Goal: Task Accomplishment & Management: Manage account settings

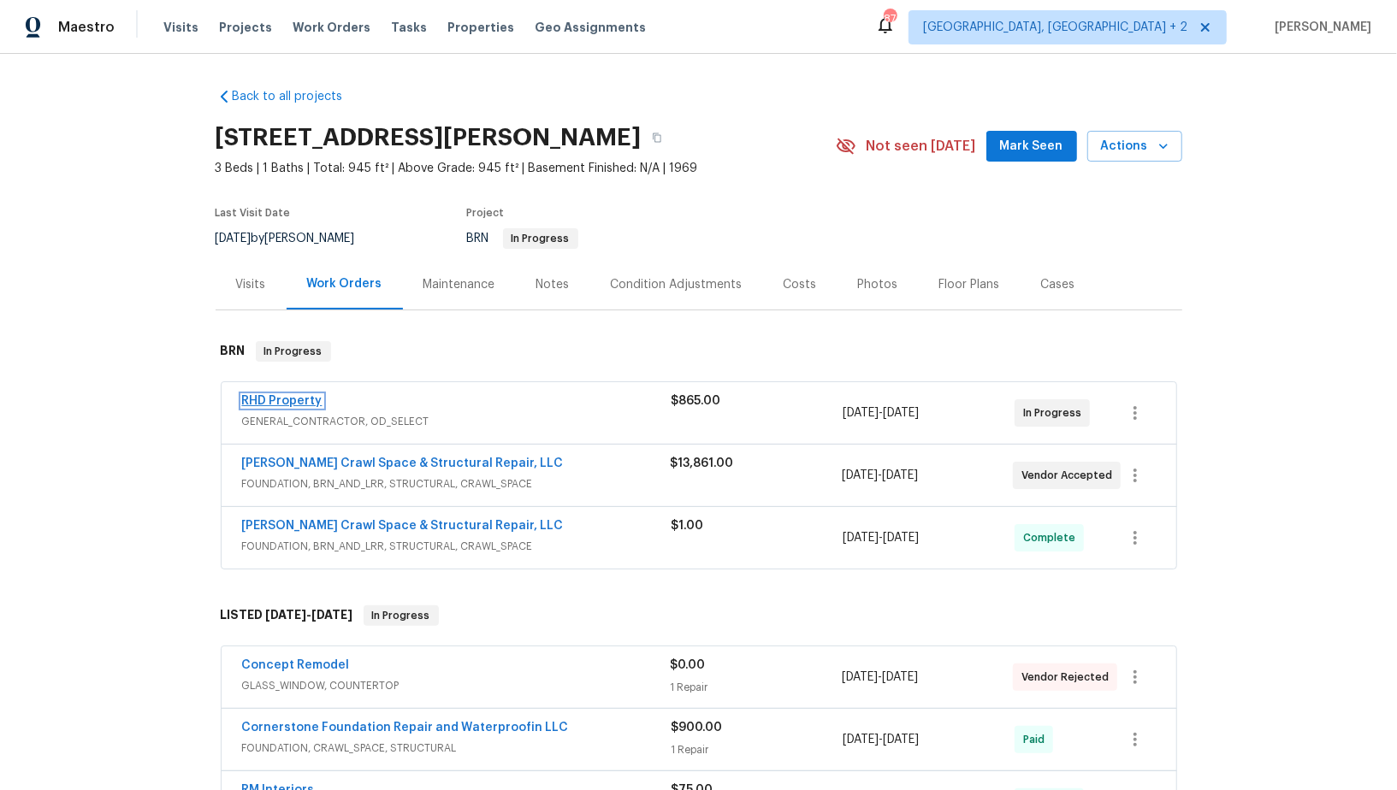
click at [305, 405] on link "RHD Property" at bounding box center [282, 401] width 80 height 12
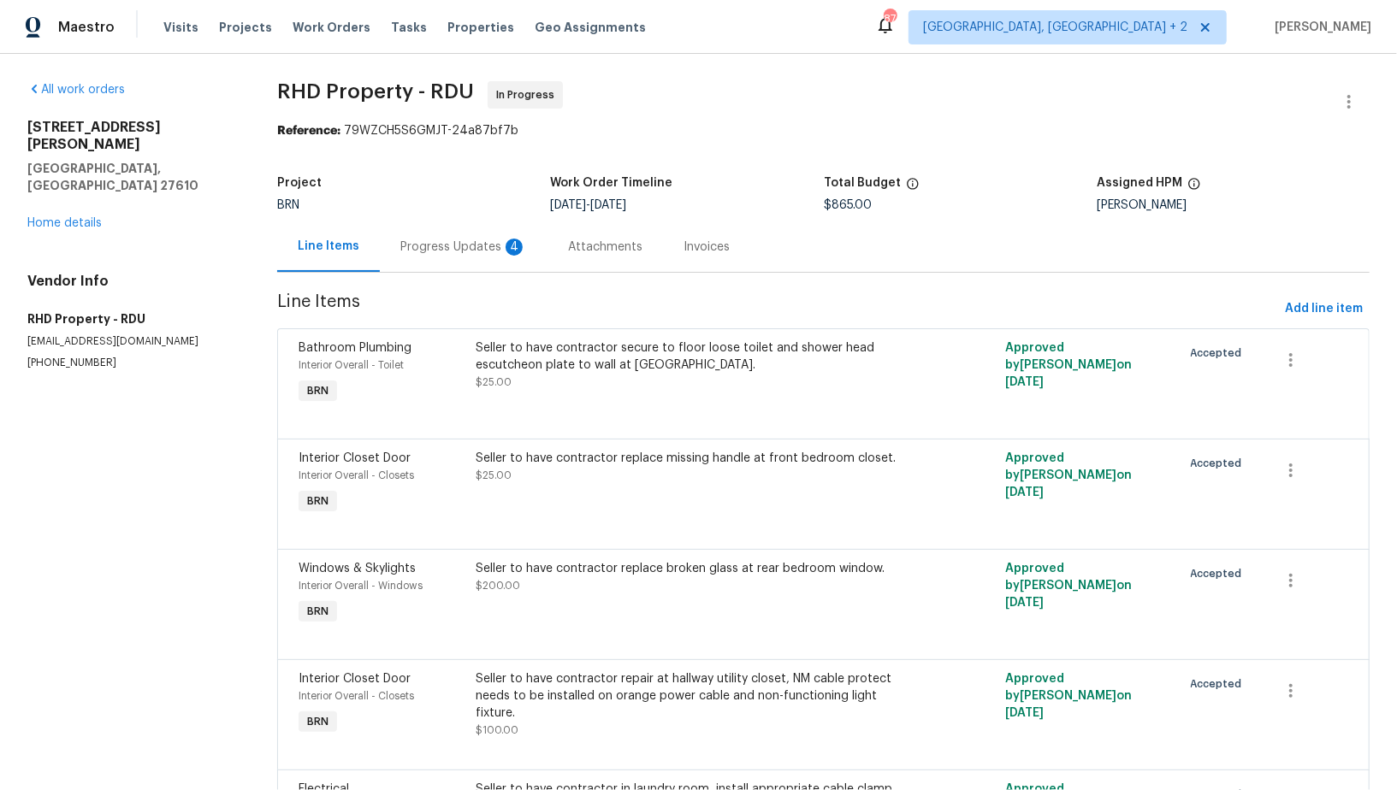
click at [446, 234] on div "Progress Updates 4" at bounding box center [464, 247] width 168 height 50
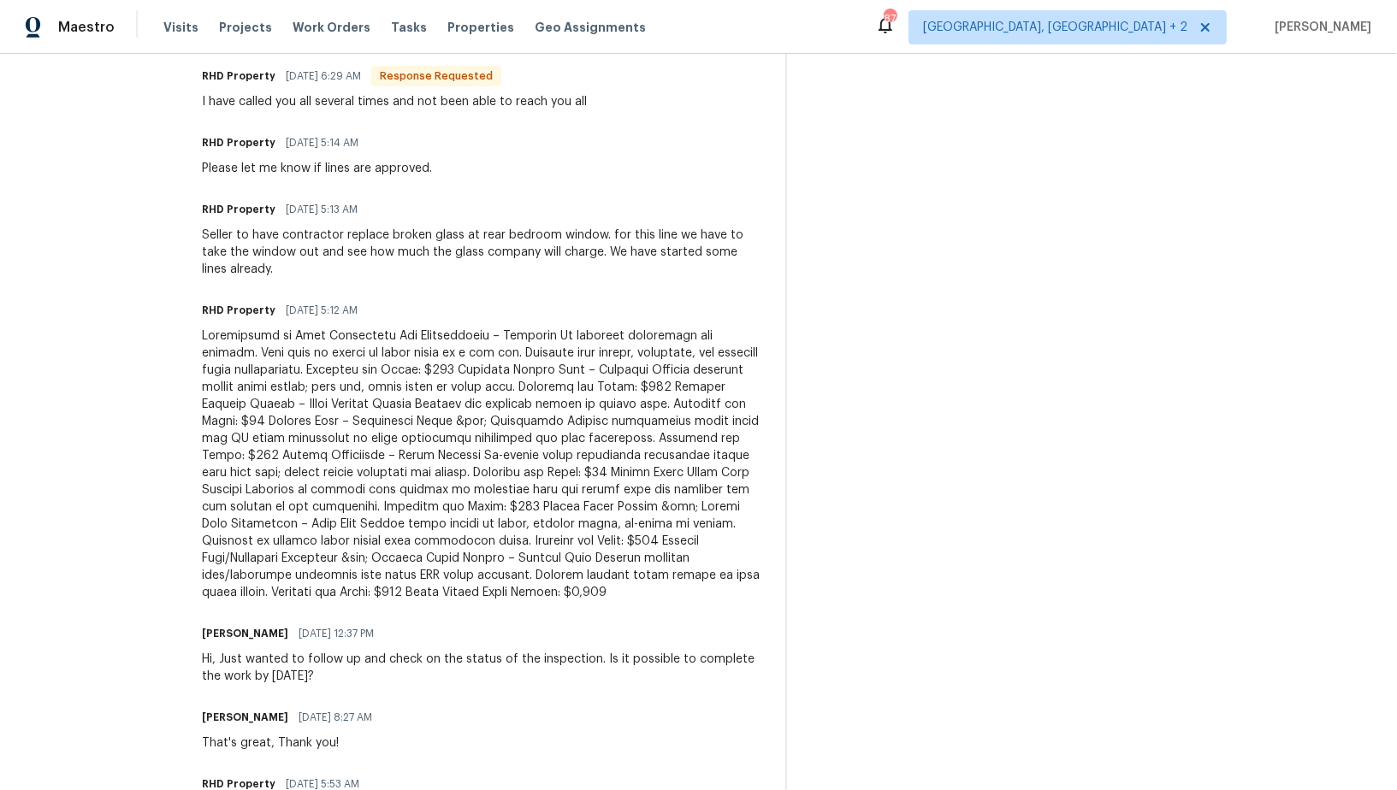
scroll to position [553, 0]
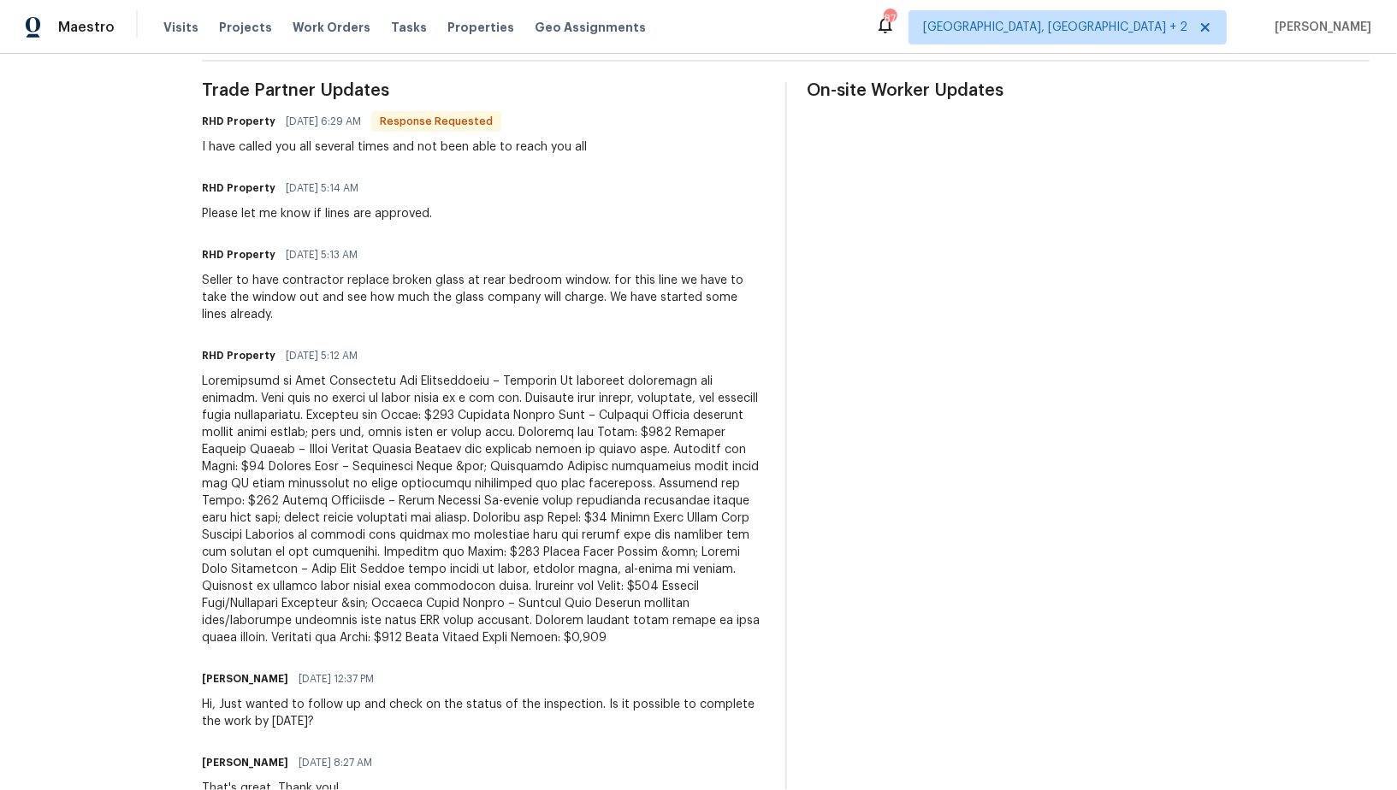
click at [443, 354] on div "RHD Property 10/07/2025 5:12 AM" at bounding box center [483, 356] width 563 height 24
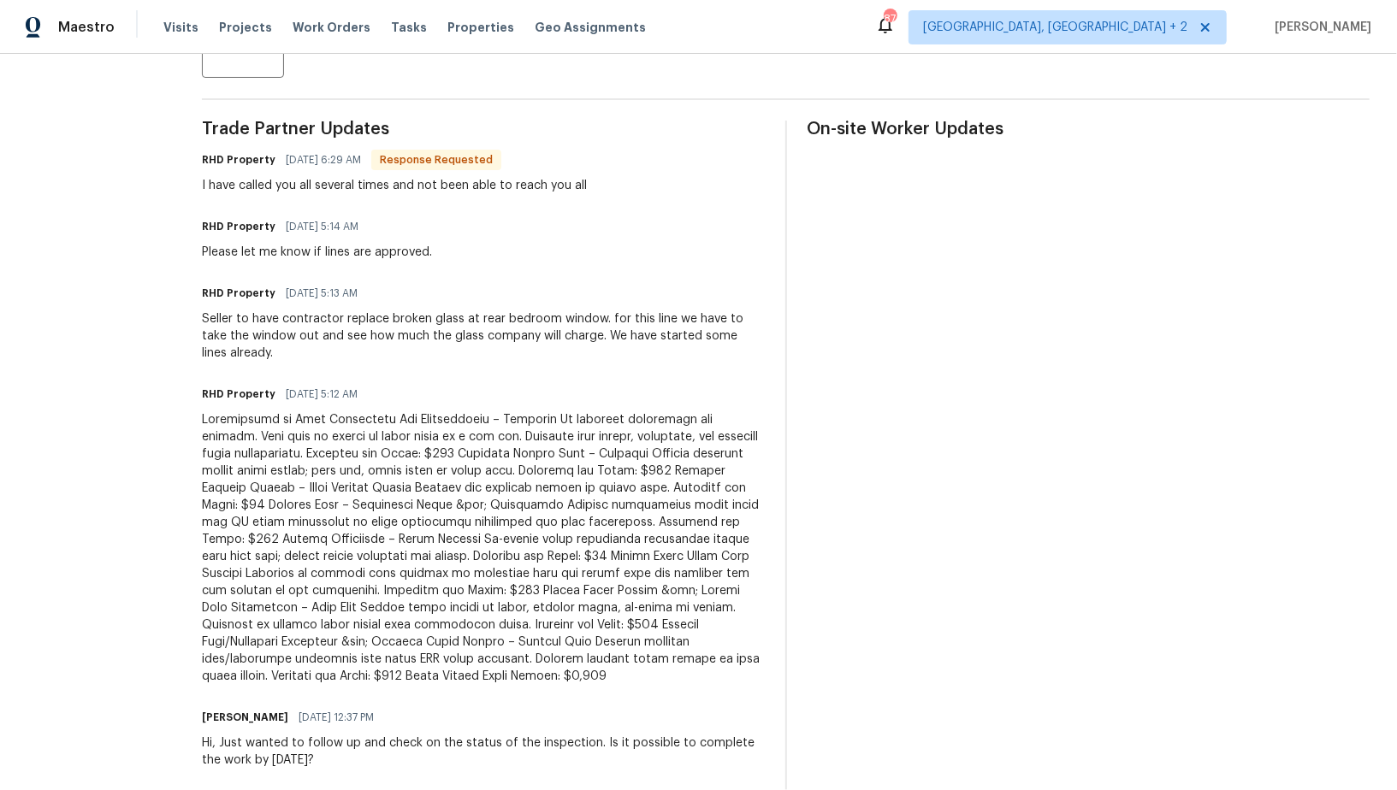
scroll to position [0, 0]
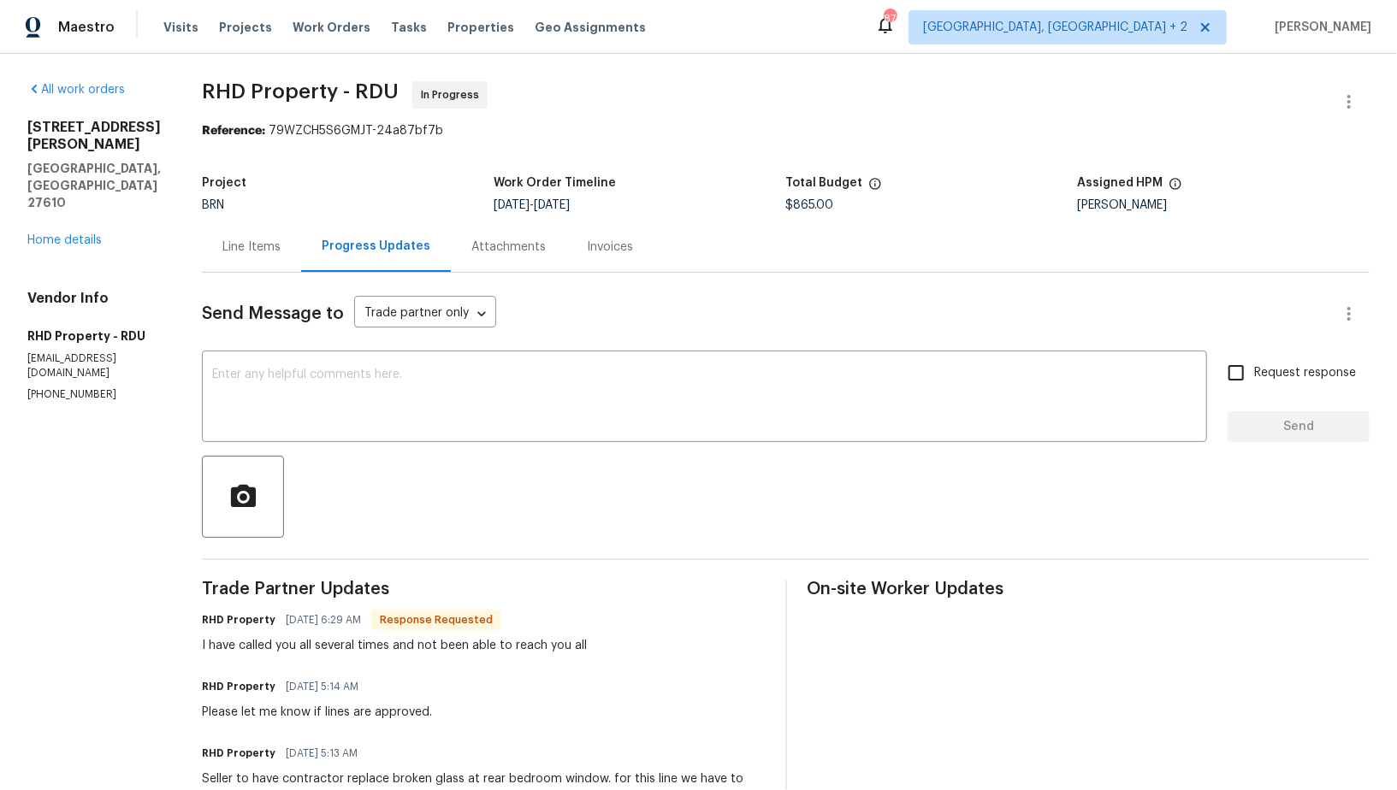
click at [281, 254] on div "Line Items" at bounding box center [251, 247] width 58 height 17
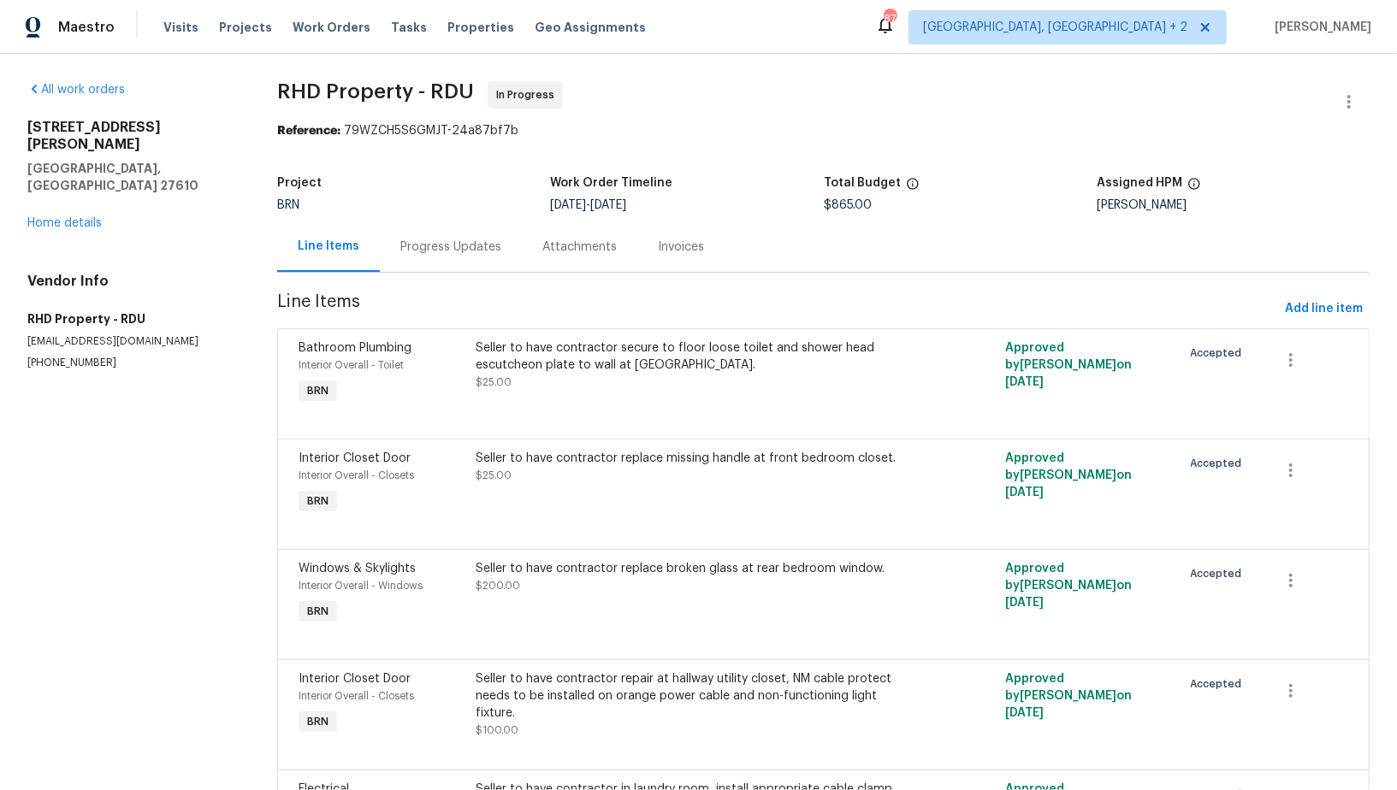
click at [469, 263] on div "Progress Updates" at bounding box center [451, 247] width 142 height 50
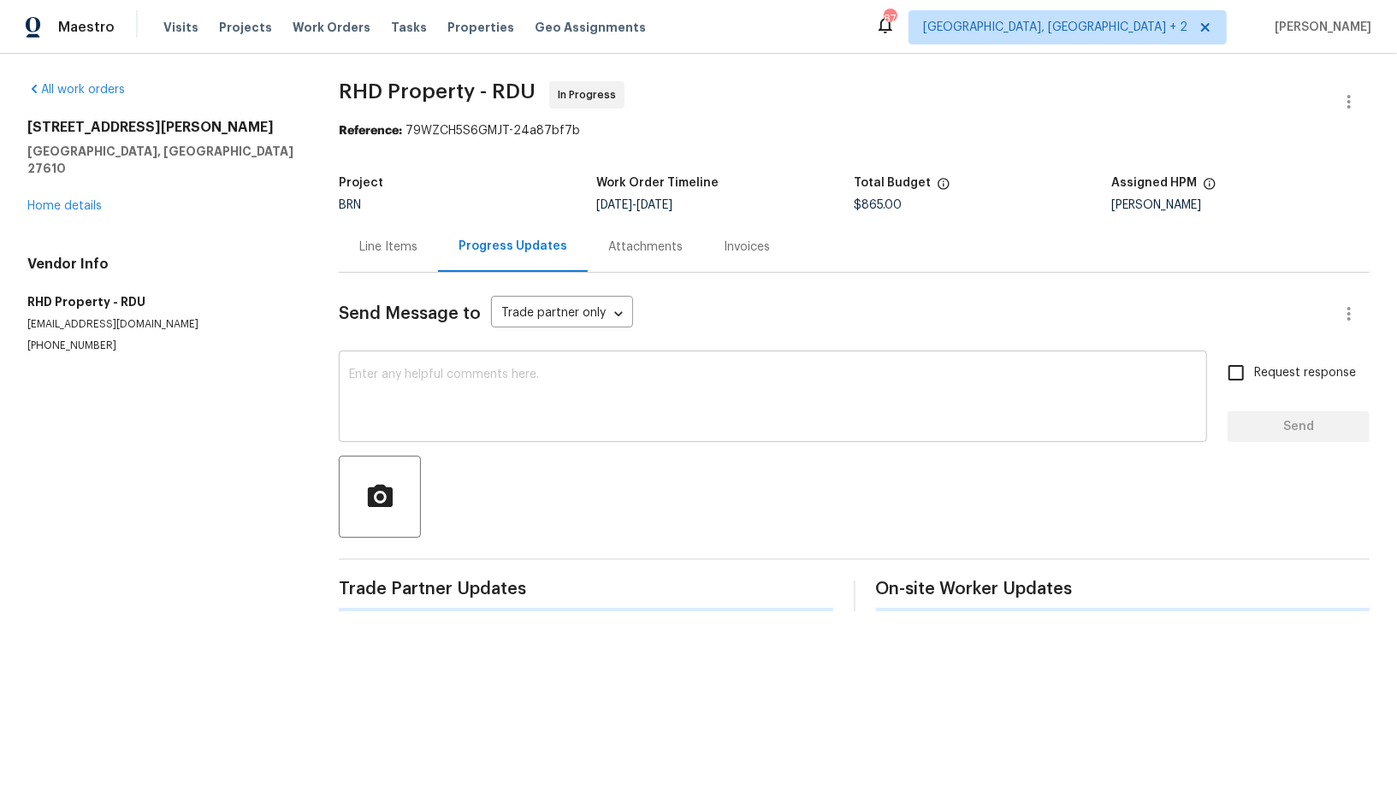
click at [426, 379] on textarea at bounding box center [773, 399] width 848 height 60
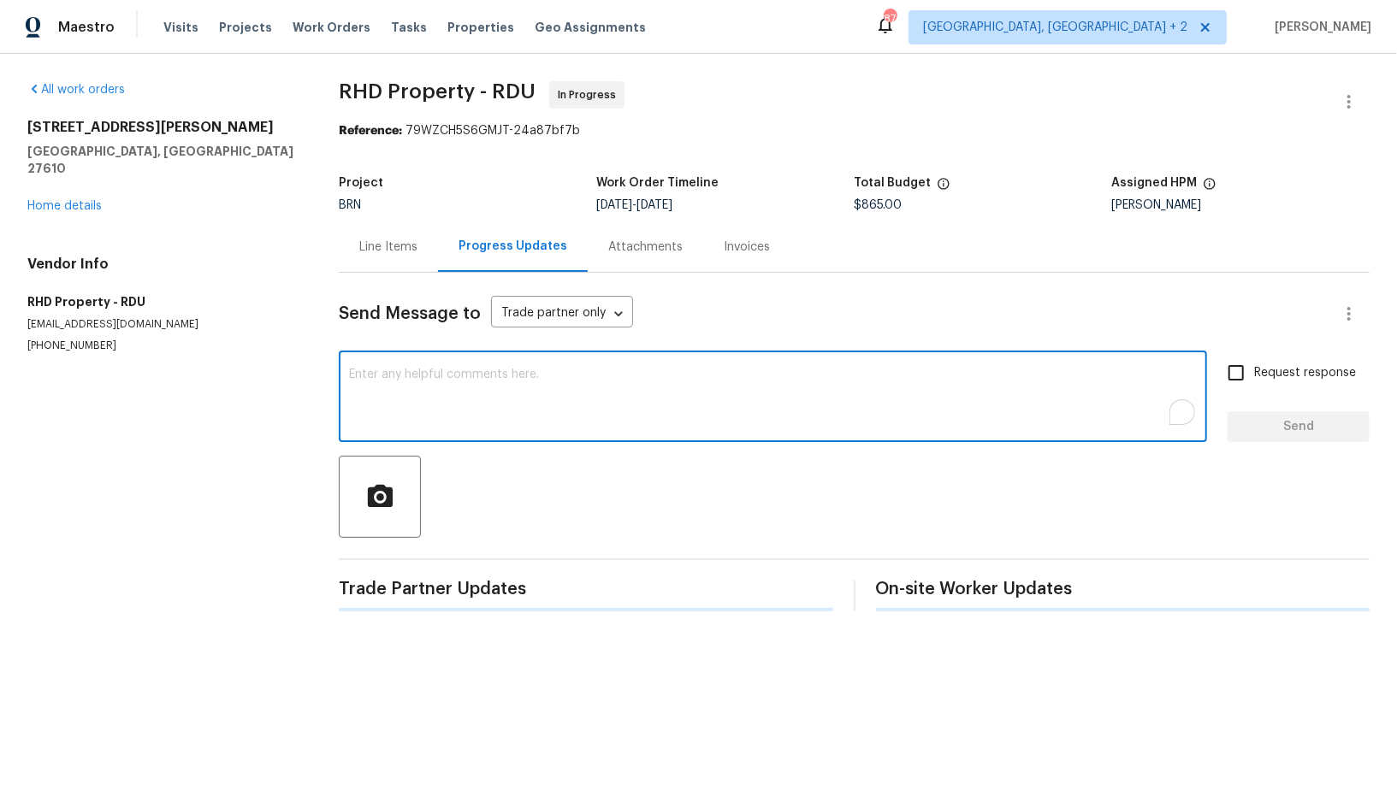
click at [371, 417] on textarea "To enrich screen reader interactions, please activate Accessibility in Grammarl…" at bounding box center [773, 399] width 848 height 60
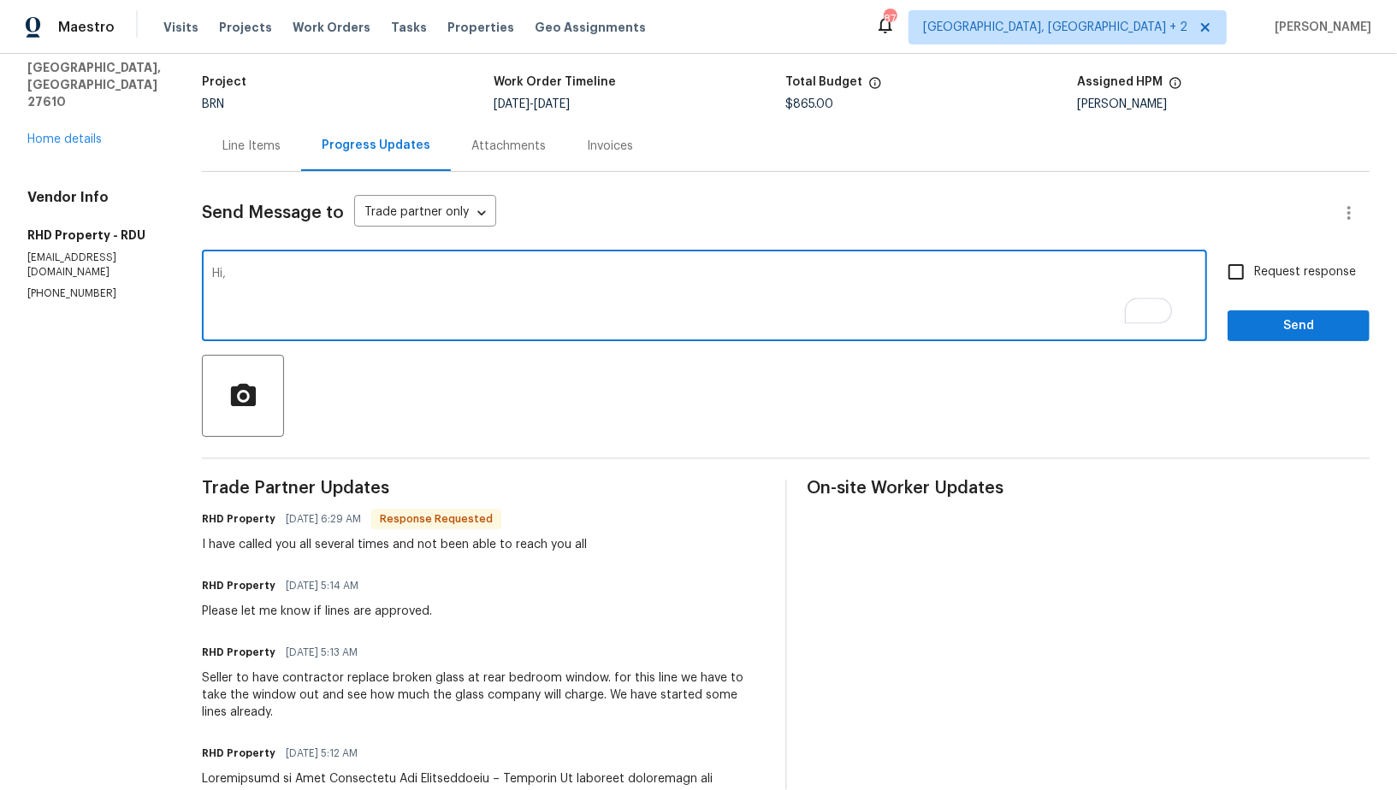
scroll to position [103, 0]
type textarea "Hi, Sorry about that! Yes, Please proceed with the window work. I will check an…"
paste textarea "Hi, sorry about that! Yes, please go ahead with the window work. I’ll review an…"
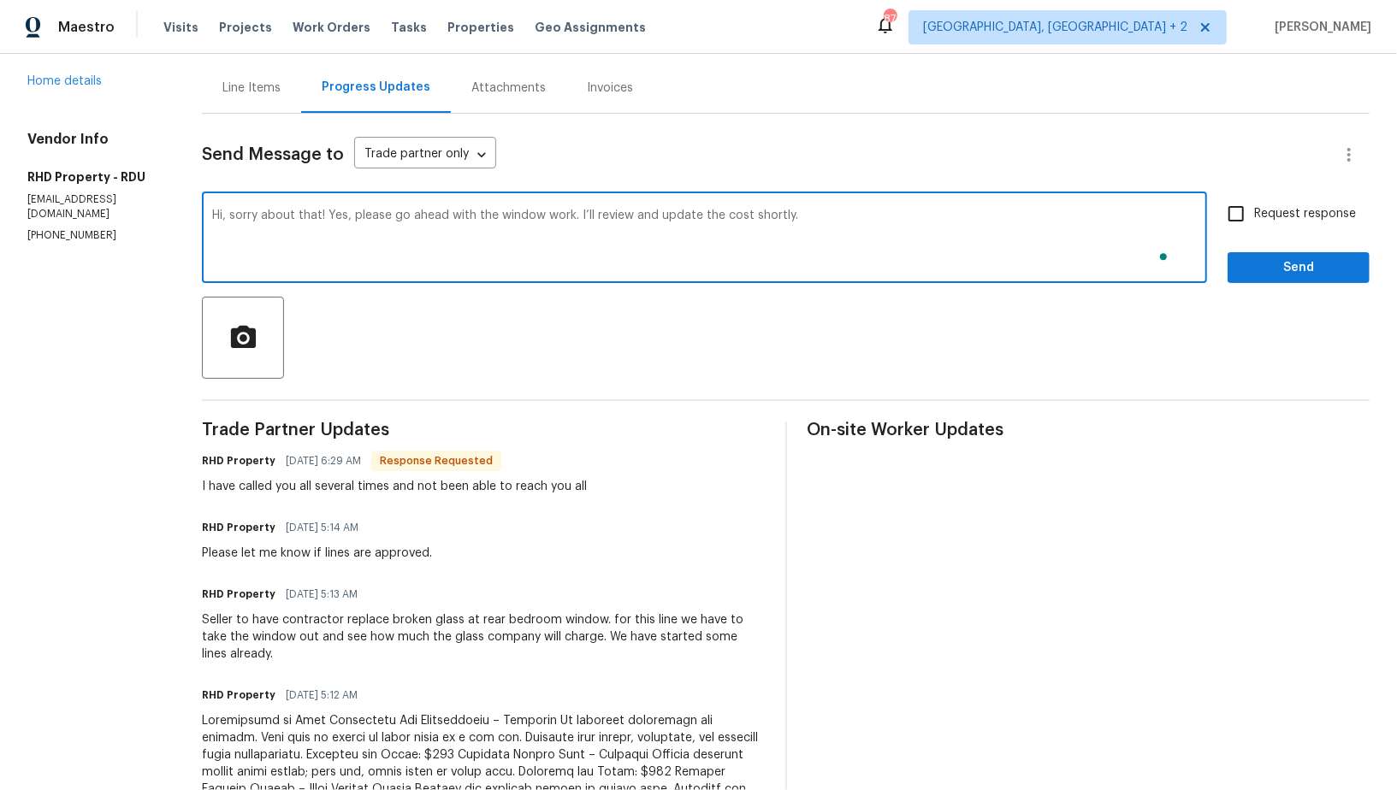
scroll to position [118, 0]
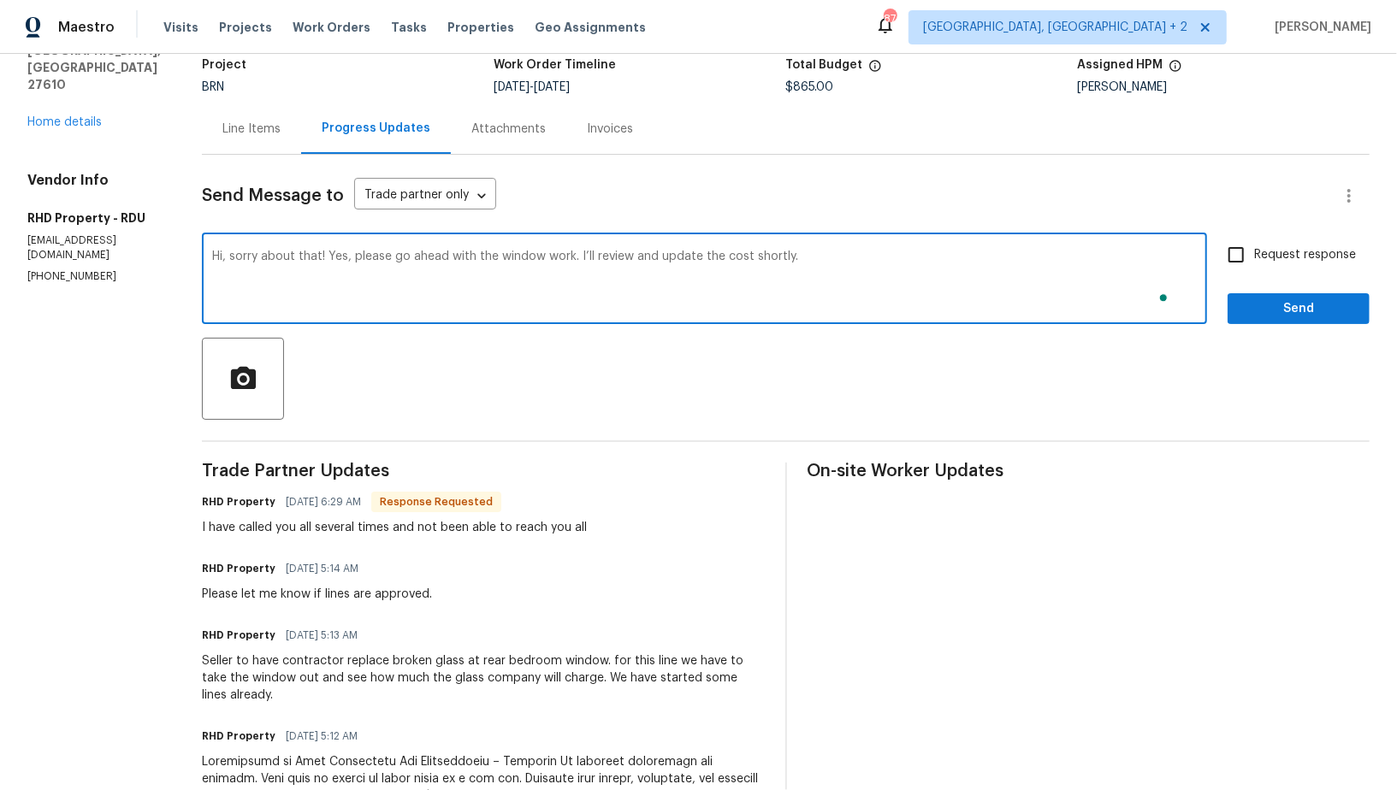
type textarea "Hi, sorry about that! Yes, please go ahead with the window work. I’ll review an…"
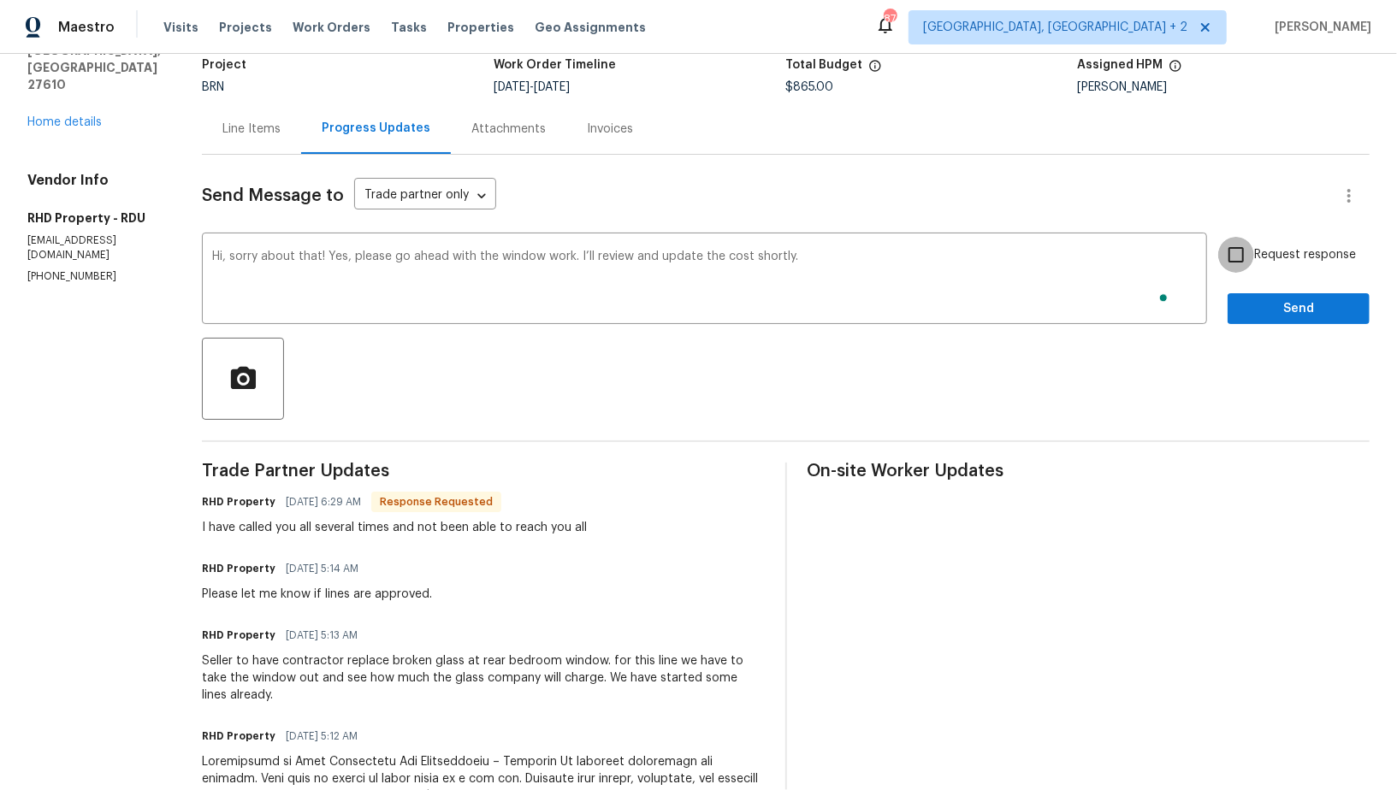
click at [1234, 257] on input "Request response" at bounding box center [1236, 255] width 36 height 36
checkbox input "true"
click at [1246, 299] on span "Send" at bounding box center [1298, 309] width 115 height 21
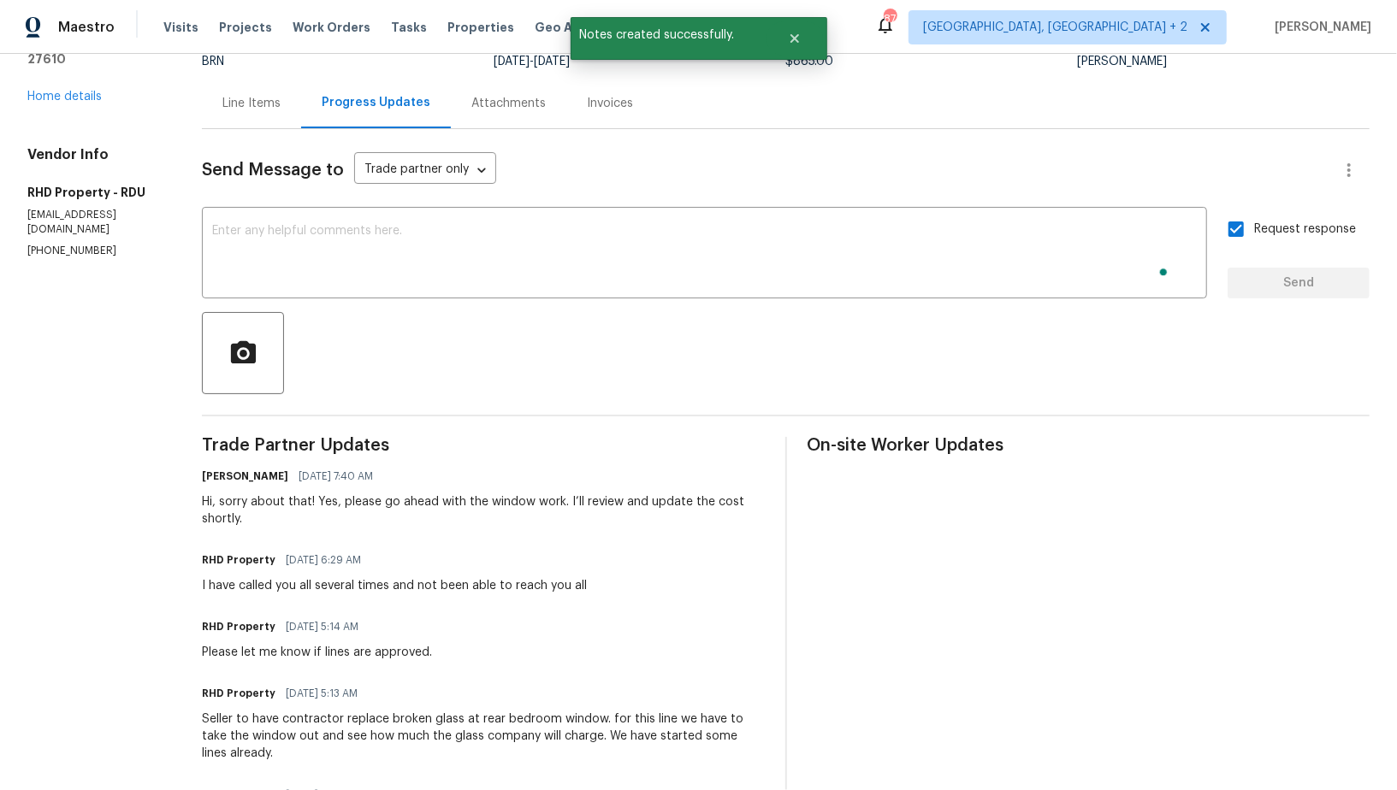
scroll to position [0, 0]
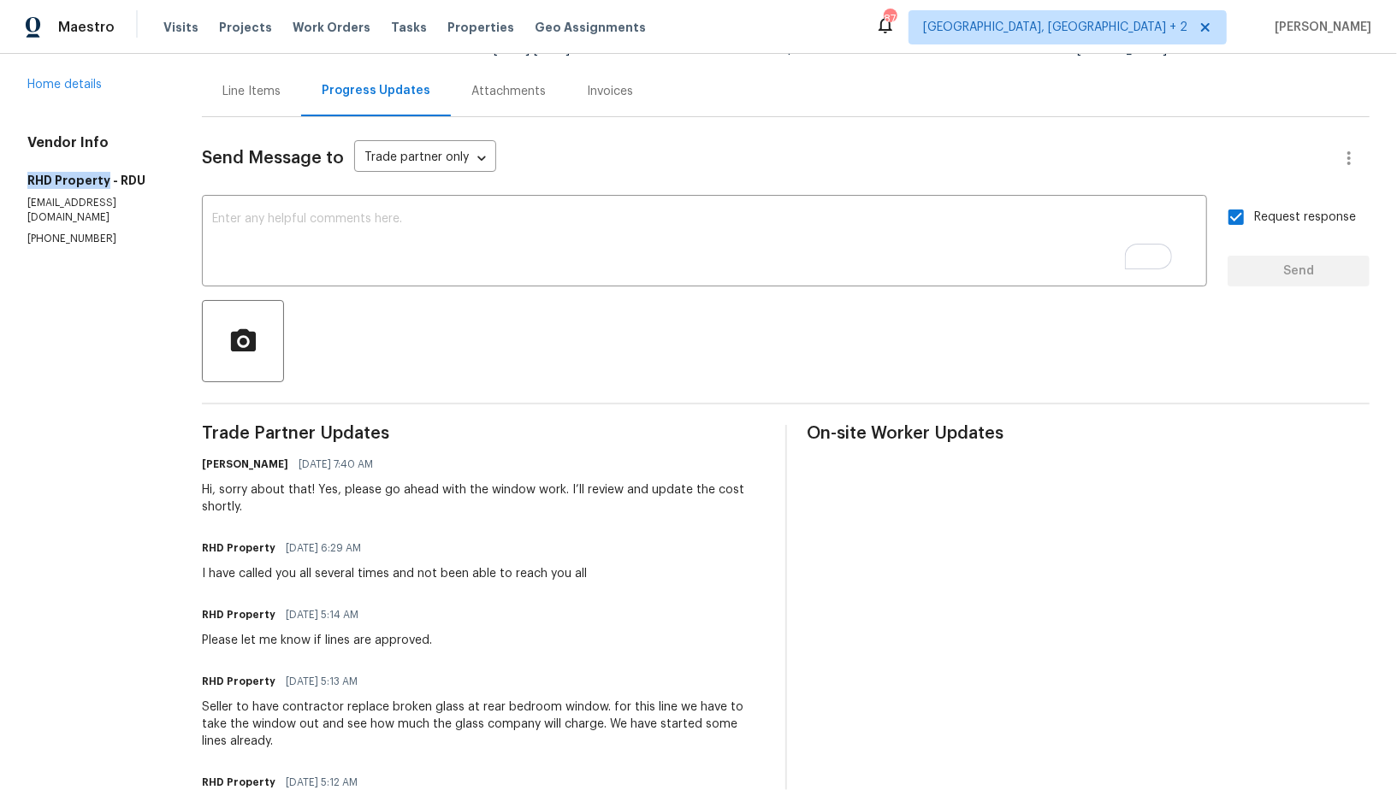
drag, startPoint x: 9, startPoint y: 134, endPoint x: 105, endPoint y: 133, distance: 95.8
click at [105, 133] on div "All work orders 2412 Little John Rd Raleigh, NC 27610 Home details Vendor Info …" at bounding box center [698, 794] width 1397 height 1793
copy h5 "RHD Property"
click at [395, 347] on div at bounding box center [786, 341] width 1168 height 82
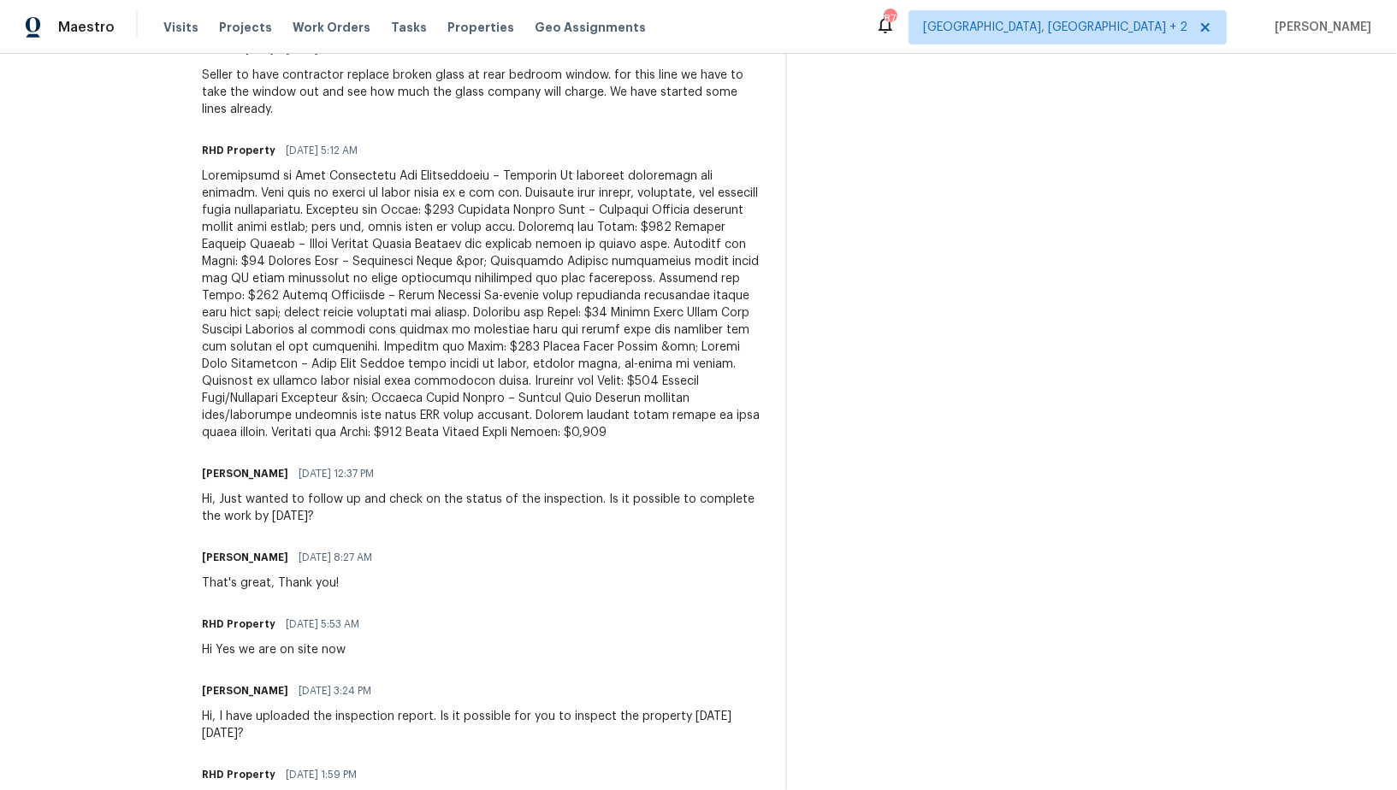
scroll to position [802, 0]
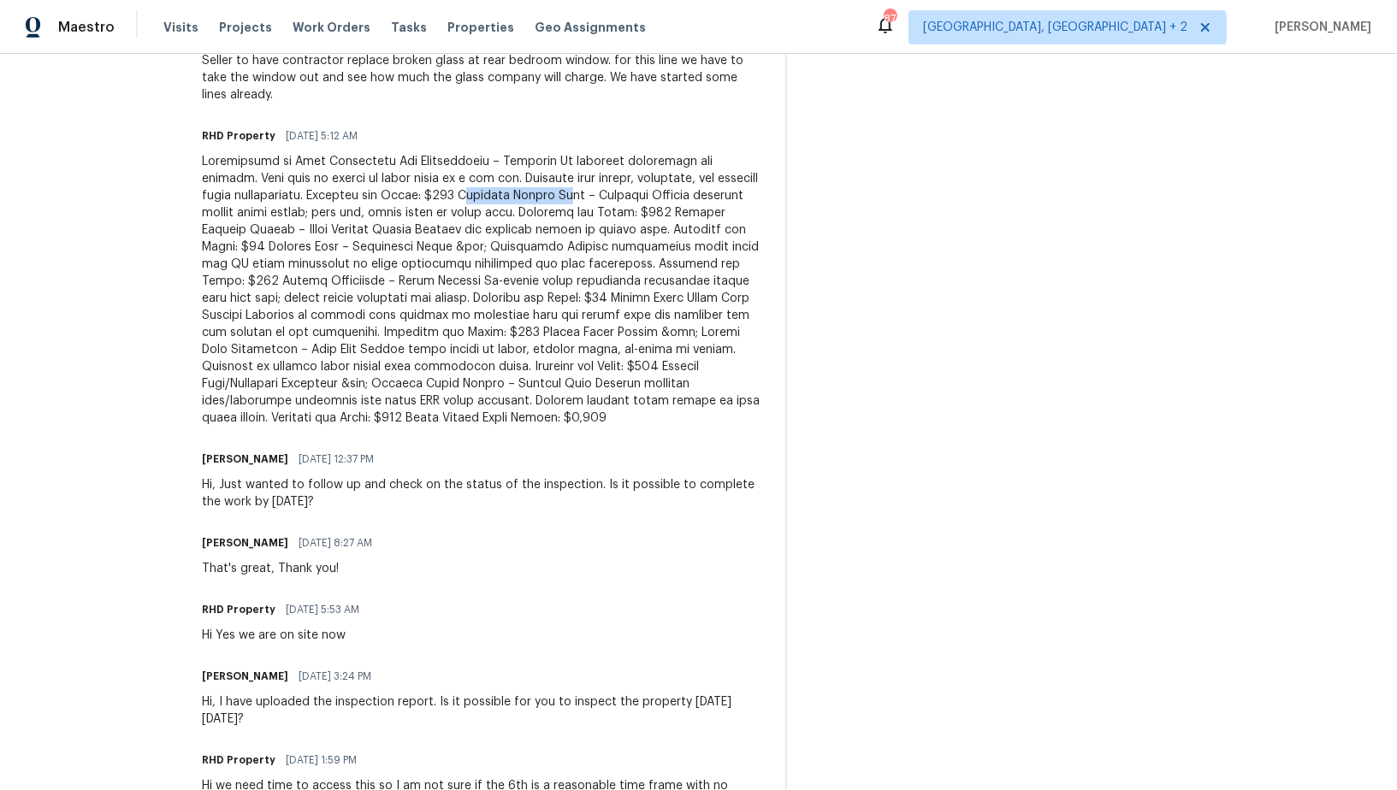
drag, startPoint x: 445, startPoint y: 194, endPoint x: 545, endPoint y: 192, distance: 100.1
click at [545, 192] on div at bounding box center [483, 290] width 563 height 274
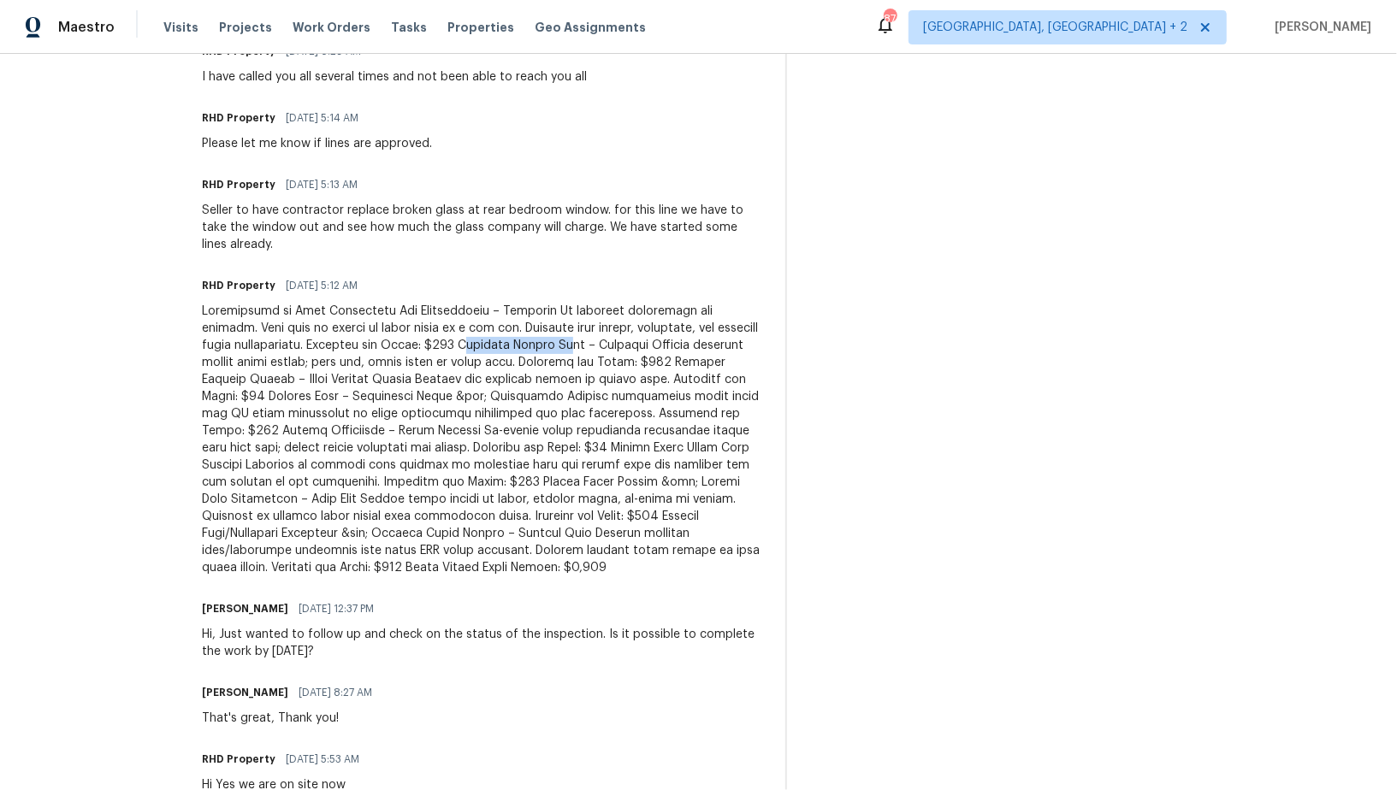
scroll to position [660, 0]
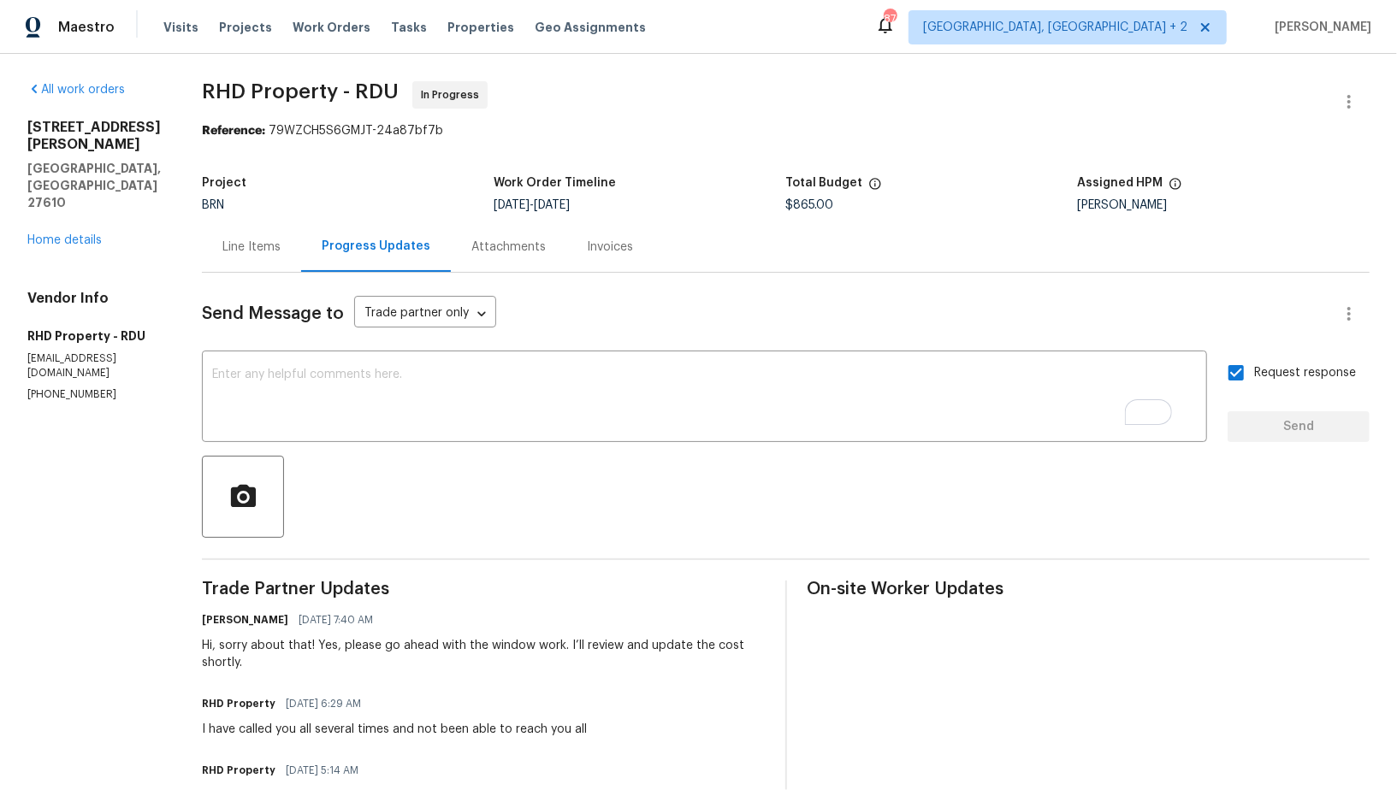
click at [301, 249] on div "Line Items" at bounding box center [251, 247] width 99 height 50
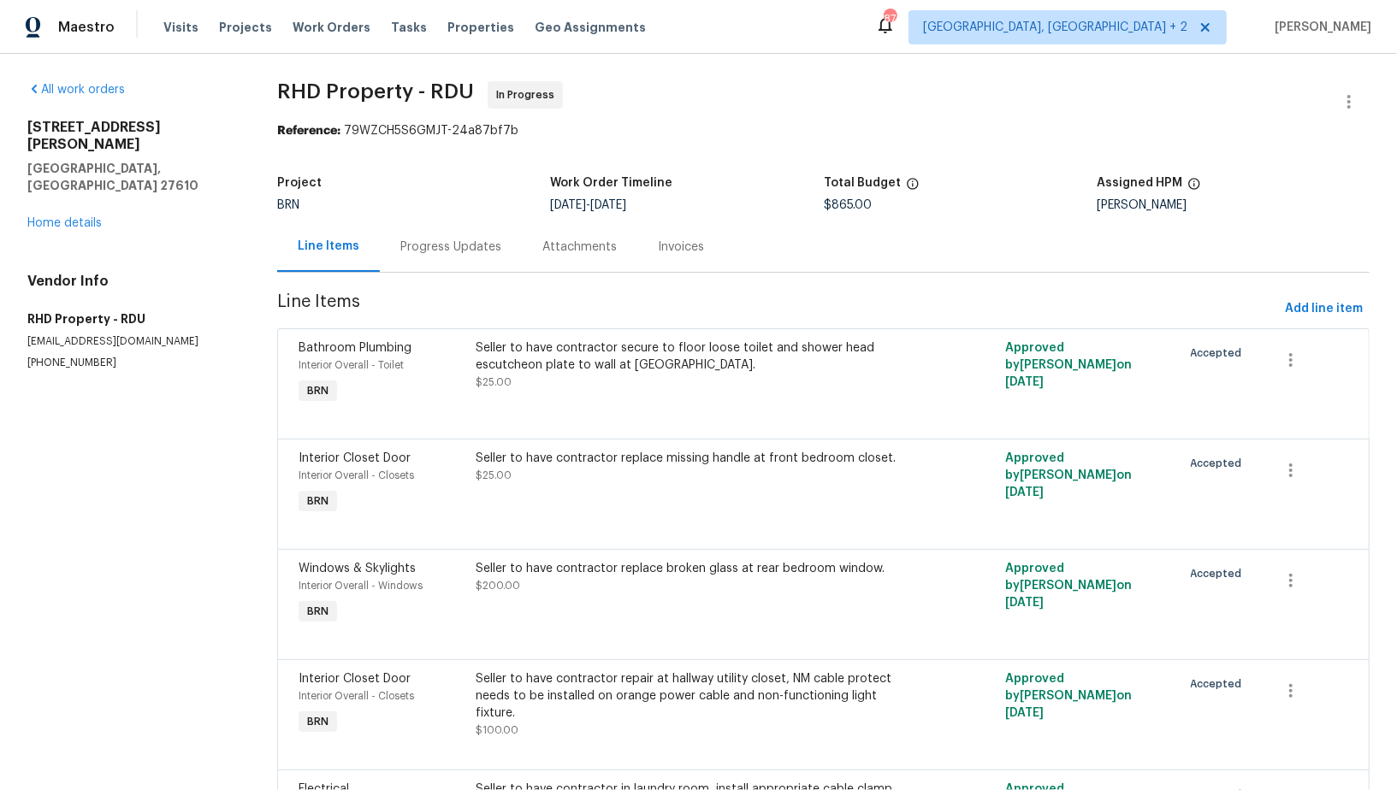
click at [411, 241] on div "Progress Updates" at bounding box center [450, 247] width 101 height 17
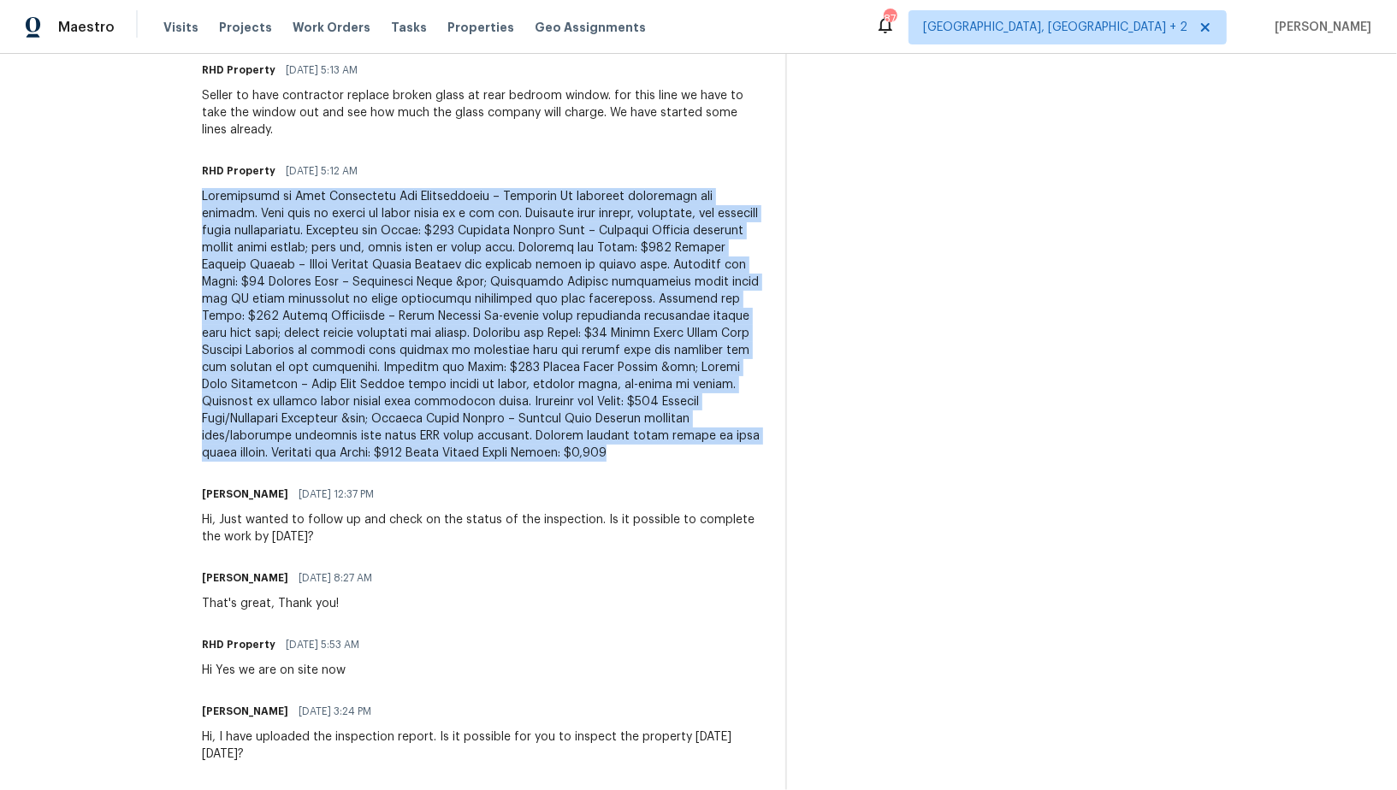
drag, startPoint x: 226, startPoint y: 192, endPoint x: 530, endPoint y: 453, distance: 400.5
click at [530, 453] on div at bounding box center [483, 325] width 563 height 274
copy div "Description of Work Electrical Box Installation – Bathroom No existing electric…"
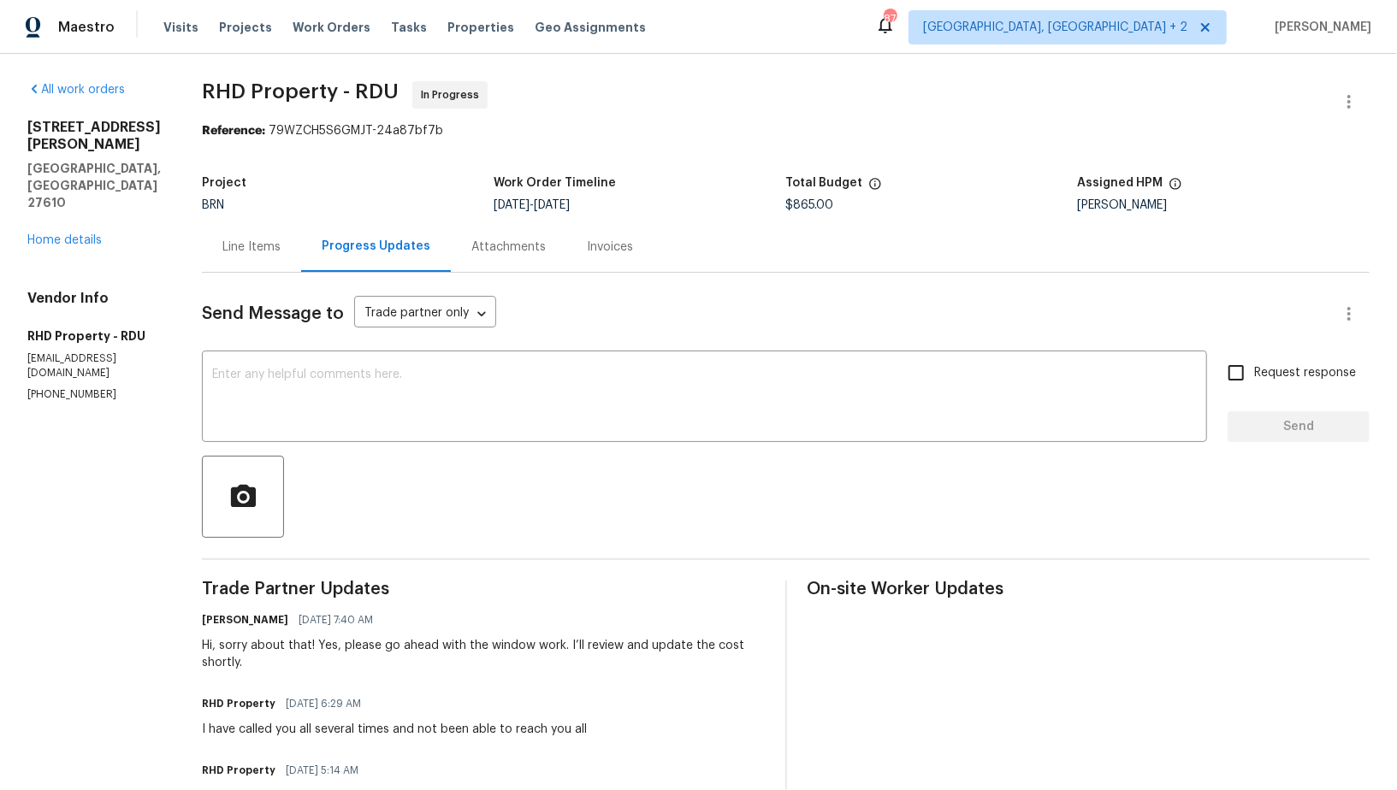
click at [281, 246] on div "Line Items" at bounding box center [251, 247] width 58 height 17
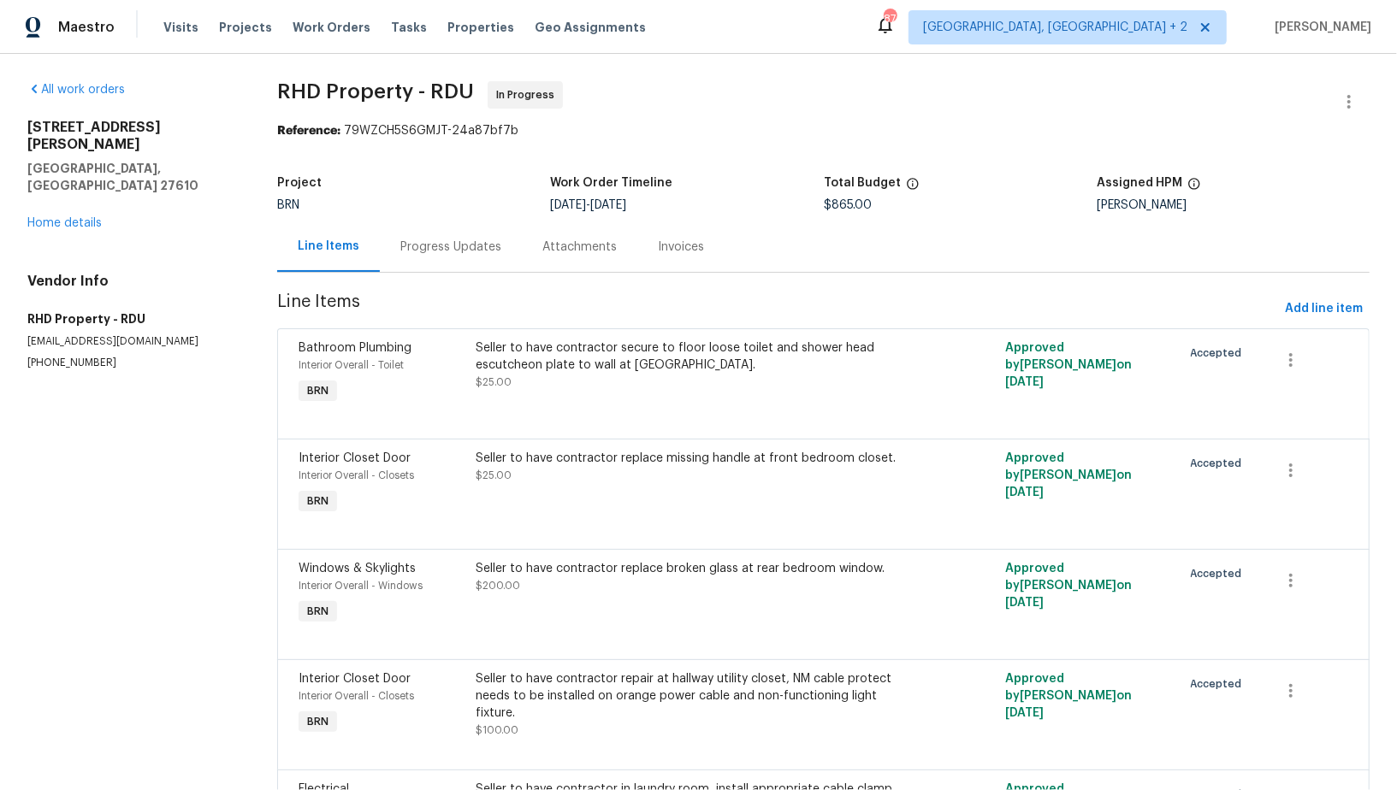
click at [434, 242] on div "Progress Updates" at bounding box center [450, 247] width 101 height 17
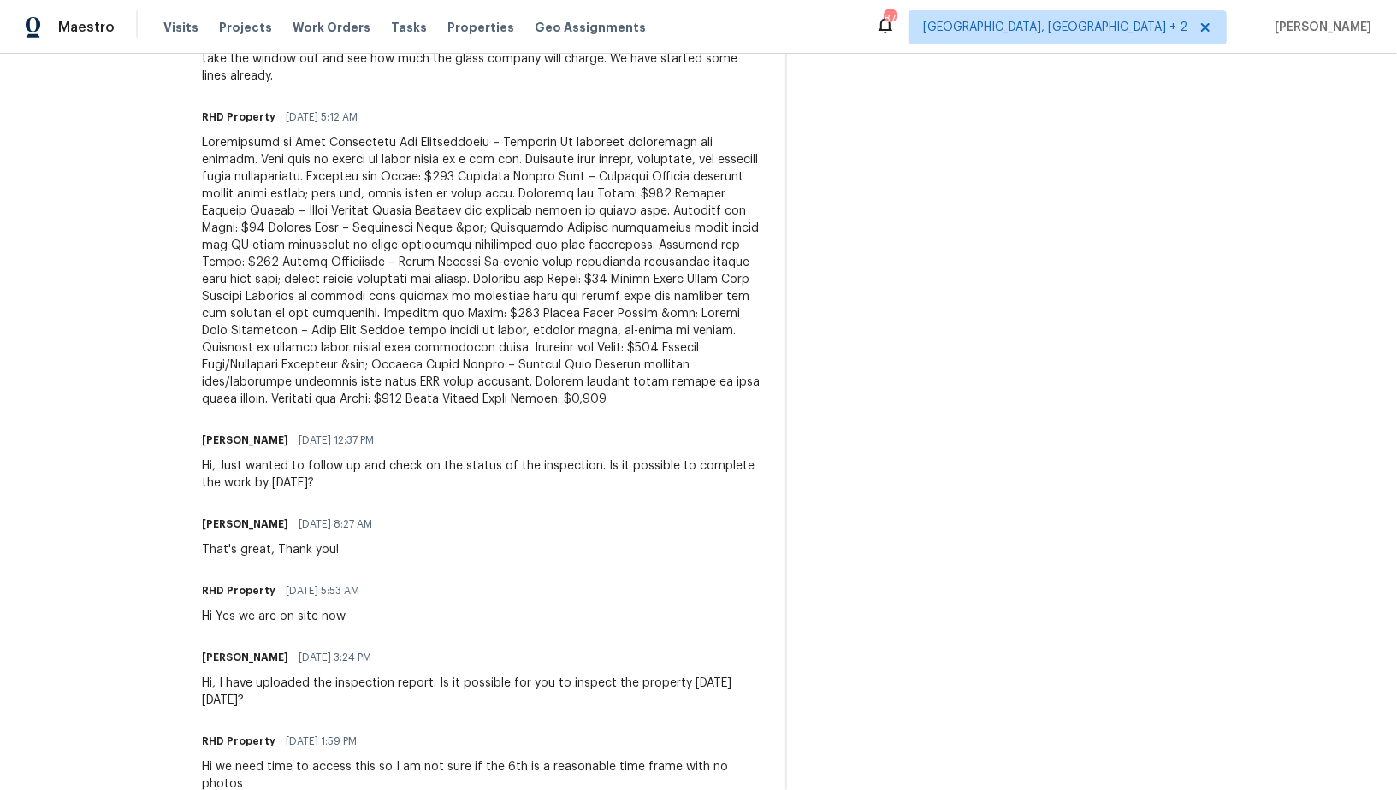
scroll to position [815, 0]
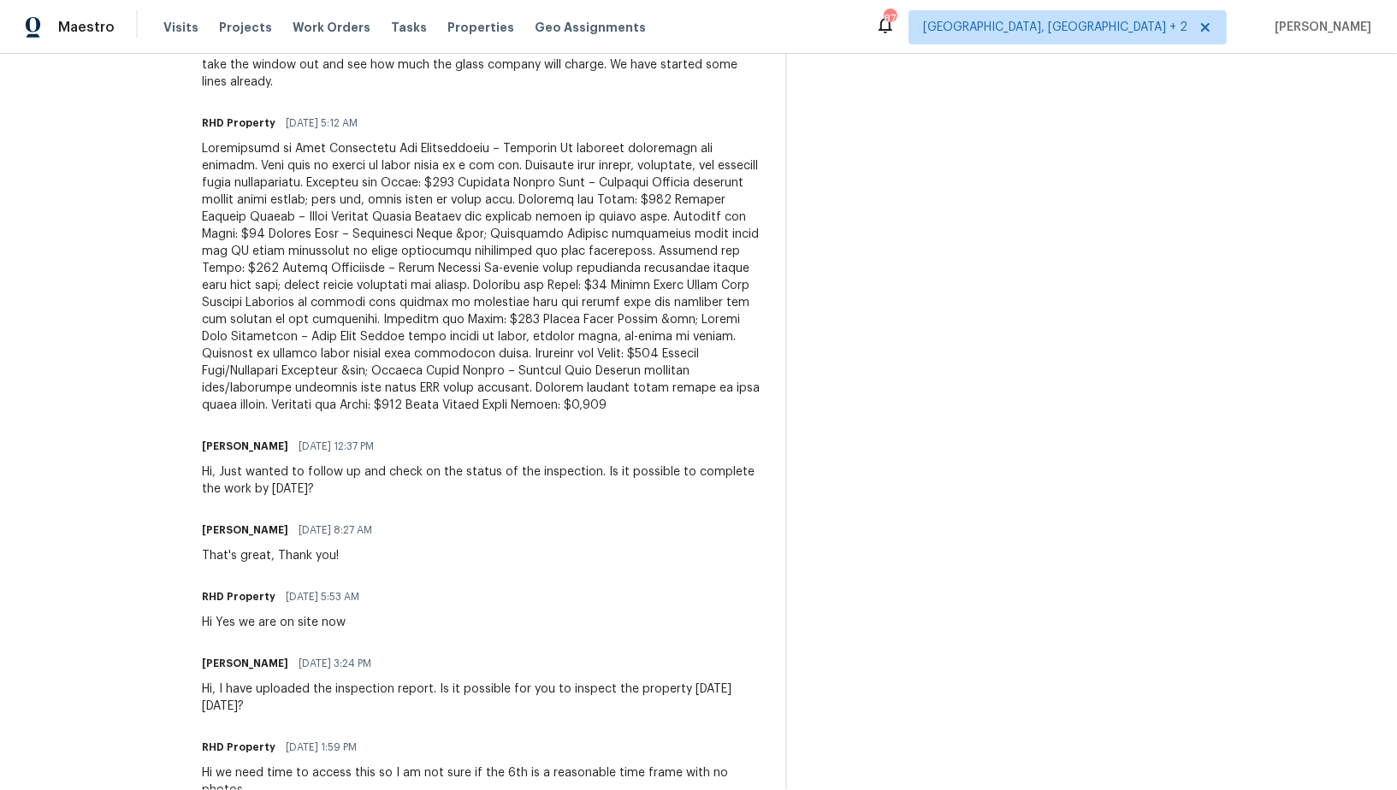
click at [522, 418] on div "Trade Partner Updates Padmapriya R 10/07/2025 7:40 AM Hi, sorry about that! Yes…" at bounding box center [483, 385] width 563 height 1239
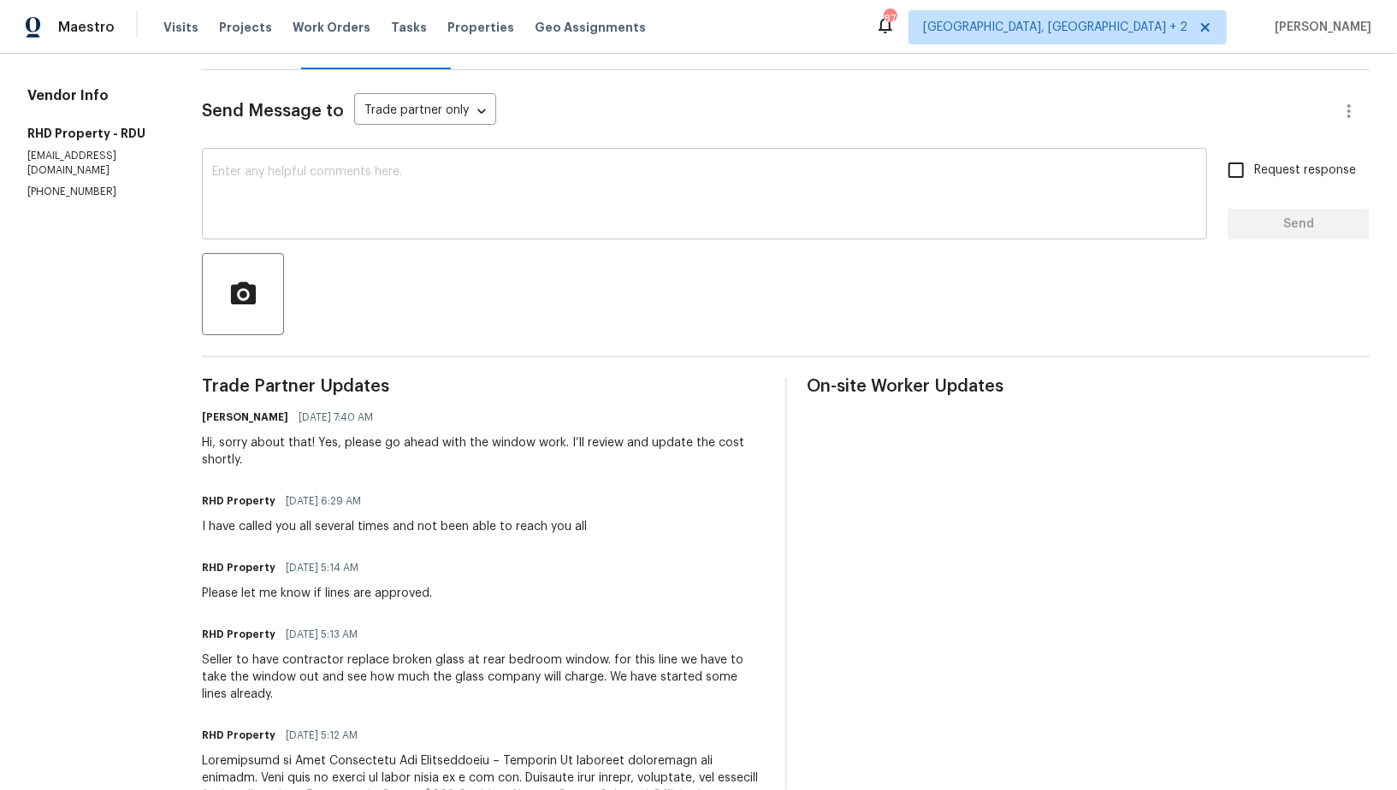
scroll to position [843, 0]
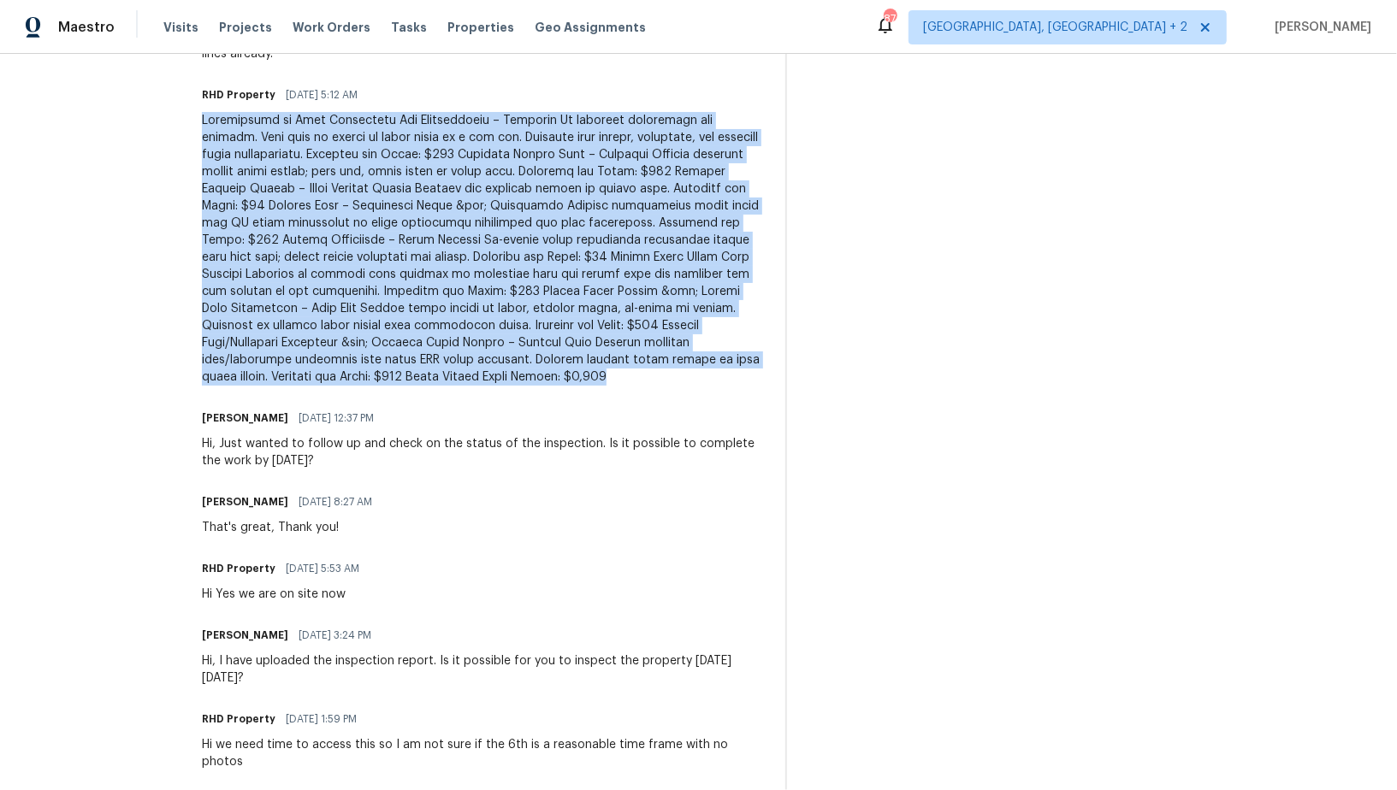
drag, startPoint x: 218, startPoint y: 117, endPoint x: 434, endPoint y: 375, distance: 335.8
click at [434, 375] on div "All work orders 2412 Little John Rd Raleigh, NC 27610 Home details Vendor Info …" at bounding box center [698, 106] width 1397 height 1793
copy div "Description of Work Electrical Box Installation – Bathroom No existing electric…"
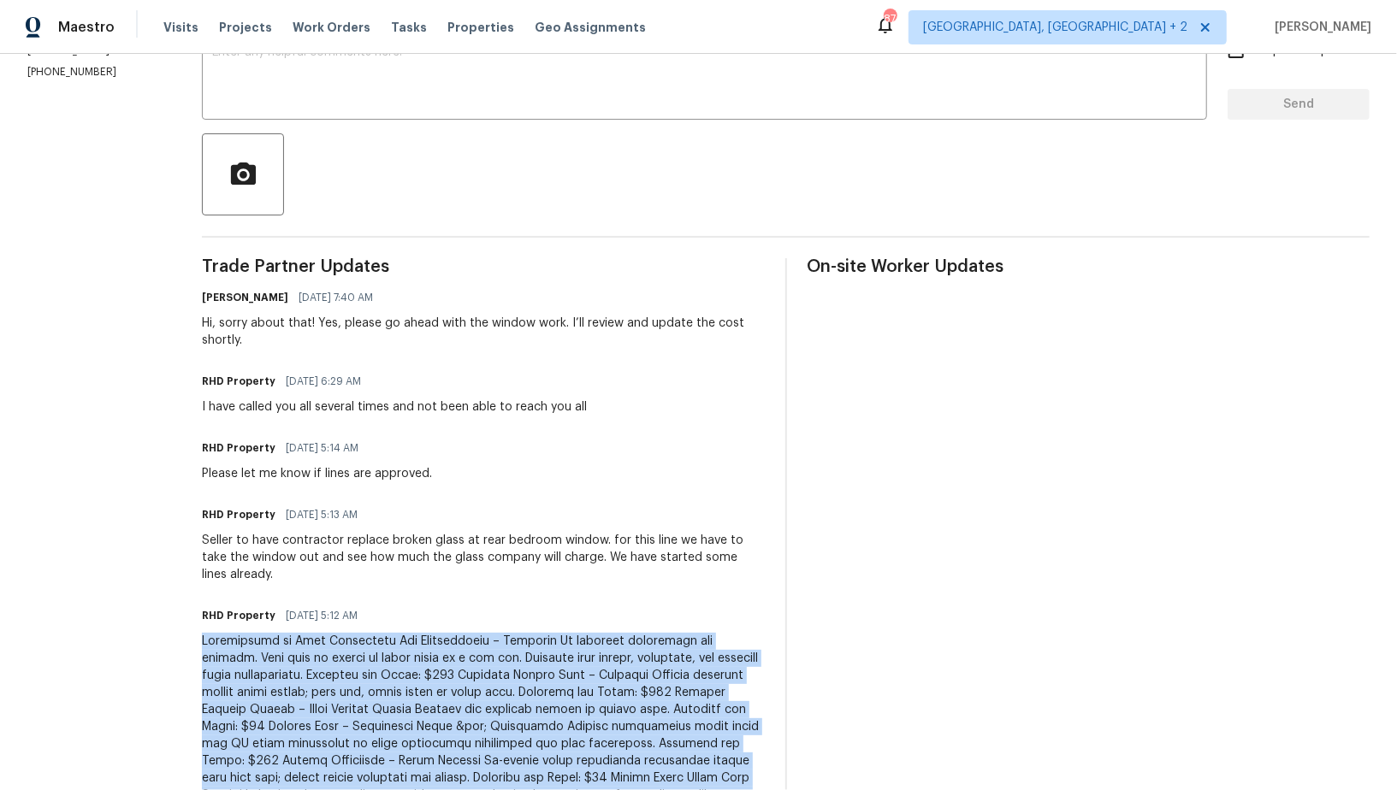
scroll to position [312, 0]
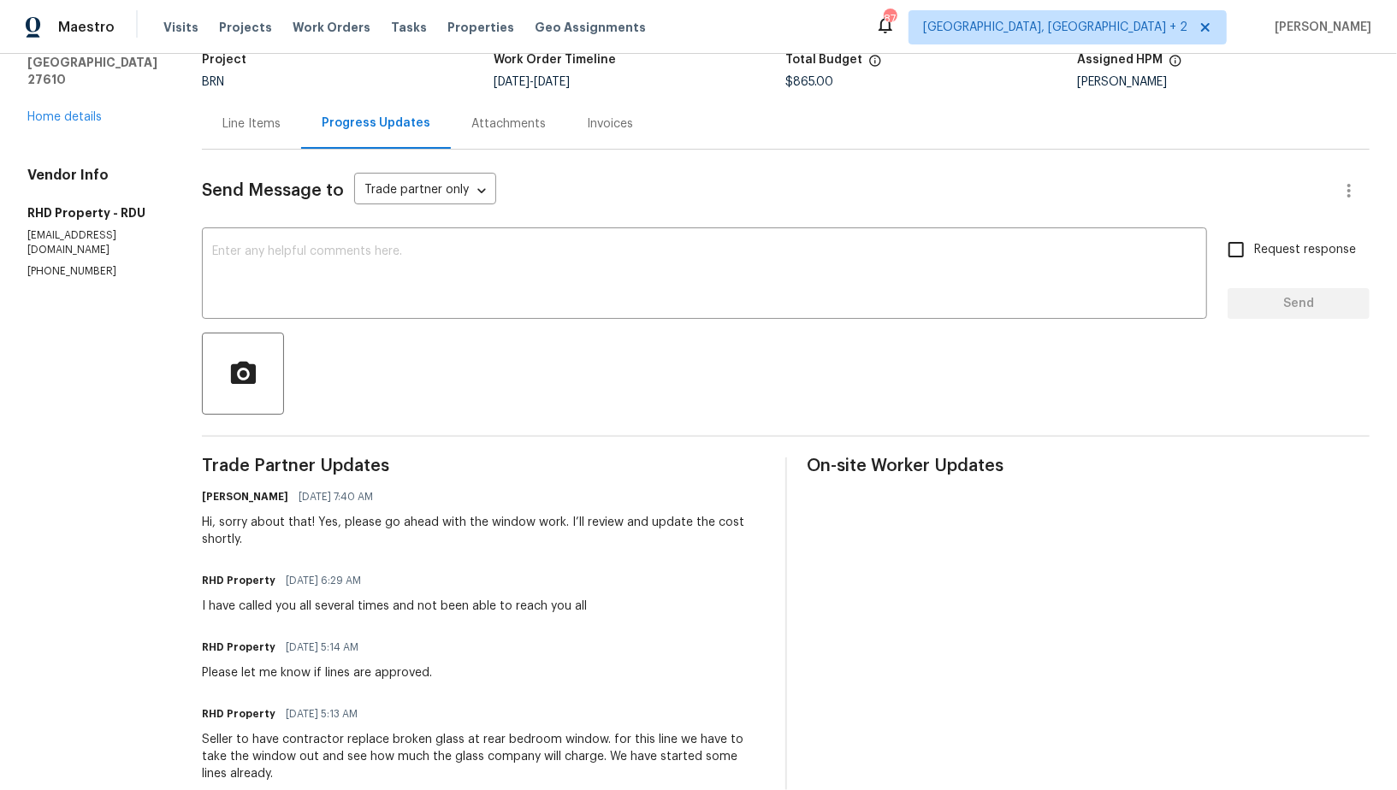
click at [269, 119] on div "Line Items" at bounding box center [251, 123] width 58 height 17
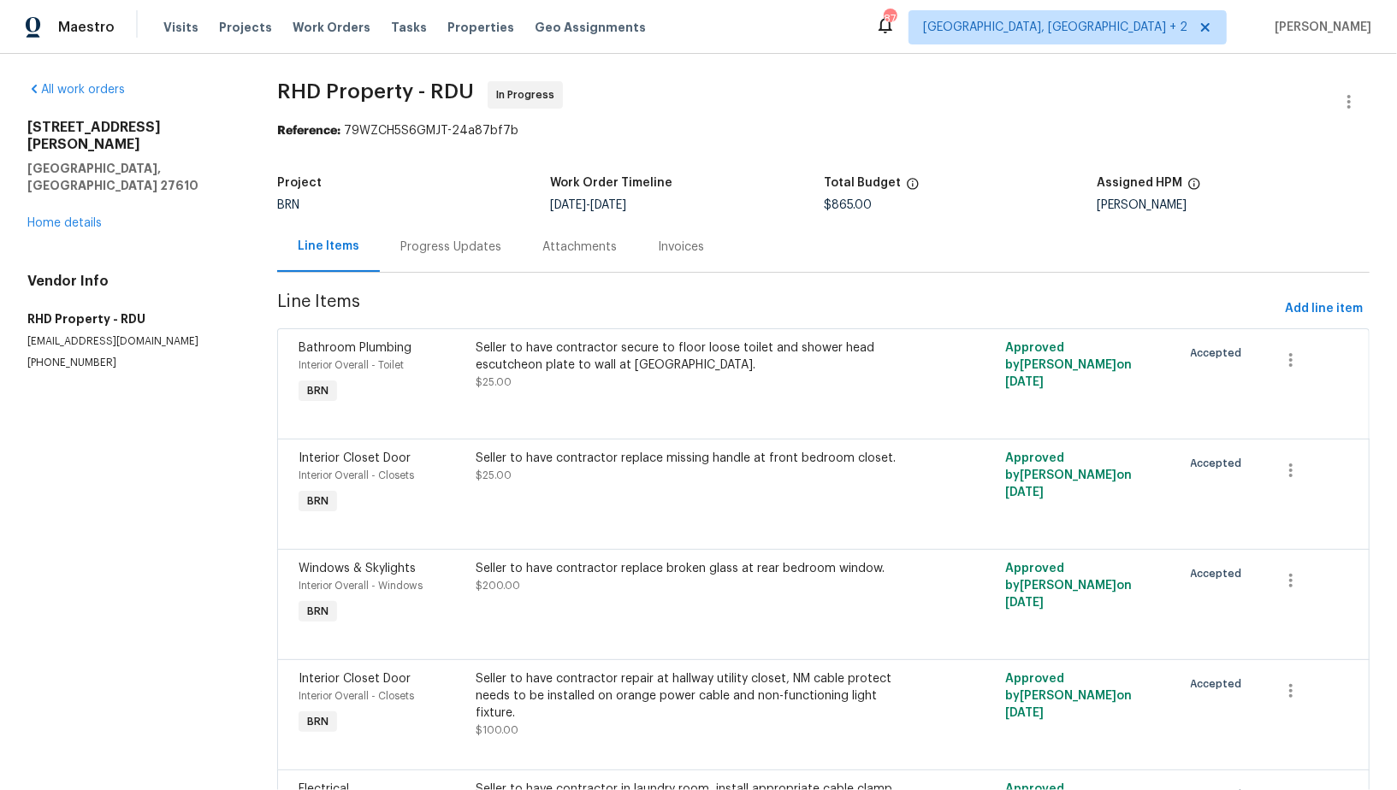
click at [448, 227] on div "Progress Updates" at bounding box center [451, 247] width 142 height 50
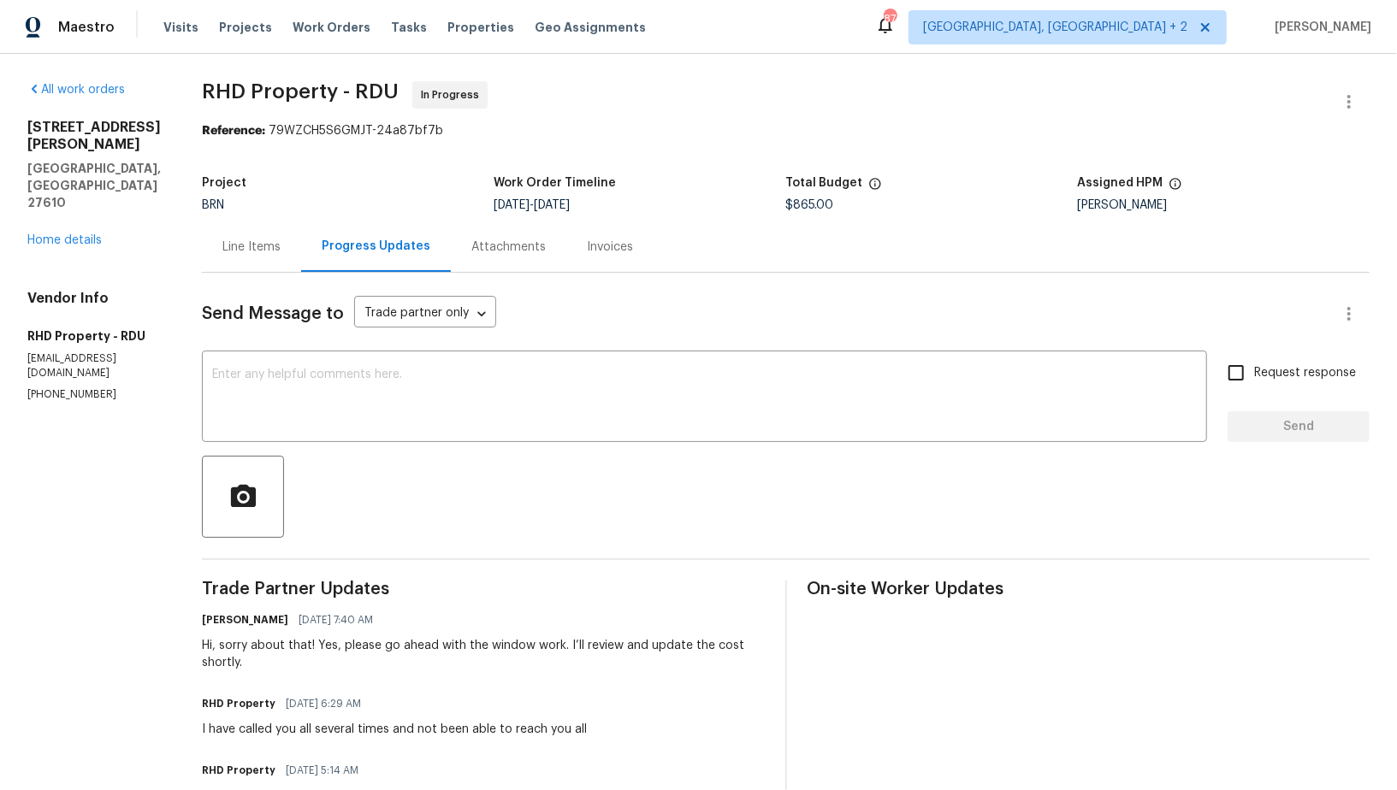
click at [295, 235] on div "Line Items" at bounding box center [251, 247] width 99 height 50
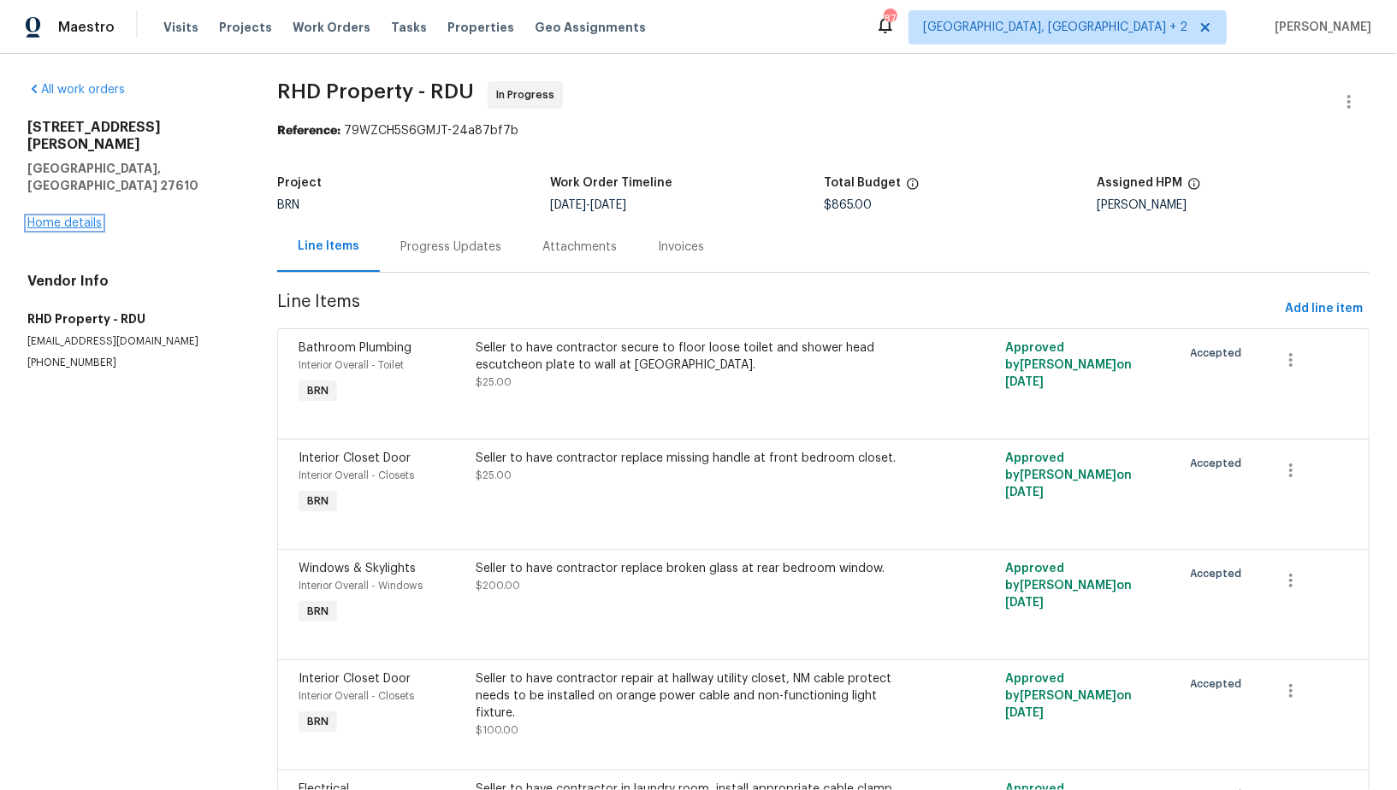
click at [59, 217] on link "Home details" at bounding box center [64, 223] width 74 height 12
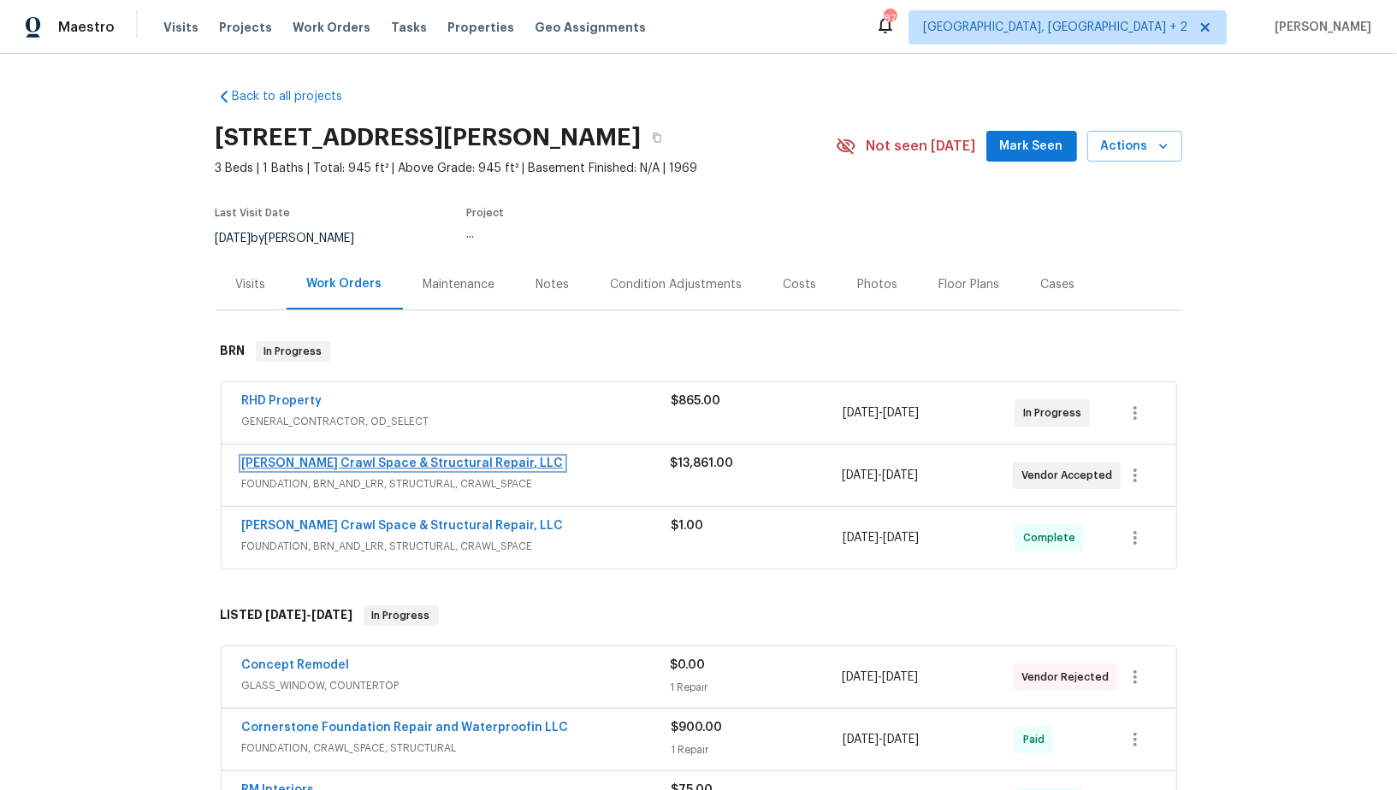
click at [379, 460] on link "Falcone Crawl Space & Structural Repair, LLC" at bounding box center [403, 464] width 322 height 12
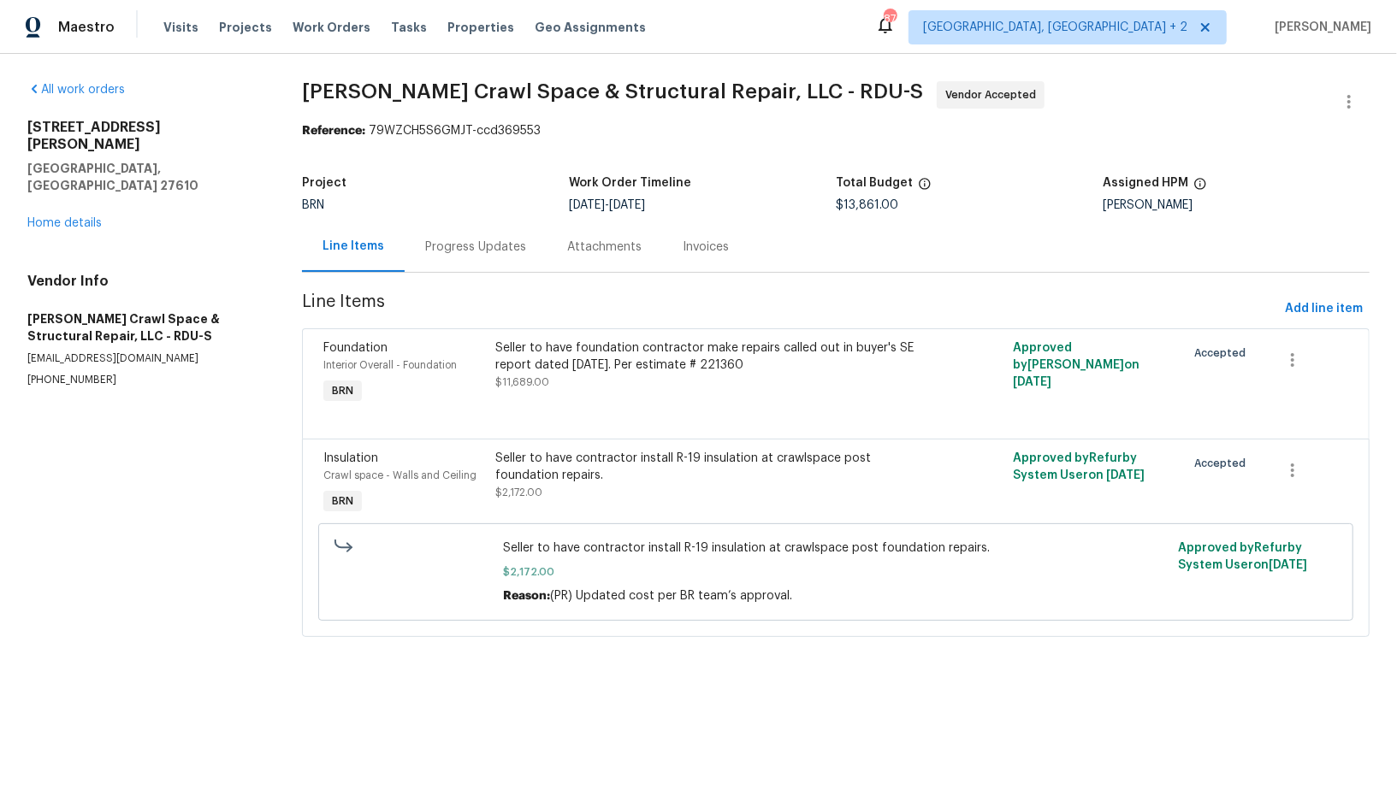
click at [490, 251] on div "Progress Updates" at bounding box center [475, 247] width 101 height 17
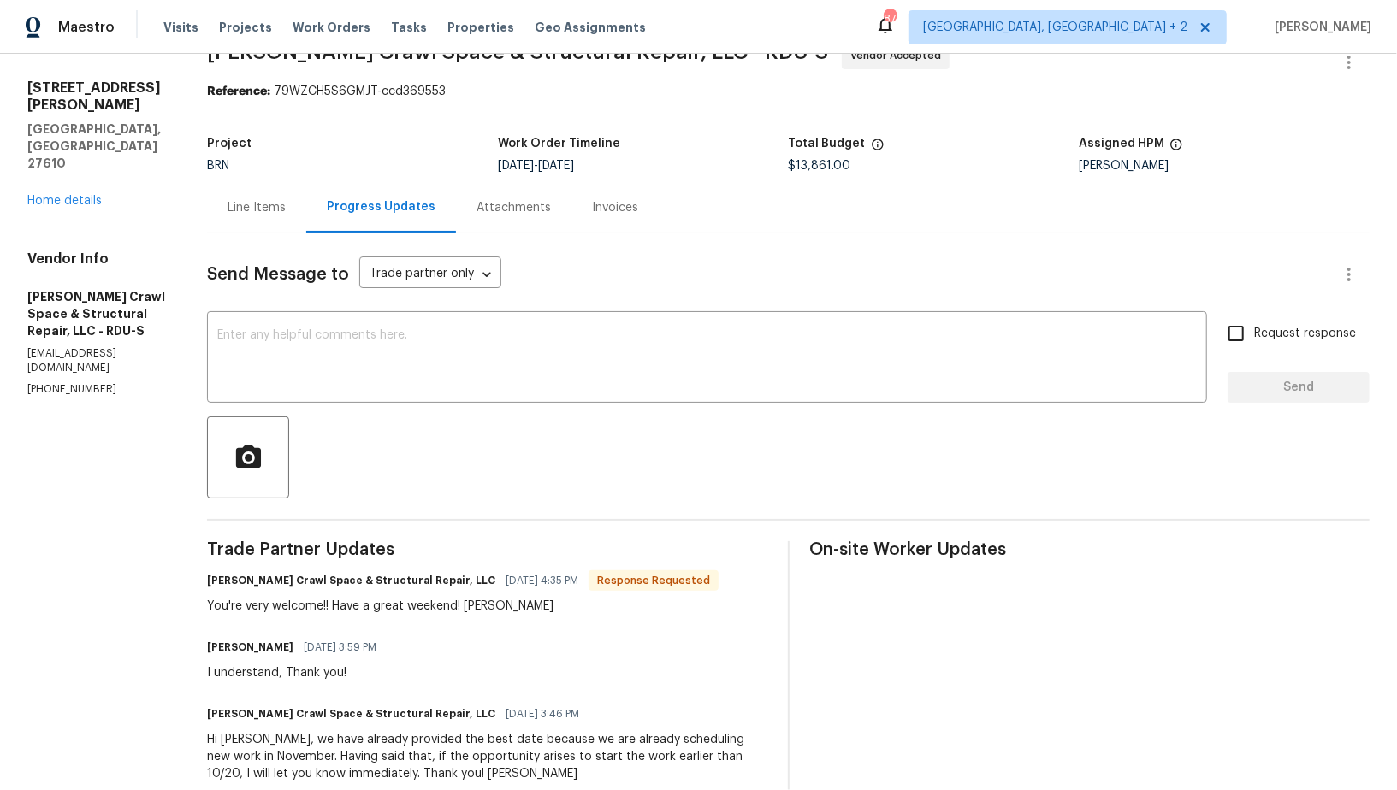
scroll to position [38, 0]
click at [83, 197] on link "Home details" at bounding box center [64, 203] width 74 height 12
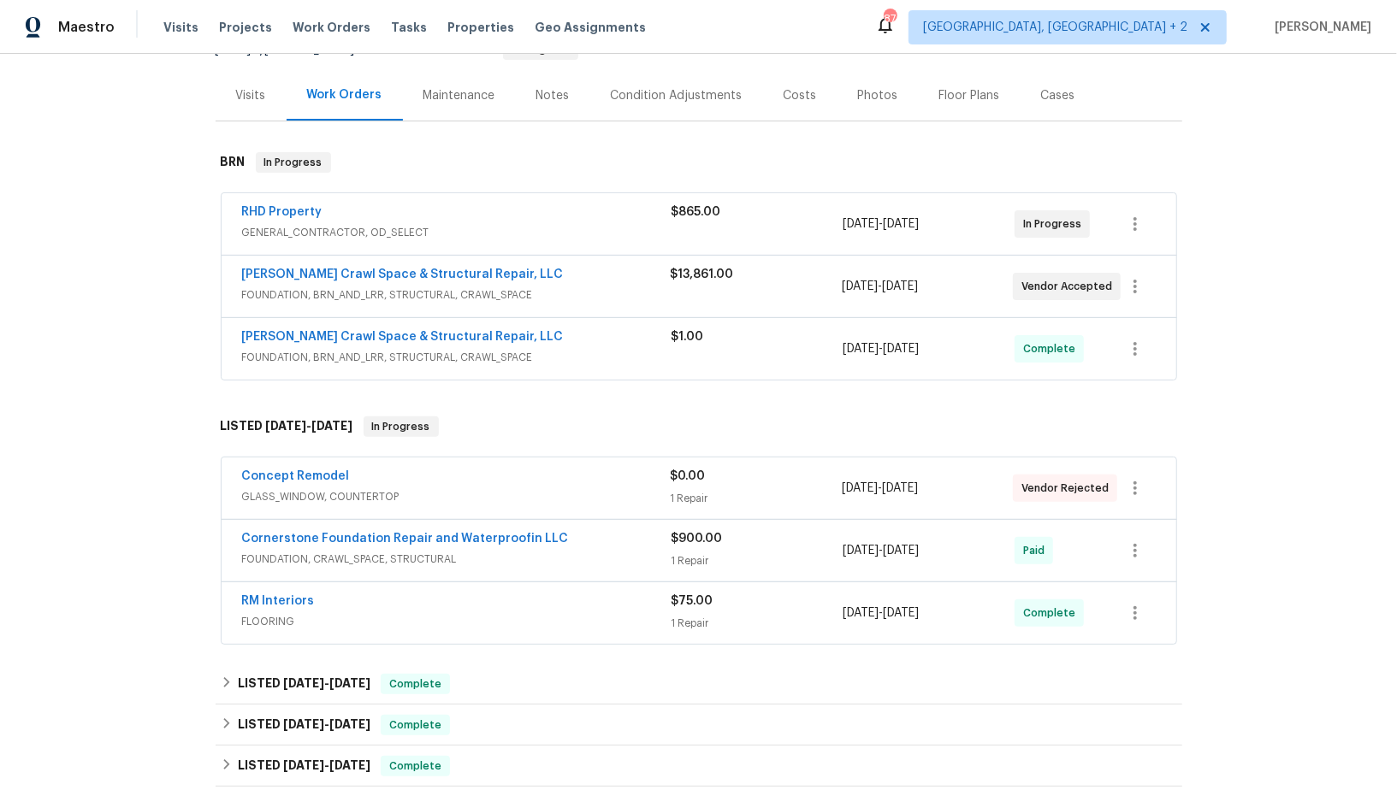
scroll to position [212, 0]
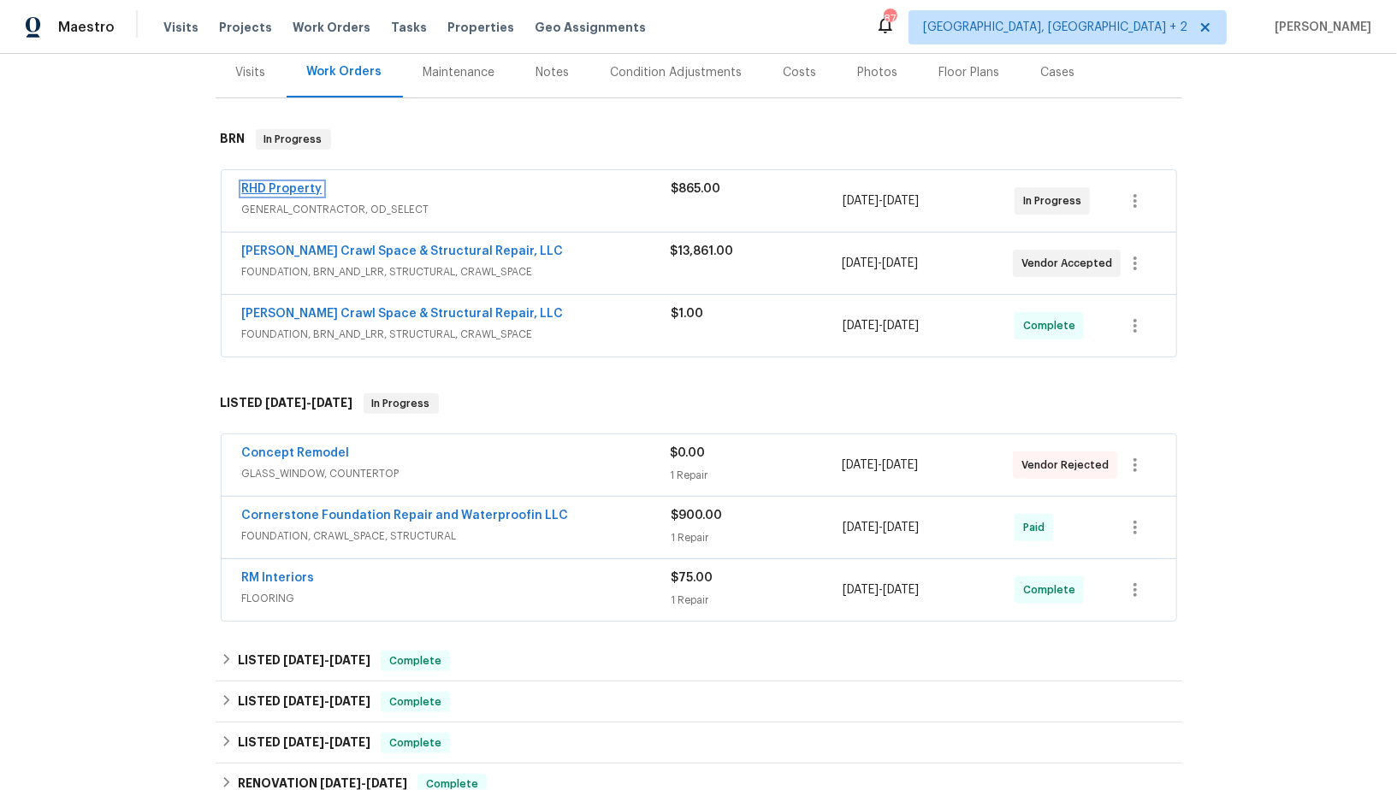
click at [291, 186] on link "RHD Property" at bounding box center [282, 189] width 80 height 12
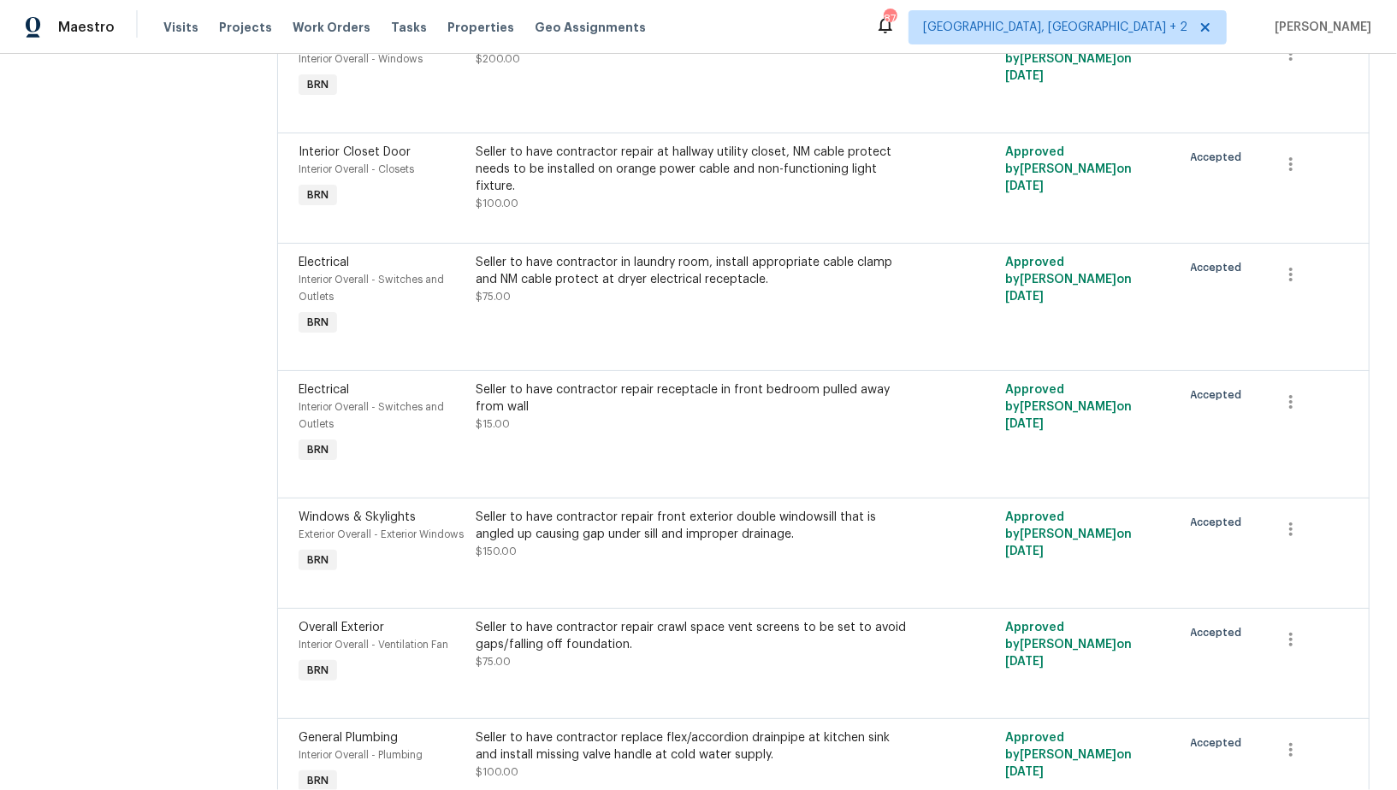
scroll to position [760, 0]
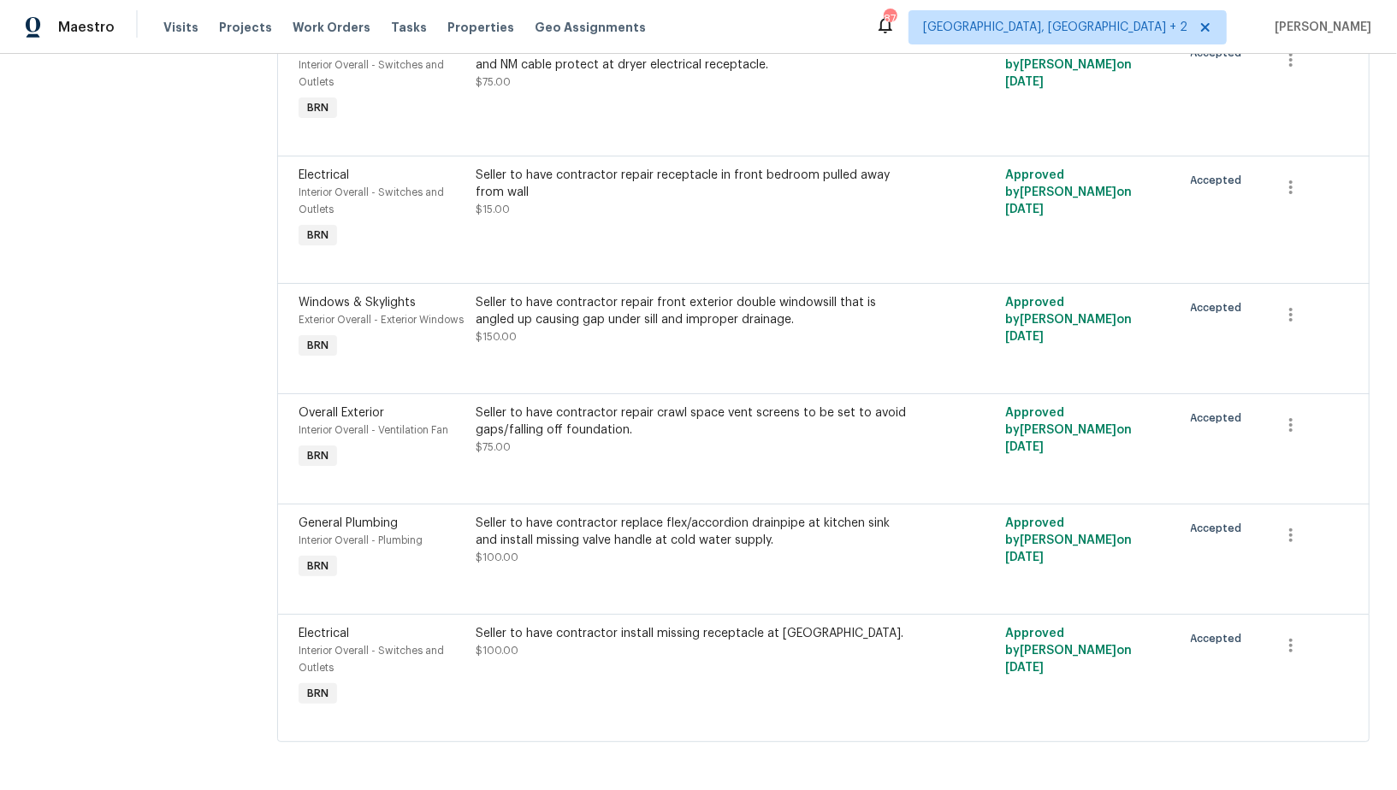
click at [564, 633] on div "Seller to have contractor install missing receptacle at [GEOGRAPHIC_DATA]." at bounding box center [691, 633] width 431 height 17
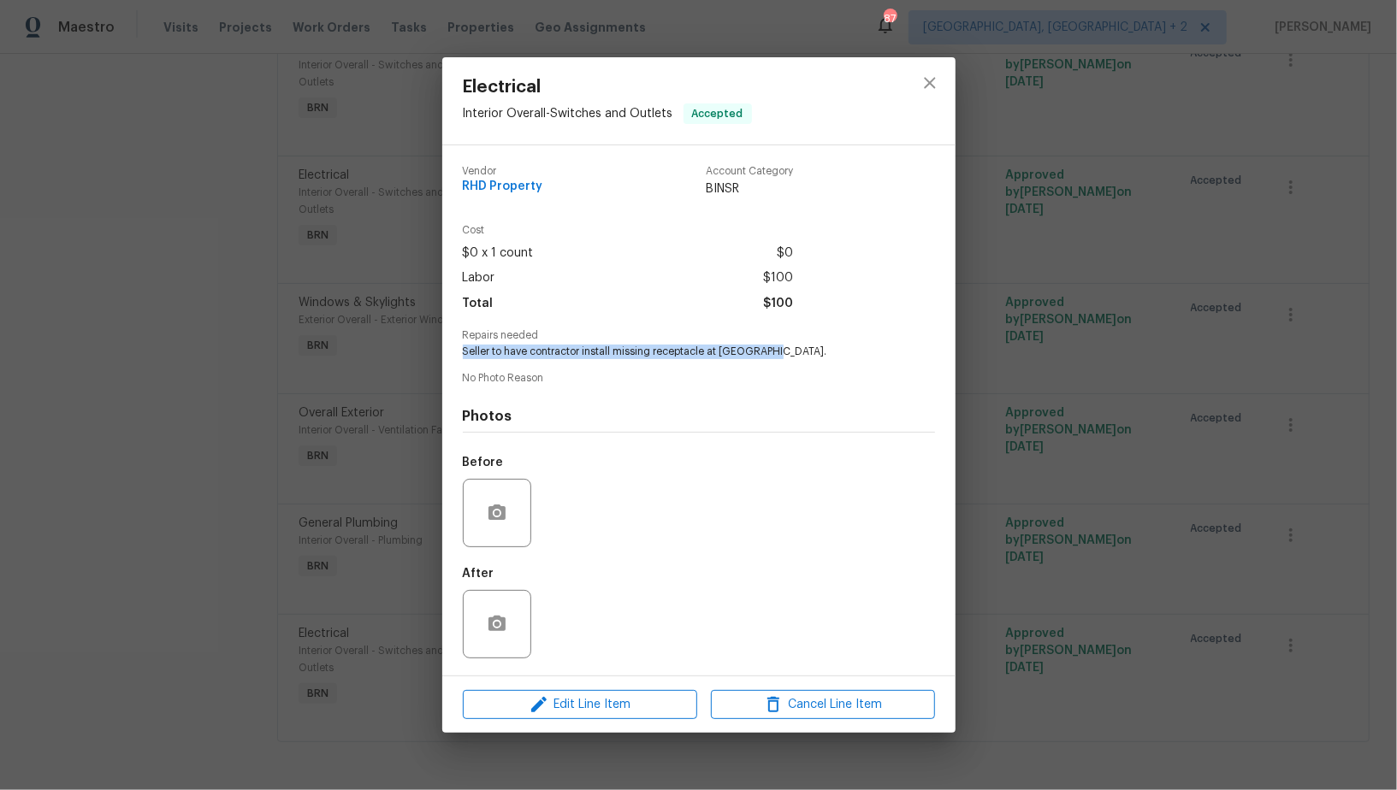
drag, startPoint x: 458, startPoint y: 355, endPoint x: 778, endPoint y: 351, distance: 320.8
click at [778, 351] on div "Vendor RHD Property Account Category BINSR Cost $0 x 1 count $0 Labor $100 Tota…" at bounding box center [698, 410] width 513 height 530
copy span "Seller to have contractor install missing receptacle at [GEOGRAPHIC_DATA]."
click at [383, 293] on div "Electrical Interior Overall - Switches and Outlets Accepted Vendor RHD Property…" at bounding box center [698, 395] width 1397 height 790
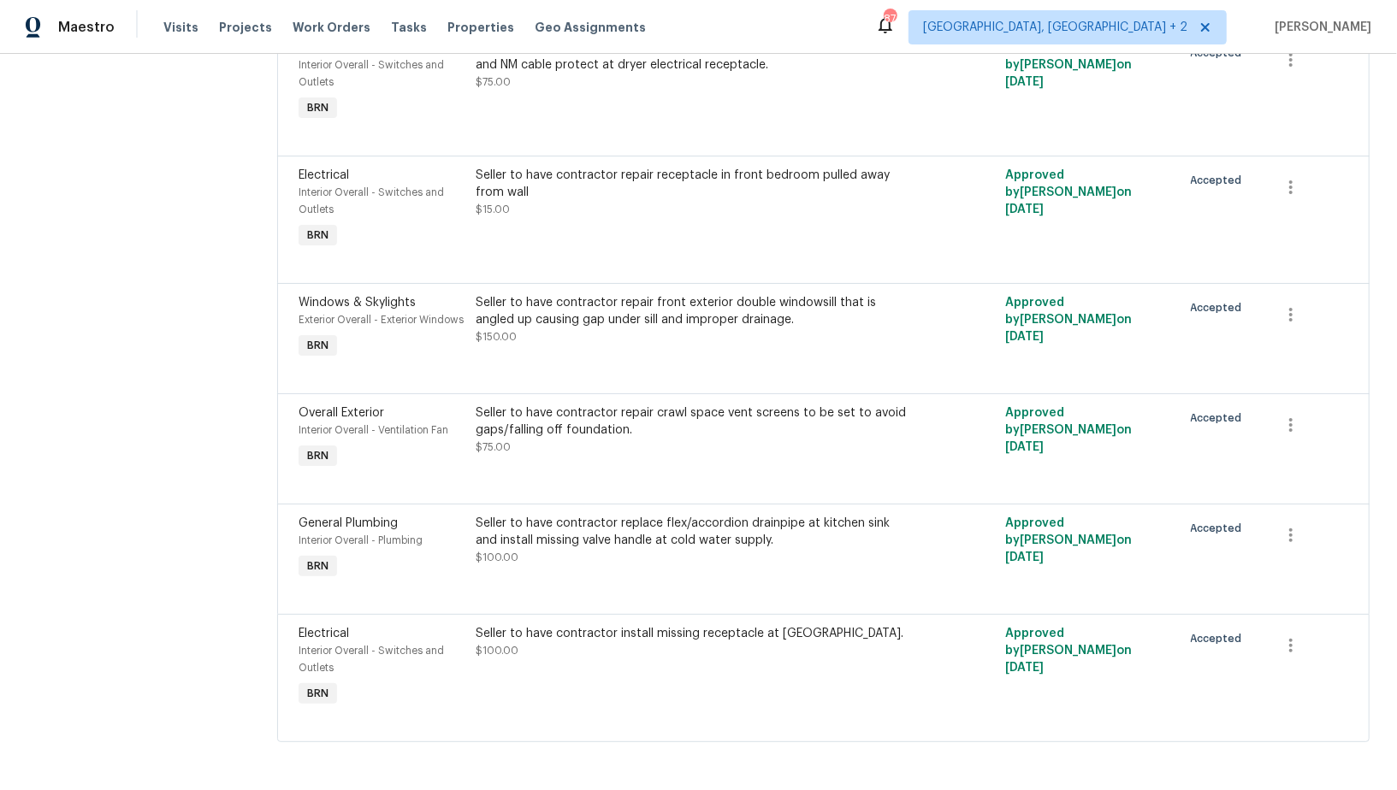
click at [635, 541] on div "Seller to have contractor replace flex/accordion drainpipe at kitchen sink and …" at bounding box center [691, 532] width 431 height 34
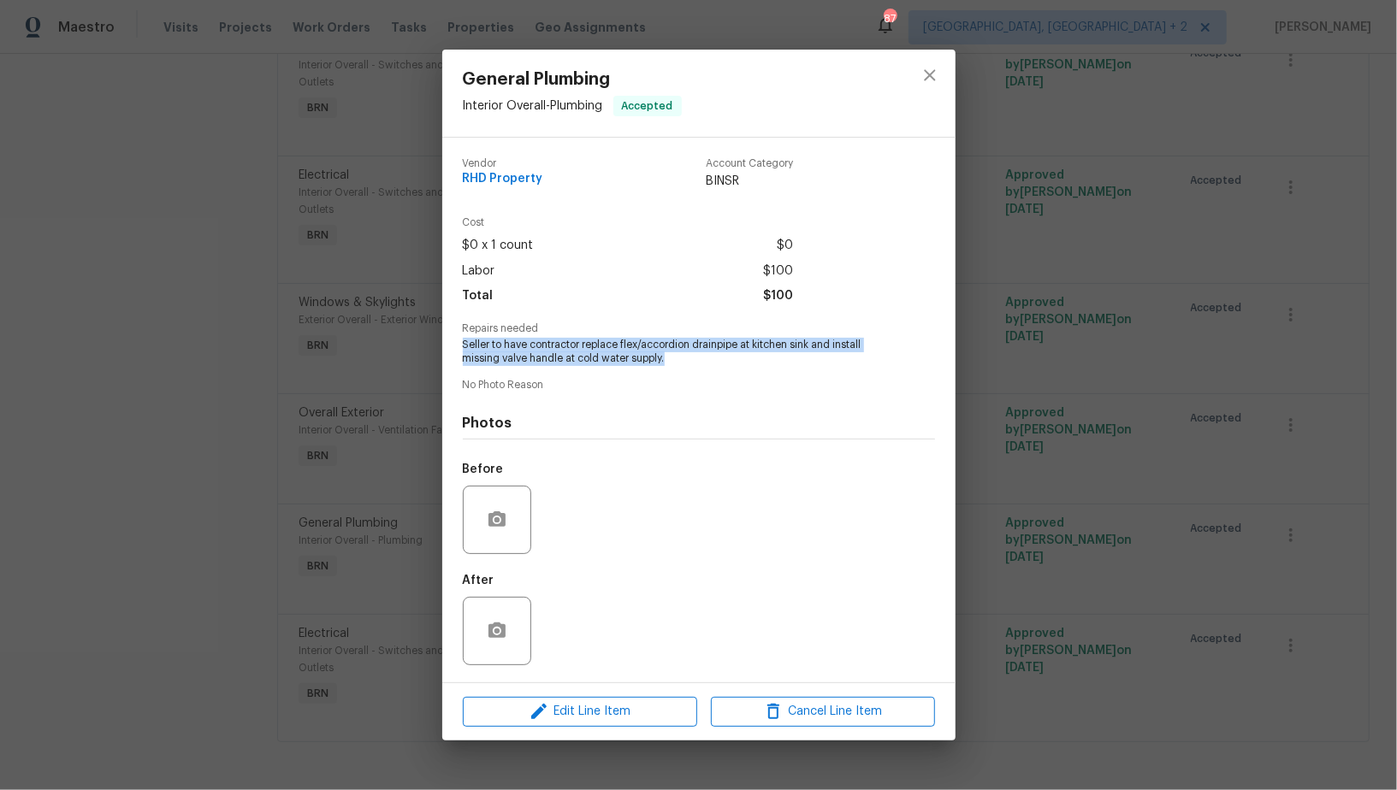
drag, startPoint x: 465, startPoint y: 344, endPoint x: 712, endPoint y: 360, distance: 247.8
click at [712, 360] on span "Seller to have contractor replace flex/accordion drainpipe at kitchen sink and …" at bounding box center [675, 352] width 425 height 29
copy span "Seller to have contractor replace flex/accordion drainpipe at kitchen sink and …"
click at [370, 115] on div "General Plumbing Interior Overall - Plumbing Accepted Vendor RHD Property Accou…" at bounding box center [698, 395] width 1397 height 790
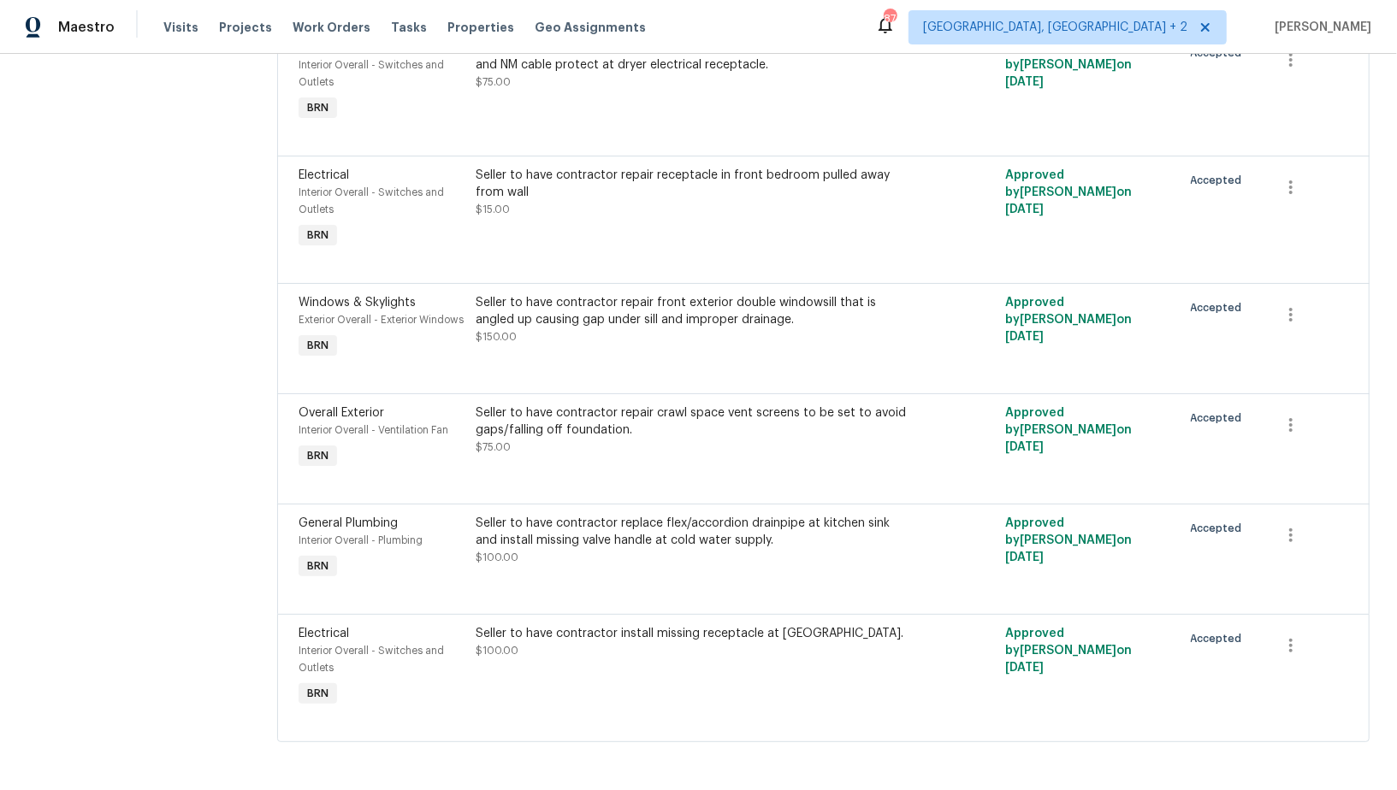
click at [594, 433] on div "Seller to have contractor repair crawl space vent screens to be set to avoid ga…" at bounding box center [691, 422] width 431 height 34
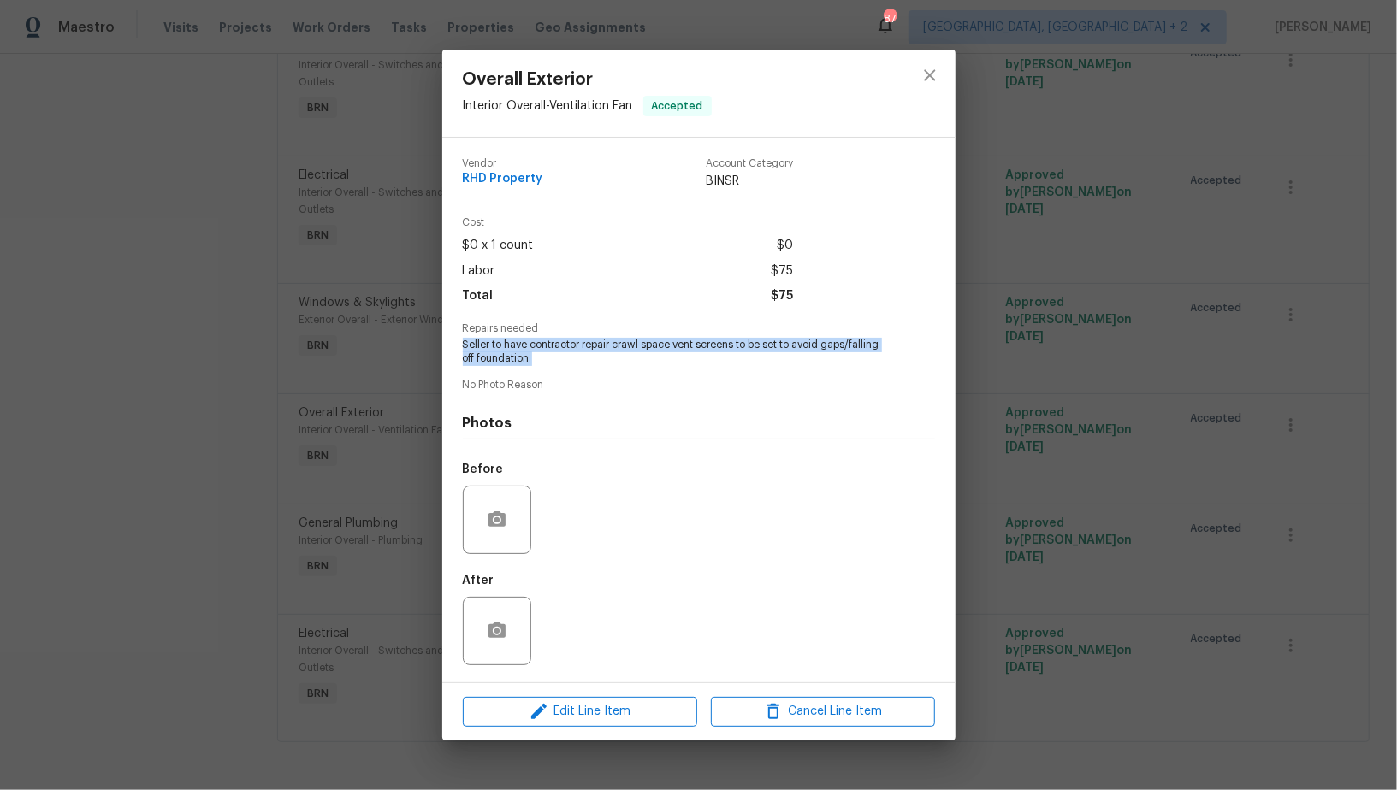
drag, startPoint x: 462, startPoint y: 348, endPoint x: 576, endPoint y: 357, distance: 114.1
click at [576, 357] on span "Seller to have contractor repair crawl space vent screens to be set to avoid ga…" at bounding box center [675, 352] width 425 height 29
copy span "Seller to have contractor repair crawl space vent screens to be set to avoid ga…"
click at [363, 281] on div "Overall Exterior Interior Overall - Ventilation Fan Accepted Vendor RHD Propert…" at bounding box center [698, 395] width 1397 height 790
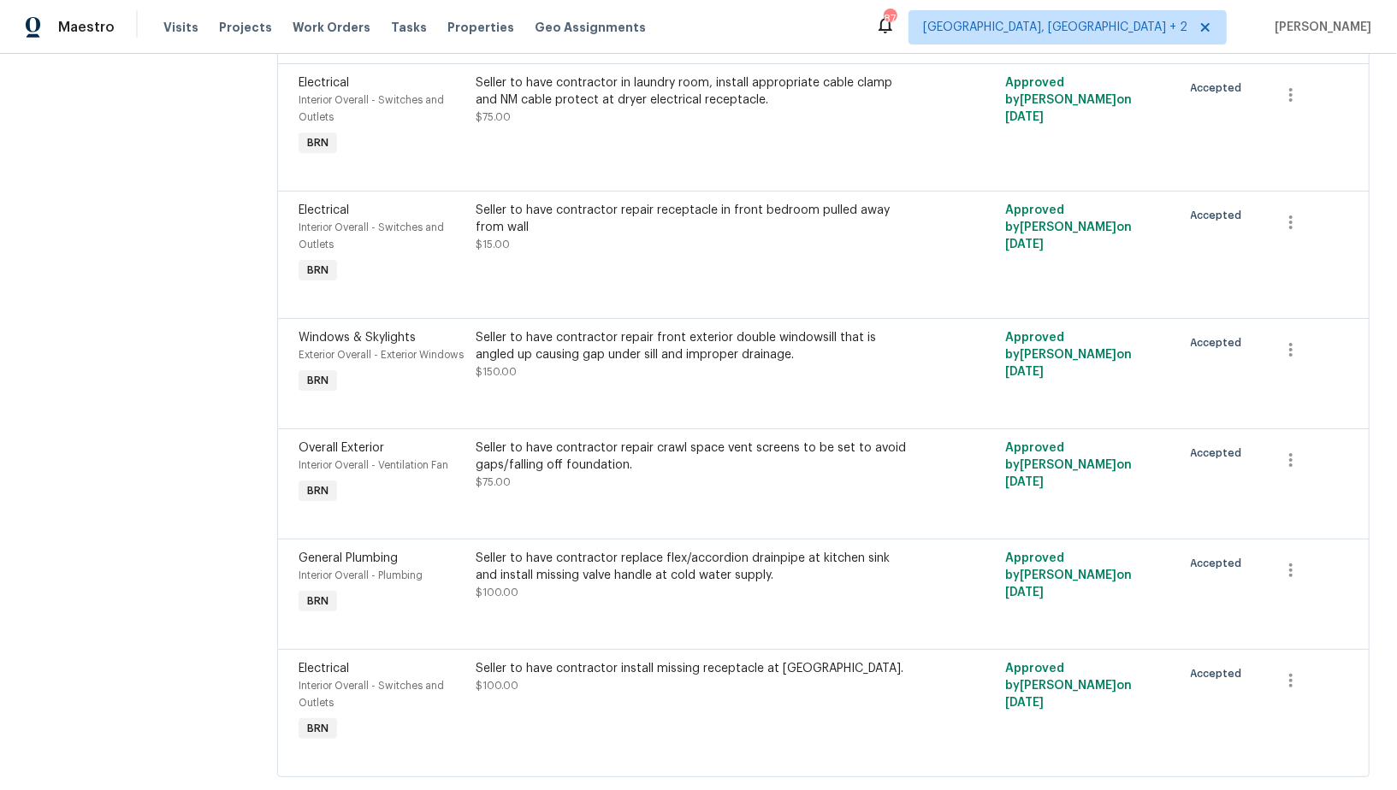
scroll to position [688, 0]
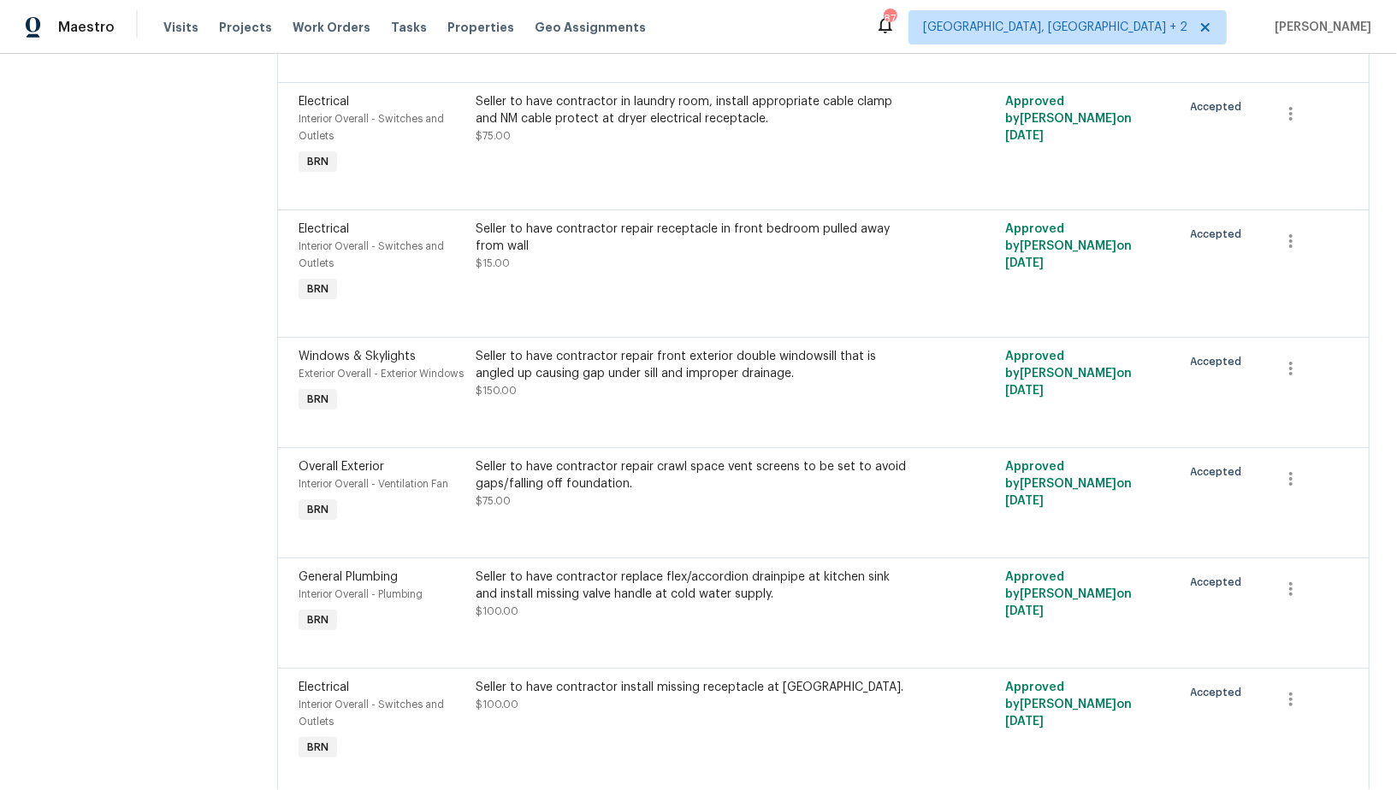
click at [573, 370] on div "Seller to have contractor repair front exterior double windowsill that is angle…" at bounding box center [691, 365] width 431 height 34
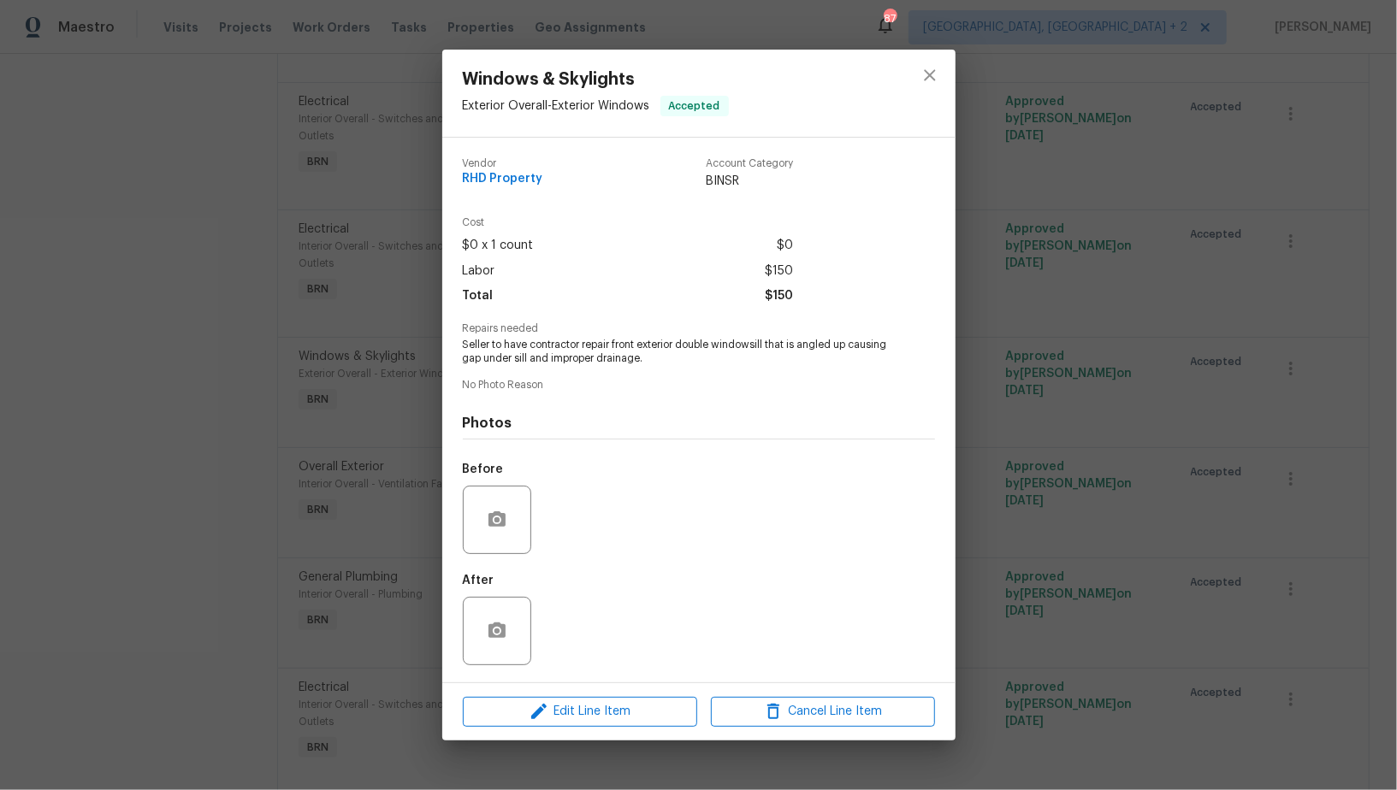
click at [418, 386] on div "Windows & Skylights Exterior Overall - Exterior Windows Accepted Vendor RHD Pro…" at bounding box center [698, 395] width 1397 height 790
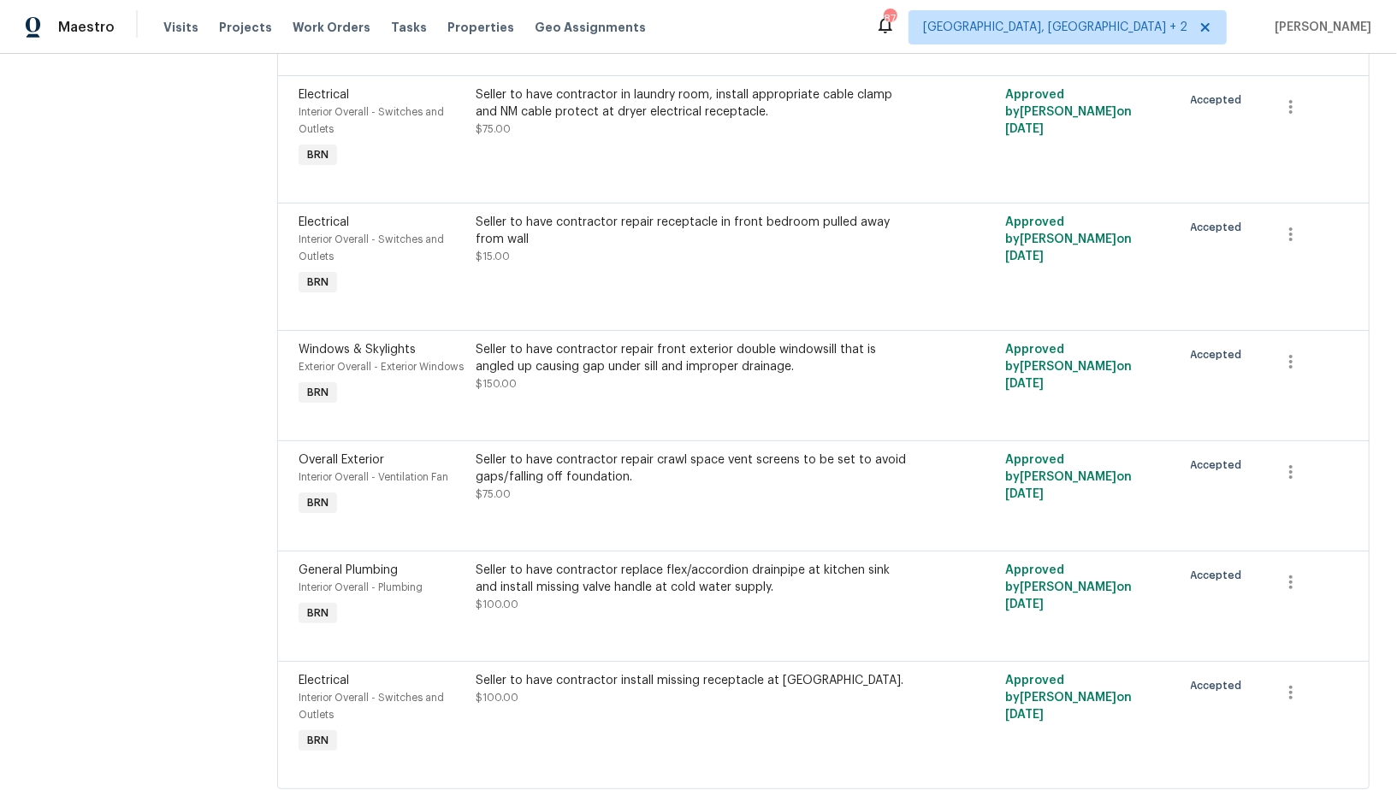
scroll to position [694, 0]
click at [622, 384] on div "Seller to have contractor repair front exterior double windowsill that is angle…" at bounding box center [691, 367] width 431 height 51
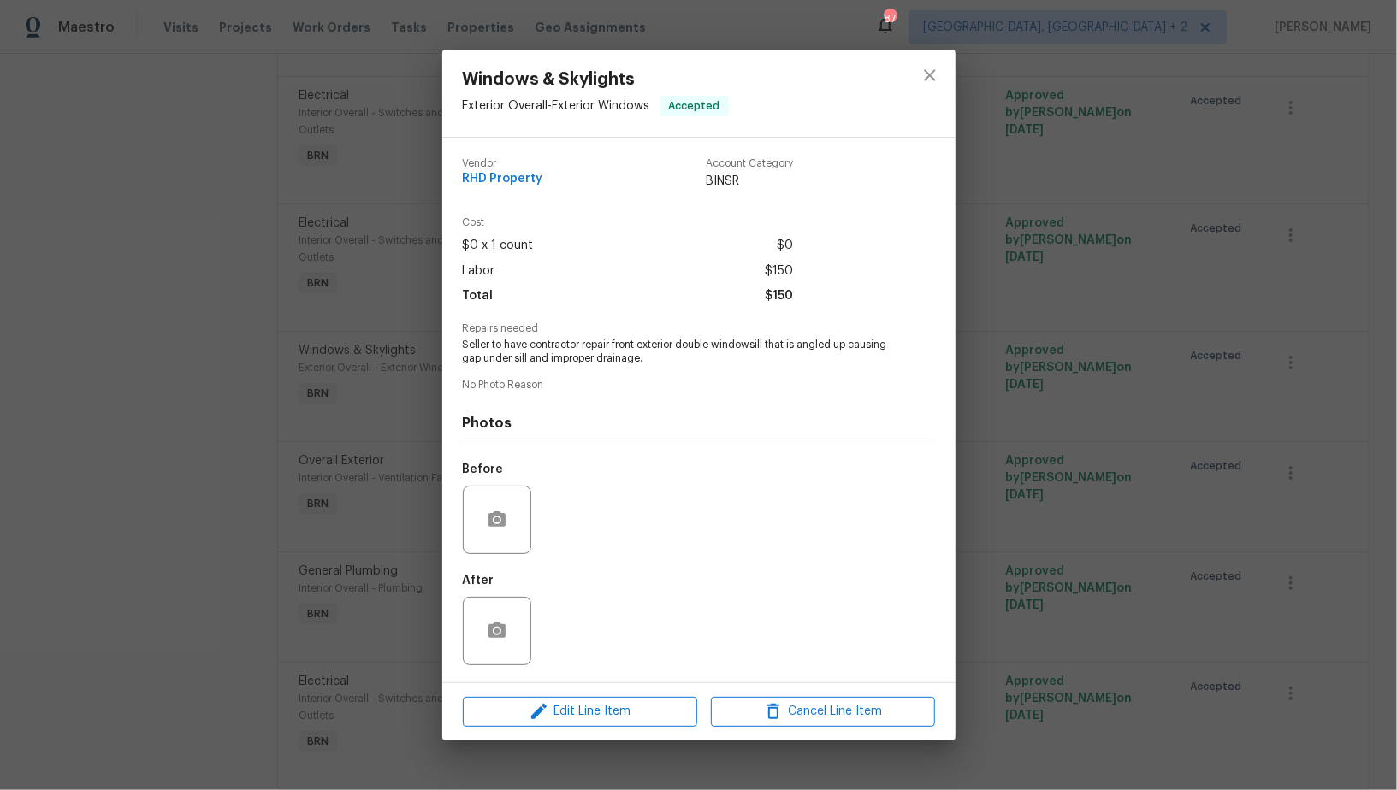
click at [434, 404] on div "Windows & Skylights Exterior Overall - Exterior Windows Accepted Vendor RHD Pro…" at bounding box center [698, 395] width 1397 height 790
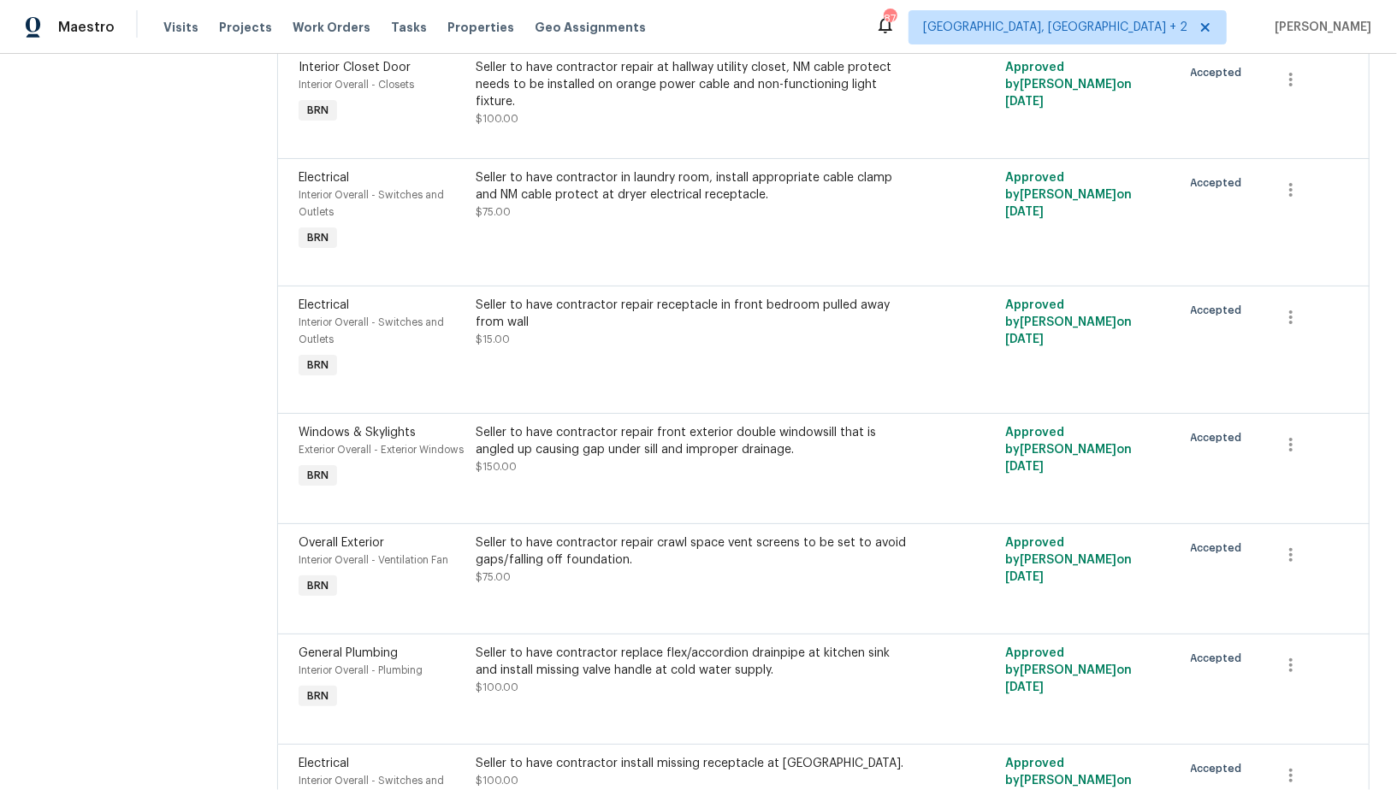
scroll to position [609, 0]
click at [566, 334] on div "Seller to have contractor repair receptacle in front bedroom pulled away from w…" at bounding box center [691, 324] width 431 height 51
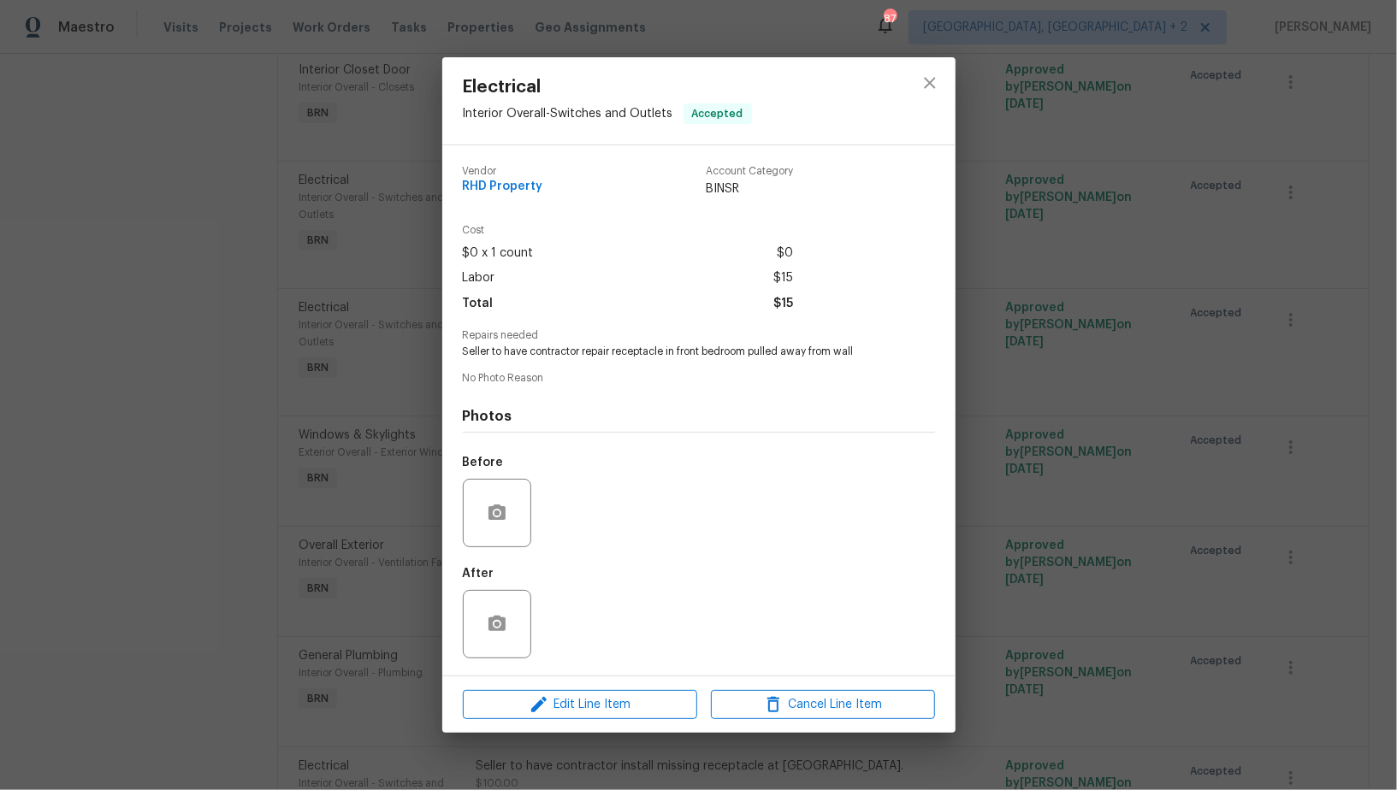
click at [423, 347] on div "Electrical Interior Overall - Switches and Outlets Accepted Vendor RHD Property…" at bounding box center [698, 395] width 1397 height 790
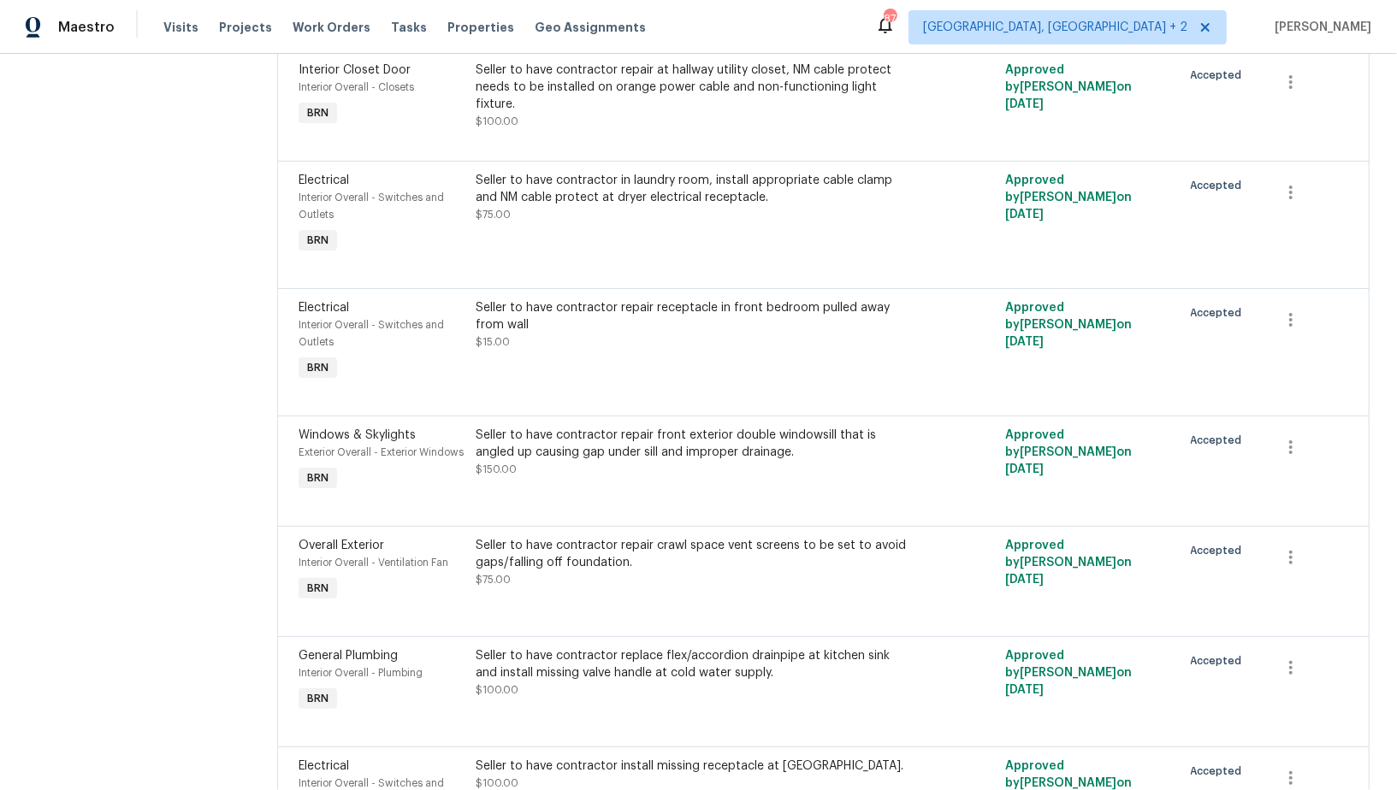
scroll to position [524, 0]
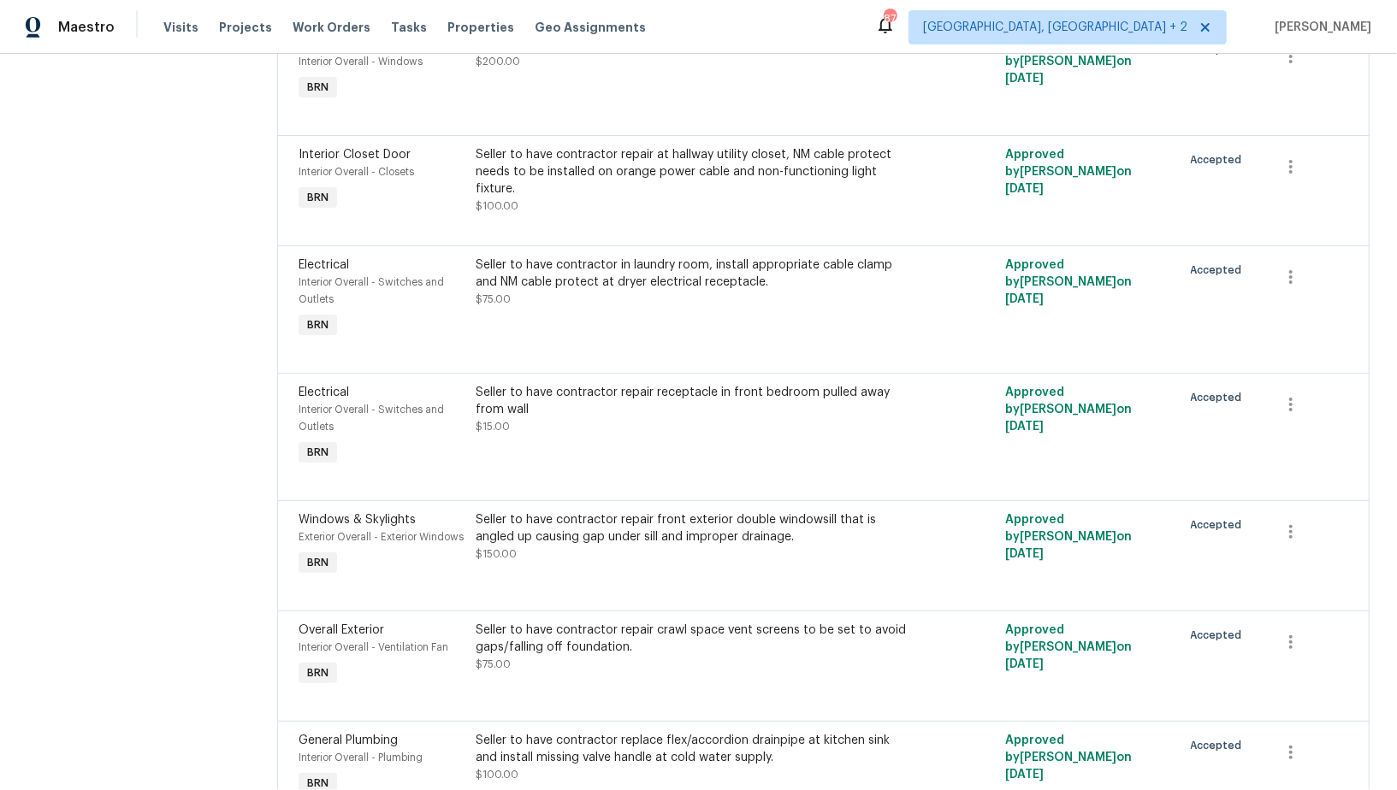
click at [556, 293] on div "Seller to have contractor in laundry room, install appropriate cable clamp and …" at bounding box center [691, 282] width 431 height 51
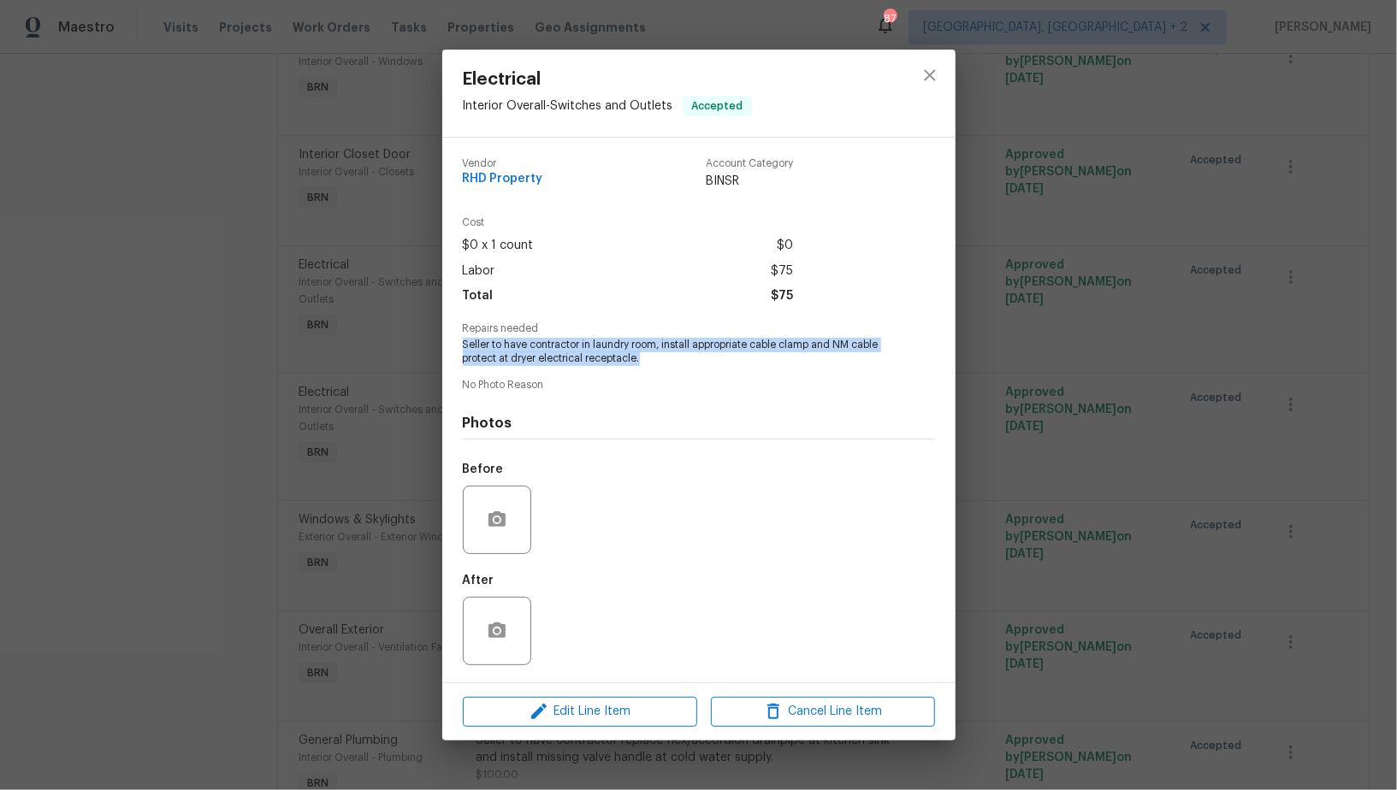
drag, startPoint x: 460, startPoint y: 342, endPoint x: 660, endPoint y: 359, distance: 200.9
click at [660, 359] on div "Vendor RHD Property Account Category BINSR Cost $0 x 1 count $0 Labor $75 Total…" at bounding box center [698, 410] width 513 height 545
copy span "Seller to have contractor in laundry room, install appropriate cable clamp and …"
click at [367, 323] on div "Electrical Interior Overall - Switches and Outlets Accepted Vendor RHD Property…" at bounding box center [698, 395] width 1397 height 790
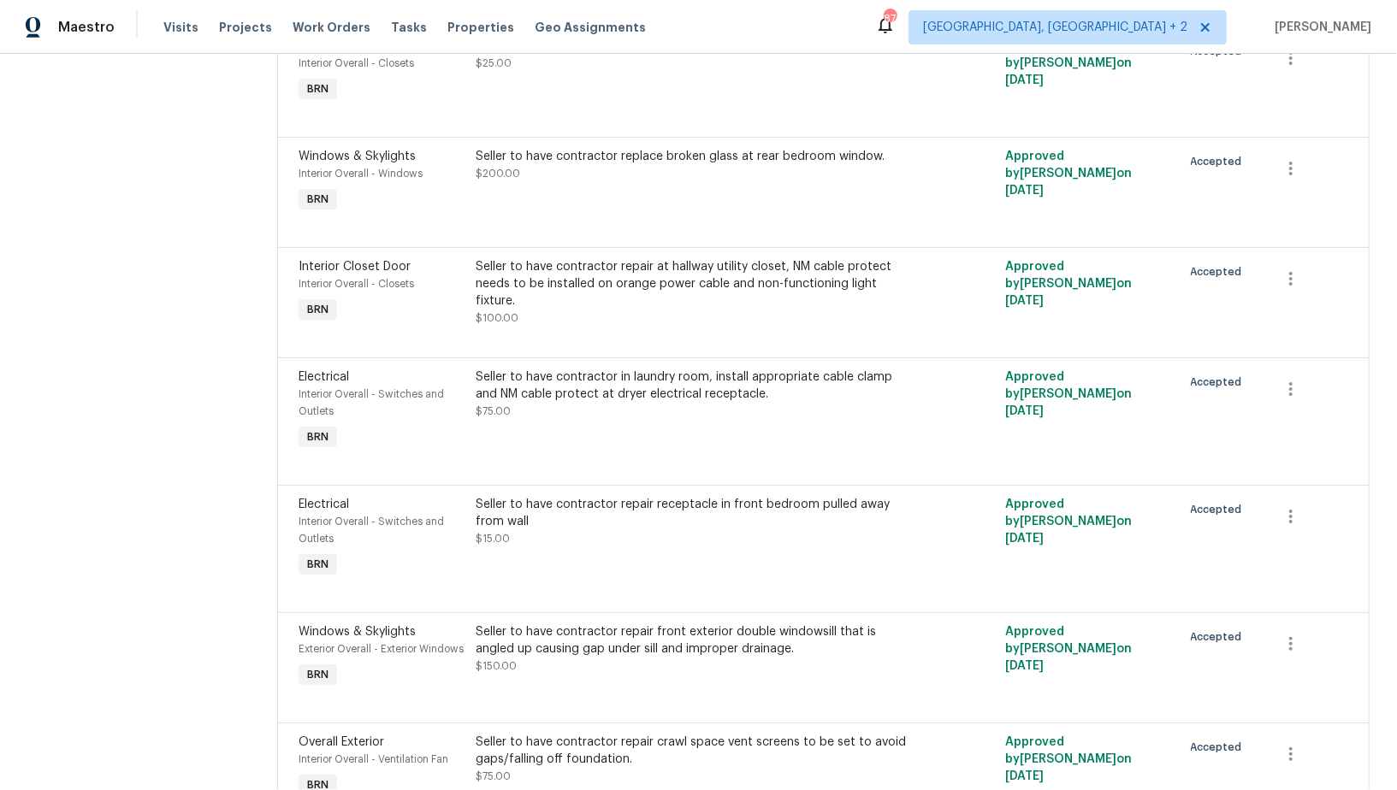
scroll to position [370, 0]
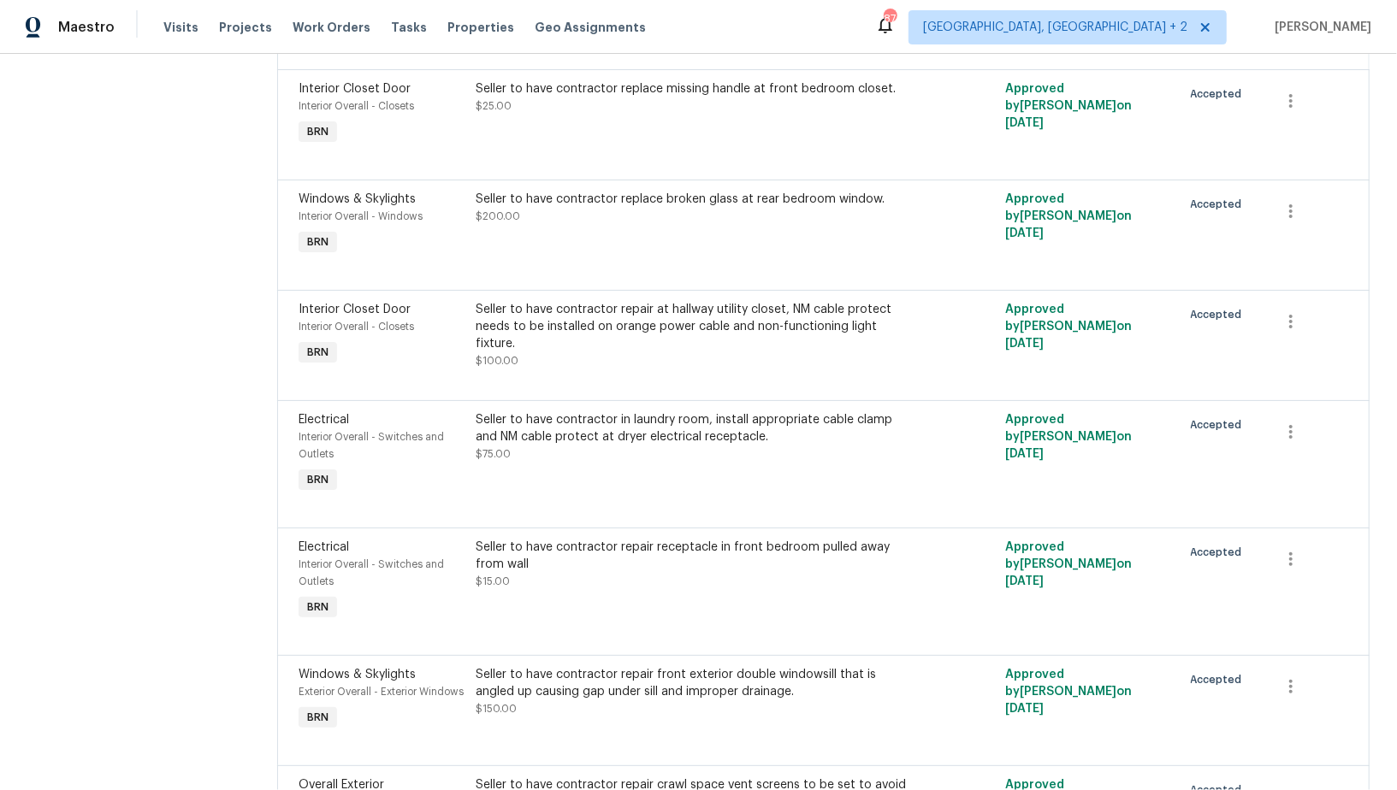
click at [566, 345] on div "Seller to have contractor repair at hallway utility closet, NM cable protect ne…" at bounding box center [691, 326] width 431 height 51
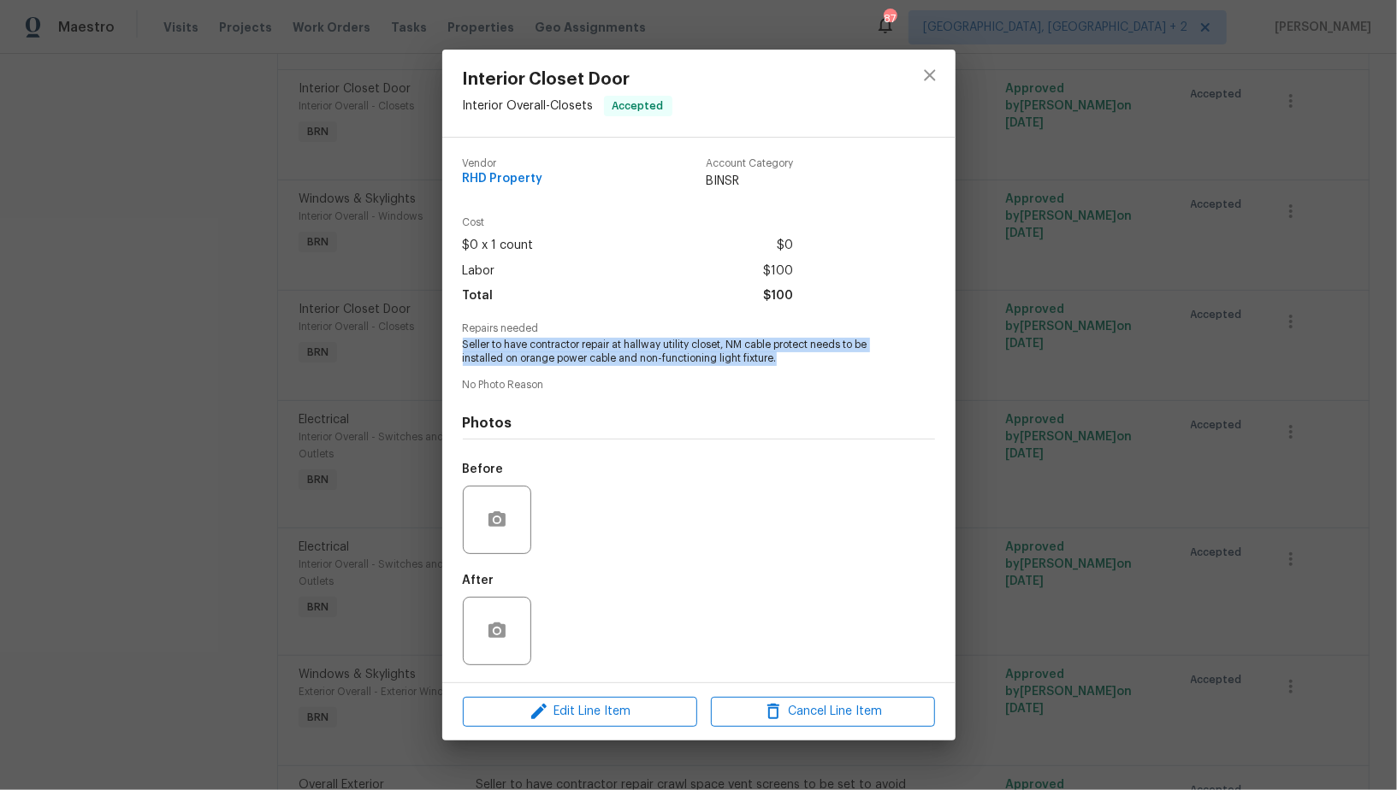
drag, startPoint x: 453, startPoint y: 346, endPoint x: 792, endPoint y: 366, distance: 339.3
click at [792, 366] on div "Vendor RHD Property Account Category BINSR Cost $0 x 1 count $0 Labor $100 Tota…" at bounding box center [698, 410] width 513 height 545
copy span "Seller to have contractor repair at hallway utility closet, NM cable protect ne…"
click at [416, 320] on div "Interior Closet Door Interior Overall - Closets Accepted Vendor RHD Property Ac…" at bounding box center [698, 395] width 1397 height 790
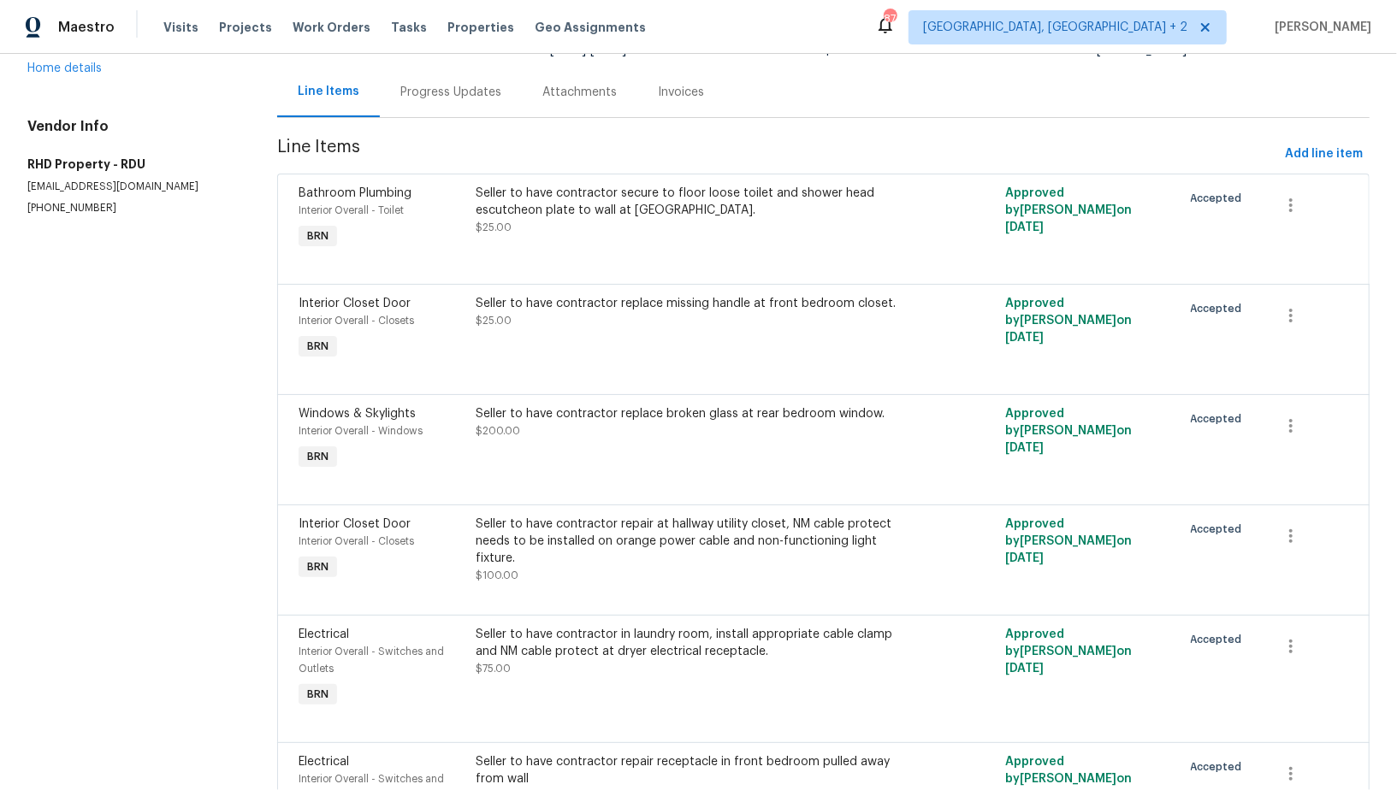
scroll to position [154, 0]
click at [585, 328] on div "Seller to have contractor replace missing handle at front bedroom closet. $25.00" at bounding box center [691, 313] width 431 height 34
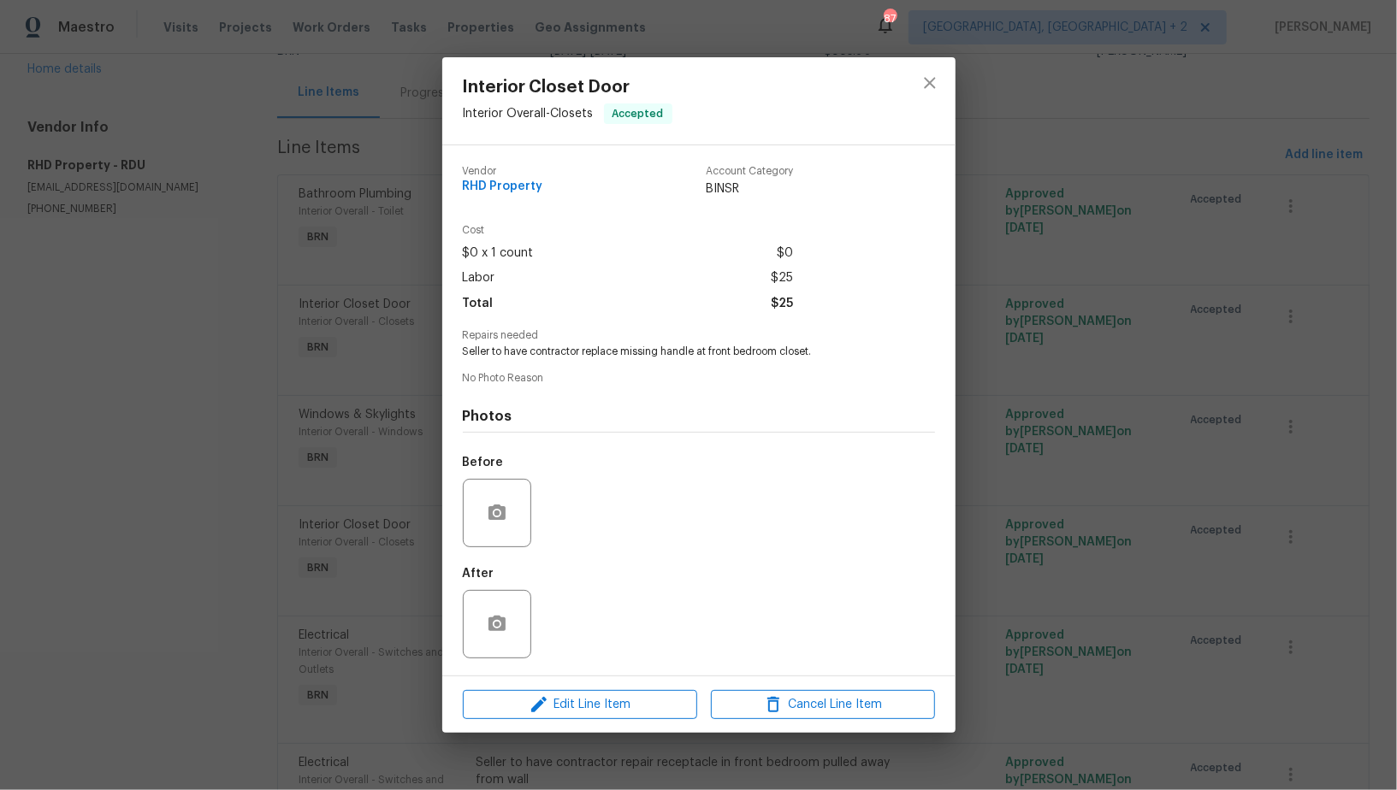
click at [399, 373] on div "Interior Closet Door Interior Overall - Closets Accepted Vendor RHD Property Ac…" at bounding box center [698, 395] width 1397 height 790
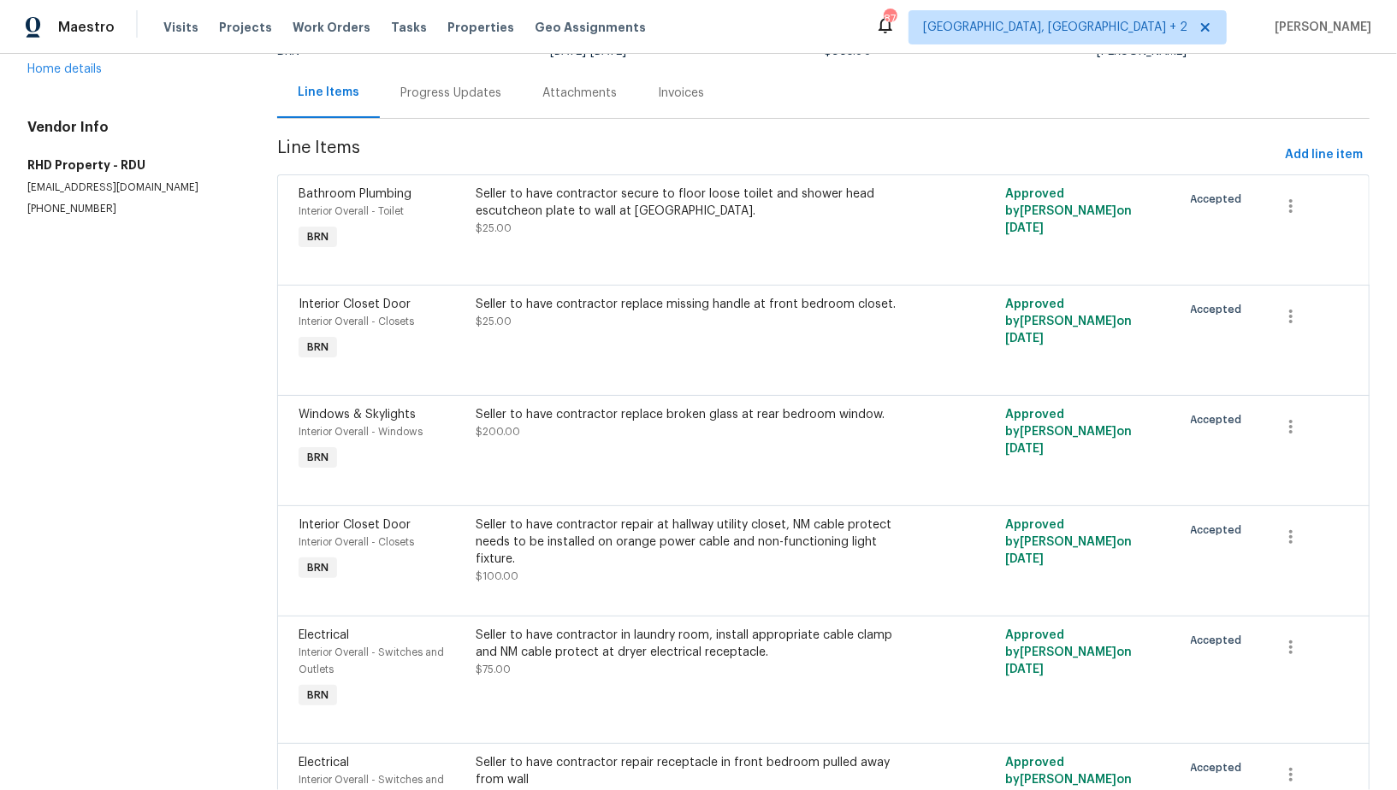
click at [596, 237] on div "Seller to have contractor secure to floor loose toilet and shower head escutche…" at bounding box center [690, 219] width 441 height 79
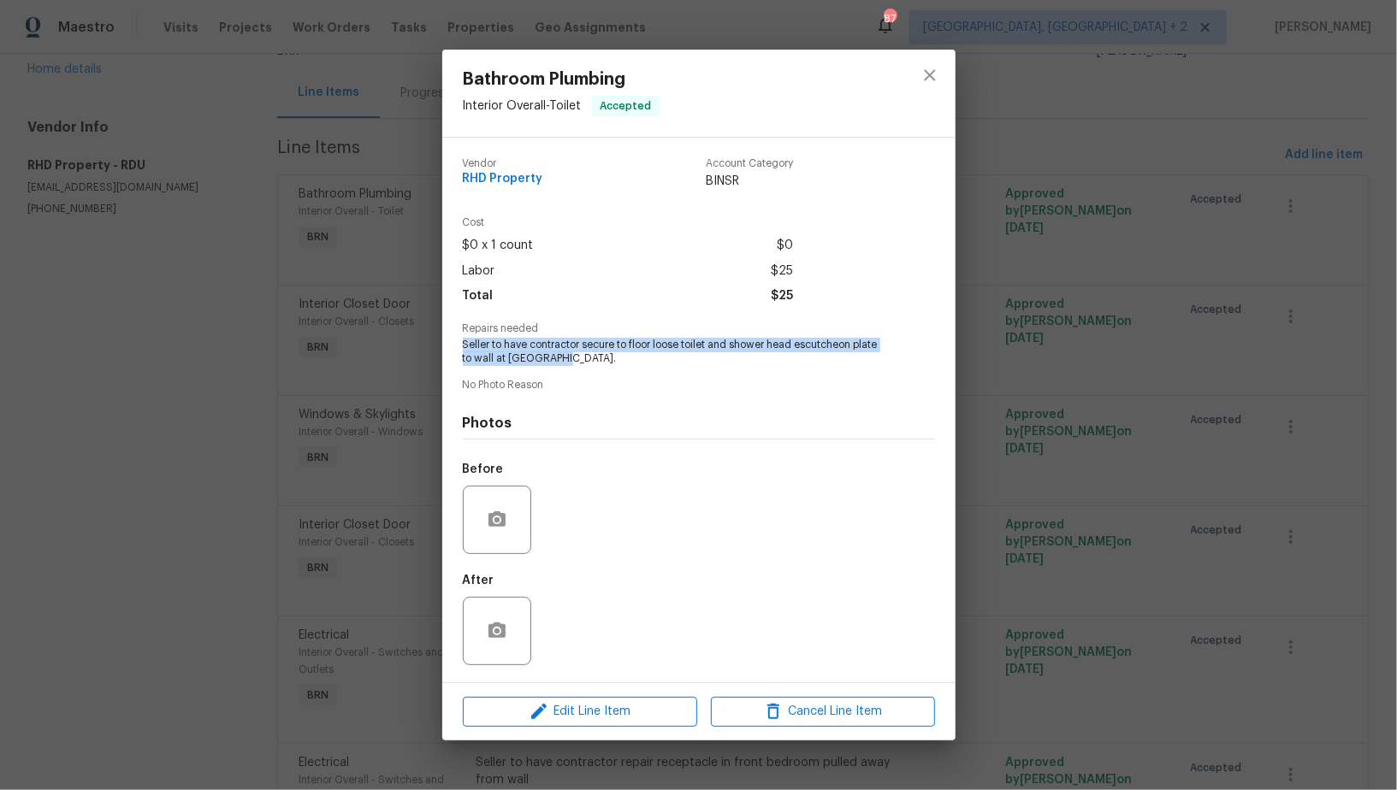
drag, startPoint x: 459, startPoint y: 348, endPoint x: 589, endPoint y: 358, distance: 130.4
click at [589, 358] on div "Vendor RHD Property Account Category BINSR Cost $0 x 1 count $0 Labor $25 Total…" at bounding box center [698, 410] width 513 height 545
copy span "Seller to have contractor secure to floor loose toilet and shower head escutche…"
click at [388, 220] on div "Bathroom Plumbing Interior Overall - Toilet Accepted Vendor RHD Property Accoun…" at bounding box center [698, 395] width 1397 height 790
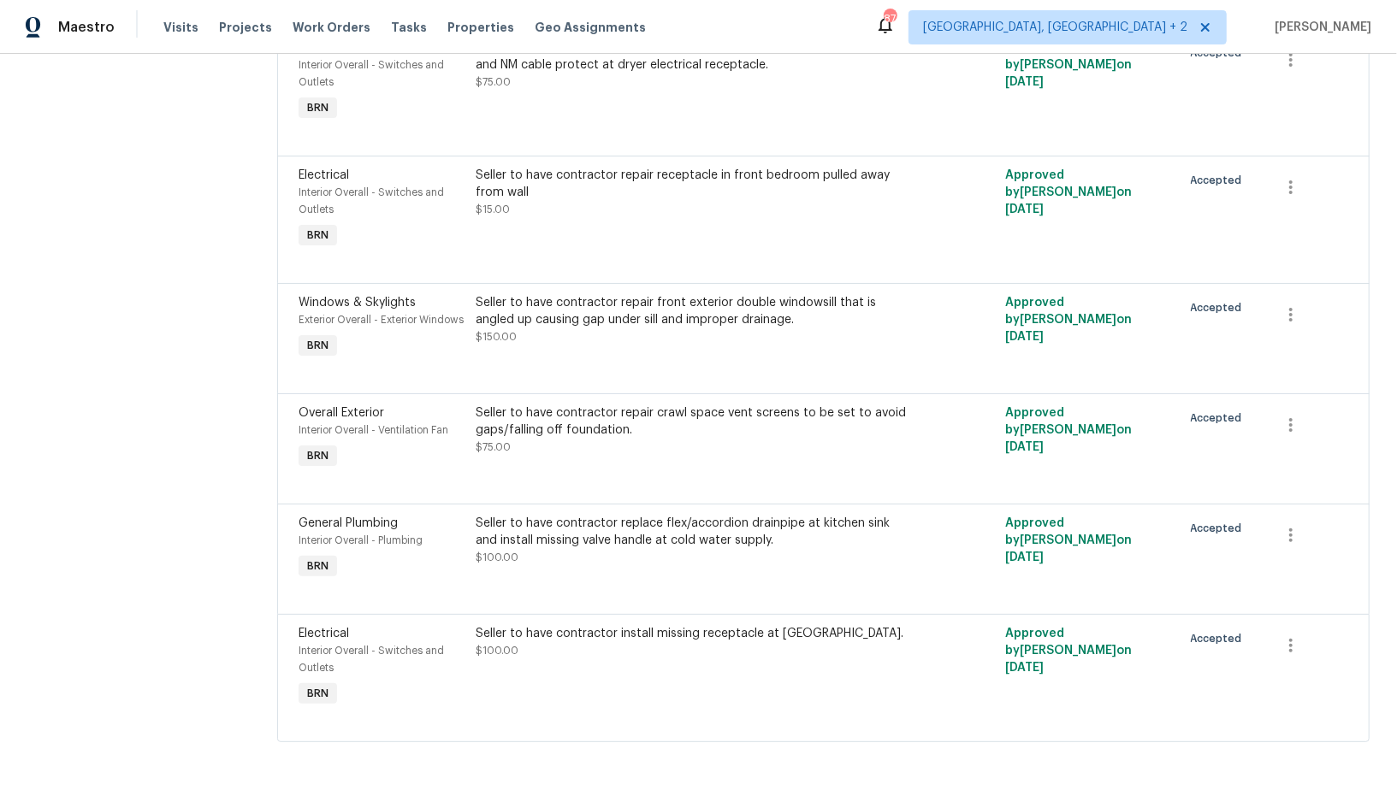
scroll to position [760, 0]
click at [589, 634] on div "Seller to have contractor install missing receptacle at hall bath." at bounding box center [691, 633] width 431 height 17
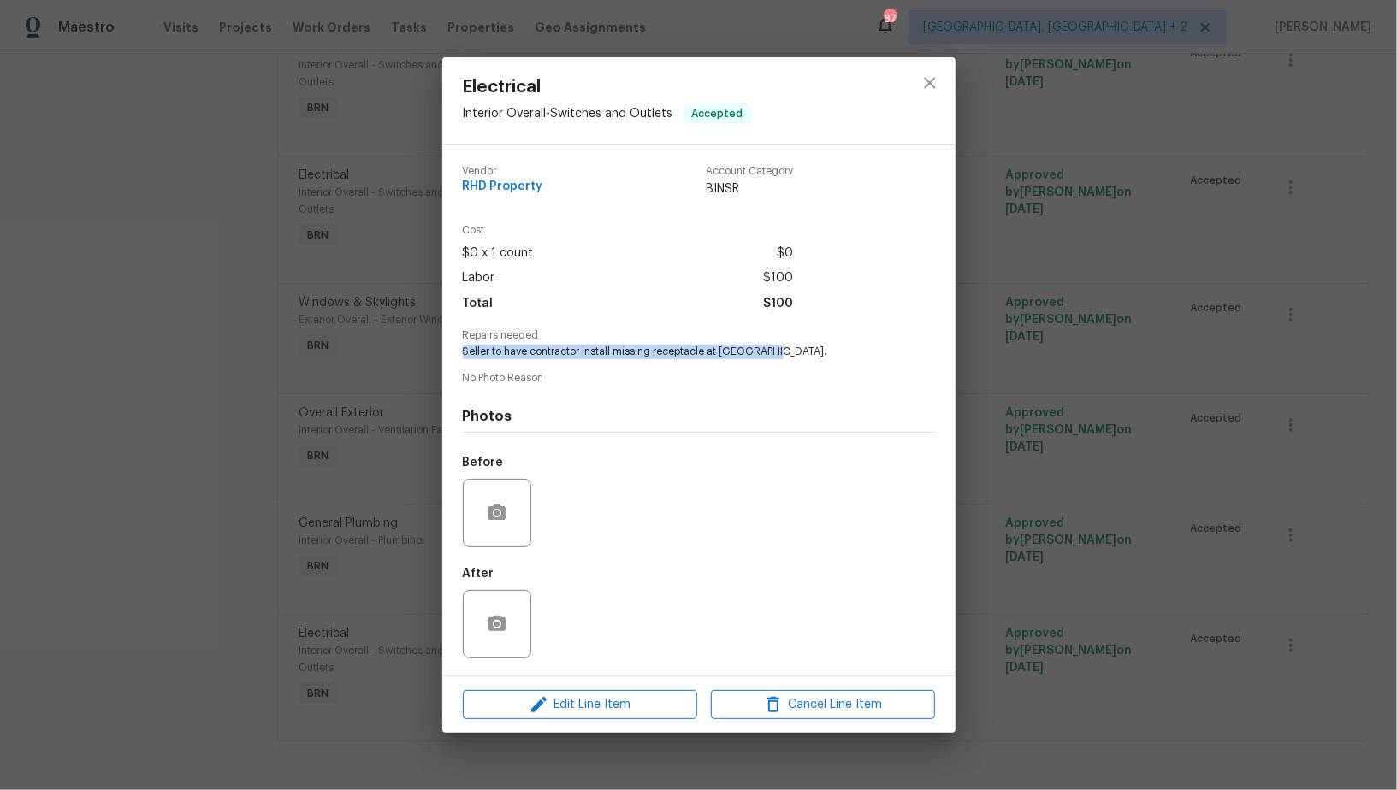
drag, startPoint x: 461, startPoint y: 350, endPoint x: 766, endPoint y: 358, distance: 305.5
click at [766, 358] on div "Vendor RHD Property Account Category BINSR Cost $0 x 1 count $0 Labor $100 Tota…" at bounding box center [698, 410] width 513 height 530
copy span "Seller to have contractor install missing receptacle at hall bath."
click at [328, 262] on div "Electrical Interior Overall - Switches and Outlets Accepted Vendor RHD Property…" at bounding box center [698, 395] width 1397 height 790
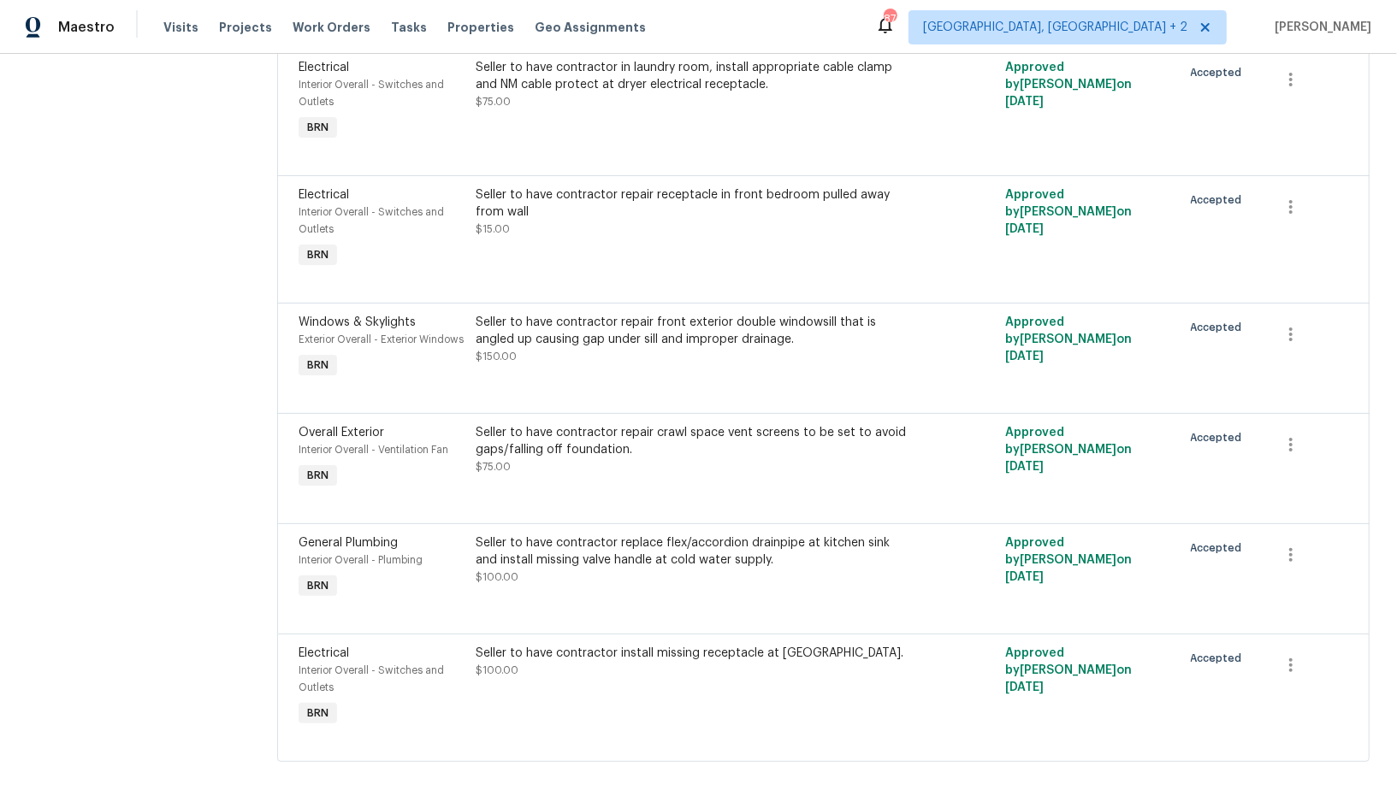
scroll to position [712, 0]
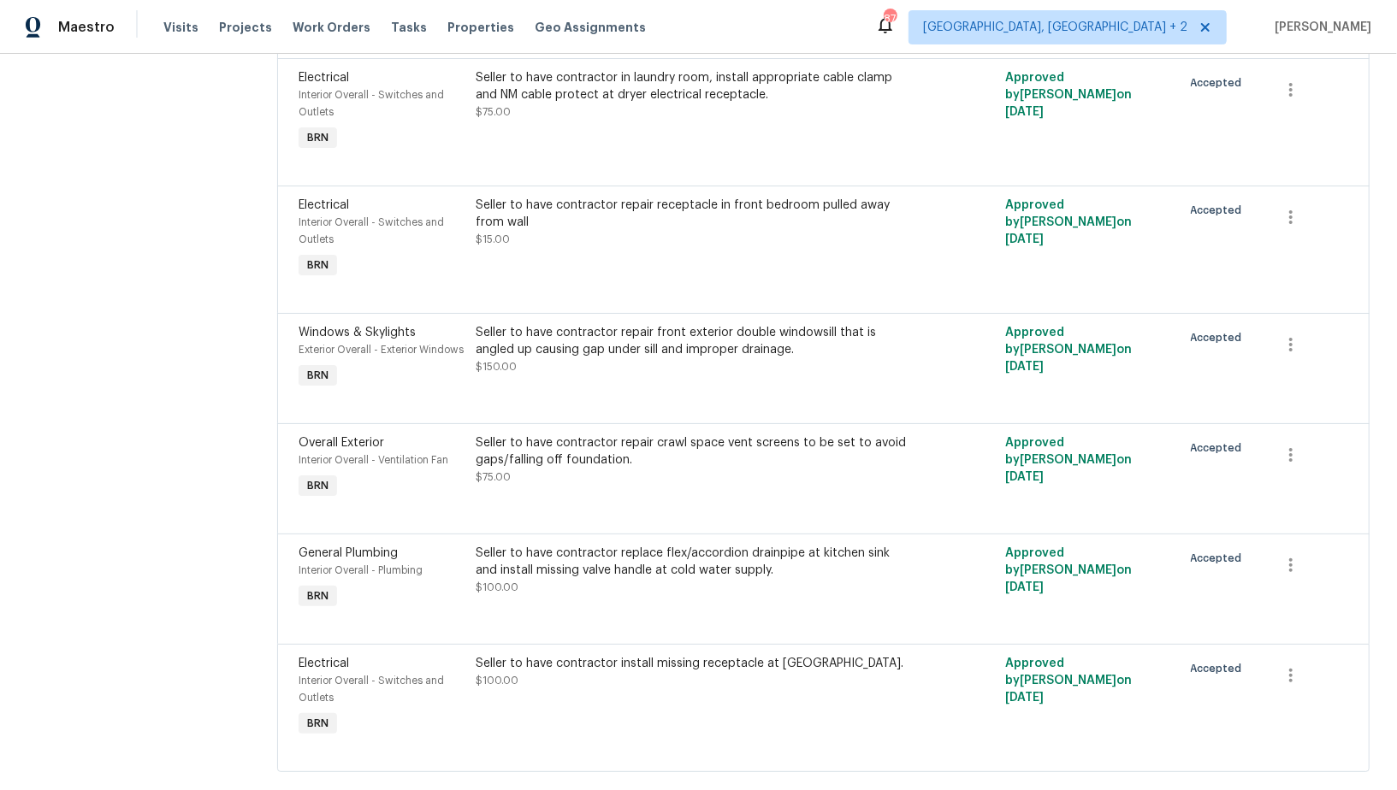
click at [589, 596] on div "Seller to have contractor replace flex/accordion drainpipe at kitchen sink and …" at bounding box center [691, 570] width 431 height 51
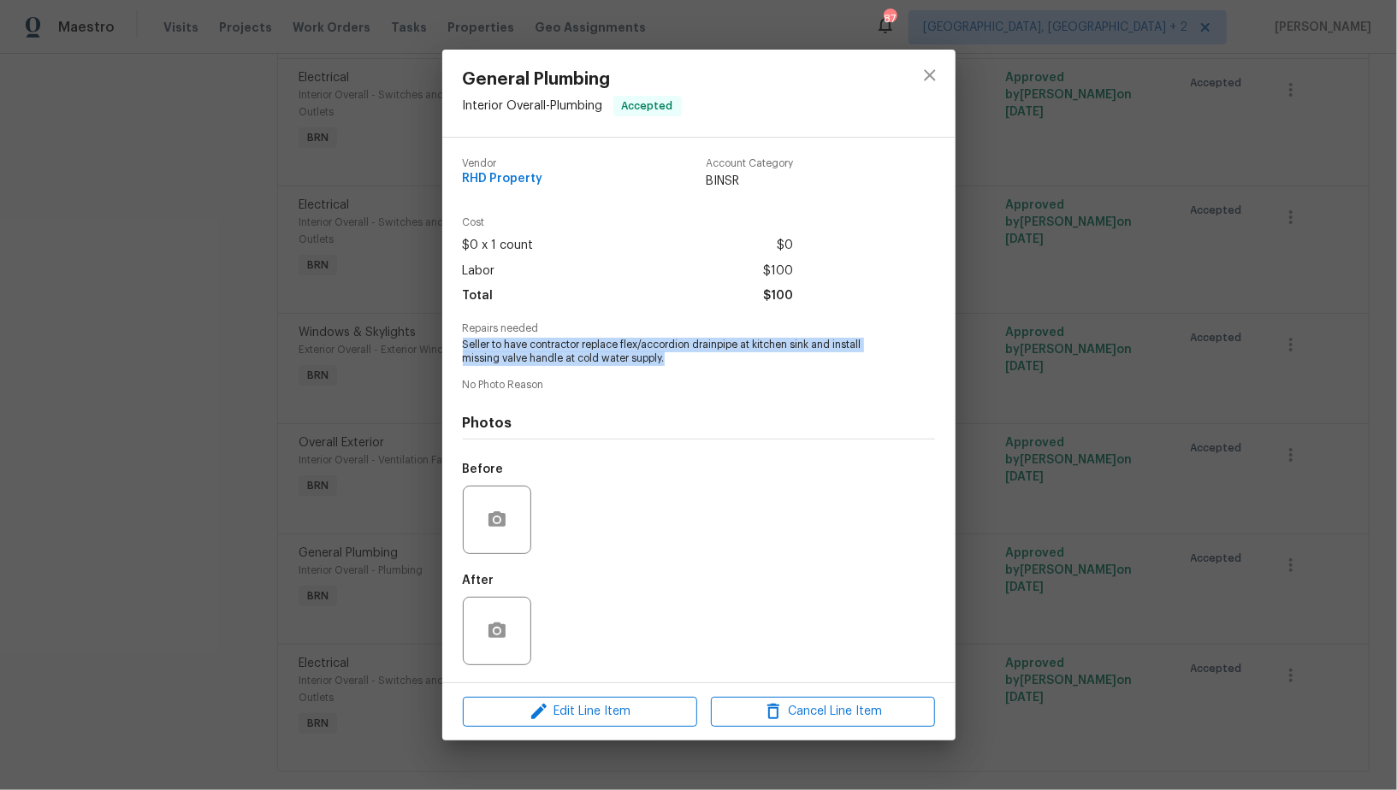
drag, startPoint x: 460, startPoint y: 345, endPoint x: 710, endPoint y: 364, distance: 250.5
click at [711, 364] on div "Vendor RHD Property Account Category BINSR Cost $0 x 1 count $0 Labor $100 Tota…" at bounding box center [698, 410] width 513 height 545
copy span "Seller to have contractor replace flex/accordion drainpipe at kitchen sink and …"
click at [327, 234] on div "General Plumbing Interior Overall - Plumbing Accepted Vendor RHD Property Accou…" at bounding box center [698, 395] width 1397 height 790
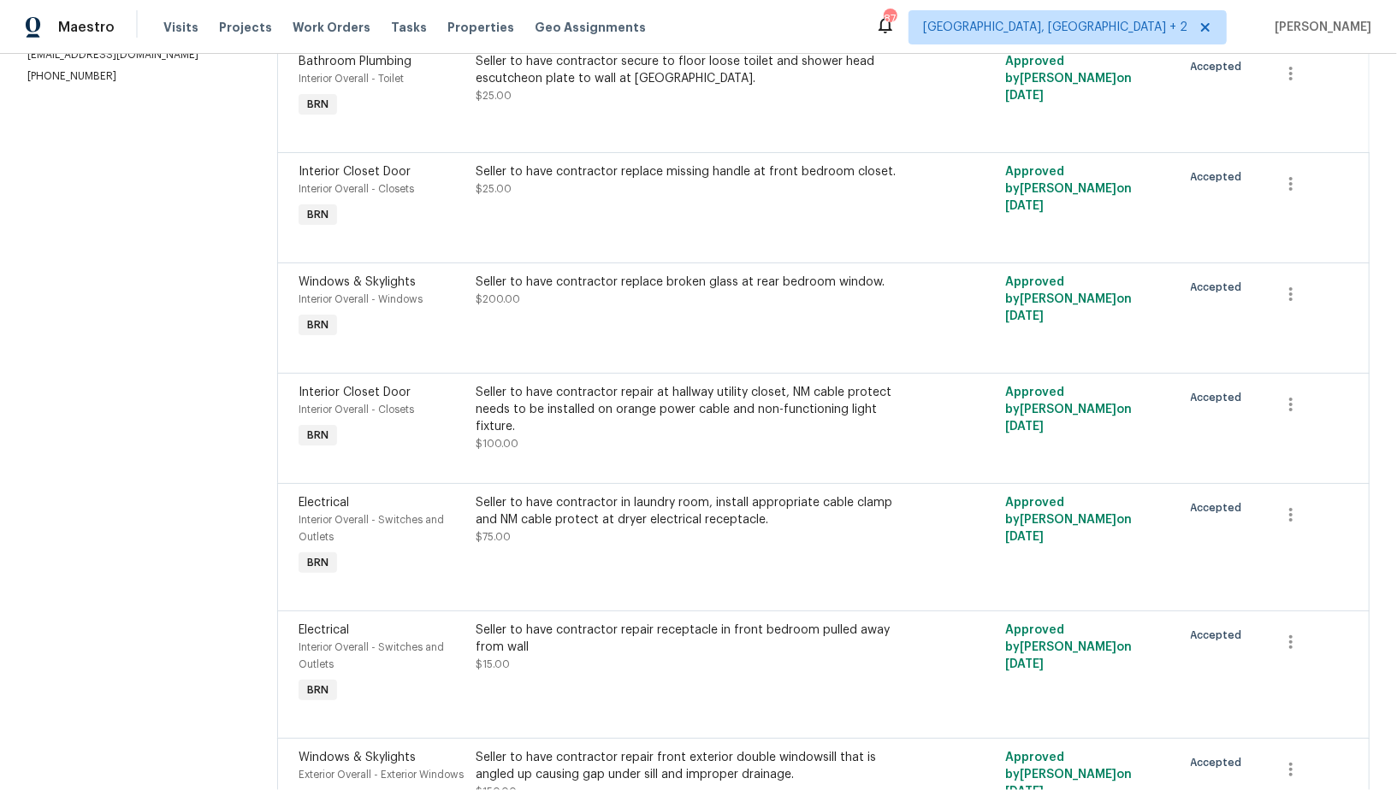
scroll to position [282, 0]
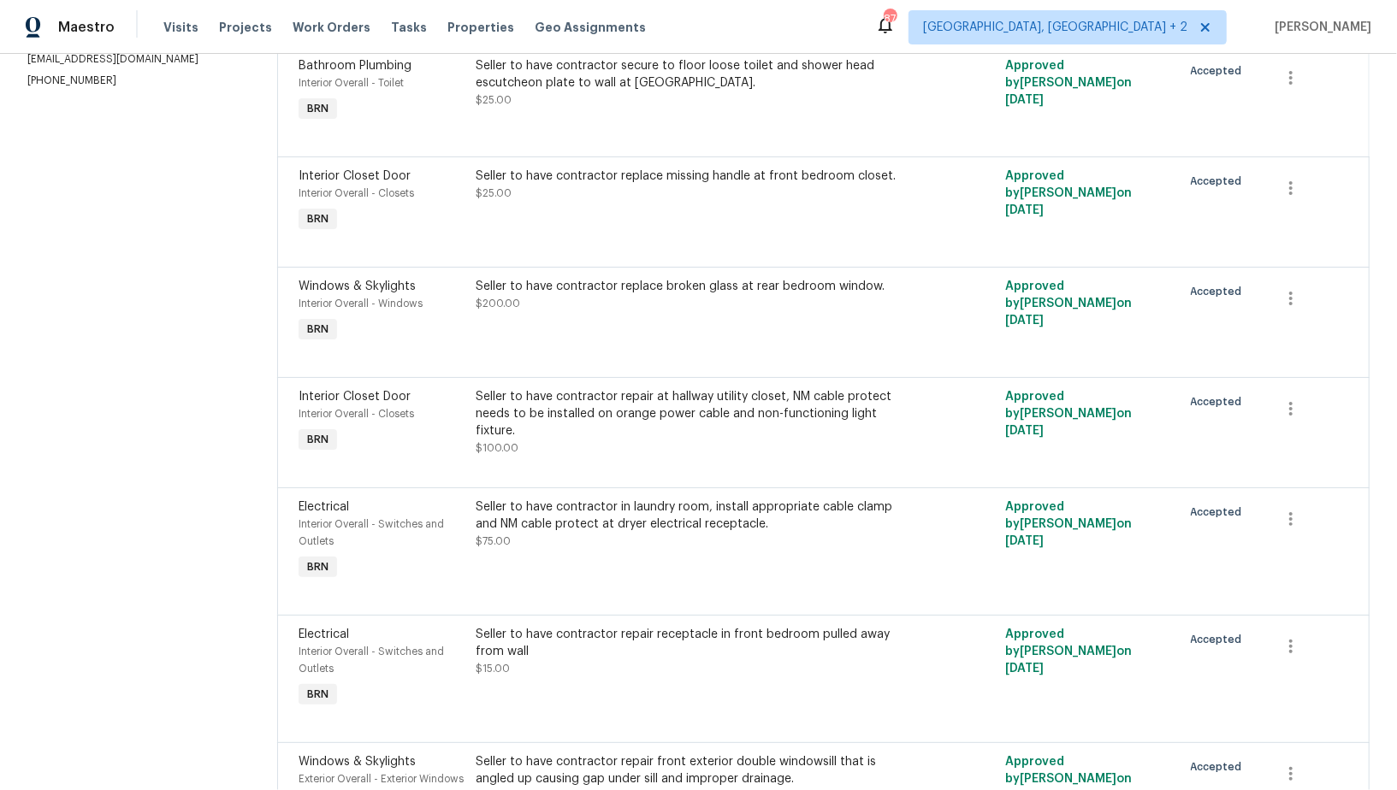
click at [569, 204] on div "Seller to have contractor replace missing handle at front bedroom closet. $25.00" at bounding box center [690, 202] width 441 height 79
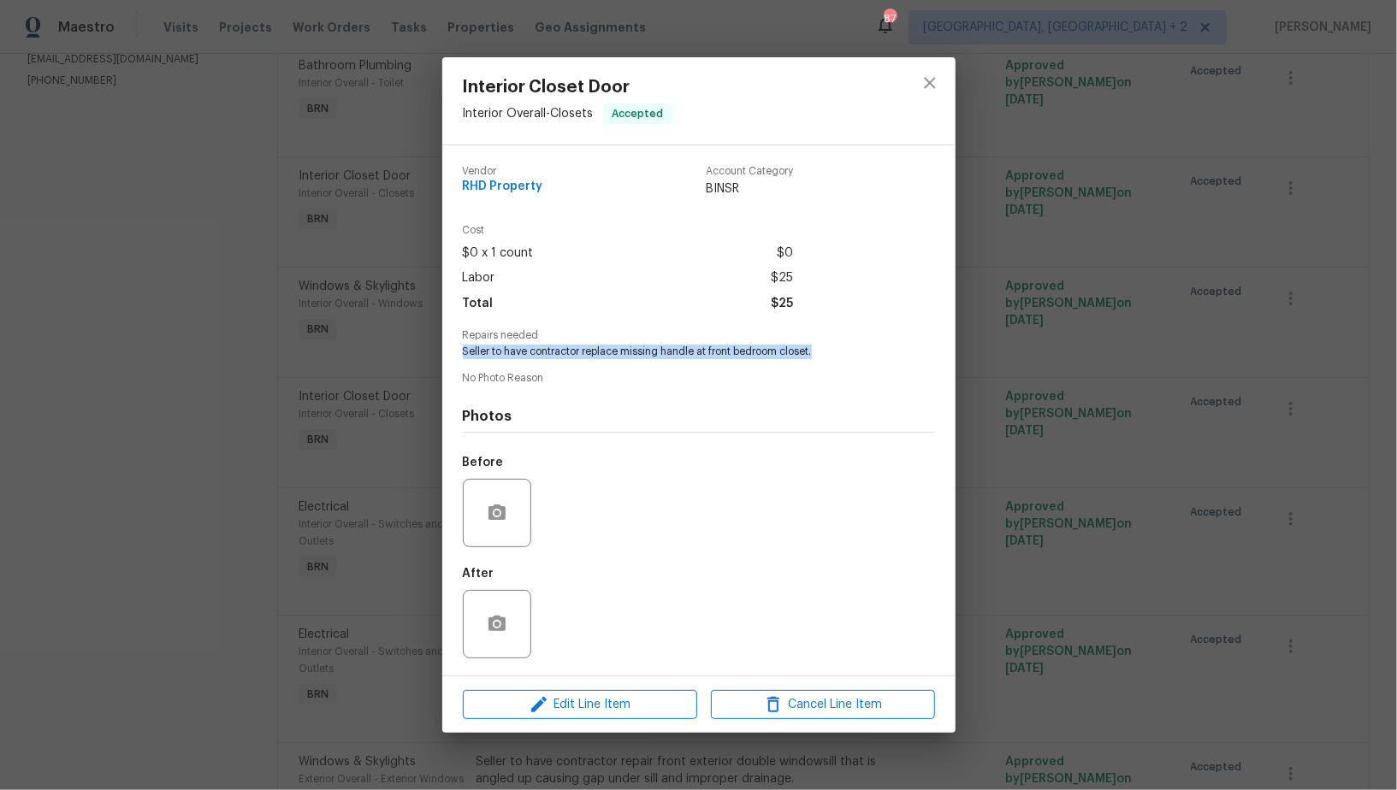
drag, startPoint x: 457, startPoint y: 355, endPoint x: 893, endPoint y: 355, distance: 436.3
click at [893, 355] on div "Vendor RHD Property Account Category BINSR Cost $0 x 1 count $0 Labor $25 Total…" at bounding box center [698, 410] width 513 height 530
copy span "Seller to have contractor replace missing handle at front bedroom closet."
click at [381, 310] on div "Interior Closet Door Interior Overall - Closets Accepted Vendor RHD Property Ac…" at bounding box center [698, 395] width 1397 height 790
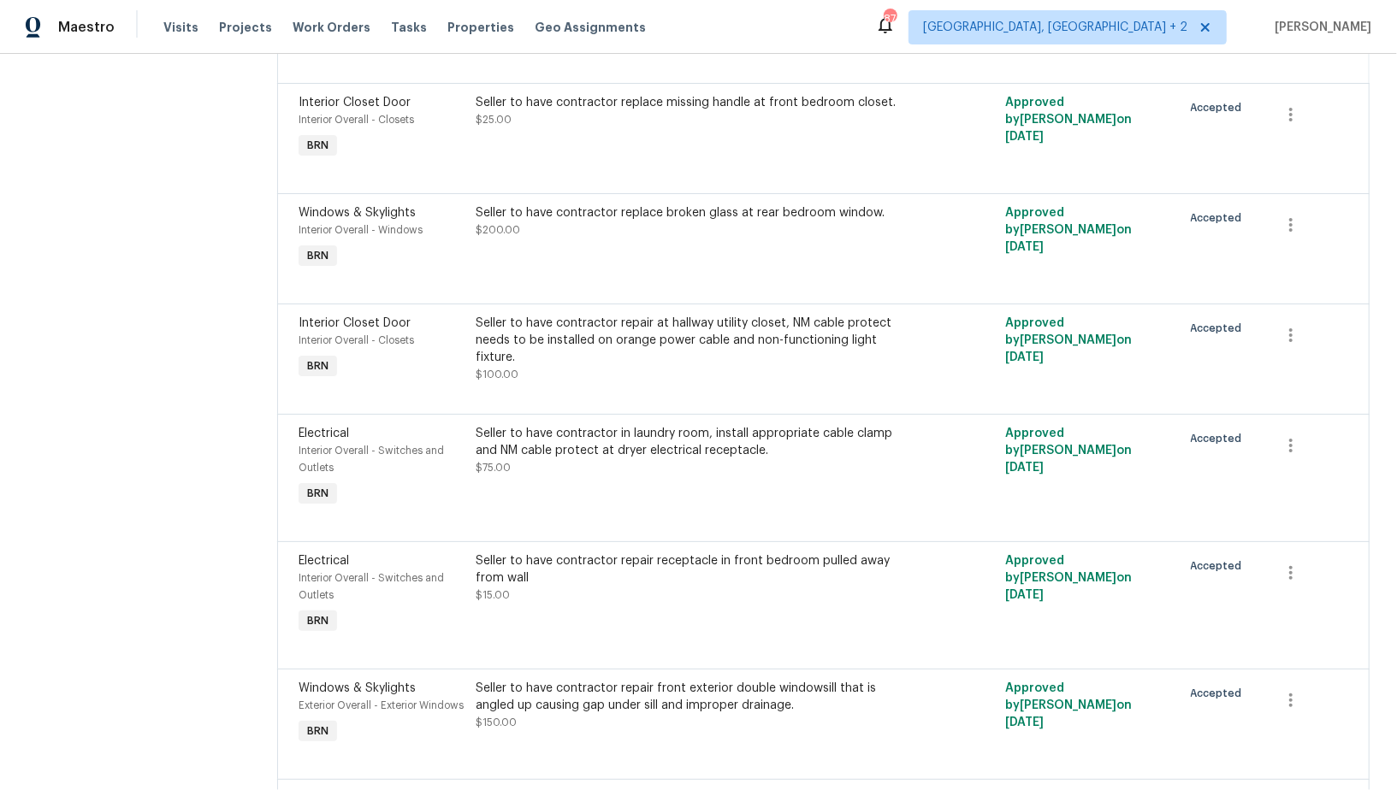
scroll to position [389, 0]
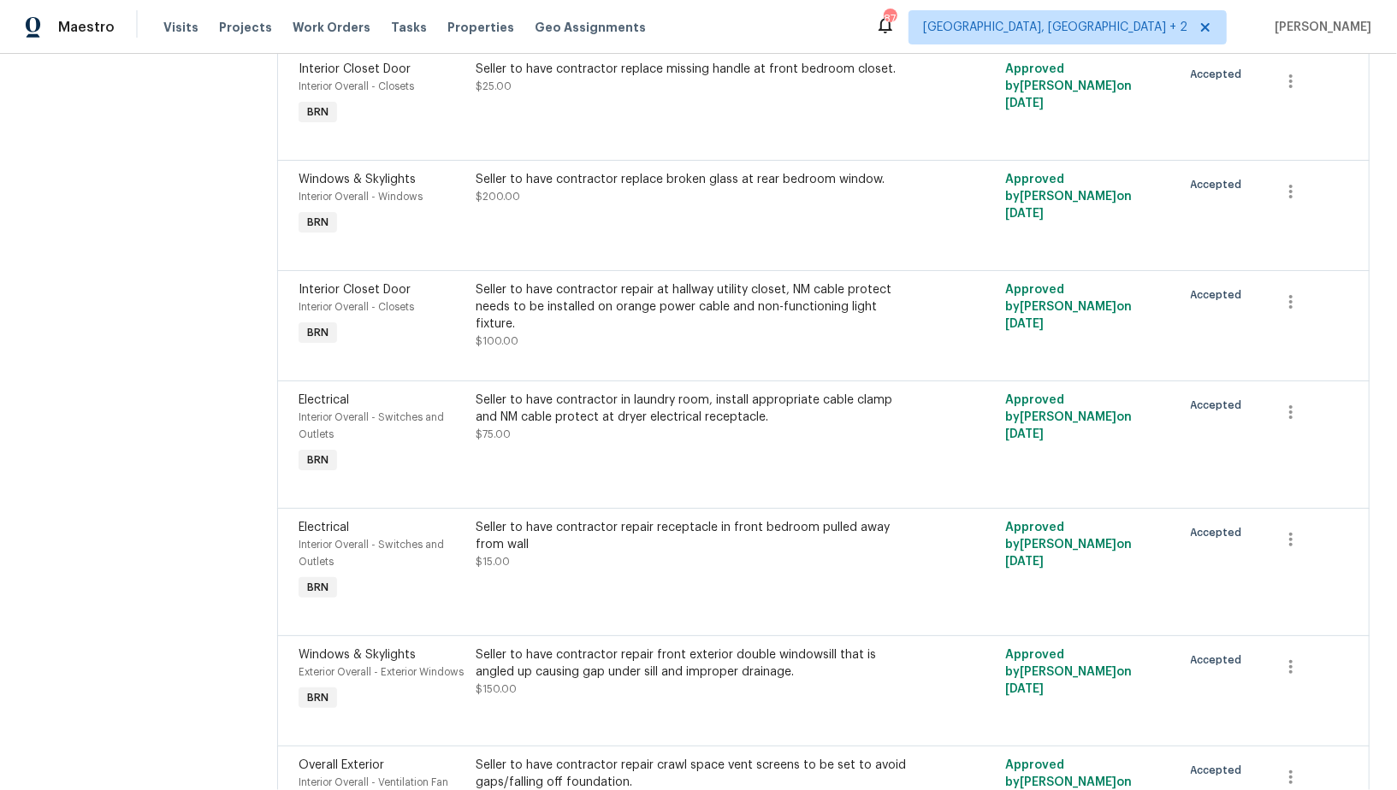
click at [597, 416] on div "Seller to have contractor in laundry room, install appropriate cable clamp and …" at bounding box center [691, 409] width 431 height 34
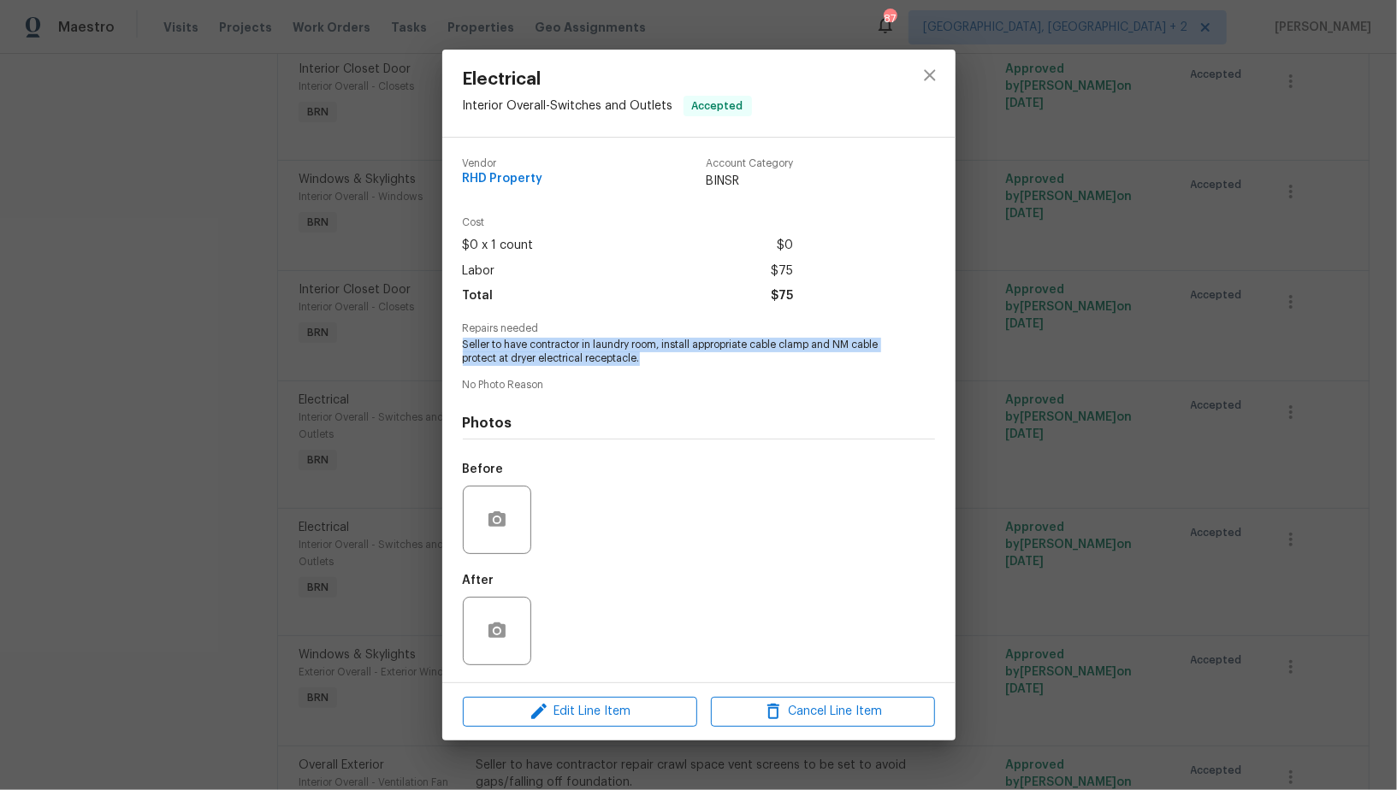
drag, startPoint x: 460, startPoint y: 344, endPoint x: 662, endPoint y: 364, distance: 202.8
click at [662, 364] on div "Vendor RHD Property Account Category BINSR Cost $0 x 1 count $0 Labor $75 Total…" at bounding box center [698, 410] width 513 height 545
copy span "Seller to have contractor in laundry room, install appropriate cable clamp and …"
click at [355, 329] on div "Electrical Interior Overall - Switches and Outlets Accepted Vendor RHD Property…" at bounding box center [698, 395] width 1397 height 790
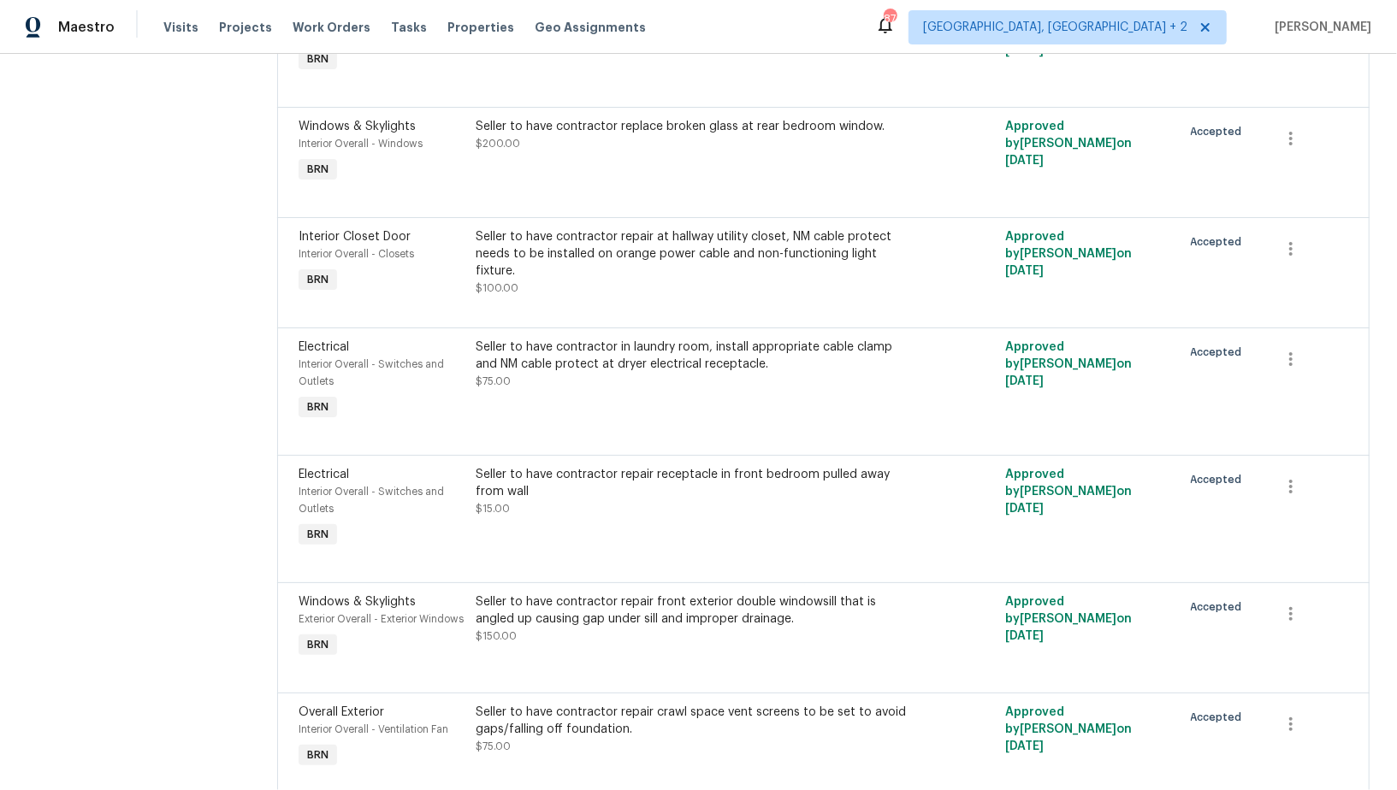
scroll to position [443, 0]
click at [584, 488] on div "Seller to have contractor repair receptacle in front bedroom pulled away from w…" at bounding box center [691, 482] width 431 height 34
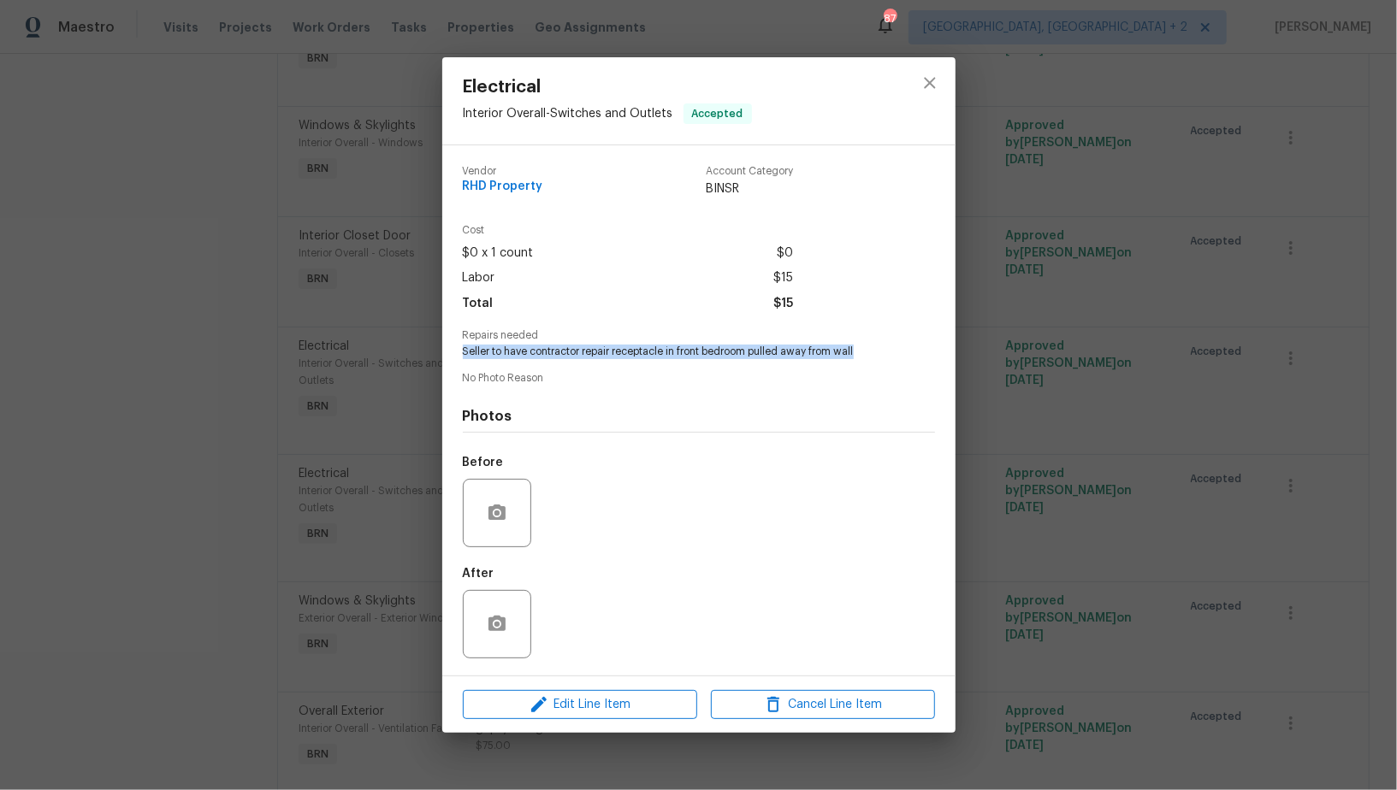
drag, startPoint x: 452, startPoint y: 352, endPoint x: 871, endPoint y: 354, distance: 419.2
click at [871, 352] on div "Vendor RHD Property Account Category BINSR Cost $0 x 1 count $0 Labor $15 Total…" at bounding box center [698, 410] width 513 height 530
click at [275, 303] on div "Electrical Interior Overall - Switches and Outlets Accepted Vendor RHD Property…" at bounding box center [698, 395] width 1397 height 790
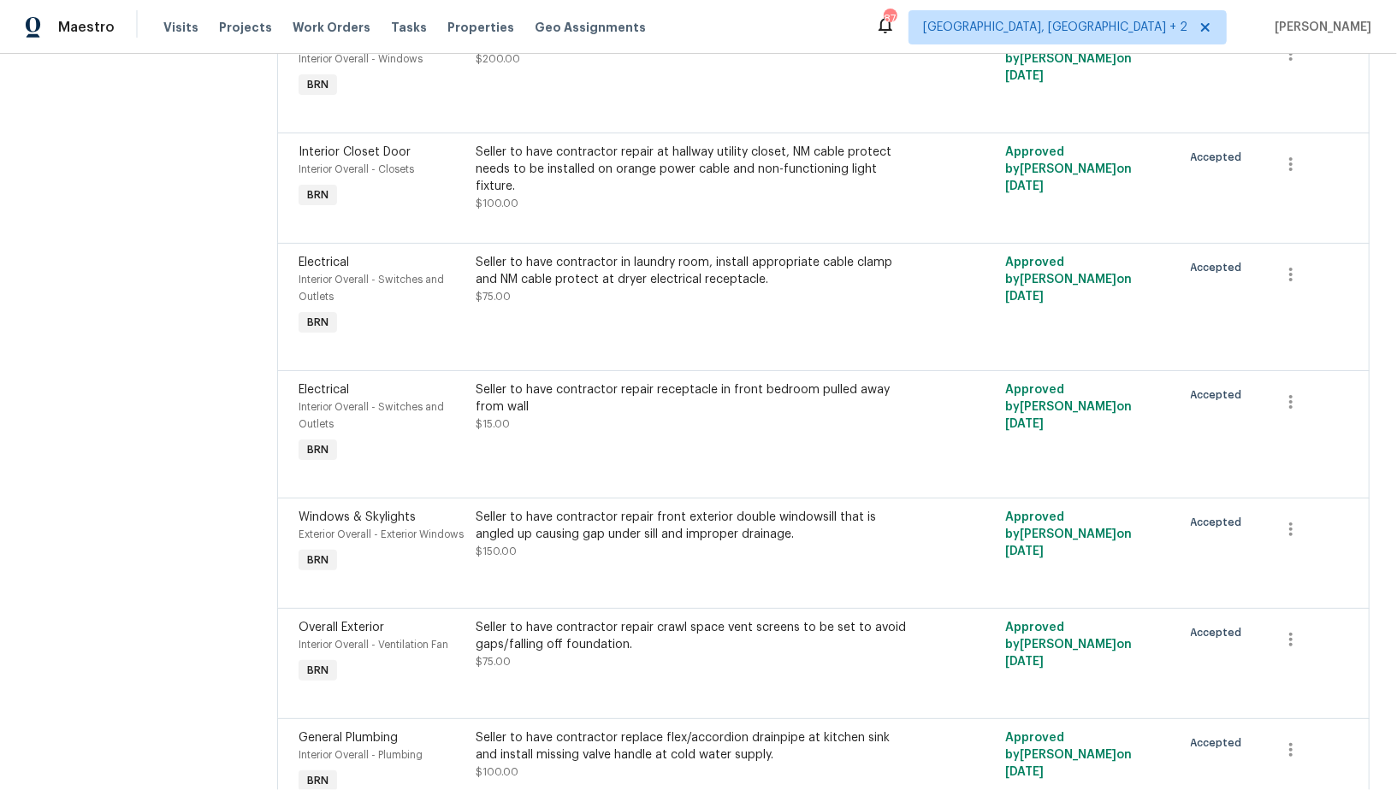
scroll to position [760, 0]
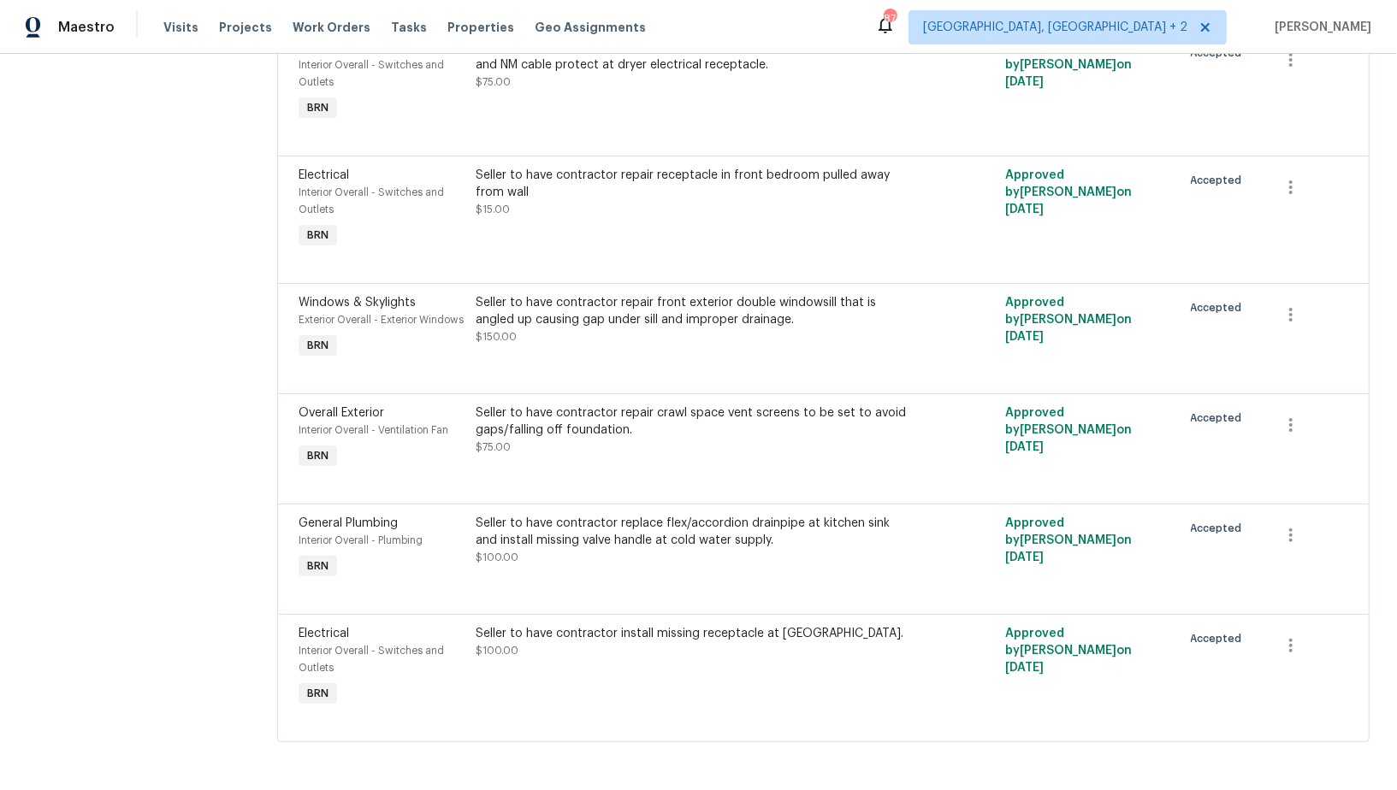
click at [547, 431] on div "Seller to have contractor repair crawl space vent screens to be set to avoid ga…" at bounding box center [691, 422] width 431 height 34
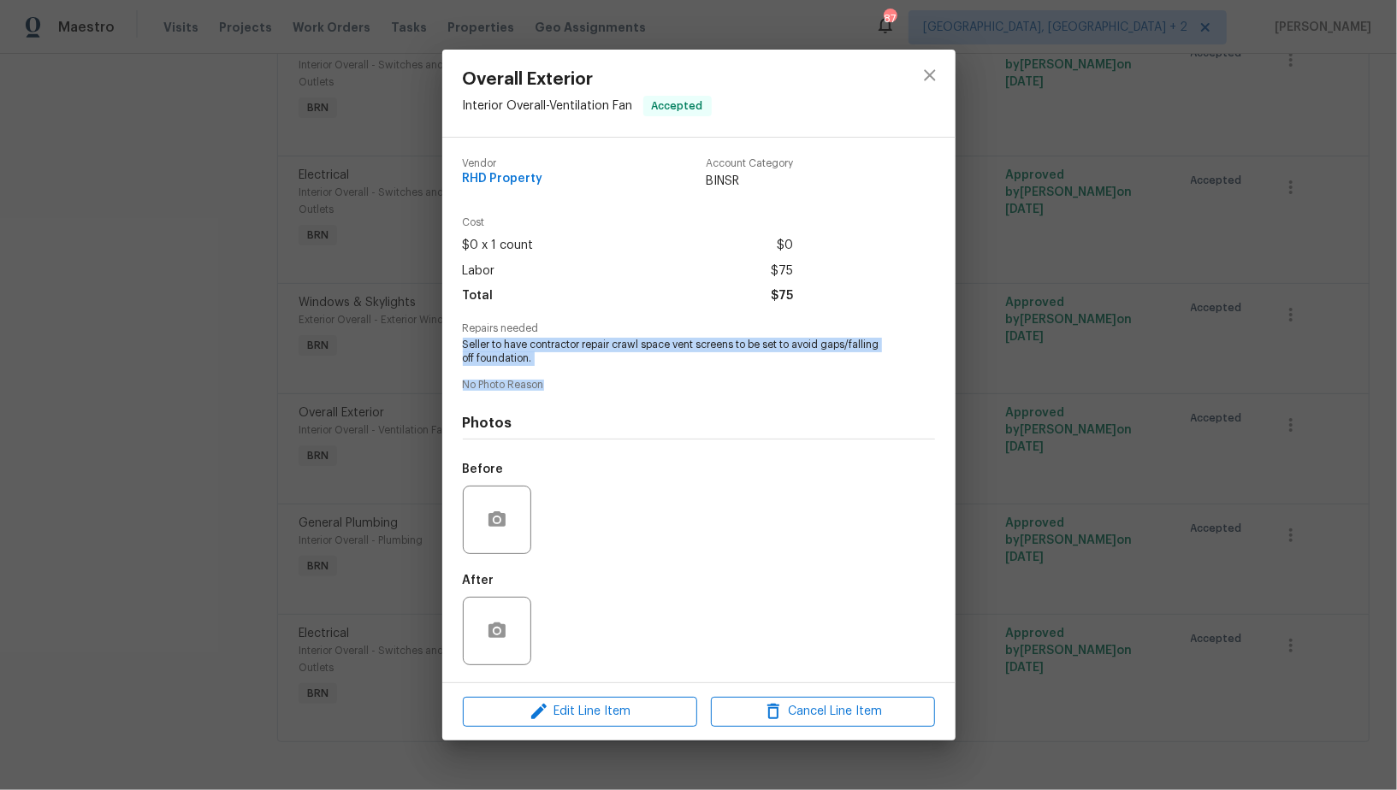
drag, startPoint x: 453, startPoint y: 342, endPoint x: 608, endPoint y: 383, distance: 160.2
click at [608, 383] on div "Vendor RHD Property Account Category BINSR Cost $0 x 1 count $0 Labor $75 Total…" at bounding box center [698, 410] width 513 height 545
click at [476, 342] on span "Seller to have contractor repair crawl space vent screens to be set to avoid ga…" at bounding box center [675, 352] width 425 height 29
drag, startPoint x: 462, startPoint y: 342, endPoint x: 567, endPoint y: 355, distance: 106.0
click at [567, 355] on span "Seller to have contractor repair crawl space vent screens to be set to avoid ga…" at bounding box center [675, 352] width 425 height 29
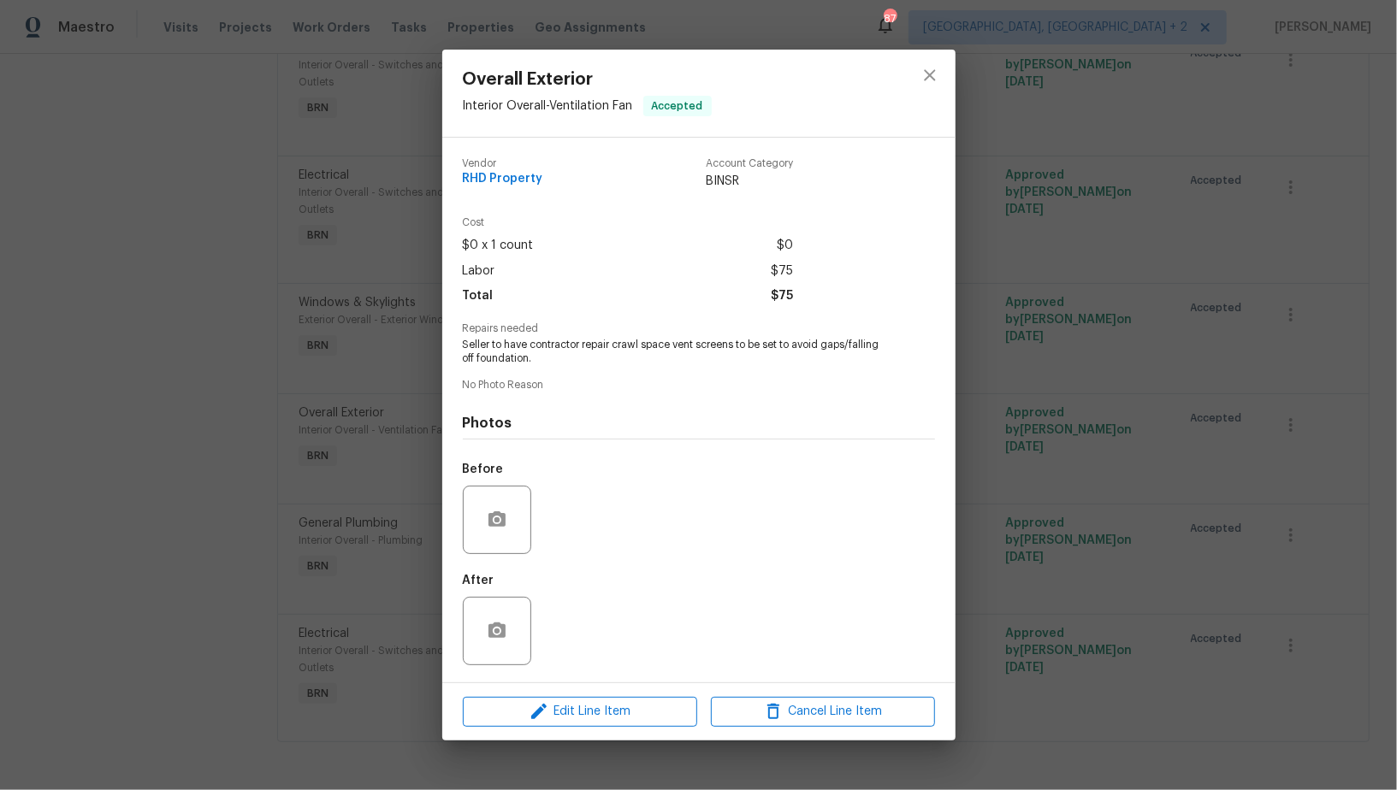
click at [359, 396] on div "Overall Exterior Interior Overall - Ventilation Fan Accepted Vendor RHD Propert…" at bounding box center [698, 395] width 1397 height 790
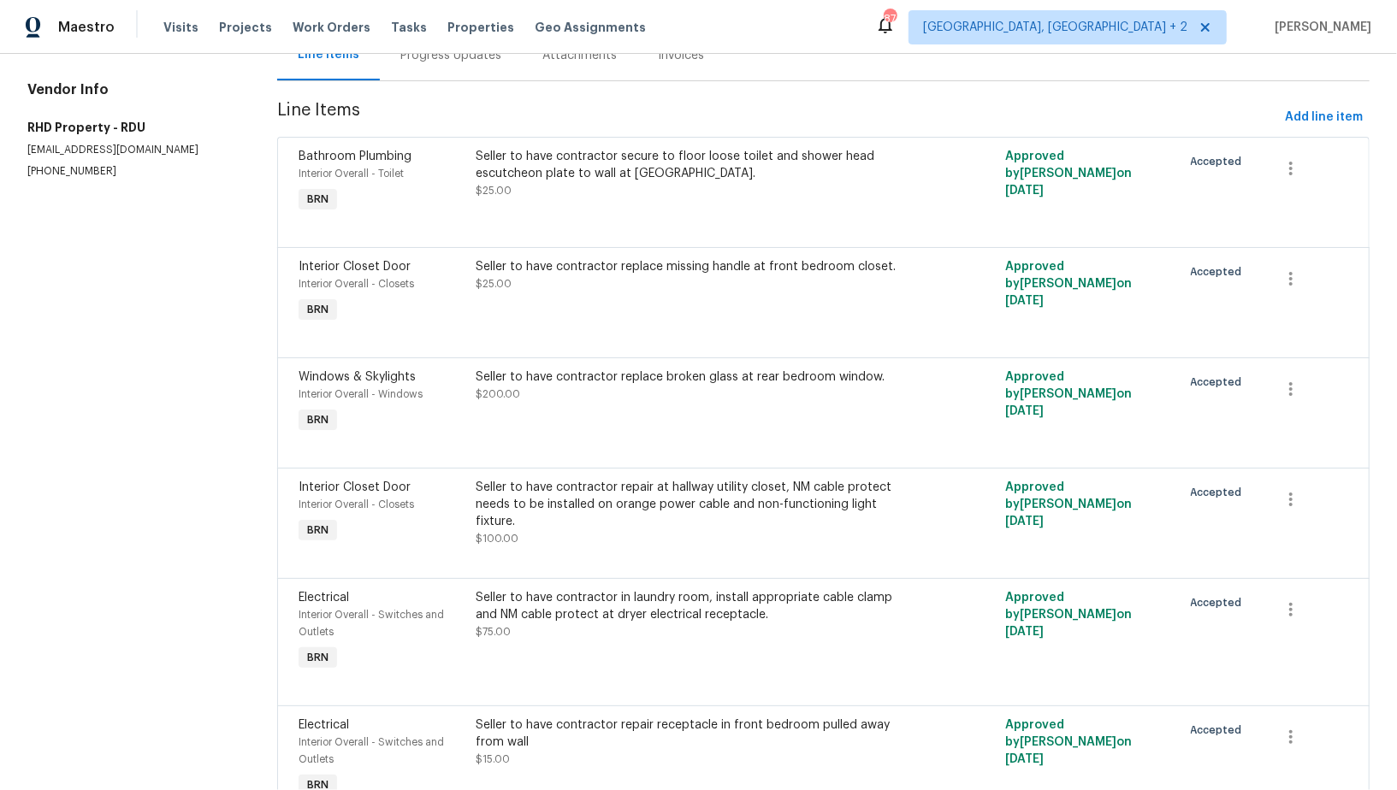
scroll to position [0, 0]
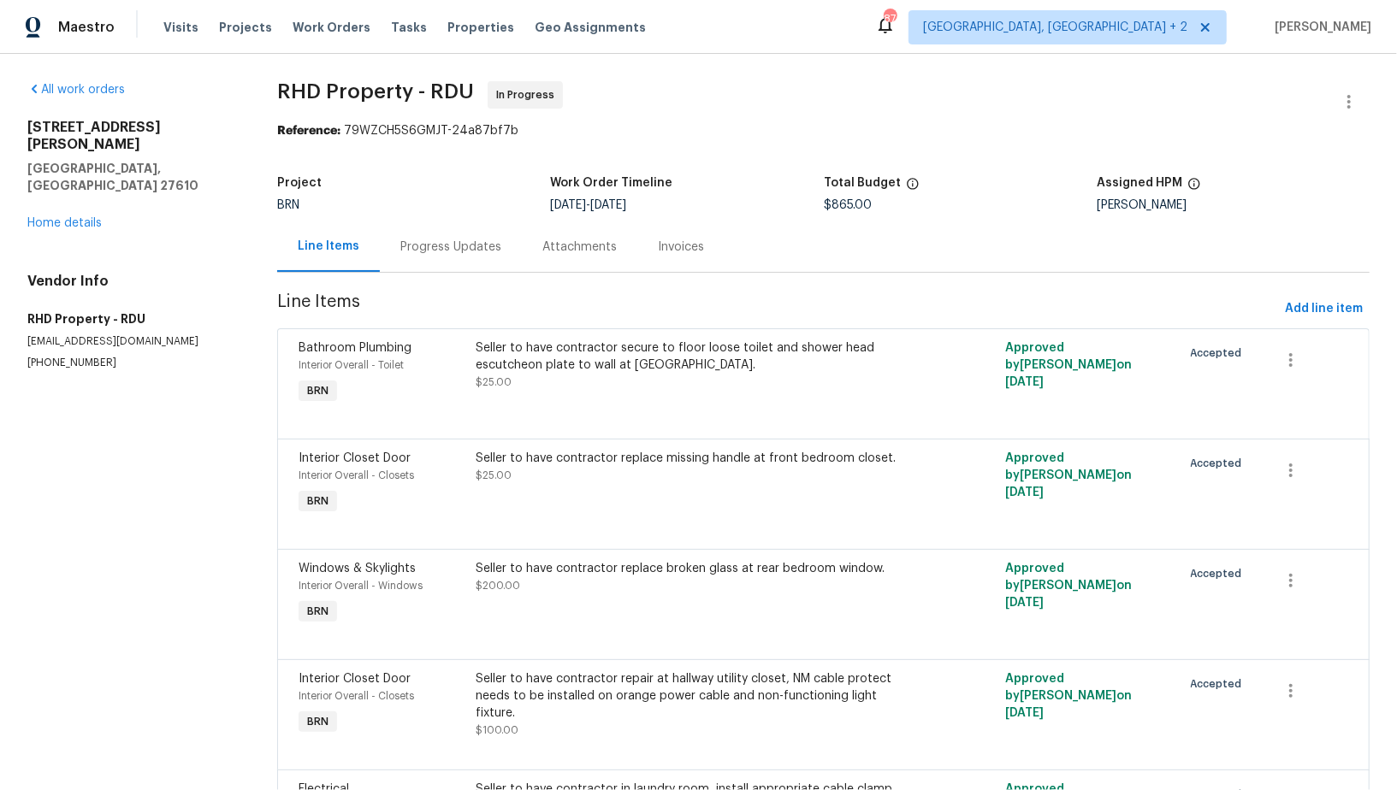
click at [580, 376] on div "Seller to have contractor secure to floor loose toilet and shower head escutche…" at bounding box center [691, 365] width 431 height 51
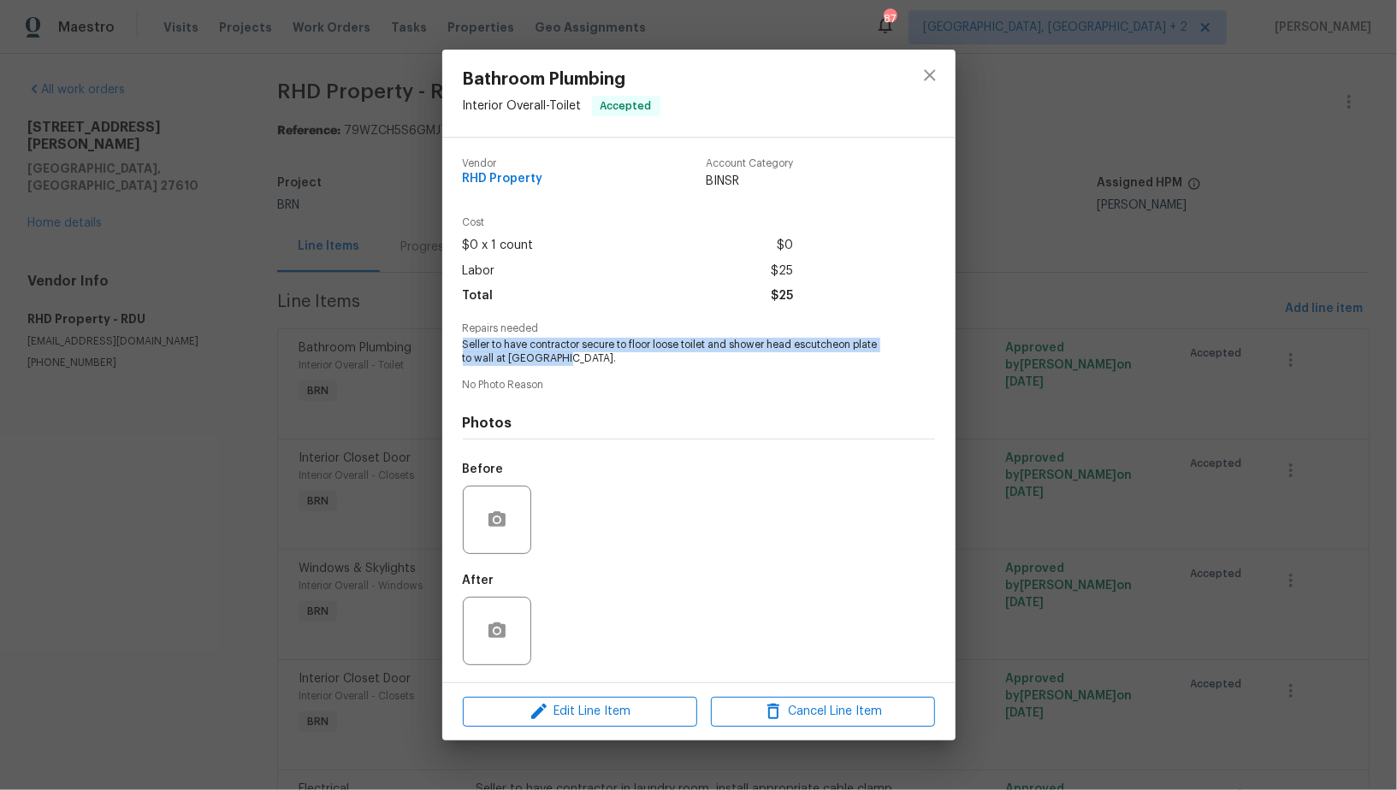
drag, startPoint x: 460, startPoint y: 343, endPoint x: 577, endPoint y: 357, distance: 117.1
click at [577, 357] on div "Vendor RHD Property Account Category BINSR Cost $0 x 1 count $0 Labor $25 Total…" at bounding box center [698, 410] width 513 height 545
click at [365, 390] on div "Bathroom Plumbing Interior Overall - Toilet Accepted Vendor RHD Property Accoun…" at bounding box center [698, 395] width 1397 height 790
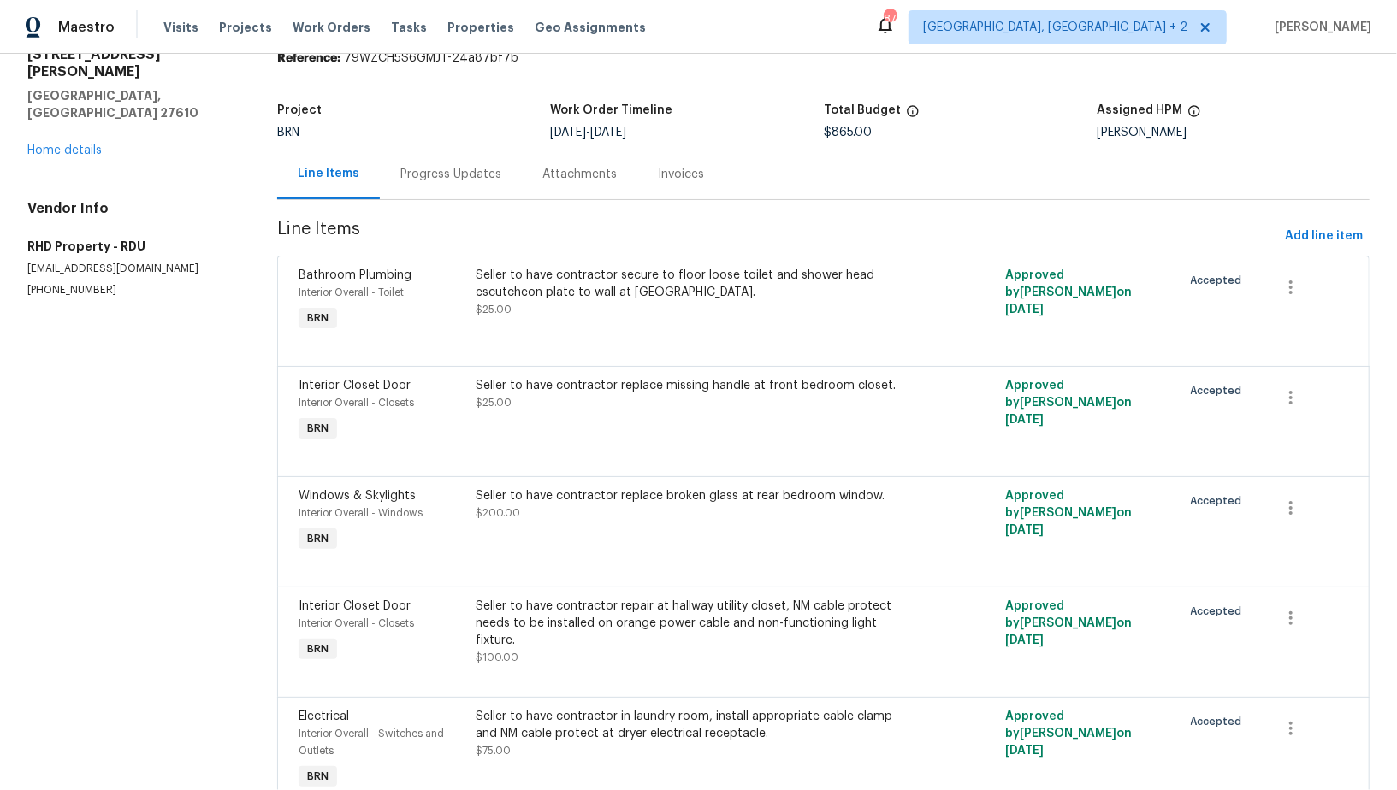
scroll to position [96, 0]
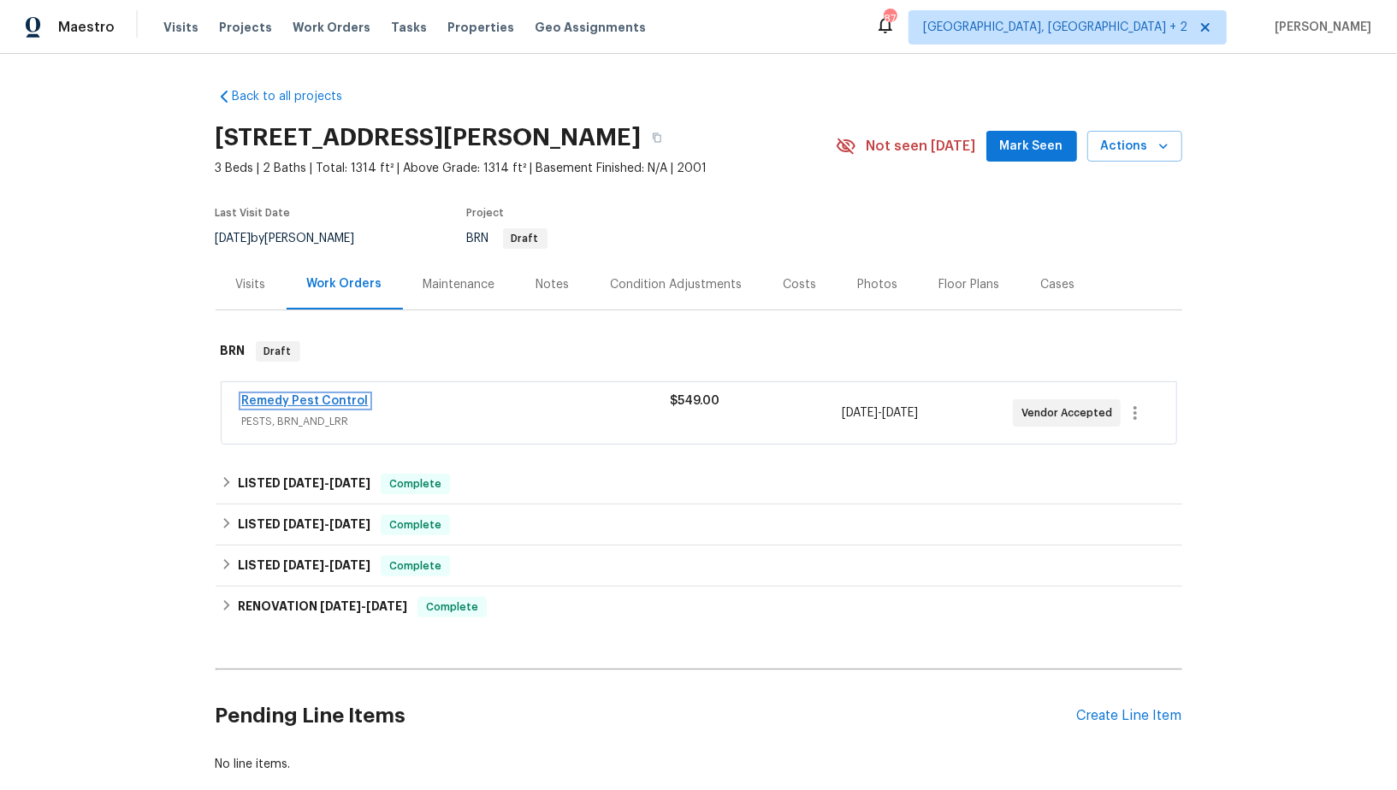
click at [310, 397] on link "Remedy Pest Control" at bounding box center [305, 401] width 127 height 12
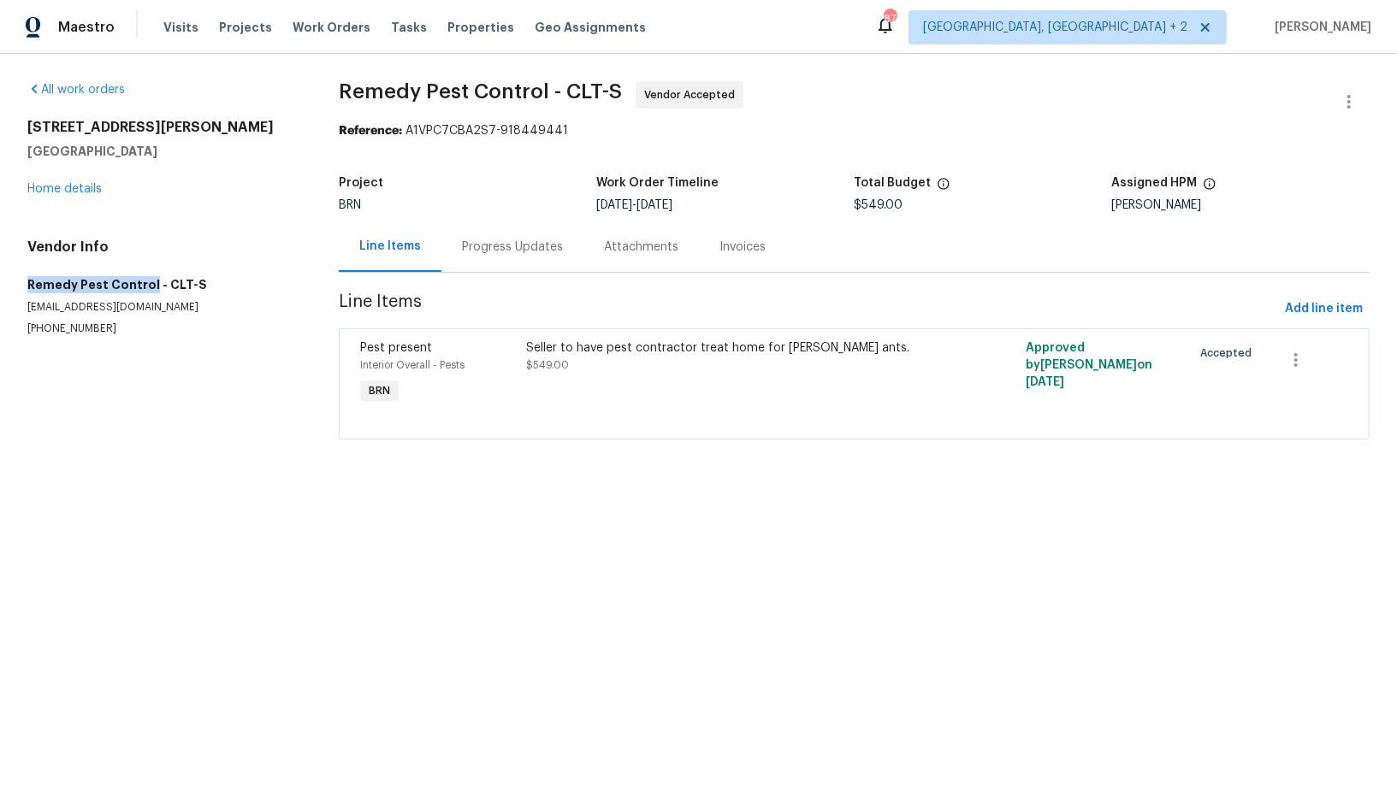
drag, startPoint x: 148, startPoint y: 287, endPoint x: 28, endPoint y: 281, distance: 119.9
click at [29, 281] on h5 "Remedy Pest Control - CLT-S" at bounding box center [162, 284] width 270 height 17
copy h5 "Remedy Pest Control"
click at [484, 250] on div "Progress Updates" at bounding box center [512, 247] width 101 height 17
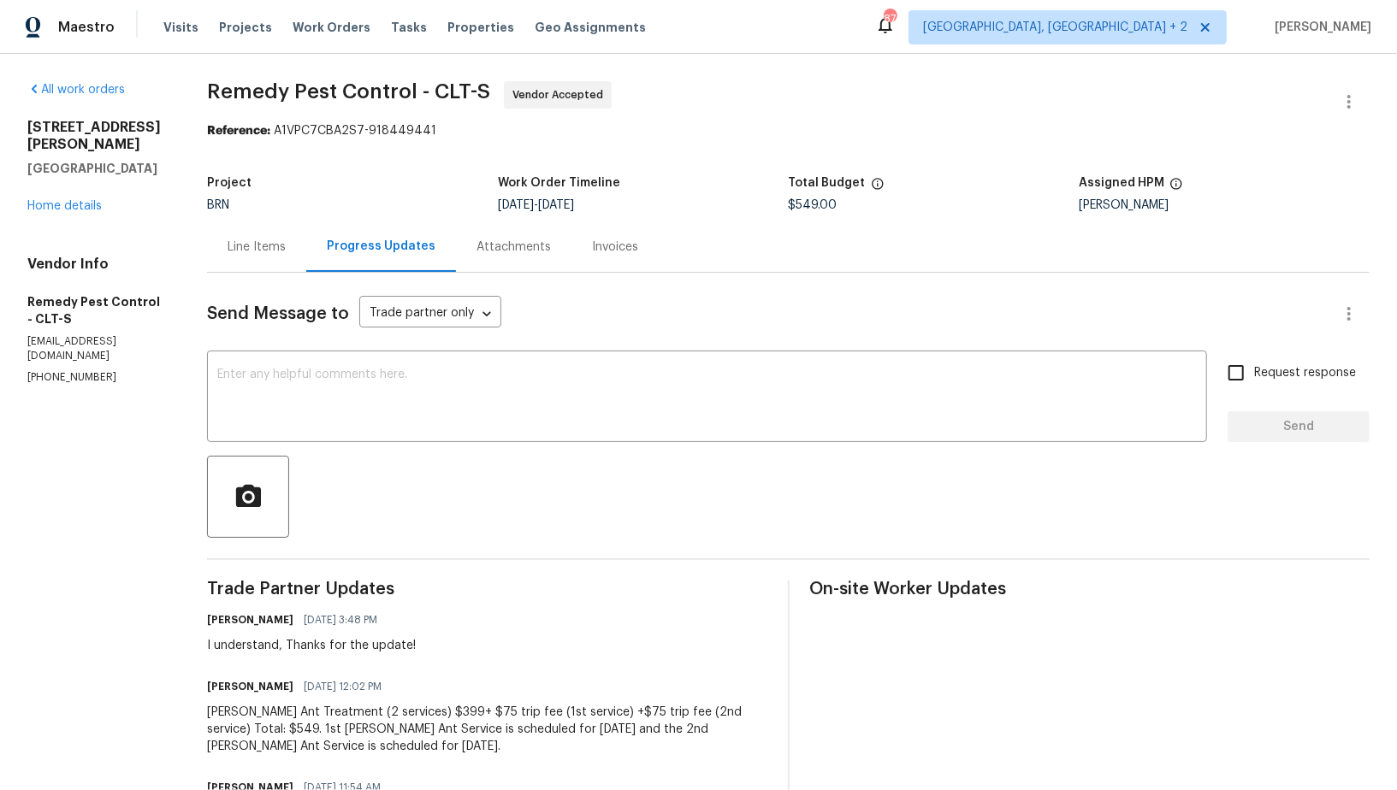
scroll to position [197, 0]
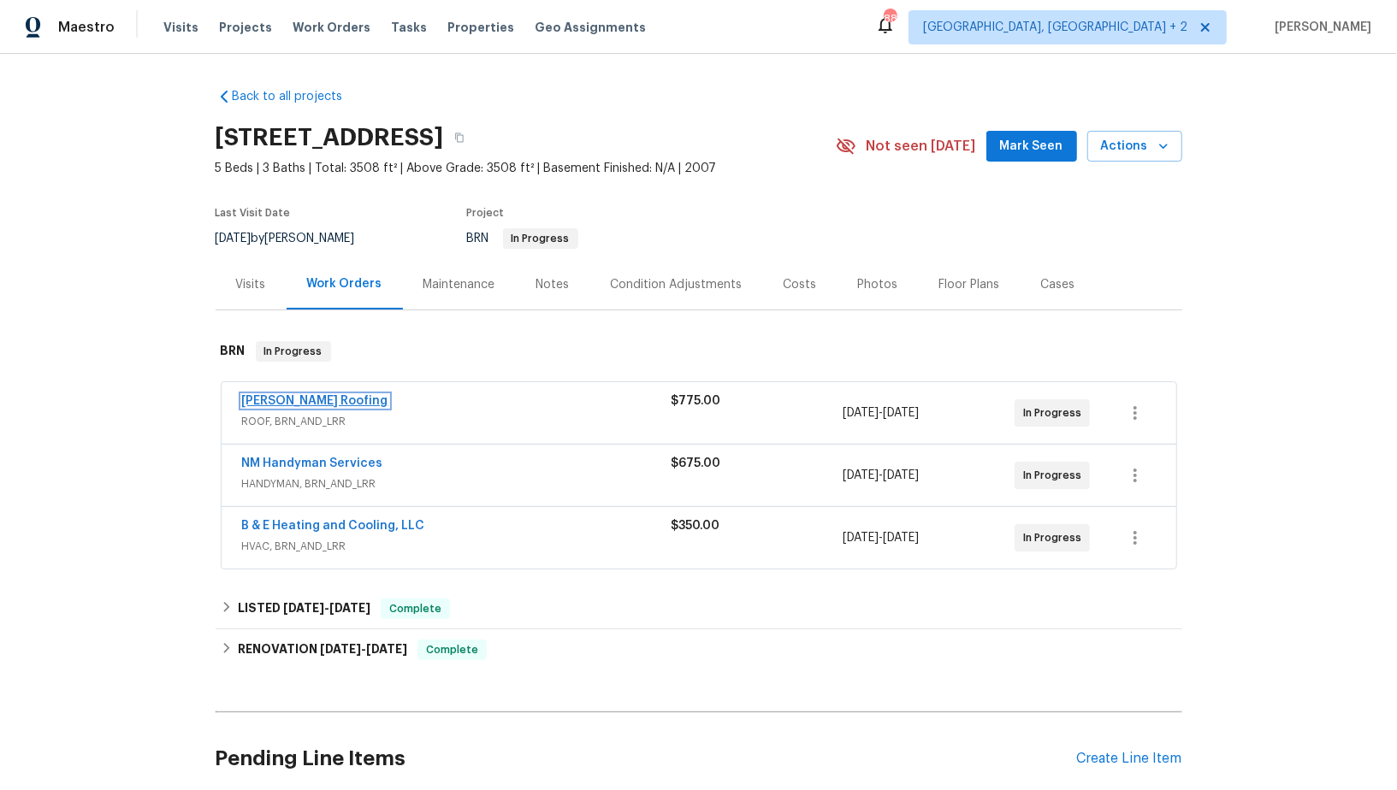
click at [305, 403] on link "Stout Roofing" at bounding box center [315, 401] width 146 height 12
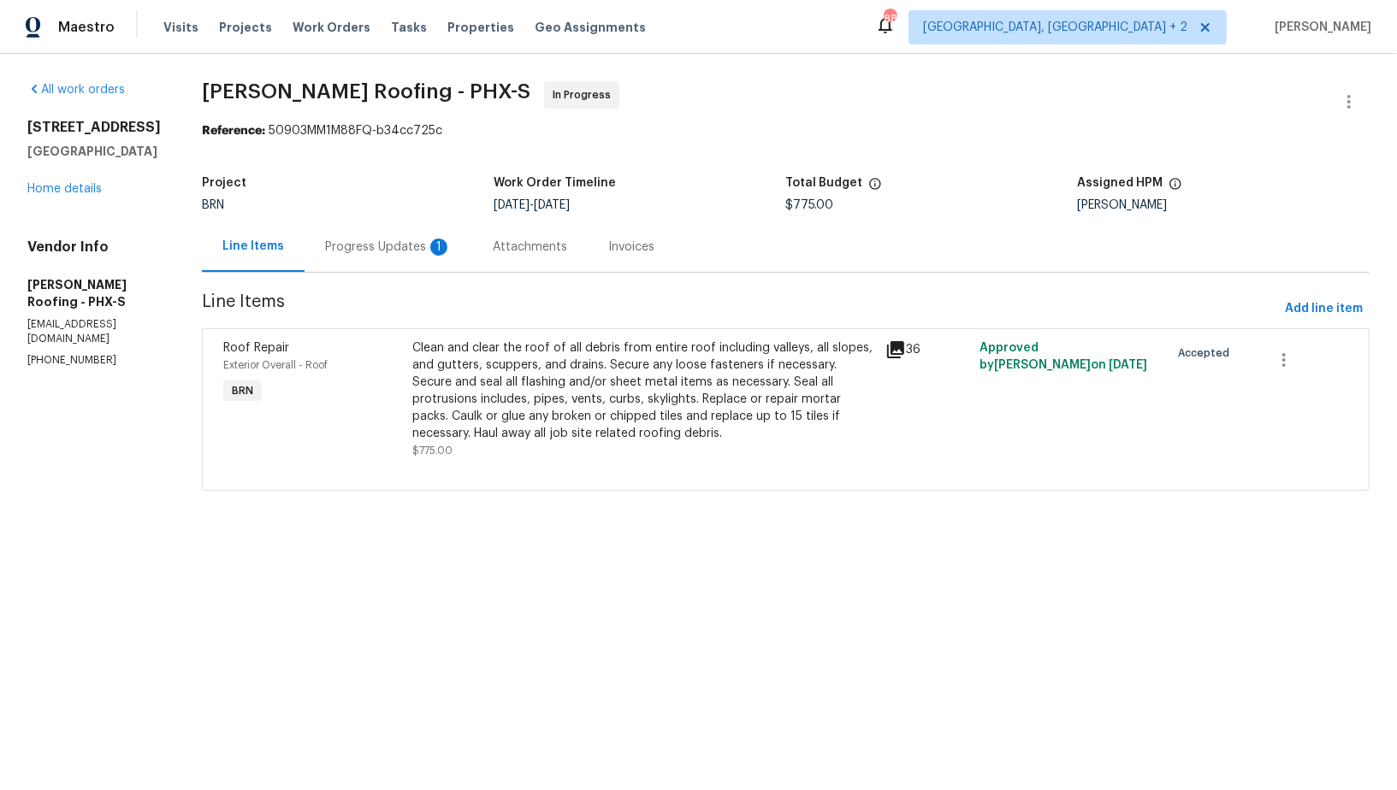
click at [430, 249] on div "1" at bounding box center [438, 247] width 17 height 17
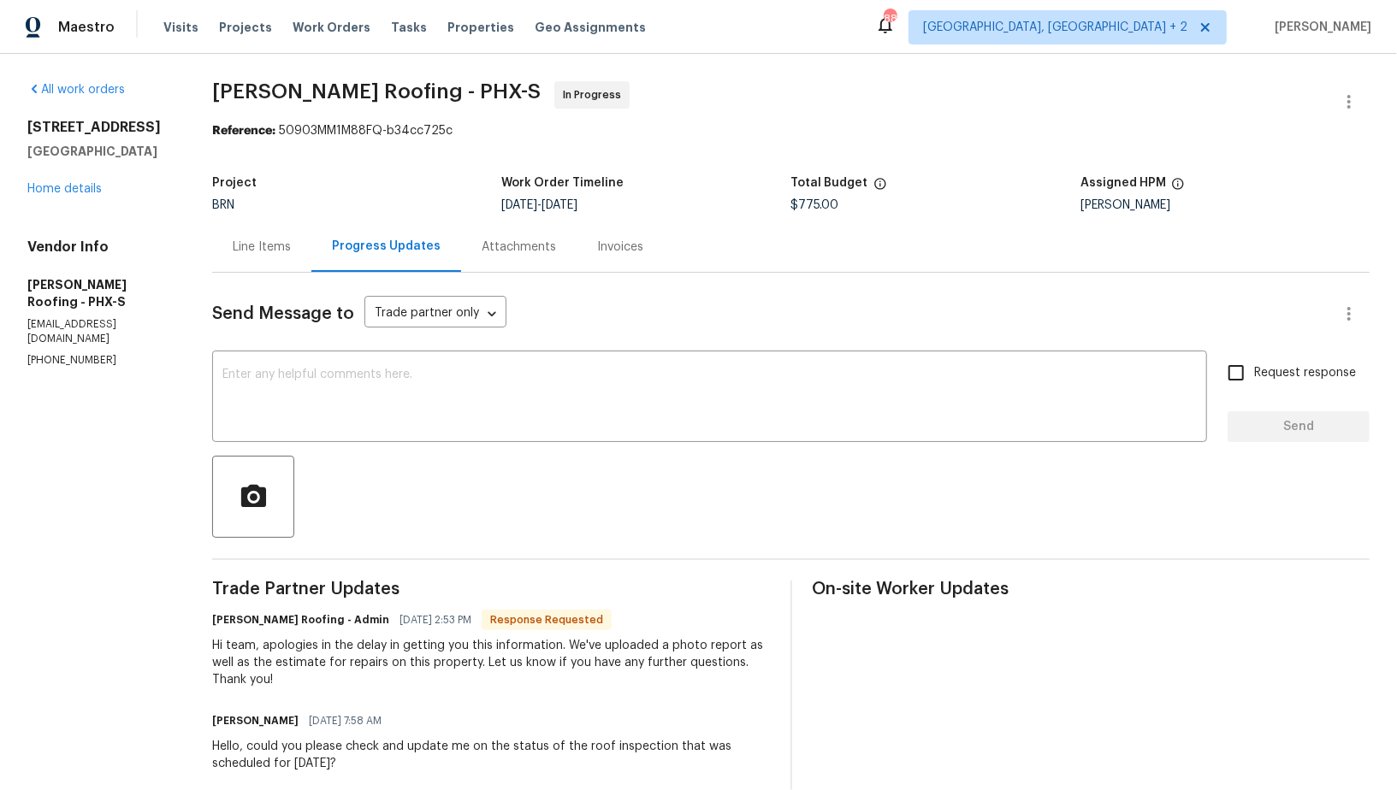
click at [264, 245] on div "Line Items" at bounding box center [262, 247] width 58 height 17
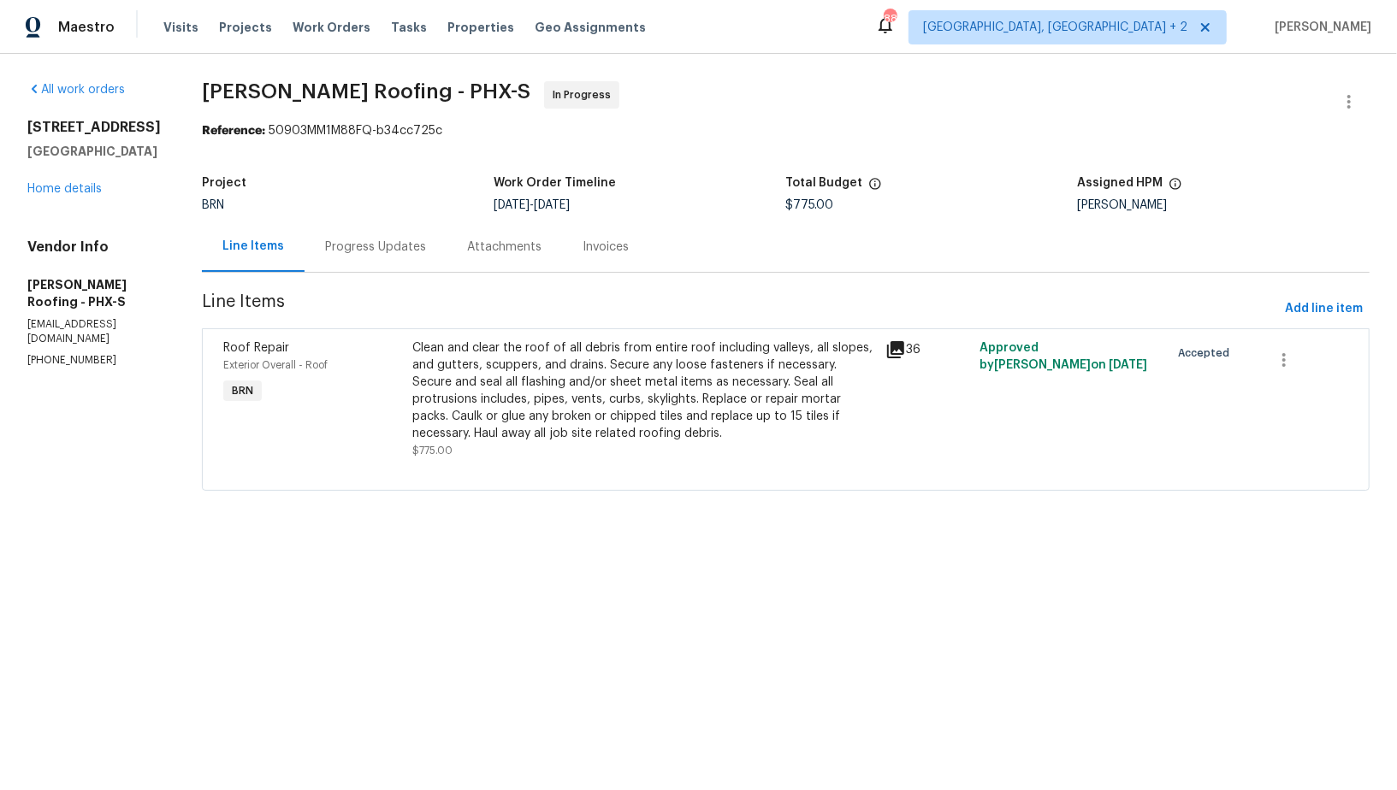
click at [612, 402] on div "Clean and clear the roof of all debris from entire roof including valleys, all …" at bounding box center [643, 391] width 463 height 103
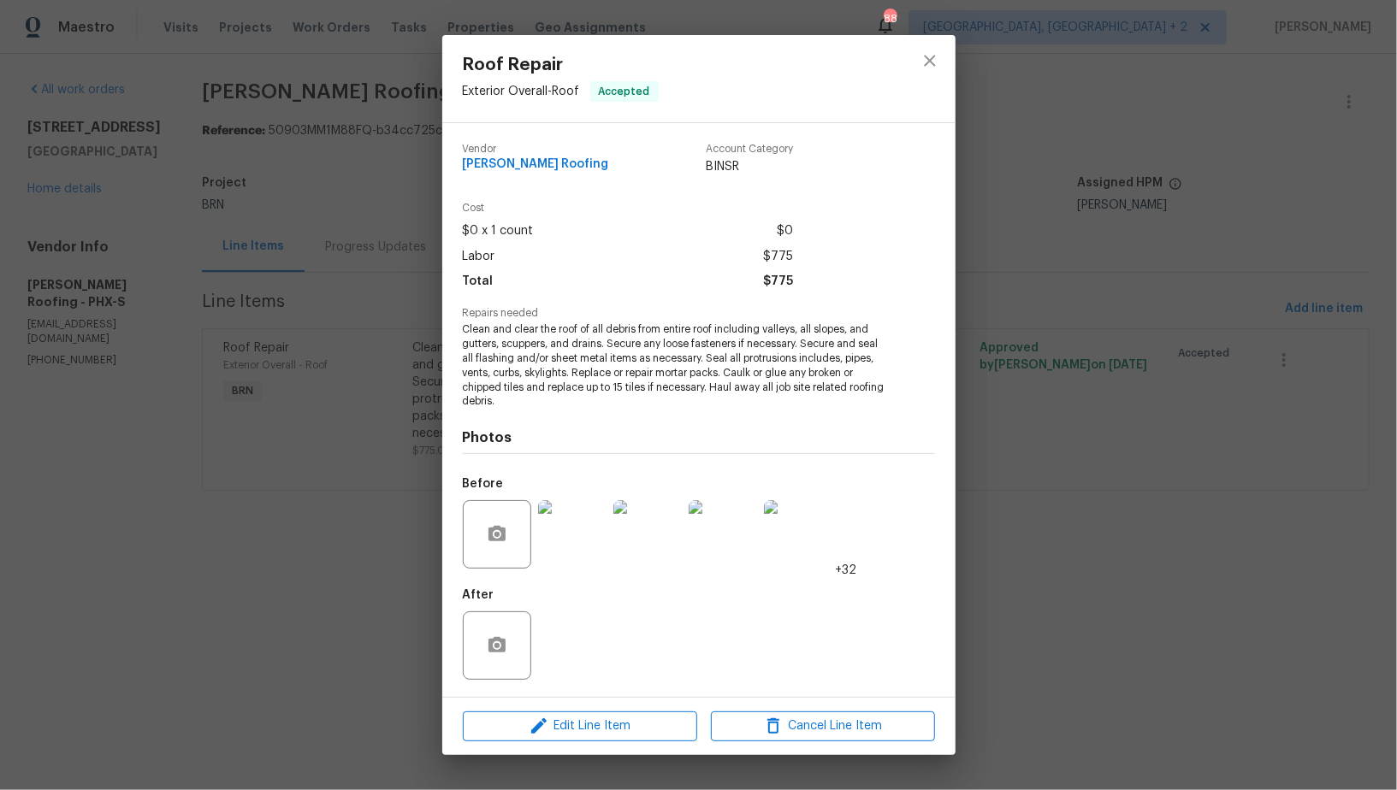
click at [325, 571] on div "Roof Repair Exterior Overall - Roof Accepted Vendor Stout Roofing Account Categ…" at bounding box center [698, 395] width 1397 height 790
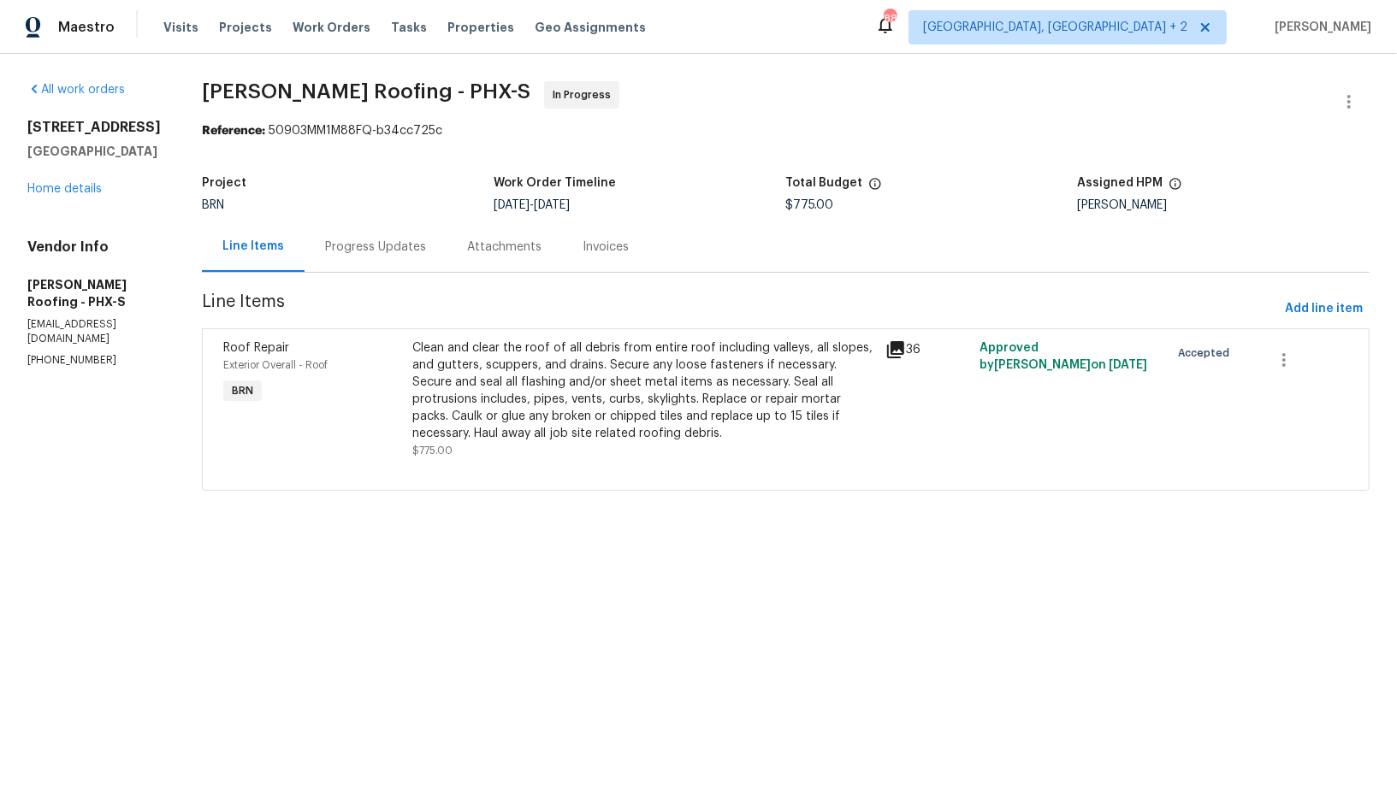
click at [571, 437] on div "Clean and clear the roof of all debris from entire roof including valleys, all …" at bounding box center [643, 391] width 463 height 103
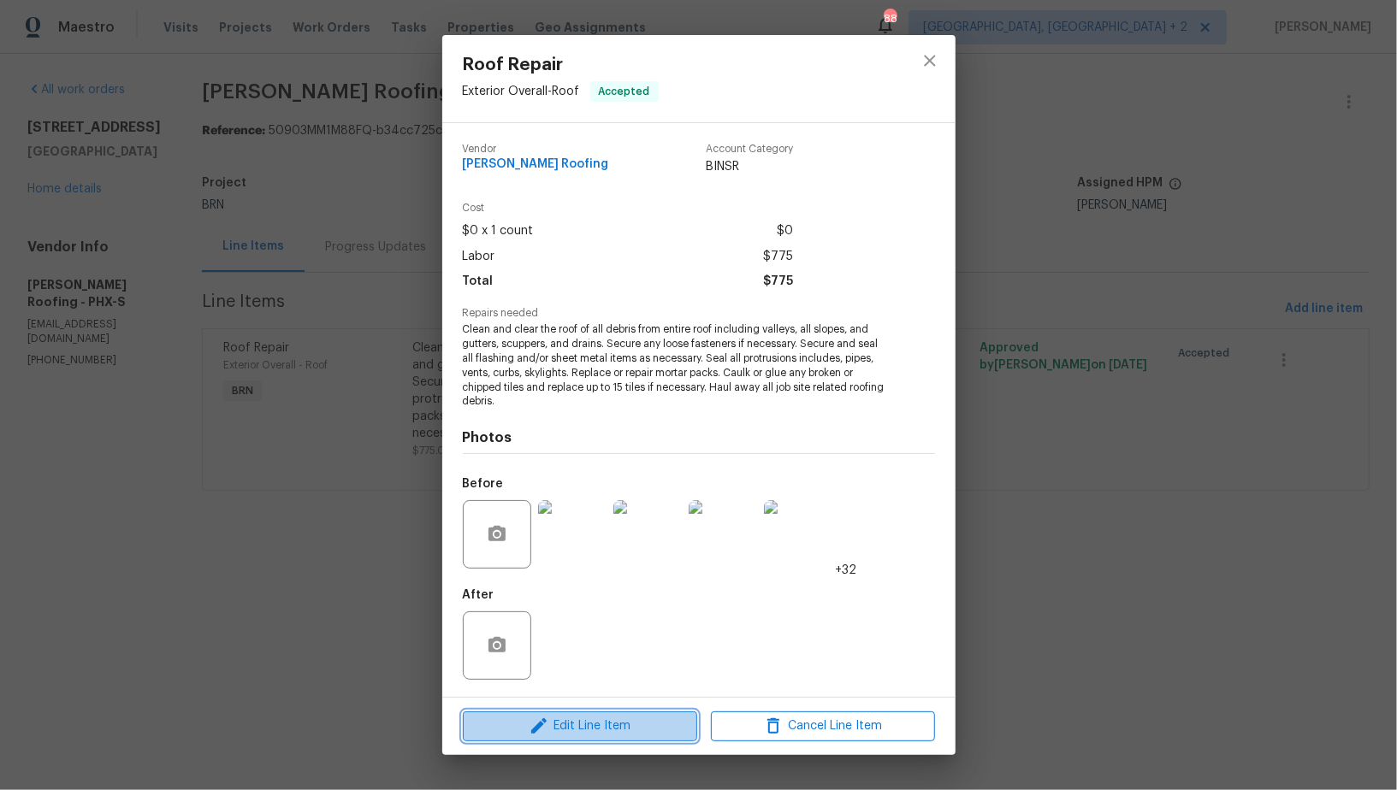
click at [587, 724] on span "Edit Line Item" at bounding box center [580, 726] width 224 height 21
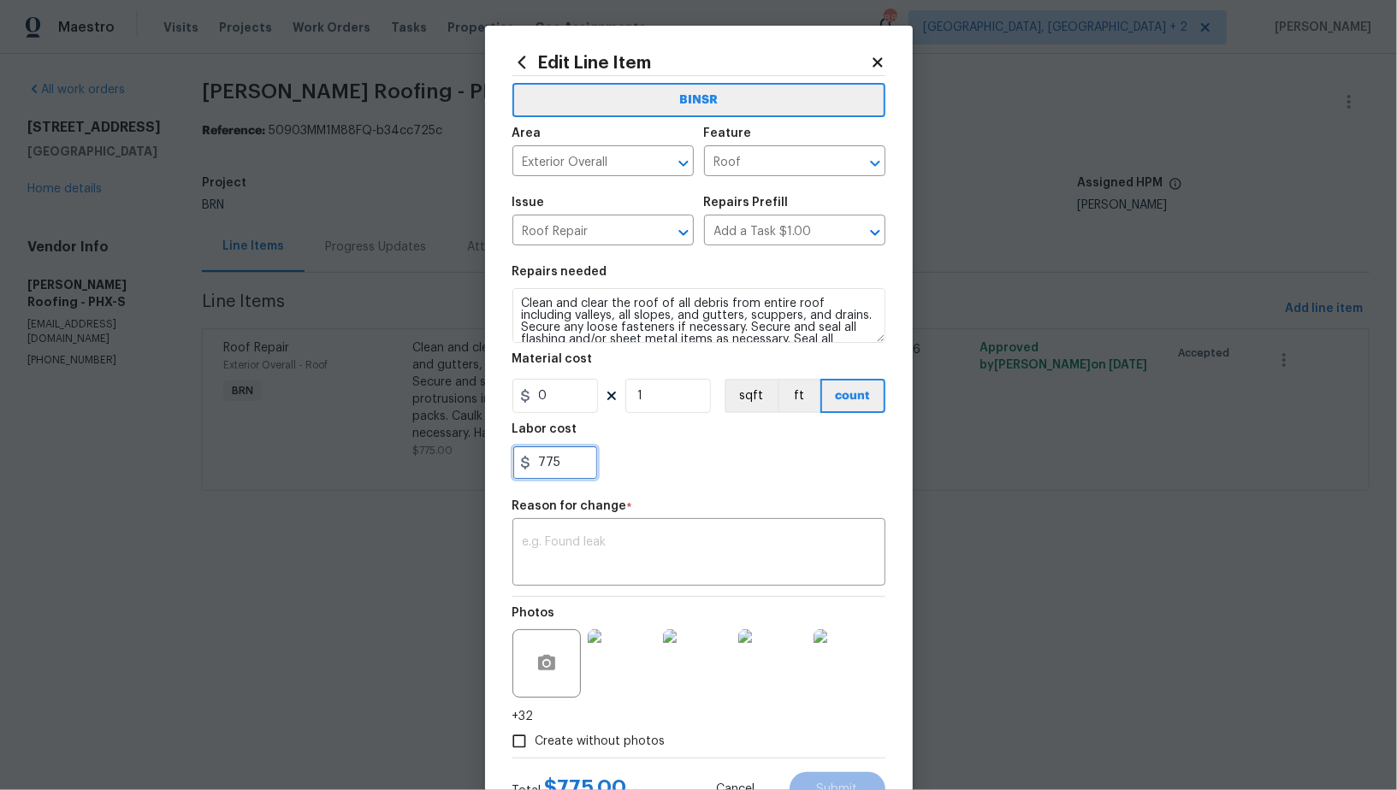
click at [565, 469] on input "775" at bounding box center [555, 463] width 86 height 34
type input "77575"
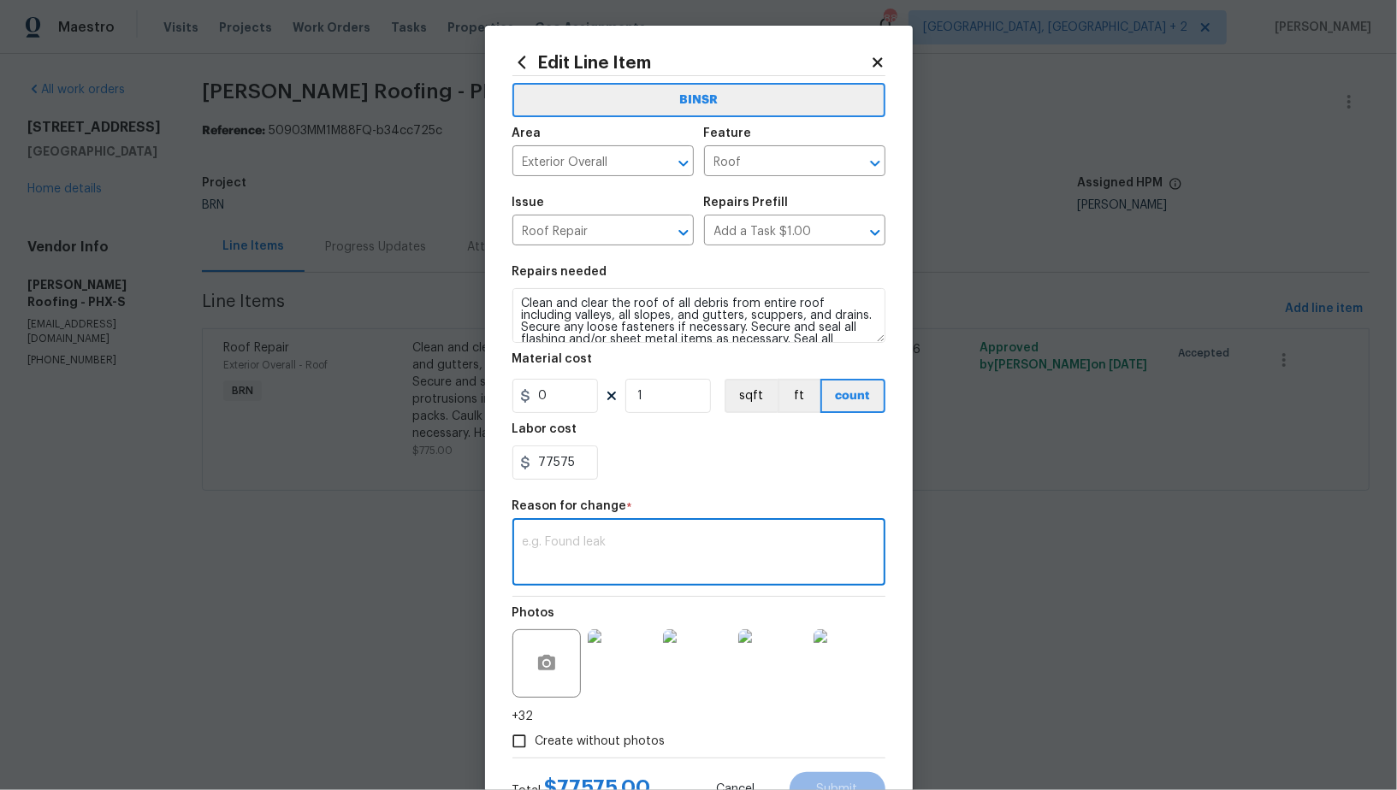
click at [589, 539] on textarea at bounding box center [699, 554] width 352 height 36
paste textarea "(PR) Updated per vendors final cost."
type textarea "(PR) Updated per vendors final cost."
click at [550, 459] on input "77575" at bounding box center [555, 463] width 86 height 34
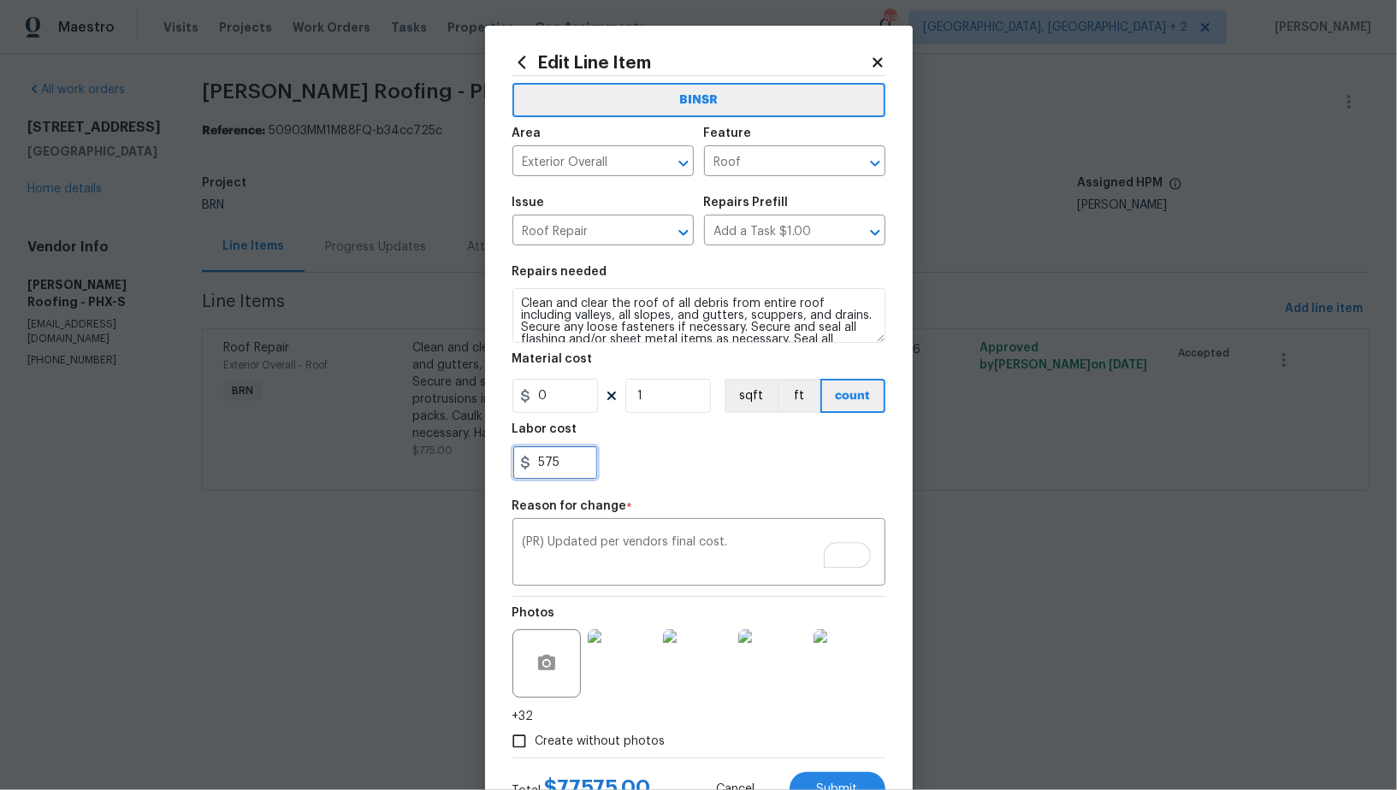
scroll to position [68, 0]
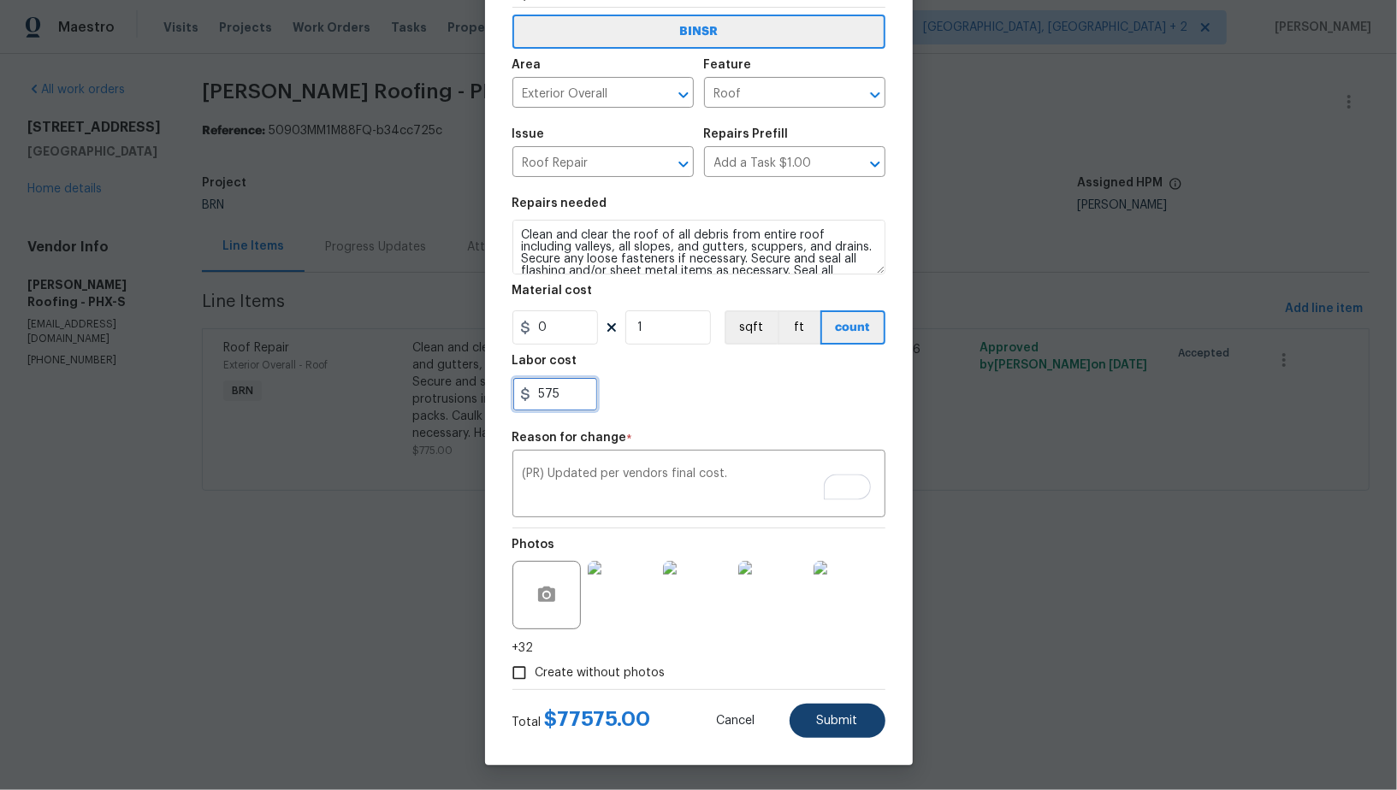
type input "575"
click at [833, 725] on span "Submit" at bounding box center [837, 721] width 41 height 13
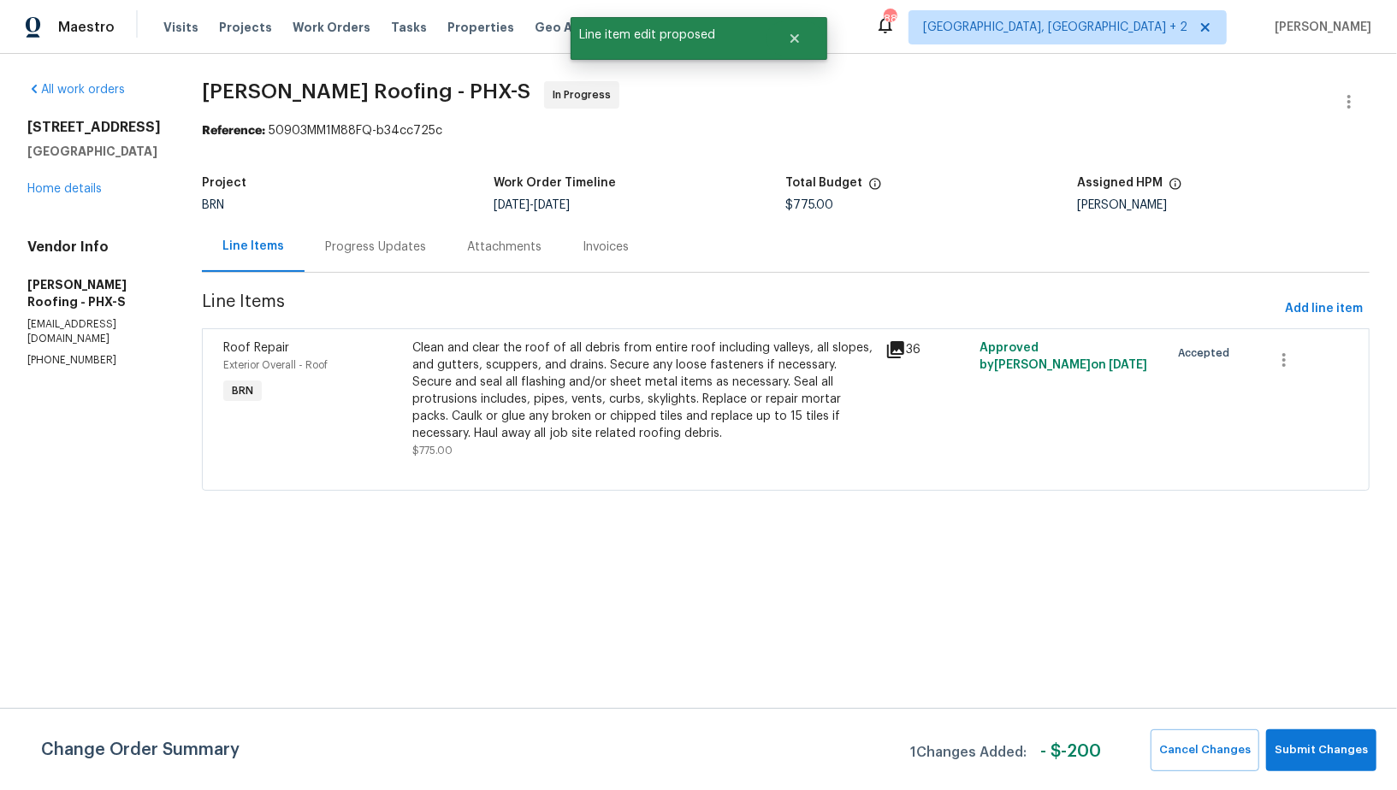
scroll to position [0, 0]
click at [1317, 750] on span "Submit Changes" at bounding box center [1321, 751] width 93 height 20
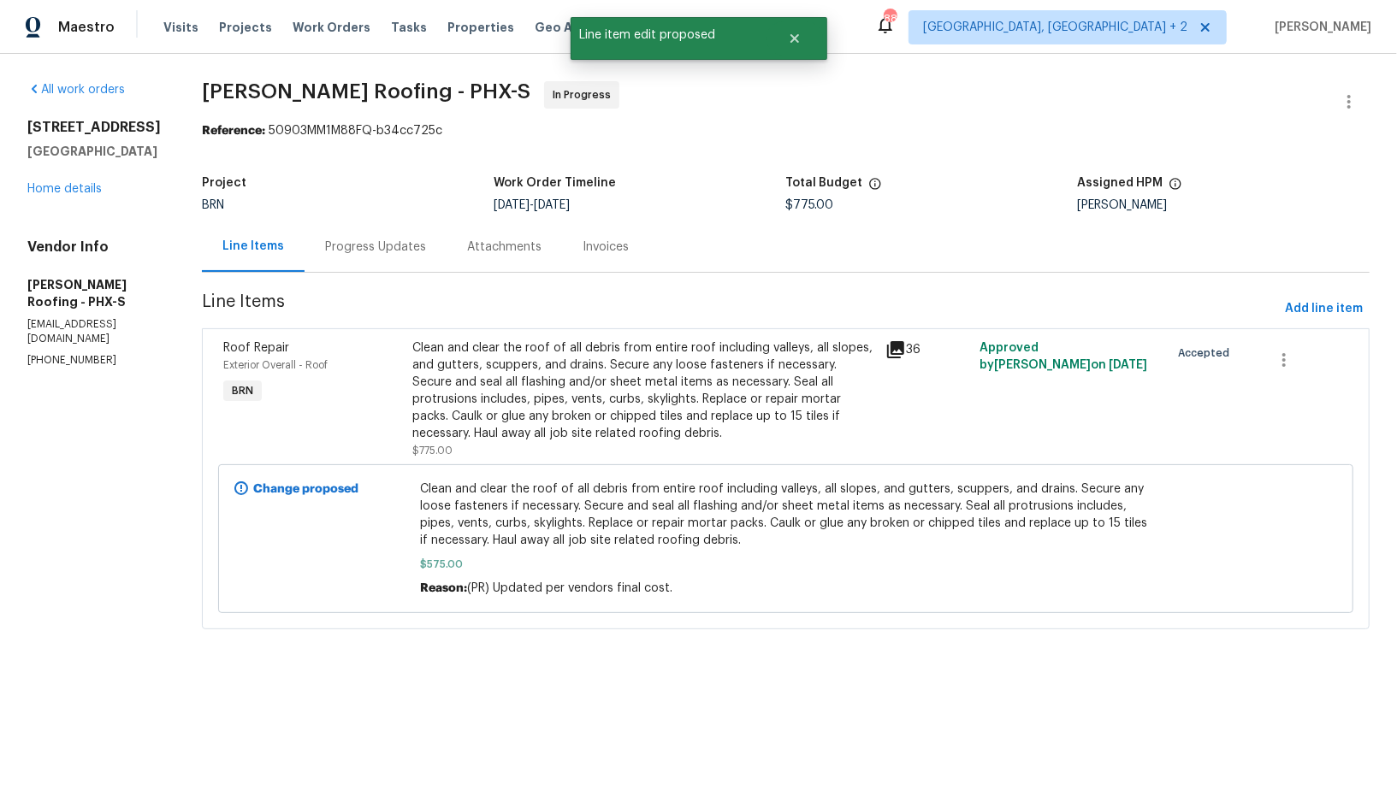
click at [537, 419] on div "Clean and clear the roof of all debris from entire roof including valleys, all …" at bounding box center [643, 391] width 463 height 103
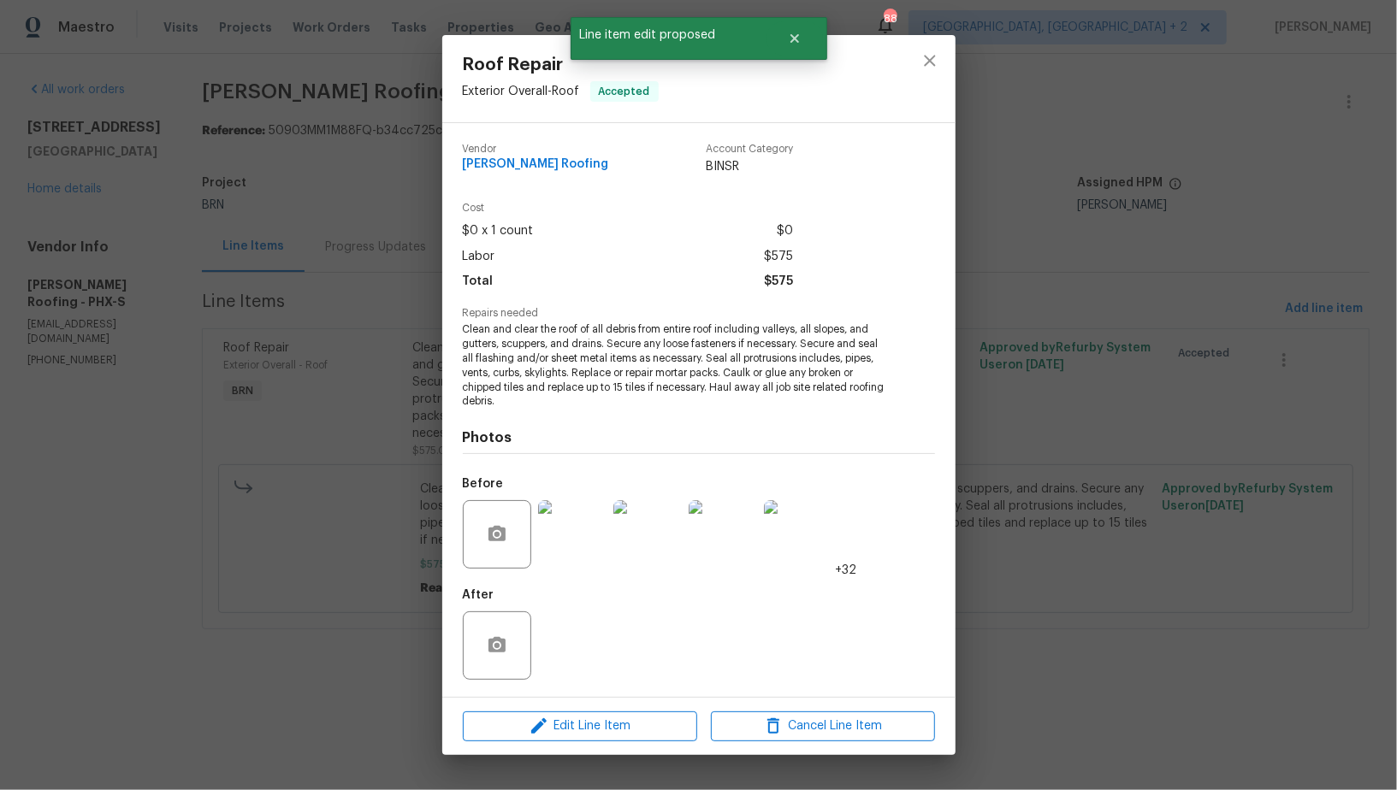
click at [583, 506] on img at bounding box center [572, 534] width 68 height 68
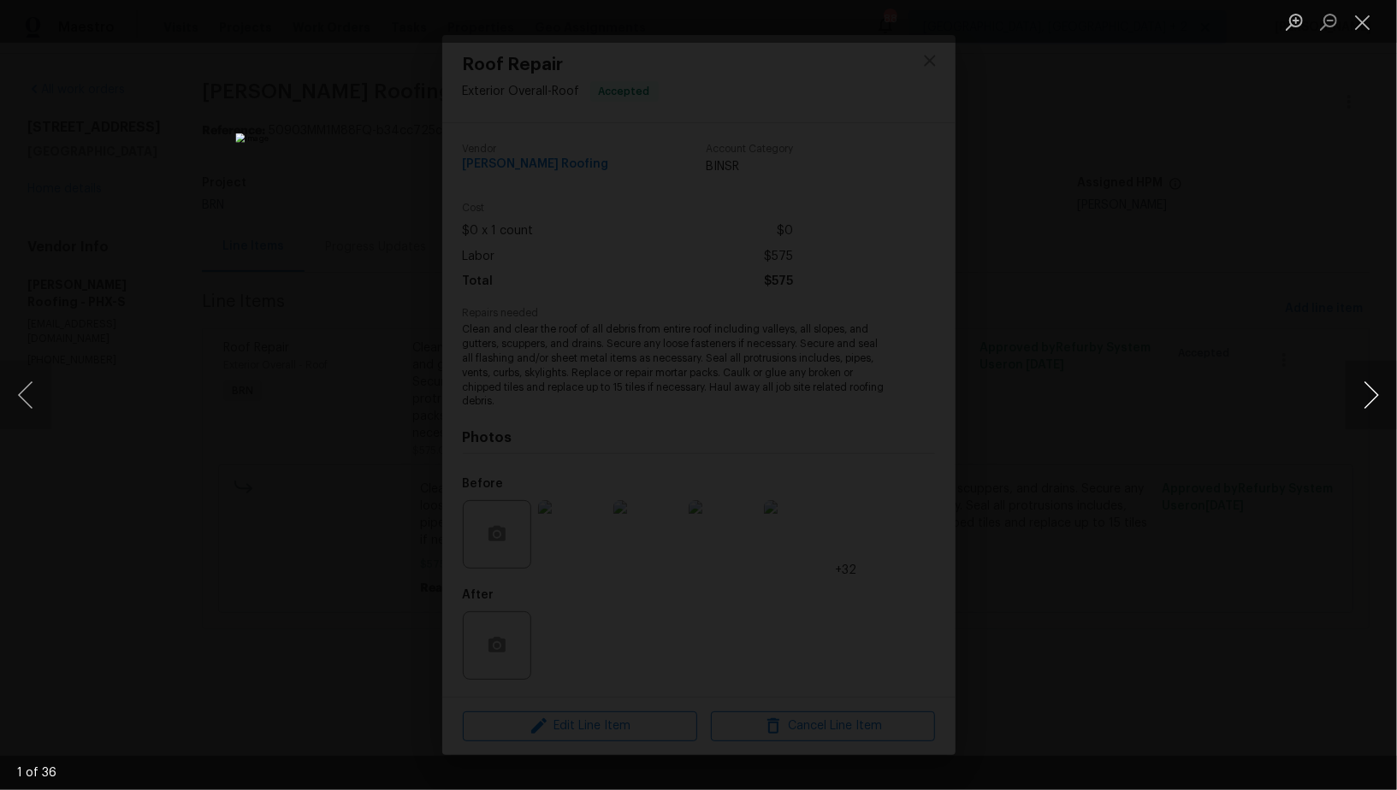
click at [1380, 388] on button "Next image" at bounding box center [1371, 395] width 51 height 68
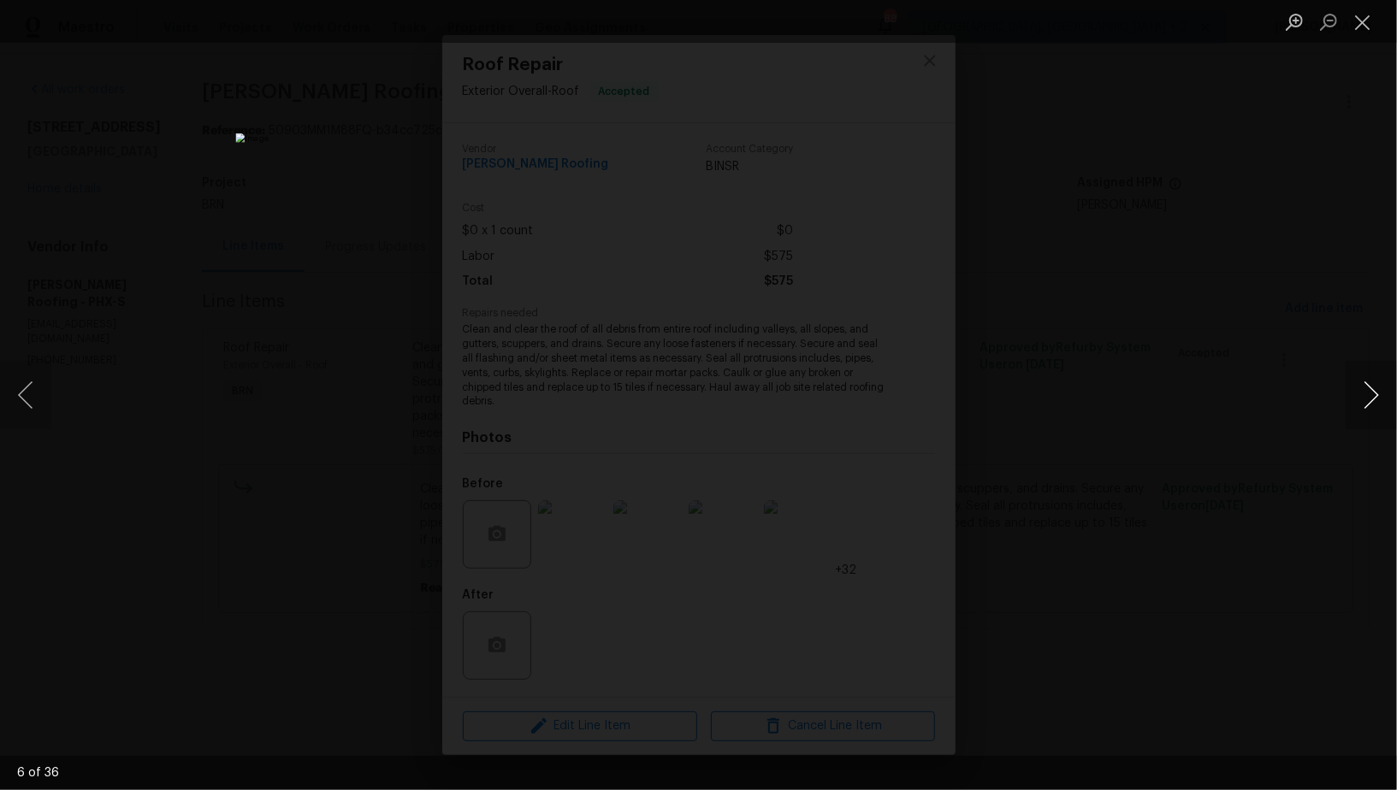
click at [1380, 388] on button "Next image" at bounding box center [1371, 395] width 51 height 68
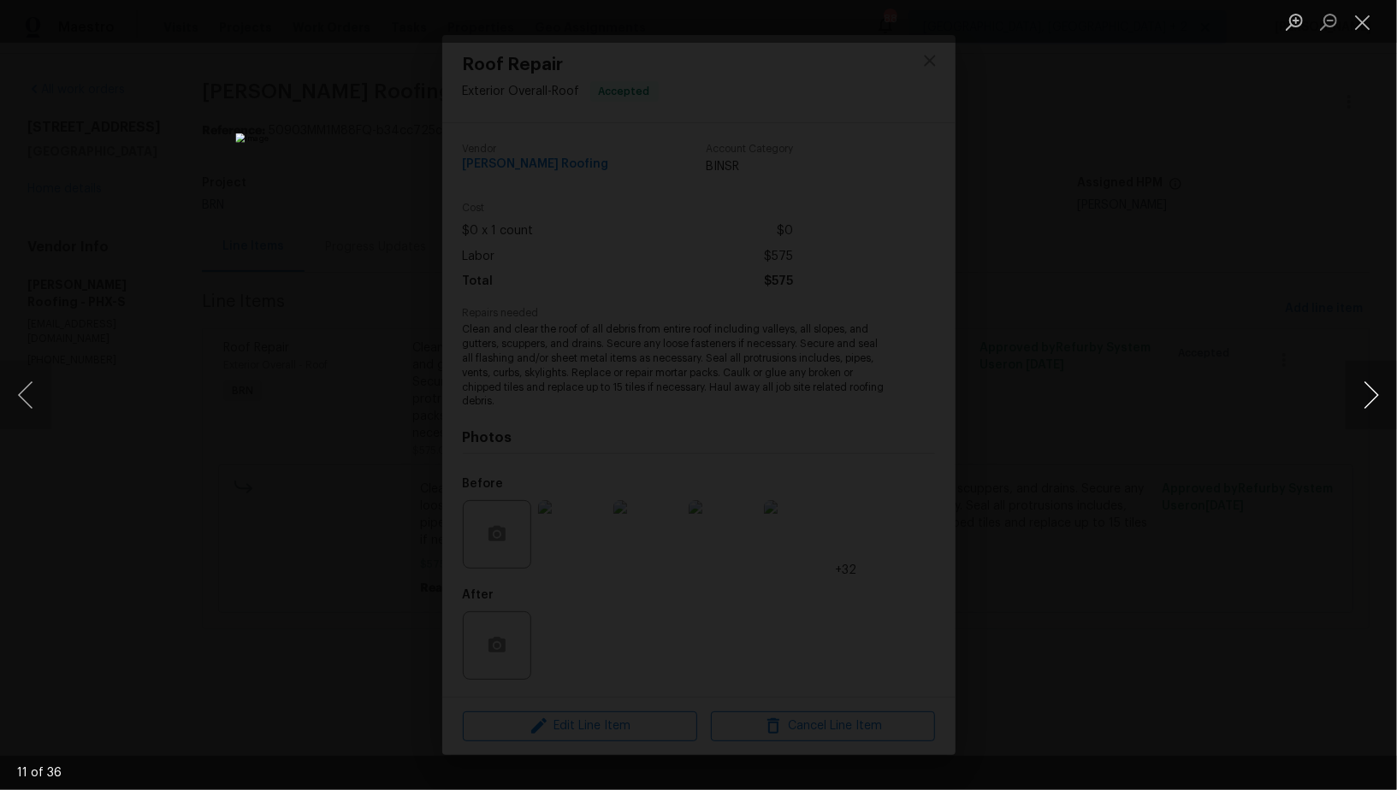
click at [1380, 388] on button "Next image" at bounding box center [1371, 395] width 51 height 68
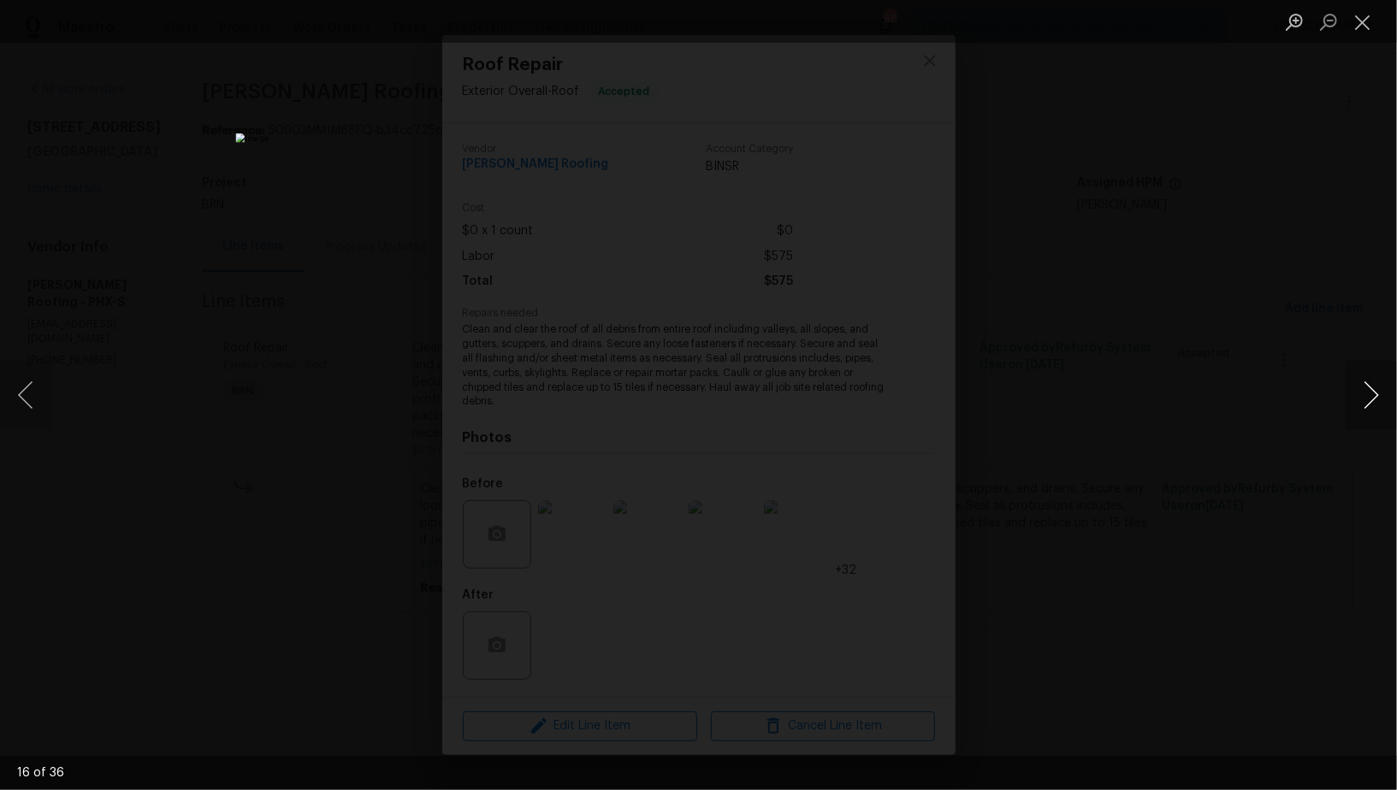
click at [1380, 388] on button "Next image" at bounding box center [1371, 395] width 51 height 68
click at [21, 405] on button "Previous image" at bounding box center [25, 395] width 51 height 68
click at [1157, 577] on div "Lightbox" at bounding box center [698, 395] width 1397 height 790
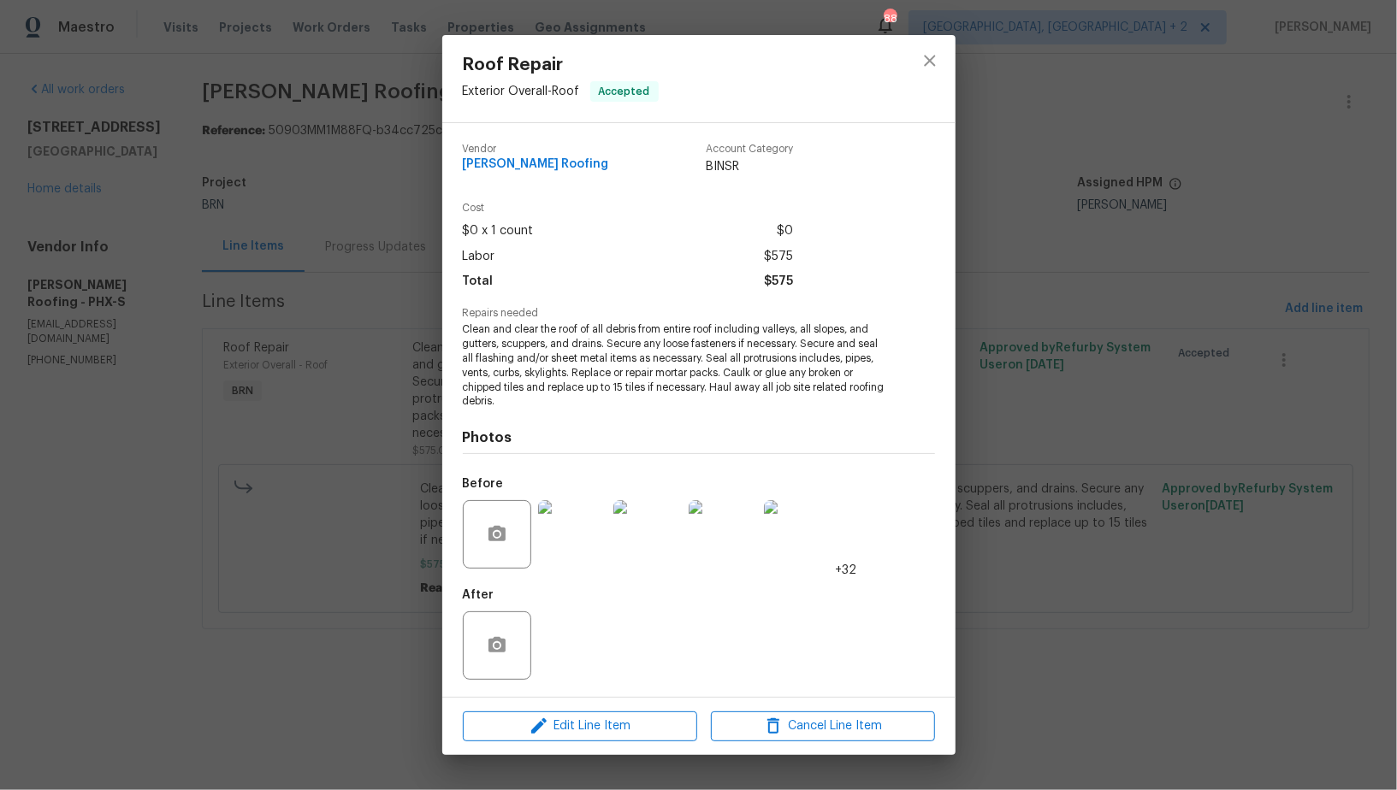
click at [1156, 577] on div "Roof Repair Exterior Overall - Roof Accepted Vendor Stout Roofing Account Categ…" at bounding box center [698, 395] width 1397 height 790
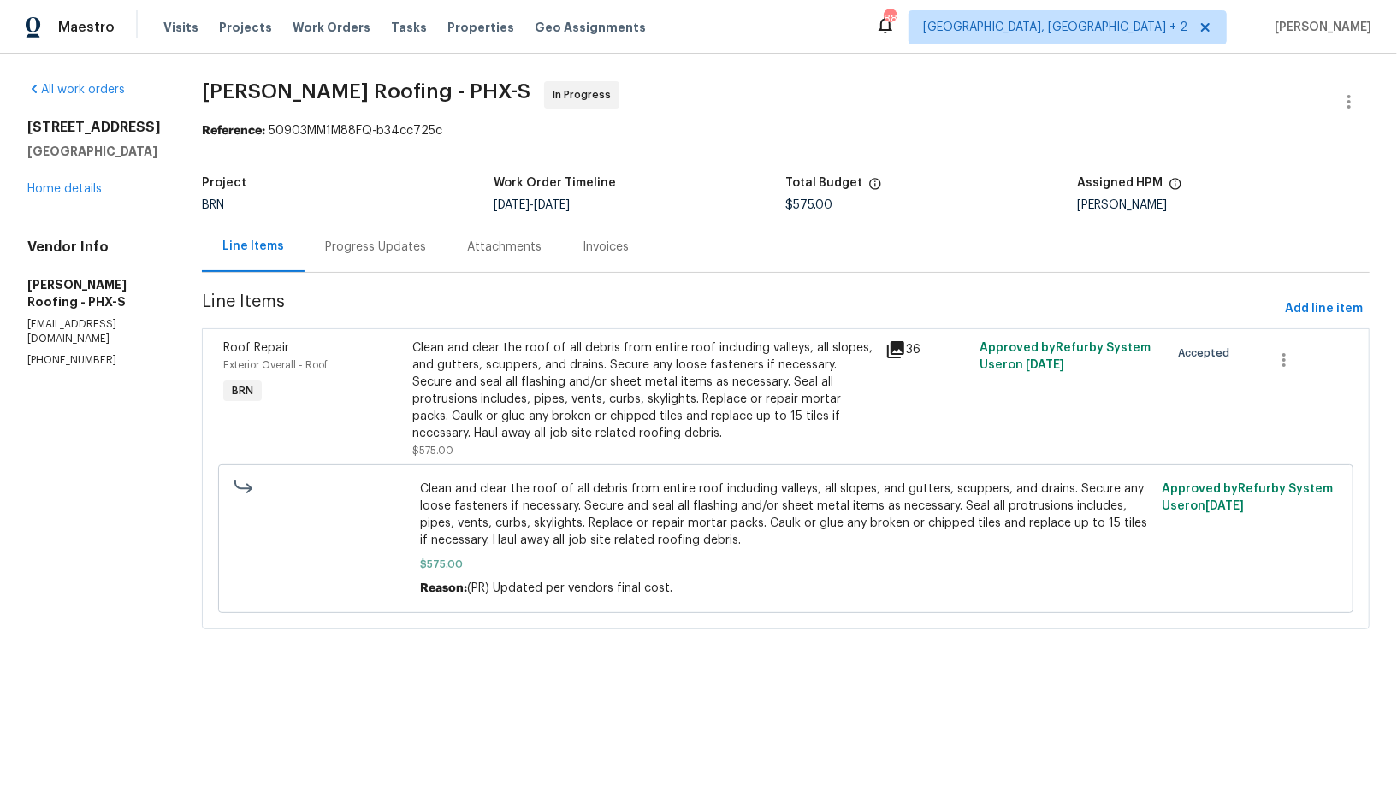
click at [396, 252] on div "Progress Updates" at bounding box center [375, 247] width 101 height 17
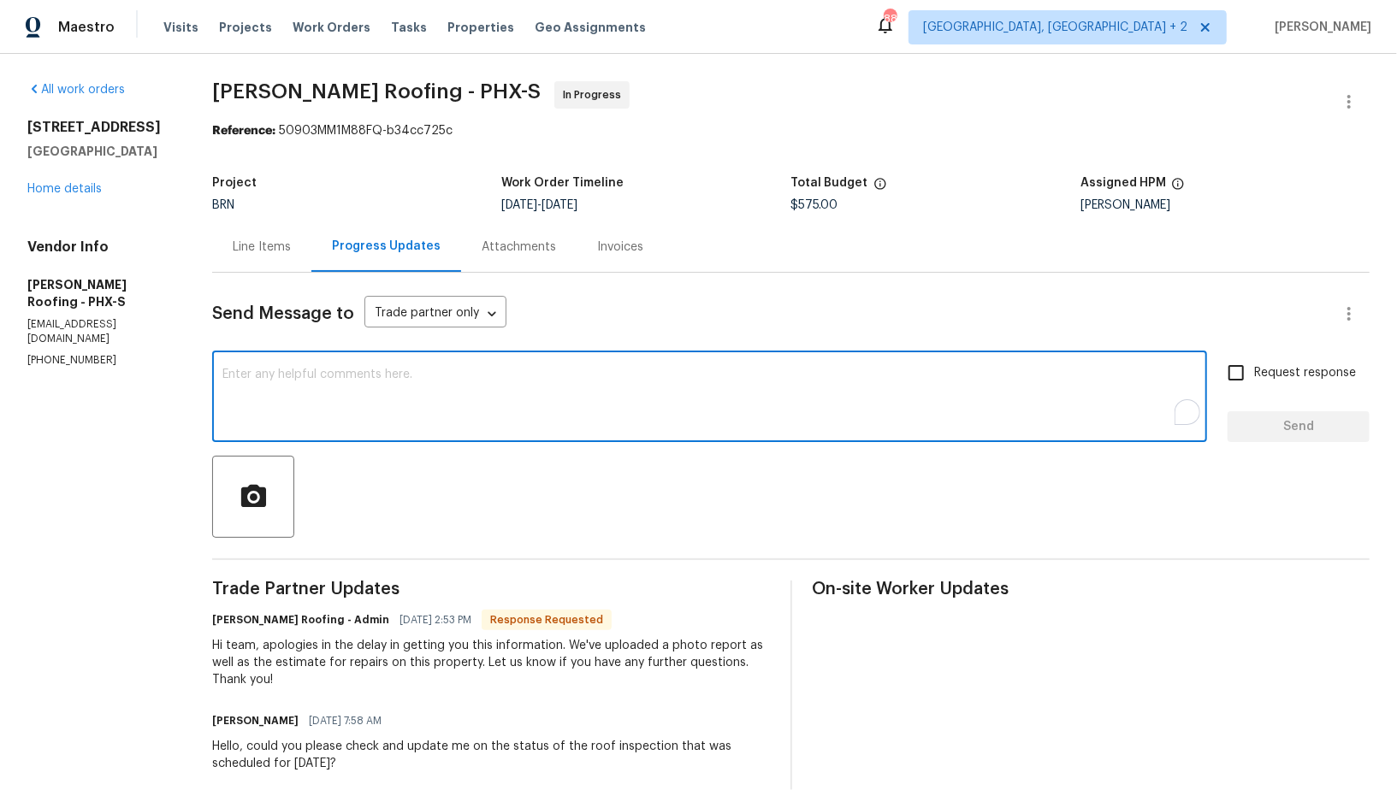
click at [403, 375] on textarea "To enrich screen reader interactions, please activate Accessibility in Grammarl…" at bounding box center [709, 399] width 974 height 60
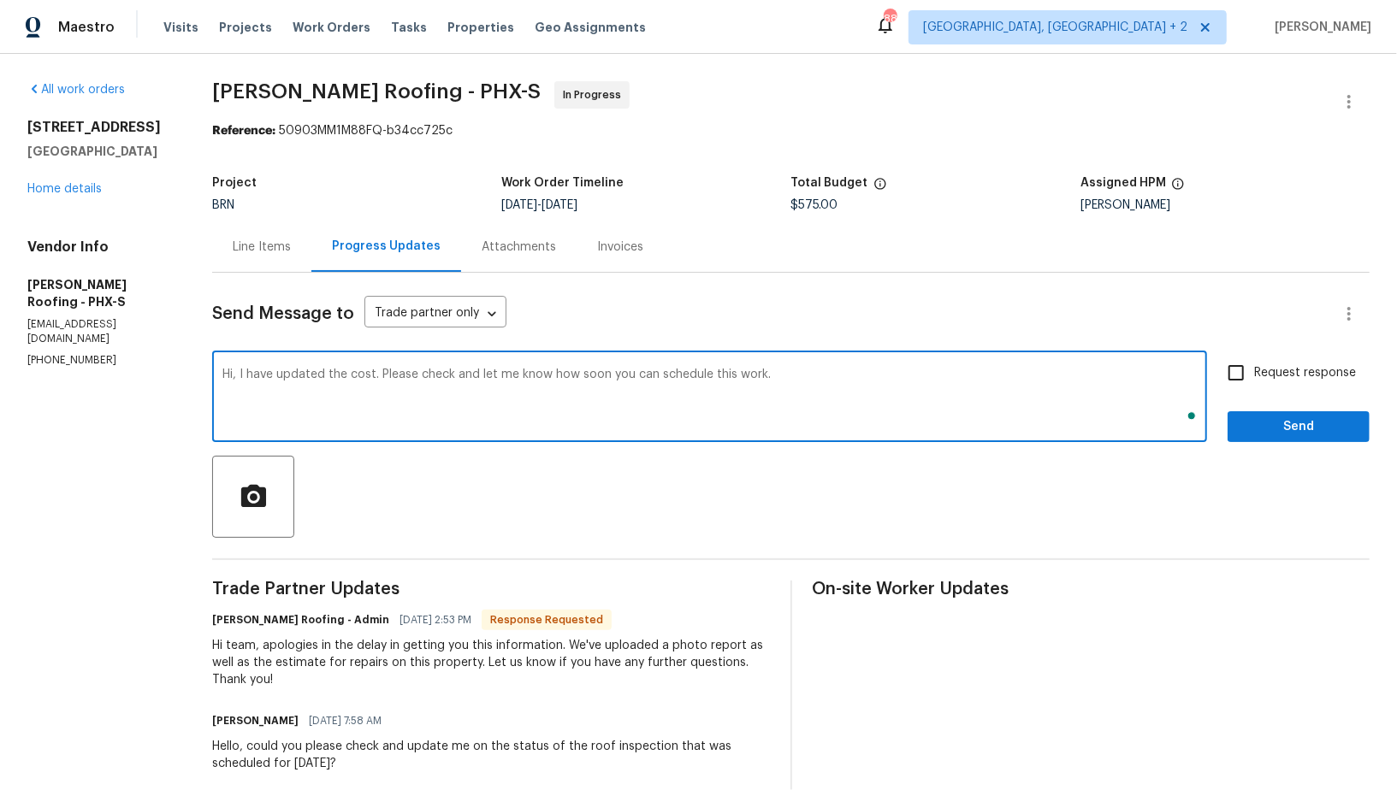
type textarea "Hi, I have updated the cost. Please check and let me know how soon you can sche…"
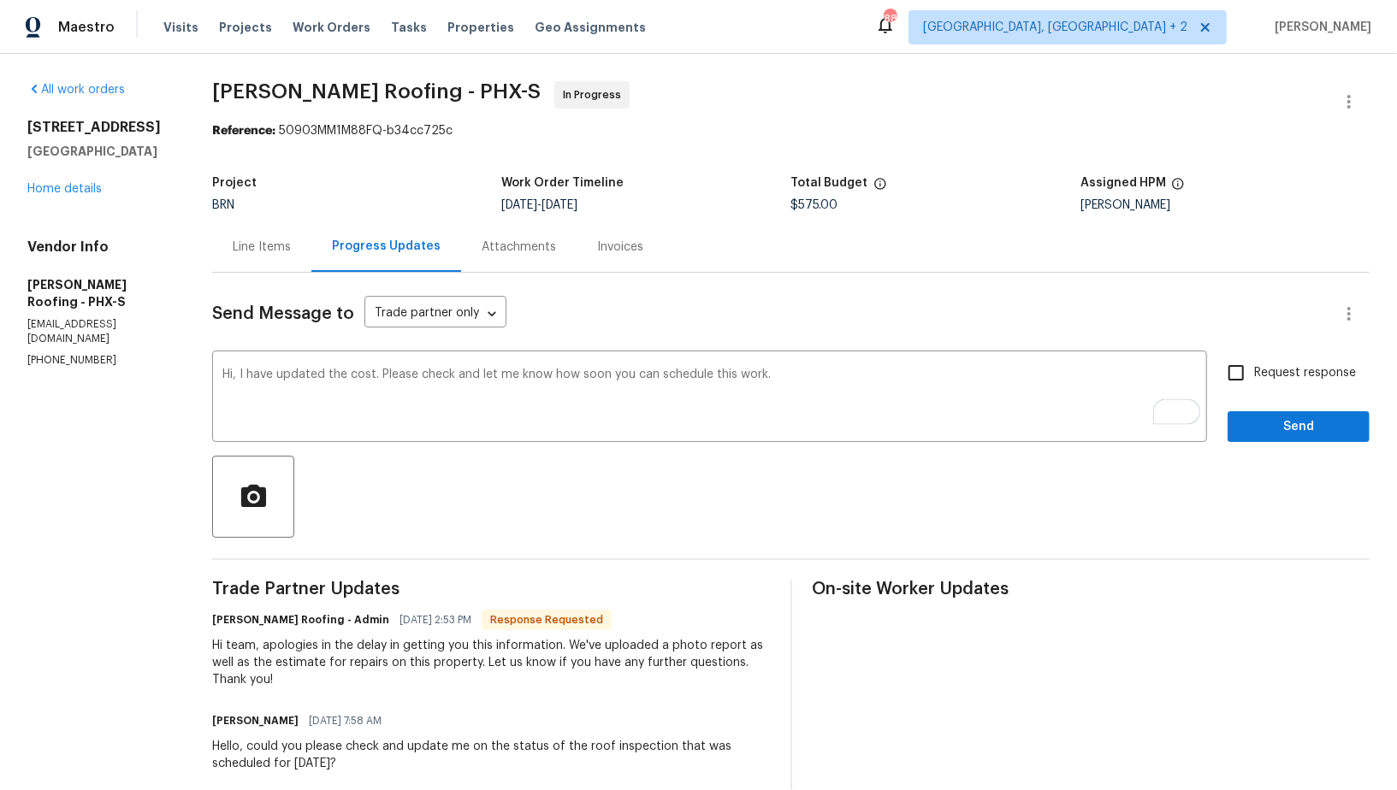
click at [1218, 376] on div "Hi, I have updated the cost. Please check and let me know how soon you can sche…" at bounding box center [790, 398] width 1157 height 87
click at [1235, 376] on input "Request response" at bounding box center [1236, 373] width 36 height 36
checkbox input "true"
click at [1263, 409] on div "Request response Send" at bounding box center [1299, 398] width 142 height 87
click at [1262, 432] on span "Send" at bounding box center [1298, 427] width 115 height 21
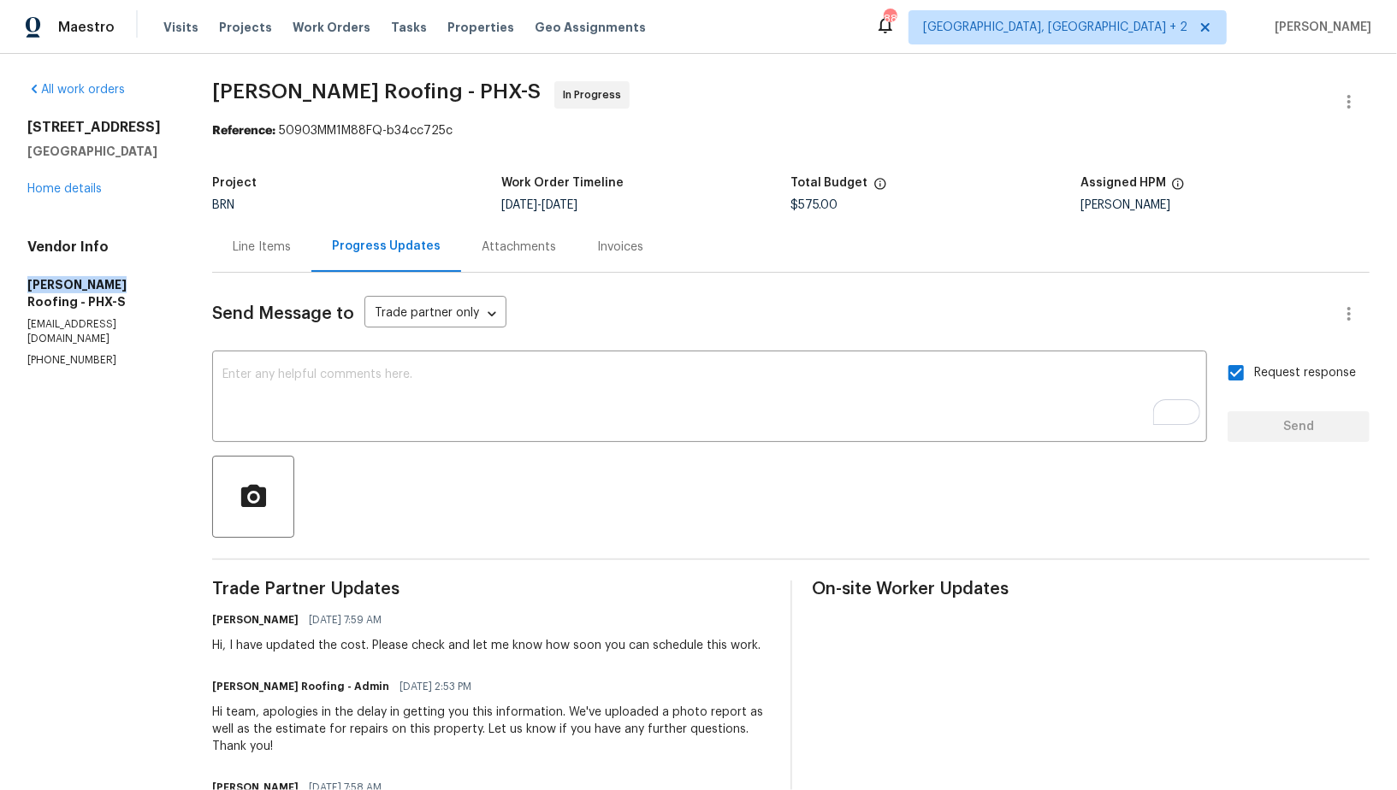
drag, startPoint x: 9, startPoint y: 302, endPoint x: 104, endPoint y: 302, distance: 95.0
click at [104, 302] on div "All work orders 4990 E Odessa Dr San Tan Valley, AZ 85140 Home details Vendor I…" at bounding box center [698, 629] width 1397 height 1151
copy h5 "Stout Roofing"
click at [91, 195] on link "Home details" at bounding box center [64, 189] width 74 height 12
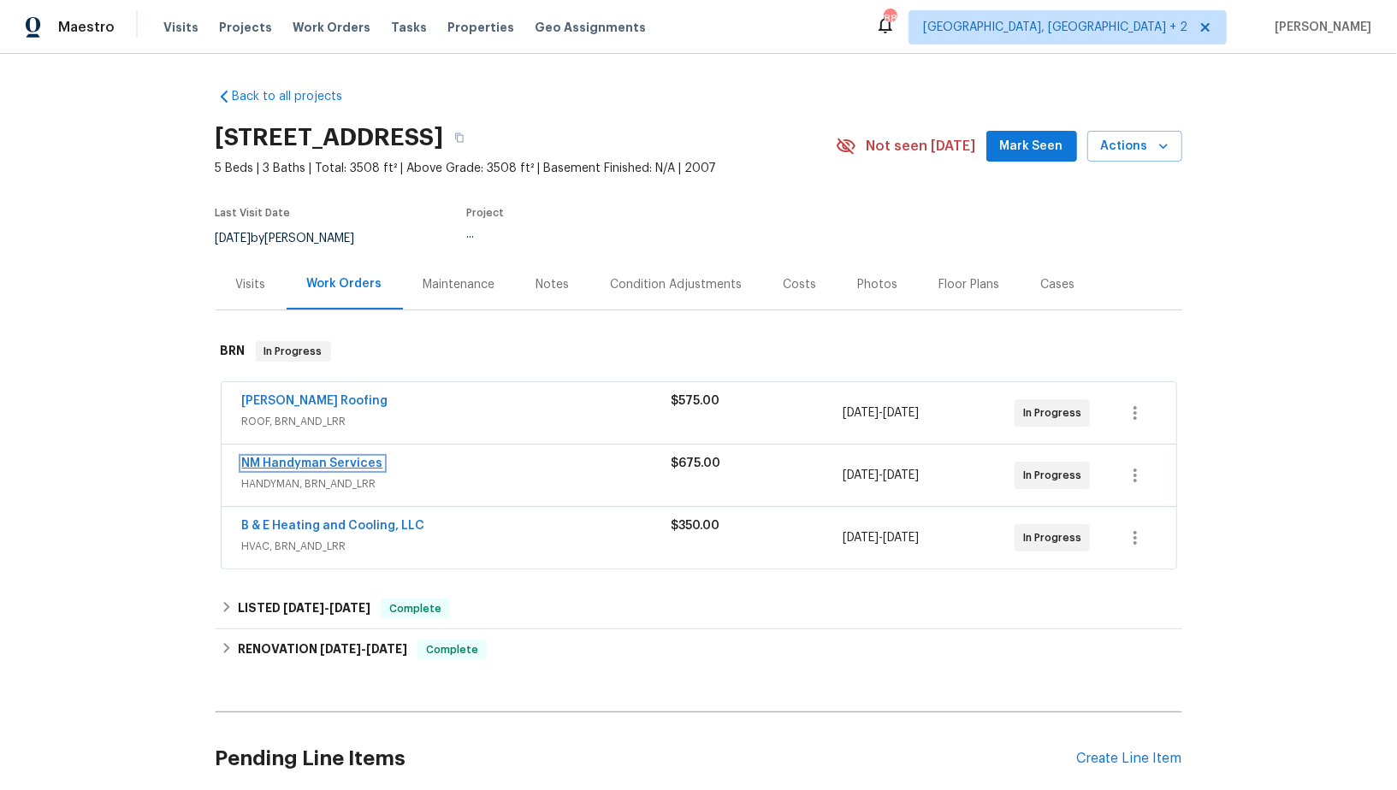
click at [300, 465] on link "NM Handyman Services" at bounding box center [312, 464] width 141 height 12
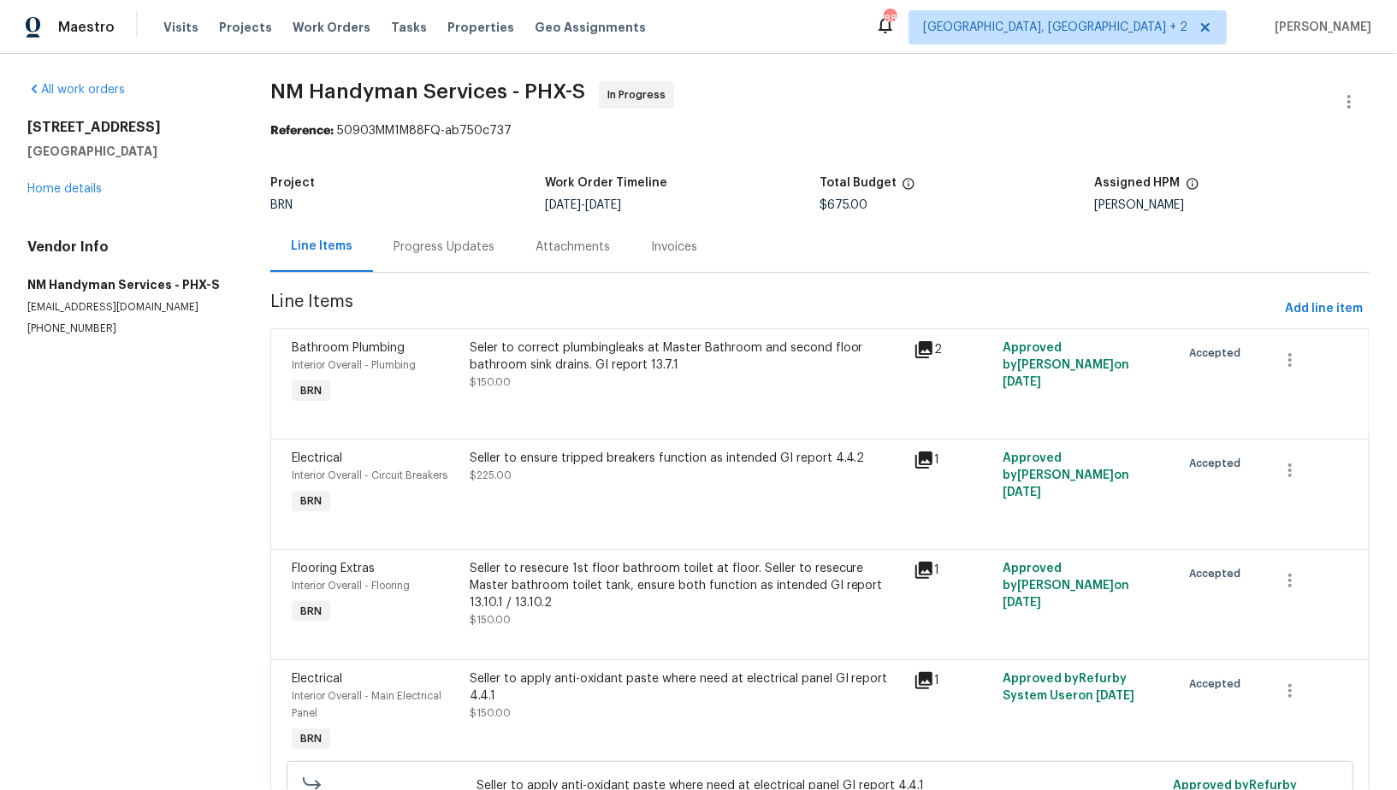
click at [476, 252] on div "Progress Updates" at bounding box center [444, 247] width 101 height 17
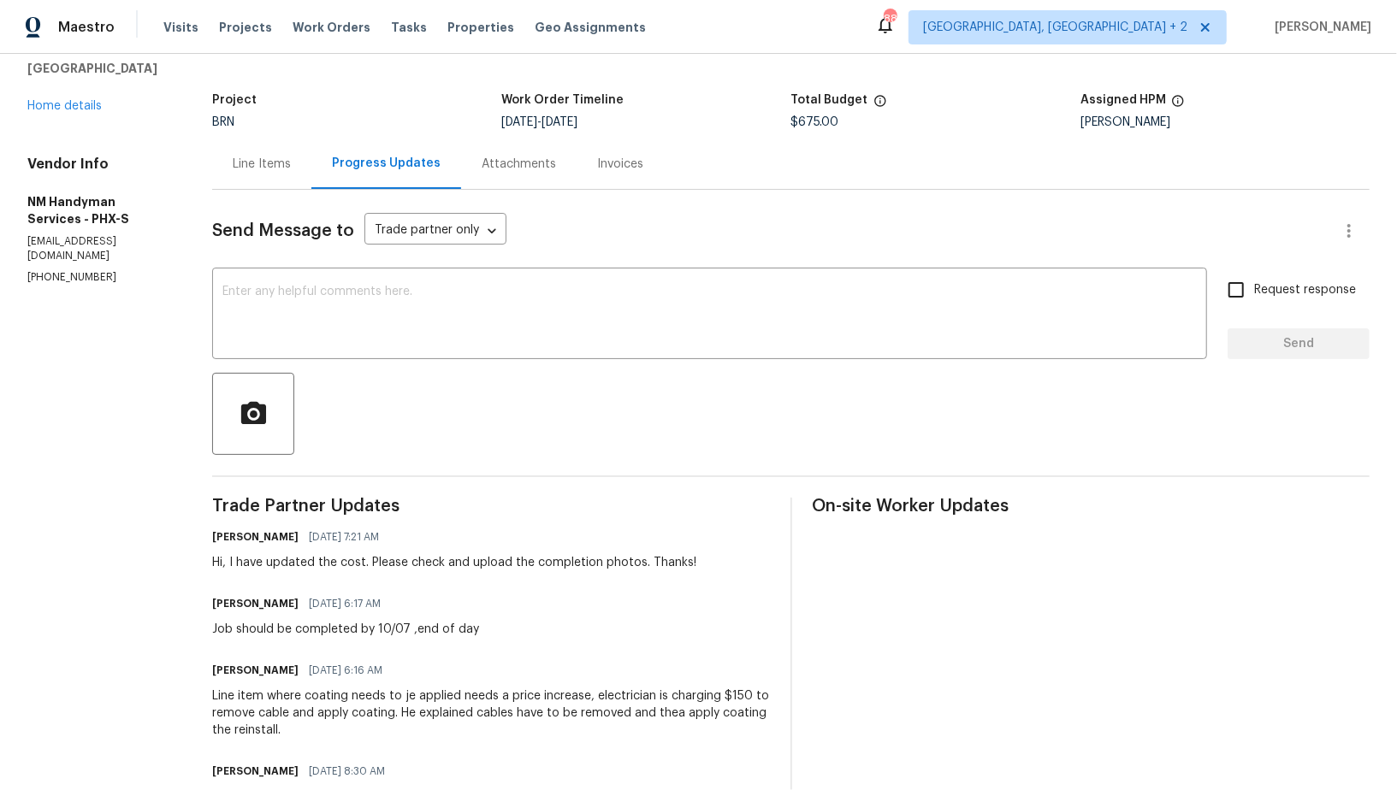
scroll to position [91, 0]
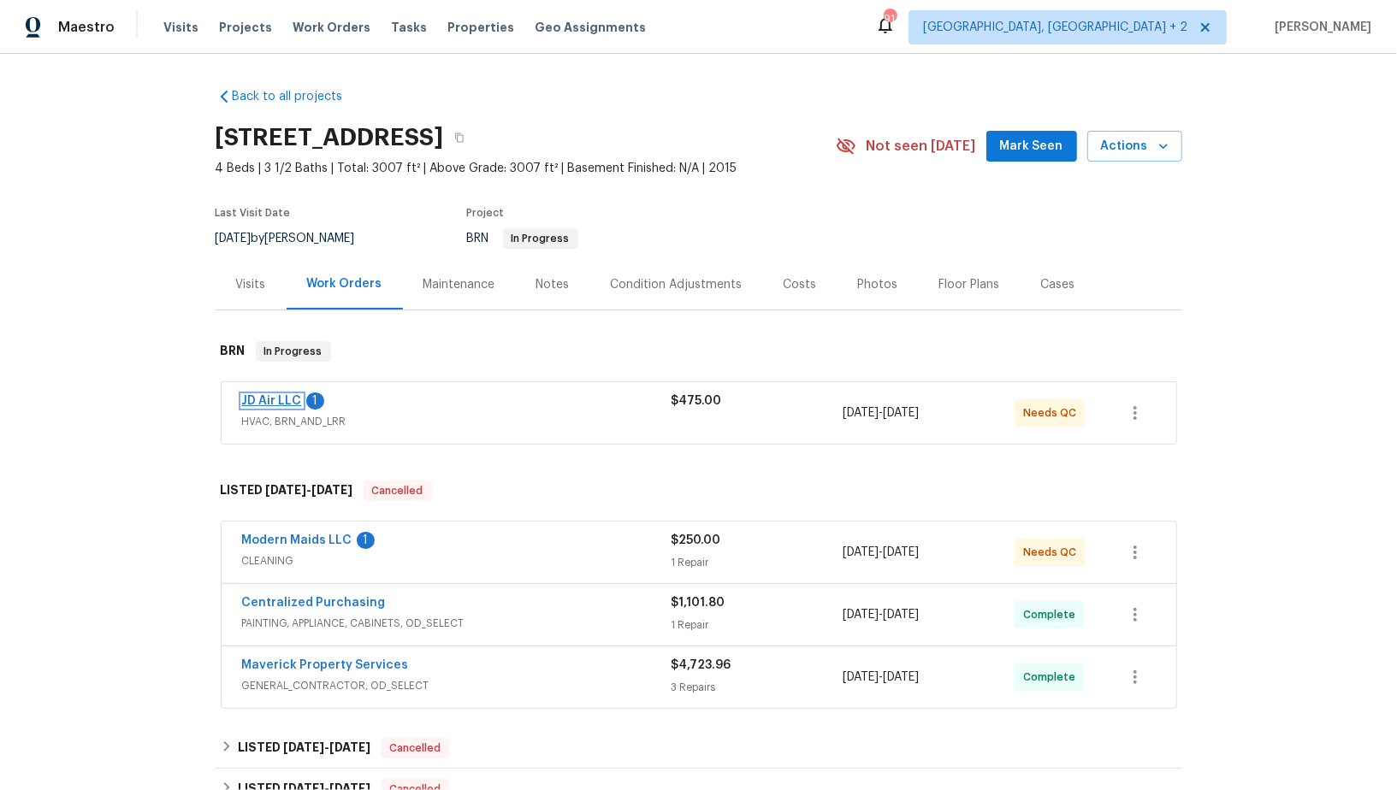
click at [273, 400] on link "JD Air LLC" at bounding box center [272, 401] width 60 height 12
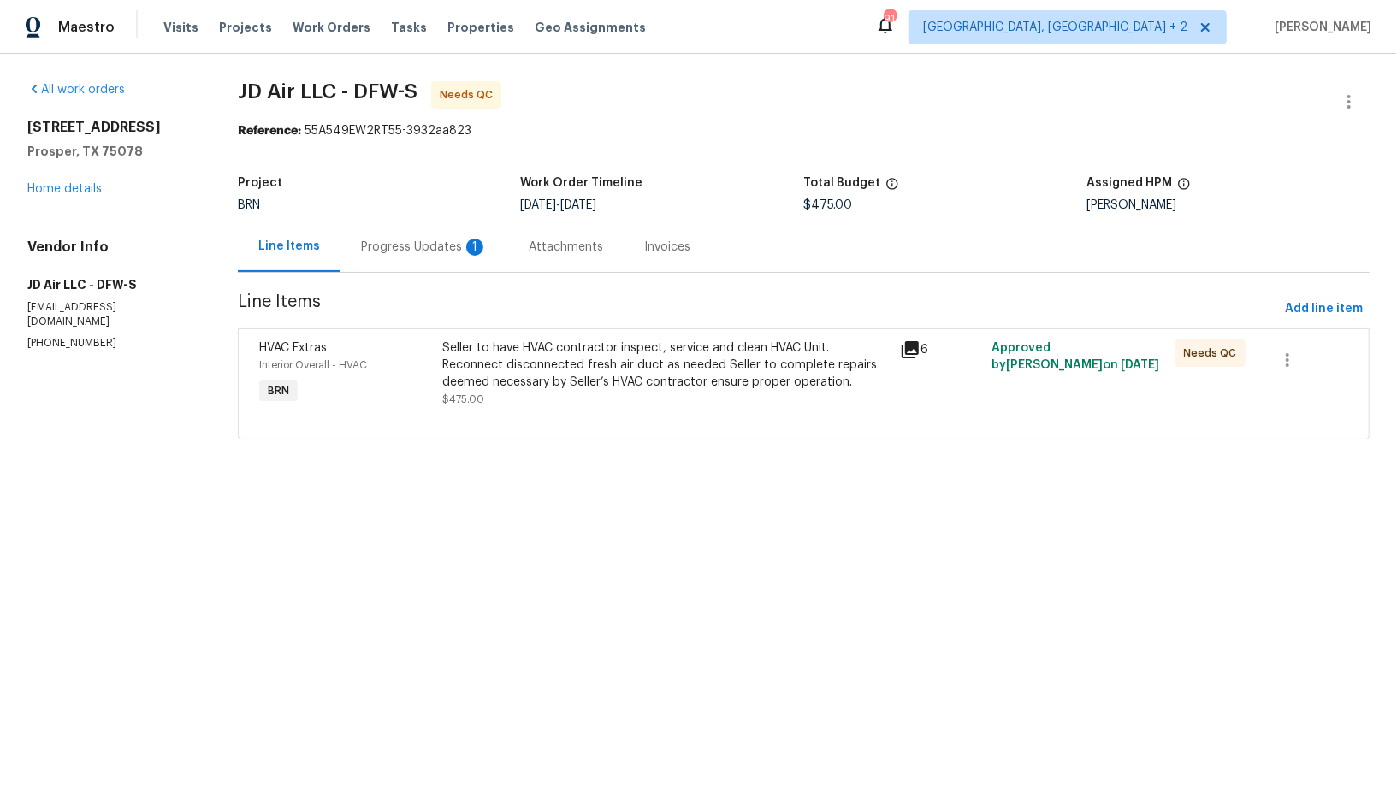
click at [436, 265] on div "Progress Updates 1" at bounding box center [424, 247] width 168 height 50
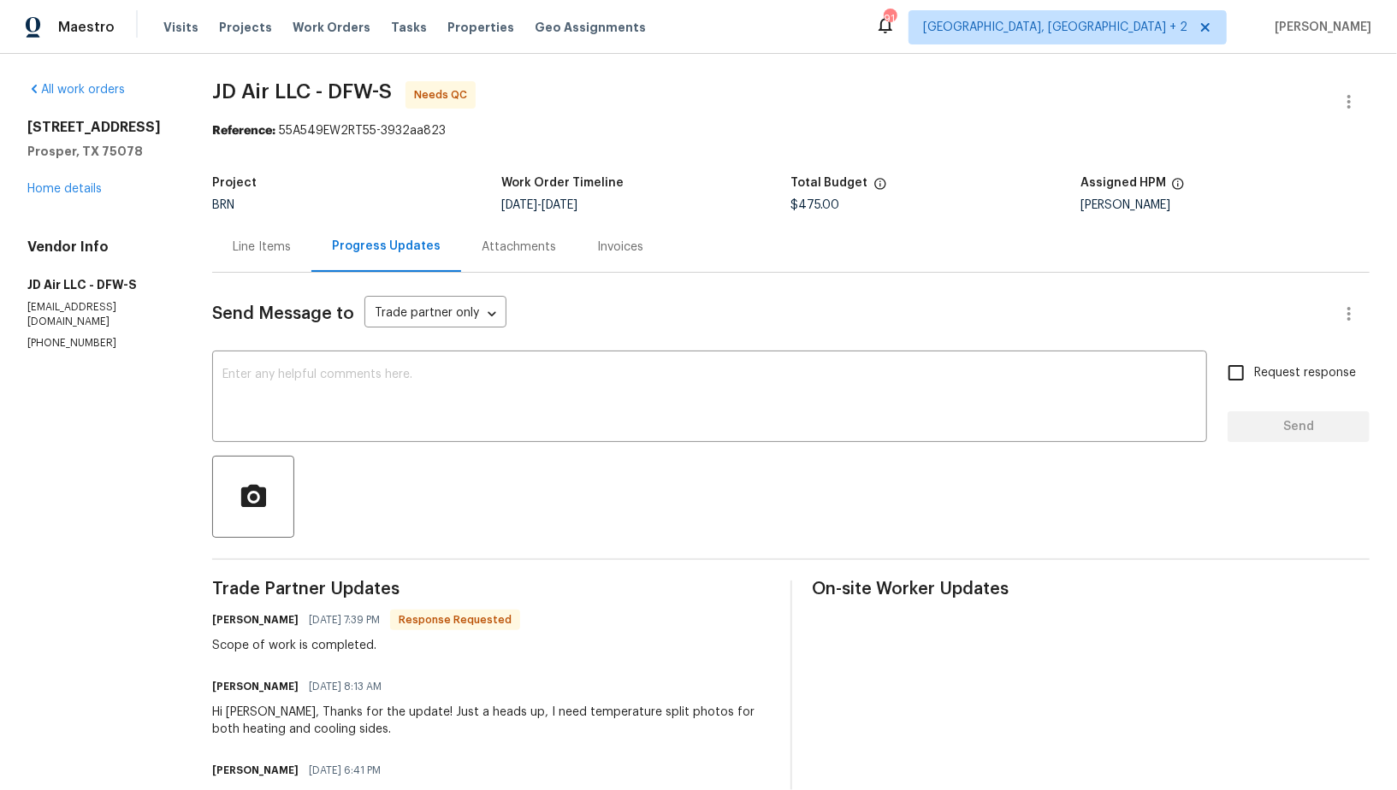
scroll to position [49, 0]
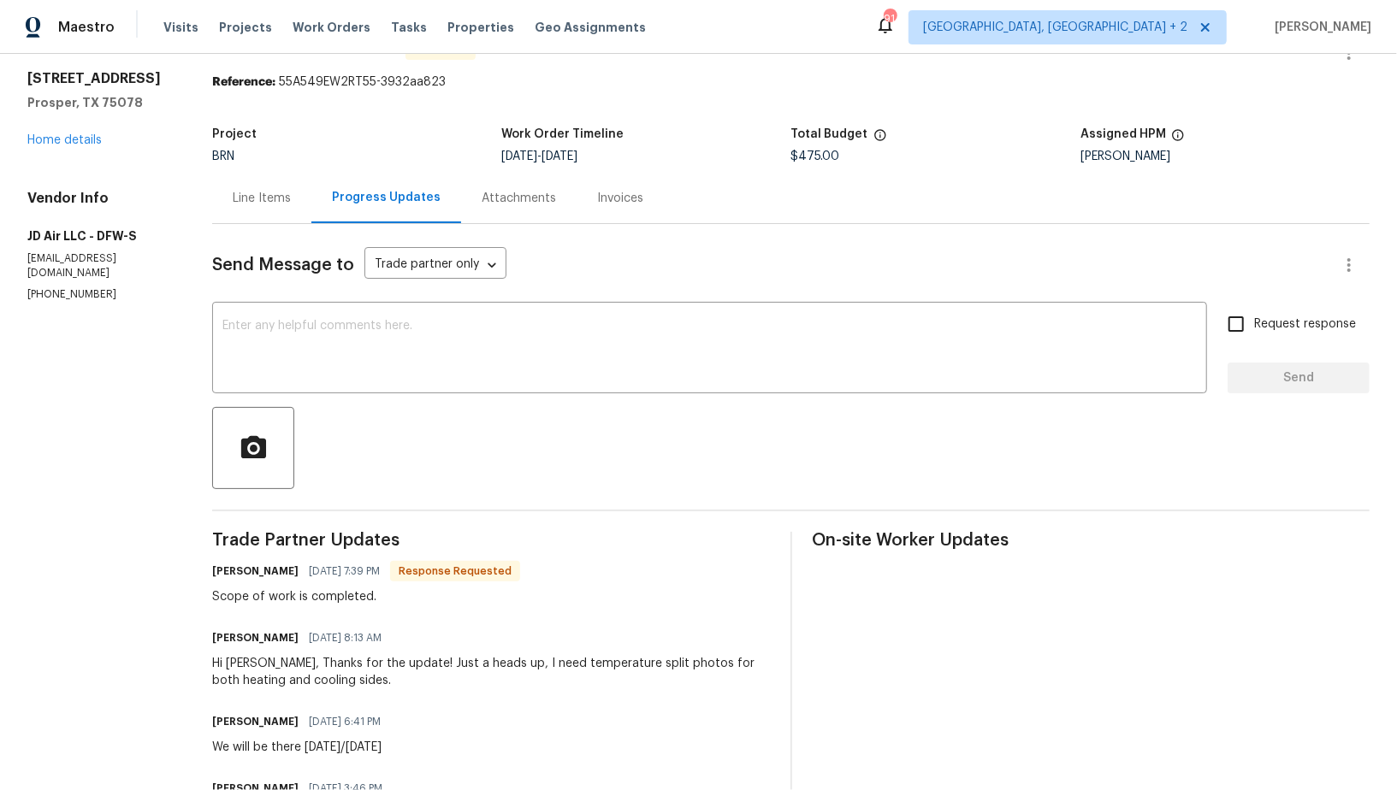
click at [250, 201] on div "Line Items" at bounding box center [262, 198] width 58 height 17
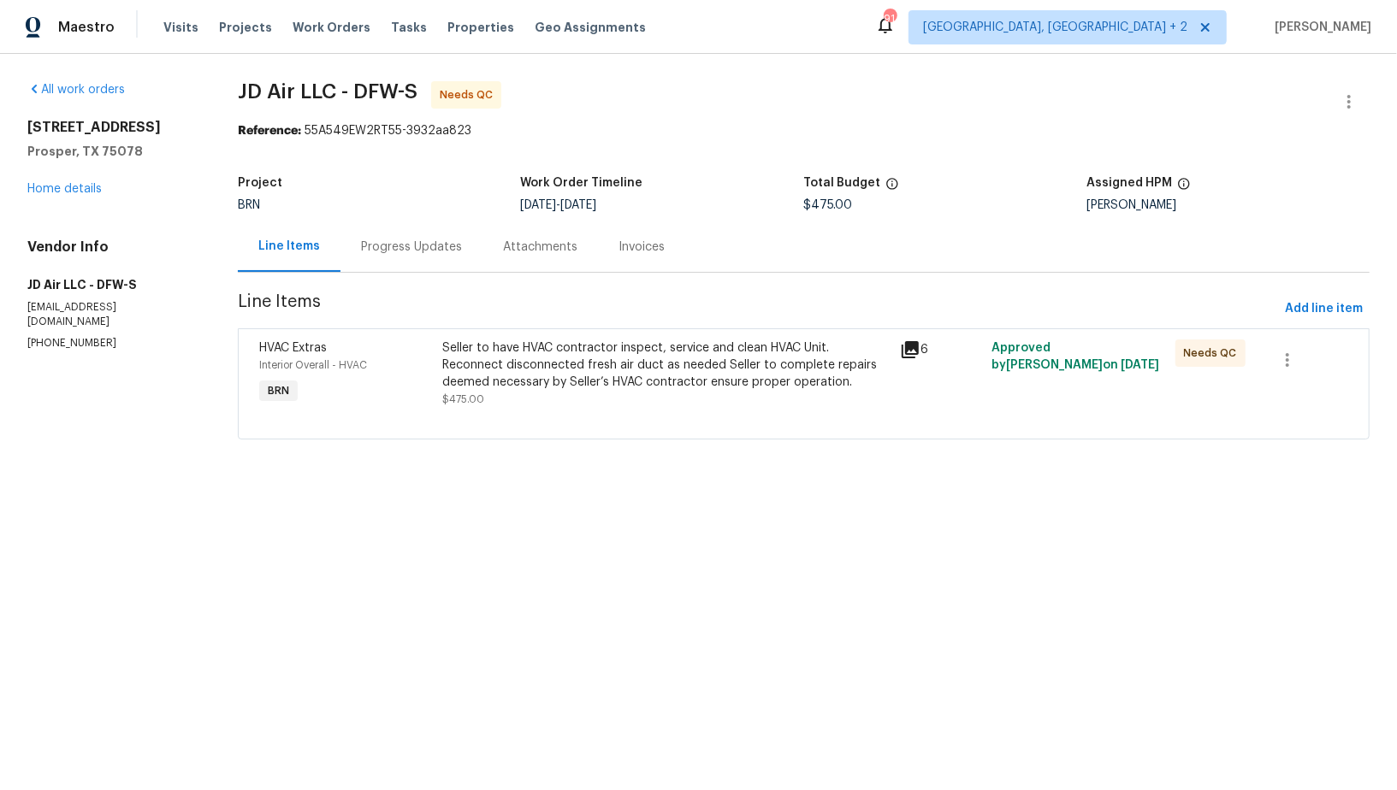
click at [511, 375] on div "Seller to have HVAC contractor inspect, service and clean HVAC Unit. Reconnect …" at bounding box center [666, 365] width 448 height 51
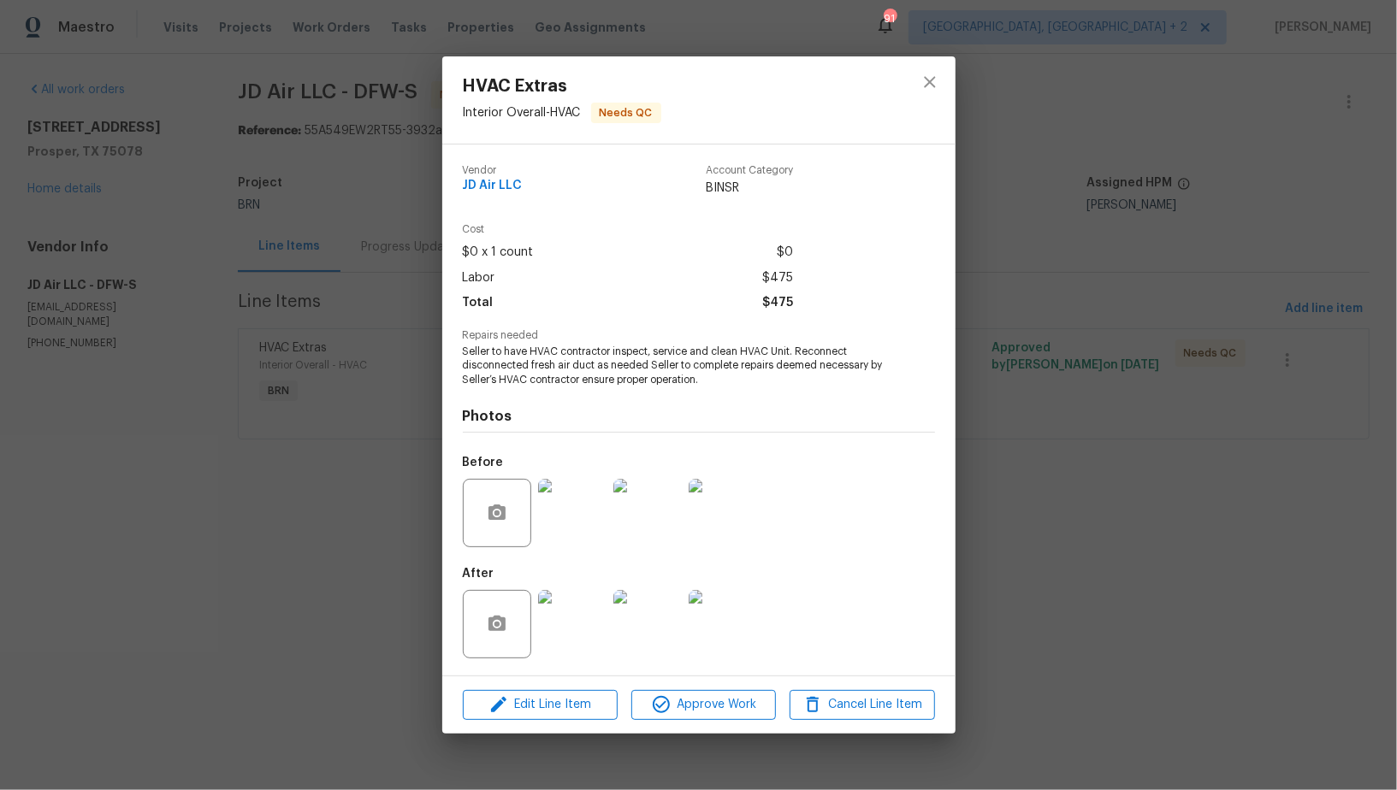
click at [571, 614] on img at bounding box center [572, 624] width 68 height 68
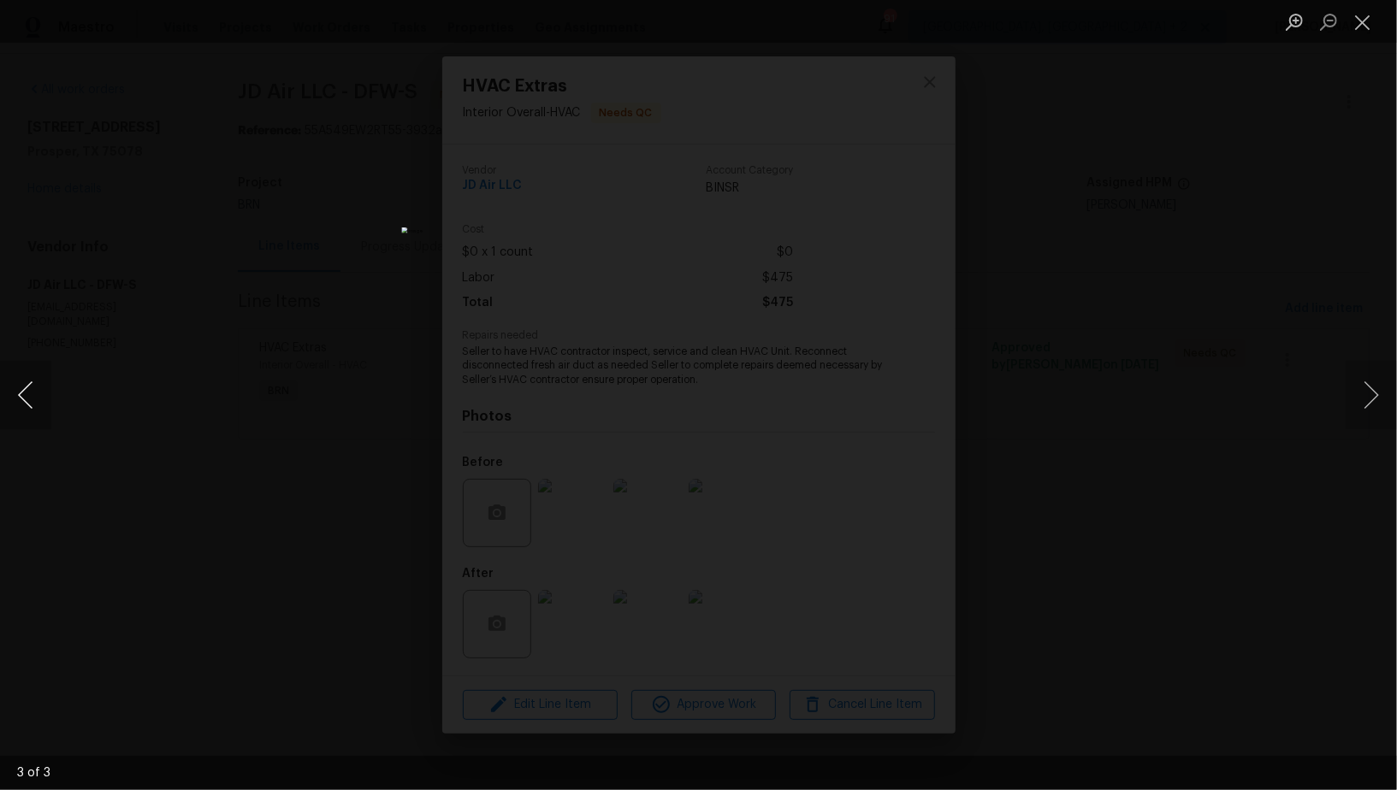
click at [32, 401] on button "Previous image" at bounding box center [25, 395] width 51 height 68
click at [265, 510] on div "Lightbox" at bounding box center [698, 395] width 1397 height 790
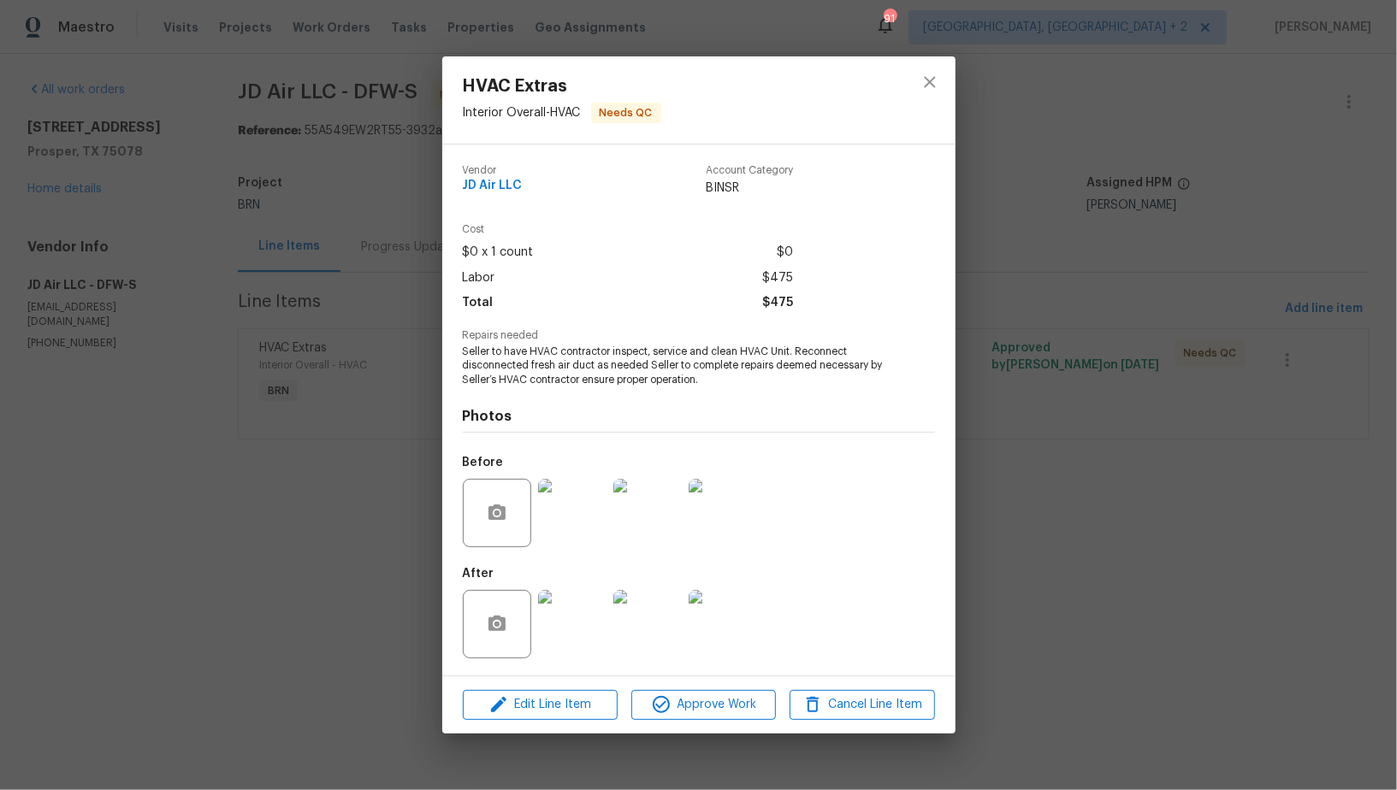
click at [575, 496] on img at bounding box center [572, 513] width 68 height 68
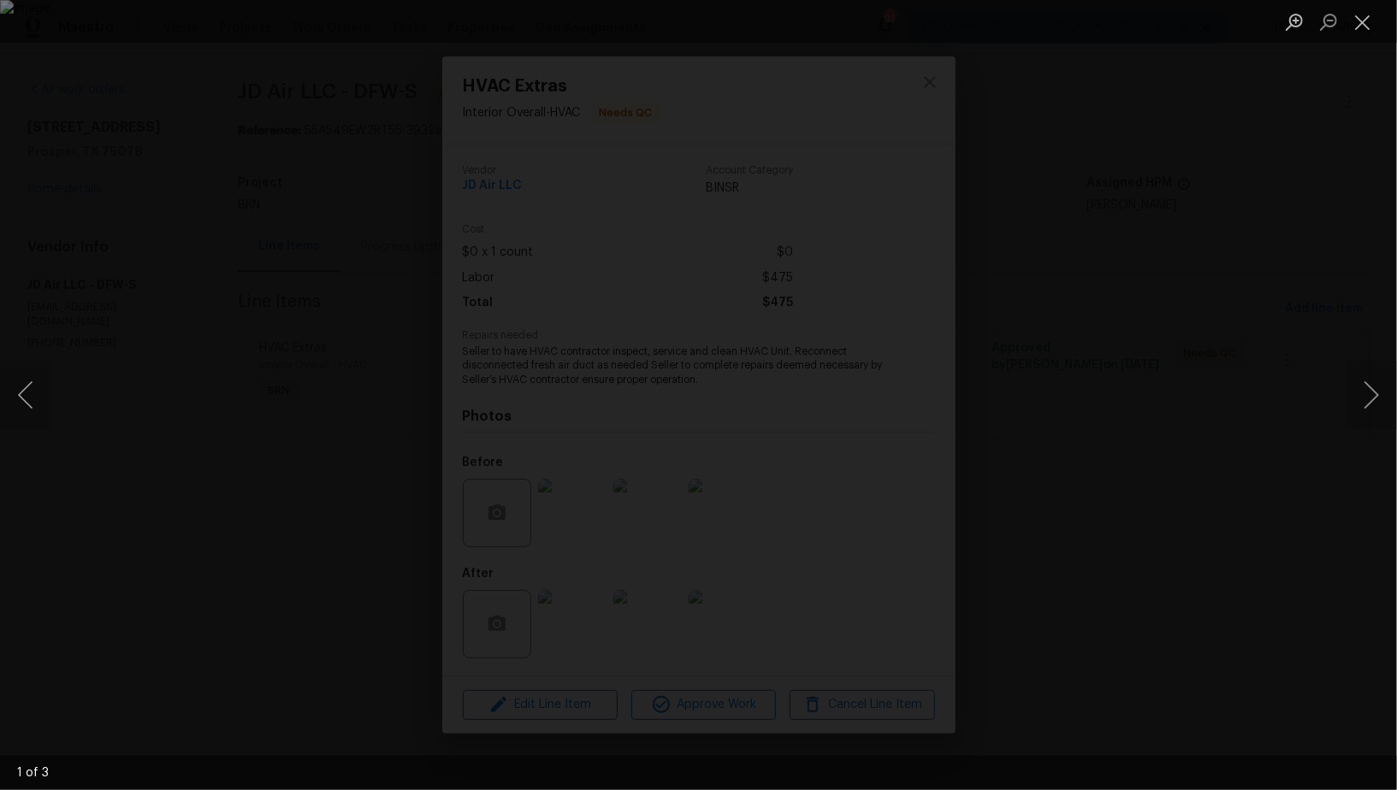
click at [182, 482] on div "Lightbox" at bounding box center [698, 395] width 1397 height 790
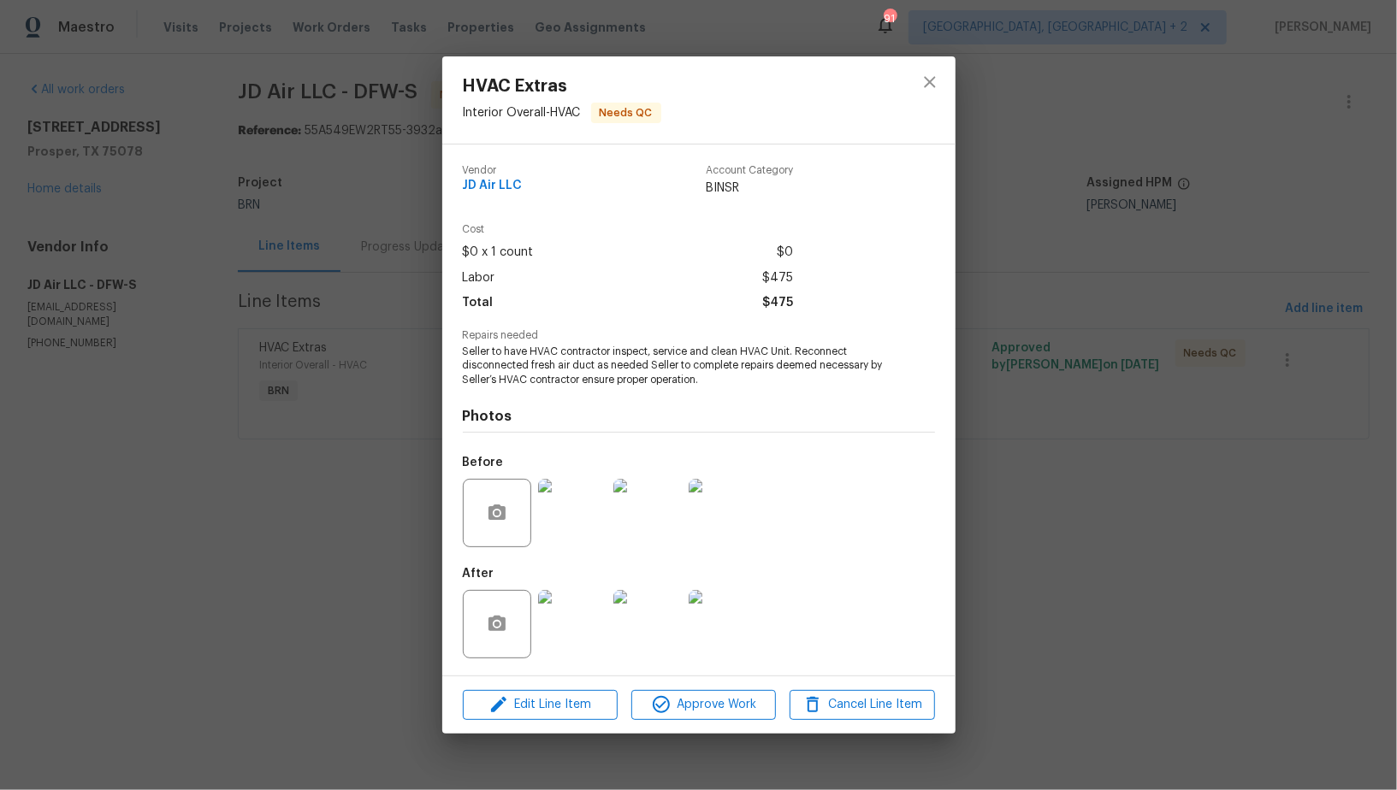
click at [592, 591] on img at bounding box center [572, 624] width 68 height 68
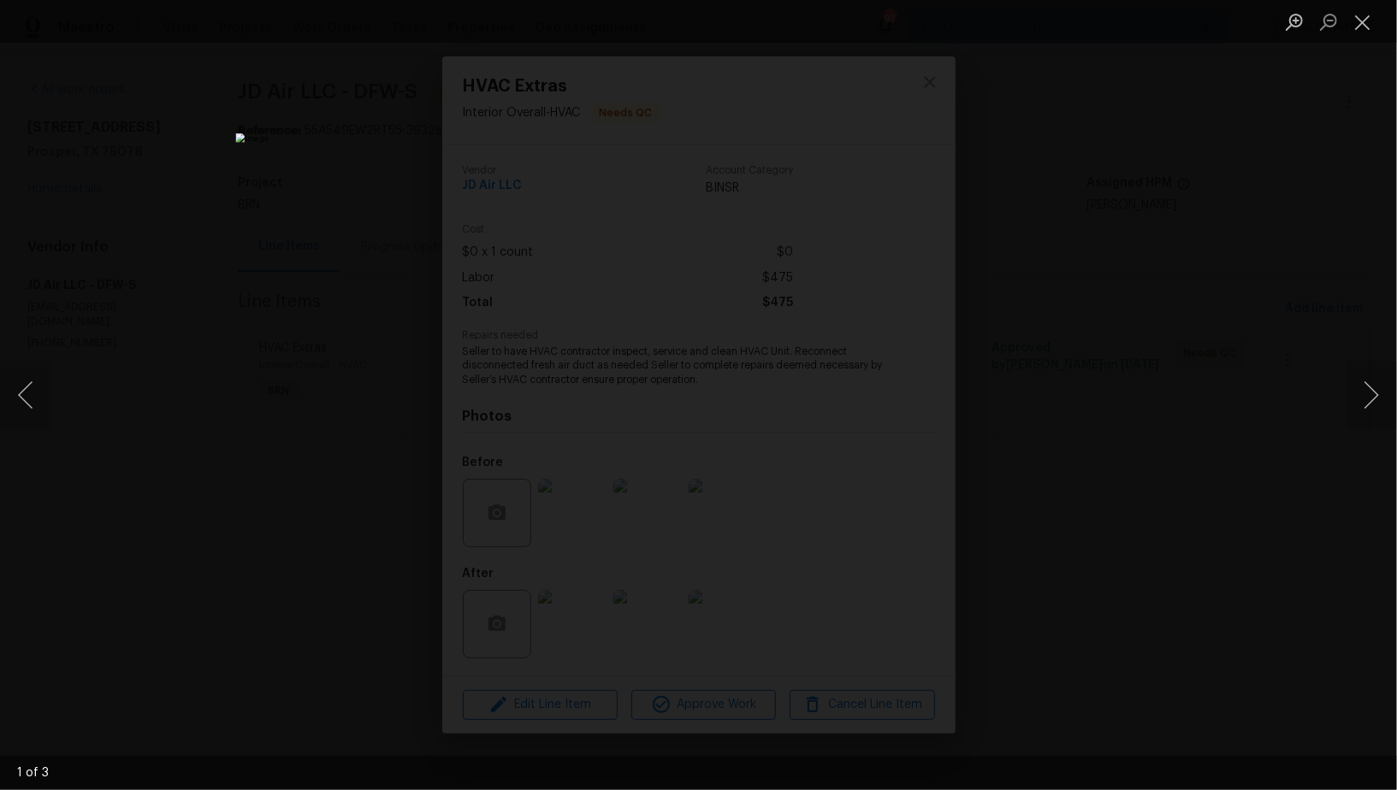
click at [1085, 583] on div "Lightbox" at bounding box center [698, 395] width 1397 height 790
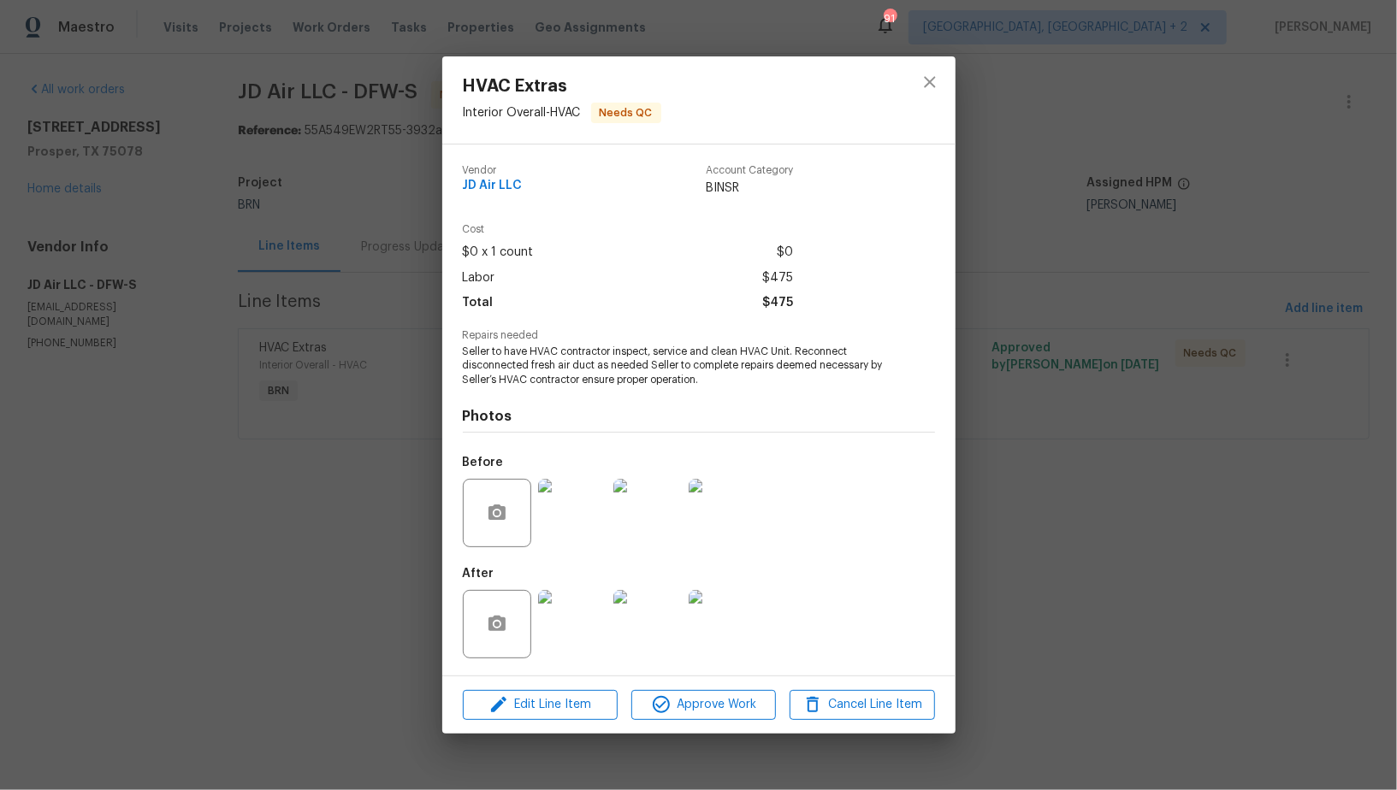
click at [605, 540] on img at bounding box center [572, 513] width 68 height 68
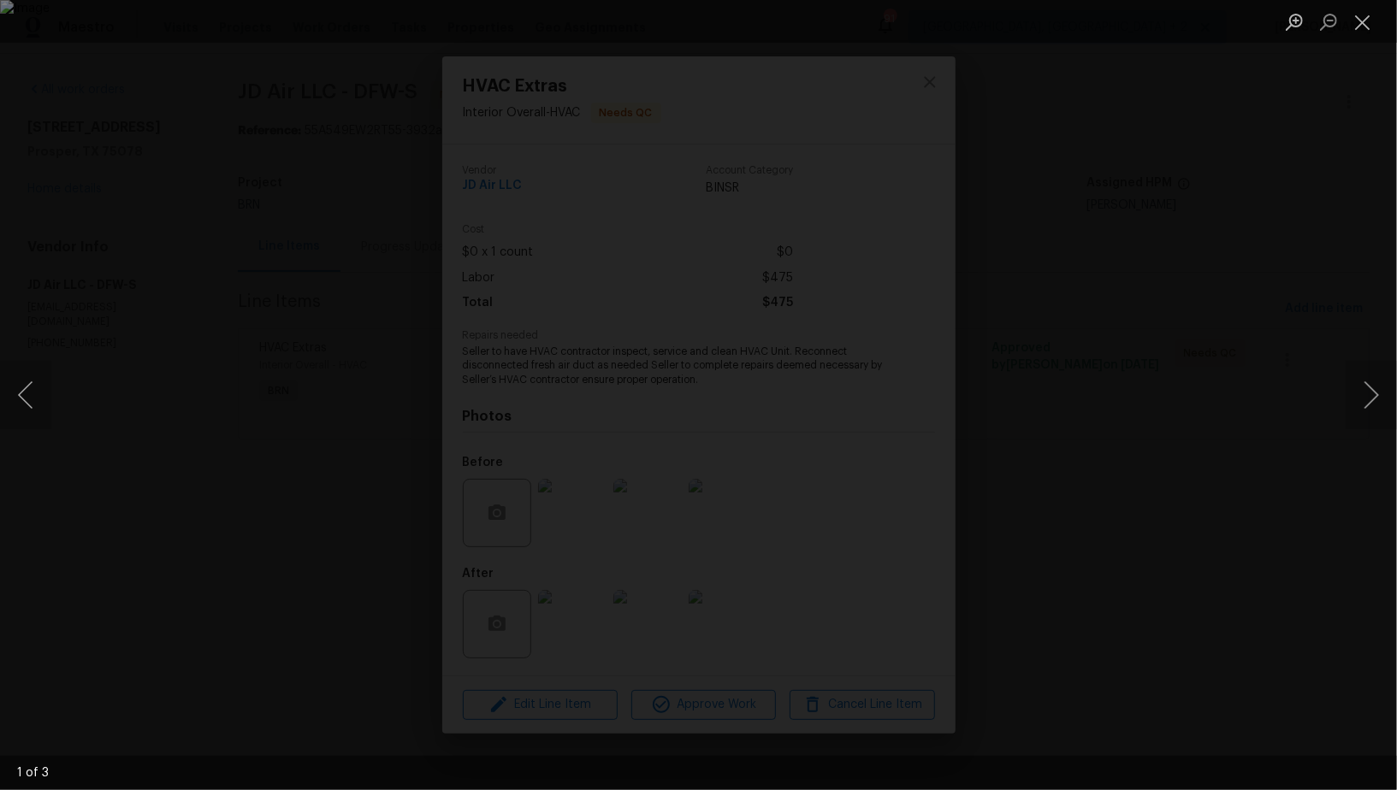
click at [1113, 553] on div "Lightbox" at bounding box center [698, 395] width 1397 height 790
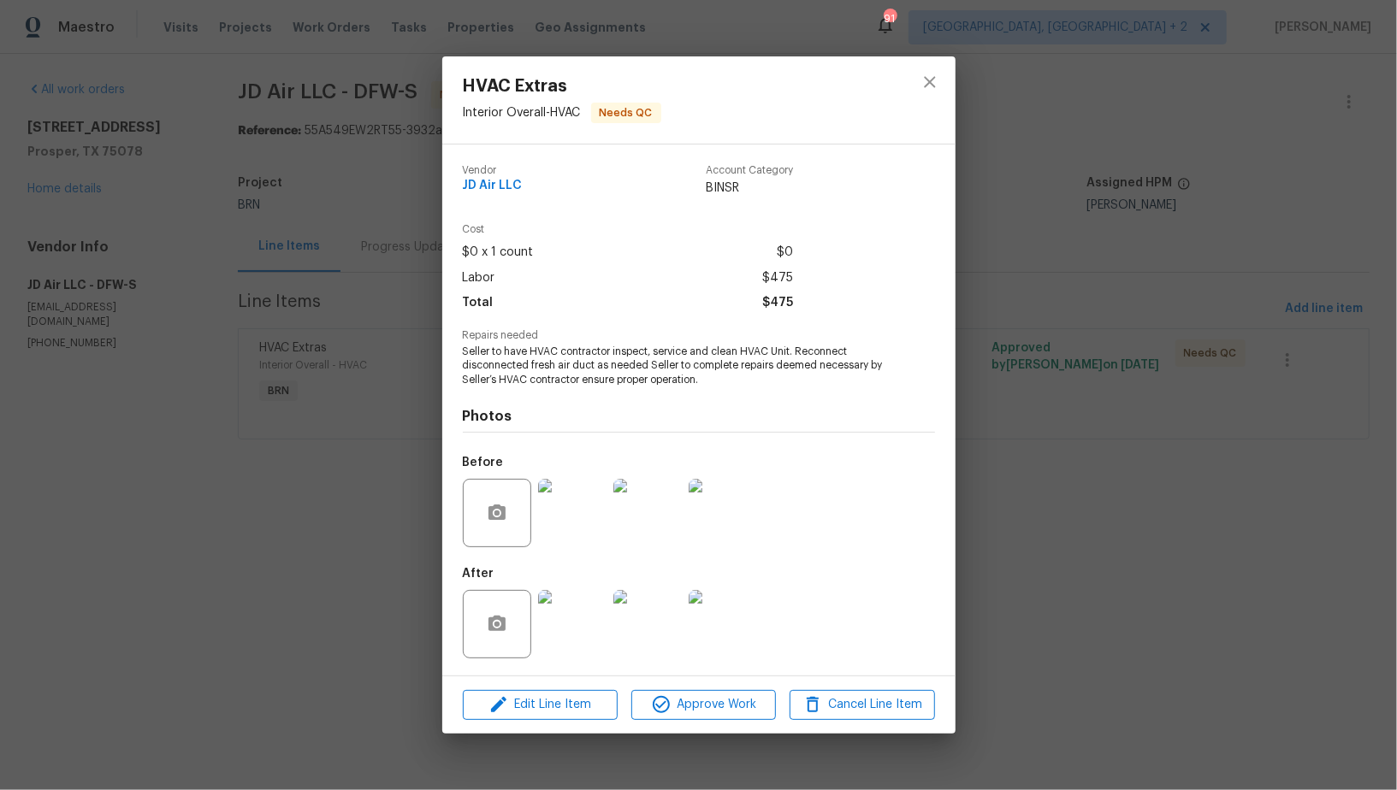
click at [558, 618] on img at bounding box center [572, 624] width 68 height 68
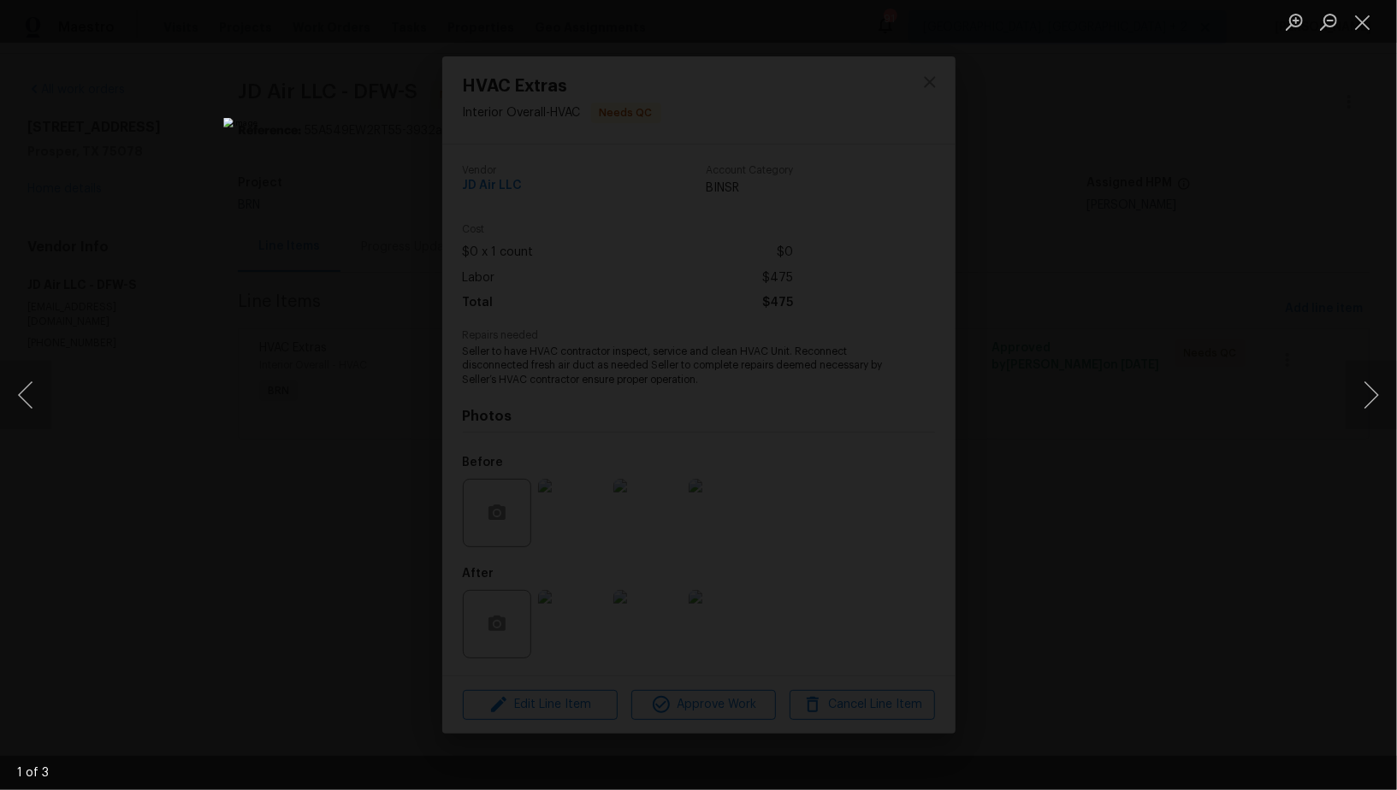
click at [1108, 501] on div "Lightbox" at bounding box center [698, 395] width 1397 height 790
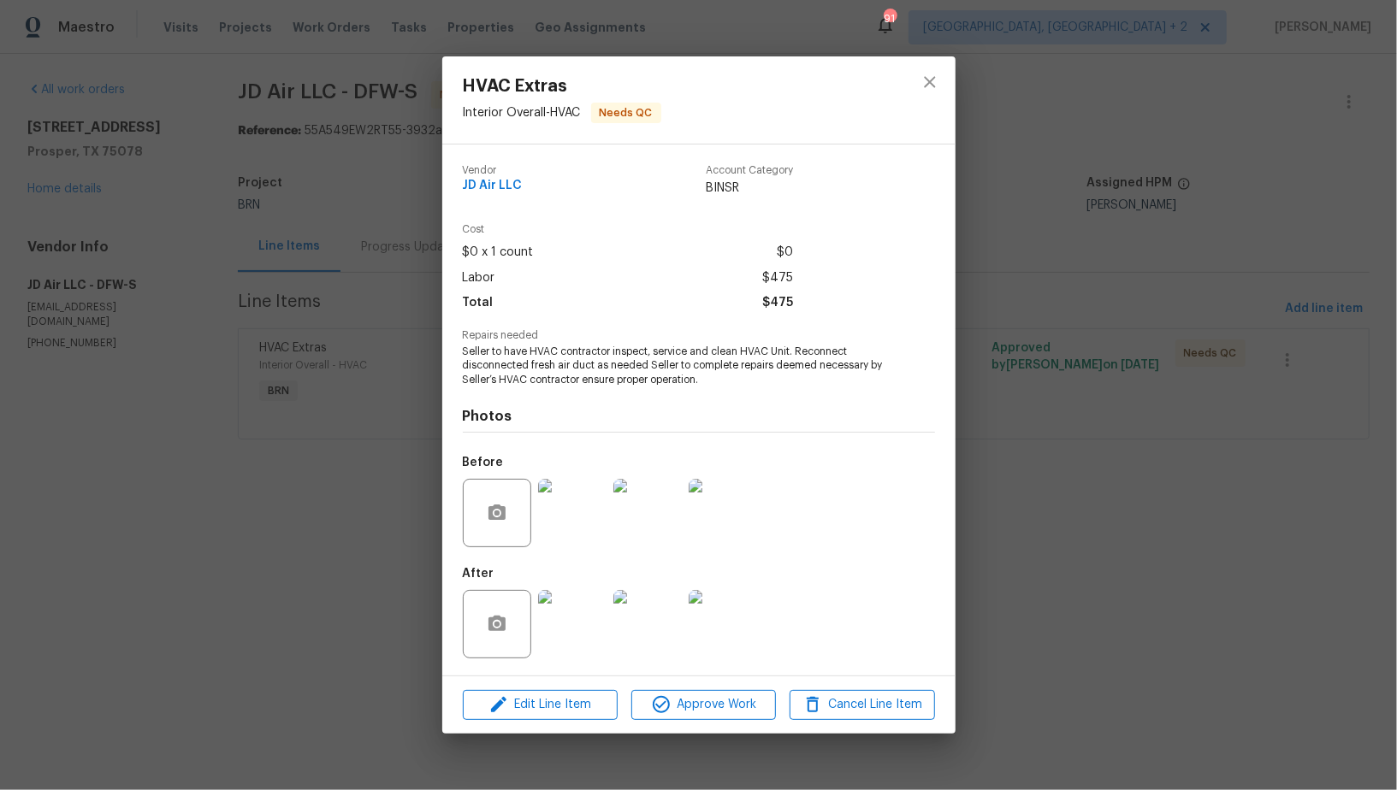
click at [555, 626] on img at bounding box center [572, 624] width 68 height 68
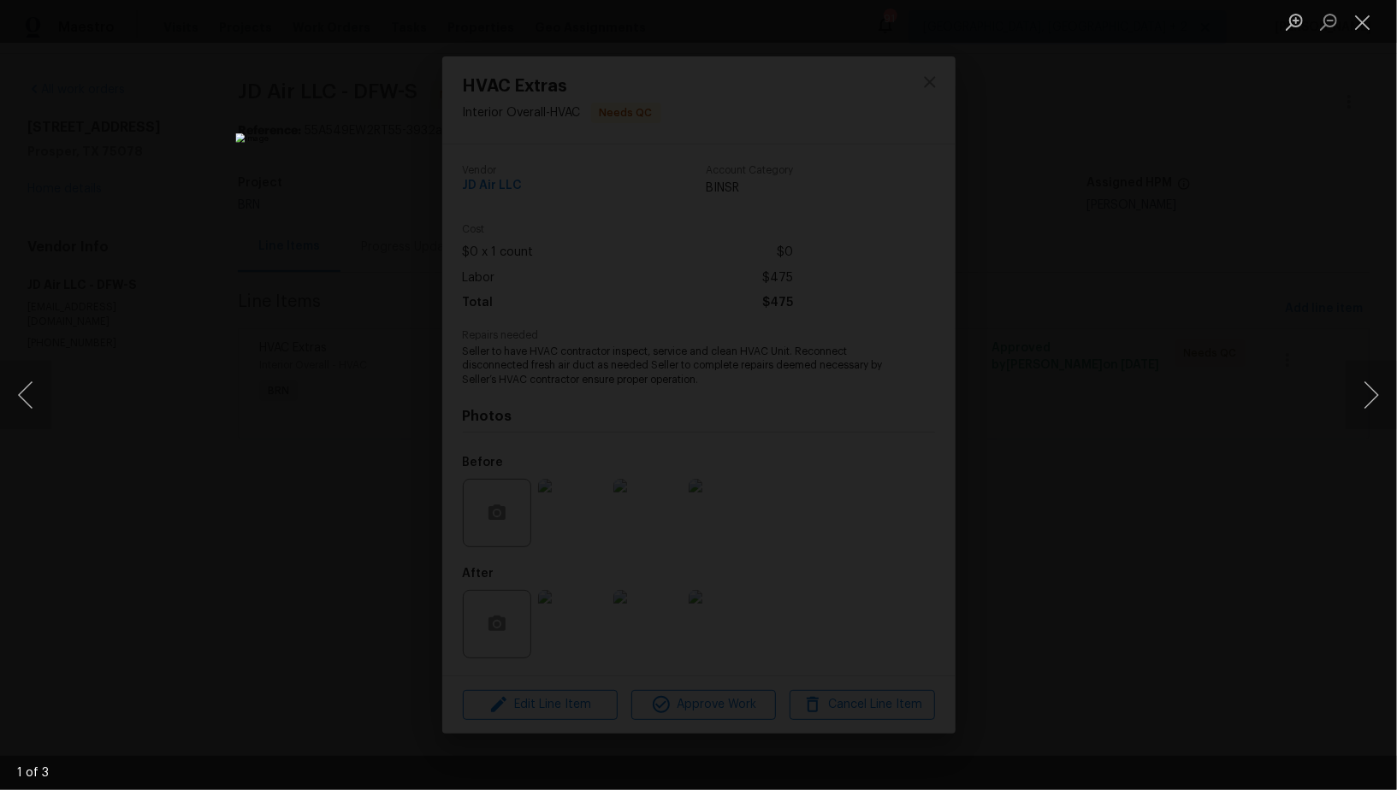
click at [1185, 464] on div "Lightbox" at bounding box center [698, 395] width 1397 height 790
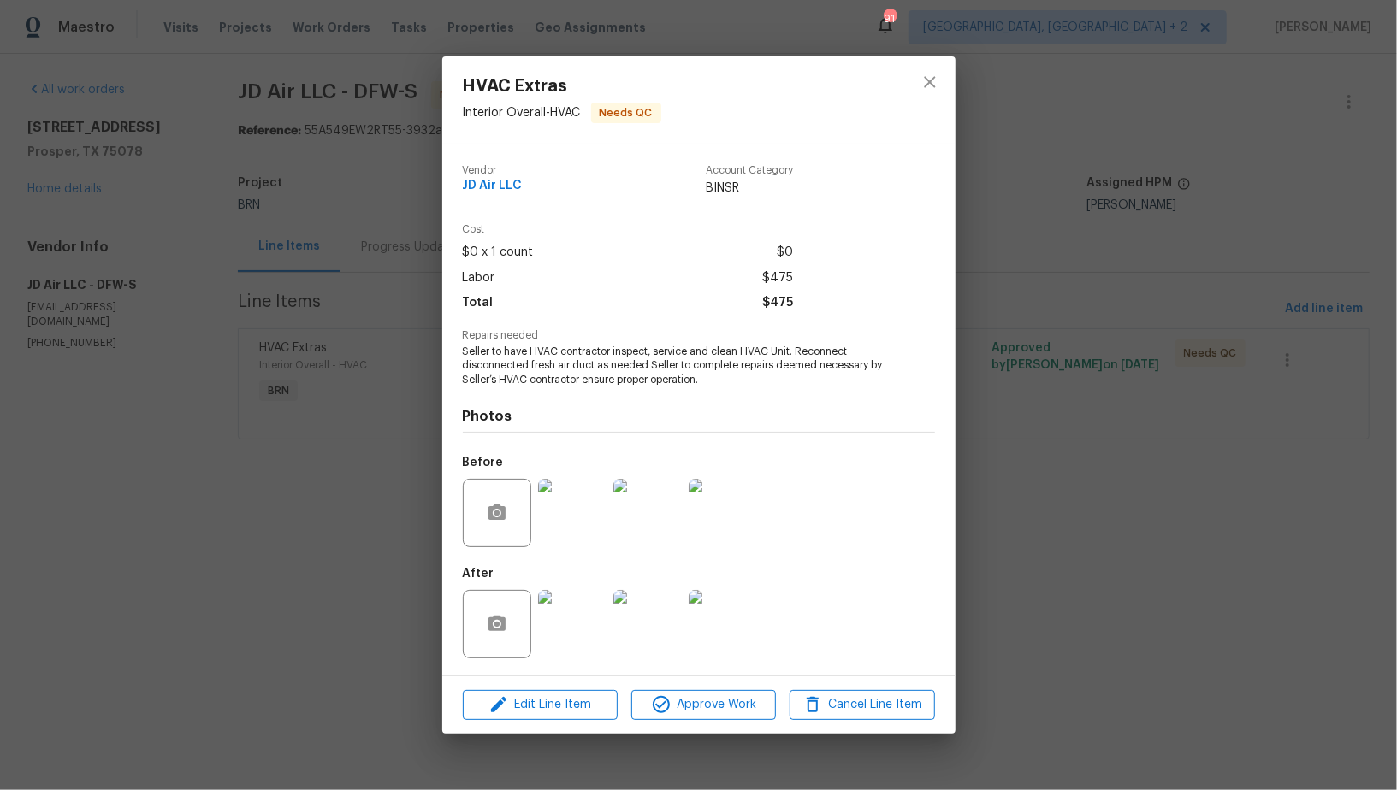
click at [541, 516] on img at bounding box center [572, 513] width 68 height 68
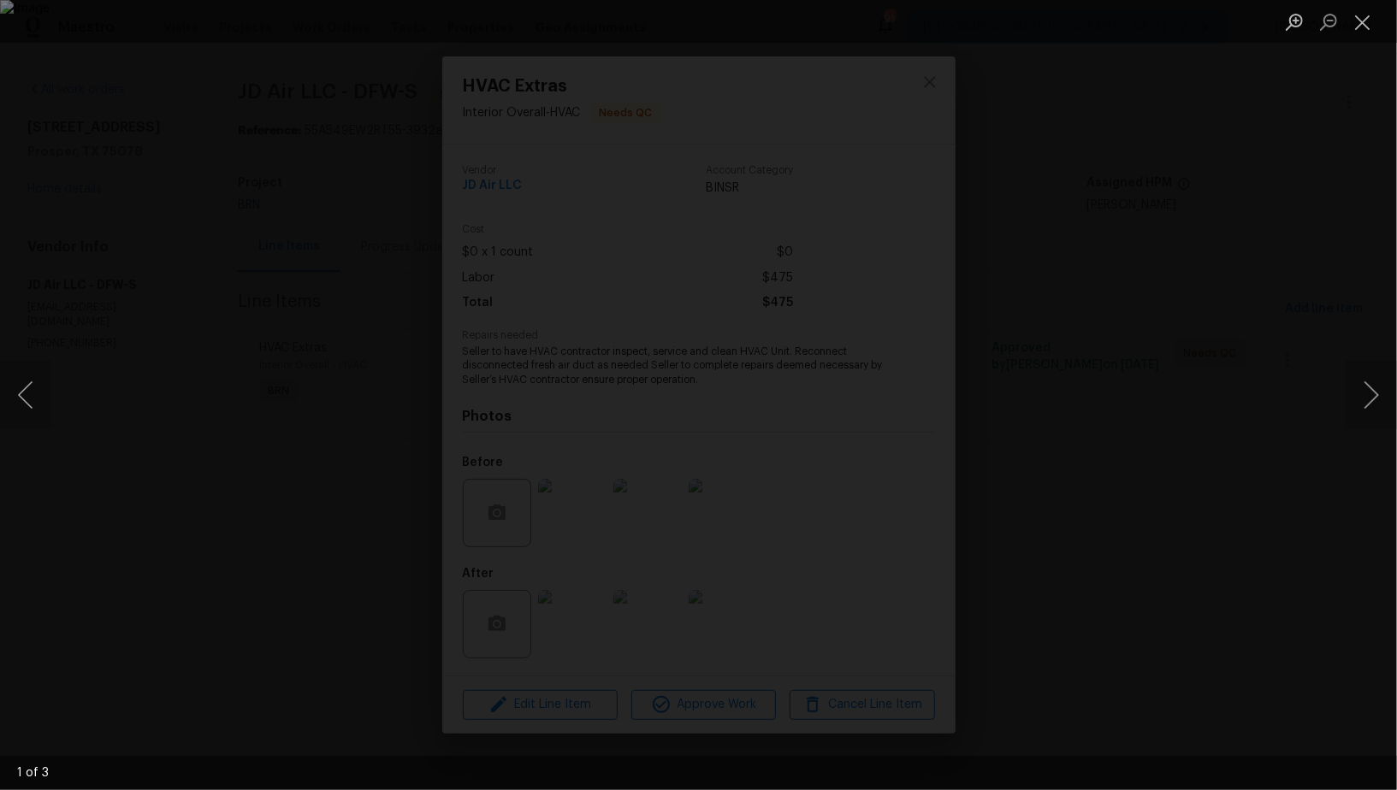
click at [1090, 509] on div "Lightbox" at bounding box center [698, 395] width 1397 height 790
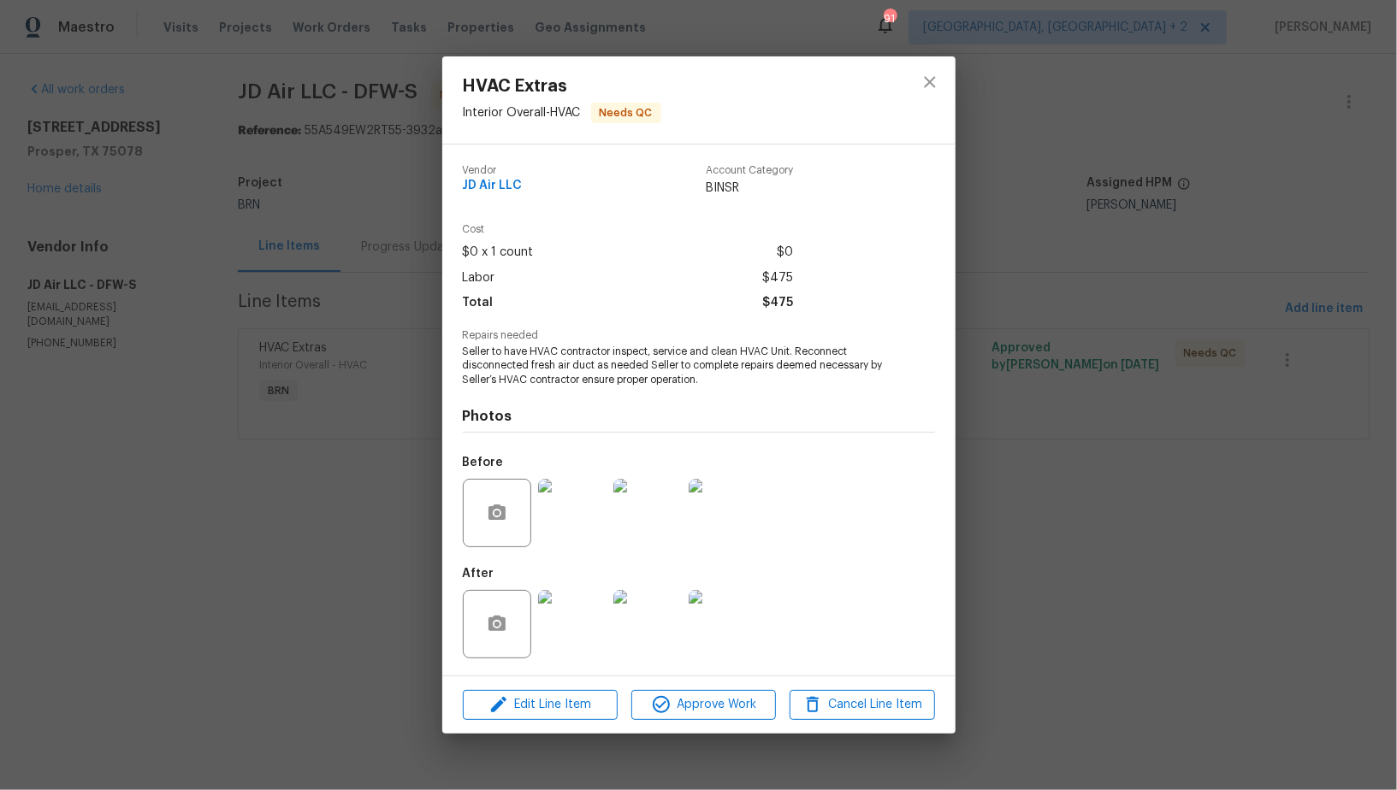
click at [595, 516] on img at bounding box center [572, 513] width 68 height 68
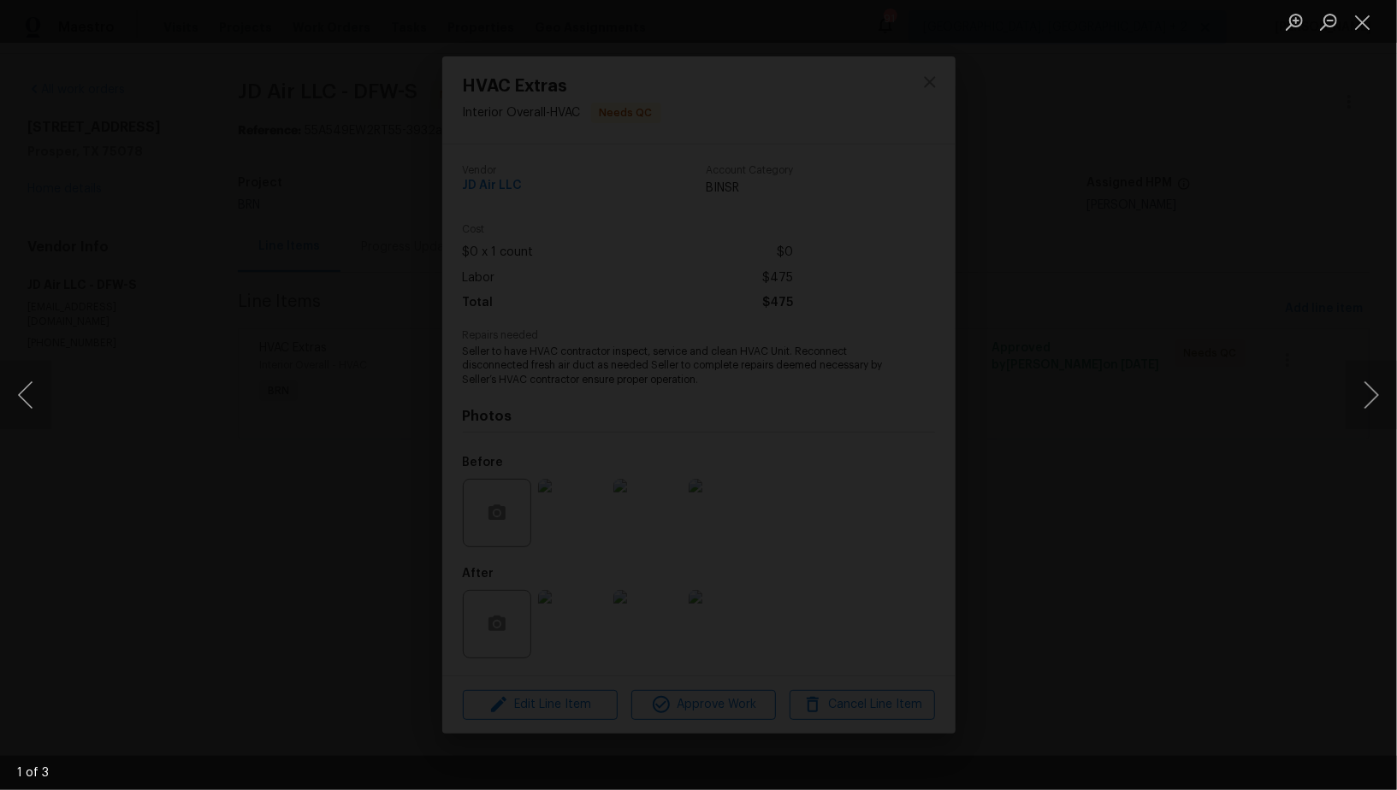
click at [1071, 621] on div "Lightbox" at bounding box center [698, 395] width 1397 height 790
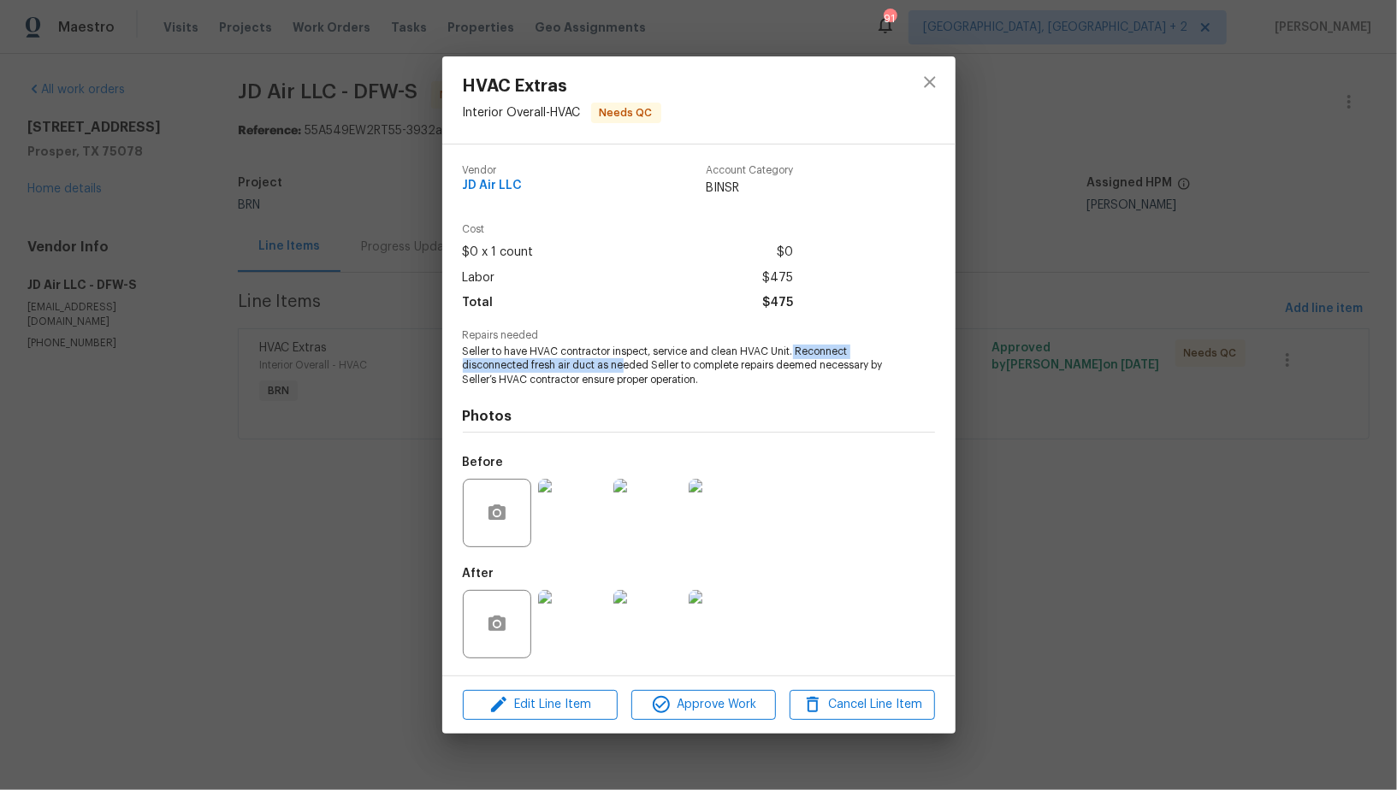
drag, startPoint x: 796, startPoint y: 352, endPoint x: 622, endPoint y: 366, distance: 174.3
click at [622, 366] on span "Seller to have HVAC contractor inspect, service and clean HVAC Unit. Reconnect …" at bounding box center [675, 366] width 425 height 43
click at [584, 639] on img at bounding box center [572, 624] width 68 height 68
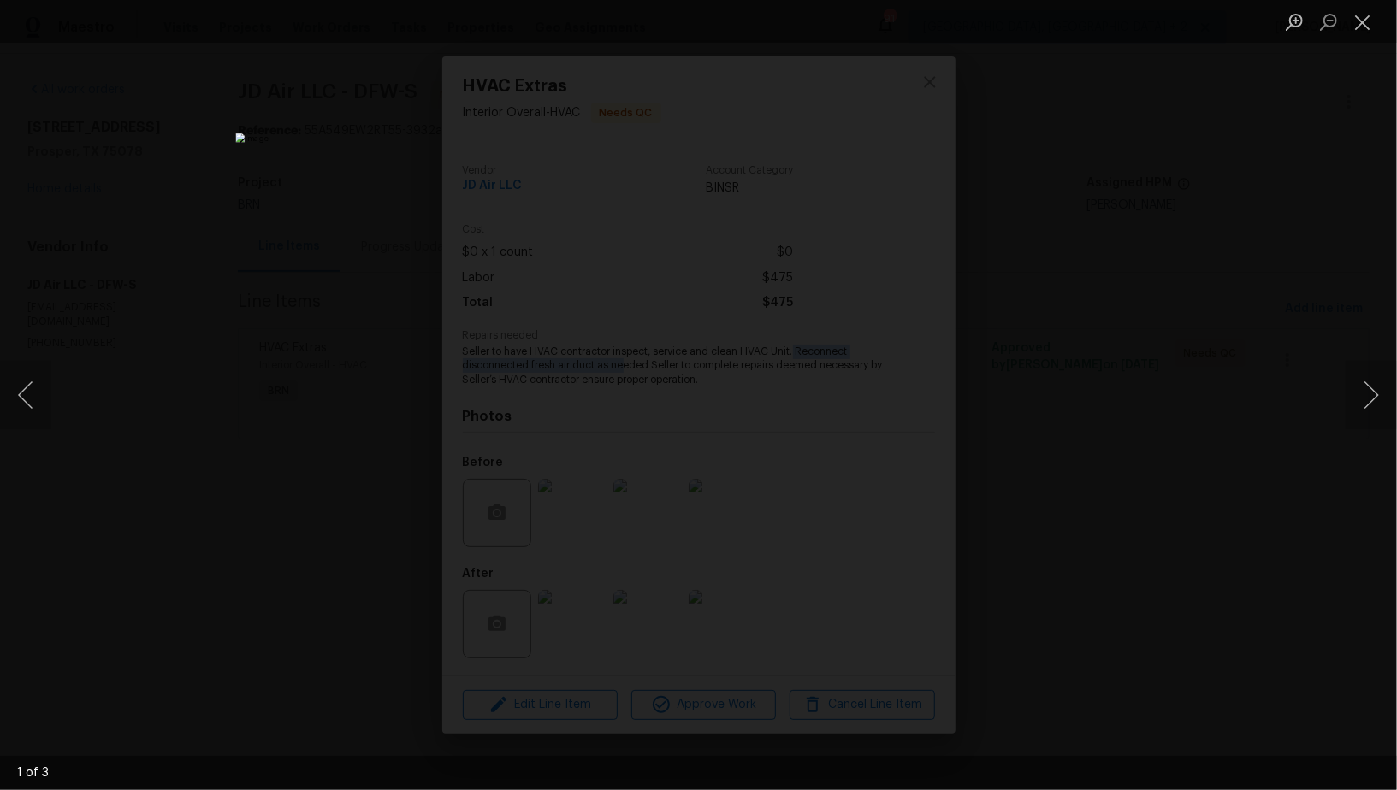
click at [713, 470] on img "Lightbox" at bounding box center [698, 395] width 926 height 524
click at [247, 344] on div "Lightbox" at bounding box center [698, 395] width 1397 height 790
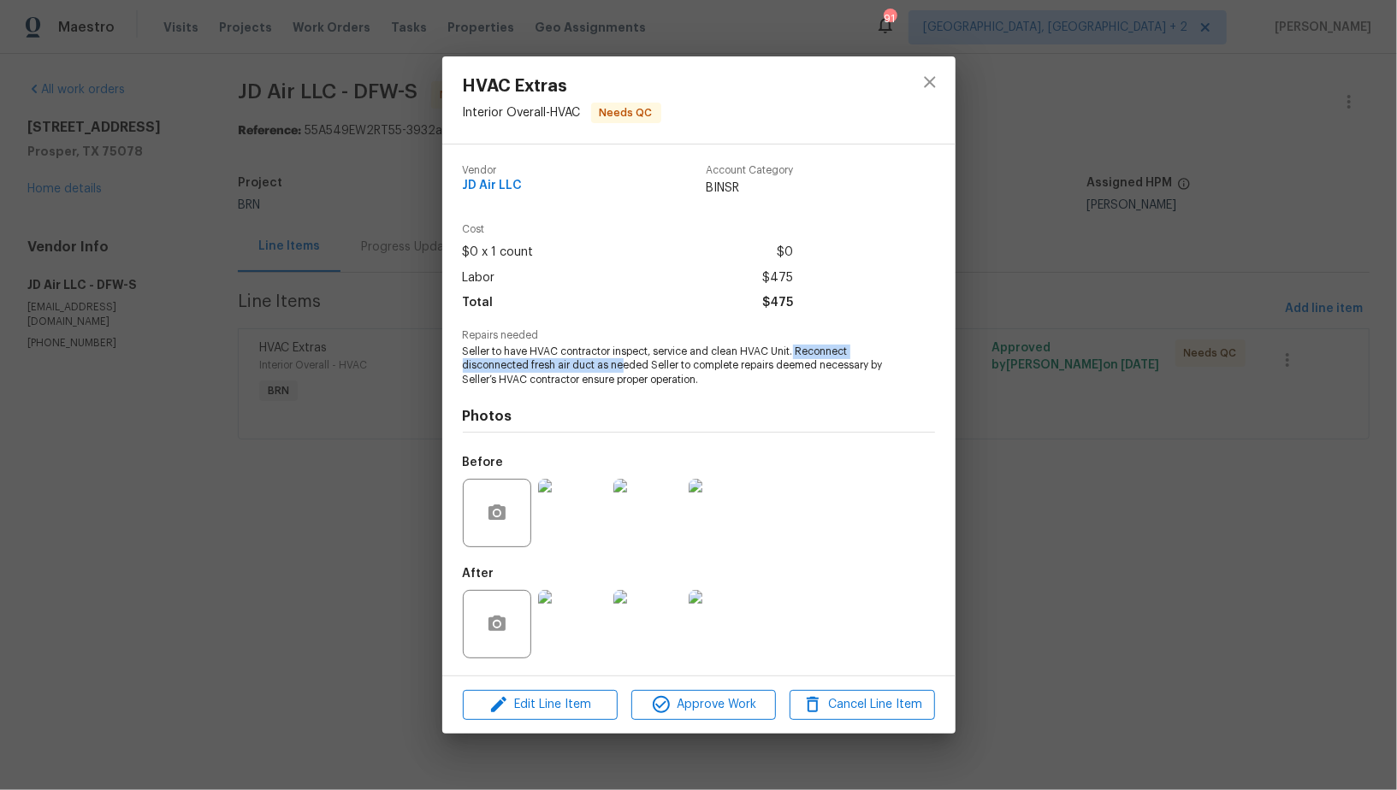
click at [600, 515] on img at bounding box center [572, 513] width 68 height 68
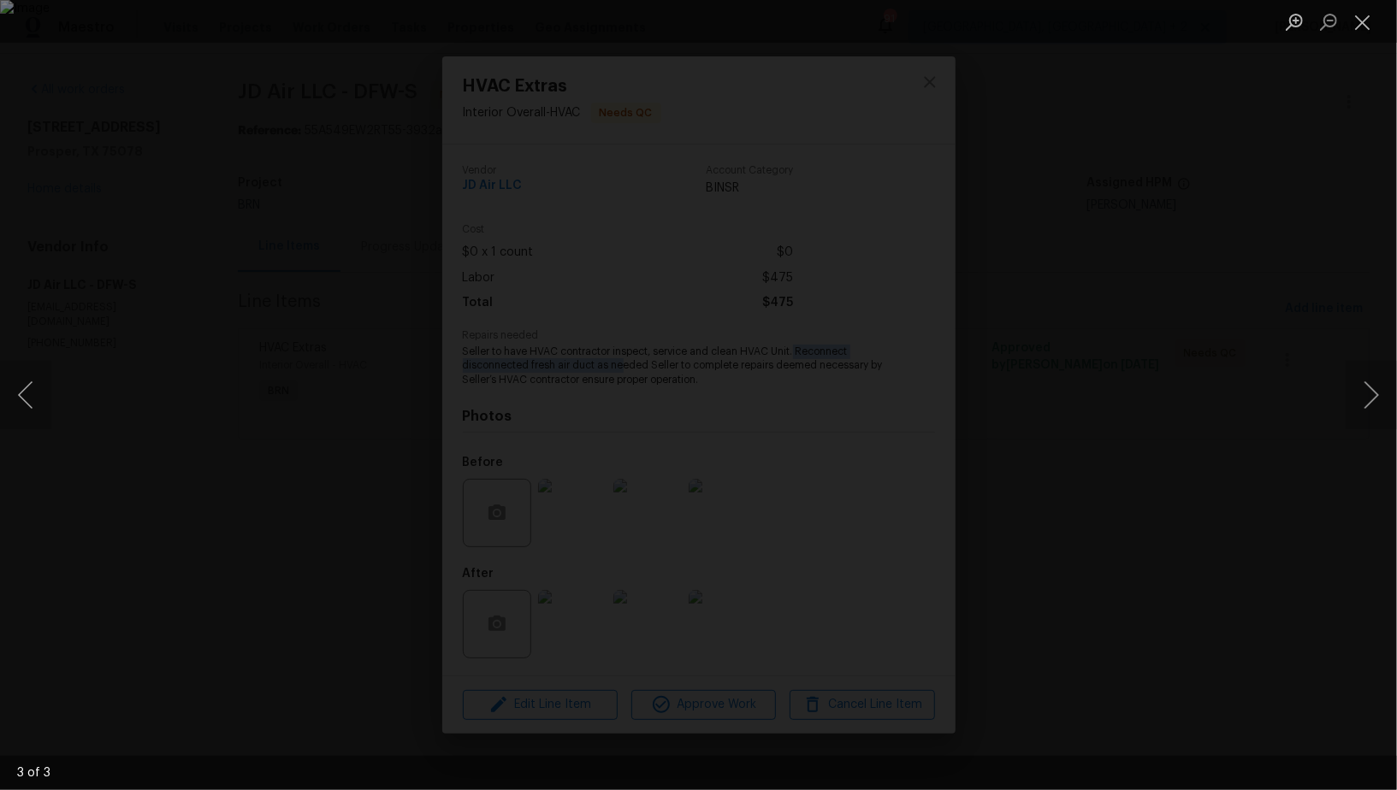
click at [1225, 526] on div "Lightbox" at bounding box center [698, 395] width 1397 height 790
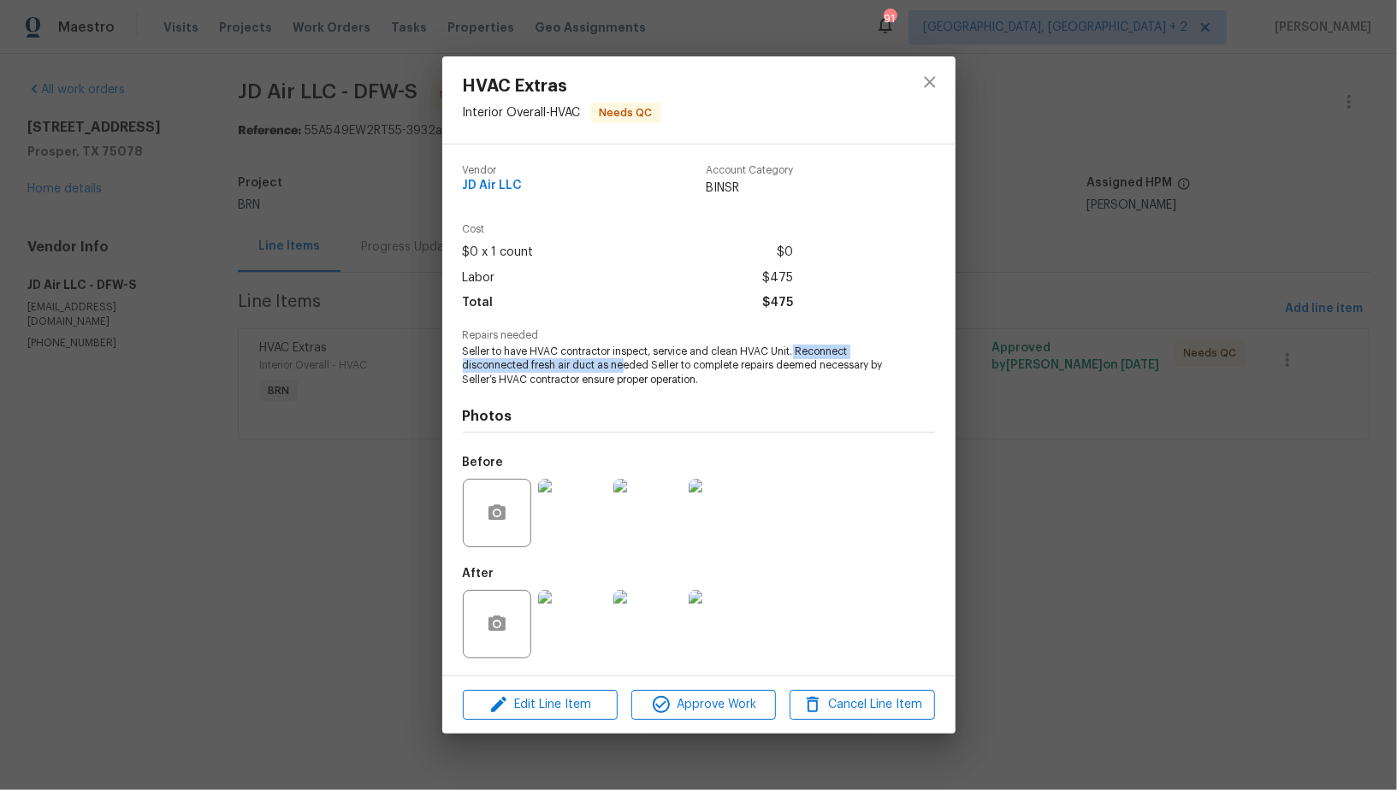
click at [714, 624] on img at bounding box center [723, 624] width 68 height 68
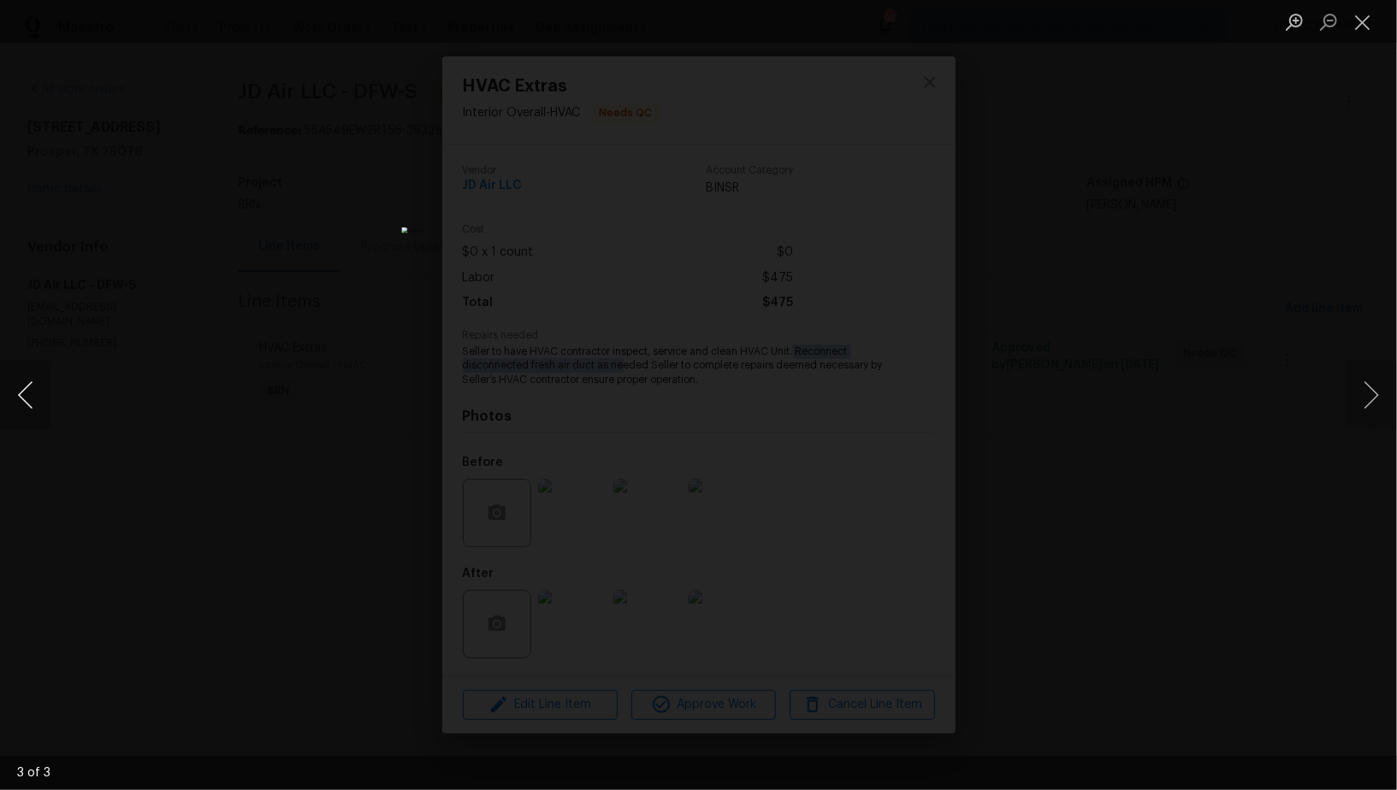
click at [27, 386] on button "Previous image" at bounding box center [25, 395] width 51 height 68
click at [34, 386] on button "Previous image" at bounding box center [25, 395] width 51 height 68
click at [987, 454] on div "Lightbox" at bounding box center [698, 395] width 1397 height 790
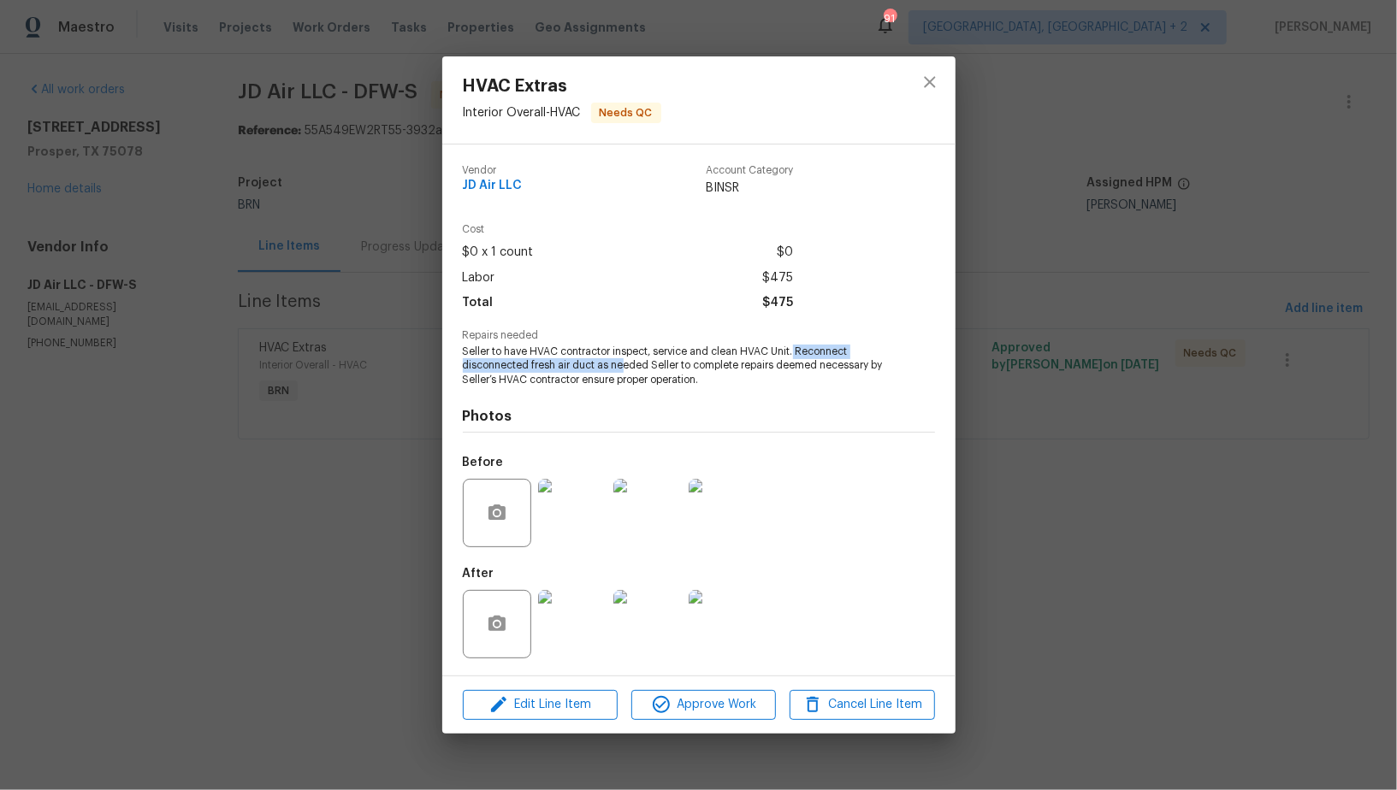
click at [987, 454] on div "HVAC Extras Interior Overall - HVAC Needs QC Vendor JD Air LLC Account Category…" at bounding box center [698, 395] width 1397 height 790
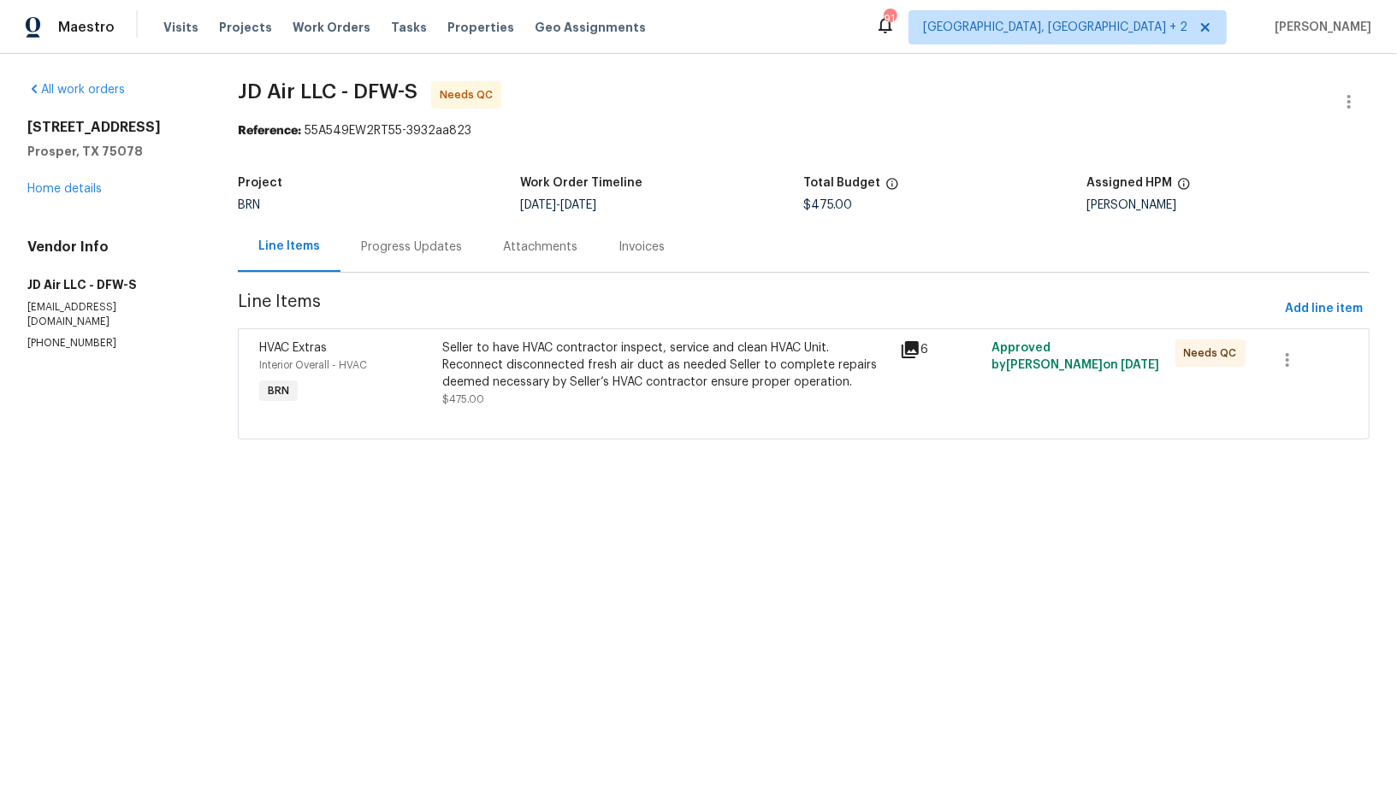
click at [471, 368] on div "Seller to have HVAC contractor inspect, service and clean HVAC Unit. Reconnect …" at bounding box center [666, 365] width 448 height 51
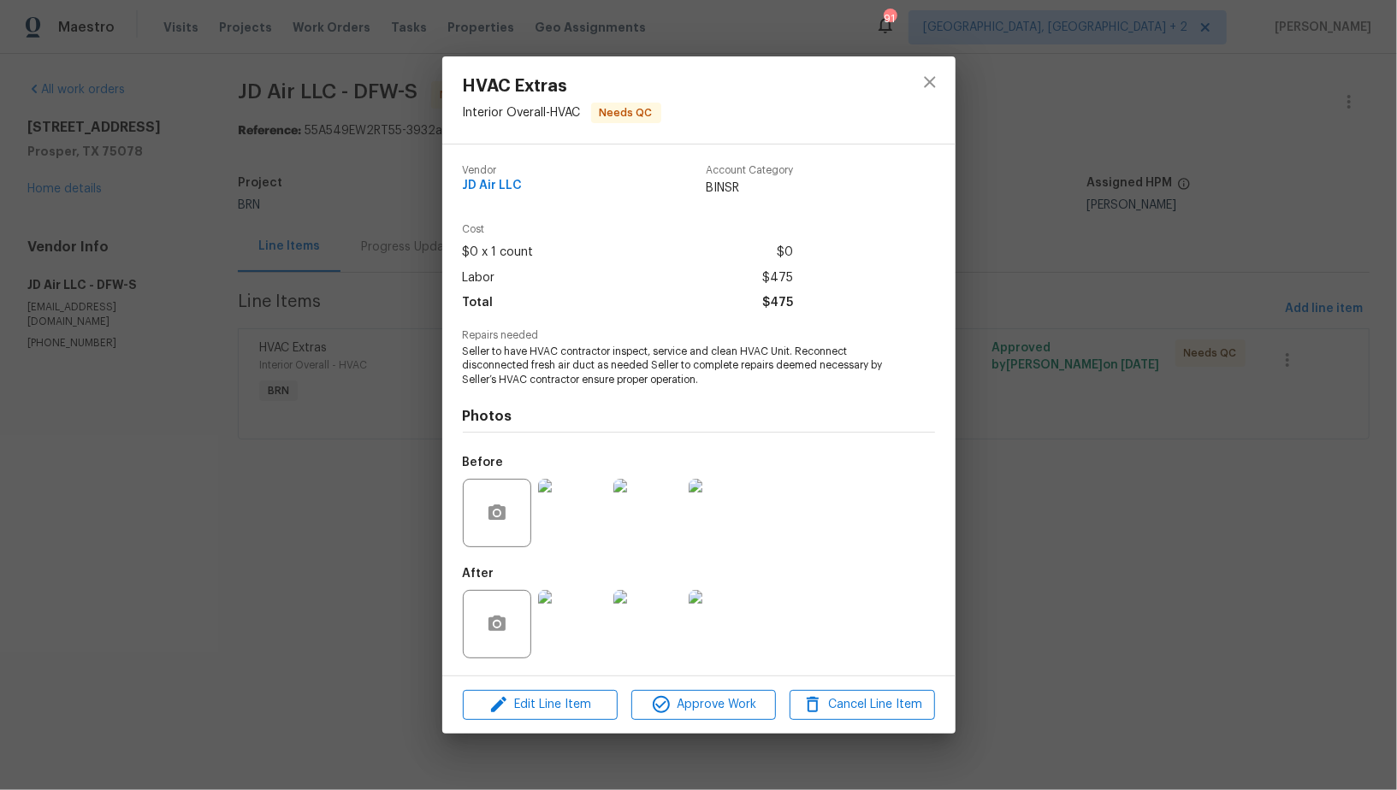
click at [371, 418] on div "HVAC Extras Interior Overall - HVAC Needs QC Vendor JD Air LLC Account Category…" at bounding box center [698, 395] width 1397 height 790
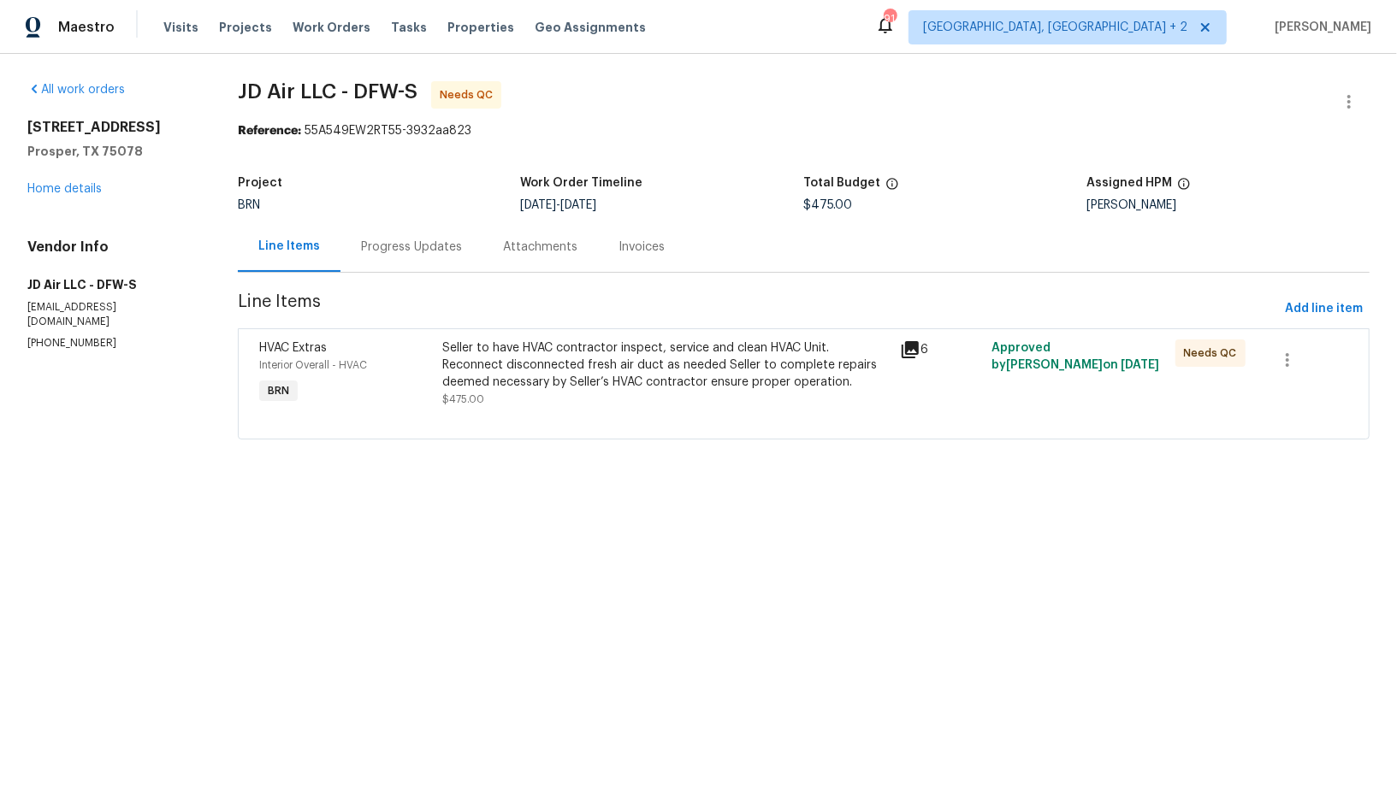
click at [413, 244] on div "Progress Updates" at bounding box center [411, 247] width 101 height 17
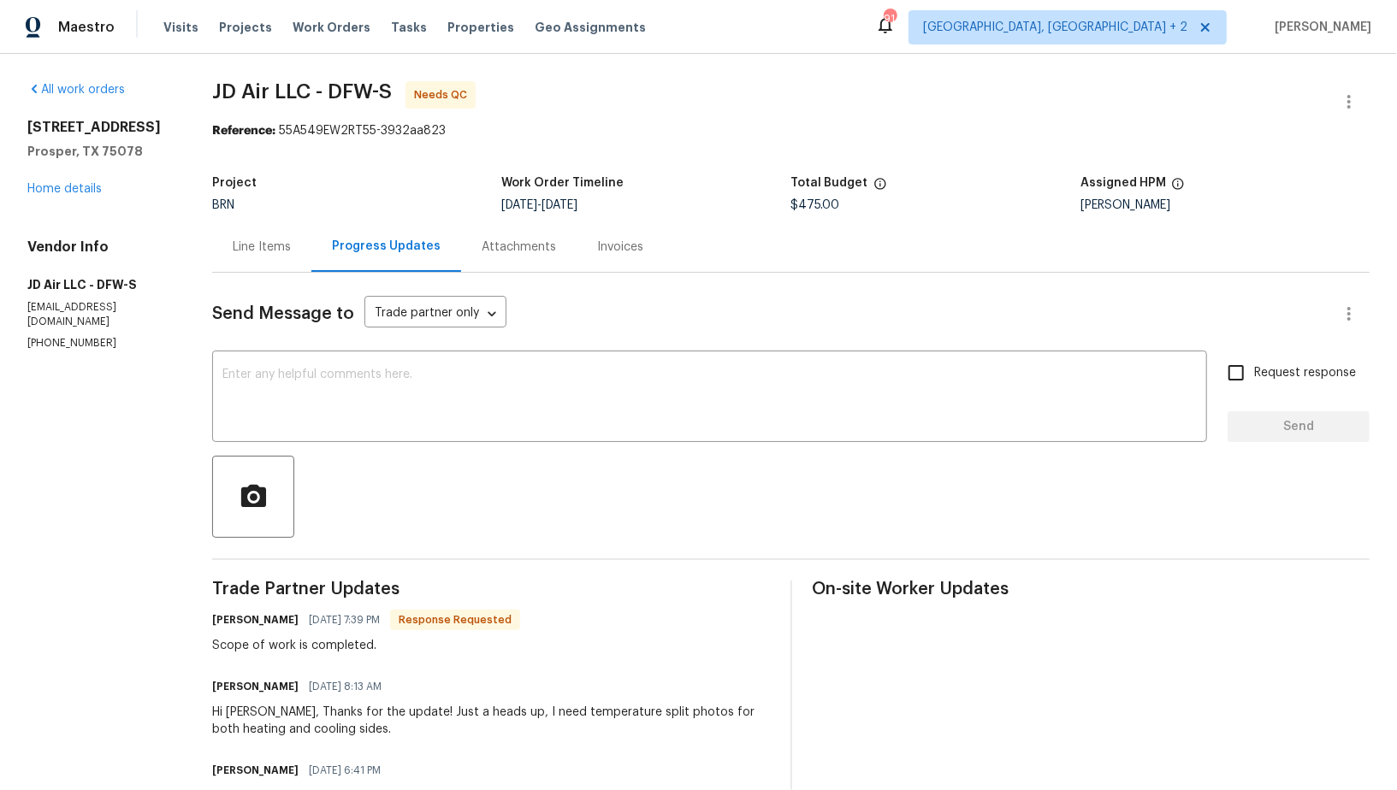
click at [268, 258] on div "Line Items" at bounding box center [261, 247] width 99 height 50
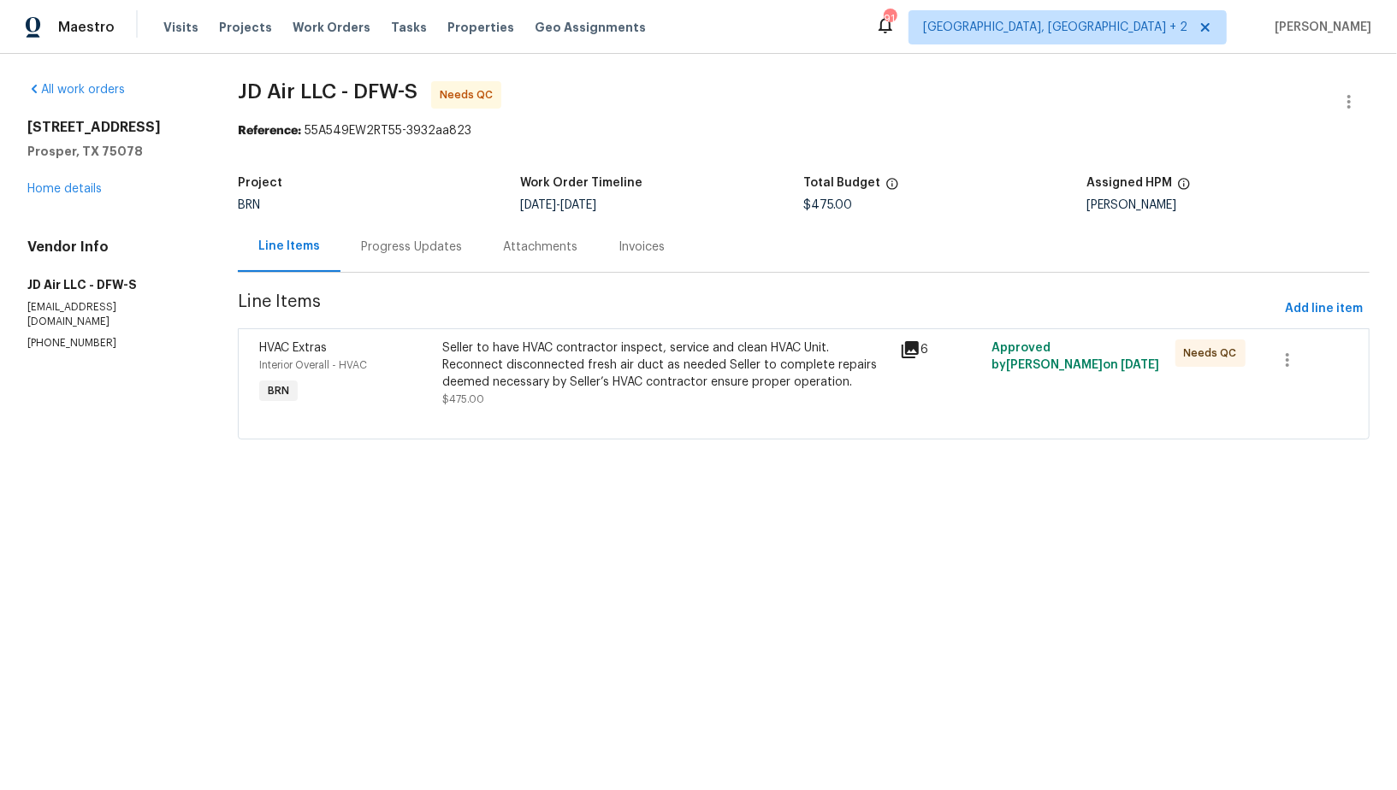
click at [388, 252] on div "Progress Updates" at bounding box center [411, 247] width 101 height 17
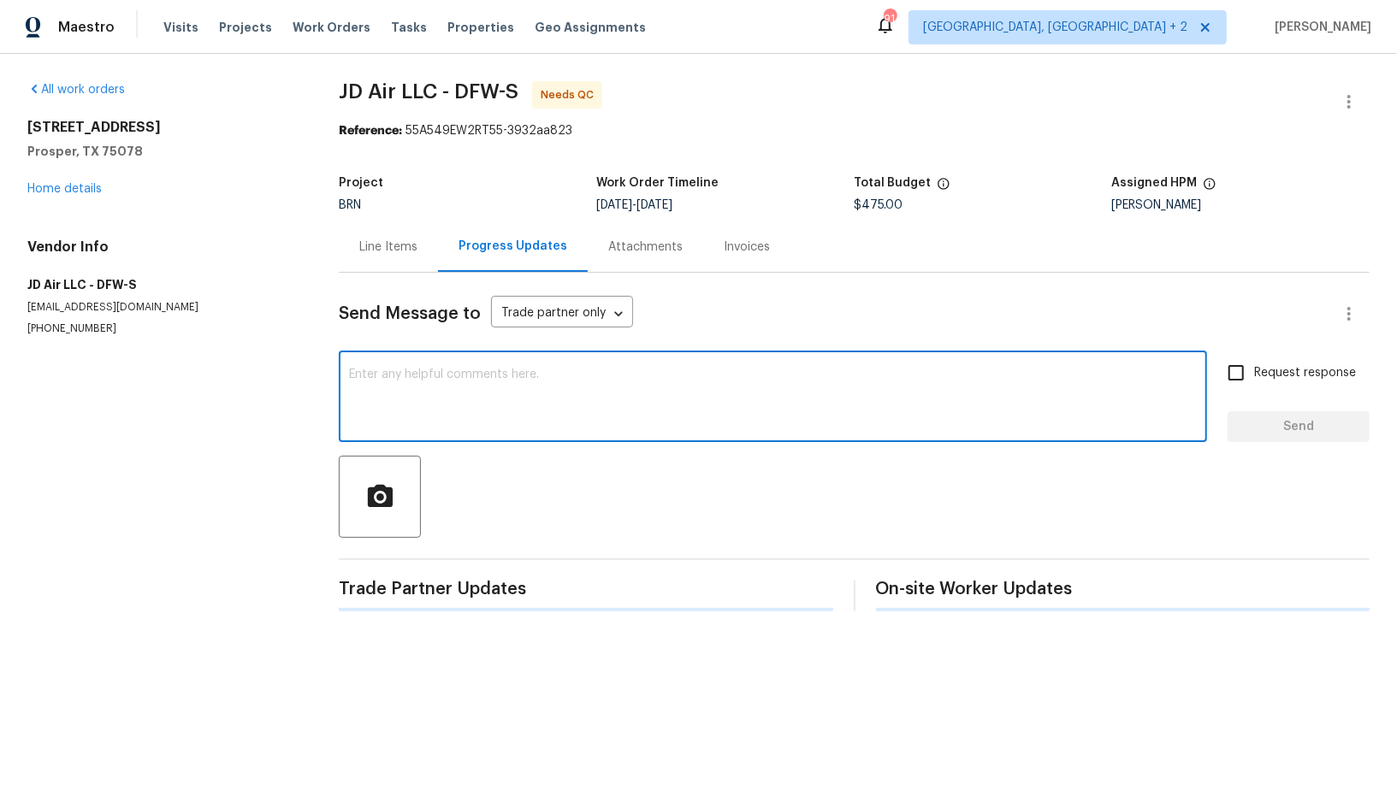
click at [417, 415] on textarea at bounding box center [773, 399] width 848 height 60
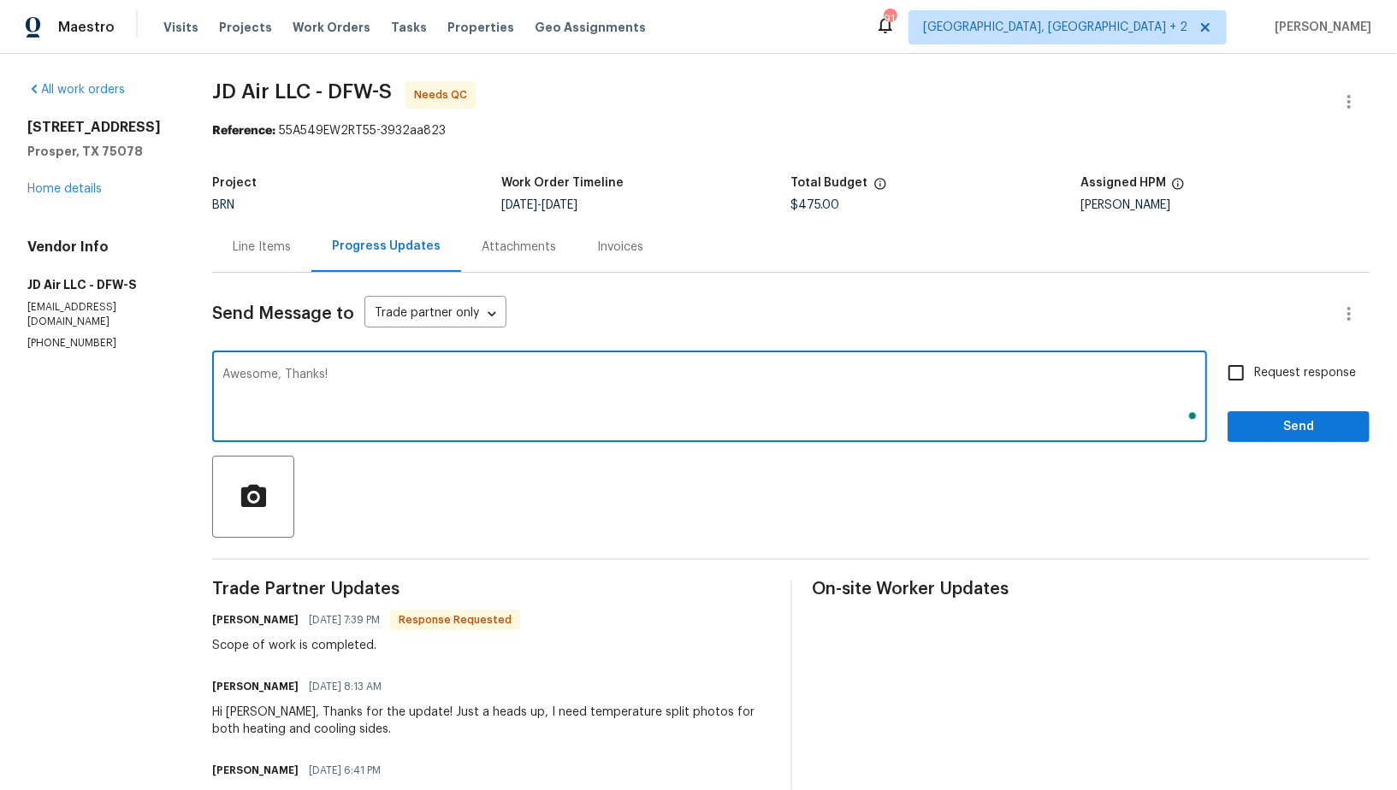
type textarea "Awesome, Thanks!"
click at [1254, 374] on input "Request response" at bounding box center [1236, 373] width 36 height 36
checkbox input "true"
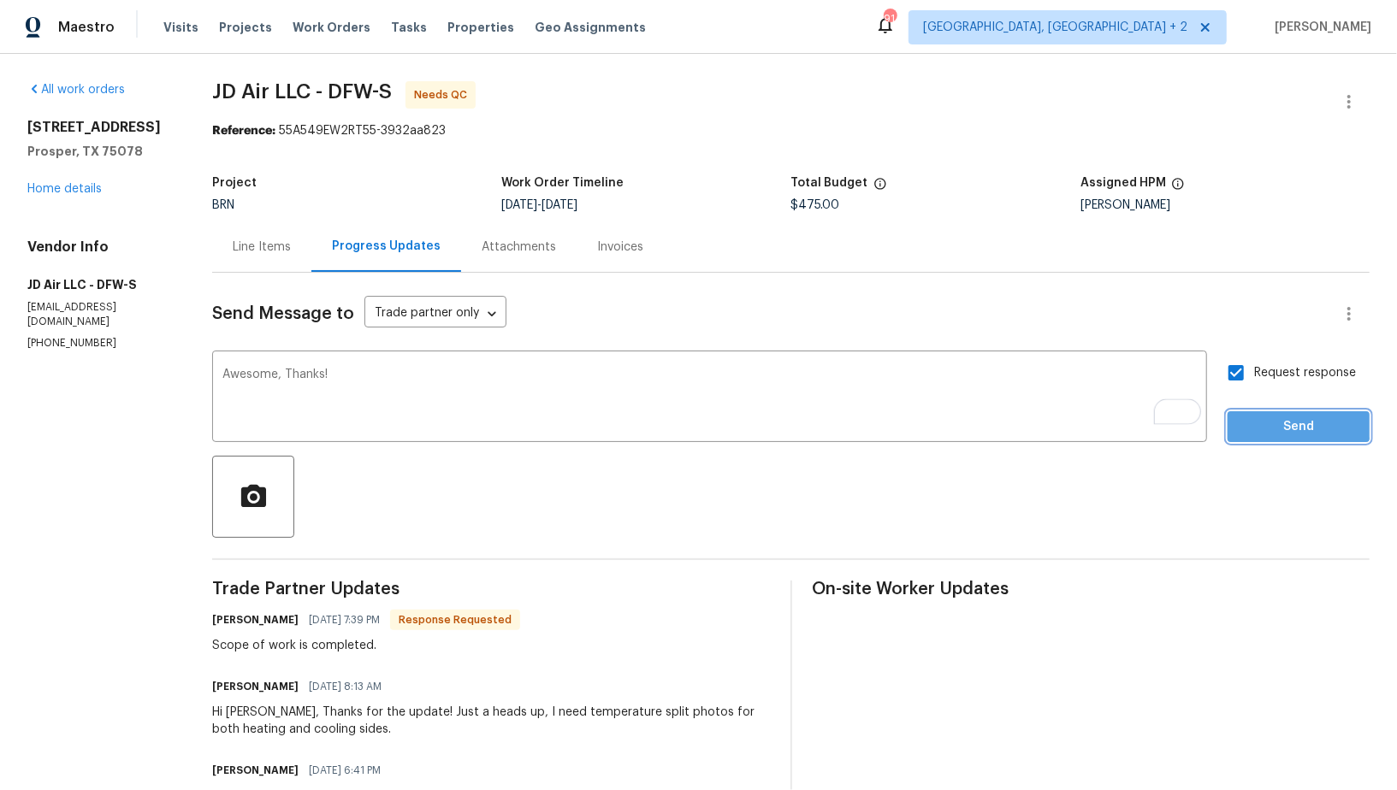
click at [1268, 415] on button "Send" at bounding box center [1299, 427] width 142 height 32
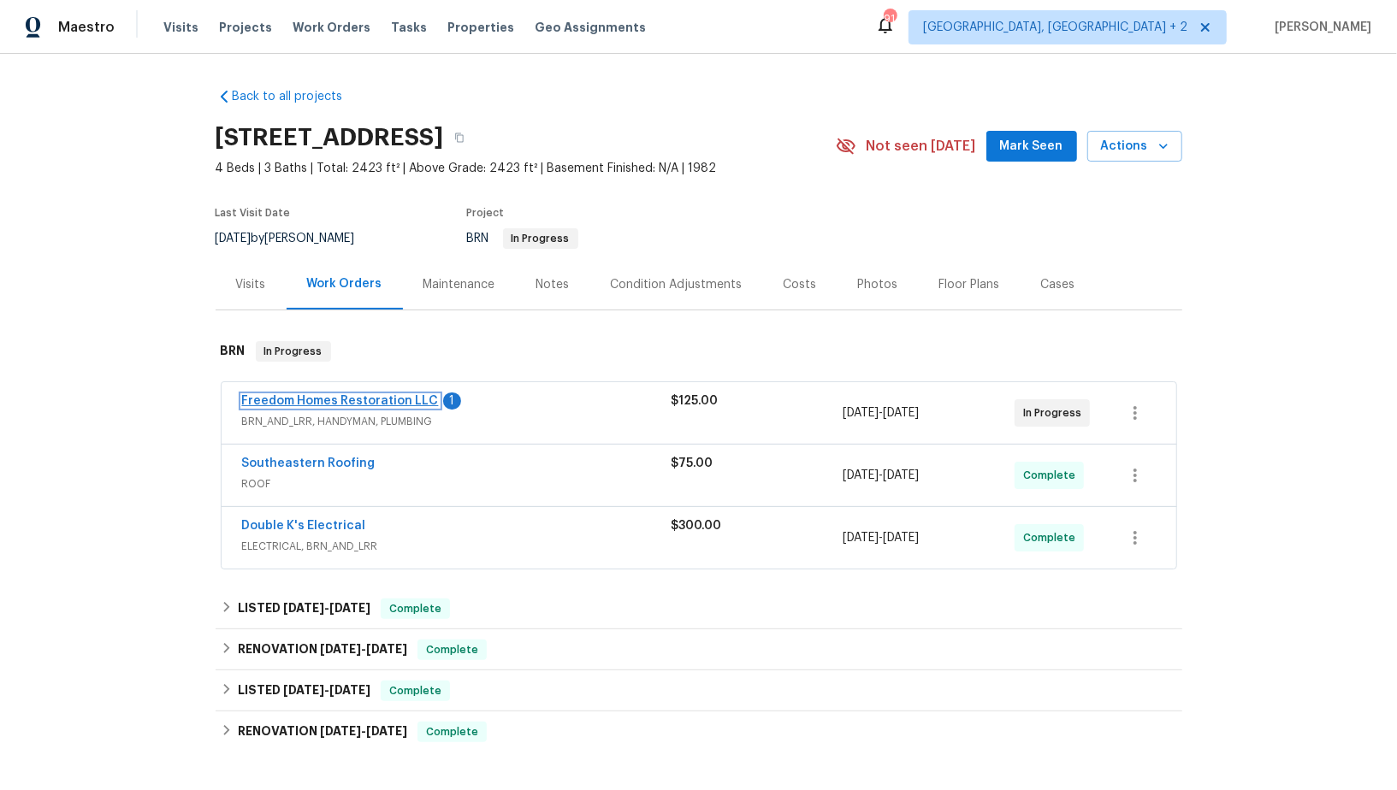
click at [367, 399] on link "Freedom Homes Restoration LLC" at bounding box center [340, 401] width 197 height 12
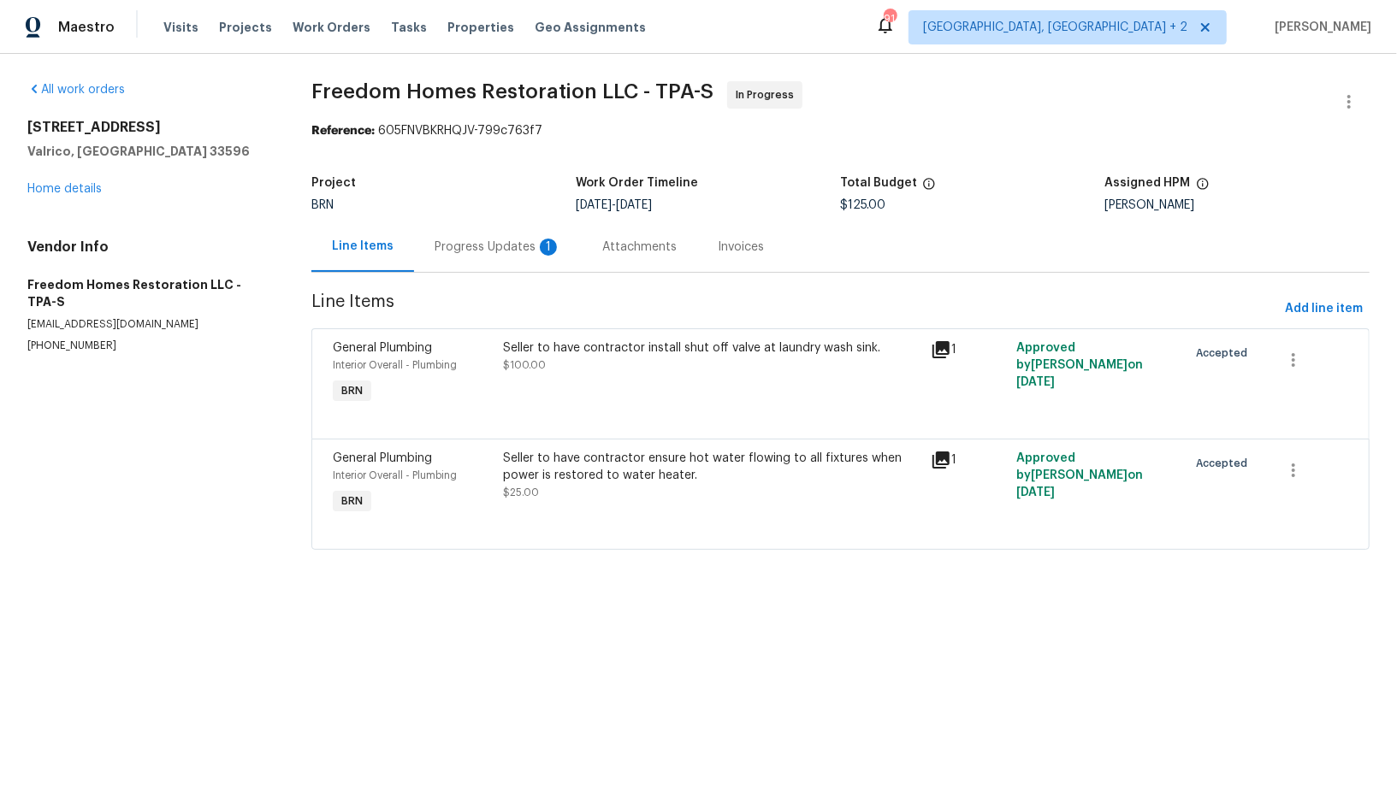
click at [493, 256] on div "Progress Updates 1" at bounding box center [498, 247] width 168 height 50
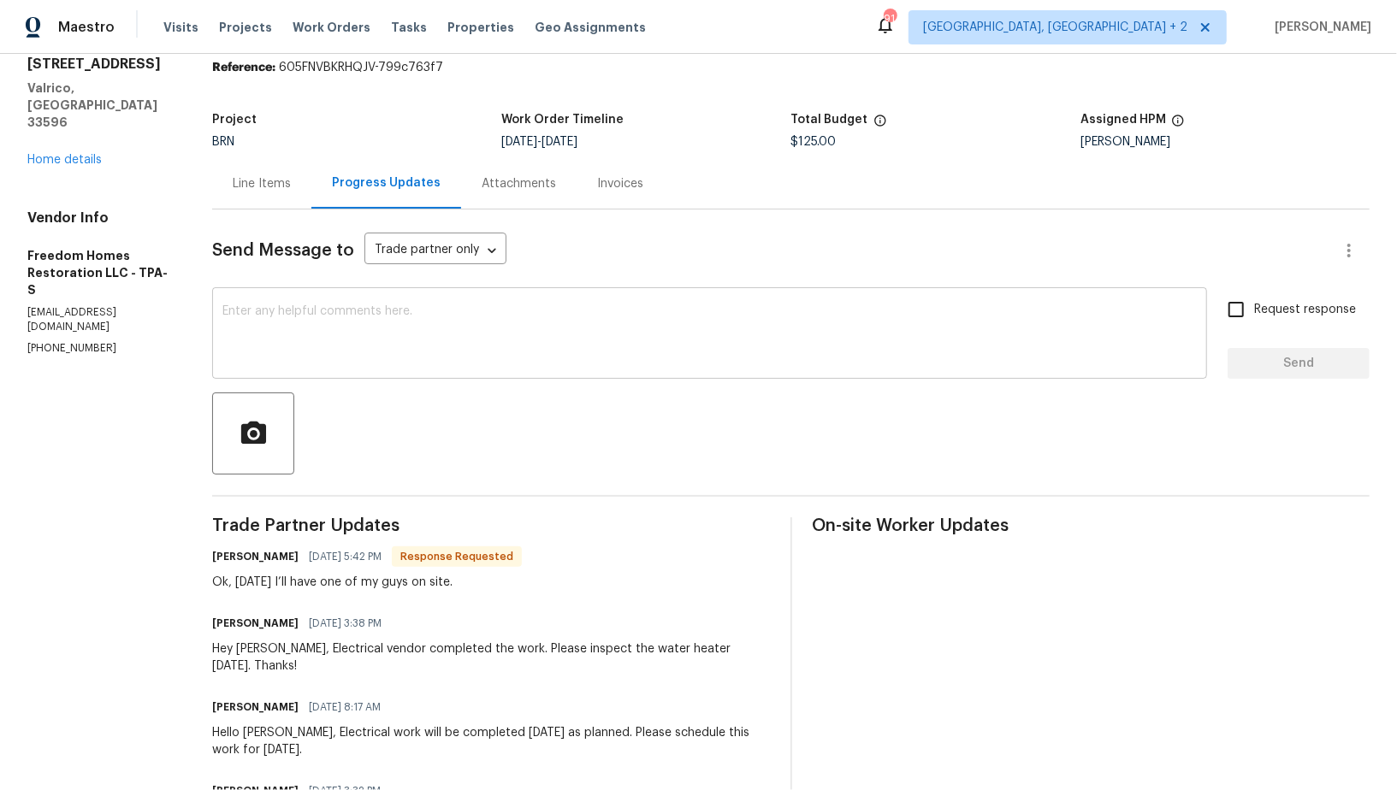
scroll to position [55, 0]
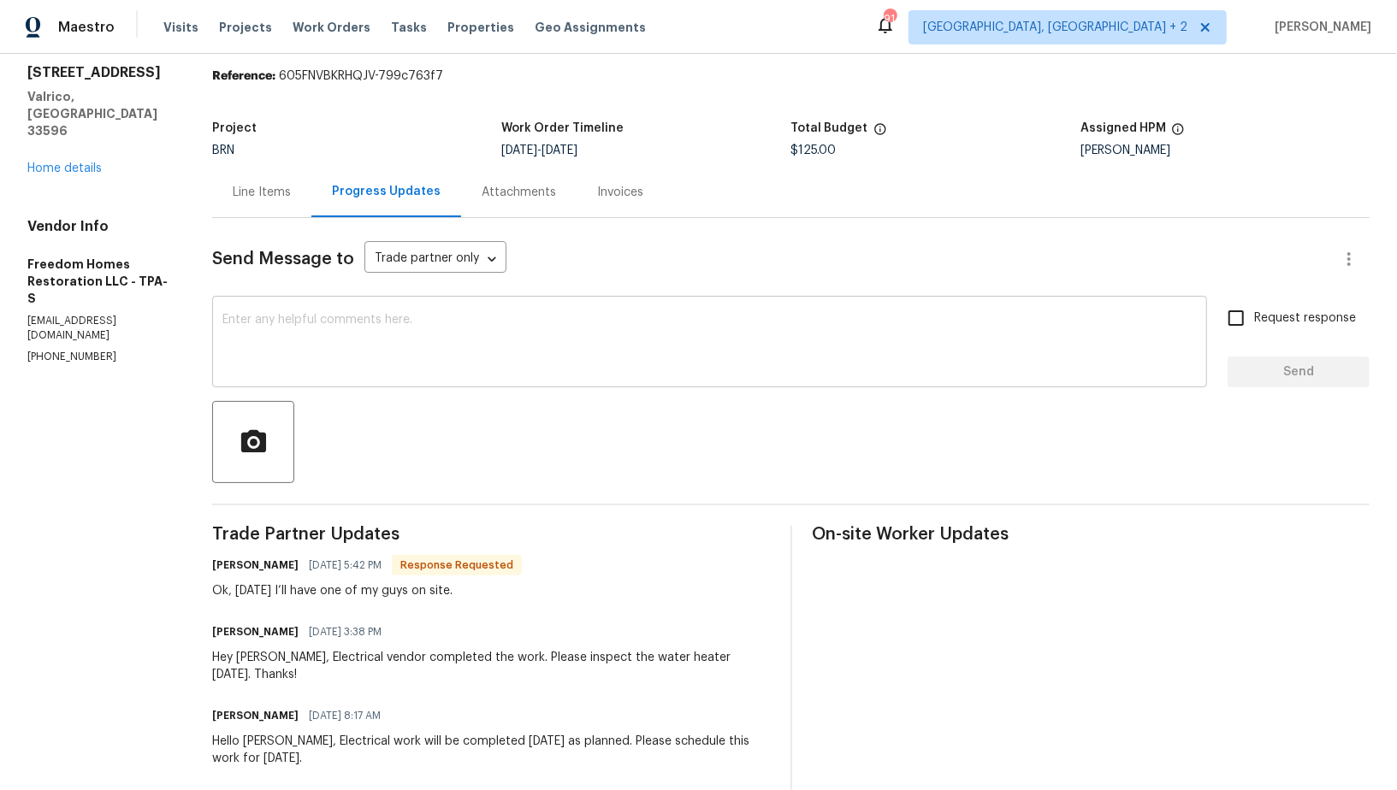
click at [407, 348] on textarea at bounding box center [709, 344] width 974 height 60
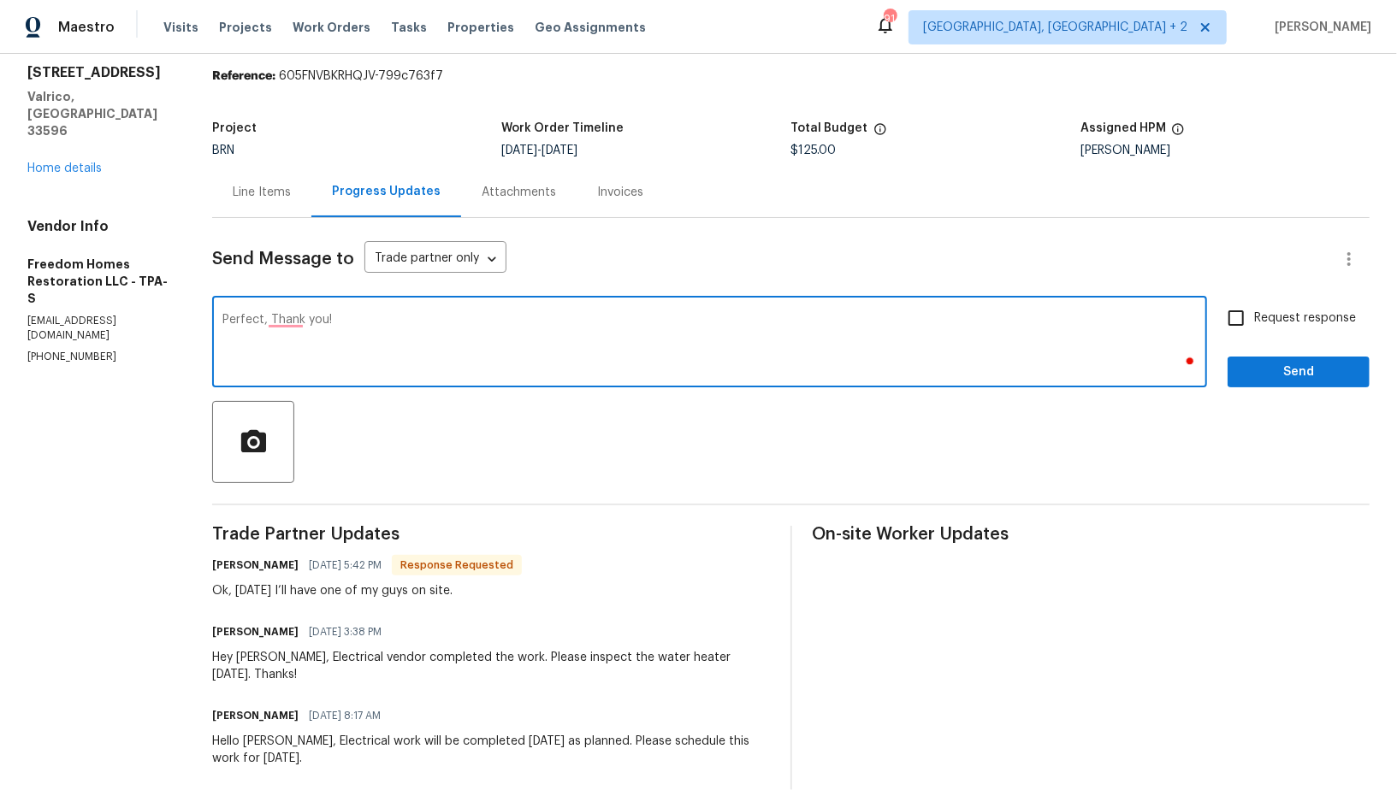
type textarea "Perfect, Thank you!"
click at [1220, 320] on input "Request response" at bounding box center [1236, 318] width 36 height 36
checkbox input "true"
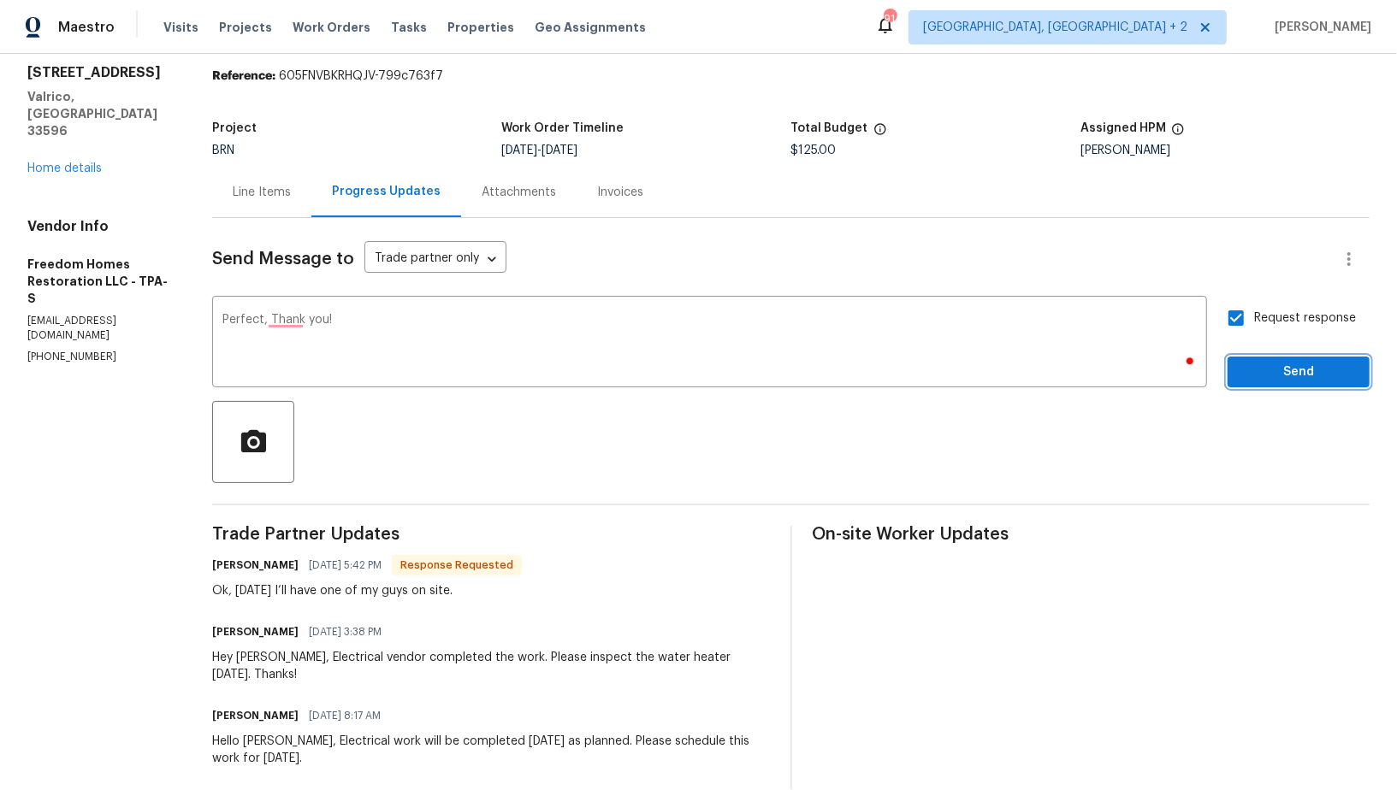
click at [1283, 369] on span "Send" at bounding box center [1298, 372] width 115 height 21
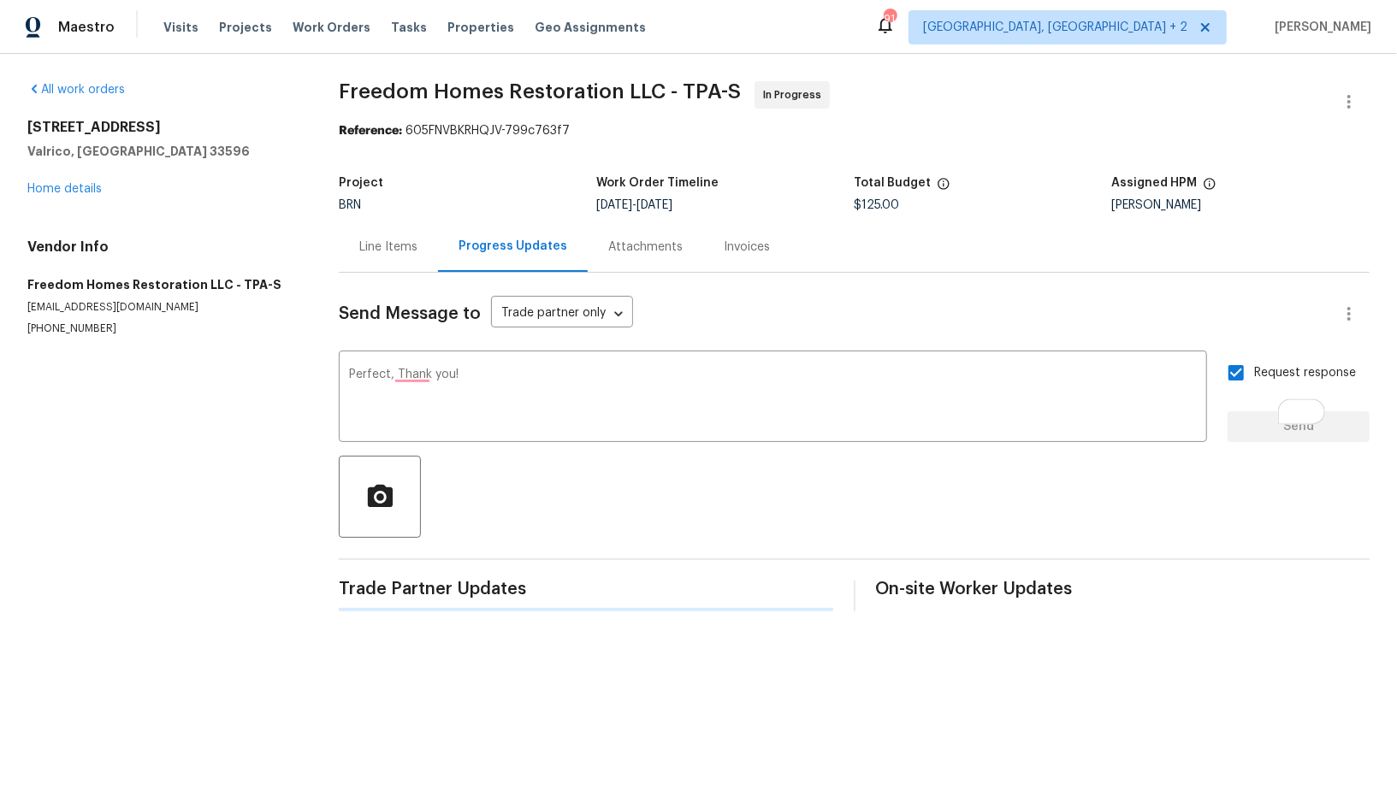
scroll to position [0, 0]
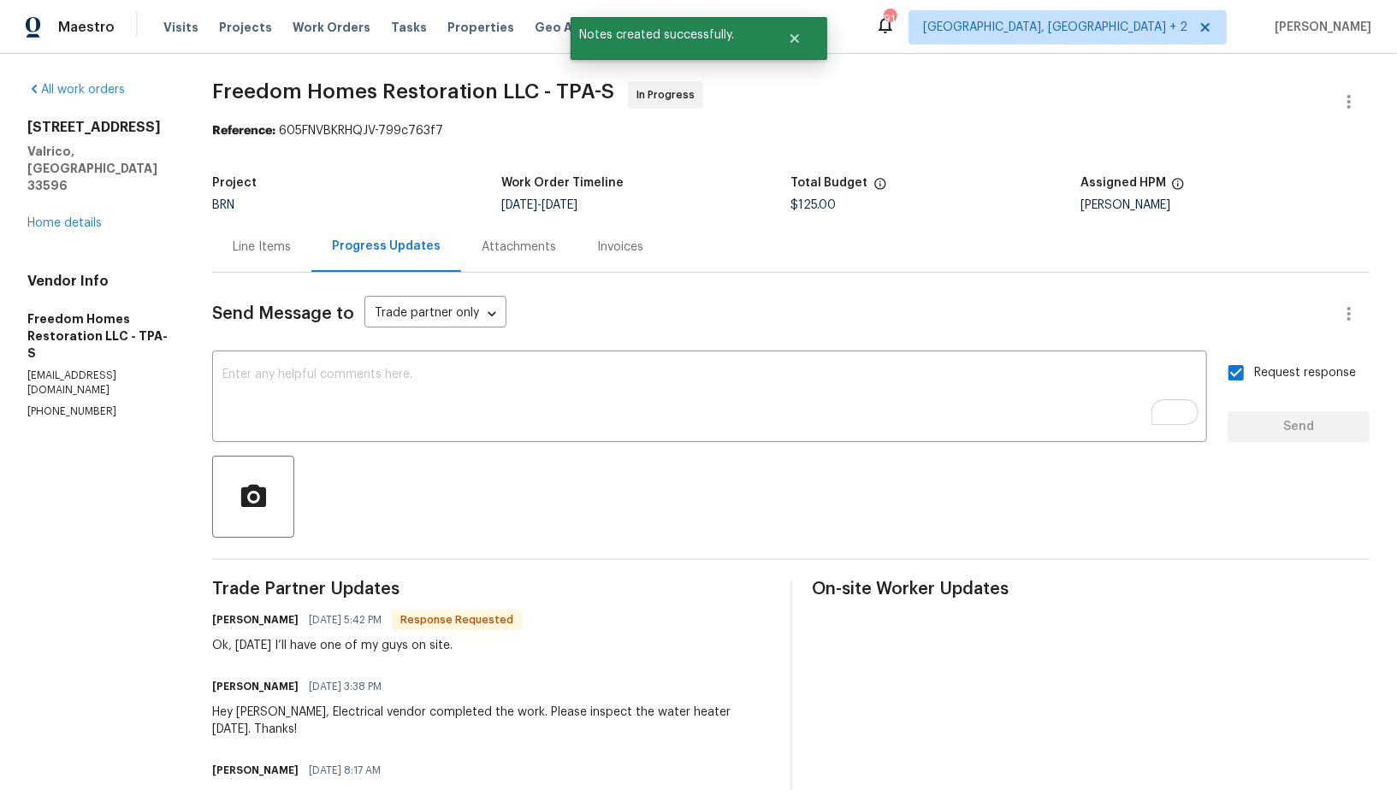
click at [293, 243] on div "Line Items" at bounding box center [261, 247] width 99 height 50
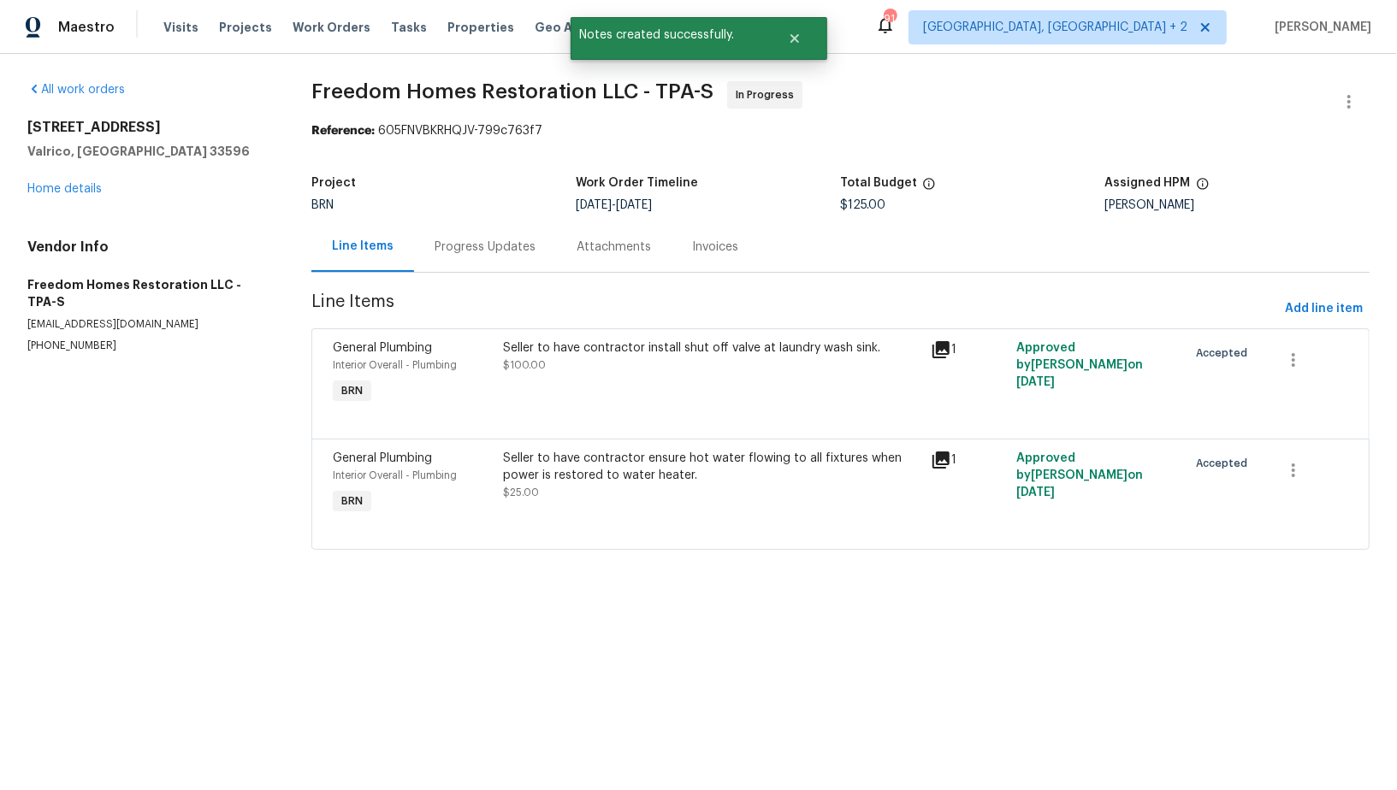
click at [454, 259] on div "Progress Updates" at bounding box center [485, 247] width 142 height 50
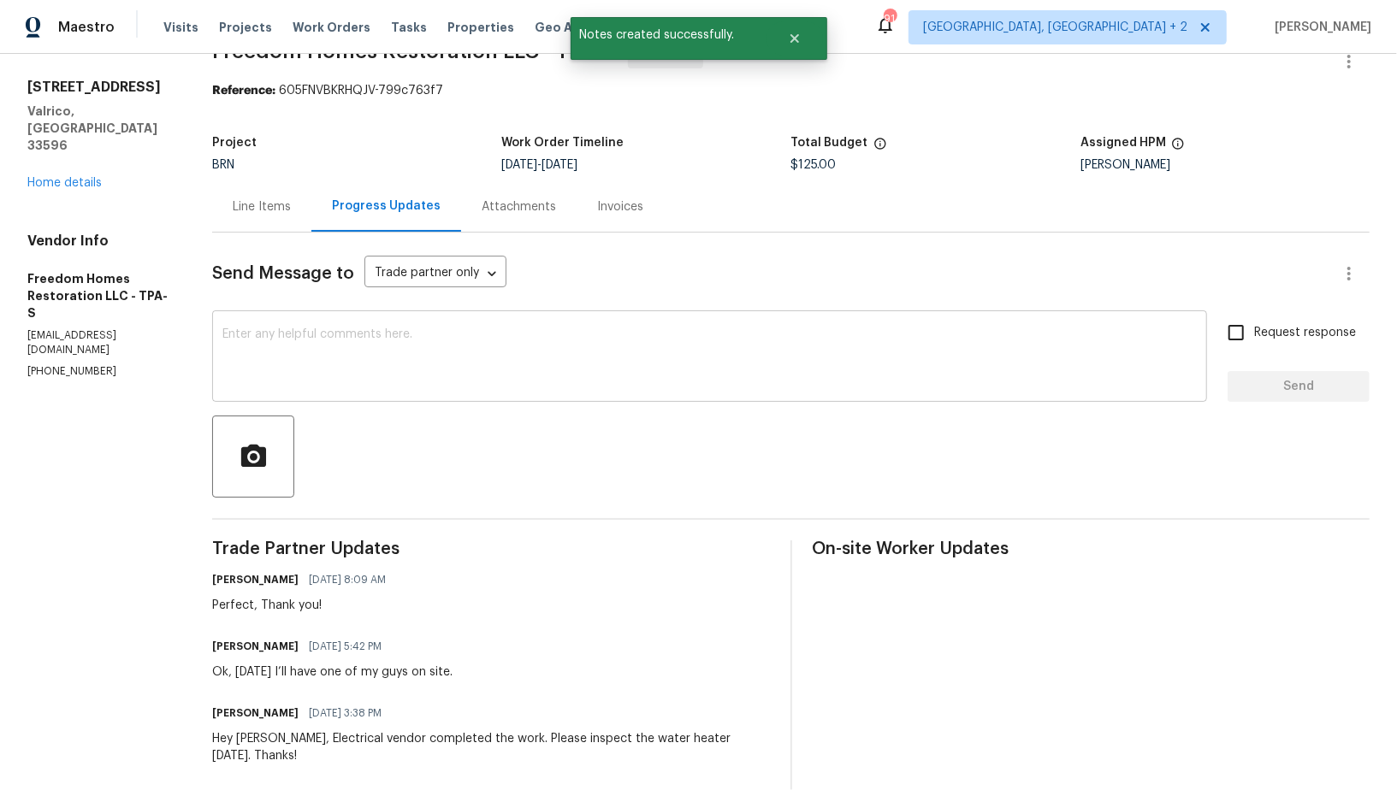
click at [362, 374] on textarea at bounding box center [709, 358] width 974 height 60
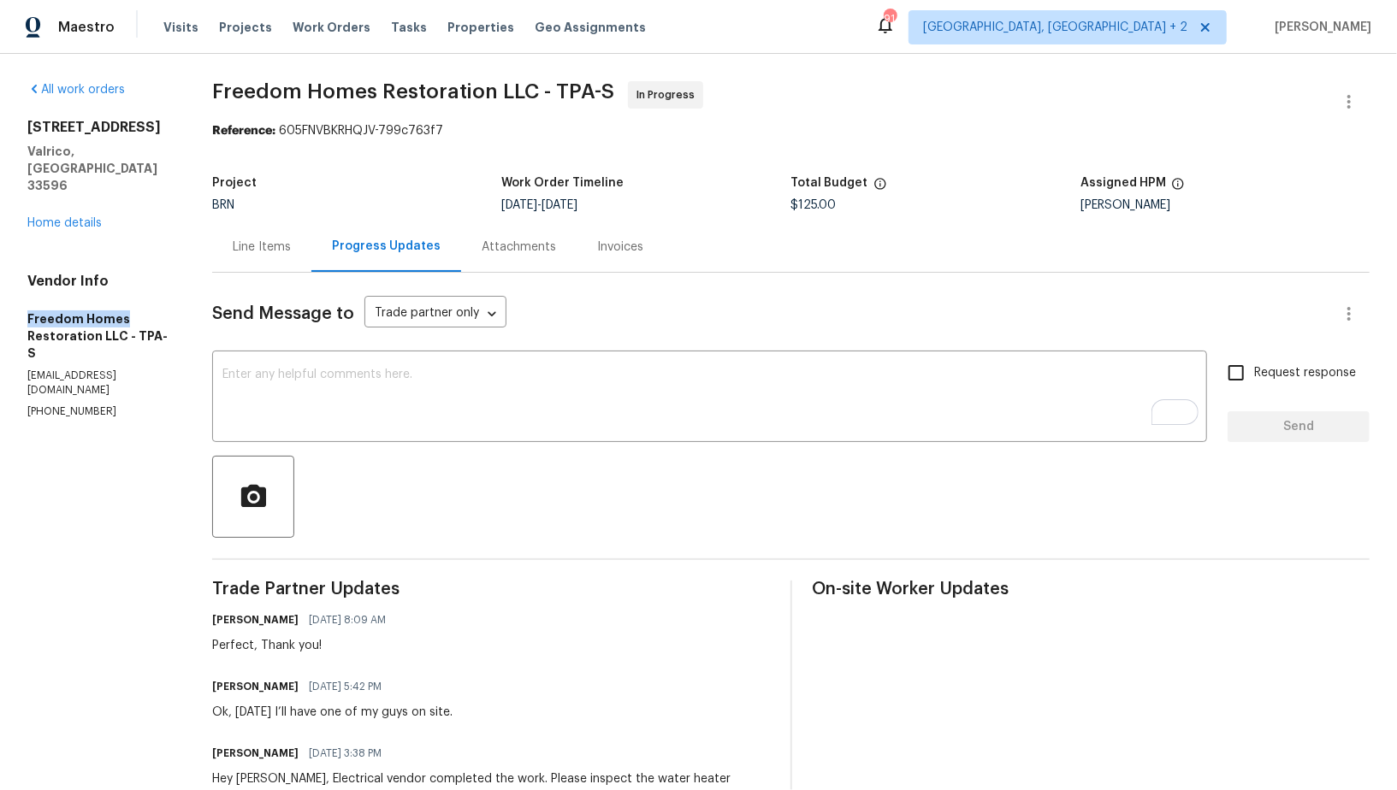
drag, startPoint x: 6, startPoint y: 275, endPoint x: 164, endPoint y: 287, distance: 158.6
click at [164, 287] on div "All work orders 2715 Golf Heights Cir Valrico, FL 33596 Home details Vendor Inf…" at bounding box center [698, 705] width 1397 height 1302
copy h5 "Freedom Homes"
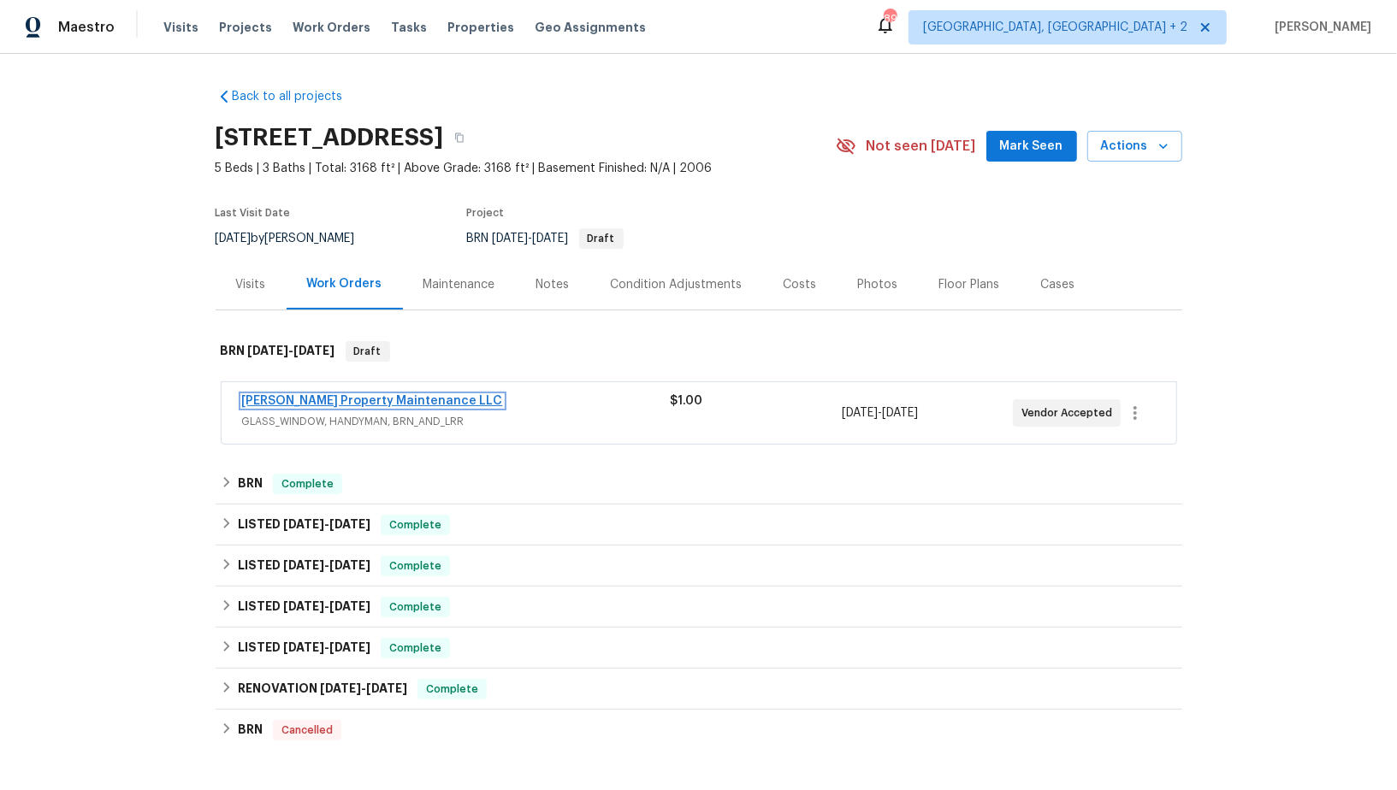
click at [320, 403] on link "Glen Property Maintenance LLC" at bounding box center [372, 401] width 261 height 12
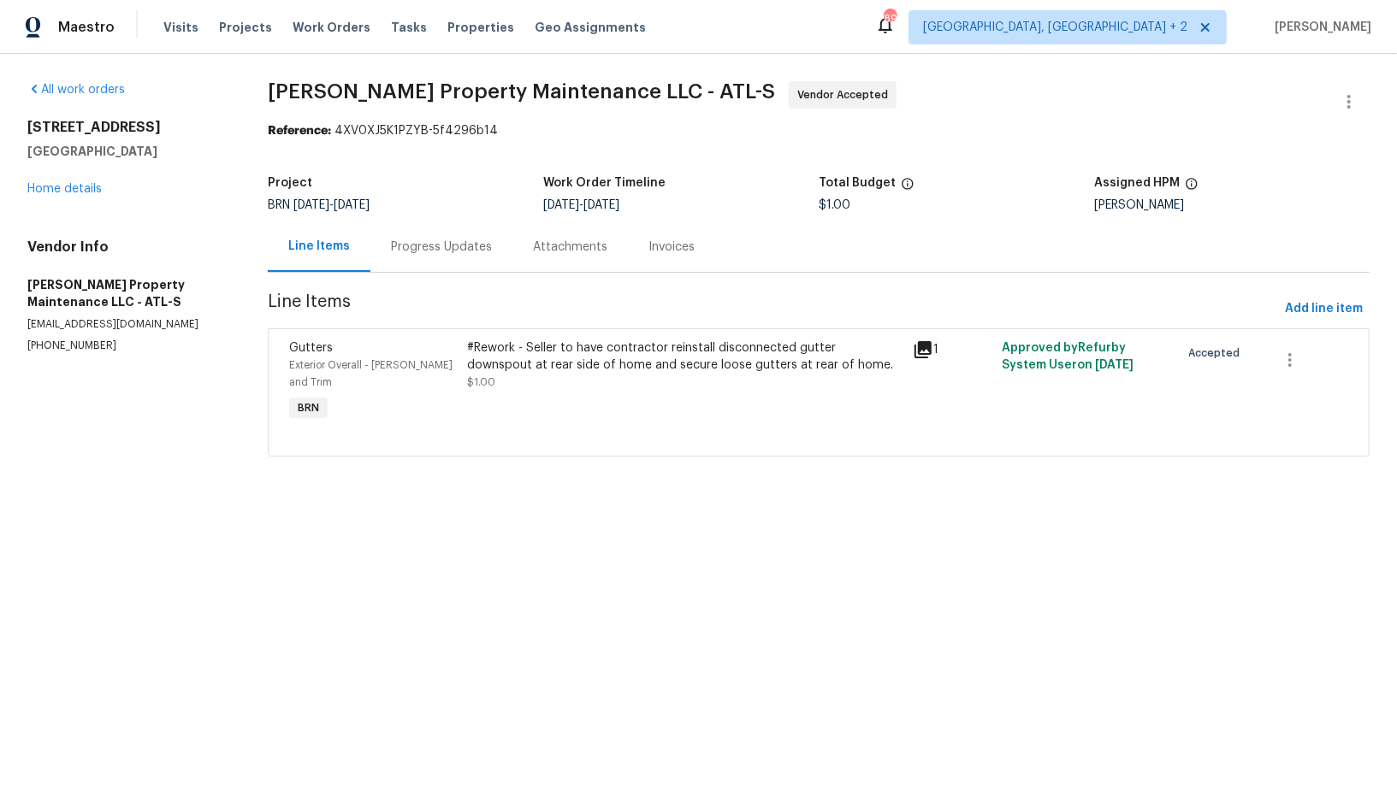
click at [453, 263] on div "Progress Updates" at bounding box center [441, 247] width 142 height 50
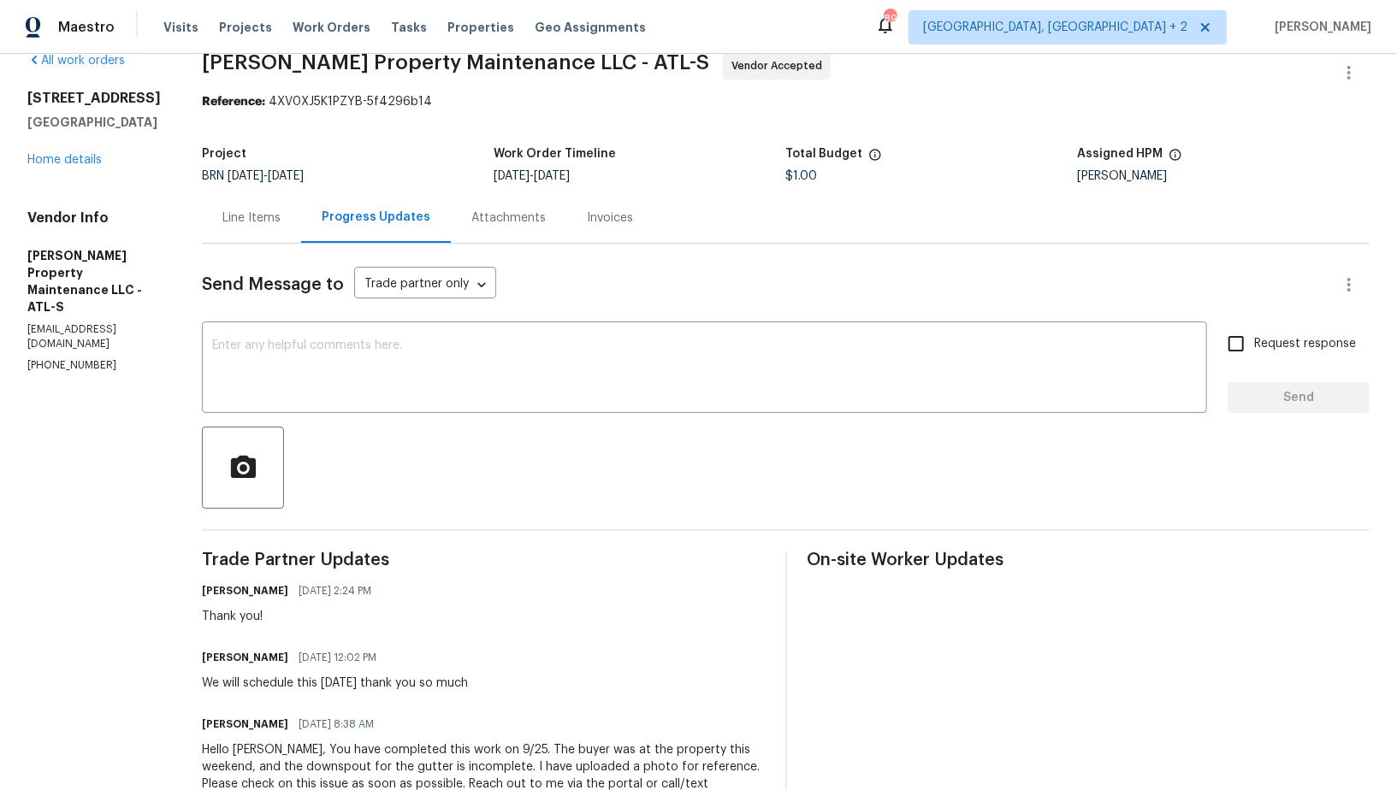
scroll to position [63, 0]
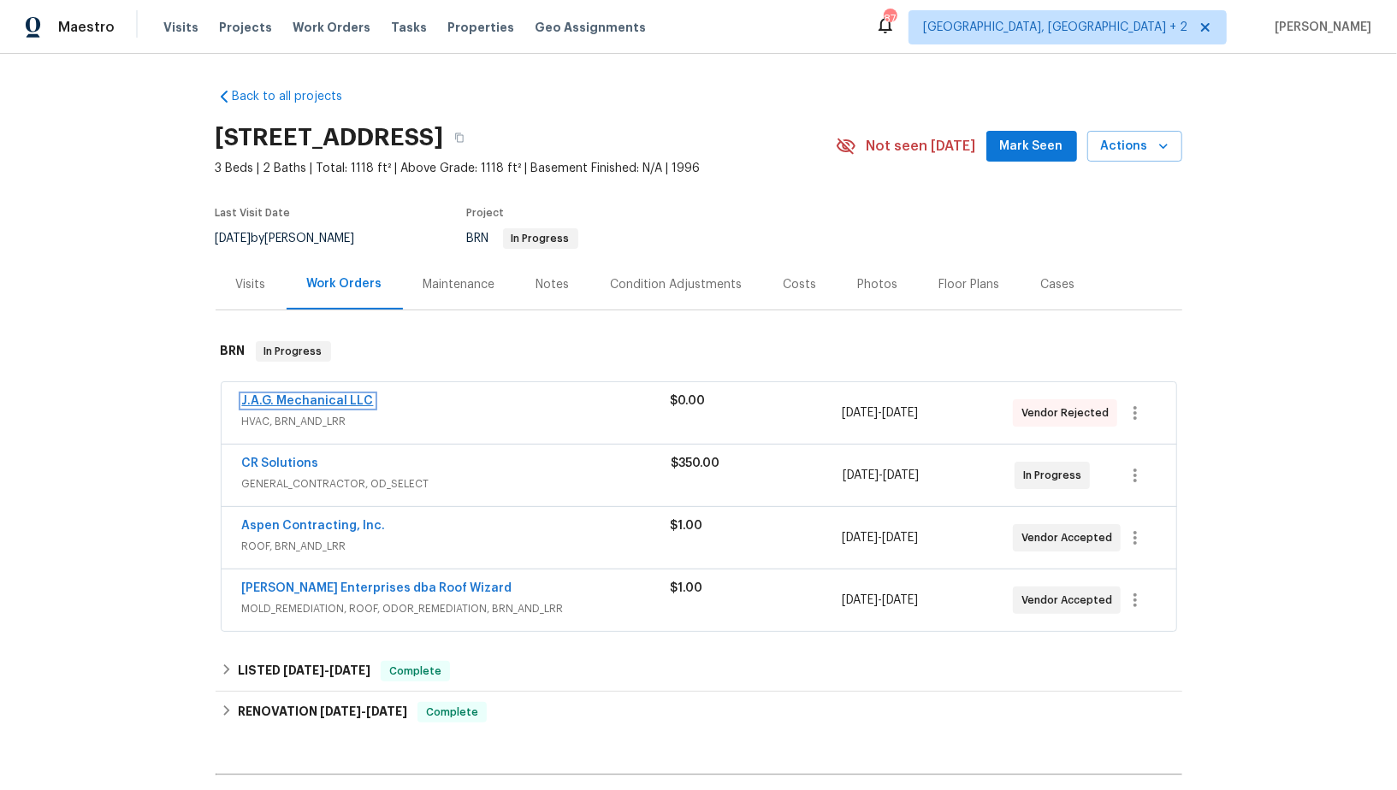
click at [326, 396] on link "J.A.G. Mechanical LLC" at bounding box center [308, 401] width 132 height 12
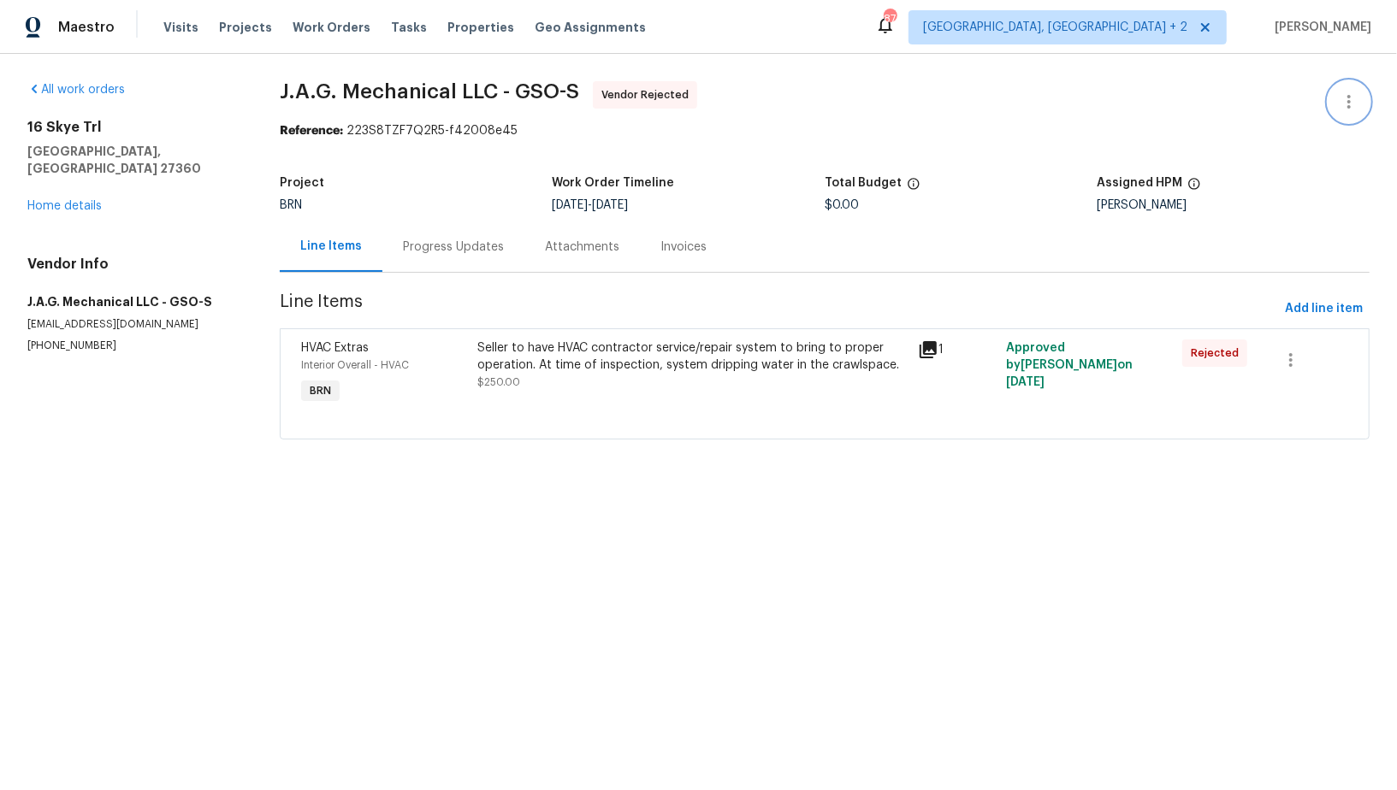
click at [1358, 93] on icon "button" at bounding box center [1349, 102] width 21 height 21
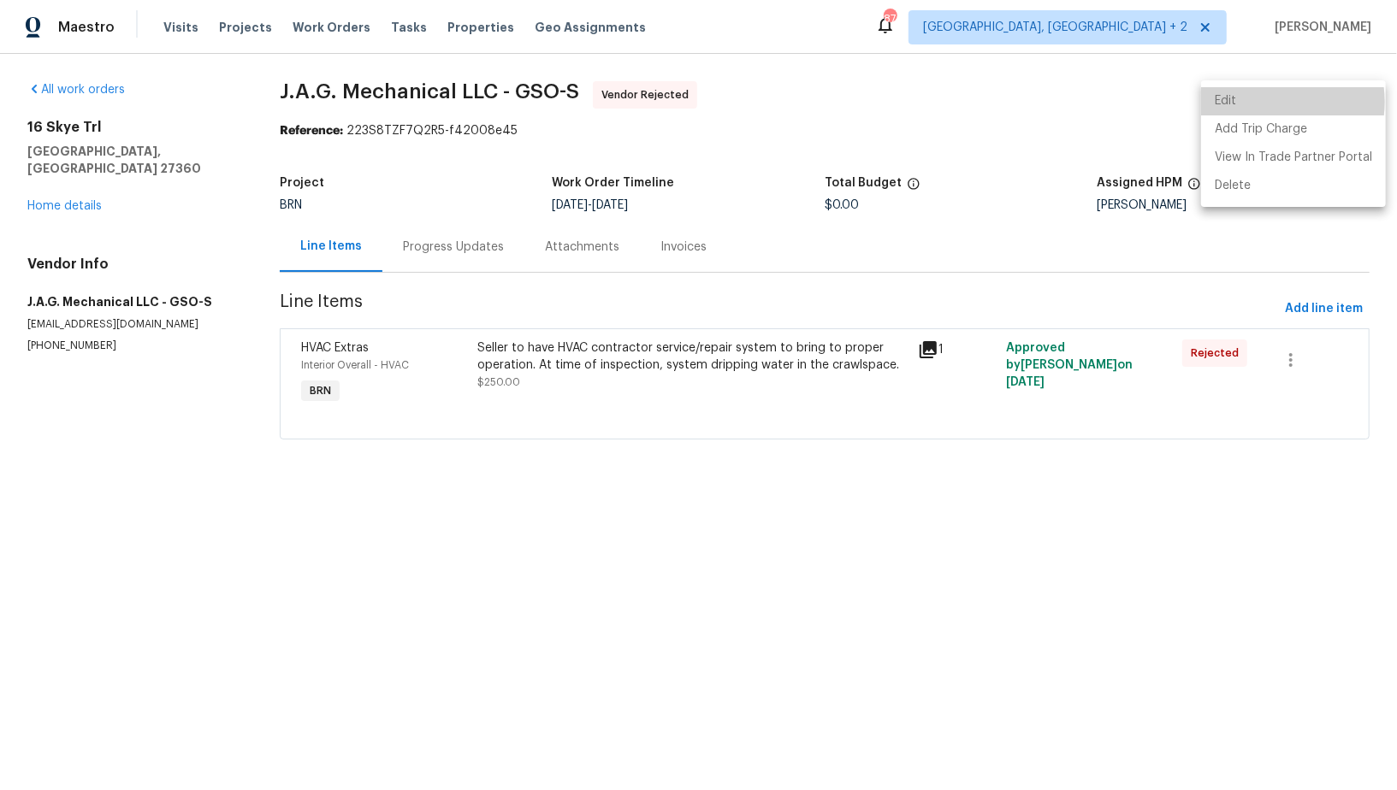
click at [1267, 102] on li "Edit" at bounding box center [1293, 101] width 185 height 28
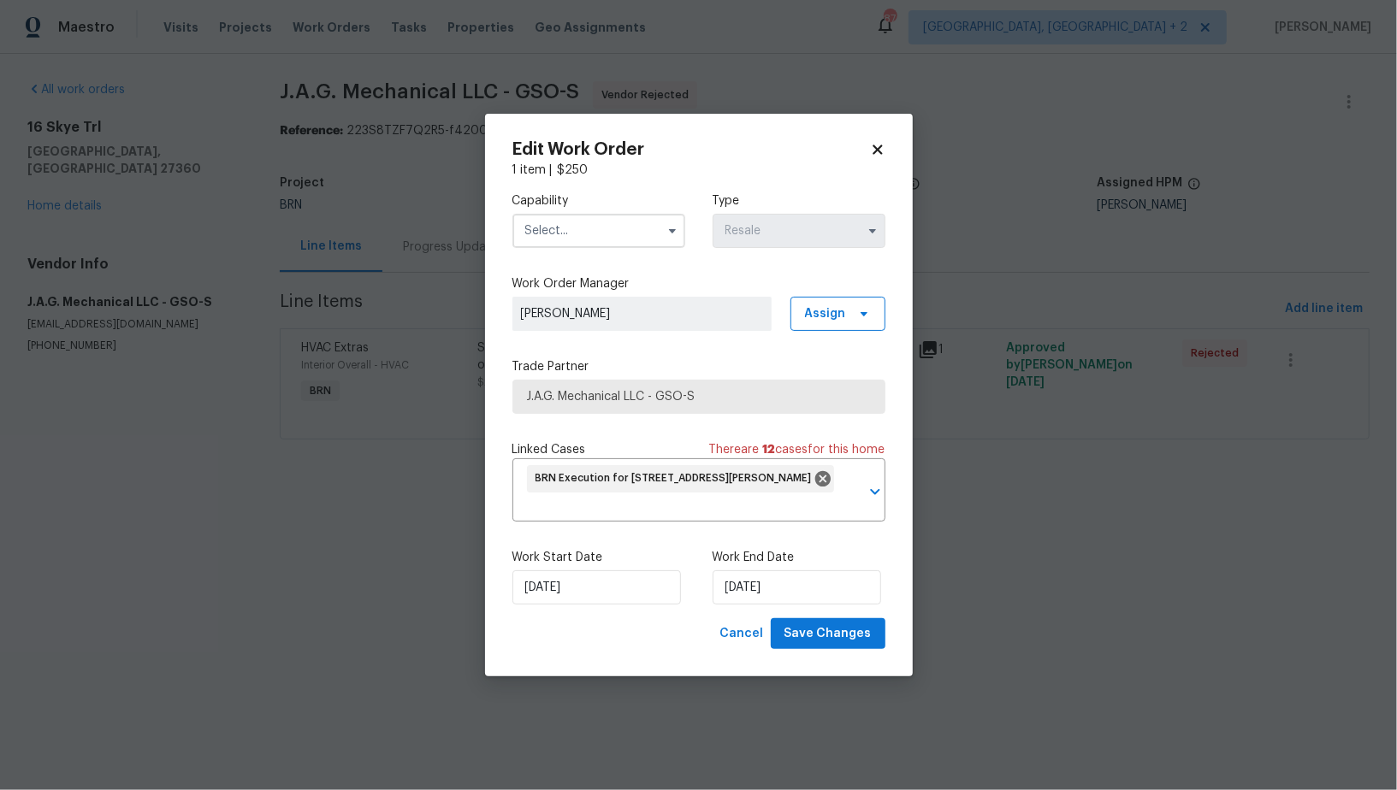
click at [598, 228] on input "text" at bounding box center [598, 231] width 173 height 34
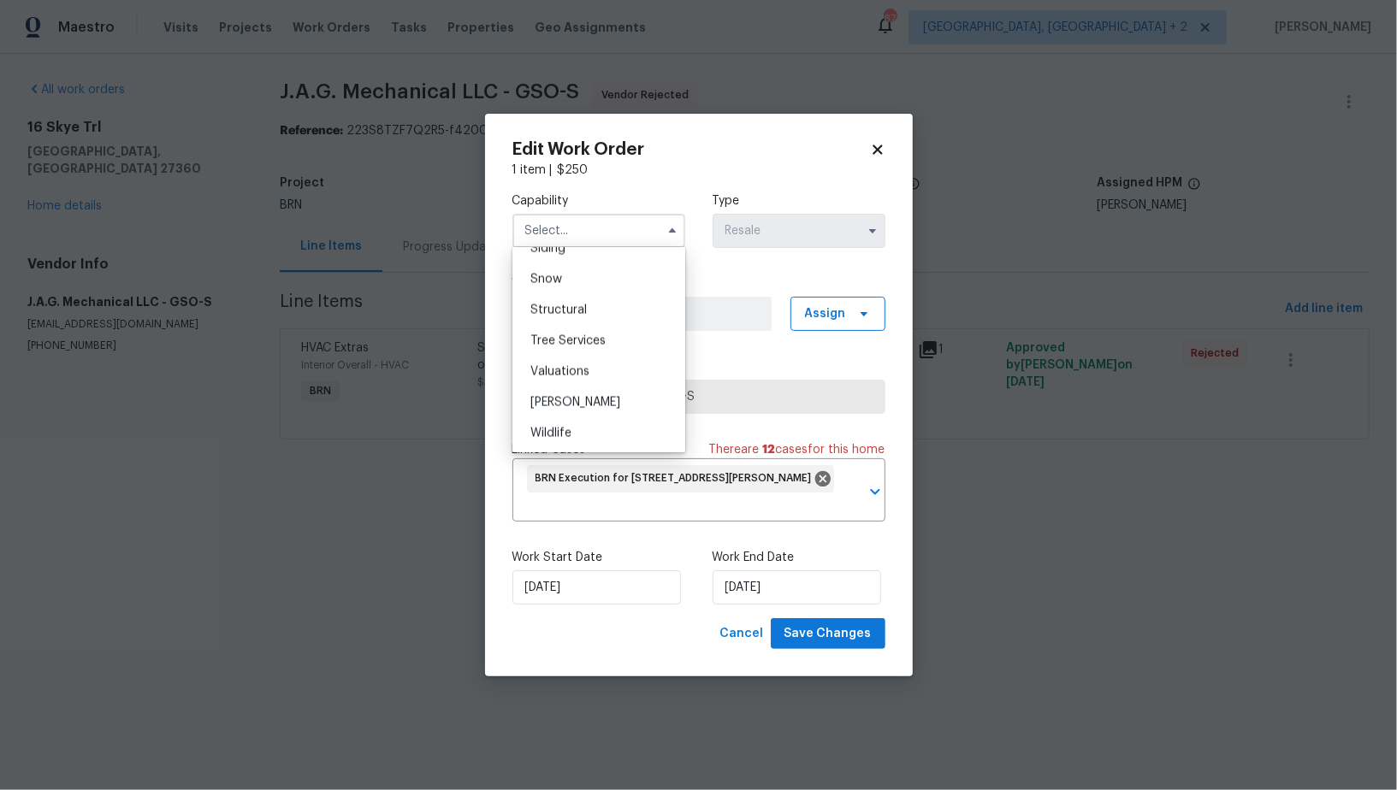
scroll to position [926, 0]
click at [583, 367] on div "HVAC" at bounding box center [599, 373] width 164 height 31
type input "HVAC"
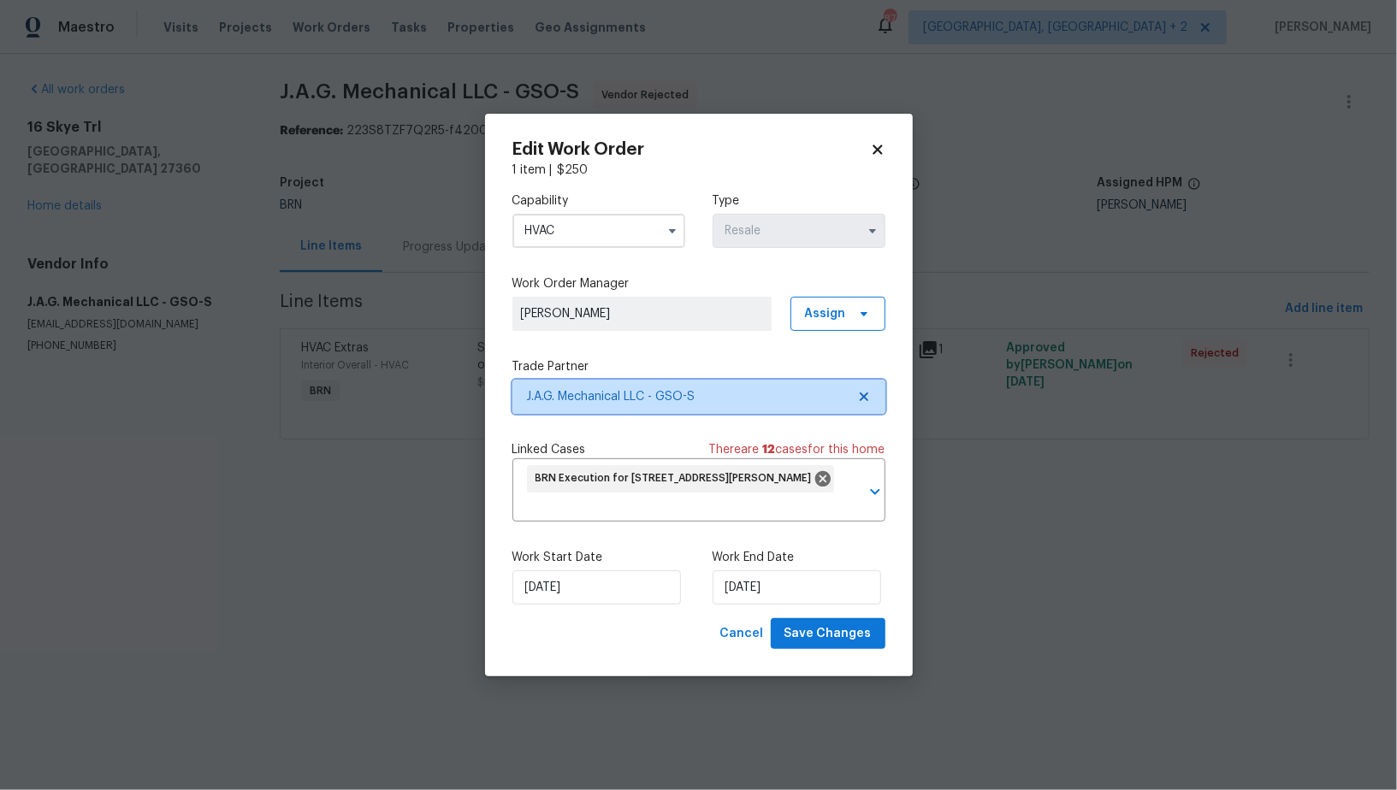
click at [873, 394] on span "J.A.G. Mechanical LLC - GSO-S" at bounding box center [698, 397] width 373 height 34
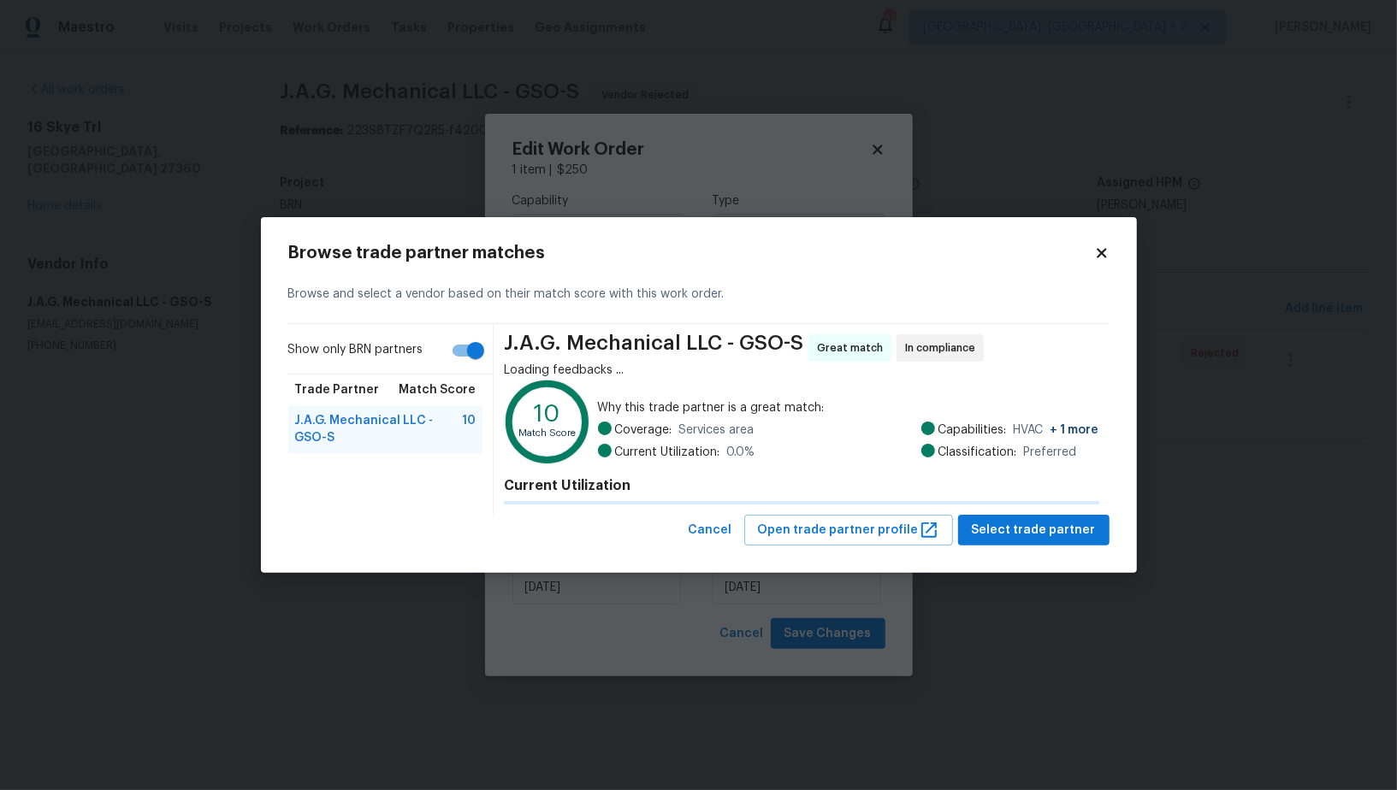
click at [808, 400] on div "Why this trade partner is a great match: Coverage: Services area Current Utiliz…" at bounding box center [848, 434] width 501 height 71
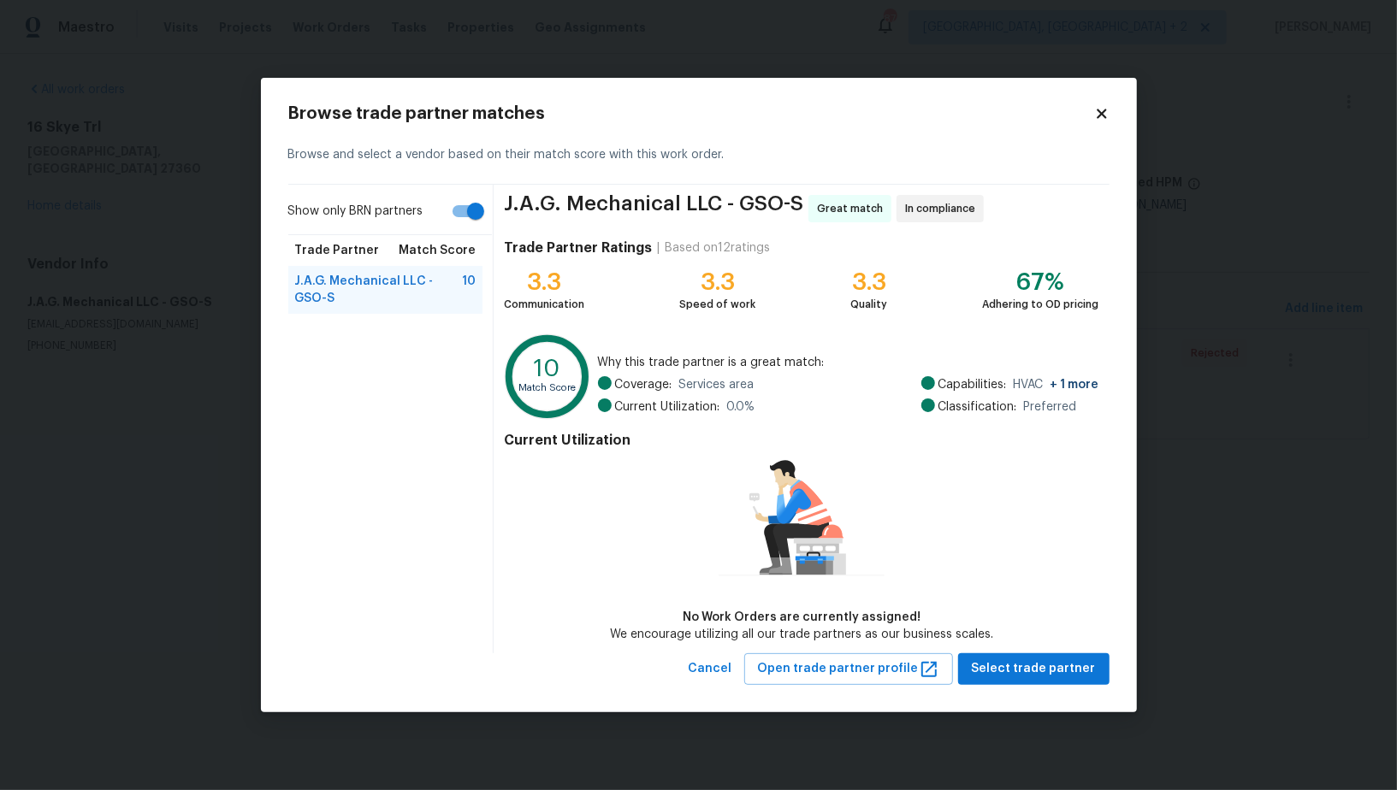
click at [455, 235] on div "Trade Partner Match Score" at bounding box center [385, 250] width 195 height 31
click at [460, 222] on input "Show only BRN partners" at bounding box center [476, 211] width 98 height 33
checkbox input "false"
click at [429, 322] on span "Mainline Service, Inc. - GSO-S" at bounding box center [378, 329] width 166 height 17
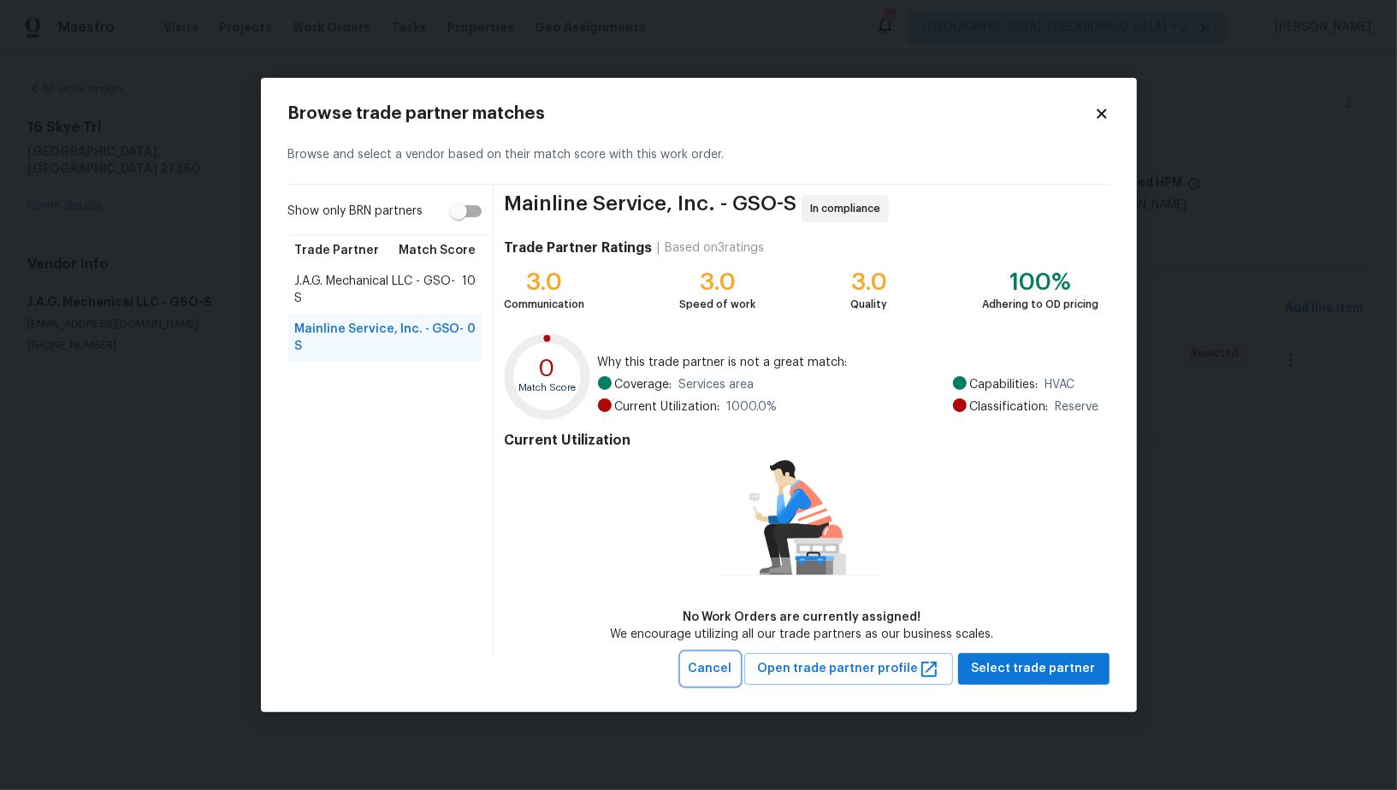
click at [732, 668] on span "Cancel" at bounding box center [711, 669] width 44 height 21
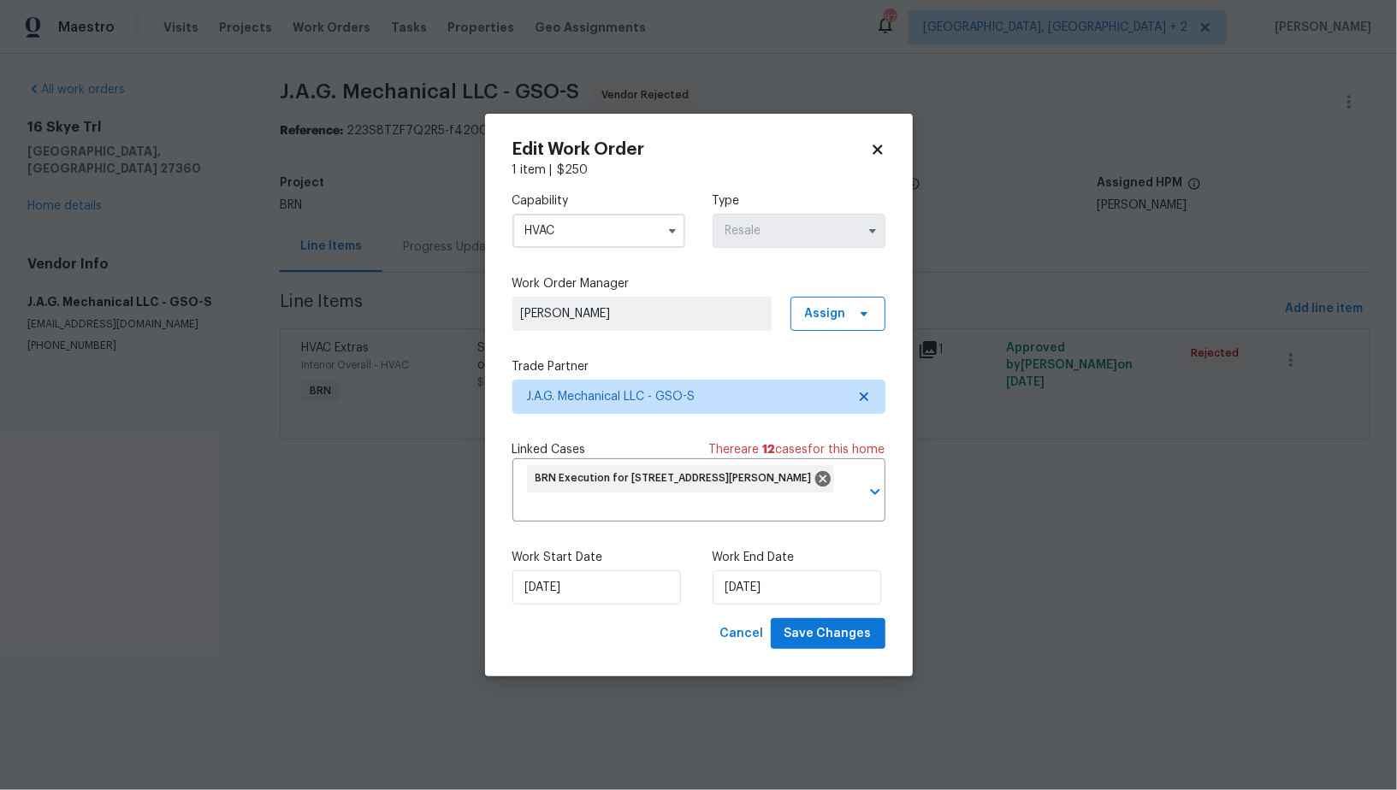
click at [996, 473] on body "Maestro Visits Projects Work Orders Tasks Properties Geo Assignments 87 Albuque…" at bounding box center [698, 244] width 1397 height 488
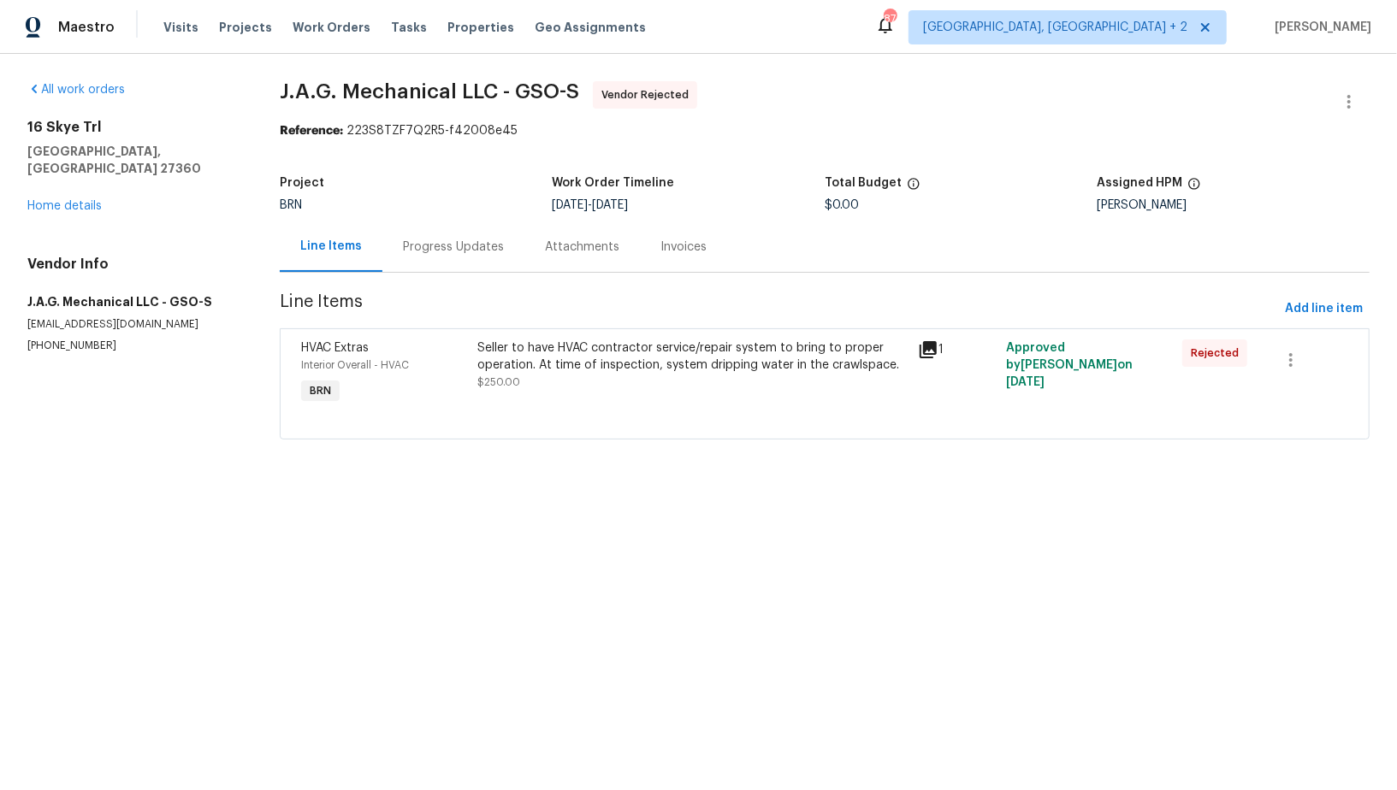
click at [450, 271] on div "Progress Updates" at bounding box center [453, 247] width 142 height 50
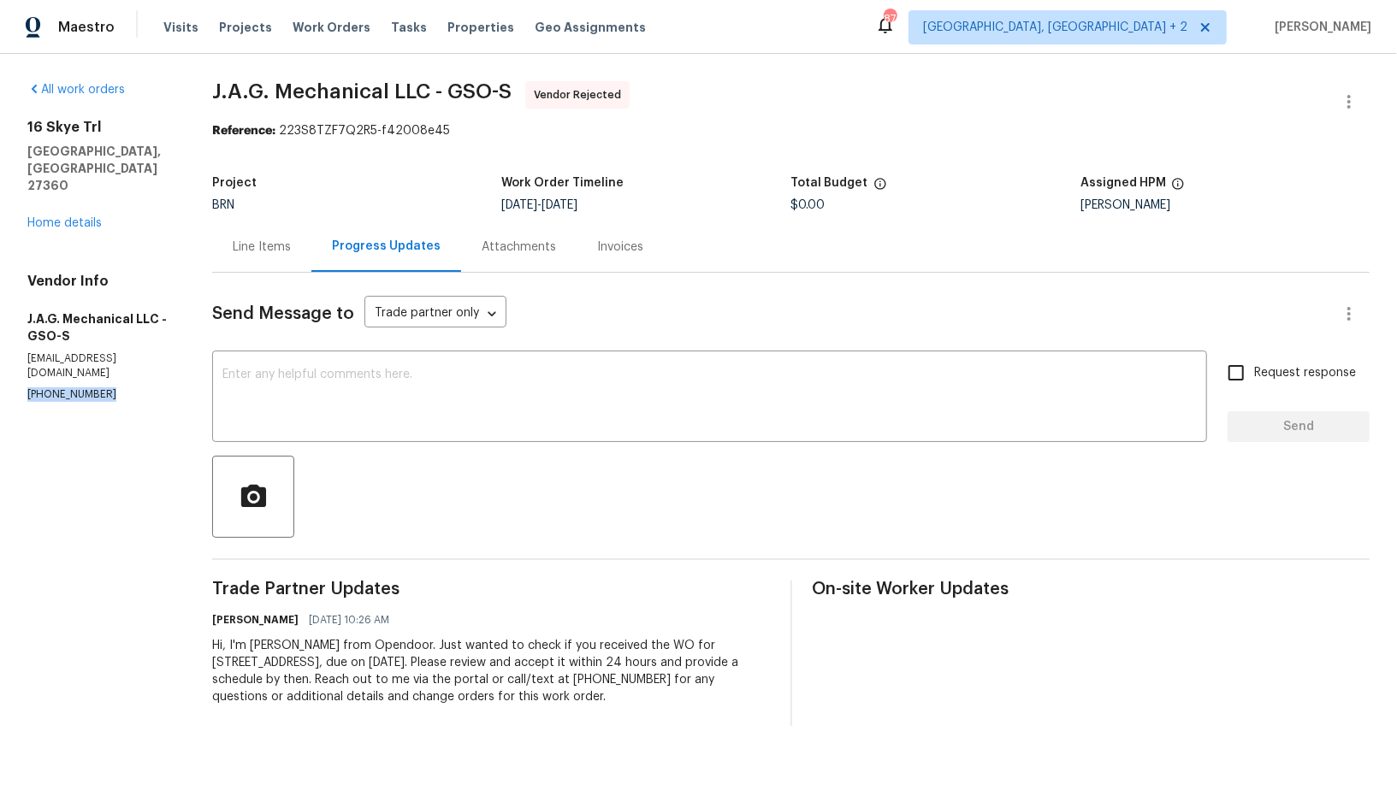
drag, startPoint x: 115, startPoint y: 344, endPoint x: 0, endPoint y: 345, distance: 115.5
click at [0, 345] on div "All work orders 16 Skye Trl Thomasville, NC 27360 Home details Vendor Info J.A.…" at bounding box center [698, 404] width 1397 height 700
copy p "(704) 960-7396"
click at [281, 257] on div "Line Items" at bounding box center [261, 247] width 99 height 50
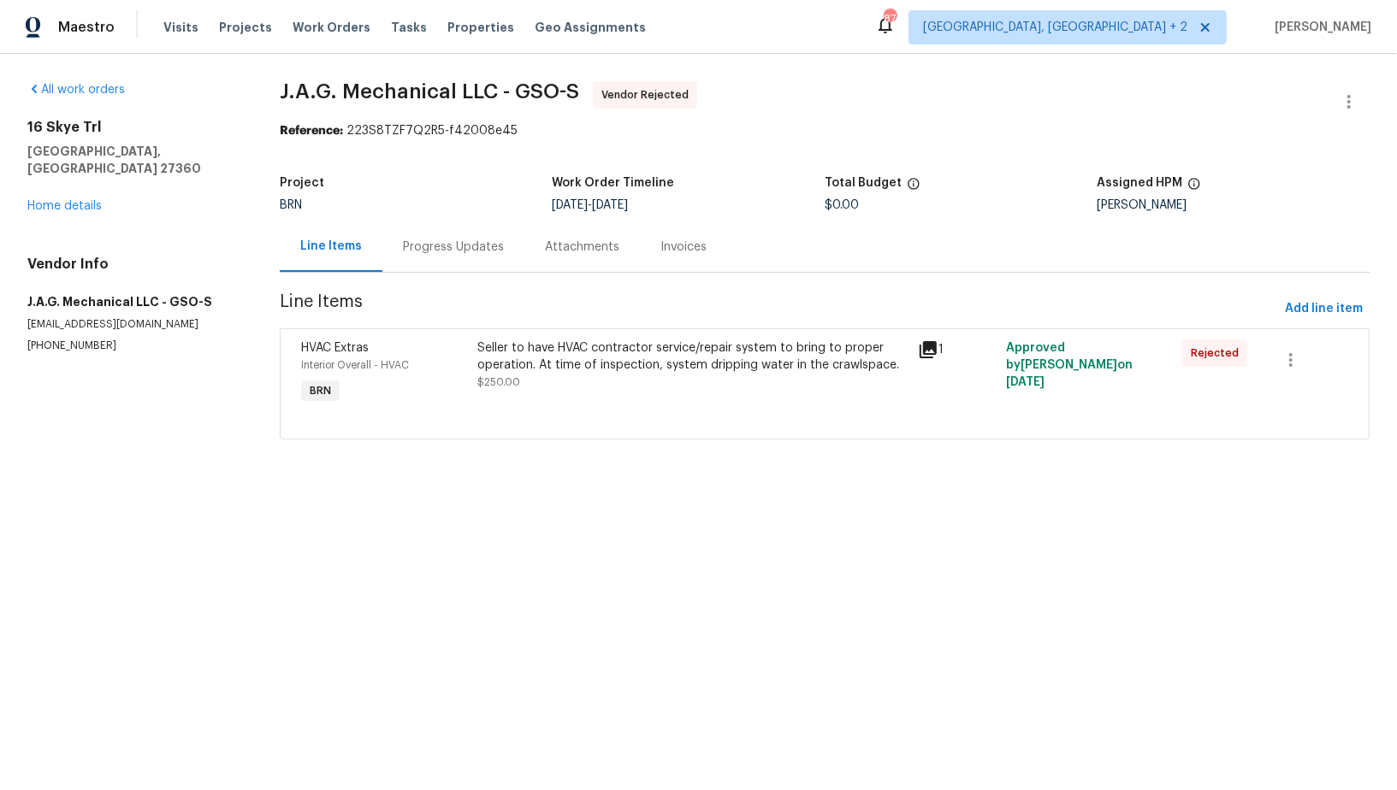
click at [85, 195] on div "16 Skye Trl Thomasville, NC 27360 Home details" at bounding box center [132, 167] width 211 height 96
click at [85, 200] on link "Home details" at bounding box center [64, 206] width 74 height 12
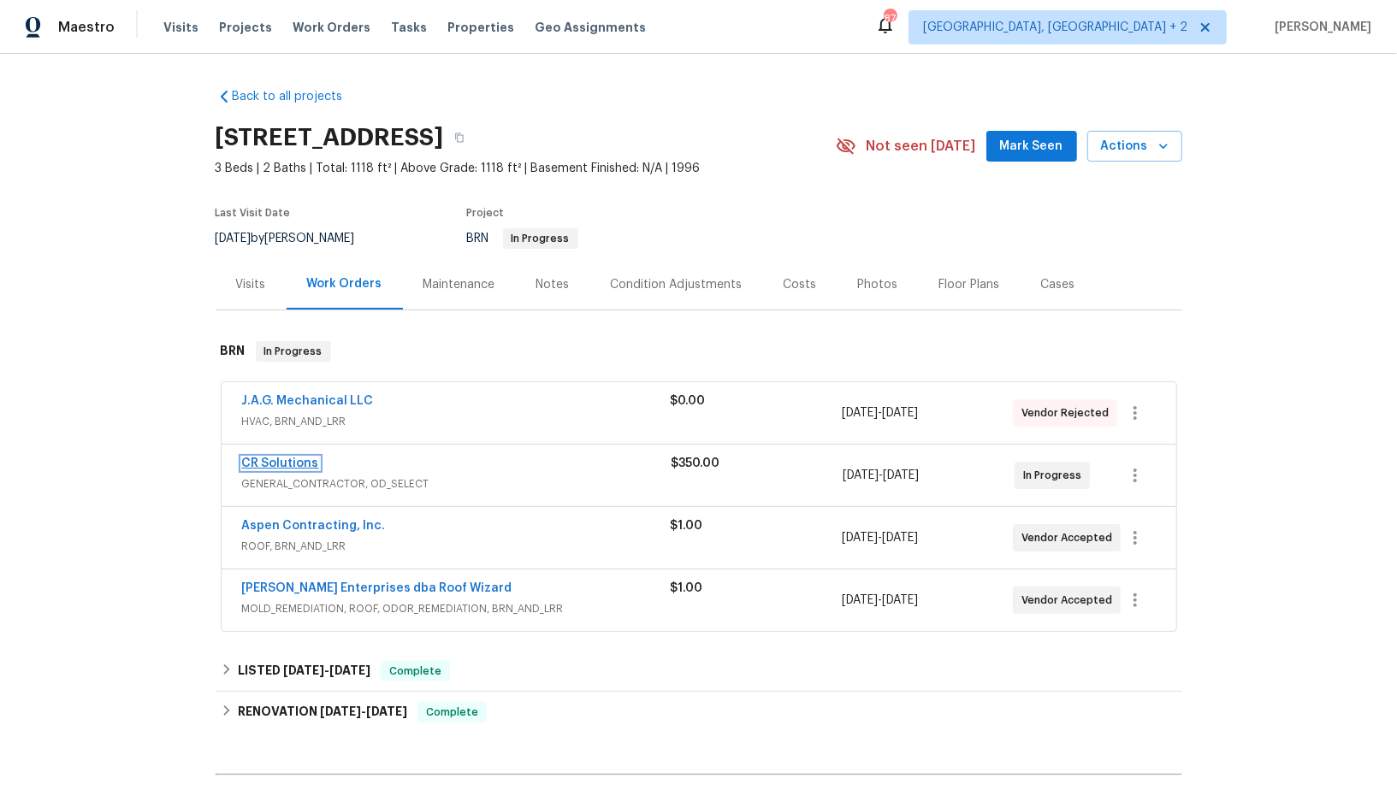
click at [285, 467] on link "CR Solutions" at bounding box center [280, 464] width 77 height 12
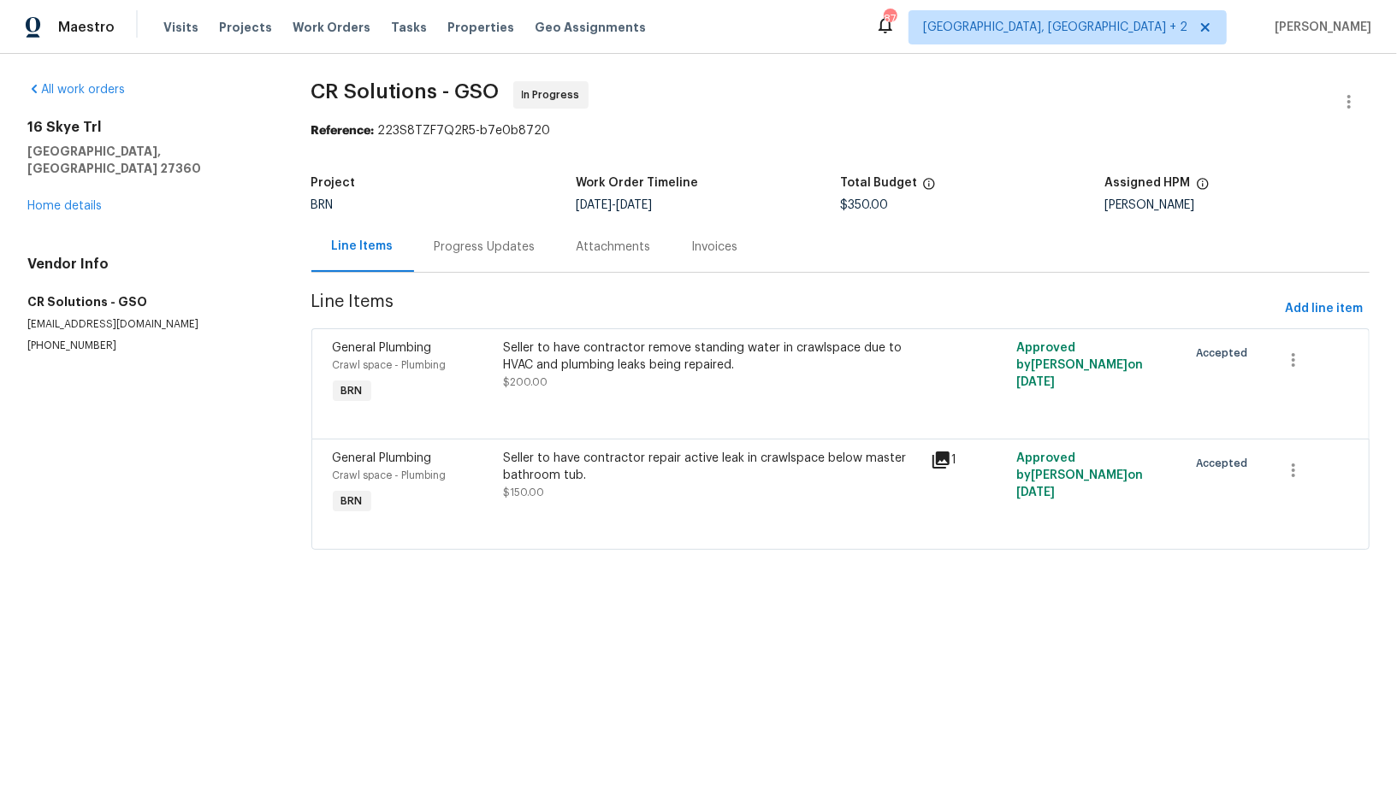
click at [476, 239] on div "Progress Updates" at bounding box center [485, 247] width 101 height 17
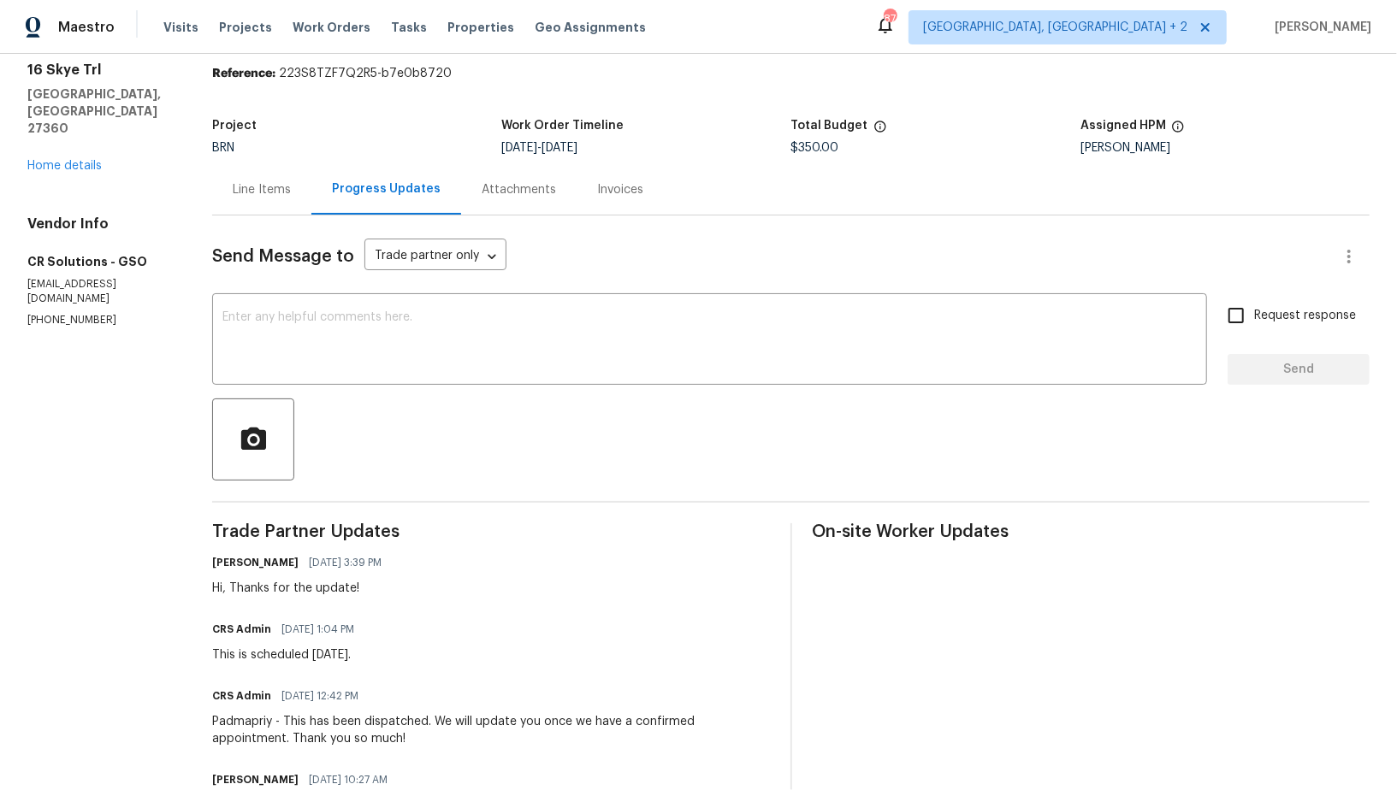
scroll to position [22, 0]
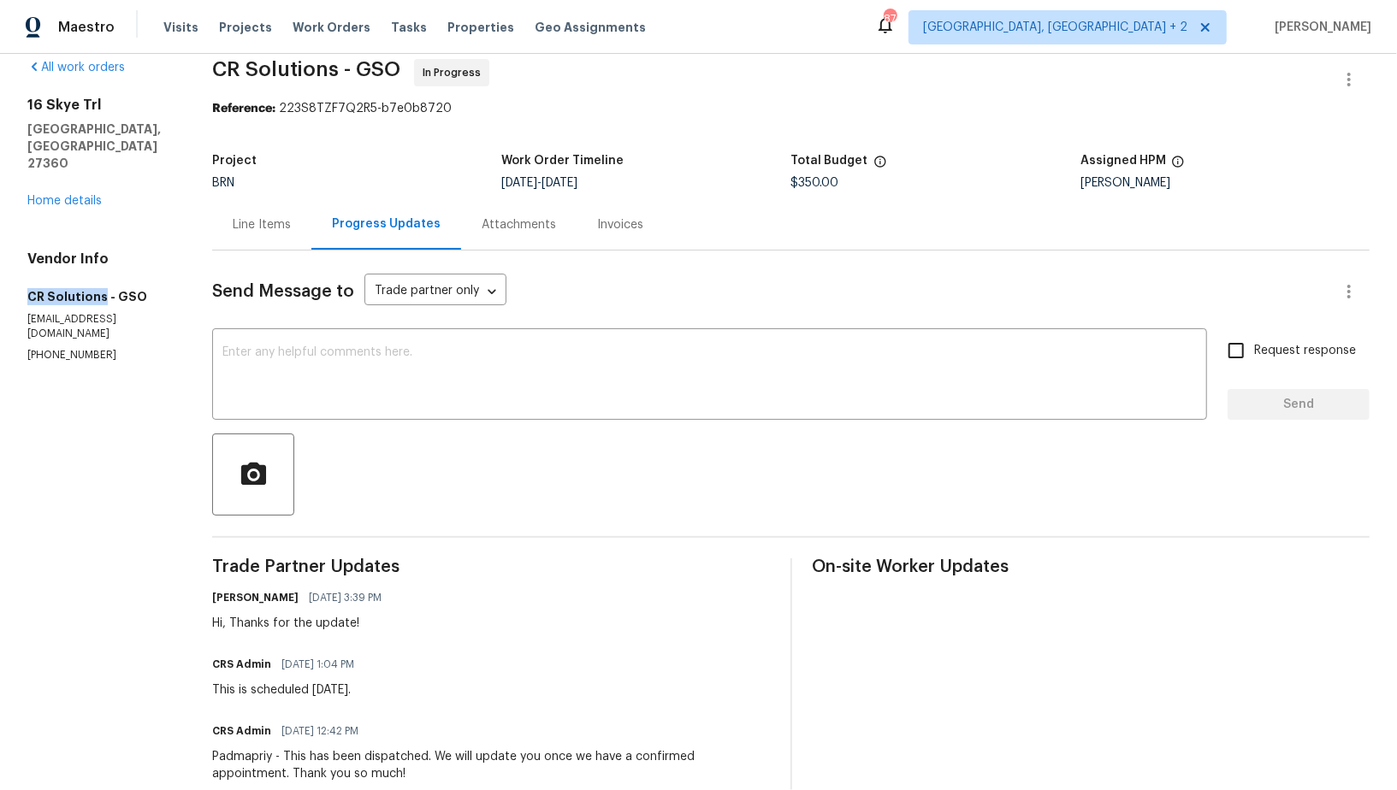
drag, startPoint x: 0, startPoint y: 267, endPoint x: 102, endPoint y: 264, distance: 101.8
click at [102, 264] on div "All work orders 16 Skye Trl Thomasville, NC 27360 Home details Vendor Info CR S…" at bounding box center [698, 490] width 1397 height 917
copy h5 "CR Solutions"
click at [94, 173] on div "16 Skye Trl Thomasville, NC 27360 Home details" at bounding box center [99, 153] width 144 height 113
click at [92, 173] on div "16 Skye Trl Thomasville, NC 27360 Home details" at bounding box center [99, 153] width 144 height 113
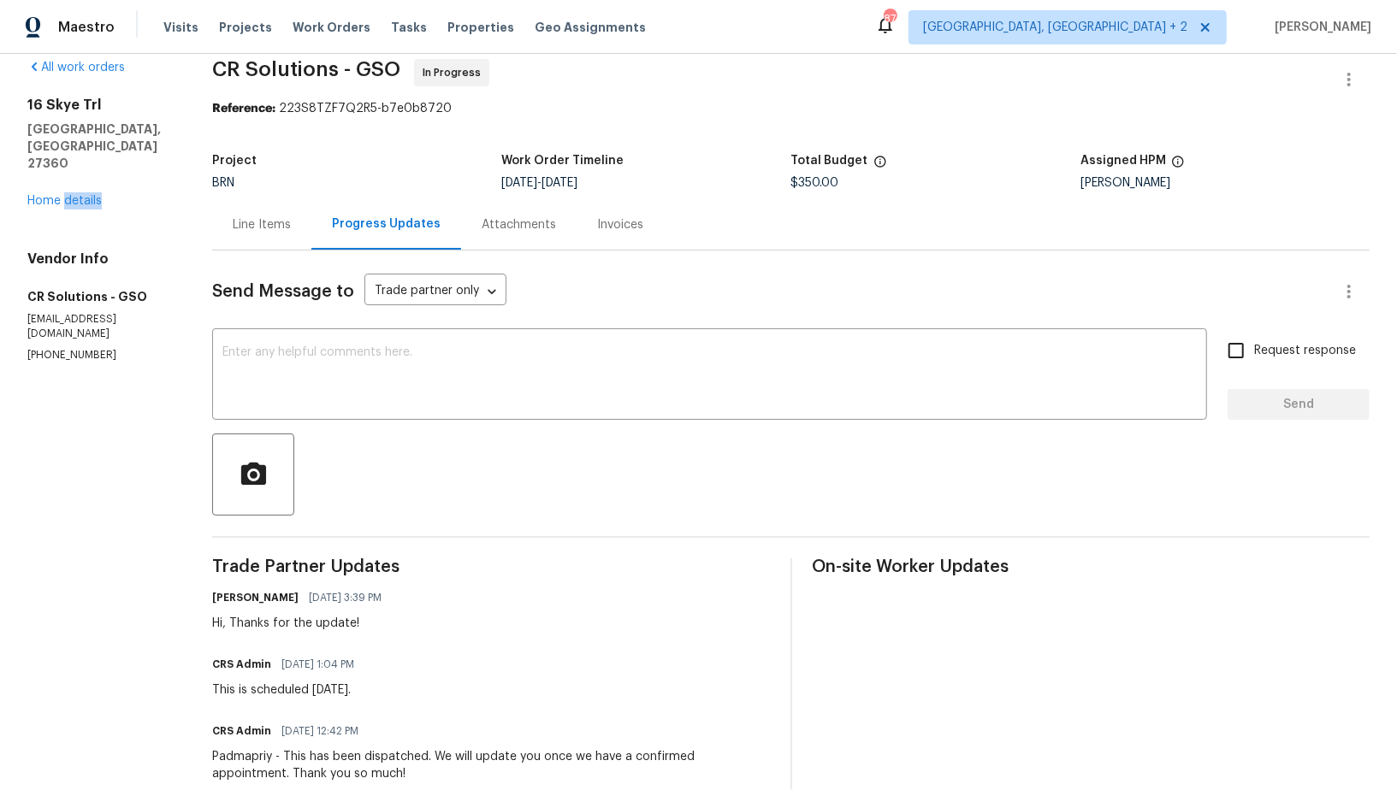
click at [92, 173] on div "16 Skye Trl Thomasville, NC 27360 Home details" at bounding box center [99, 153] width 144 height 113
click at [88, 195] on link "Home details" at bounding box center [64, 201] width 74 height 12
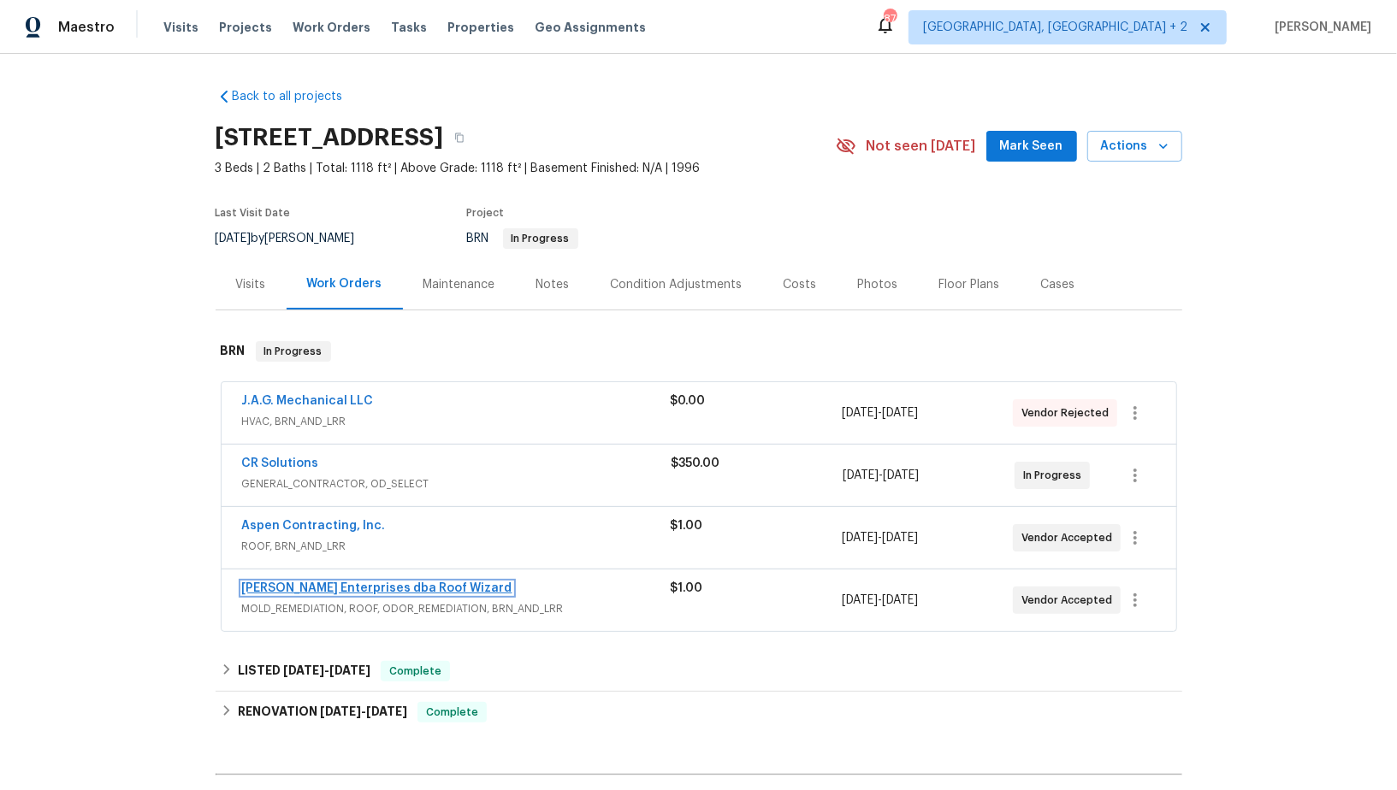
click at [342, 587] on link "Nordman Enterprises dba Roof Wizard" at bounding box center [377, 589] width 270 height 12
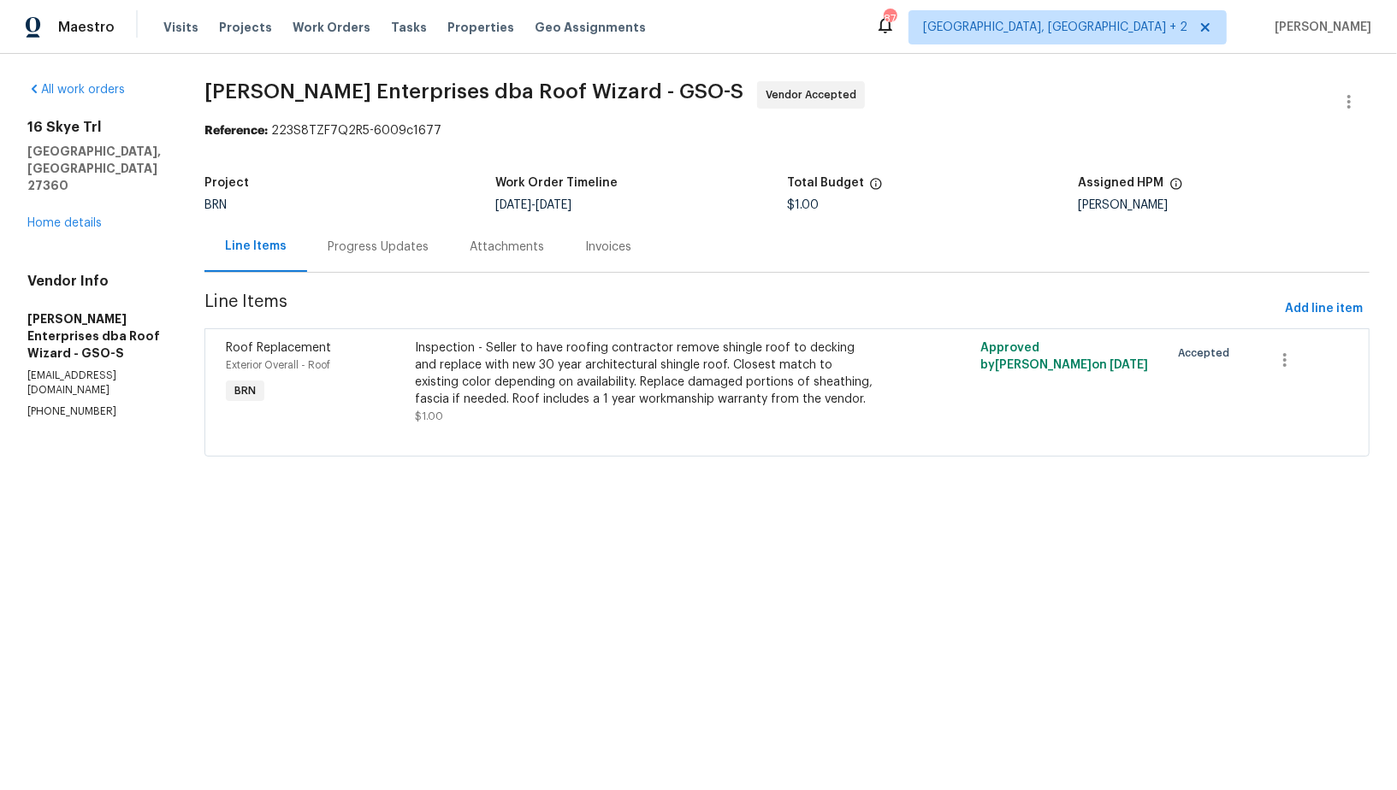
click at [571, 400] on div "Inspection - Seller to have roofing contractor remove shingle roof to decking a…" at bounding box center [646, 374] width 462 height 68
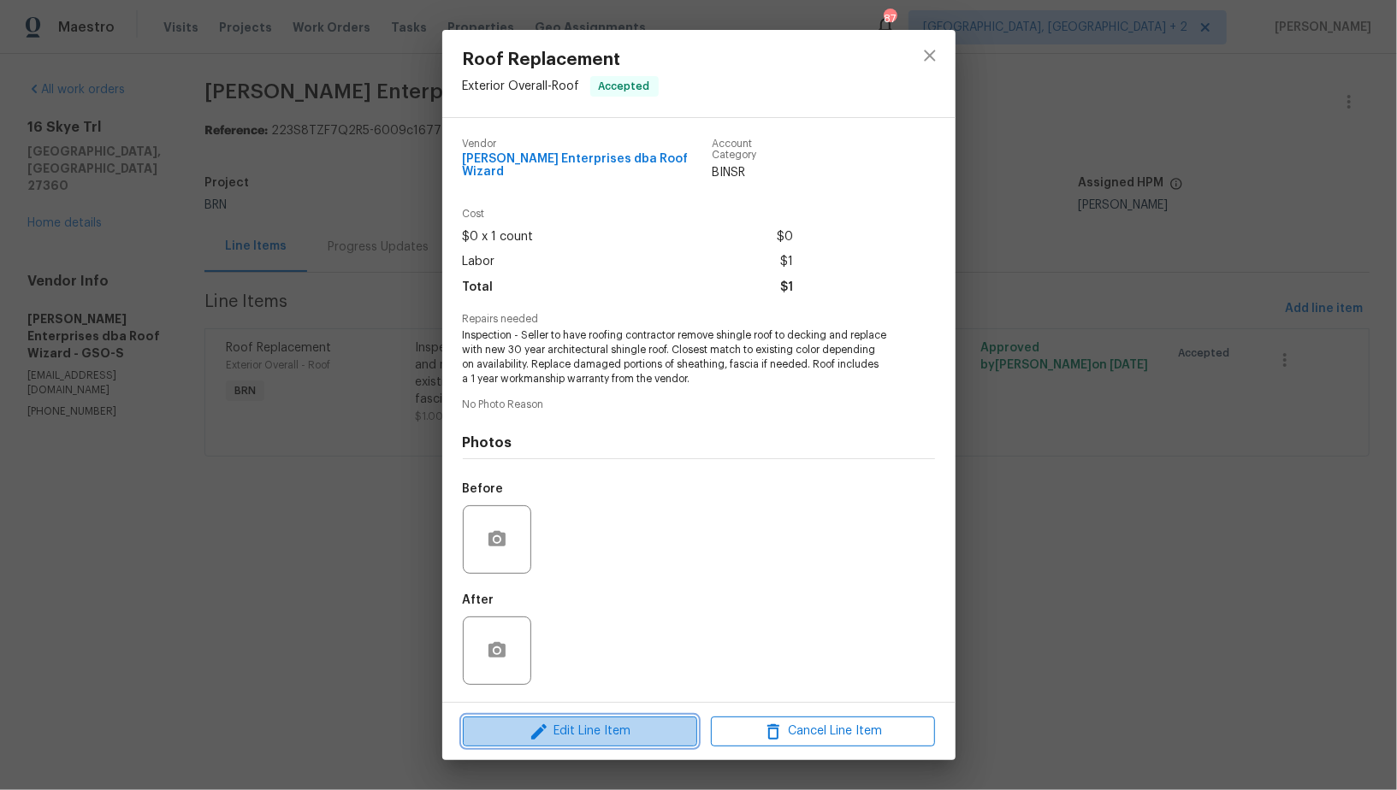
click at [566, 727] on span "Edit Line Item" at bounding box center [580, 731] width 224 height 21
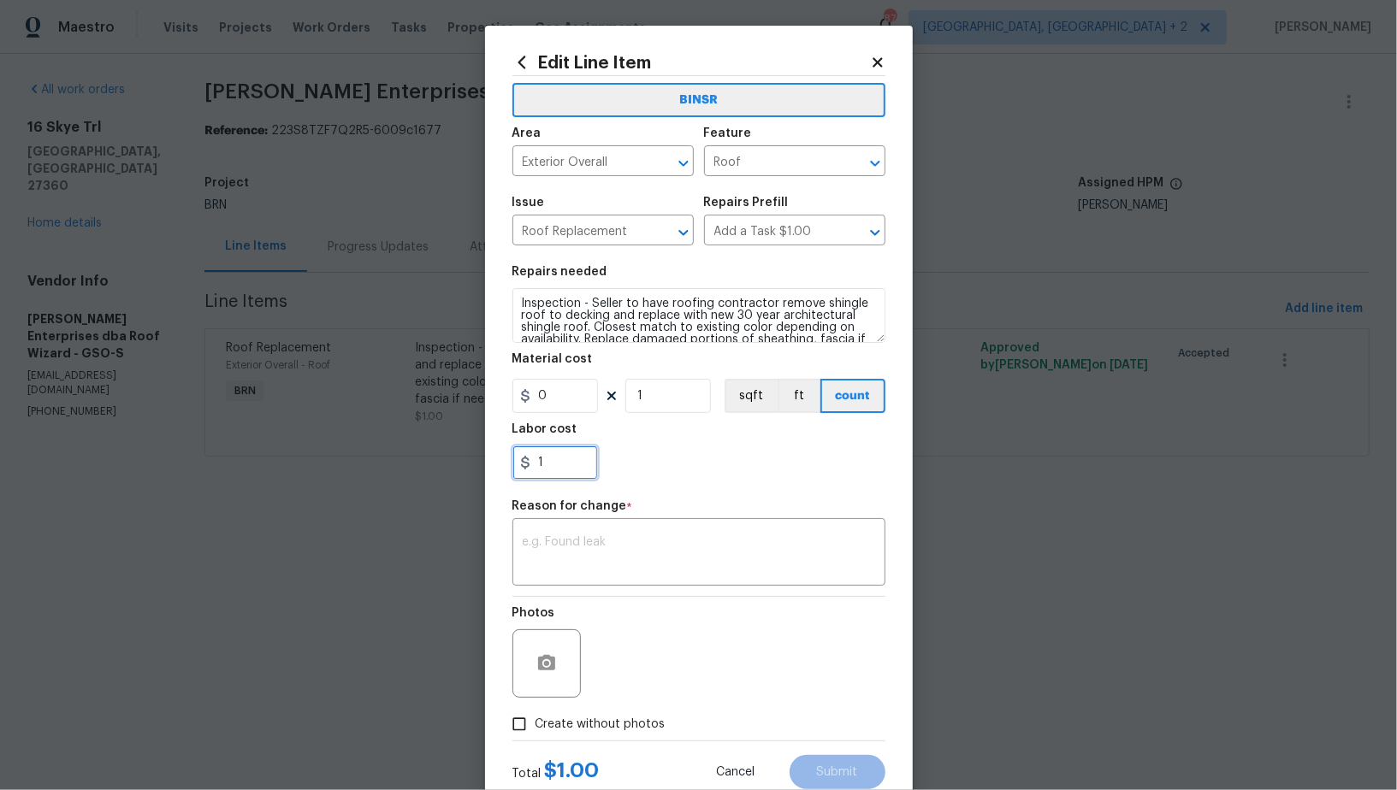
click at [569, 470] on input "1" at bounding box center [555, 463] width 86 height 34
paste input "6410"
type input "6410"
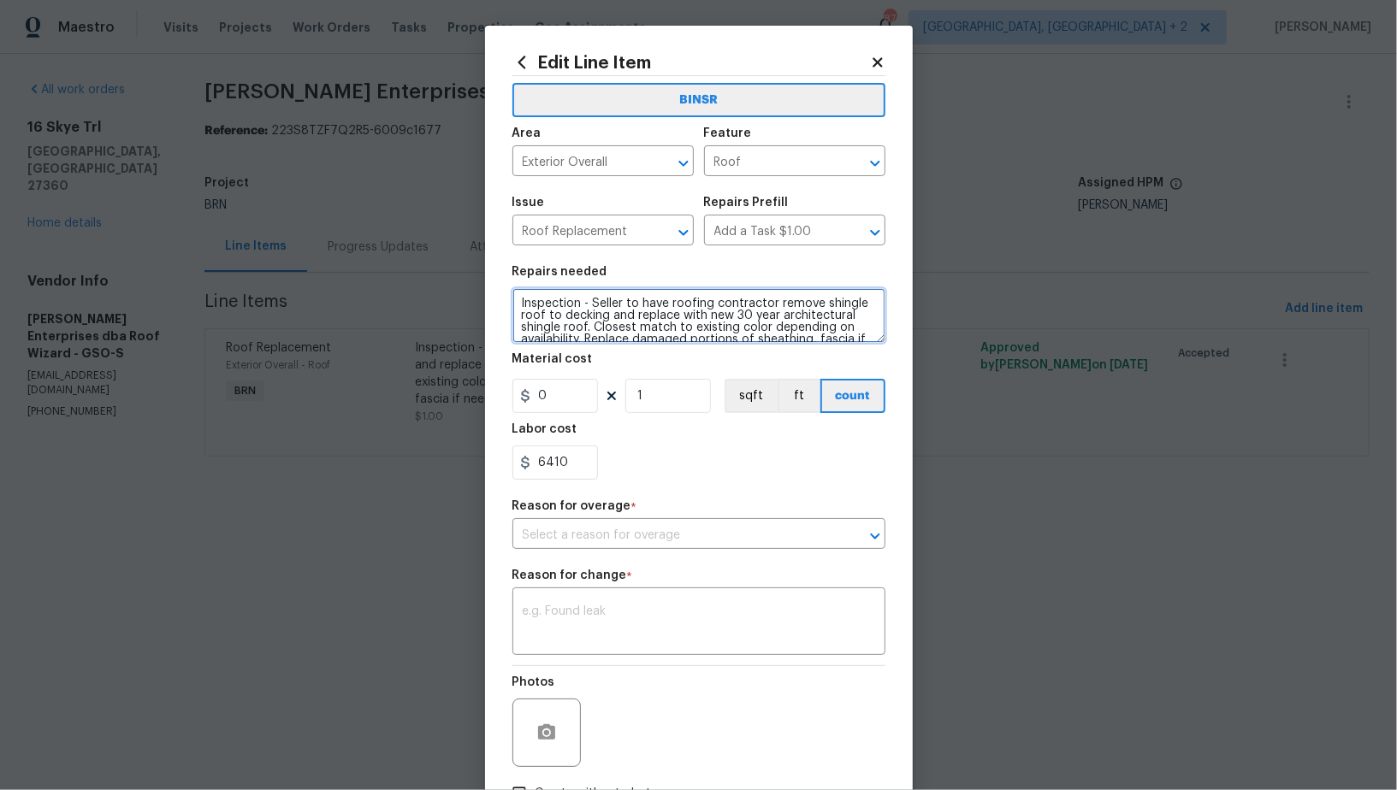
drag, startPoint x: 591, startPoint y: 307, endPoint x: 496, endPoint y: 305, distance: 95.0
click at [496, 305] on div "Edit Line Item BINSR Area Exterior Overall ​ Feature Roof ​ Issue Roof Replacem…" at bounding box center [699, 456] width 428 height 861
type textarea "Seller to have roofing contractor remove shingle roof to decking and replace wi…"
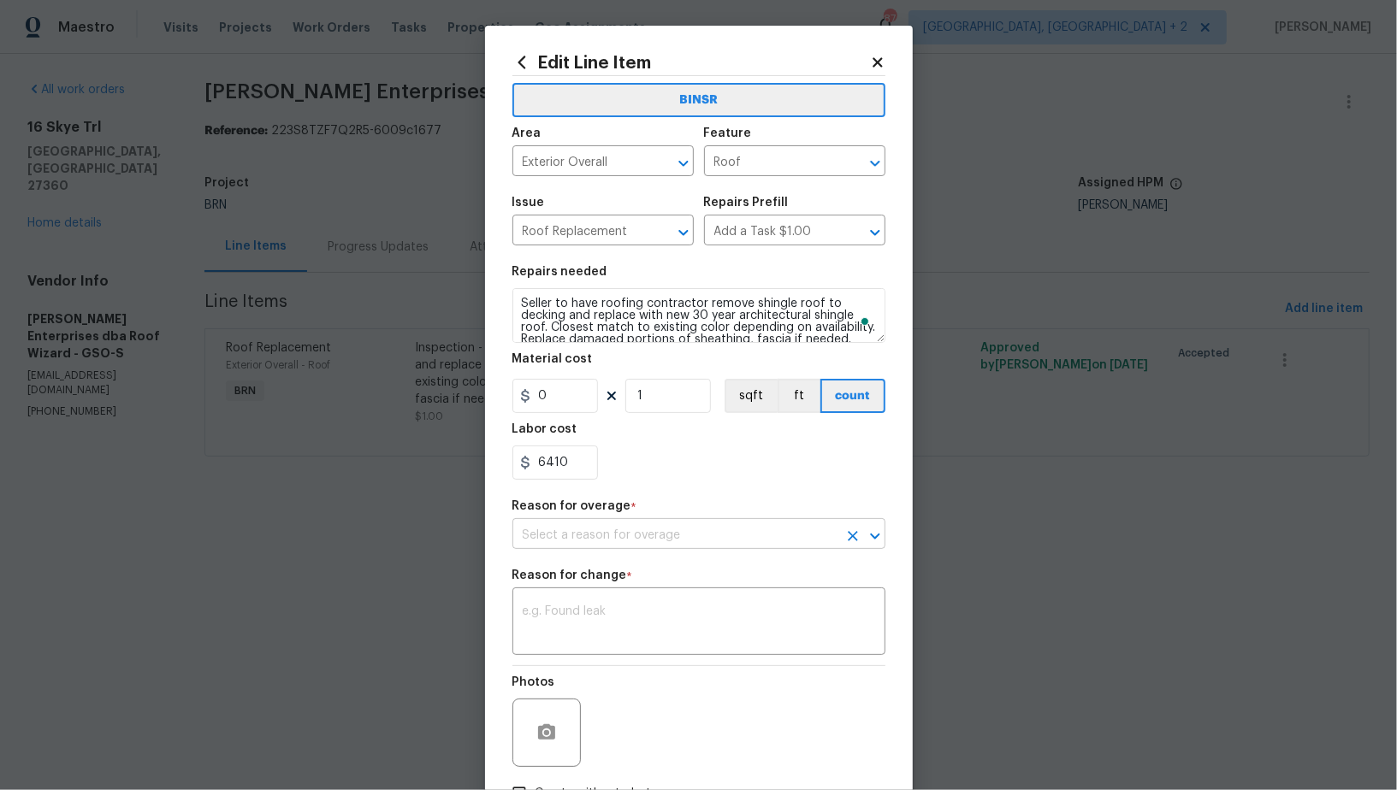
click at [666, 541] on input "text" at bounding box center [674, 536] width 325 height 27
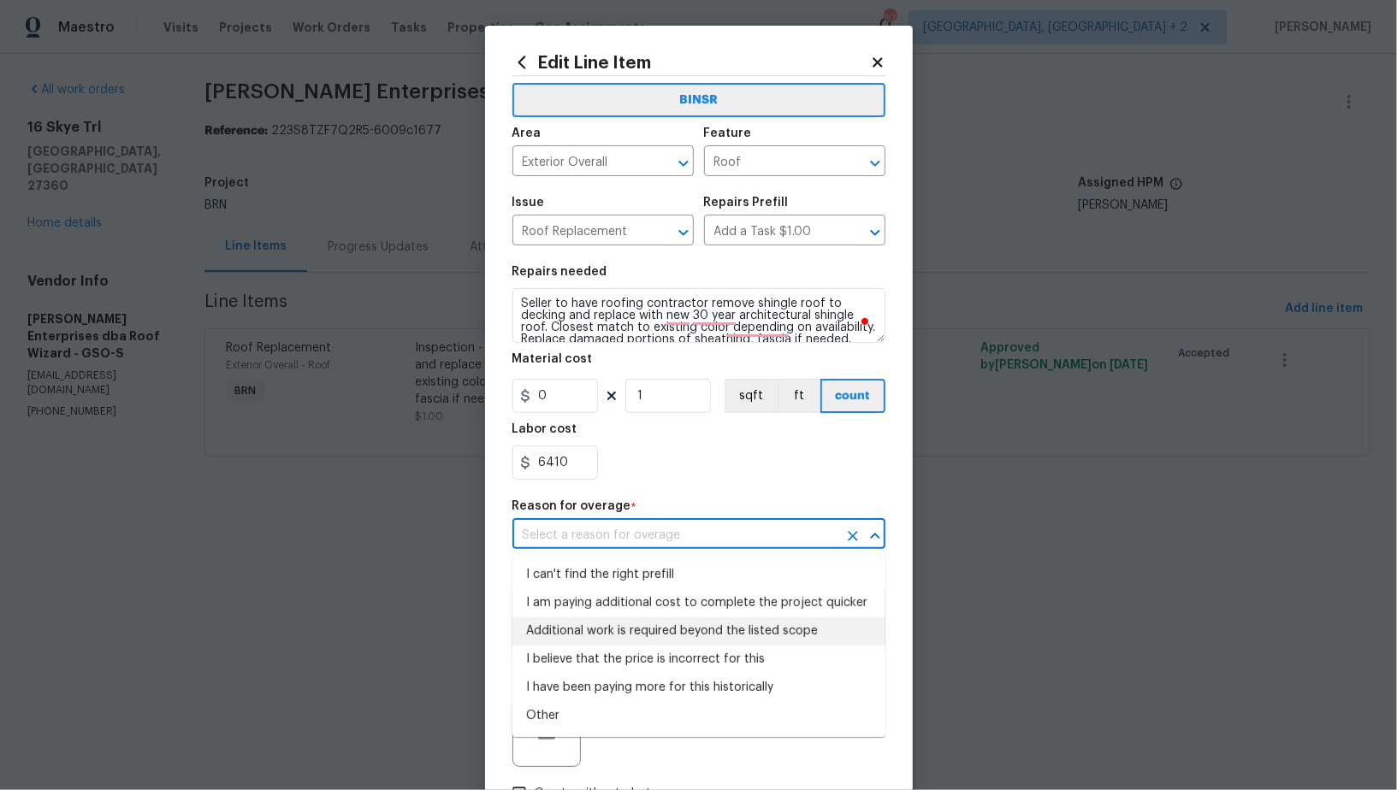
click at [648, 630] on li "Additional work is required beyond the listed scope" at bounding box center [698, 632] width 373 height 28
type input "Additional work is required beyond the listed scope"
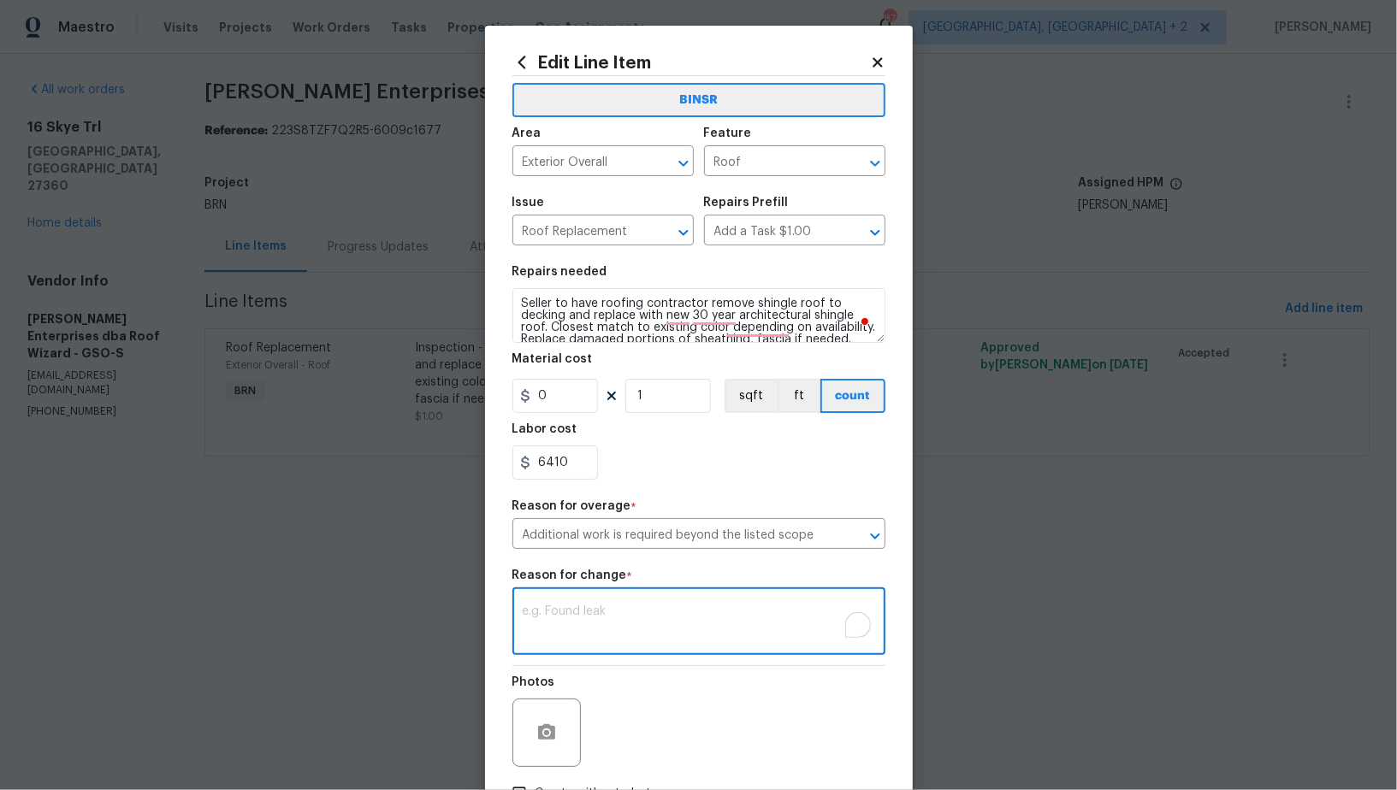
click at [623, 630] on textarea "To enrich screen reader interactions, please activate Accessibility in Grammarl…" at bounding box center [699, 624] width 352 height 36
click at [644, 634] on textarea "To enrich screen reader interactions, please activate Accessibility in Grammarl…" at bounding box center [699, 624] width 352 height 36
paste textarea "(PR) Updated cost per BR team’s approval."
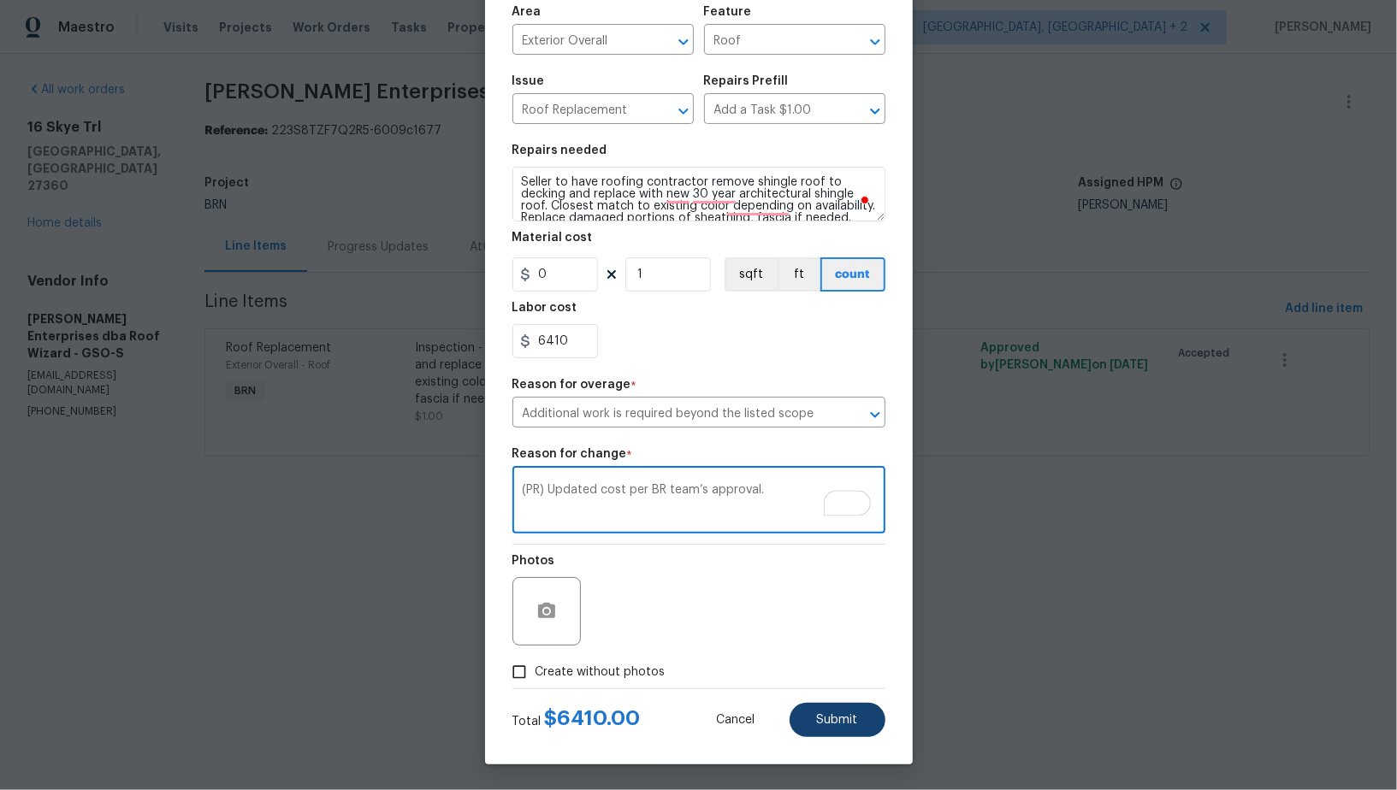
type textarea "(PR) Updated cost per BR team’s approval."
click at [826, 722] on span "Submit" at bounding box center [837, 720] width 41 height 13
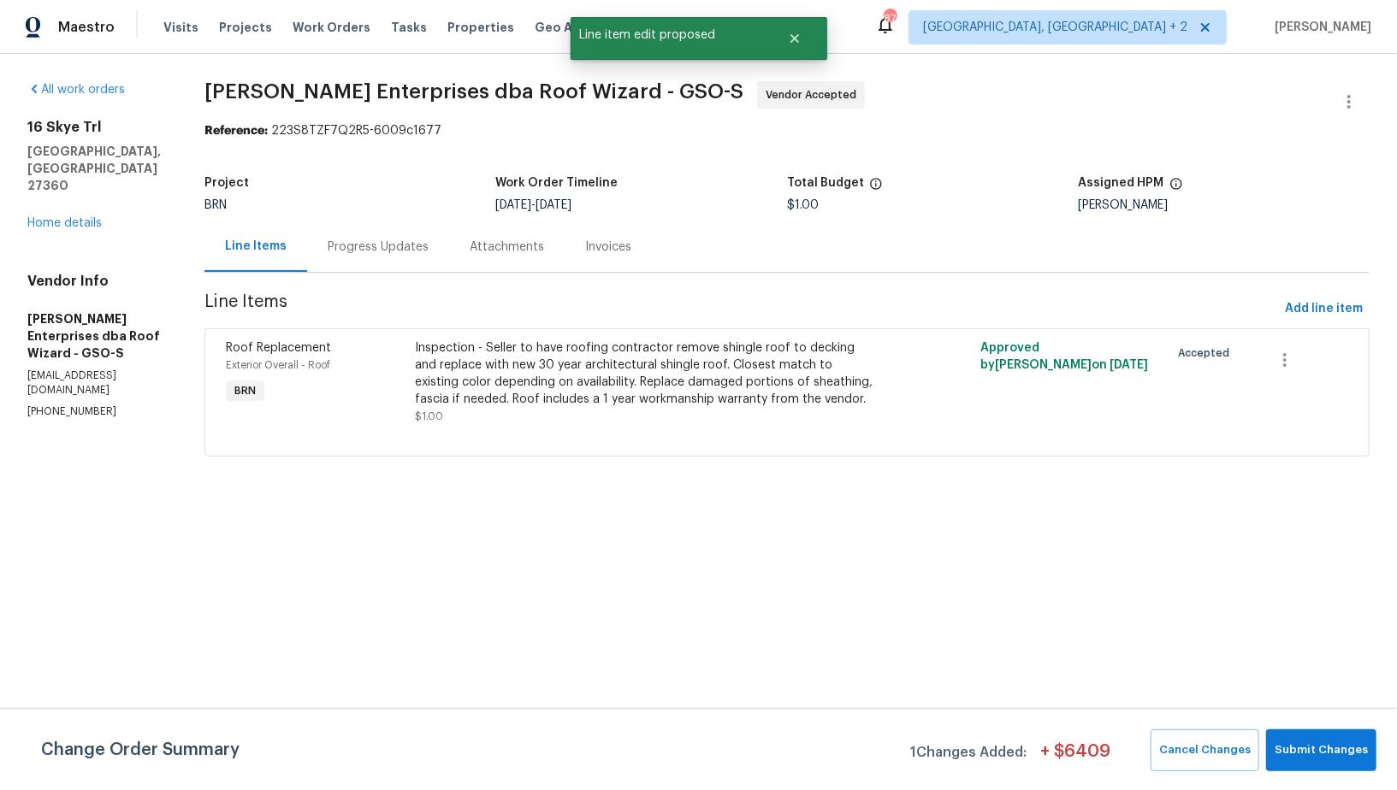
scroll to position [0, 0]
click at [1323, 742] on span "Submit Changes" at bounding box center [1321, 751] width 93 height 20
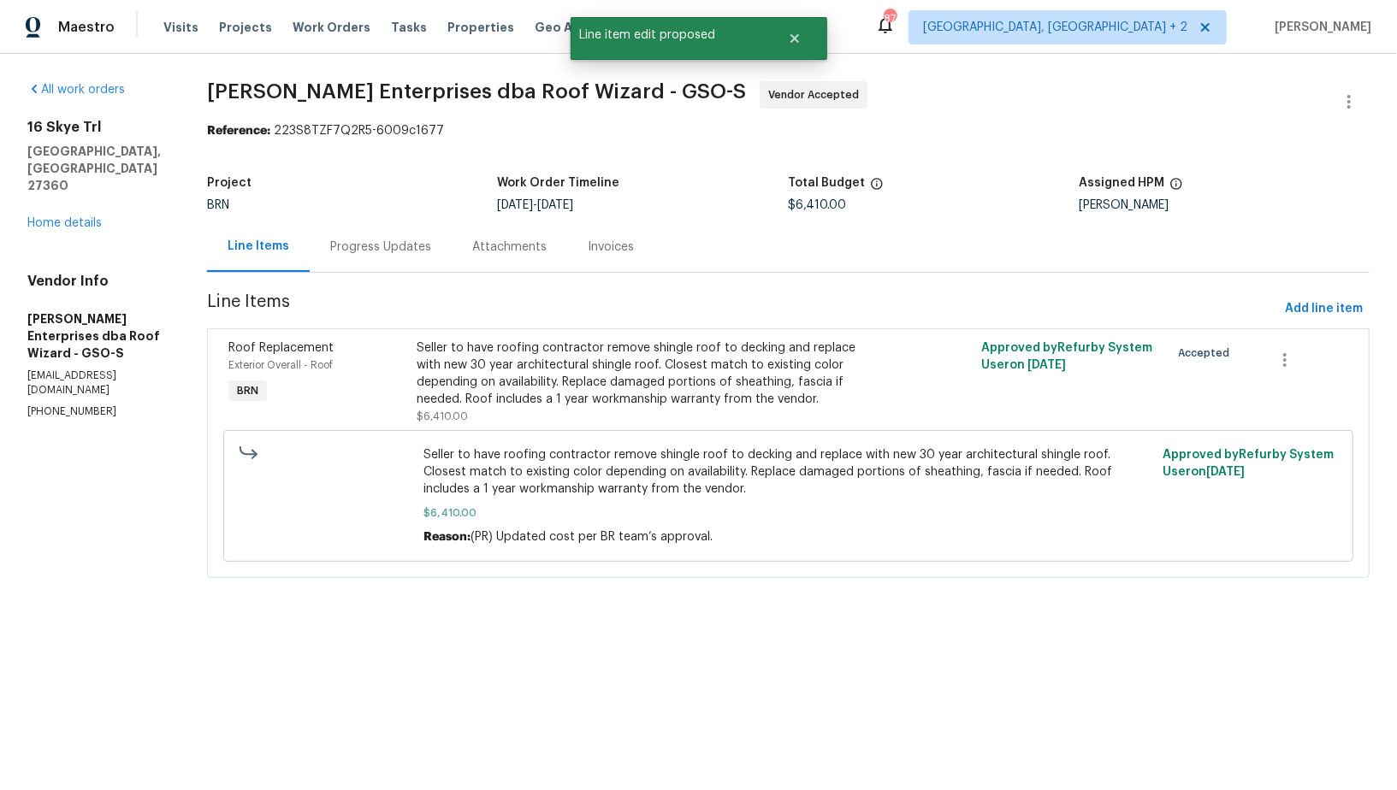
click at [378, 233] on div "Progress Updates" at bounding box center [381, 247] width 142 height 50
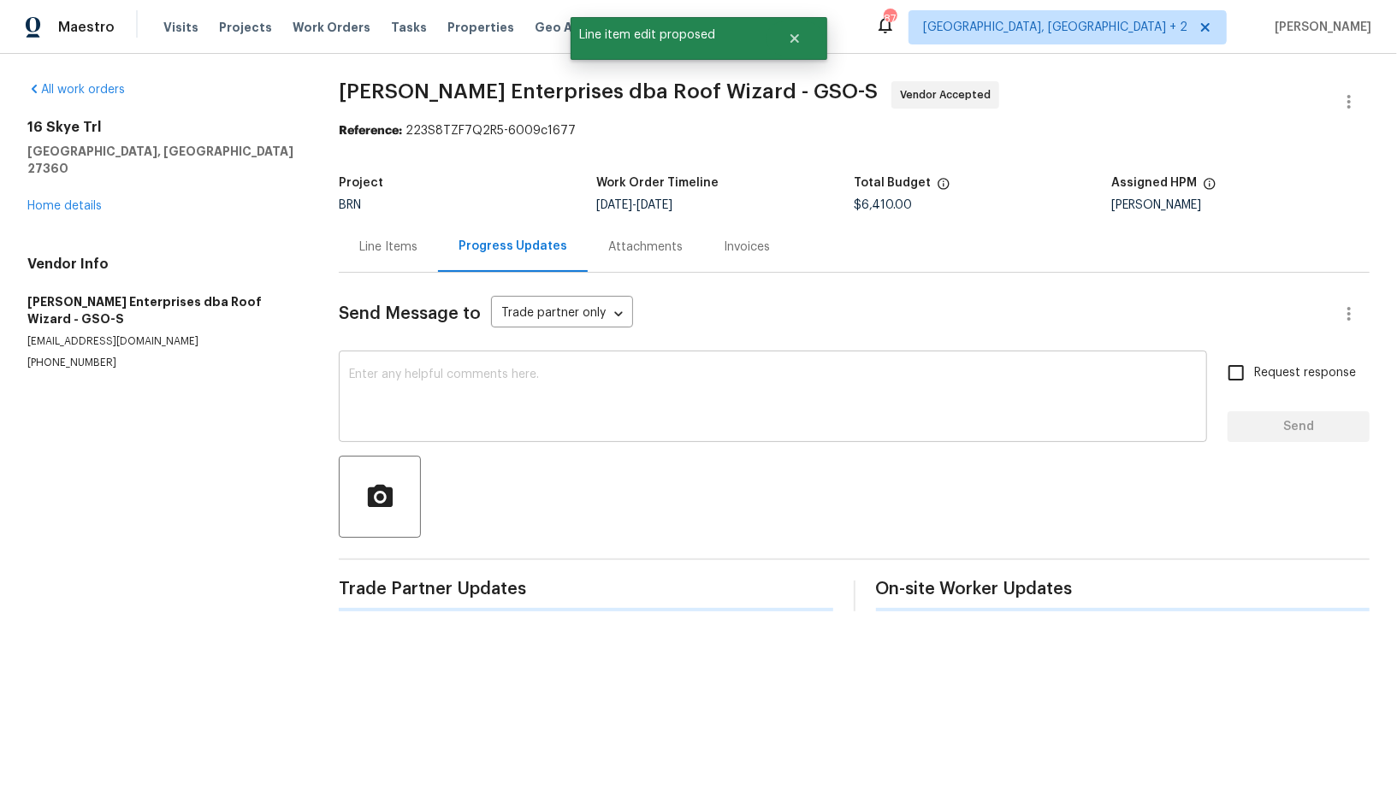
click at [352, 403] on textarea at bounding box center [773, 399] width 848 height 60
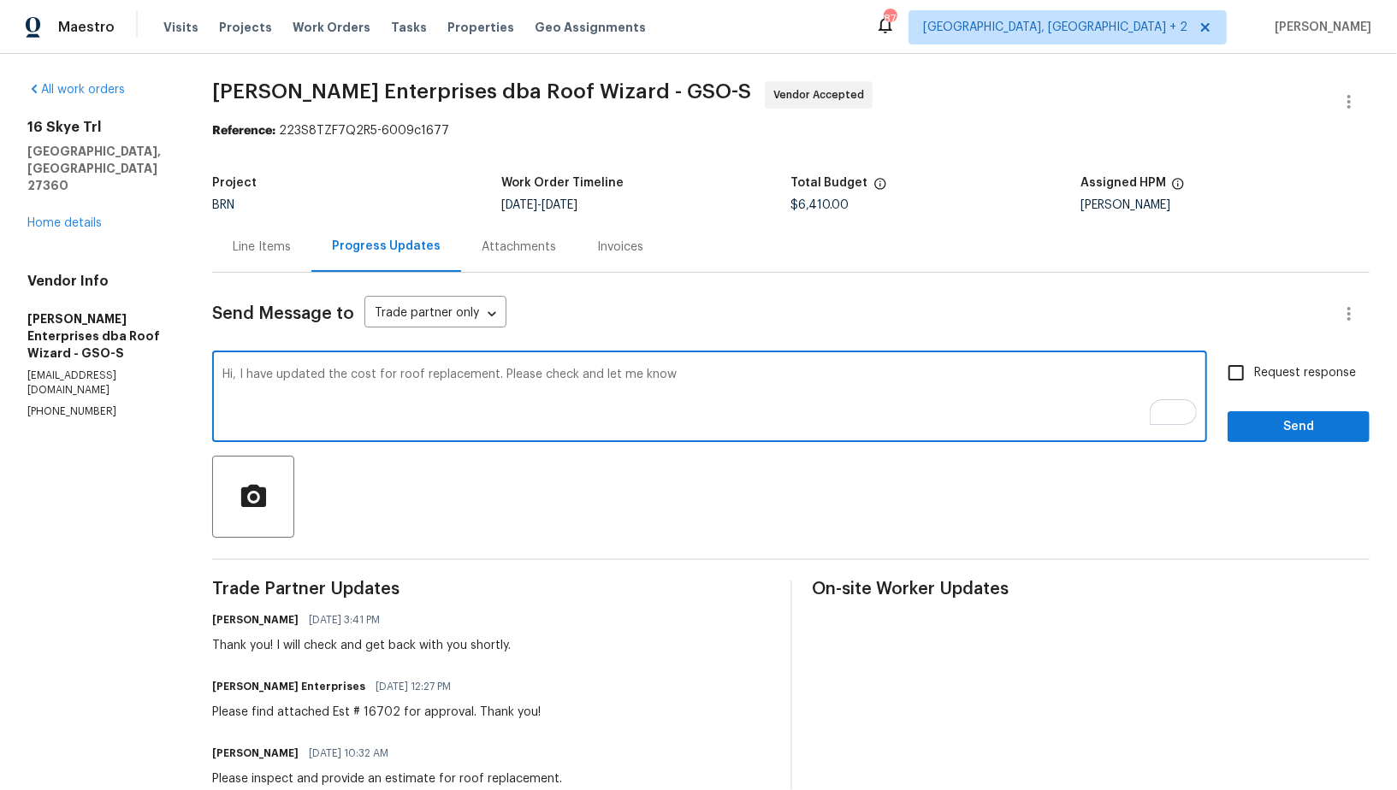
click at [692, 374] on textarea "Hi, I have updated the cost for roof replacement. Please check and let me know" at bounding box center [709, 399] width 974 height 60
type textarea "Hi, I have updated the cost for roof replacement. Please check and let me know …"
click at [1243, 364] on input "Request response" at bounding box center [1236, 373] width 36 height 36
checkbox input "true"
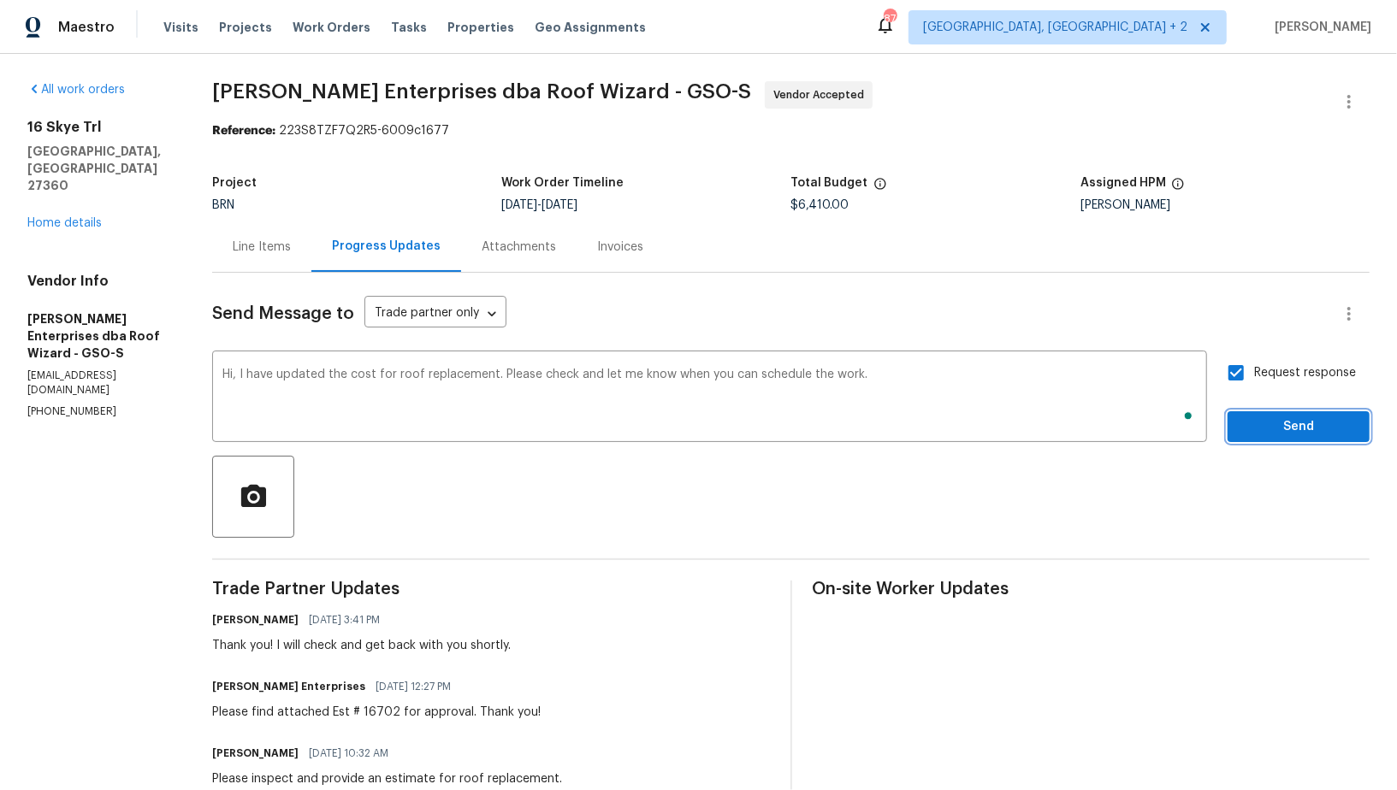
click at [1268, 426] on span "Send" at bounding box center [1298, 427] width 115 height 21
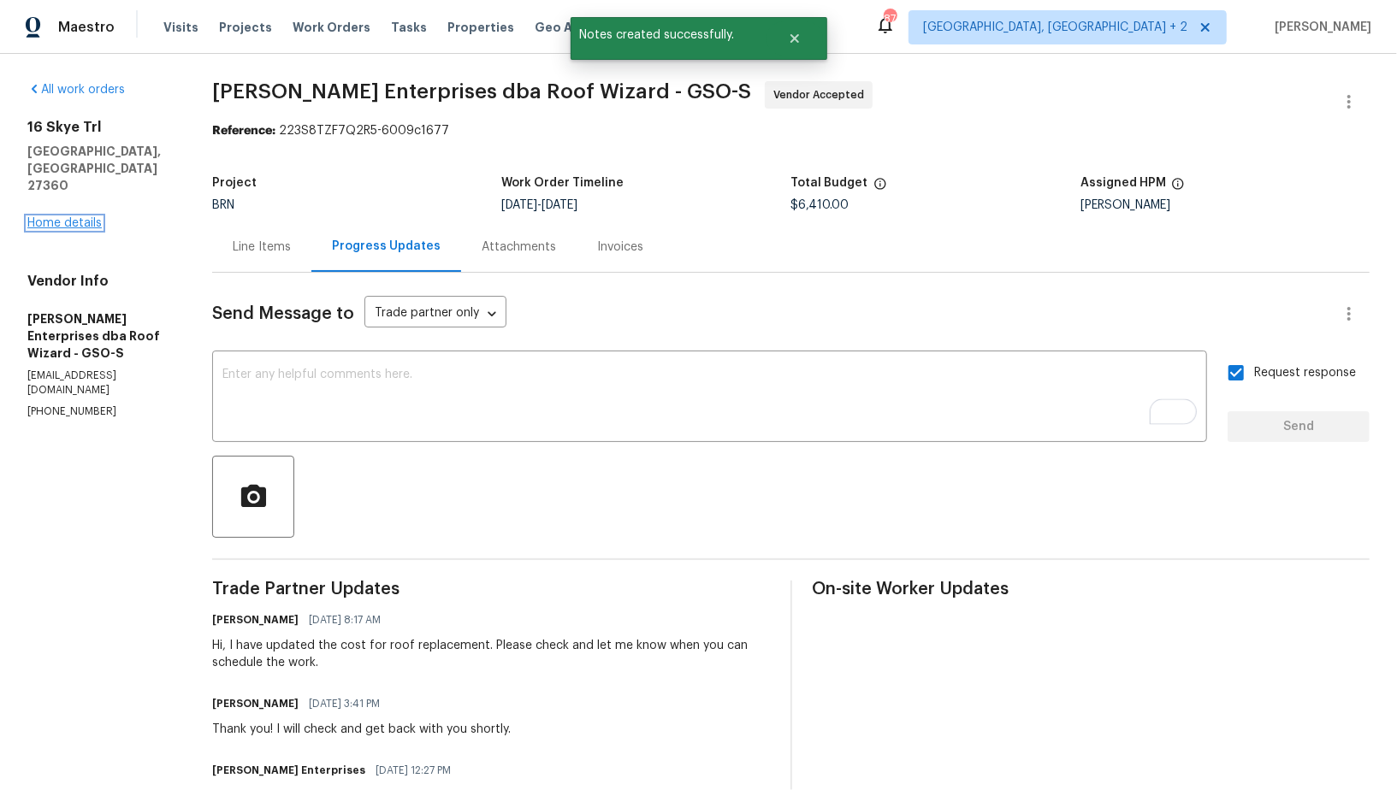
click at [83, 217] on link "Home details" at bounding box center [64, 223] width 74 height 12
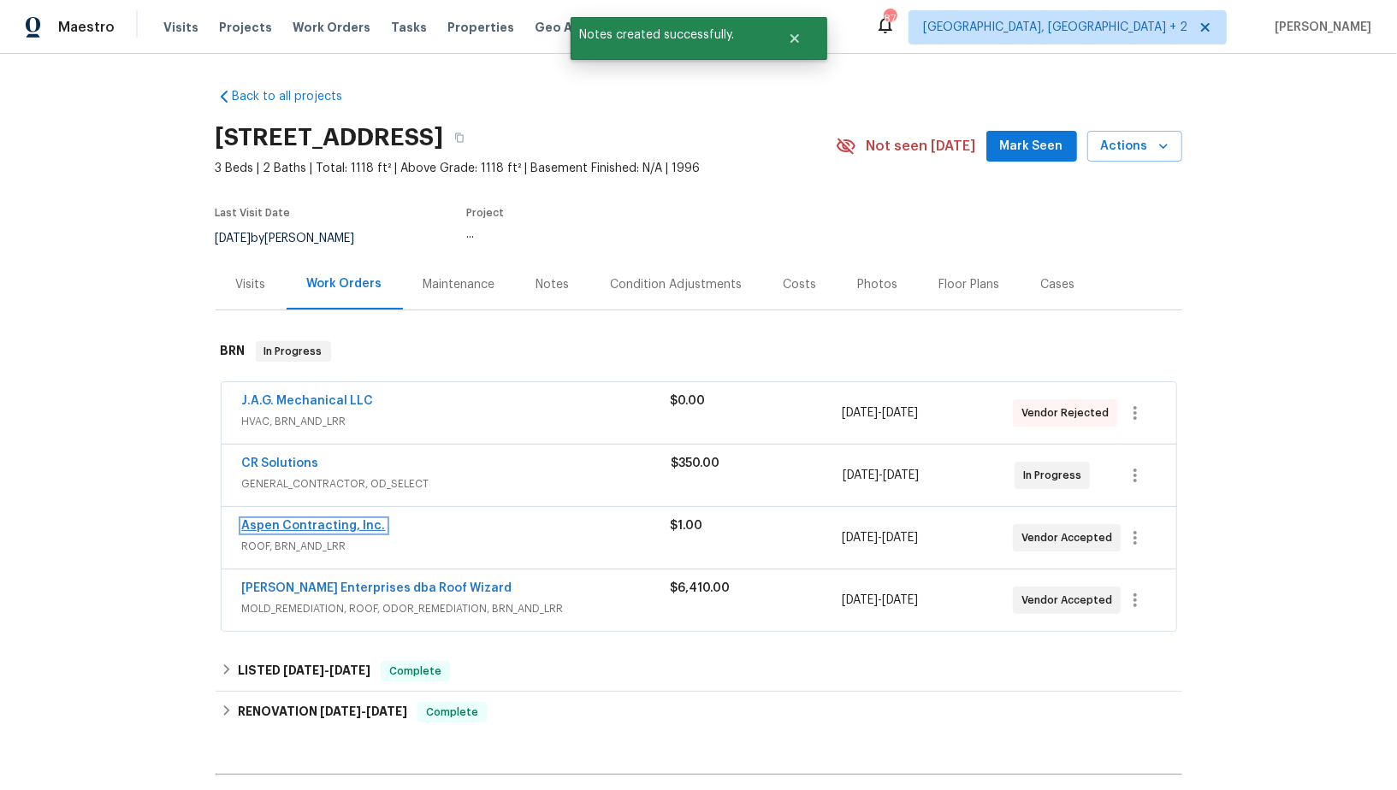
click at [275, 520] on link "Aspen Contracting, Inc." at bounding box center [314, 526] width 144 height 12
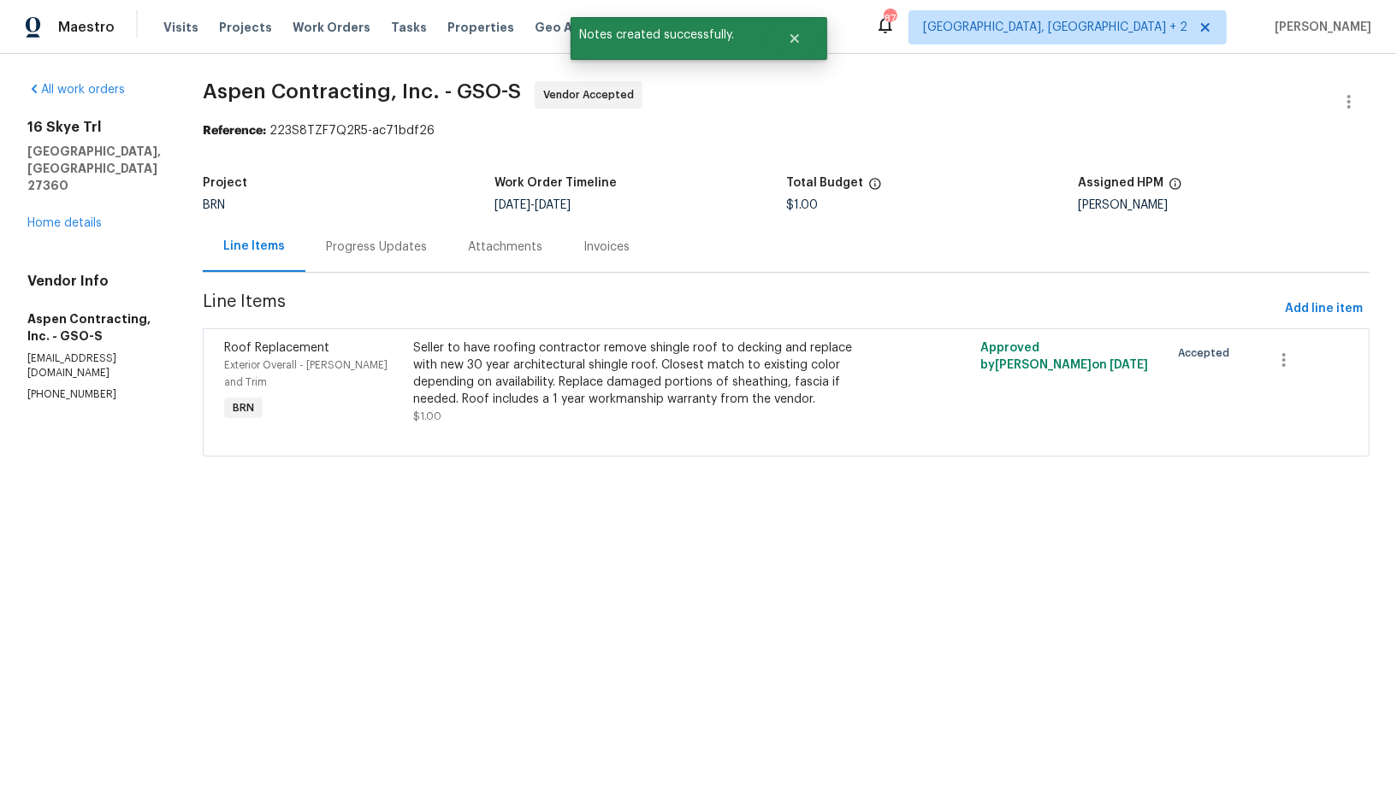
click at [459, 246] on div "Attachments" at bounding box center [504, 247] width 115 height 50
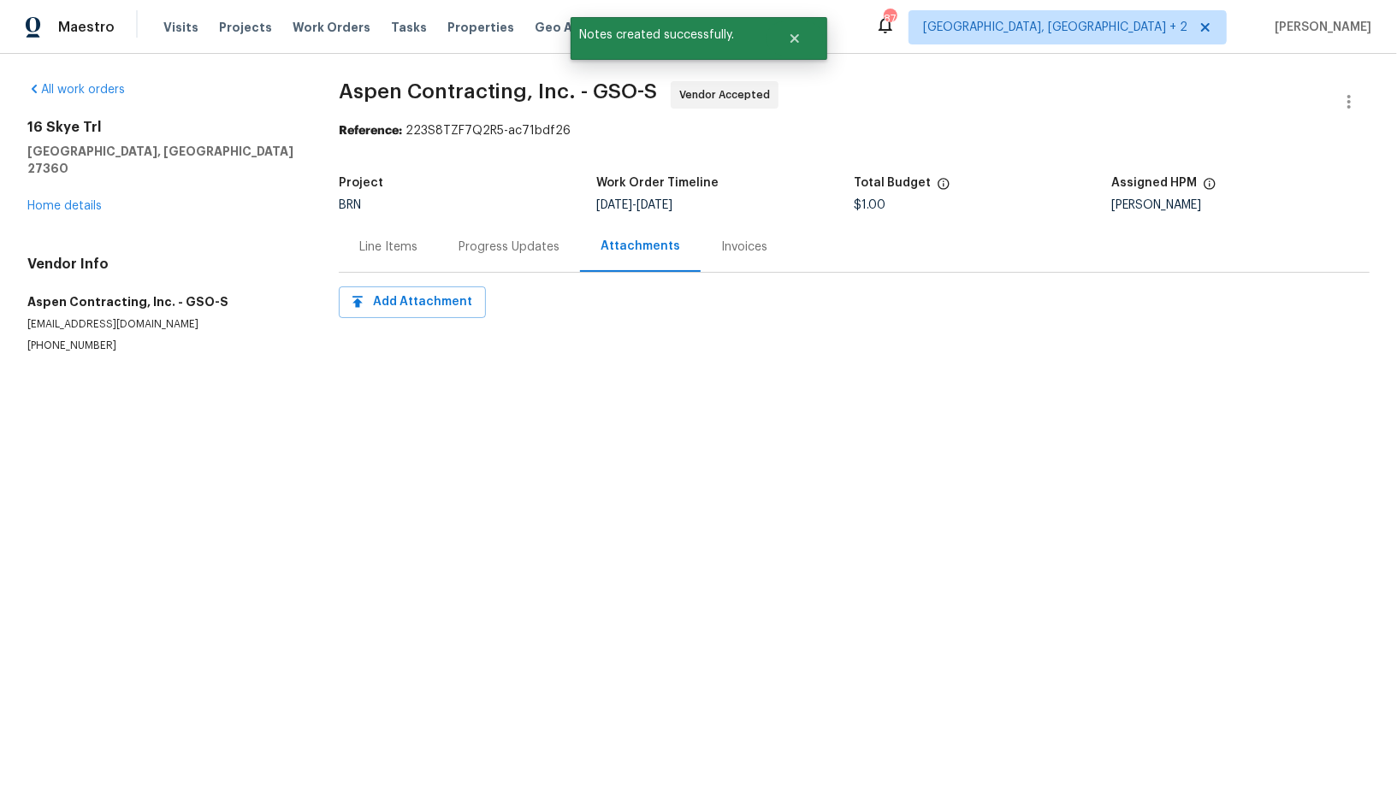
click at [482, 213] on div "Project BRN Work Order Timeline 10/6/2025 - 10/8/2025 Total Budget $1.00 Assign…" at bounding box center [854, 194] width 1031 height 55
click at [482, 249] on div "Progress Updates" at bounding box center [509, 247] width 101 height 17
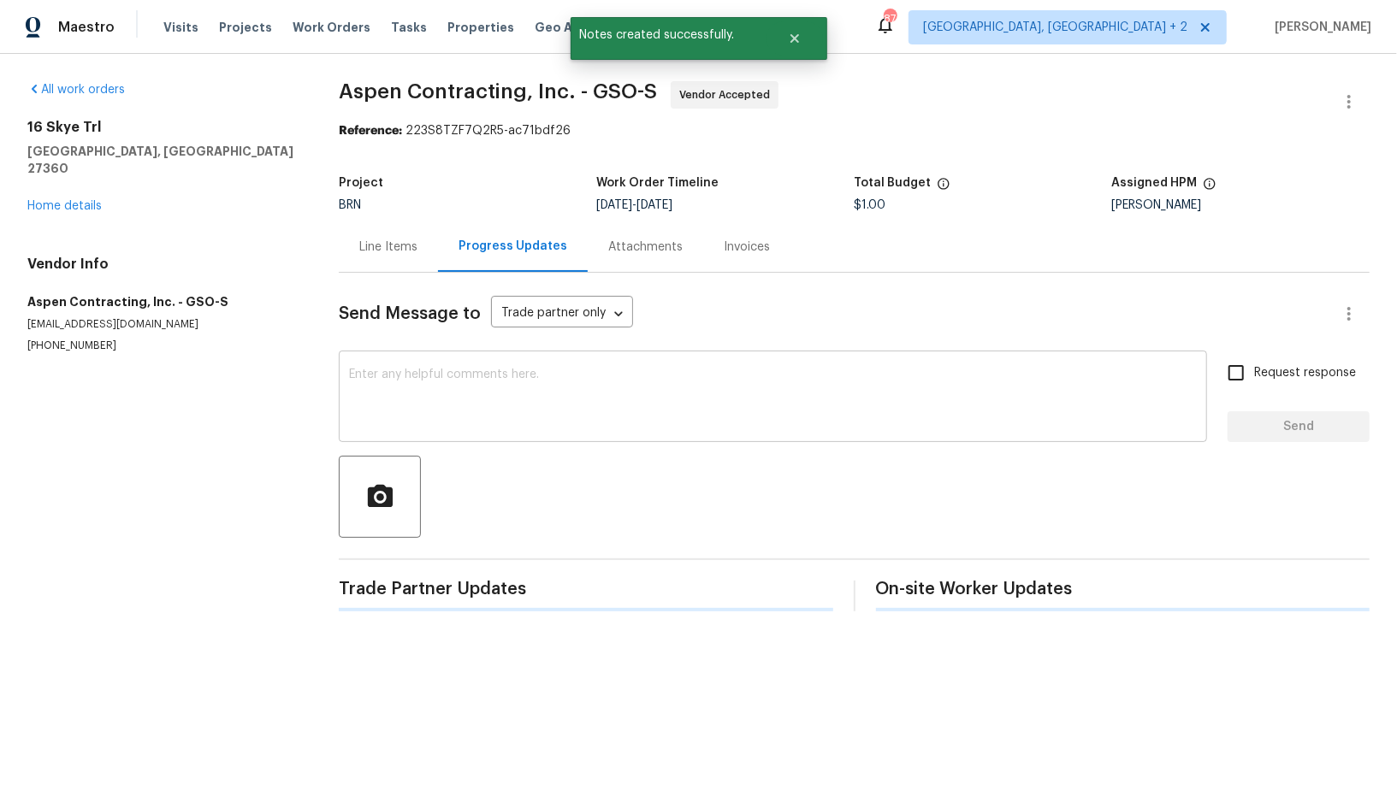
click at [442, 417] on textarea at bounding box center [773, 399] width 848 height 60
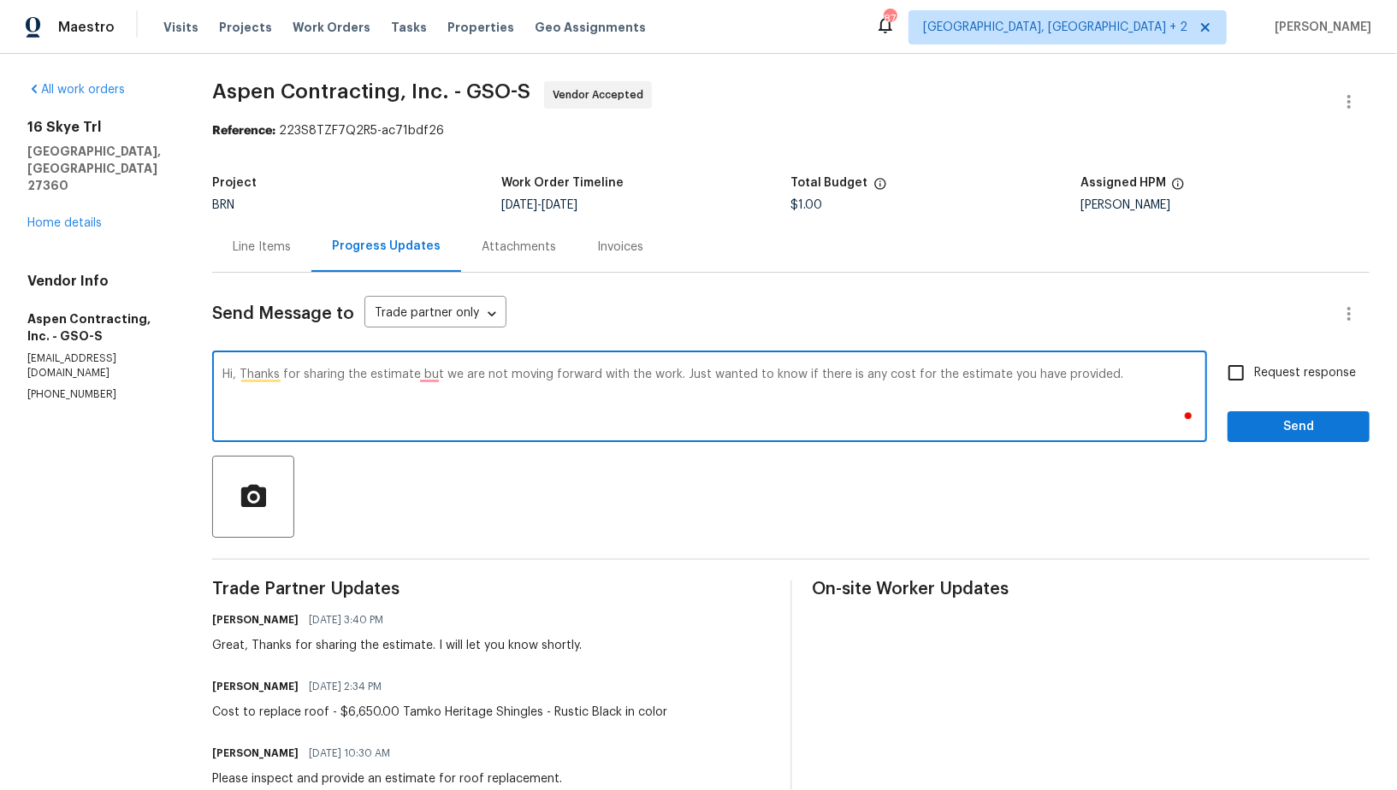
type textarea "Hi, Thanks for sharing the estimate but we are not moving forward with the work…"
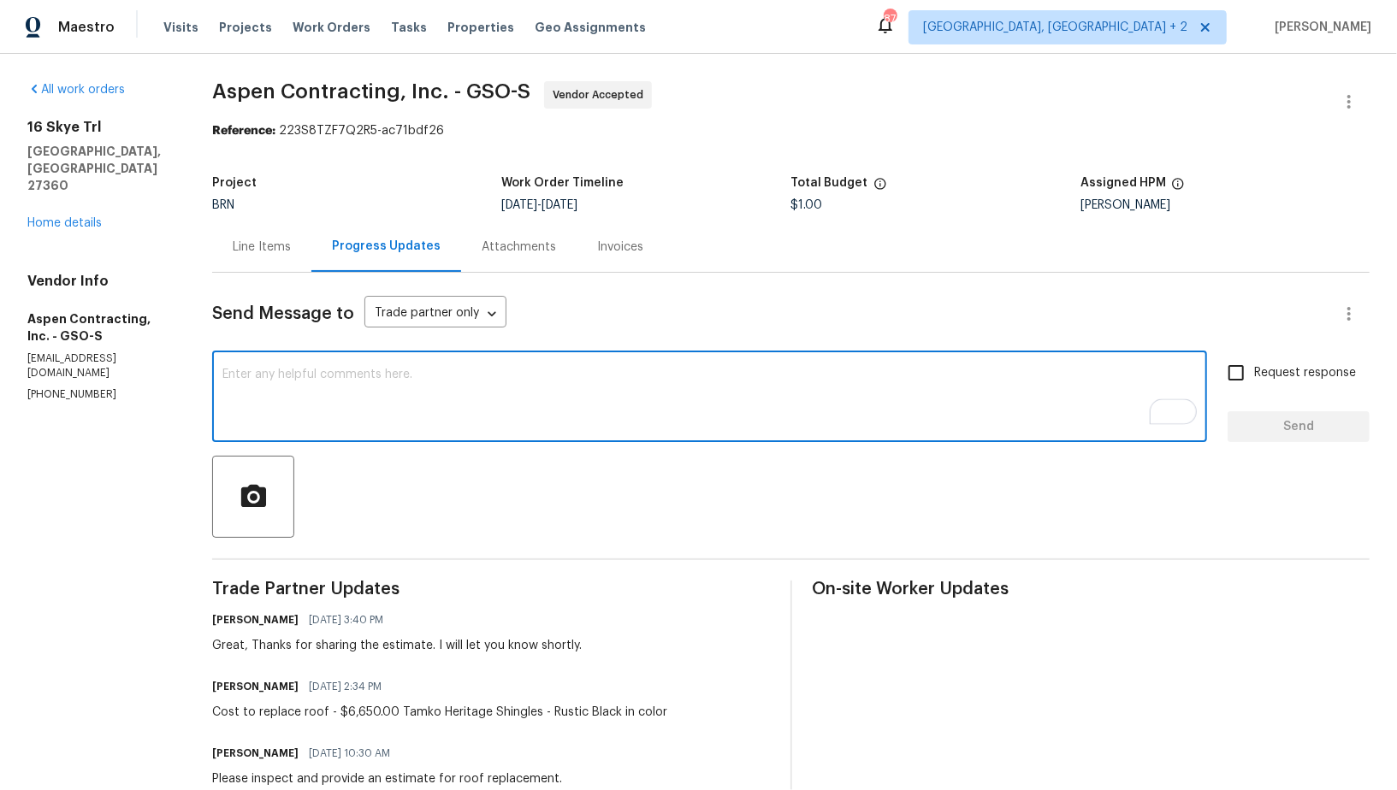
paste textarea "Hi, thank you for sharing the estimate. We’ve decided not to move forward with …"
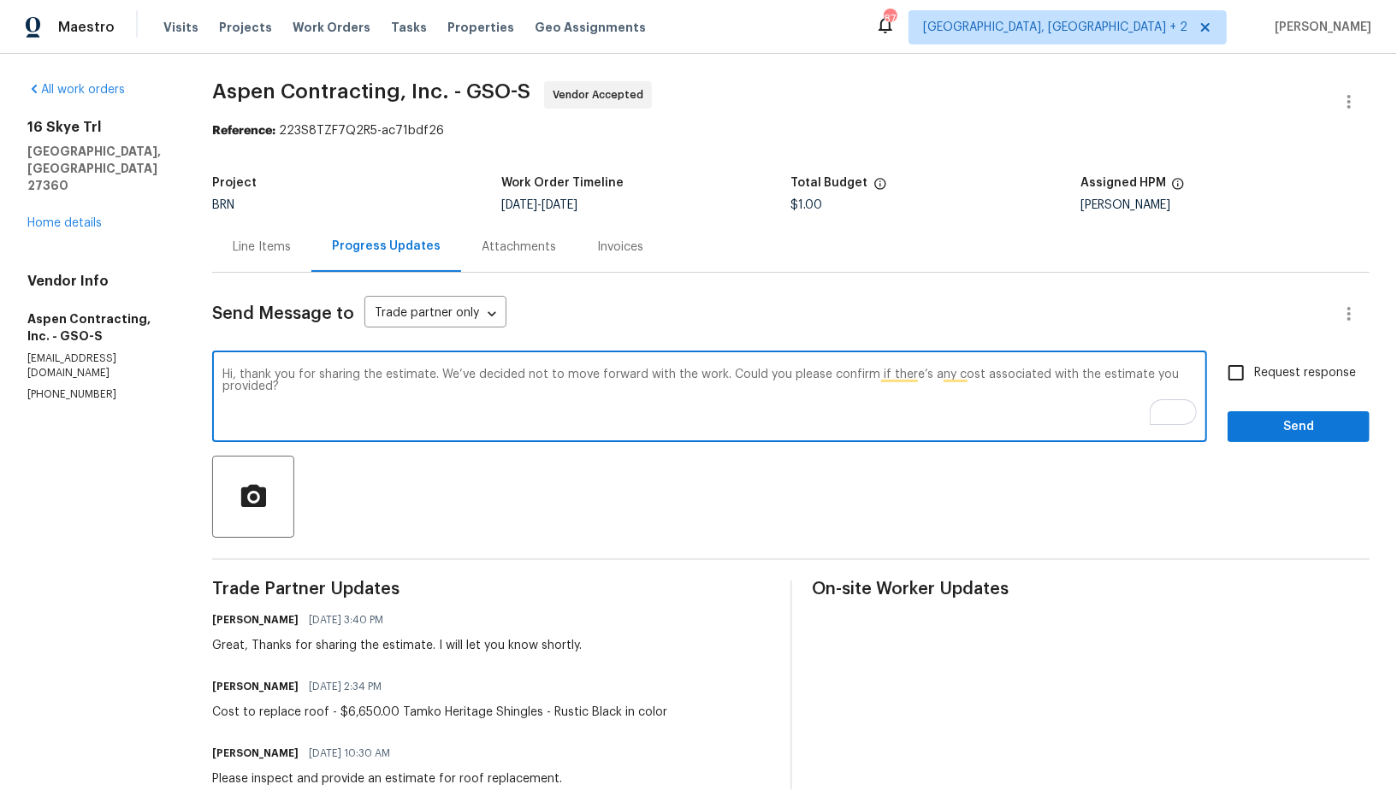
drag, startPoint x: 968, startPoint y: 375, endPoint x: 1081, endPoint y: 375, distance: 113.8
click at [1081, 375] on textarea "Hi, thank you for sharing the estimate. We’ve decided not to move forward with …" at bounding box center [709, 399] width 974 height 60
type textarea "Hi, thank you for sharing the estimate. We’ve decided not to move forward with …"
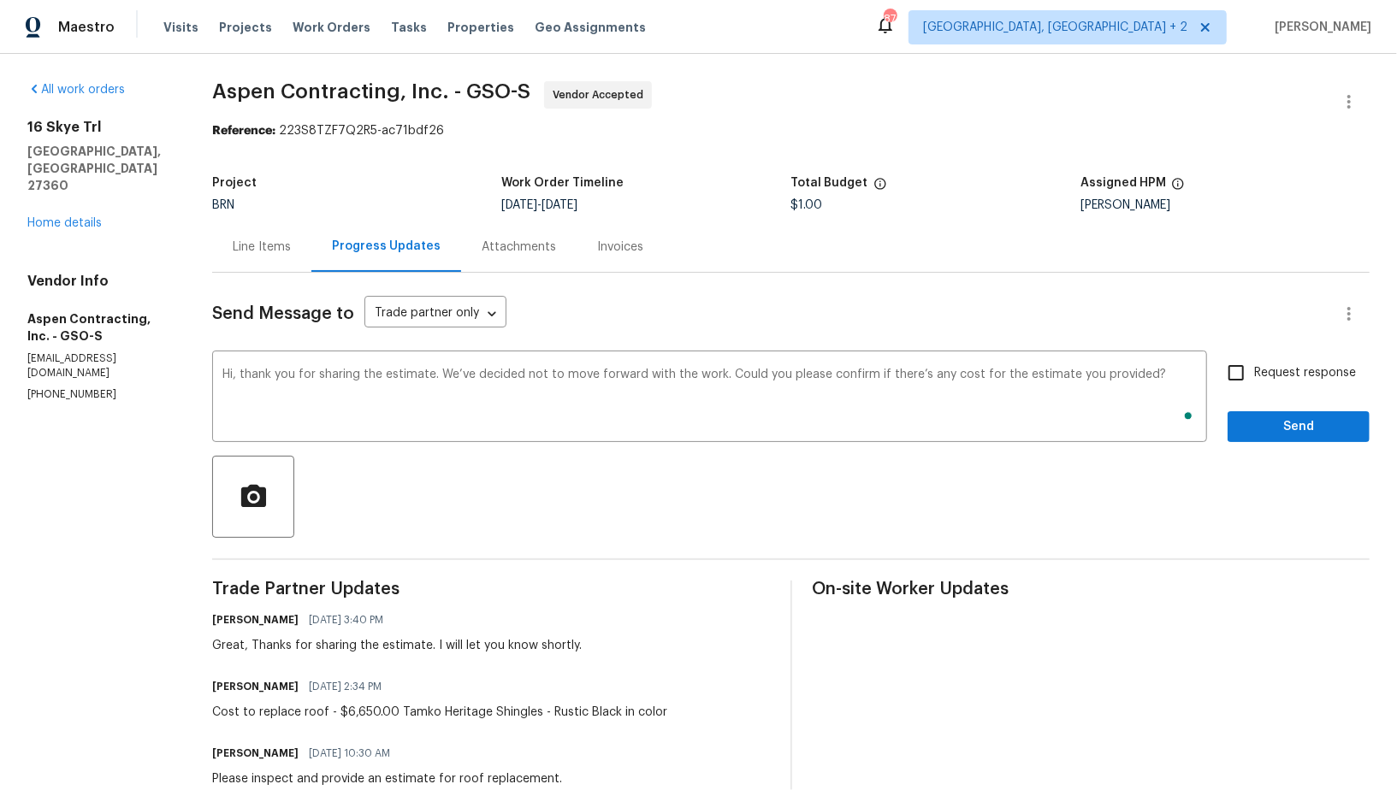
click at [1264, 378] on span "Request response" at bounding box center [1305, 373] width 102 height 18
click at [1254, 378] on input "Request response" at bounding box center [1236, 373] width 36 height 36
checkbox input "true"
click at [1274, 429] on span "Send" at bounding box center [1298, 427] width 115 height 21
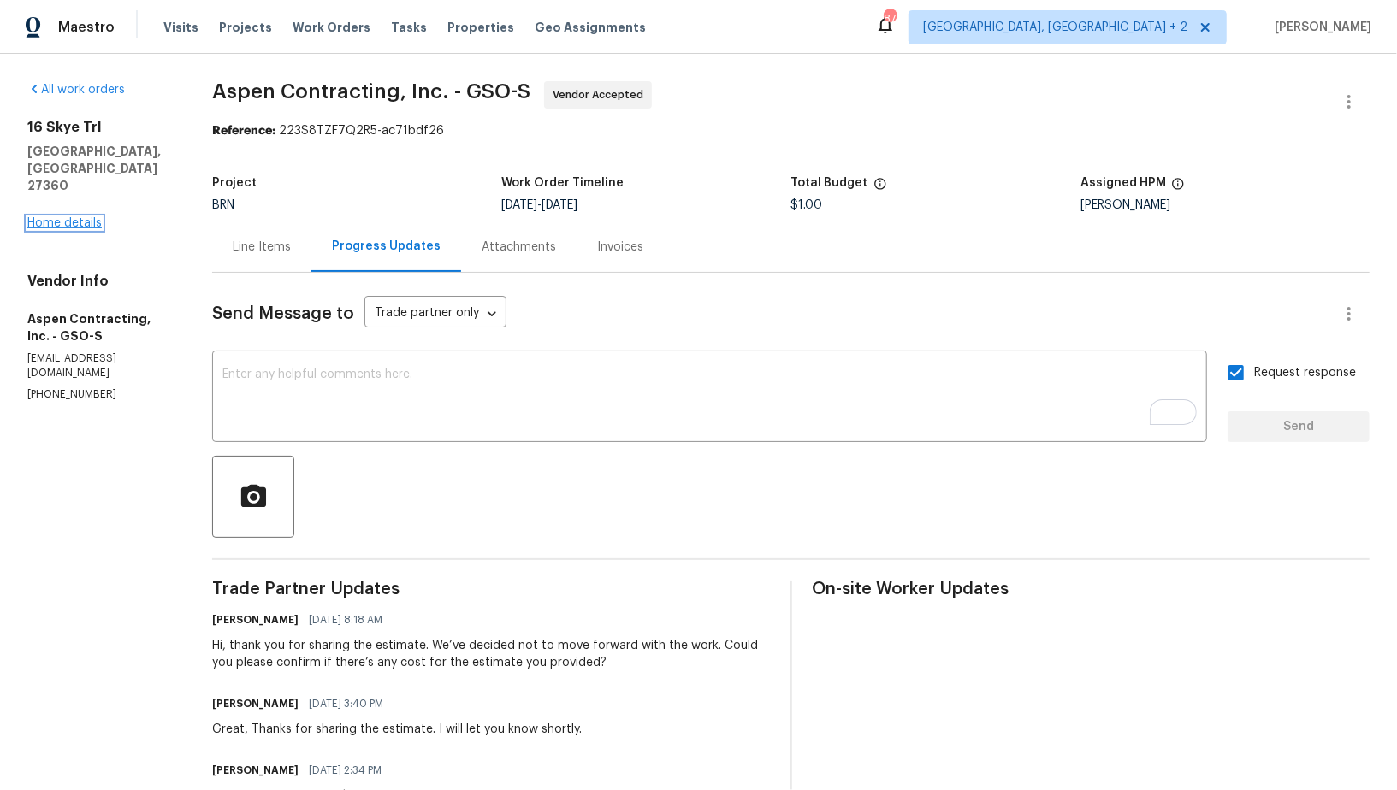
click at [49, 217] on link "Home details" at bounding box center [64, 223] width 74 height 12
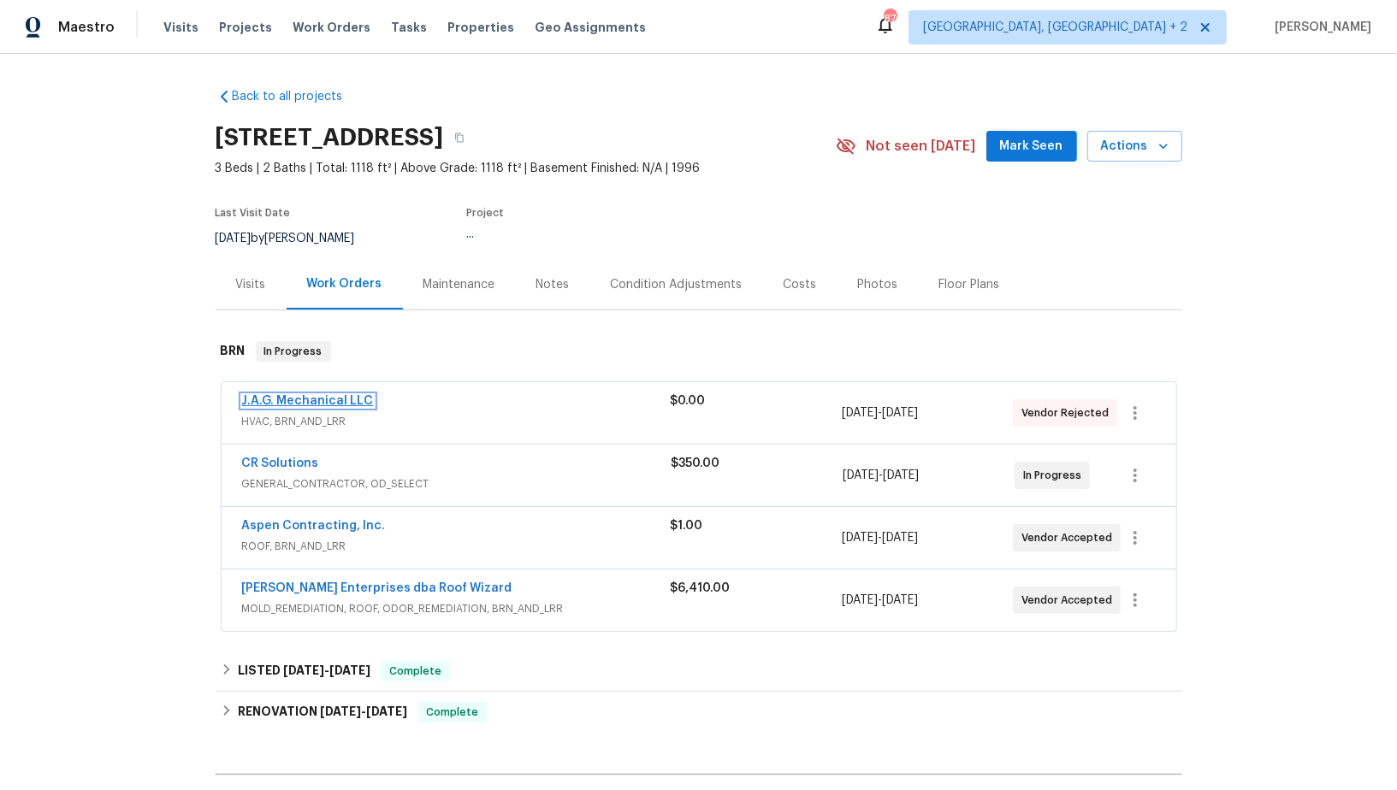
click at [324, 400] on link "J.A.G. Mechanical LLC" at bounding box center [308, 401] width 132 height 12
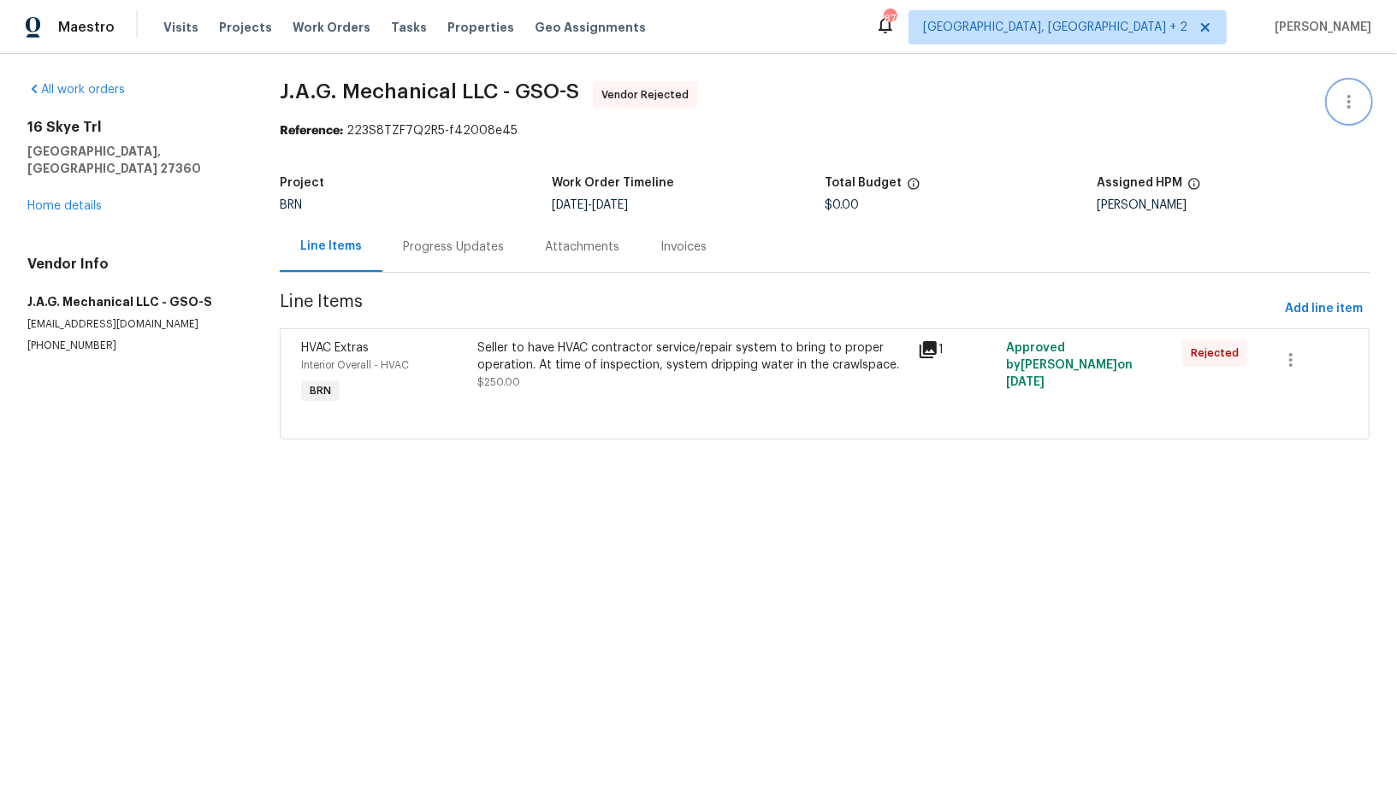
click at [1351, 109] on icon "button" at bounding box center [1349, 102] width 21 height 21
click at [1298, 109] on li "Edit" at bounding box center [1293, 101] width 185 height 28
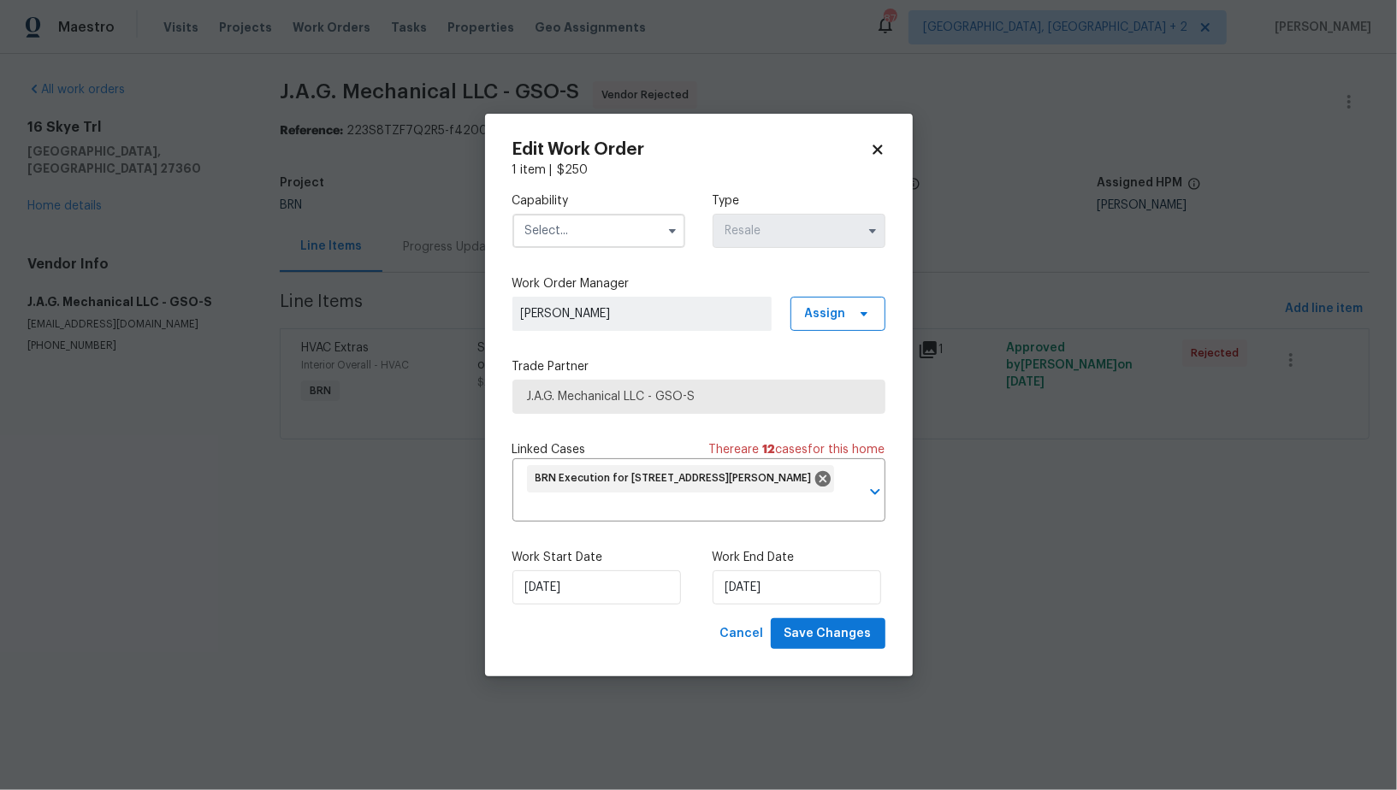
click at [634, 226] on input "text" at bounding box center [598, 231] width 173 height 34
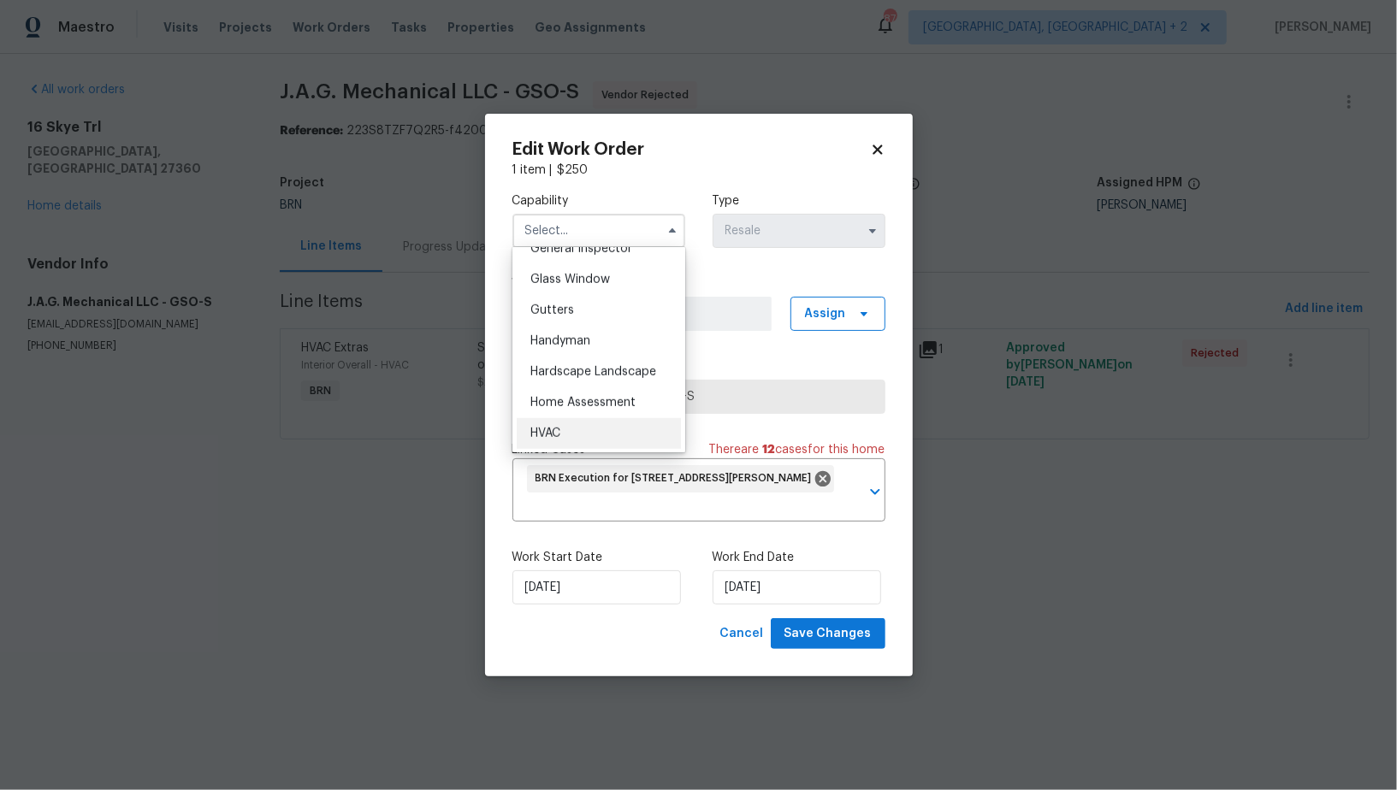
click at [566, 428] on div "HVAC" at bounding box center [599, 433] width 164 height 31
type input "HVAC"
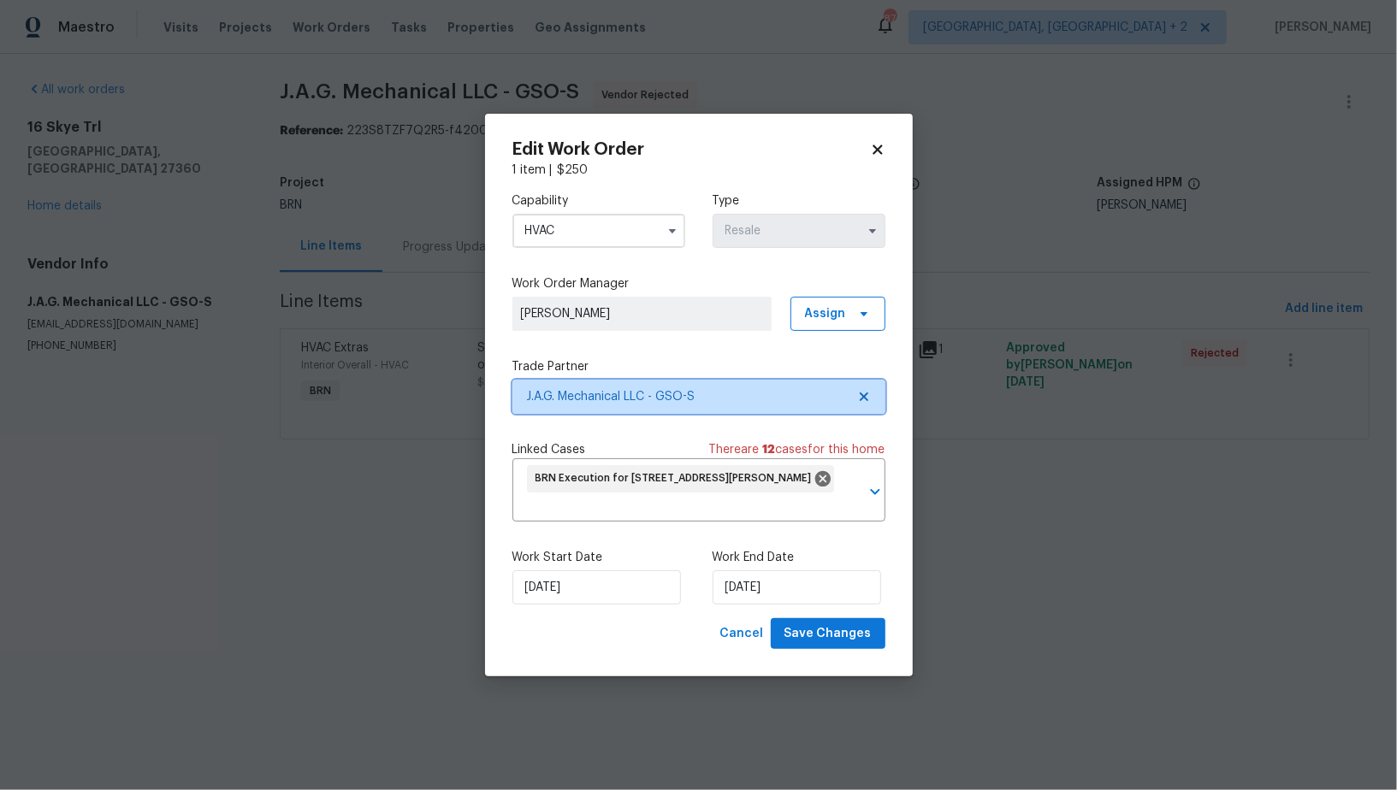
click at [861, 394] on icon at bounding box center [863, 397] width 9 height 9
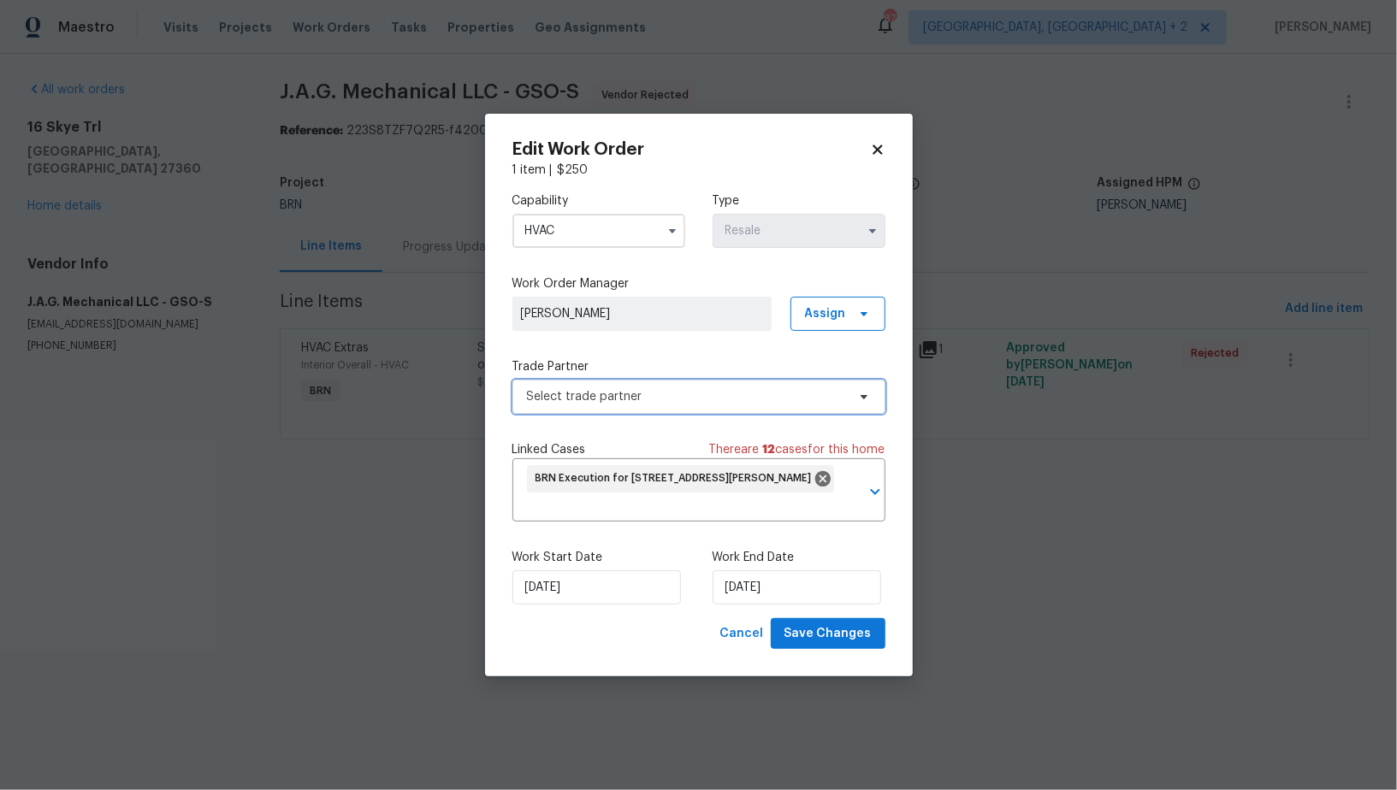
click at [766, 394] on span "Select trade partner" at bounding box center [686, 396] width 319 height 17
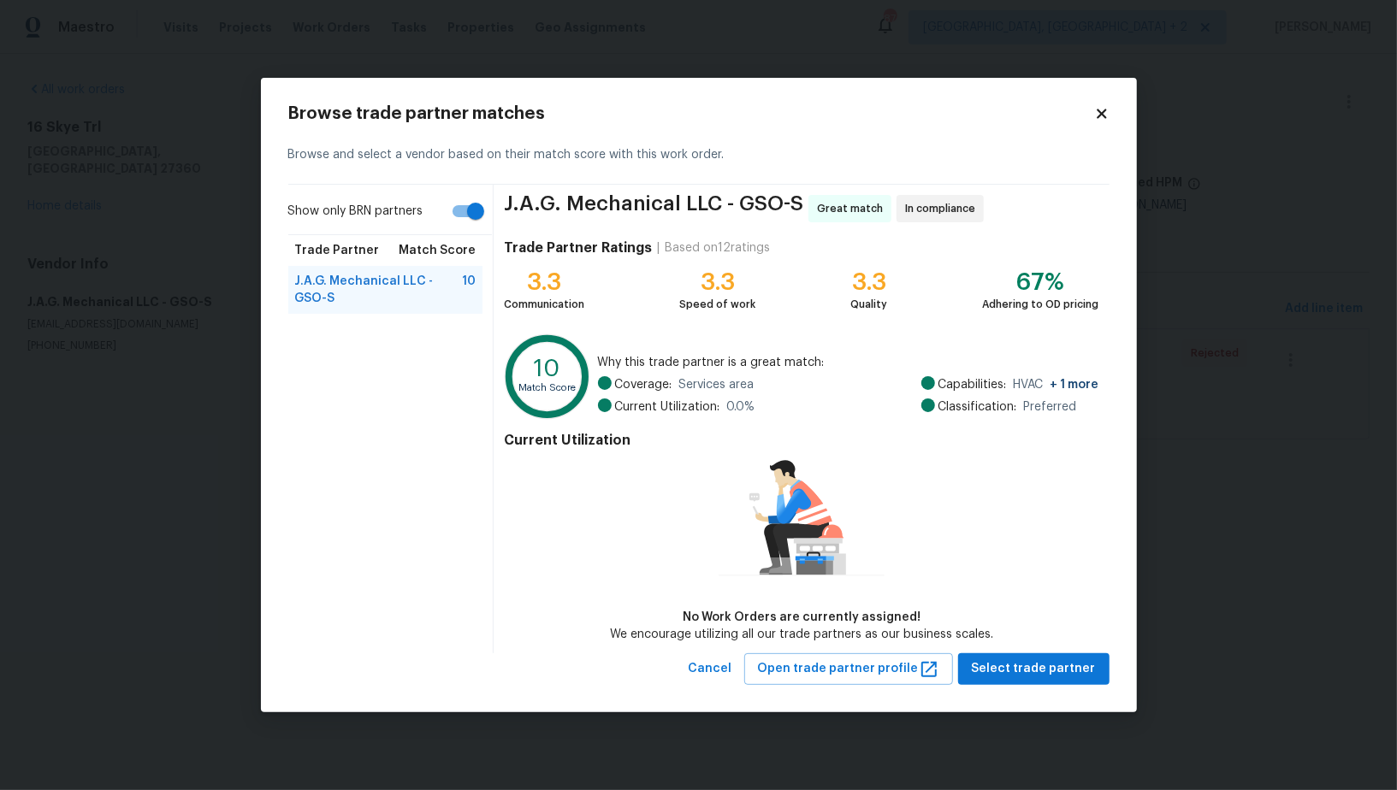
click at [476, 204] on input "Show only BRN partners" at bounding box center [476, 211] width 98 height 33
checkbox input "false"
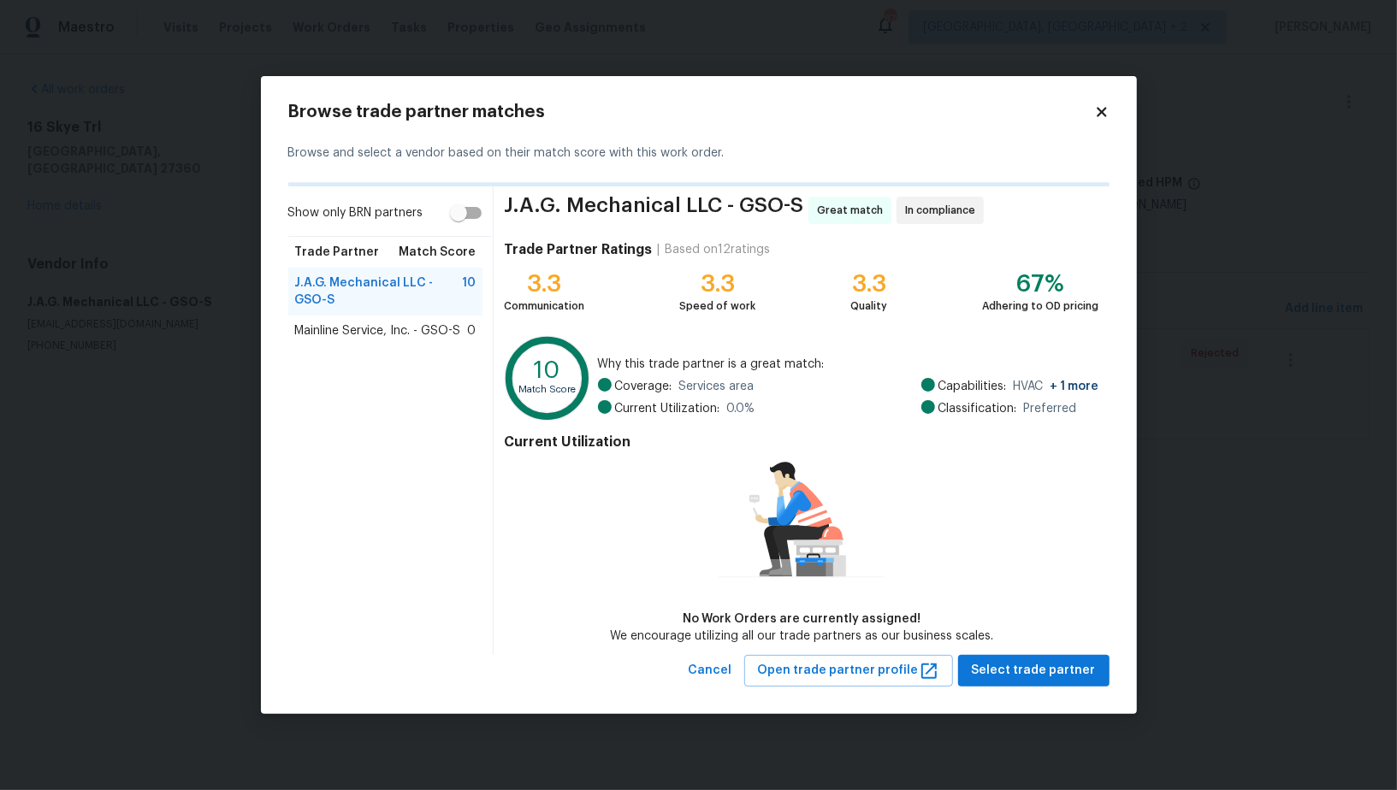
click at [385, 338] on span "Mainline Service, Inc. - GSO-S" at bounding box center [378, 331] width 166 height 17
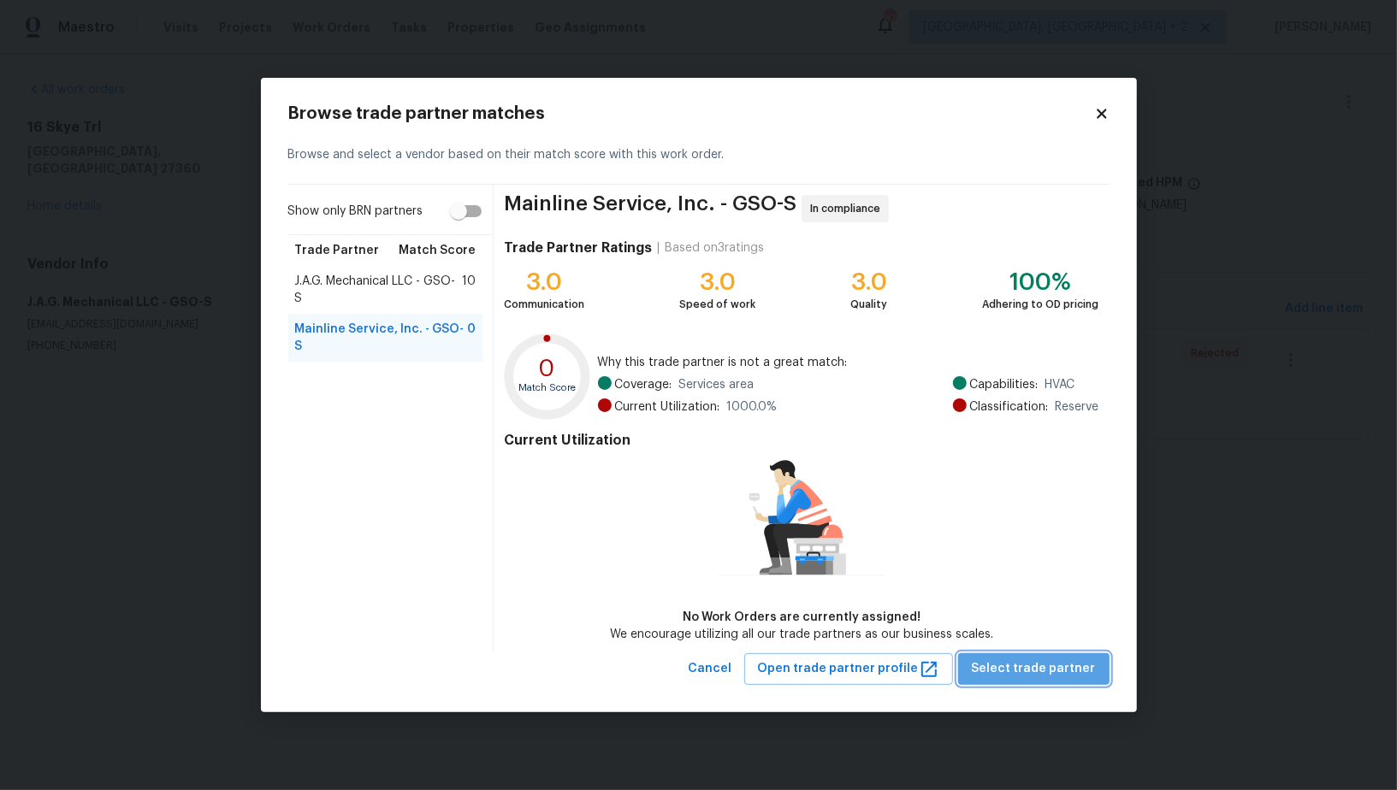
click at [1045, 669] on span "Select trade partner" at bounding box center [1034, 669] width 124 height 21
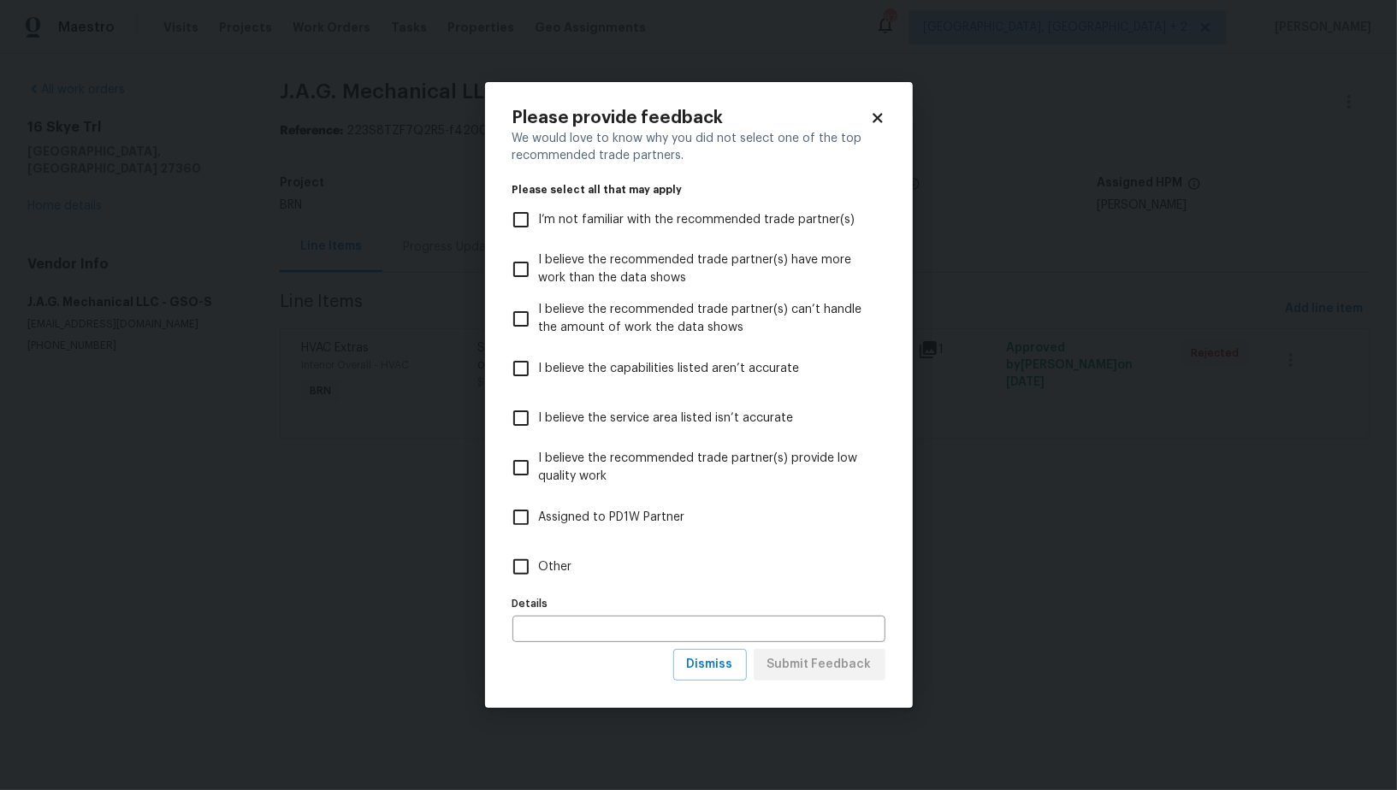
click at [533, 555] on input "Other" at bounding box center [521, 567] width 36 height 36
checkbox input "true"
click at [858, 670] on span "Submit Feedback" at bounding box center [819, 664] width 104 height 21
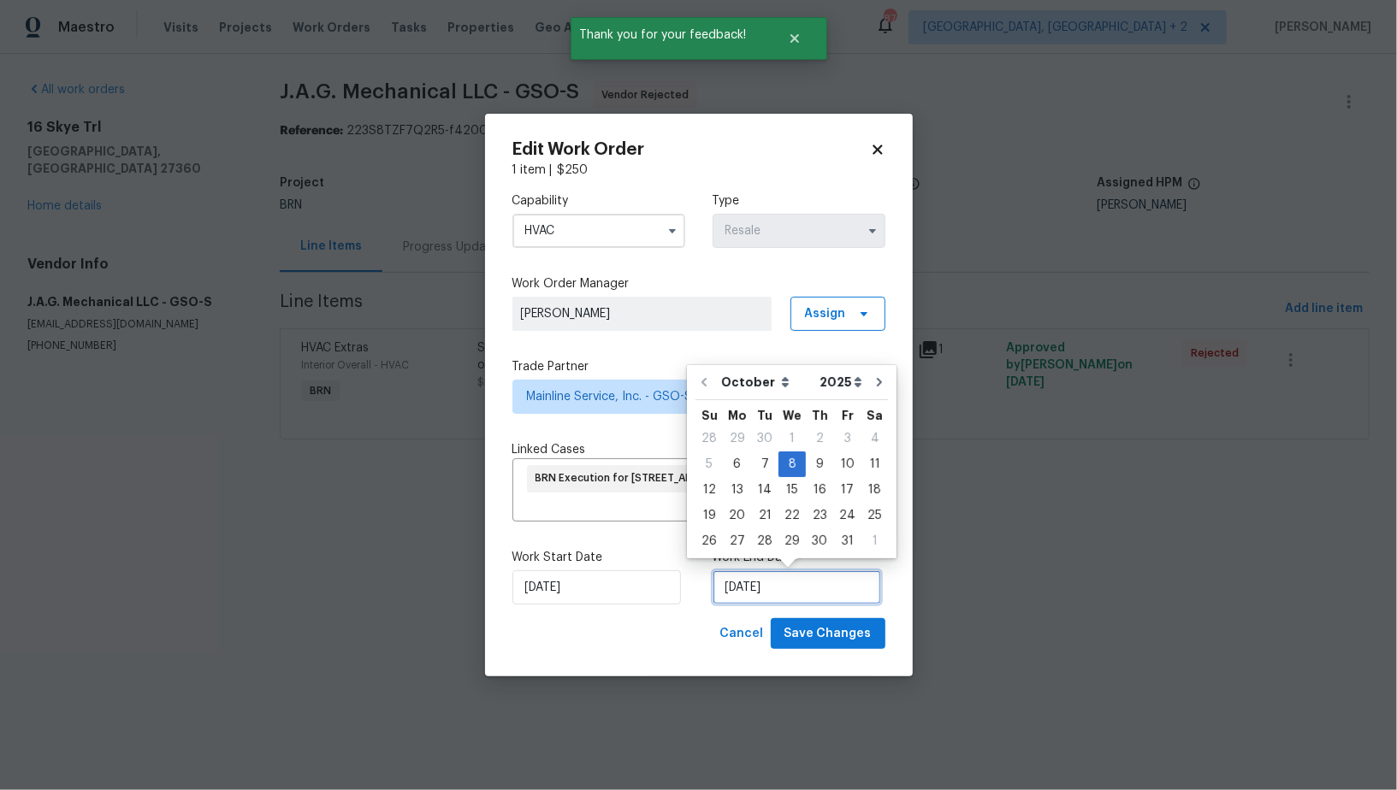
click at [810, 595] on input "08/10/2025" at bounding box center [797, 588] width 169 height 34
click at [818, 466] on div "9" at bounding box center [819, 465] width 27 height 24
type input "09/10/2025"
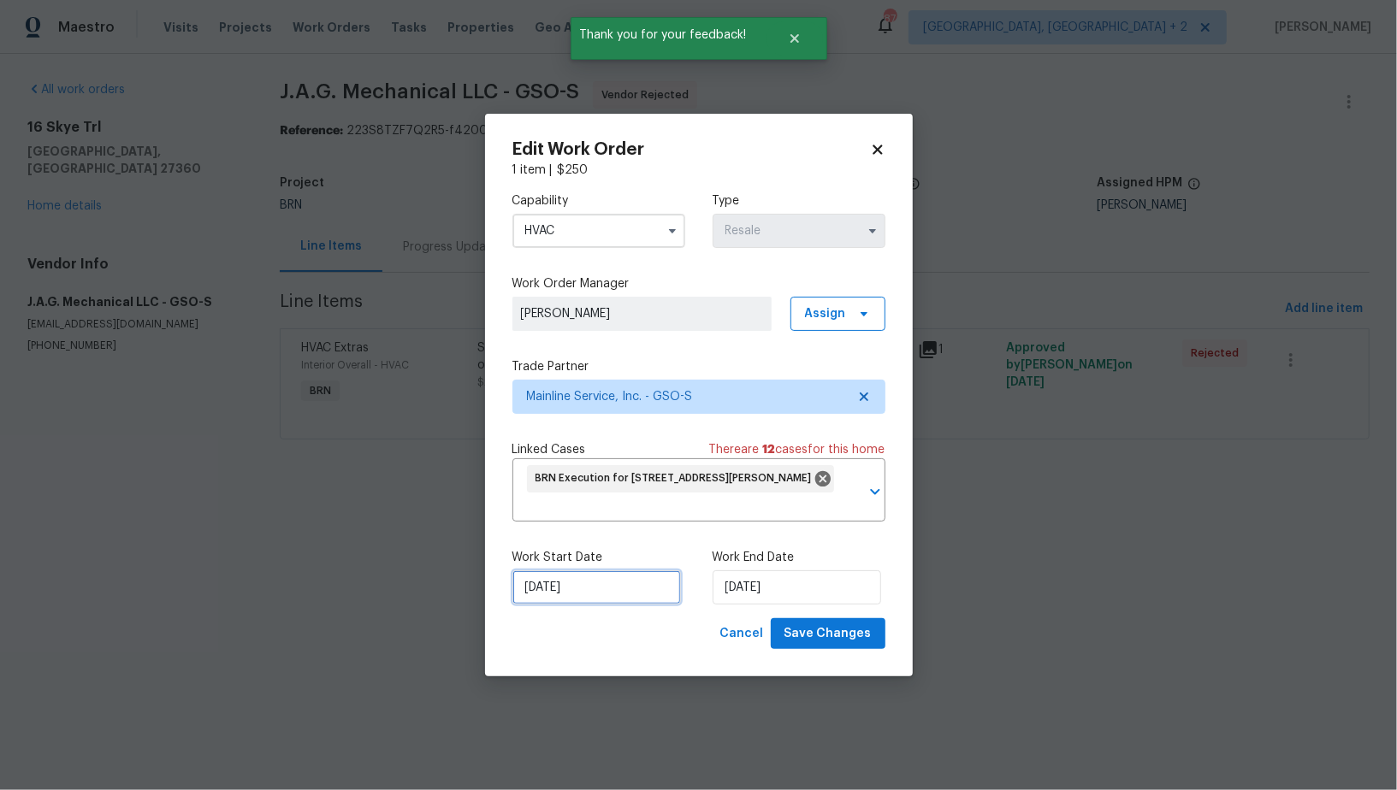
click at [564, 599] on input "06/10/2025" at bounding box center [596, 588] width 169 height 34
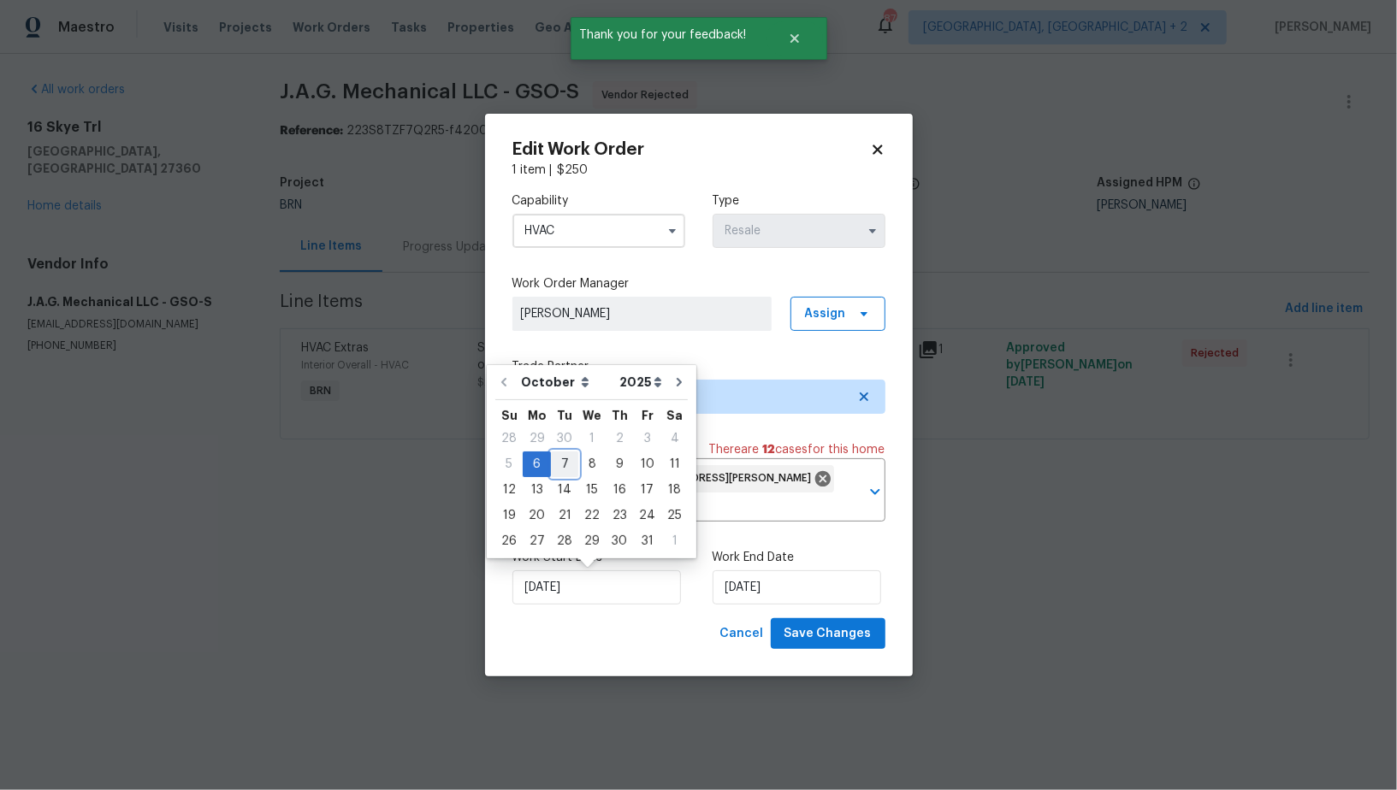
click at [560, 458] on div "7" at bounding box center [564, 465] width 27 height 24
type input "07/10/2025"
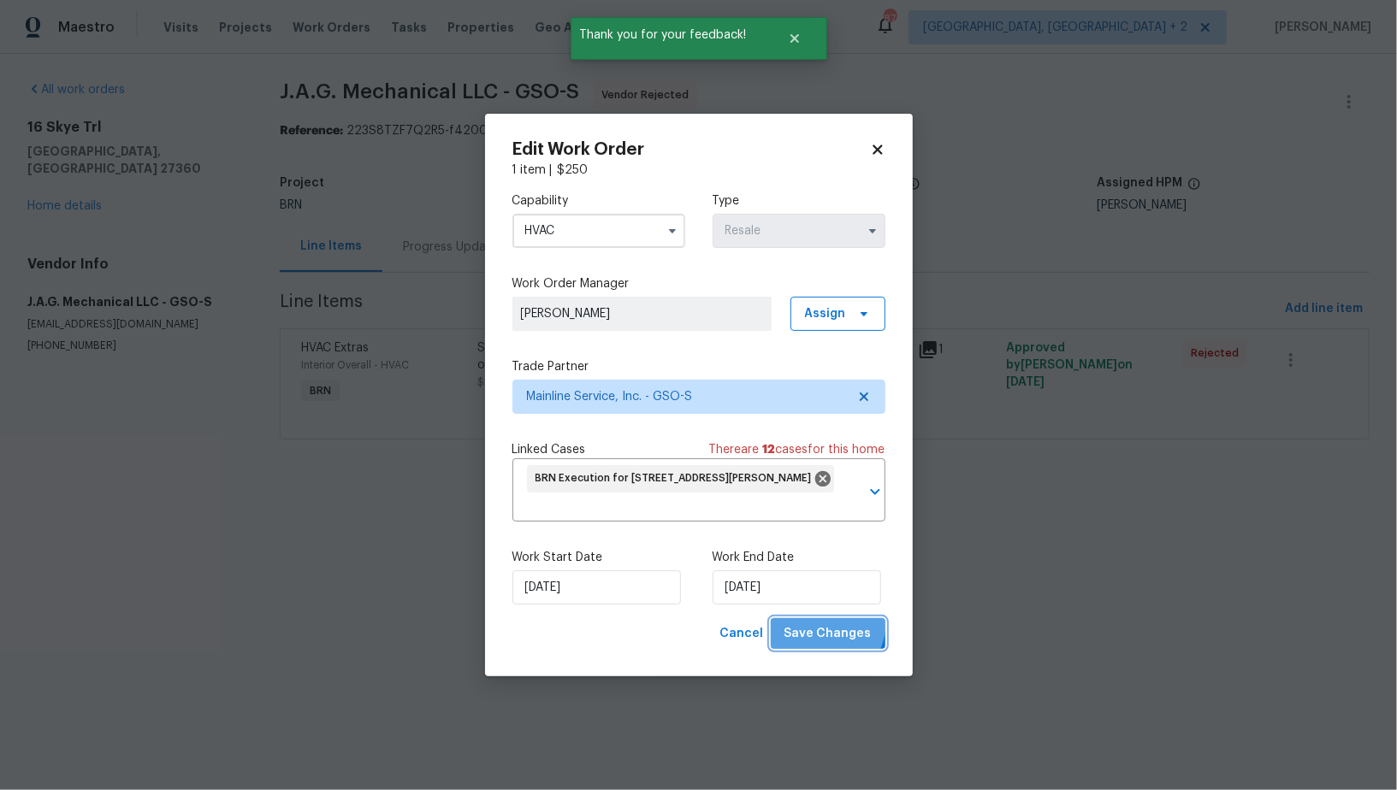
click at [819, 622] on button "Save Changes" at bounding box center [828, 634] width 115 height 32
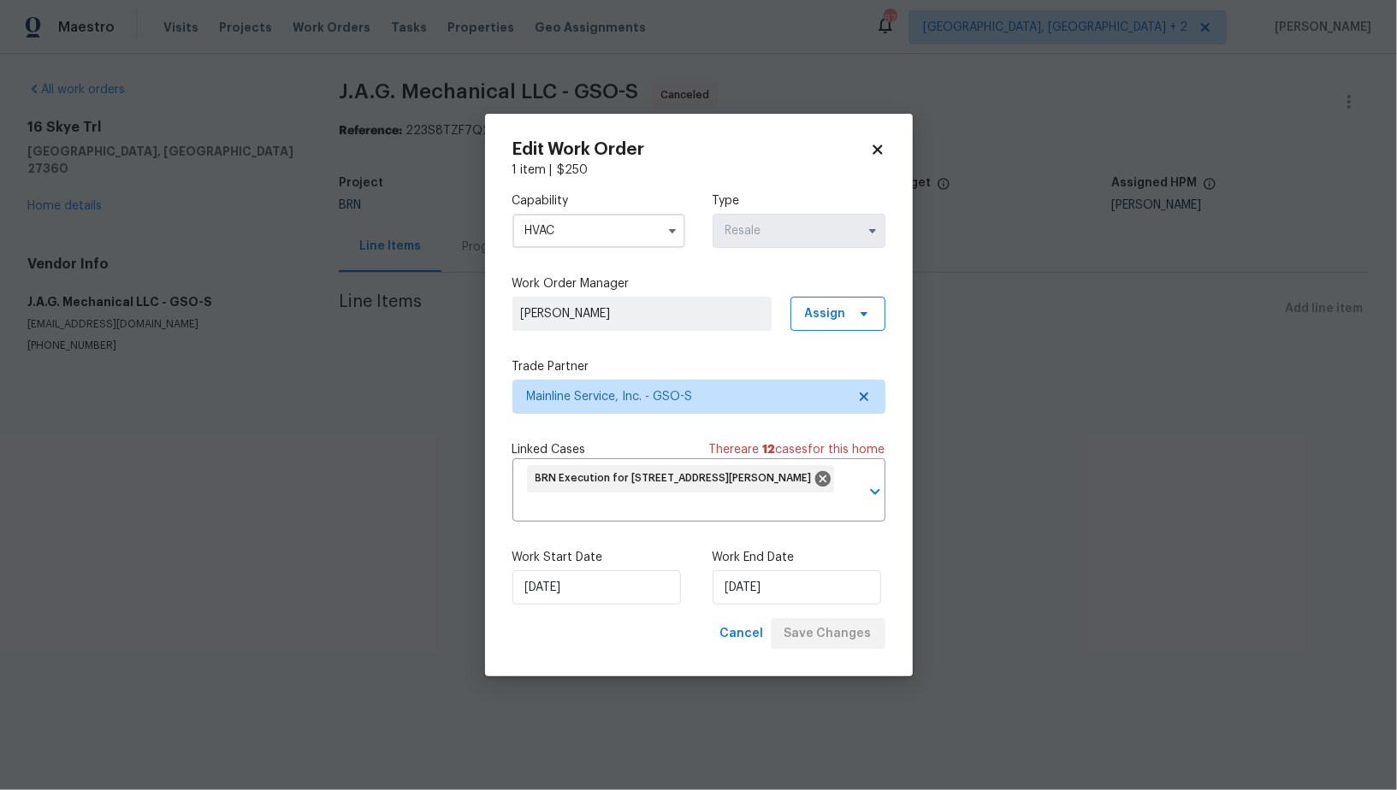
click at [427, 254] on body "Maestro Visits Projects Work Orders Tasks Properties Geo Assignments 87 Albuque…" at bounding box center [698, 211] width 1397 height 422
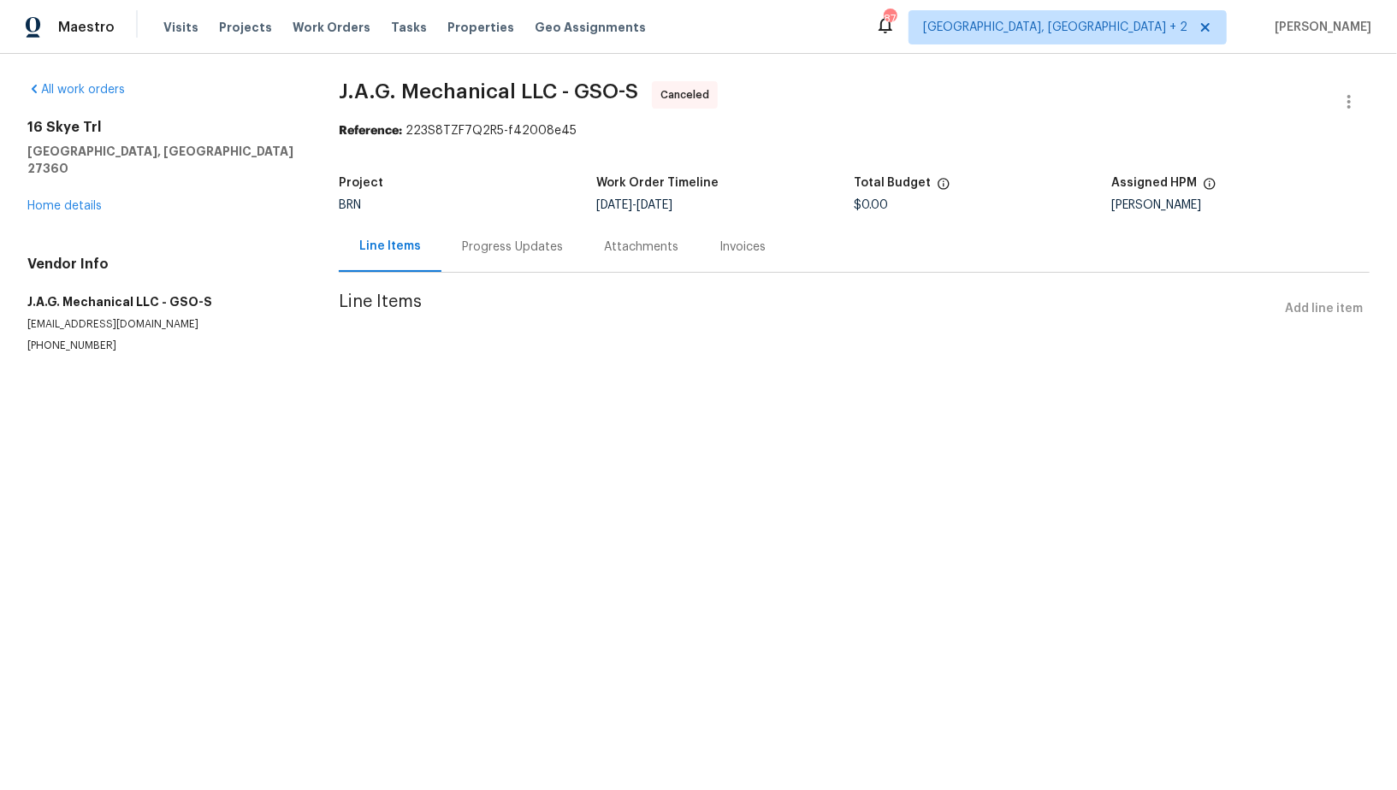
click at [488, 257] on div "Progress Updates" at bounding box center [512, 247] width 142 height 50
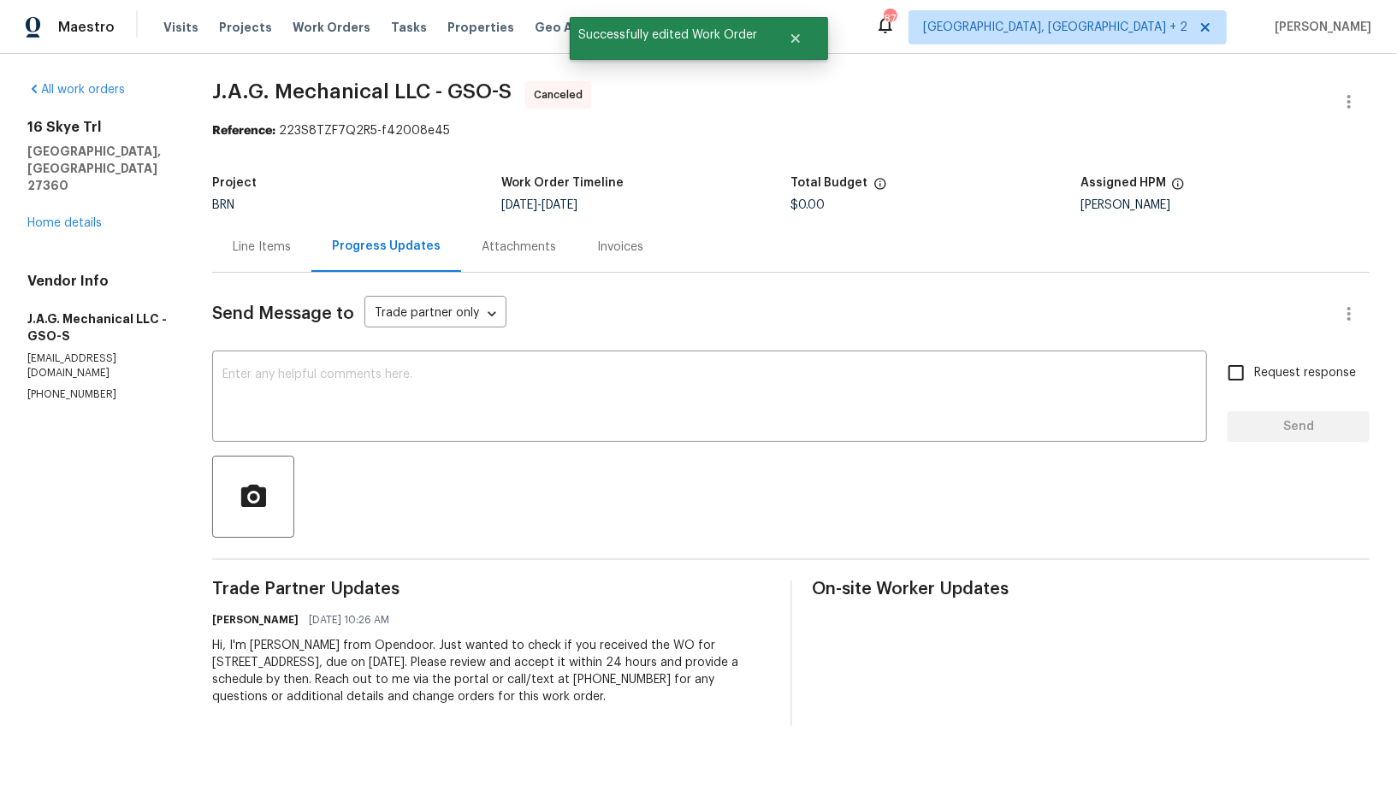
drag, startPoint x: 198, startPoint y: 654, endPoint x: 637, endPoint y: 707, distance: 441.9
click at [637, 707] on div "All work orders 16 Skye Trl Thomasville, NC 27360 Home details Vendor Info J.A.…" at bounding box center [698, 404] width 1397 height 700
copy div "Hi, I'm Padmapriya from Opendoor. Just wanted to check if you received the WO f…"
click at [56, 217] on link "Home details" at bounding box center [64, 223] width 74 height 12
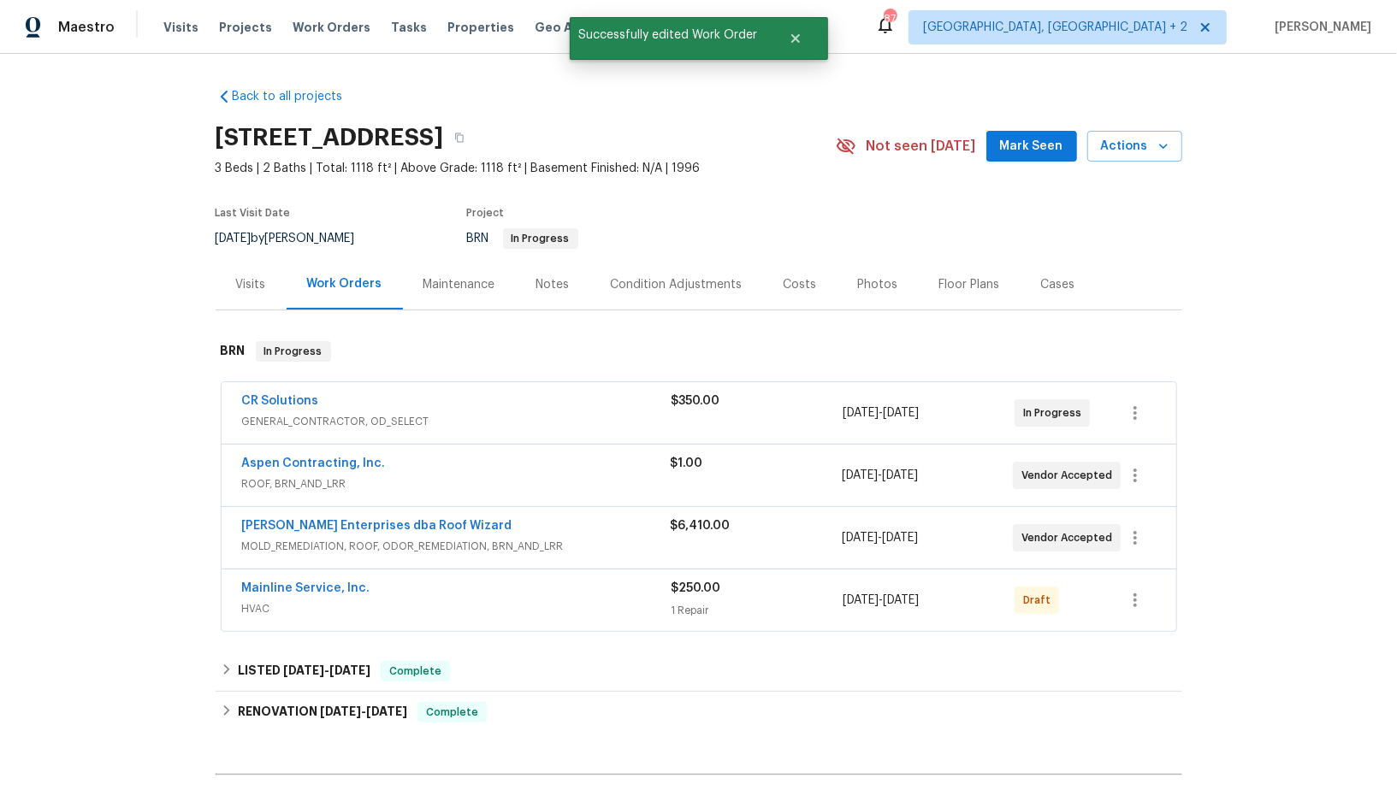
click at [313, 575] on div "Mainline Service, Inc. HVAC $250.00 1 Repair 10/7/2025 - 10/9/2025 Draft" at bounding box center [699, 601] width 955 height 62
click at [313, 583] on link "Mainline Service, Inc." at bounding box center [306, 589] width 128 height 12
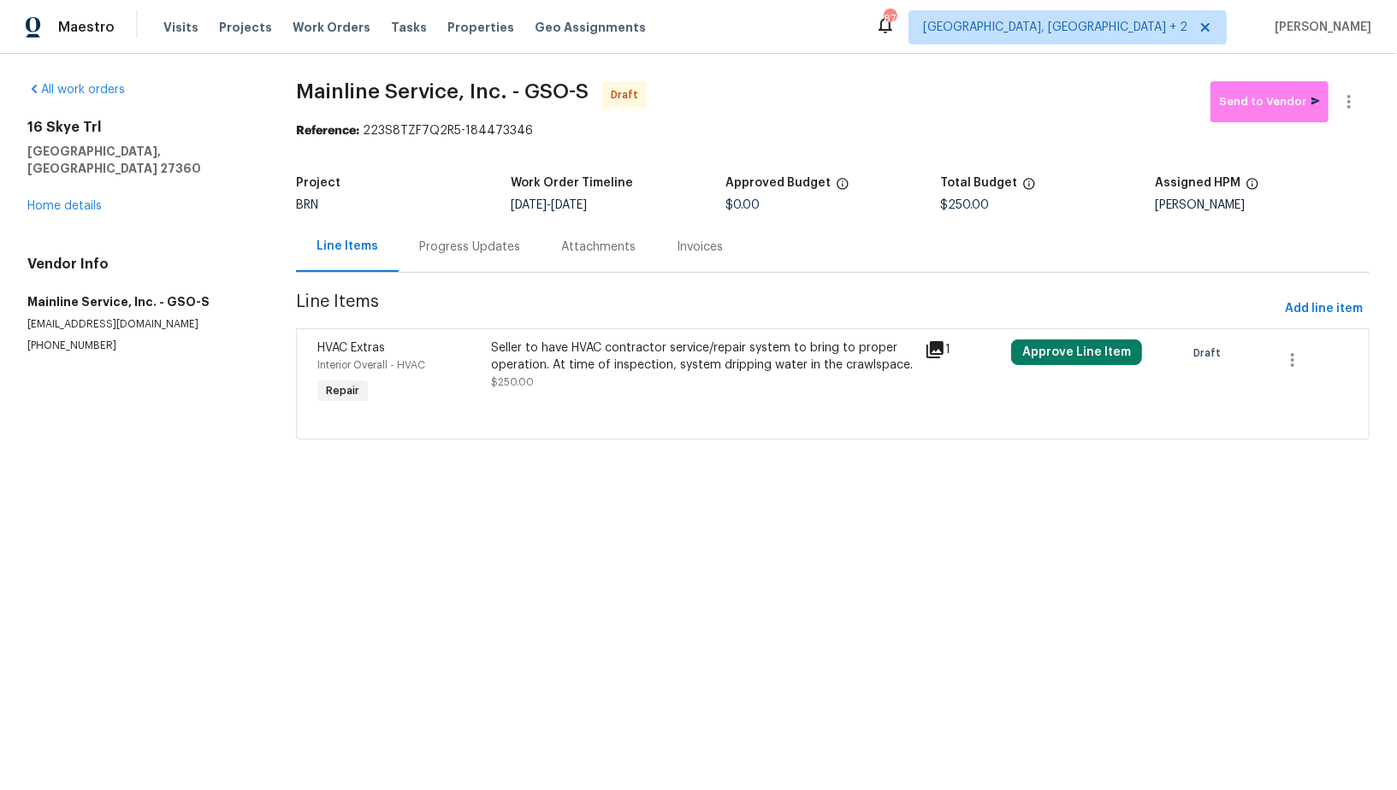
click at [449, 257] on div "Progress Updates" at bounding box center [470, 247] width 142 height 50
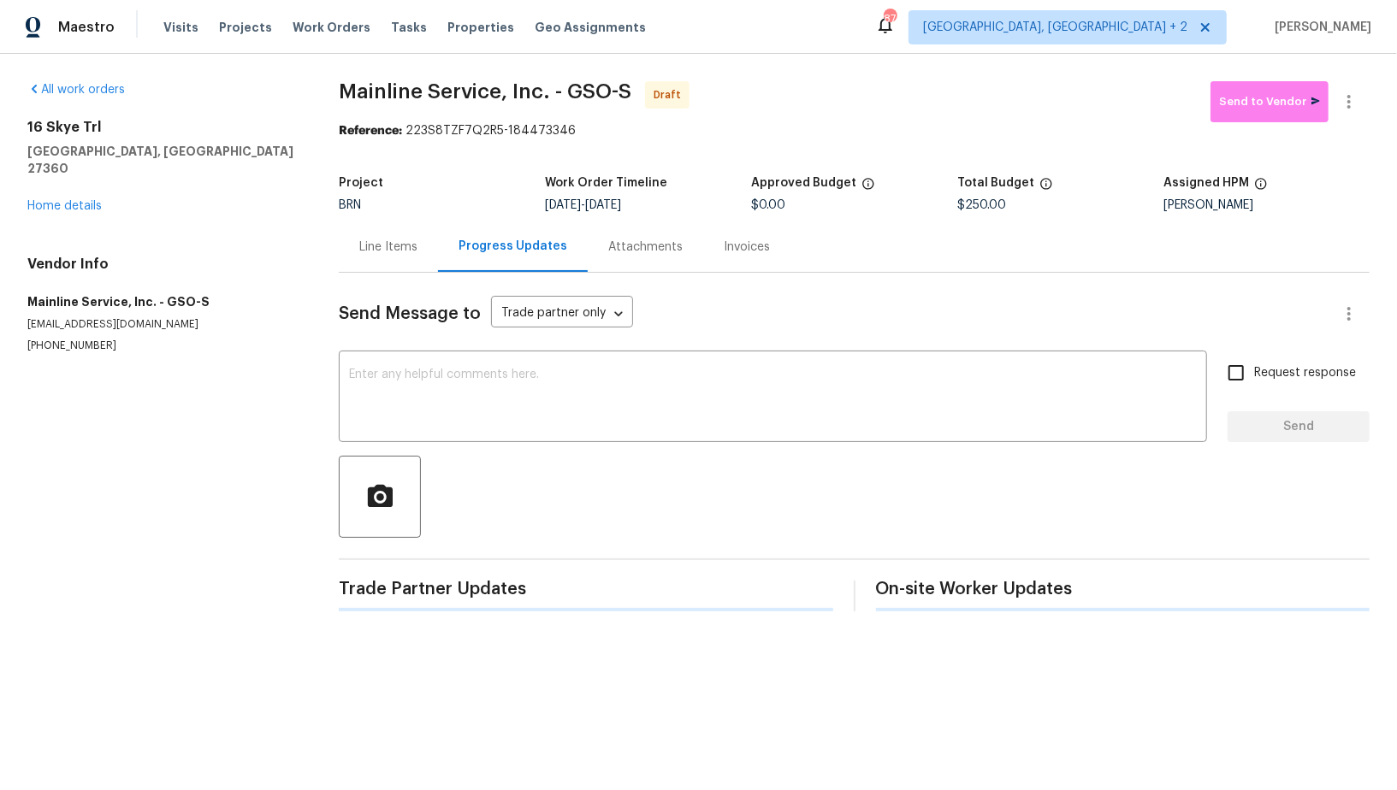
click at [545, 448] on div "Send Message to Trade partner only Trade partner only ​ x ​ Request response Se…" at bounding box center [854, 442] width 1031 height 339
click at [930, 429] on div "x ​" at bounding box center [773, 398] width 868 height 87
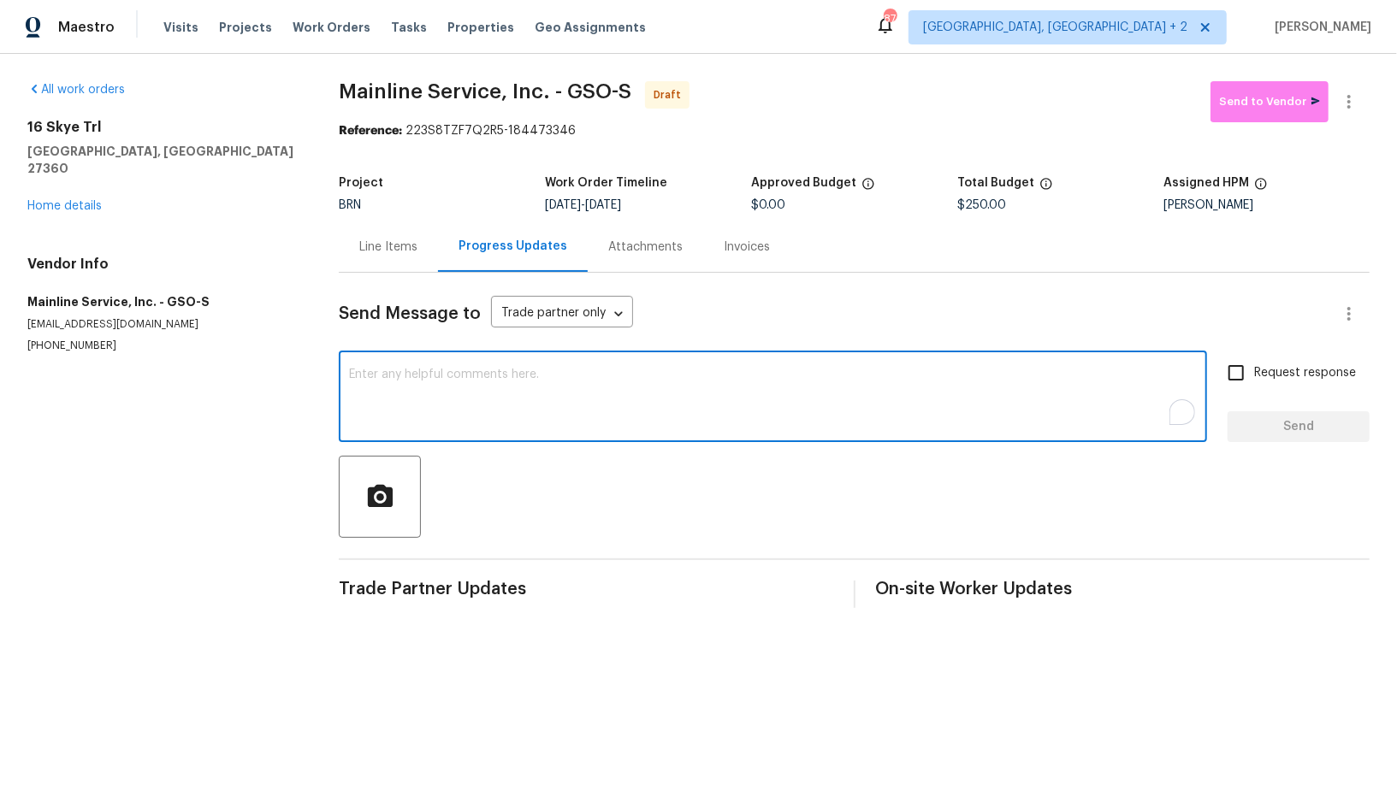
paste textarea "Hi, I'm [PERSON_NAME] from Opendoor. Just wanted to check if you received the W…"
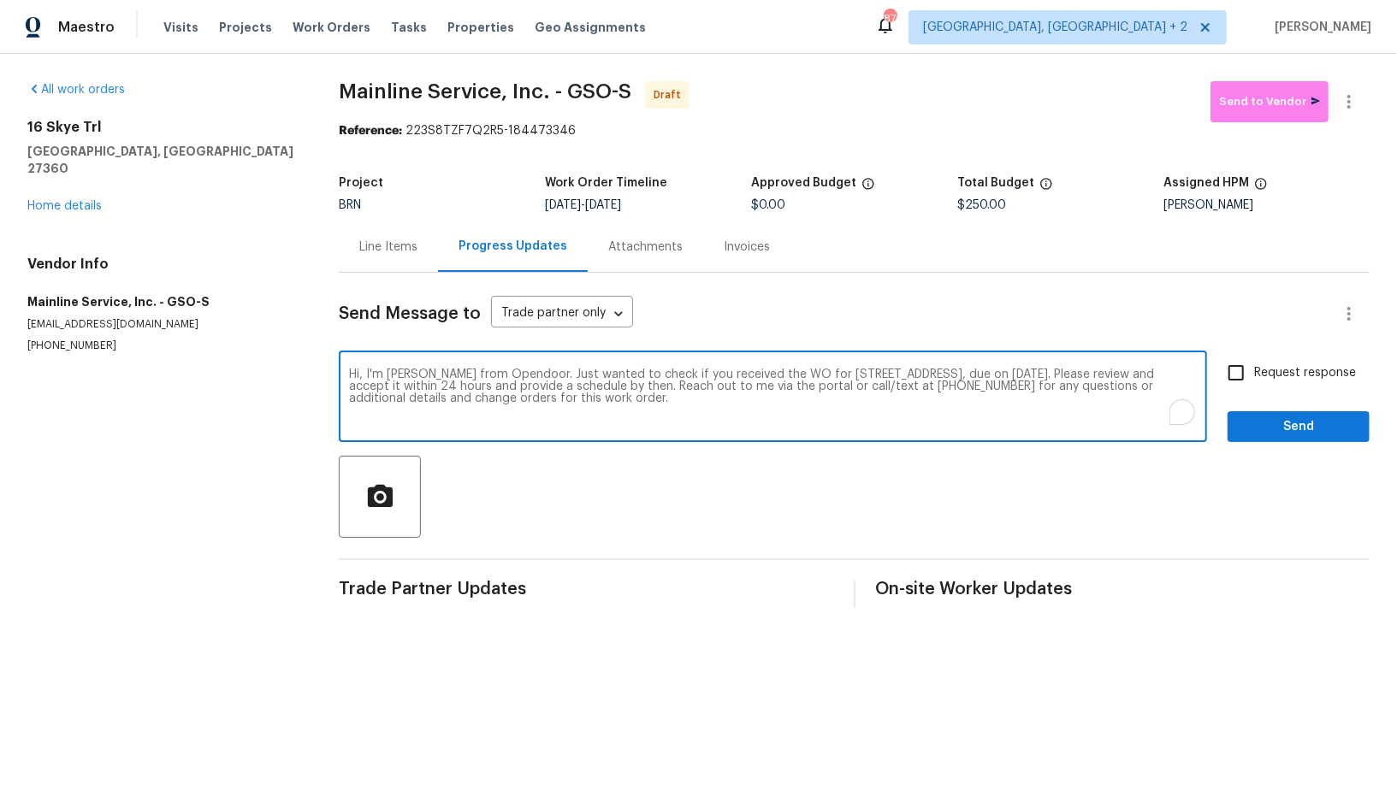
type textarea "Hi, I'm [PERSON_NAME] from Opendoor. Just wanted to check if you received the W…"
click at [1247, 380] on input "Request response" at bounding box center [1236, 373] width 36 height 36
checkbox input "true"
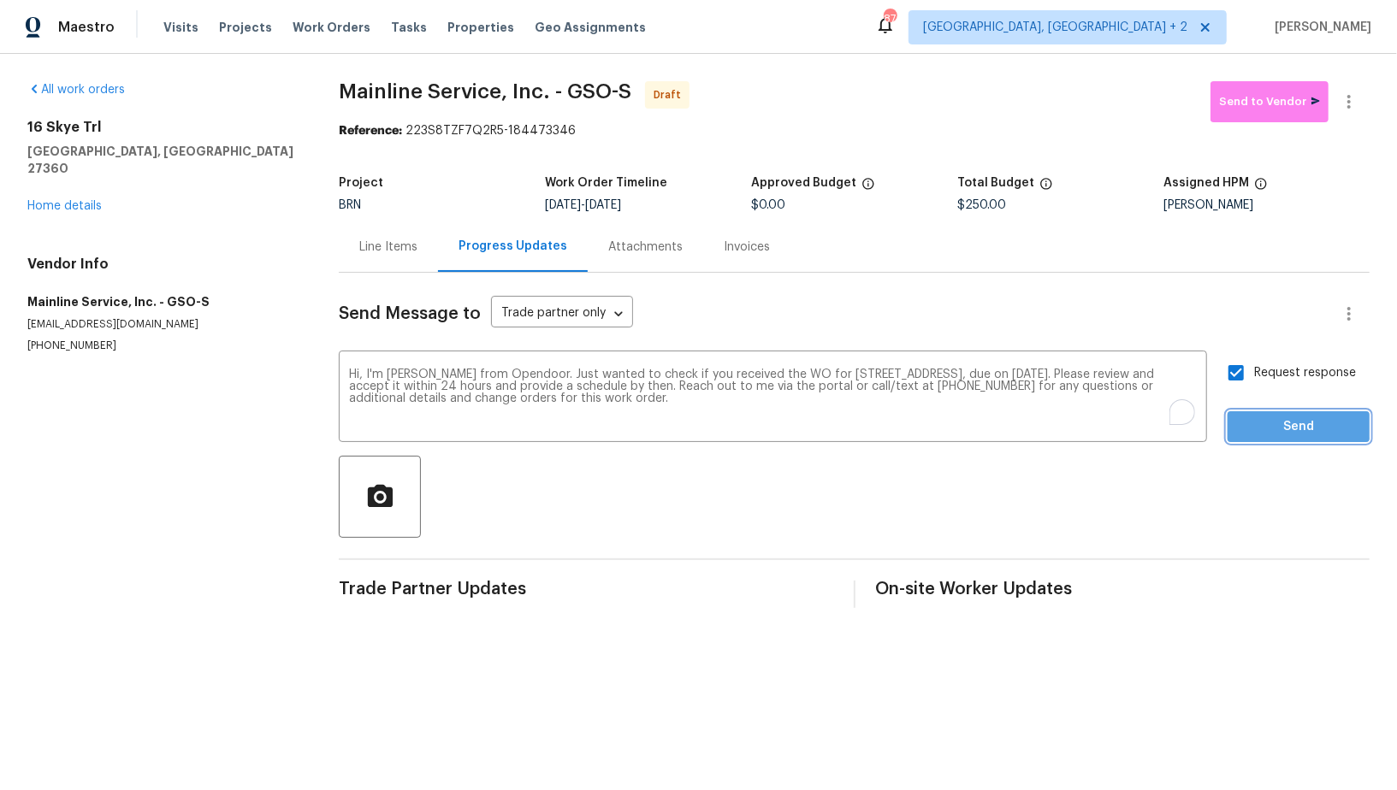
click at [1252, 419] on span "Send" at bounding box center [1298, 427] width 115 height 21
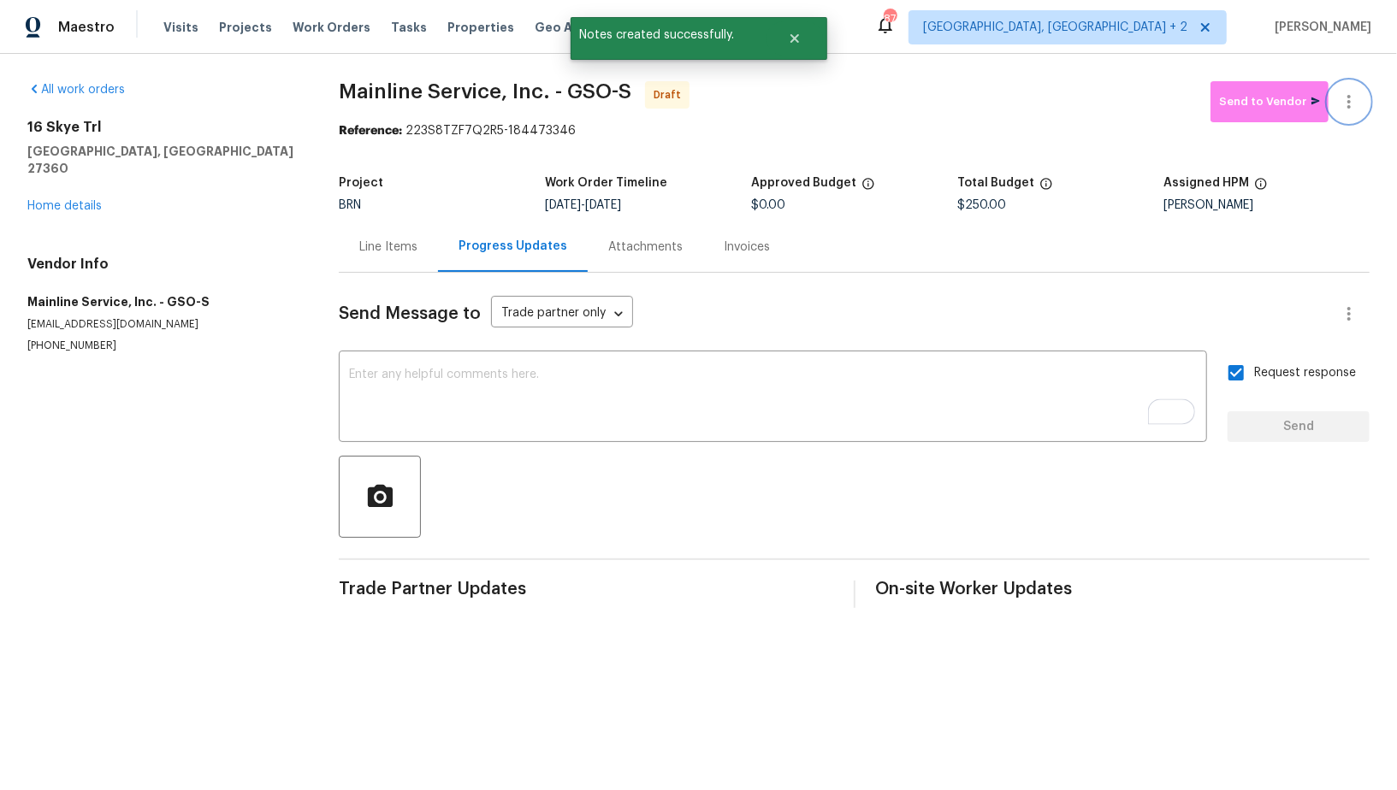
click at [1357, 92] on icon "button" at bounding box center [1349, 102] width 21 height 21
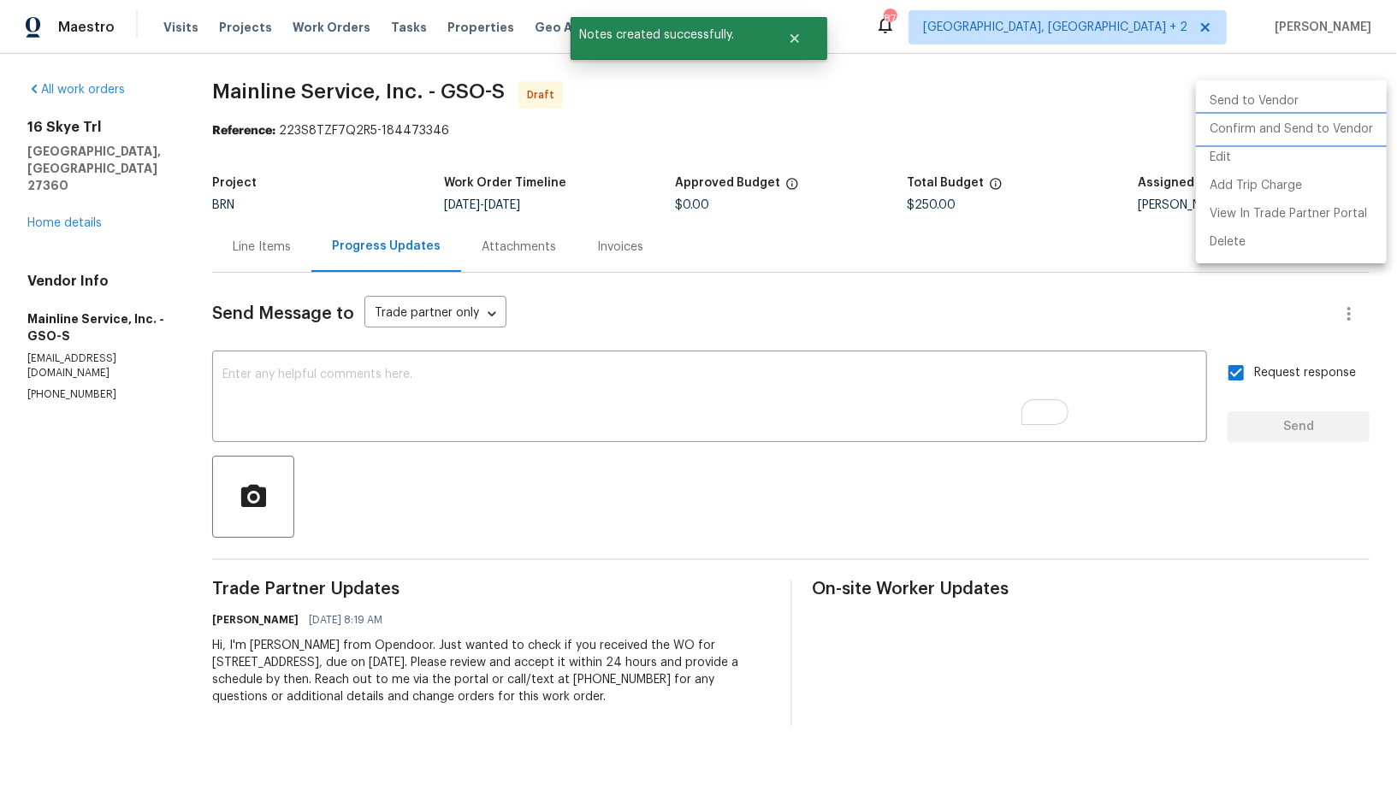
click at [1326, 119] on li "Confirm and Send to Vendor" at bounding box center [1291, 129] width 191 height 28
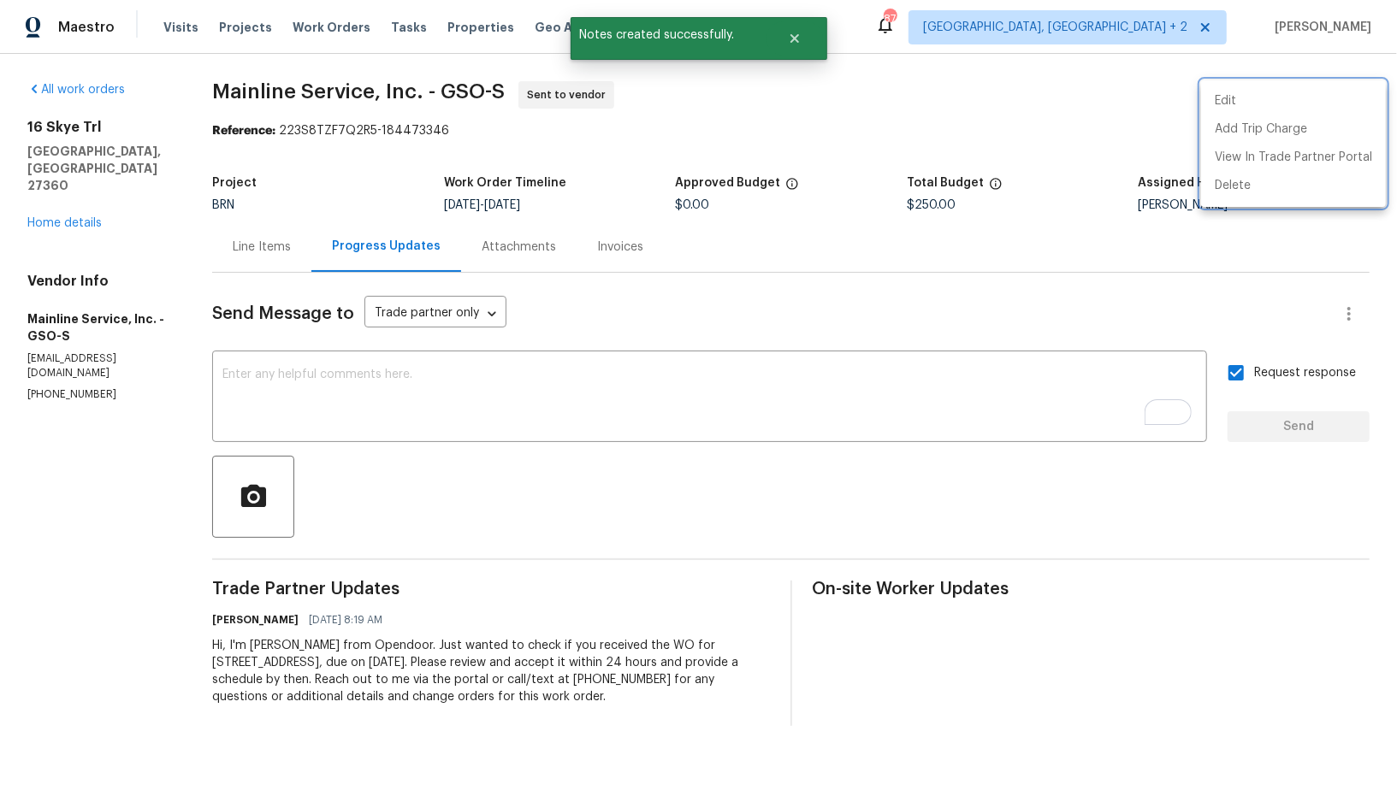
click at [34, 191] on div at bounding box center [698, 395] width 1397 height 790
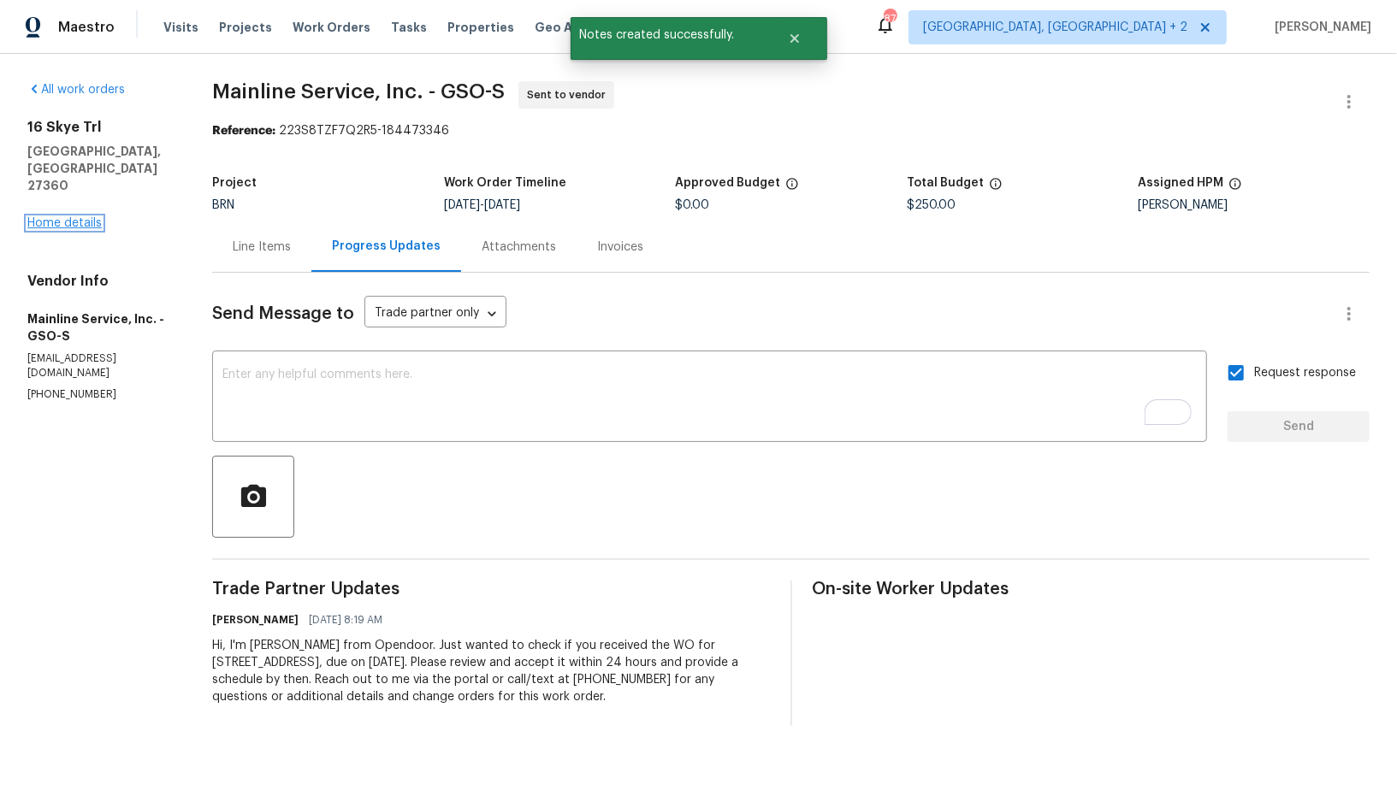
click at [37, 217] on link "Home details" at bounding box center [64, 223] width 74 height 12
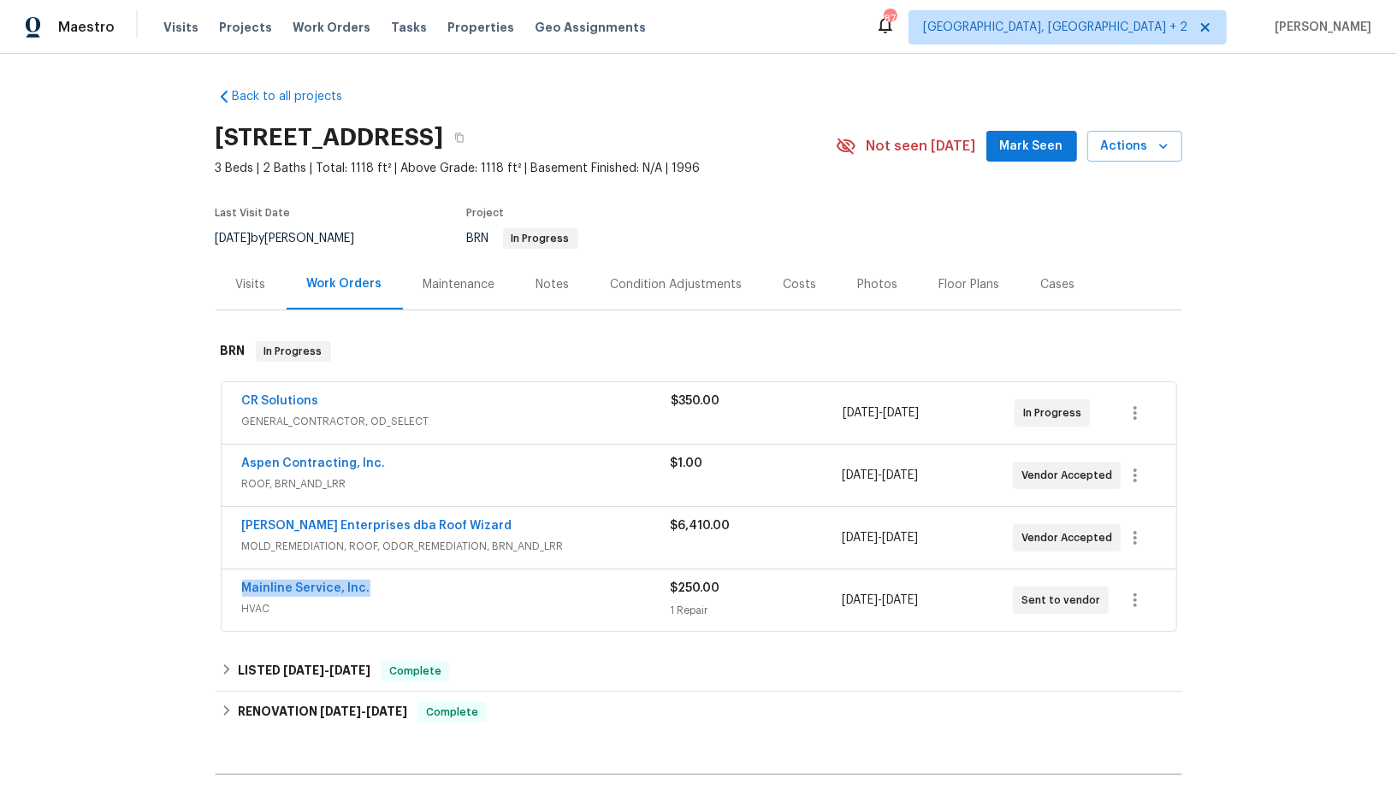
drag, startPoint x: 383, startPoint y: 579, endPoint x: 196, endPoint y: 579, distance: 187.3
click at [196, 579] on div "Back to all projects 16 Skye Trl, Thomasville, NC 27360 3 Beds | 2 Baths | Tota…" at bounding box center [698, 422] width 1397 height 737
copy link "Mainline Service, Inc."
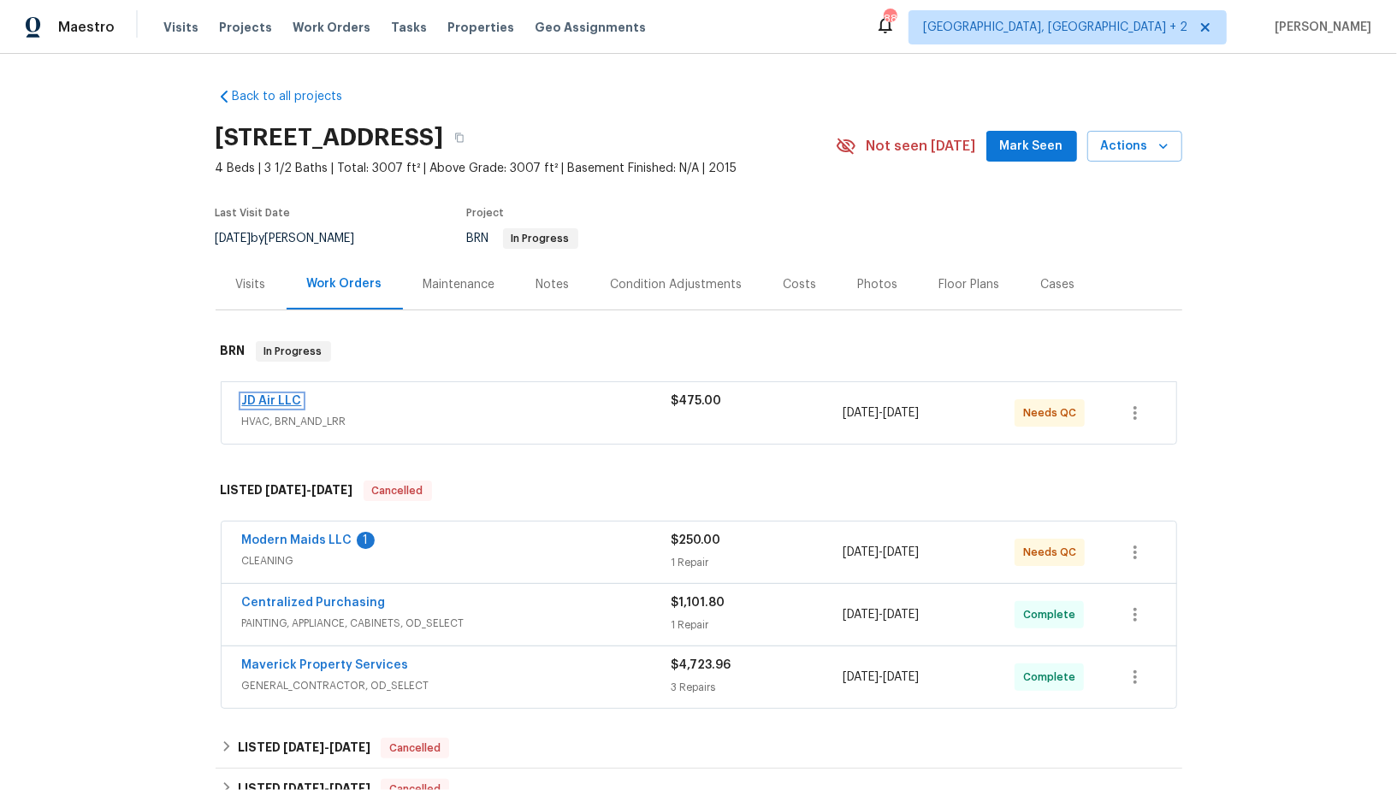
click at [283, 399] on link "JD Air LLC" at bounding box center [272, 401] width 60 height 12
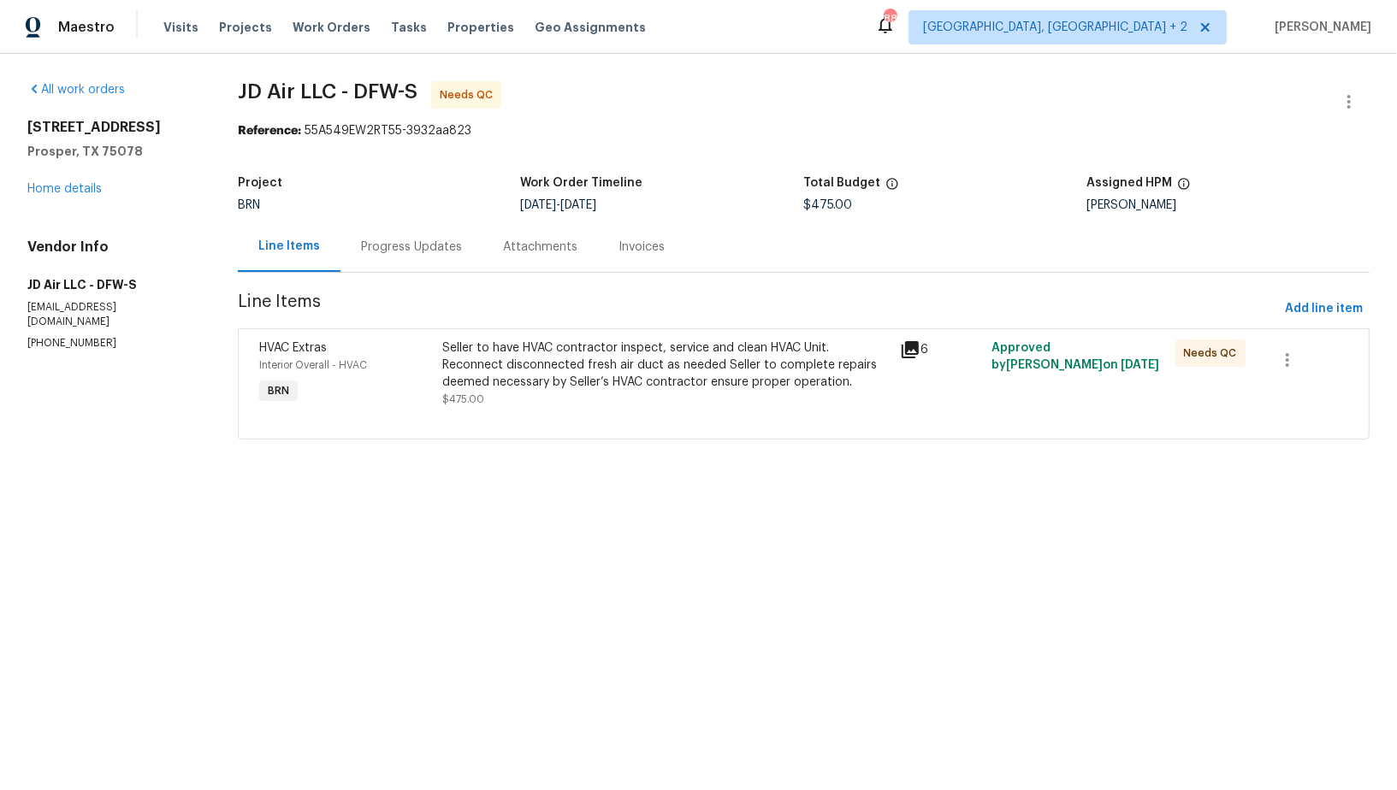
click at [461, 342] on div "Seller to have HVAC contractor inspect, service and clean HVAC Unit. Reconnect …" at bounding box center [666, 365] width 448 height 51
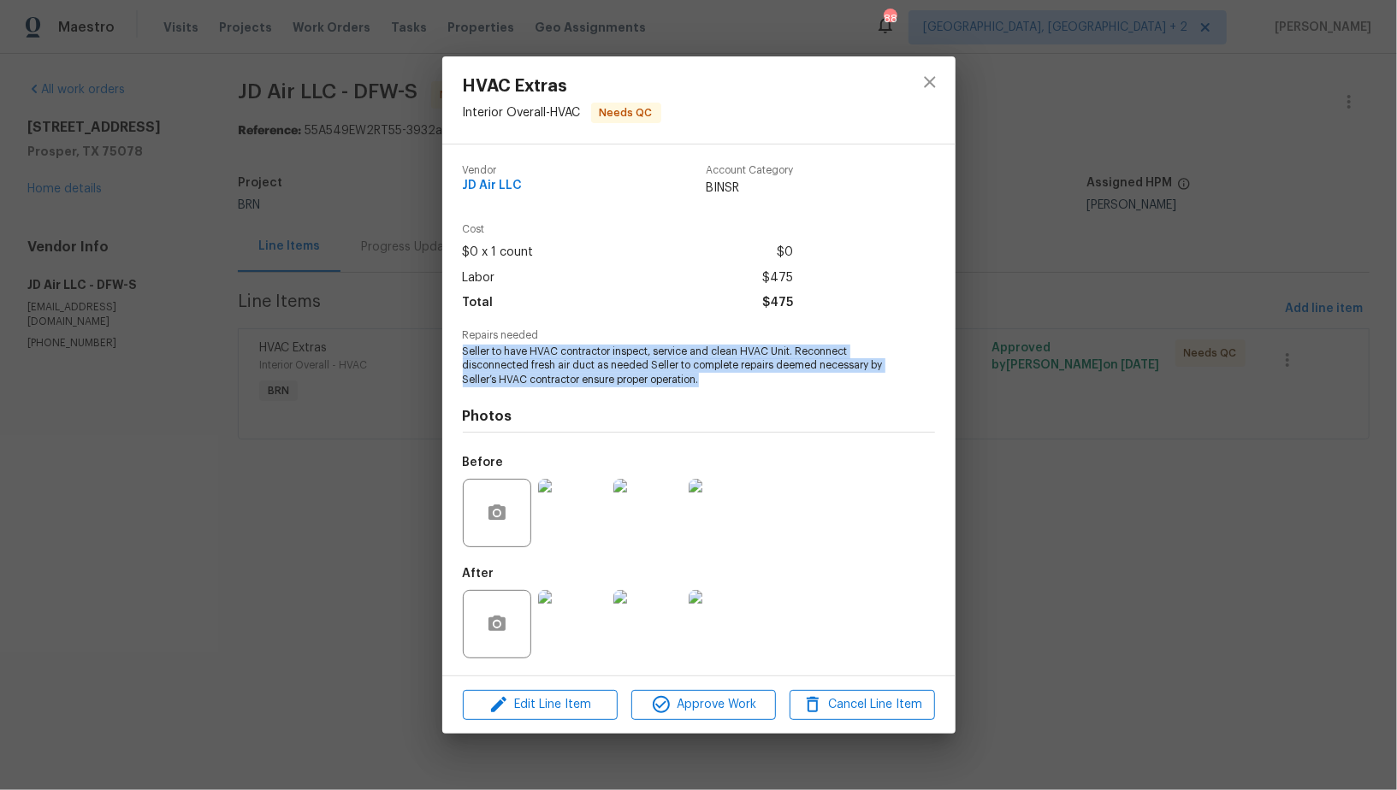
drag, startPoint x: 459, startPoint y: 348, endPoint x: 727, endPoint y: 358, distance: 267.9
click at [739, 383] on div "Vendor JD Air LLC Account Category BINSR Cost $0 x 1 count $0 Labor $475 Total …" at bounding box center [698, 410] width 513 height 531
copy span "Seller to have HVAC contractor inspect, service and clean HVAC Unit. Reconnect …"
click at [589, 534] on img at bounding box center [572, 513] width 68 height 68
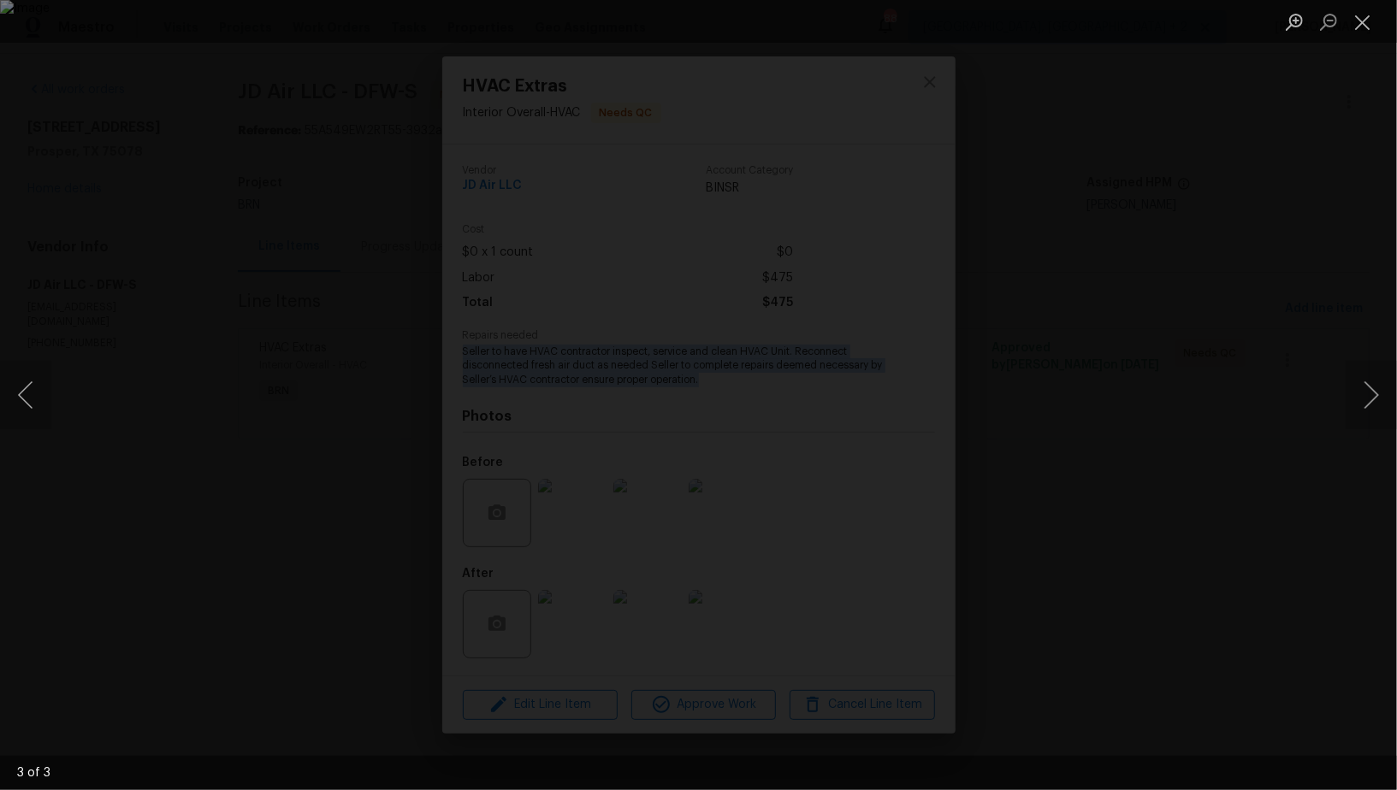
click at [1177, 325] on div "Lightbox" at bounding box center [698, 395] width 1397 height 790
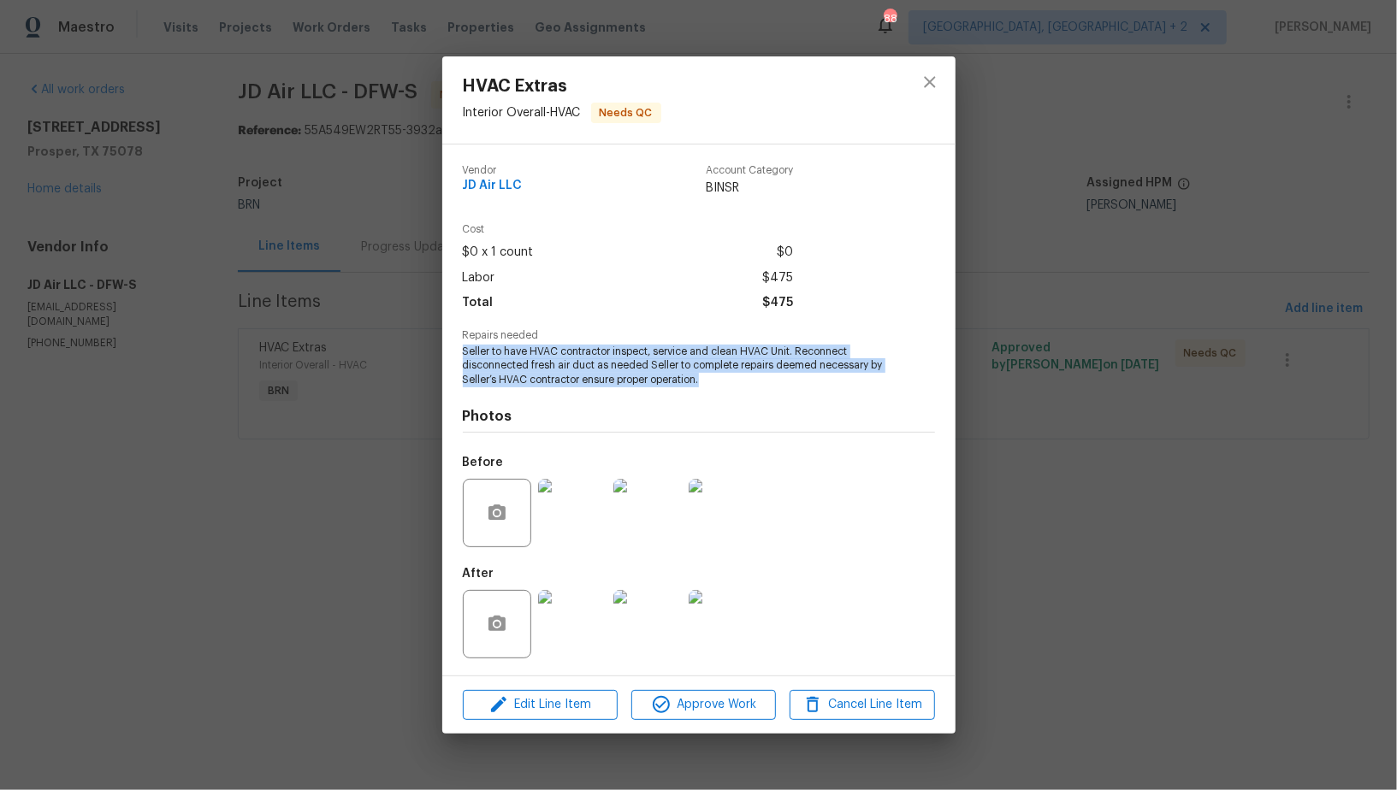
click at [585, 611] on img at bounding box center [572, 624] width 68 height 68
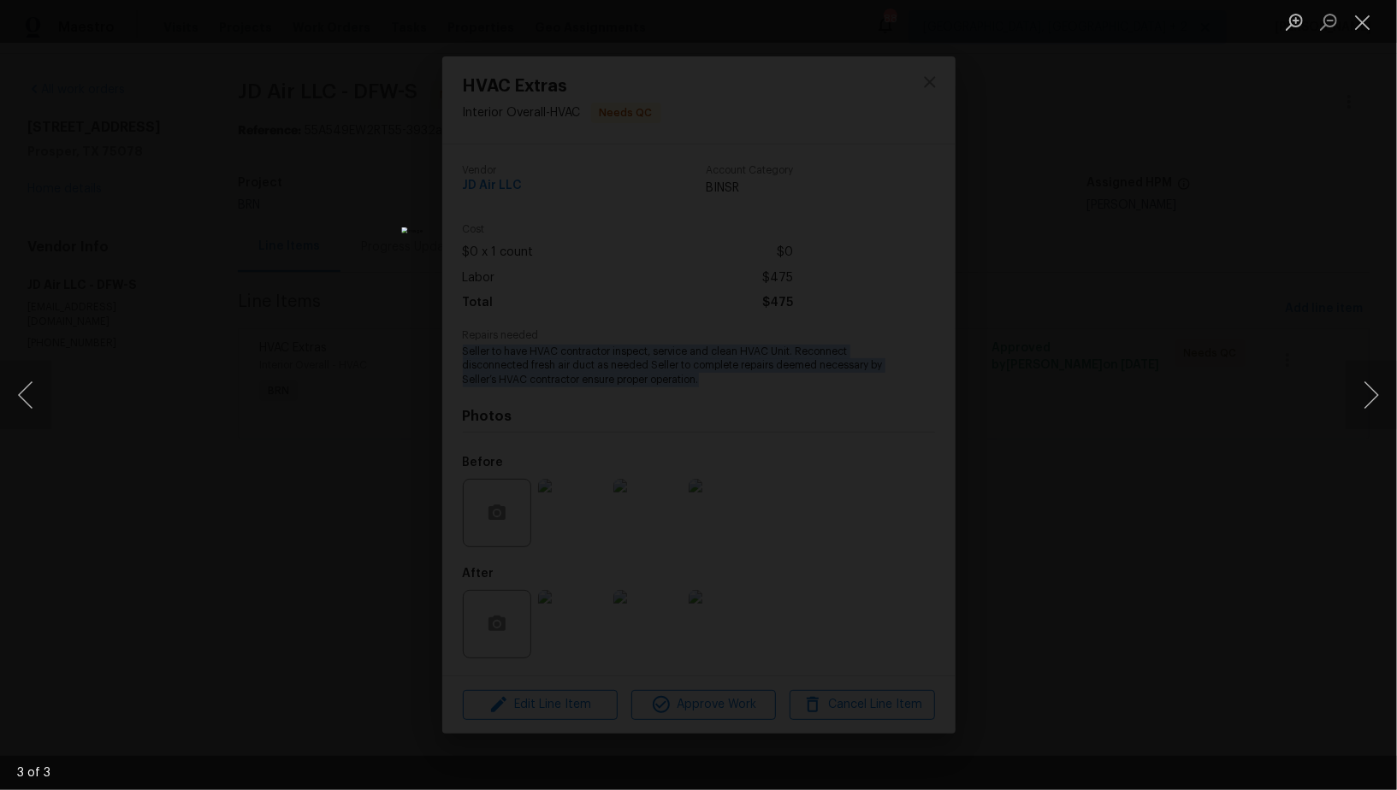
click at [183, 310] on div "Lightbox" at bounding box center [698, 395] width 1397 height 790
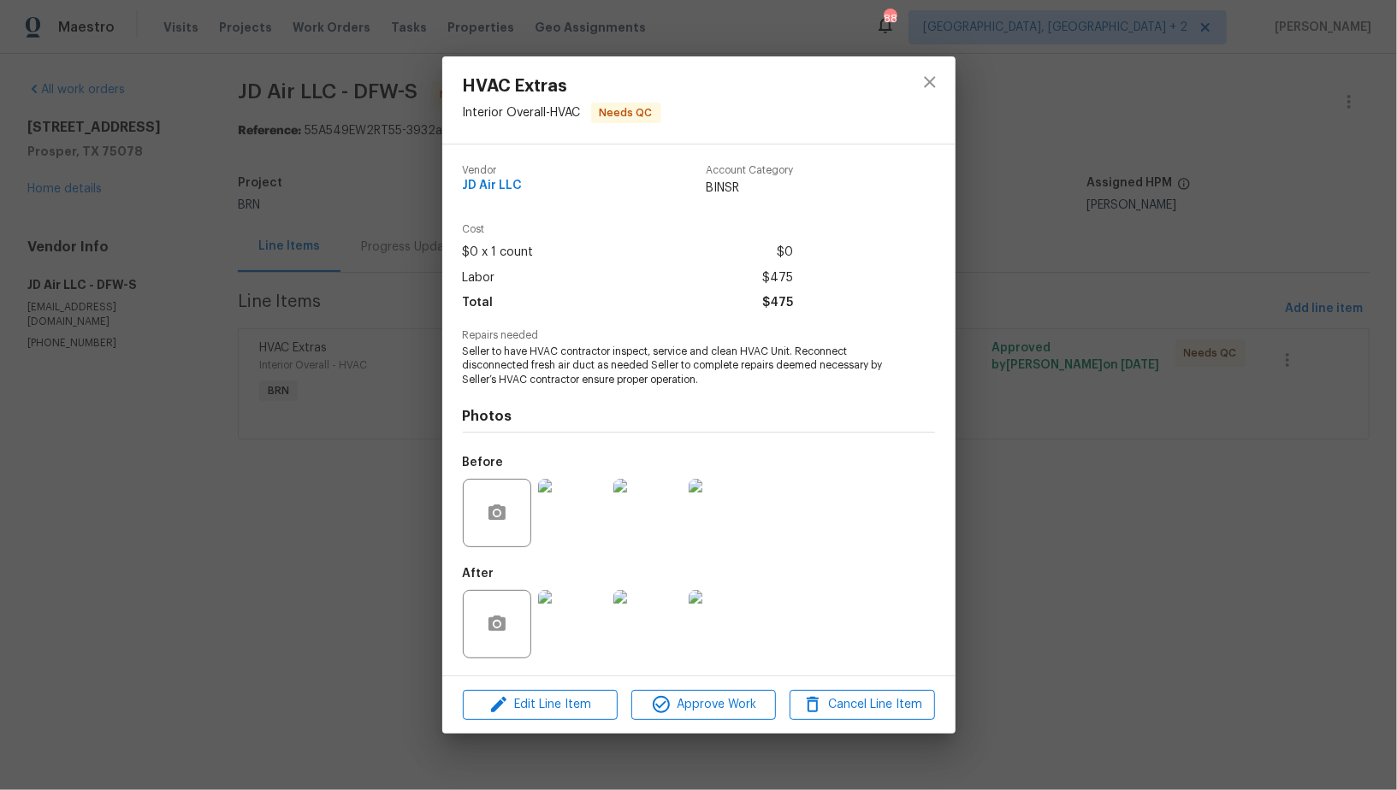
click at [56, 321] on div "HVAC Extras Interior Overall - HVAC Needs QC Vendor JD Air LLC Account Category…" at bounding box center [698, 395] width 1397 height 790
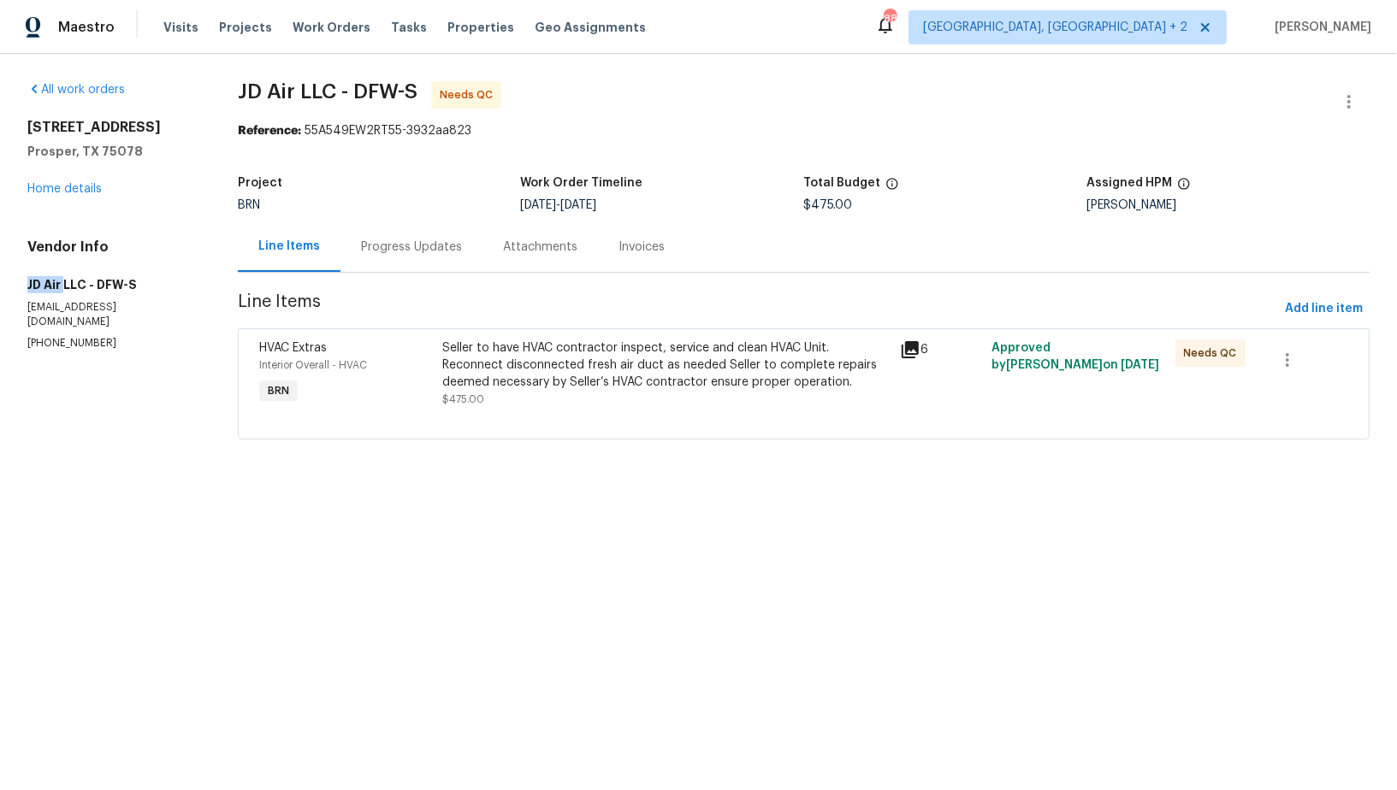
drag, startPoint x: 10, startPoint y: 306, endPoint x: 62, endPoint y: 304, distance: 52.2
click at [62, 304] on div "All work orders [STREET_ADDRESS] Home details Vendor Info JD Air LLC - DFW-S [E…" at bounding box center [698, 271] width 1397 height 434
copy h5 "JD Air"
click at [575, 363] on div "Seller to have HVAC contractor inspect, service and clean HVAC Unit. Reconnect …" at bounding box center [666, 365] width 448 height 51
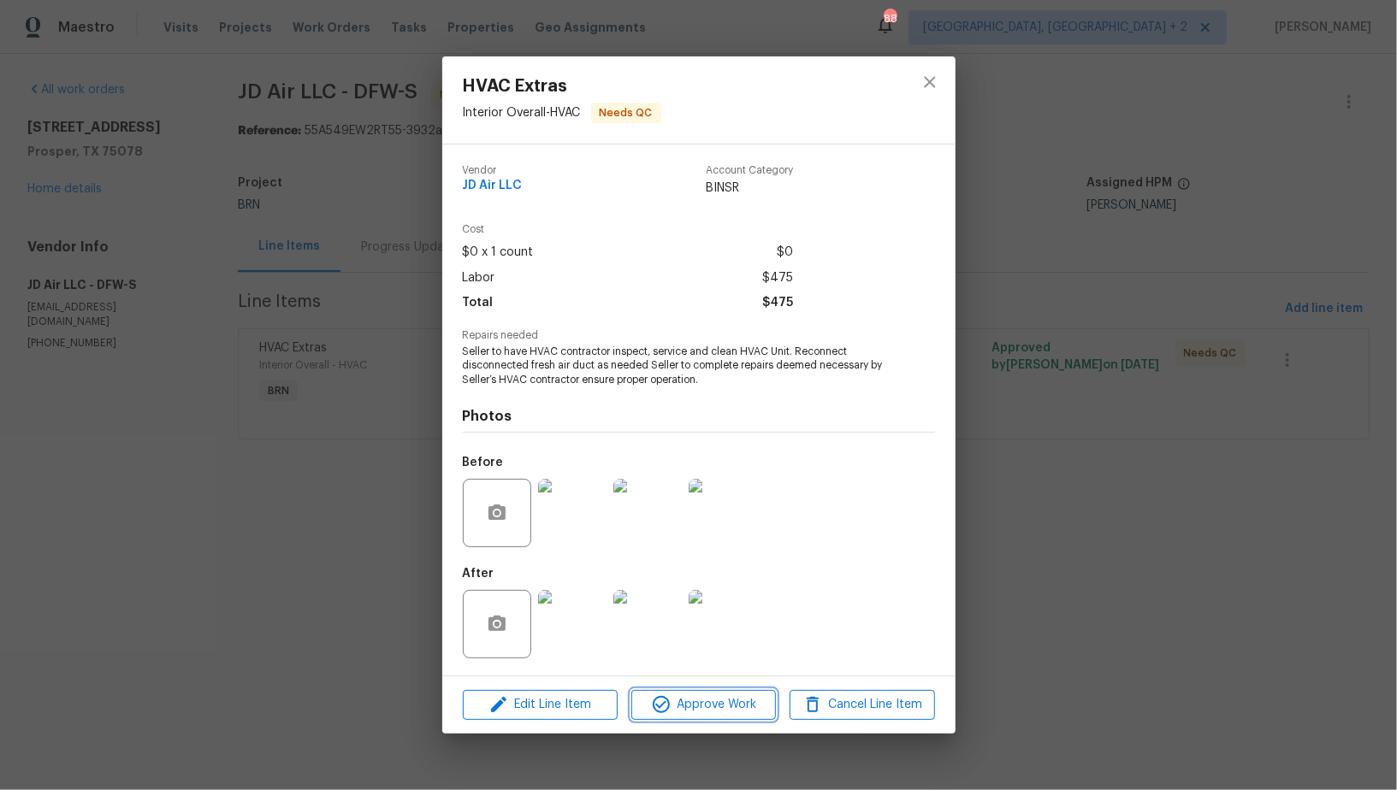
click at [663, 713] on icon "button" at bounding box center [661, 705] width 21 height 21
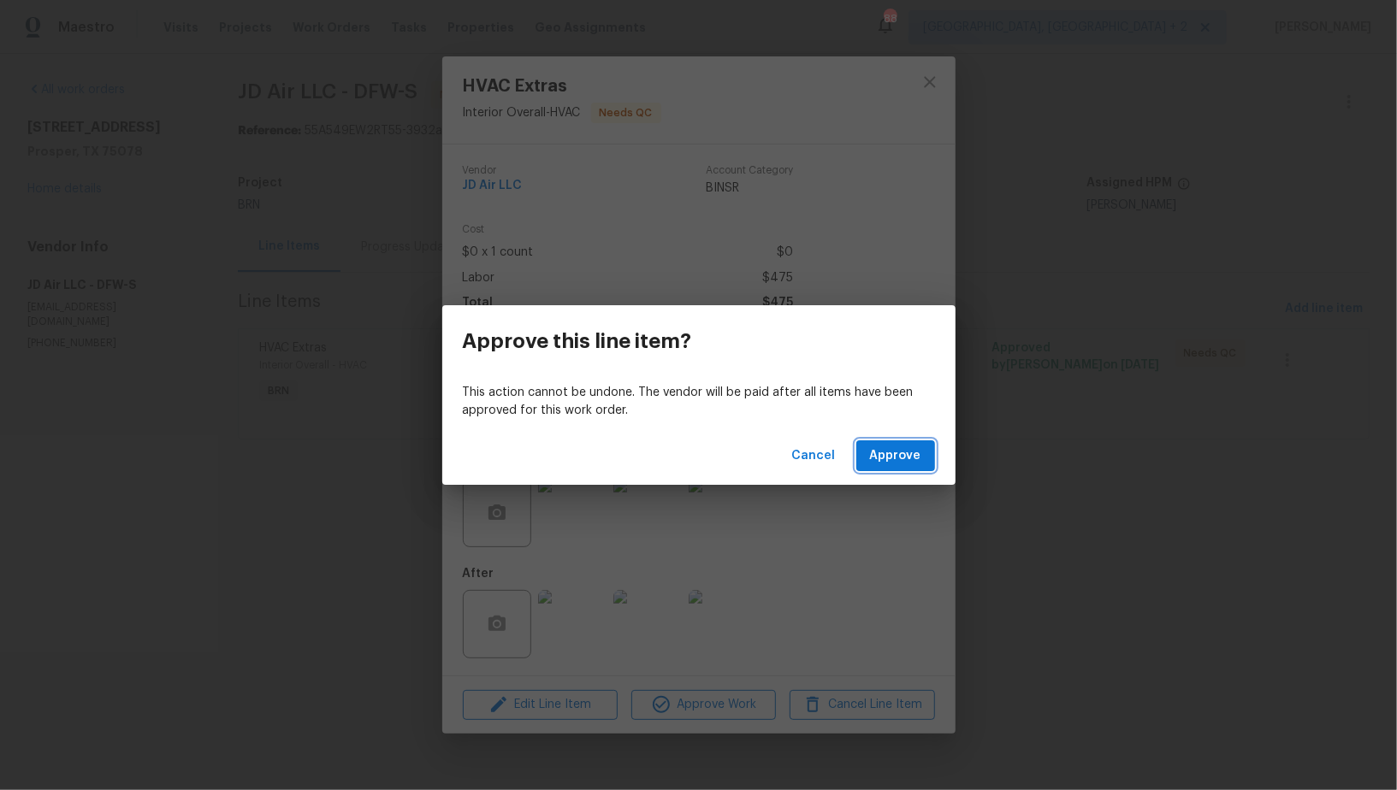
click at [891, 452] on span "Approve" at bounding box center [895, 456] width 51 height 21
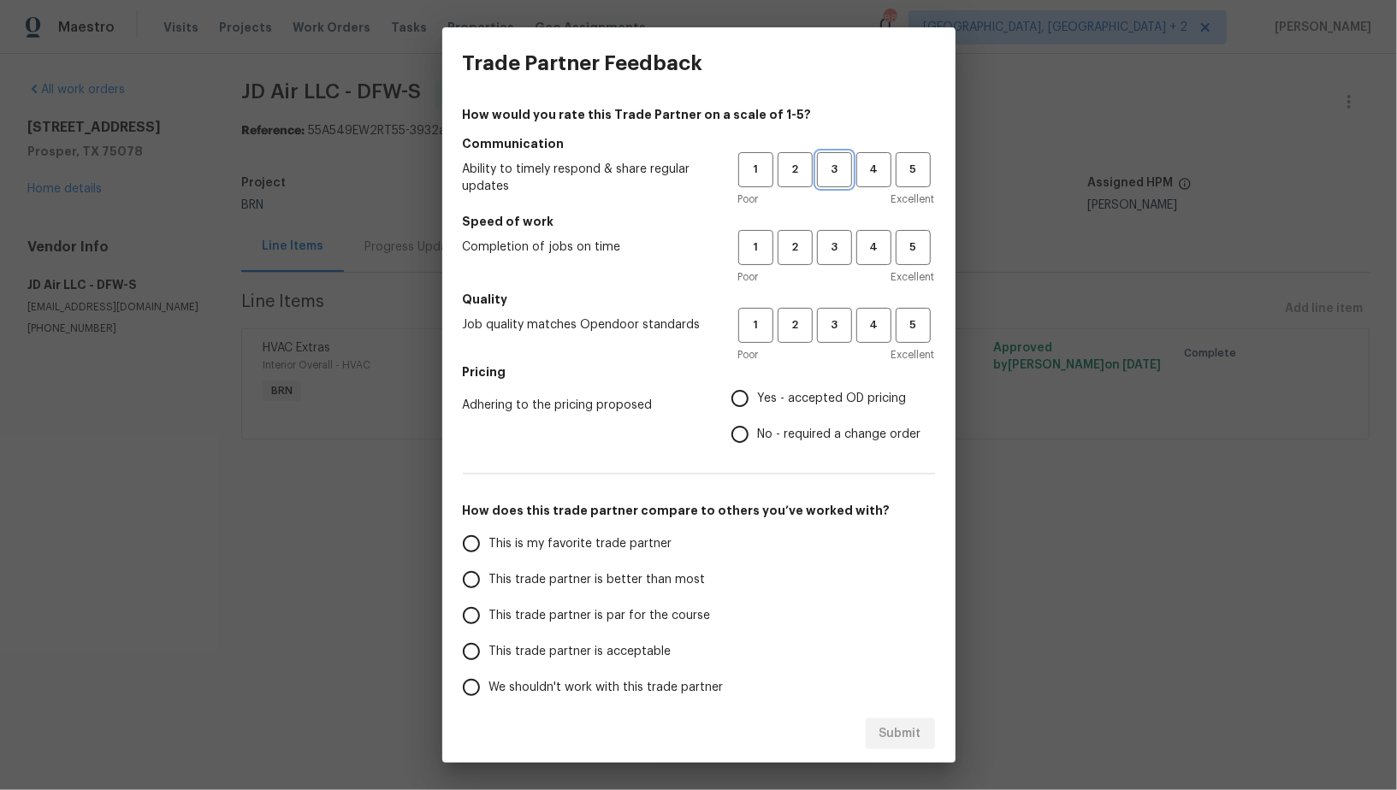
click at [832, 168] on span "3" at bounding box center [835, 170] width 32 height 20
click at [831, 256] on span "3" at bounding box center [835, 248] width 32 height 20
click at [831, 315] on button "3" at bounding box center [834, 325] width 35 height 35
click at [736, 394] on input "Yes - accepted OD pricing" at bounding box center [740, 399] width 36 height 36
radio input "true"
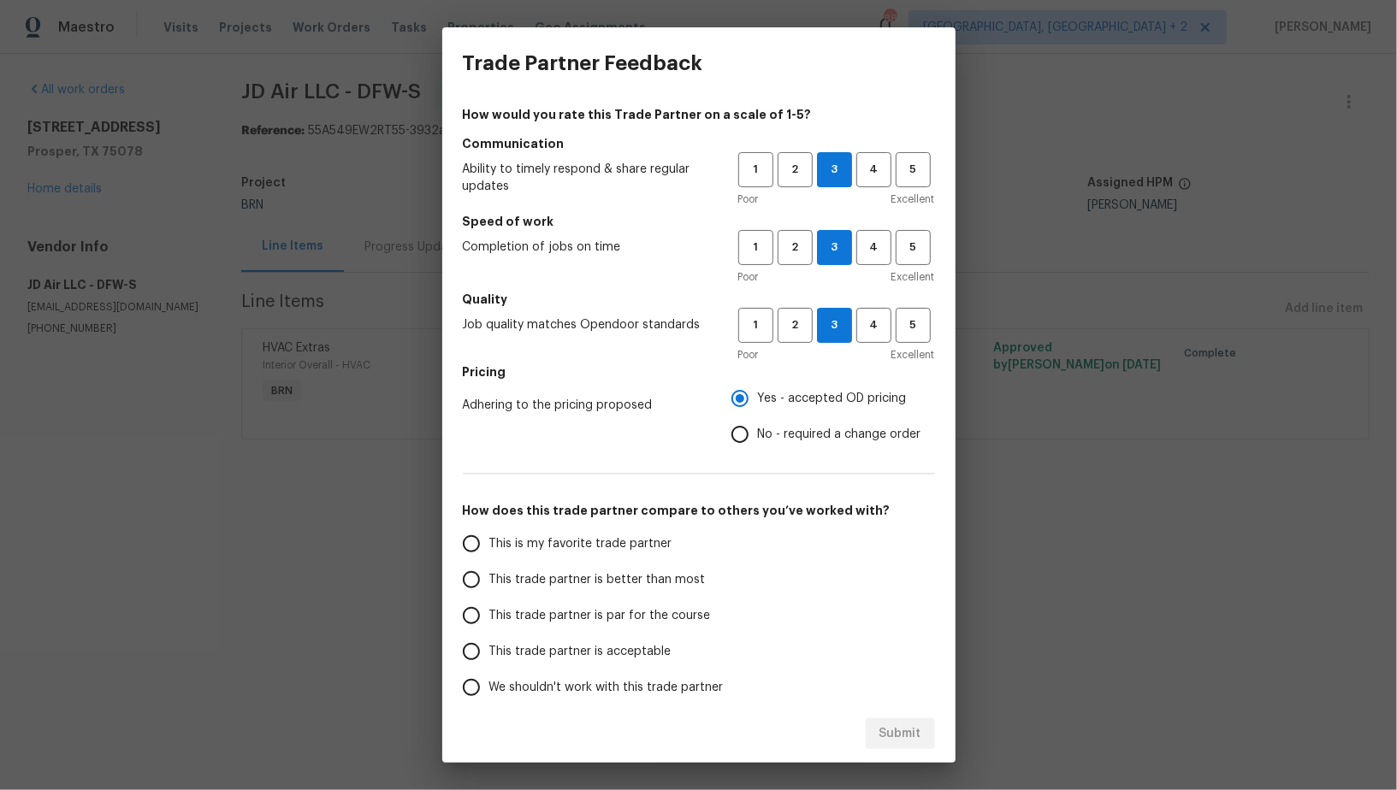
click at [472, 593] on input "This trade partner is better than most" at bounding box center [471, 580] width 36 height 36
click at [927, 735] on button "Submit" at bounding box center [900, 735] width 69 height 32
radio input "true"
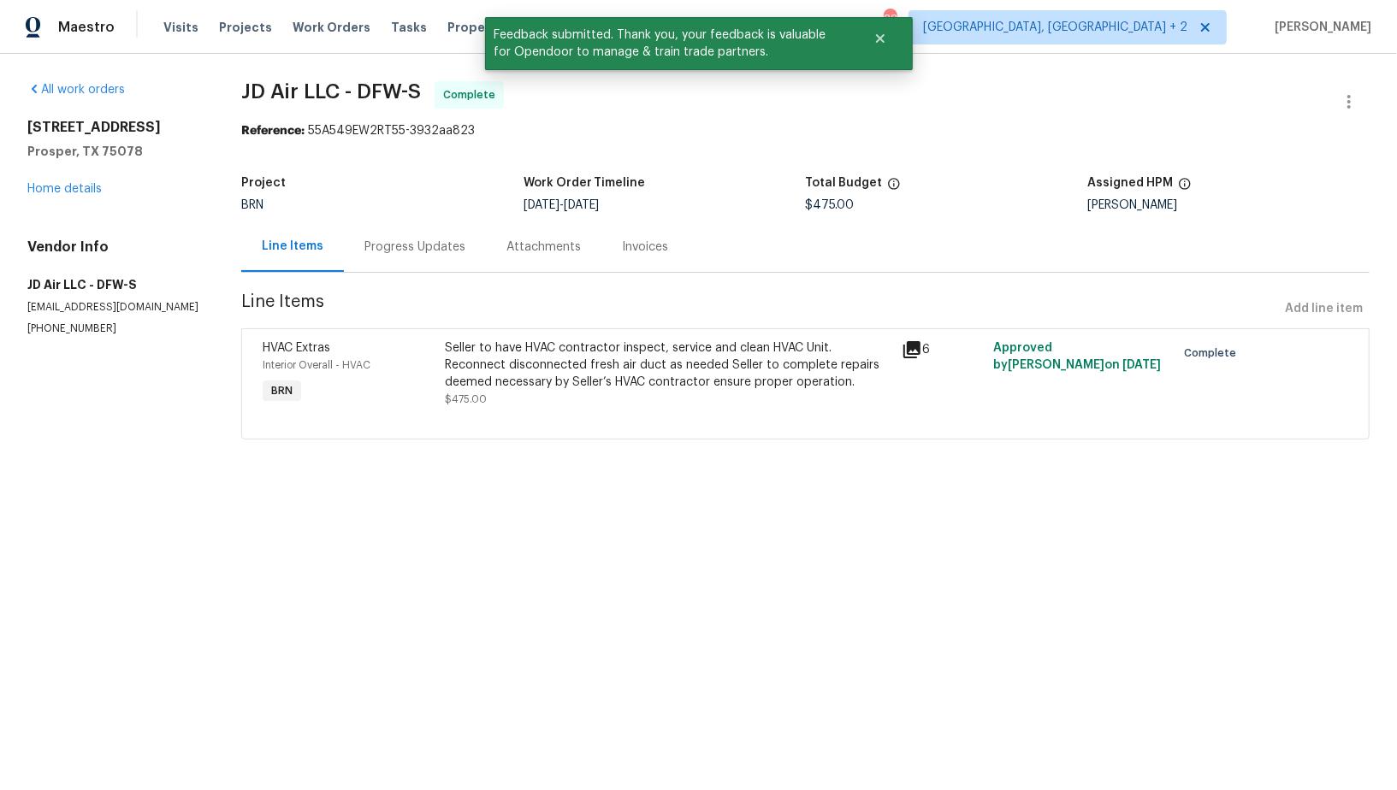
click at [423, 242] on div "Progress Updates" at bounding box center [414, 247] width 101 height 17
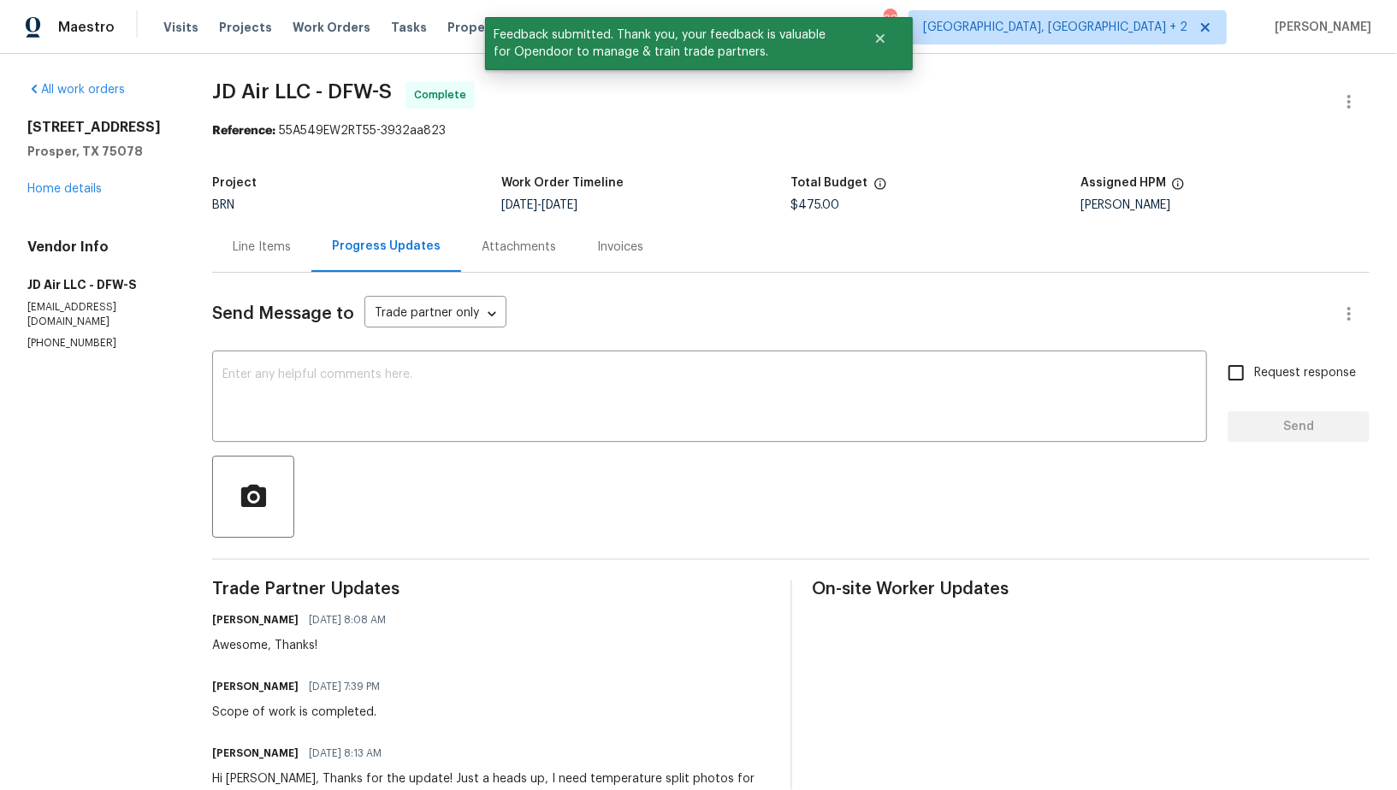
click at [251, 247] on div "Line Items" at bounding box center [262, 247] width 58 height 17
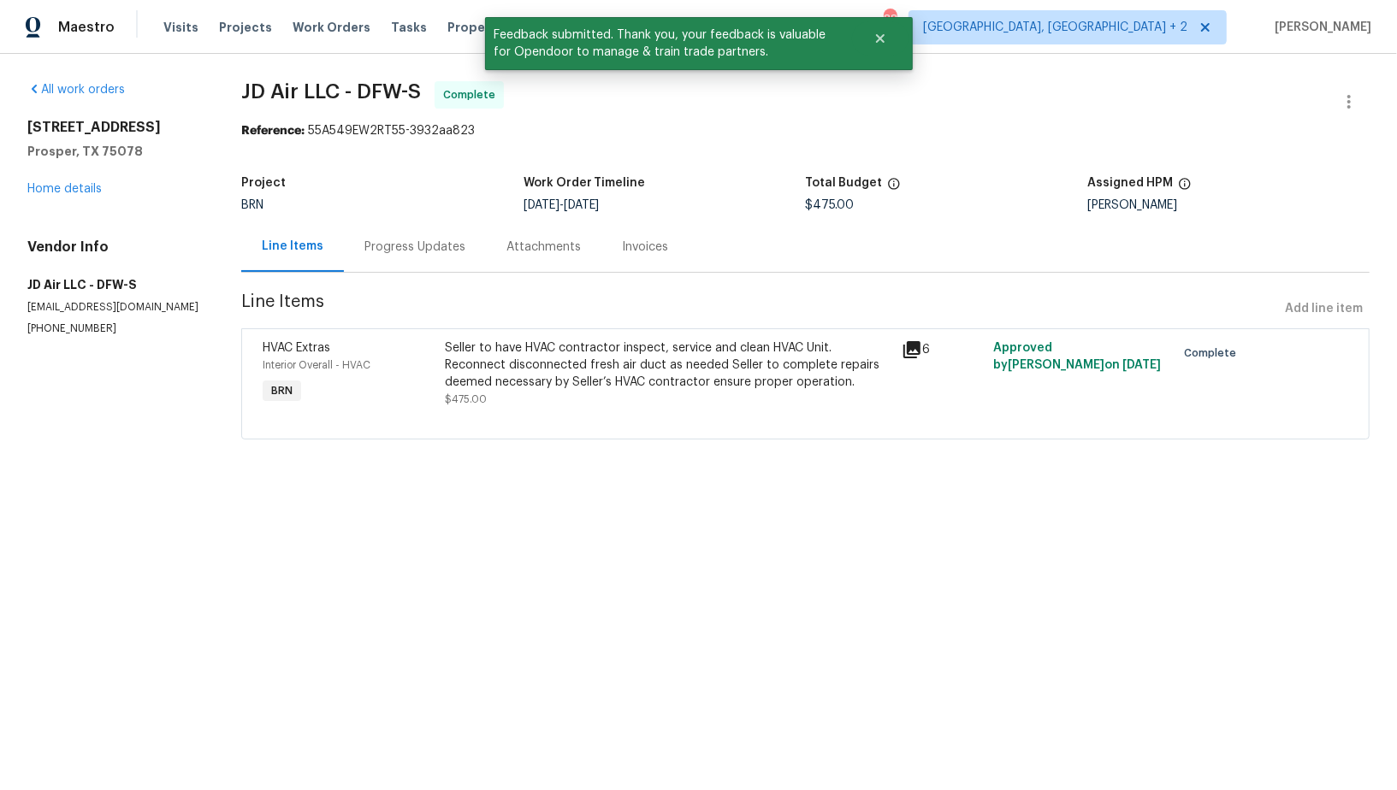
click at [630, 250] on div "Invoices" at bounding box center [645, 247] width 46 height 17
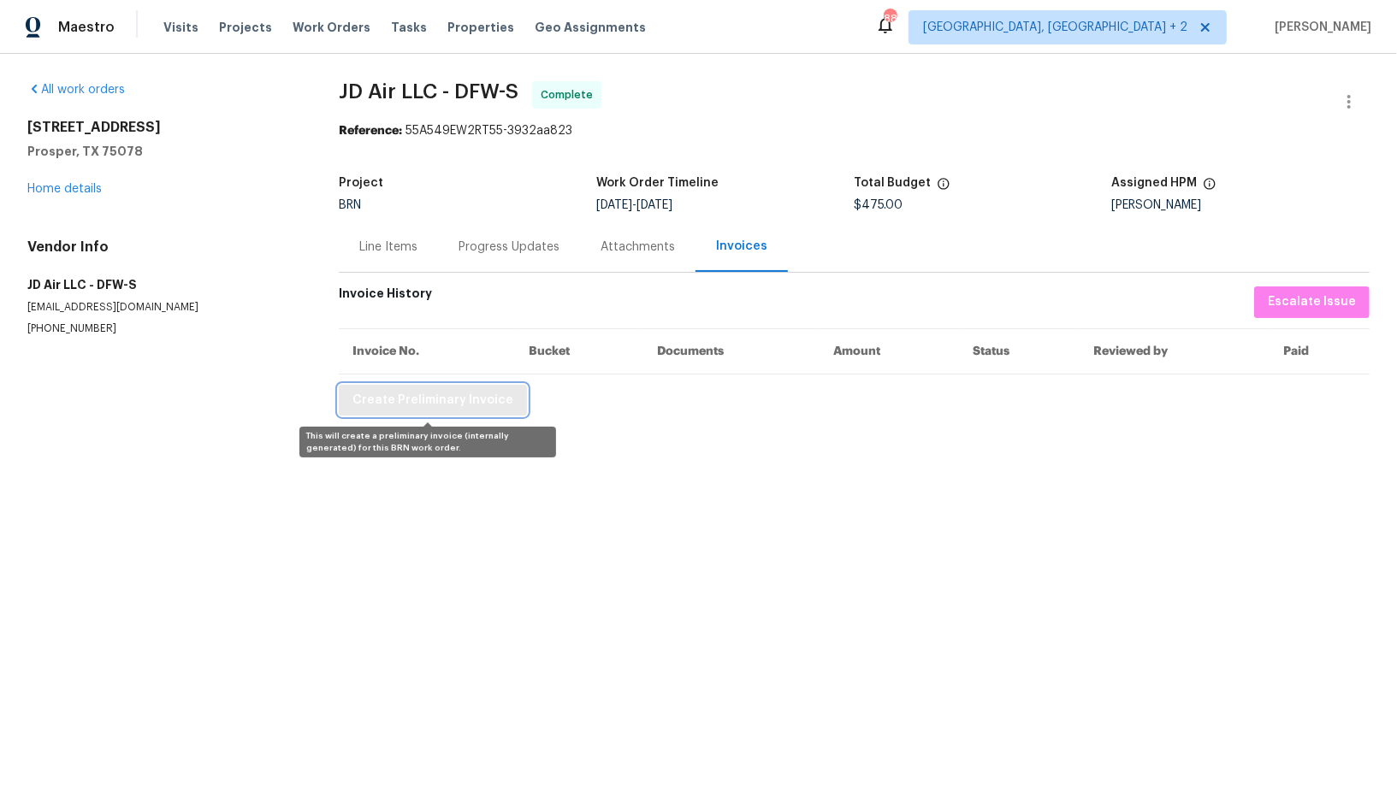
click at [439, 400] on span "Create Preliminary Invoice" at bounding box center [432, 400] width 161 height 21
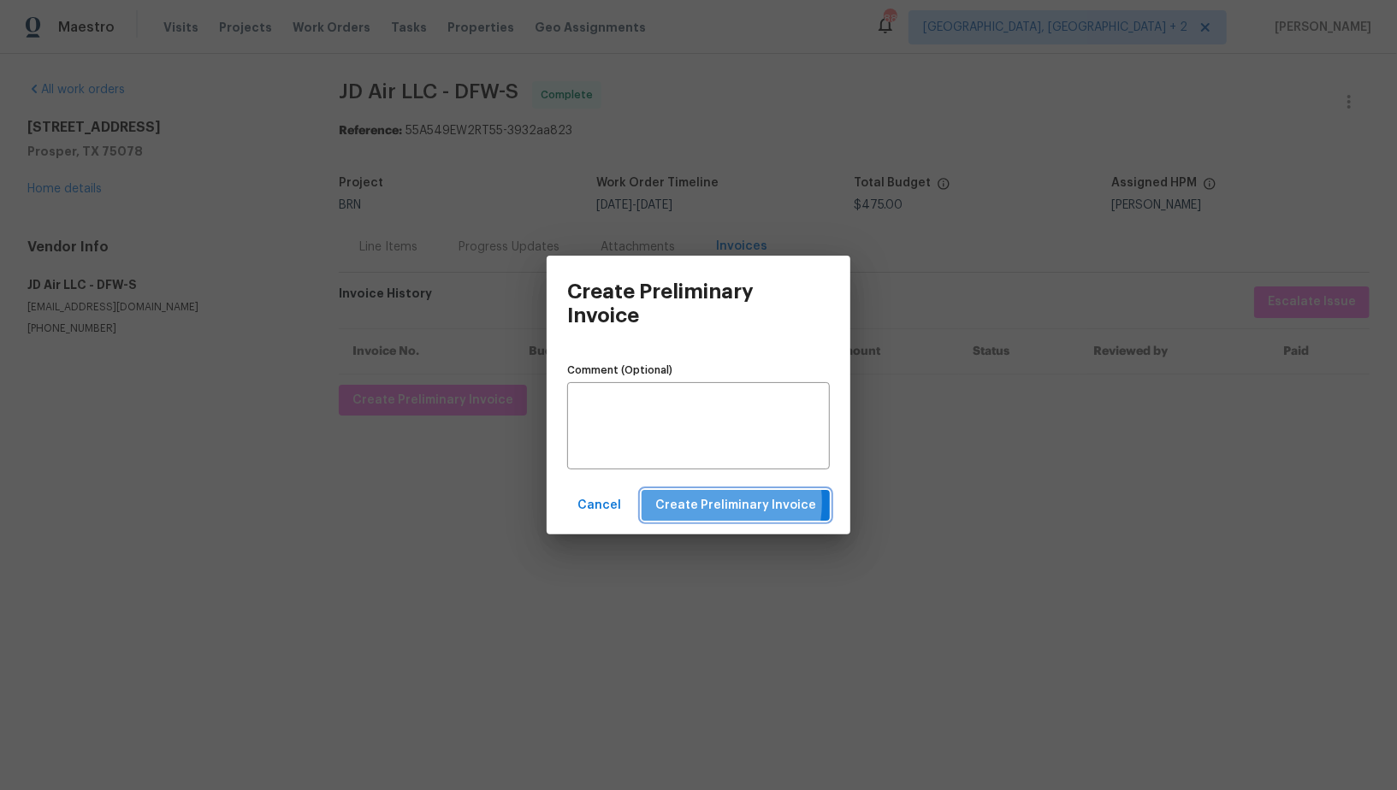
click at [702, 503] on span "Create Preliminary Invoice" at bounding box center [735, 505] width 161 height 21
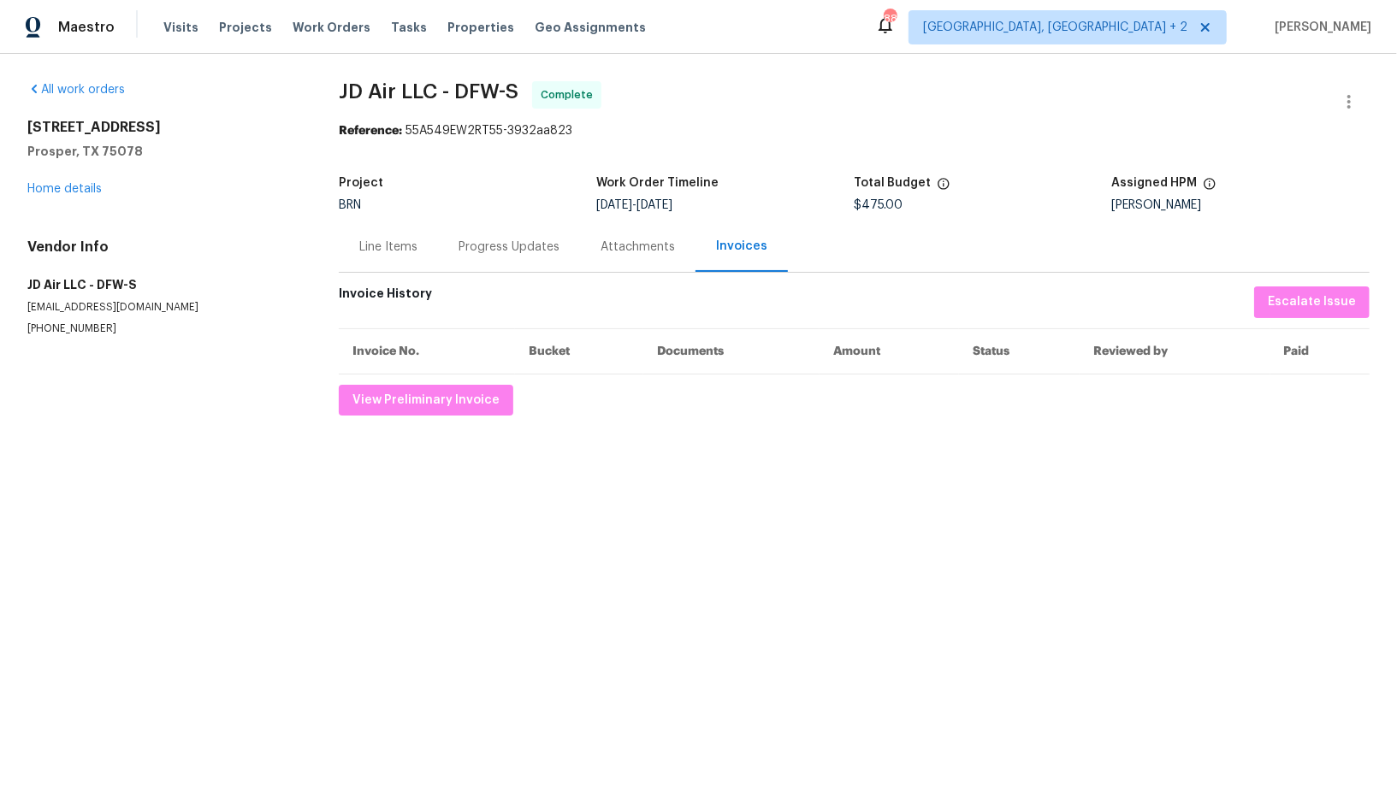
click at [479, 235] on div "Progress Updates" at bounding box center [509, 247] width 142 height 50
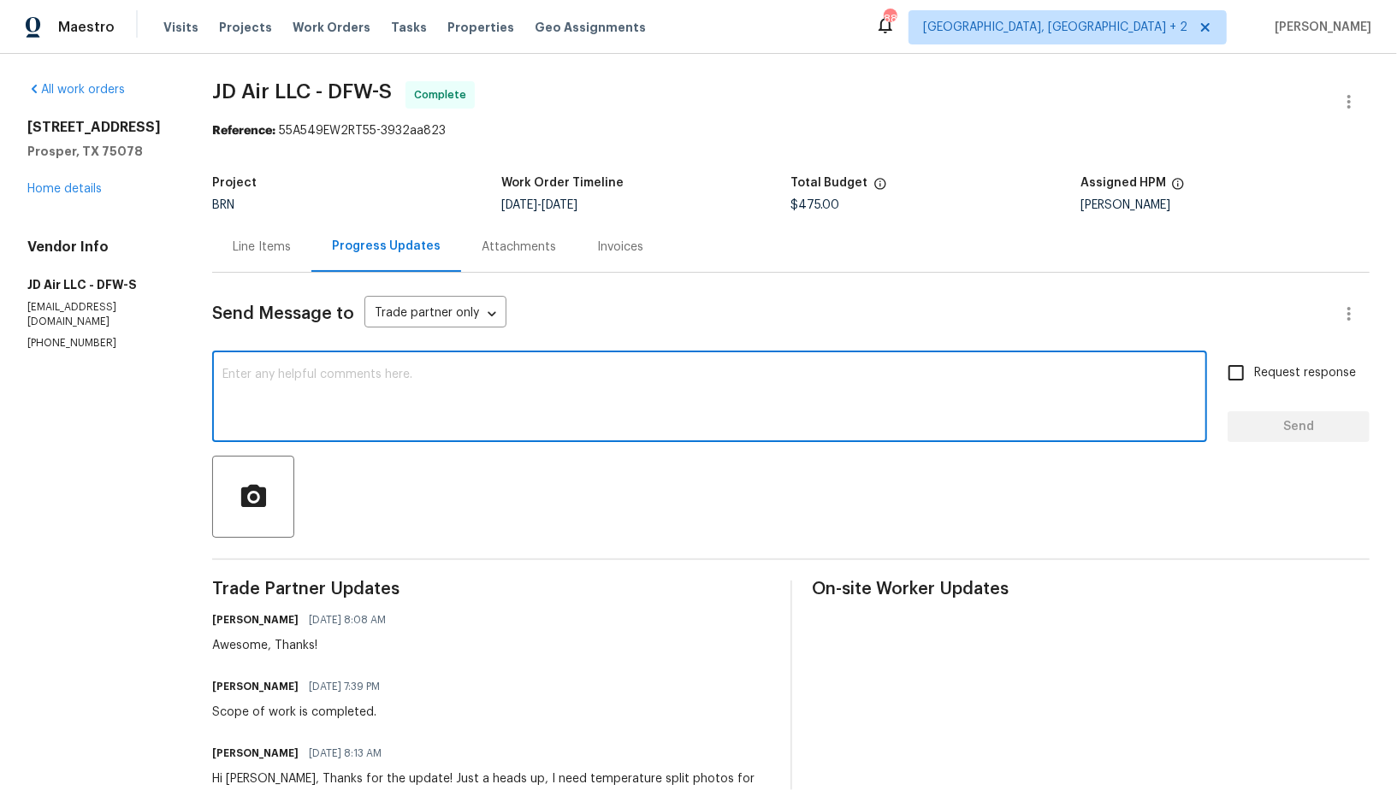
click at [478, 406] on textarea at bounding box center [709, 399] width 974 height 60
click at [488, 373] on textarea "To enrich screen reader interactions, please activate Accessibility in Grammarl…" at bounding box center [709, 399] width 974 height 60
paste textarea "WO is approved, Please upload the invoice under invoice section. Thanks!"
type textarea "WO is approved, Please upload the invoice under invoice section. Thanks!"
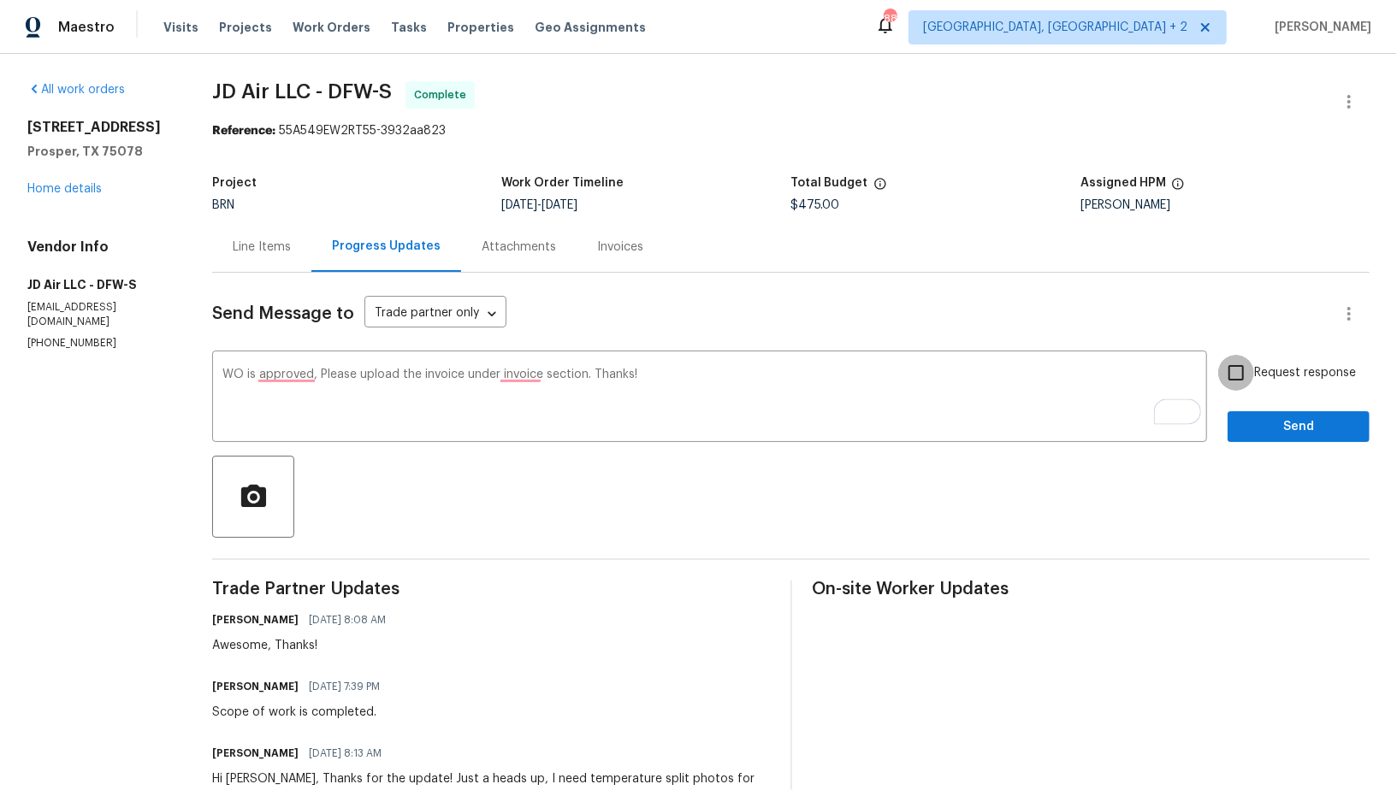
click at [1230, 371] on input "Request response" at bounding box center [1236, 373] width 36 height 36
checkbox input "true"
click at [1268, 441] on button "Send" at bounding box center [1299, 427] width 142 height 32
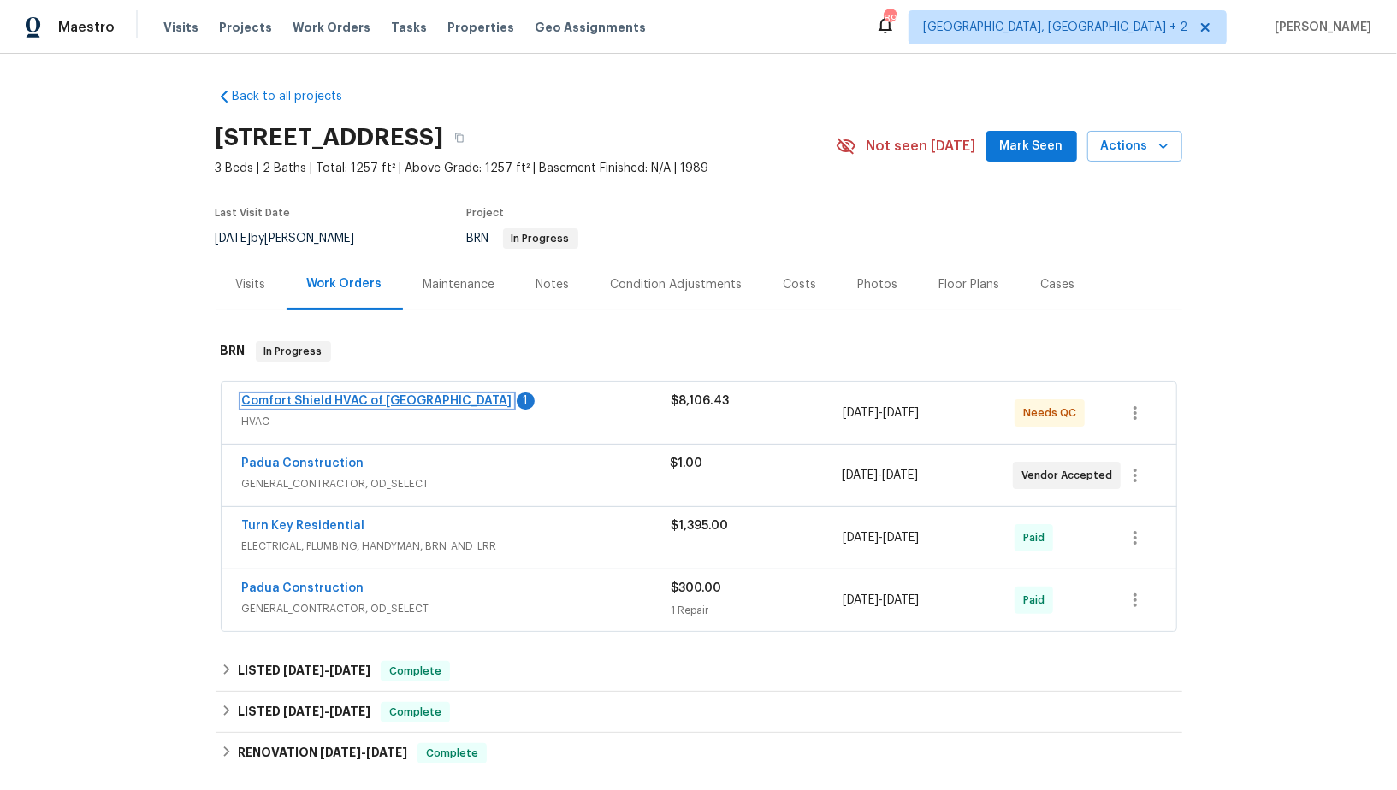
click at [334, 396] on link "Comfort Shield HVAC of [GEOGRAPHIC_DATA]" at bounding box center [377, 401] width 270 height 12
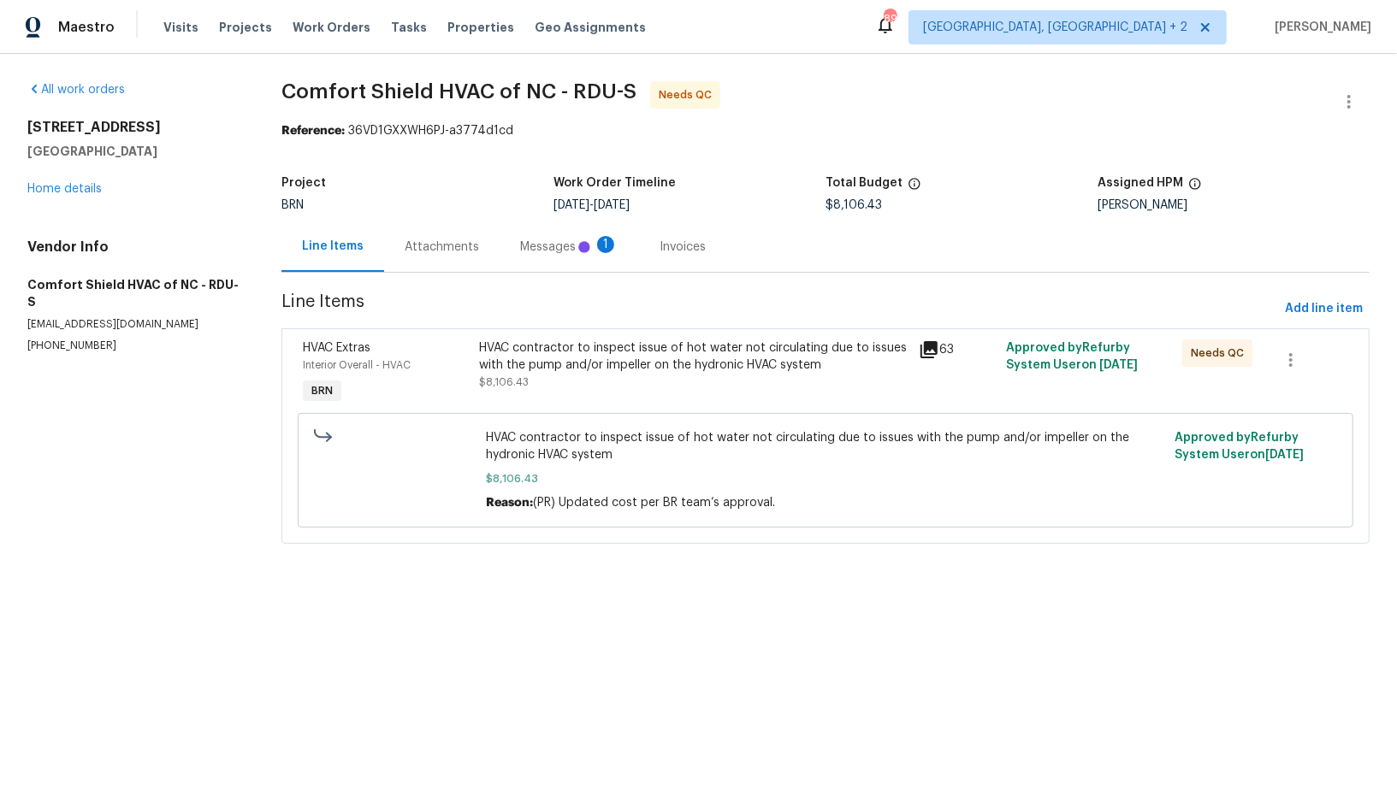
click at [453, 260] on div "Attachments" at bounding box center [441, 247] width 115 height 50
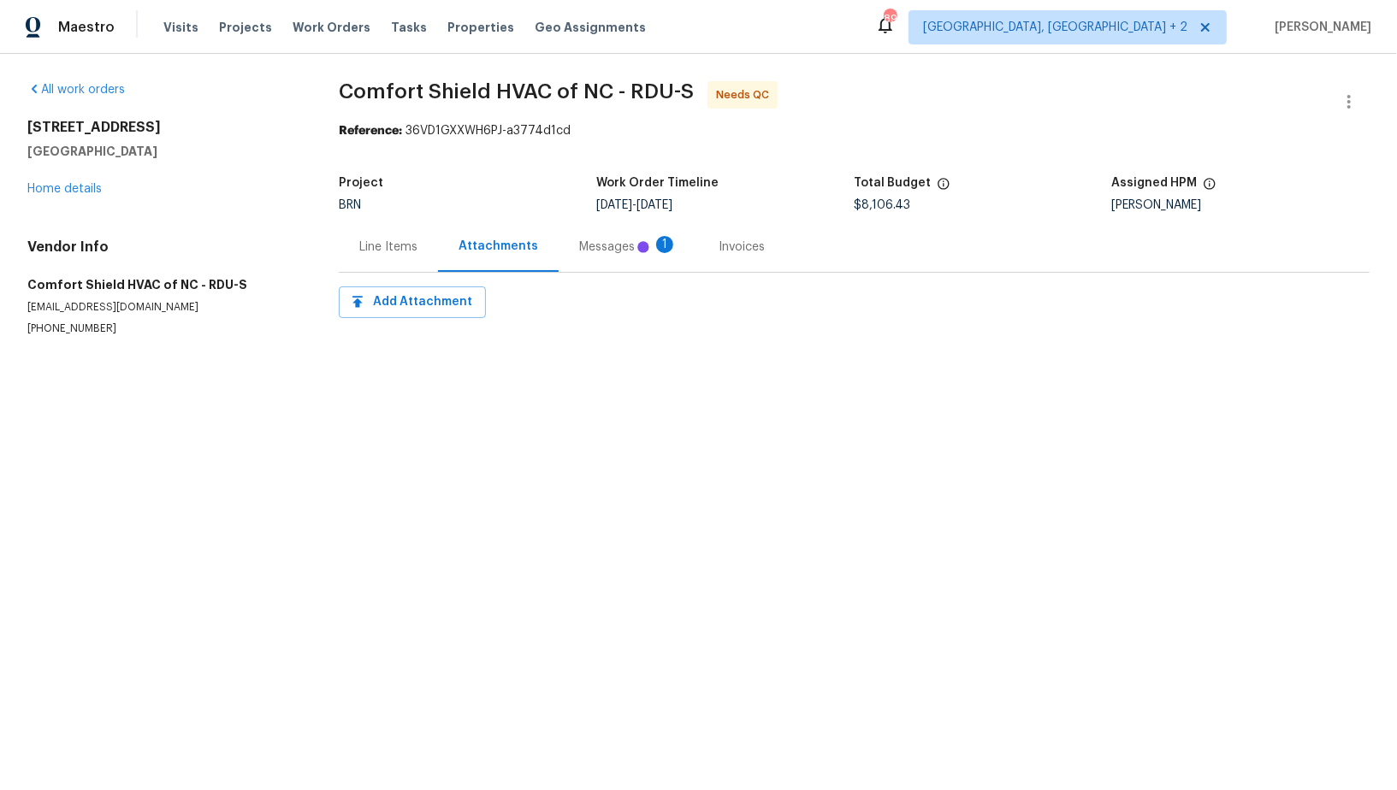
click at [594, 239] on div "Messages 1" at bounding box center [628, 247] width 98 height 17
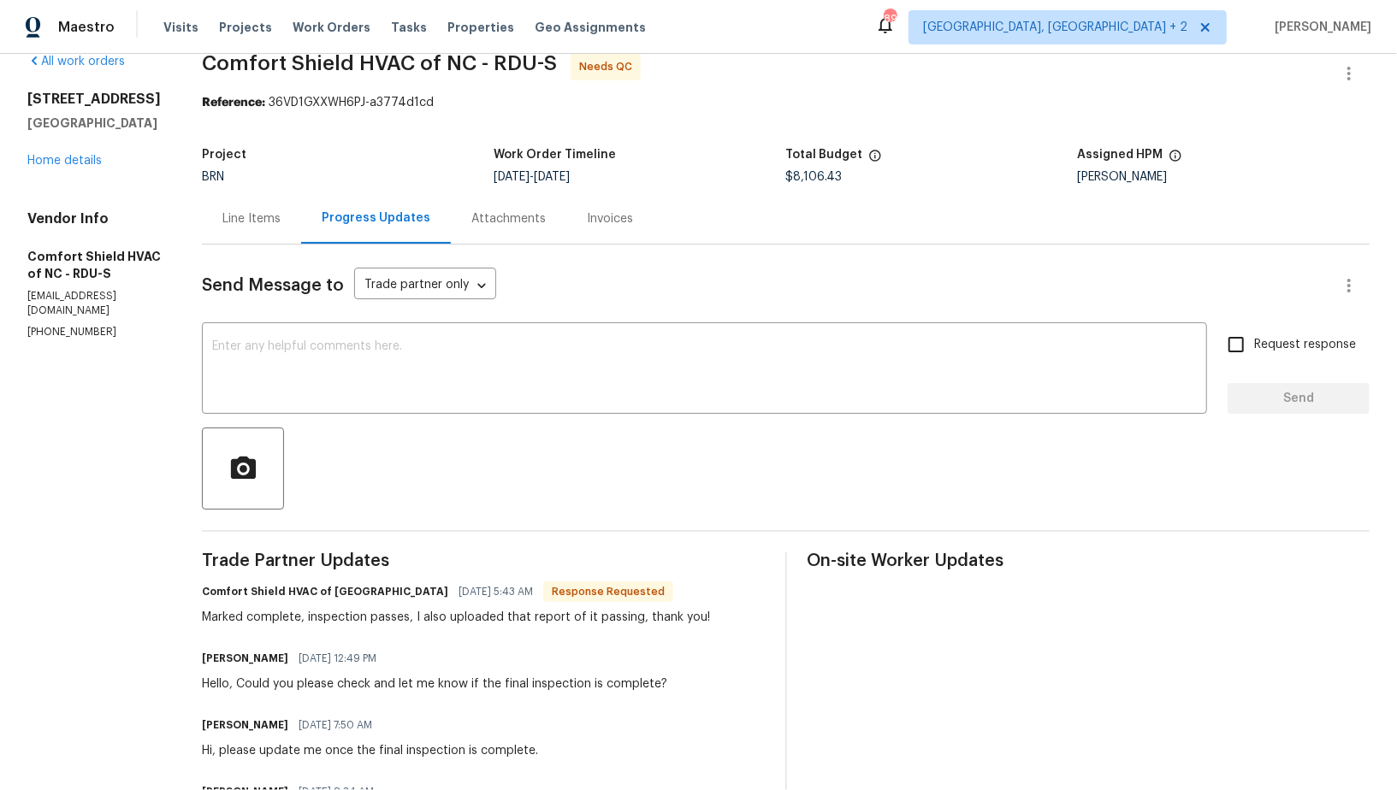
scroll to position [21, 0]
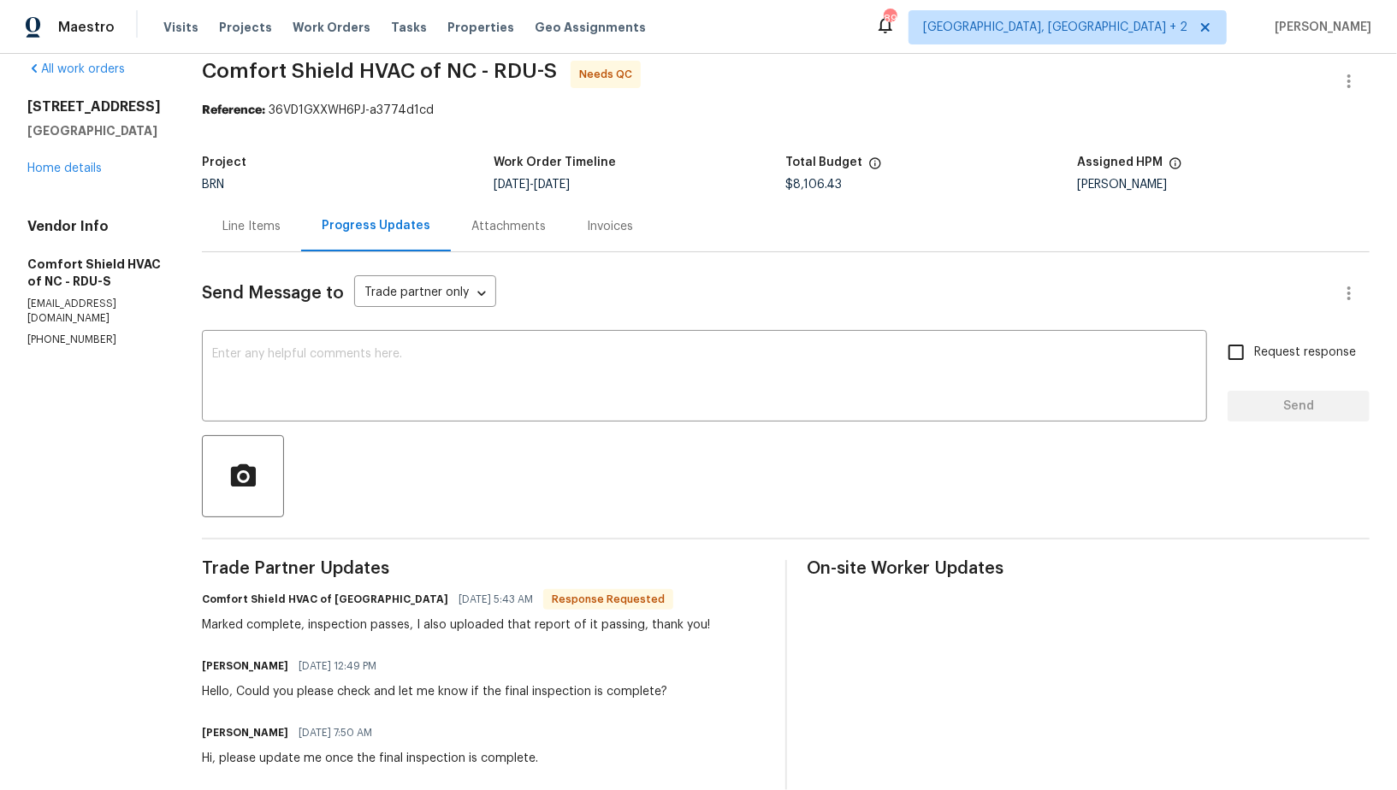
click at [281, 228] on div "Line Items" at bounding box center [251, 226] width 58 height 17
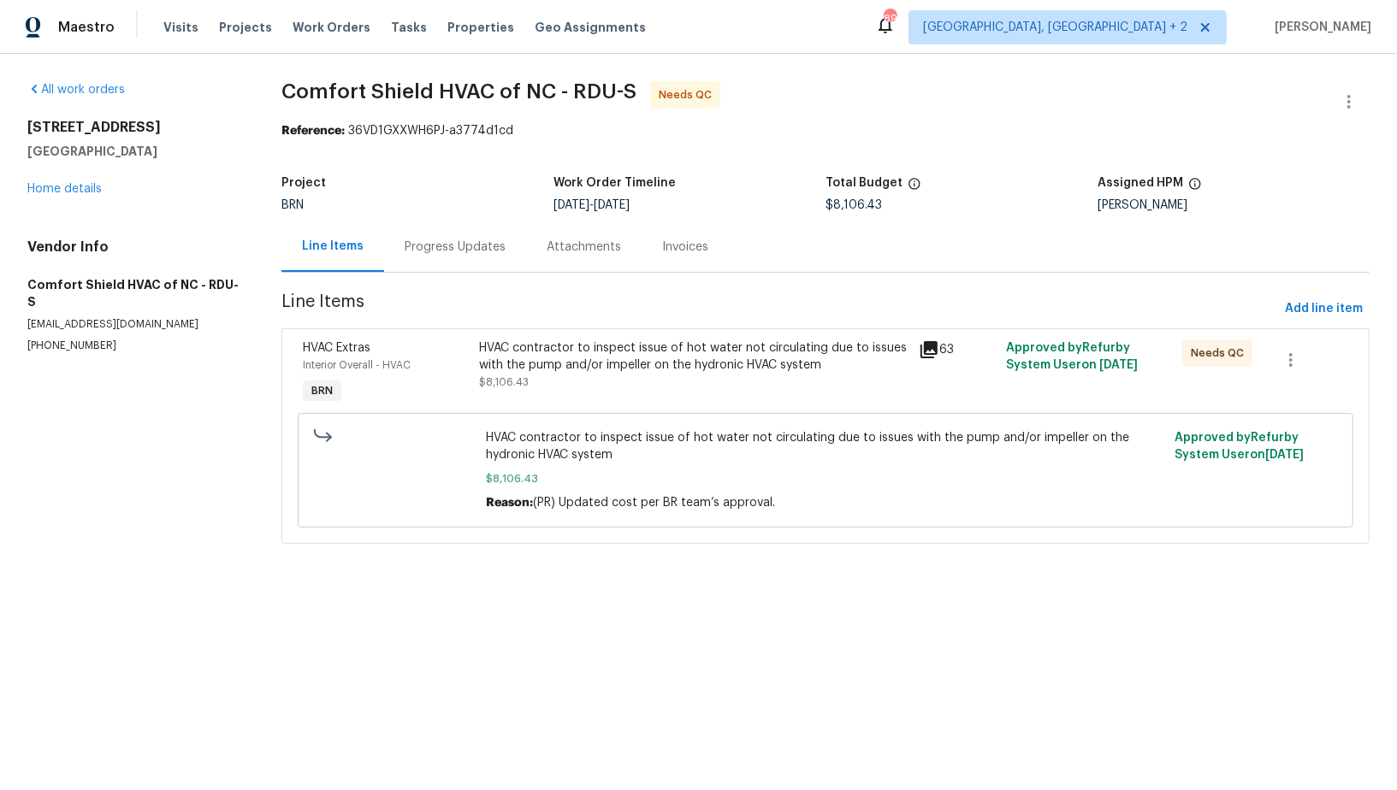
click at [532, 382] on div "HVAC contractor to inspect issue of hot water not circulating due to issues wit…" at bounding box center [693, 365] width 429 height 51
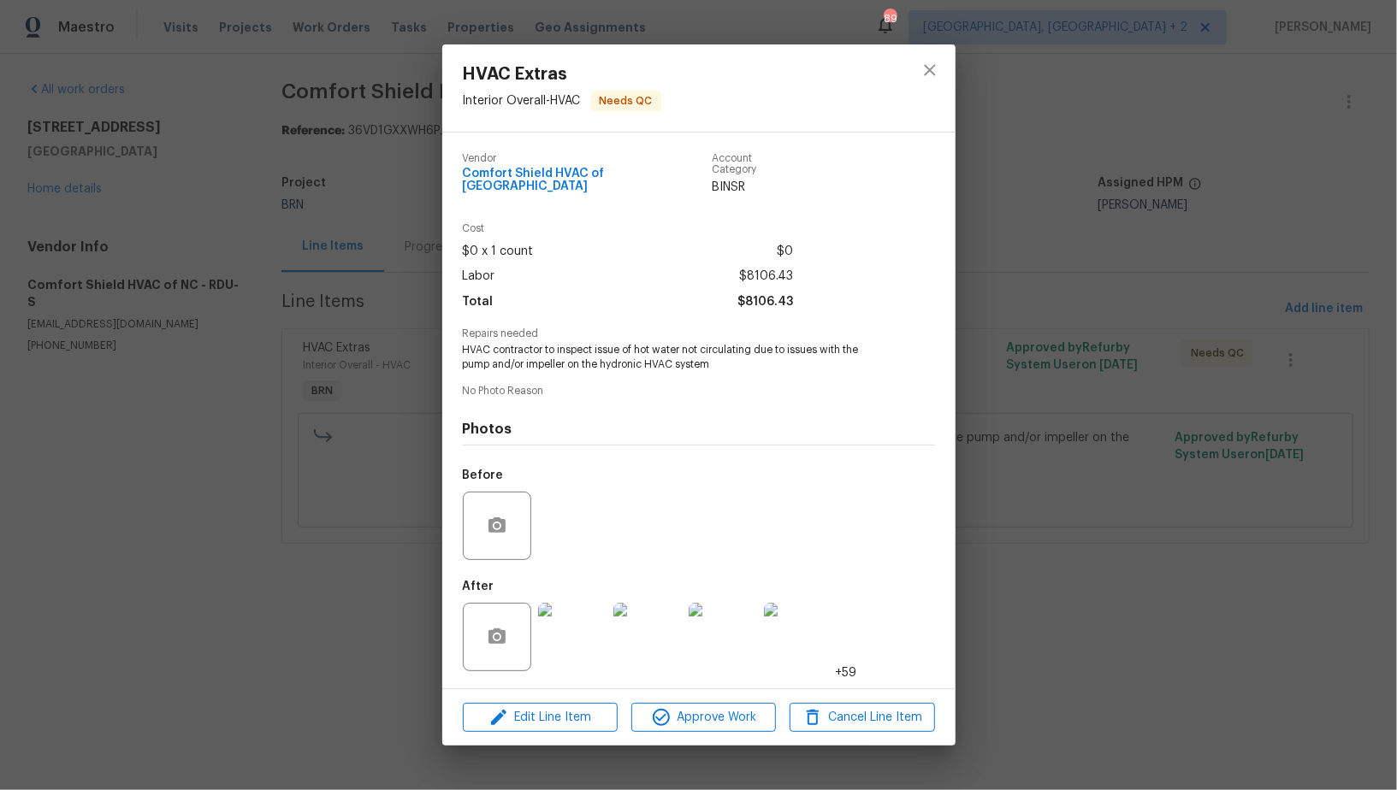
click at [560, 642] on img at bounding box center [572, 637] width 68 height 68
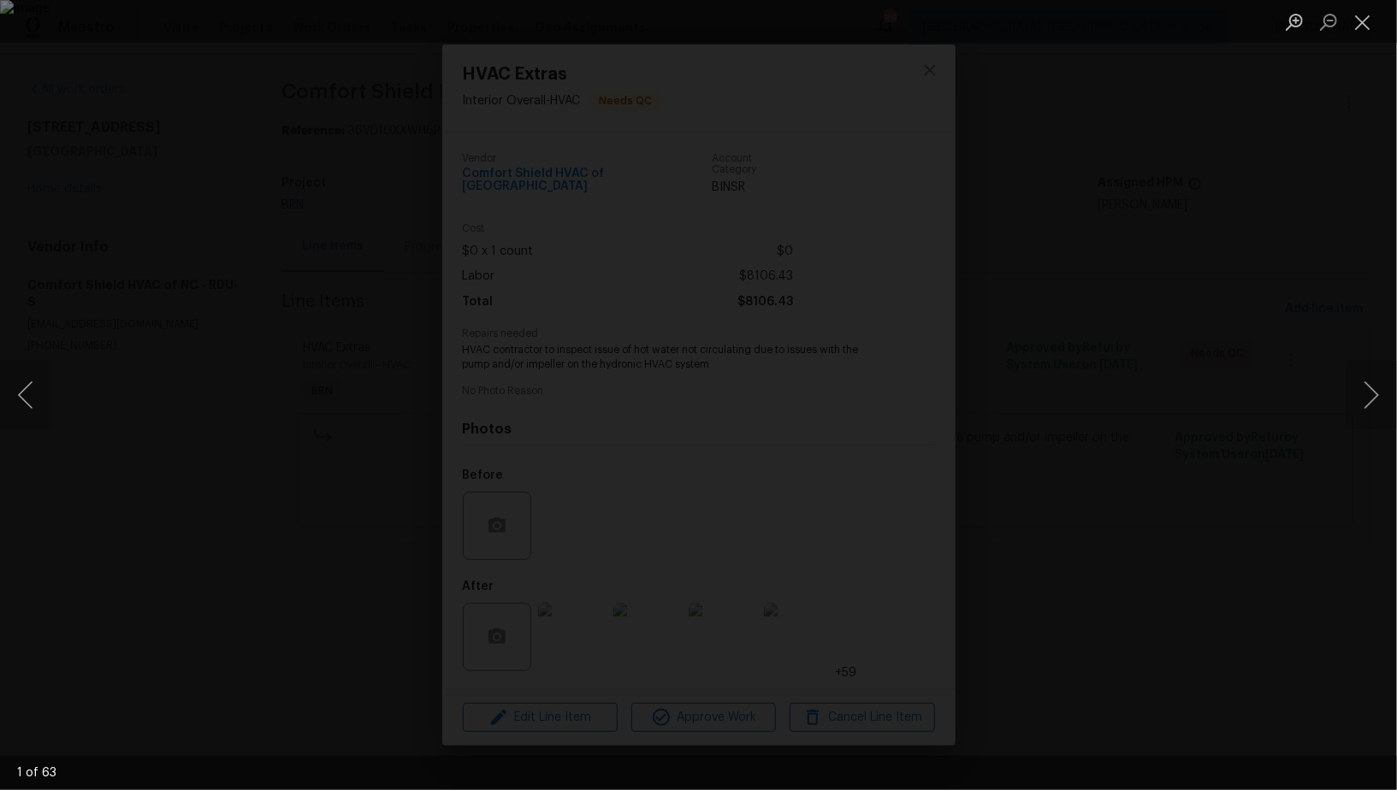
click at [1029, 647] on div "Lightbox" at bounding box center [698, 395] width 1397 height 790
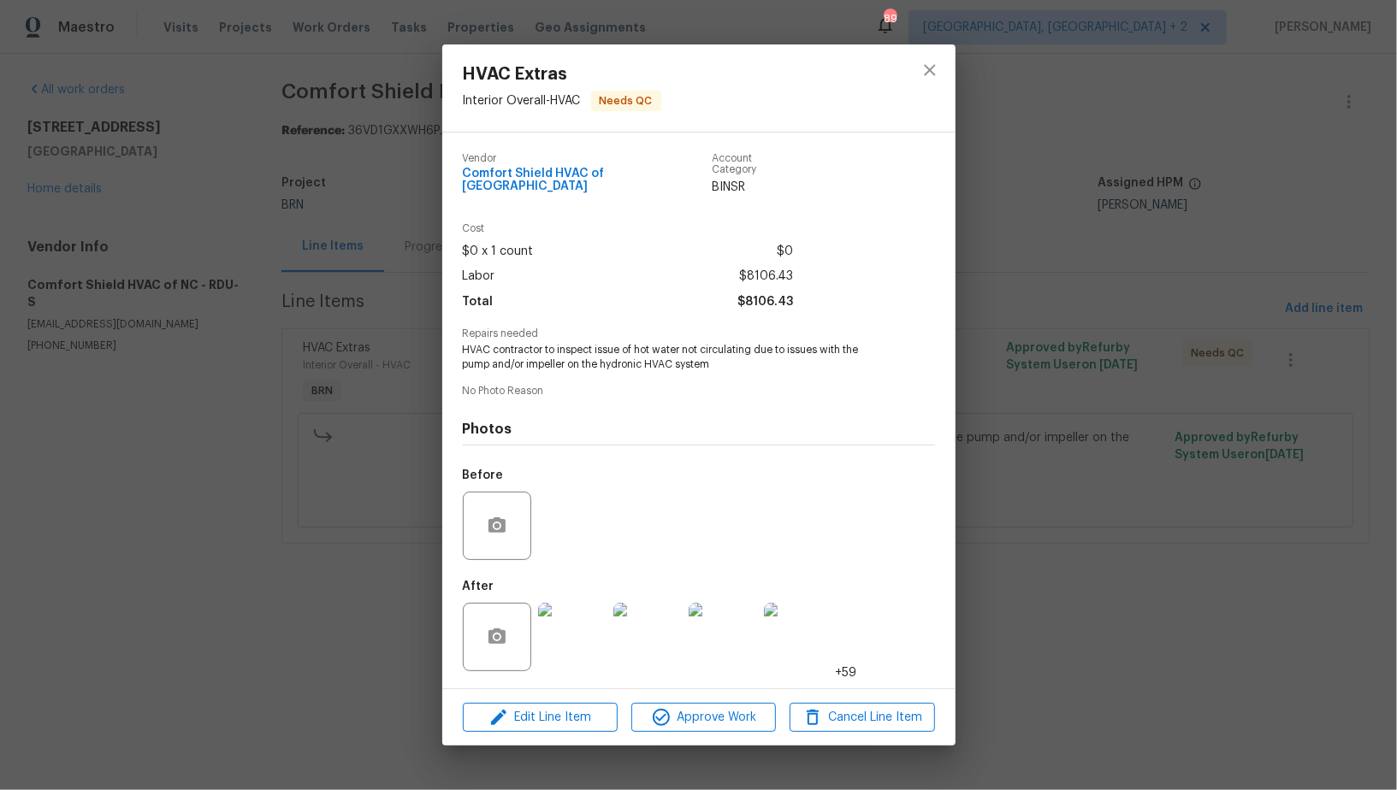
click at [1029, 647] on div "HVAC Extras Interior Overall - HVAC Needs QC Vendor Comfort Shield HVAC of NC A…" at bounding box center [698, 395] width 1397 height 790
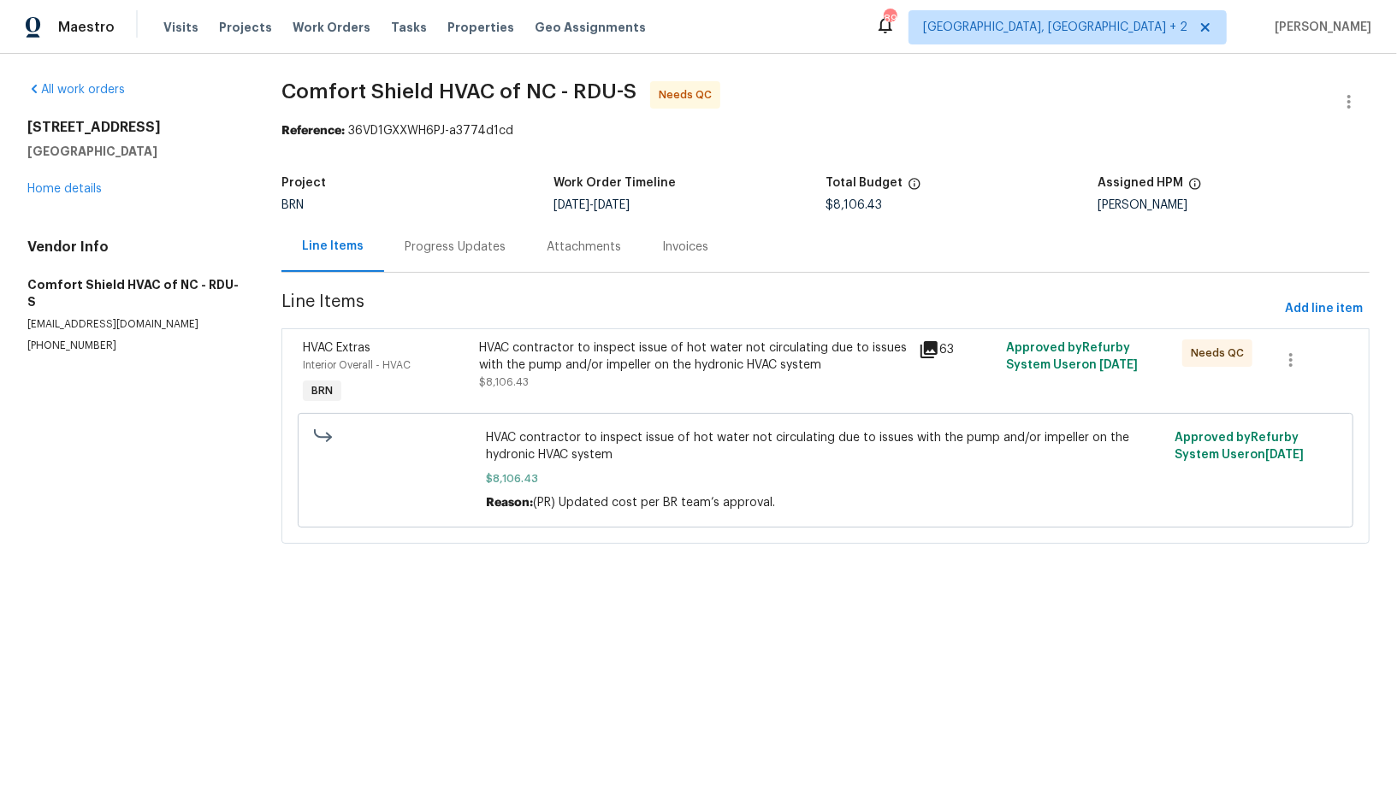
click at [528, 371] on div "HVAC contractor to inspect issue of hot water not circulating due to issues wit…" at bounding box center [693, 357] width 429 height 34
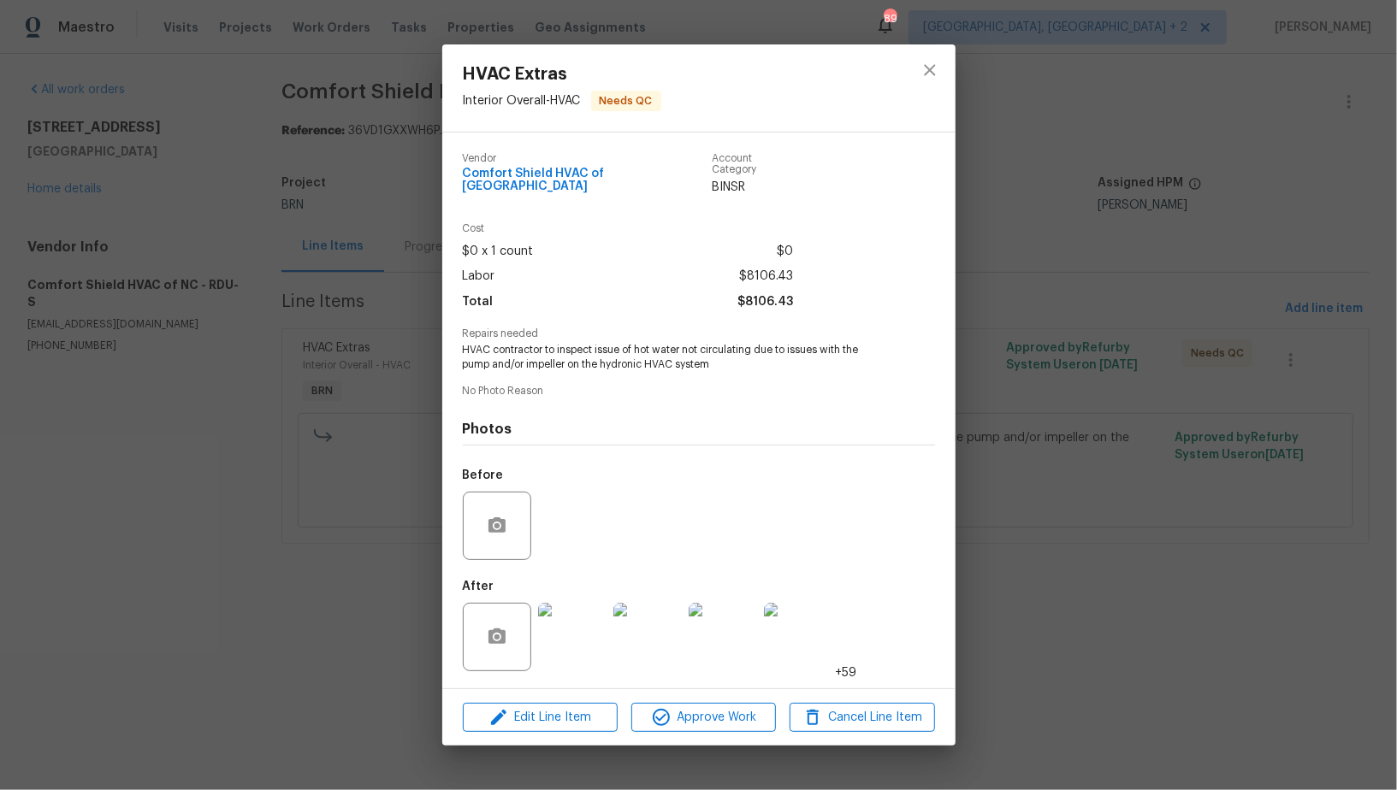
click at [194, 462] on div "HVAC Extras Interior Overall - HVAC Needs QC Vendor Comfort Shield HVAC of NC A…" at bounding box center [698, 395] width 1397 height 790
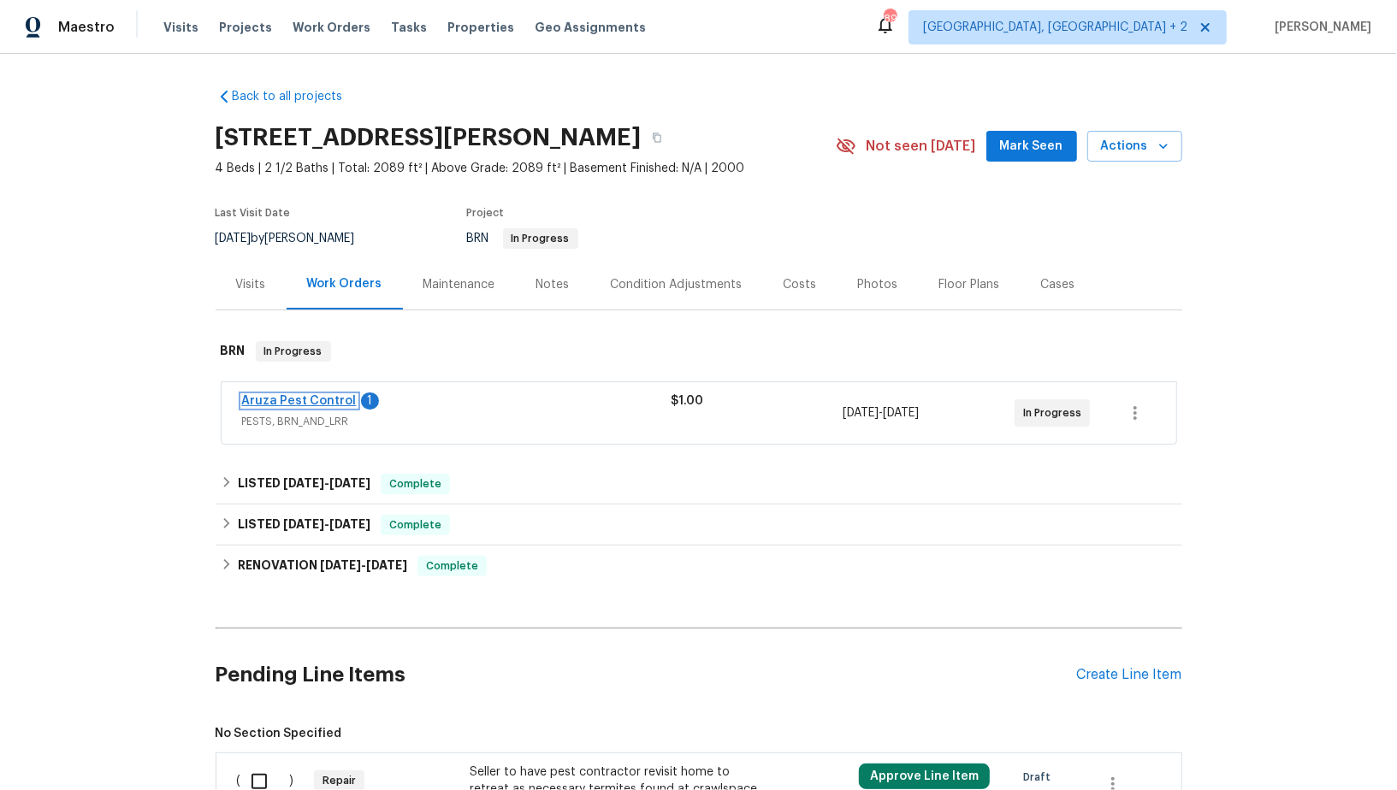
click at [292, 399] on link "Aruza Pest Control" at bounding box center [299, 401] width 115 height 12
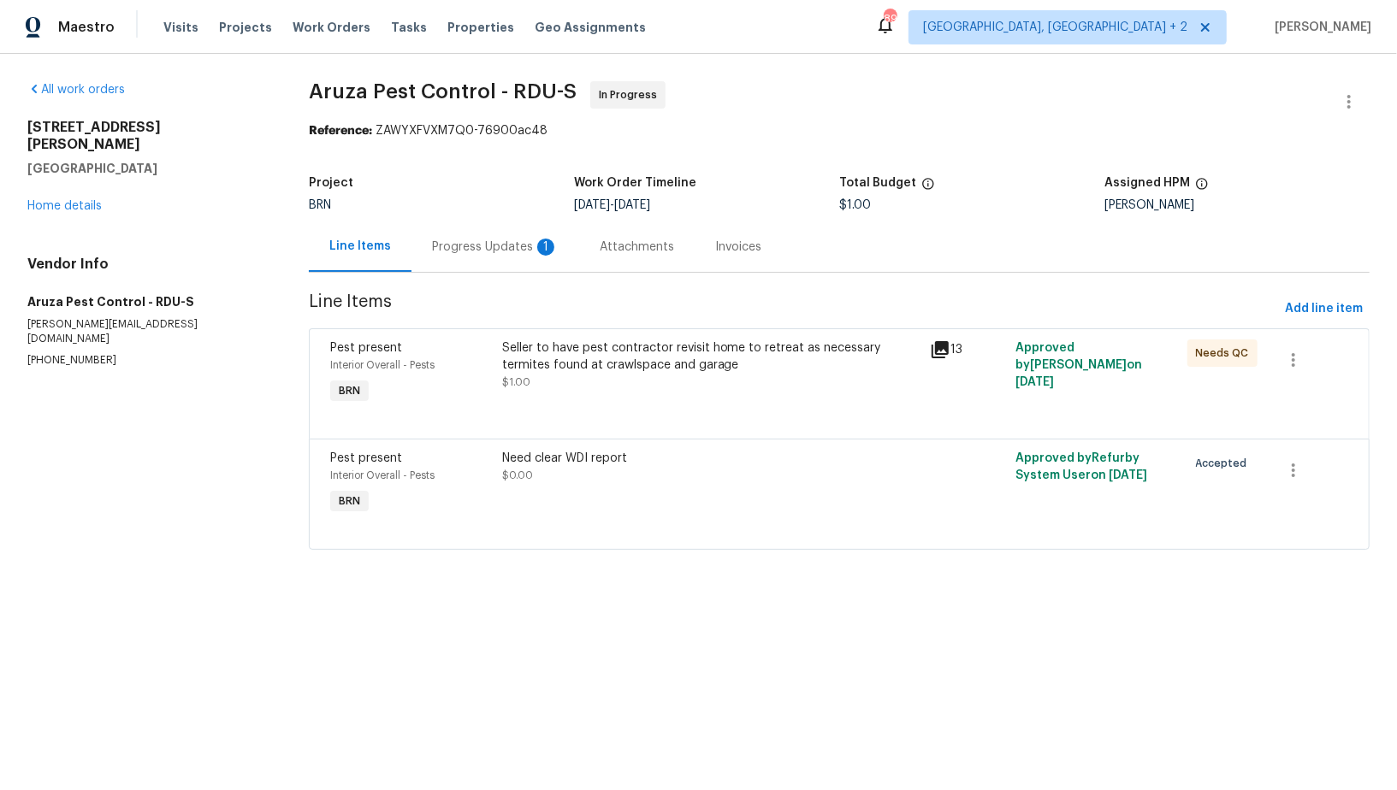
click at [447, 256] on div "Progress Updates 1" at bounding box center [495, 247] width 168 height 50
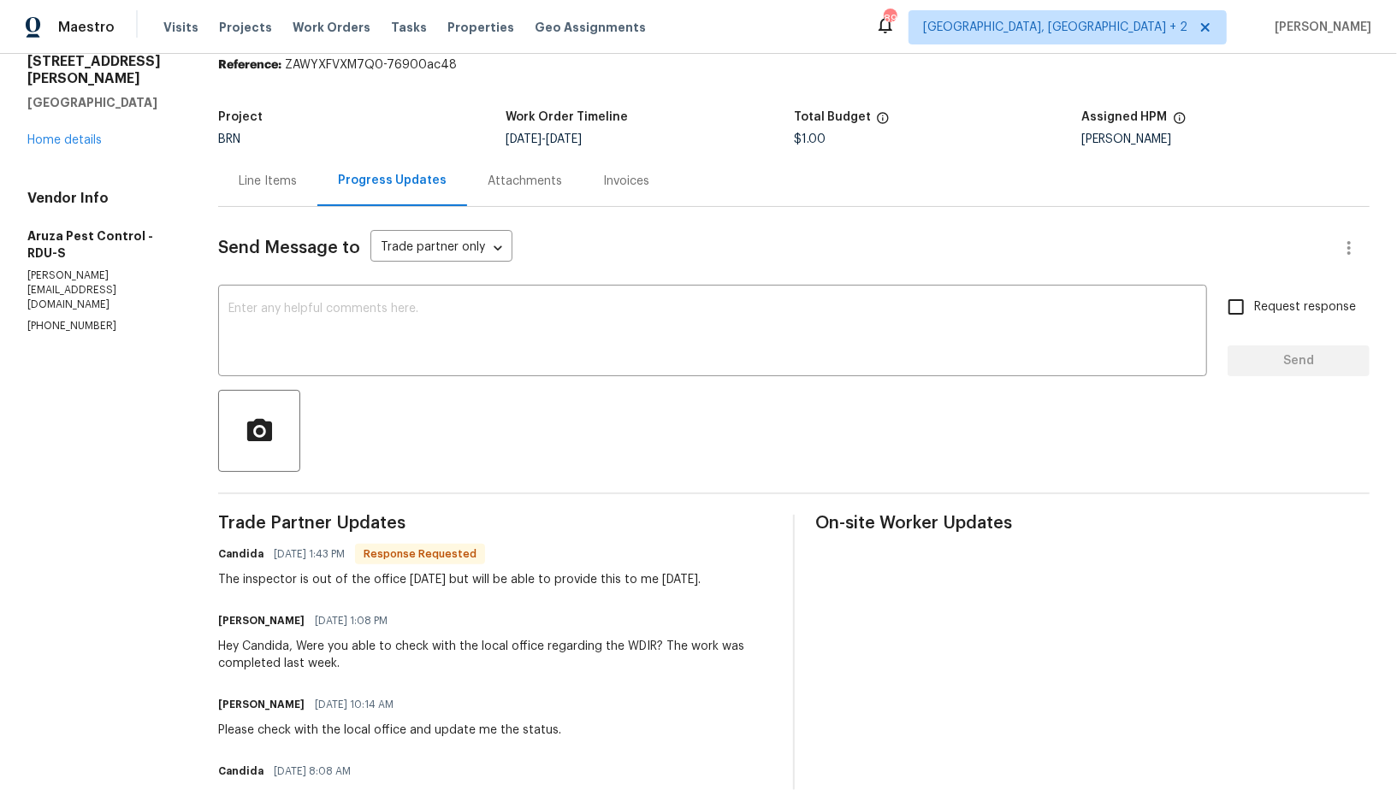
scroll to position [62, 0]
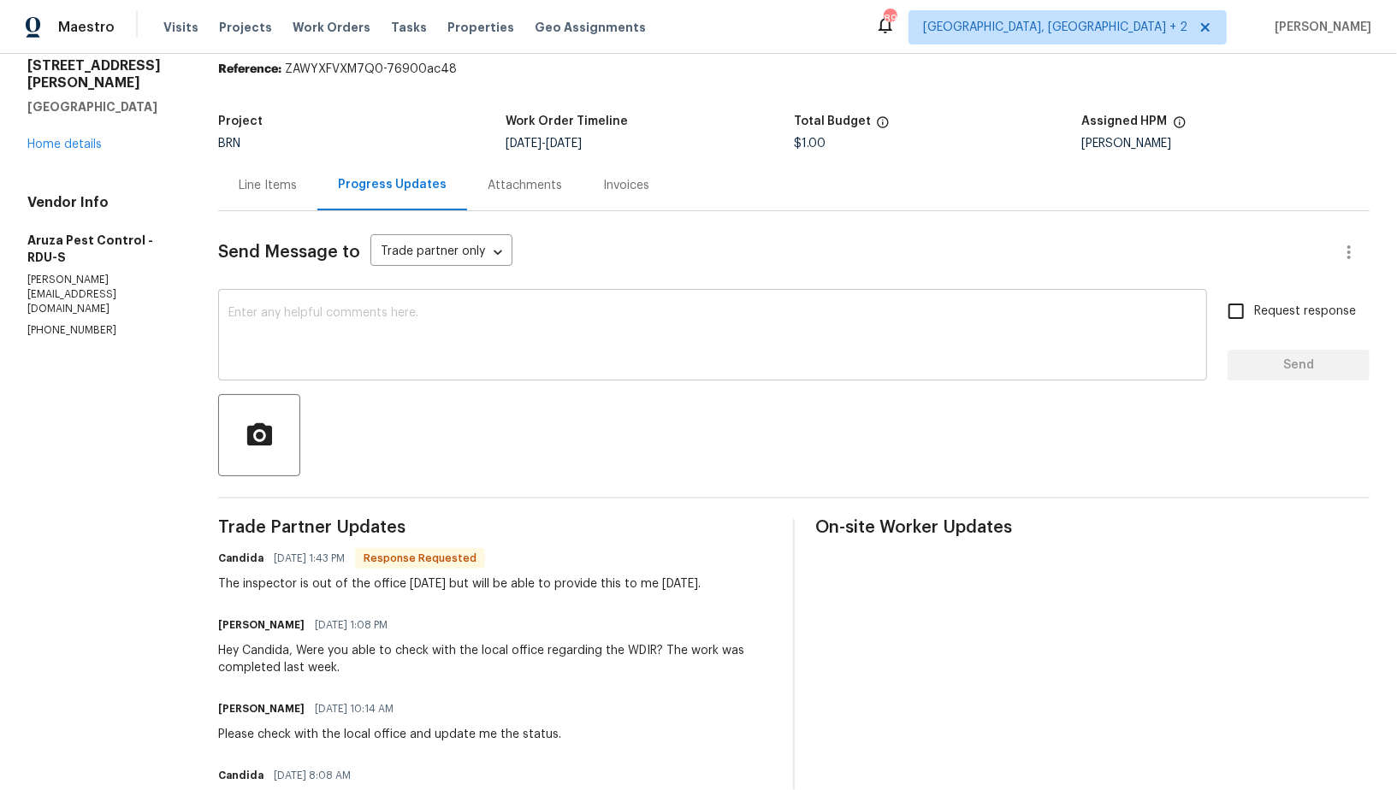
click at [357, 314] on textarea at bounding box center [712, 337] width 968 height 60
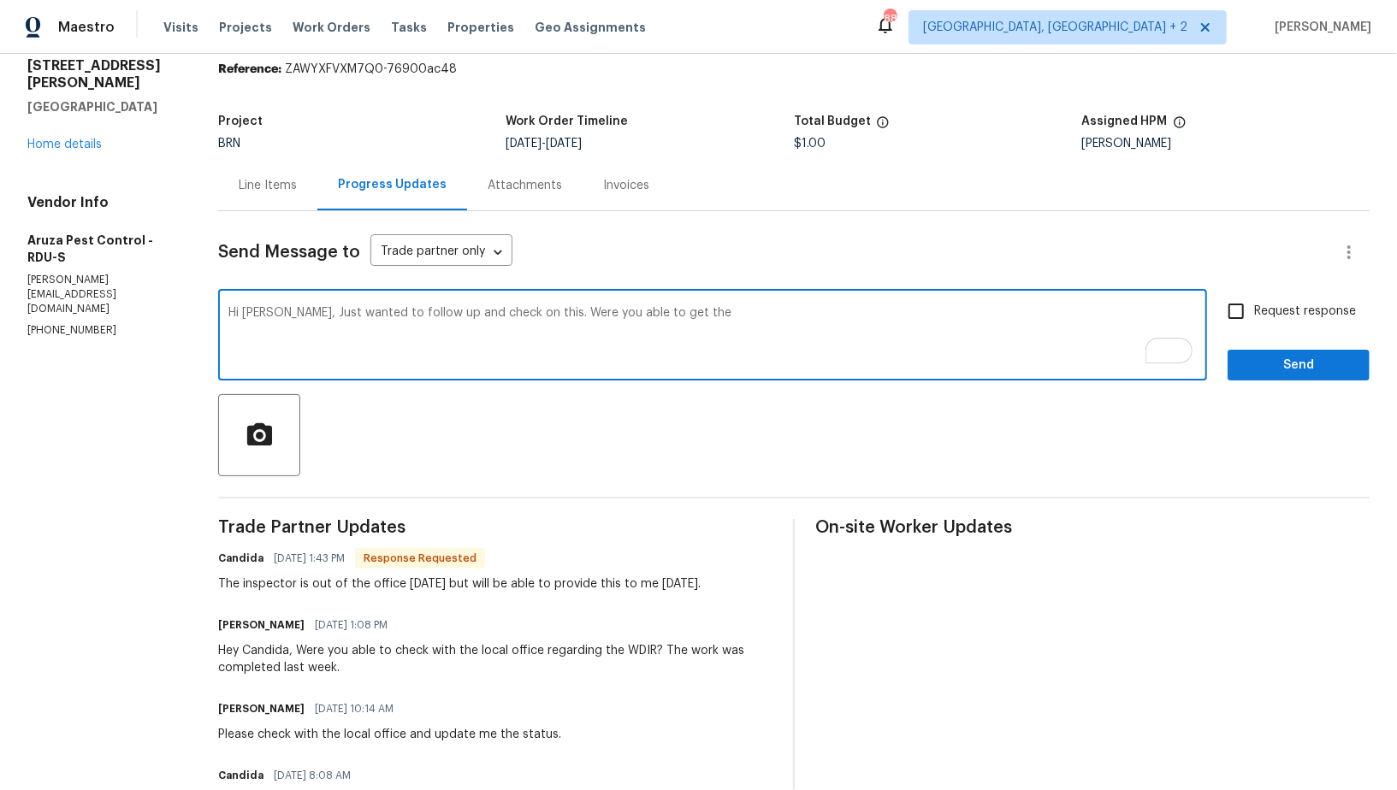
scroll to position [0, 0]
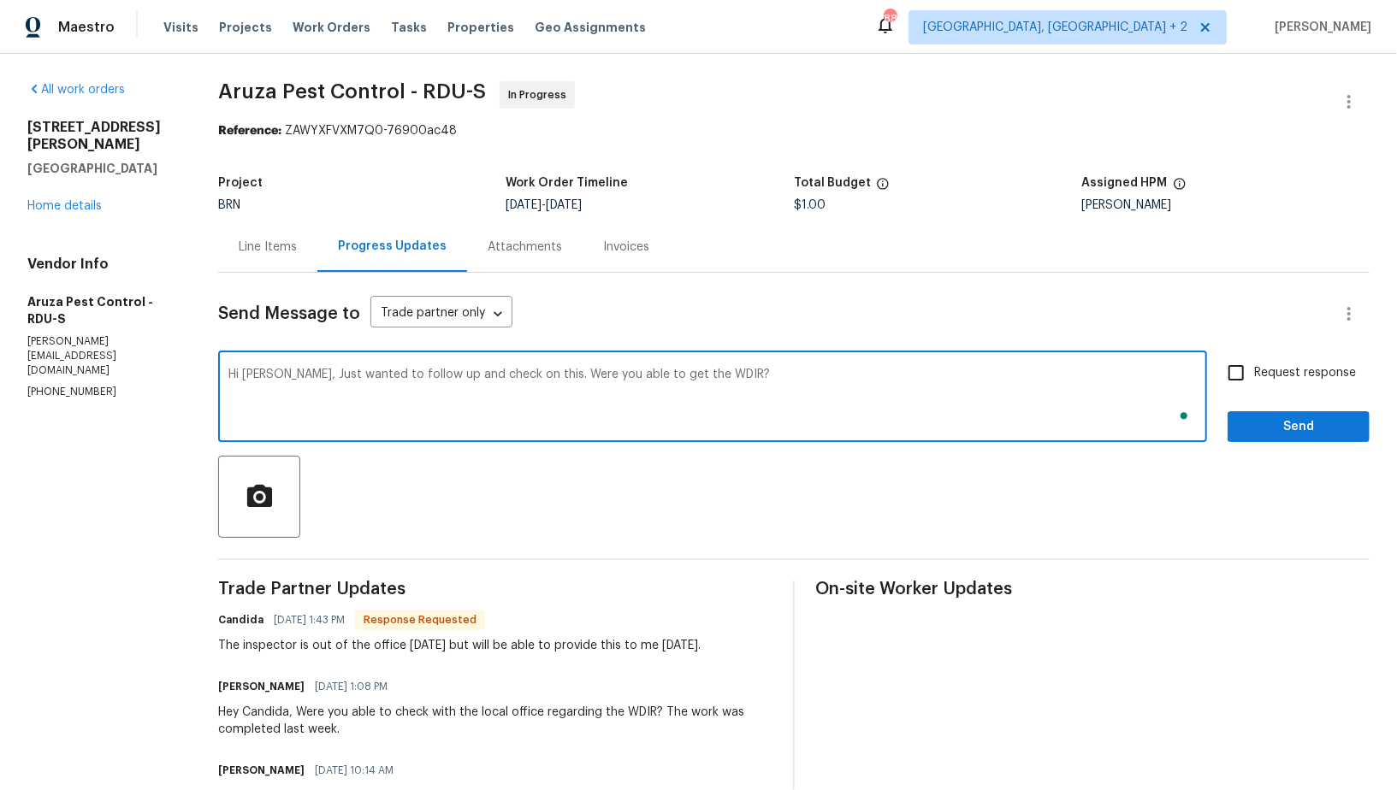
type textarea "Hi [PERSON_NAME], Just wanted to follow up and check on this. Were you able to …"
click at [1258, 370] on span "Request response" at bounding box center [1305, 373] width 102 height 18
click at [1254, 370] on input "Request response" at bounding box center [1236, 373] width 36 height 36
checkbox input "true"
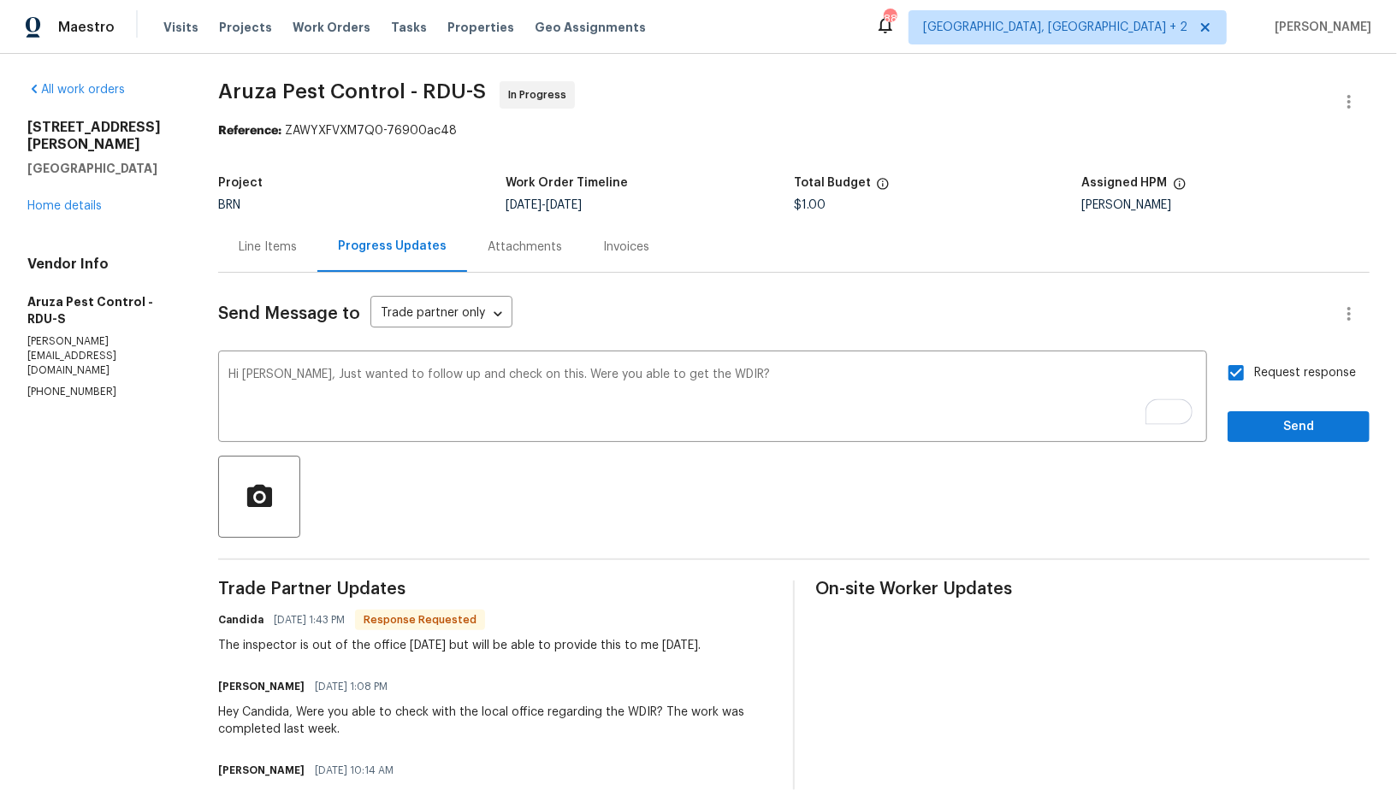
click at [1264, 407] on div "Request response Send" at bounding box center [1299, 398] width 142 height 87
click at [1264, 423] on span "Send" at bounding box center [1298, 427] width 115 height 21
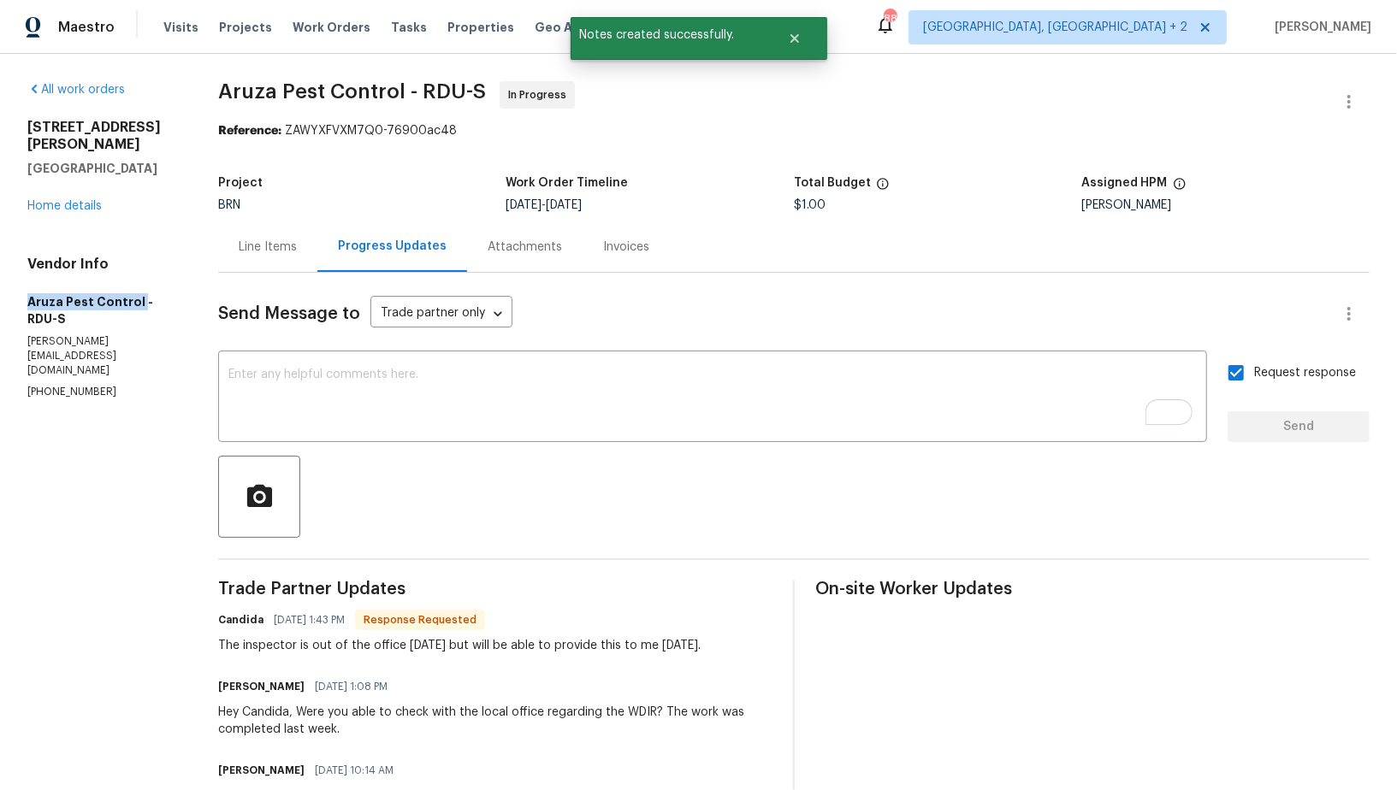
drag, startPoint x: 30, startPoint y: 285, endPoint x: 136, endPoint y: 287, distance: 106.1
click at [136, 293] on h5 "Aruza Pest Control - RDU-S" at bounding box center [102, 310] width 150 height 34
copy h5 "Aruza Pest Control"
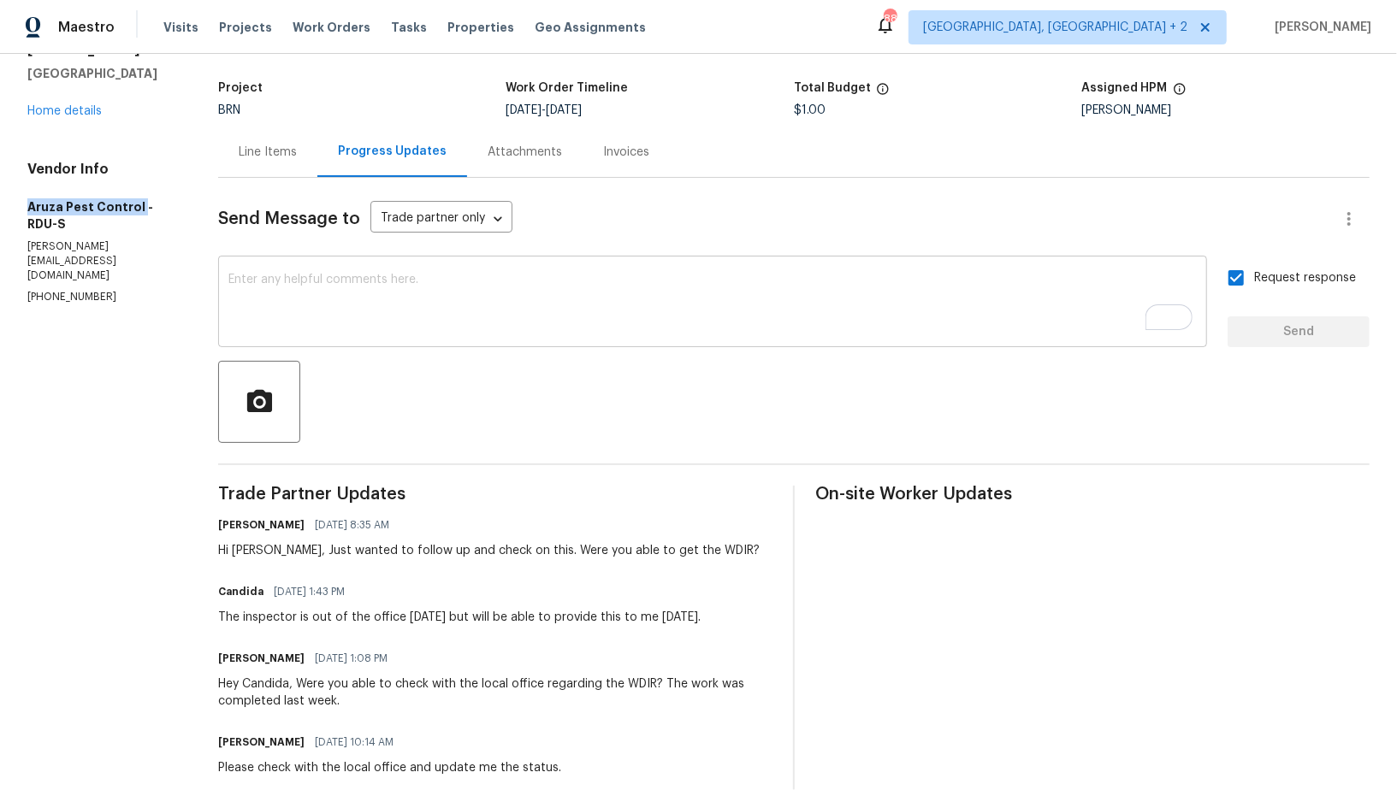
scroll to position [107, 0]
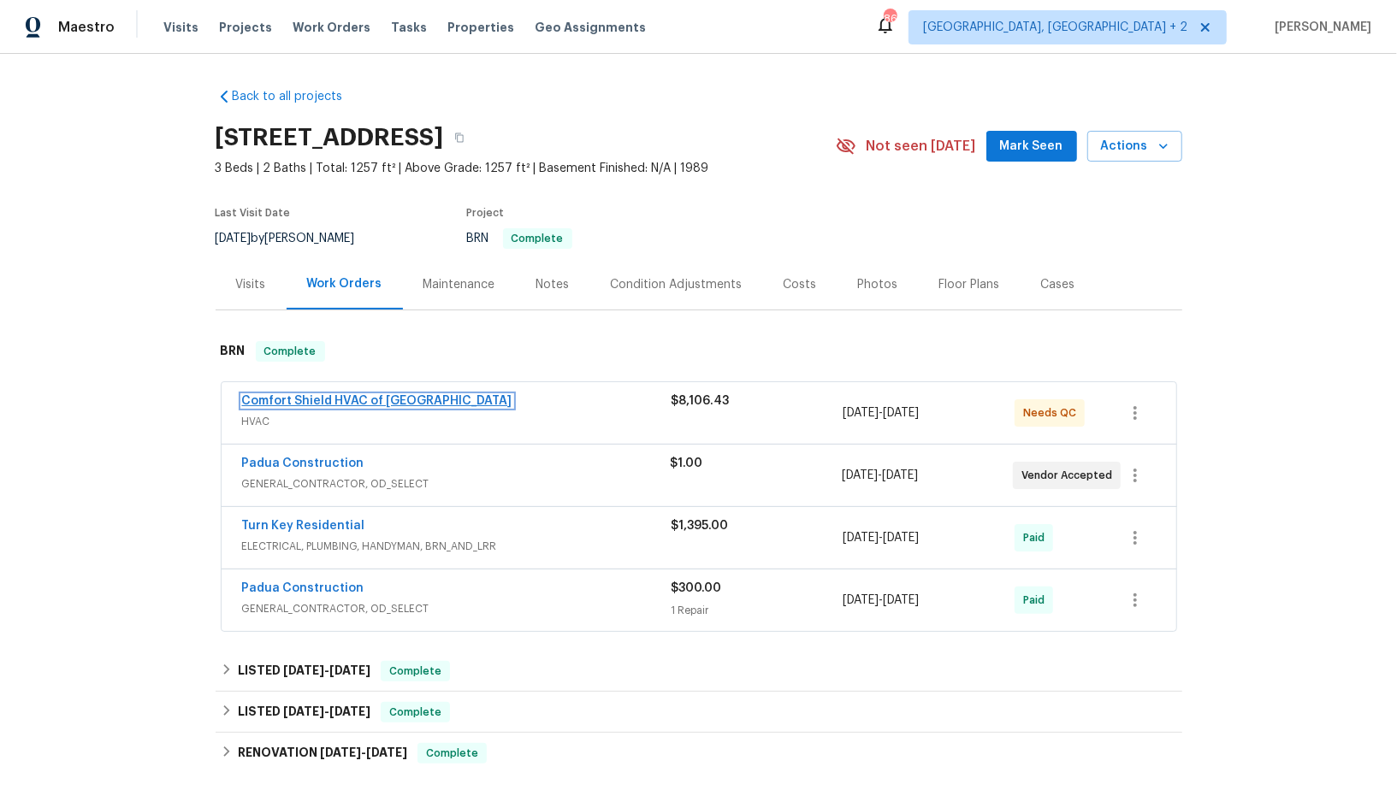
click at [349, 397] on link "Comfort Shield HVAC of [GEOGRAPHIC_DATA]" at bounding box center [377, 401] width 270 height 12
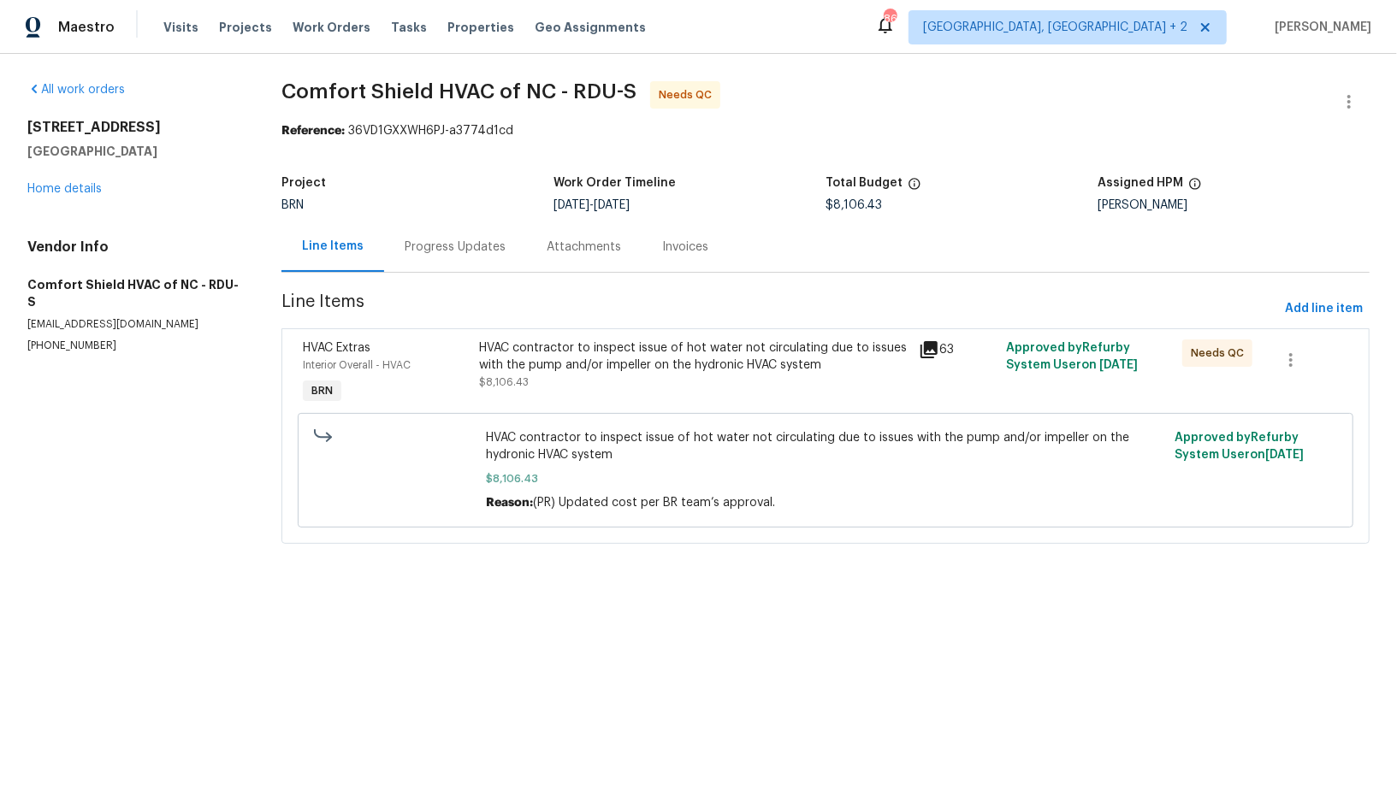
click at [507, 401] on div "HVAC contractor to inspect issue of hot water not circulating due to issues wit…" at bounding box center [694, 373] width 440 height 79
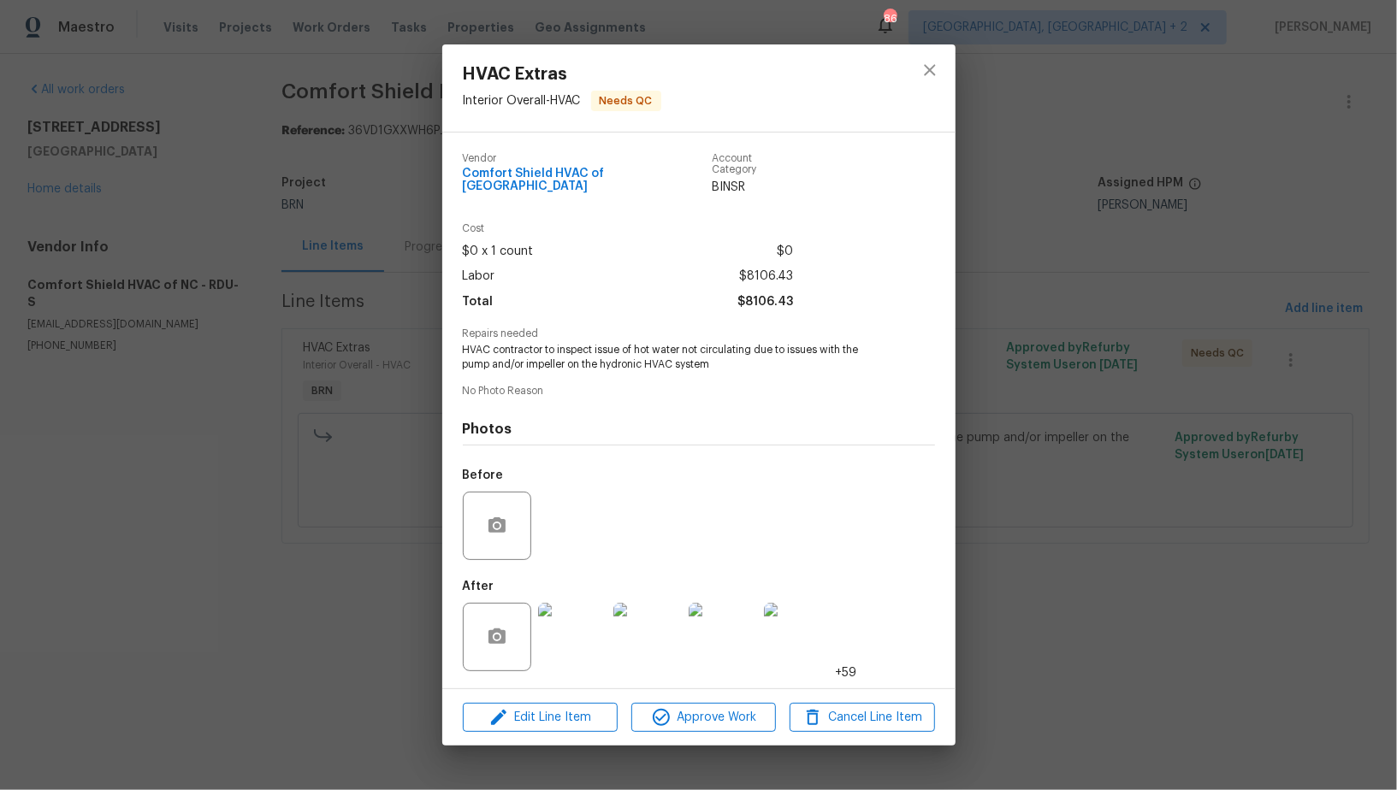
click at [552, 637] on img at bounding box center [572, 637] width 68 height 68
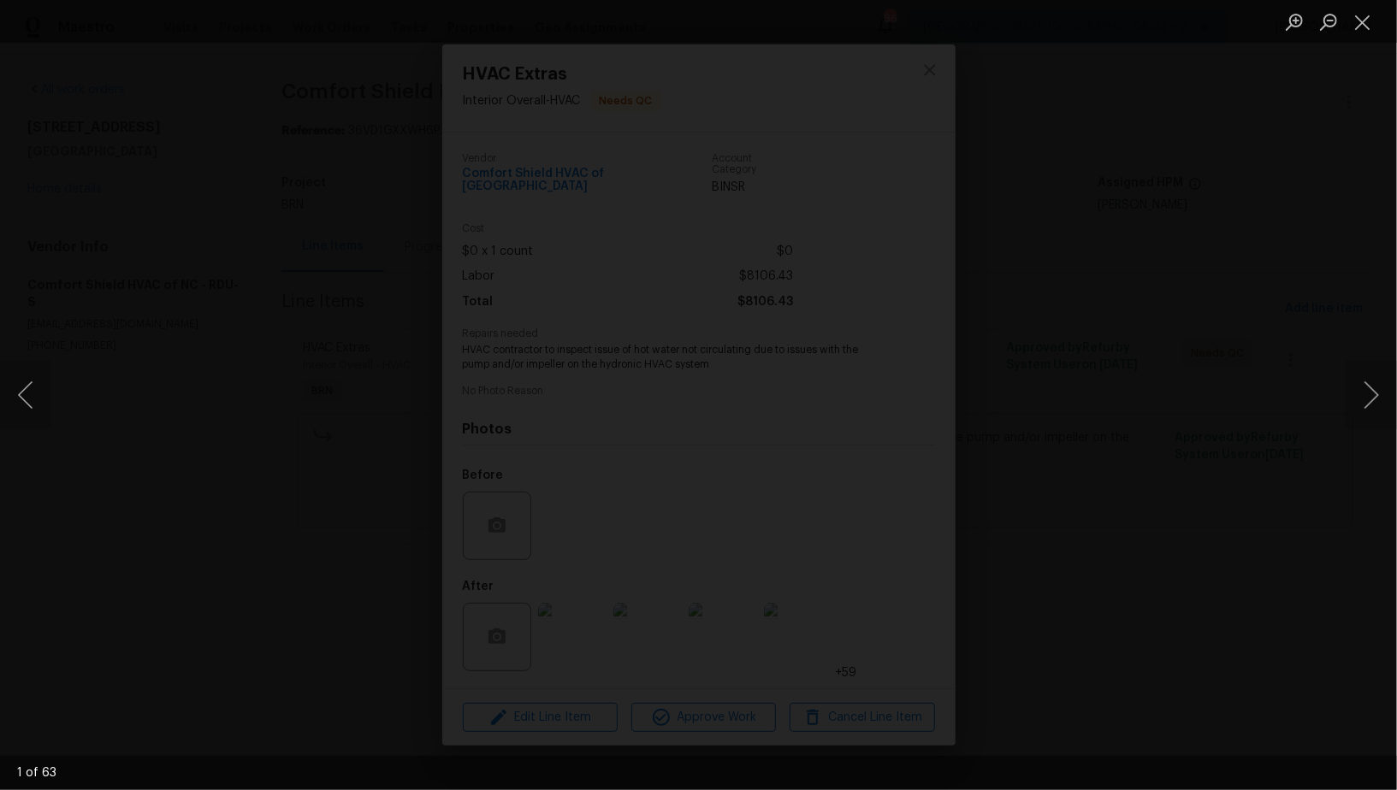
click at [1081, 466] on div "Lightbox" at bounding box center [698, 395] width 1397 height 790
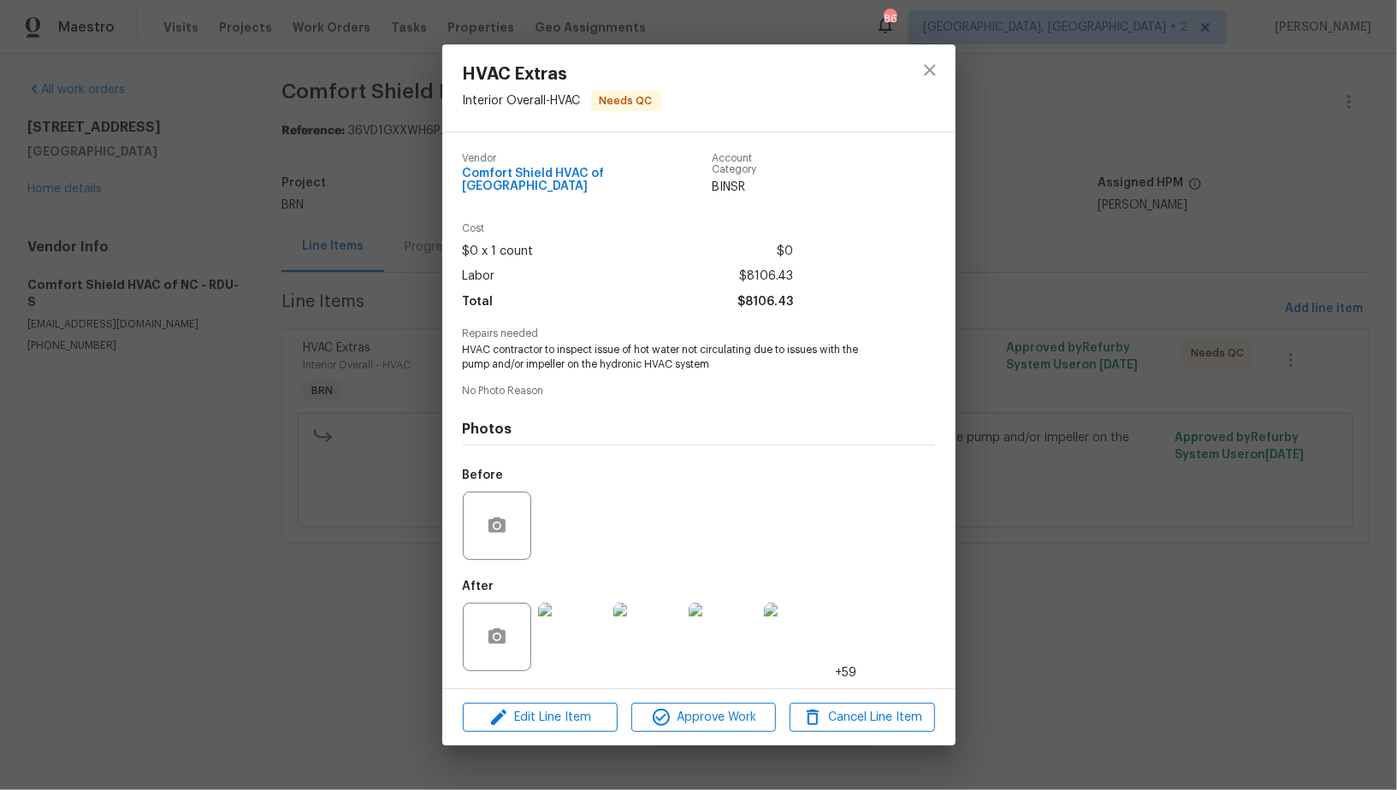
click at [1157, 478] on div "HVAC Extras Interior Overall - HVAC Needs QC Vendor Comfort Shield HVAC of NC A…" at bounding box center [698, 395] width 1397 height 790
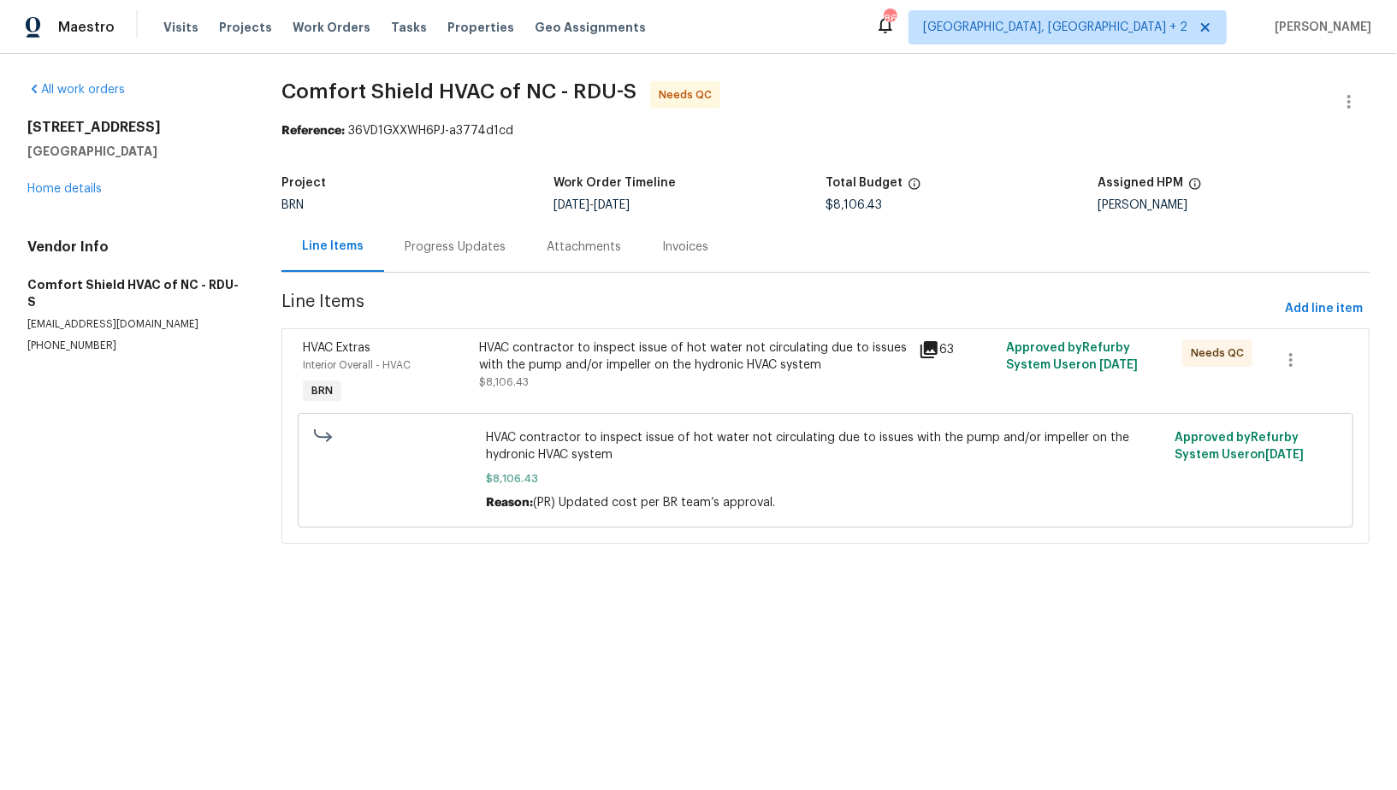
click at [610, 408] on div "HVAC contractor to inspect issue of hot water not circulating due to issues wit…" at bounding box center [825, 470] width 1045 height 125
click at [596, 388] on div "HVAC contractor to inspect issue of hot water not circulating due to issues wit…" at bounding box center [693, 365] width 429 height 51
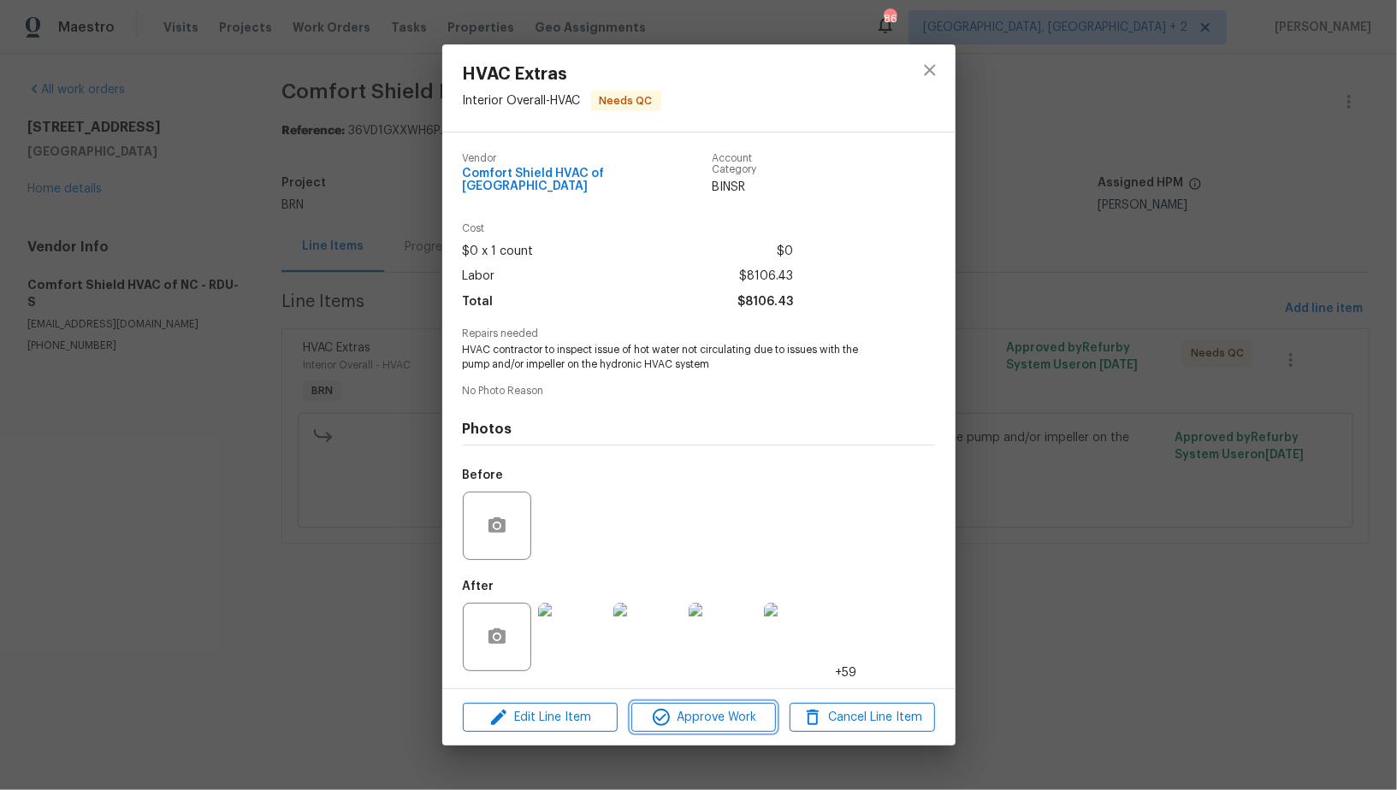
click at [670, 711] on icon "button" at bounding box center [661, 717] width 21 height 21
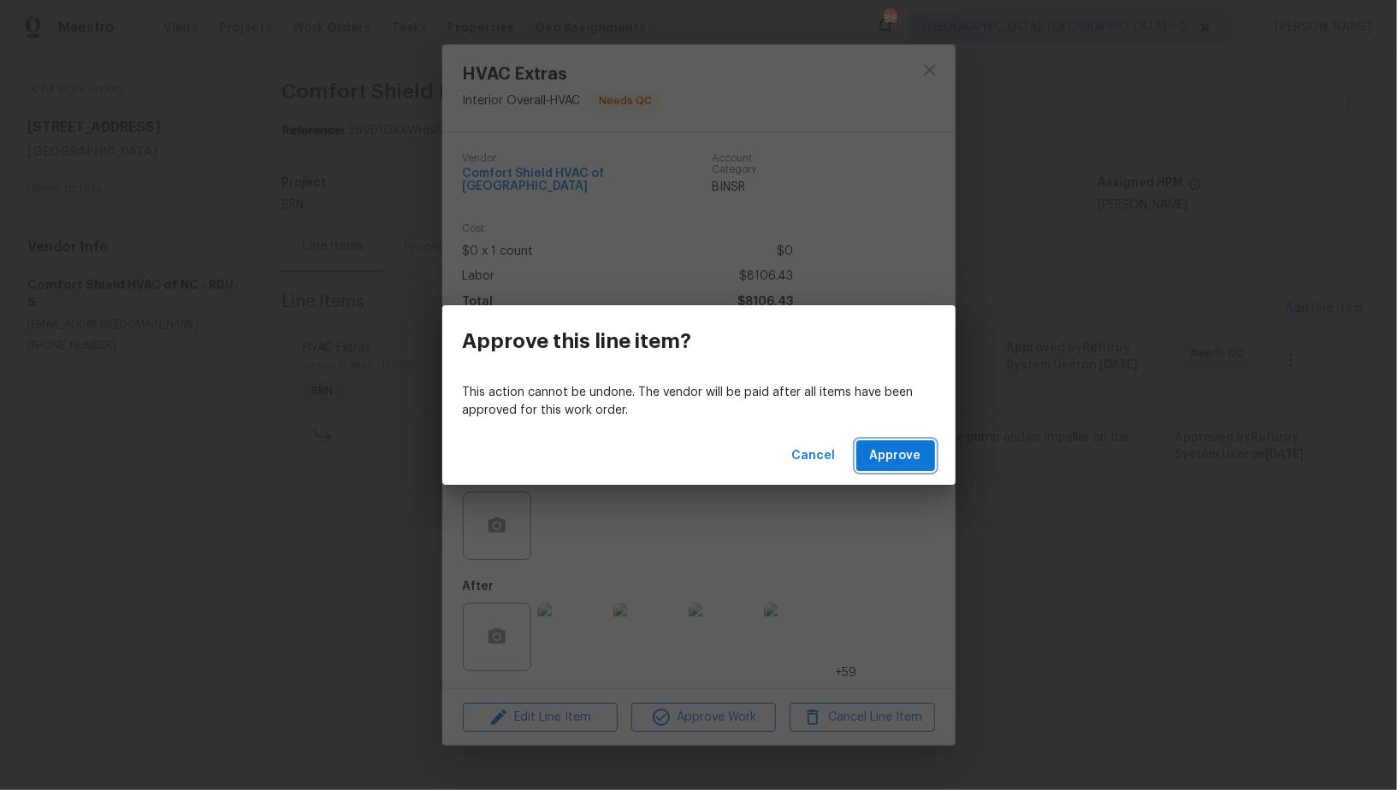
click at [886, 465] on span "Approve" at bounding box center [895, 456] width 51 height 21
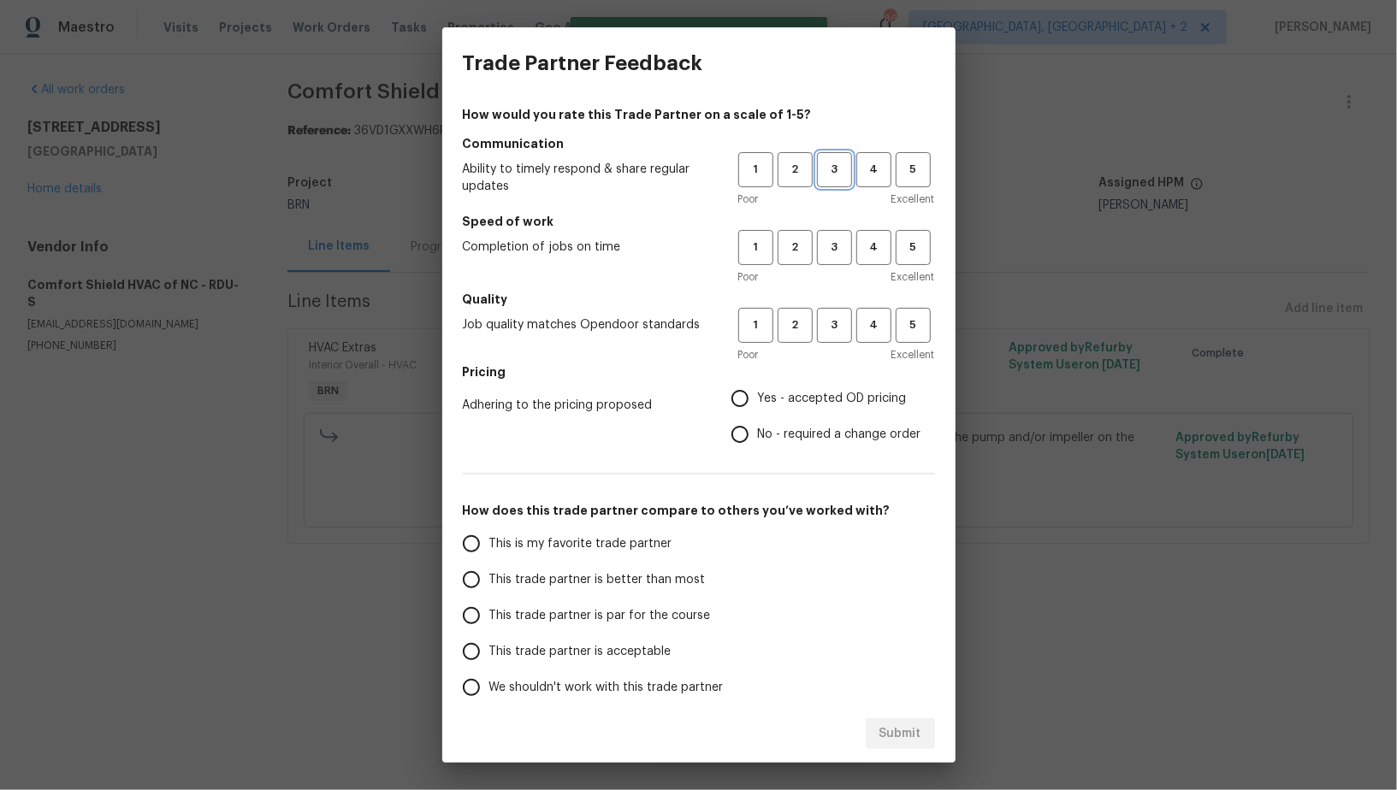
click at [831, 172] on span "3" at bounding box center [835, 170] width 32 height 20
click at [832, 263] on button "3" at bounding box center [834, 247] width 35 height 35
click at [833, 337] on button "3" at bounding box center [834, 325] width 35 height 35
click at [752, 438] on input "No - required a change order" at bounding box center [740, 435] width 36 height 36
radio input "true"
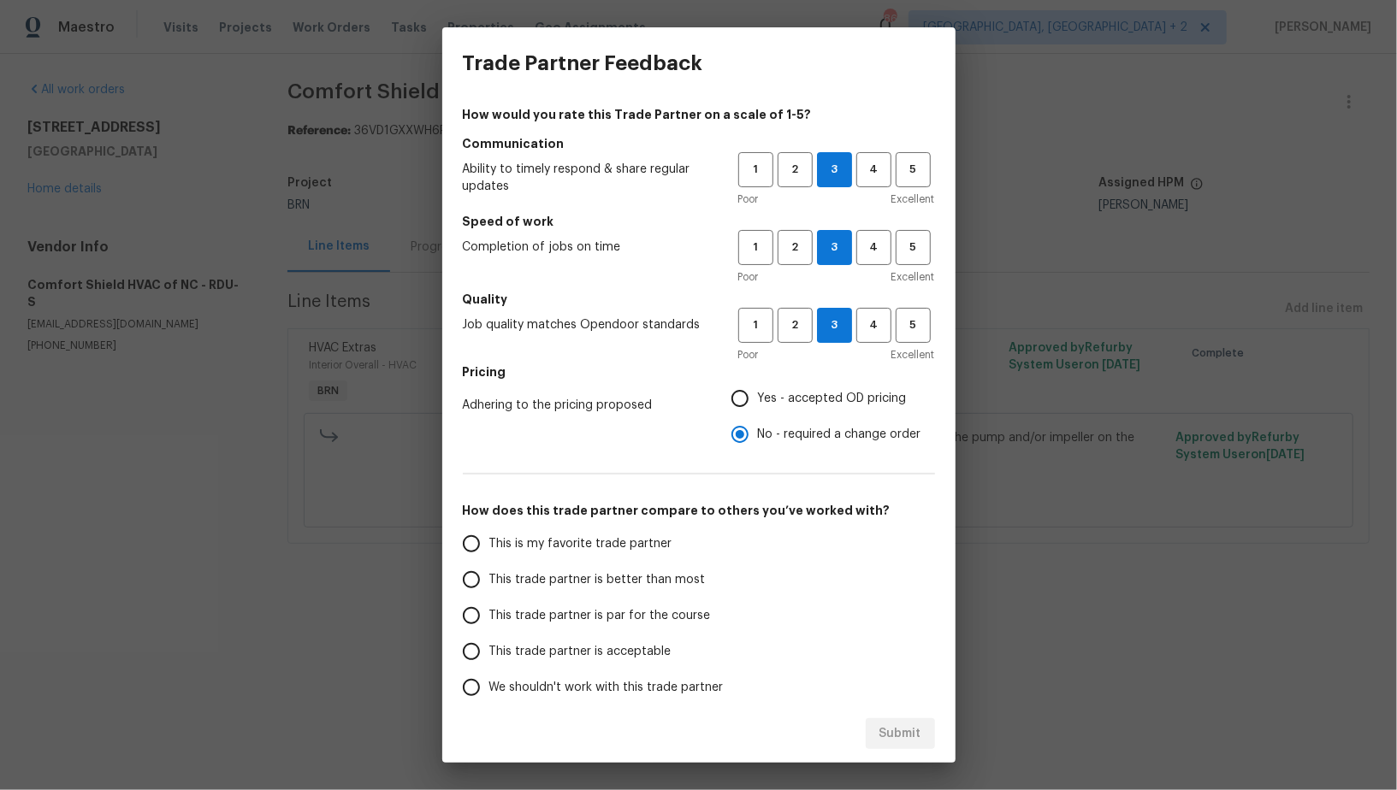
scroll to position [78, 0]
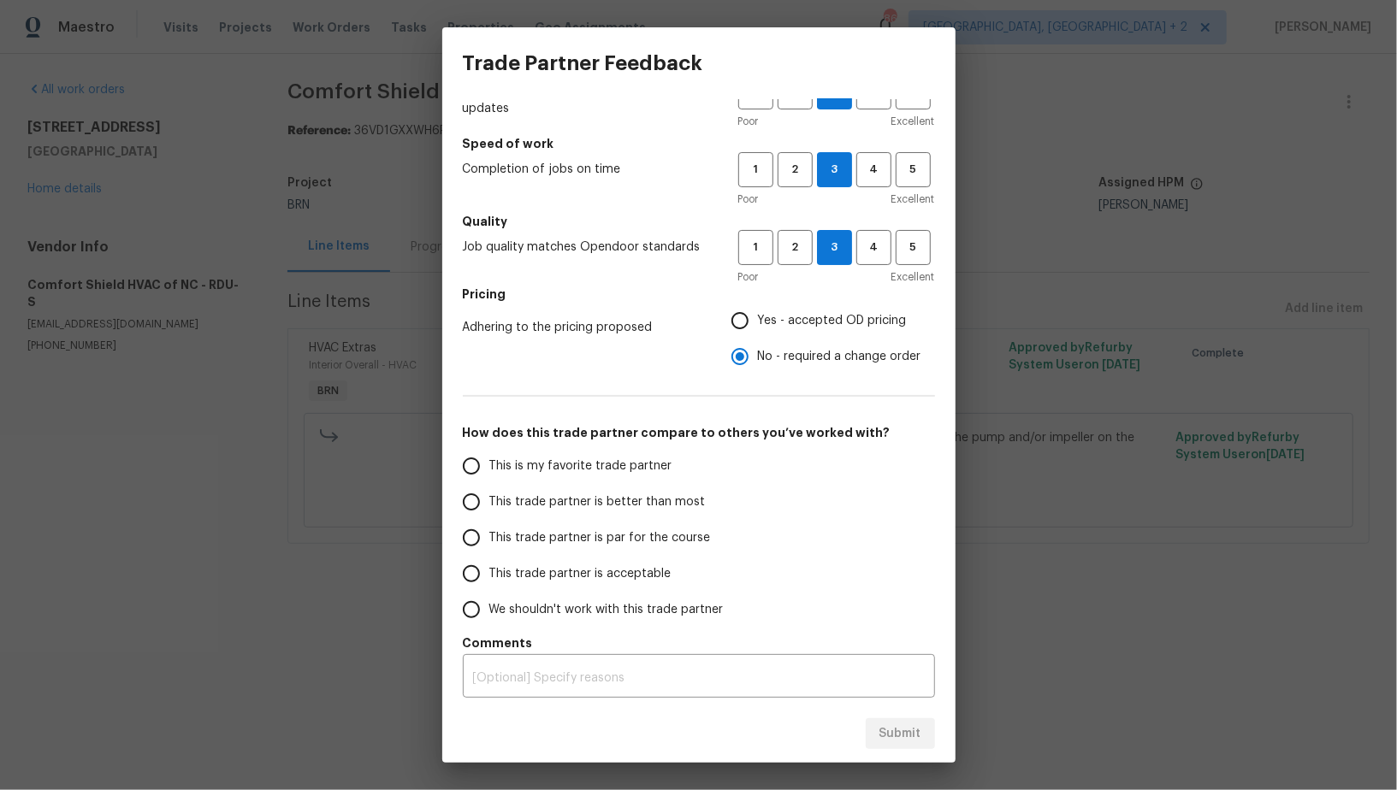
click at [482, 524] on input "This trade partner is par for the course" at bounding box center [471, 538] width 36 height 36
click at [879, 731] on button "Submit" at bounding box center [900, 735] width 69 height 32
radio input "true"
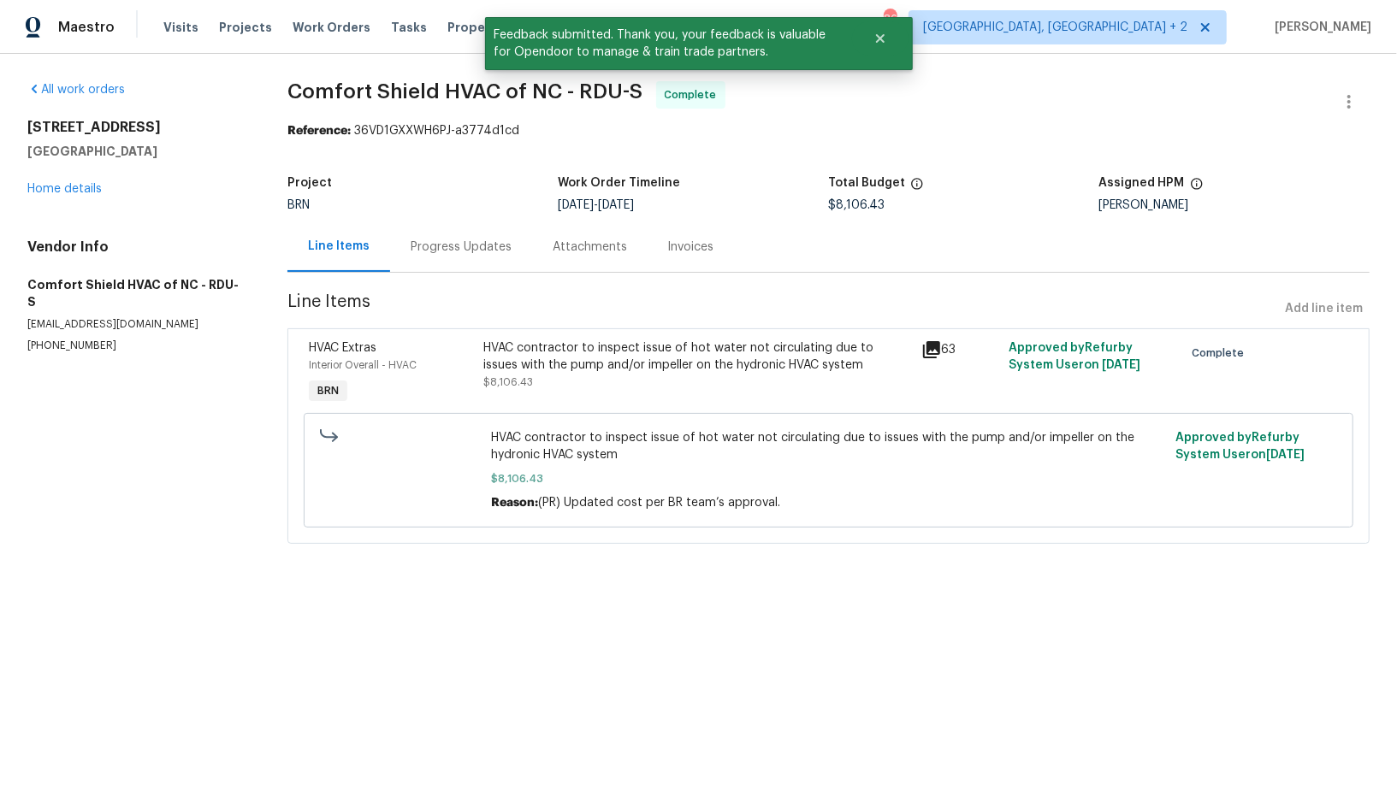
click at [470, 253] on div "Progress Updates" at bounding box center [461, 247] width 101 height 17
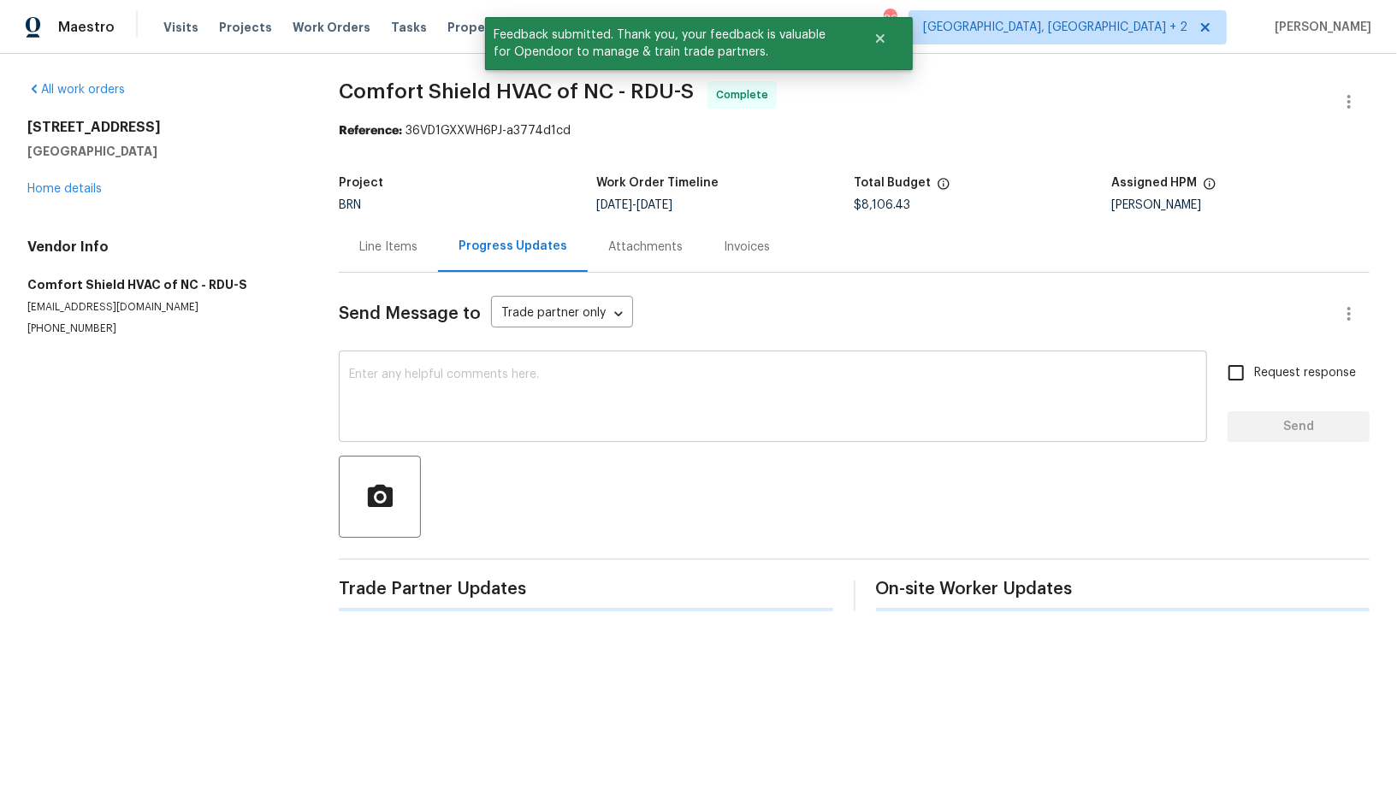
click at [500, 393] on textarea at bounding box center [773, 399] width 848 height 60
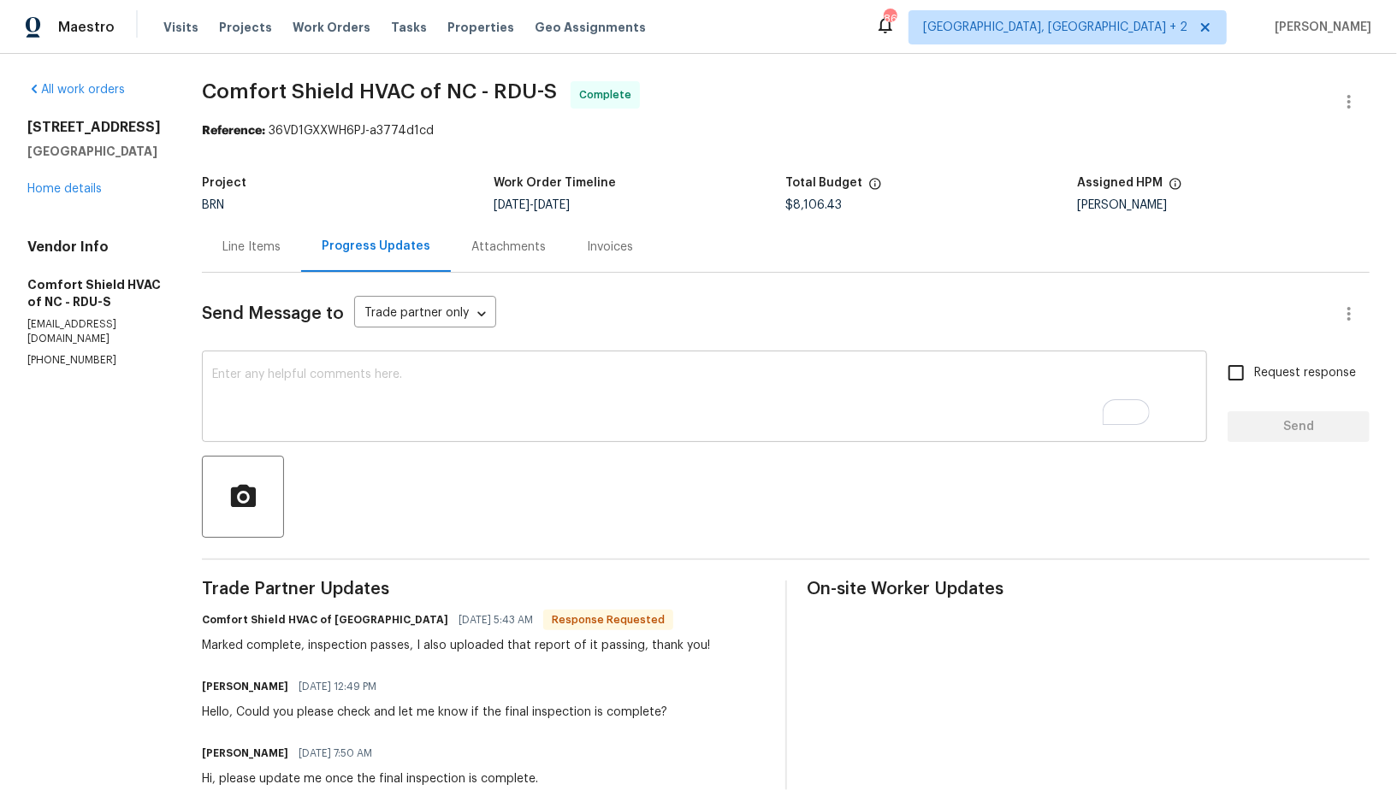
click at [458, 394] on textarea "To enrich screen reader interactions, please activate Accessibility in Grammarl…" at bounding box center [704, 399] width 985 height 60
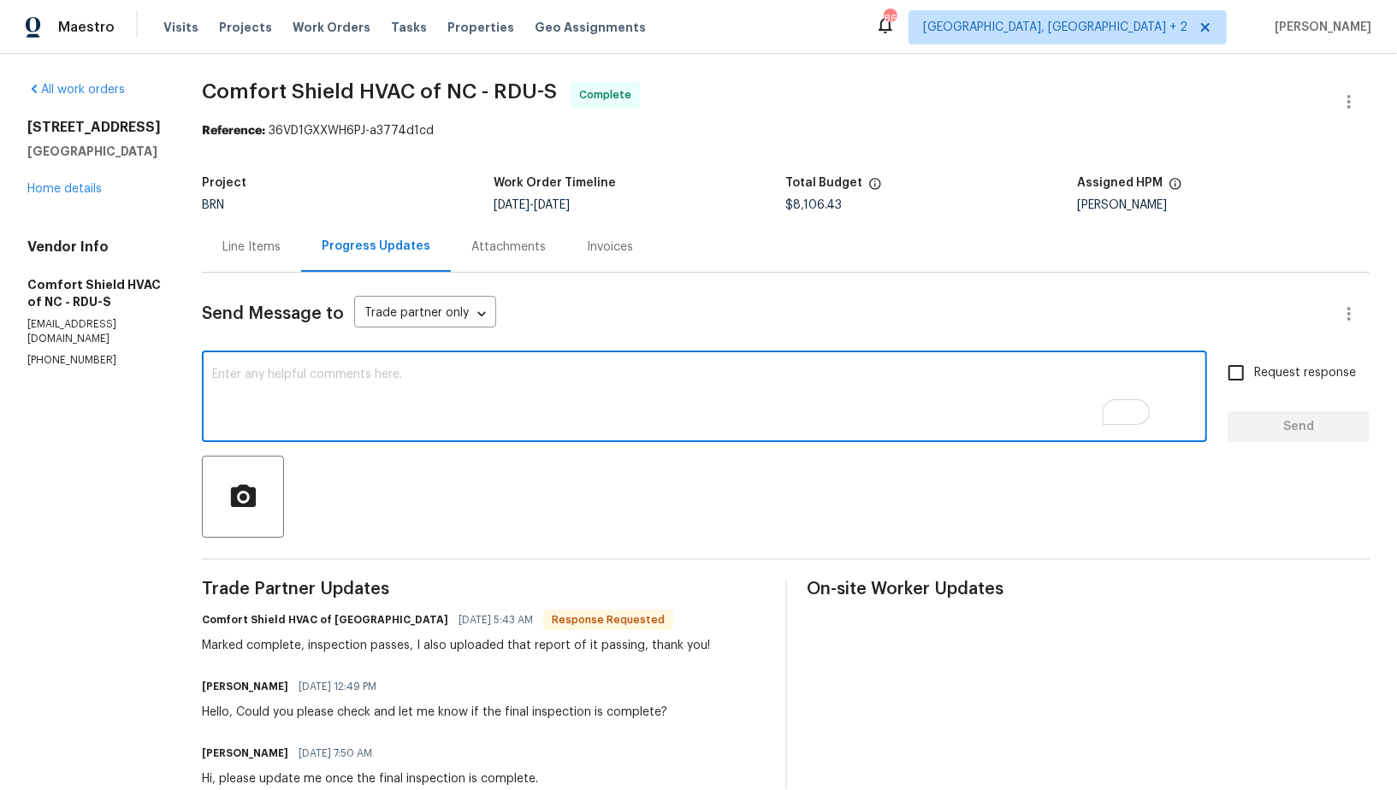
paste textarea "WO is approved, Please upload the invoice under invoice section. Thanks!"
type textarea "WO is approved, Please upload the invoice under invoice section. Thanks!"
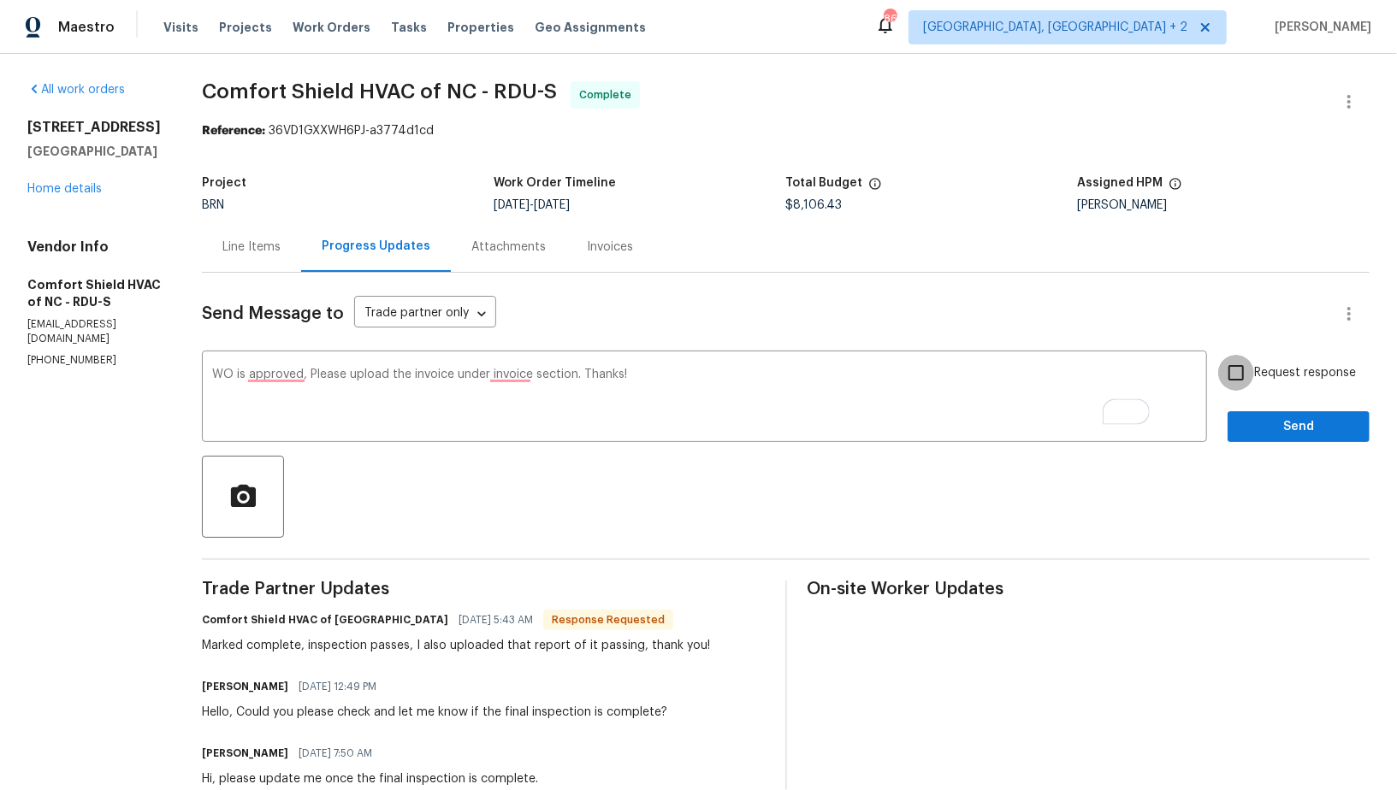
click at [1237, 367] on input "Request response" at bounding box center [1236, 373] width 36 height 36
checkbox input "true"
click at [1273, 422] on span "Send" at bounding box center [1298, 427] width 115 height 21
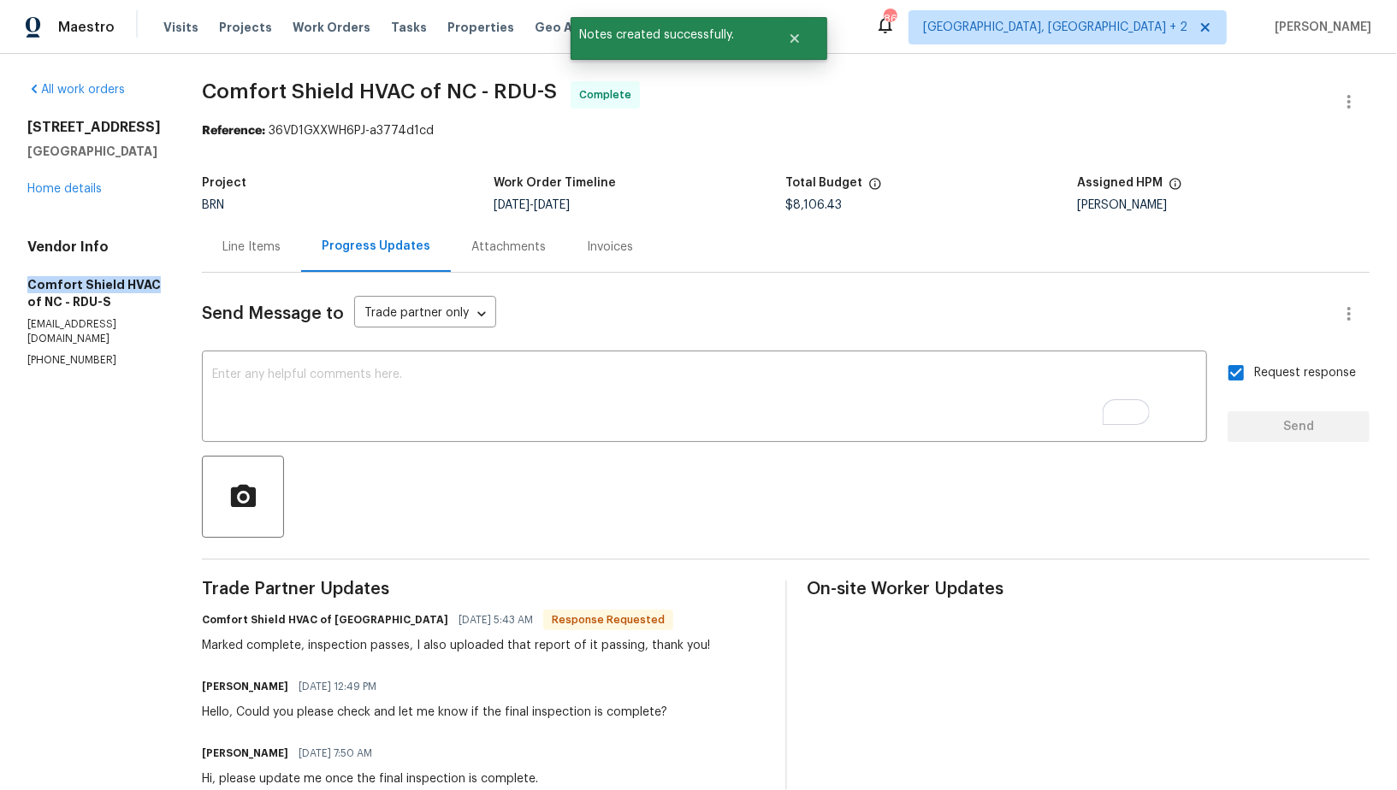
drag, startPoint x: 0, startPoint y: 276, endPoint x: 151, endPoint y: 288, distance: 151.0
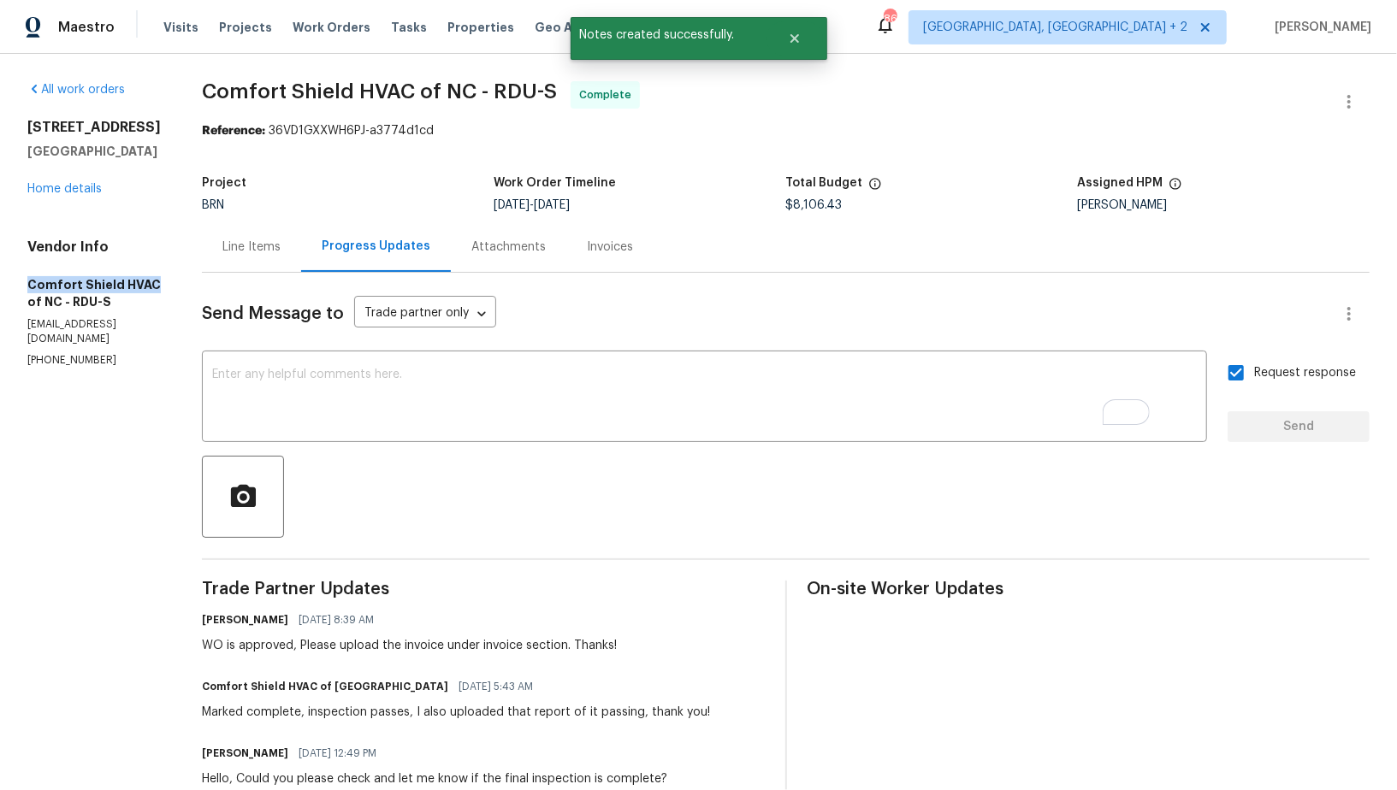
copy h5 "Comfort Shield HVAC"
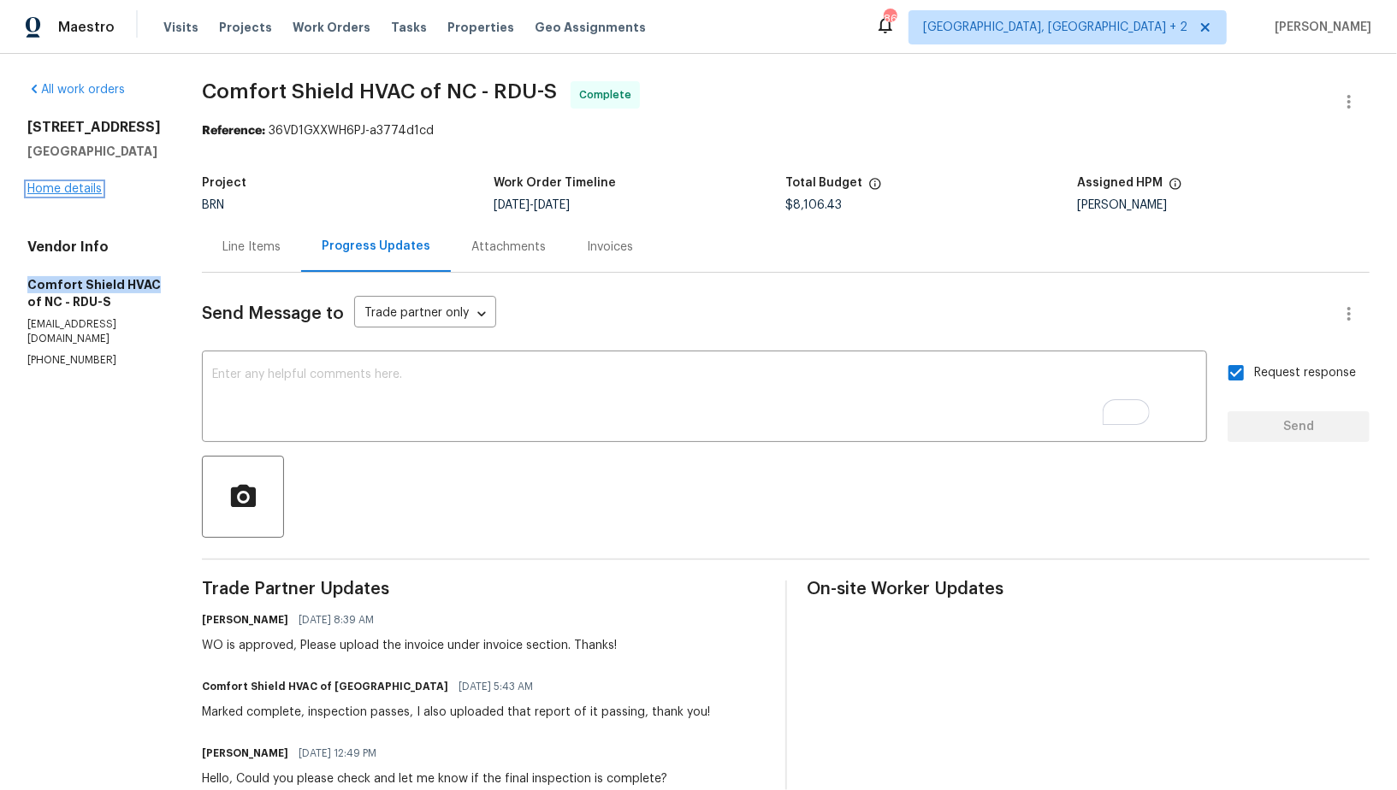
click at [86, 183] on link "Home details" at bounding box center [64, 189] width 74 height 12
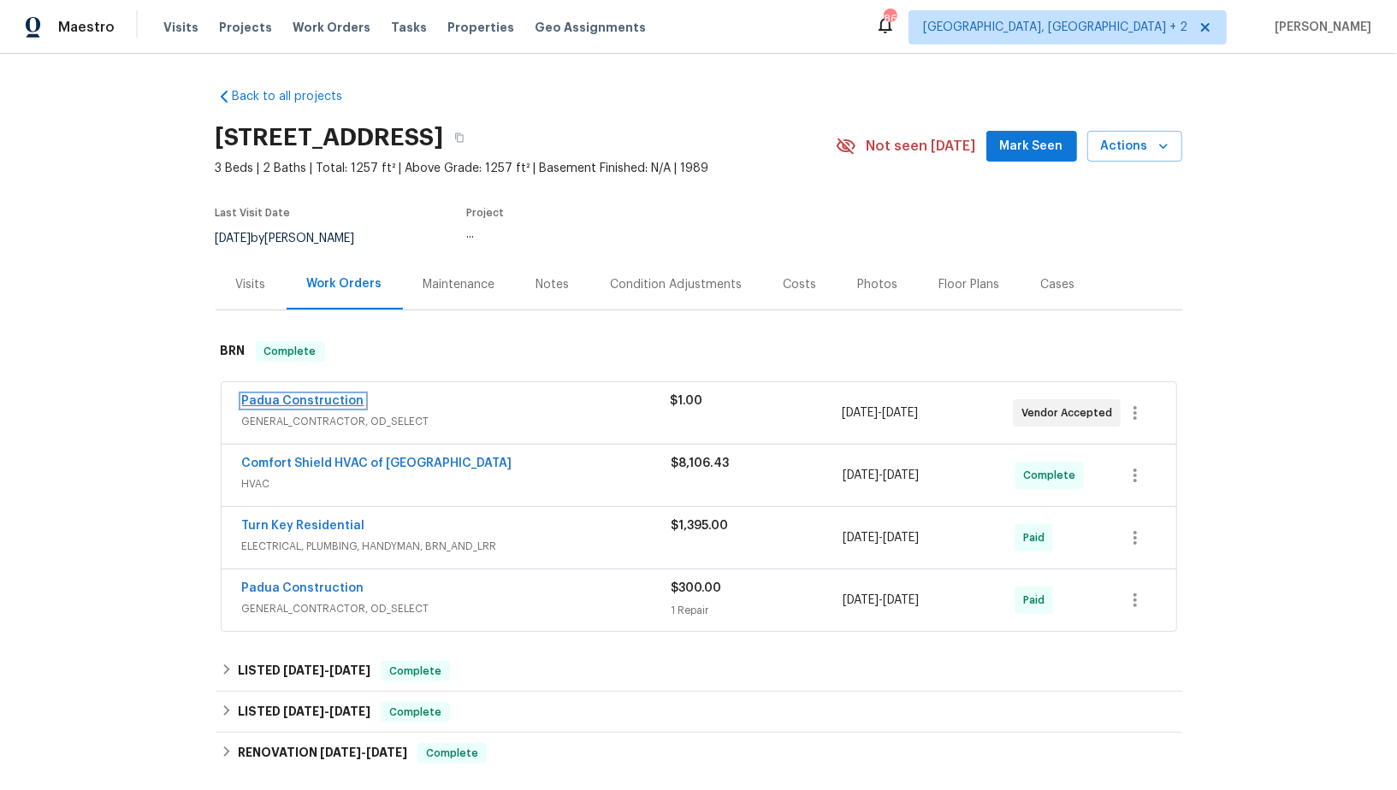
click at [303, 398] on link "Padua Construction" at bounding box center [303, 401] width 122 height 12
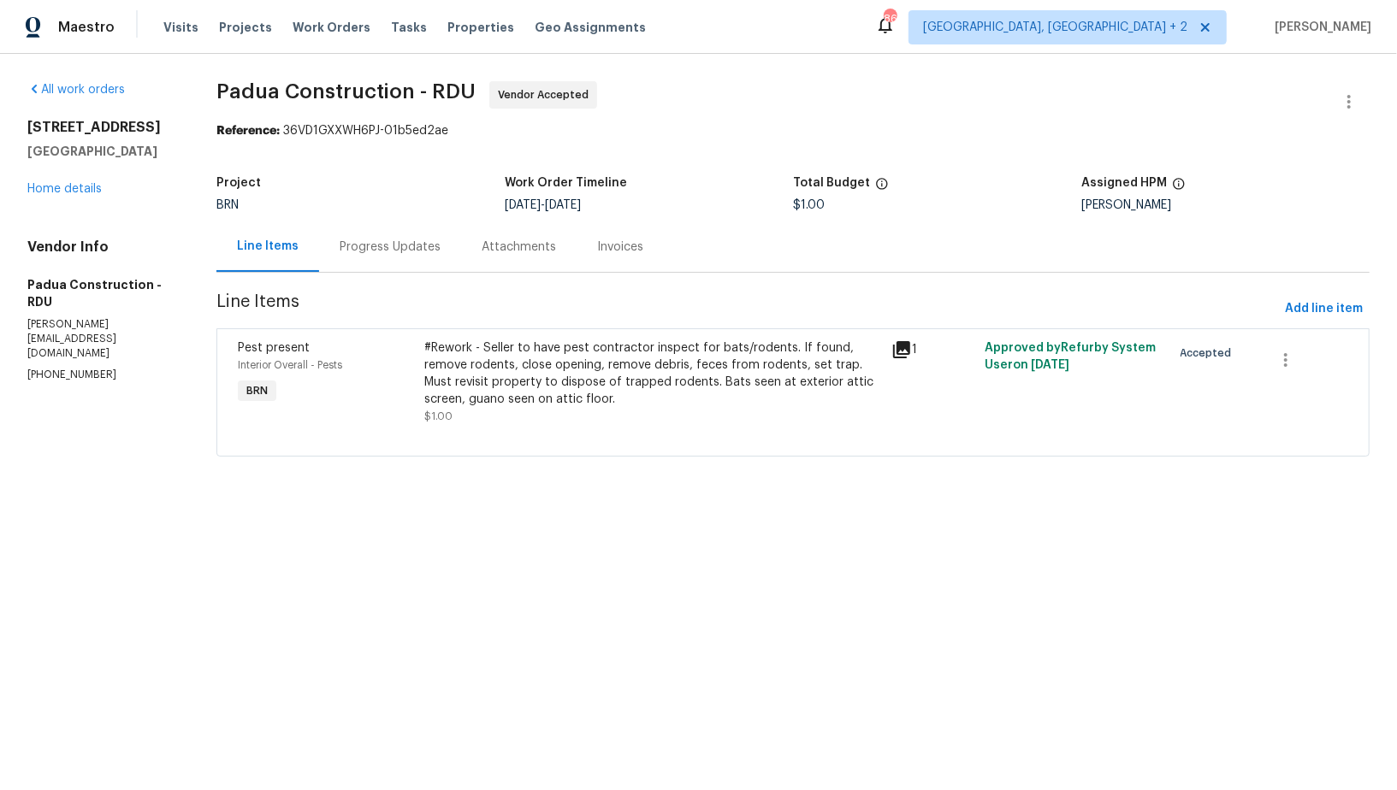
click at [417, 246] on div "Progress Updates" at bounding box center [390, 247] width 101 height 17
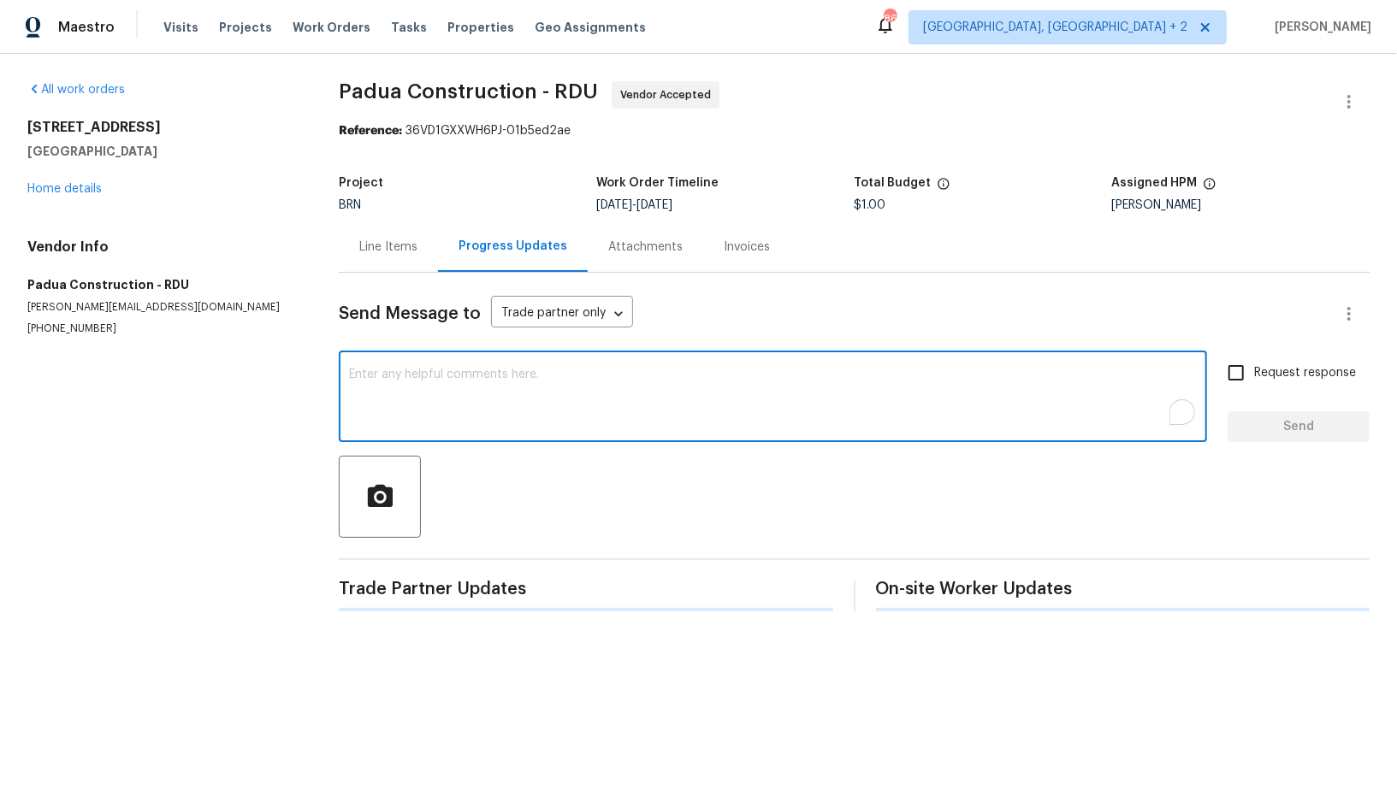
click at [435, 391] on textarea "To enrich screen reader interactions, please activate Accessibility in Grammarl…" at bounding box center [773, 399] width 848 height 60
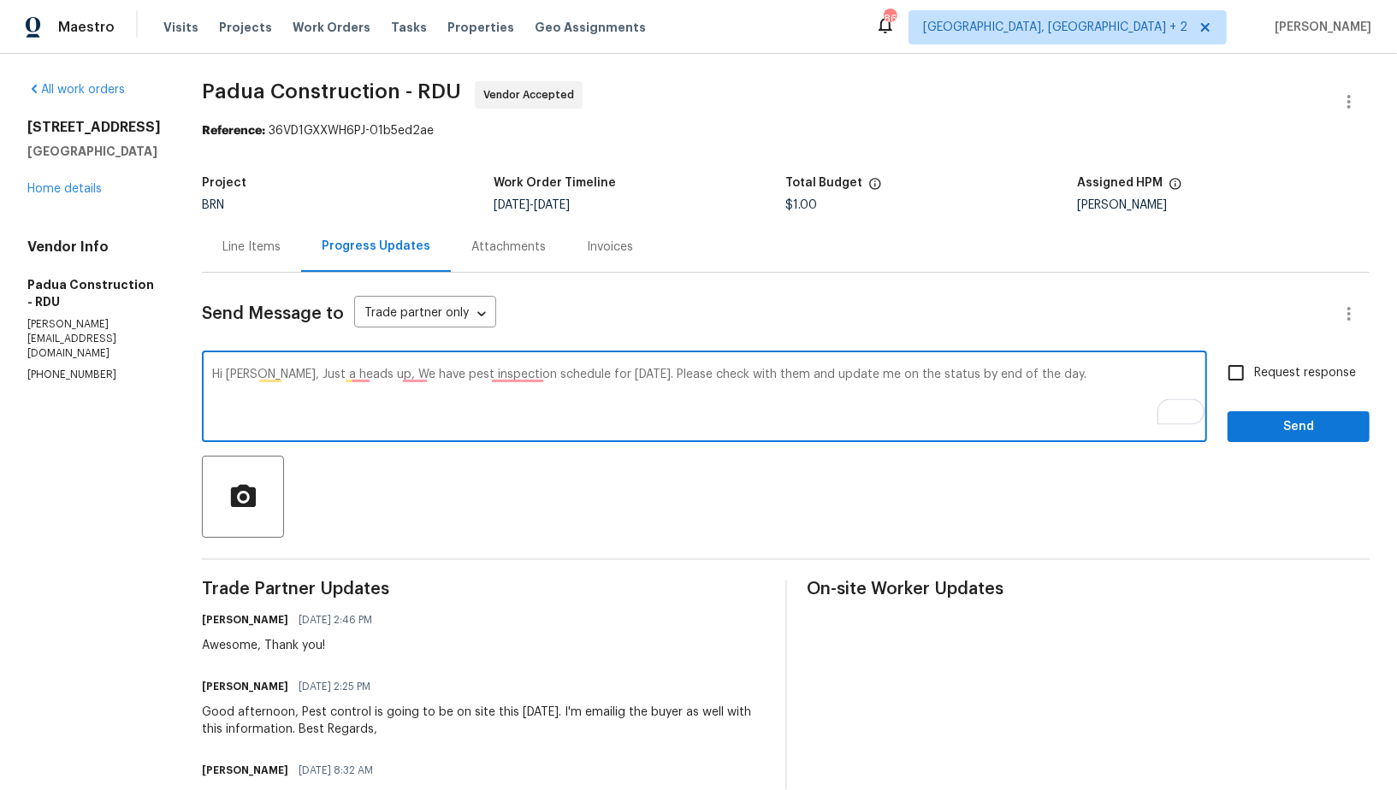
type textarea "Hi Juan, Just a heads up, We have pest inspection schedule for today, 10/7. Ple…"
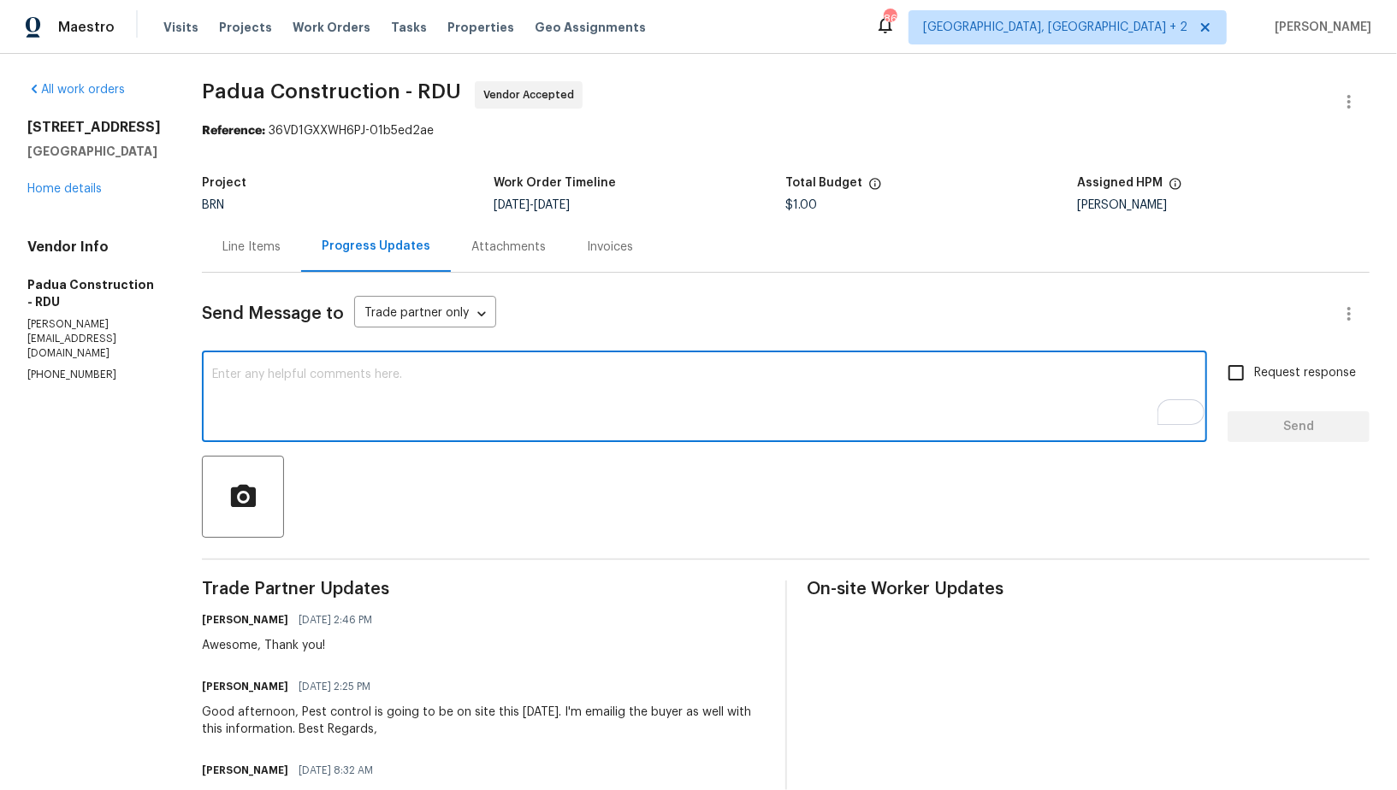
paste textarea "Hi Juan, just a heads up—we have a pest inspection scheduled for today, 10/7. P…"
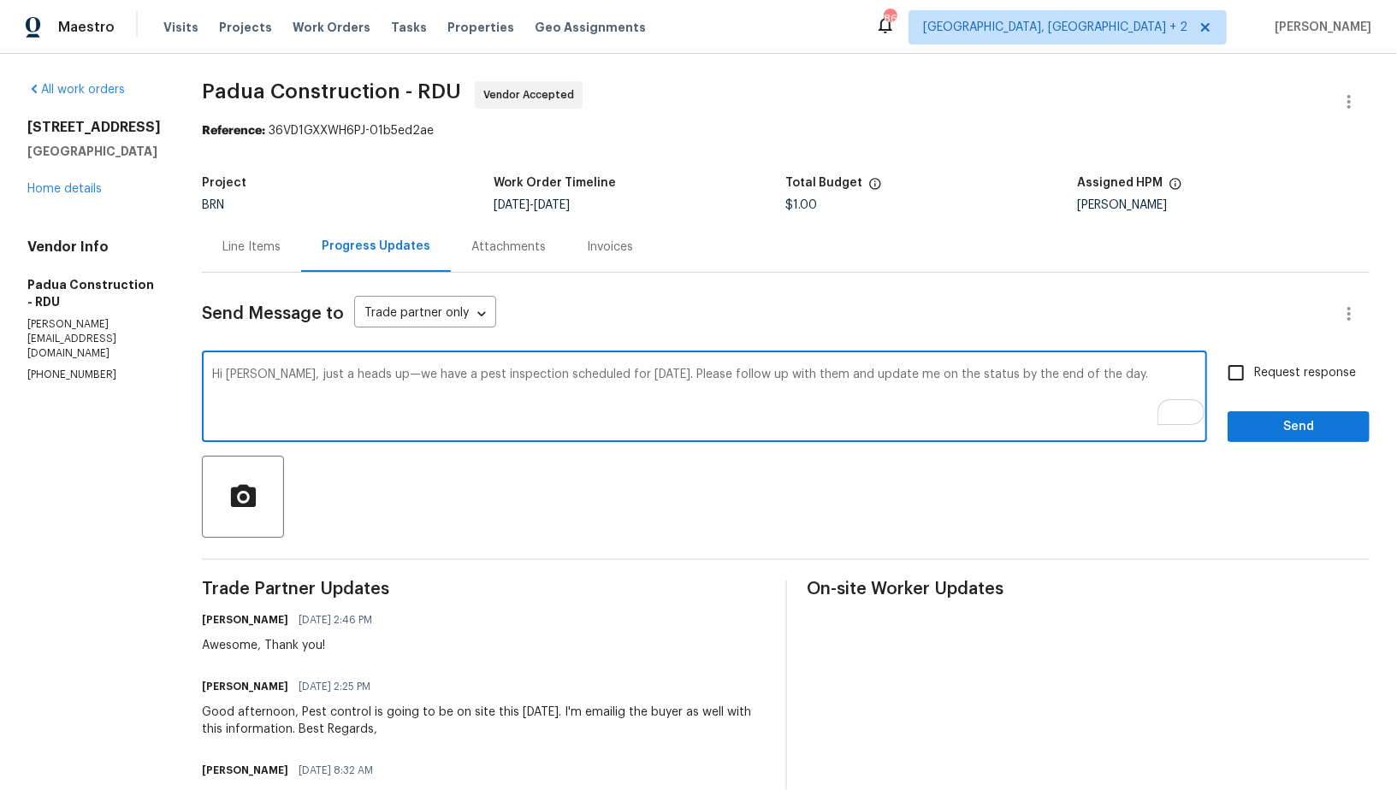
type textarea "Hi Juan, just a heads up—we have a pest inspection scheduled for today, 10/7. P…"
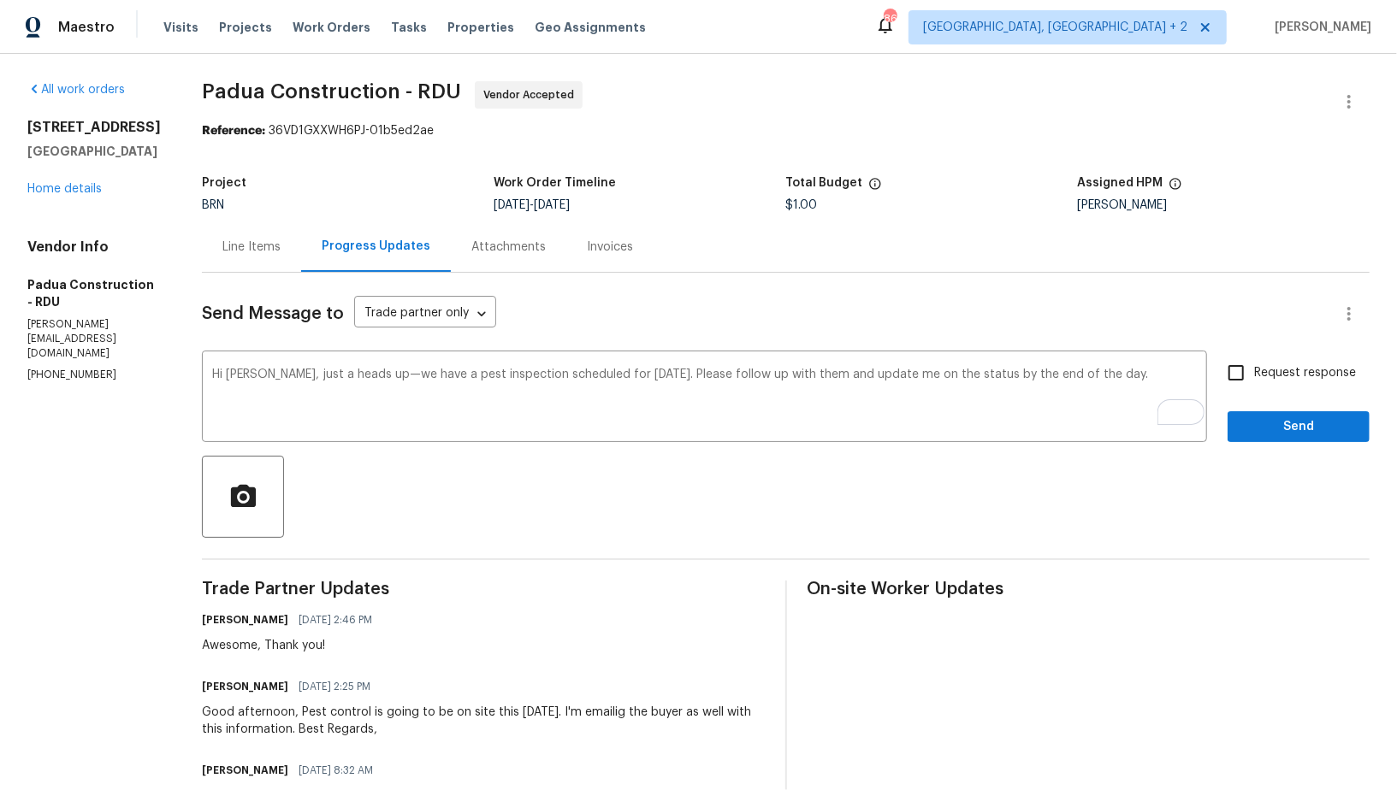
click at [1261, 382] on span "Request response" at bounding box center [1305, 373] width 102 height 18
click at [1254, 382] on input "Request response" at bounding box center [1236, 373] width 36 height 36
checkbox input "true"
click at [1268, 412] on button "Send" at bounding box center [1299, 427] width 142 height 32
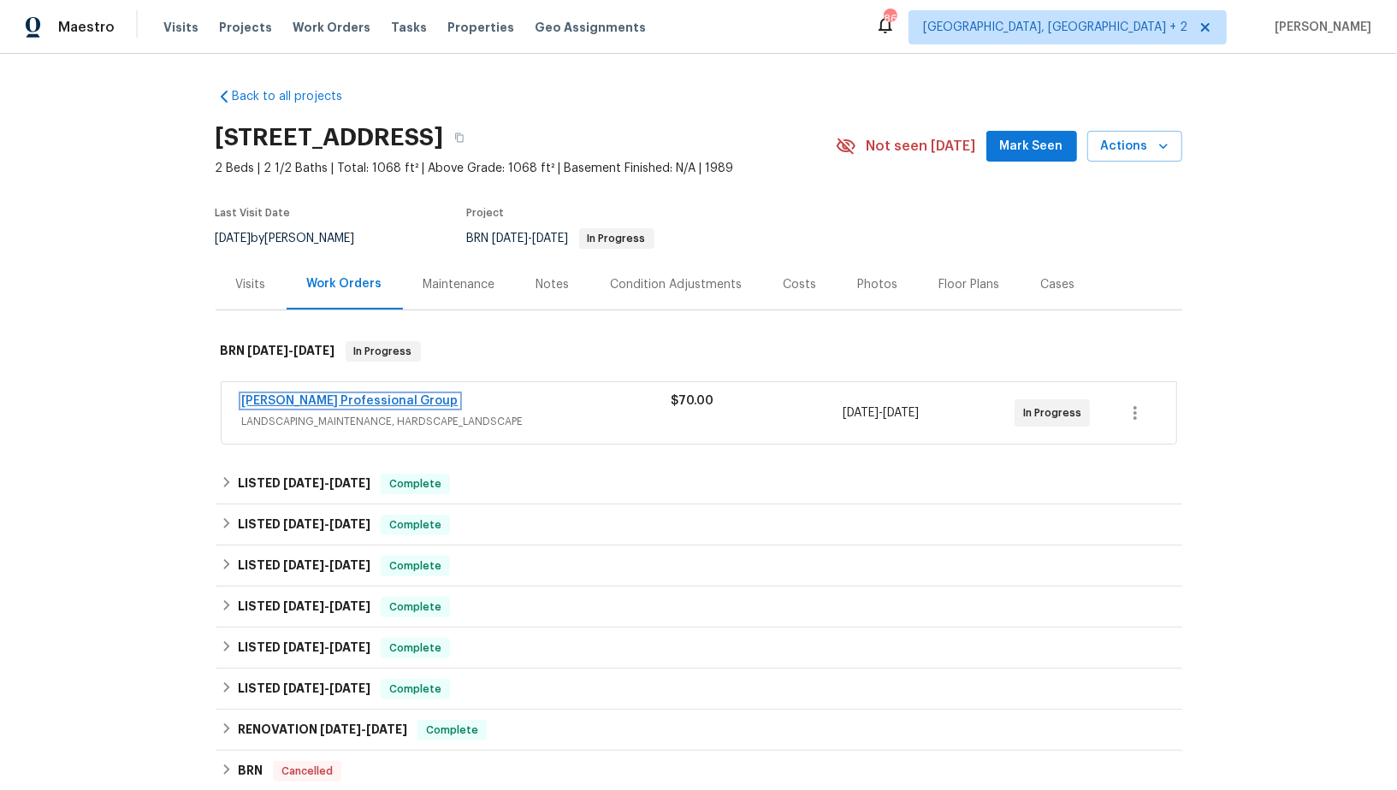
click at [304, 405] on link "[PERSON_NAME] Professional Group" at bounding box center [350, 401] width 216 height 12
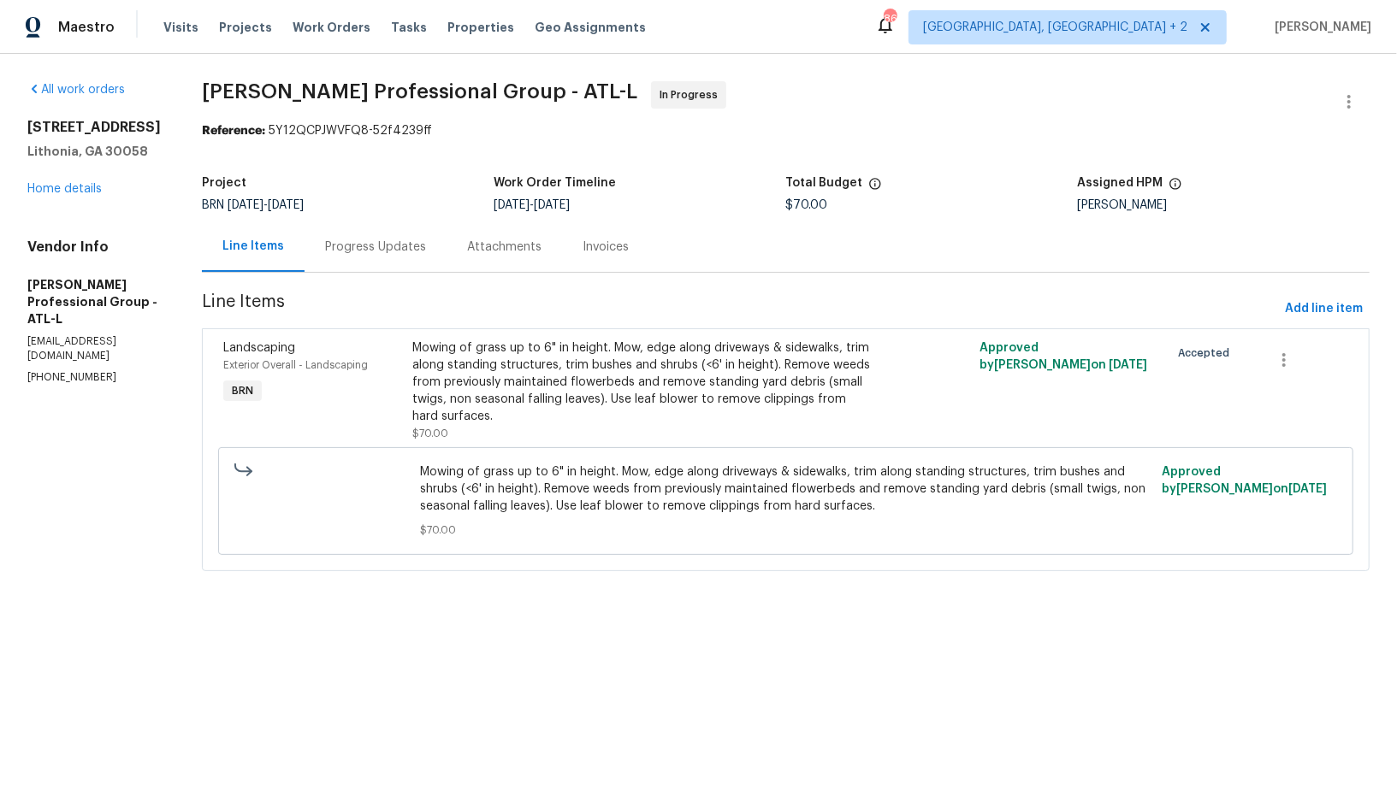
click at [566, 386] on div "Mowing of grass up to 6" in height. Mow, edge along driveways & sidewalks, trim…" at bounding box center [643, 383] width 463 height 86
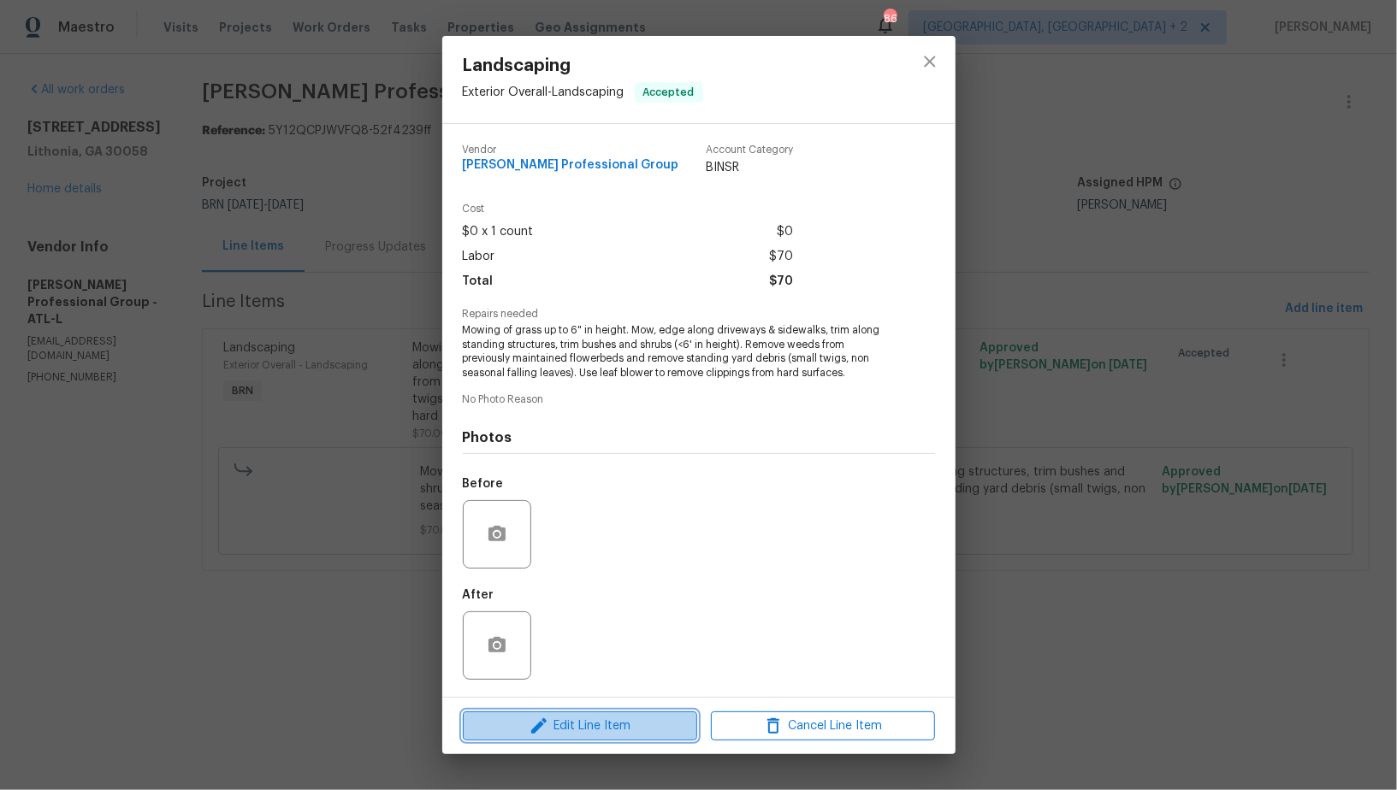
click at [535, 729] on icon "button" at bounding box center [538, 726] width 15 height 15
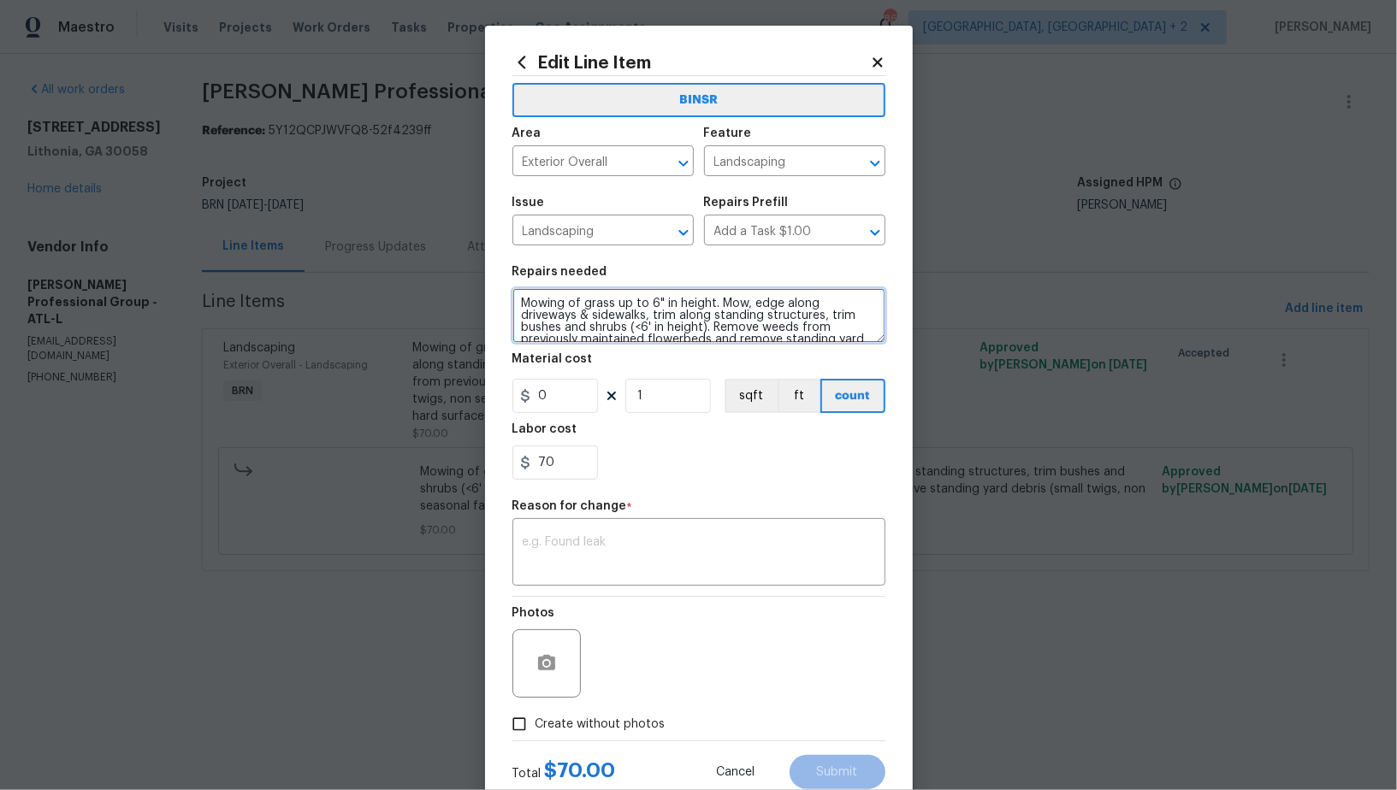
click at [521, 299] on textarea "Mowing of grass up to 6" in height. Mow, edge along driveways & sidewalks, trim…" at bounding box center [698, 315] width 373 height 55
type textarea "#Resale - Mowing of grass up to 6" in height. Mow, edge along driveways & sidew…"
click at [620, 525] on div "x ​" at bounding box center [698, 554] width 373 height 63
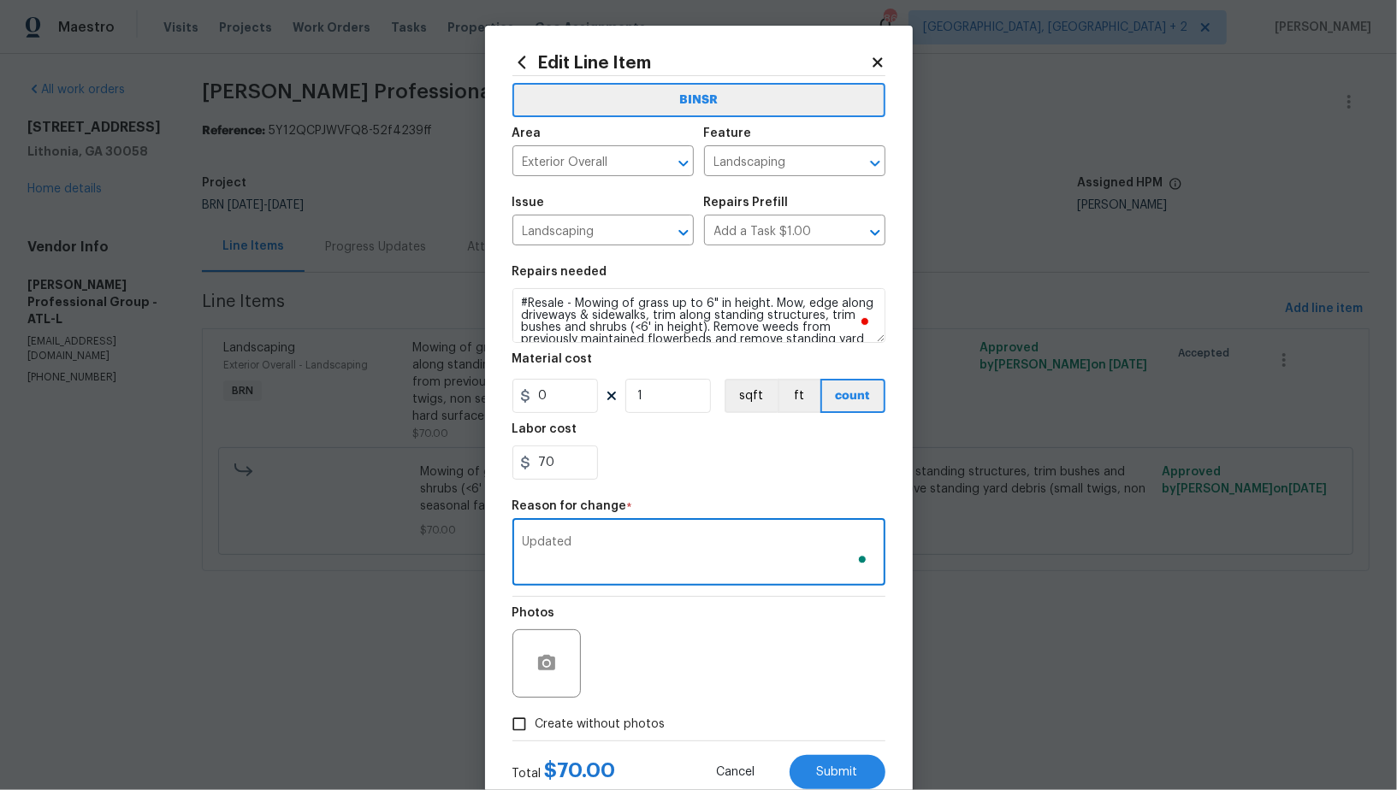
scroll to position [51, 0]
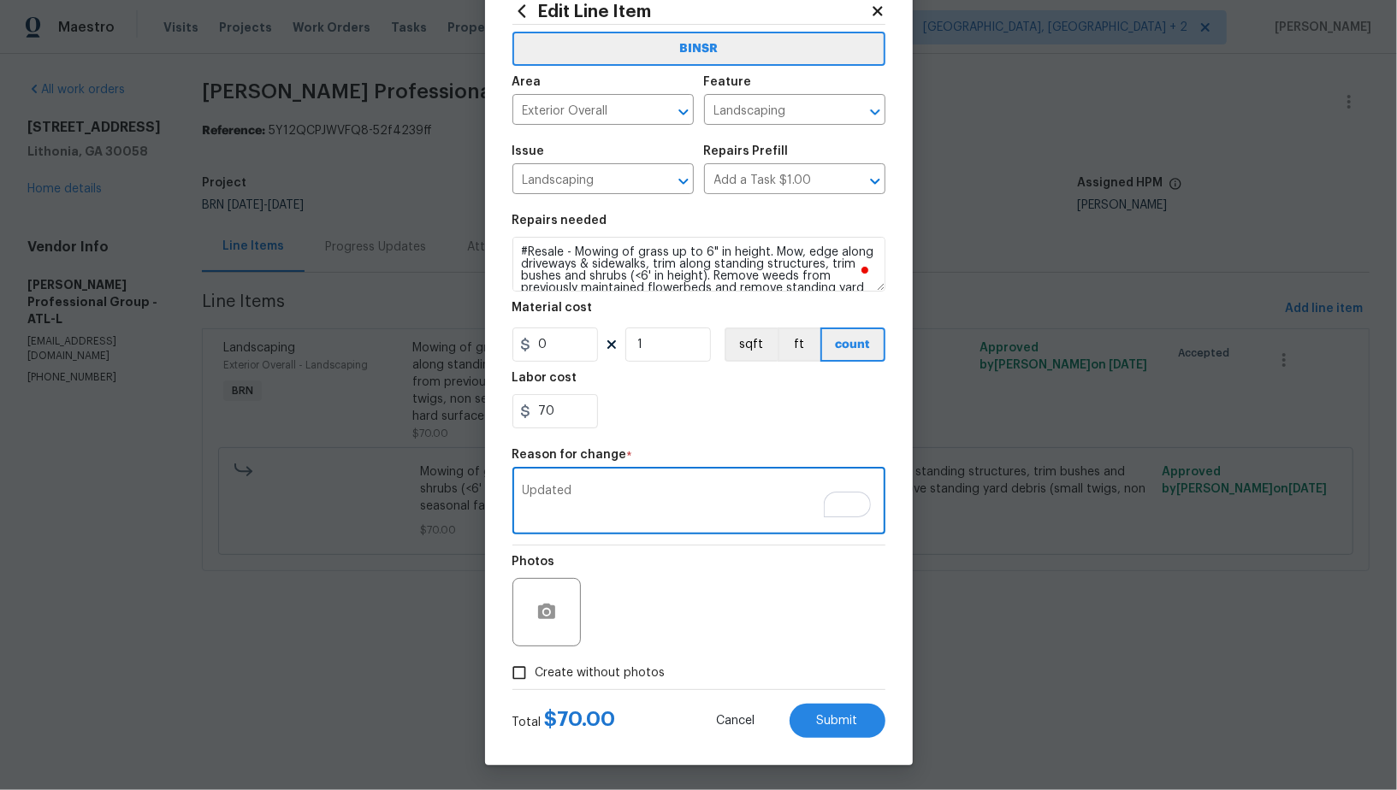
type textarea "Updated"
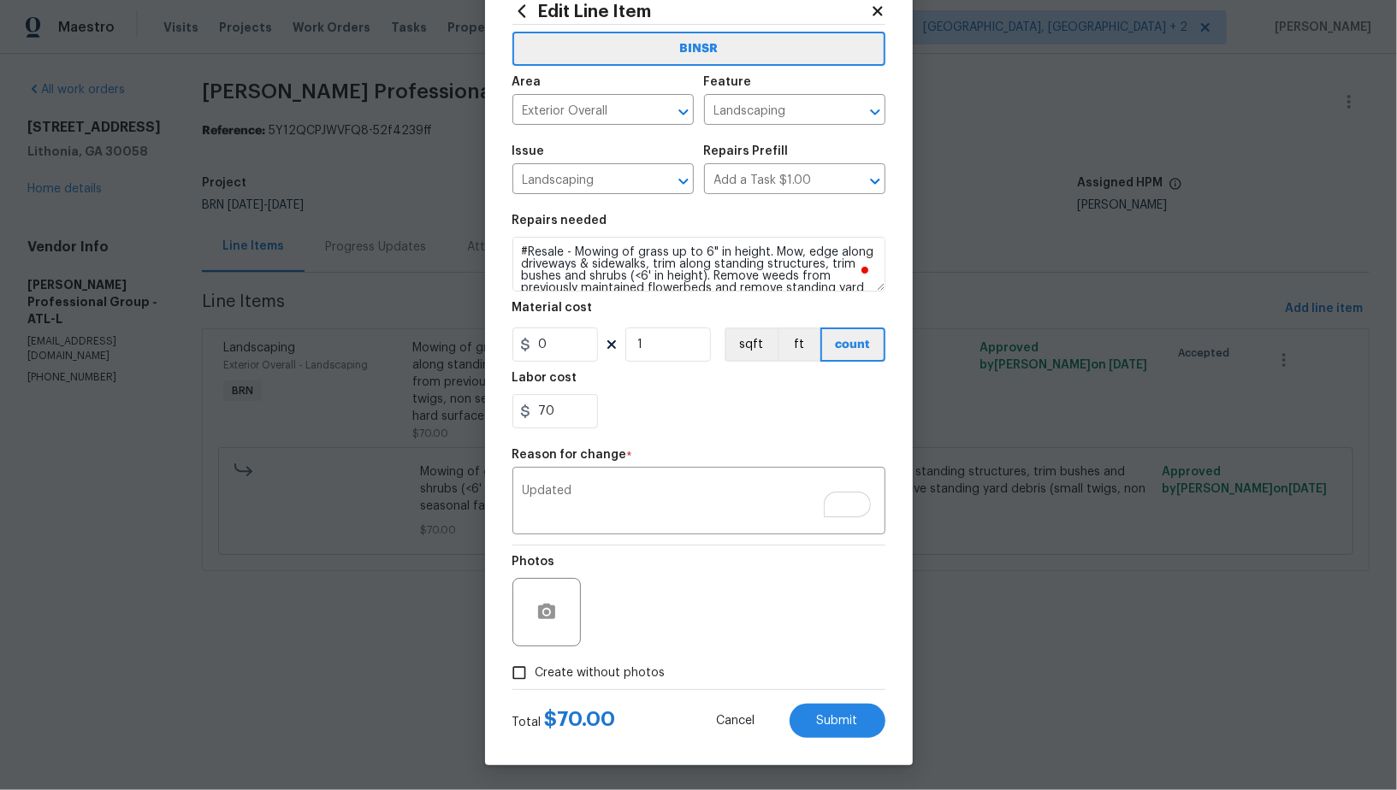
click at [827, 700] on div "Total $ 70.00 Cancel Submit" at bounding box center [698, 714] width 373 height 48
click at [827, 707] on button "Submit" at bounding box center [838, 721] width 96 height 34
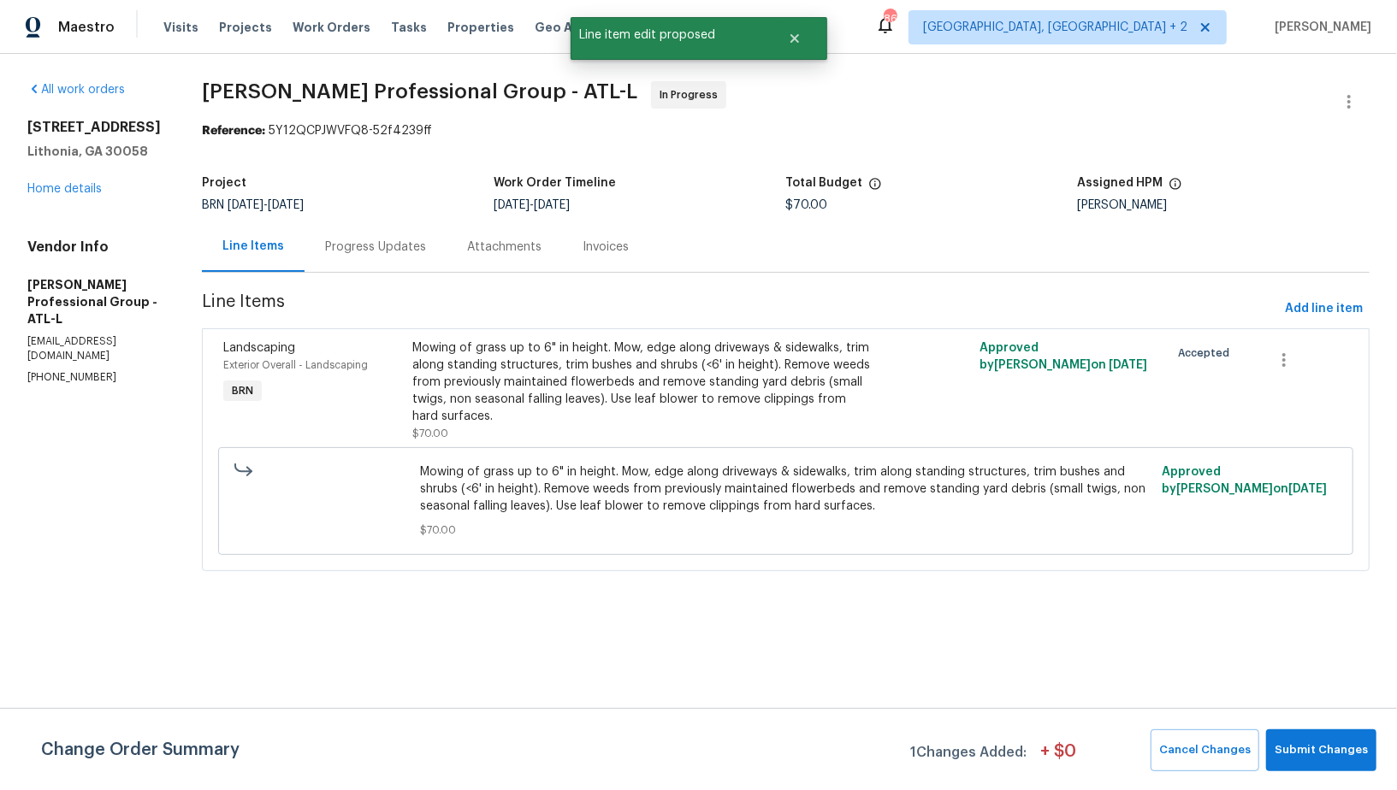
scroll to position [0, 0]
click at [1303, 727] on div "Change Order Summary 1 Changes Added: + $ 0 Cancel Changes Submit Changes" at bounding box center [698, 749] width 1397 height 82
click at [1303, 736] on button "Submit Changes" at bounding box center [1321, 751] width 110 height 42
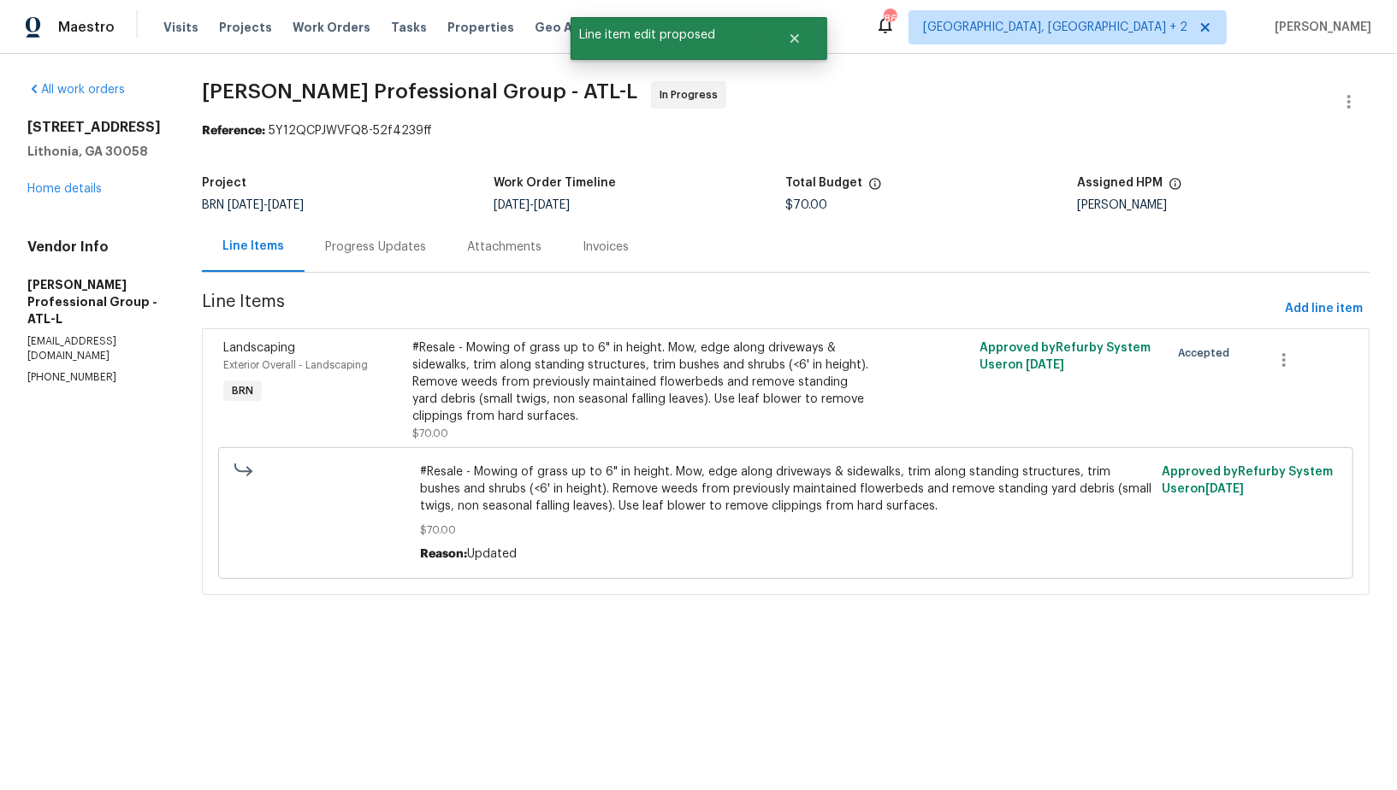
click at [394, 263] on div "Progress Updates" at bounding box center [376, 247] width 142 height 50
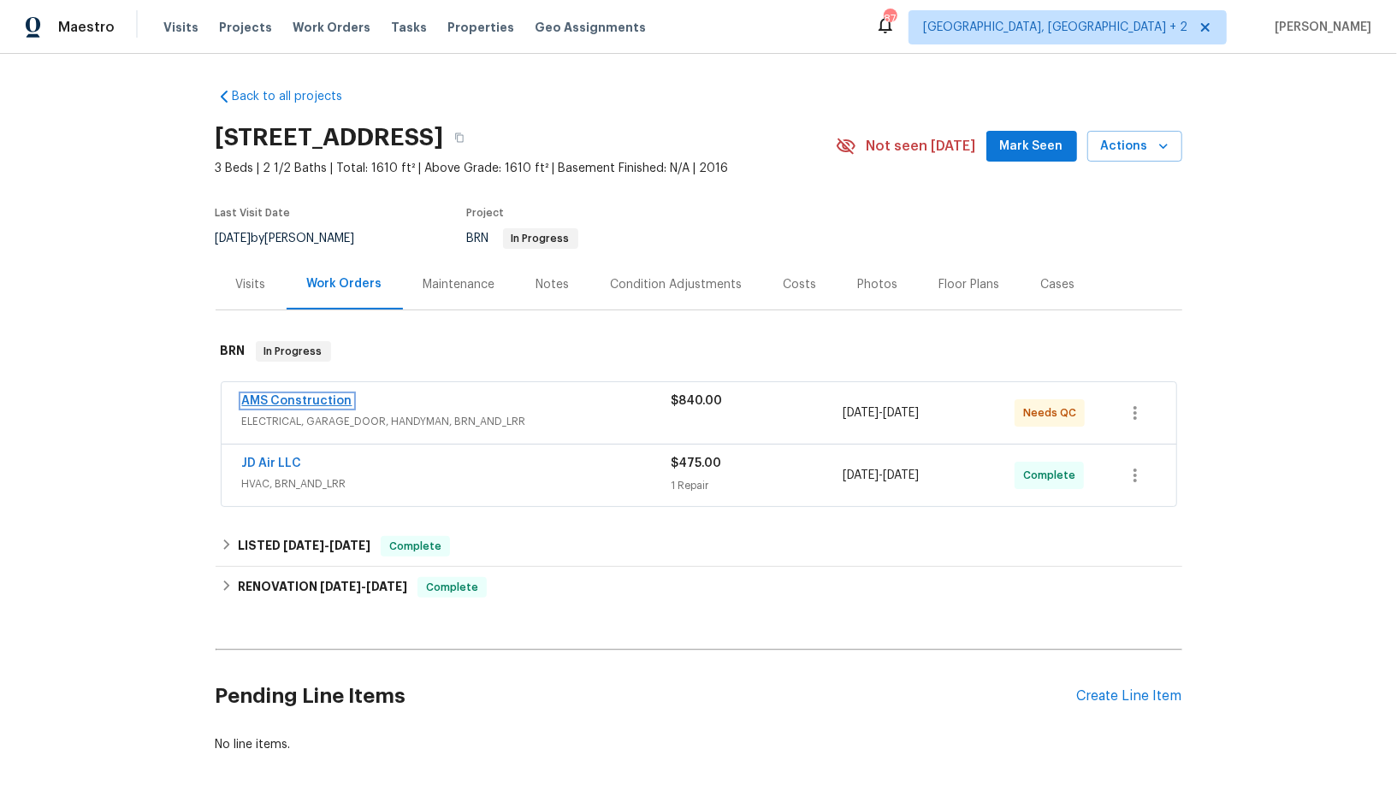
click at [290, 402] on link "AMS Construction" at bounding box center [297, 401] width 110 height 12
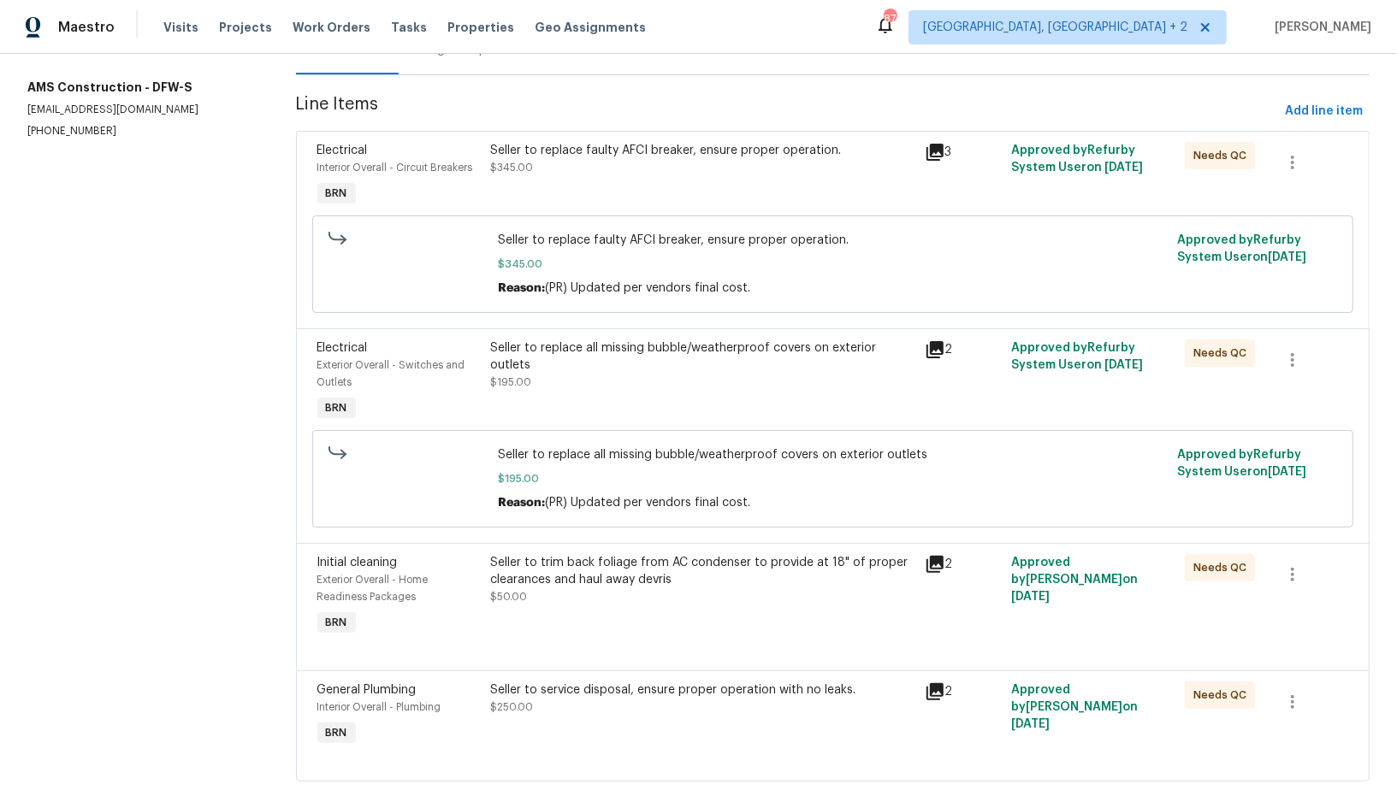
scroll to position [236, 0]
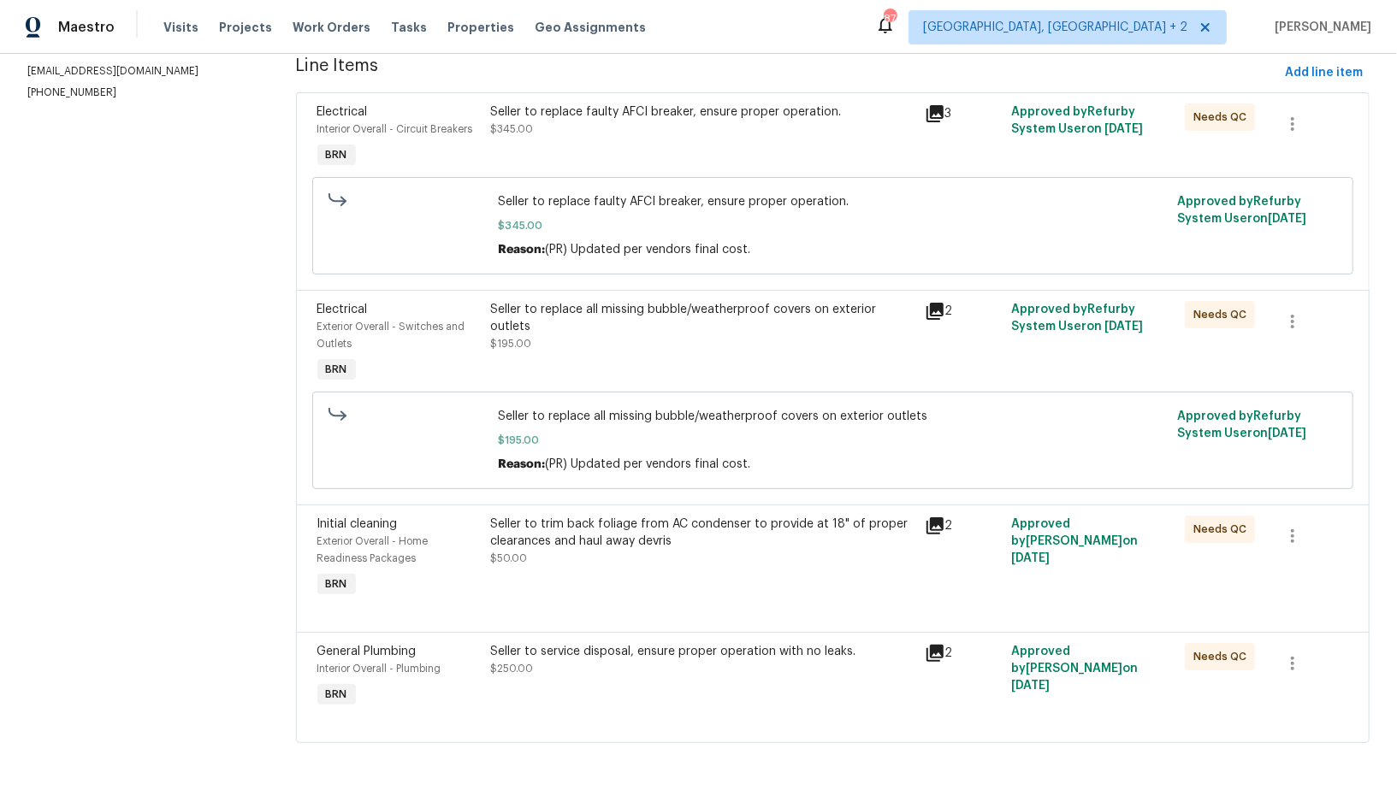
click at [636, 556] on div "Seller to trim back foliage from AC condenser to provide at 18" of proper clear…" at bounding box center [701, 541] width 423 height 51
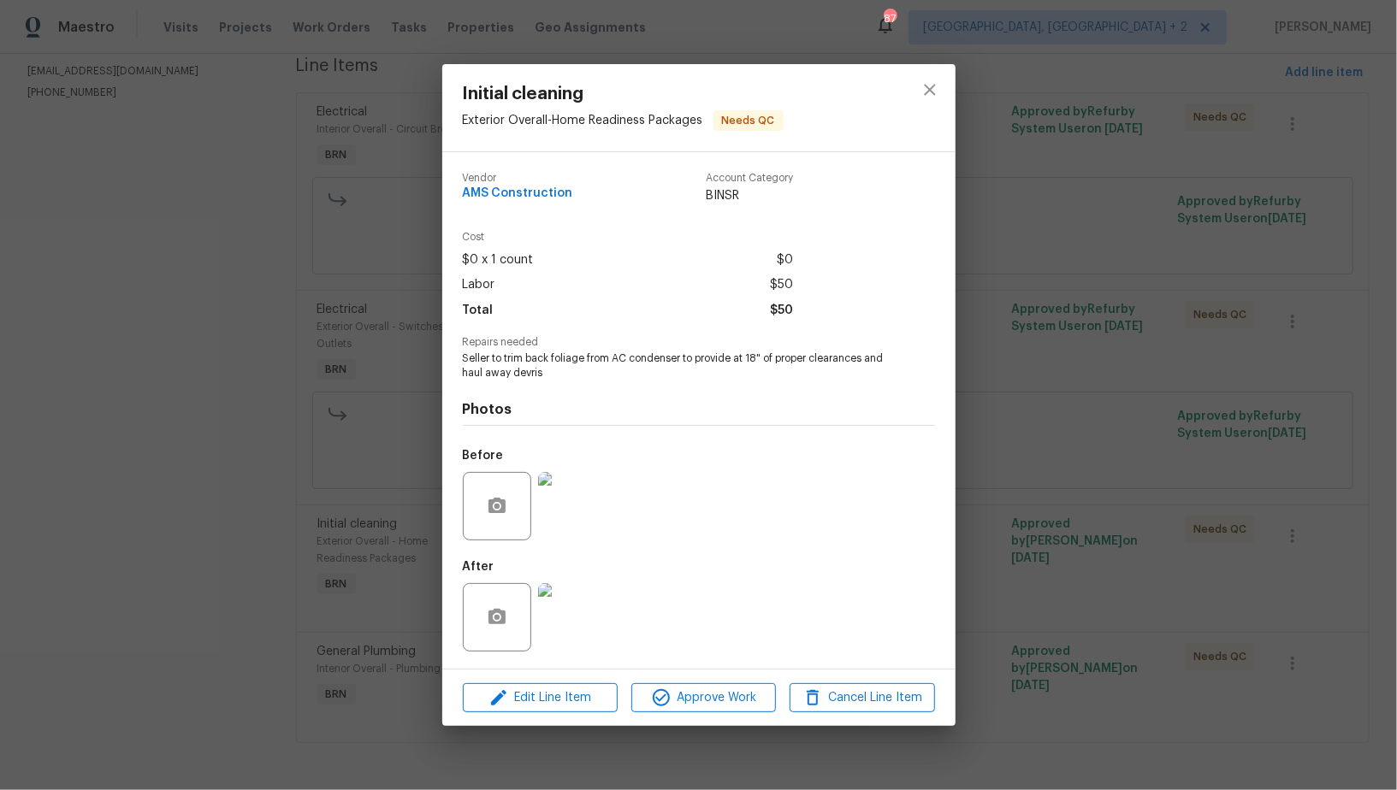
click at [411, 549] on div "Initial cleaning Exterior Overall - Home Readiness Packages Needs QC Vendor AMS…" at bounding box center [698, 395] width 1397 height 790
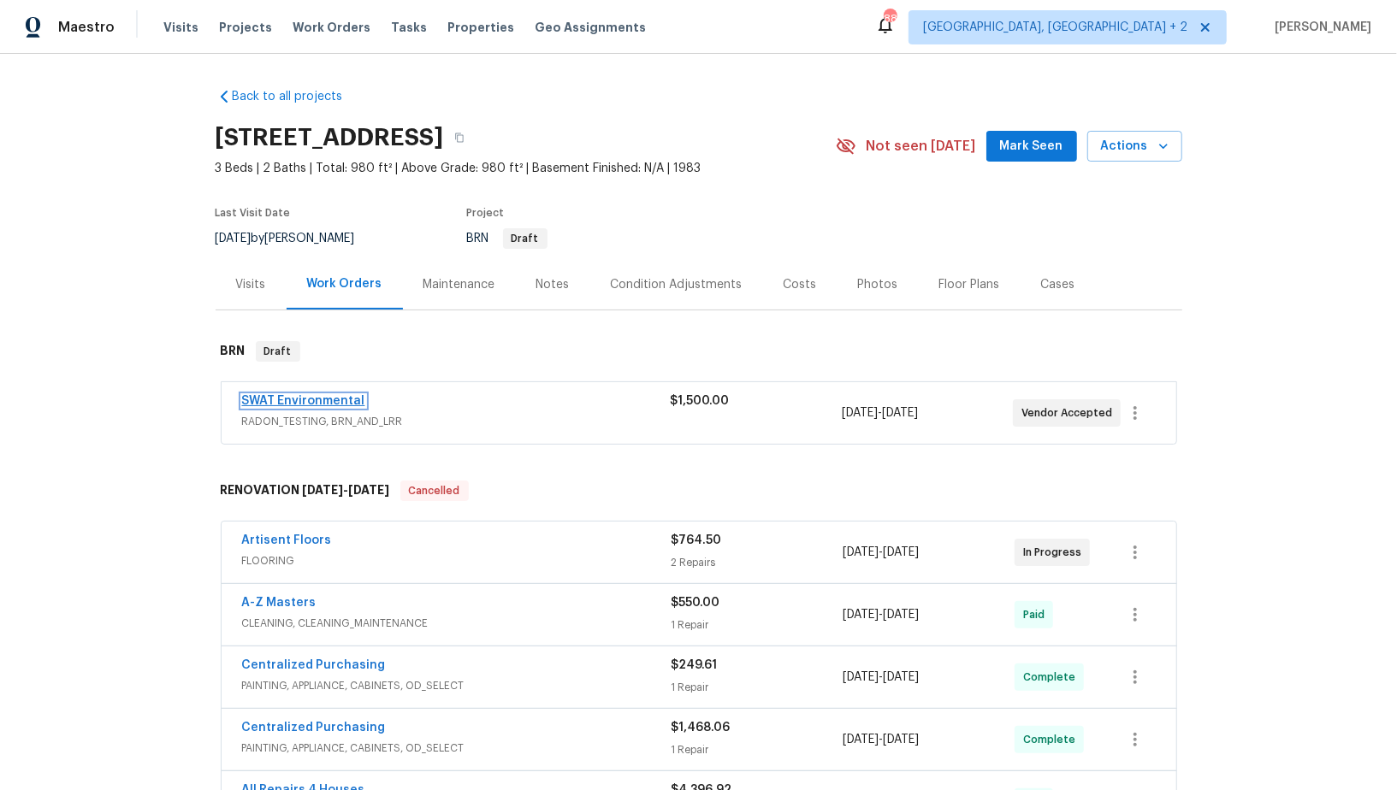
click at [299, 398] on link "SWAT Environmental" at bounding box center [303, 401] width 123 height 12
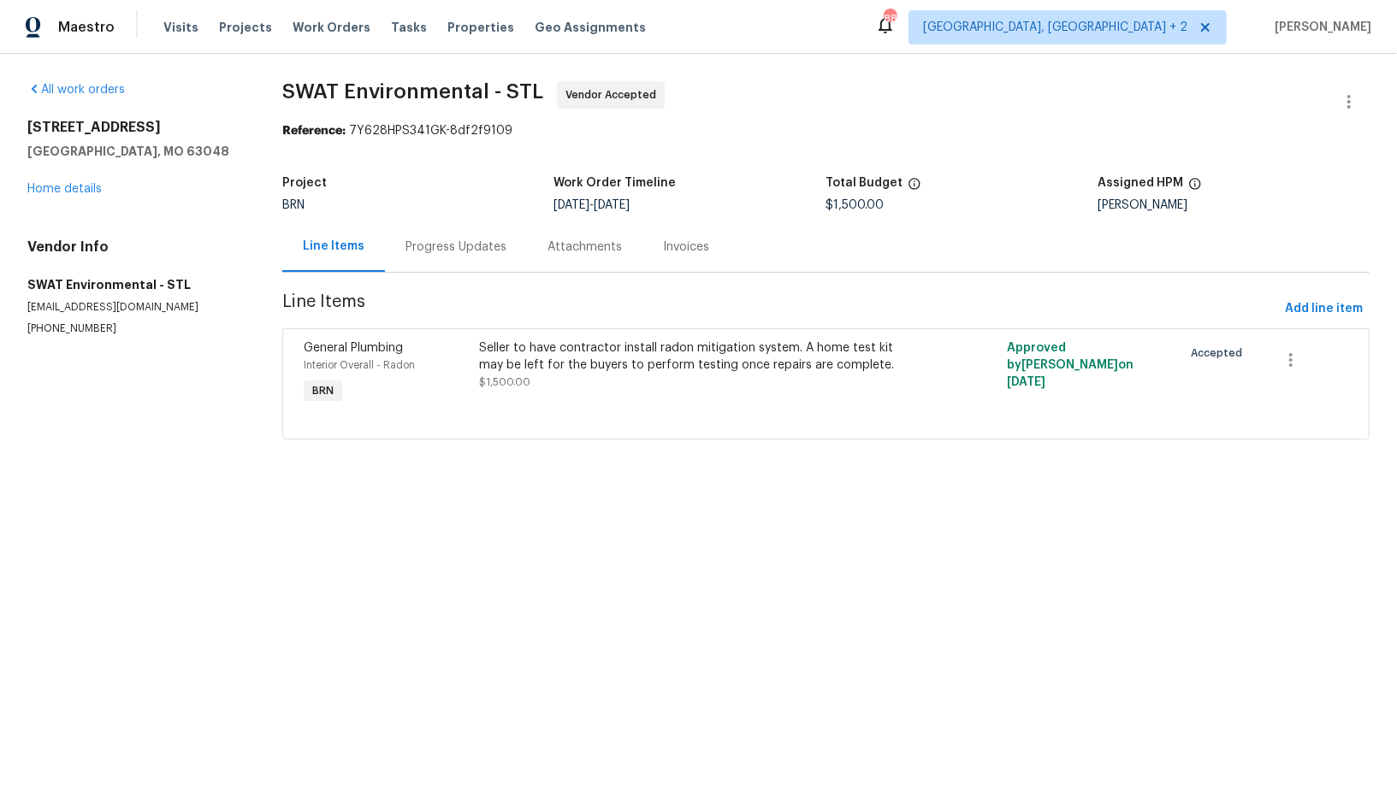
click at [447, 257] on div "Progress Updates" at bounding box center [456, 247] width 142 height 50
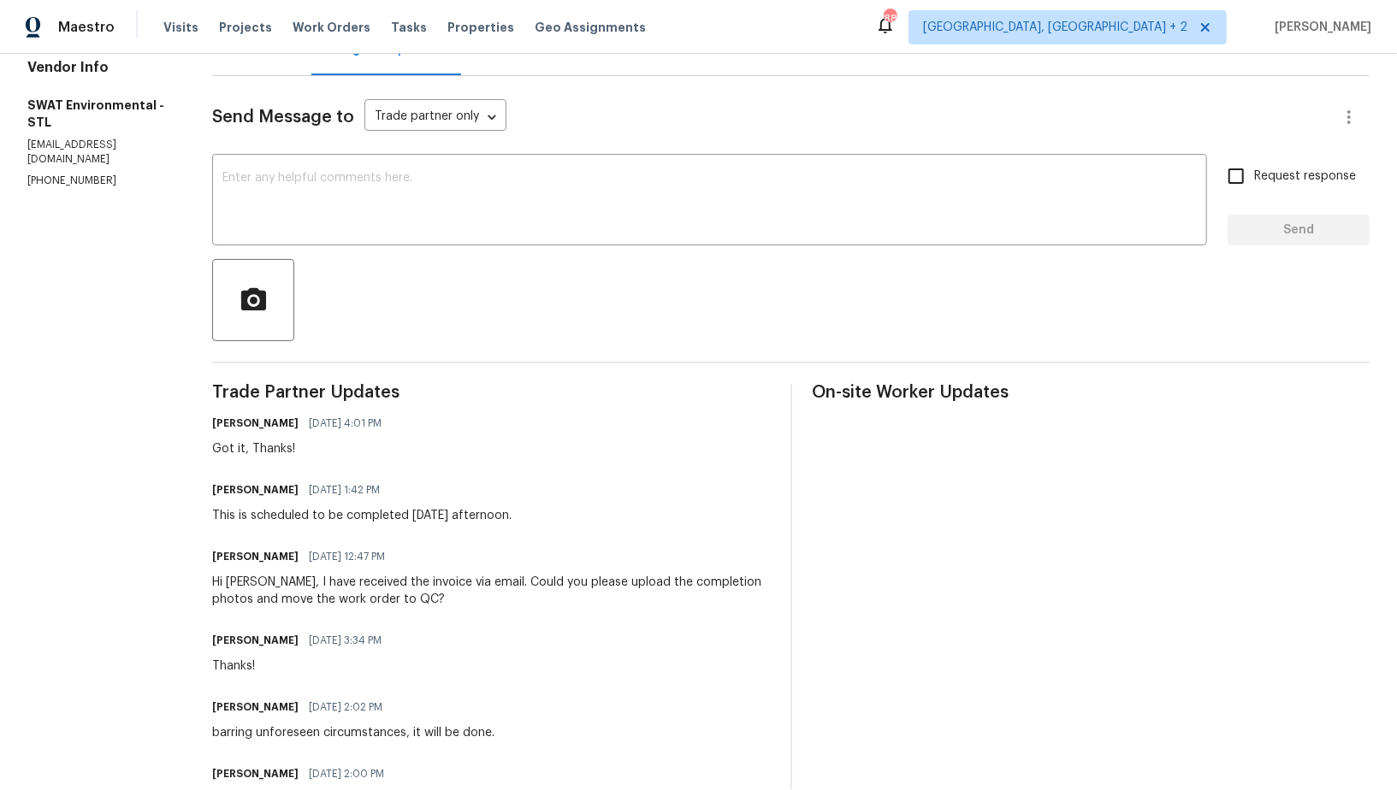
scroll to position [143, 0]
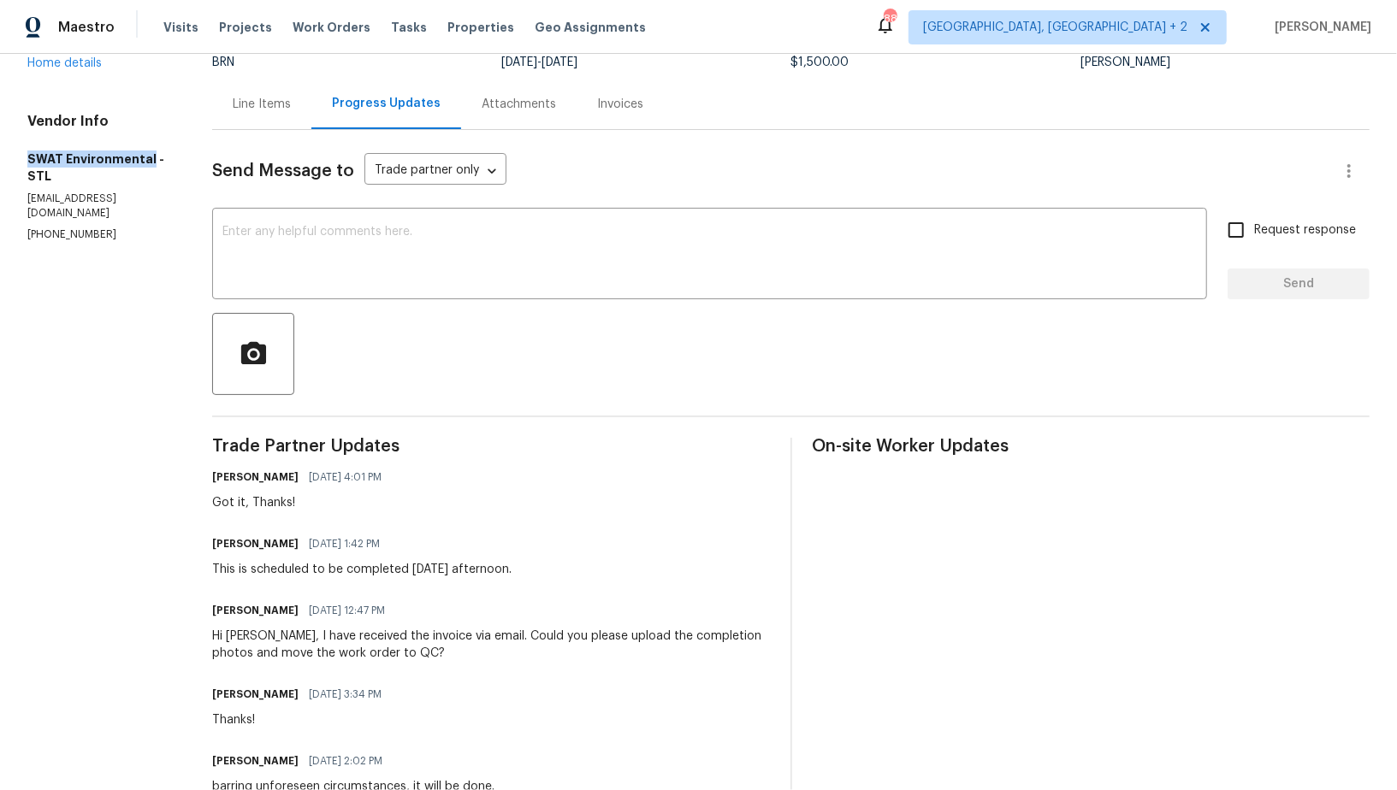
drag, startPoint x: 8, startPoint y: 150, endPoint x: 147, endPoint y: 151, distance: 139.4
click at [147, 151] on div "All work orders [STREET_ADDRESS] Home details Vendor Info SWAT Environmental - …" at bounding box center [698, 511] width 1397 height 1201
copy h5 "SWAT Environmental"
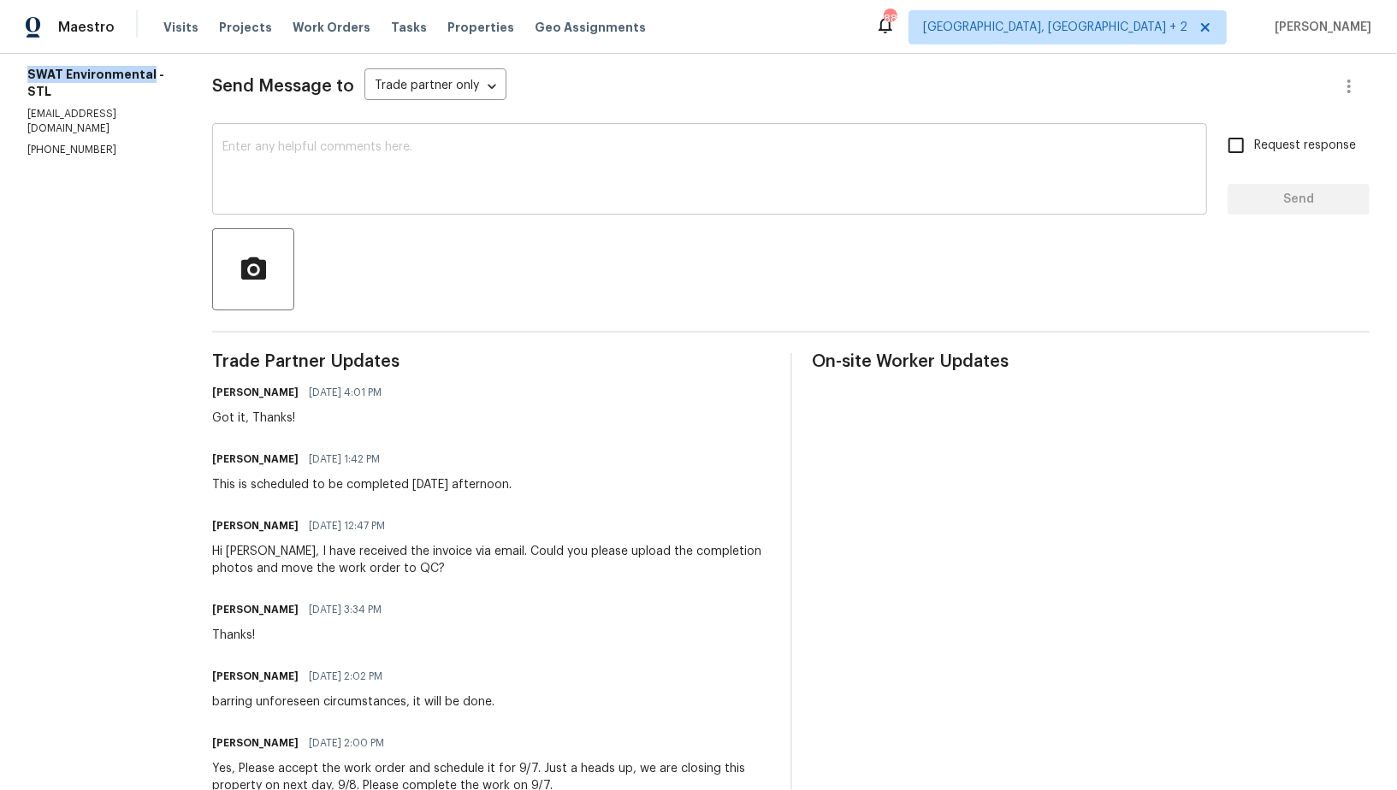
scroll to position [0, 0]
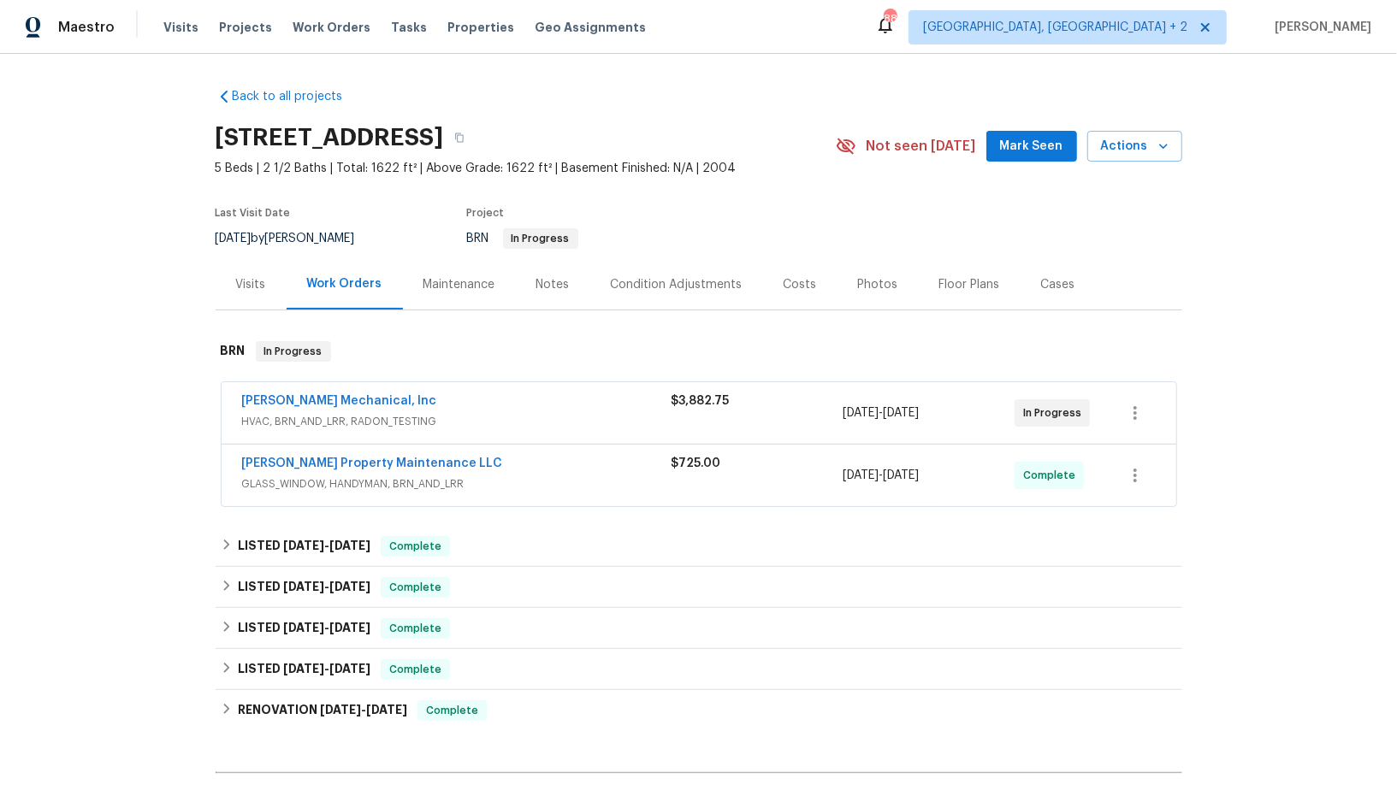
click at [302, 407] on span "JH Martin Mechanical, Inc" at bounding box center [339, 401] width 195 height 17
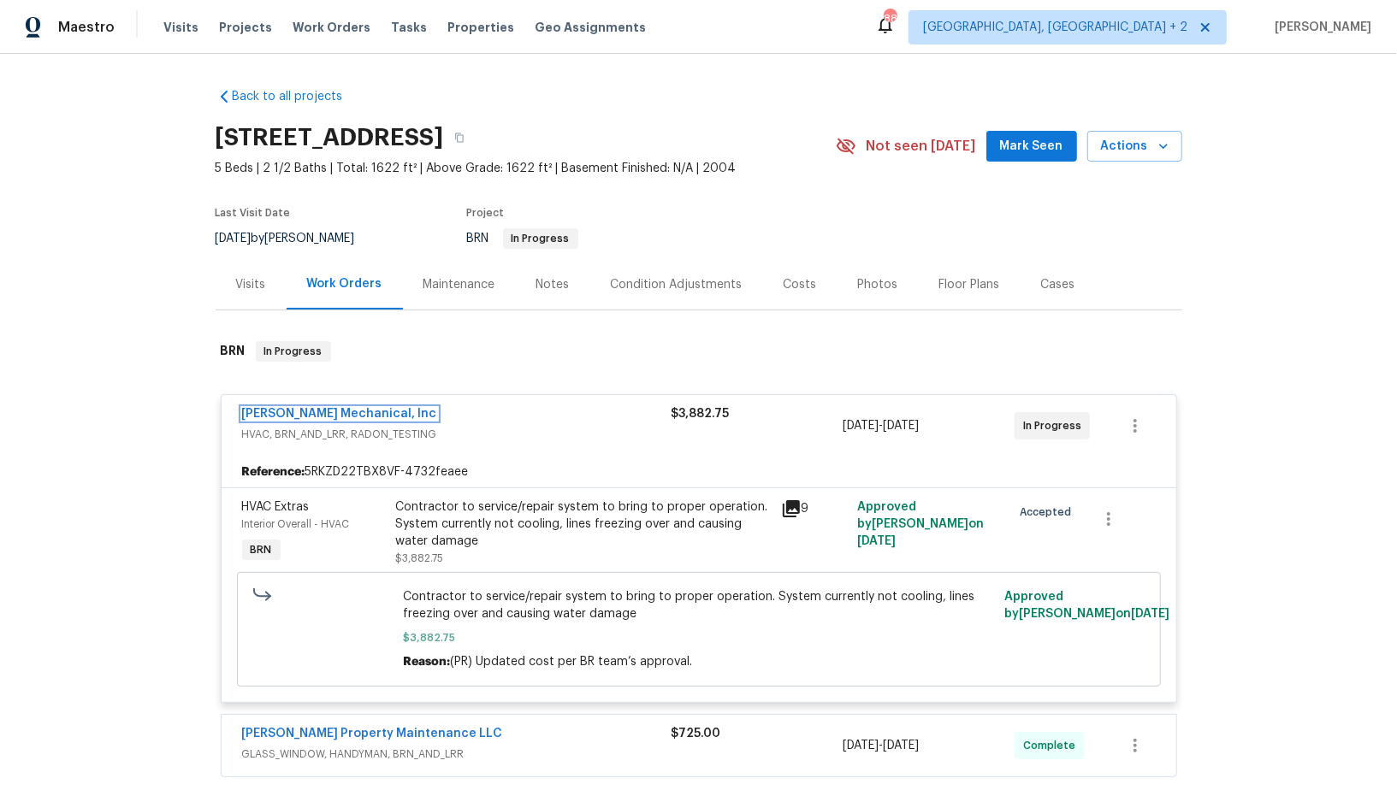
click at [293, 412] on link "JH Martin Mechanical, Inc" at bounding box center [339, 414] width 195 height 12
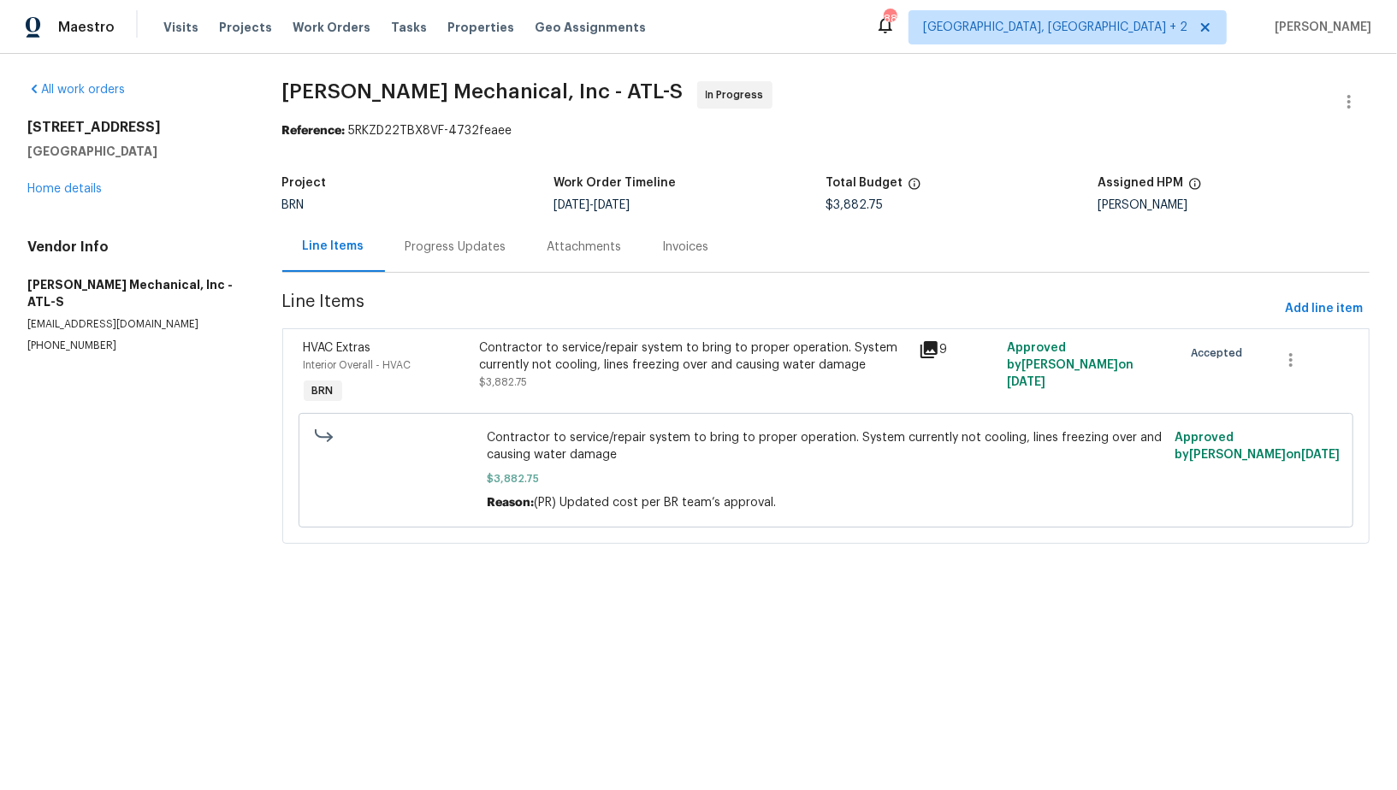
click at [553, 394] on div "Contractor to service/repair system to bring to proper operation. System curren…" at bounding box center [694, 373] width 440 height 79
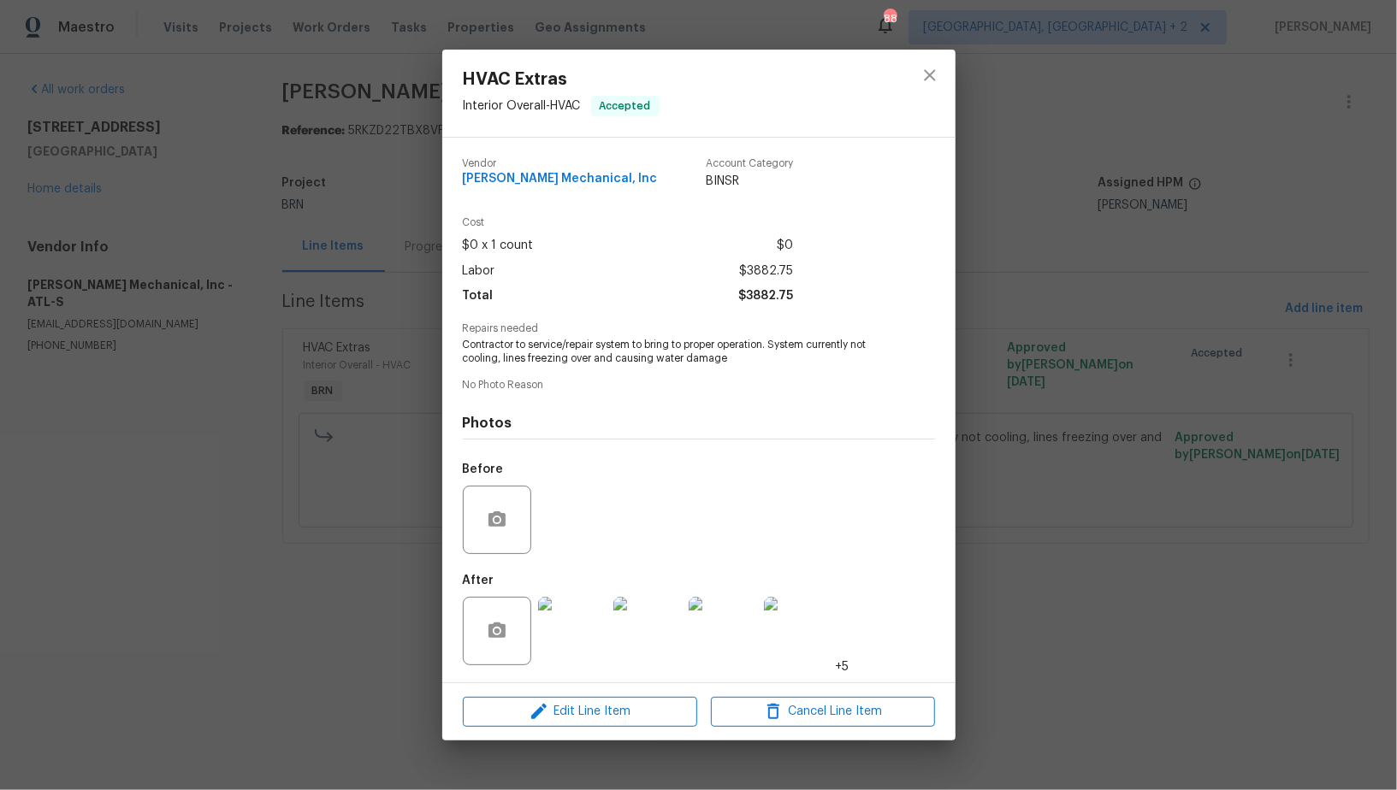
click at [392, 553] on div "HVAC Extras Interior Overall - HVAC Accepted Vendor JH Martin Mechanical, Inc A…" at bounding box center [698, 395] width 1397 height 790
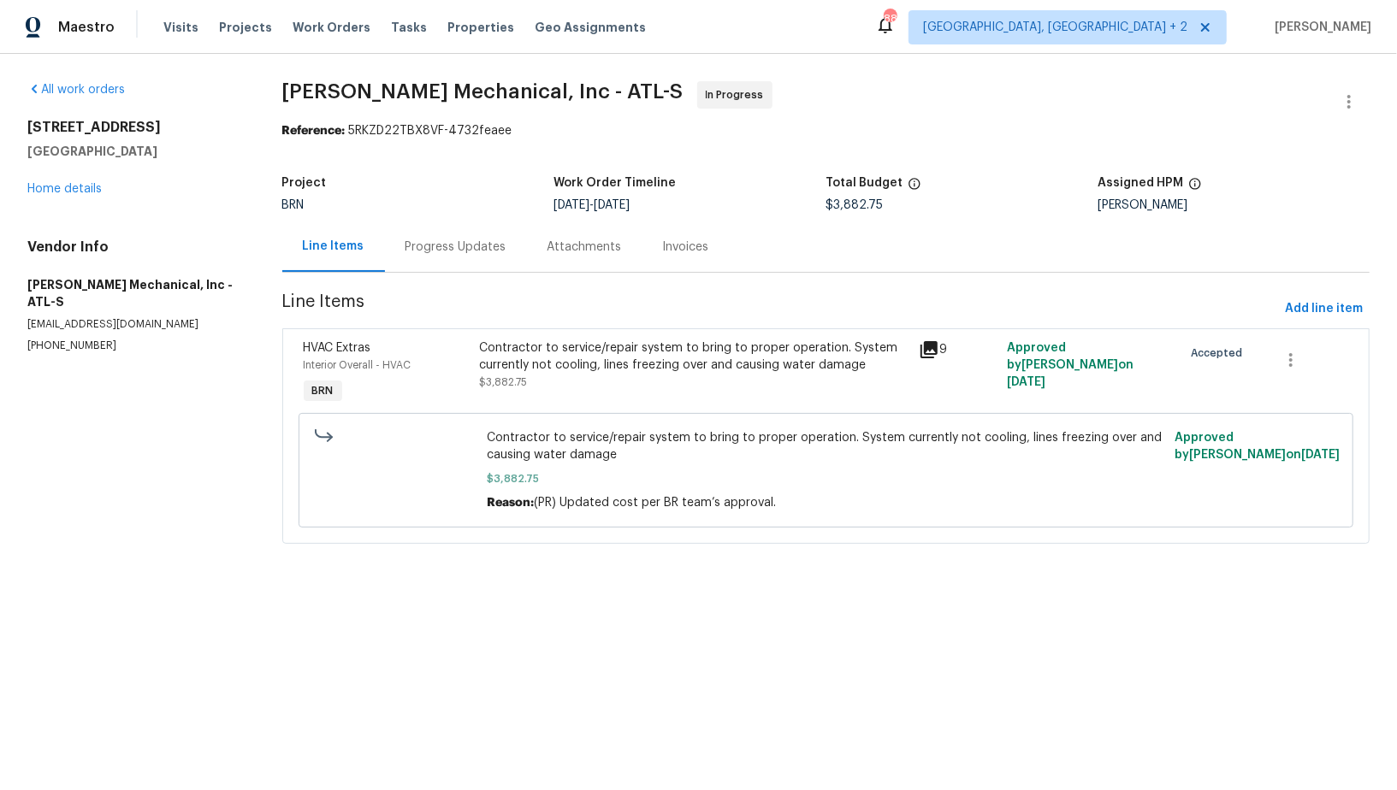
click at [454, 252] on div "Progress Updates" at bounding box center [455, 247] width 101 height 17
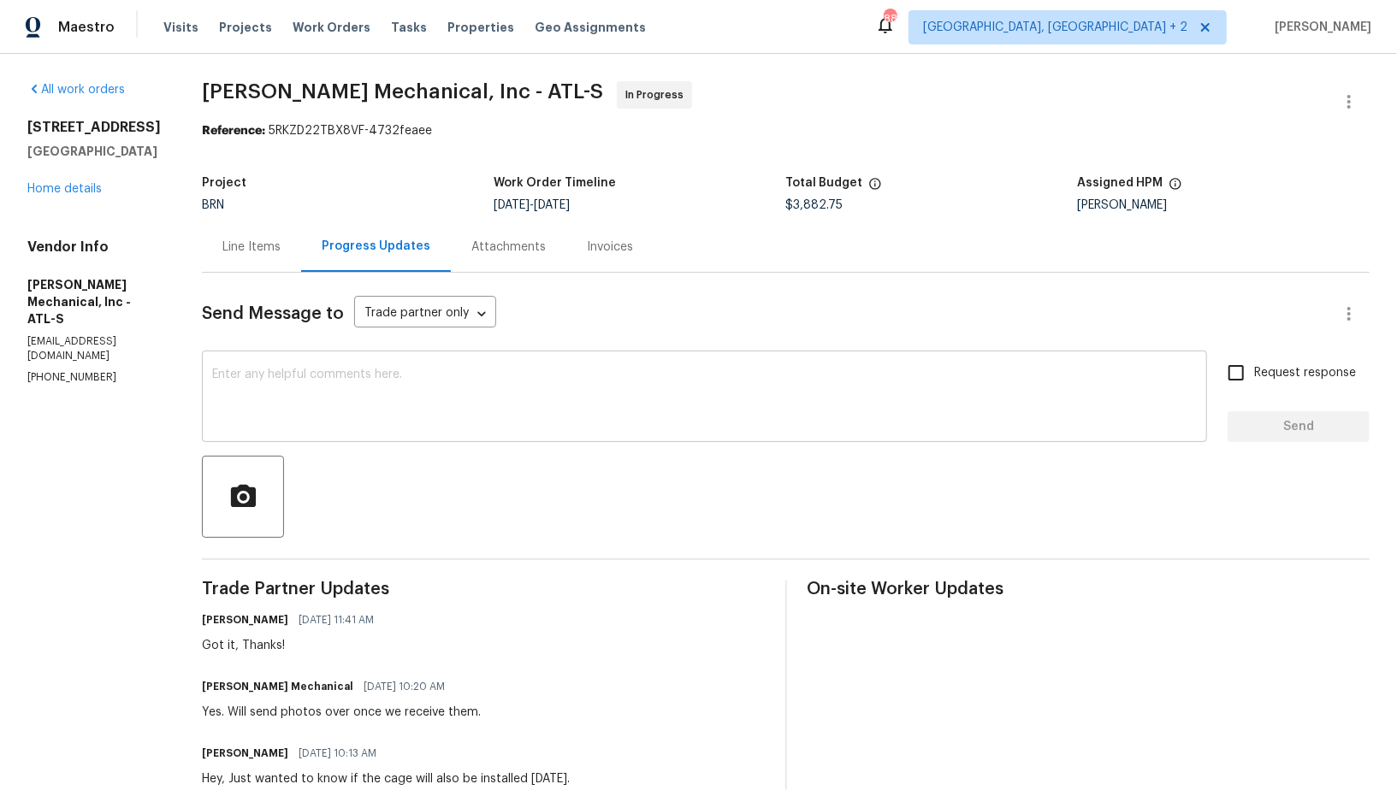
click at [406, 417] on textarea at bounding box center [704, 399] width 985 height 60
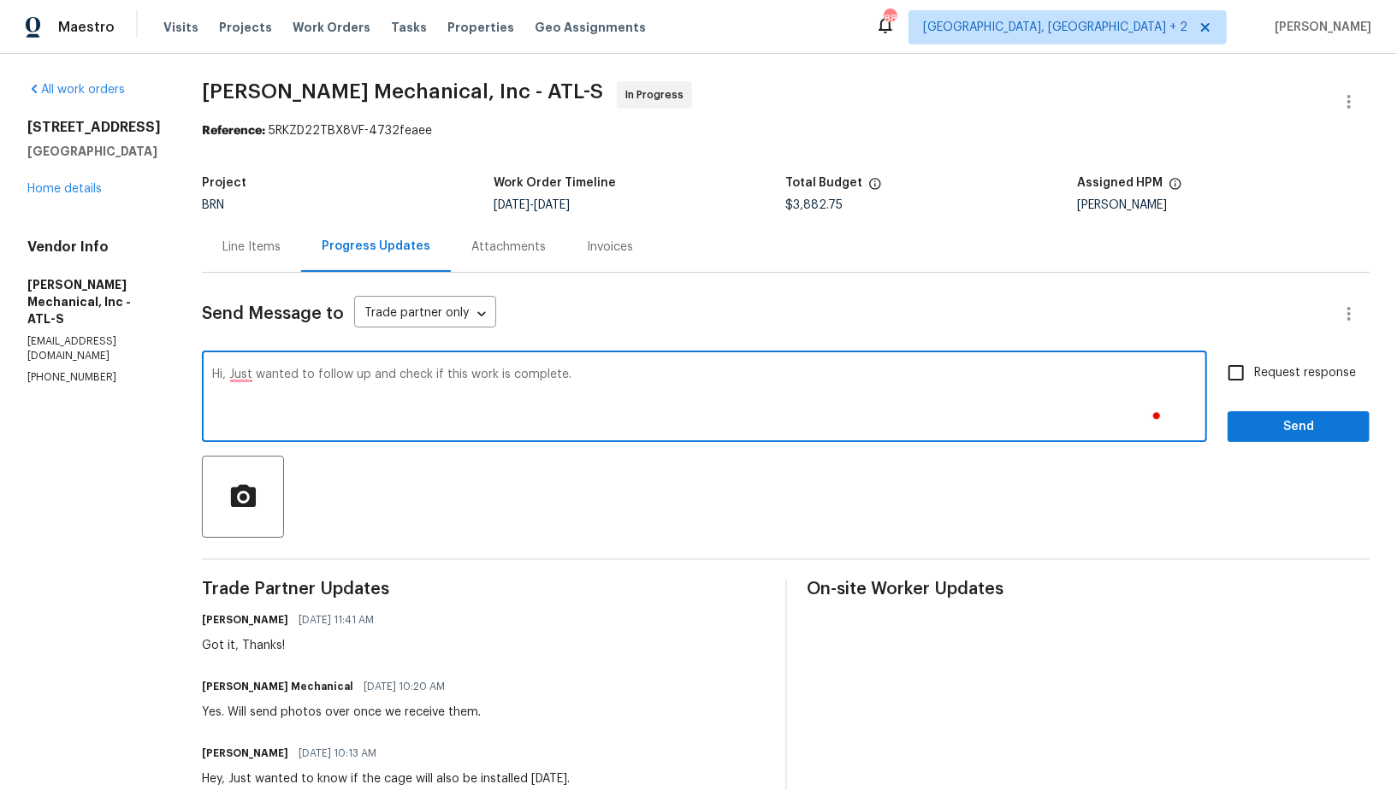
click at [269, 375] on textarea "Hi, Just wanted to follow up and check if this work is complete." at bounding box center [704, 399] width 985 height 60
click at [741, 409] on textarea "Hi, Just wanted to follow up and check if this work is complete." at bounding box center [704, 399] width 985 height 60
type textarea "Hi, Just wanted to follow up and check if this work is complete."
click at [1244, 380] on input "Request response" at bounding box center [1236, 373] width 36 height 36
checkbox input "true"
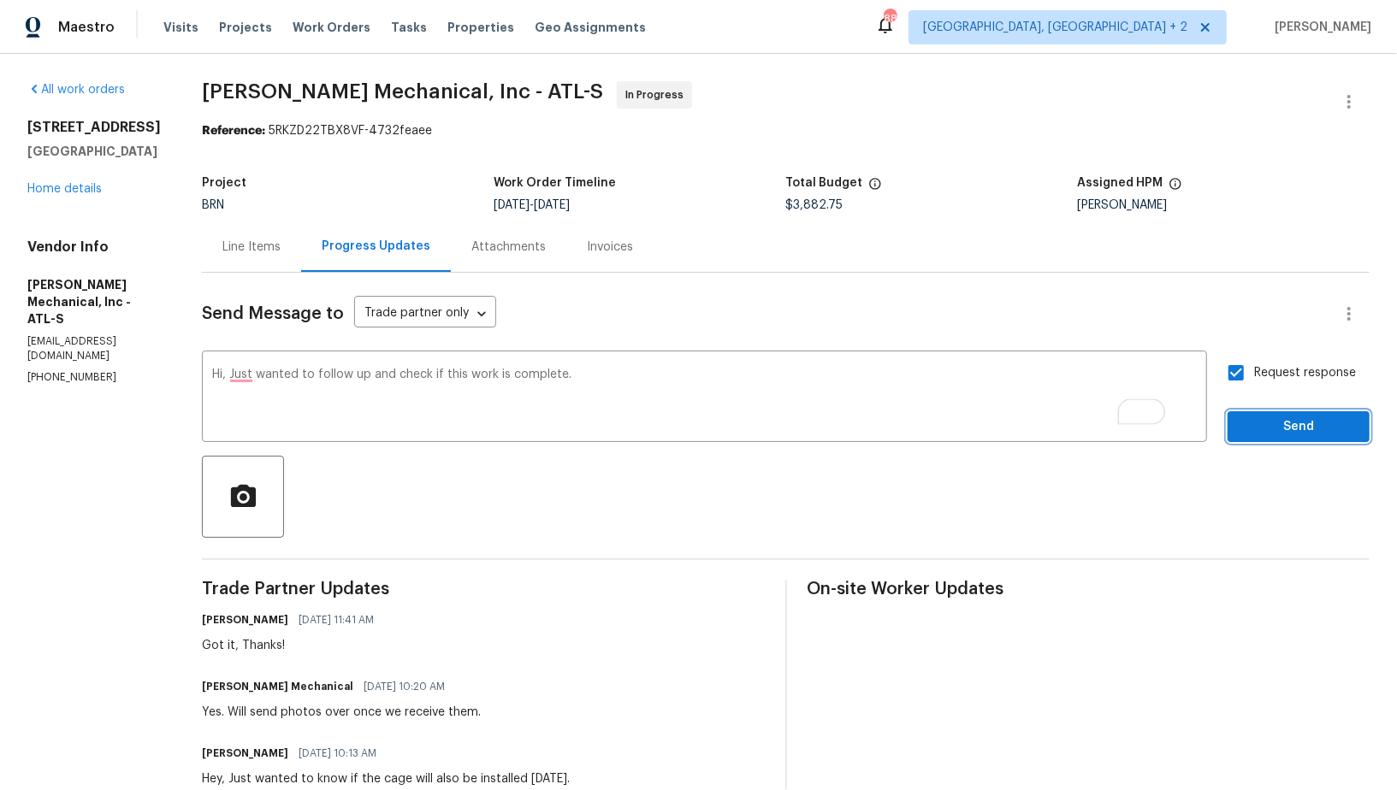
click at [1258, 426] on span "Send" at bounding box center [1298, 427] width 115 height 21
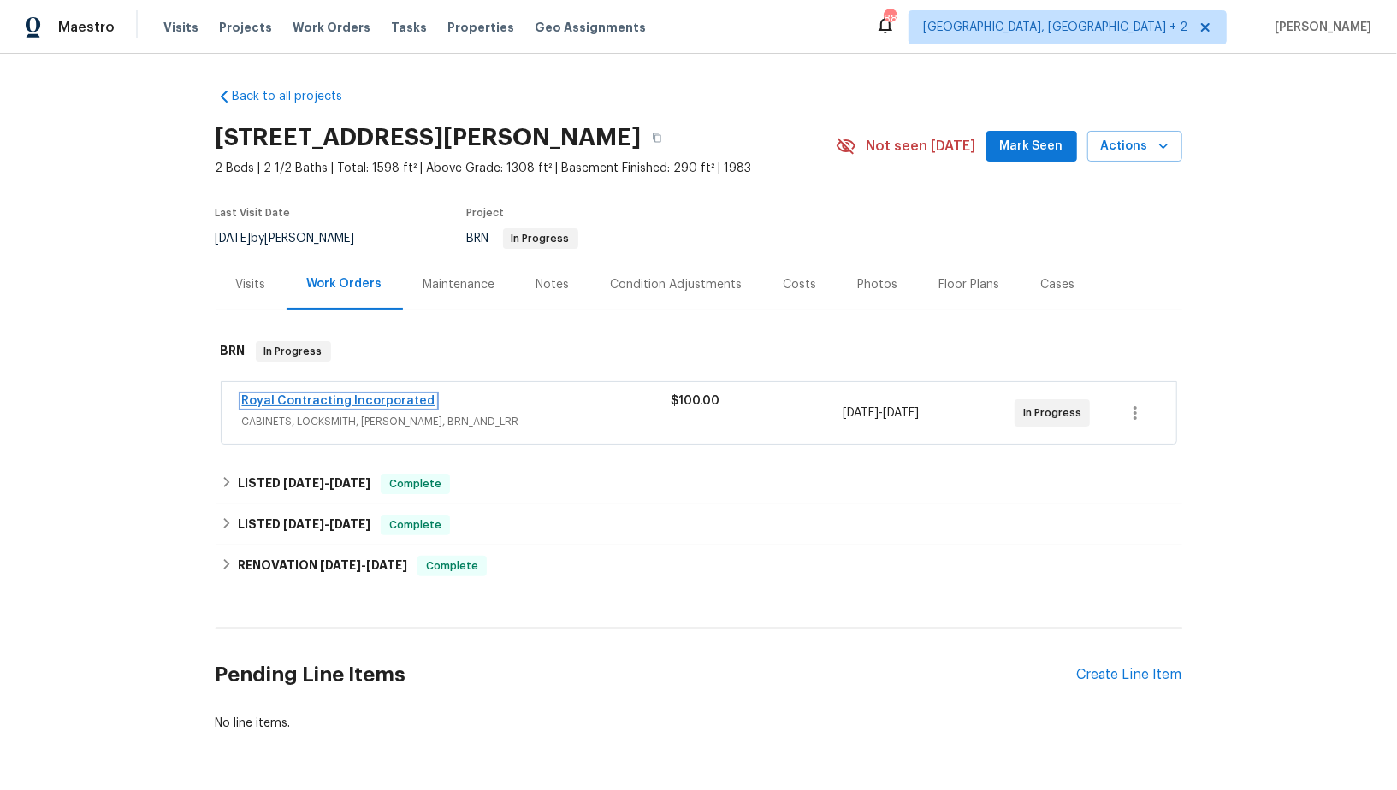
click at [358, 396] on link "Royal Contracting Incorporated" at bounding box center [338, 401] width 193 height 12
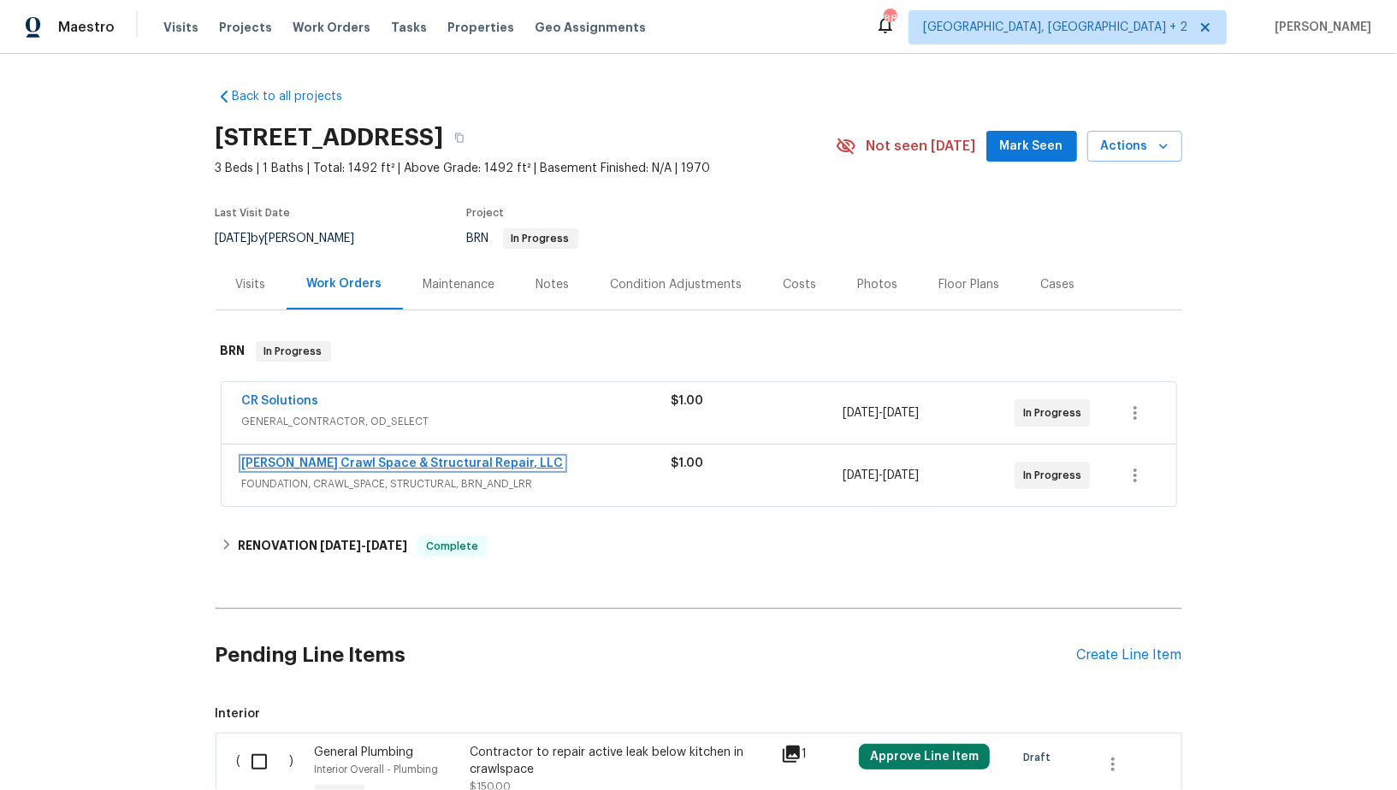
click at [299, 462] on link "[PERSON_NAME] Crawl Space & Structural Repair, LLC" at bounding box center [403, 464] width 322 height 12
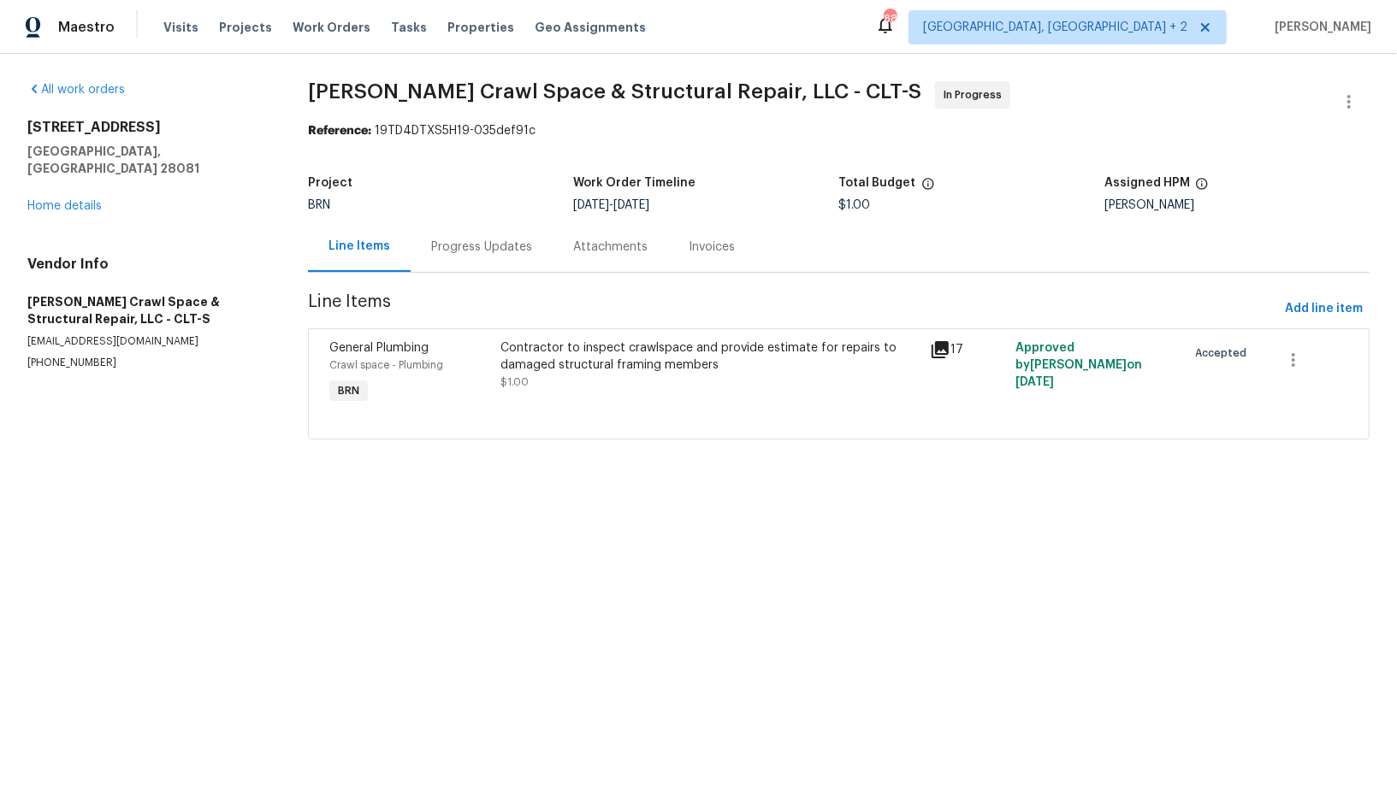
click at [453, 238] on div "Progress Updates" at bounding box center [482, 247] width 142 height 50
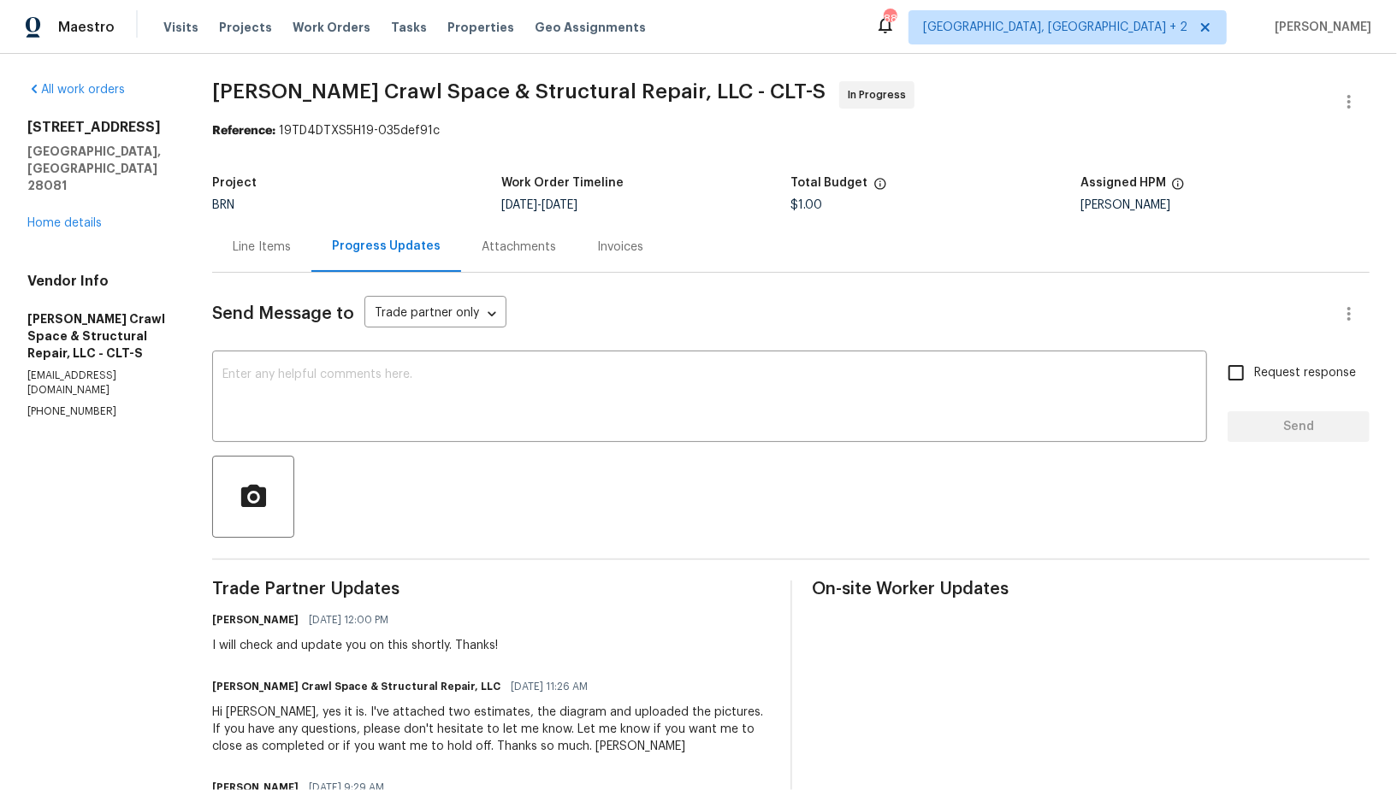
click at [302, 241] on div "Line Items" at bounding box center [261, 247] width 99 height 50
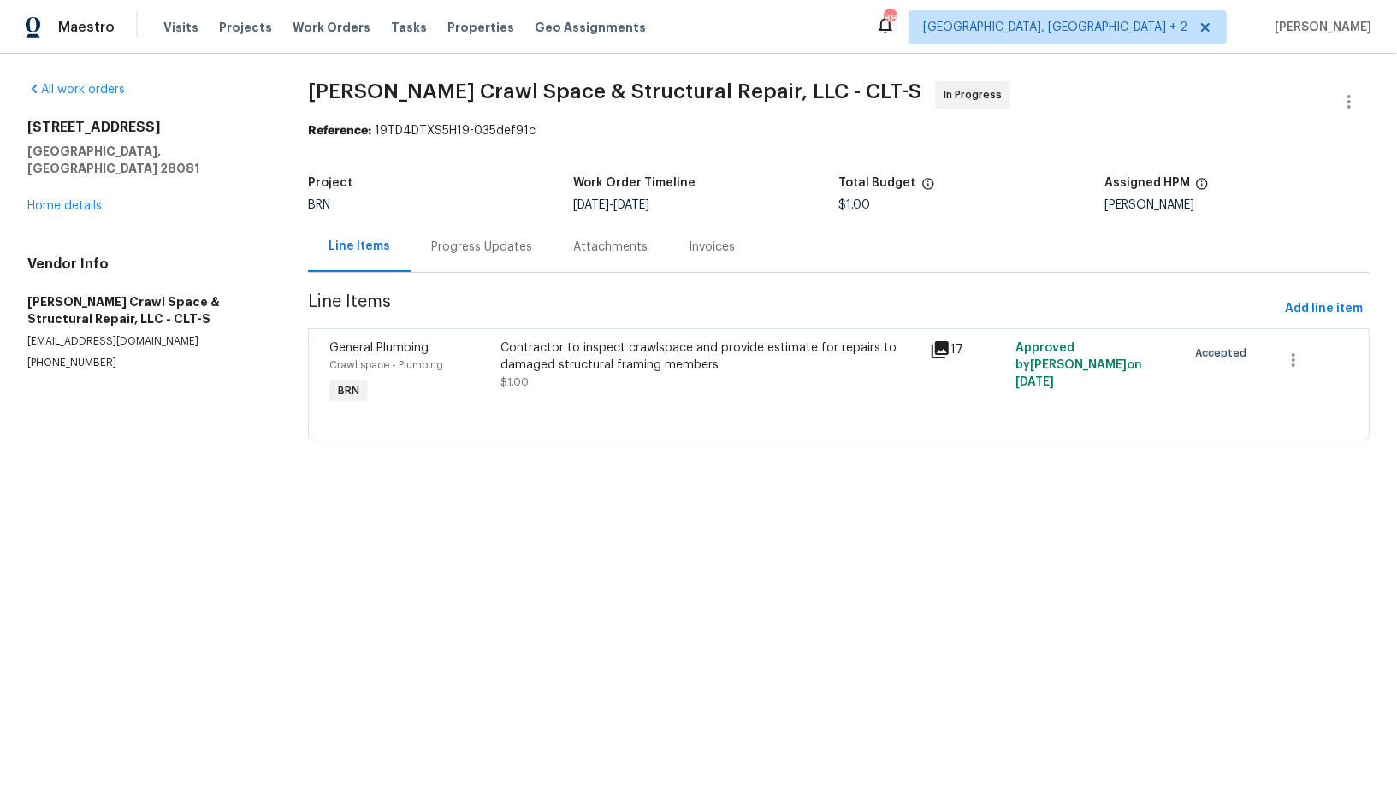
click at [460, 265] on div "Progress Updates" at bounding box center [482, 247] width 142 height 50
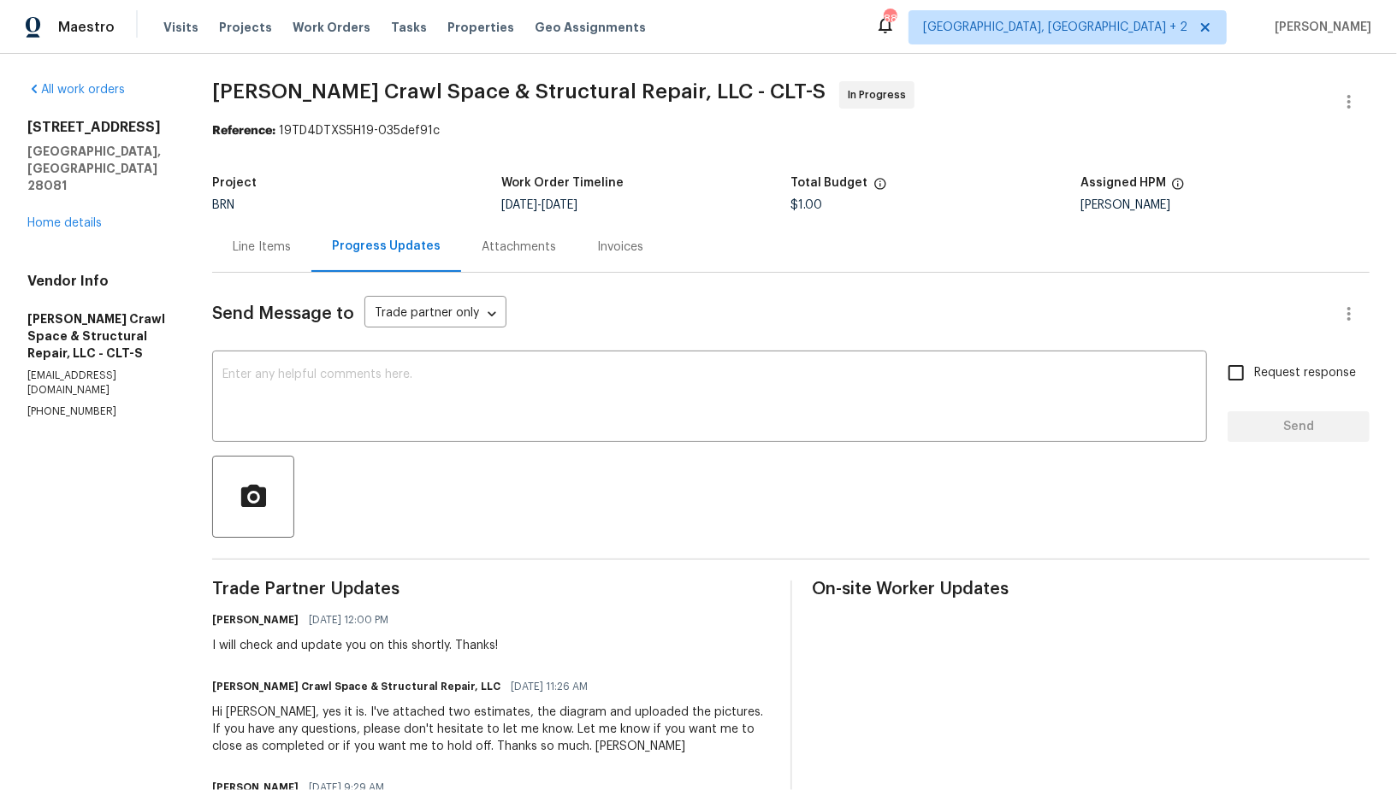
click at [418, 384] on textarea at bounding box center [709, 399] width 974 height 60
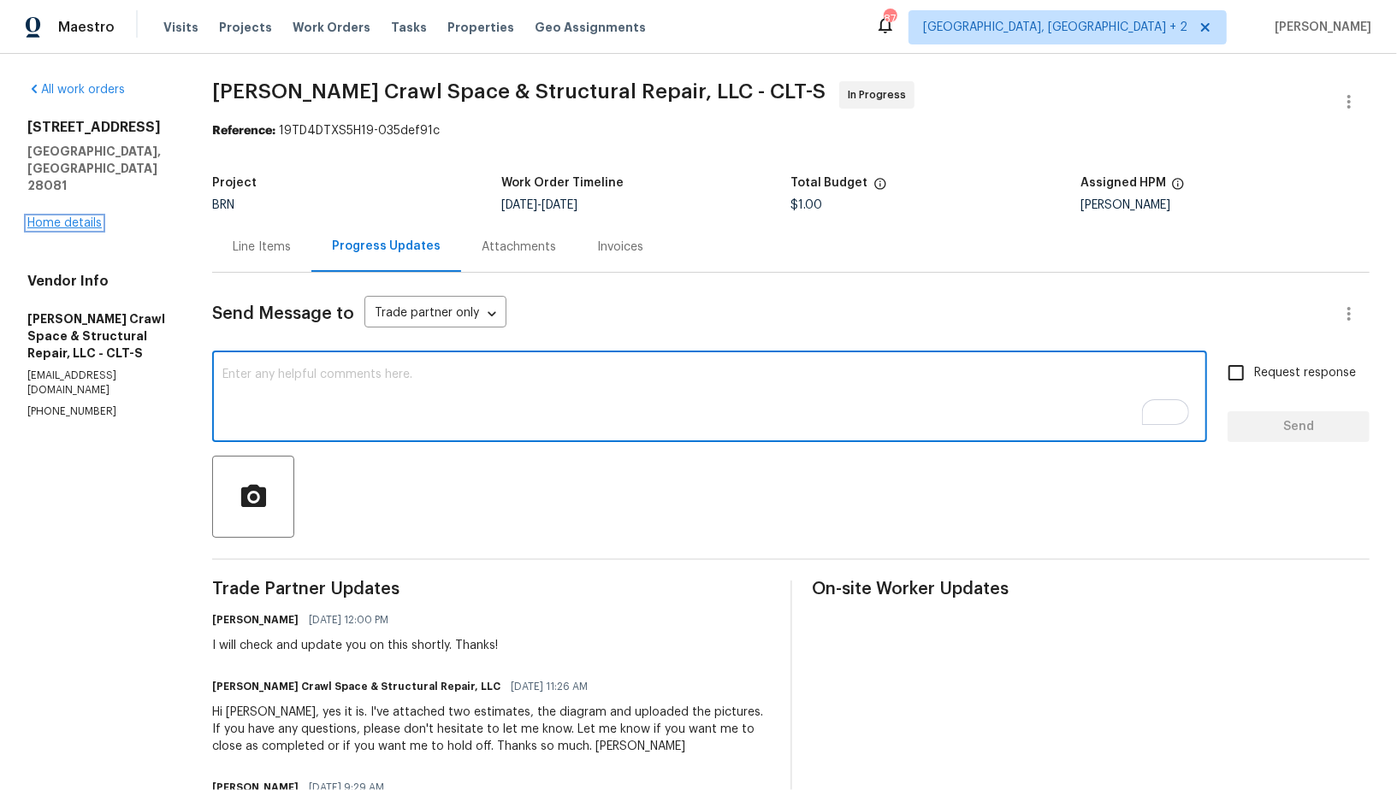
click at [67, 217] on link "Home details" at bounding box center [64, 223] width 74 height 12
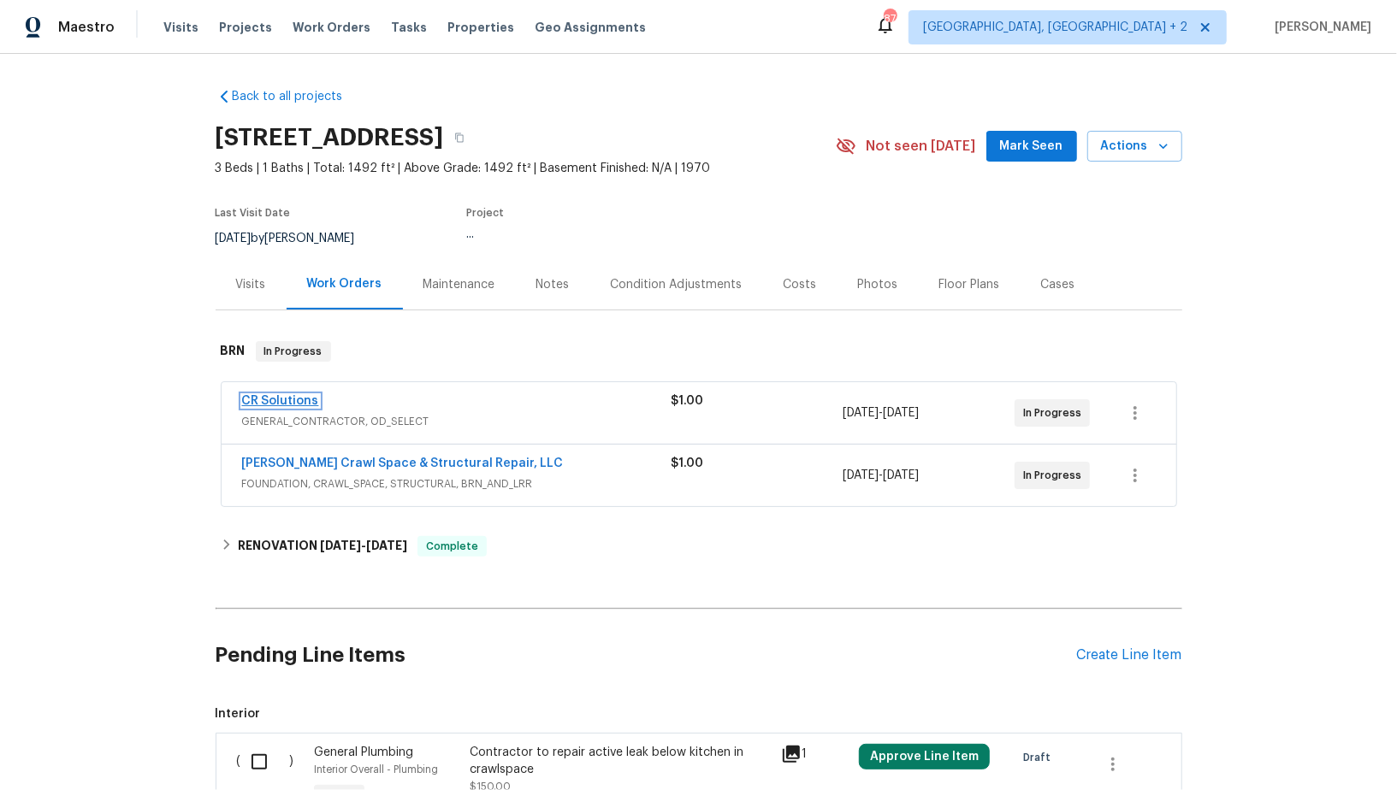
click at [278, 399] on link "CR Solutions" at bounding box center [280, 401] width 77 height 12
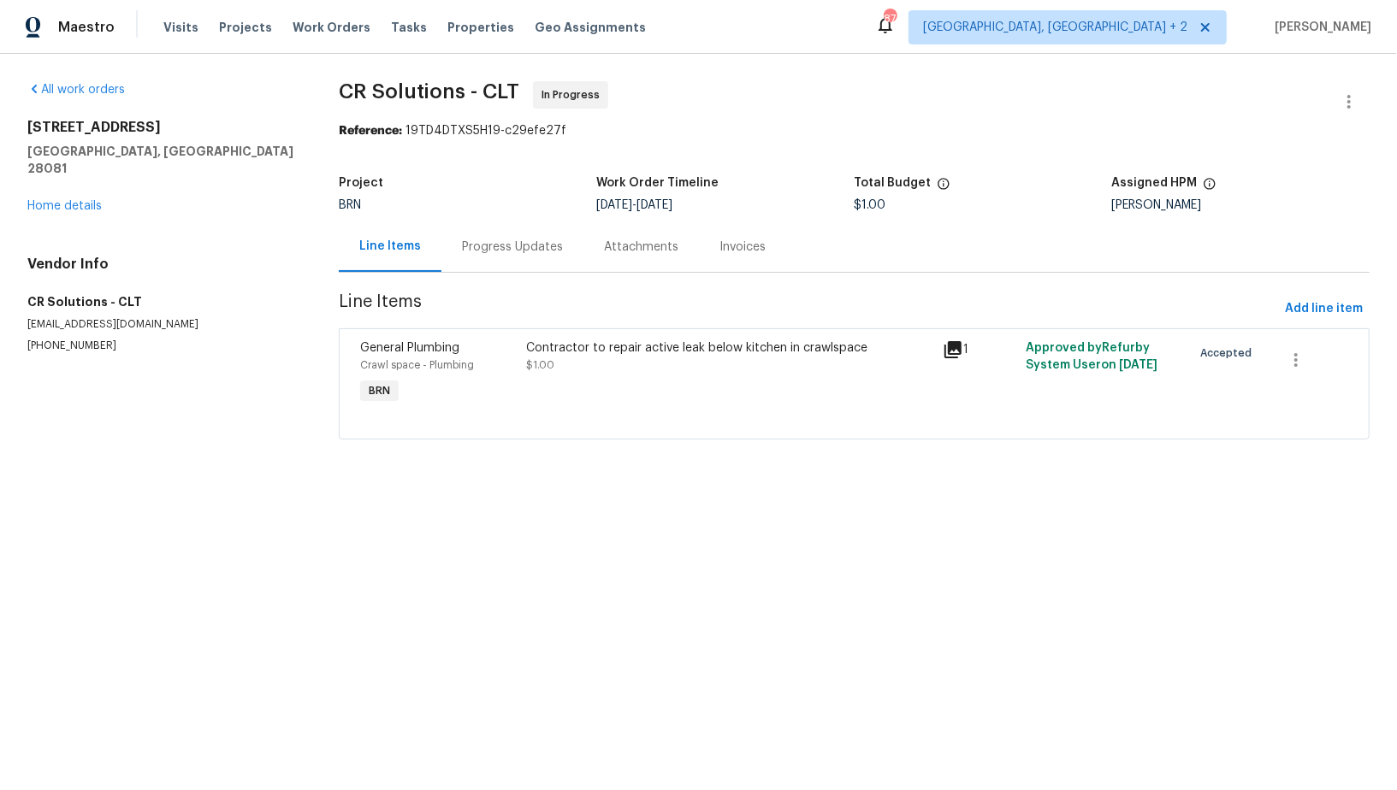
click at [447, 246] on div "Progress Updates" at bounding box center [512, 247] width 142 height 50
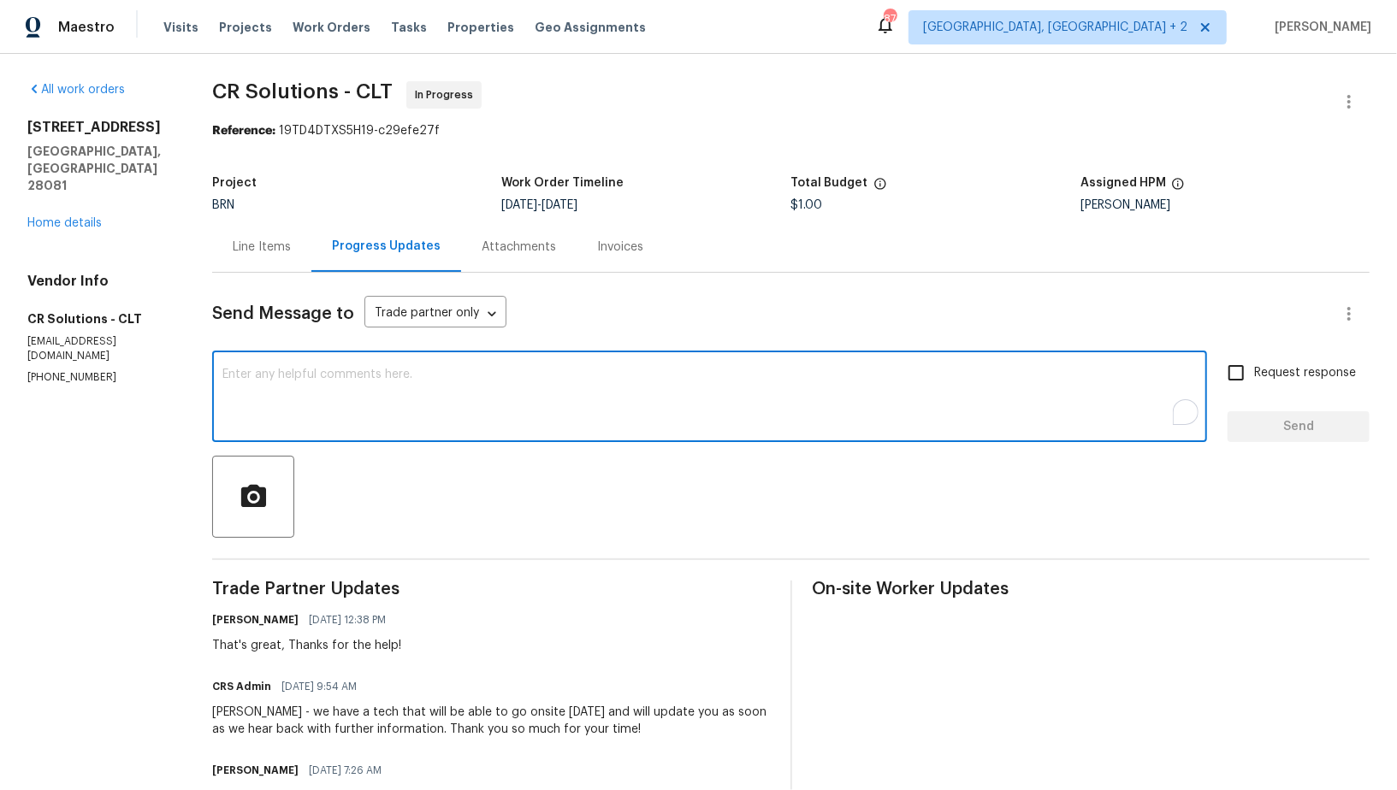
click at [482, 376] on textarea "To enrich screen reader interactions, please activate Accessibility in Grammarl…" at bounding box center [709, 399] width 974 height 60
type textarea "Hi, Just wanted to follow up and check if you have completed the inspection [DA…"
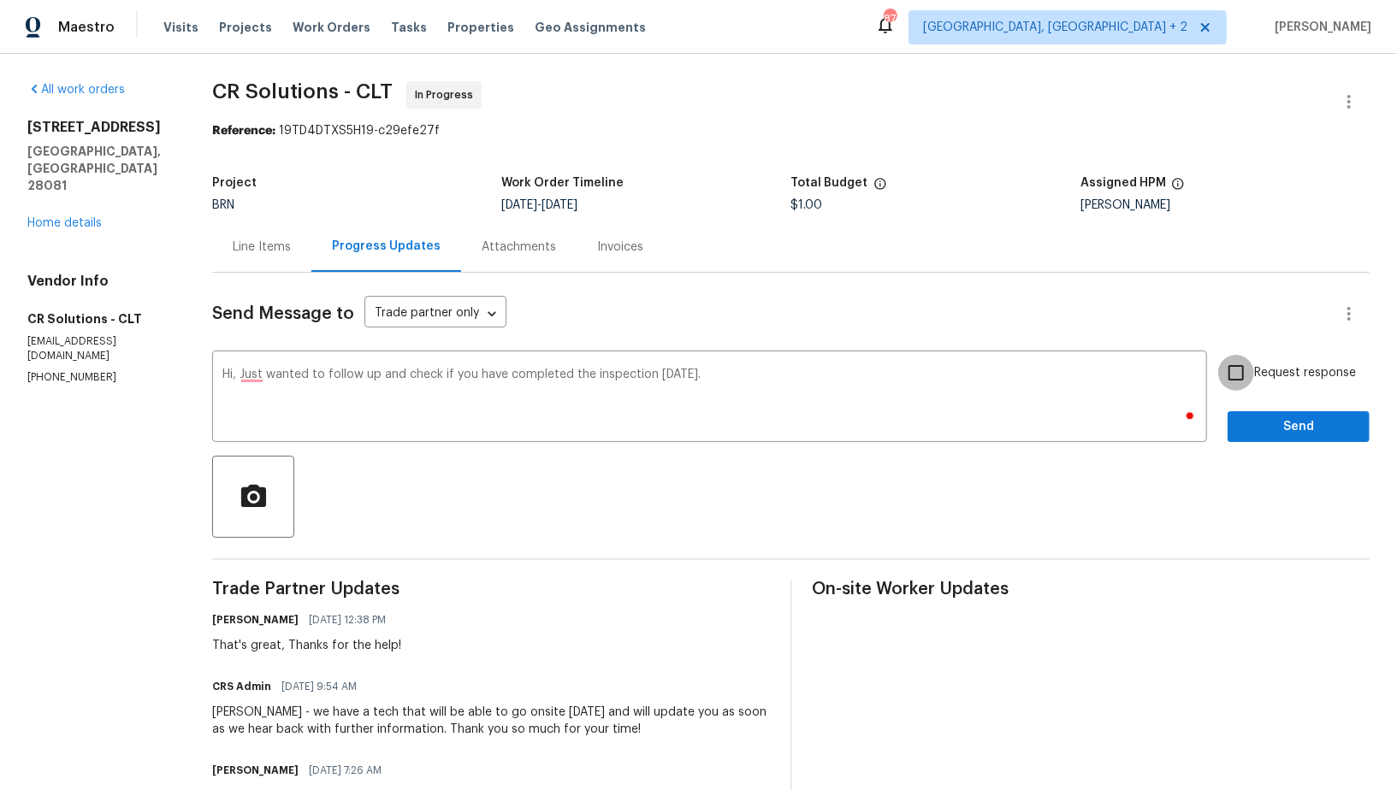
click at [1237, 383] on input "Request response" at bounding box center [1236, 373] width 36 height 36
checkbox input "true"
click at [1257, 424] on span "Send" at bounding box center [1298, 427] width 115 height 21
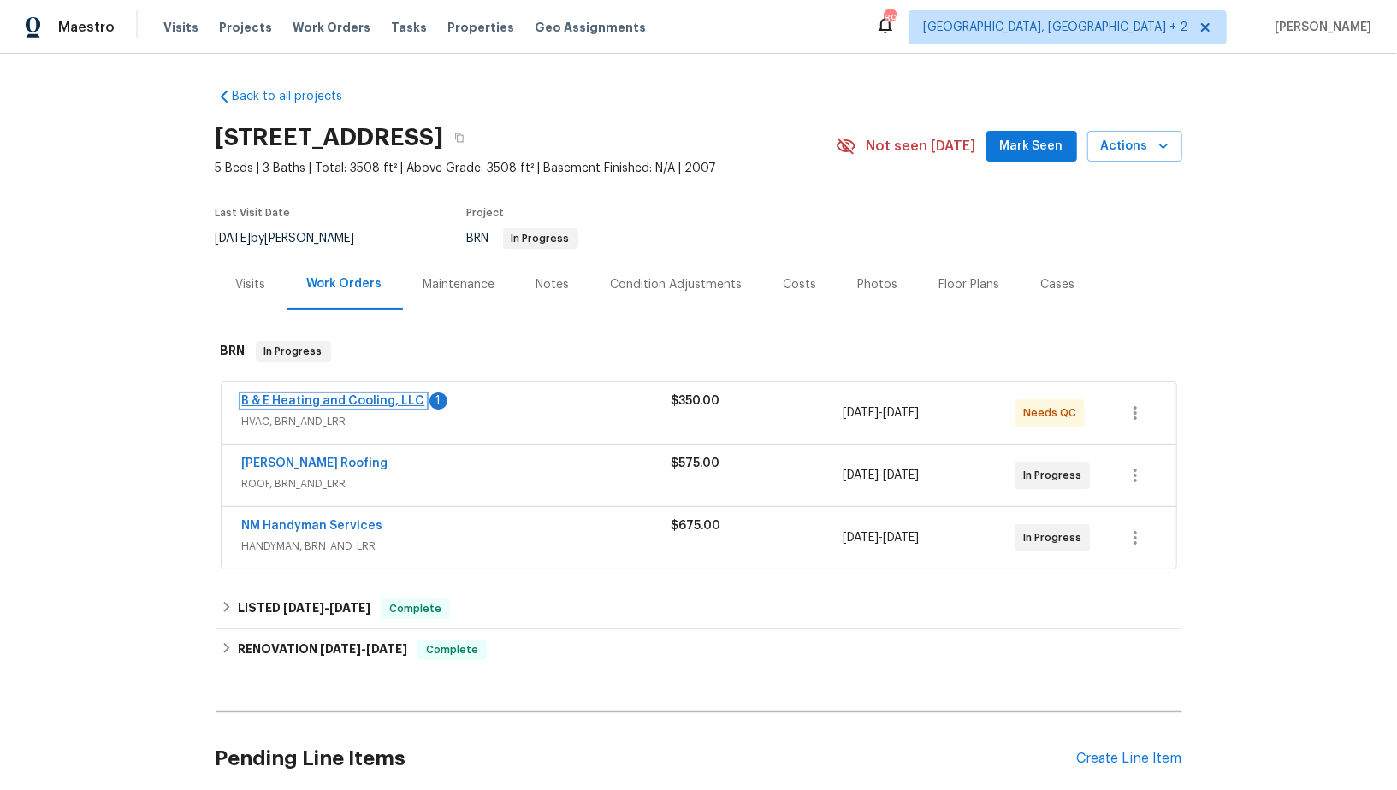
click at [379, 403] on link "B & E Heating and Cooling, LLC" at bounding box center [333, 401] width 183 height 12
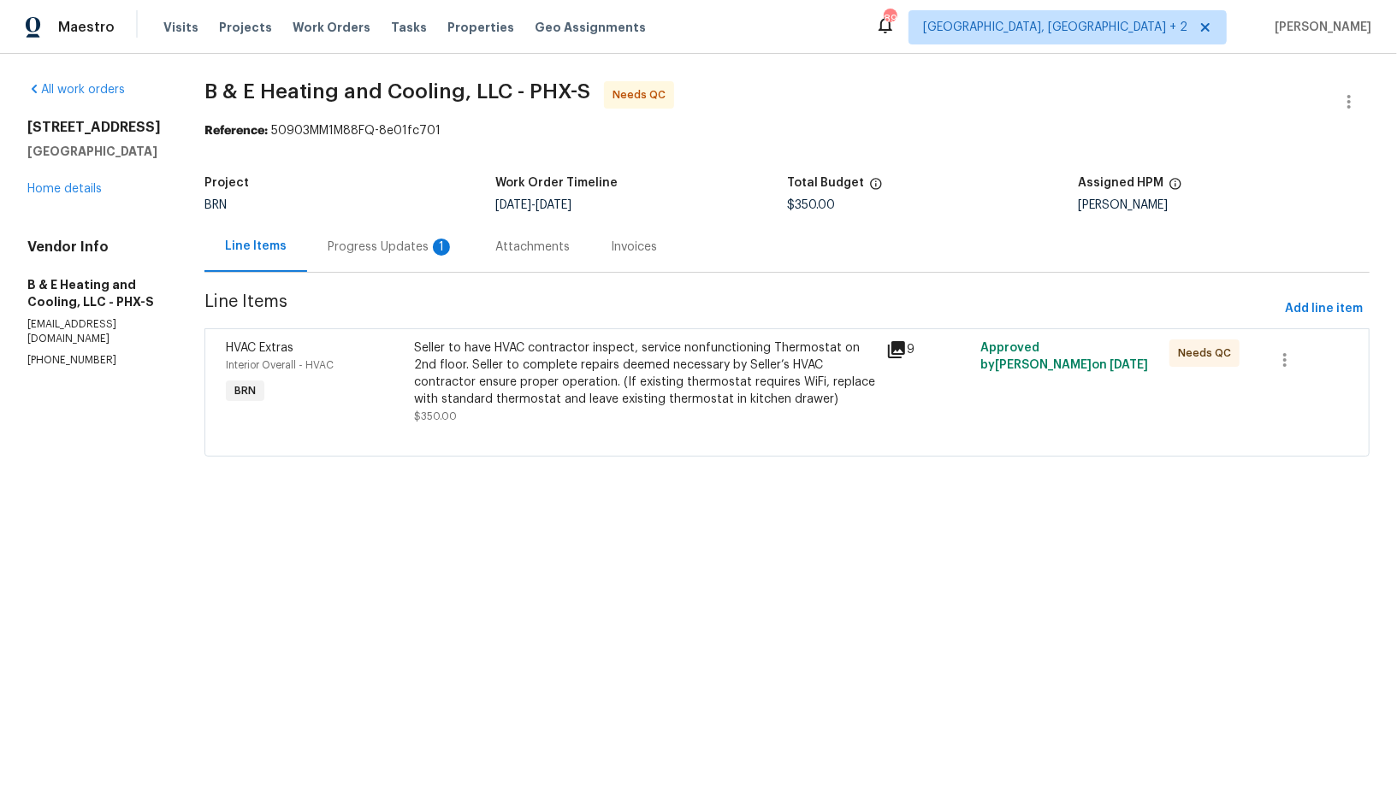
click at [544, 390] on div "Seller to have HVAC contractor inspect, service nonfunctioning Thermostat on 2n…" at bounding box center [645, 374] width 462 height 68
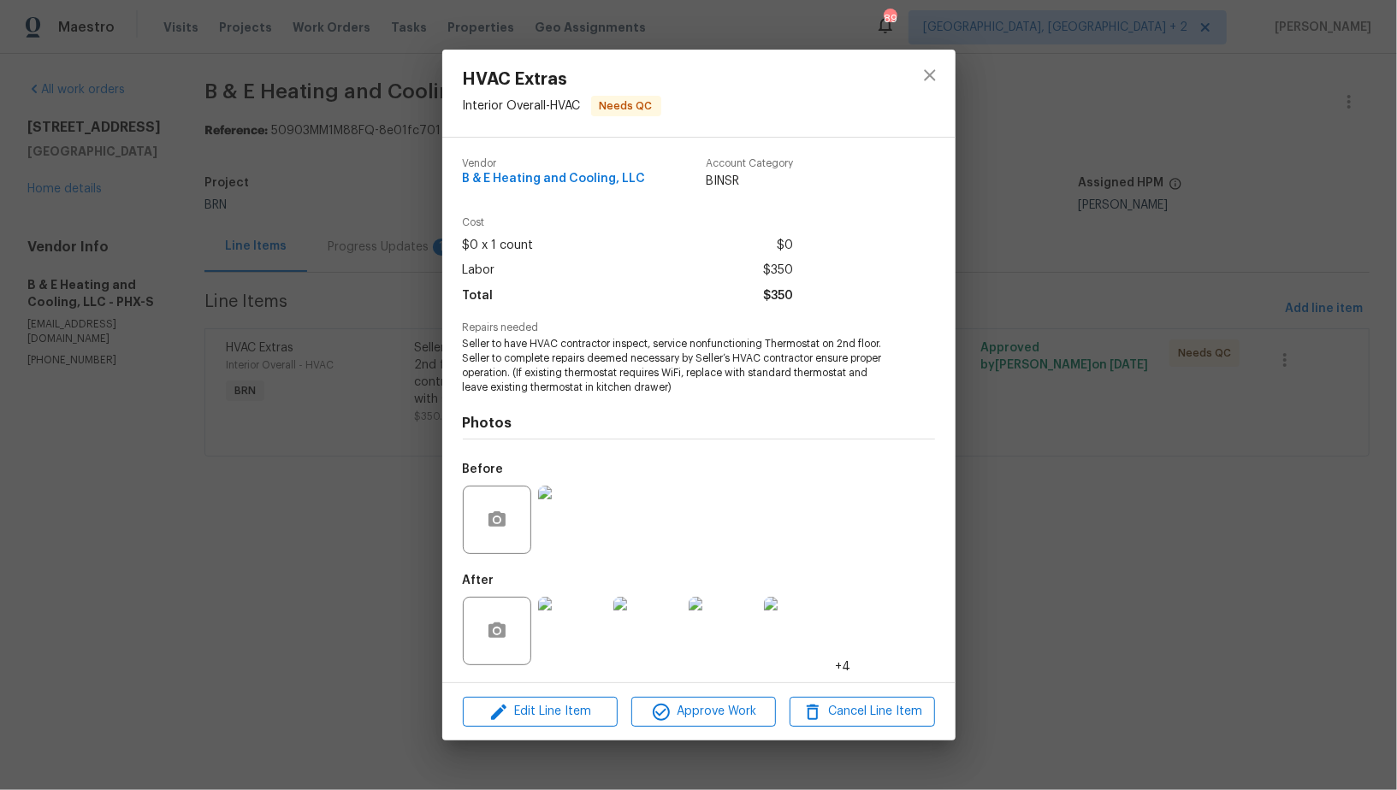
click at [583, 639] on img at bounding box center [572, 631] width 68 height 68
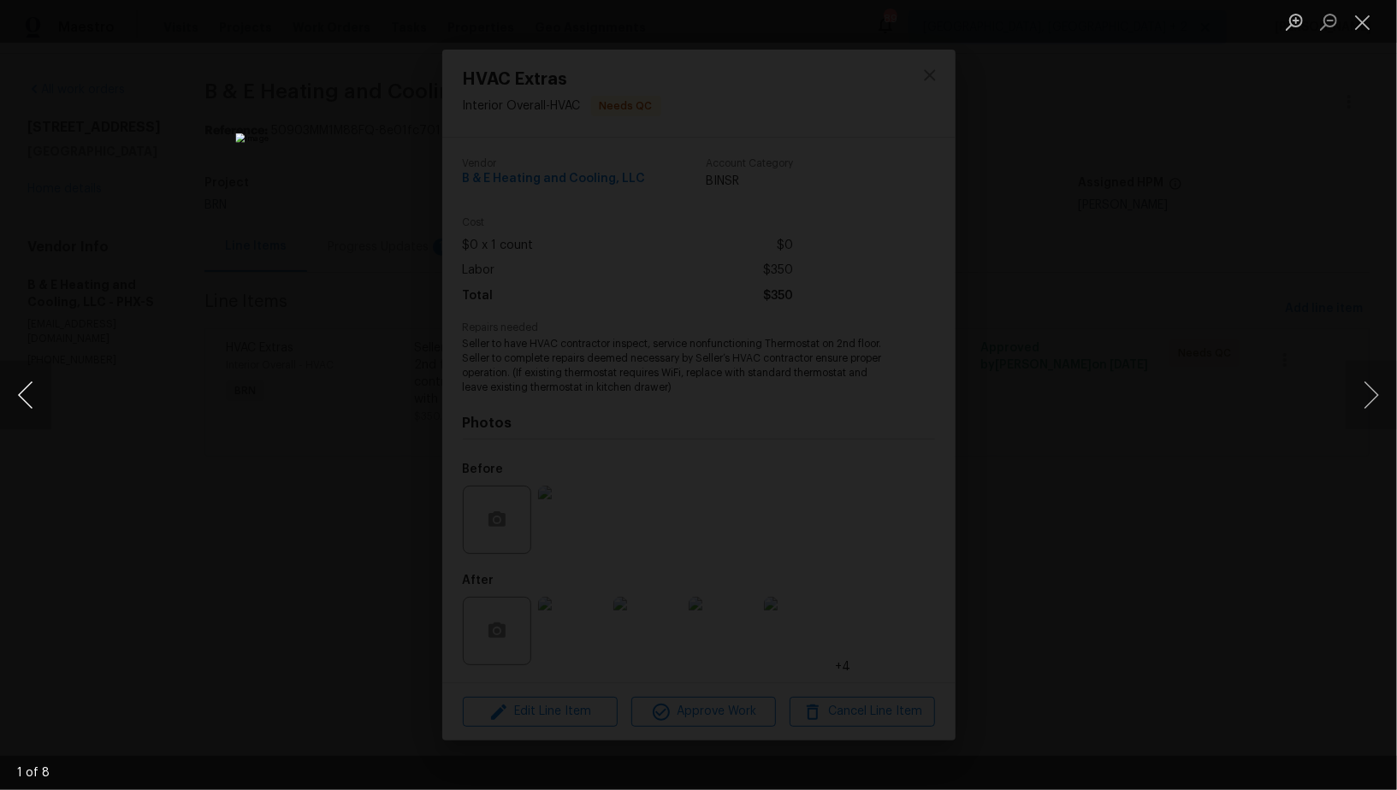
click at [30, 393] on button "Previous image" at bounding box center [25, 395] width 51 height 68
click at [16, 389] on button "Previous image" at bounding box center [25, 395] width 51 height 68
click at [288, 441] on div "Lightbox" at bounding box center [698, 395] width 1397 height 790
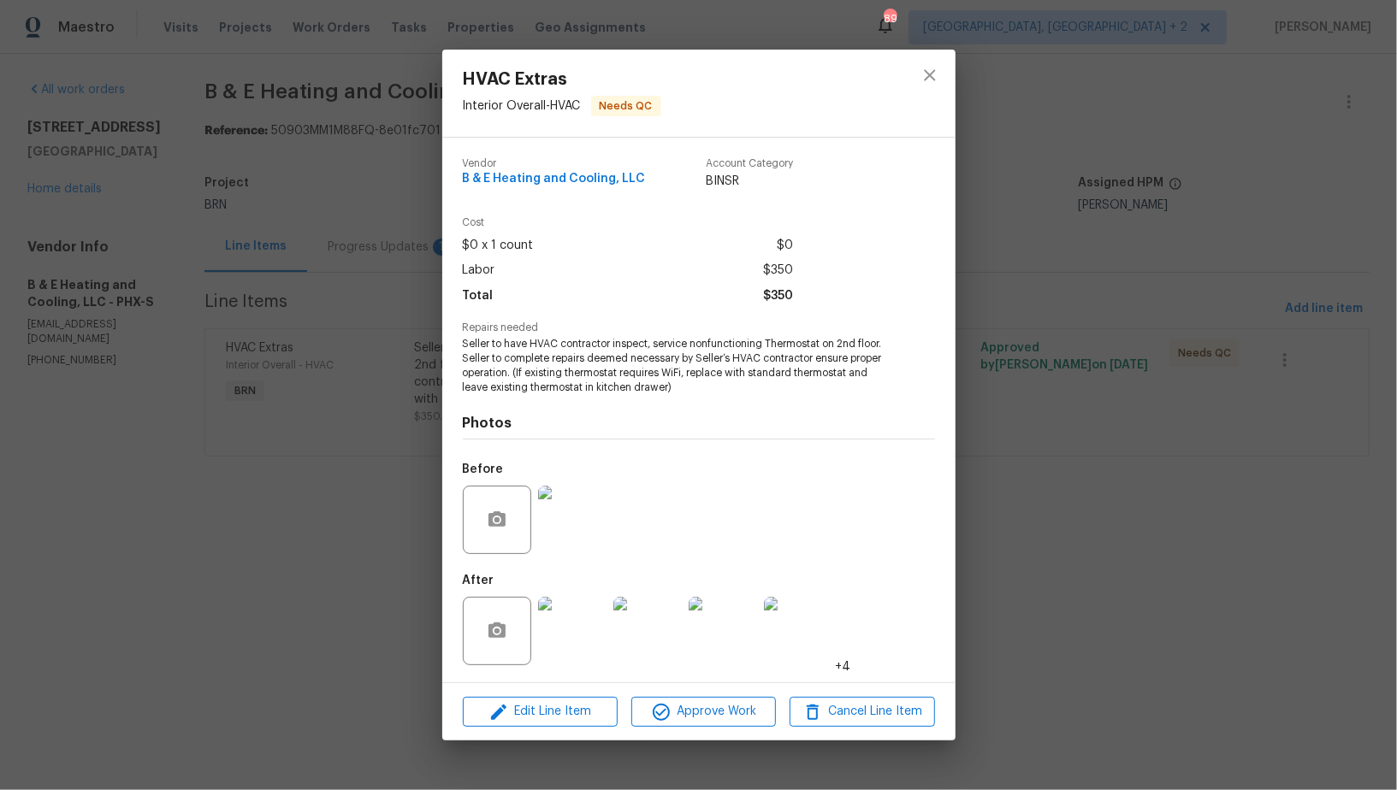
click at [287, 441] on div "HVAC Extras Interior Overall - HVAC Needs QC Vendor B & E Heating and Cooling, …" at bounding box center [698, 395] width 1397 height 790
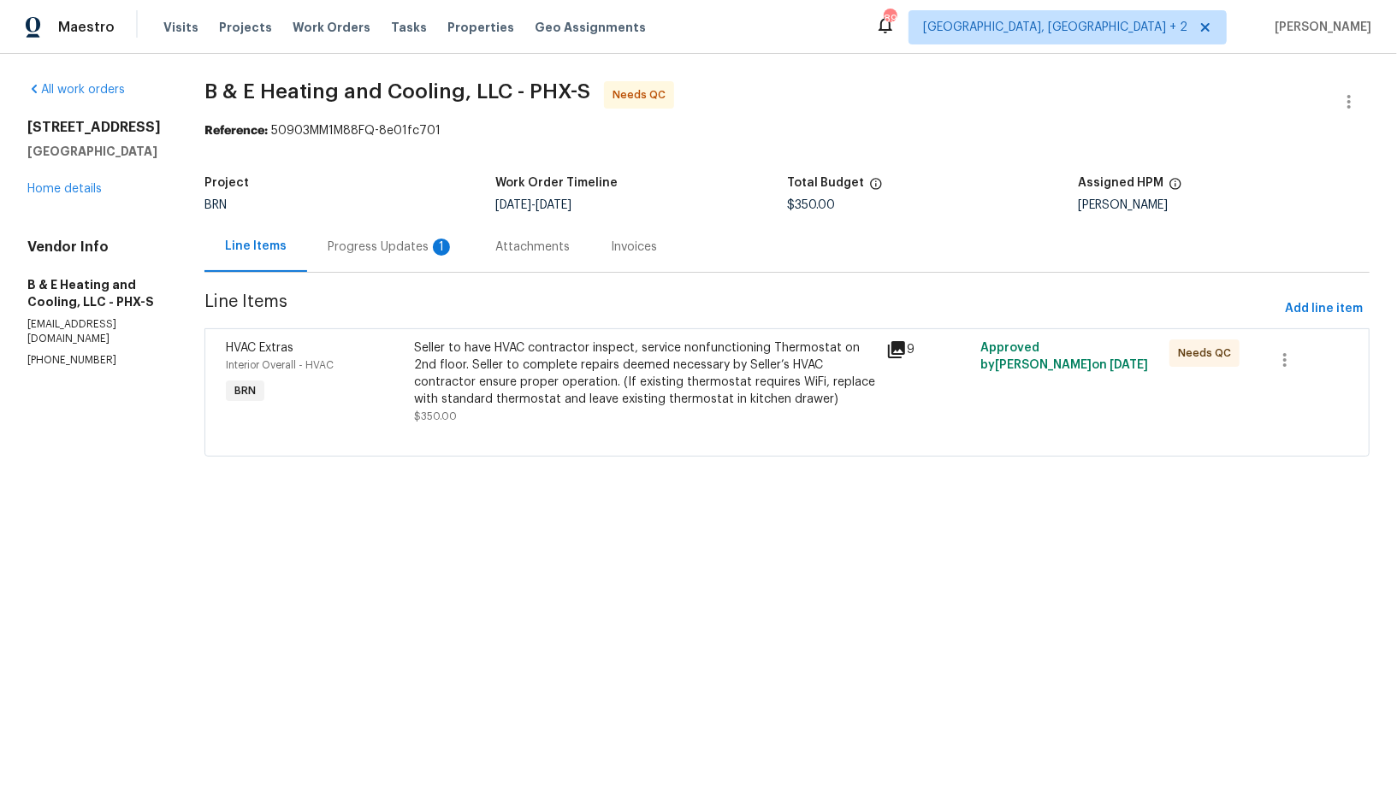
click at [409, 231] on div "Progress Updates 1" at bounding box center [391, 247] width 168 height 50
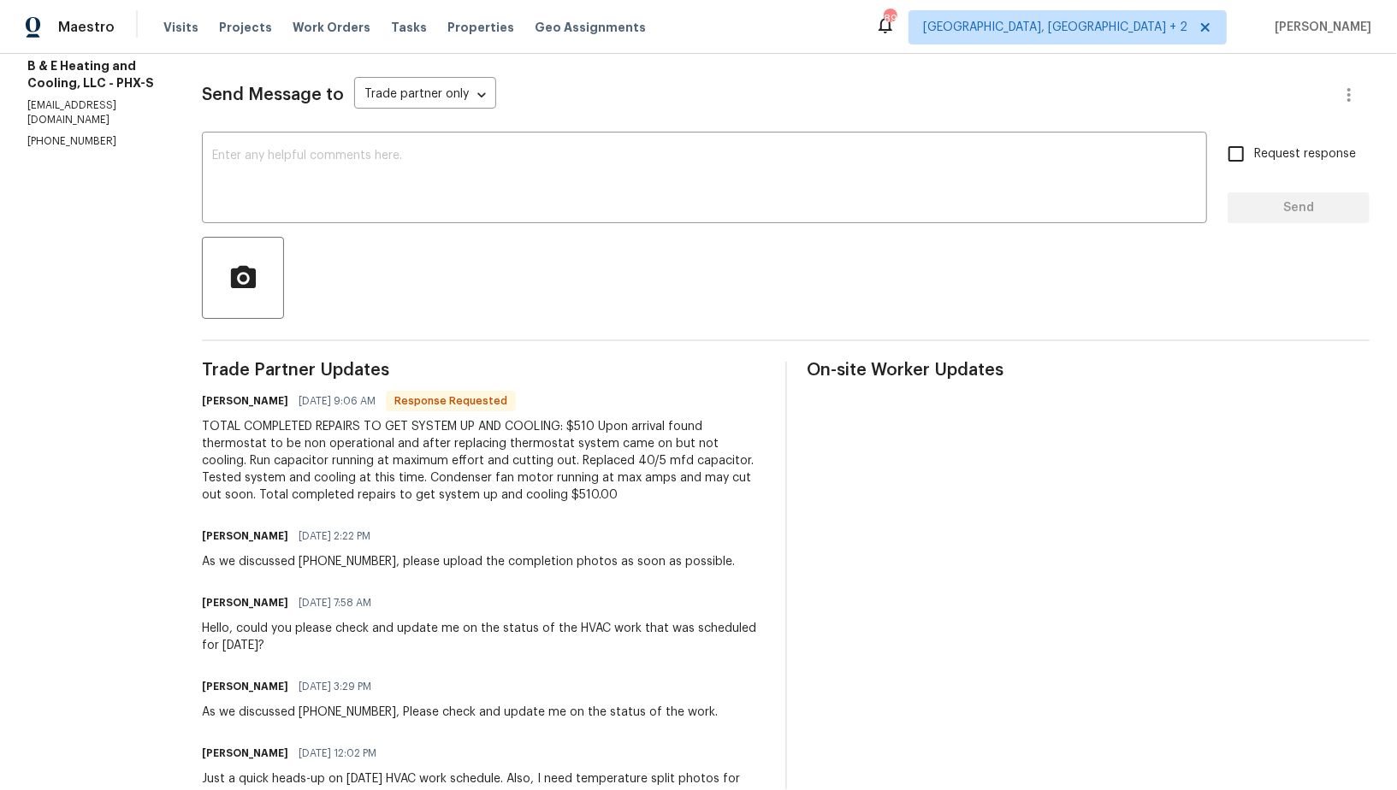
scroll to position [209, 0]
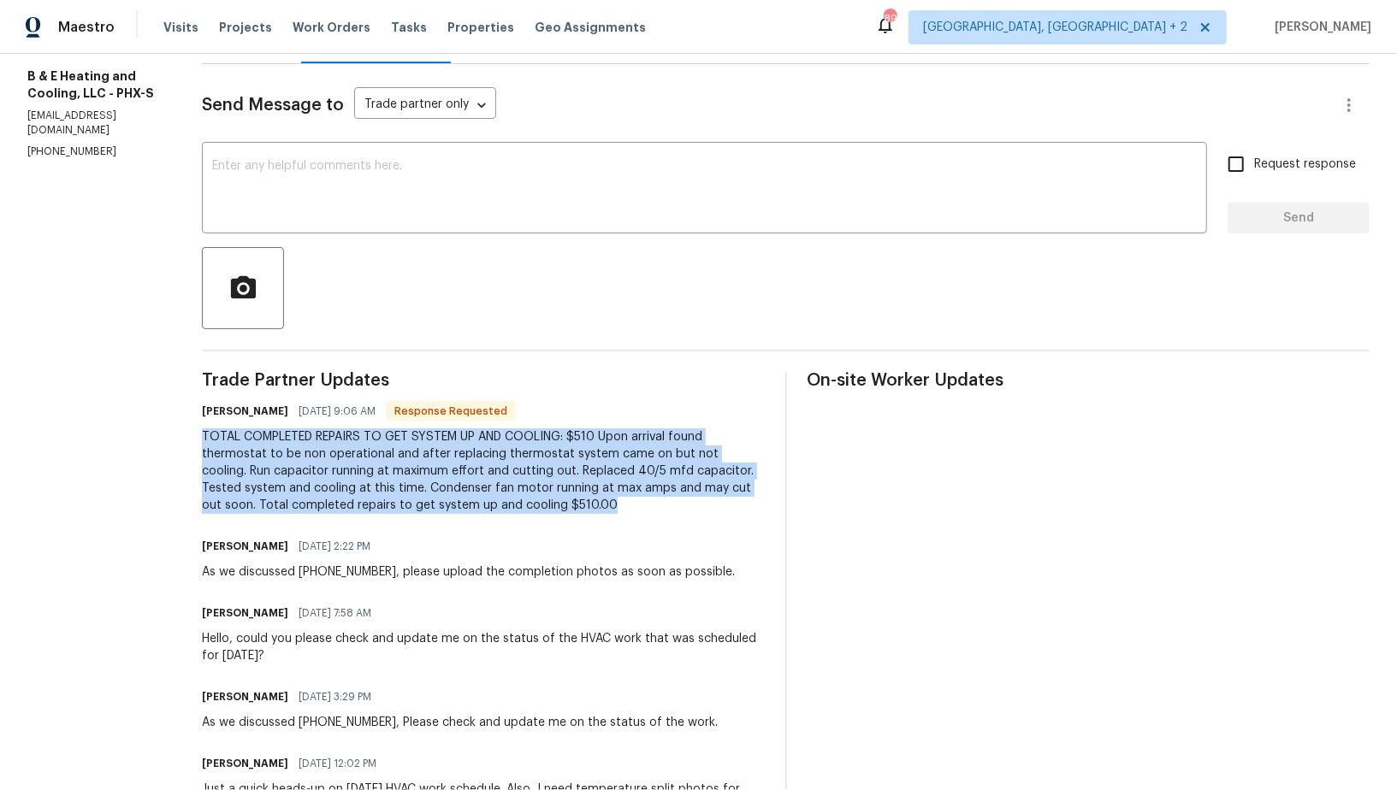
drag, startPoint x: 217, startPoint y: 438, endPoint x: 578, endPoint y: 512, distance: 368.6
click at [578, 512] on div "TOTAL COMPLETED REPAIRS TO GET SYSTEM UP AND COOLING: $510 Upon arrival found t…" at bounding box center [483, 472] width 563 height 86
copy div "TOTAL COMPLETED REPAIRS TO GET SYSTEM UP AND COOLING: $510 Upon arrival found t…"
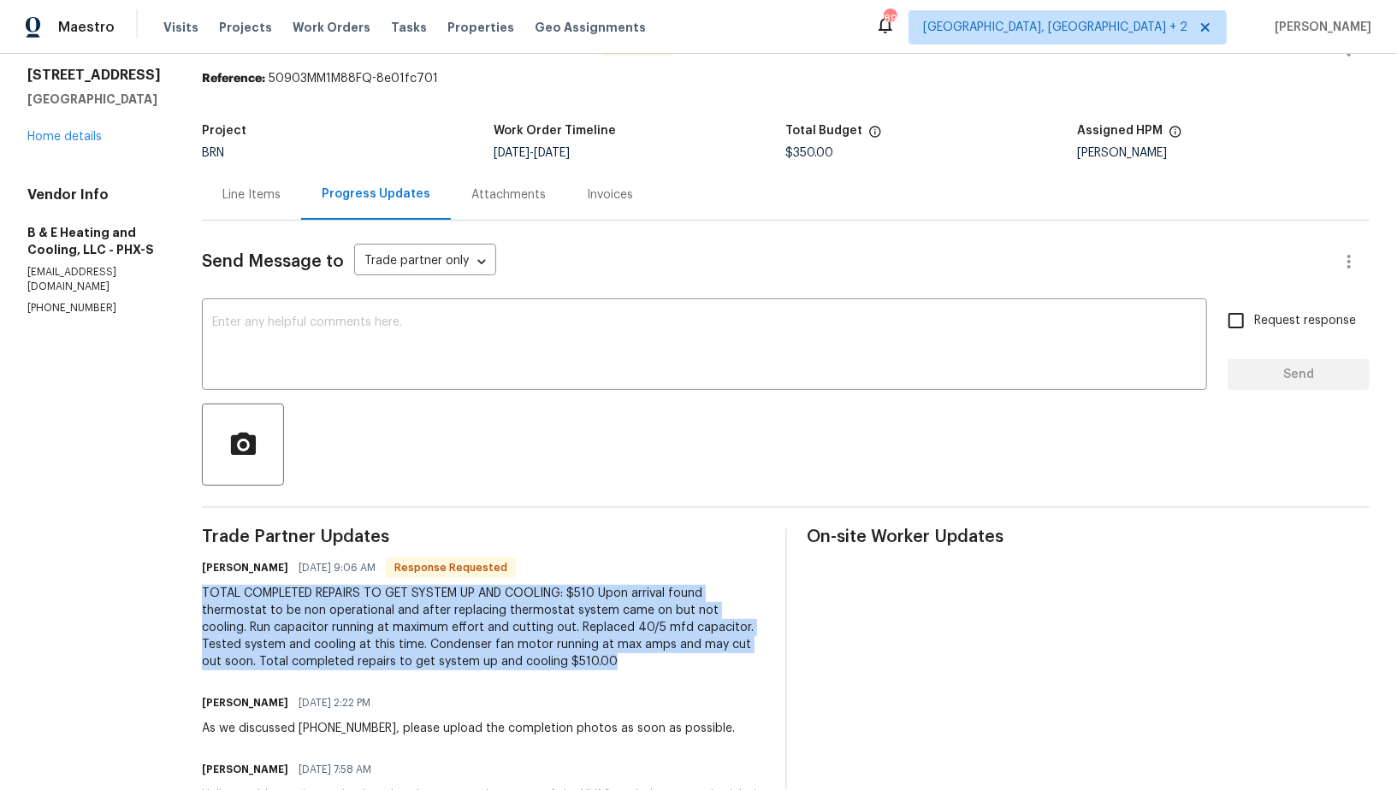
scroll to position [0, 0]
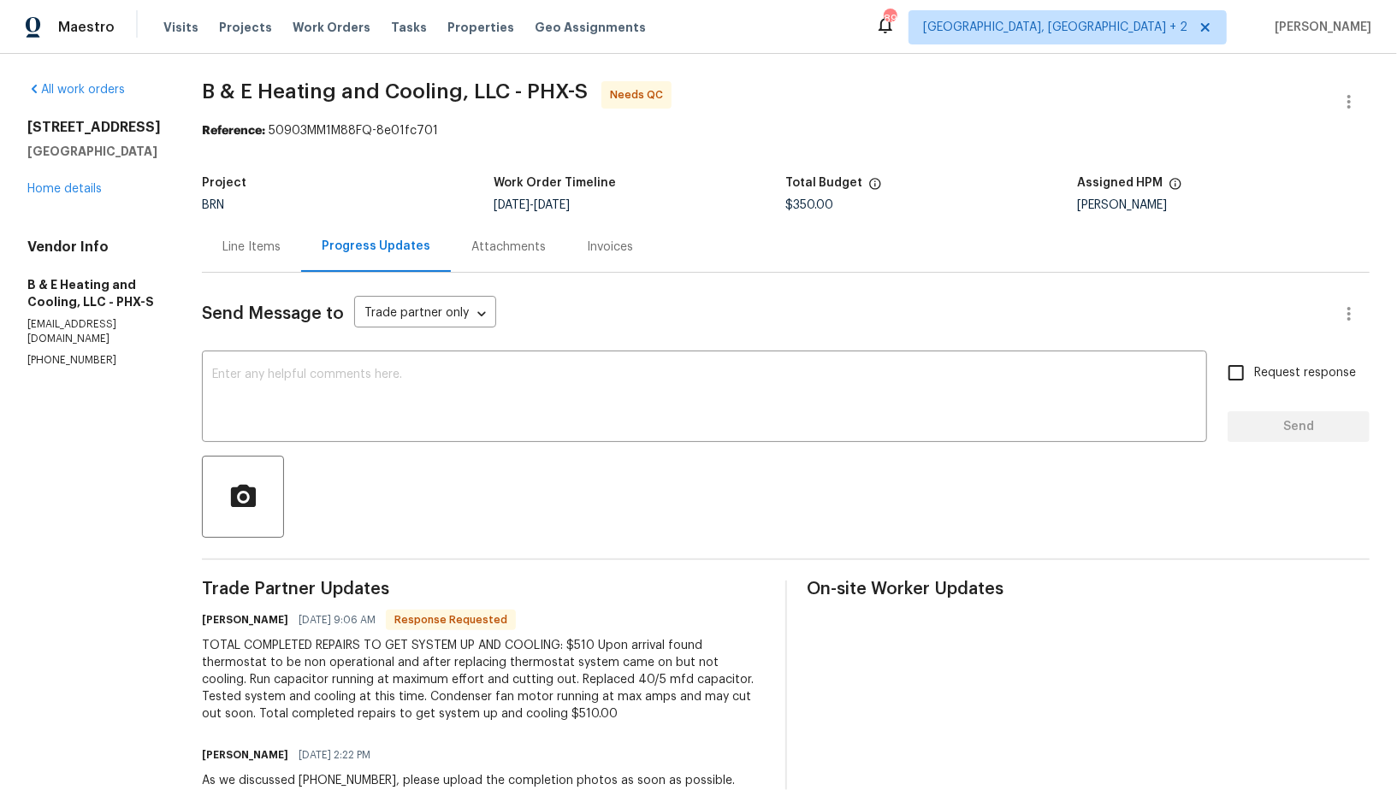
click at [271, 257] on div "Line Items" at bounding box center [251, 247] width 99 height 50
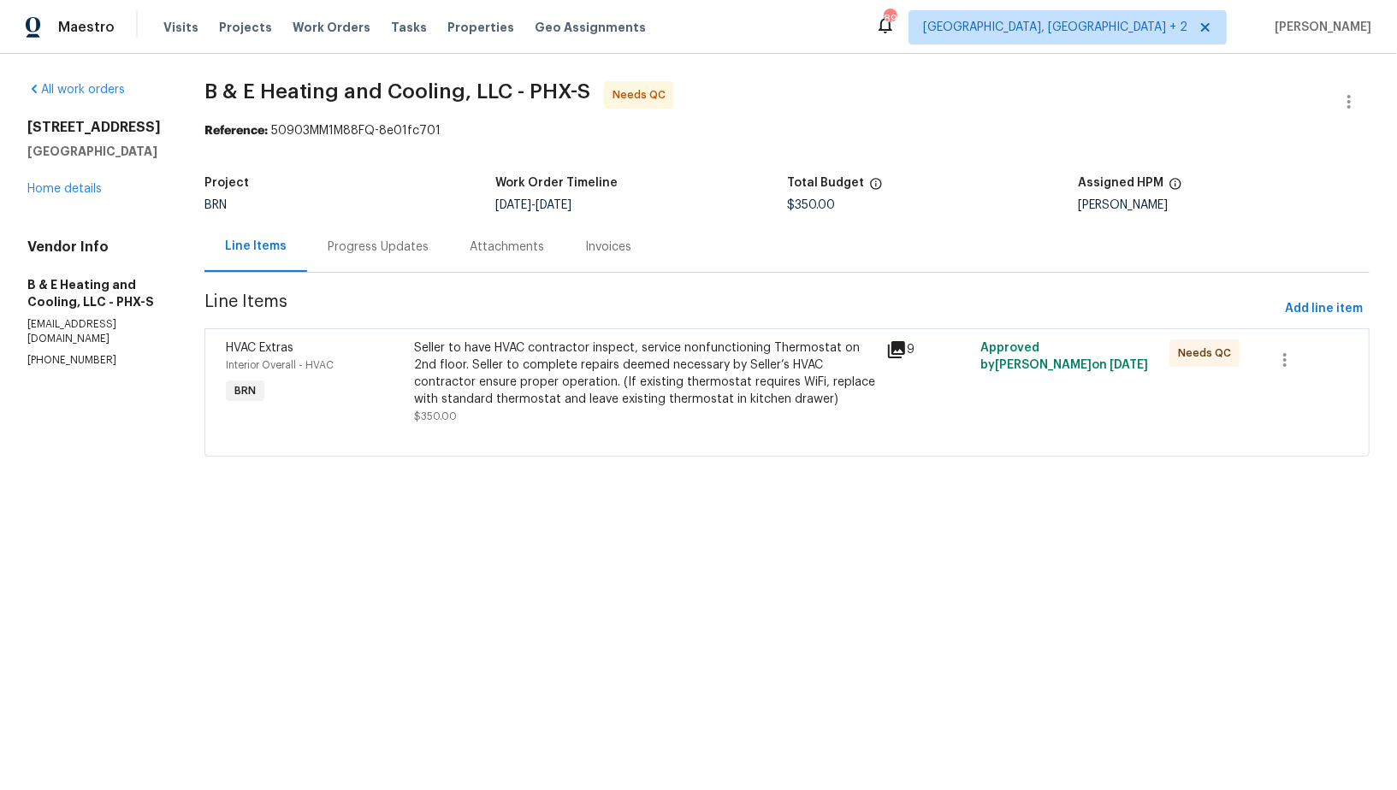
click at [517, 399] on div "Seller to have HVAC contractor inspect, service nonfunctioning Thermostat on 2n…" at bounding box center [645, 374] width 462 height 68
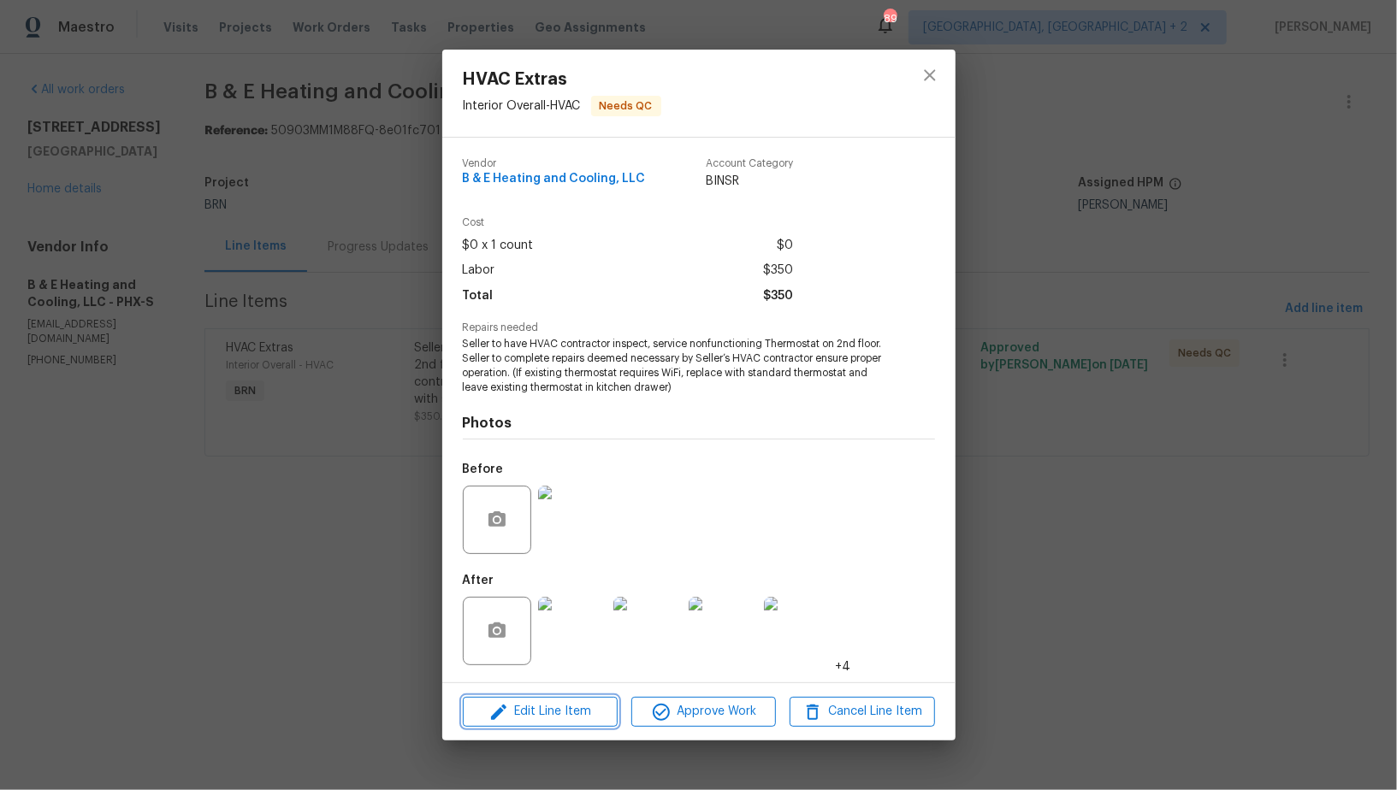
click at [557, 714] on span "Edit Line Item" at bounding box center [540, 711] width 145 height 21
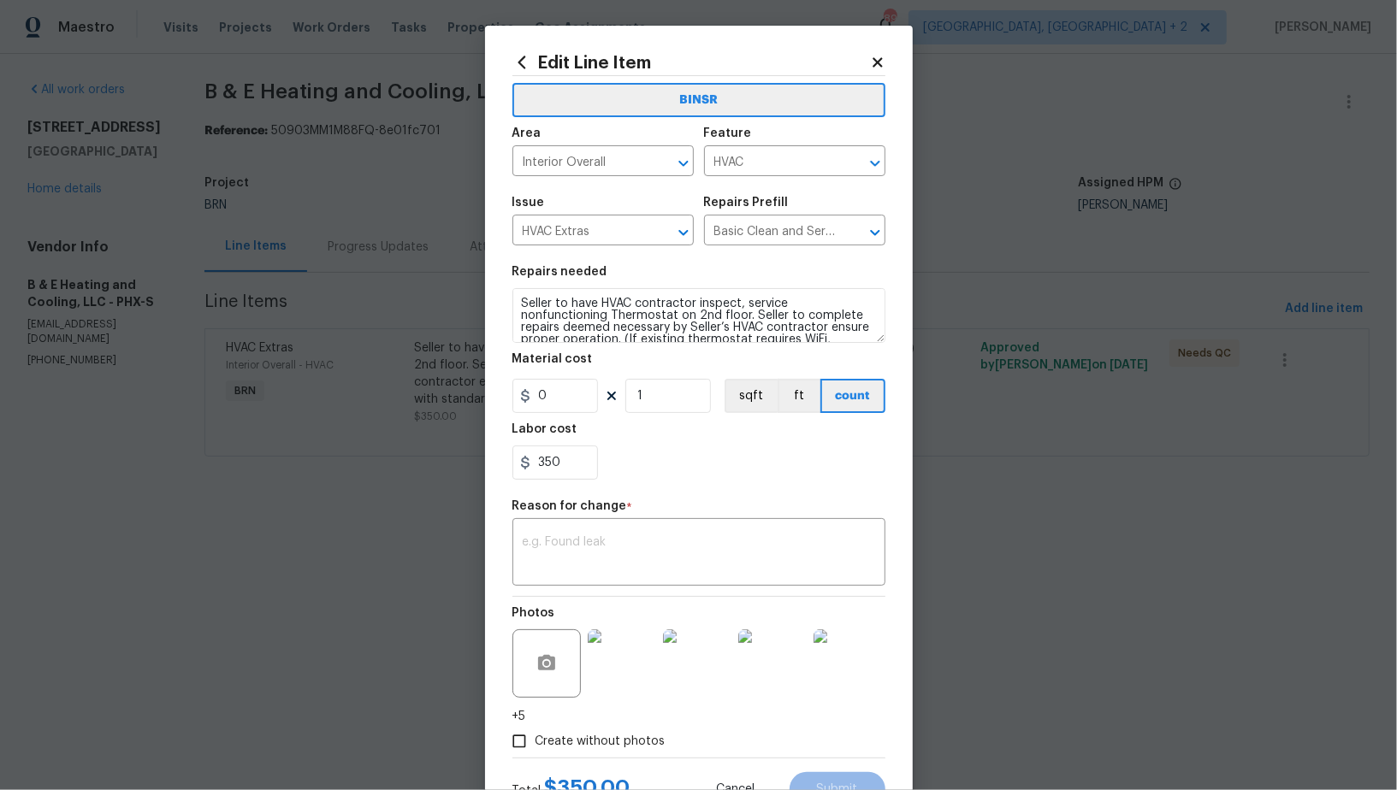
click at [563, 481] on section "Repairs needed Seller to have HVAC contractor inspect, service nonfunctioning T…" at bounding box center [698, 373] width 373 height 234
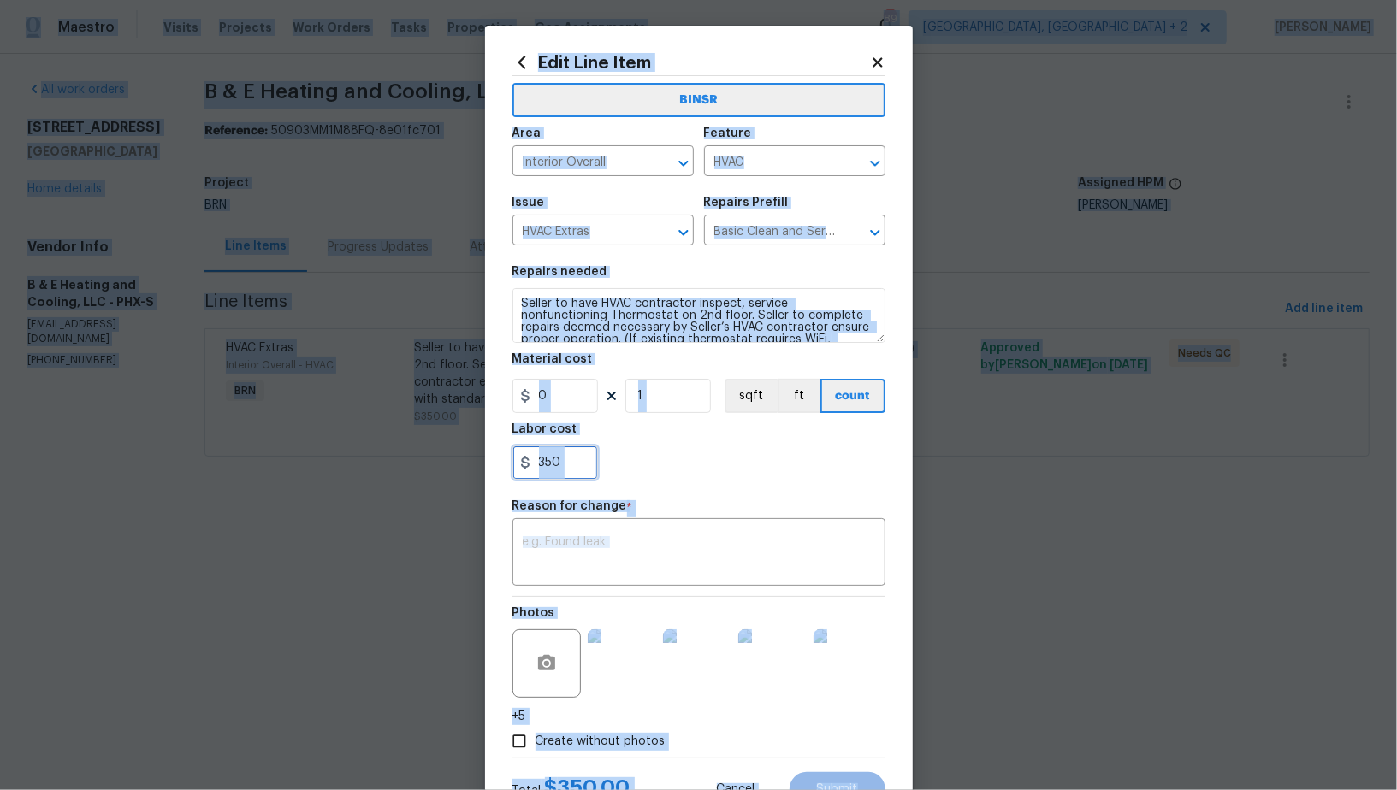
click at [567, 465] on input "350" at bounding box center [555, 463] width 86 height 34
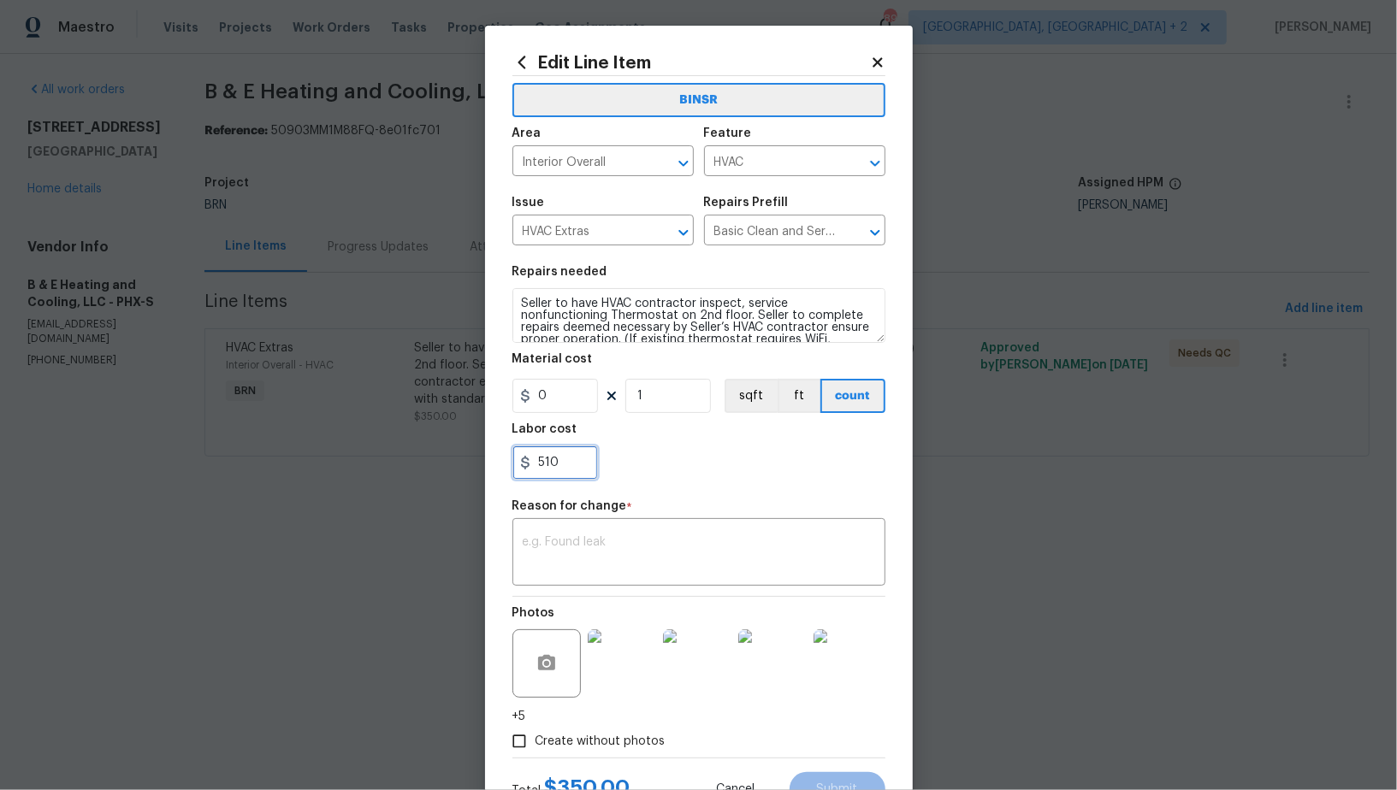
type input "510"
click at [595, 555] on textarea at bounding box center [699, 554] width 352 height 36
paste textarea "(PR) Updated per vendors final cost."
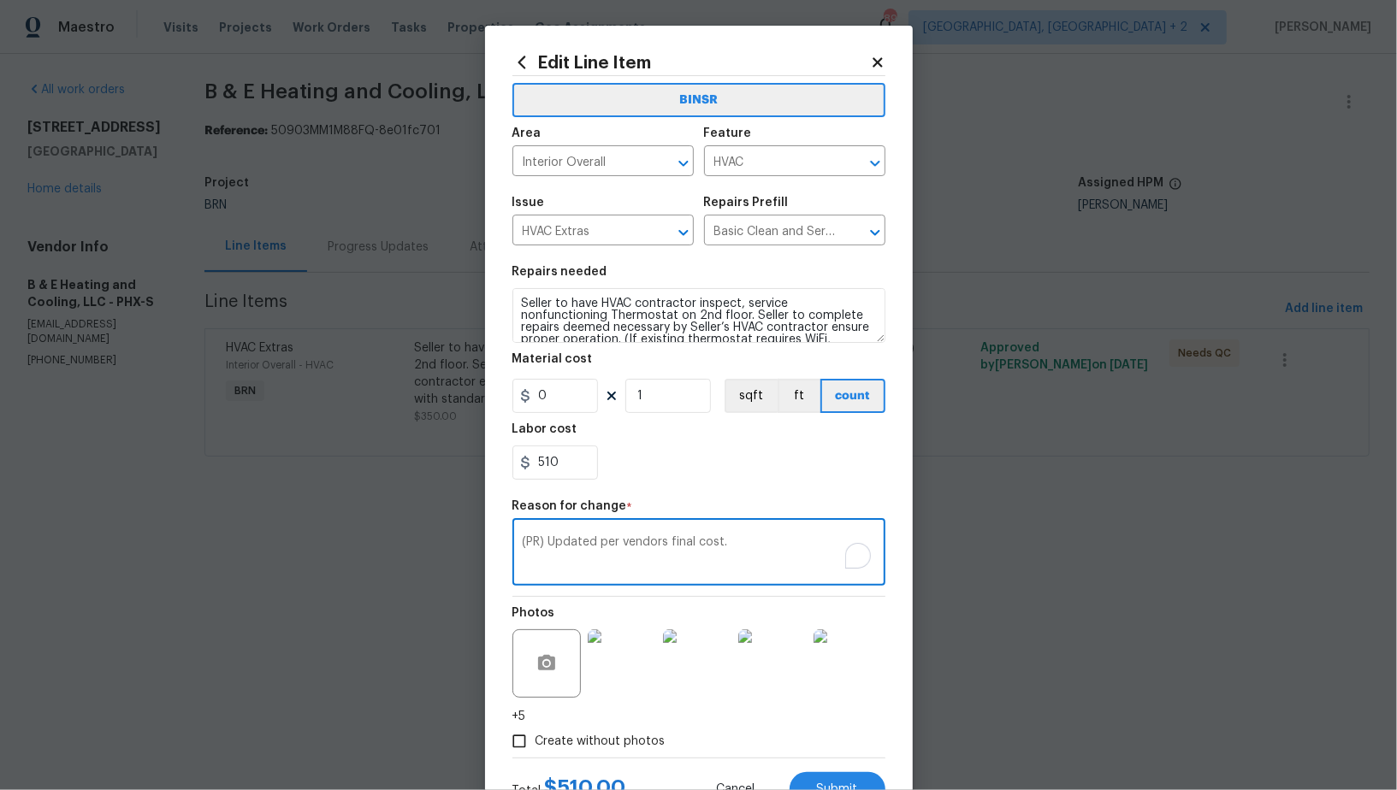
scroll to position [68, 0]
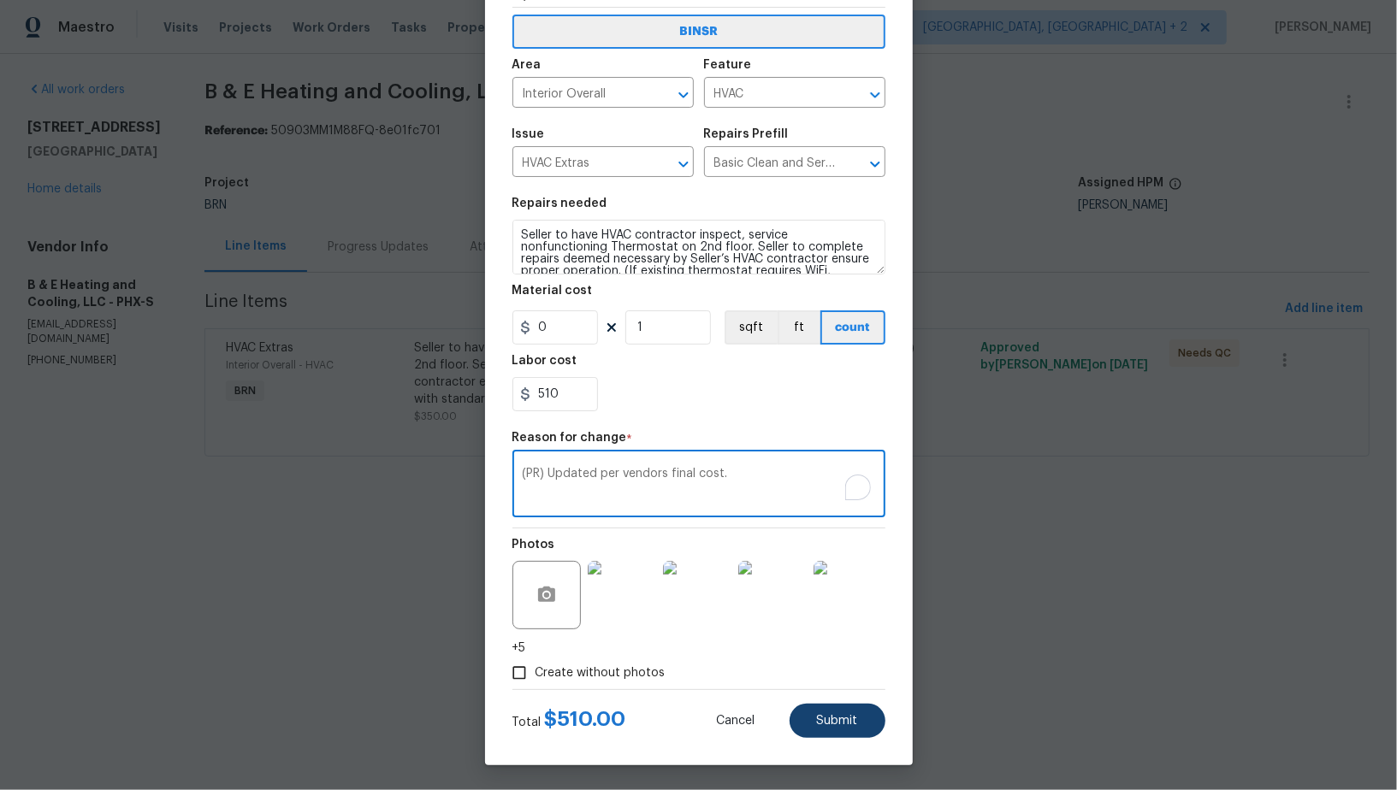
type textarea "(PR) Updated per vendors final cost."
click at [860, 719] on button "Submit" at bounding box center [838, 721] width 96 height 34
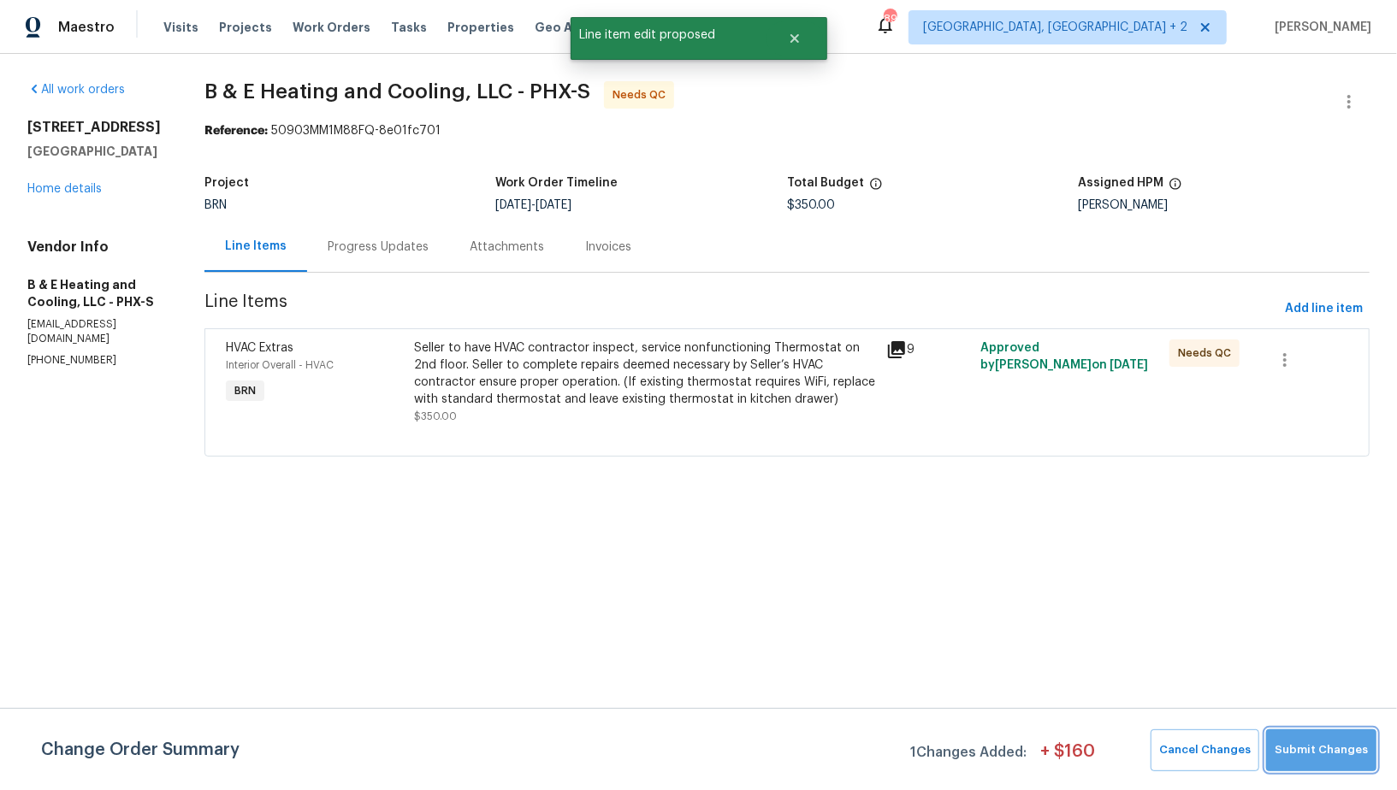
scroll to position [0, 0]
click at [1329, 744] on span "Submit Changes" at bounding box center [1321, 751] width 93 height 20
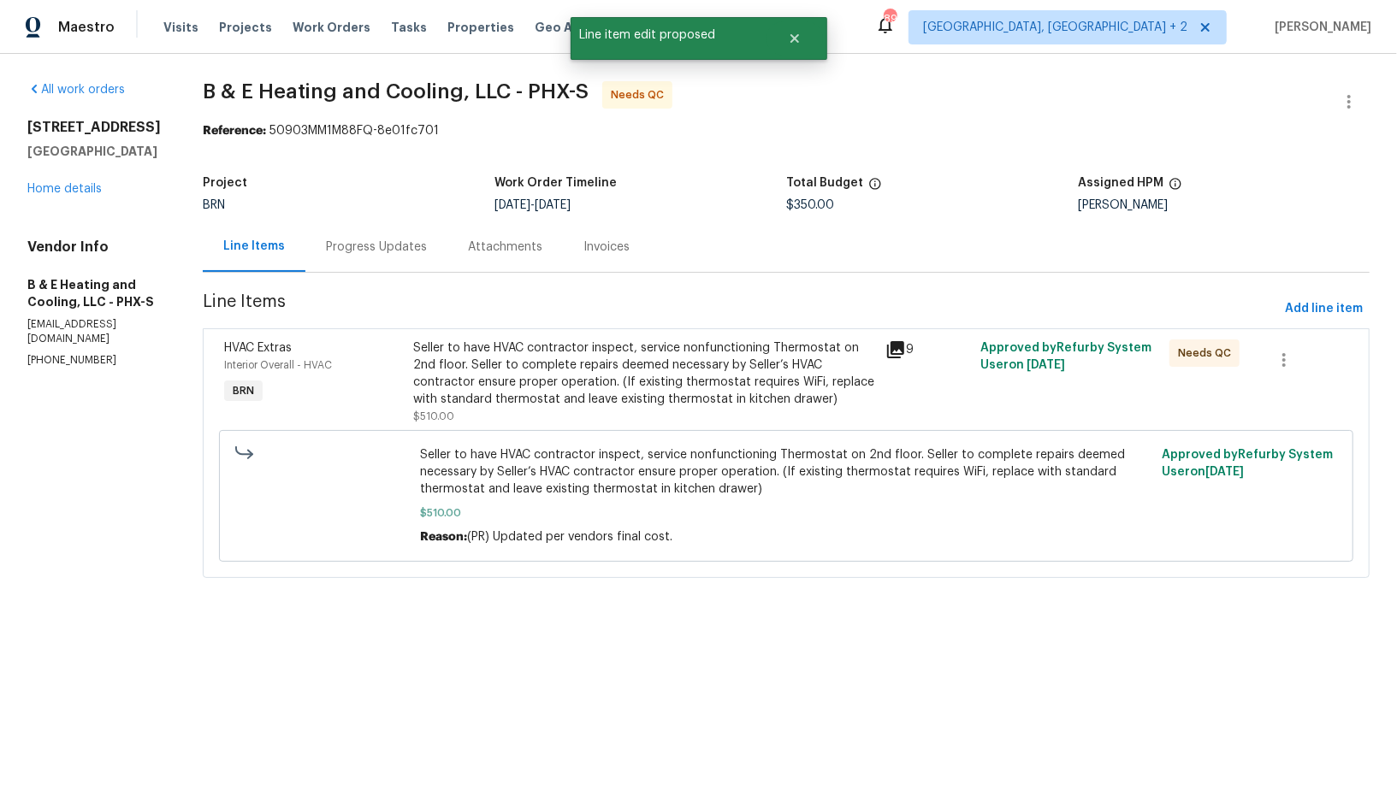
click at [380, 246] on div "Progress Updates" at bounding box center [376, 247] width 101 height 17
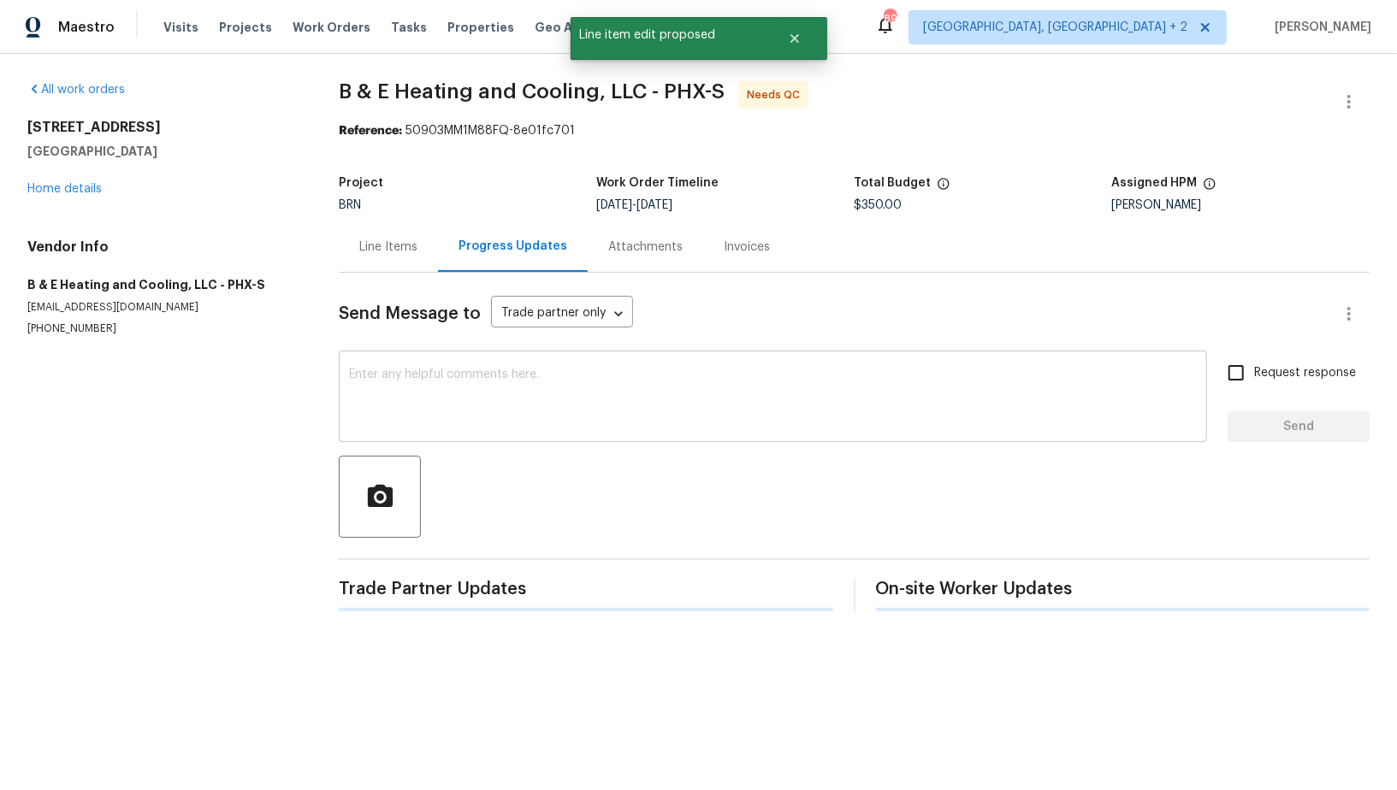
click at [411, 404] on textarea at bounding box center [773, 399] width 848 height 60
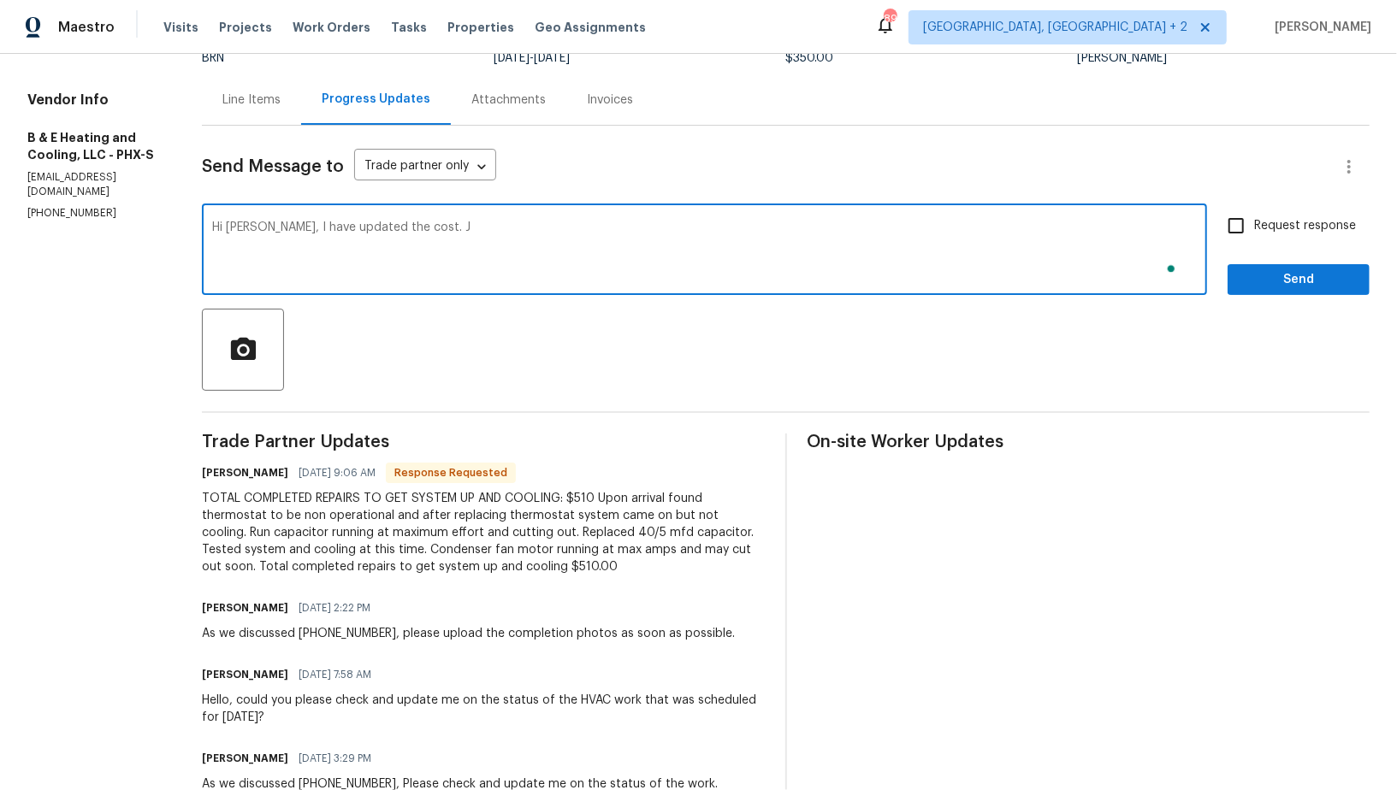
scroll to position [140, 0]
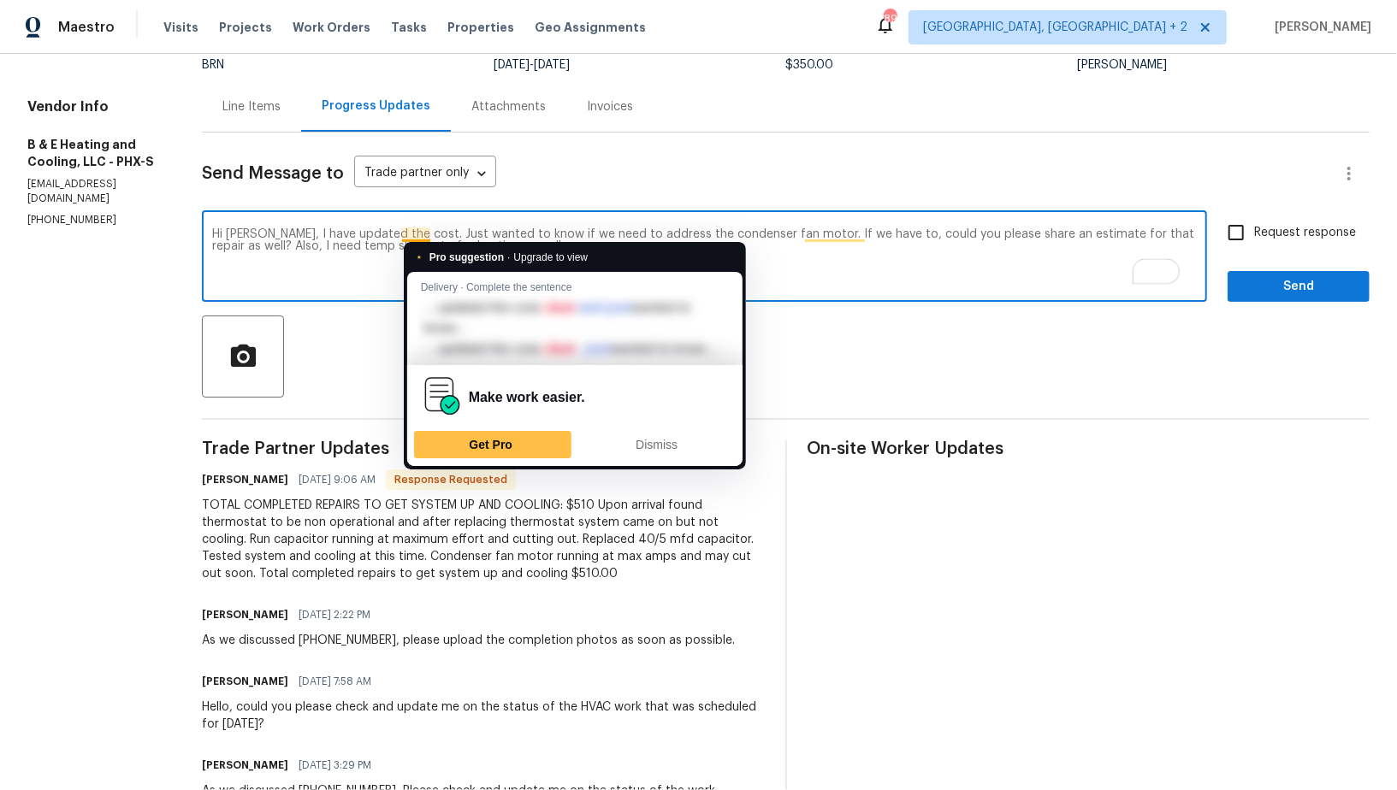
drag, startPoint x: 426, startPoint y: 233, endPoint x: 626, endPoint y: 278, distance: 205.2
click at [626, 278] on html "Maestro Visits Projects Work Orders Tasks Properties Geo Assignments 89 Albuque…" at bounding box center [698, 395] width 1397 height 790
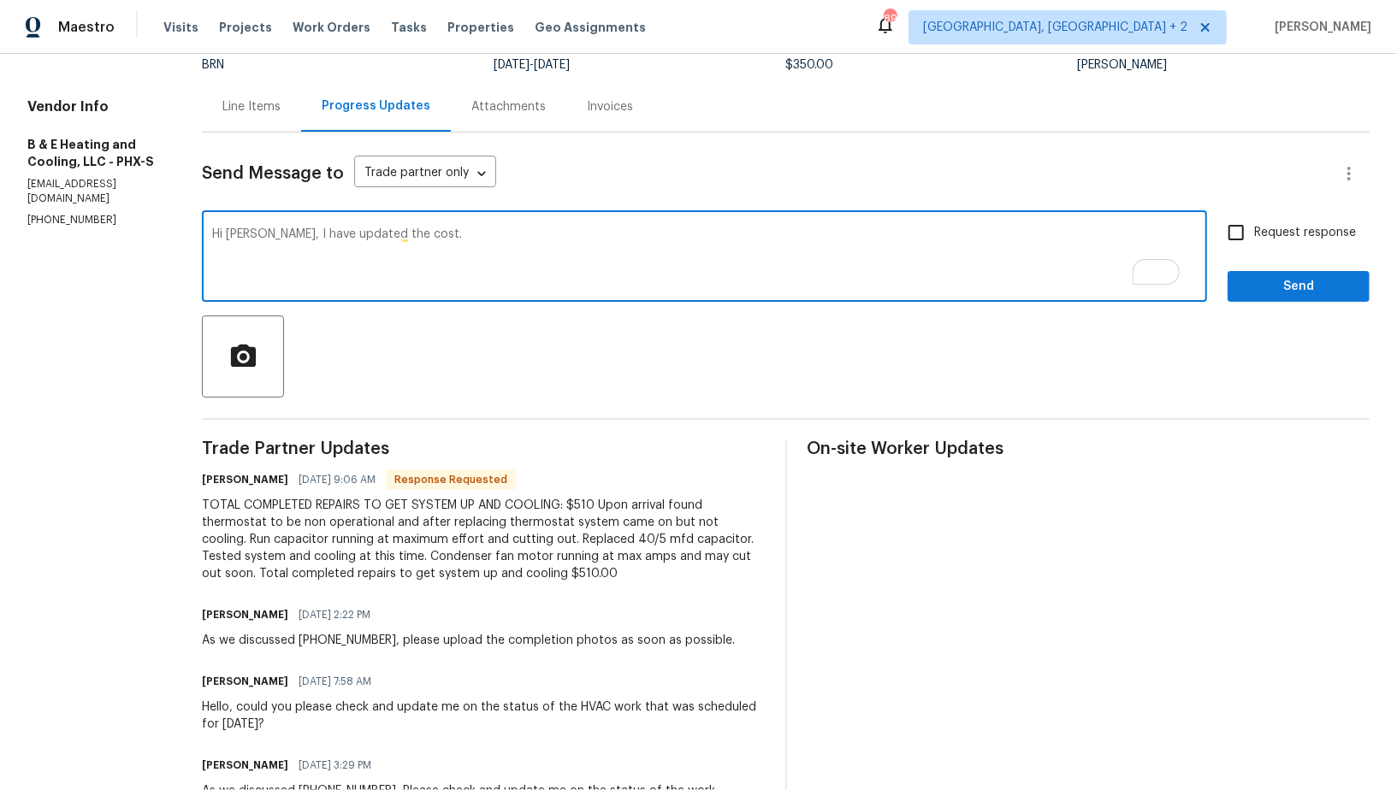
paste textarea "Just wanted to check if we need to address the condenser fan motor. If so, coul…"
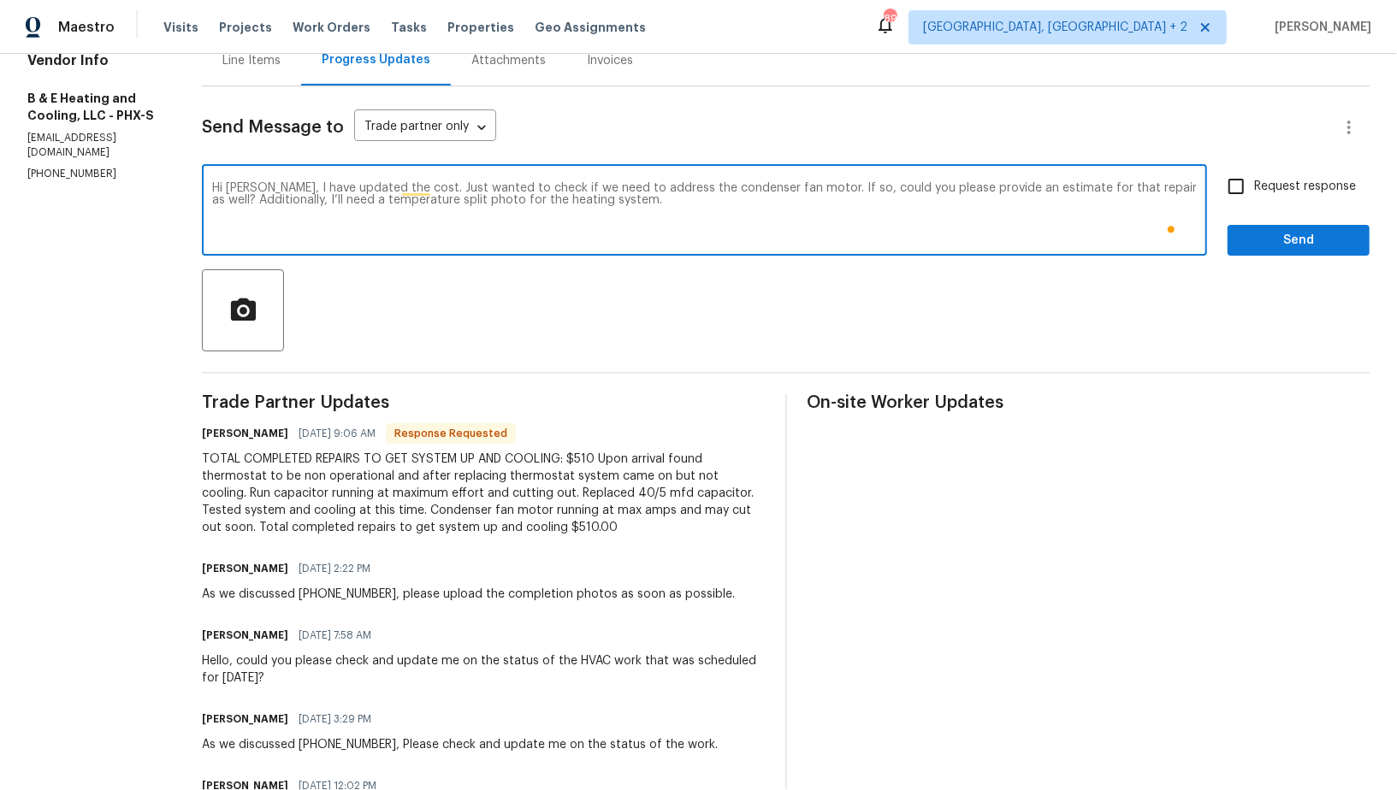
scroll to position [47, 0]
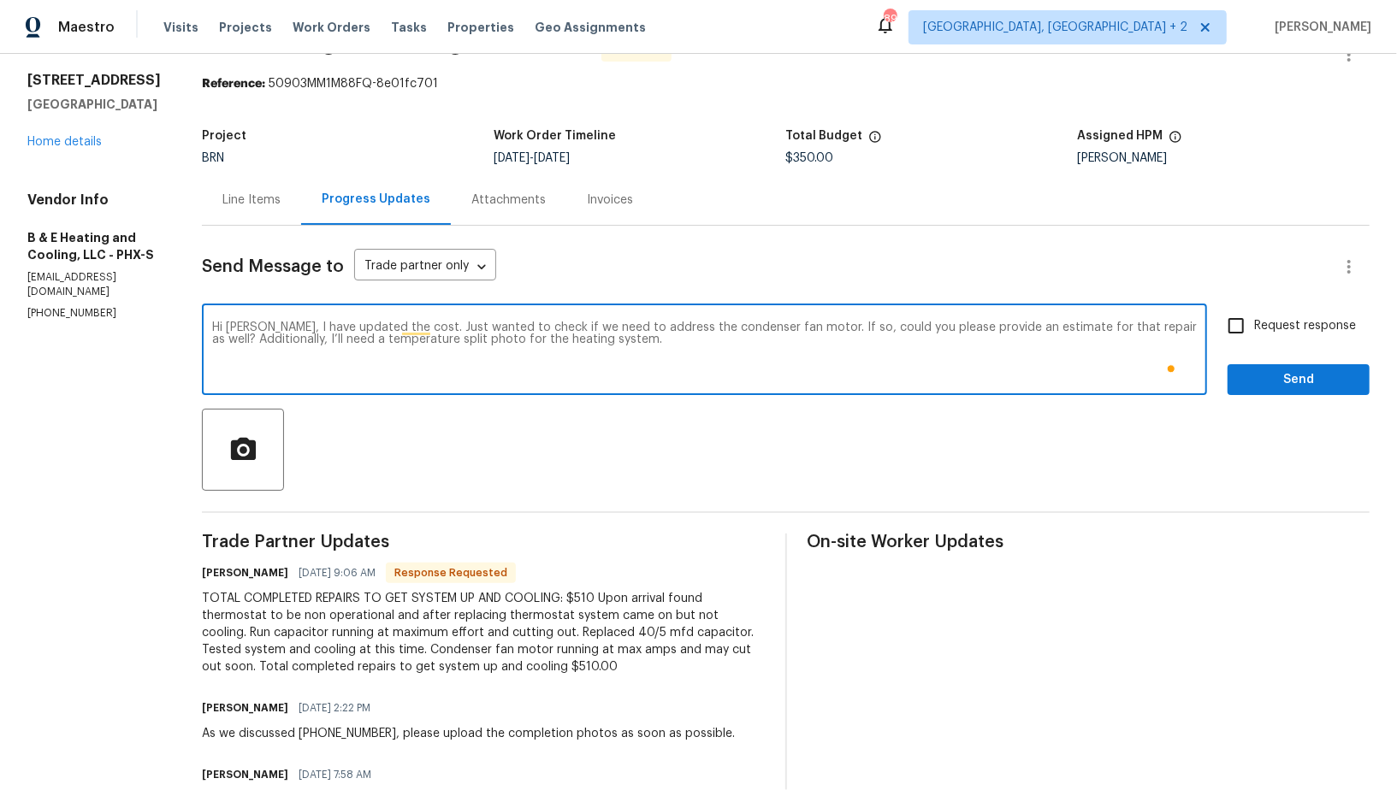
type textarea "Hi Evelyn, I have updated the cost. Just wanted to check if we need to address …"
click at [1234, 324] on input "Request response" at bounding box center [1236, 326] width 36 height 36
checkbox input "true"
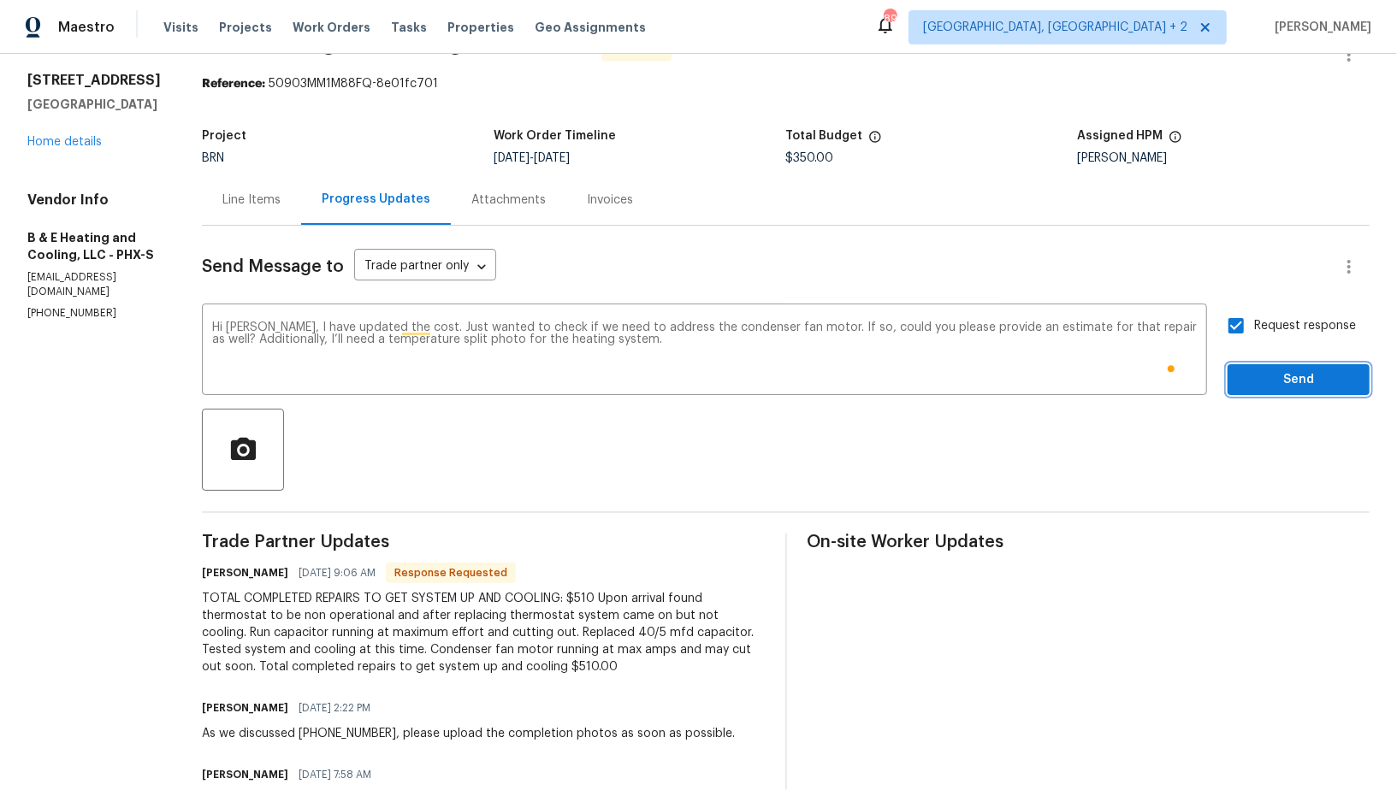
click at [1253, 370] on span "Send" at bounding box center [1298, 380] width 115 height 21
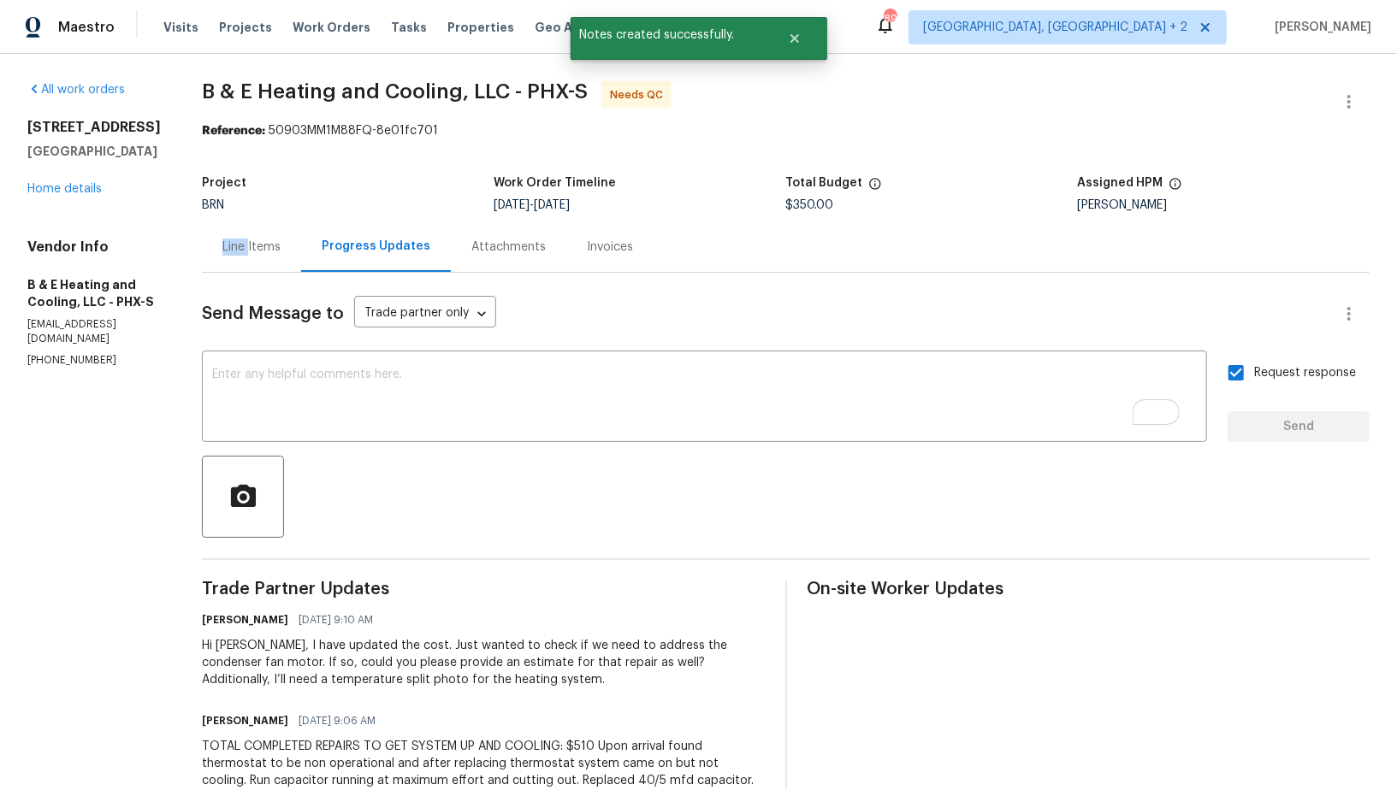
click at [264, 239] on div "Line Items" at bounding box center [251, 247] width 58 height 17
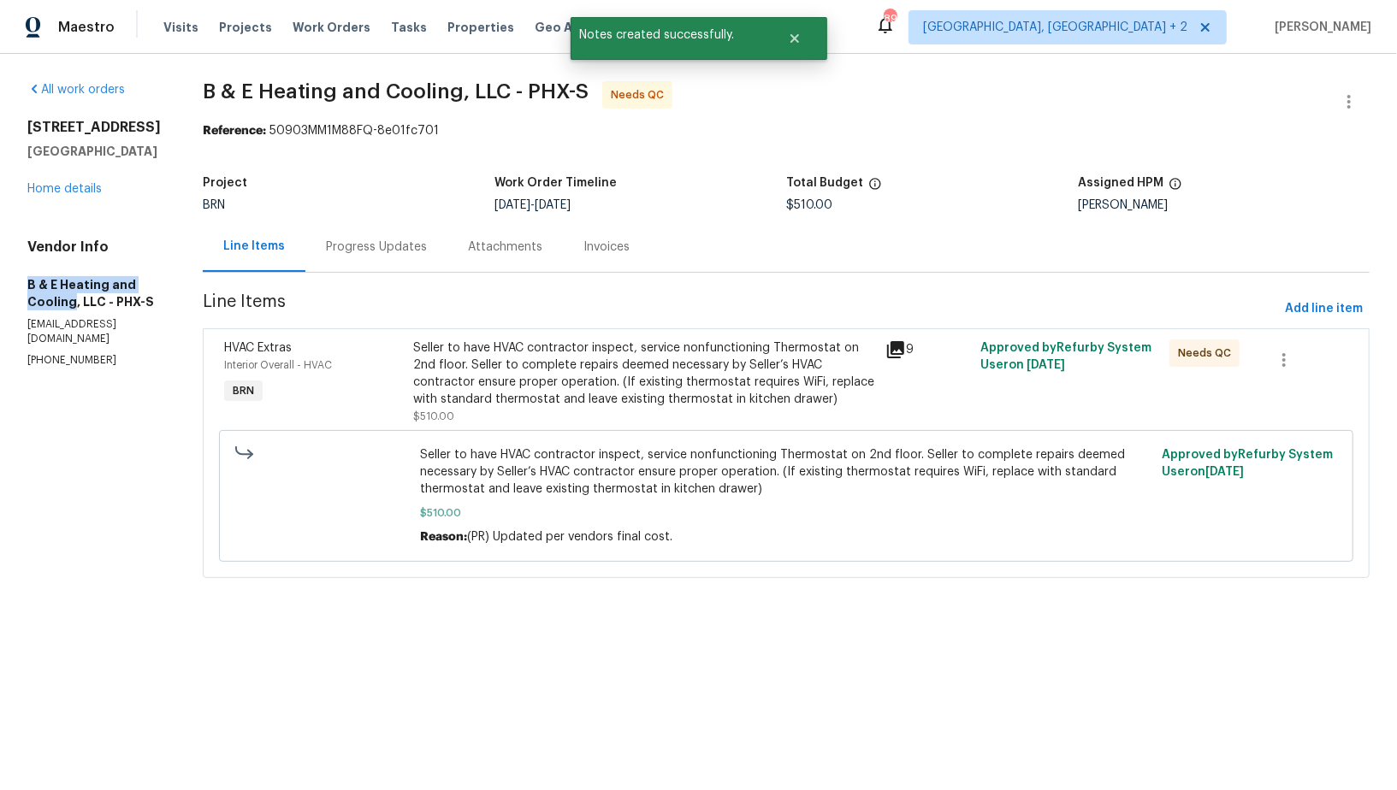
drag, startPoint x: 0, startPoint y: 271, endPoint x: 73, endPoint y: 306, distance: 80.7
click at [73, 306] on div "All work orders 4990 E Odessa Dr San Tan Valley, AZ 85140 Home details Vendor I…" at bounding box center [698, 340] width 1397 height 572
copy h5 "B & E Heating and Cooling"
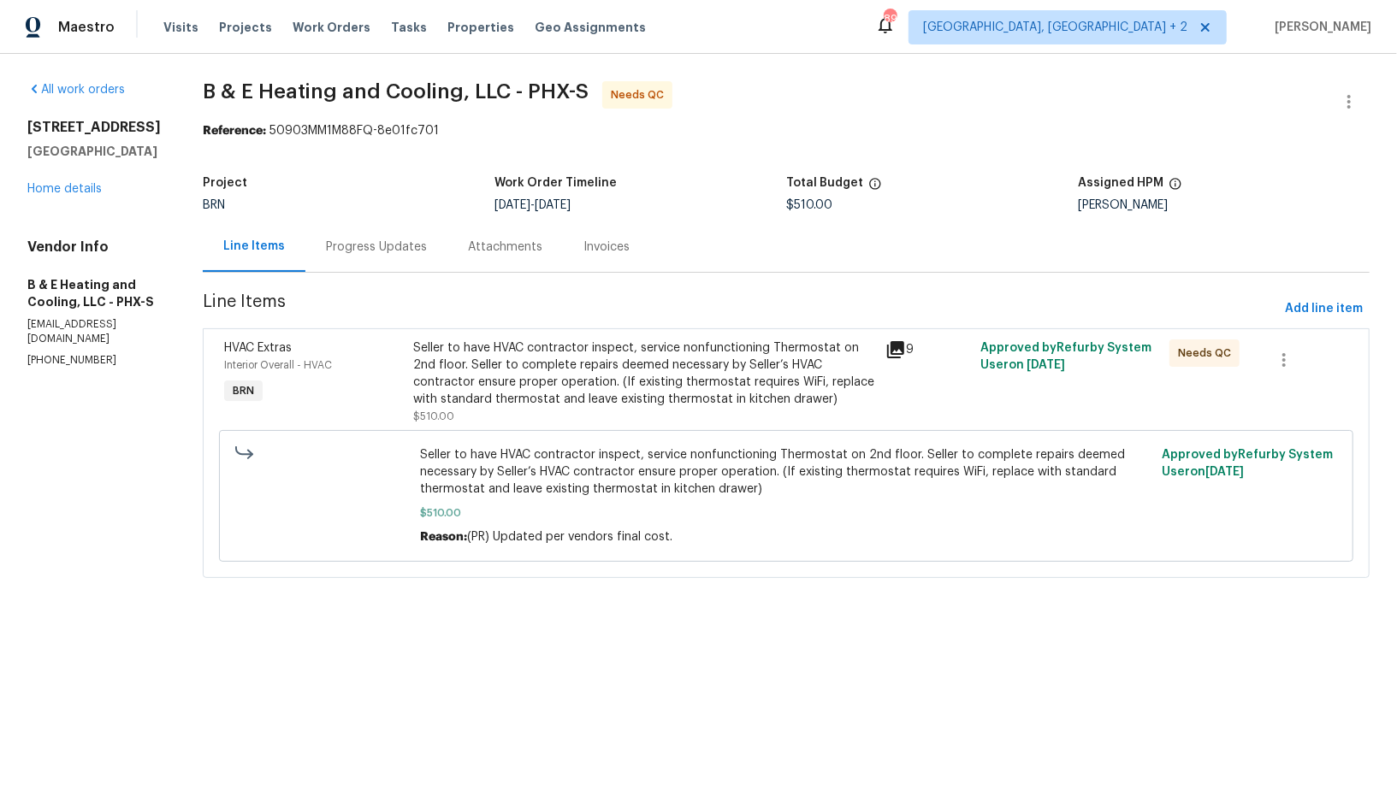
click at [374, 239] on div "Progress Updates" at bounding box center [376, 247] width 101 height 17
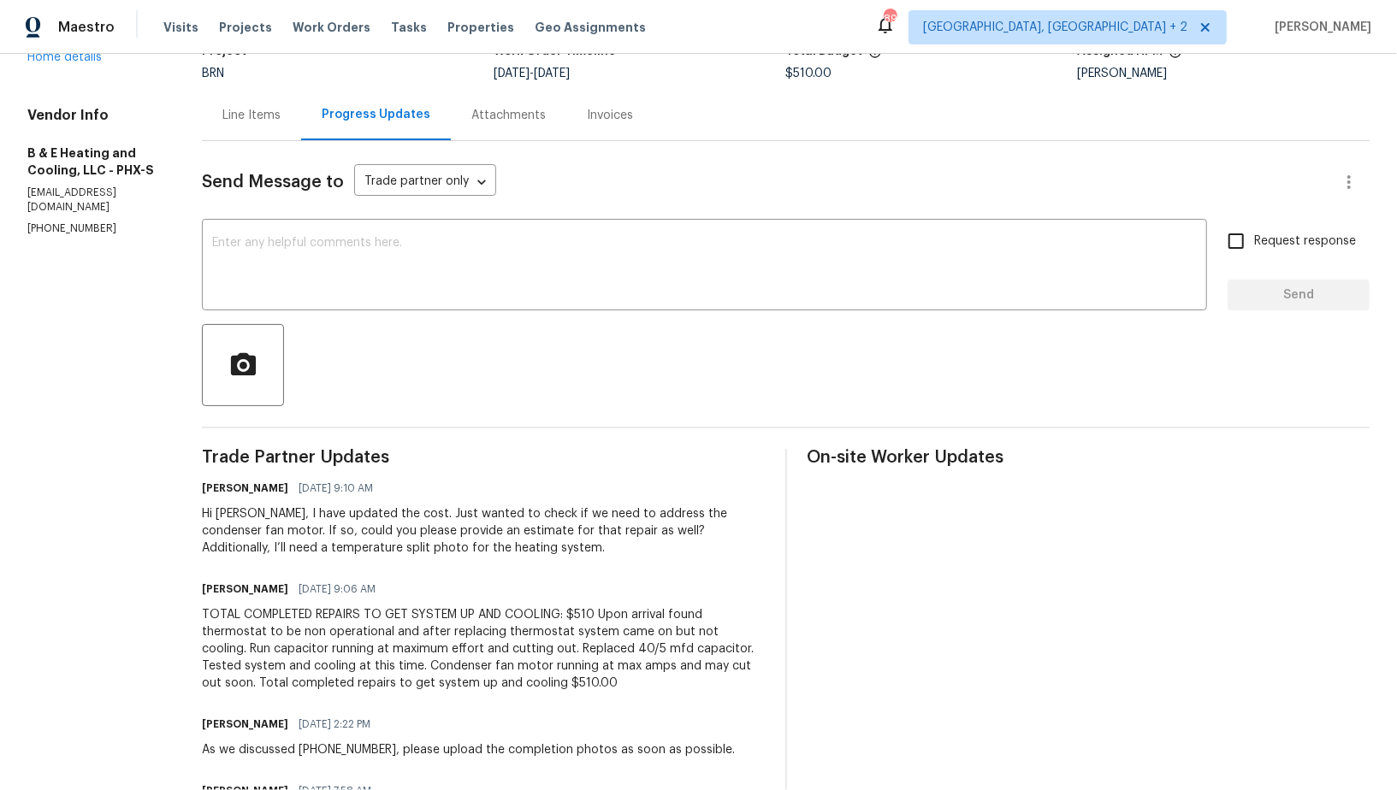
scroll to position [151, 0]
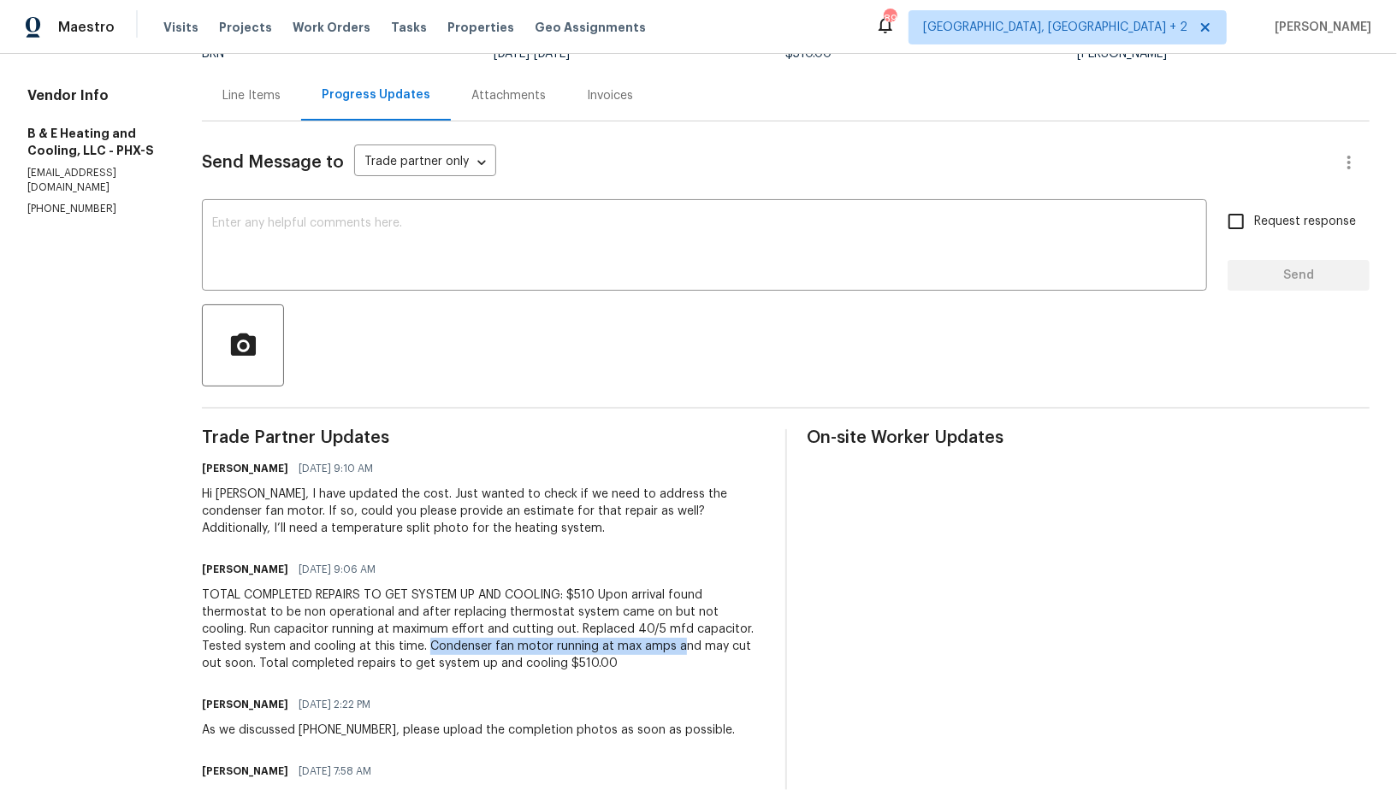
drag, startPoint x: 398, startPoint y: 645, endPoint x: 648, endPoint y: 653, distance: 249.9
click at [648, 653] on div "TOTAL COMPLETED REPAIRS TO GET SYSTEM UP AND COOLING: $510 Upon arrival found t…" at bounding box center [483, 630] width 563 height 86
copy div "Condenser fan motor running at max amps a"
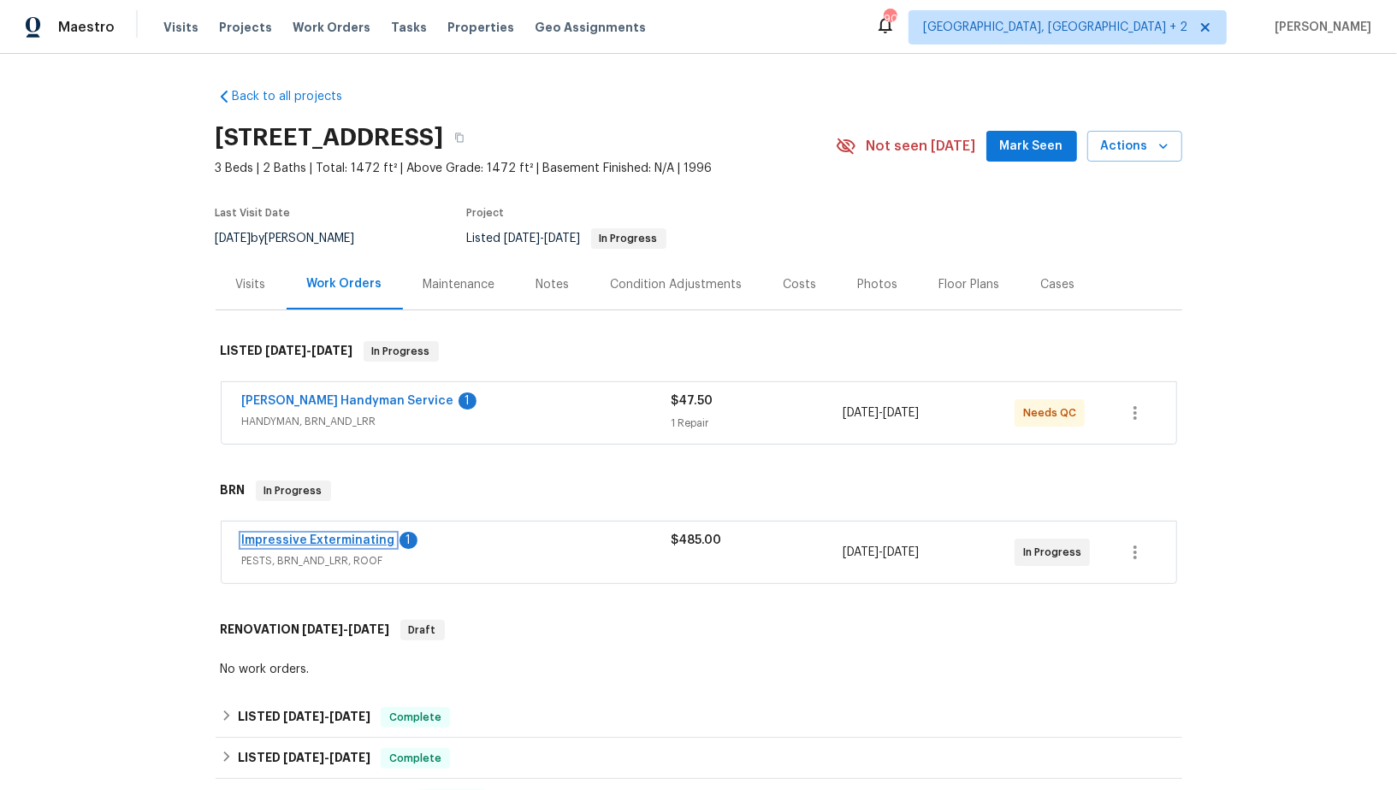
click at [323, 540] on link "Impressive Exterminating" at bounding box center [318, 541] width 153 height 12
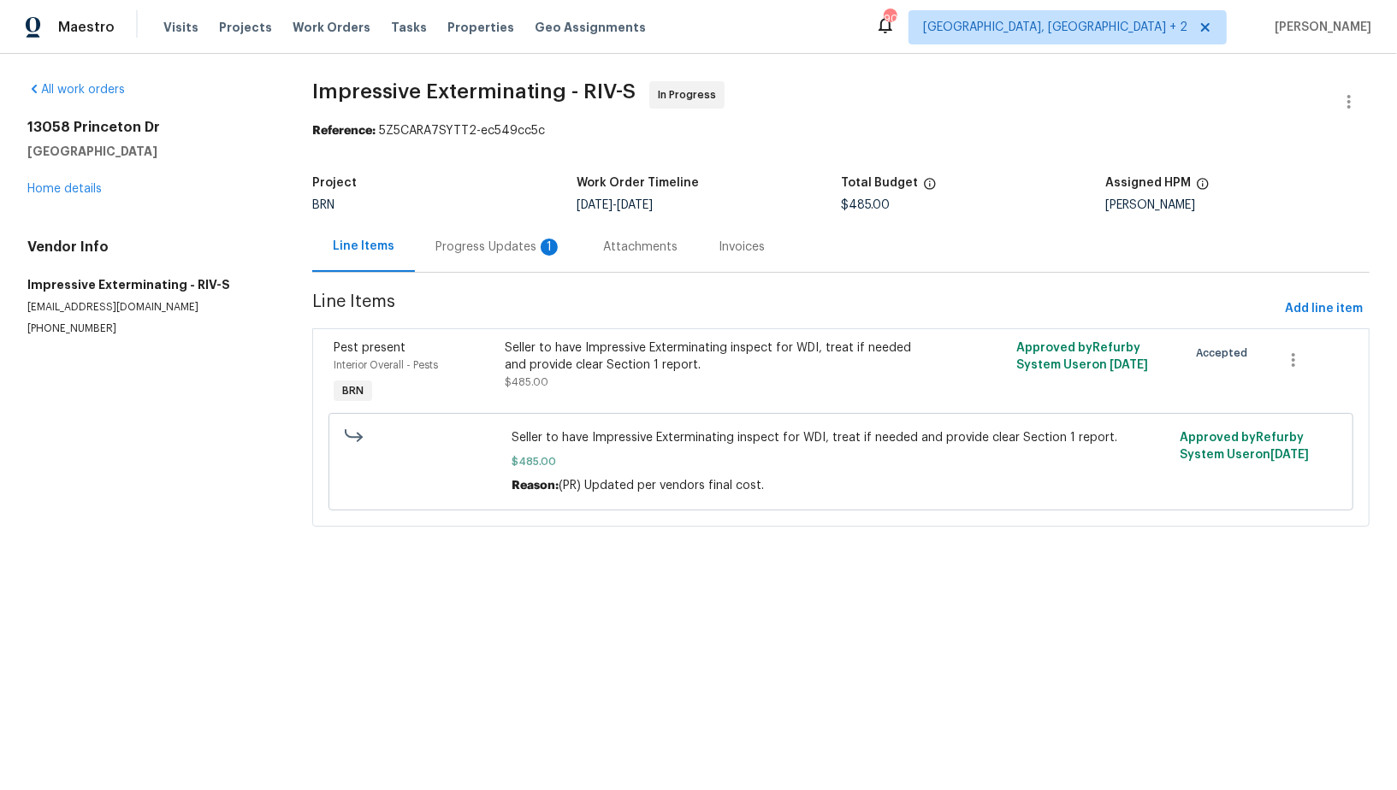
click at [473, 220] on div "Project BRN Work Order Timeline [DATE] - [DATE] Total Budget $485.00 Assigned H…" at bounding box center [840, 194] width 1057 height 55
click at [476, 240] on div "Progress Updates 1" at bounding box center [498, 247] width 127 height 17
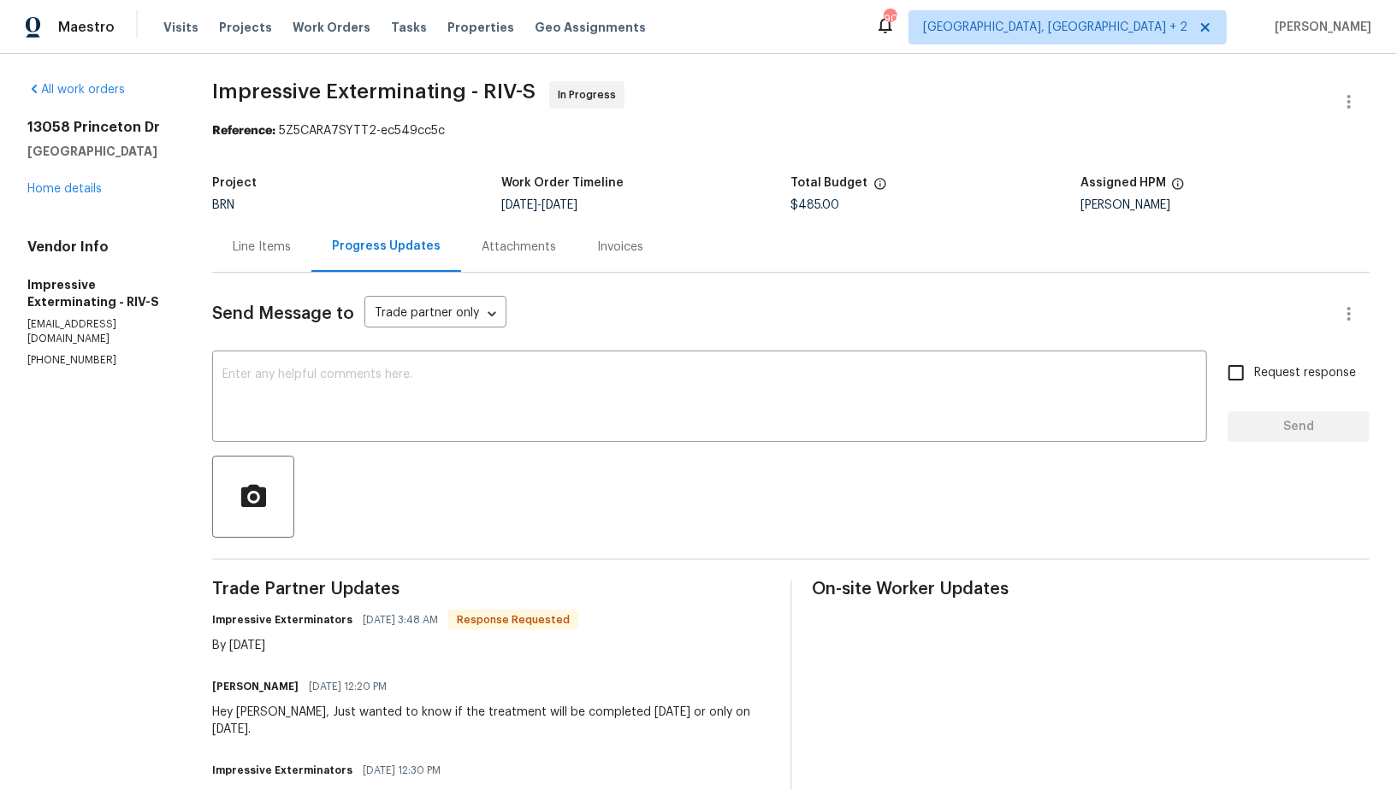
scroll to position [4, 0]
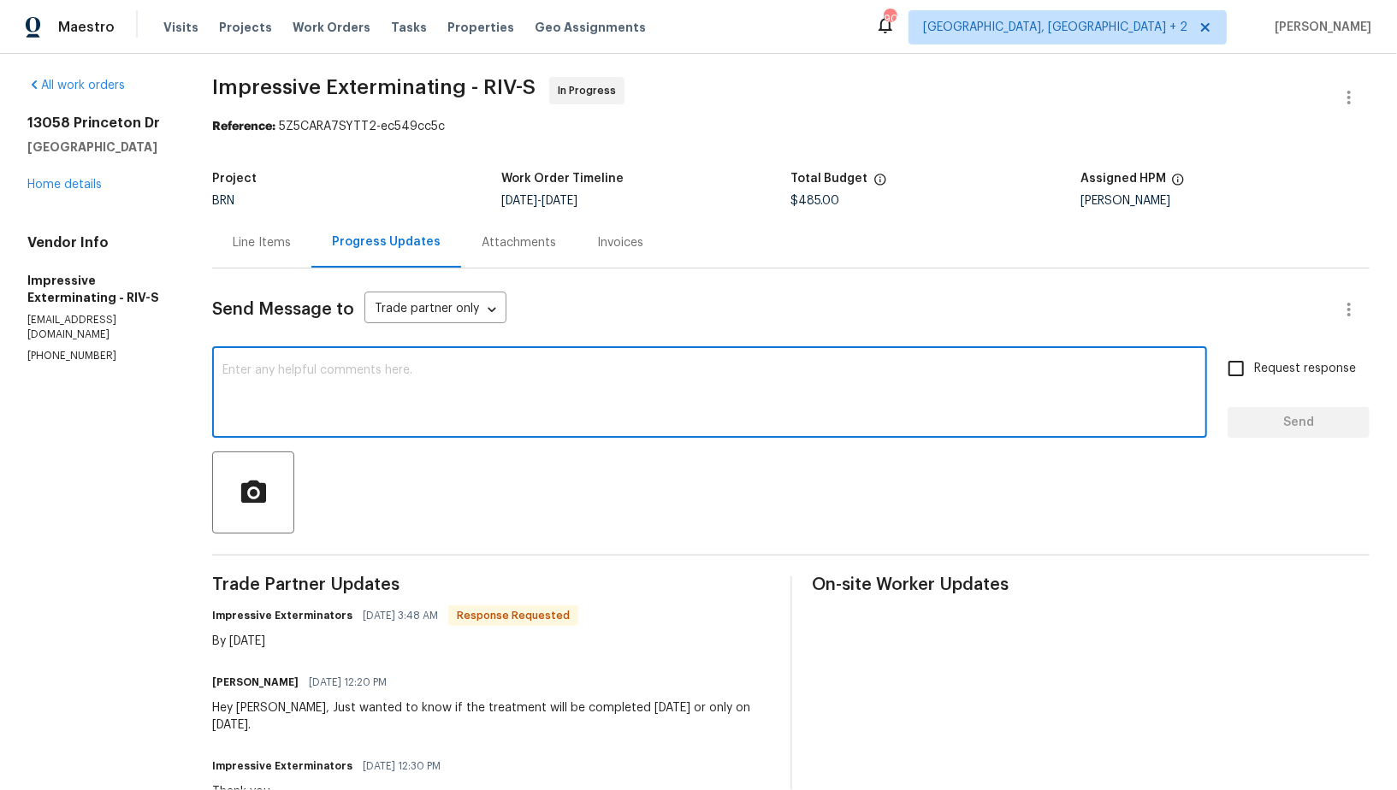
click at [451, 382] on textarea at bounding box center [709, 394] width 974 height 60
type textarea "H"
type textarea "gOT I"
type textarea "Got it, Thanks!"
click at [1238, 380] on input "Request response" at bounding box center [1236, 369] width 36 height 36
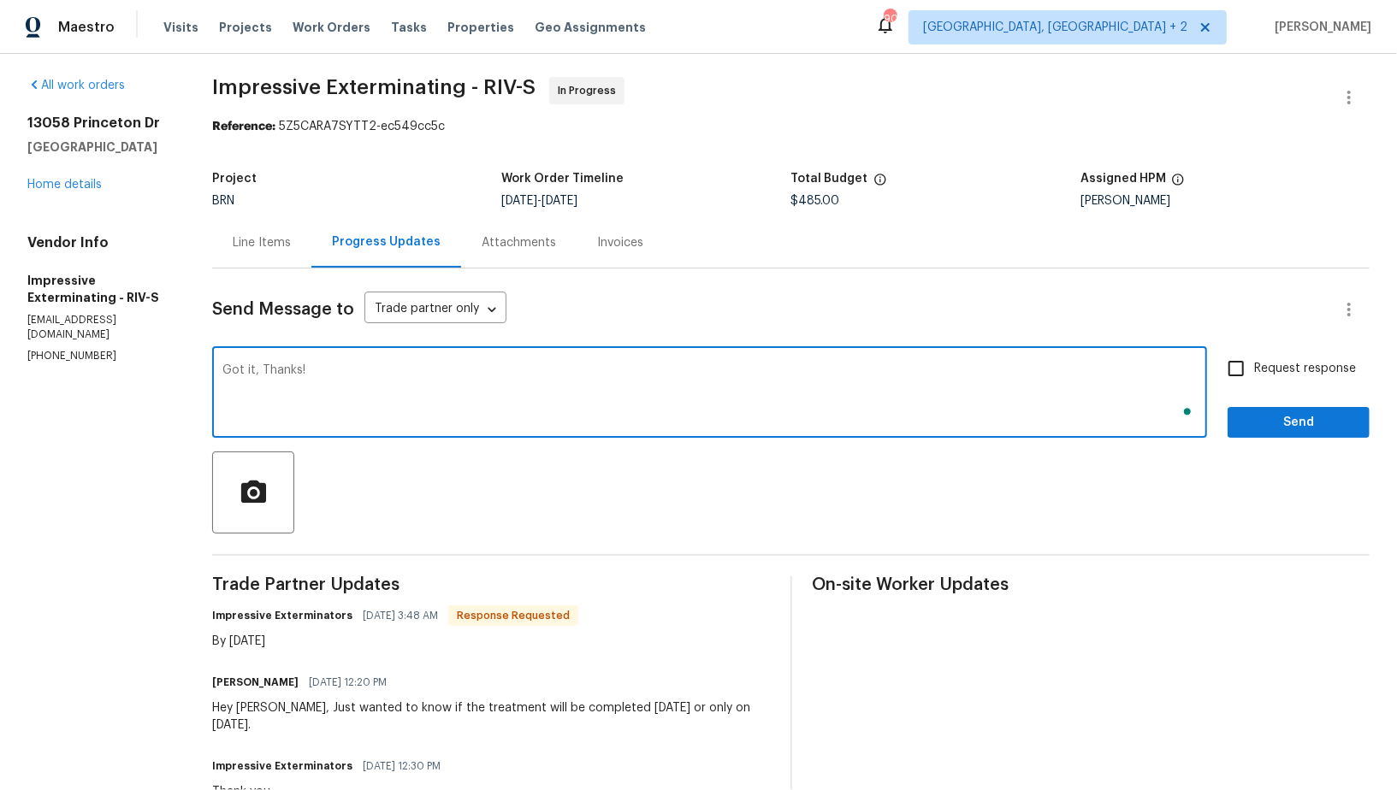
checkbox input "true"
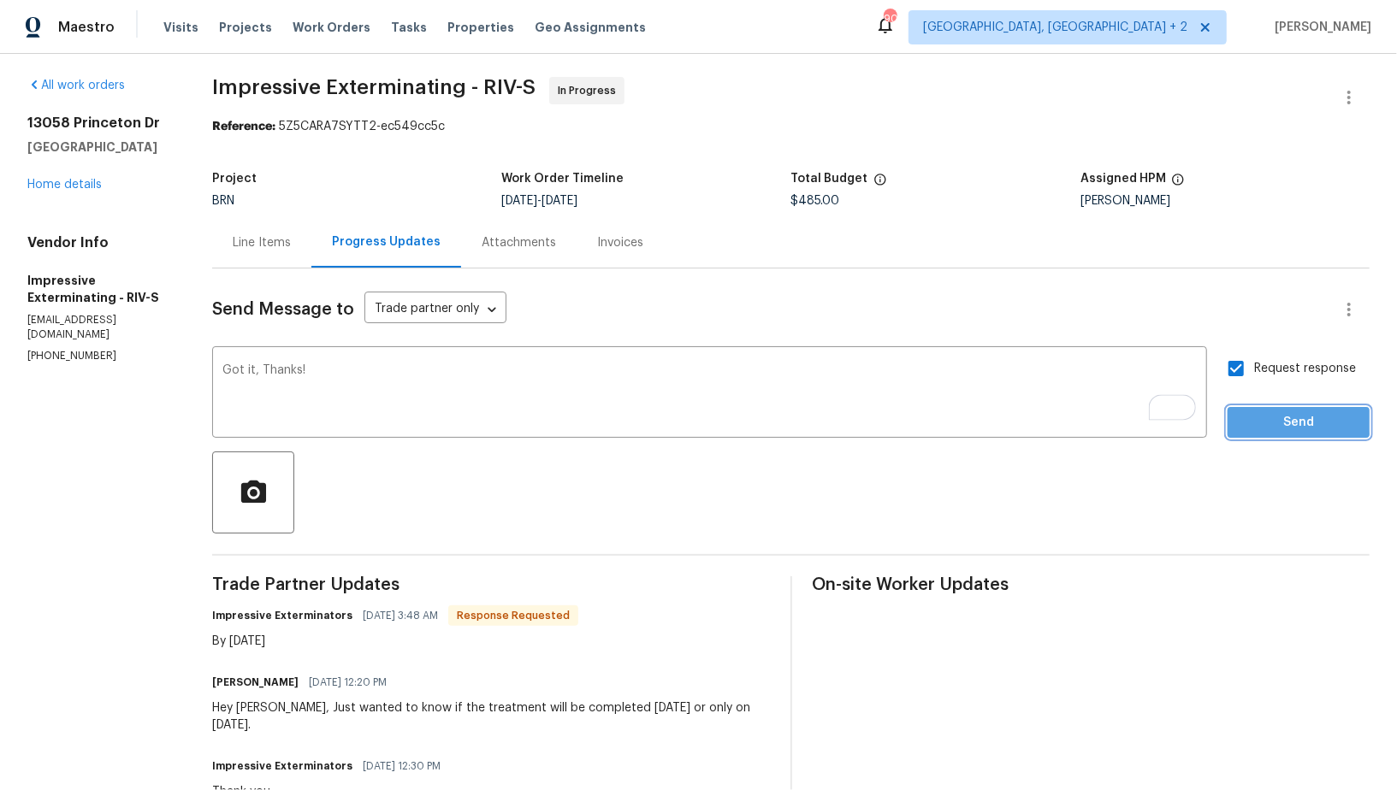
click at [1263, 419] on span "Send" at bounding box center [1298, 422] width 115 height 21
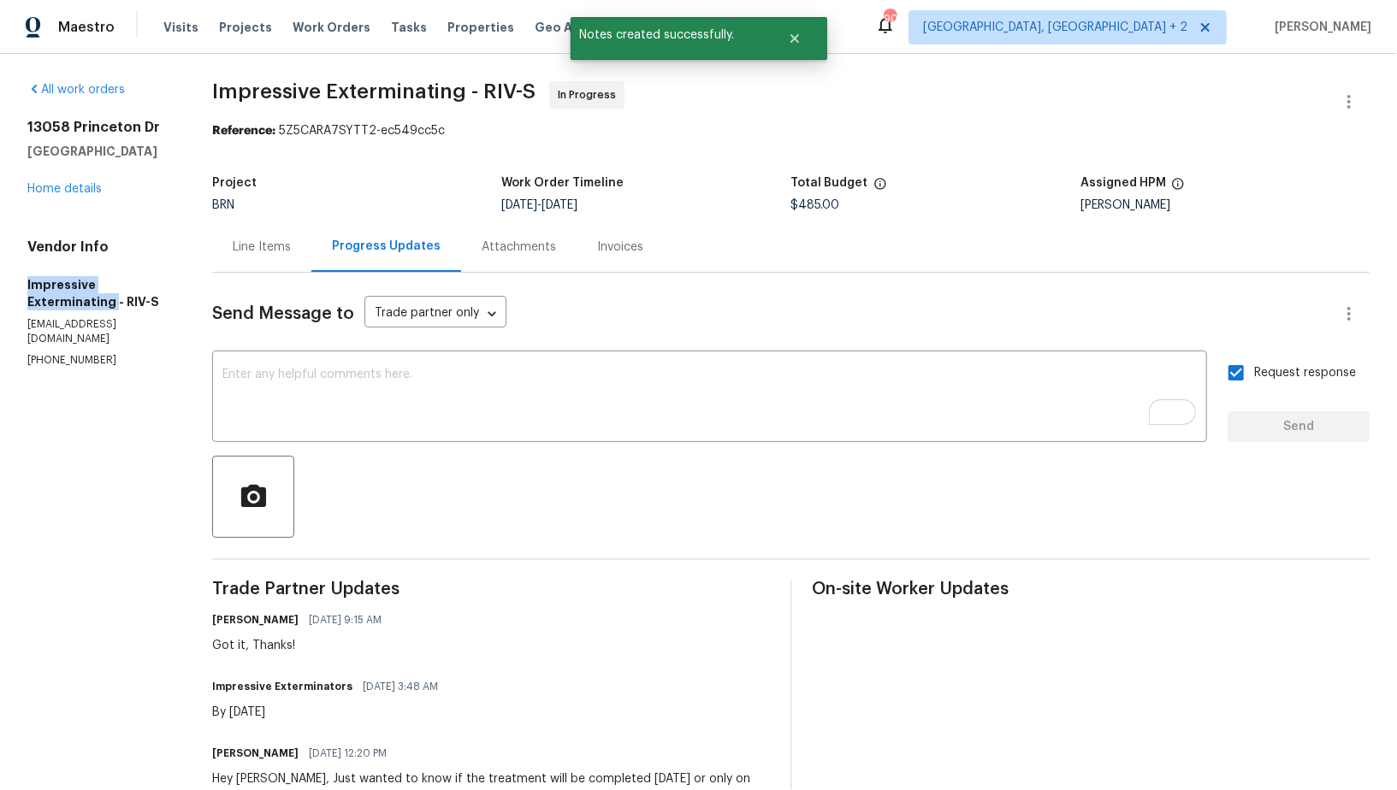
drag, startPoint x: 9, startPoint y: 278, endPoint x: 111, endPoint y: 305, distance: 106.2
click at [111, 305] on div "All work orders [STREET_ADDRESS] Home details Vendor Info Impressive Exterminat…" at bounding box center [698, 712] width 1397 height 1317
copy h5 "Impressive Exterminating"
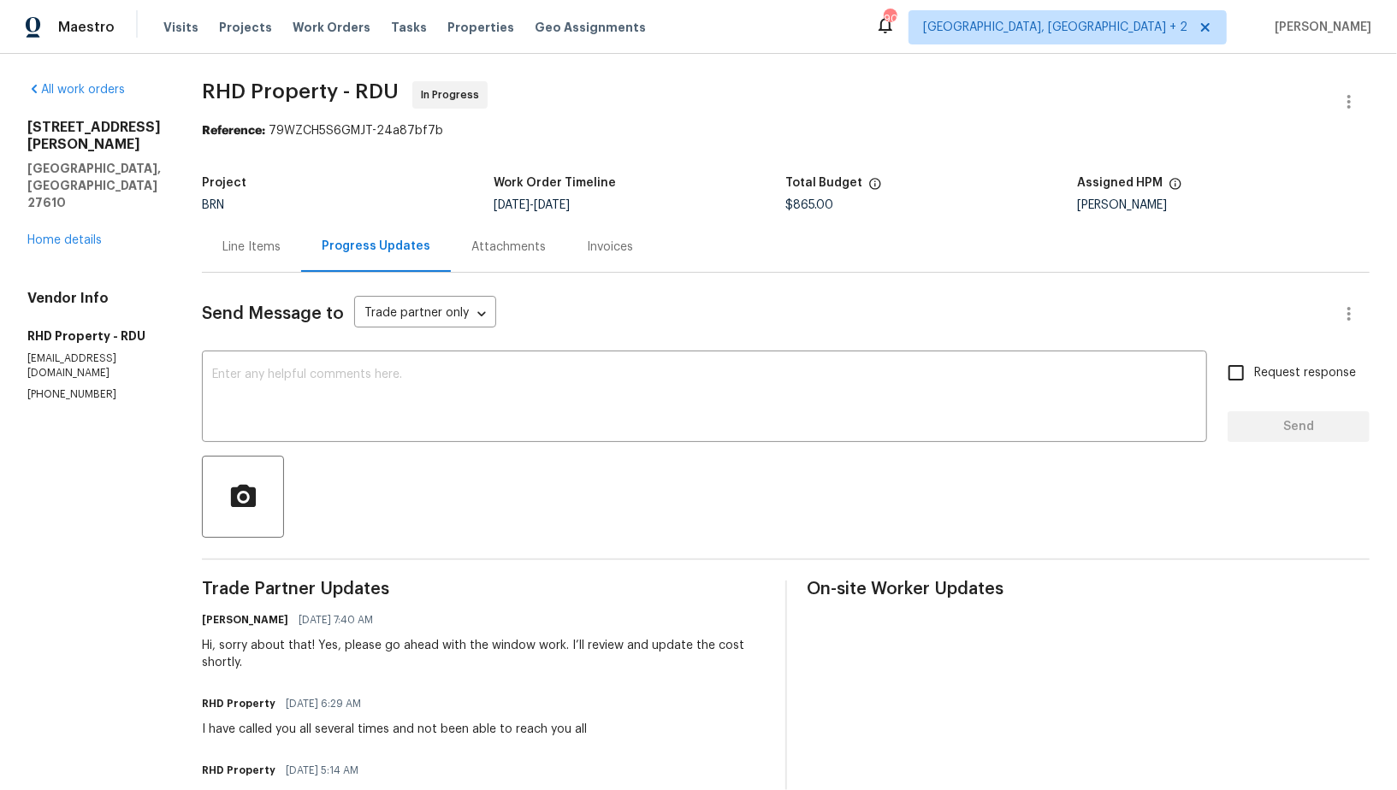
click at [281, 241] on div "Line Items" at bounding box center [251, 247] width 58 height 17
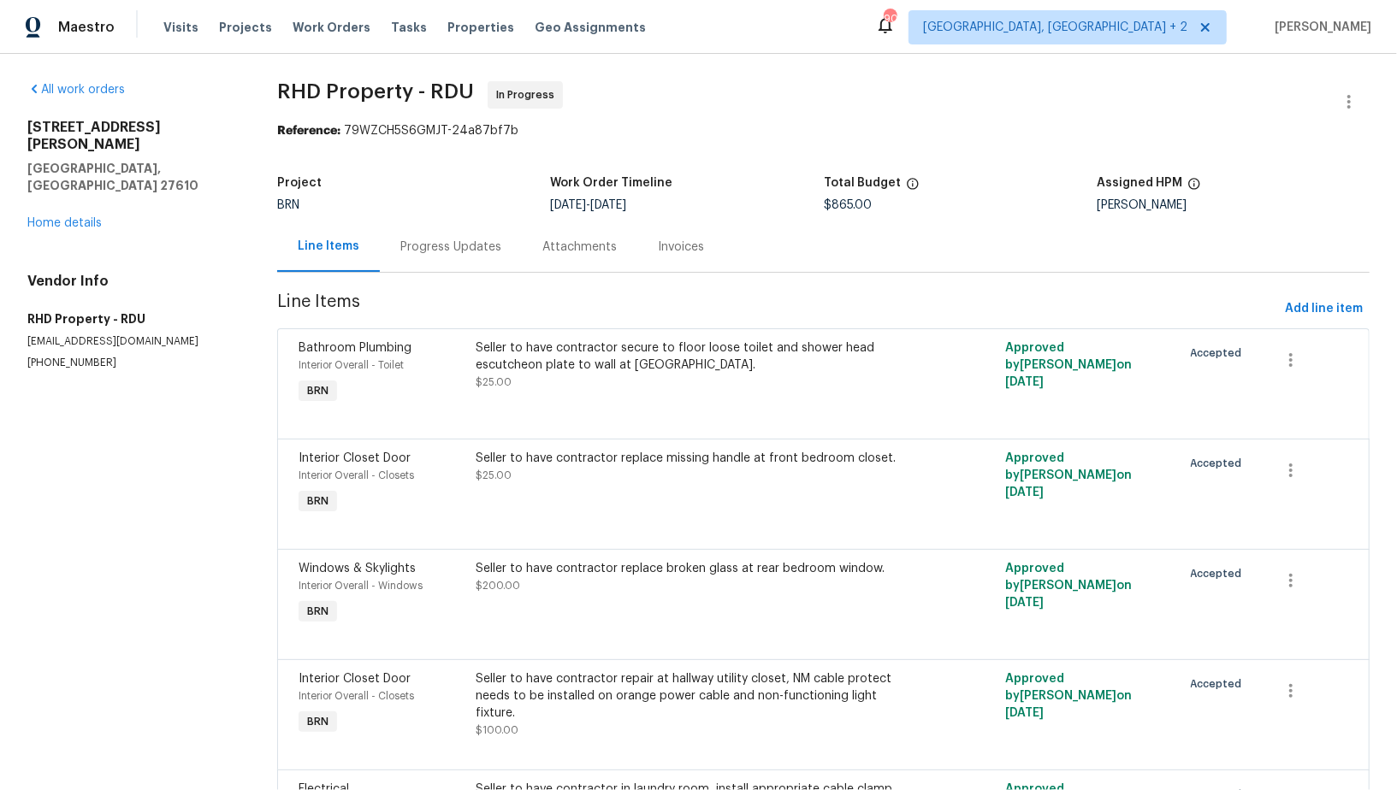
click at [421, 234] on div "Progress Updates" at bounding box center [451, 247] width 142 height 50
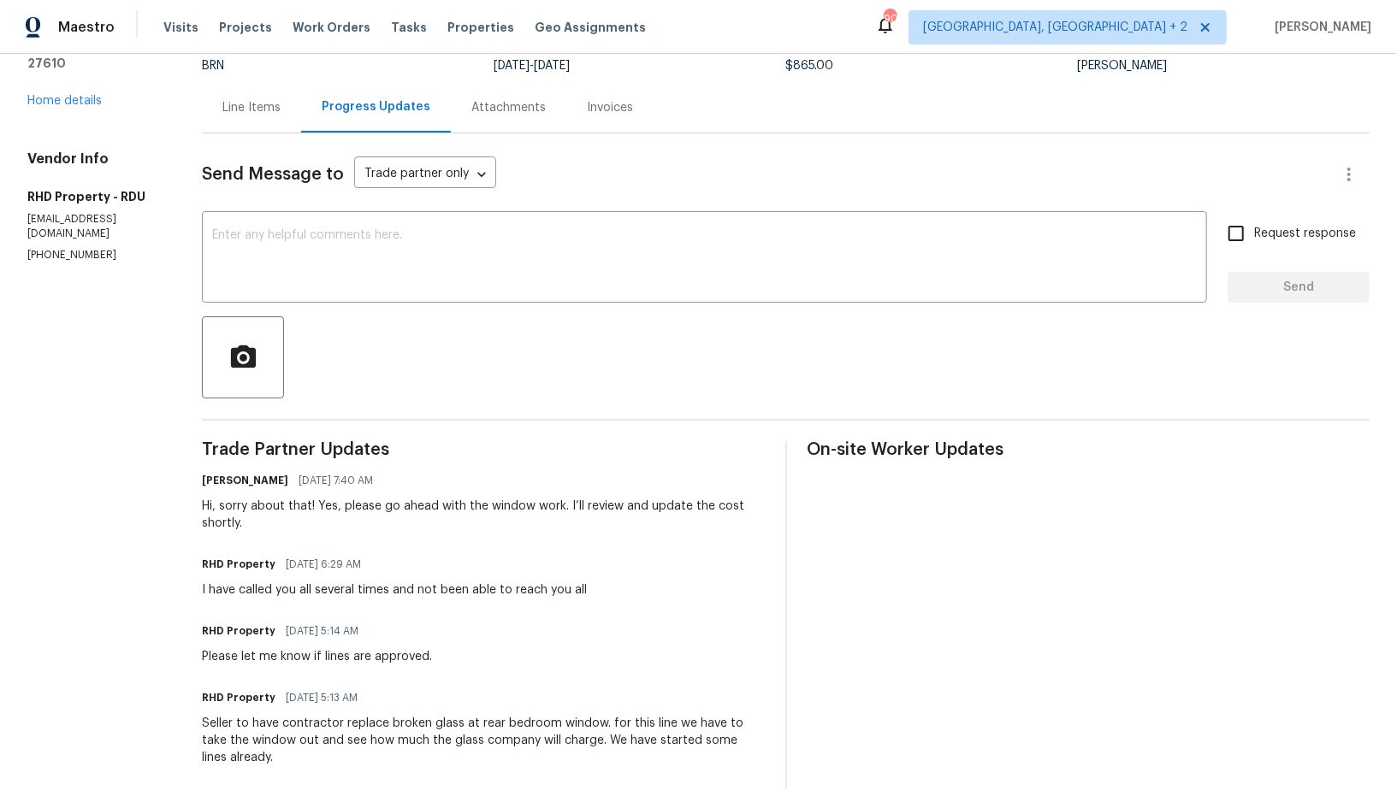
scroll to position [141, 0]
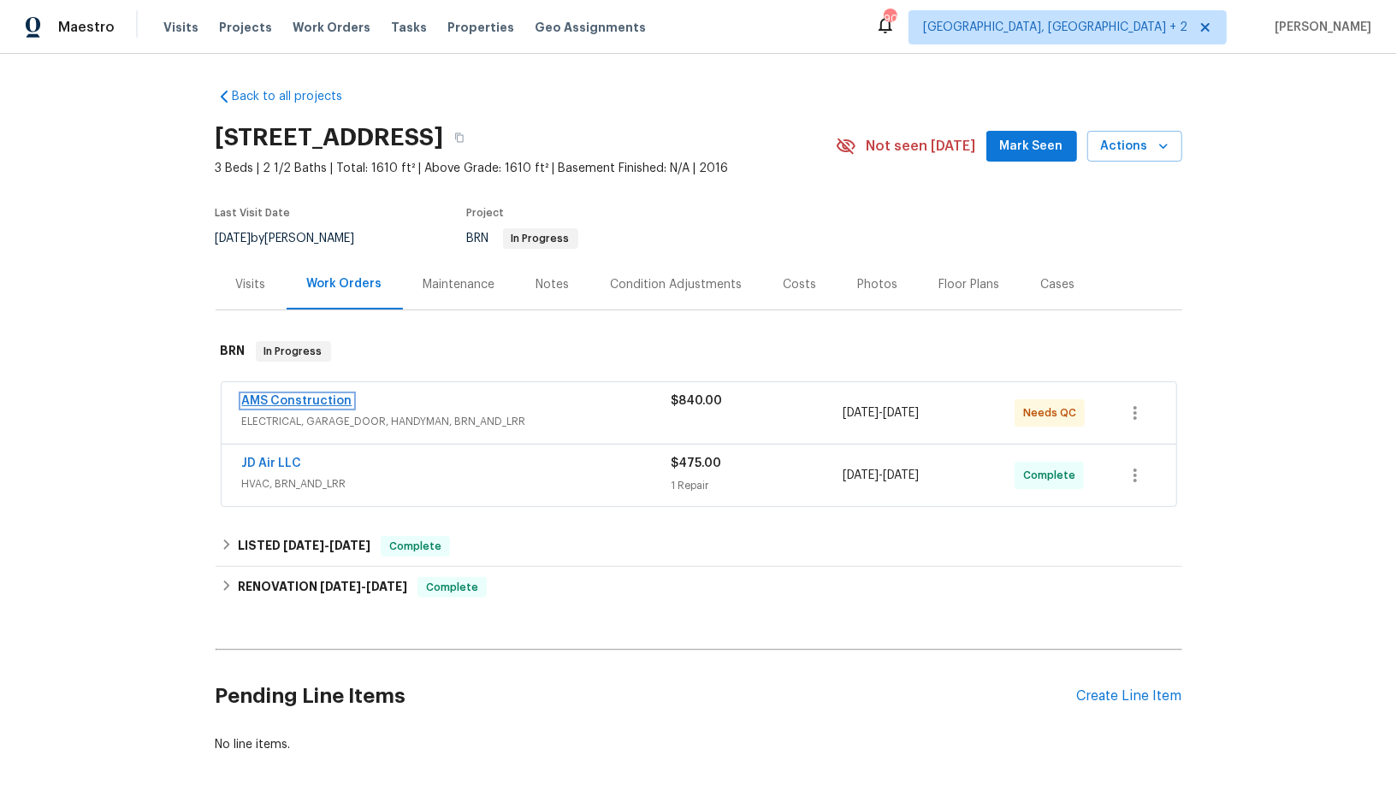
click at [273, 399] on link "AMS Construction" at bounding box center [297, 401] width 110 height 12
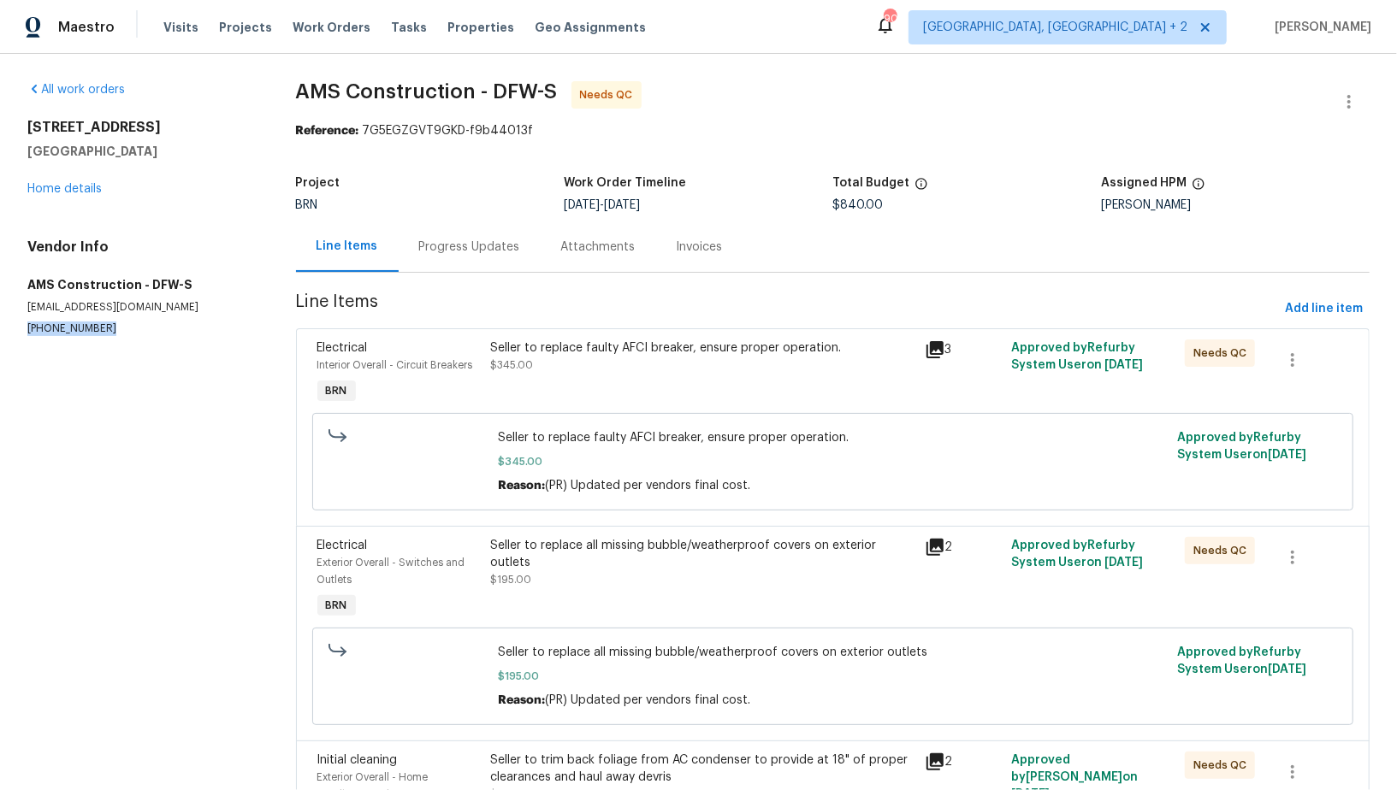
drag, startPoint x: 104, startPoint y: 330, endPoint x: 0, endPoint y: 330, distance: 104.4
click at [0, 330] on div "All work orders [STREET_ADDRESS] Home details Vendor Info AMS Construction - DF…" at bounding box center [698, 540] width 1397 height 973
copy p "[PHONE_NUMBER]"
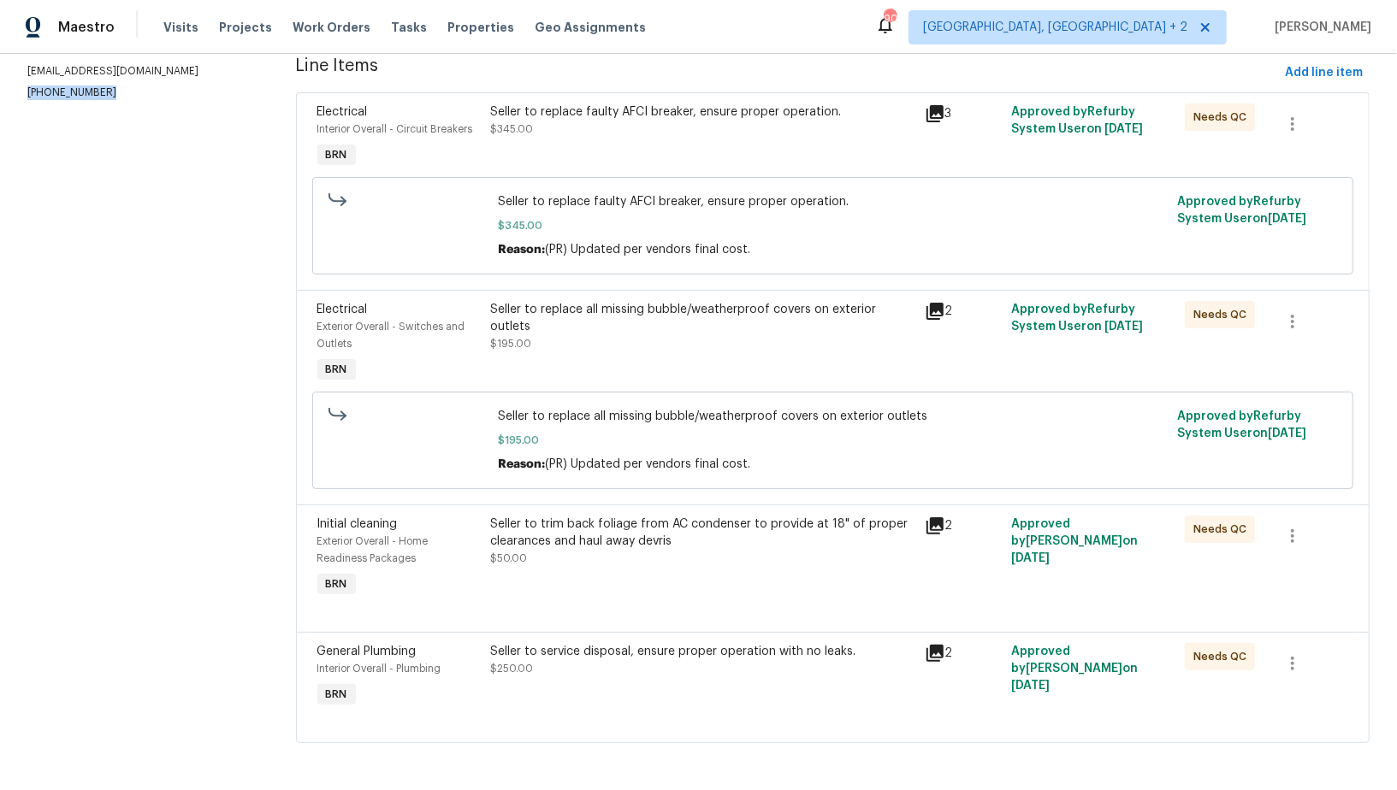
click at [588, 665] on div "Seller to service disposal, ensure proper operation with no leaks. $250.00" at bounding box center [701, 660] width 423 height 34
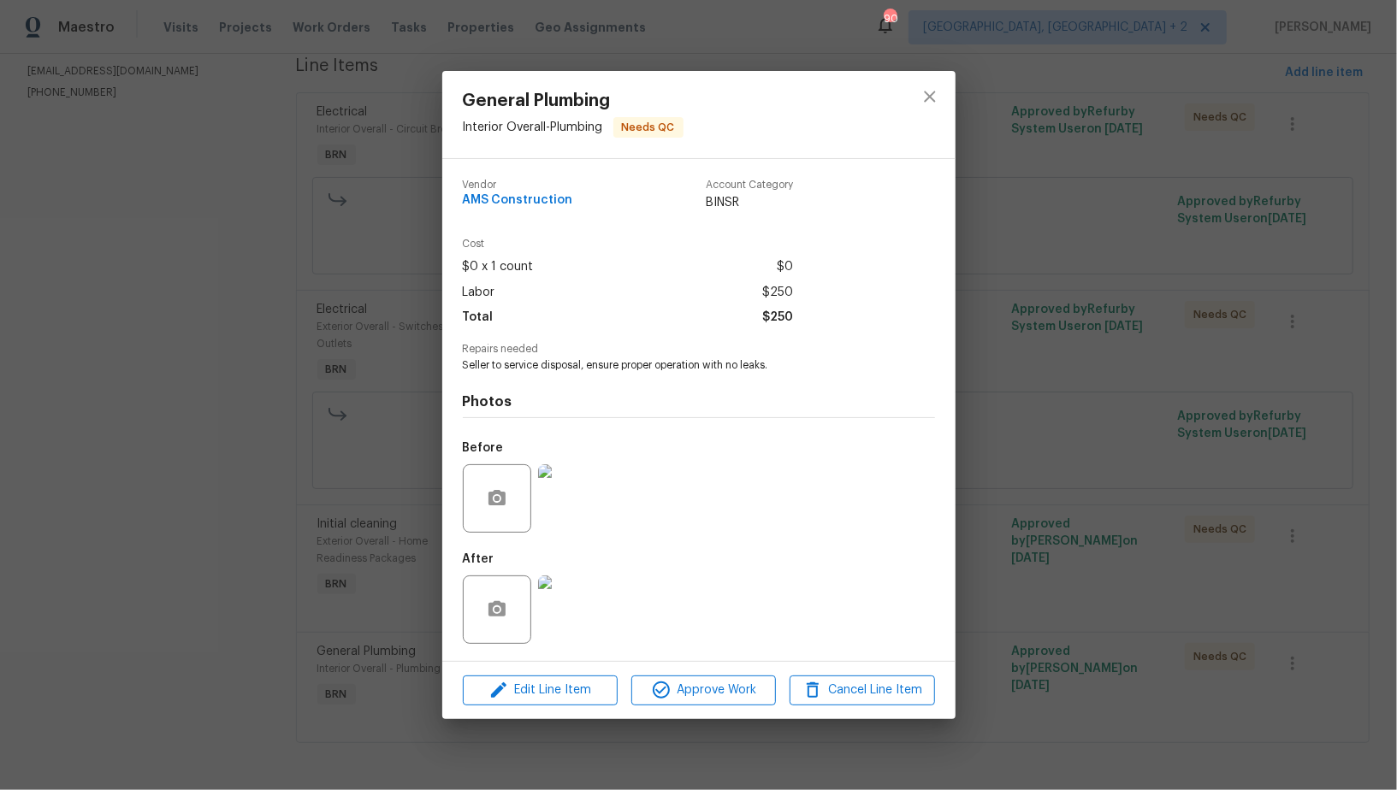
click at [571, 513] on img at bounding box center [572, 499] width 68 height 68
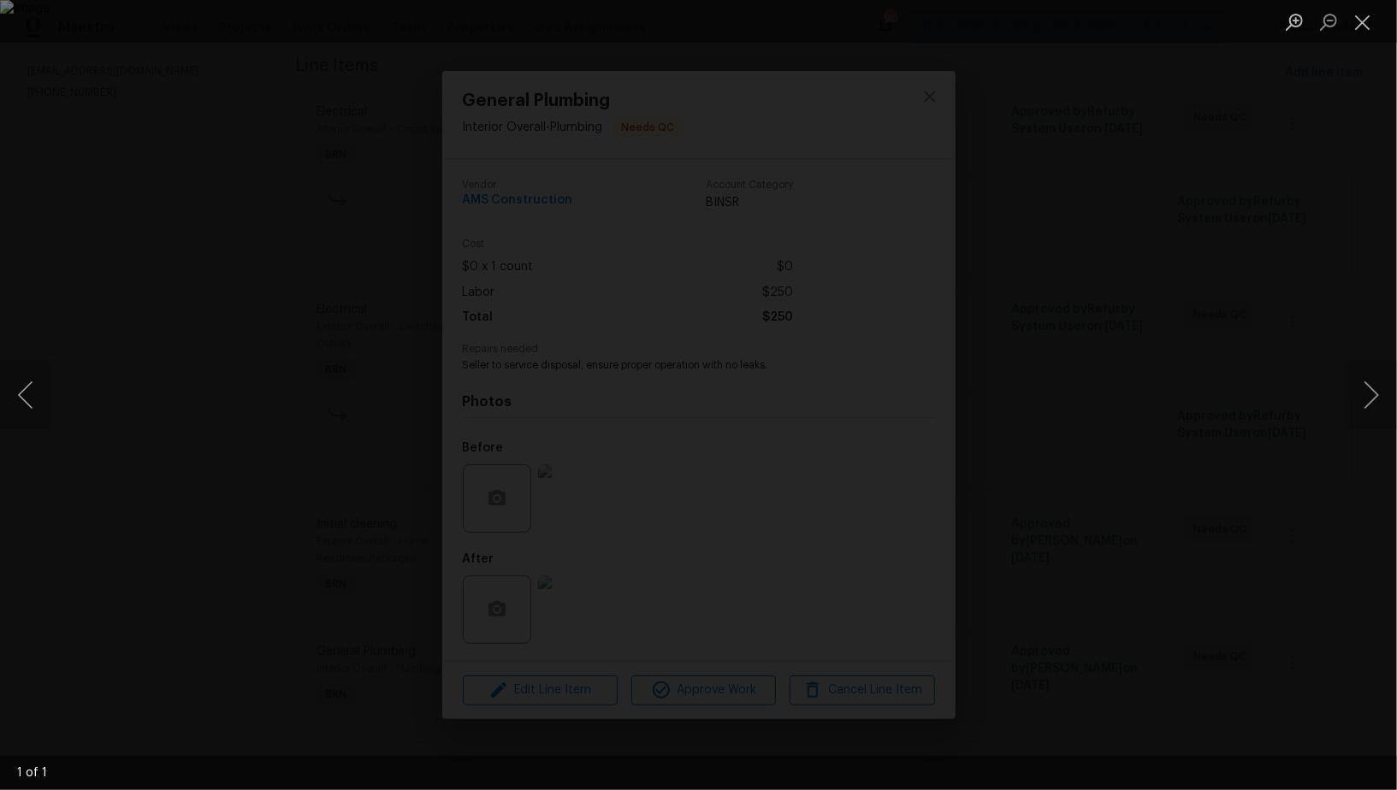
click at [592, 613] on div "Lightbox" at bounding box center [698, 395] width 1397 height 790
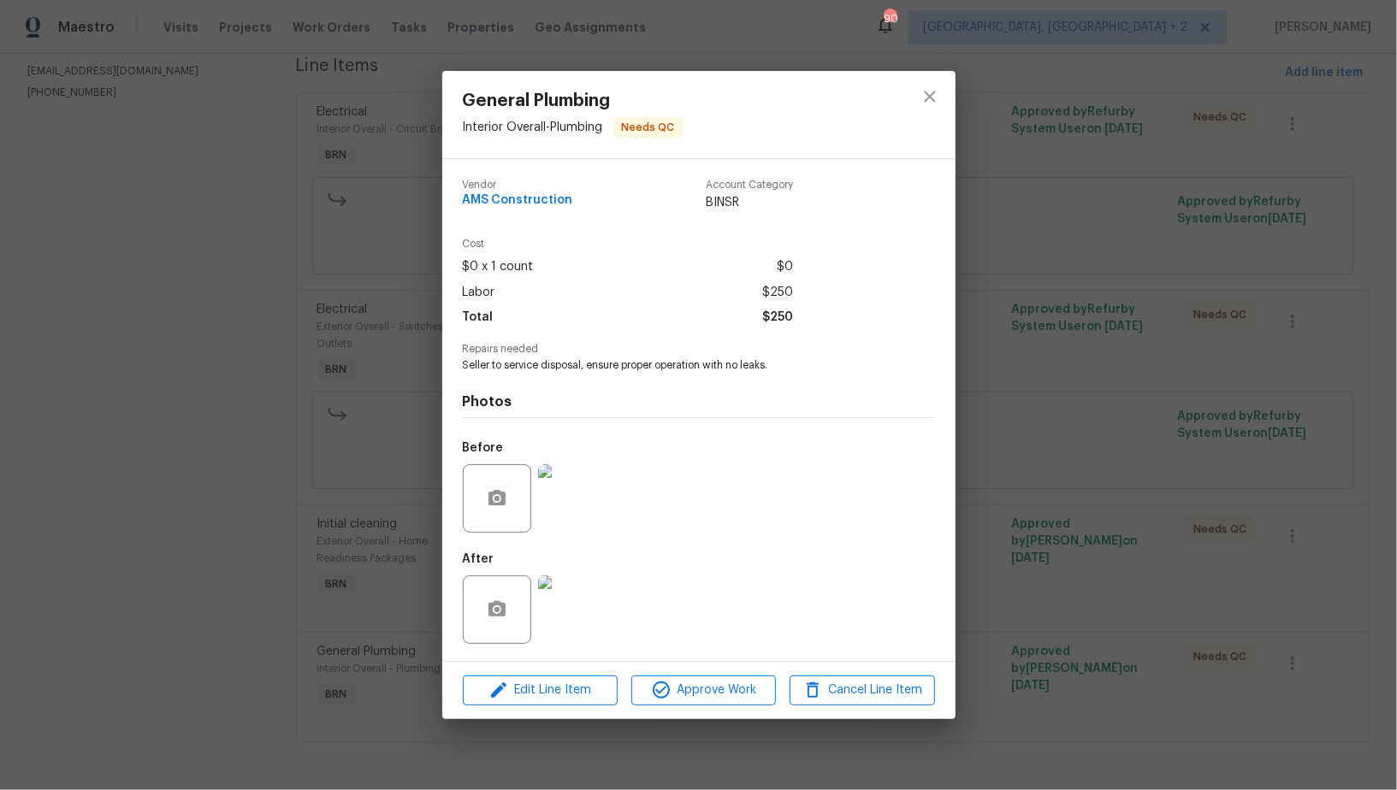
click at [592, 613] on img at bounding box center [572, 610] width 68 height 68
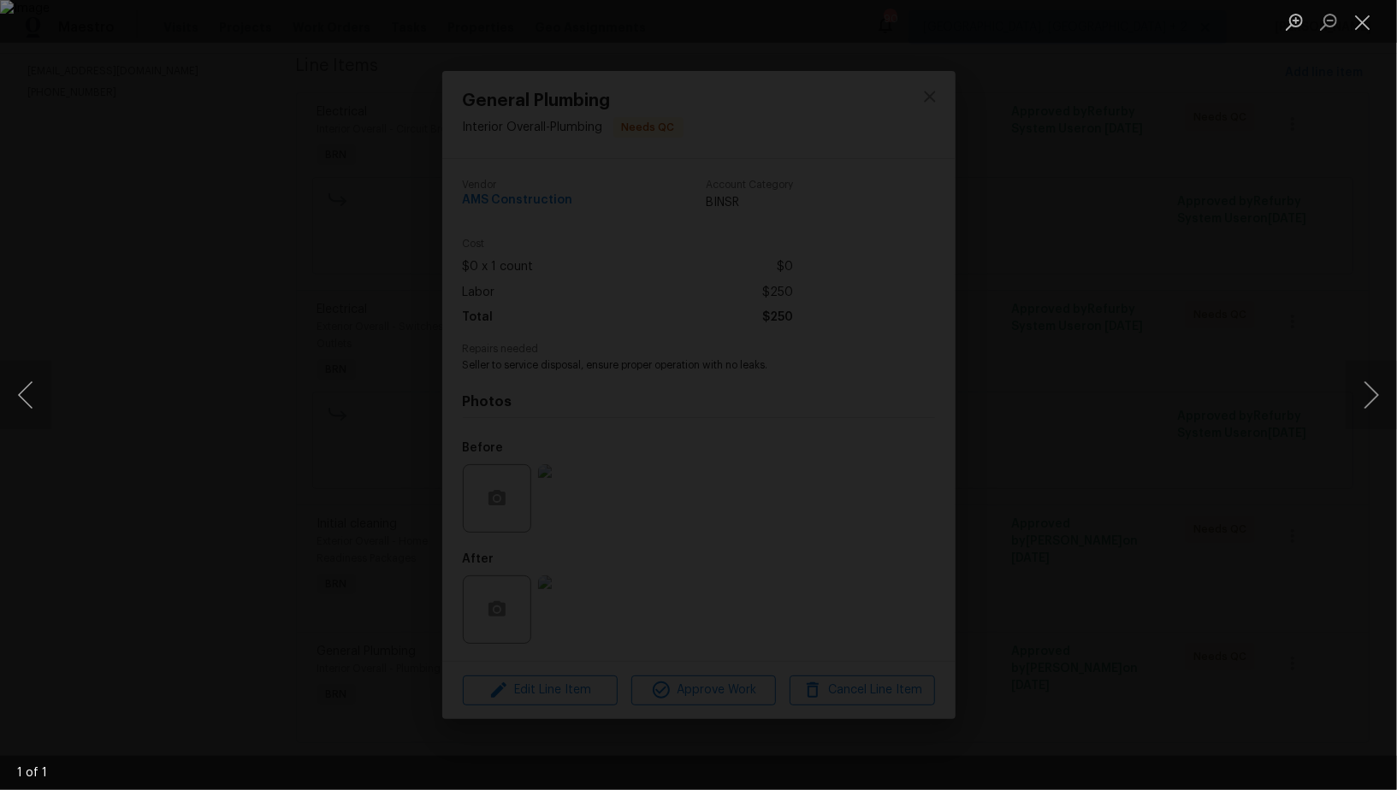
click at [1108, 510] on div "Lightbox" at bounding box center [698, 395] width 1397 height 790
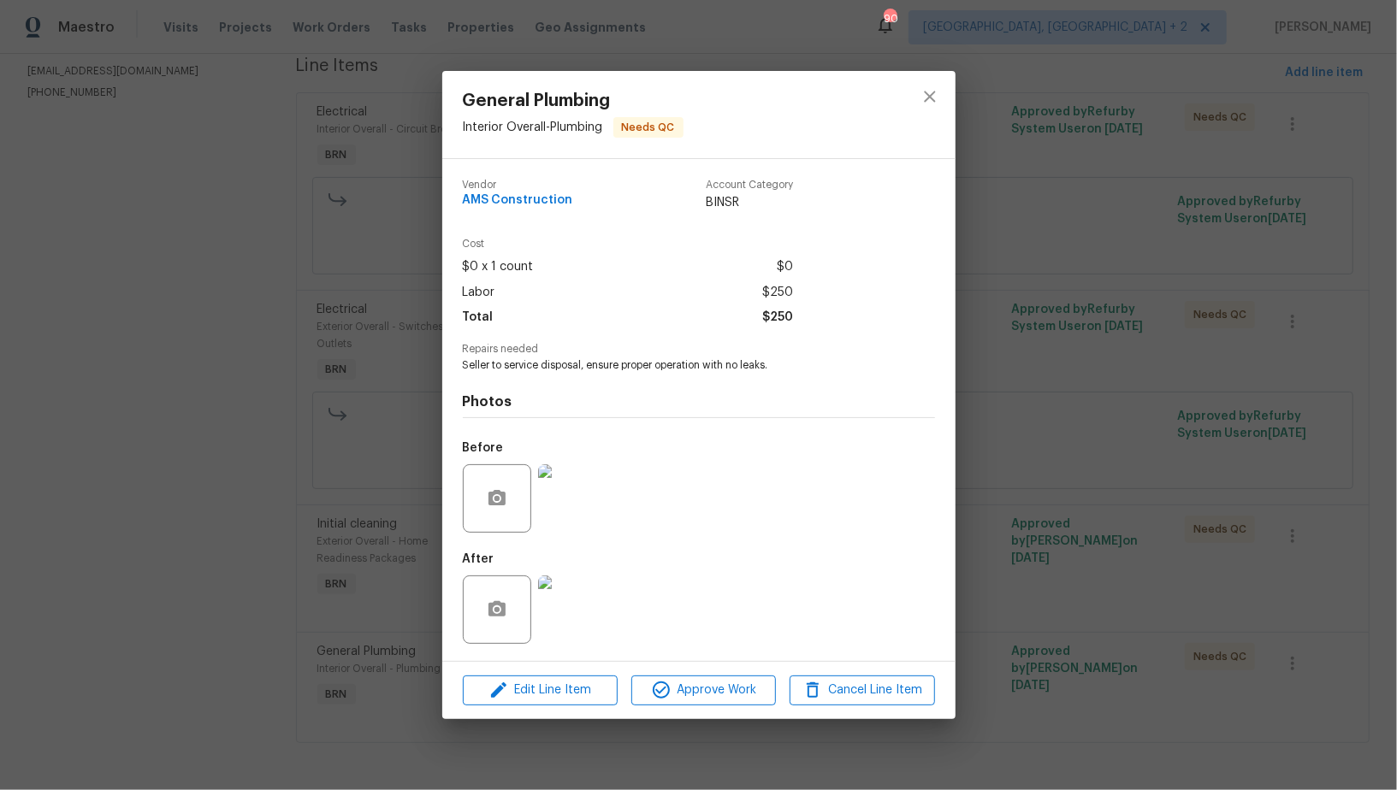
click at [1108, 510] on div "General Plumbing Interior Overall - Plumbing Needs QC Vendor AMS Construction A…" at bounding box center [698, 395] width 1397 height 790
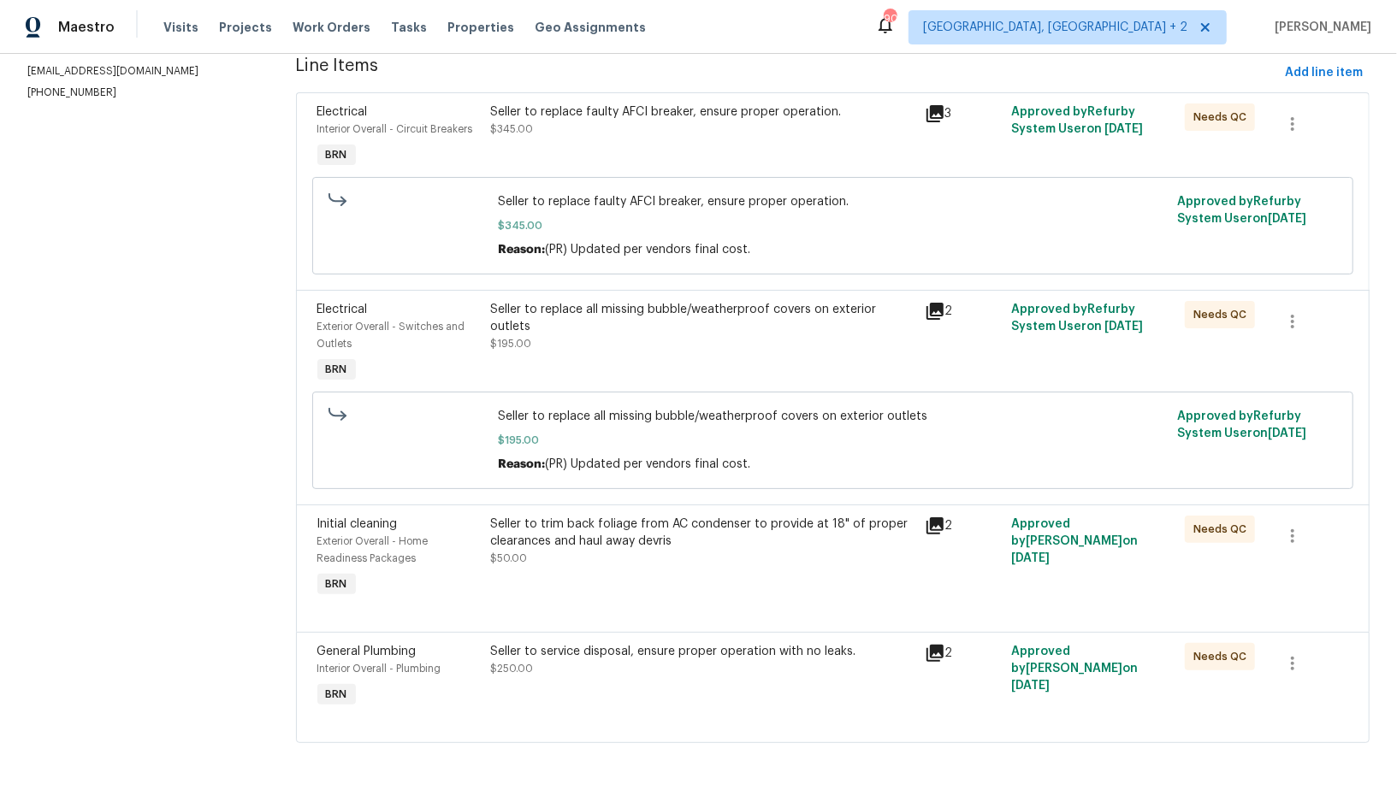
scroll to position [0, 0]
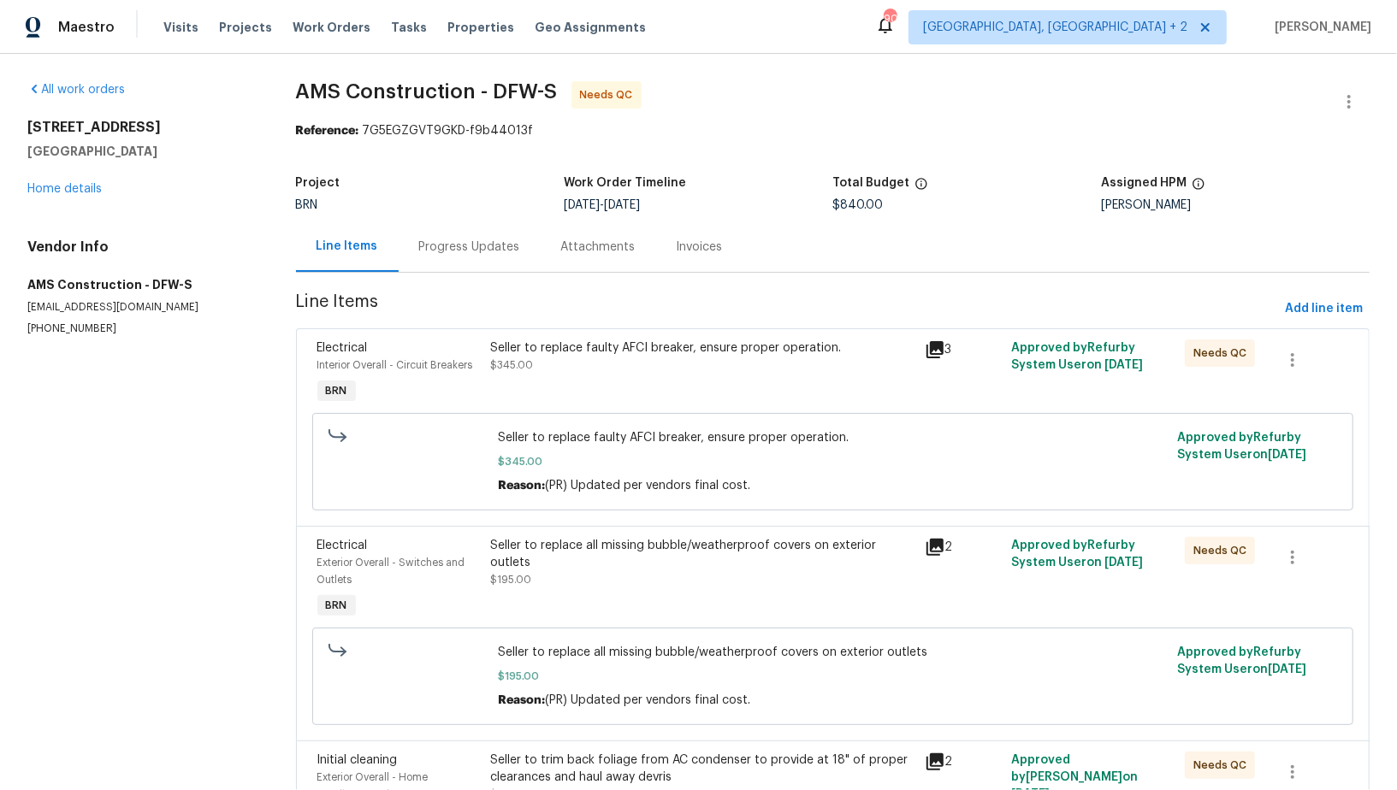
click at [475, 252] on div "Progress Updates" at bounding box center [469, 247] width 101 height 17
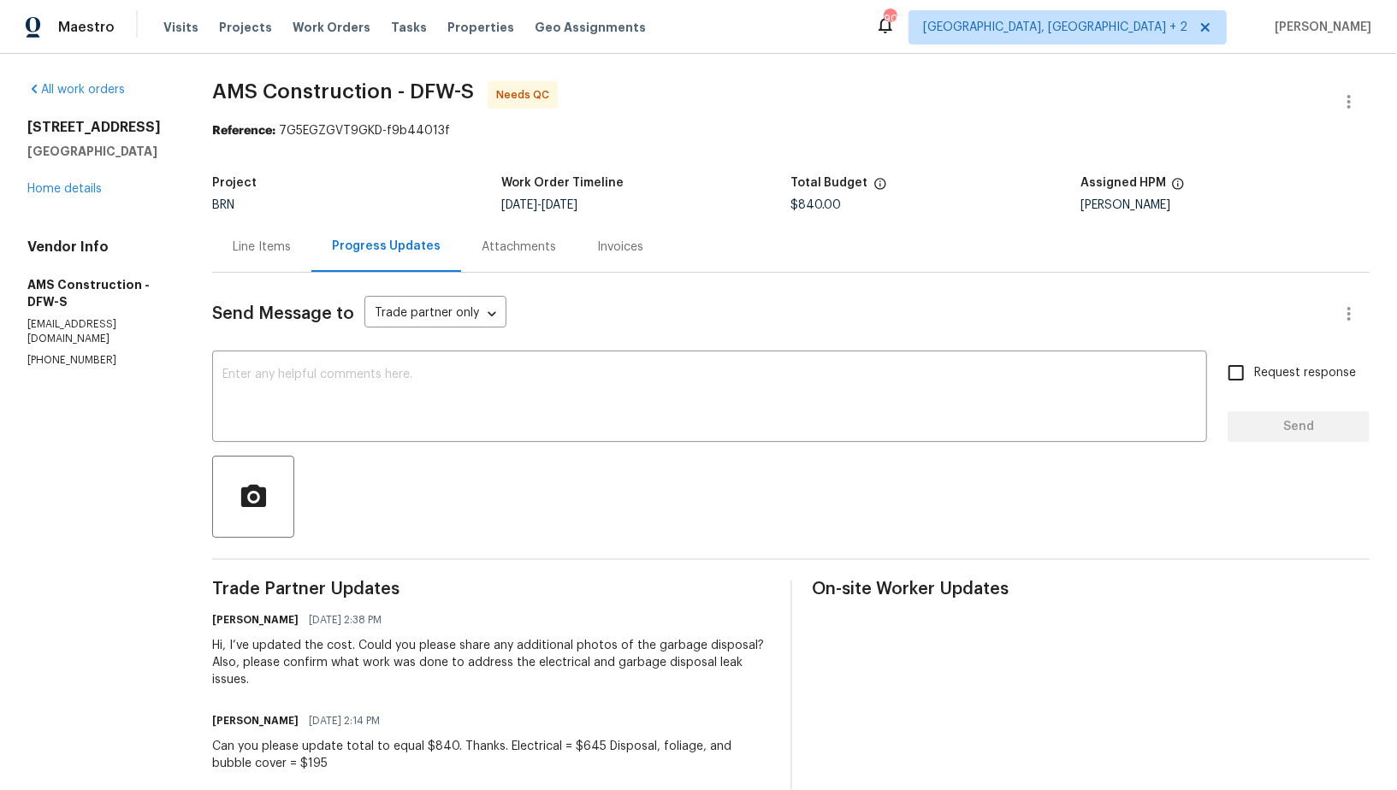
click at [272, 246] on div "Line Items" at bounding box center [262, 247] width 58 height 17
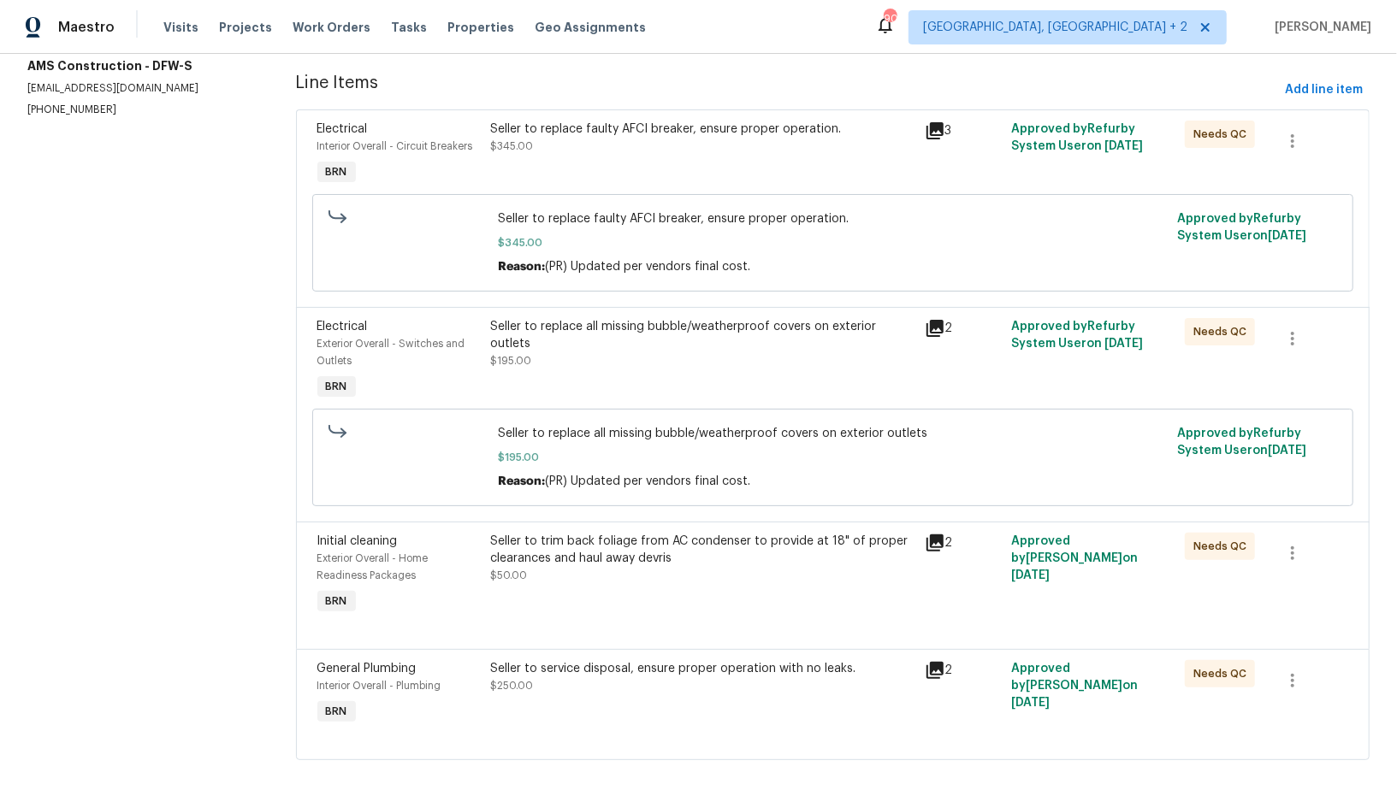
scroll to position [65, 0]
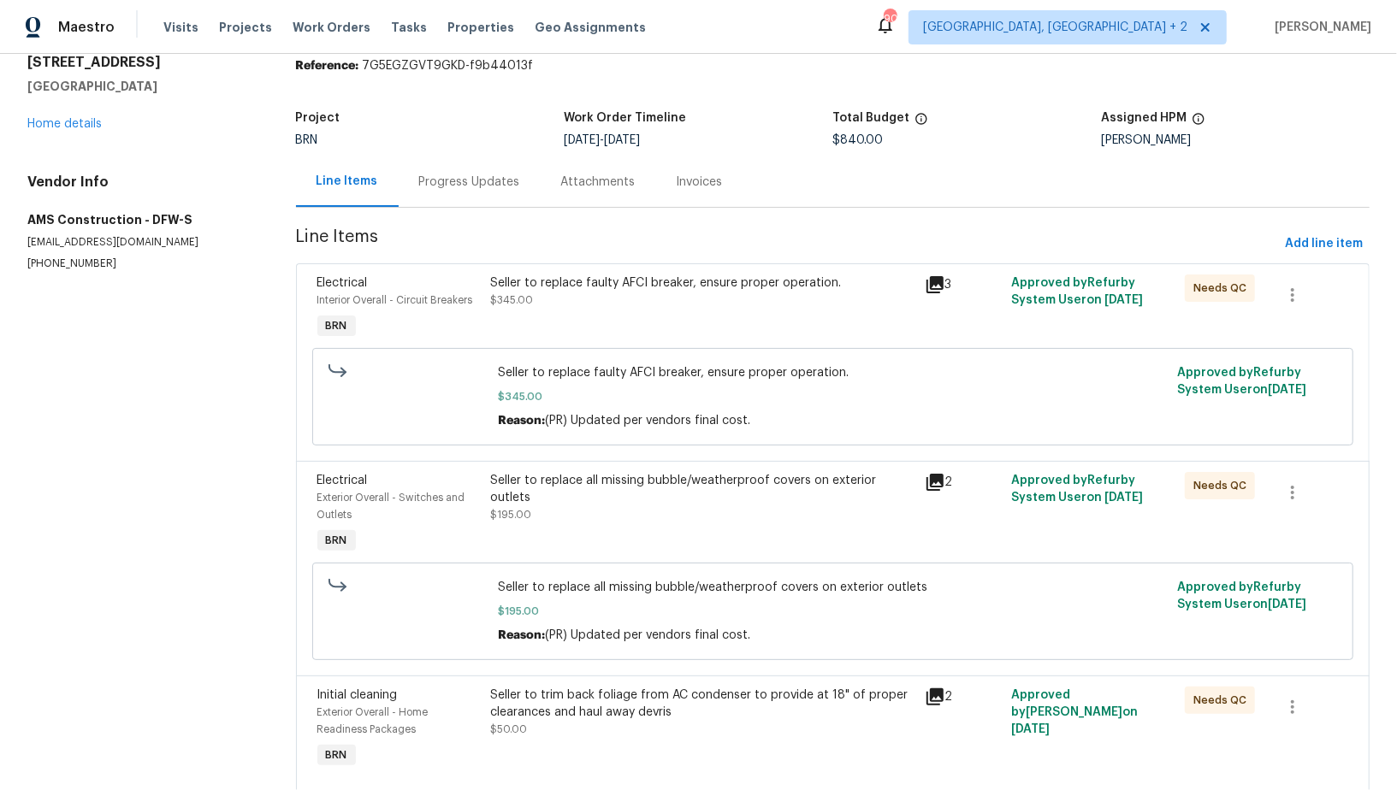
click at [449, 180] on div "Progress Updates" at bounding box center [469, 182] width 101 height 17
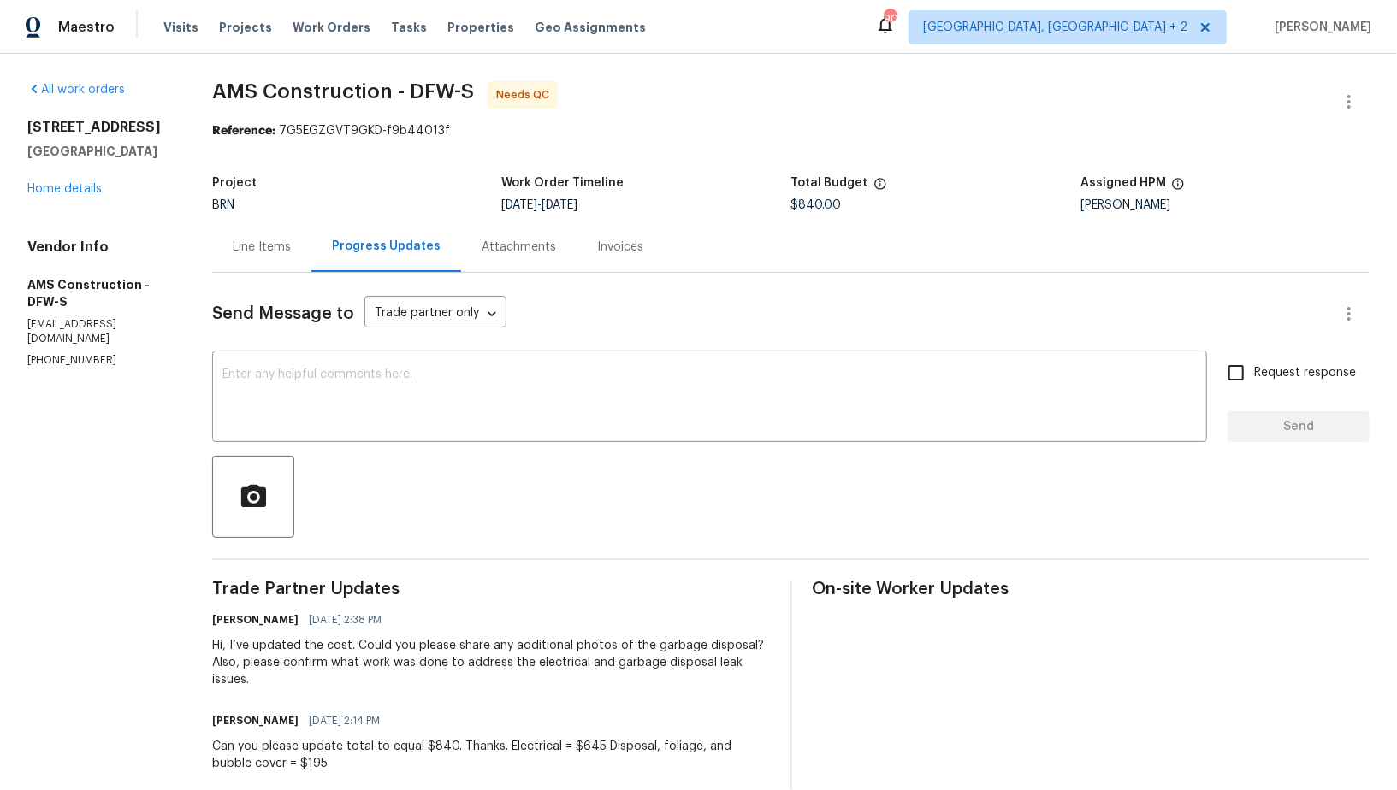
click at [276, 251] on div "Line Items" at bounding box center [262, 247] width 58 height 17
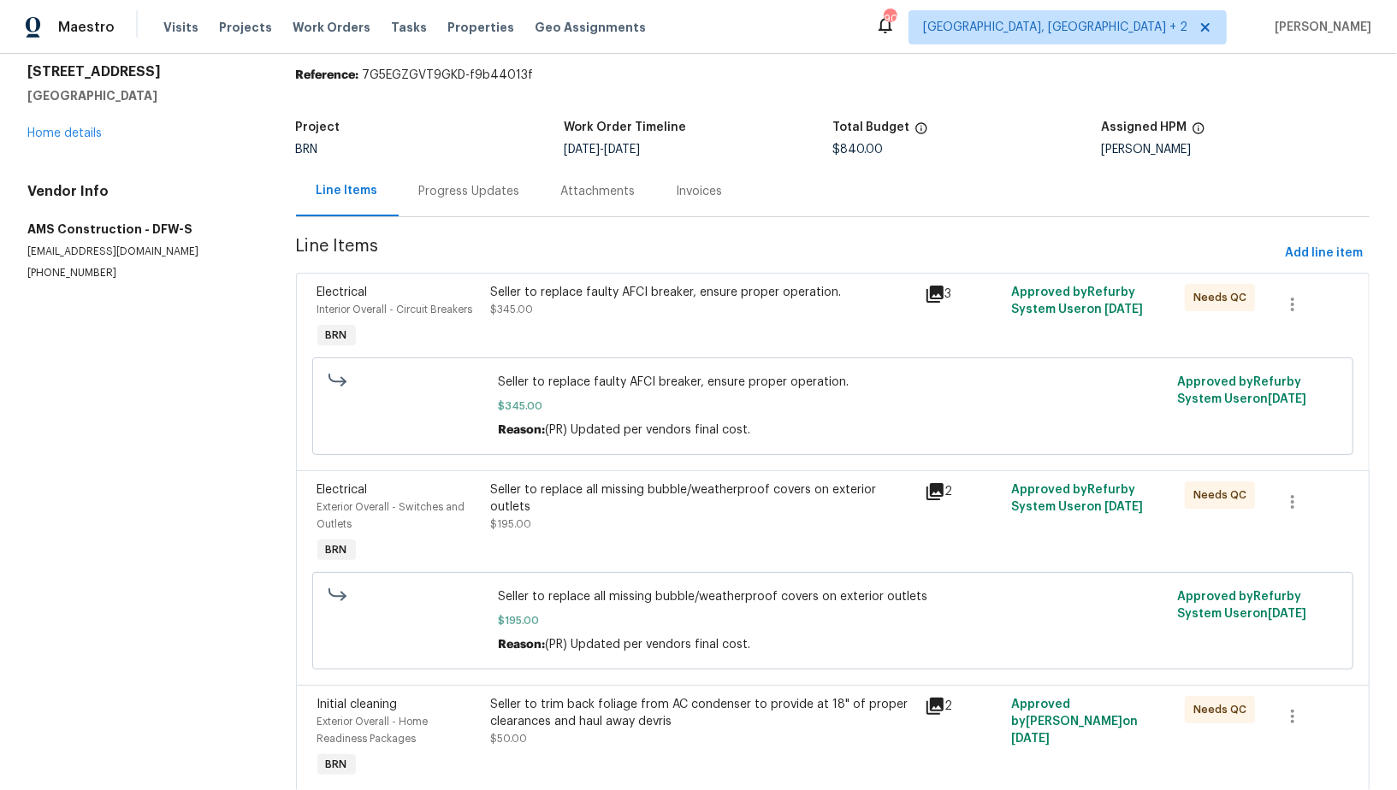
scroll to position [62, 0]
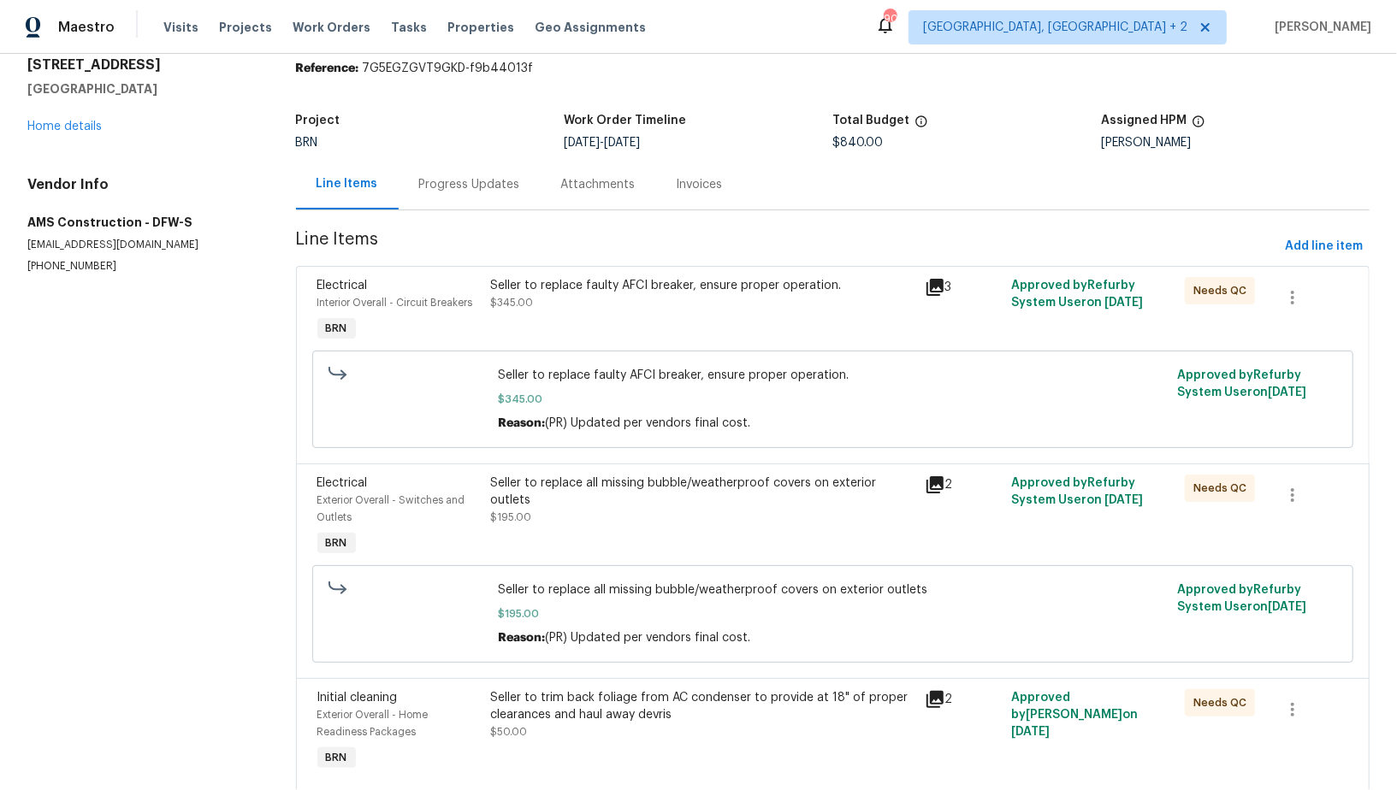
click at [465, 188] on div "Progress Updates" at bounding box center [469, 184] width 101 height 17
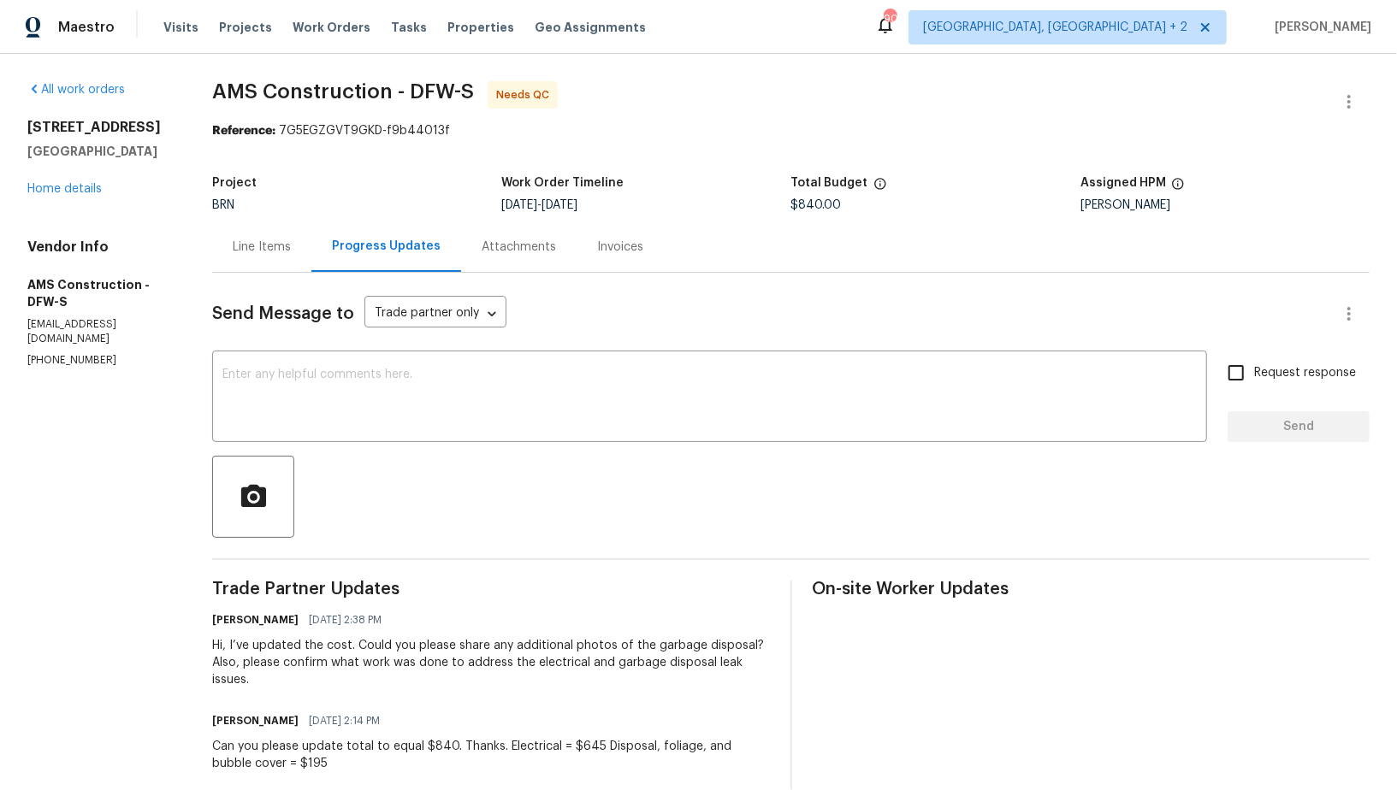
click at [283, 240] on div "Line Items" at bounding box center [262, 247] width 58 height 17
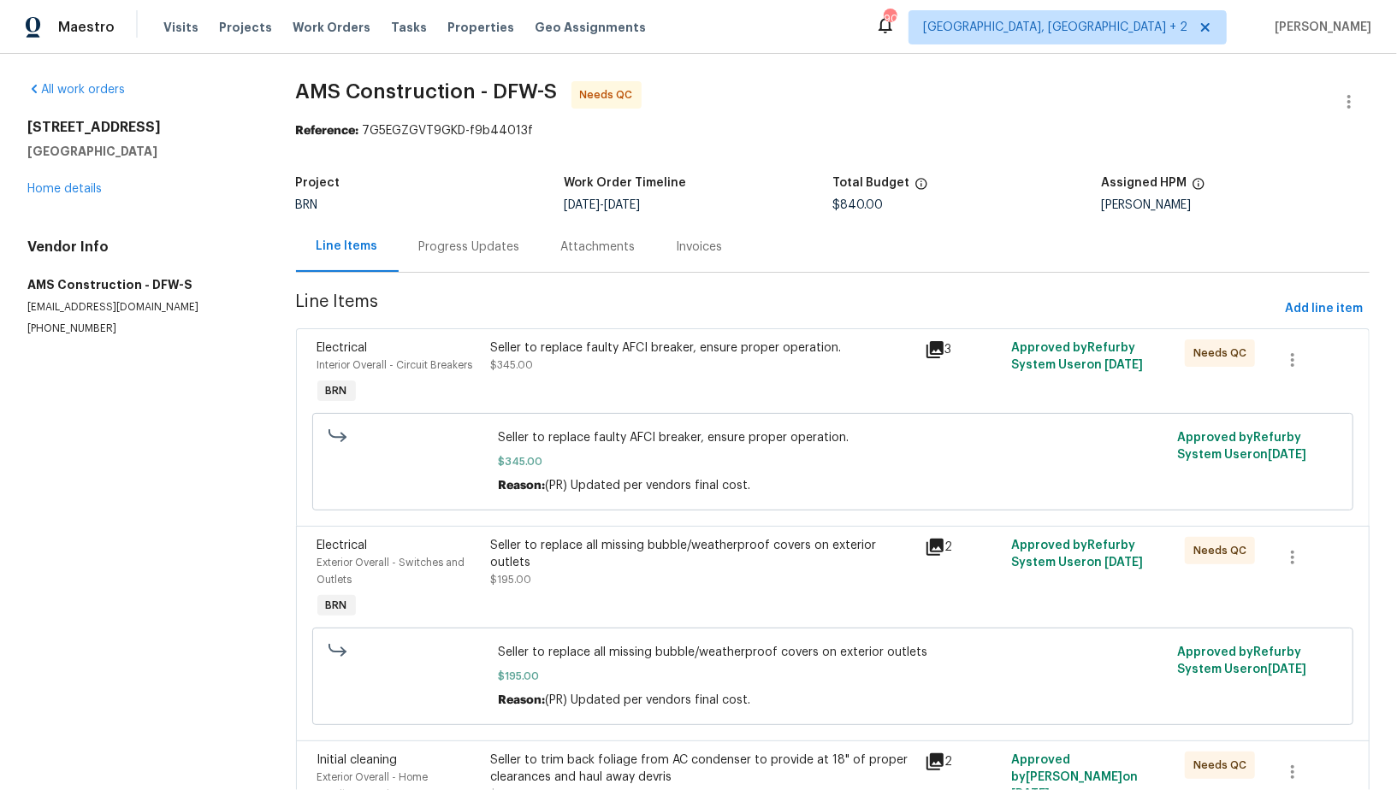
click at [431, 263] on div "Progress Updates" at bounding box center [470, 247] width 142 height 50
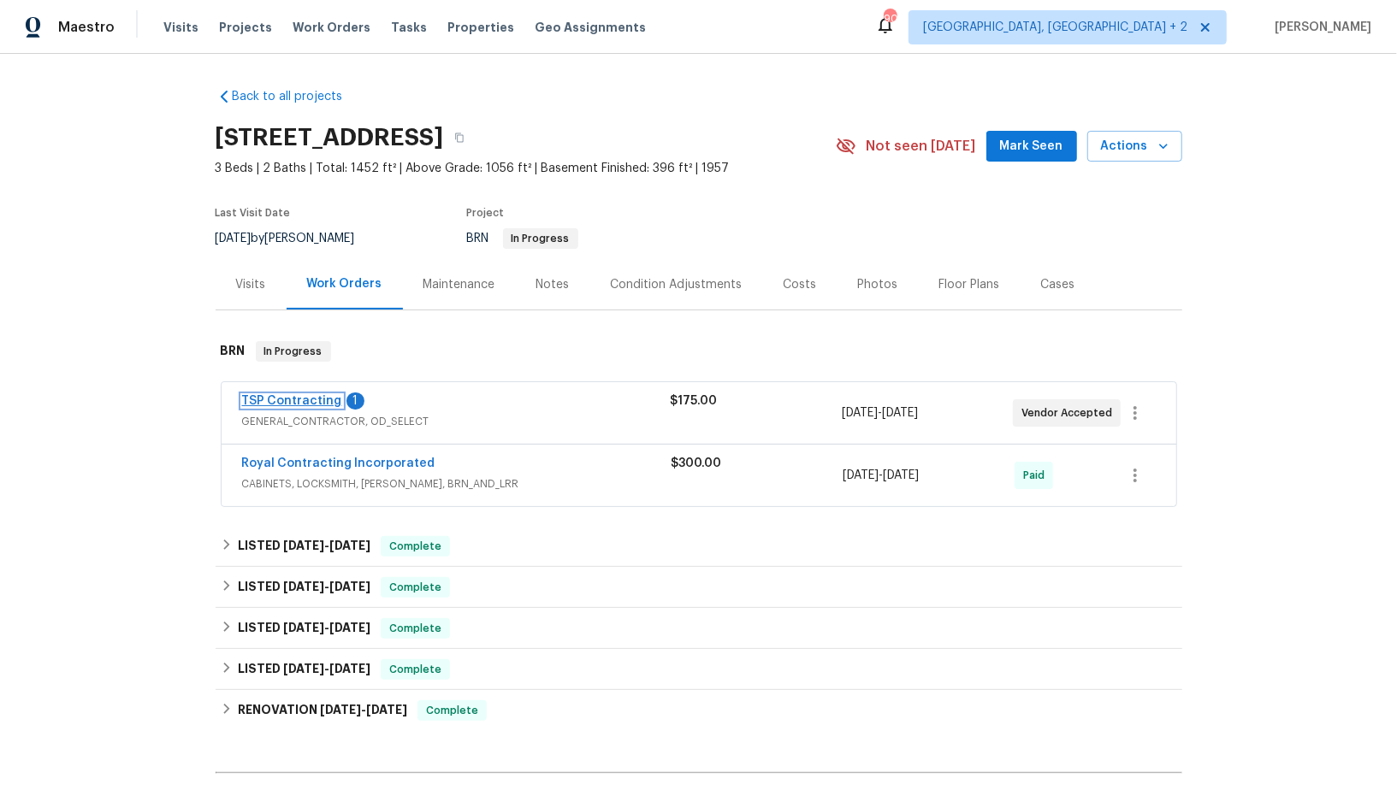
click at [278, 402] on link "TSP Contracting" at bounding box center [292, 401] width 100 height 12
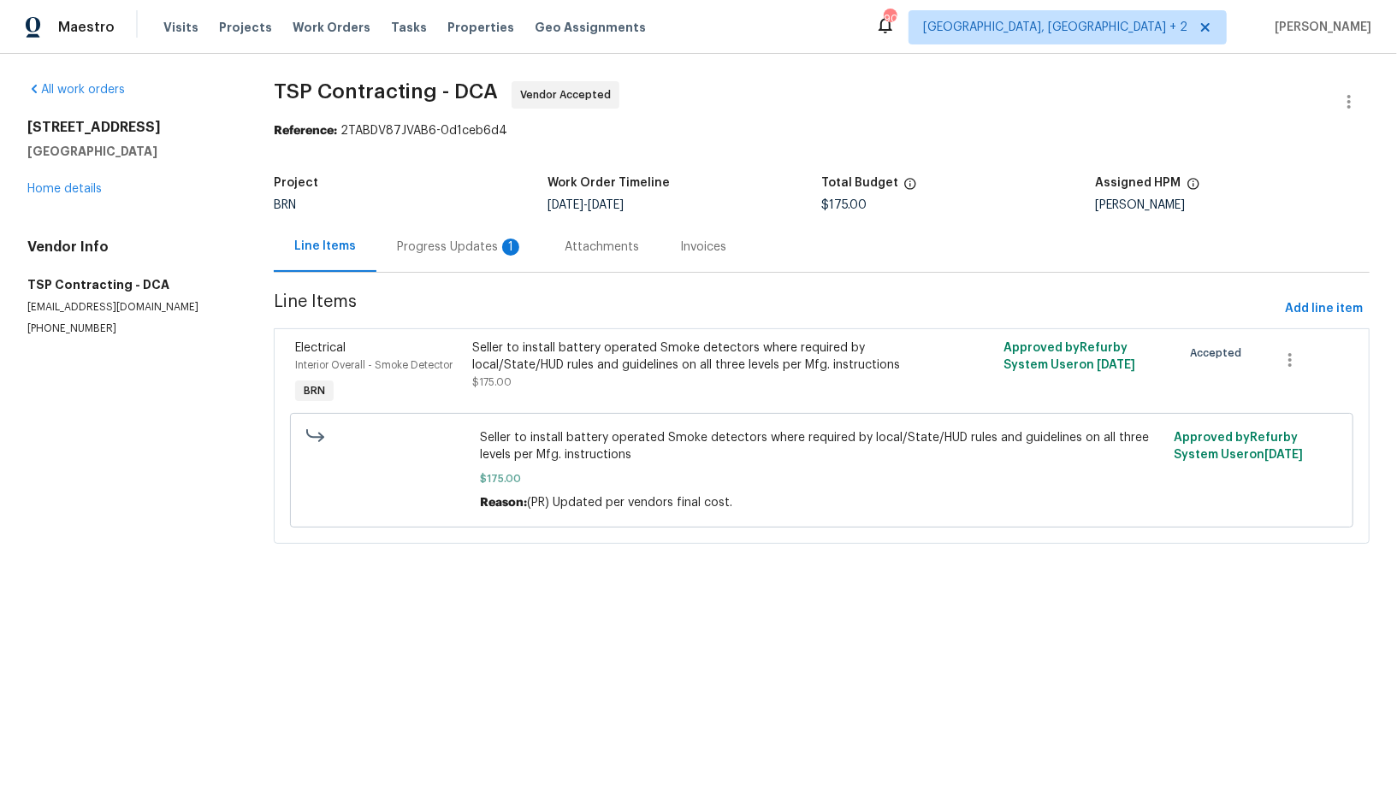
click at [467, 241] on div "Progress Updates 1" at bounding box center [460, 247] width 127 height 17
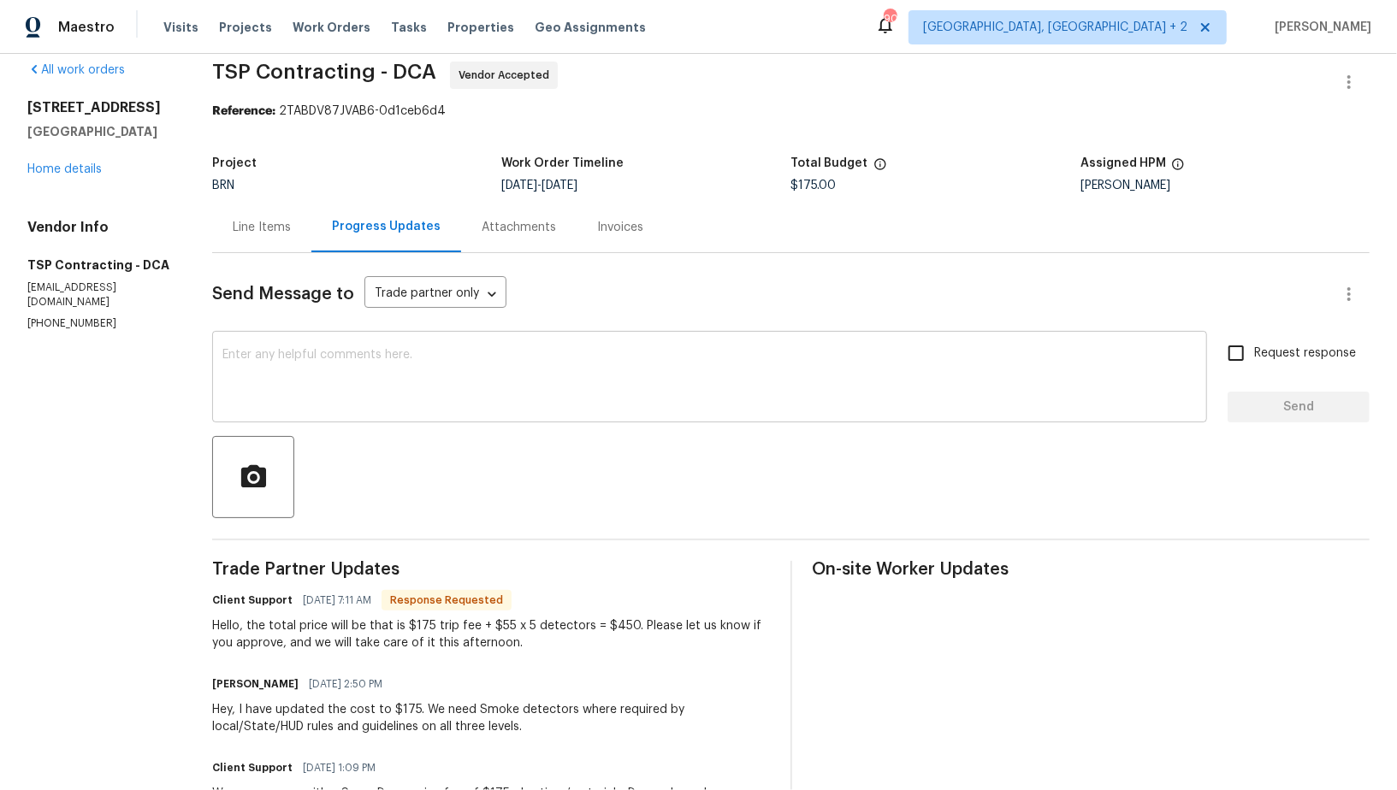
scroll to position [21, 0]
click at [413, 350] on textarea at bounding box center [709, 378] width 974 height 60
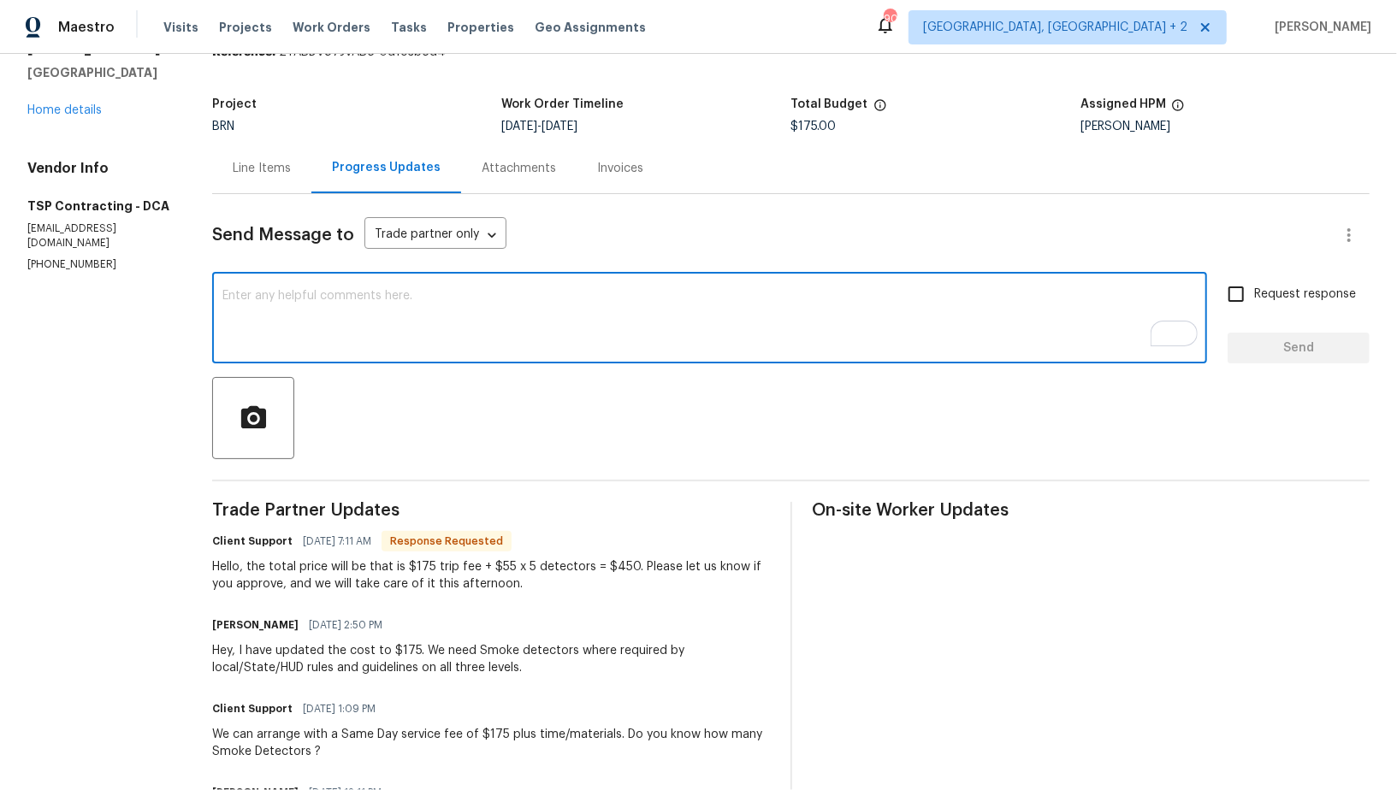
scroll to position [79, 0]
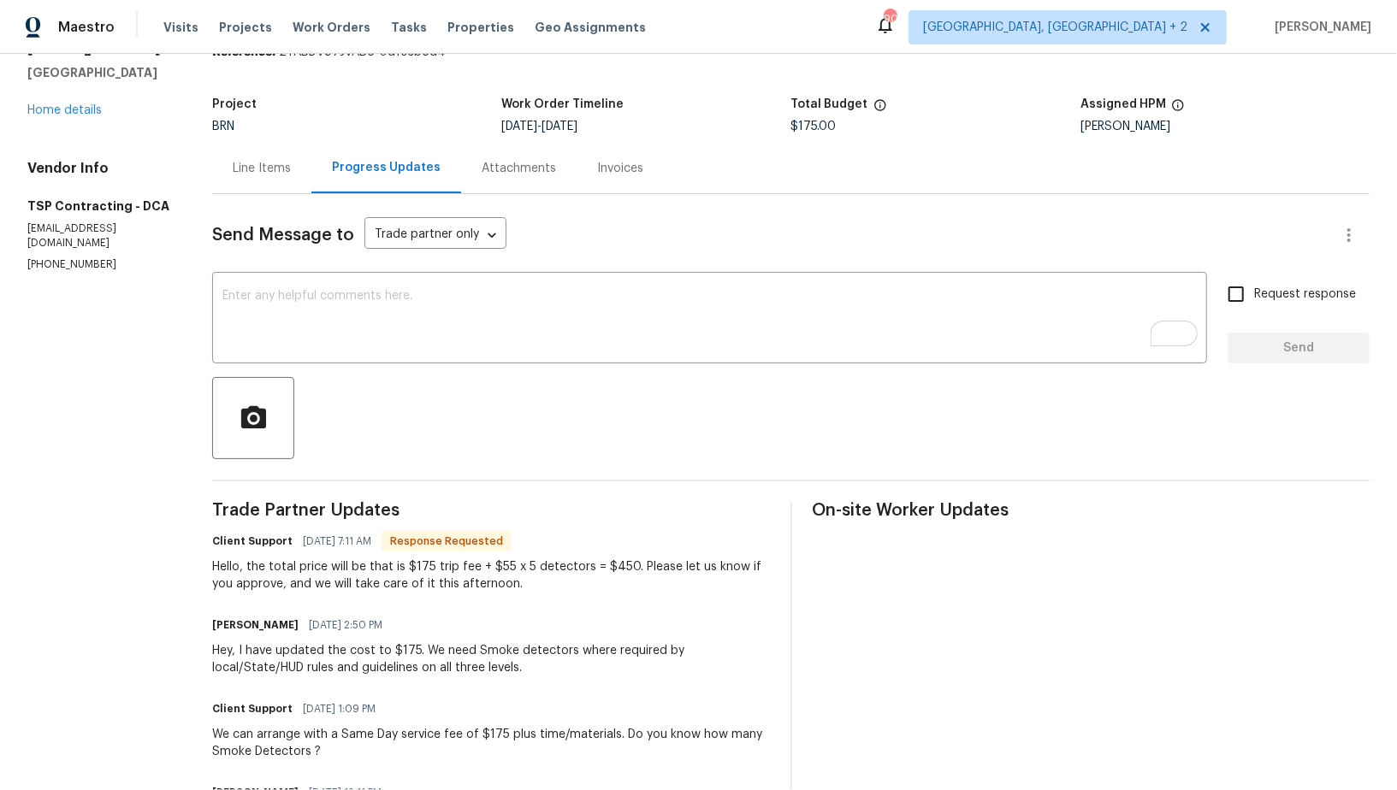
click at [240, 182] on div "Line Items" at bounding box center [261, 168] width 99 height 50
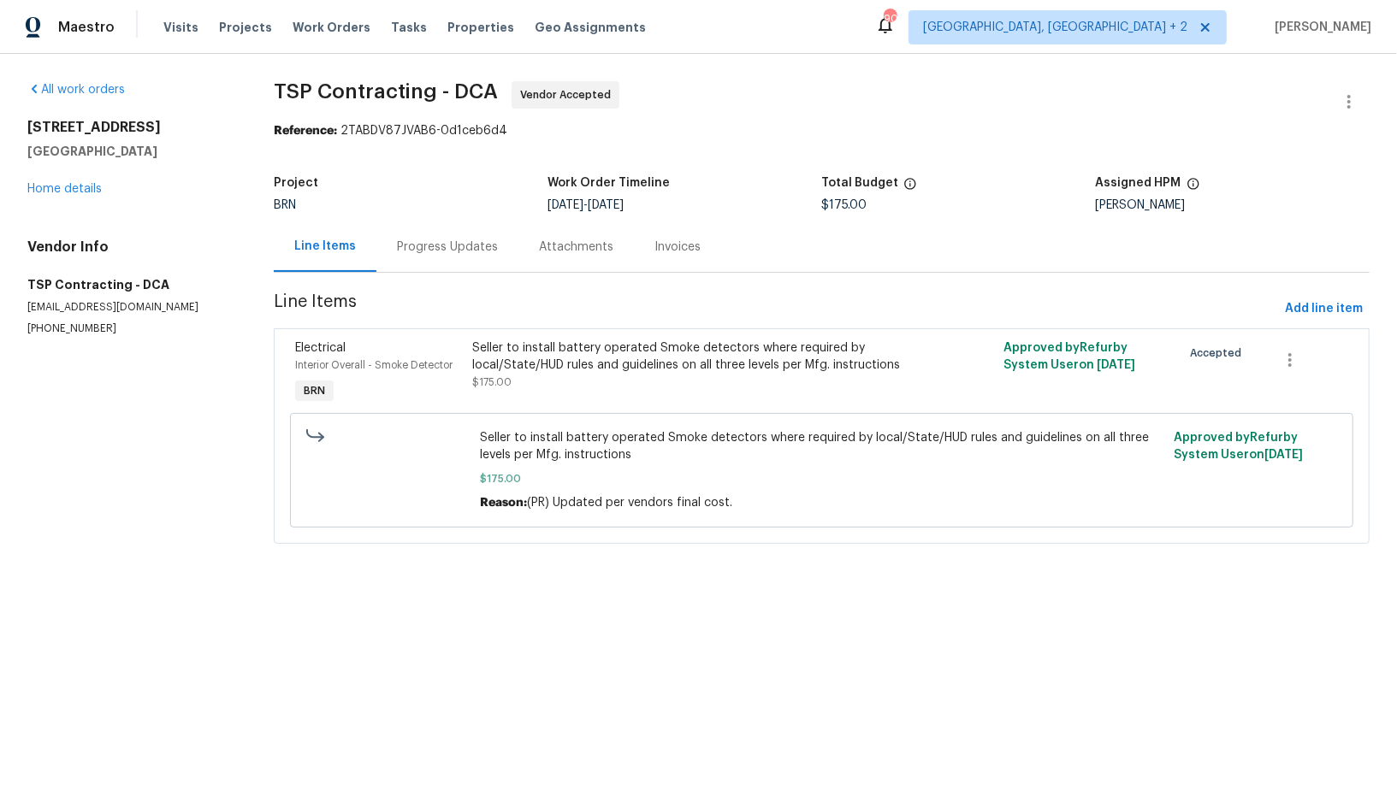
click at [567, 388] on div "Seller to install battery operated Smoke detectors where required by local/Stat…" at bounding box center [688, 365] width 433 height 51
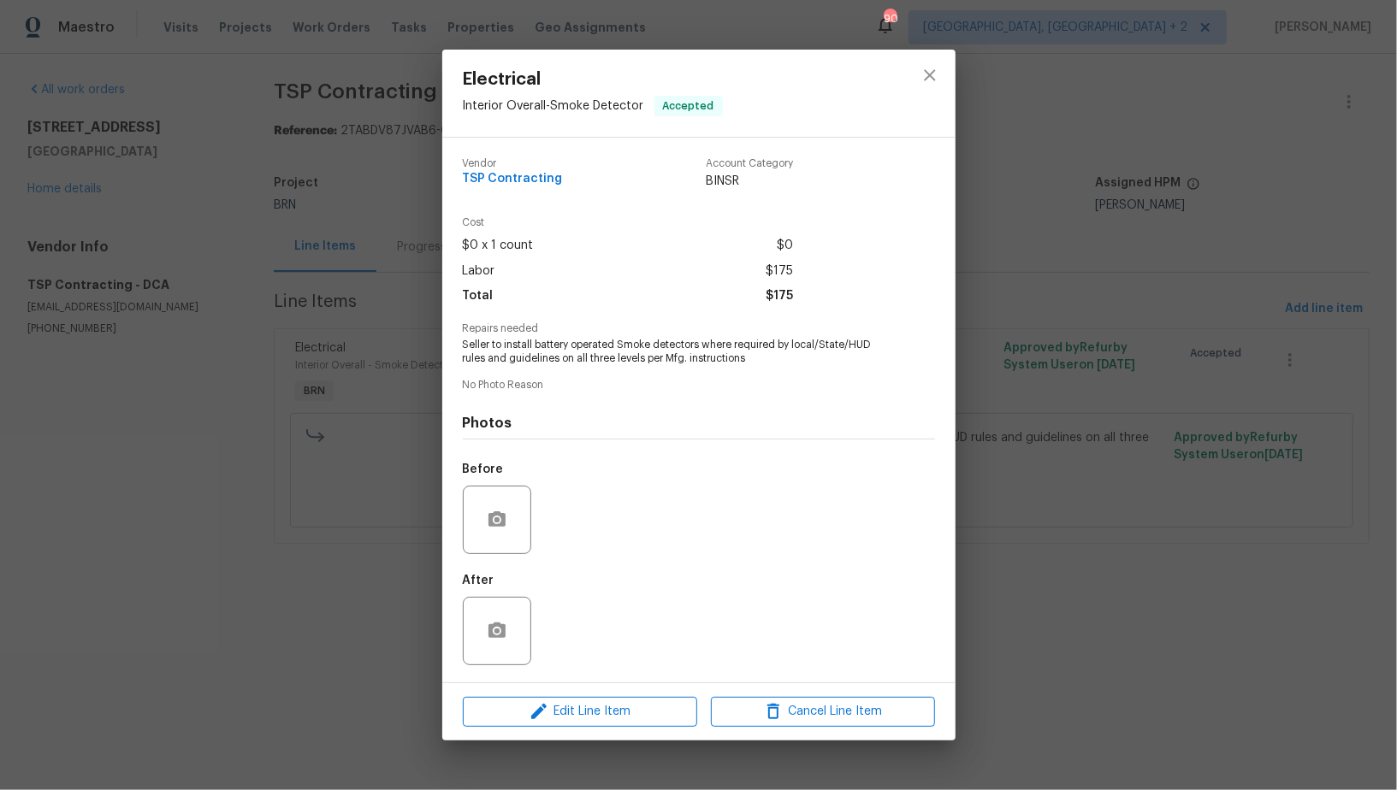
click at [347, 346] on div "Electrical Interior Overall - Smoke Detector Accepted Vendor TSP Contracting Ac…" at bounding box center [698, 395] width 1397 height 790
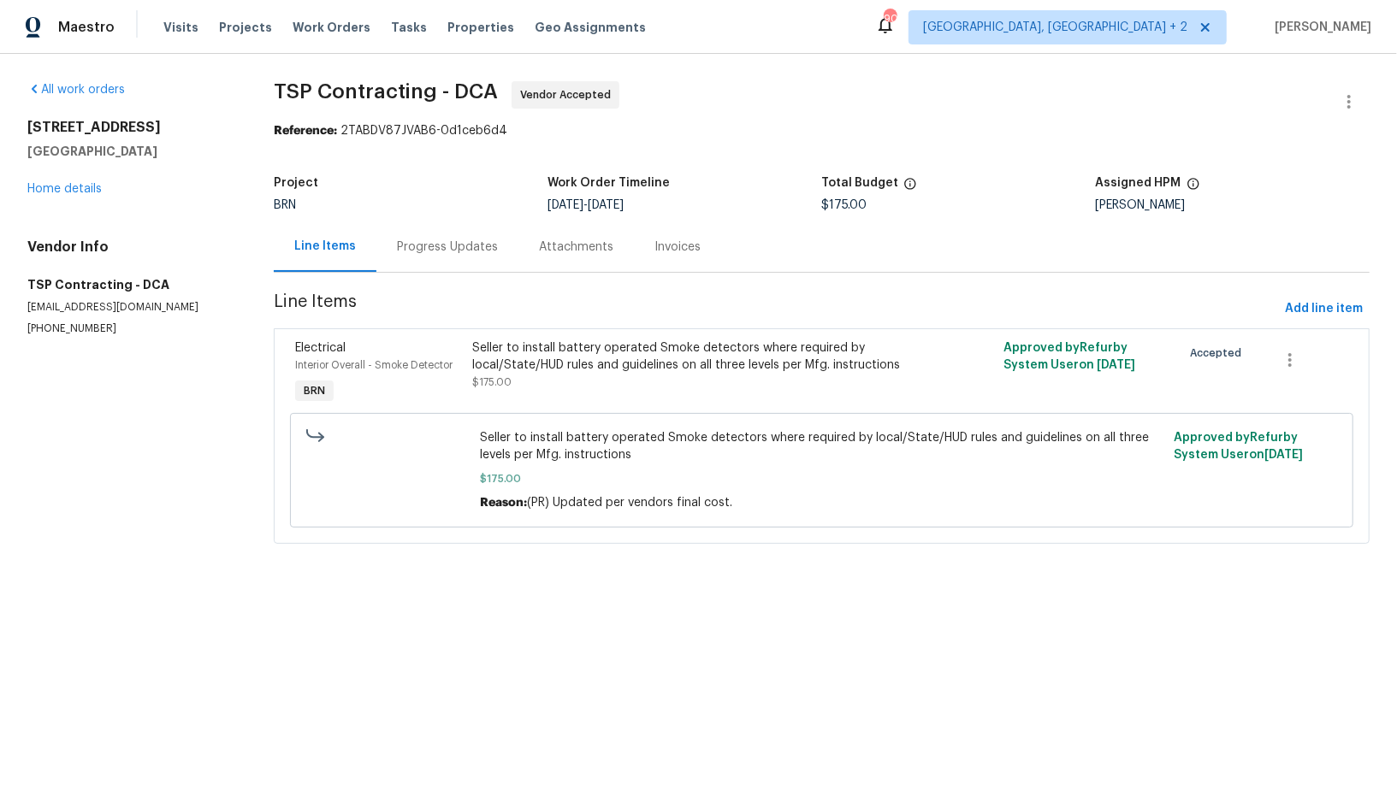
click at [452, 227] on div "Progress Updates" at bounding box center [447, 247] width 142 height 50
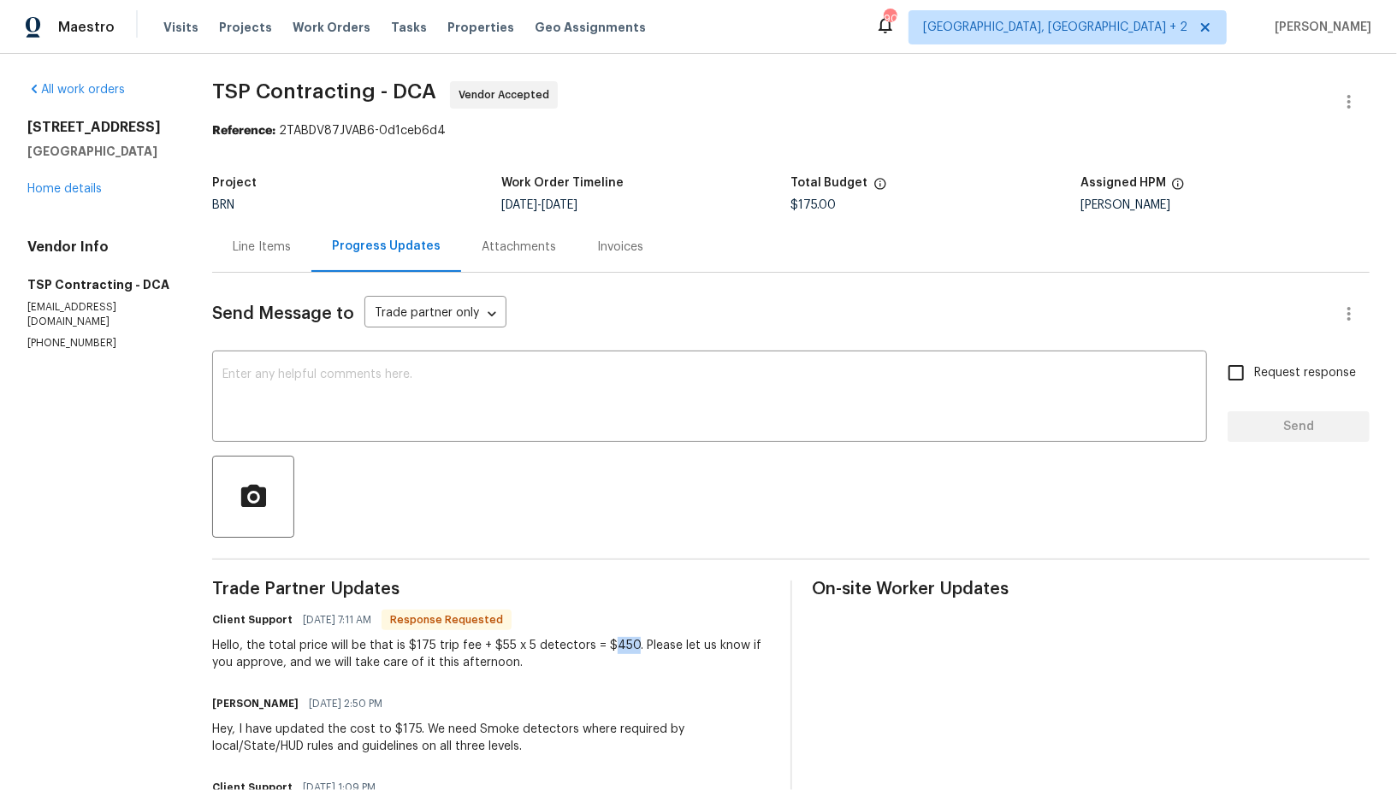
drag, startPoint x: 600, startPoint y: 642, endPoint x: 625, endPoint y: 642, distance: 25.7
click at [625, 642] on div "Hello, the total price will be that is $175 trip fee + $55 x 5 detectors = $450…" at bounding box center [490, 654] width 557 height 34
copy div "450"
click at [272, 251] on div "Line Items" at bounding box center [262, 247] width 58 height 17
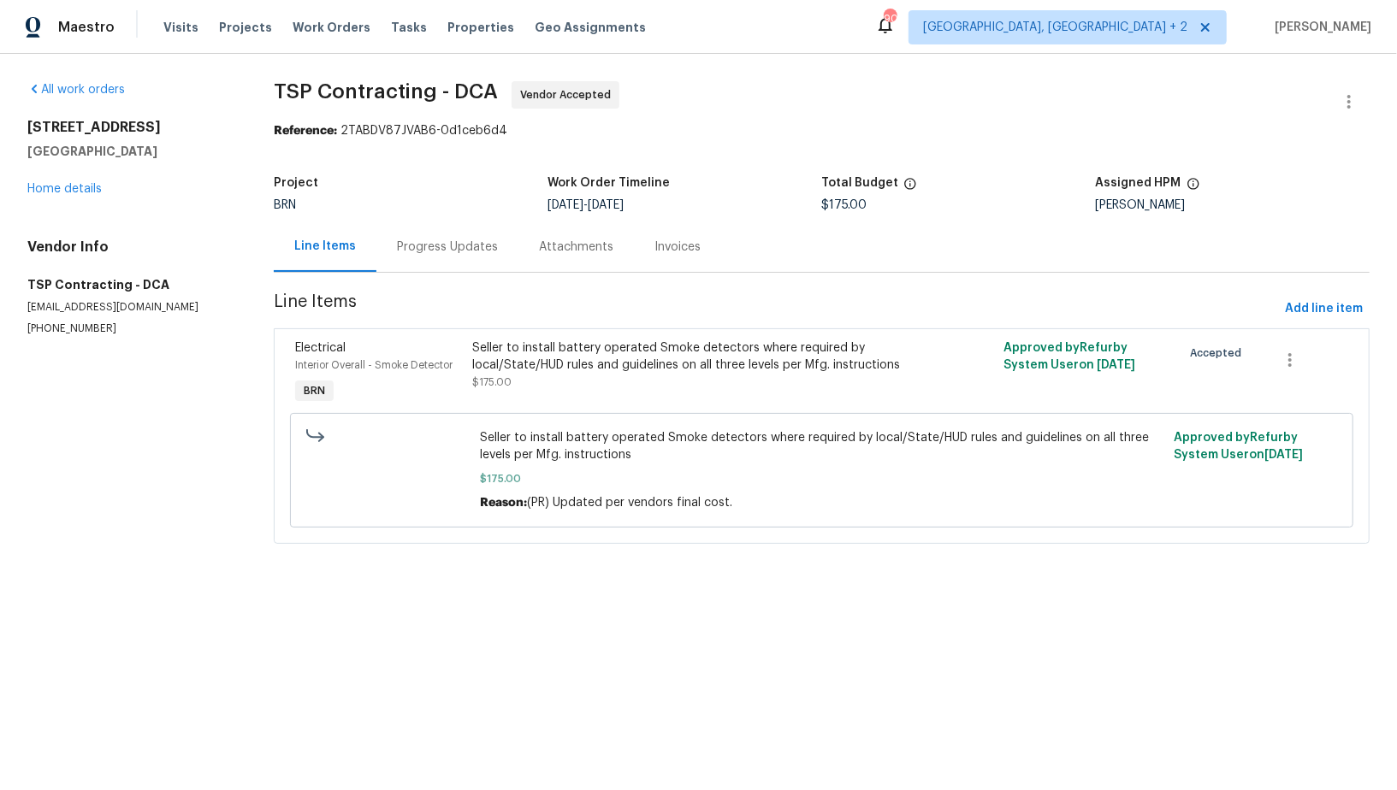
click at [524, 413] on div "Seller to install battery operated Smoke detectors where required by local/Stat…" at bounding box center [821, 470] width 1063 height 115
click at [522, 385] on div "Seller to install battery operated Smoke detectors where required by local/Stat…" at bounding box center [688, 365] width 433 height 51
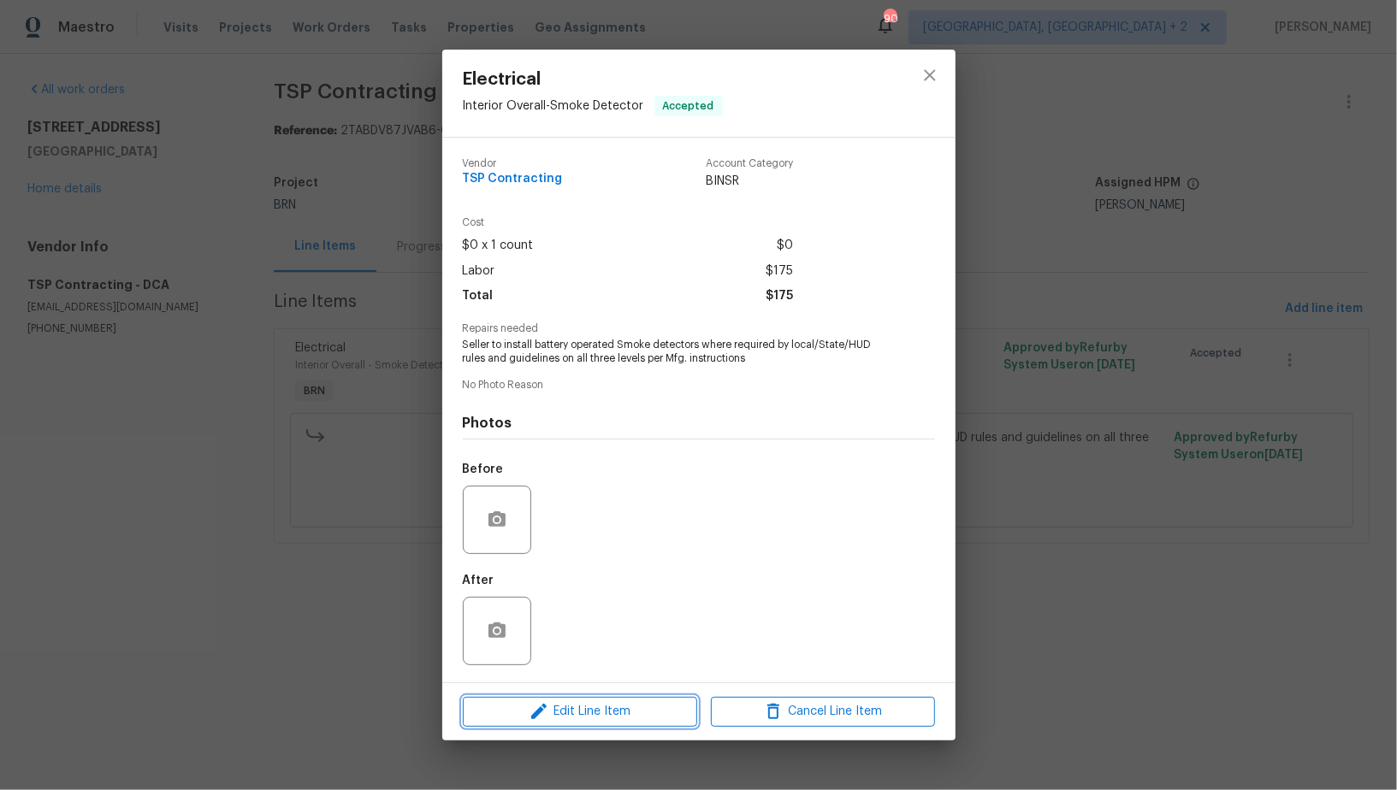
click at [587, 711] on span "Edit Line Item" at bounding box center [580, 711] width 224 height 21
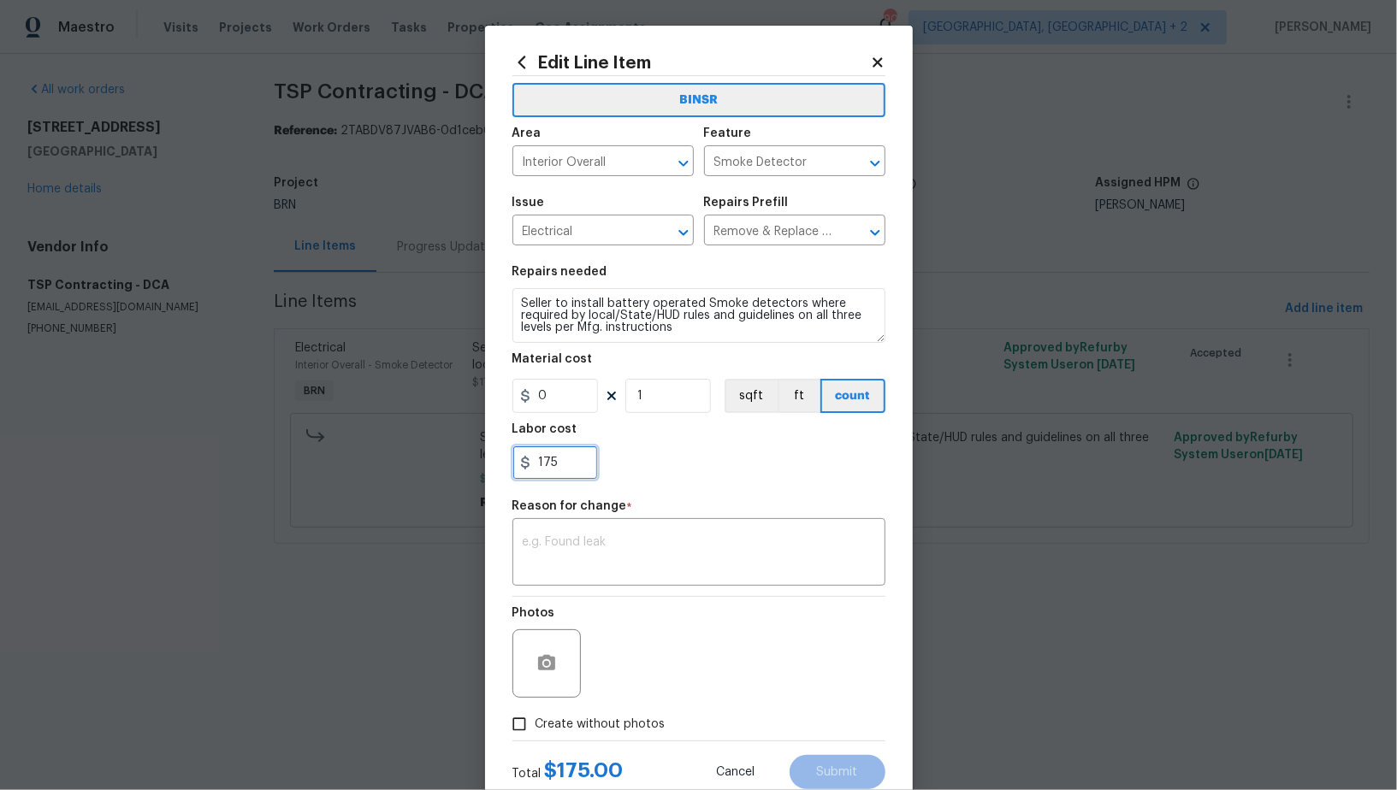
click at [566, 470] on input "175" at bounding box center [555, 463] width 86 height 34
paste input "450"
type input "450"
click at [565, 536] on div "x ​" at bounding box center [698, 554] width 373 height 63
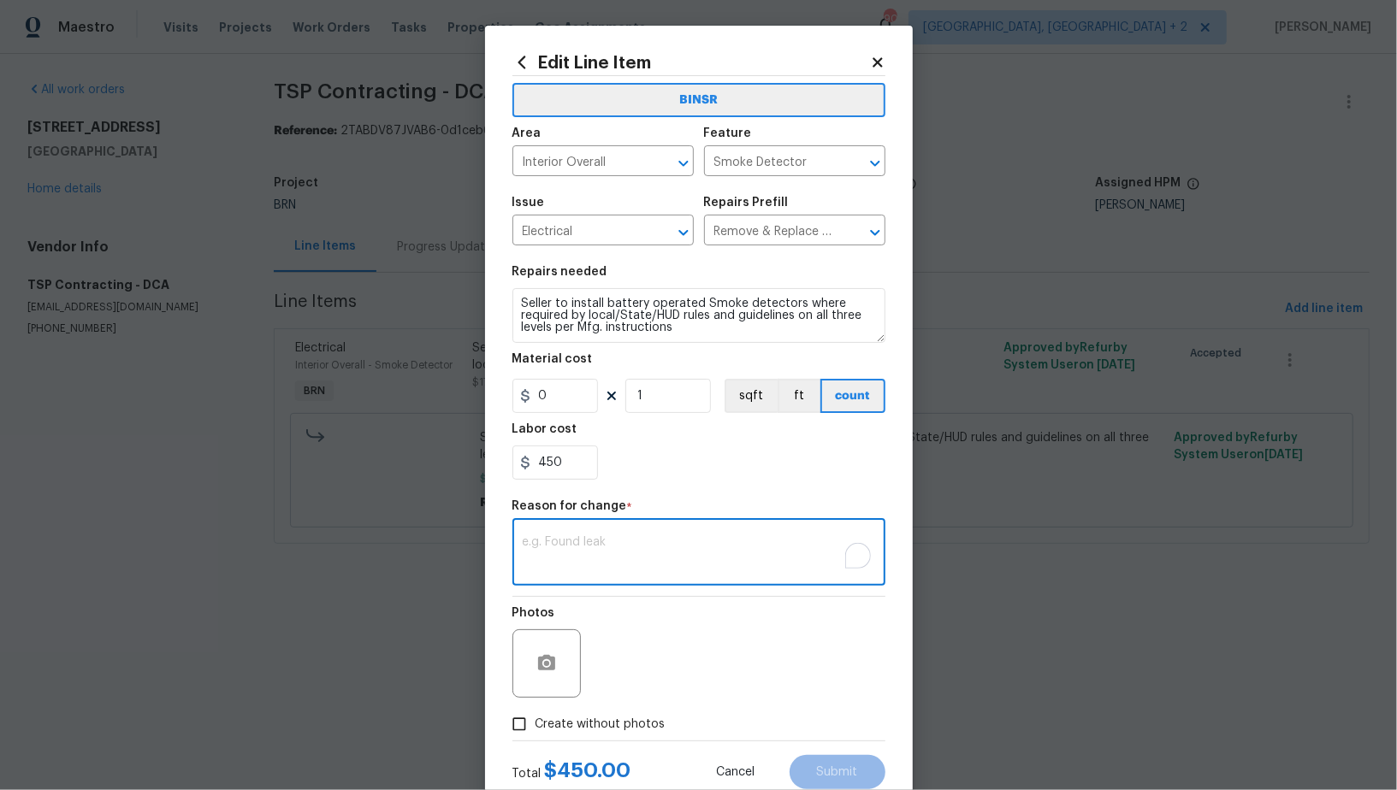
paste textarea "(PR) Updated per vendors final cost."
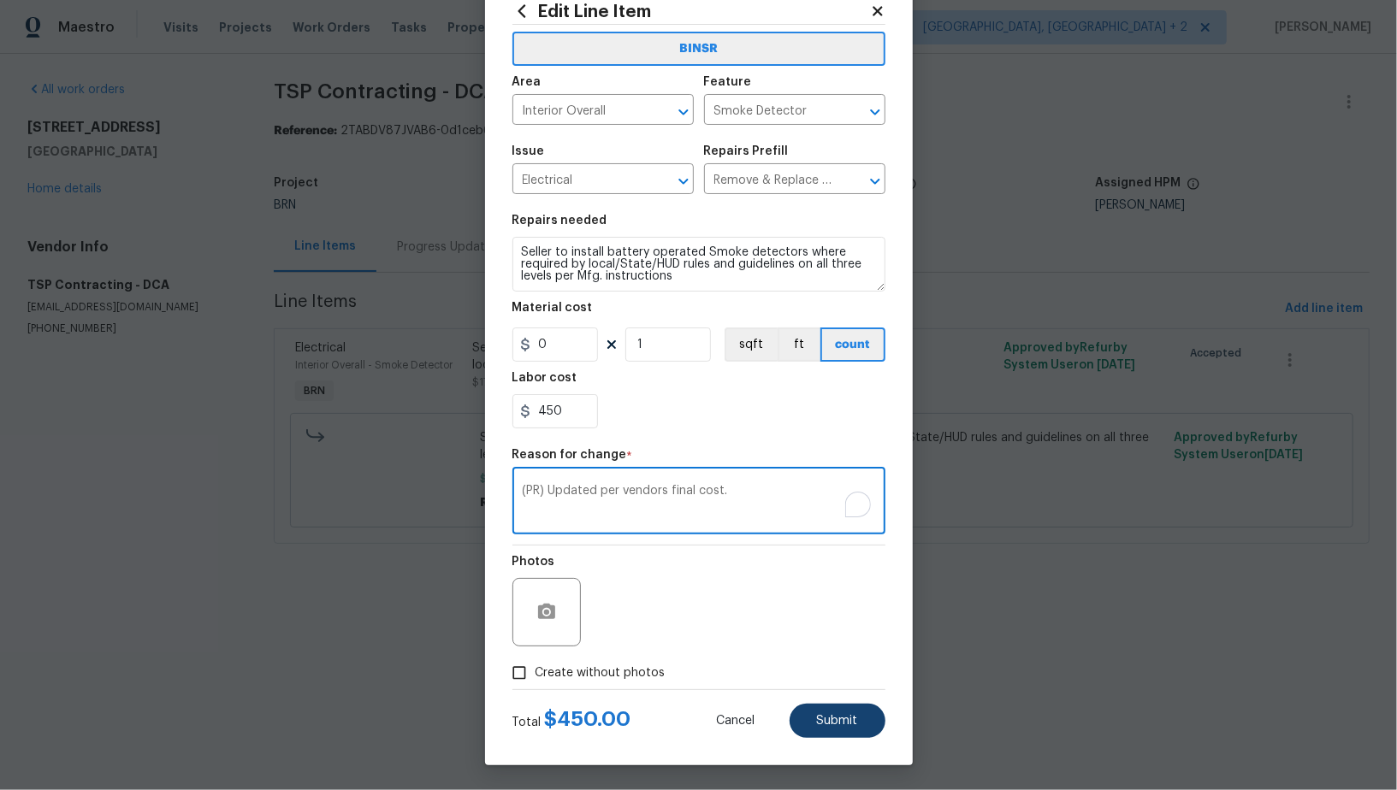
type textarea "(PR) Updated per vendors final cost."
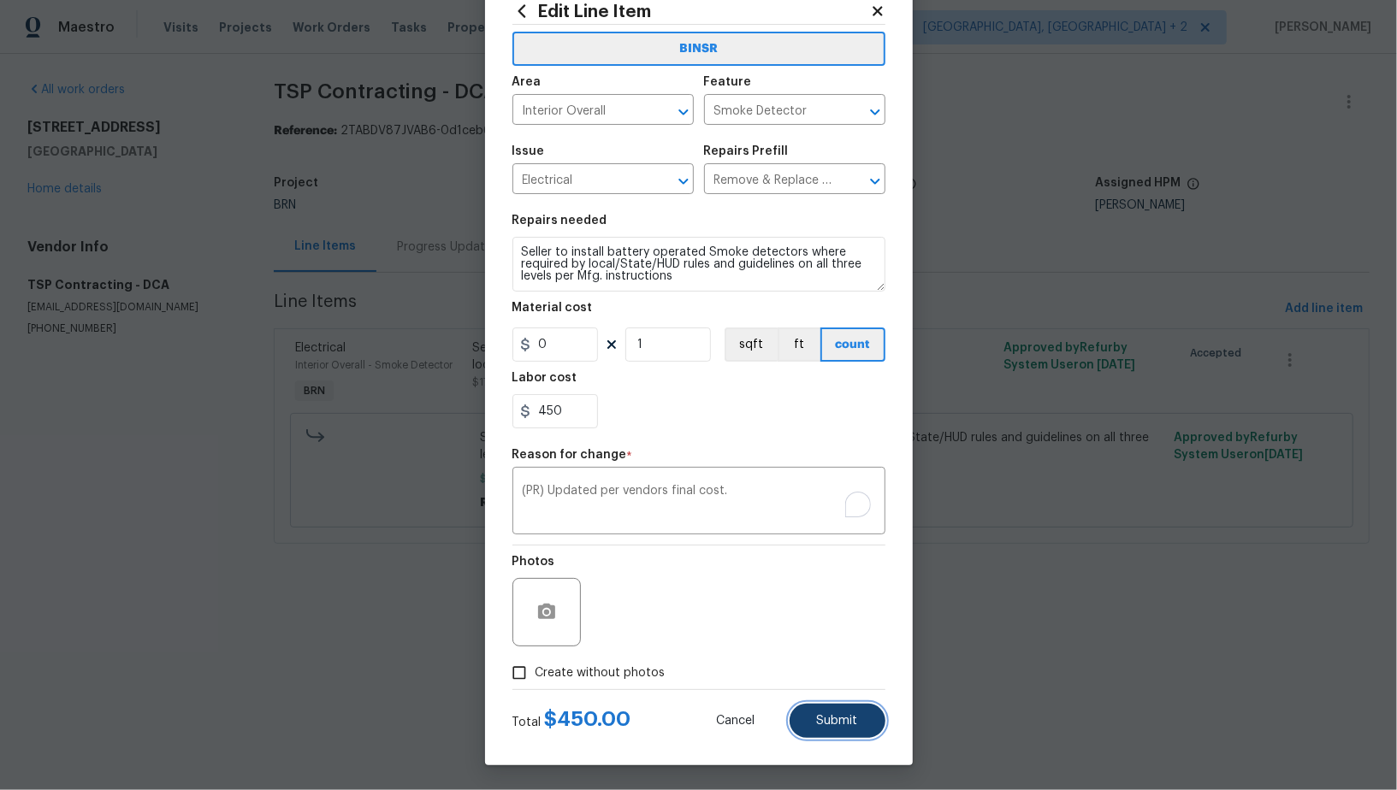
click at [854, 725] on span "Submit" at bounding box center [837, 721] width 41 height 13
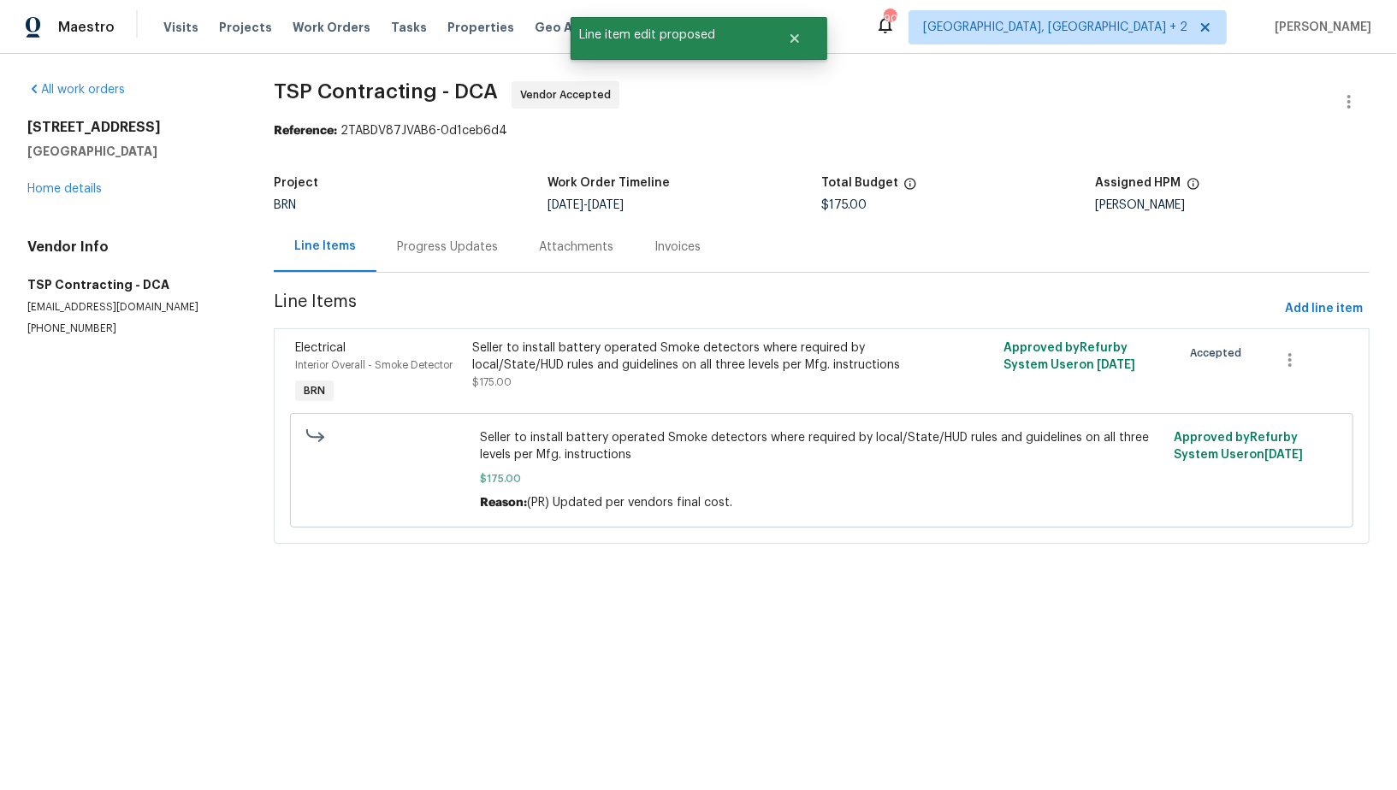
click at [1333, 592] on html "Maestro Visits Projects Work Orders Tasks Properties Geo Assignments 90 Albuque…" at bounding box center [698, 296] width 1397 height 592
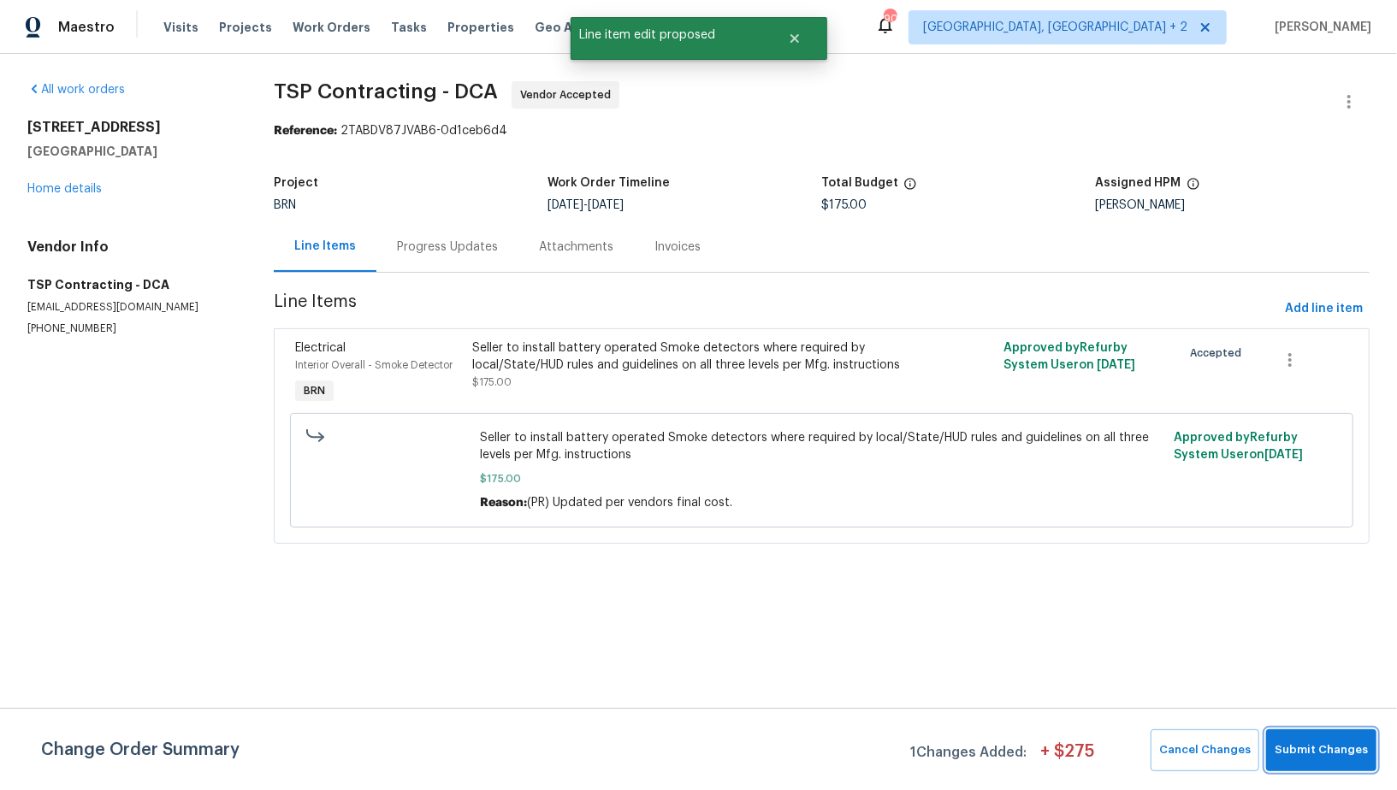
click at [1333, 759] on span "Submit Changes" at bounding box center [1321, 751] width 93 height 20
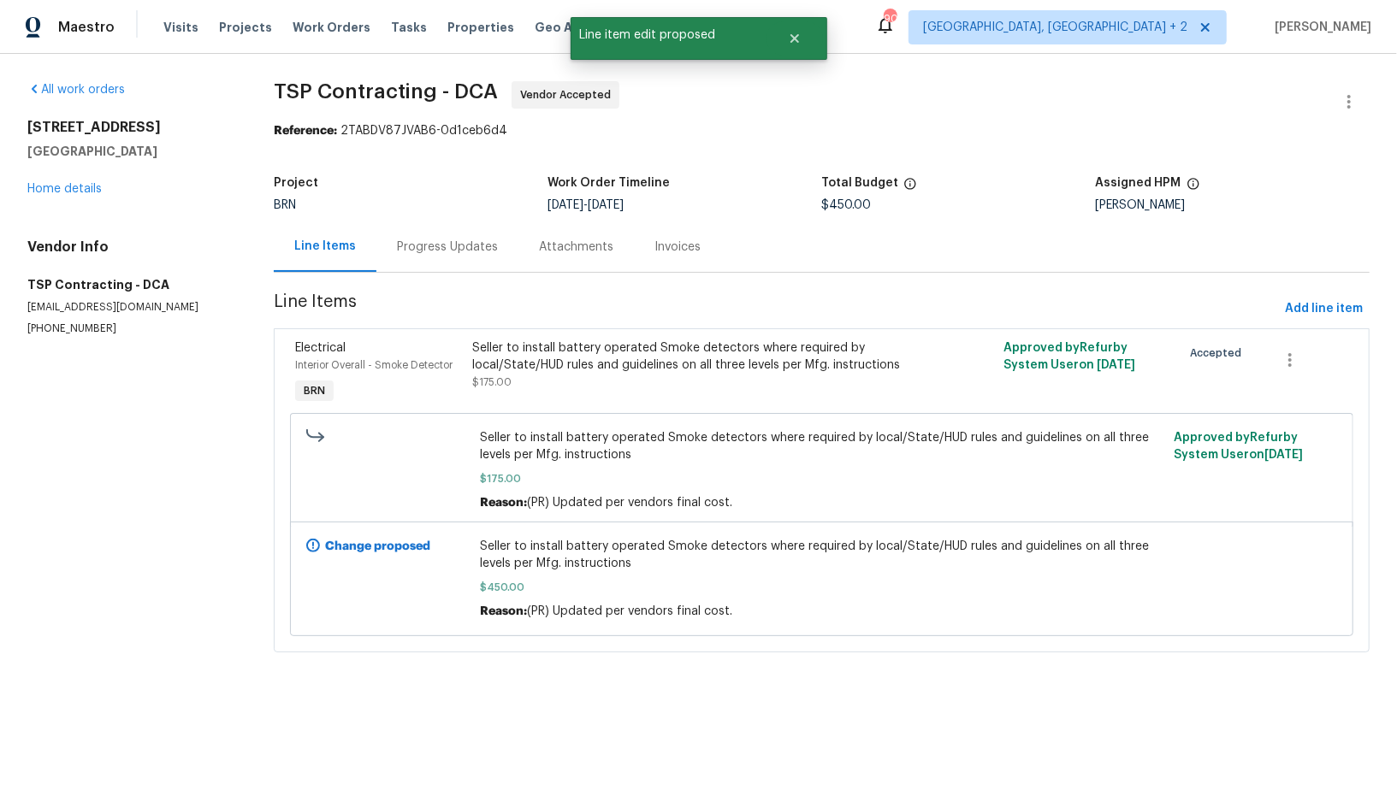
click at [398, 234] on div "Progress Updates" at bounding box center [447, 247] width 142 height 50
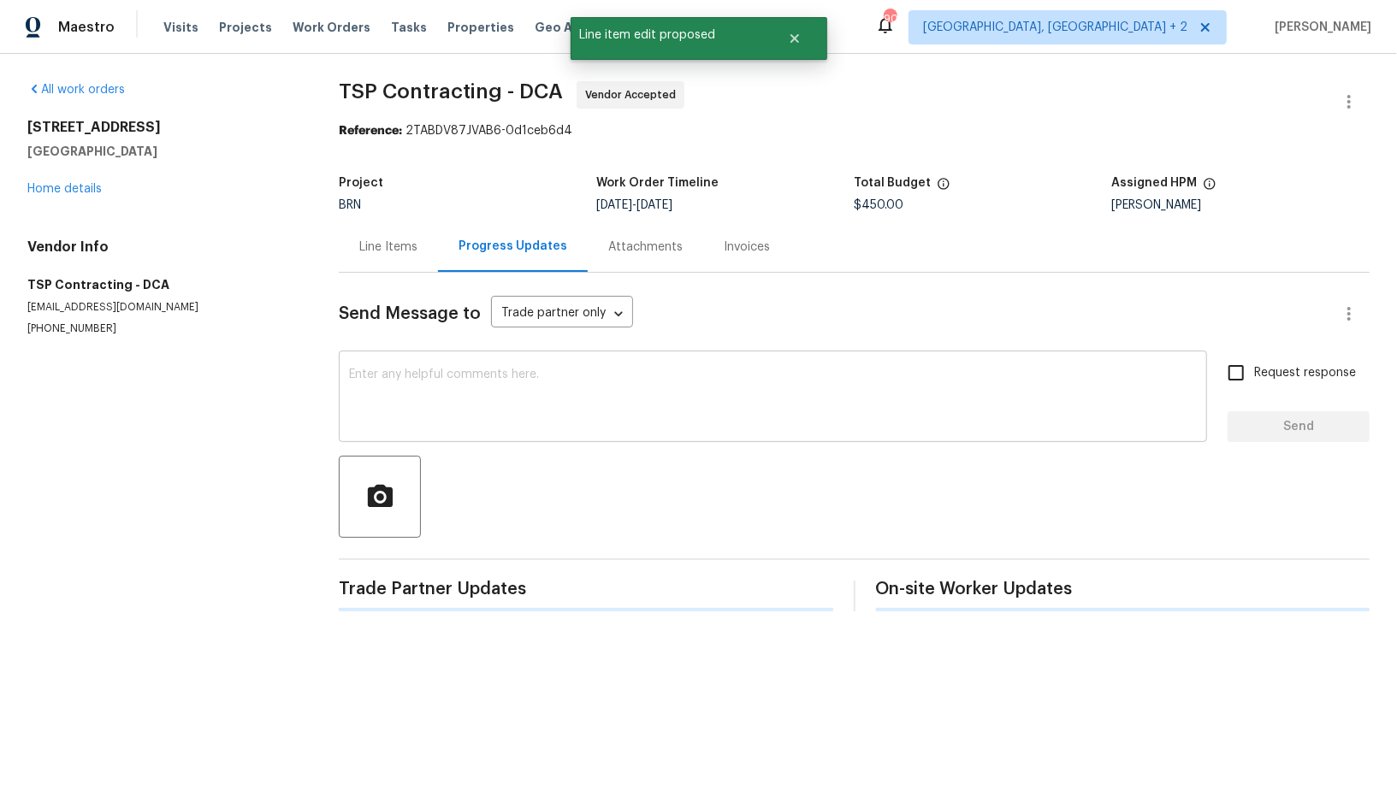
click at [431, 392] on textarea at bounding box center [773, 399] width 848 height 60
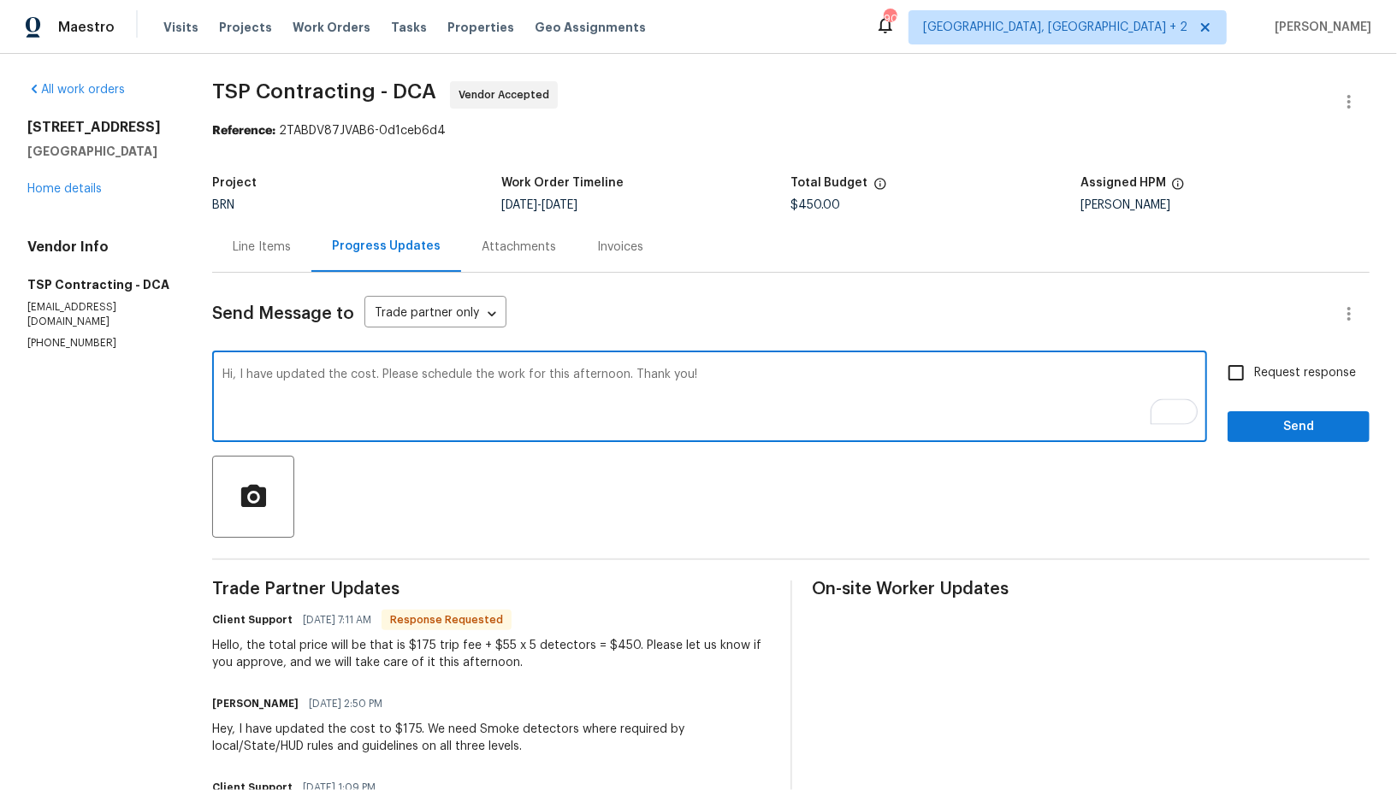
type textarea "Hi, I have updated the cost. Please schedule the work for this afternoon. Thank…"
click at [1239, 372] on input "Request response" at bounding box center [1236, 373] width 36 height 36
checkbox input "true"
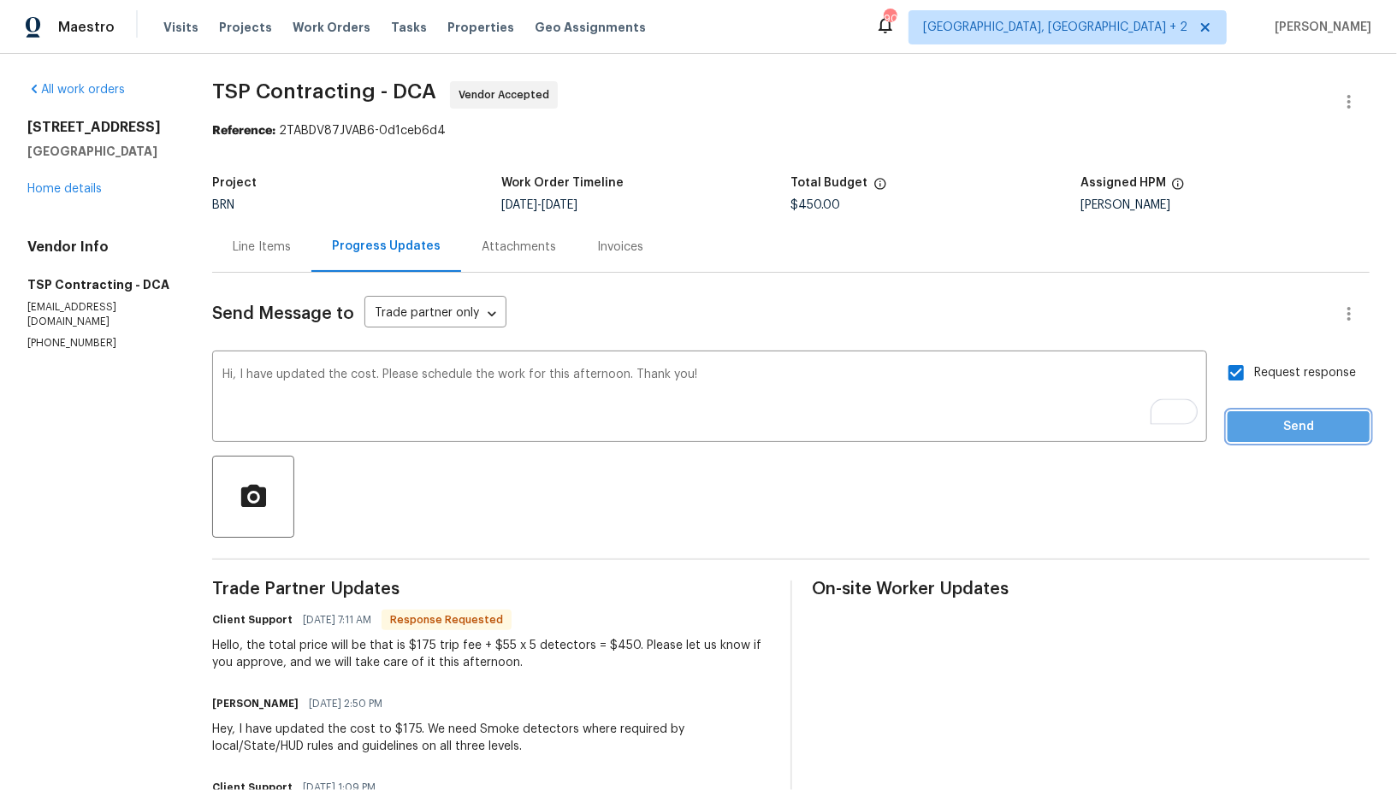
click at [1275, 434] on span "Send" at bounding box center [1298, 427] width 115 height 21
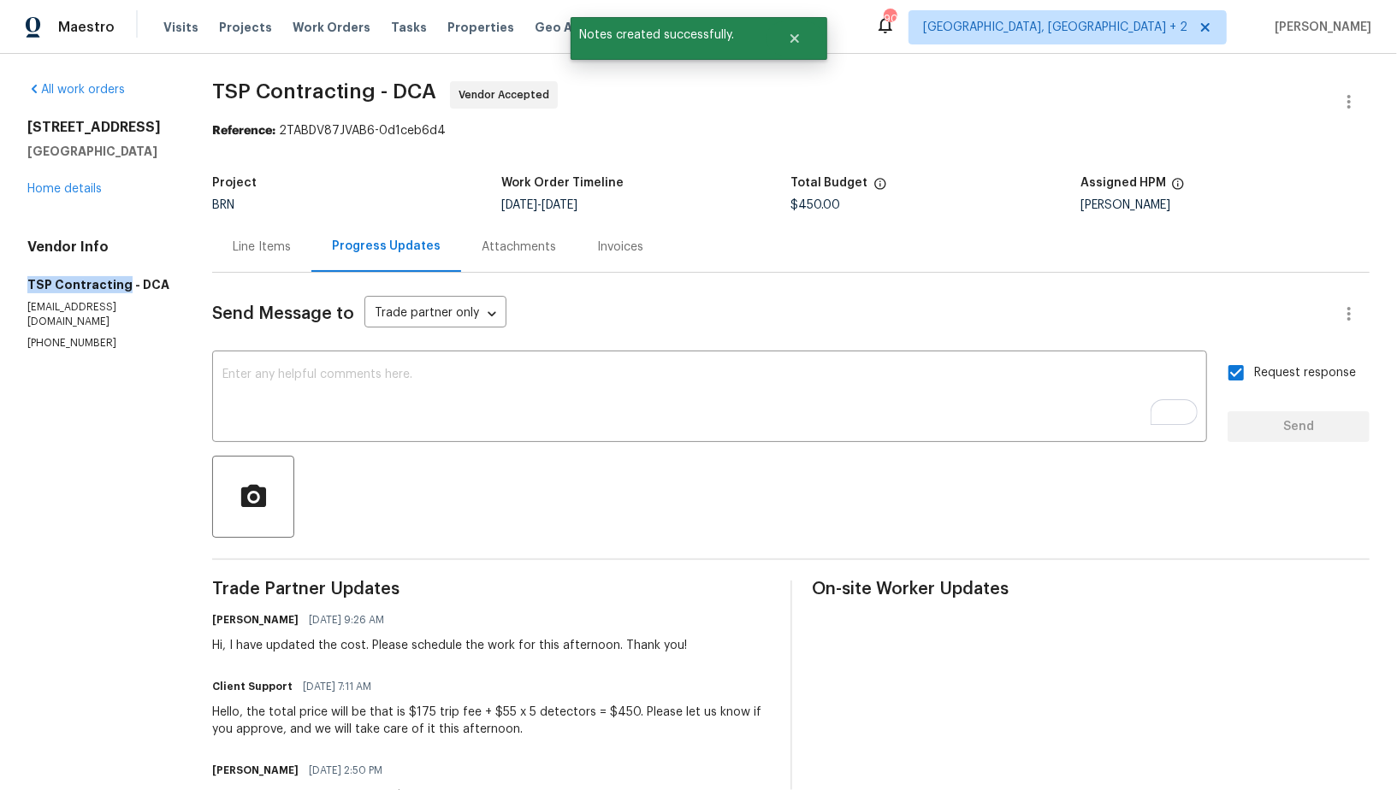
drag, startPoint x: 7, startPoint y: 281, endPoint x: 119, endPoint y: 281, distance: 112.1
click at [119, 281] on div "All work orders 4107 24th Pl Temple Hills, MD 20748 Home details Vendor Info TS…" at bounding box center [698, 605] width 1397 height 1102
copy h5 "TSP Contracting"
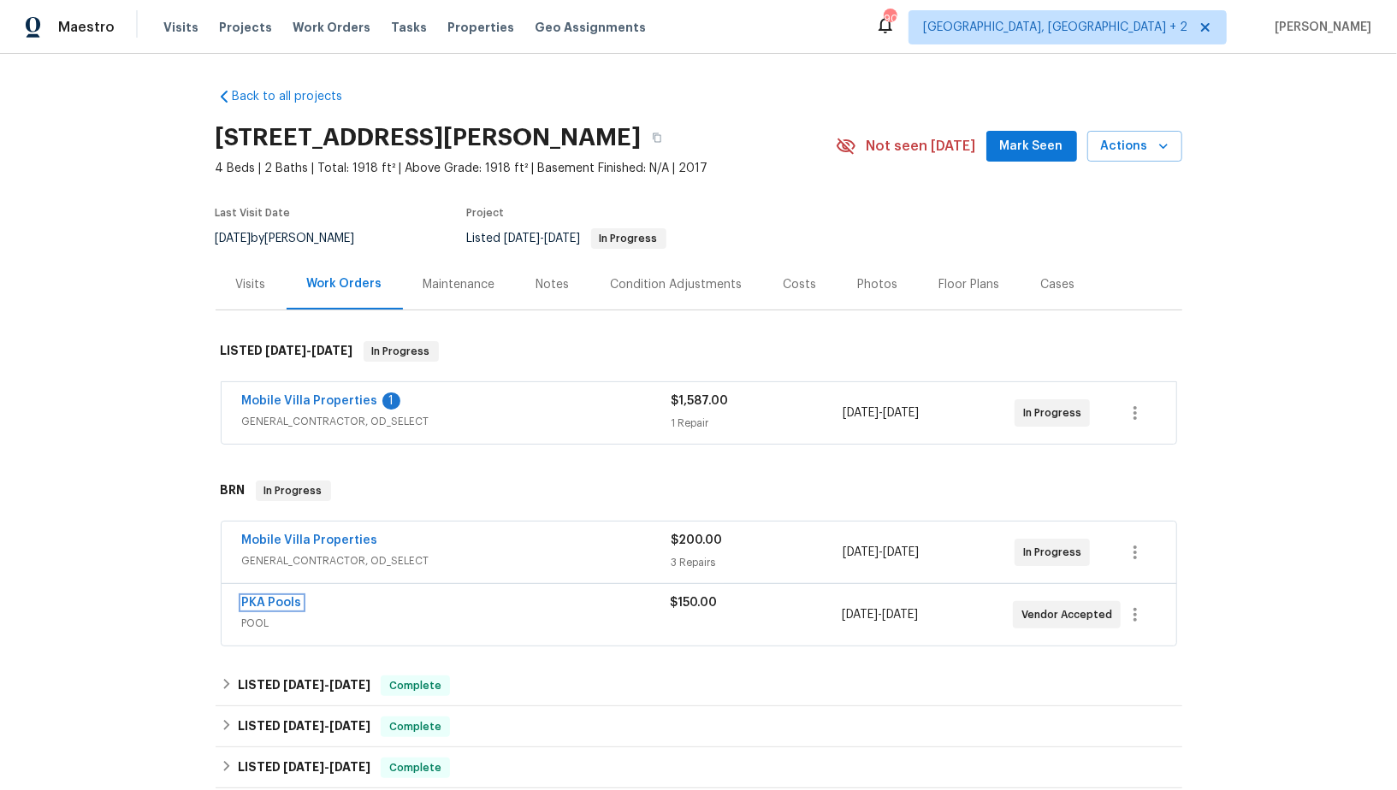
click at [285, 597] on link "PKA Pools" at bounding box center [272, 603] width 60 height 12
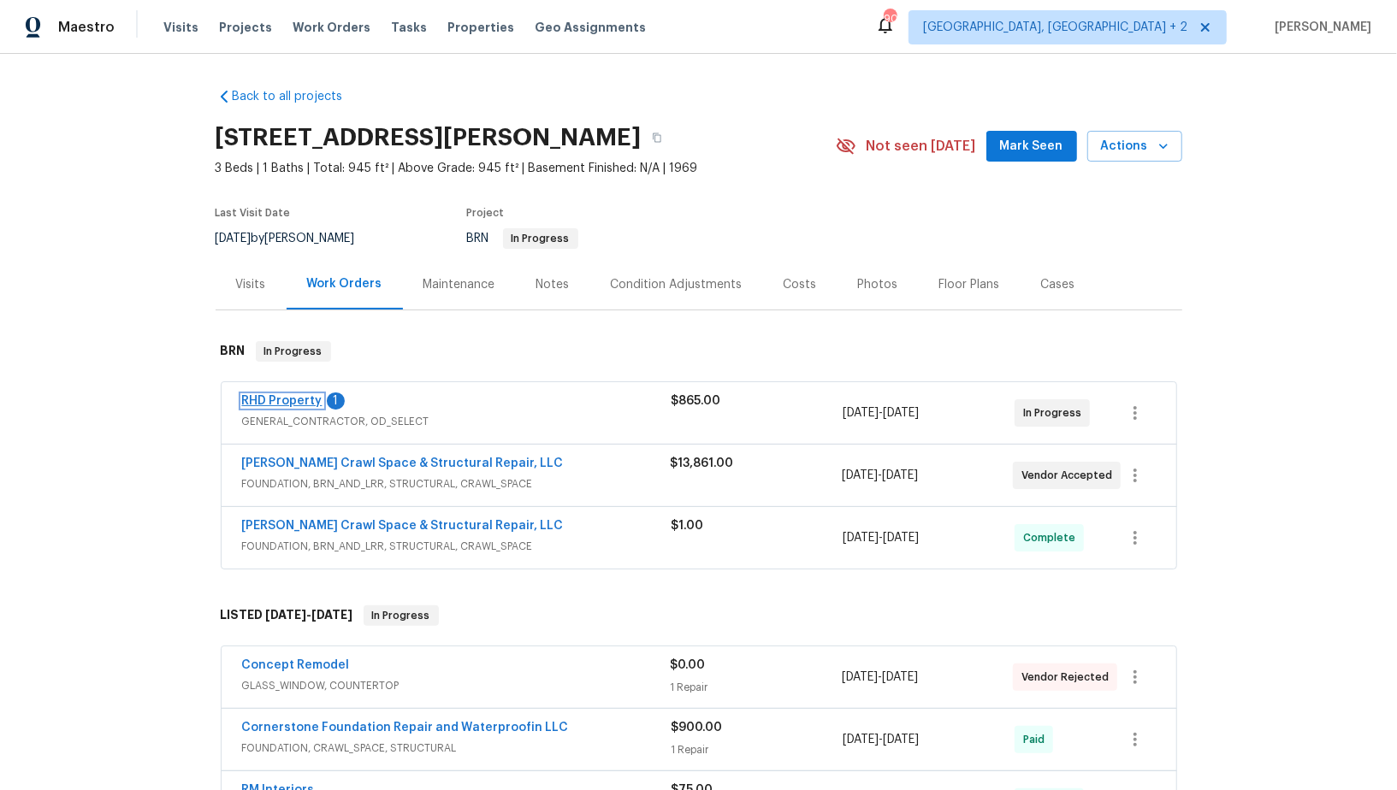
click at [290, 395] on link "RHD Property" at bounding box center [282, 401] width 80 height 12
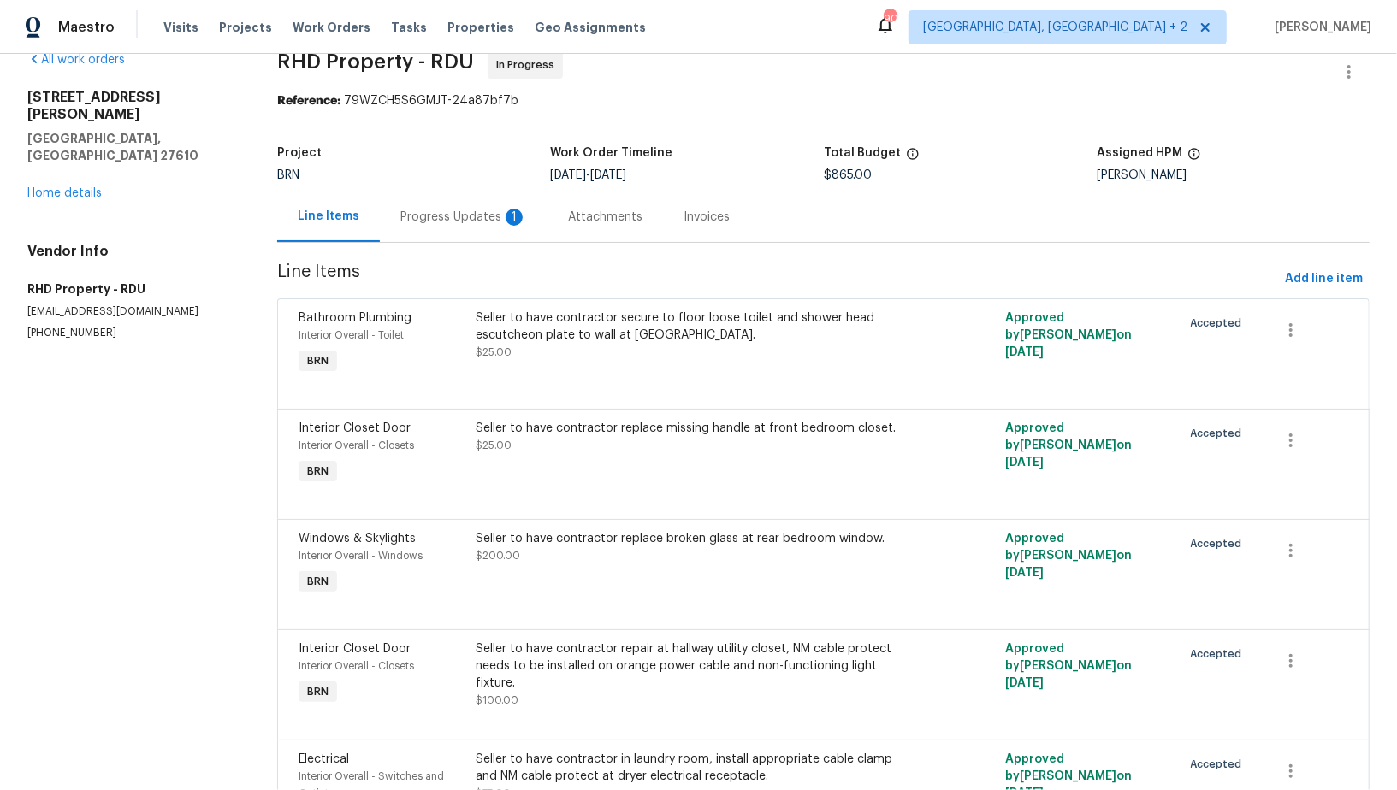
scroll to position [71, 0]
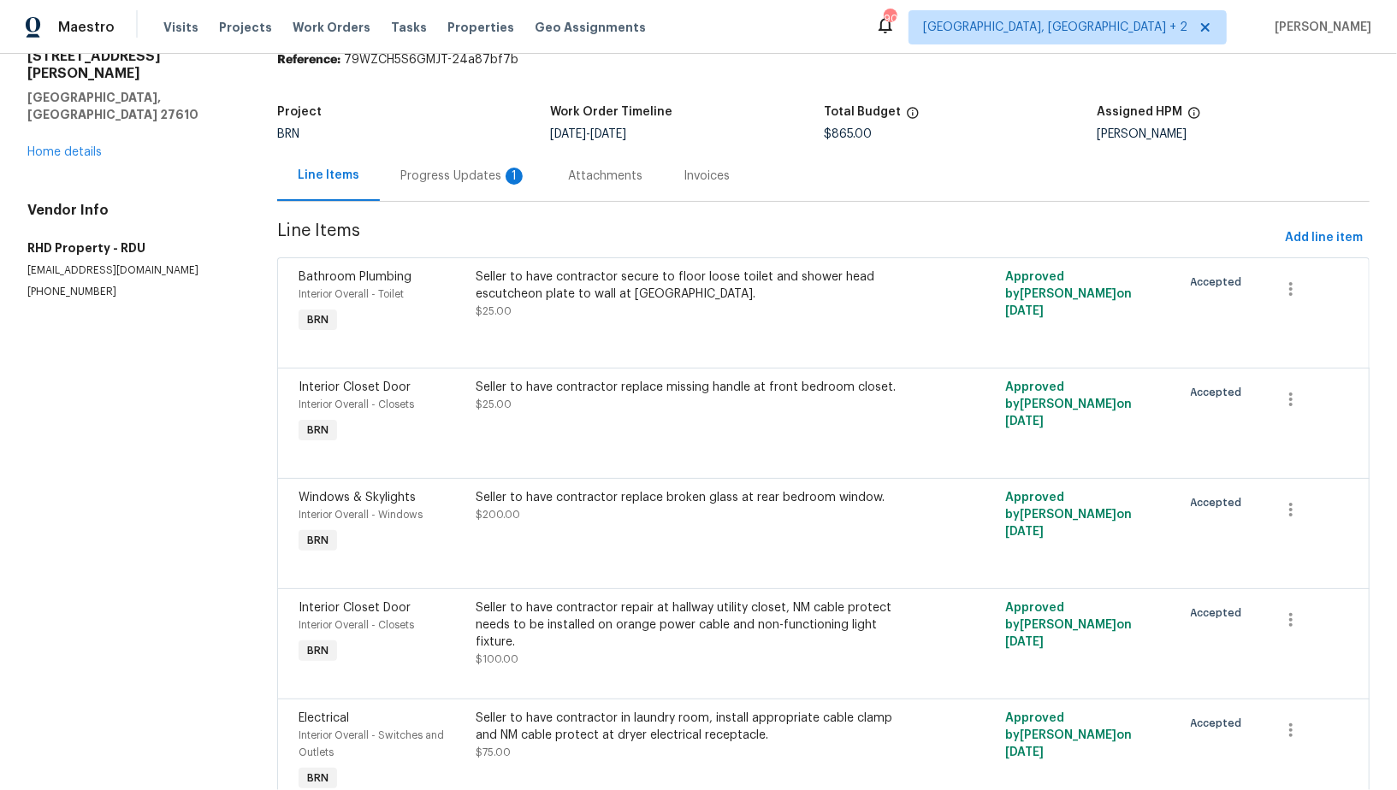
click at [471, 194] on div "Progress Updates 1" at bounding box center [464, 176] width 168 height 50
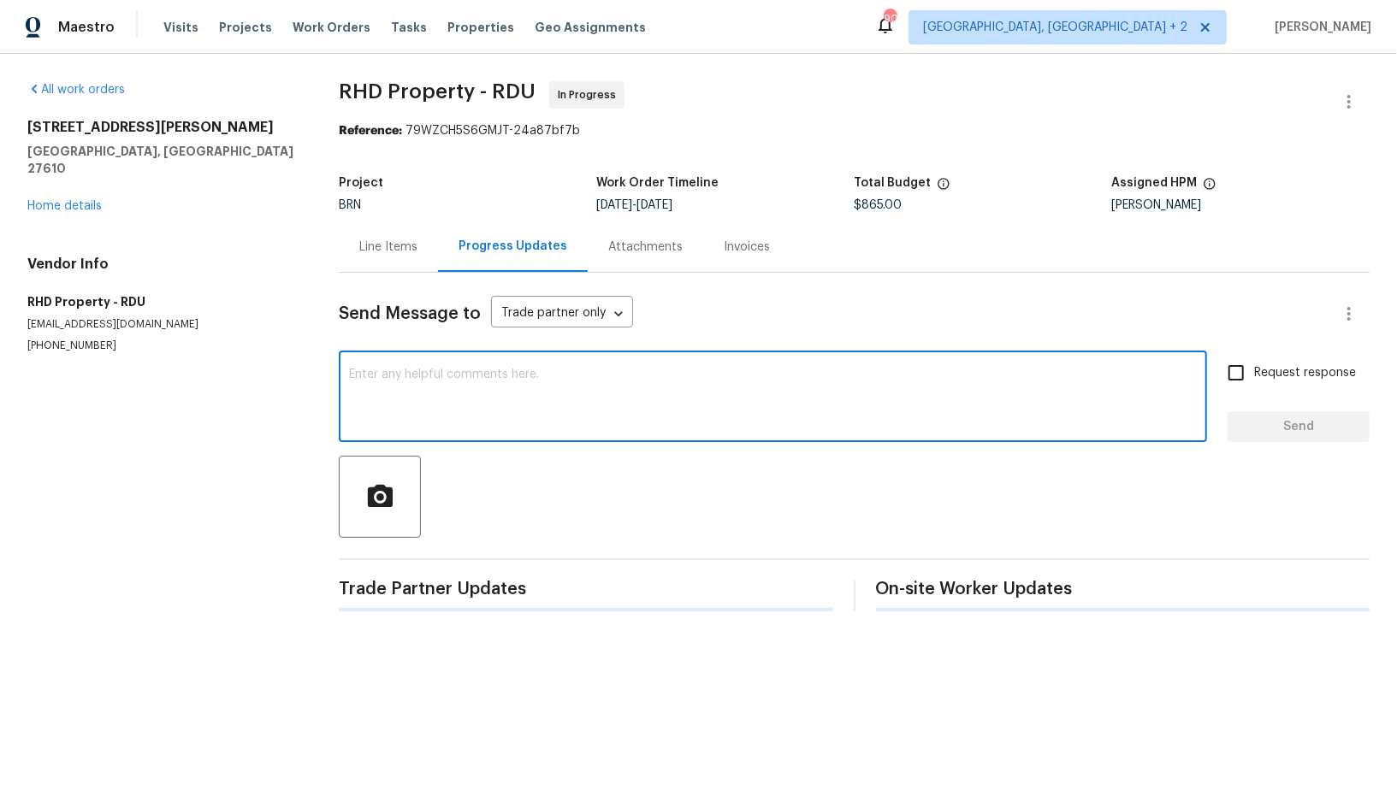
click at [475, 394] on textarea at bounding box center [773, 399] width 848 height 60
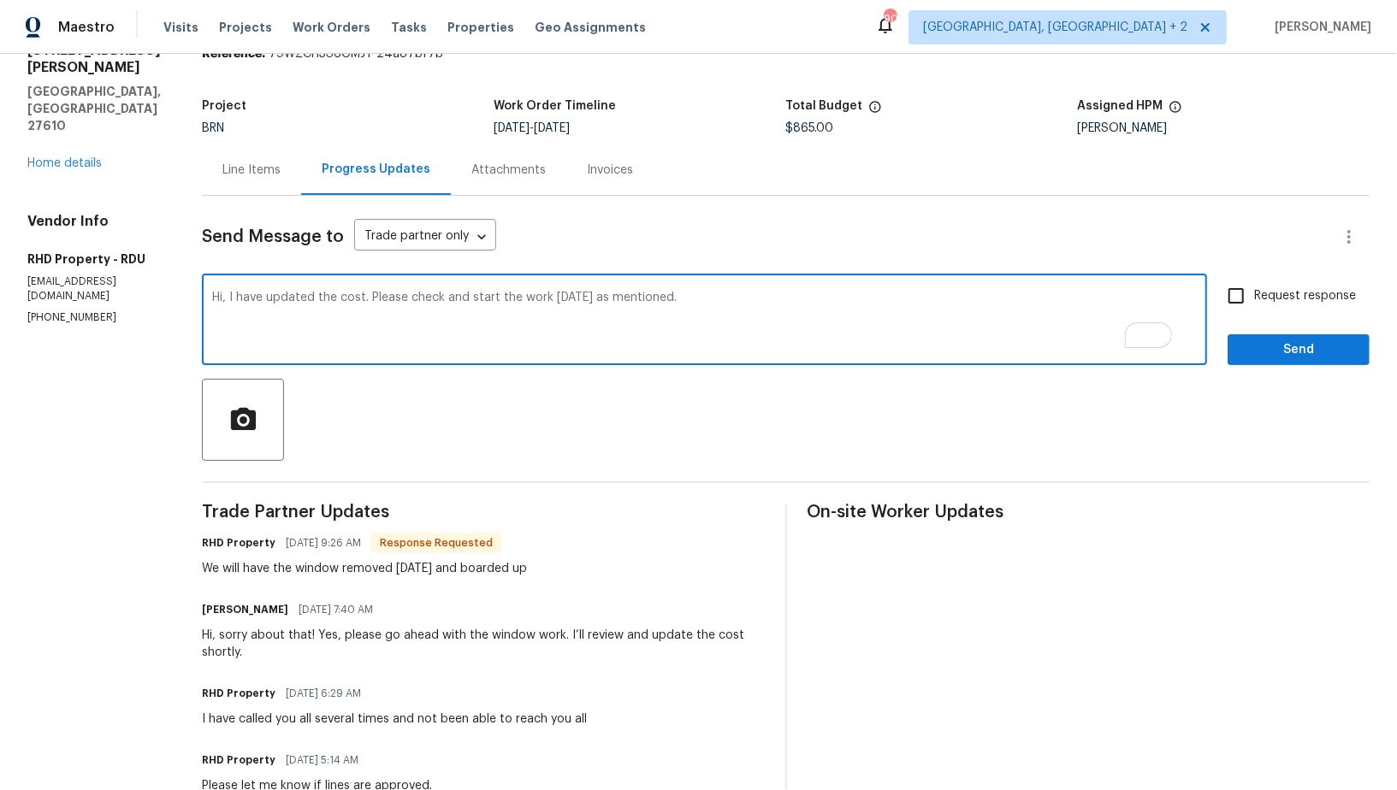
scroll to position [77, 0]
drag, startPoint x: 607, startPoint y: 301, endPoint x: 985, endPoint y: 302, distance: 378.1
click at [985, 302] on textarea "Hi, I have updated the cost. Please check and start the work [DATE] as mentione…" at bounding box center [704, 322] width 985 height 60
type textarea "Hi, I have updated the cost. Please check and start the work [DATE]. Also, Coul…"
click at [1244, 281] on input "Request response" at bounding box center [1236, 296] width 36 height 36
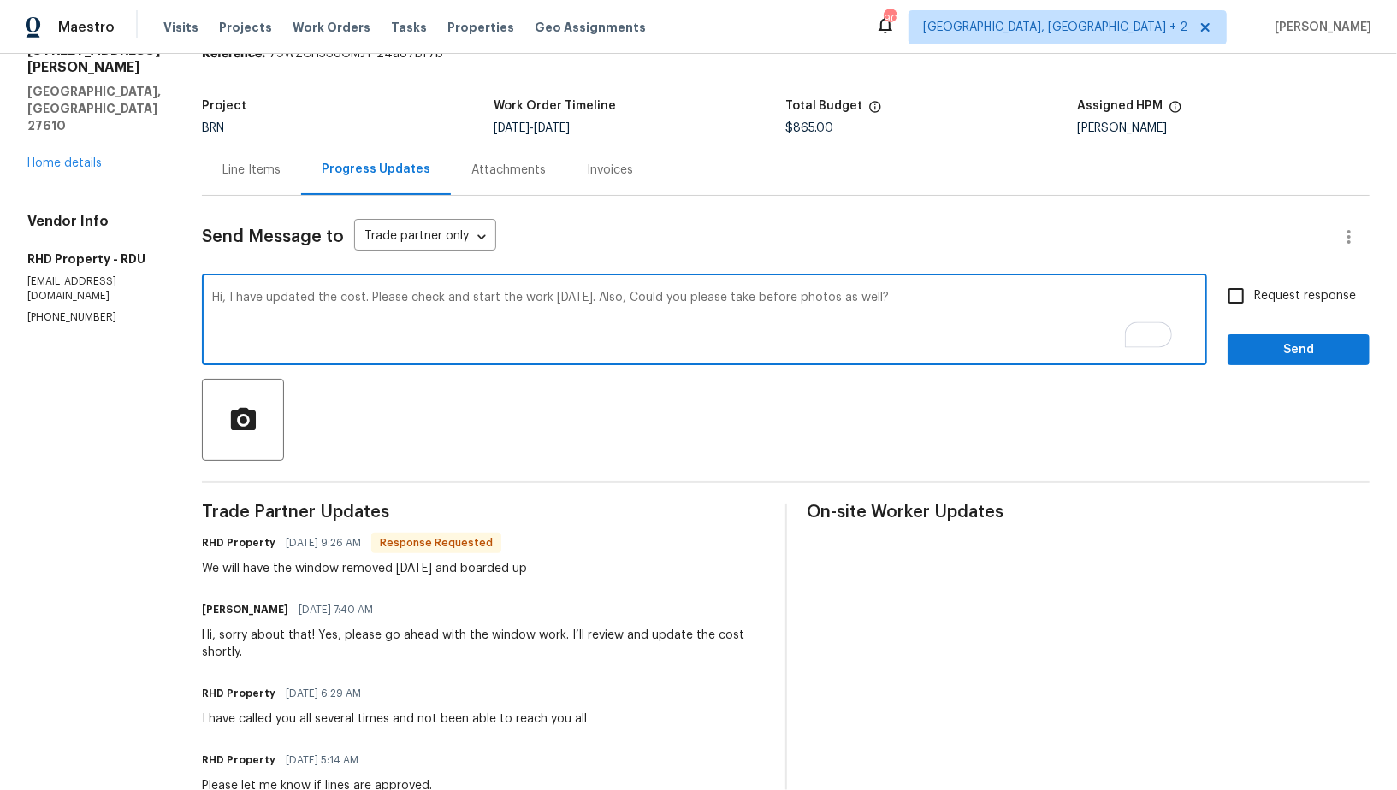
checkbox input "true"
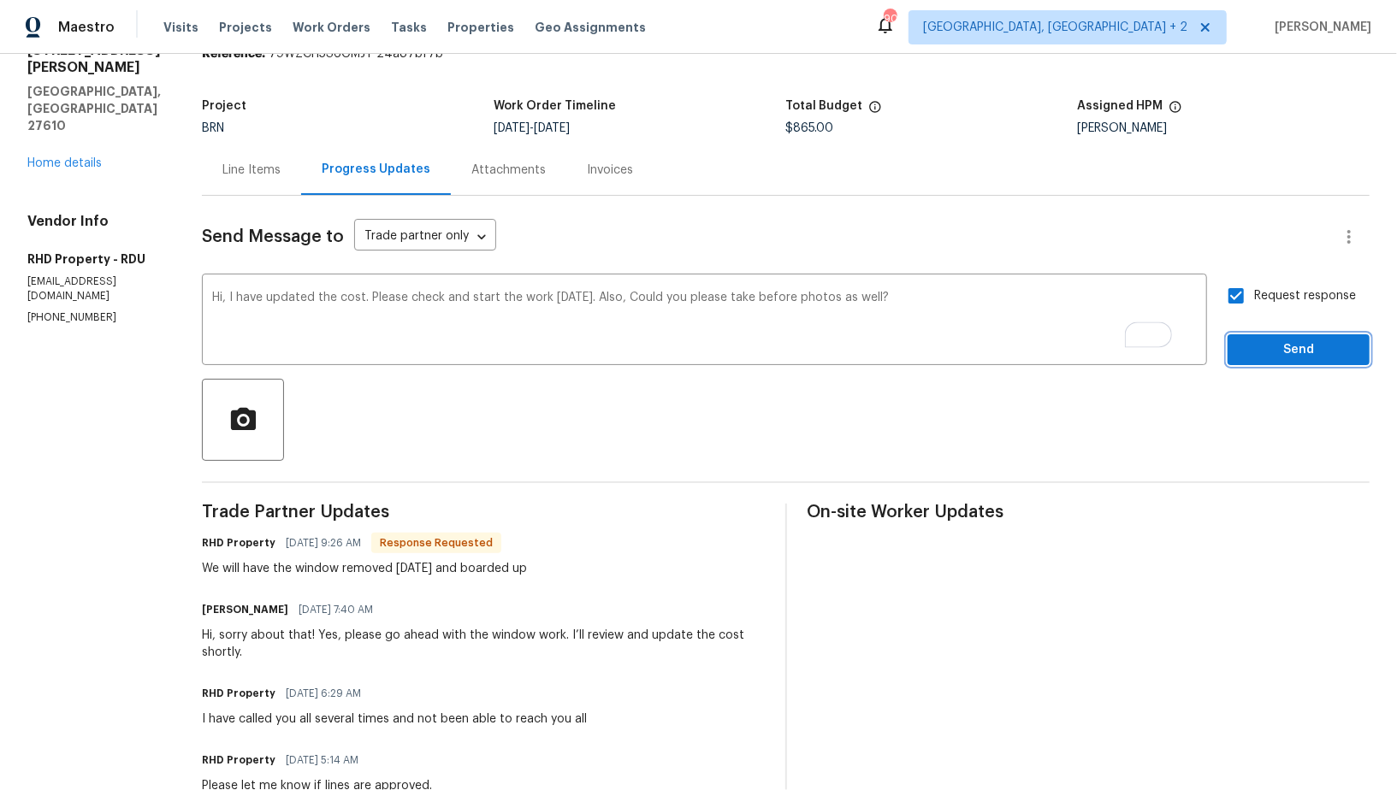
click at [1258, 340] on span "Send" at bounding box center [1298, 350] width 115 height 21
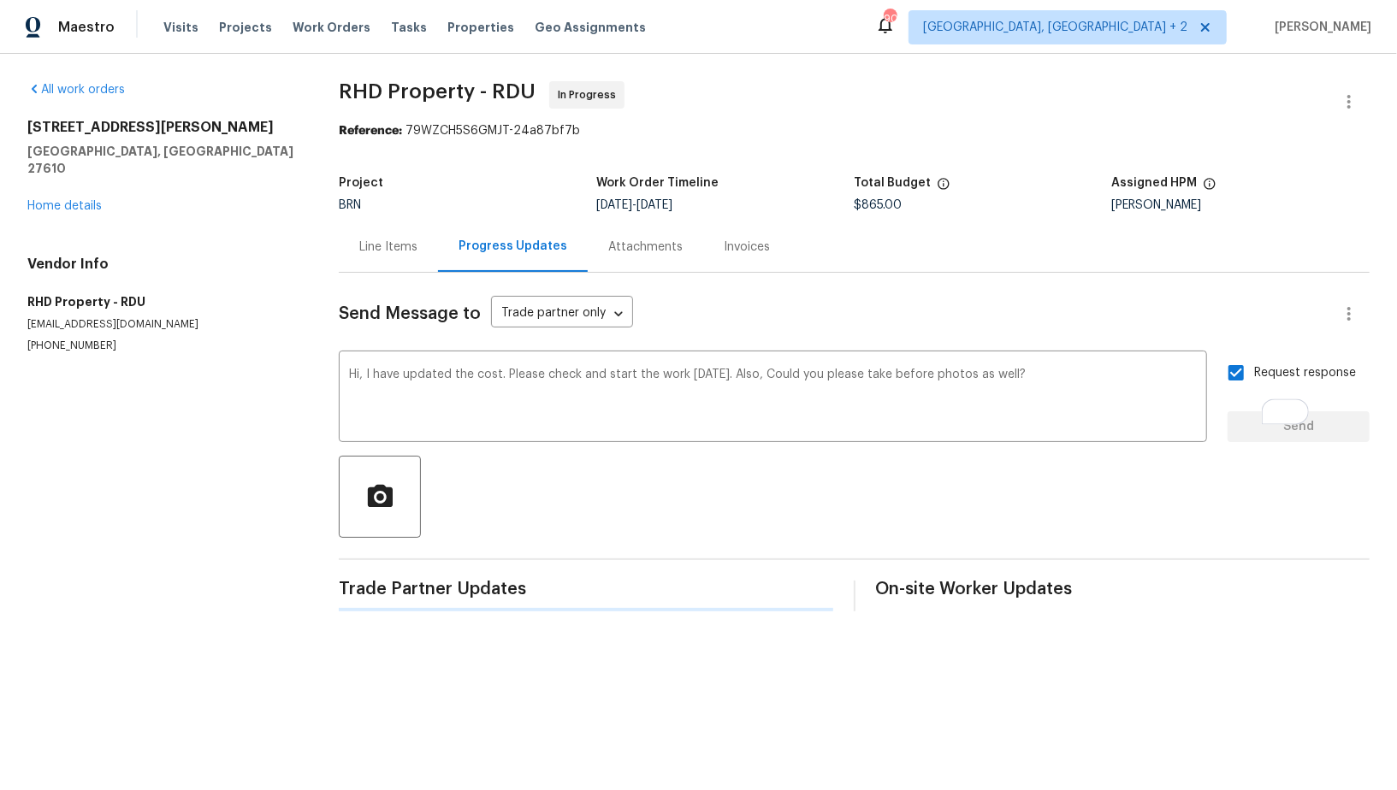
scroll to position [0, 0]
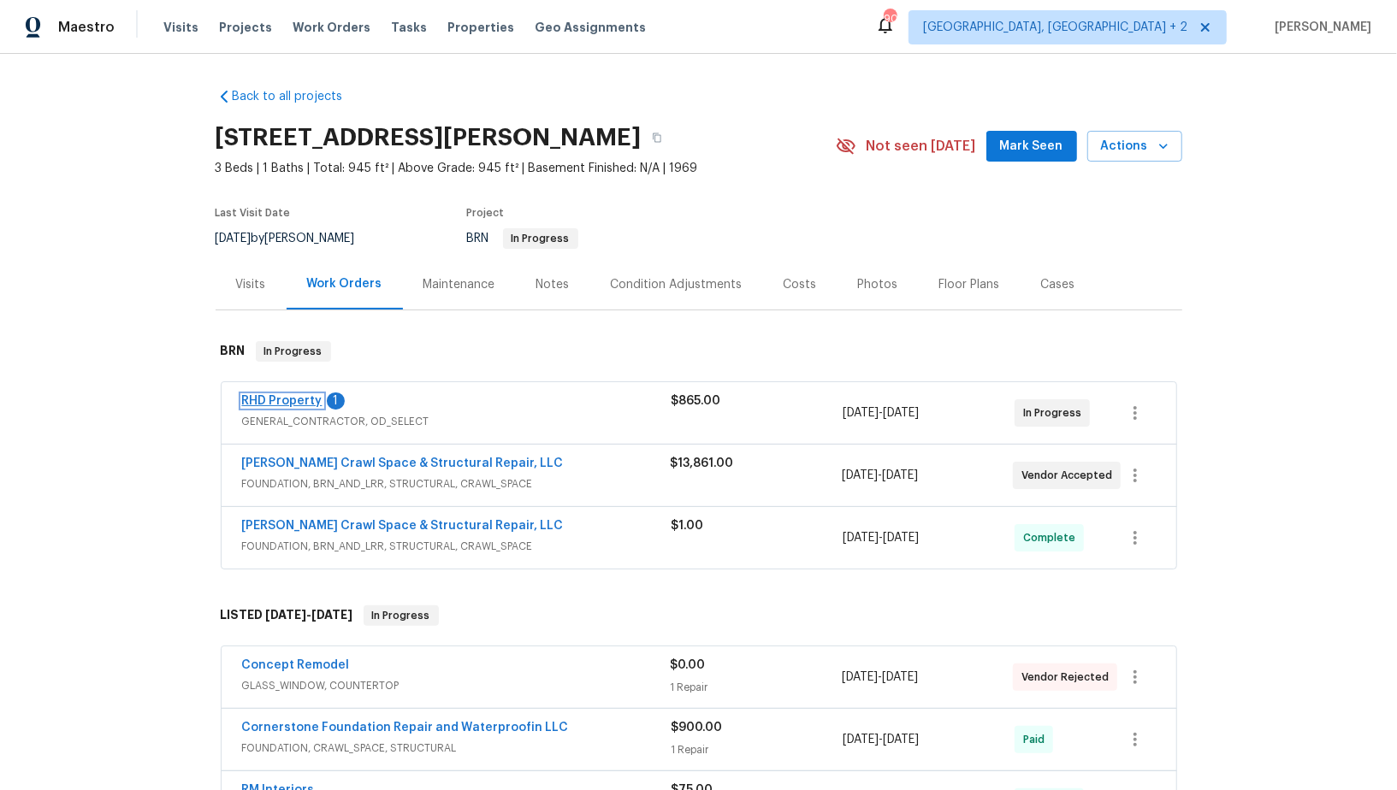
click at [300, 401] on link "RHD Property" at bounding box center [282, 401] width 80 height 12
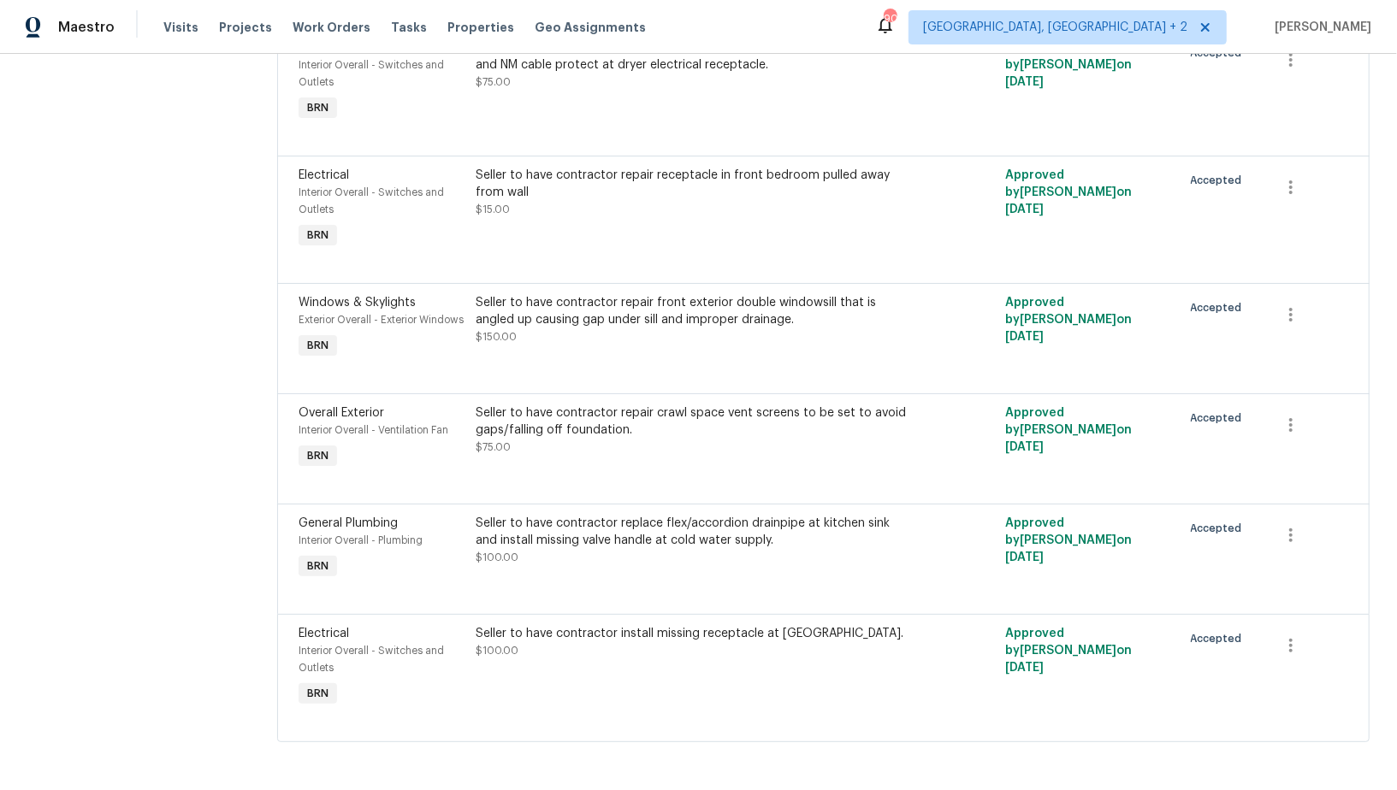
scroll to position [760, 0]
click at [648, 528] on div "Seller to have contractor replace flex/accordion drainpipe at kitchen sink and …" at bounding box center [691, 532] width 431 height 34
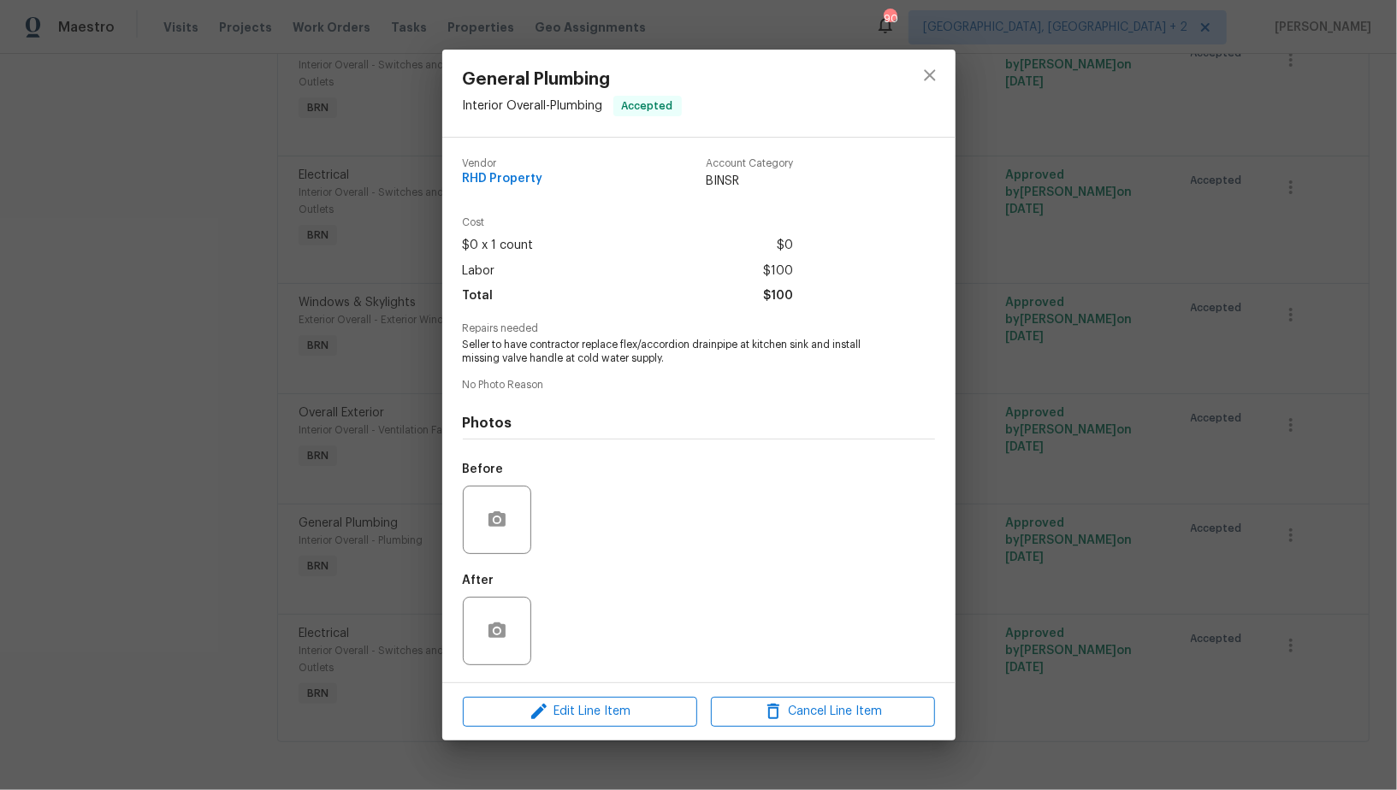
click at [570, 730] on div "Edit Line Item Cancel Line Item" at bounding box center [698, 711] width 513 height 57
click at [570, 702] on span "Edit Line Item" at bounding box center [580, 711] width 224 height 21
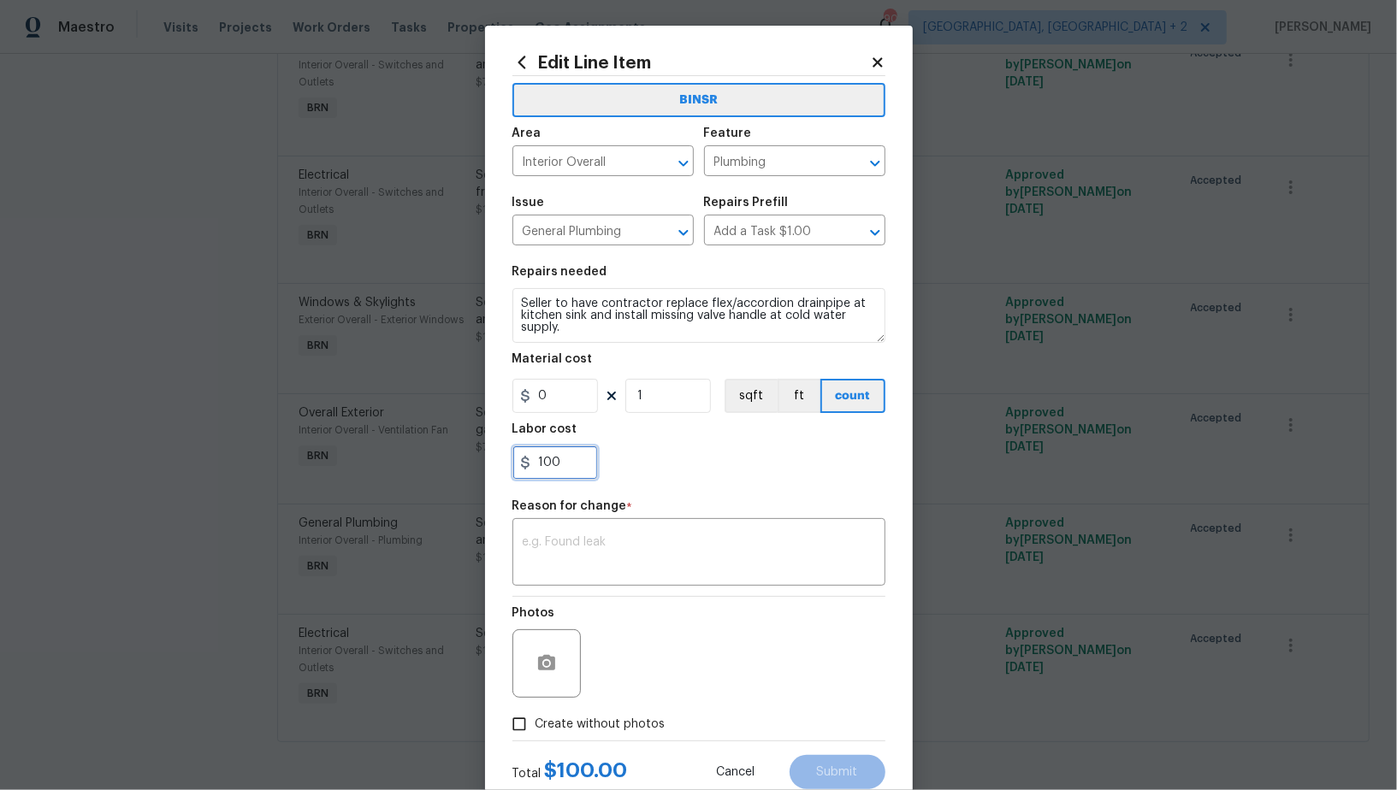
click at [559, 471] on input "100" at bounding box center [555, 463] width 86 height 34
paste input "165"
type input "165"
click at [736, 563] on textarea at bounding box center [699, 554] width 352 height 36
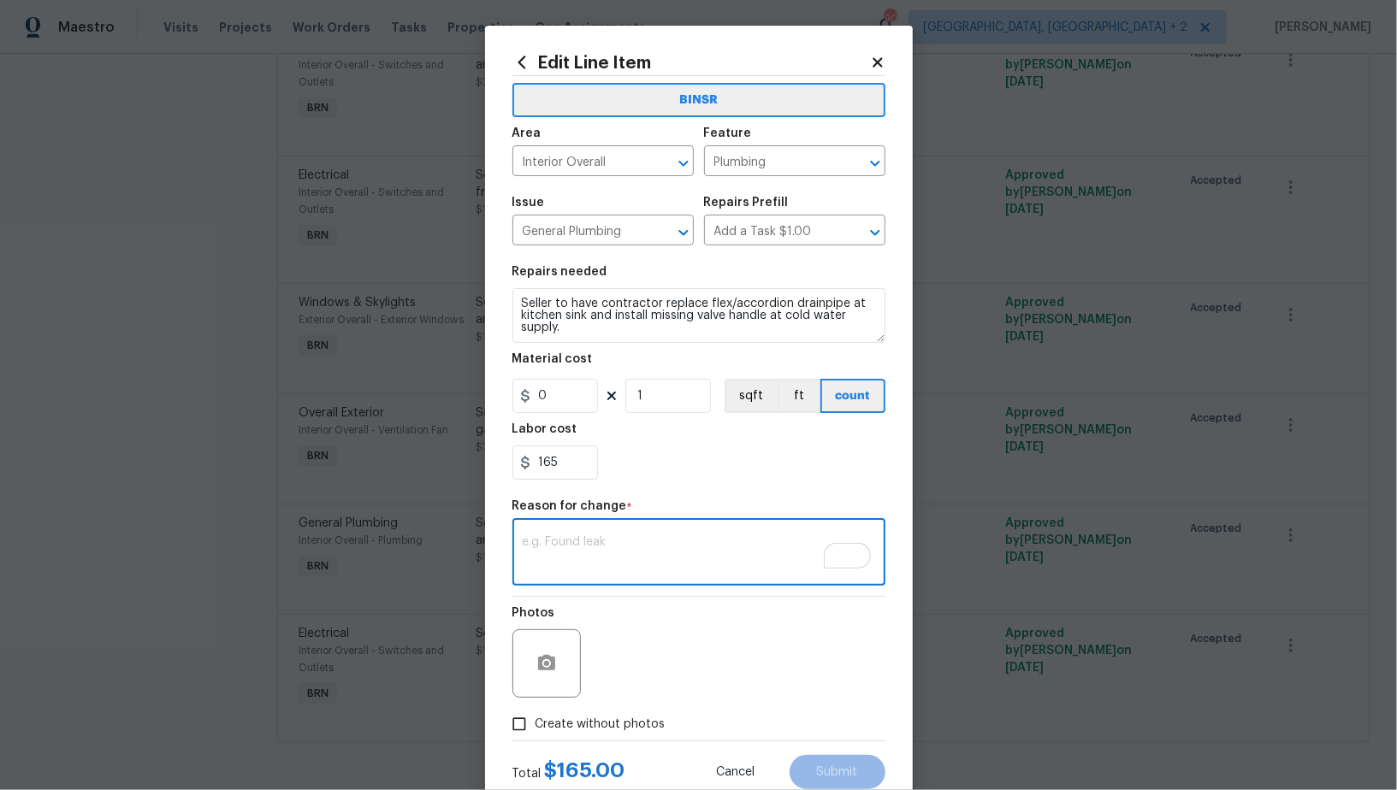
click at [571, 560] on textarea "To enrich screen reader interactions, please activate Accessibility in Grammarl…" at bounding box center [699, 554] width 352 height 36
paste textarea "(PR) Updated cost per BR team’s approval."
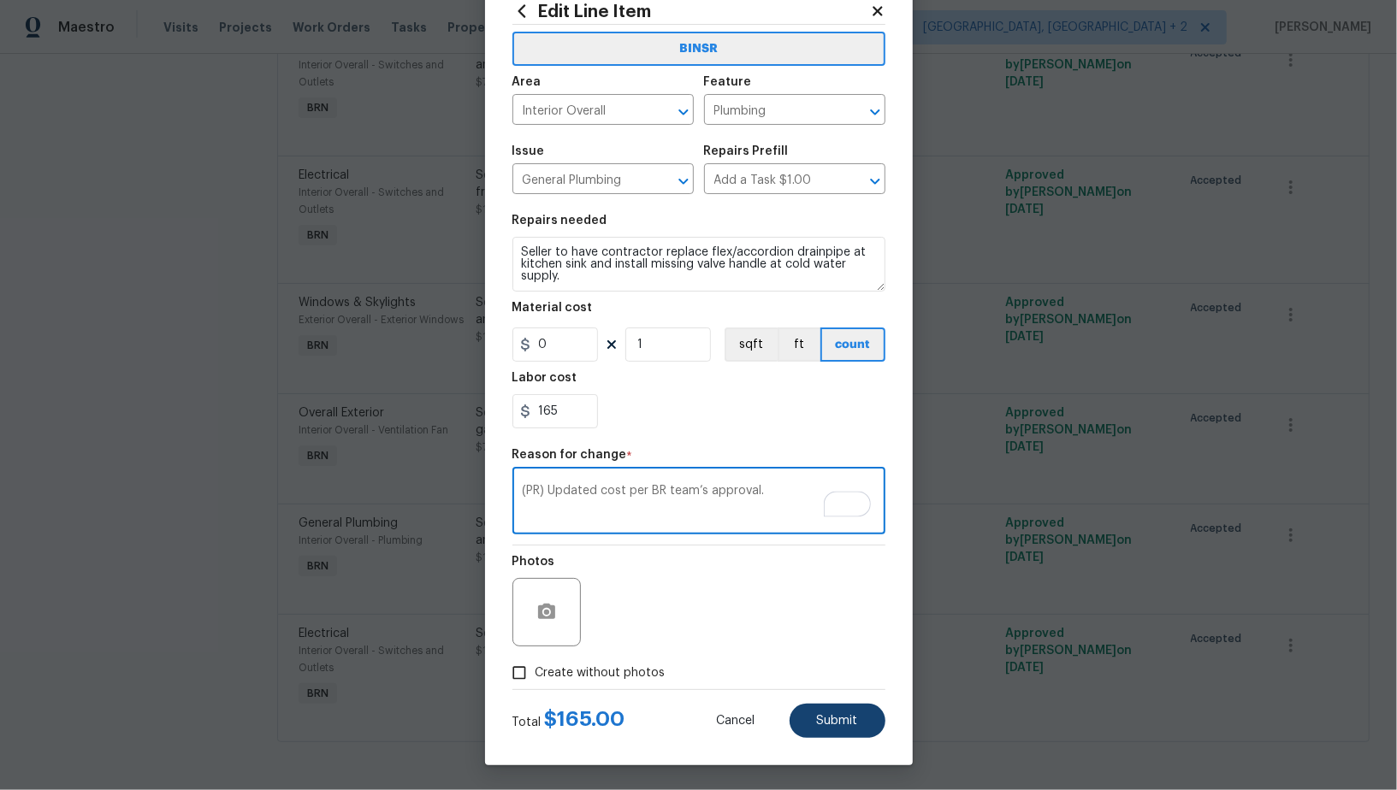
type textarea "(PR) Updated cost per BR team’s approval."
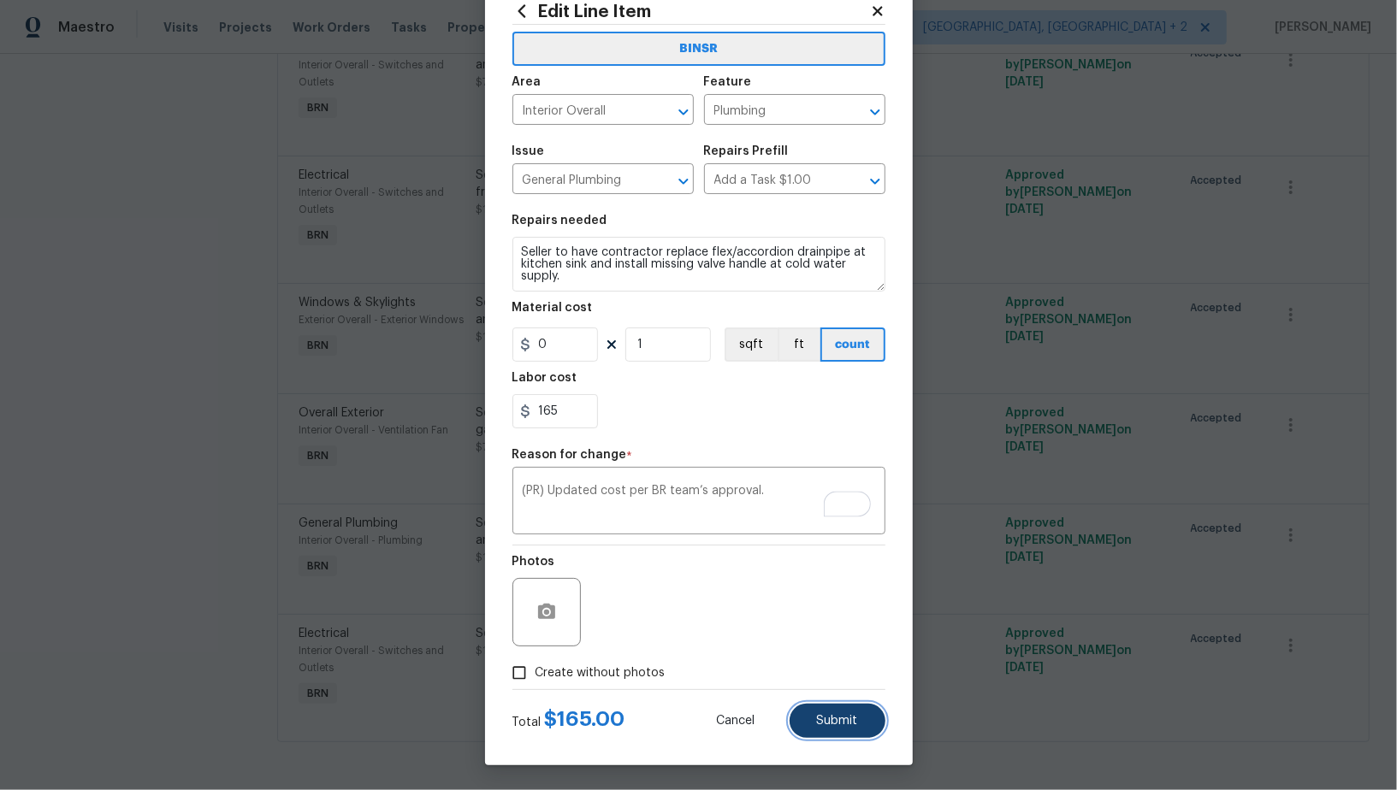
click at [815, 722] on button "Submit" at bounding box center [838, 721] width 96 height 34
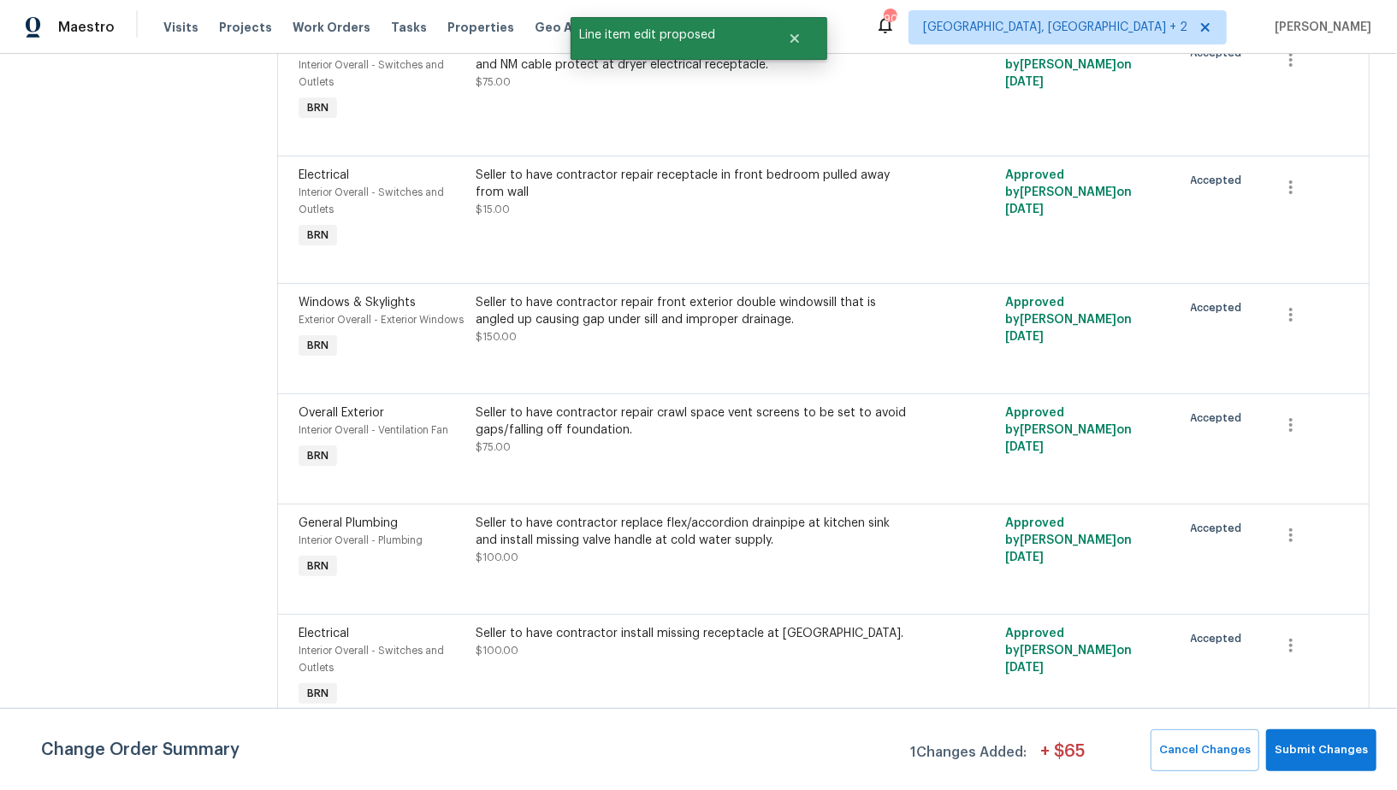
scroll to position [0, 0]
click at [1321, 769] on button "Submit Changes" at bounding box center [1321, 751] width 110 height 42
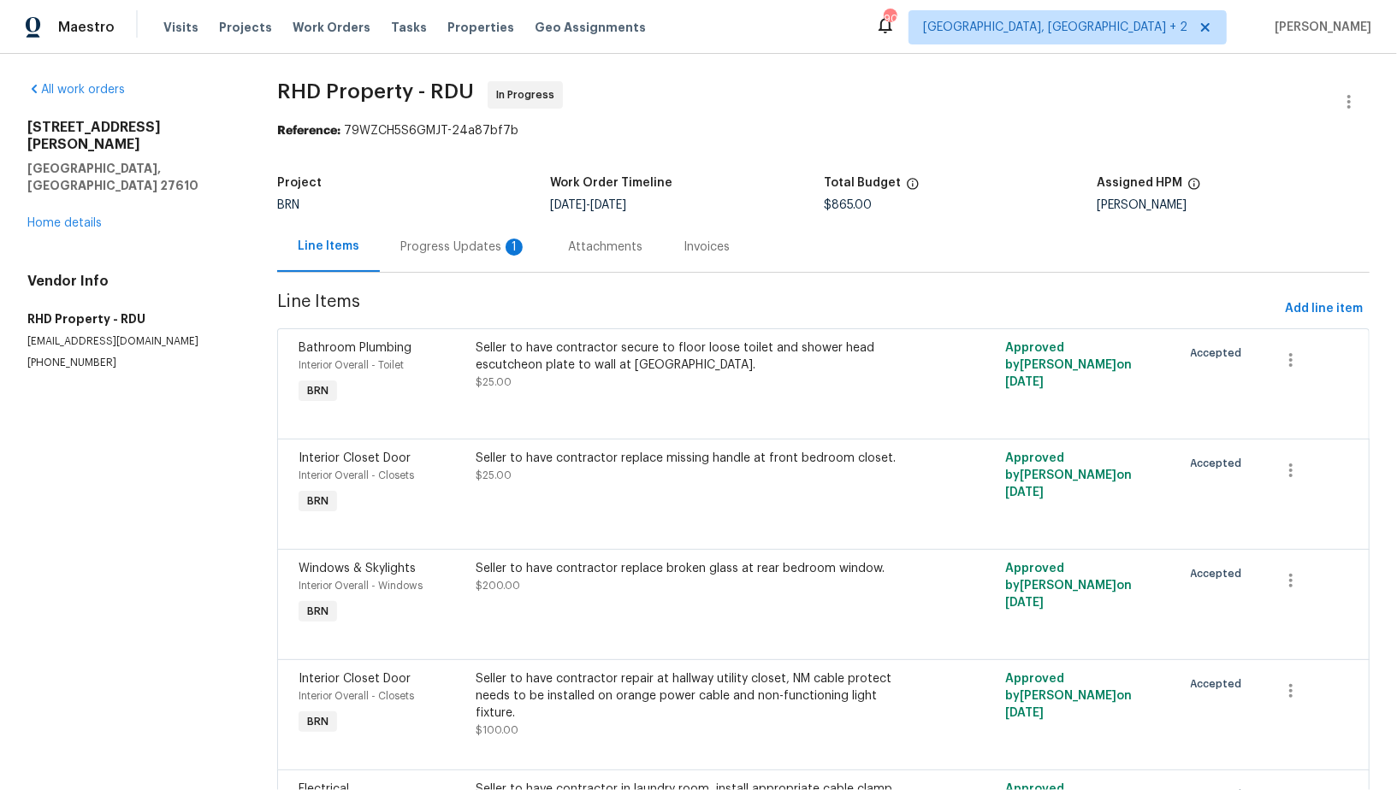
click at [612, 384] on div "Seller to have contractor secure to floor loose toilet and shower head escutche…" at bounding box center [691, 365] width 431 height 51
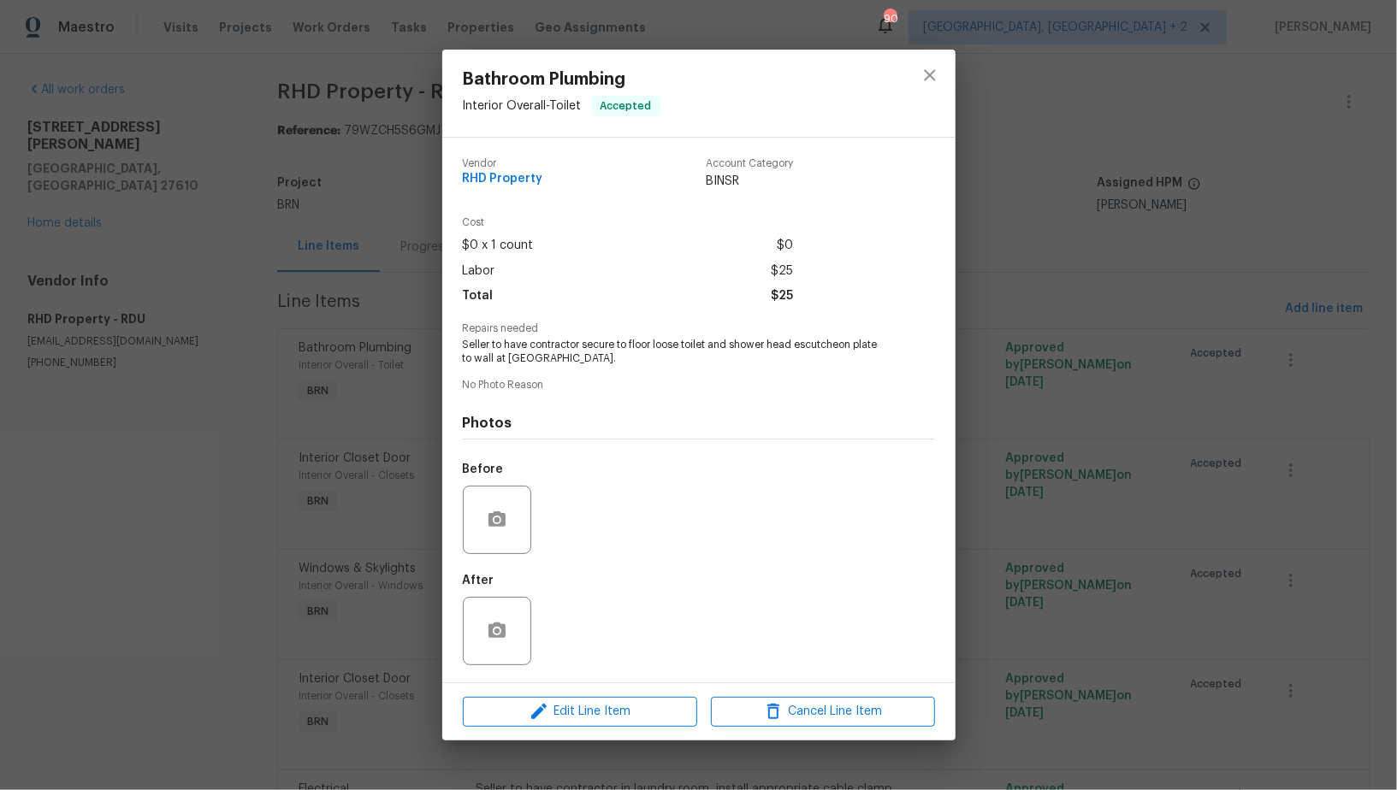
click at [603, 673] on div "After" at bounding box center [699, 620] width 472 height 111
click at [602, 699] on button "Edit Line Item" at bounding box center [580, 712] width 234 height 30
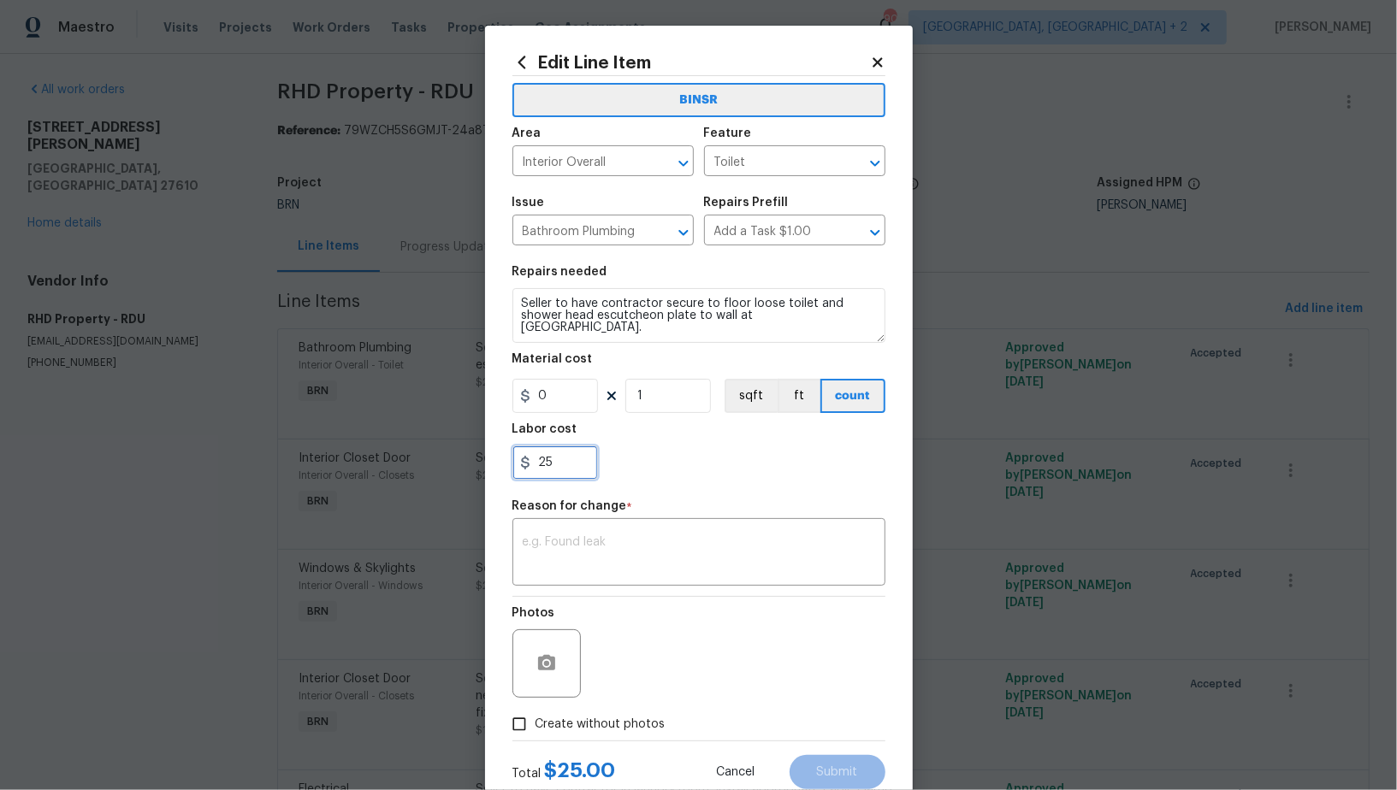
click at [564, 466] on input "25" at bounding box center [555, 463] width 86 height 34
paste input "225"
type input "225"
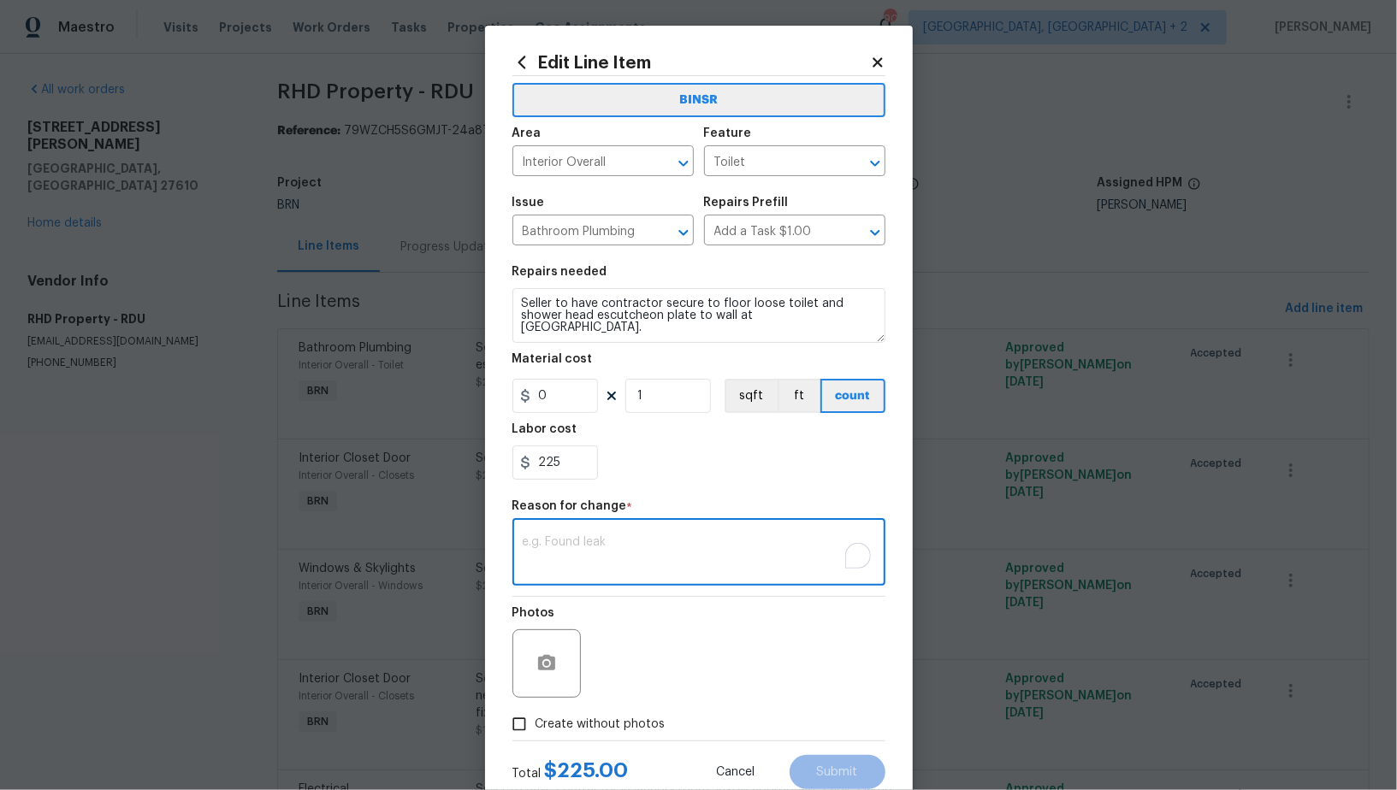
click at [582, 556] on textarea "To enrich screen reader interactions, please activate Accessibility in Grammarl…" at bounding box center [699, 554] width 352 height 36
click at [577, 564] on textarea "To enrich screen reader interactions, please activate Accessibility in Grammarl…" at bounding box center [699, 554] width 352 height 36
paste textarea "(PR) Updated cost per BR team’s approval."
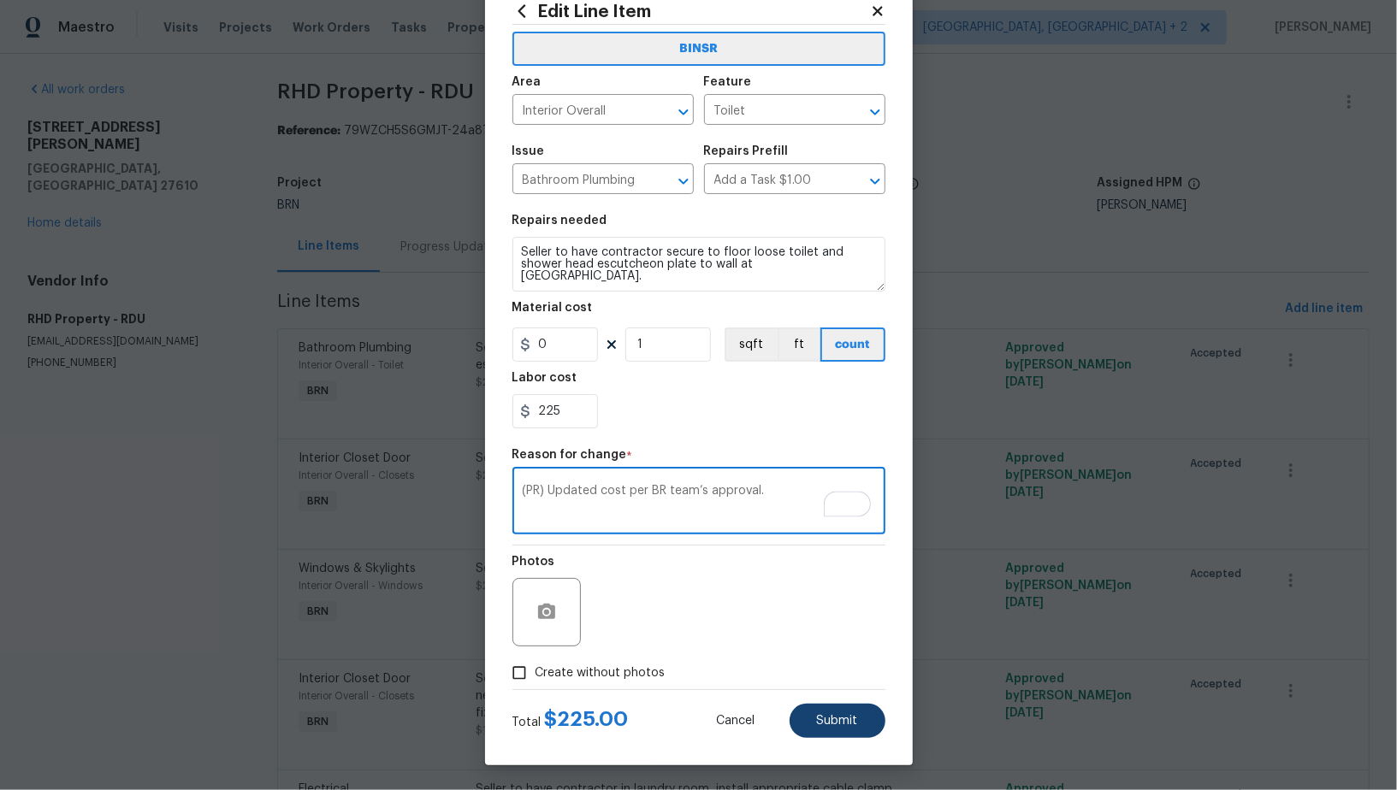
type textarea "(PR) Updated cost per BR team’s approval."
click at [836, 722] on span "Submit" at bounding box center [837, 721] width 41 height 13
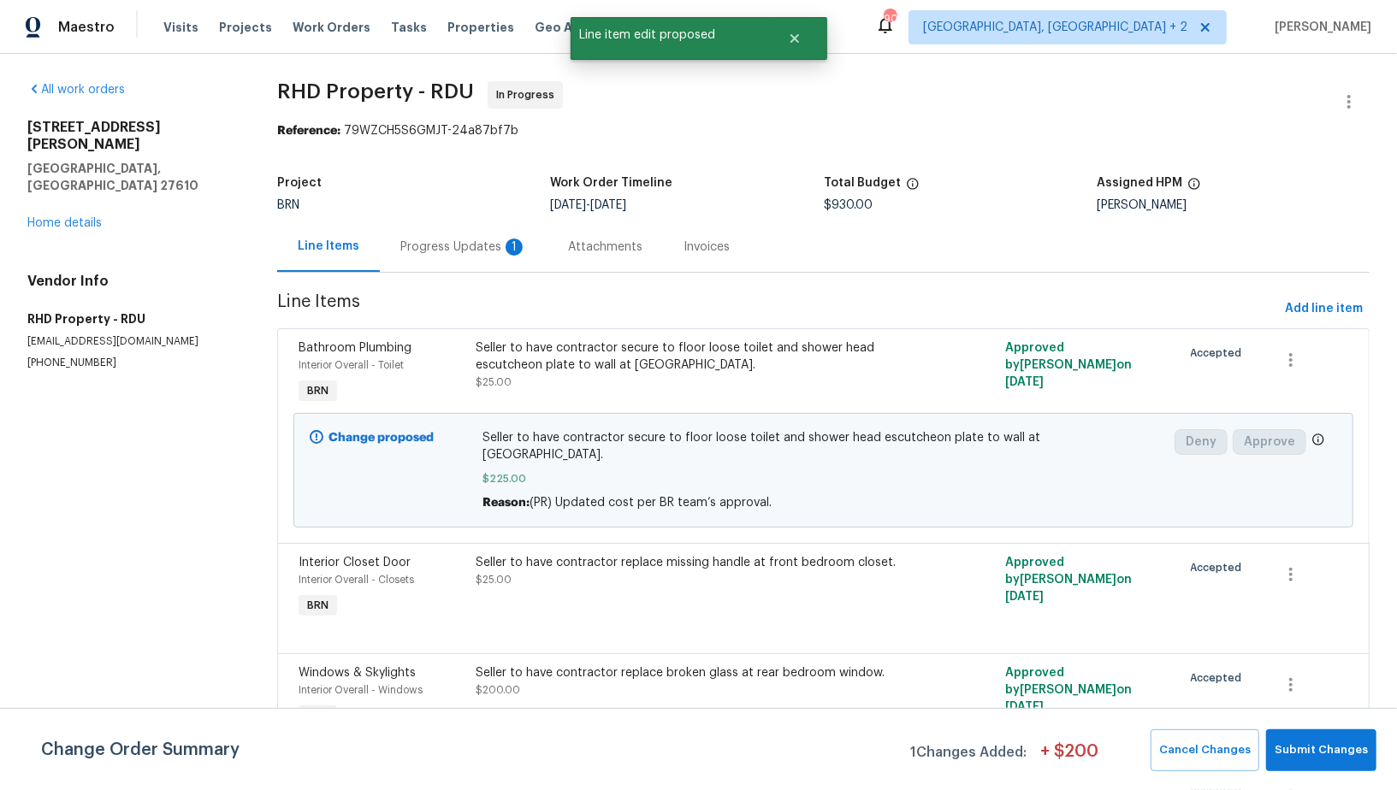
scroll to position [0, 0]
click at [1340, 733] on button "Submit Changes" at bounding box center [1321, 751] width 110 height 42
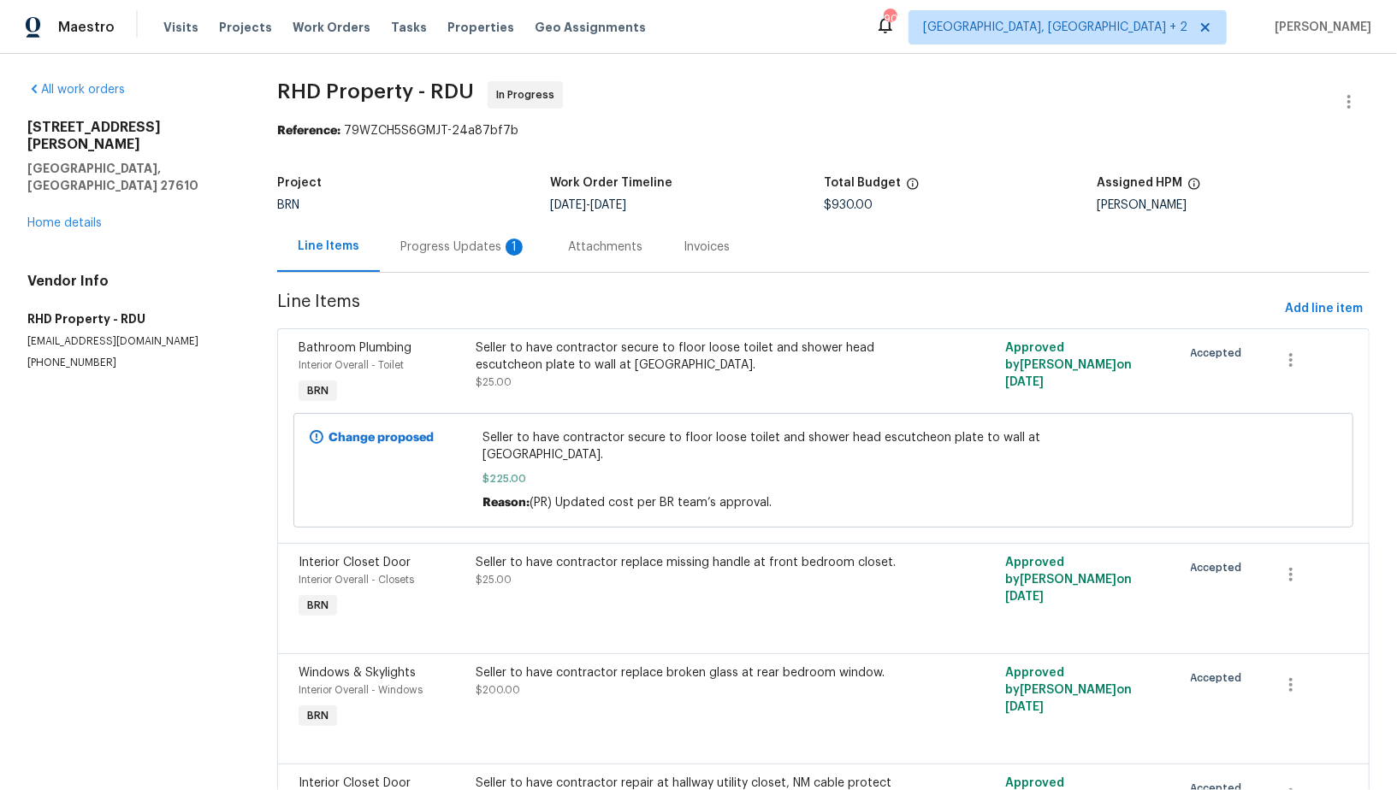
scroll to position [951, 0]
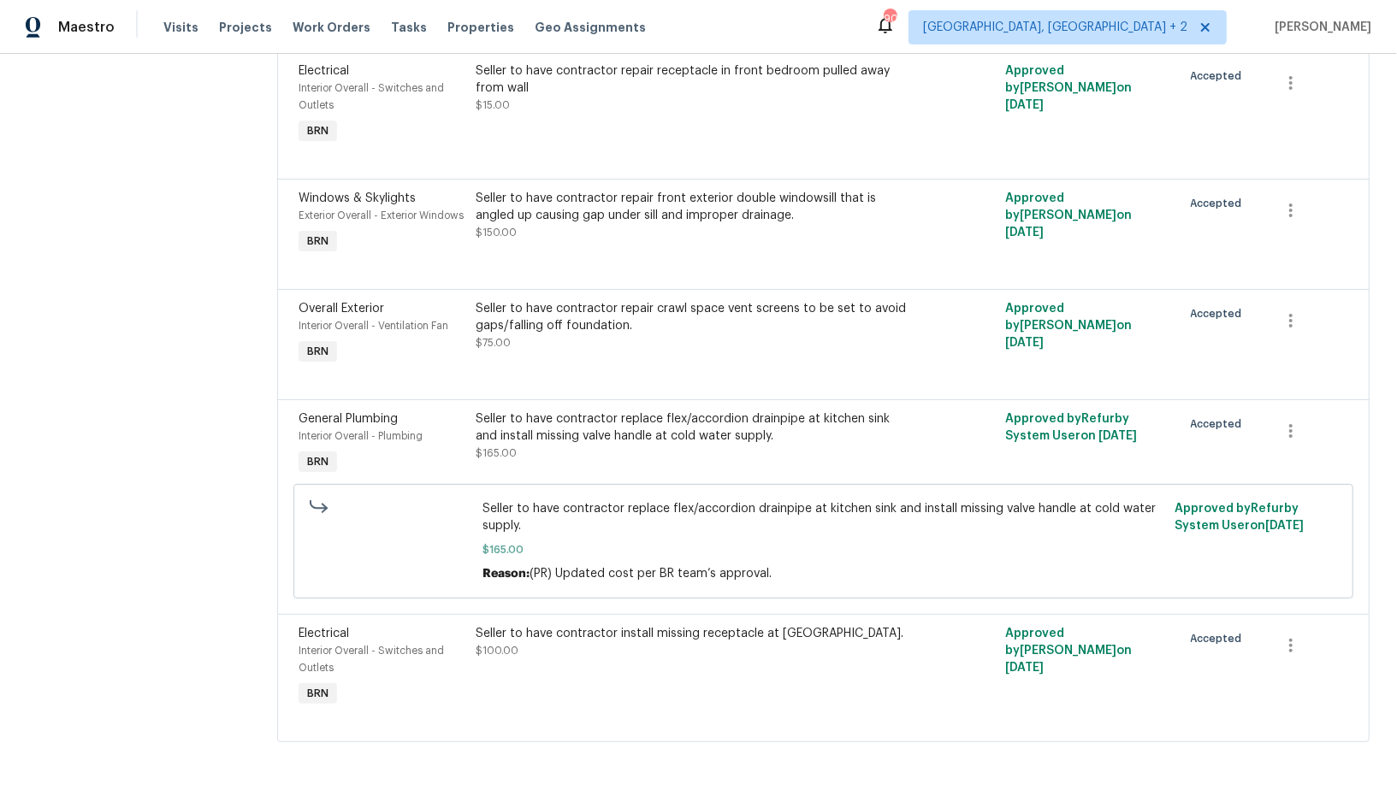
click at [598, 326] on div "Seller to have contractor repair crawl space vent screens to be set to avoid ga…" at bounding box center [691, 317] width 431 height 34
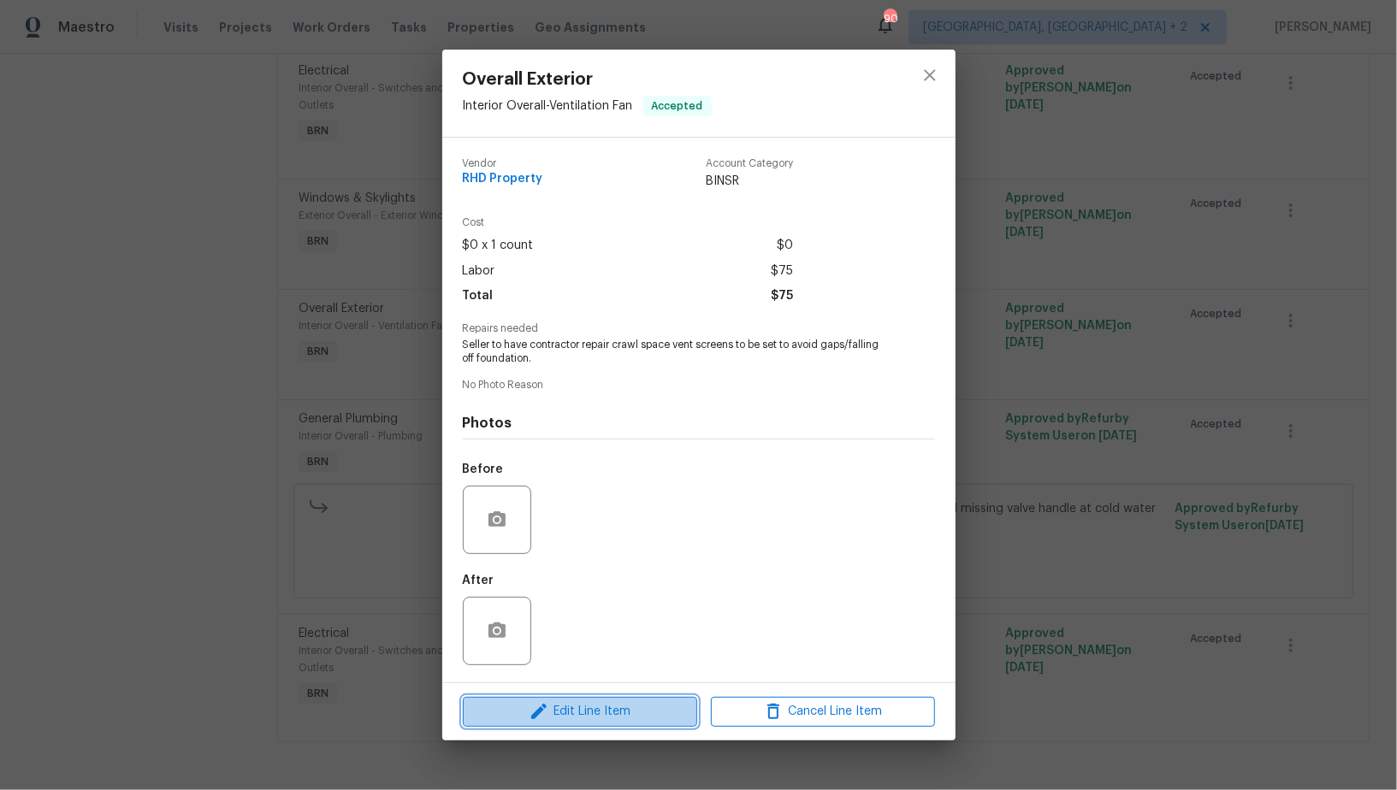
click at [602, 722] on span "Edit Line Item" at bounding box center [580, 711] width 224 height 21
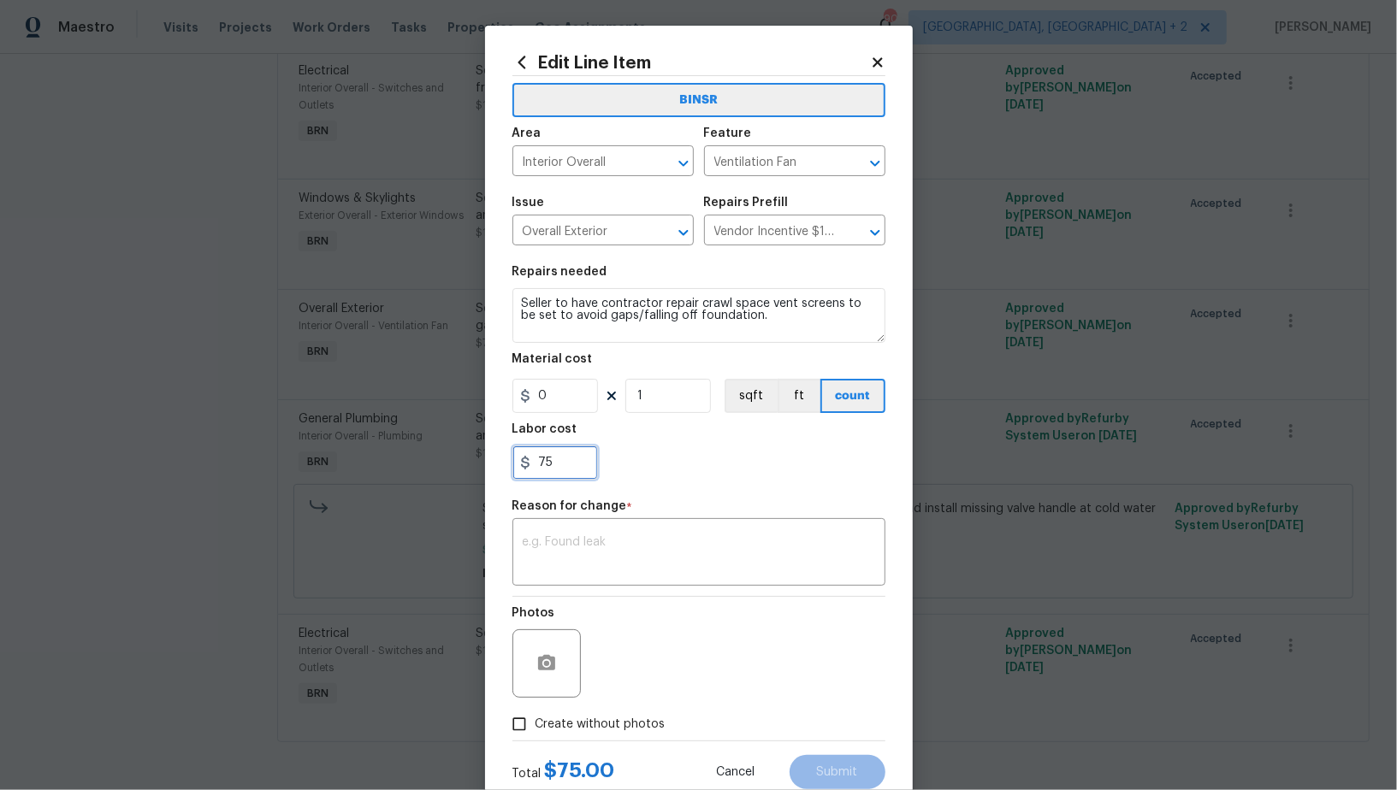
click at [570, 474] on input "75" at bounding box center [555, 463] width 86 height 34
paste input "180"
type input "180"
click at [590, 563] on textarea at bounding box center [699, 554] width 352 height 36
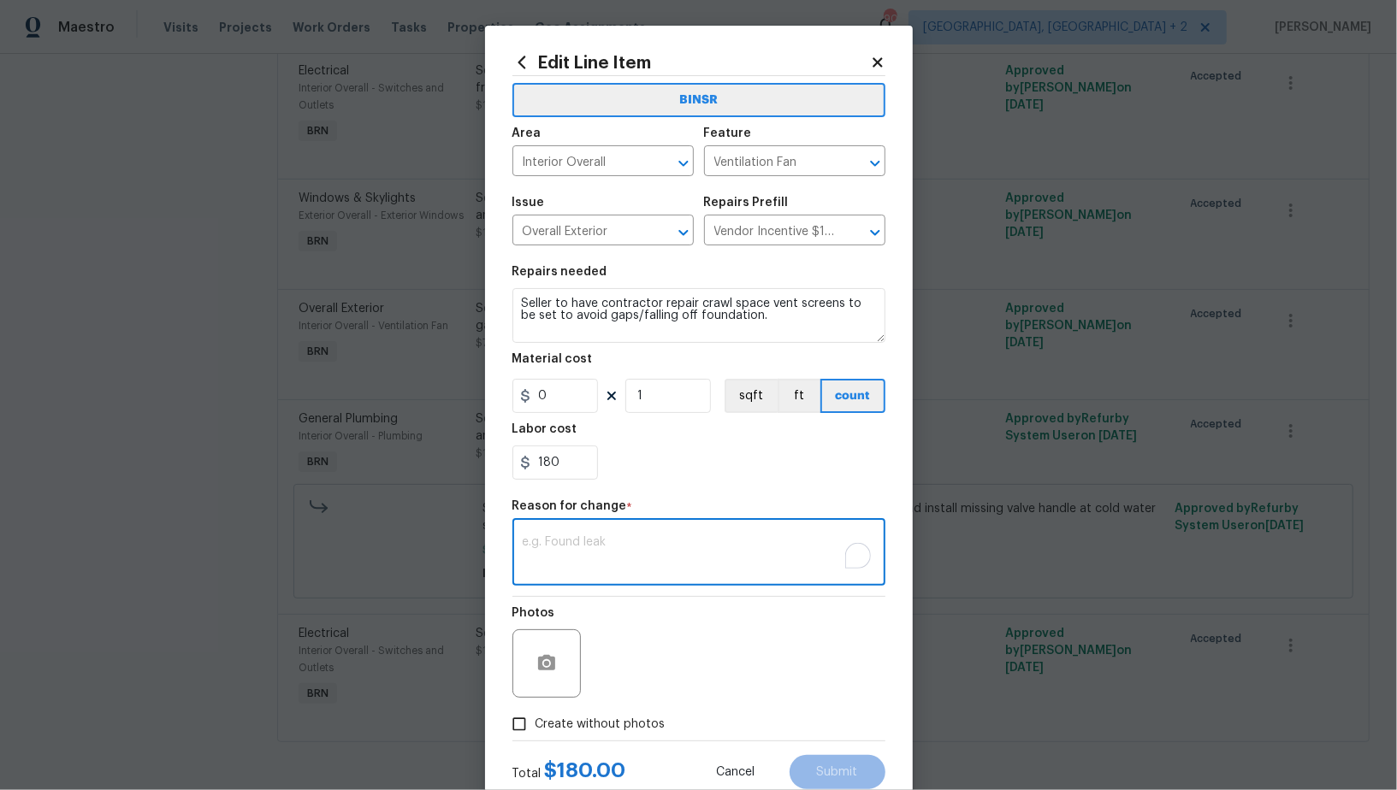
paste textarea "(PR) Updated cost per BR team’s approval."
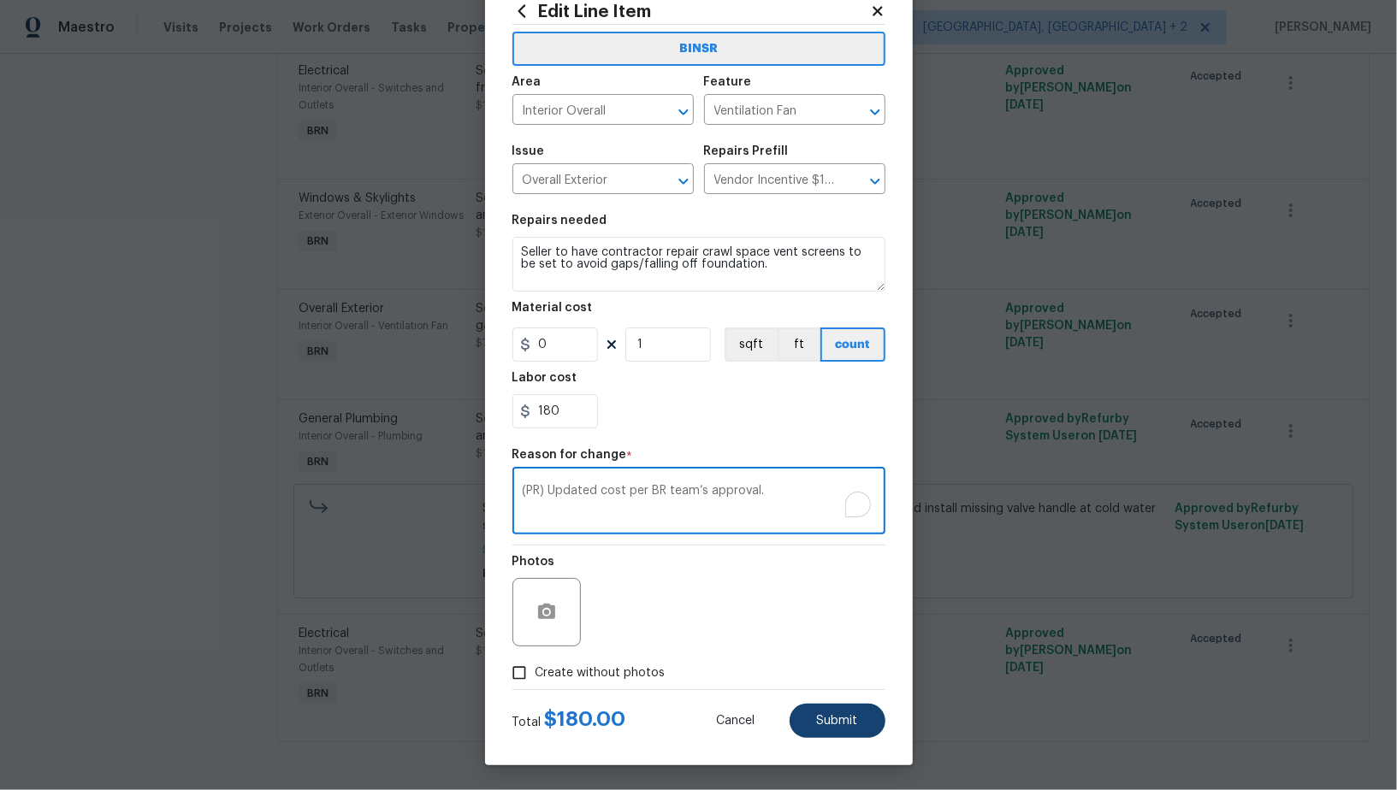
type textarea "(PR) Updated cost per BR team’s approval."
click at [841, 718] on span "Submit" at bounding box center [837, 721] width 41 height 13
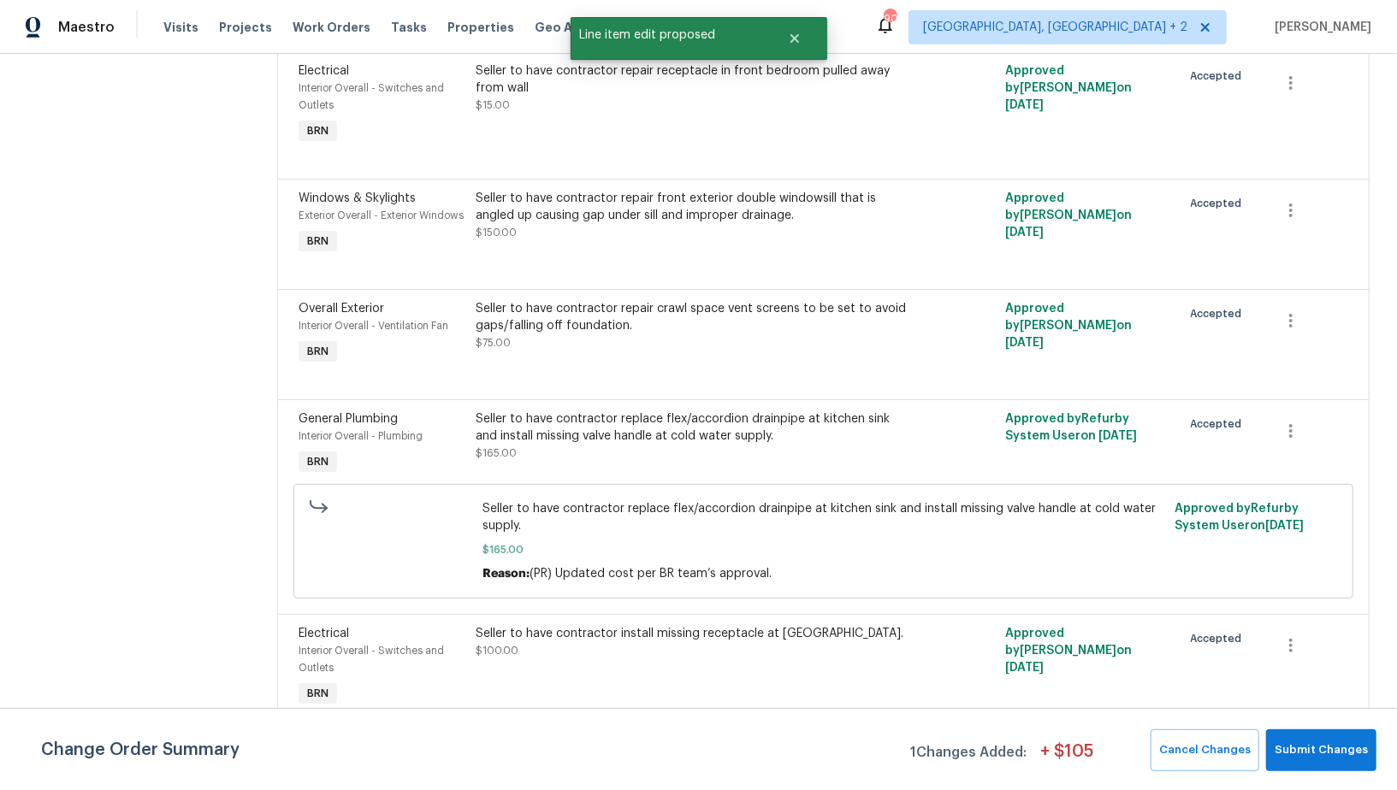
scroll to position [0, 0]
click at [1297, 741] on span "Submit Changes" at bounding box center [1321, 751] width 93 height 20
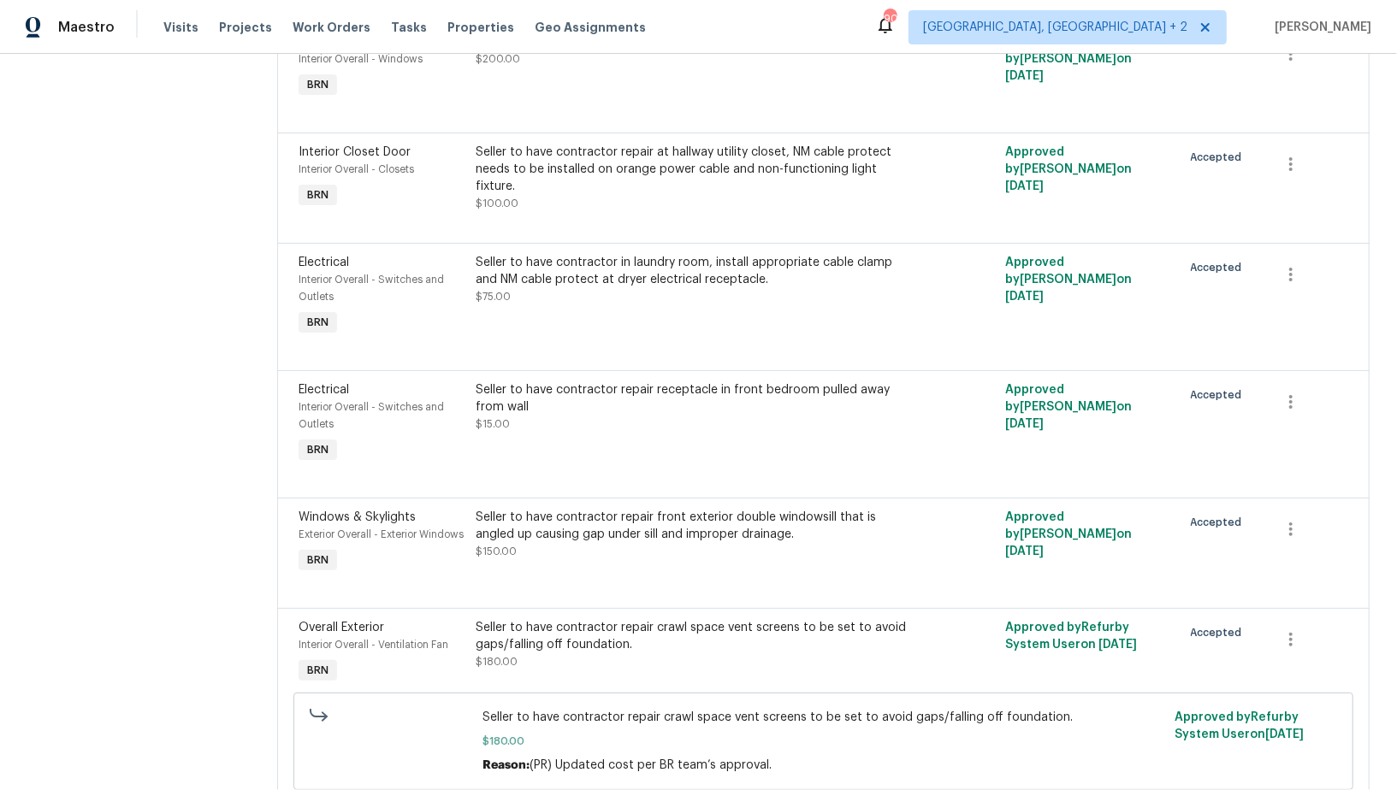
scroll to position [609, 0]
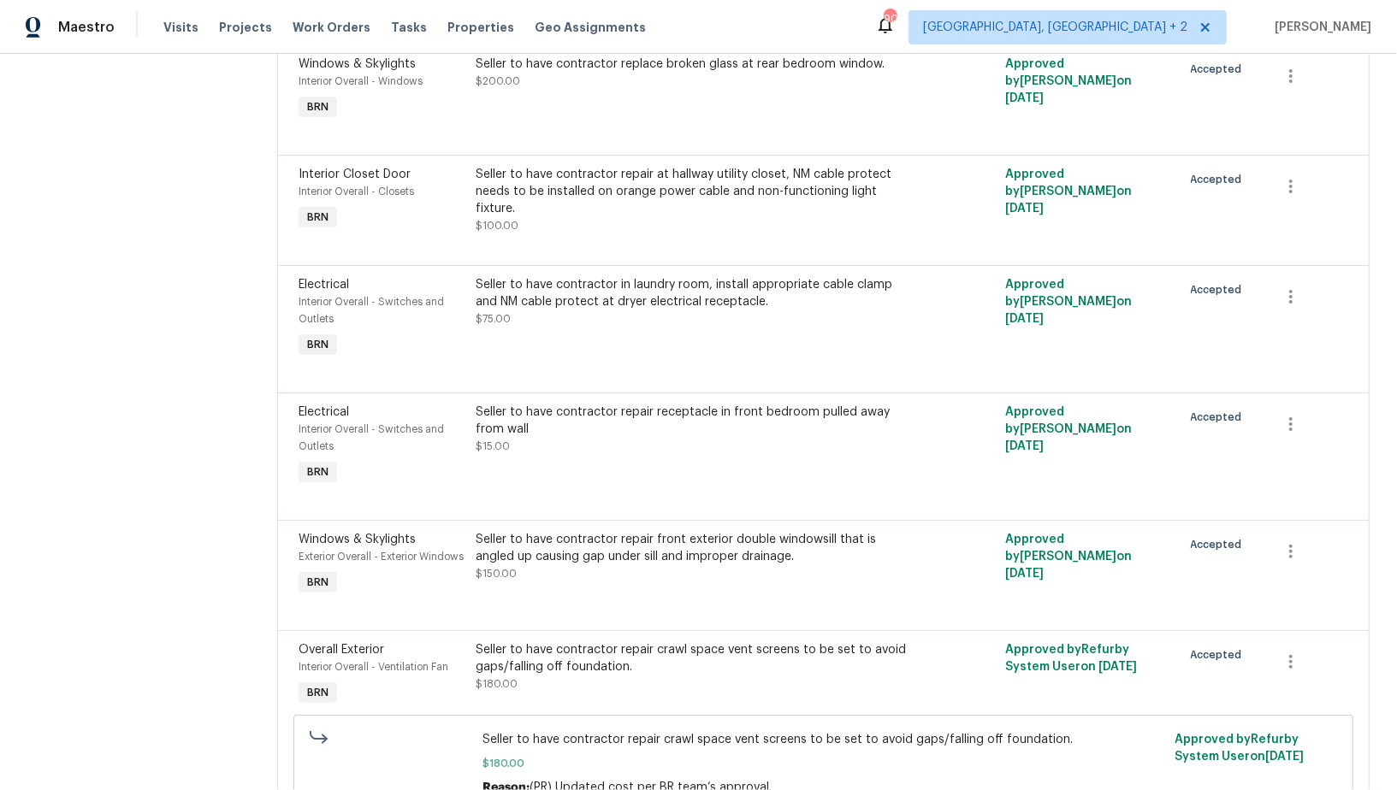
click at [593, 441] on div "Seller to have contractor repair receptacle in front bedroom pulled away from w…" at bounding box center [690, 447] width 441 height 96
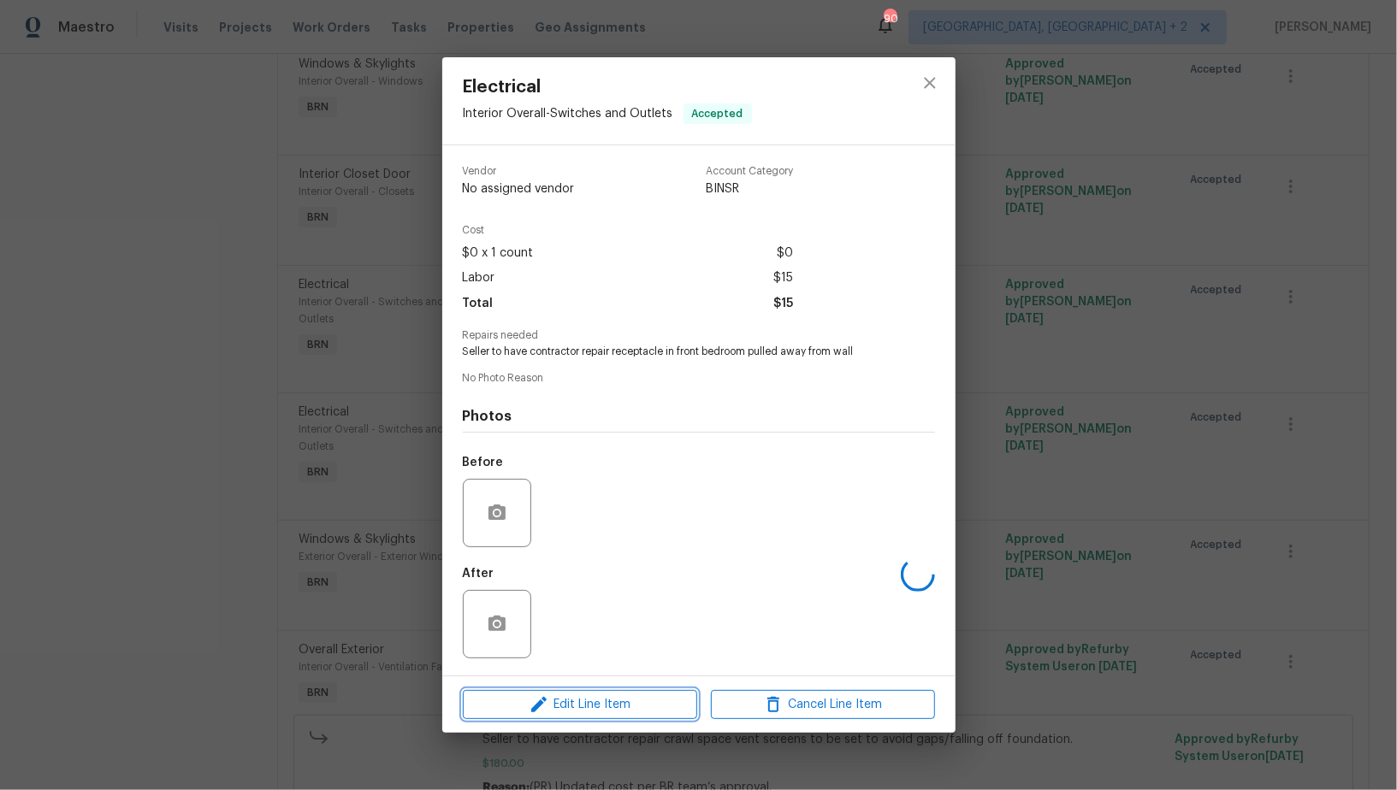
click at [598, 697] on span "Edit Line Item" at bounding box center [580, 705] width 224 height 21
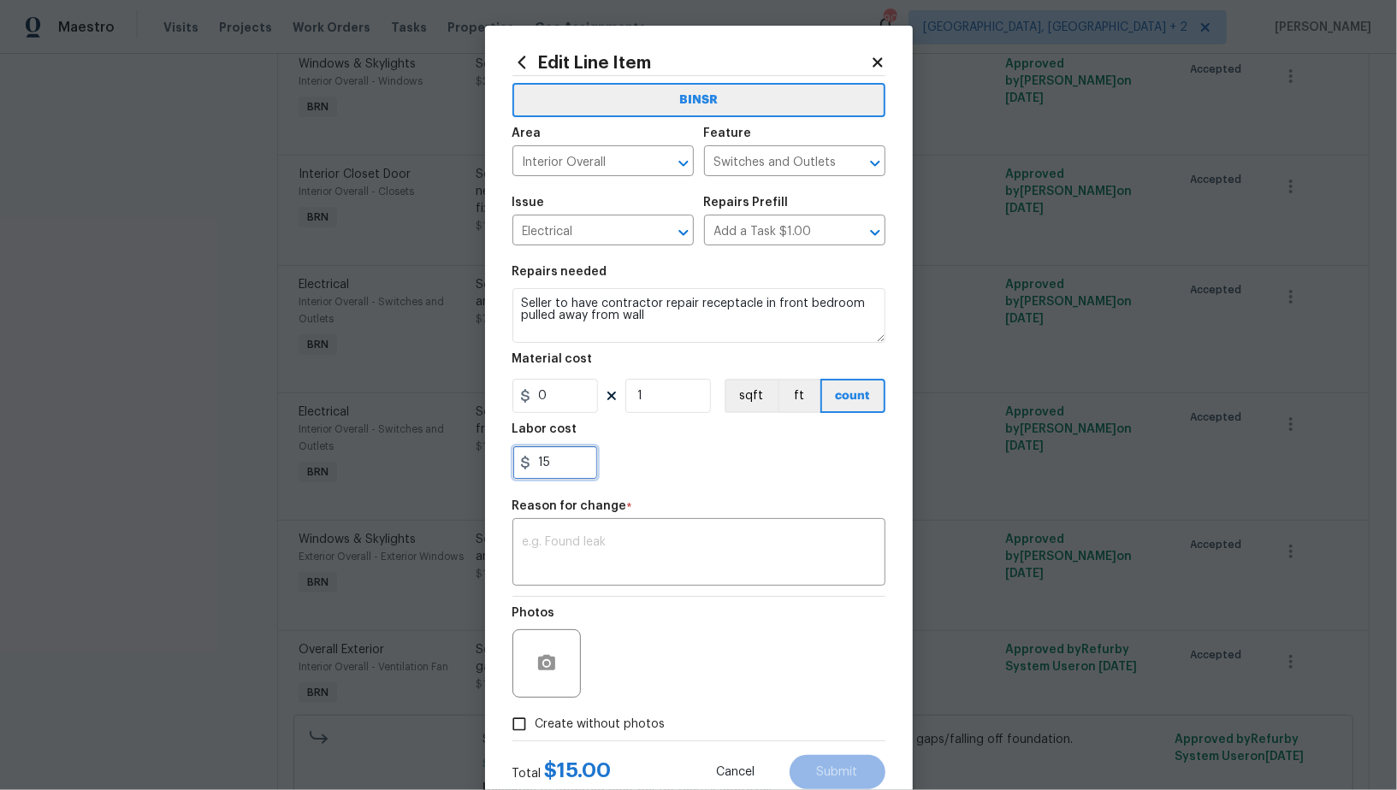
click at [565, 459] on input "15" at bounding box center [555, 463] width 86 height 34
paste input "85"
type input "85"
click at [598, 540] on textarea at bounding box center [699, 554] width 352 height 36
paste textarea "(PR) Updated cost per BR team’s approval."
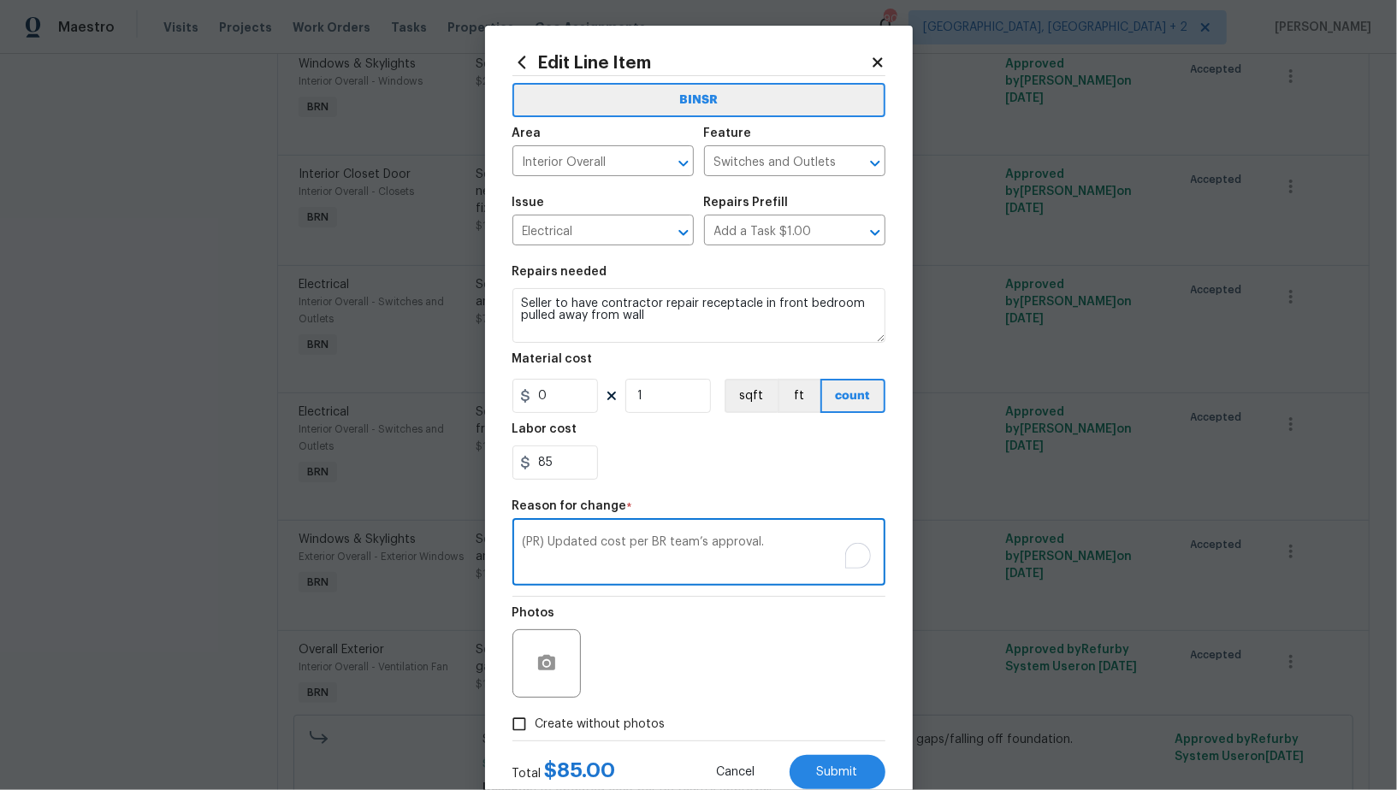
scroll to position [51, 0]
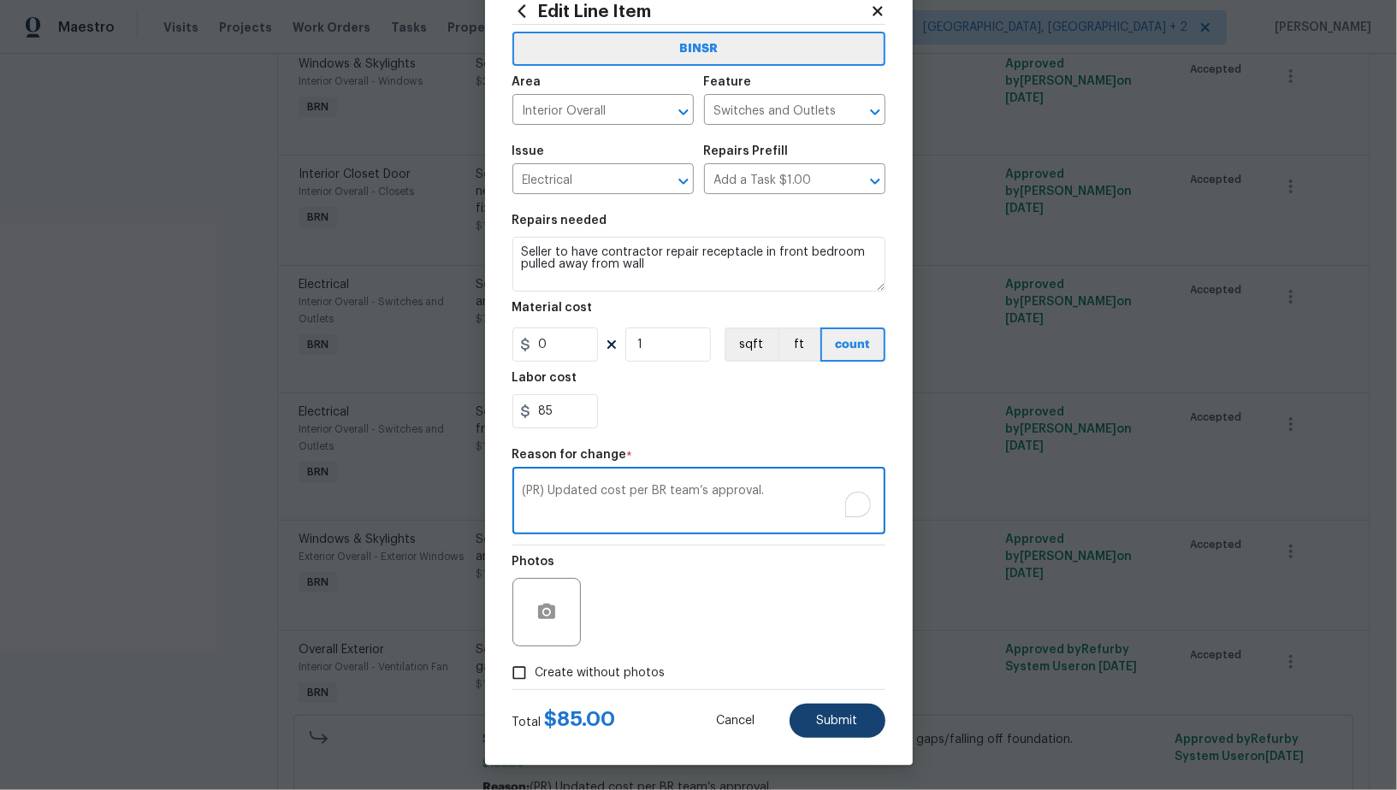
type textarea "(PR) Updated cost per BR team’s approval."
click at [847, 730] on button "Submit" at bounding box center [838, 721] width 96 height 34
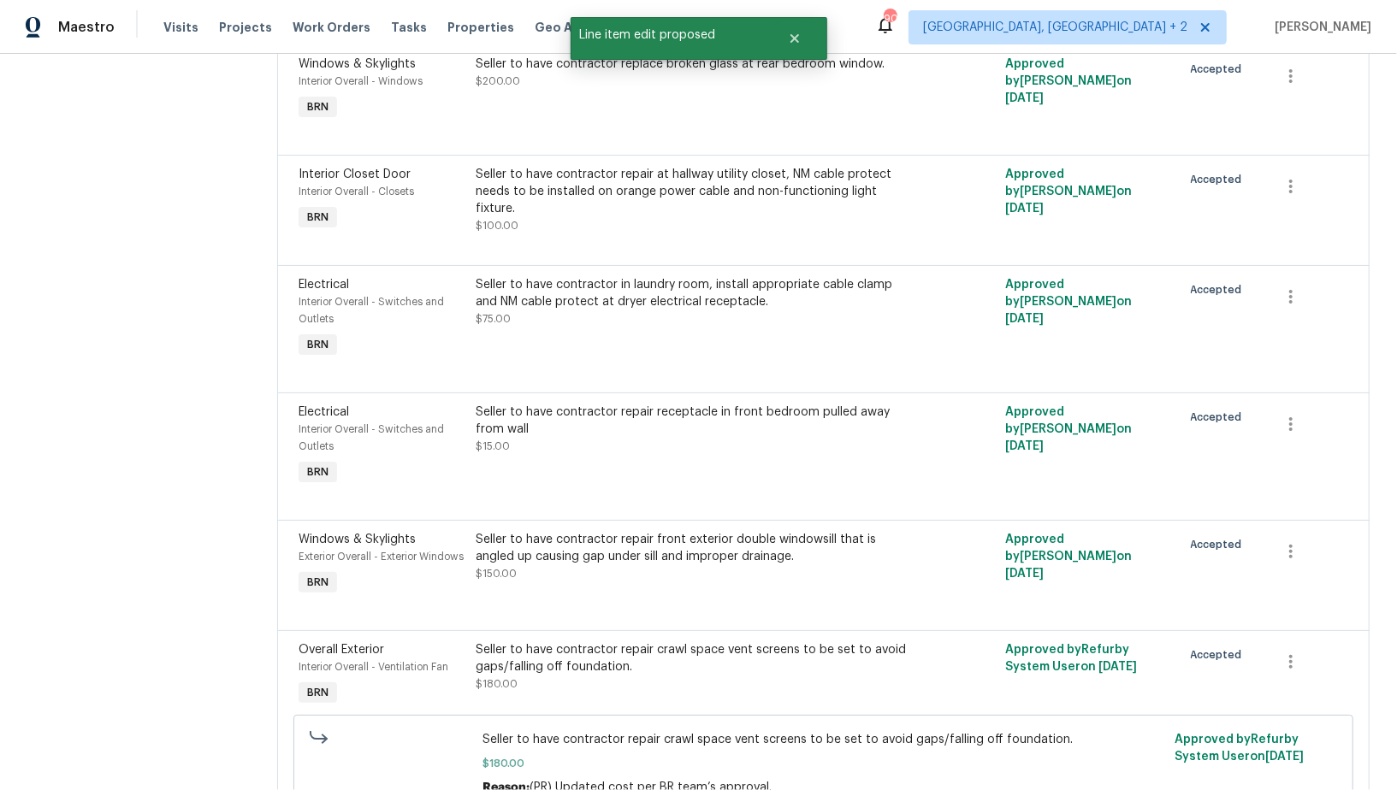
scroll to position [0, 0]
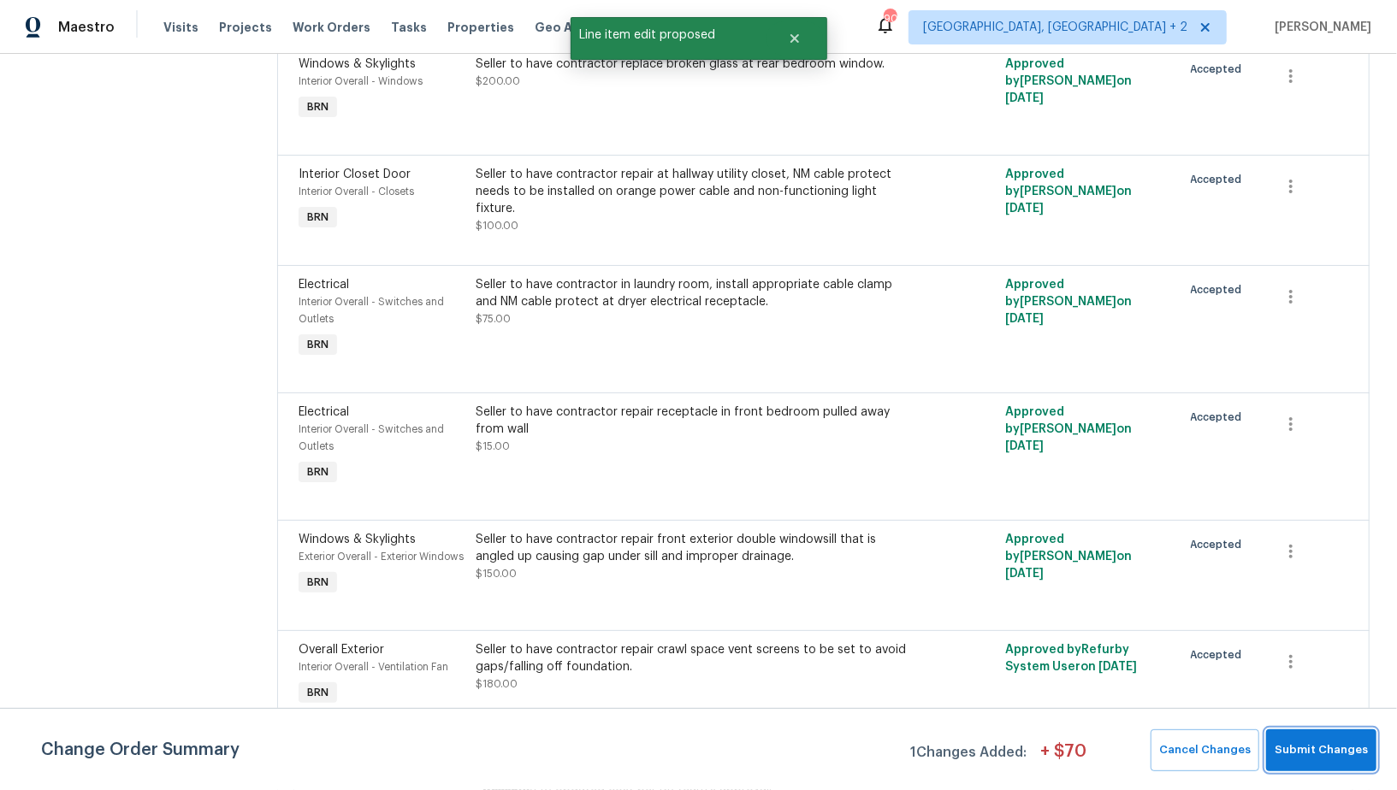
click at [1326, 757] on span "Submit Changes" at bounding box center [1321, 751] width 93 height 20
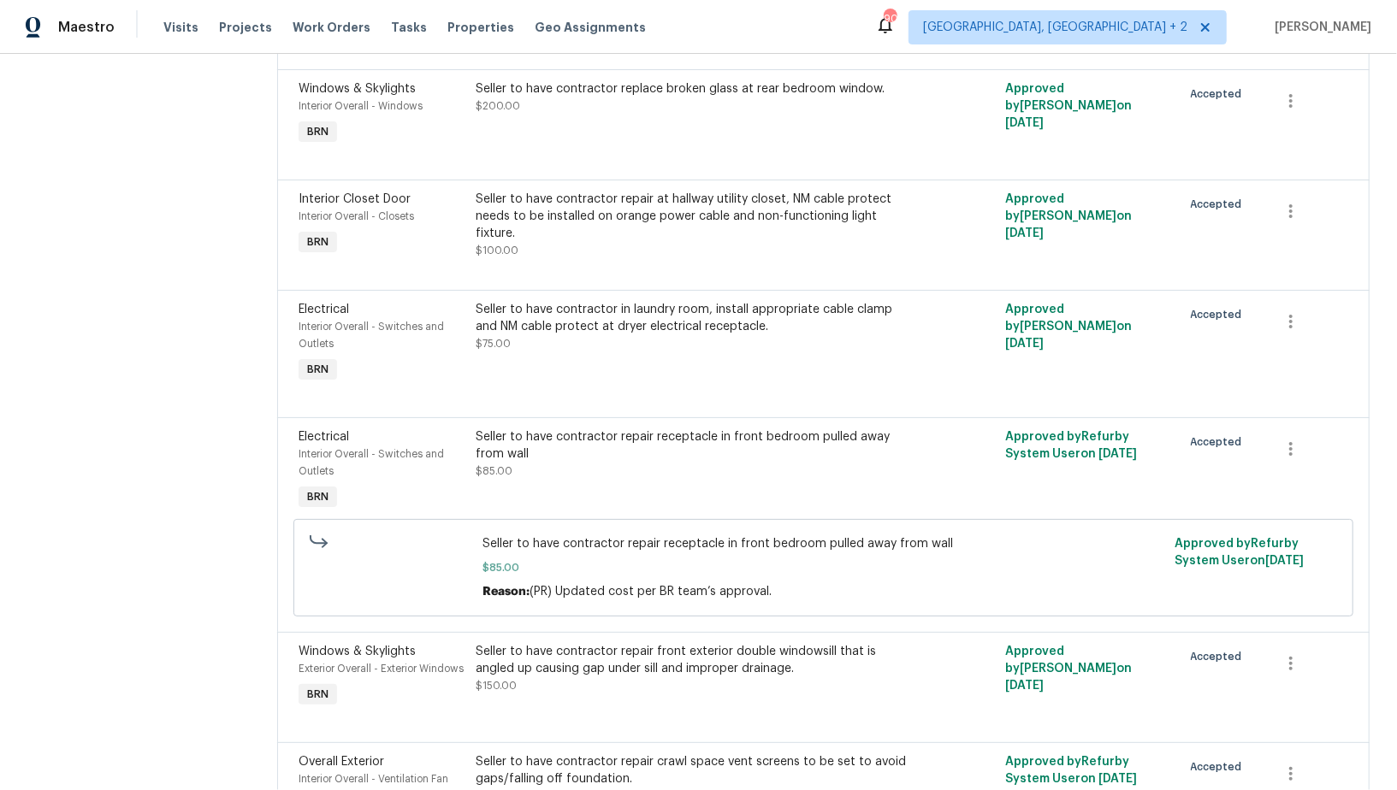
scroll to position [583, 0]
click at [651, 352] on div "Seller to have contractor in laundry room, install appropriate cable clamp and …" at bounding box center [690, 345] width 441 height 96
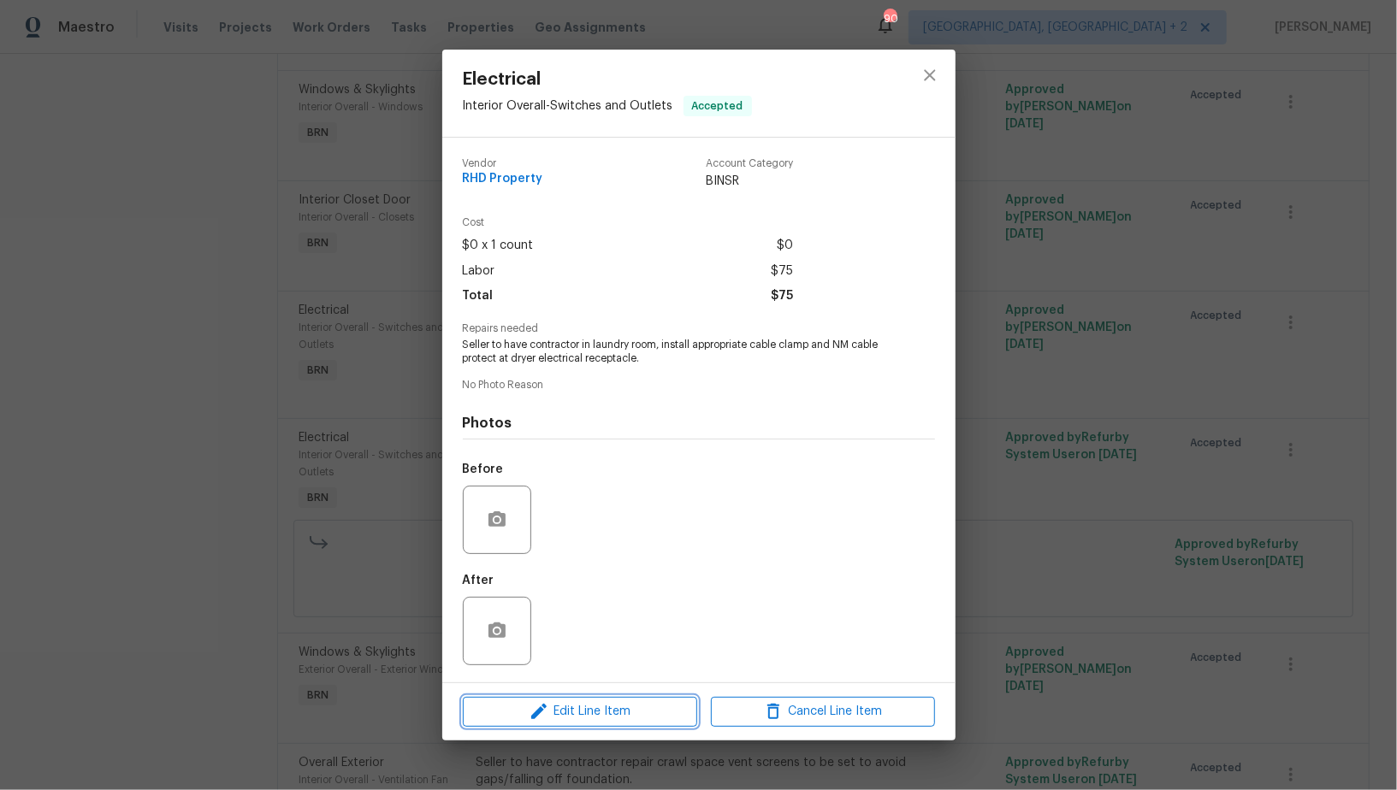
click at [573, 706] on span "Edit Line Item" at bounding box center [580, 711] width 224 height 21
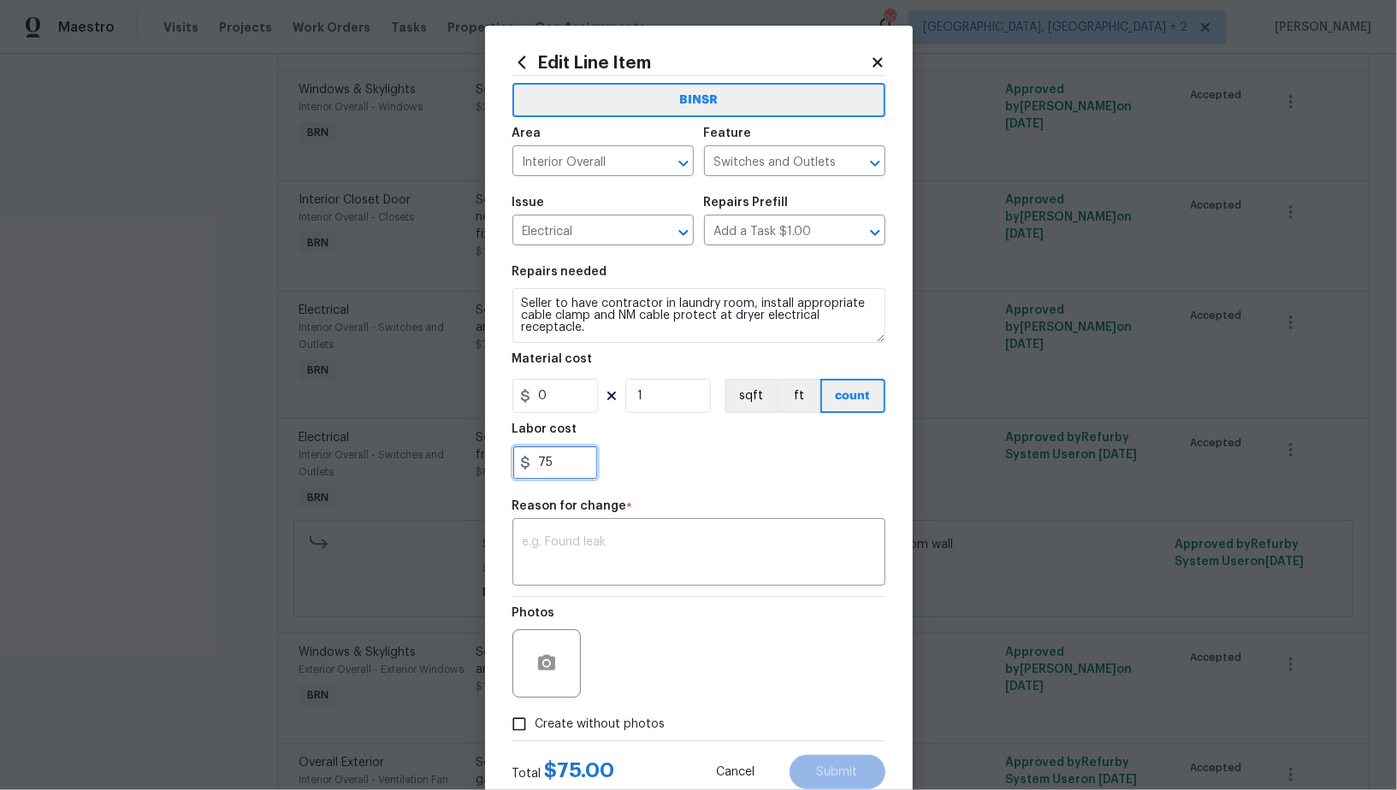
click at [567, 452] on input "75" at bounding box center [555, 463] width 86 height 34
paste input "125"
type input "125"
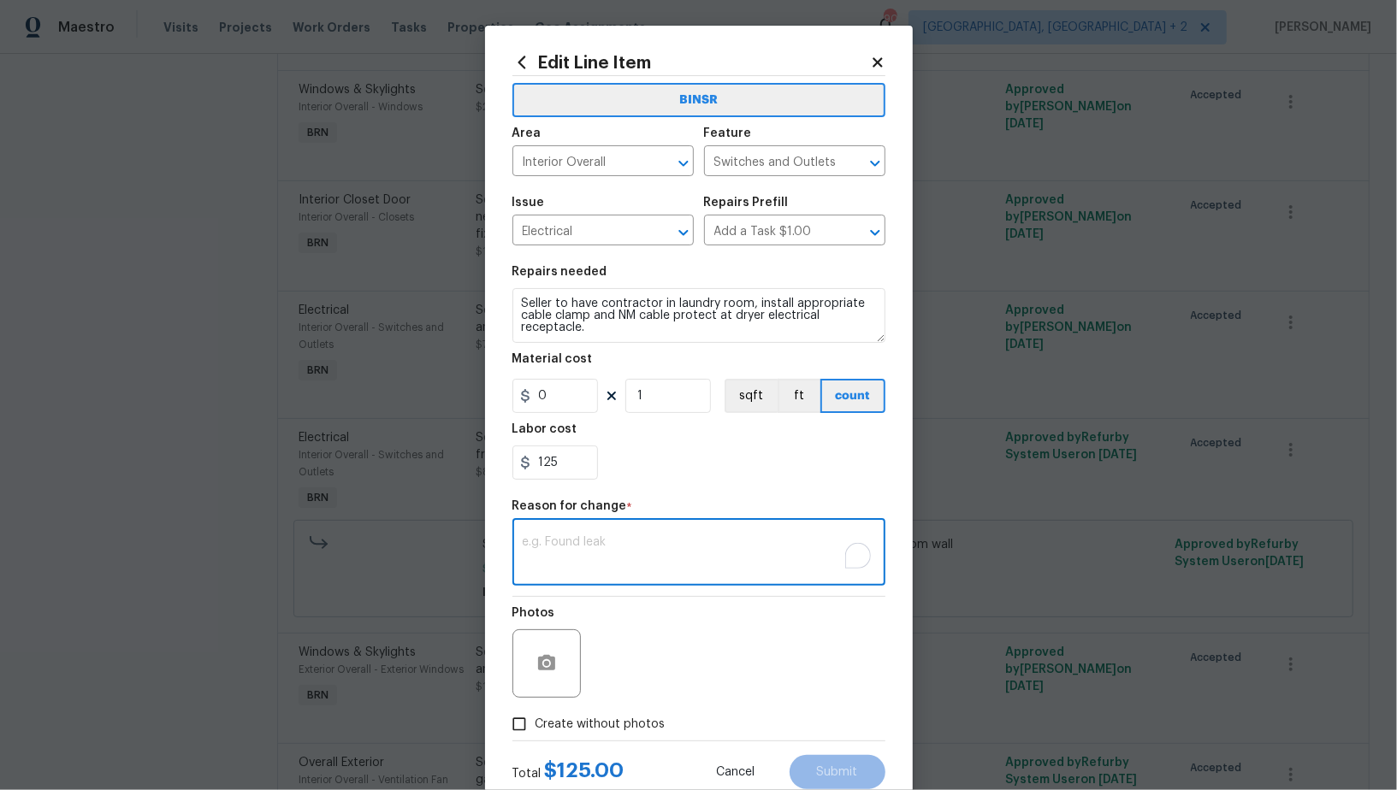
click at [656, 547] on textarea "To enrich screen reader interactions, please activate Accessibility in Grammarl…" at bounding box center [699, 554] width 352 height 36
paste textarea "(PR) Updated cost per BR team’s approval."
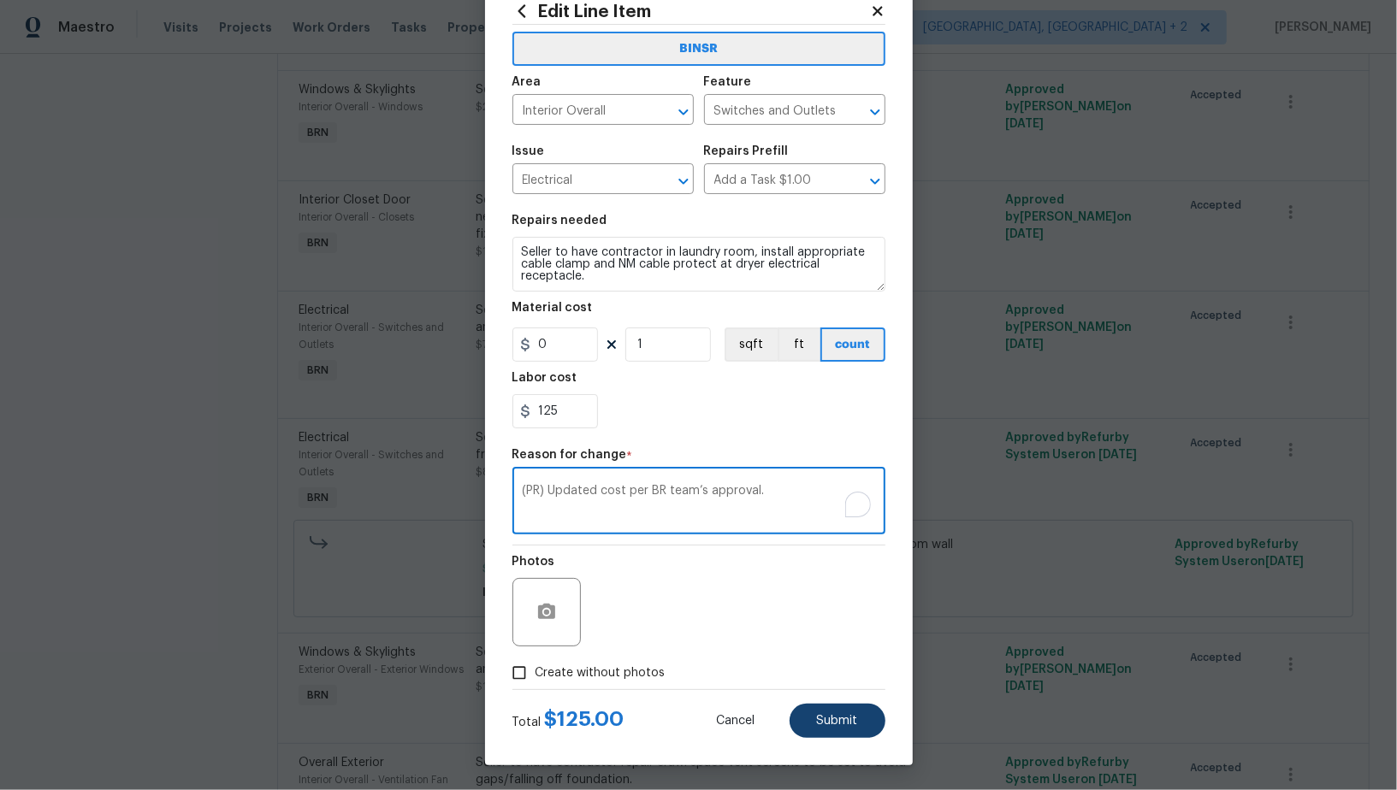
type textarea "(PR) Updated cost per BR team’s approval."
click at [859, 717] on button "Submit" at bounding box center [838, 721] width 96 height 34
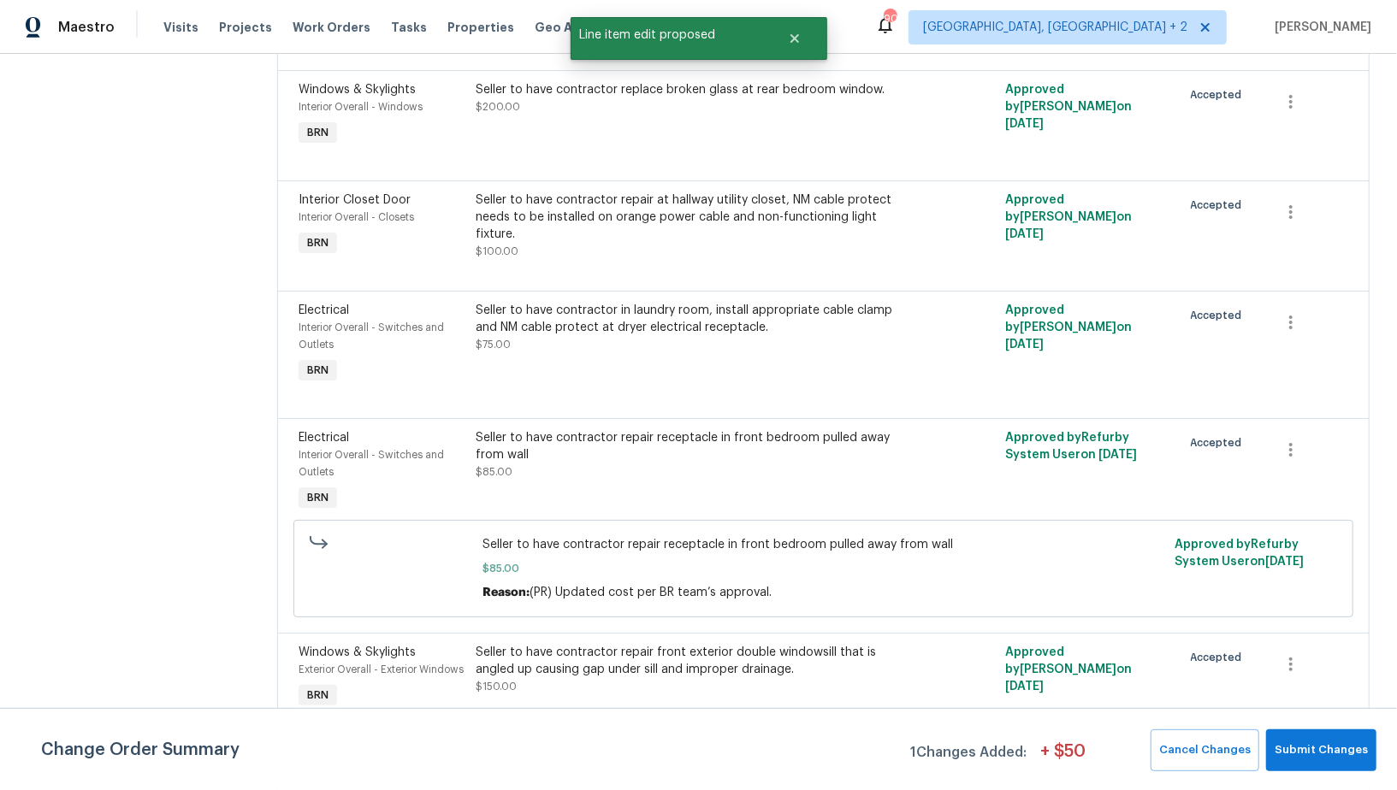
scroll to position [0, 0]
click at [1353, 754] on span "Submit Changes" at bounding box center [1321, 751] width 93 height 20
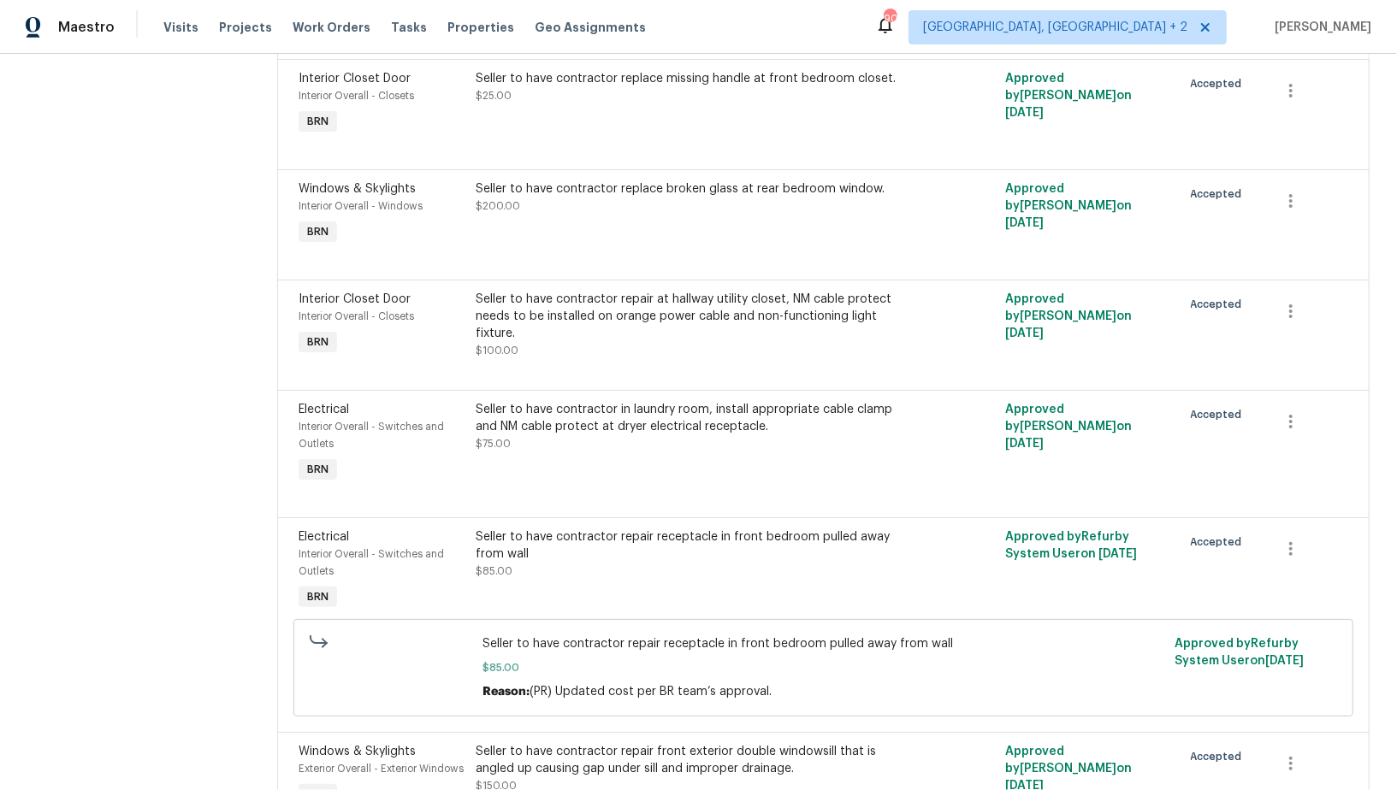
scroll to position [472, 0]
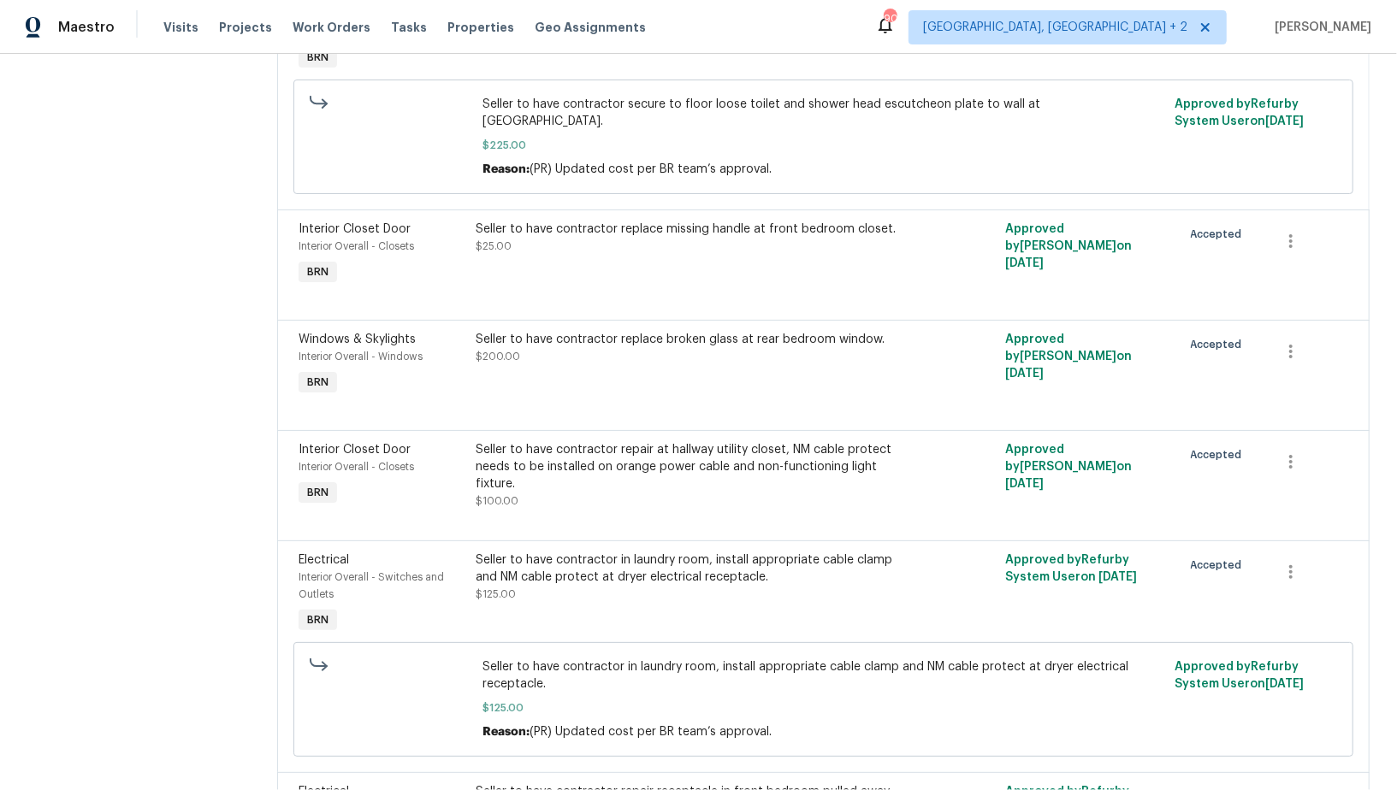
scroll to position [333, 0]
click at [629, 223] on div "Seller to have contractor replace missing handle at front bedroom closet. $25.00" at bounding box center [691, 239] width 431 height 34
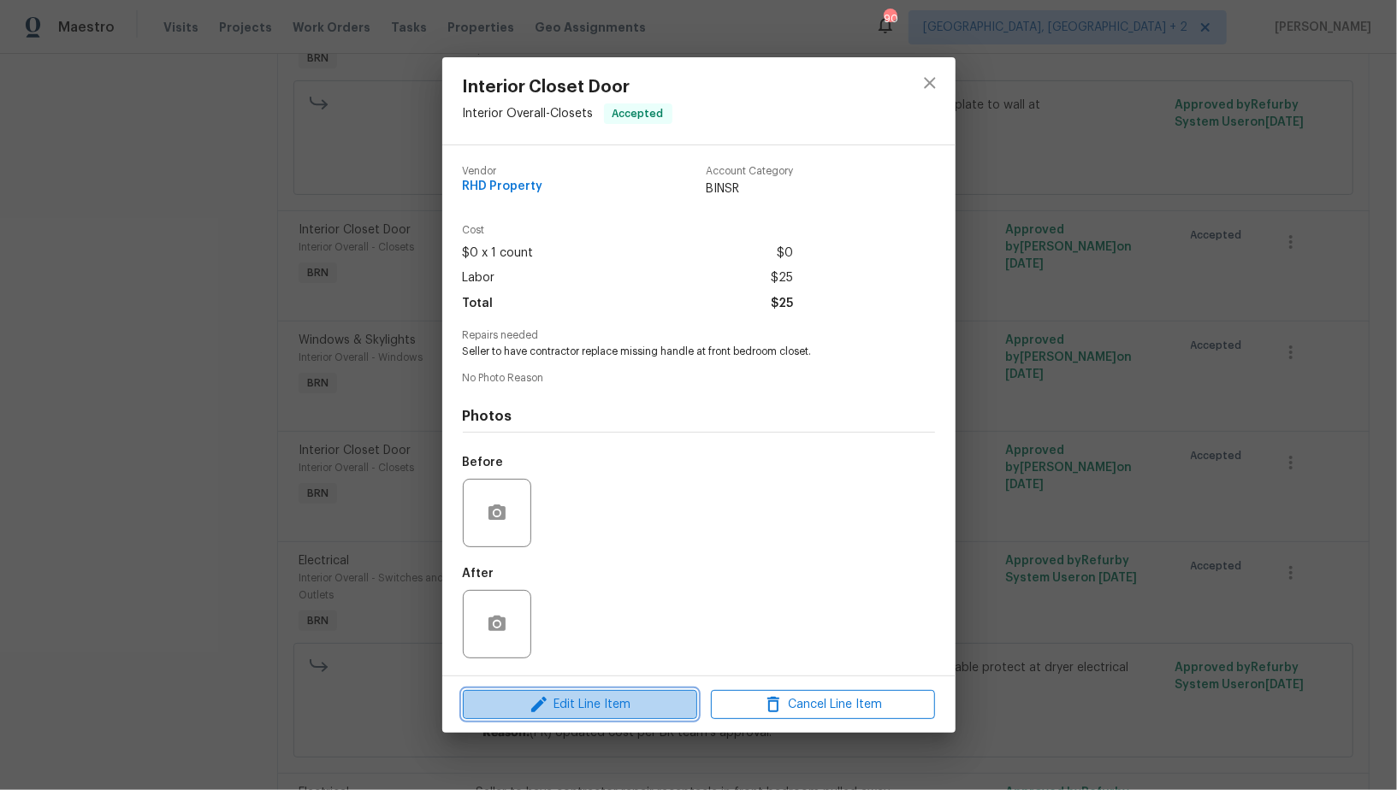
click at [587, 712] on span "Edit Line Item" at bounding box center [580, 705] width 224 height 21
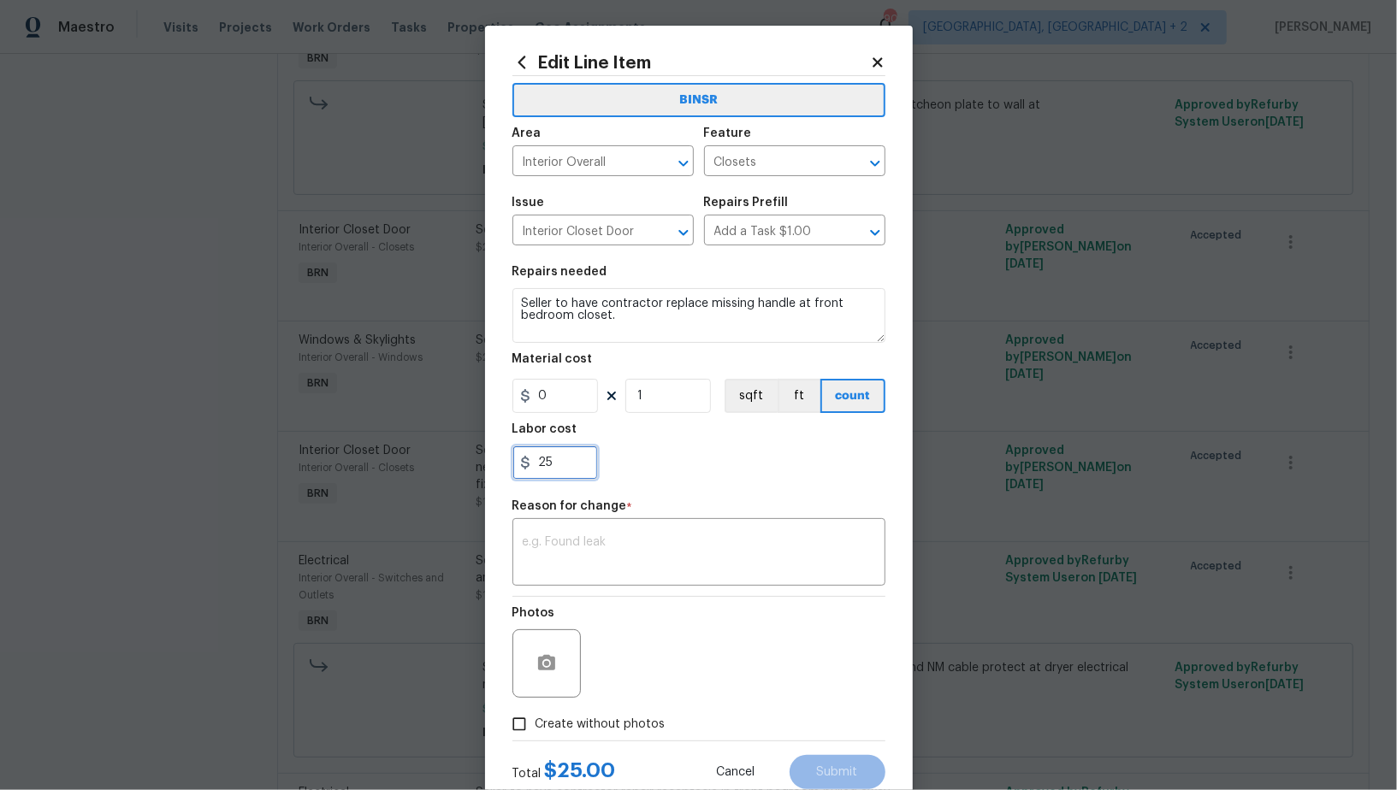
click at [562, 465] on input "25" at bounding box center [555, 463] width 86 height 34
paste input "75"
type input "75"
click at [565, 534] on div "x ​" at bounding box center [698, 554] width 373 height 63
paste textarea "(PR) Updated cost per BR team’s approval."
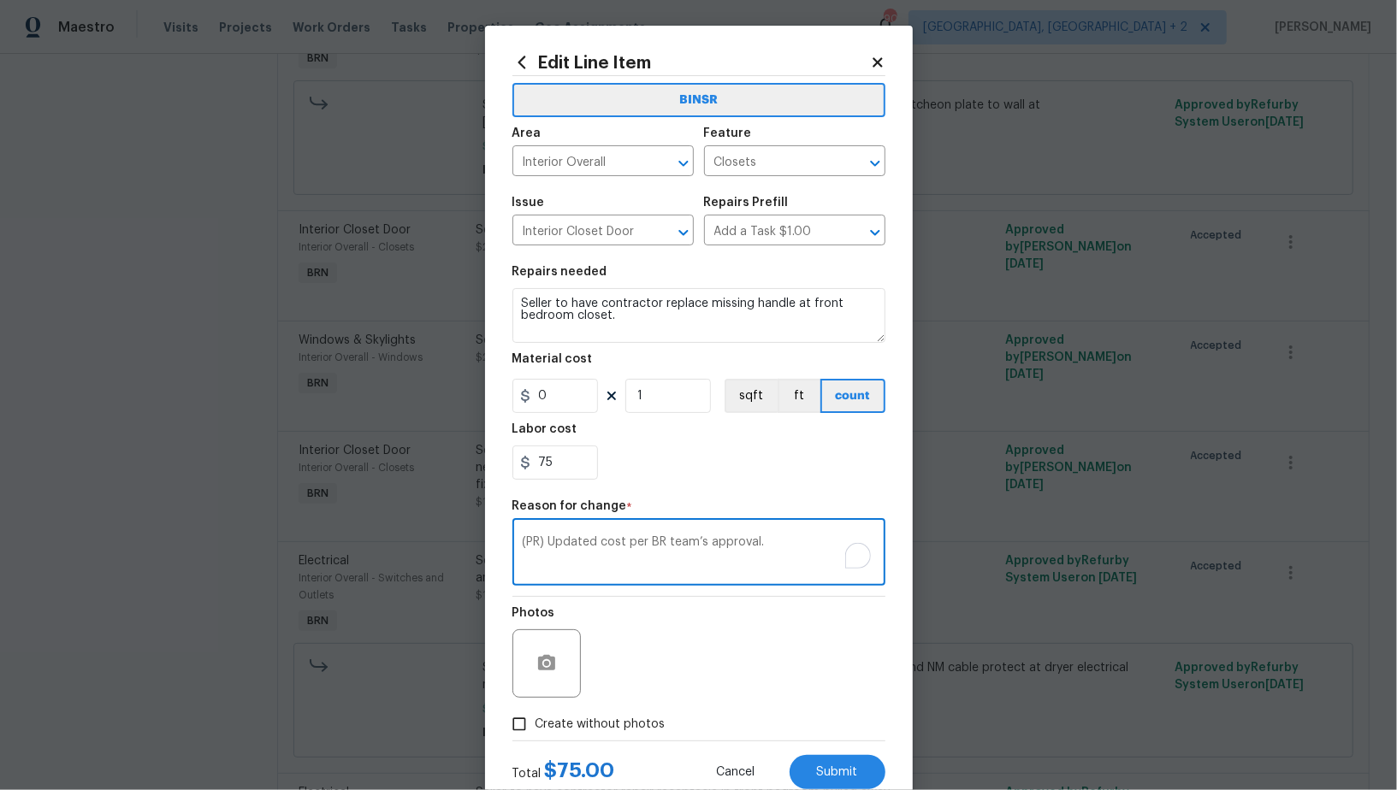
scroll to position [51, 0]
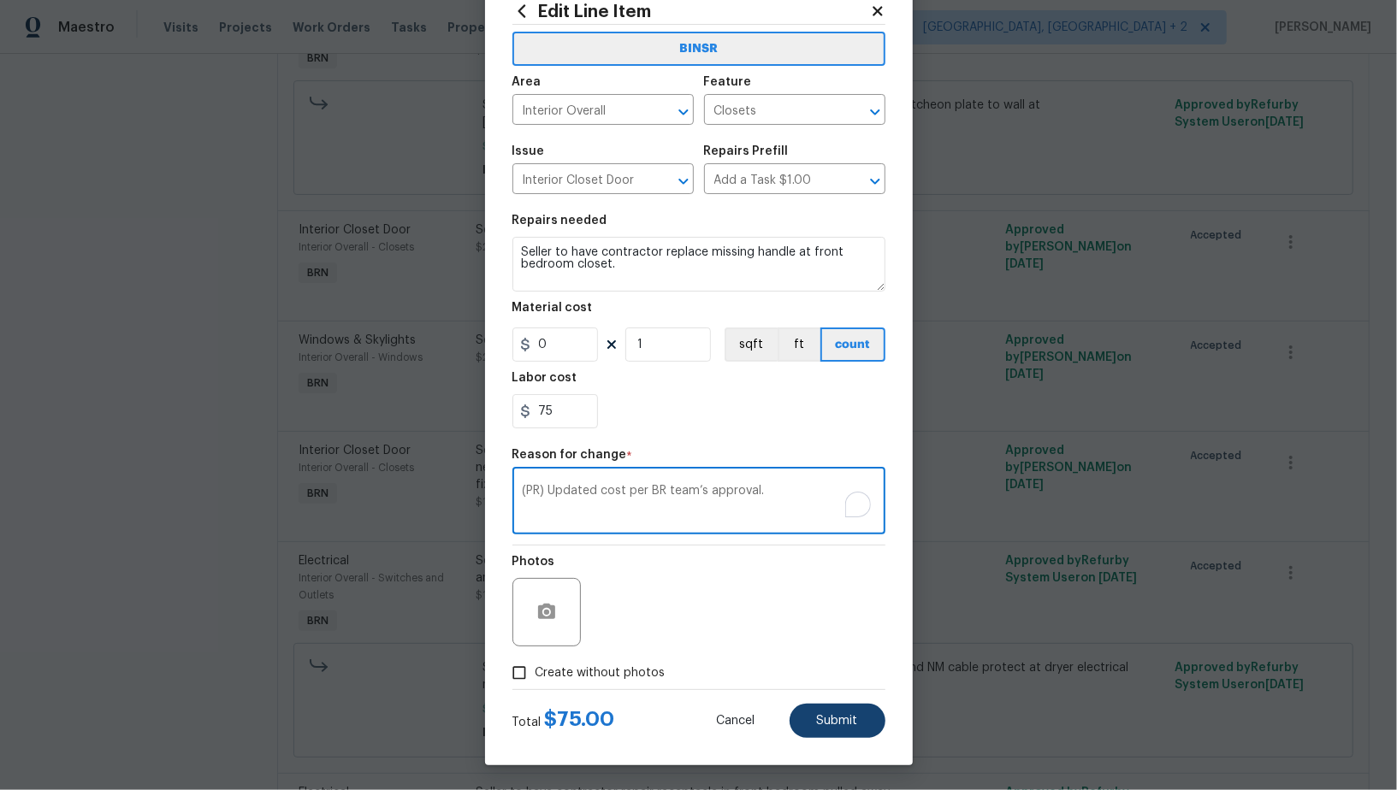
type textarea "(PR) Updated cost per BR team’s approval."
click at [837, 715] on span "Submit" at bounding box center [837, 721] width 41 height 13
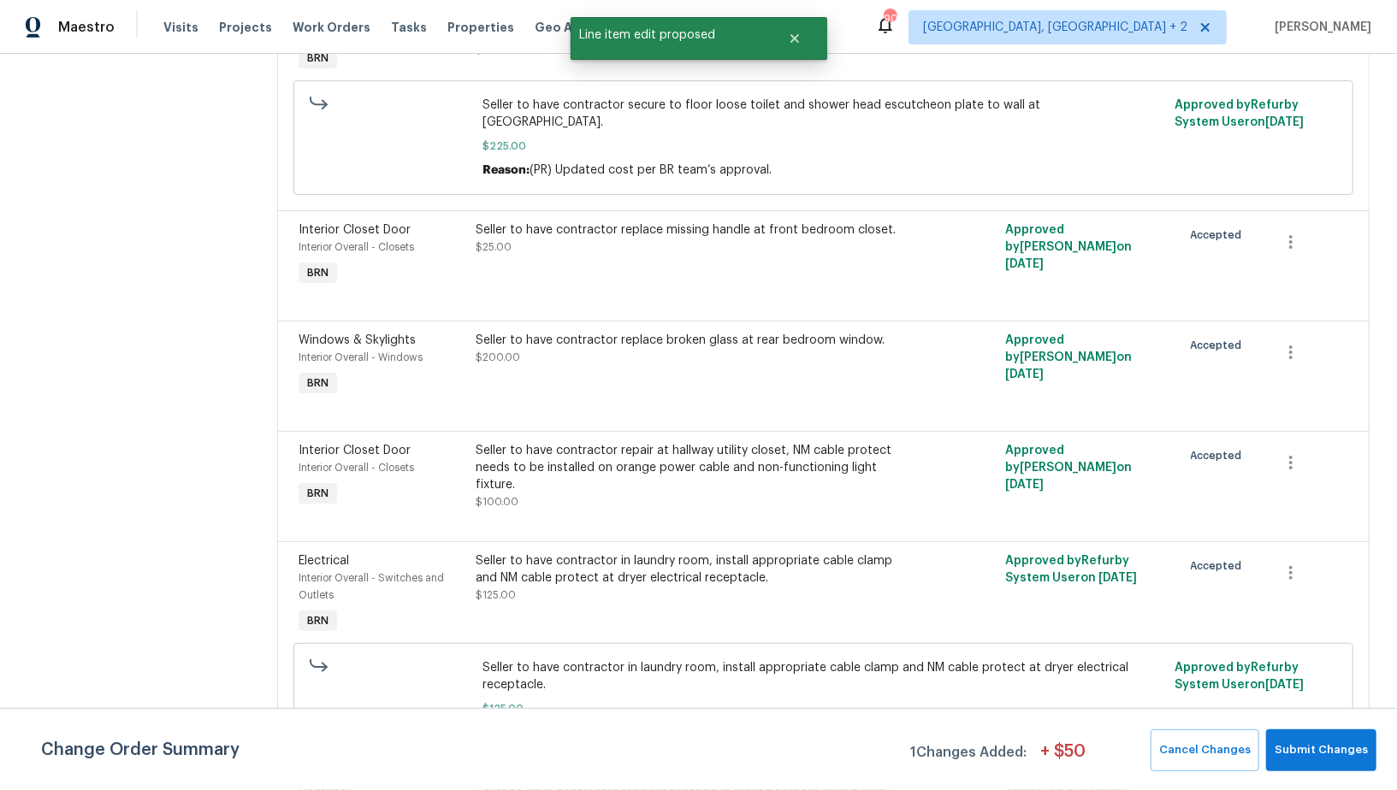
scroll to position [0, 0]
click at [1327, 765] on button "Submit Changes" at bounding box center [1321, 751] width 110 height 42
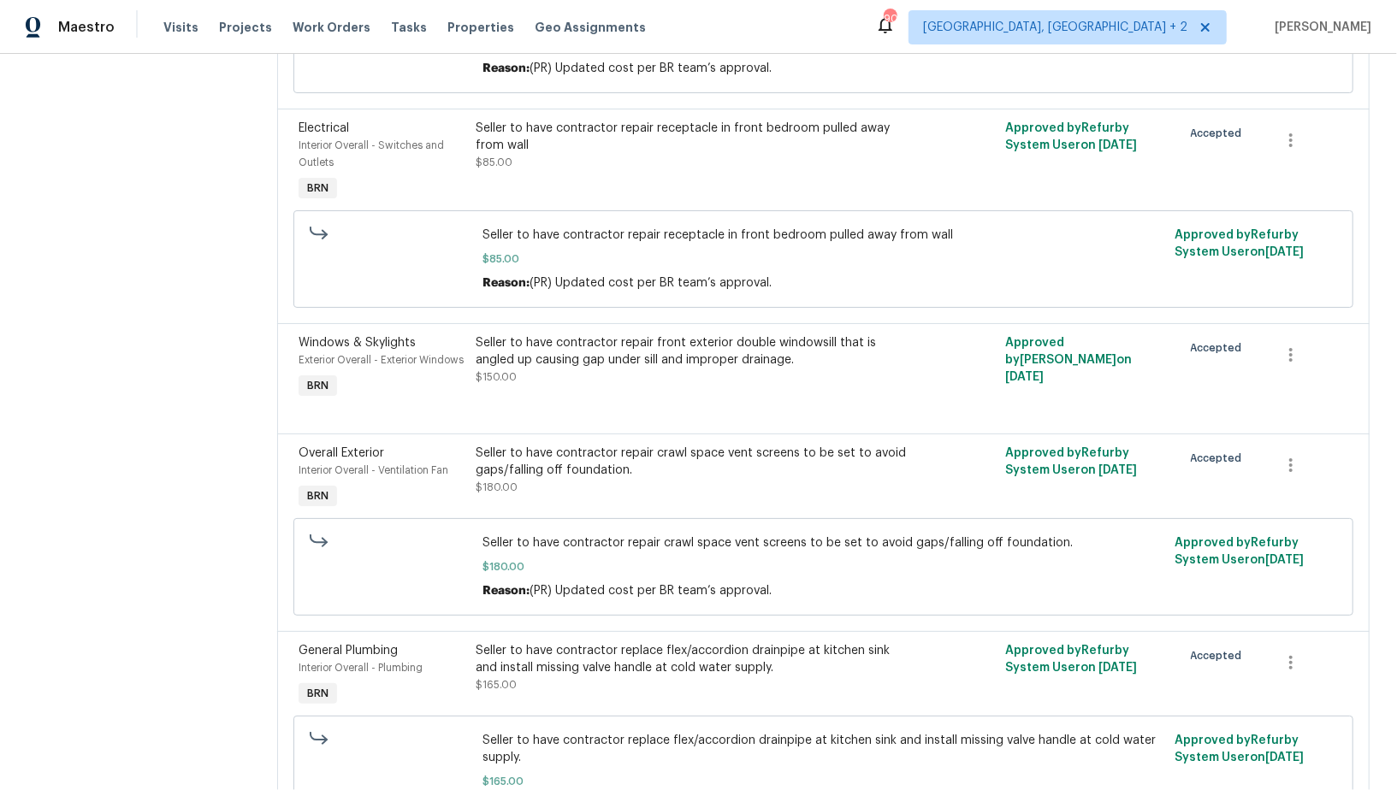
scroll to position [1097, 0]
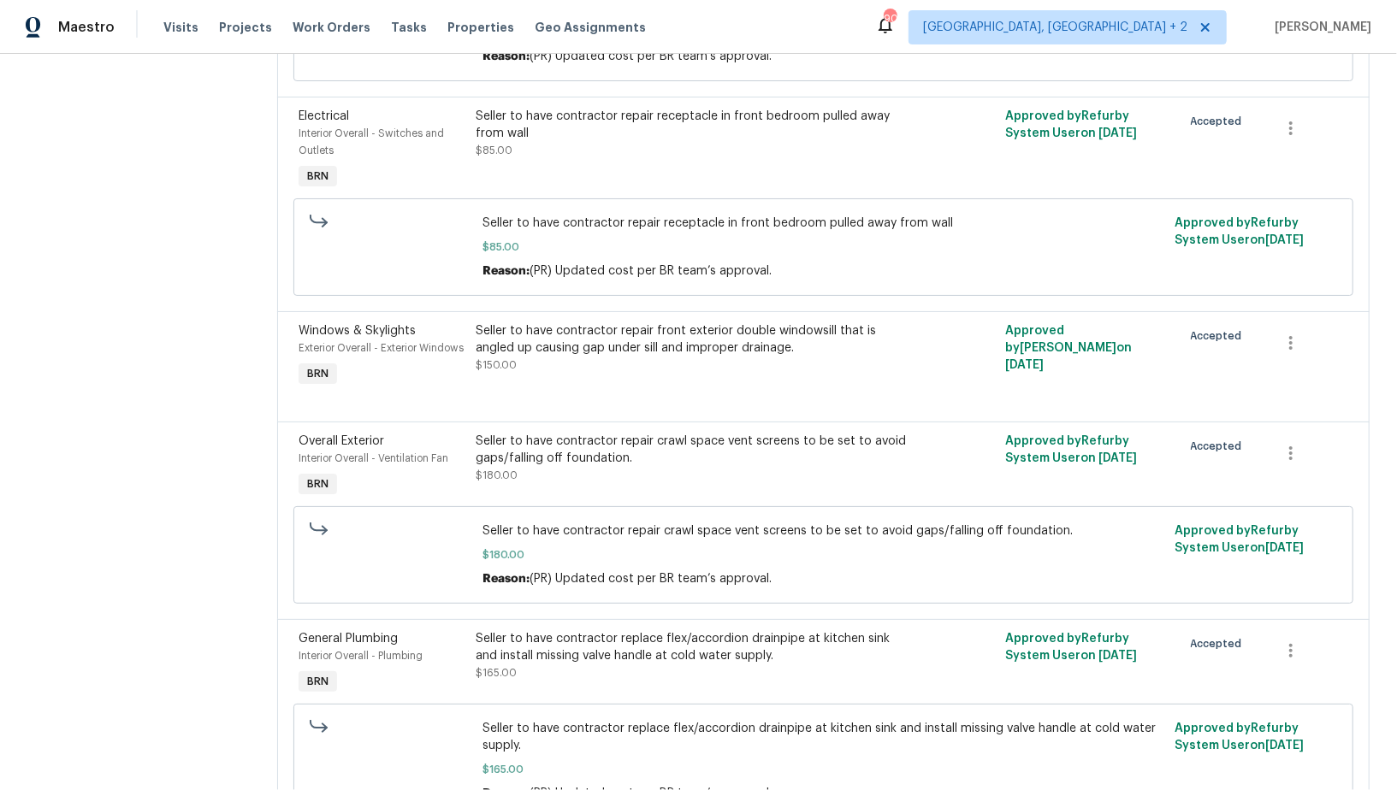
click at [612, 353] on div "Seller to have contractor repair front exterior double windowsill that is angle…" at bounding box center [691, 348] width 431 height 51
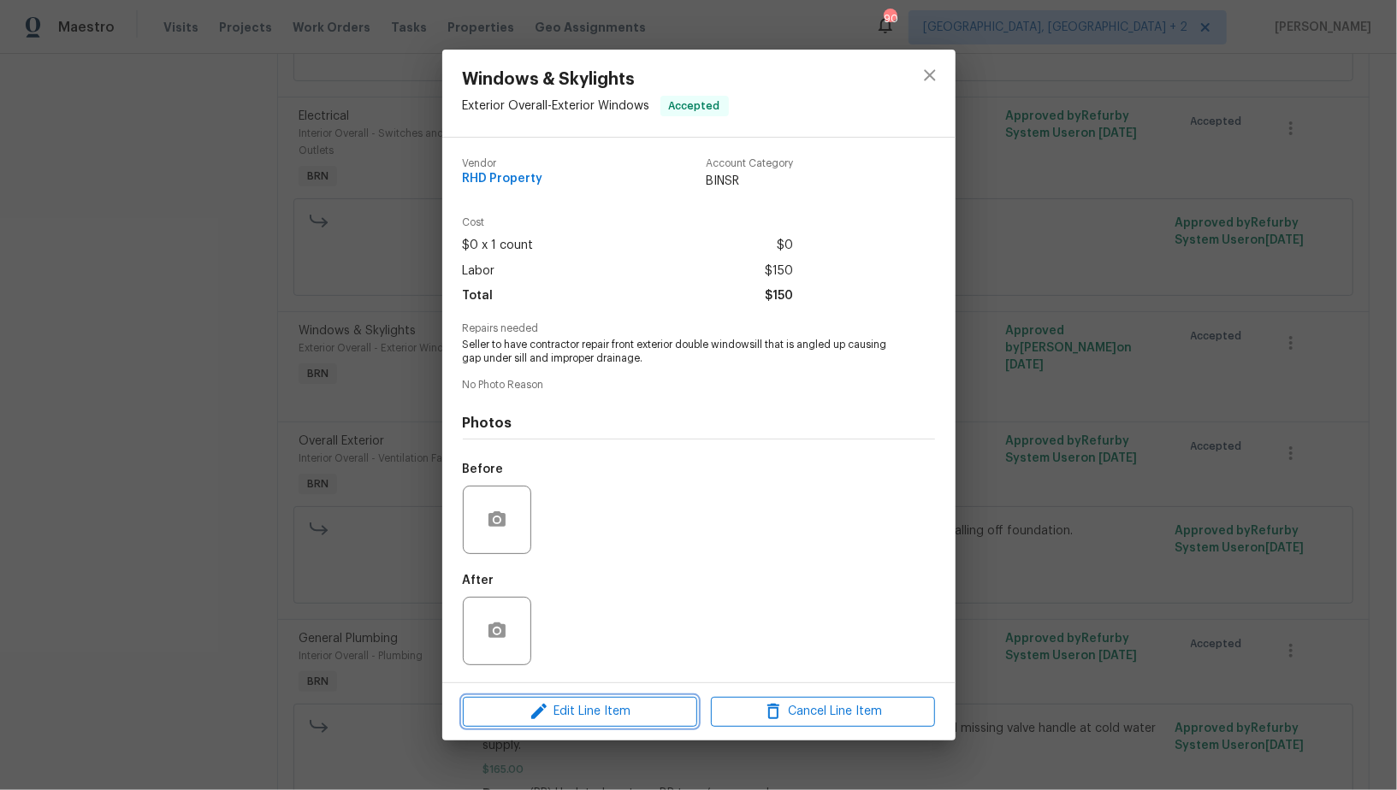
click at [562, 711] on span "Edit Line Item" at bounding box center [580, 711] width 224 height 21
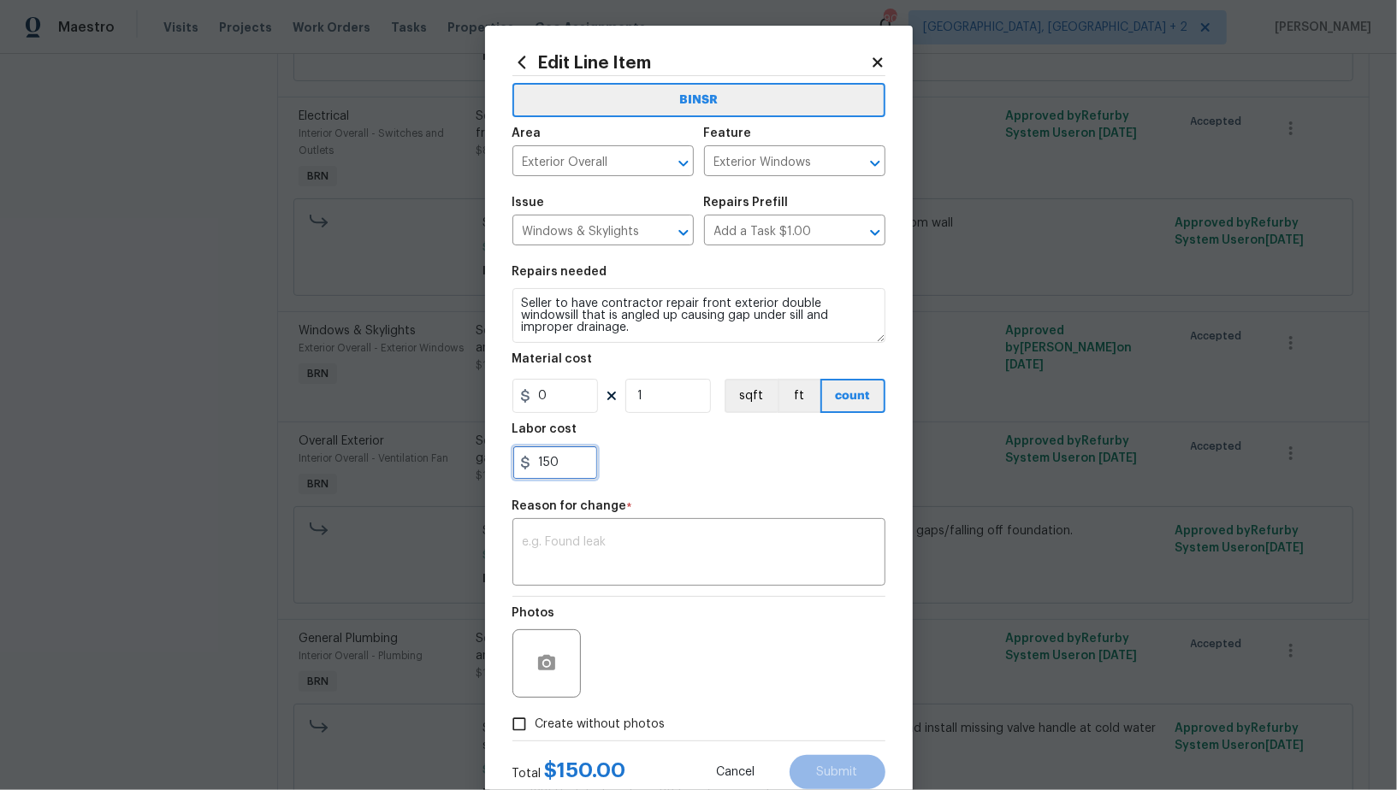
click at [573, 466] on input "150" at bounding box center [555, 463] width 86 height 34
paste input "350"
type input "350"
click at [615, 563] on textarea at bounding box center [699, 554] width 352 height 36
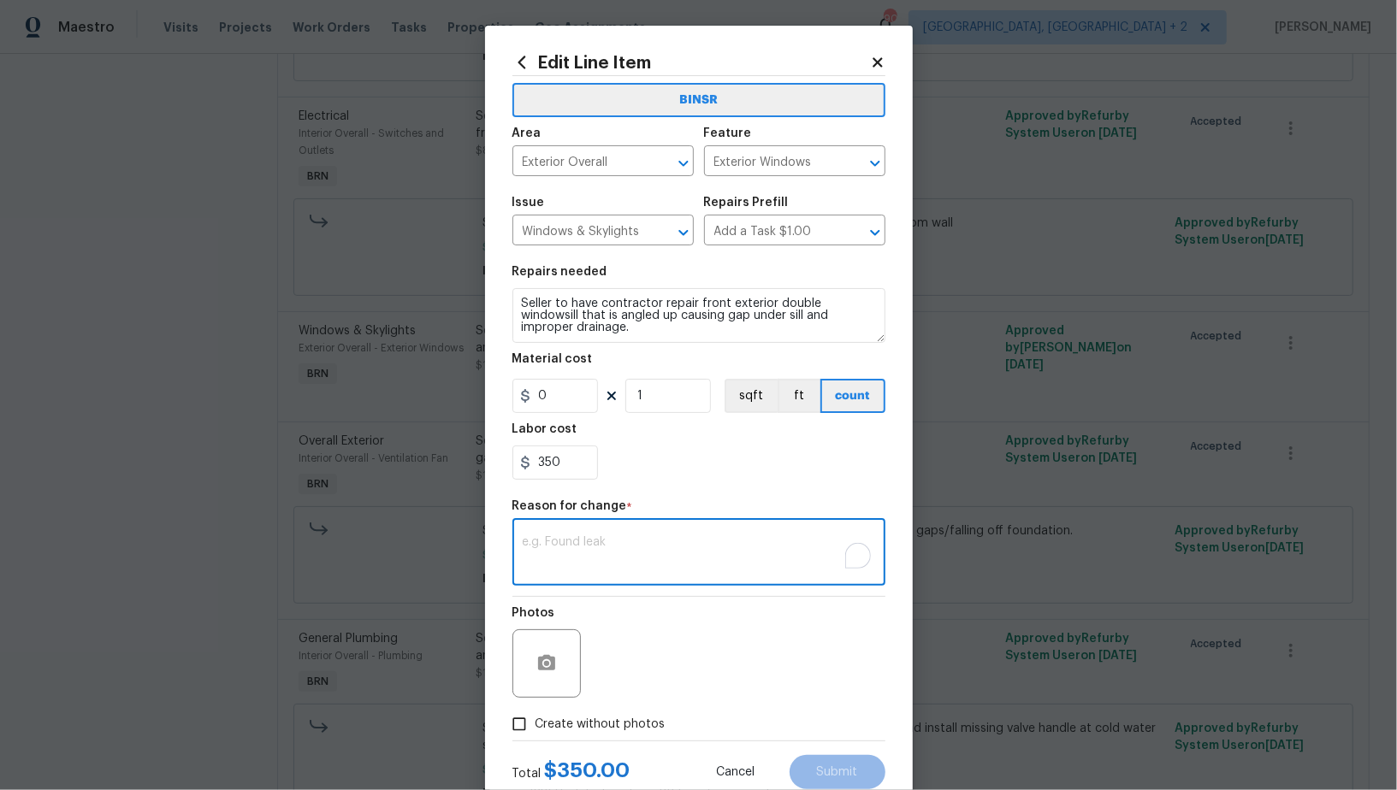
paste textarea "(PR) Updated cost per BR team’s approval."
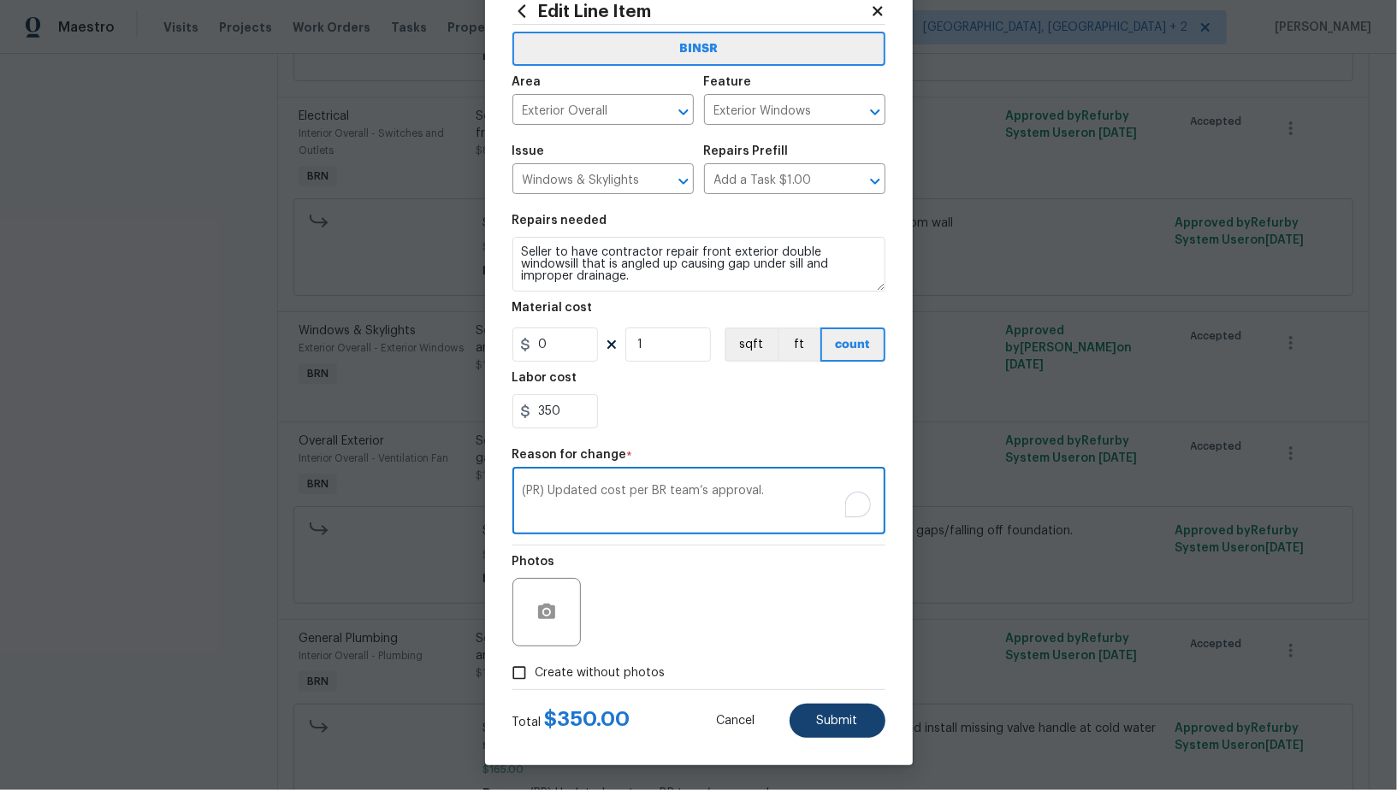
type textarea "(PR) Updated cost per BR team’s approval."
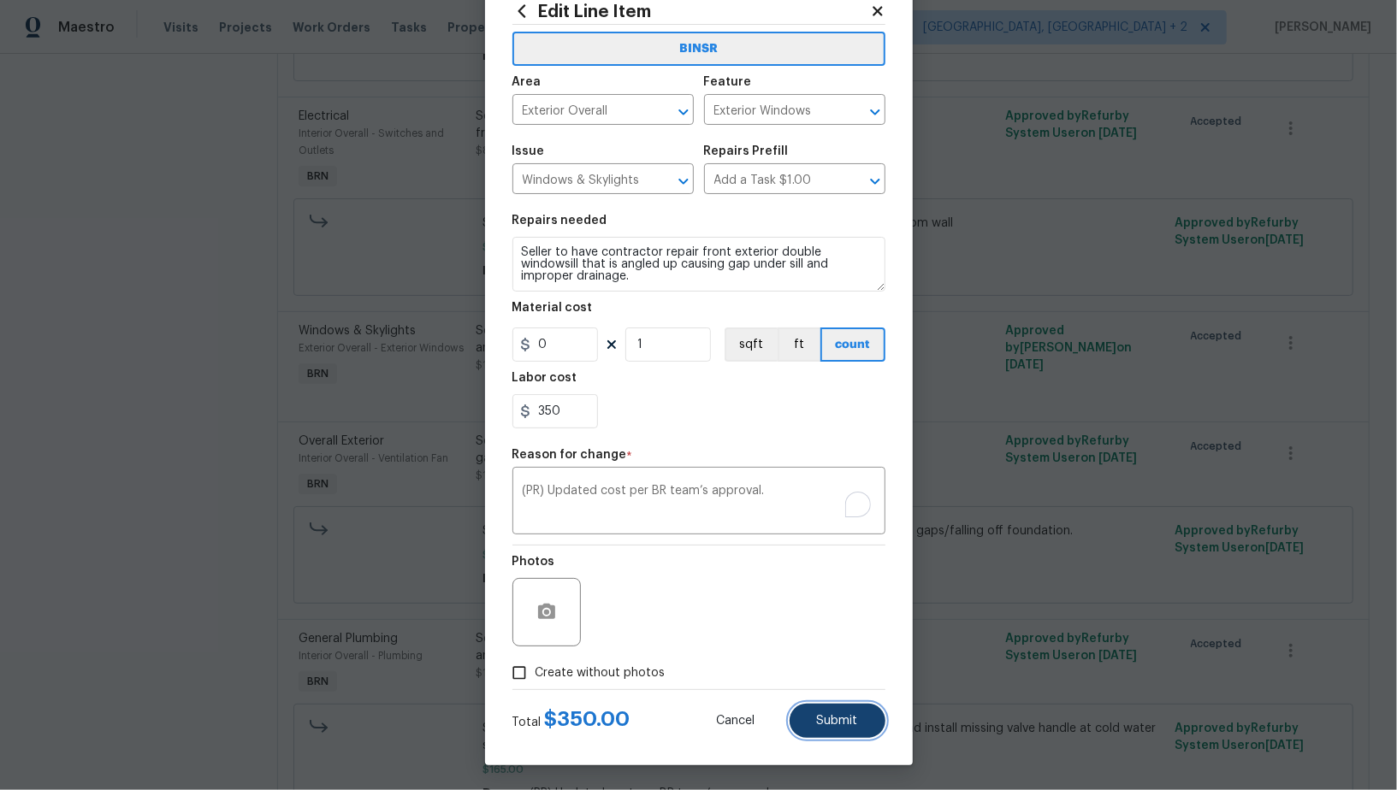
click at [856, 715] on span "Submit" at bounding box center [837, 721] width 41 height 13
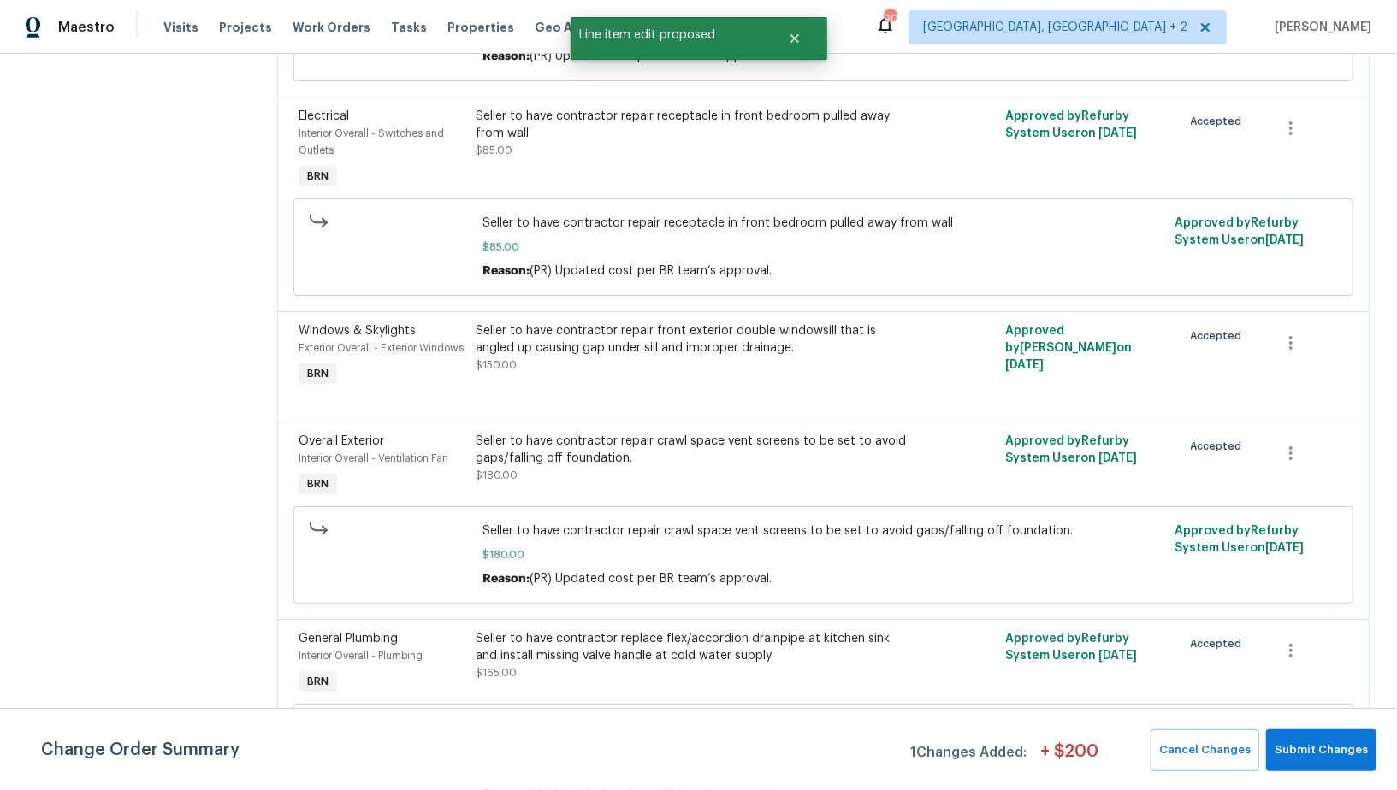
scroll to position [0, 0]
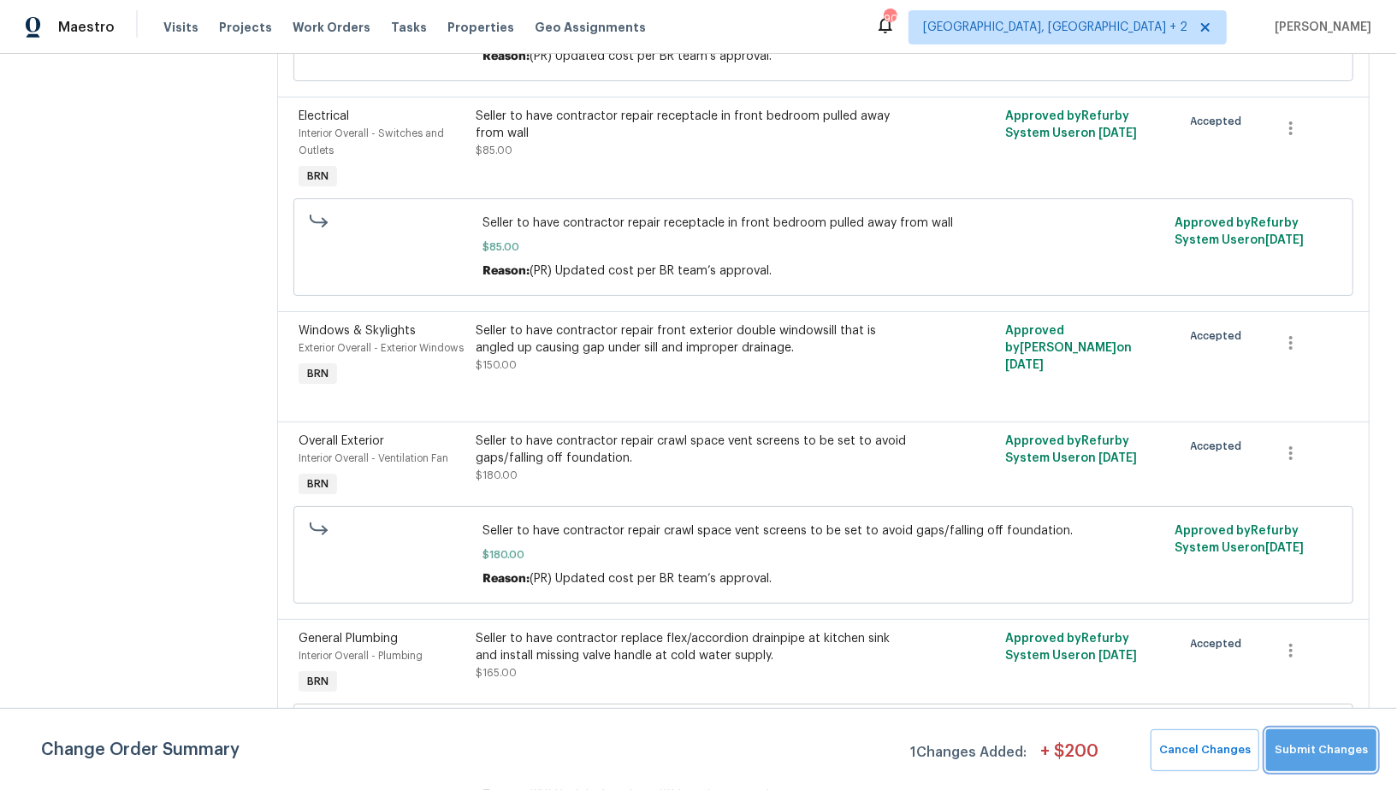
click at [1339, 742] on span "Submit Changes" at bounding box center [1321, 751] width 93 height 20
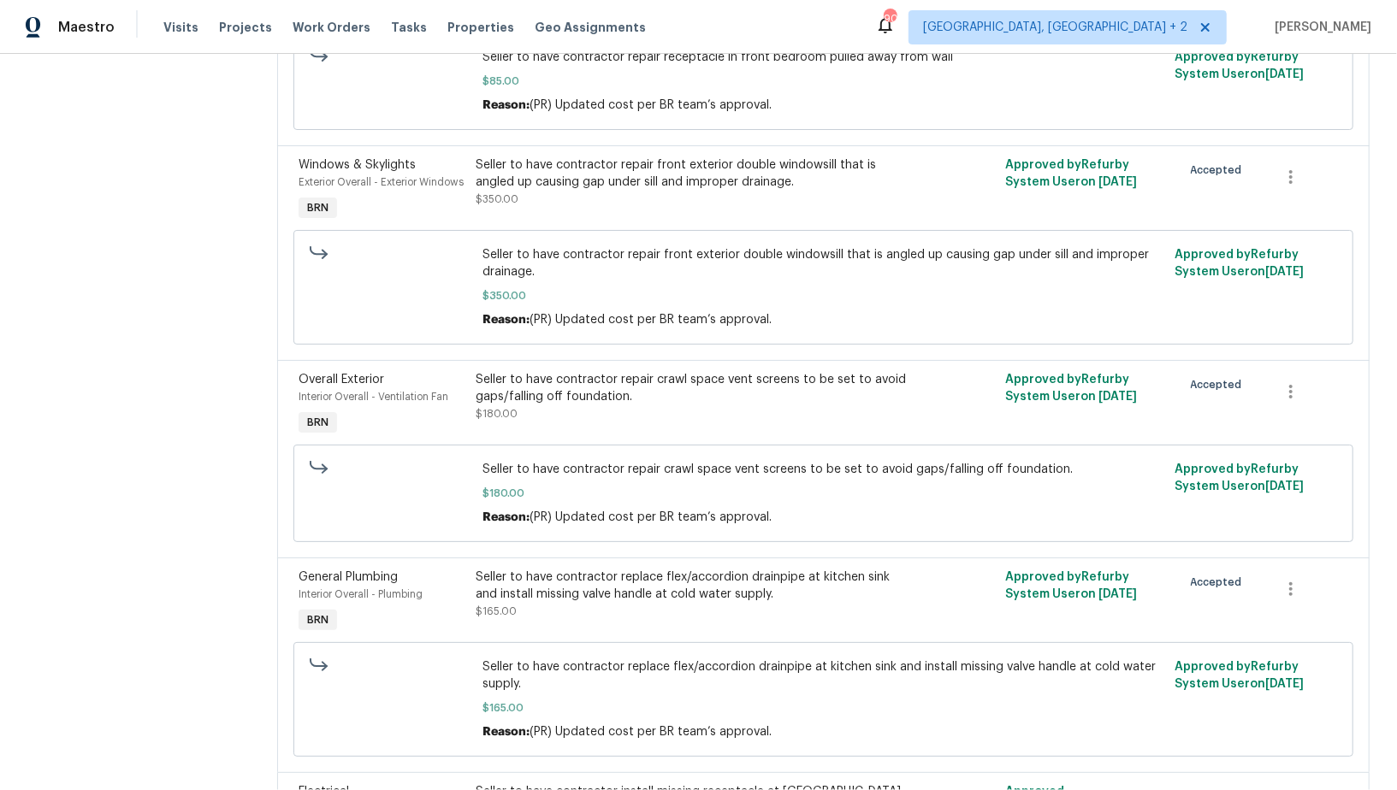
scroll to position [1420, 0]
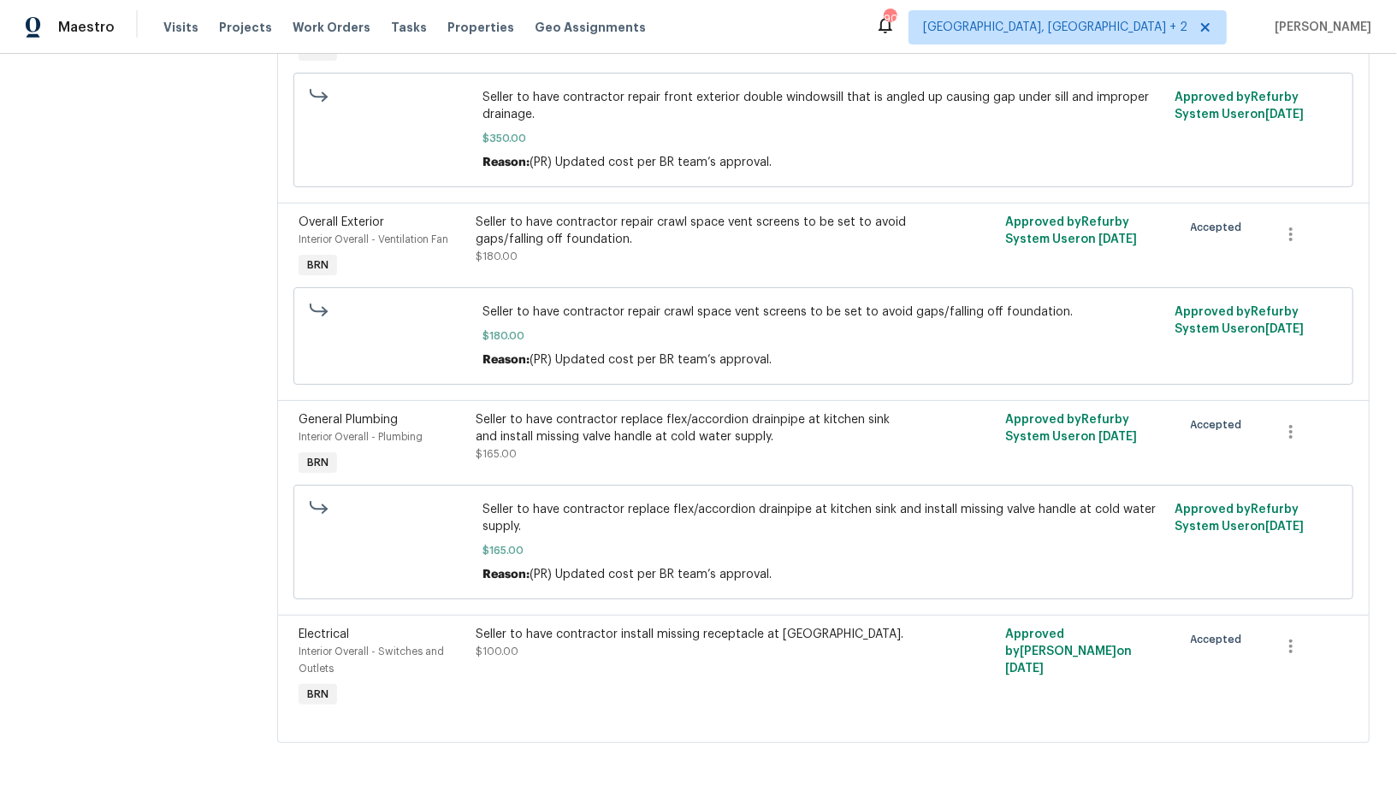
click at [628, 637] on div "Seller to have contractor install missing receptacle at [GEOGRAPHIC_DATA]." at bounding box center [691, 634] width 431 height 17
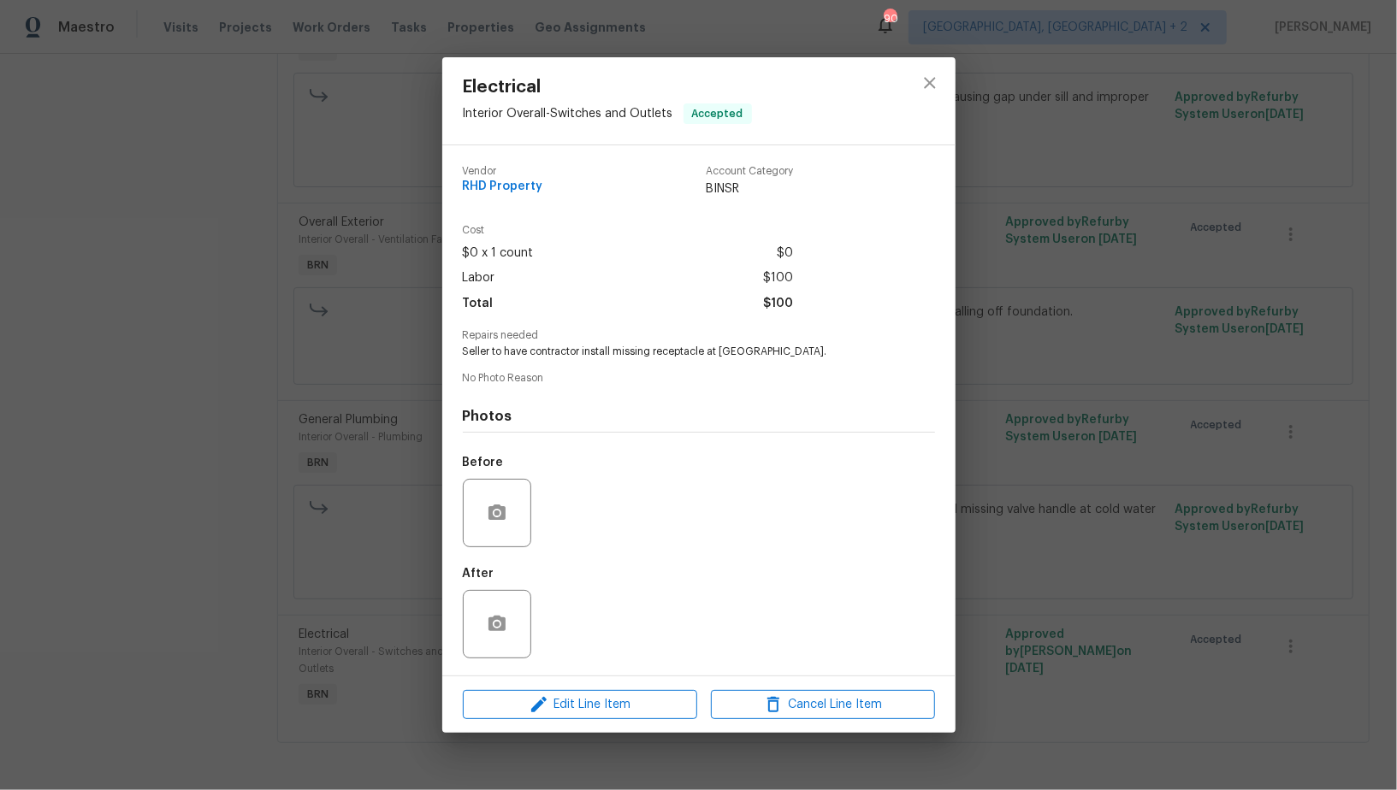
click at [618, 689] on div "Edit Line Item Cancel Line Item" at bounding box center [698, 705] width 513 height 57
click at [618, 695] on span "Edit Line Item" at bounding box center [580, 705] width 224 height 21
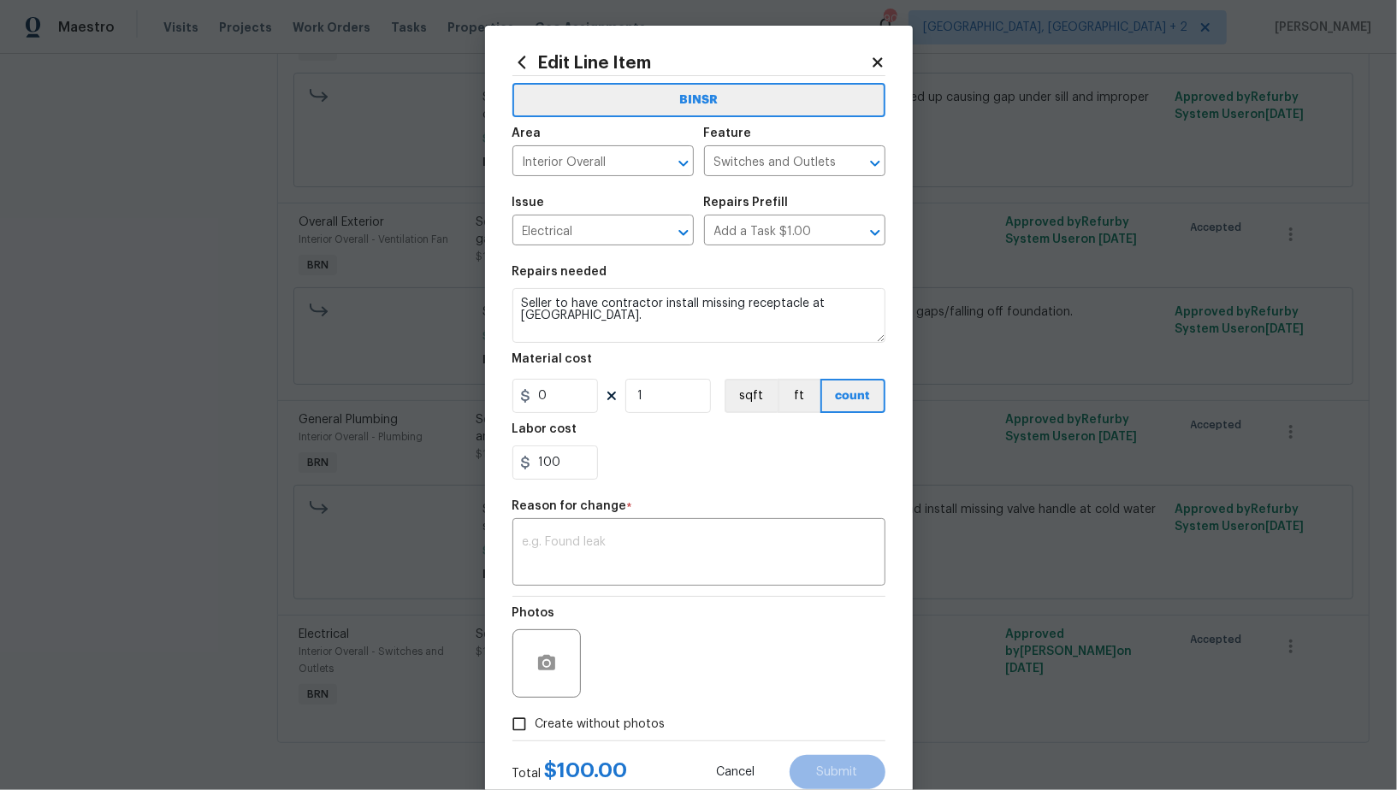
click at [565, 483] on section "Repairs needed Seller to have contractor install missing receptacle at [GEOGRAP…" at bounding box center [698, 373] width 373 height 234
click at [569, 466] on input "100" at bounding box center [555, 463] width 86 height 34
paste input "400"
type input "400"
click at [645, 580] on div "x ​" at bounding box center [698, 554] width 373 height 63
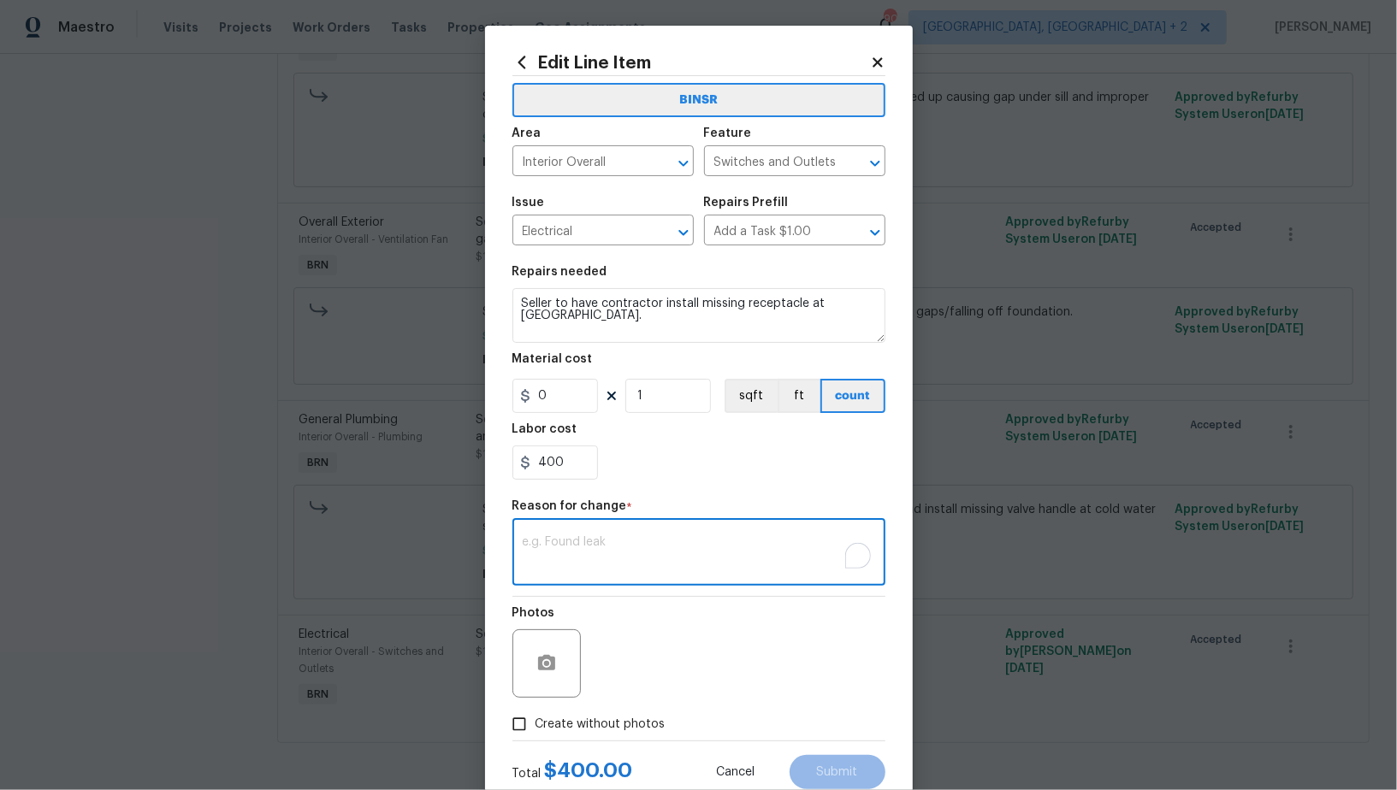
paste textarea "(PR) Updated cost per BR team’s approval."
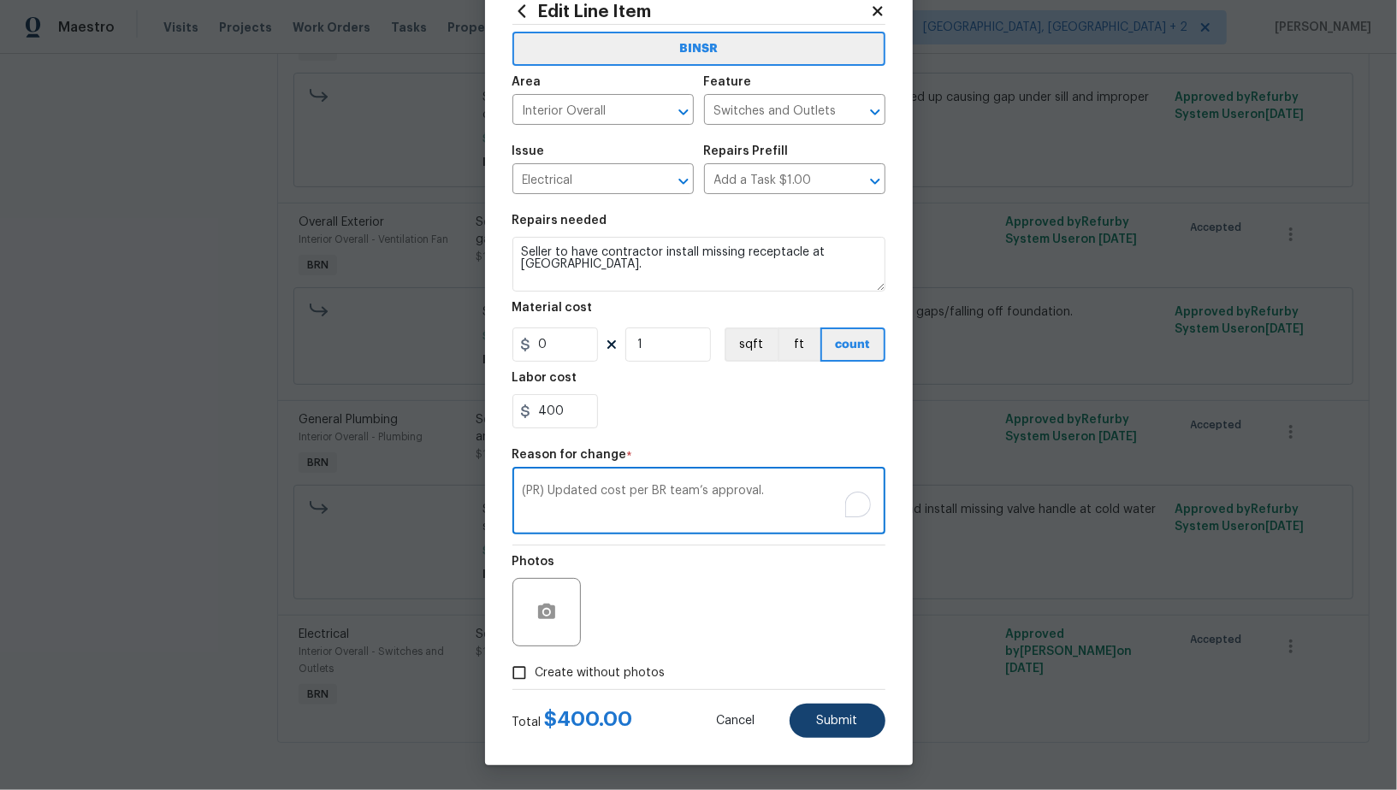
type textarea "(PR) Updated cost per BR team’s approval."
click at [850, 736] on button "Submit" at bounding box center [838, 721] width 96 height 34
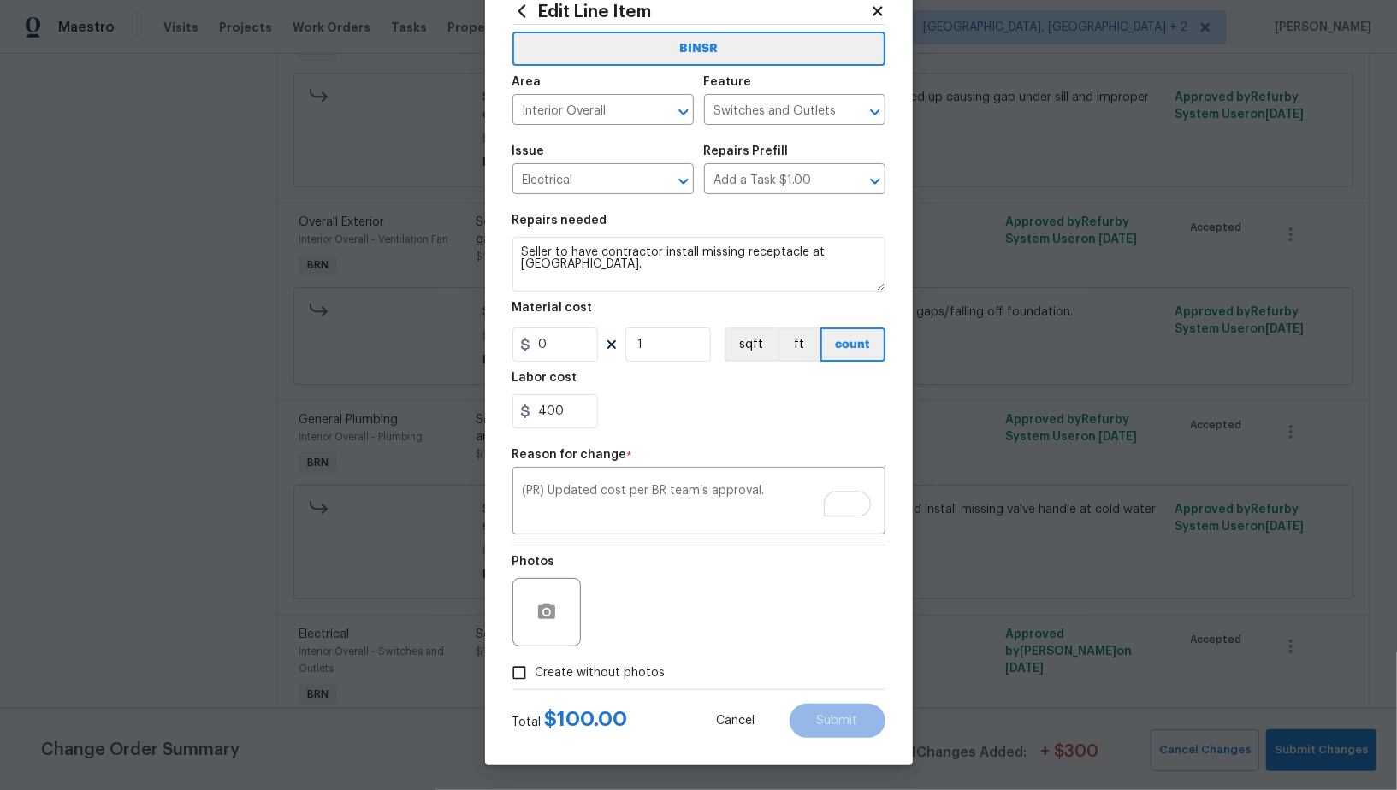
click at [1314, 751] on body "Maestro Visits Projects Work Orders Tasks Properties Geo Assignments 90 Albuque…" at bounding box center [698, 395] width 1397 height 790
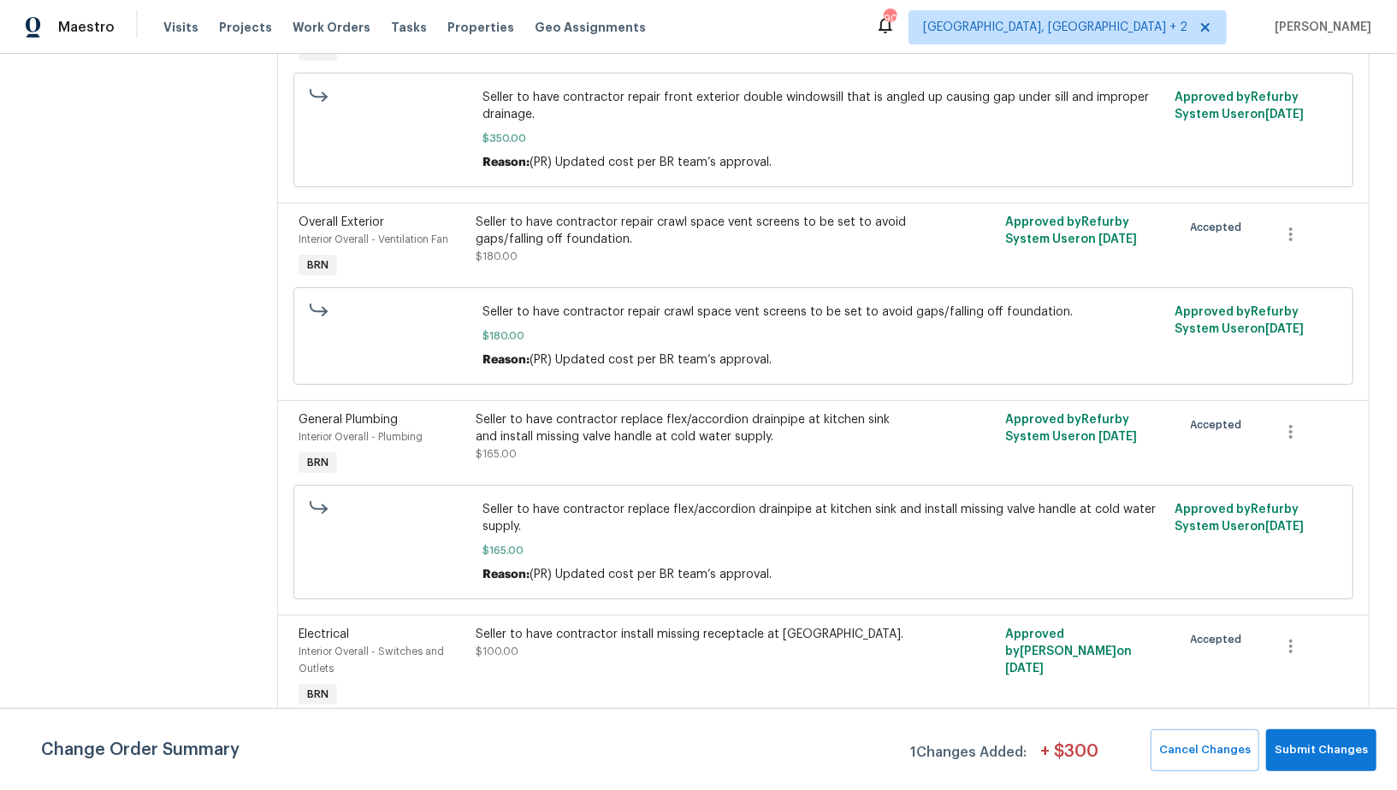
scroll to position [0, 0]
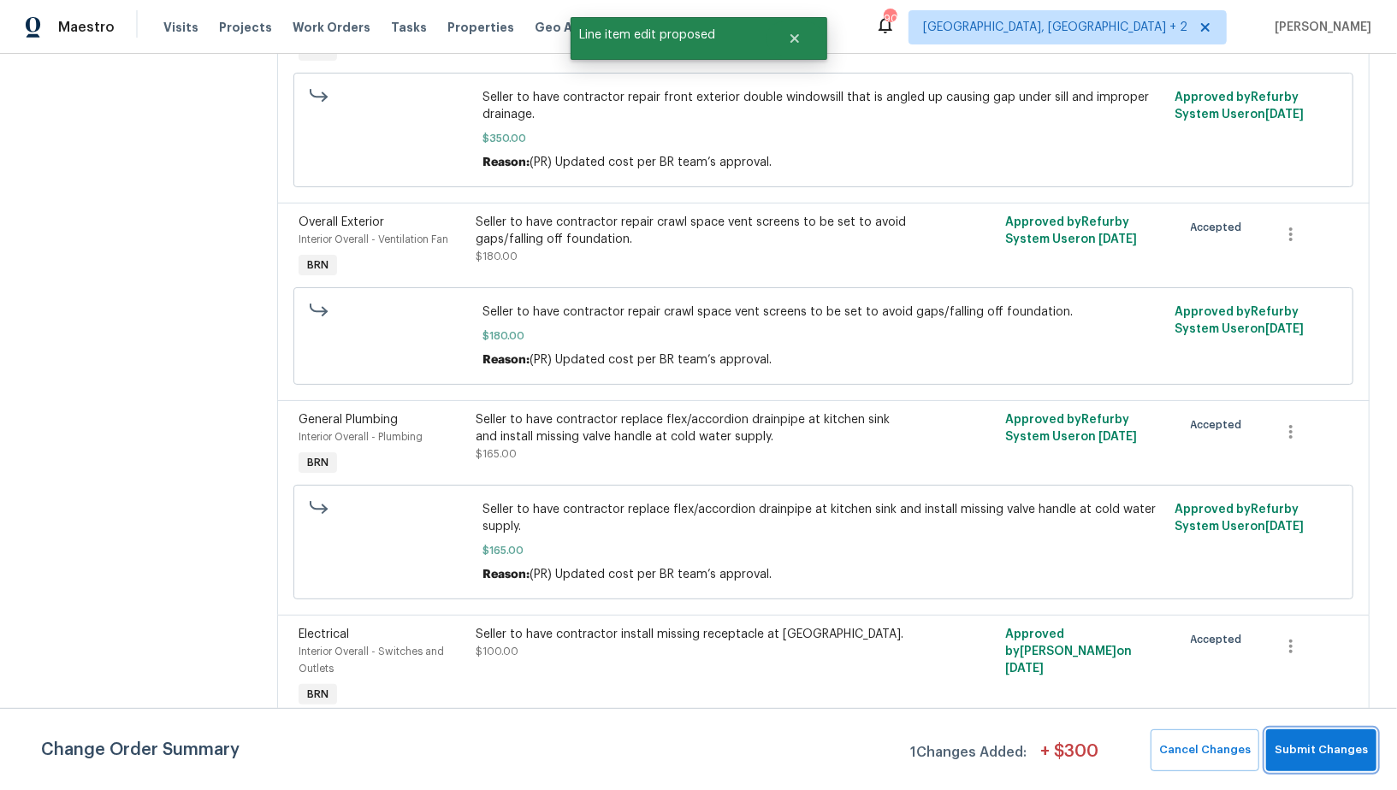
click at [1309, 751] on span "Submit Changes" at bounding box center [1321, 751] width 93 height 20
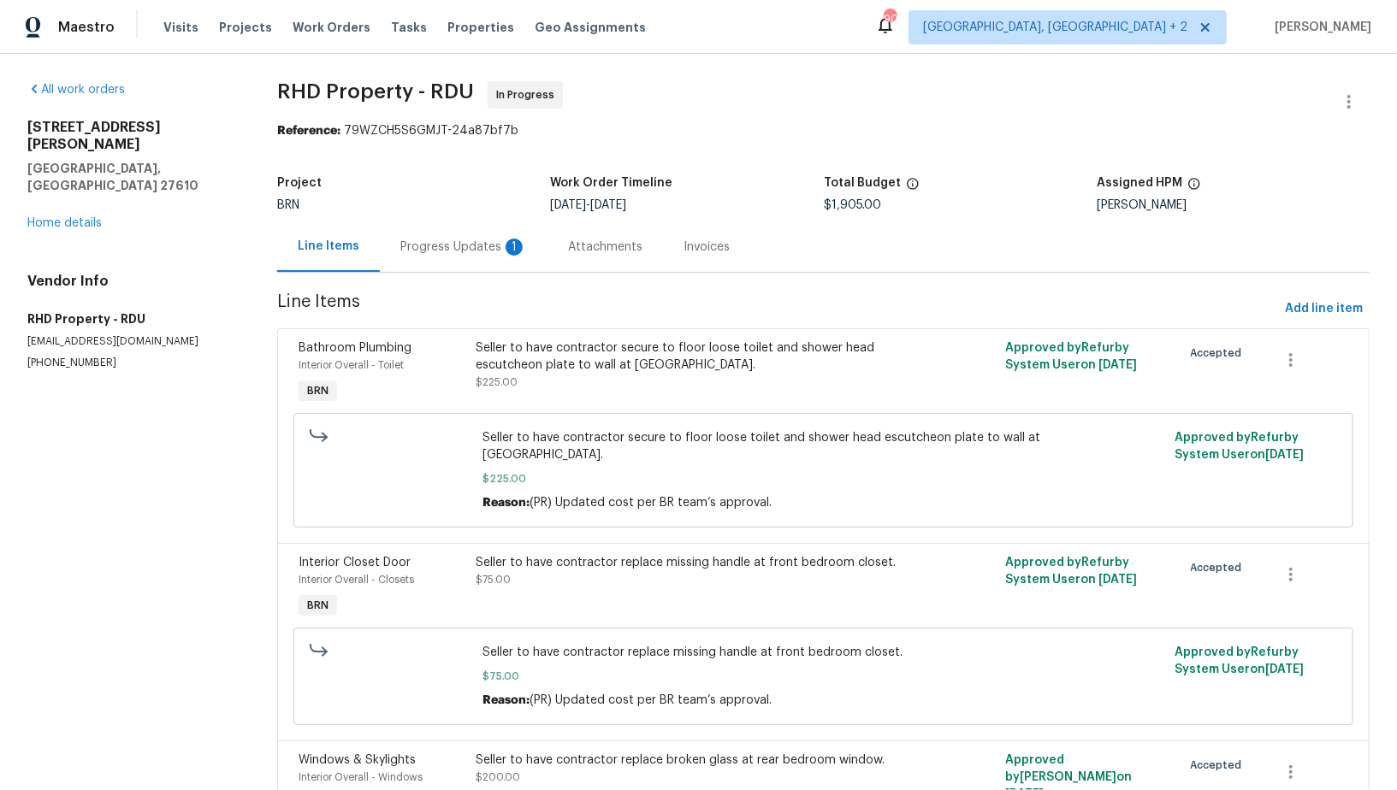
click at [486, 236] on div "Progress Updates 1" at bounding box center [464, 247] width 168 height 50
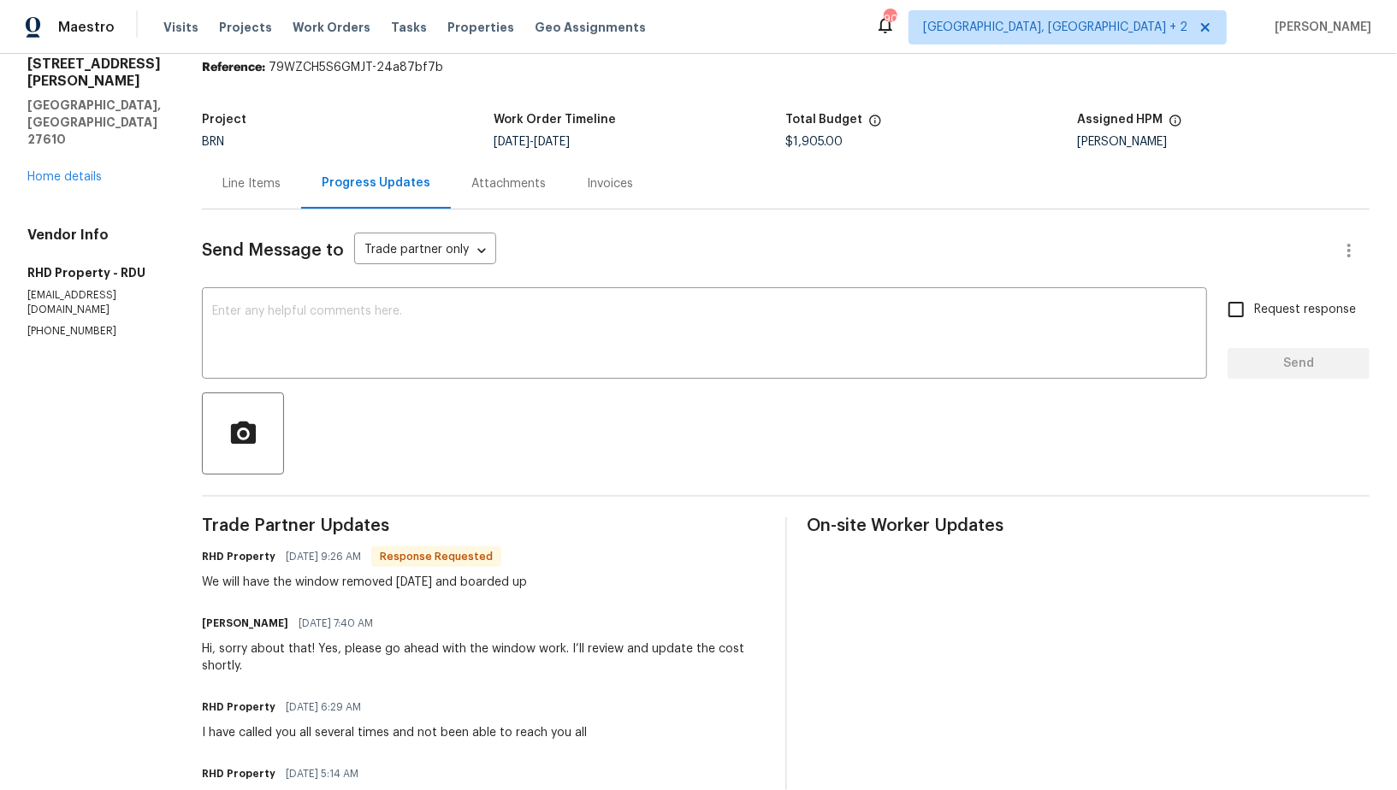
scroll to position [12, 0]
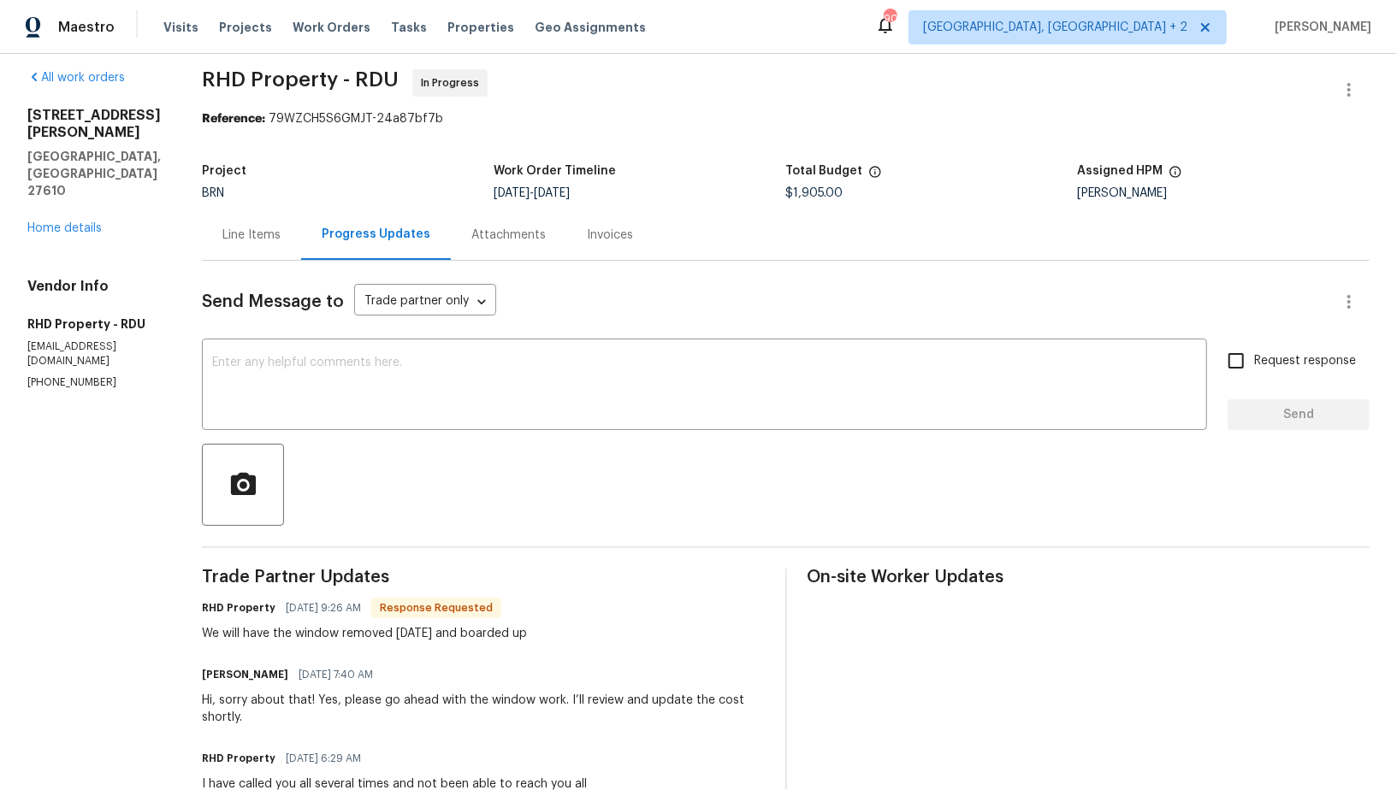
click at [259, 231] on div "Line Items" at bounding box center [251, 235] width 58 height 17
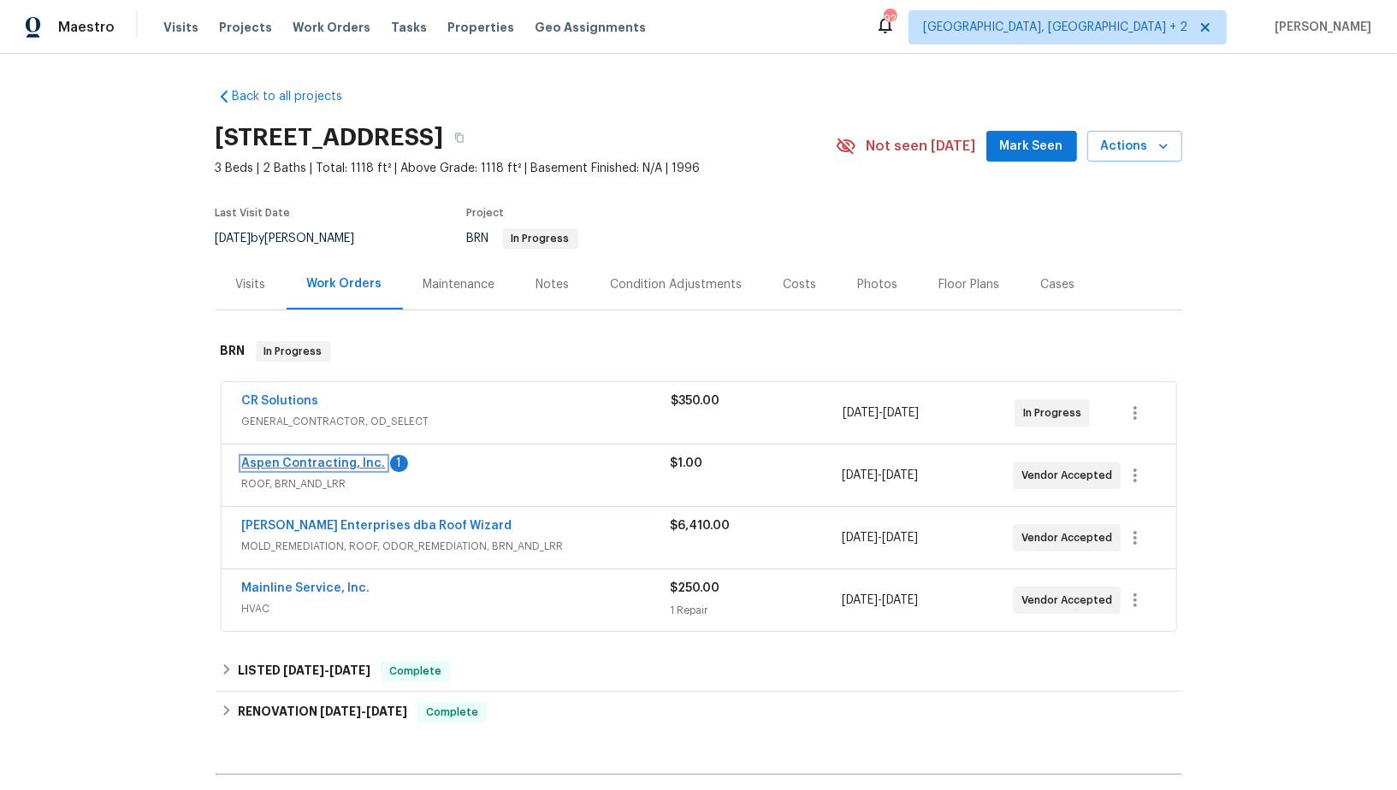
click at [320, 461] on link "Aspen Contracting, Inc." at bounding box center [314, 464] width 144 height 12
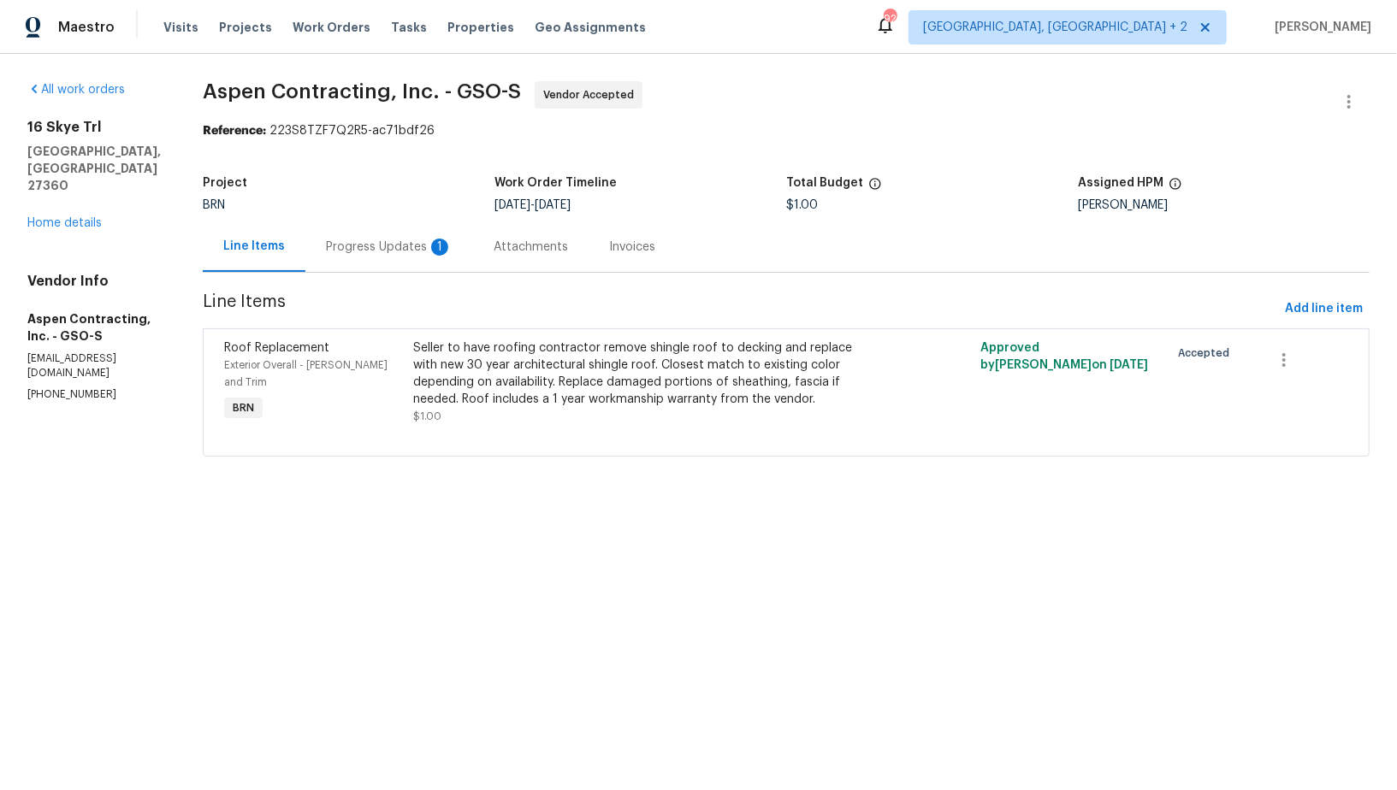
click at [443, 239] on div "1" at bounding box center [439, 247] width 17 height 17
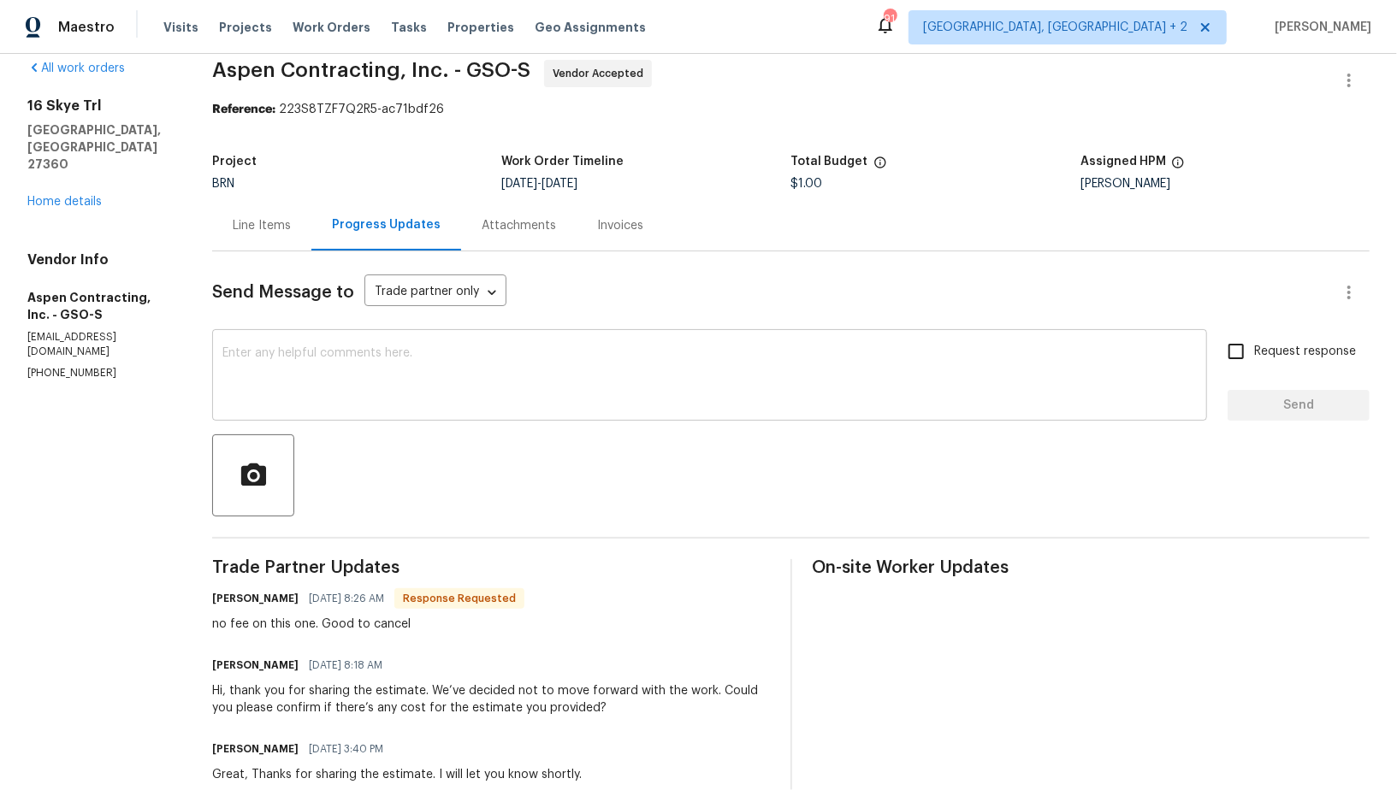
scroll to position [23, 0]
click at [412, 382] on textarea at bounding box center [709, 376] width 974 height 60
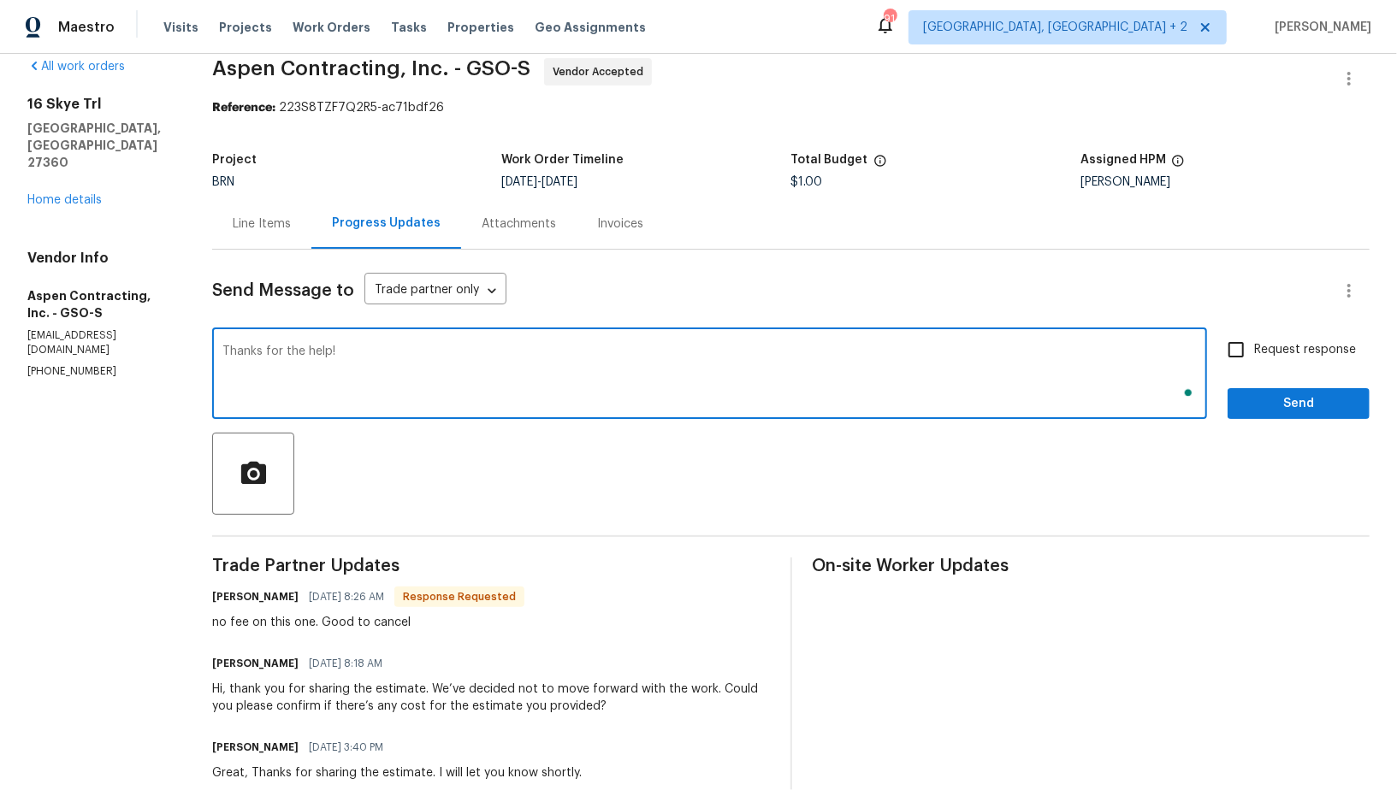
type textarea "Thanks for the help!"
click at [1246, 341] on input "Request response" at bounding box center [1236, 350] width 36 height 36
checkbox input "true"
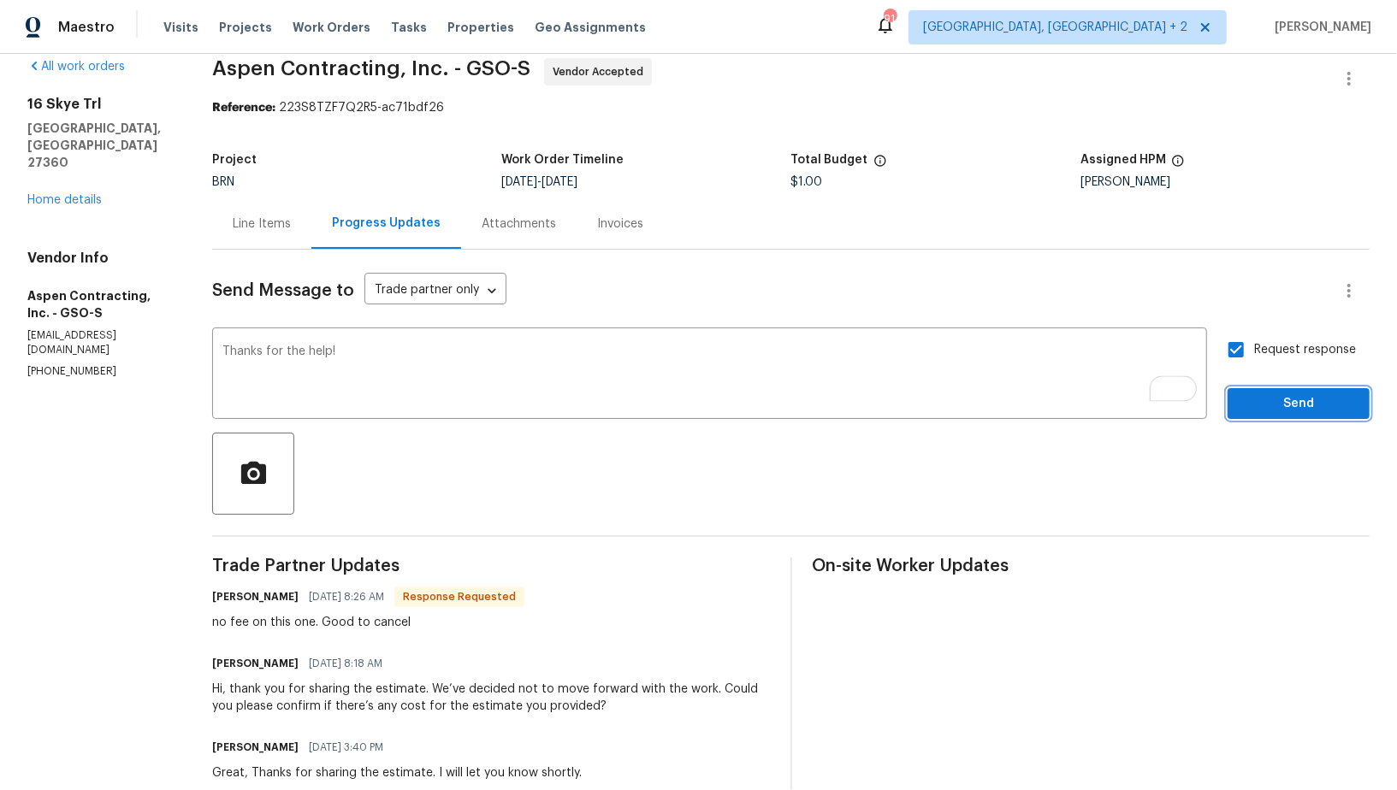
click at [1269, 416] on button "Send" at bounding box center [1299, 404] width 142 height 32
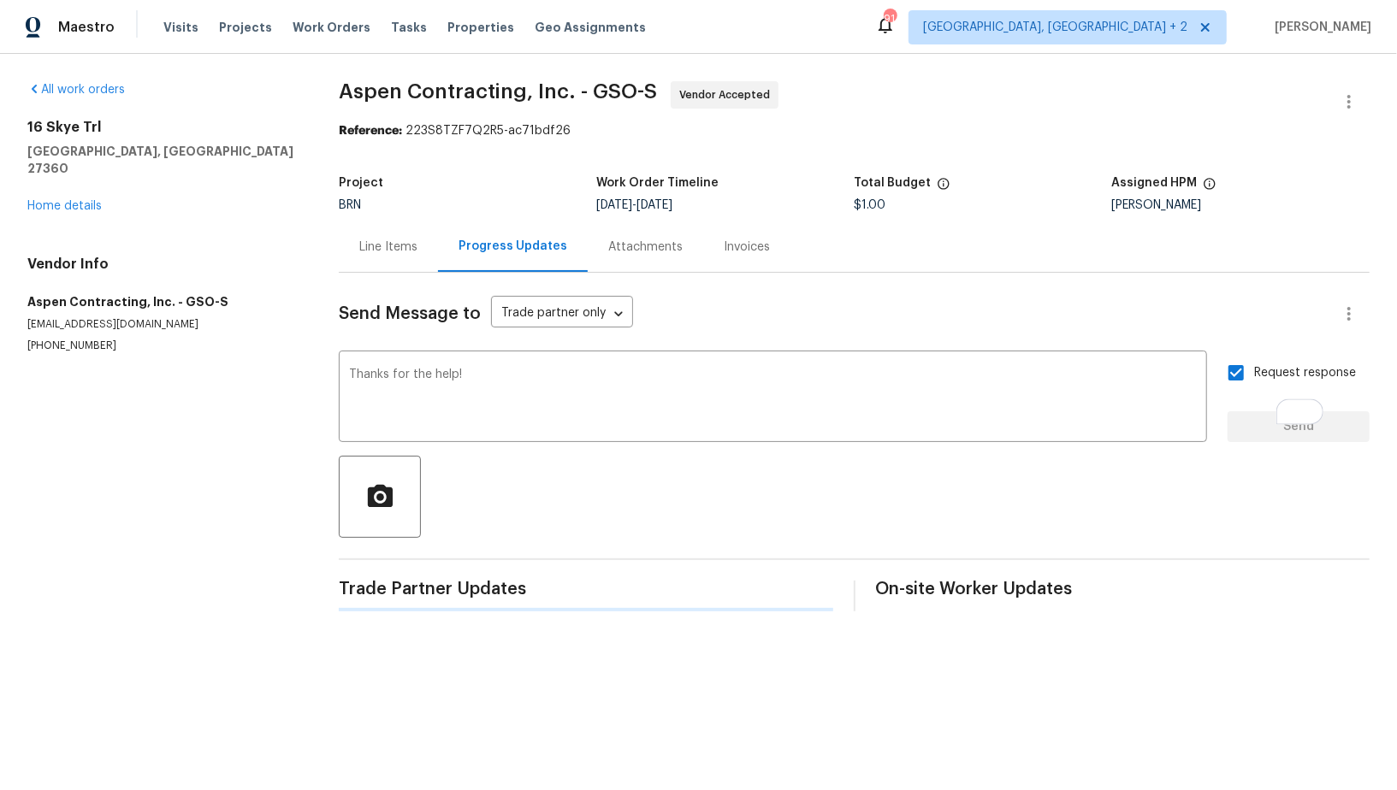
scroll to position [0, 0]
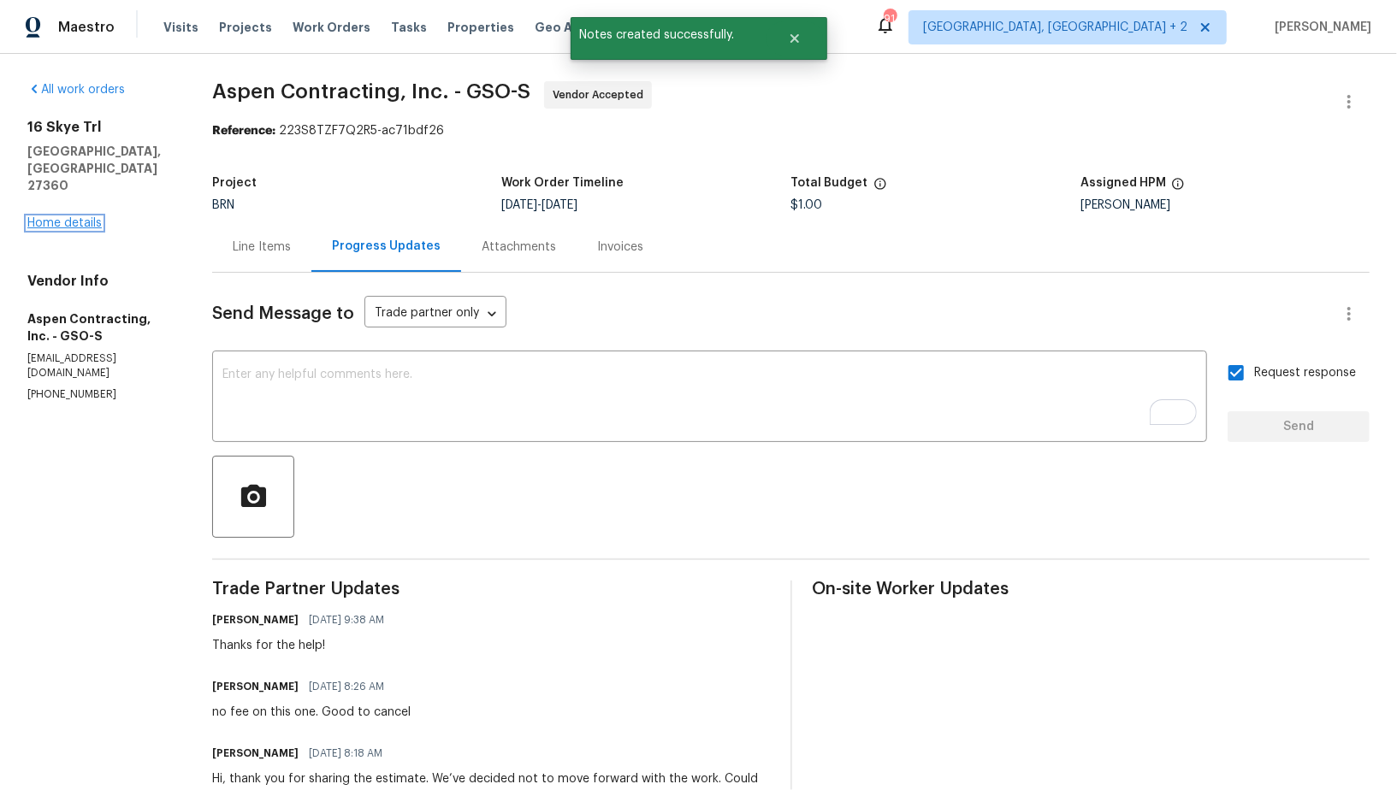
click at [63, 217] on link "Home details" at bounding box center [64, 223] width 74 height 12
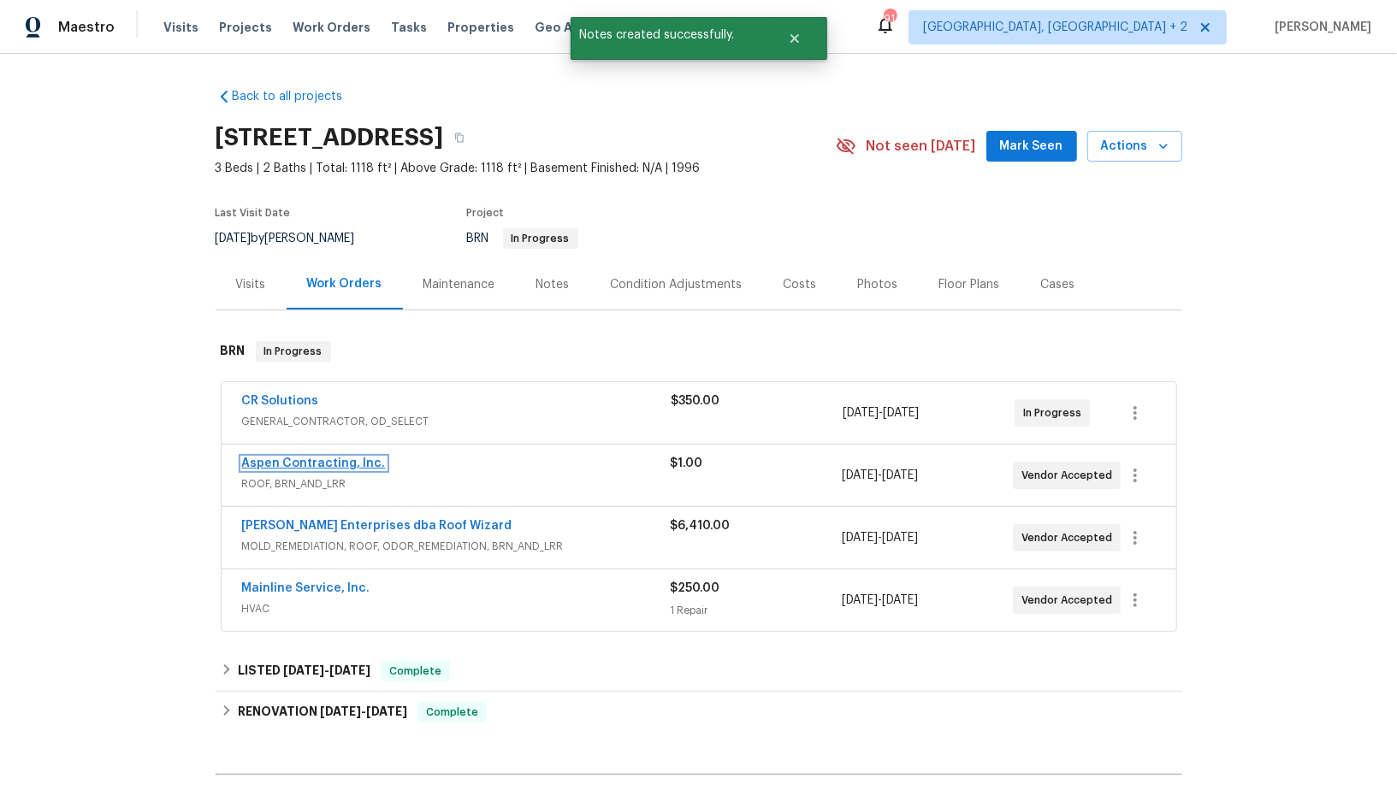
click at [331, 464] on link "Aspen Contracting, Inc." at bounding box center [314, 464] width 144 height 12
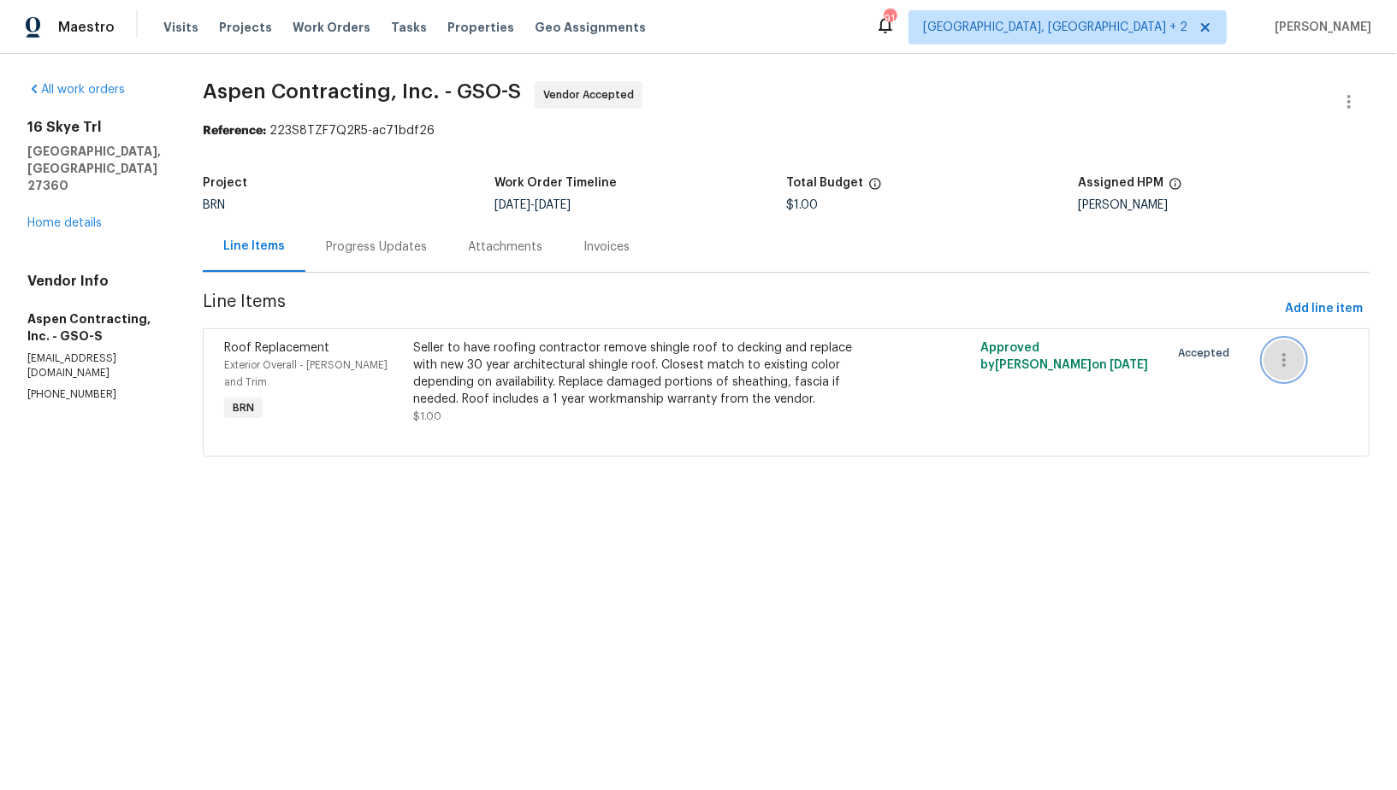
click at [1285, 360] on icon "button" at bounding box center [1283, 360] width 3 height 14
click at [1279, 369] on li "Cancel" at bounding box center [1298, 360] width 66 height 28
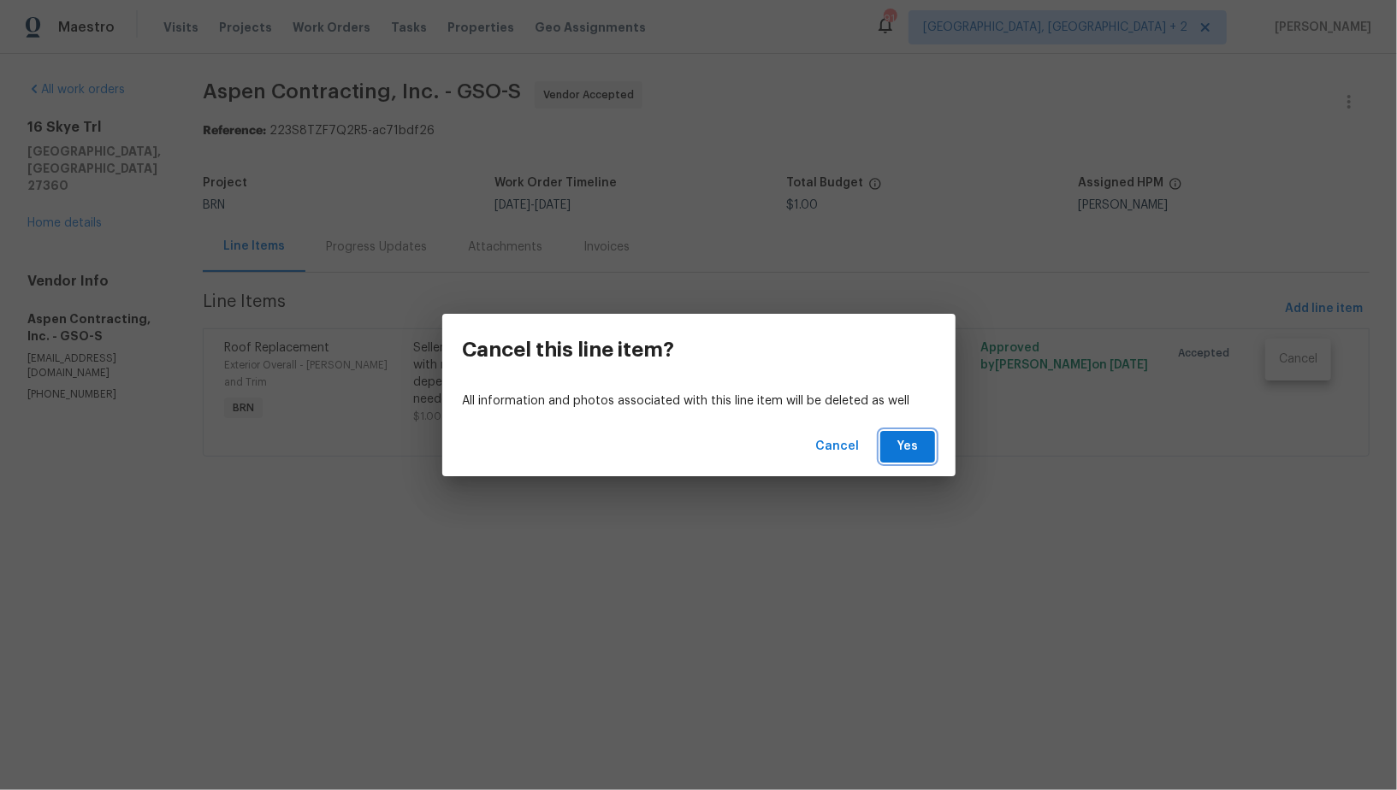
click at [907, 453] on span "Yes" at bounding box center [907, 446] width 27 height 21
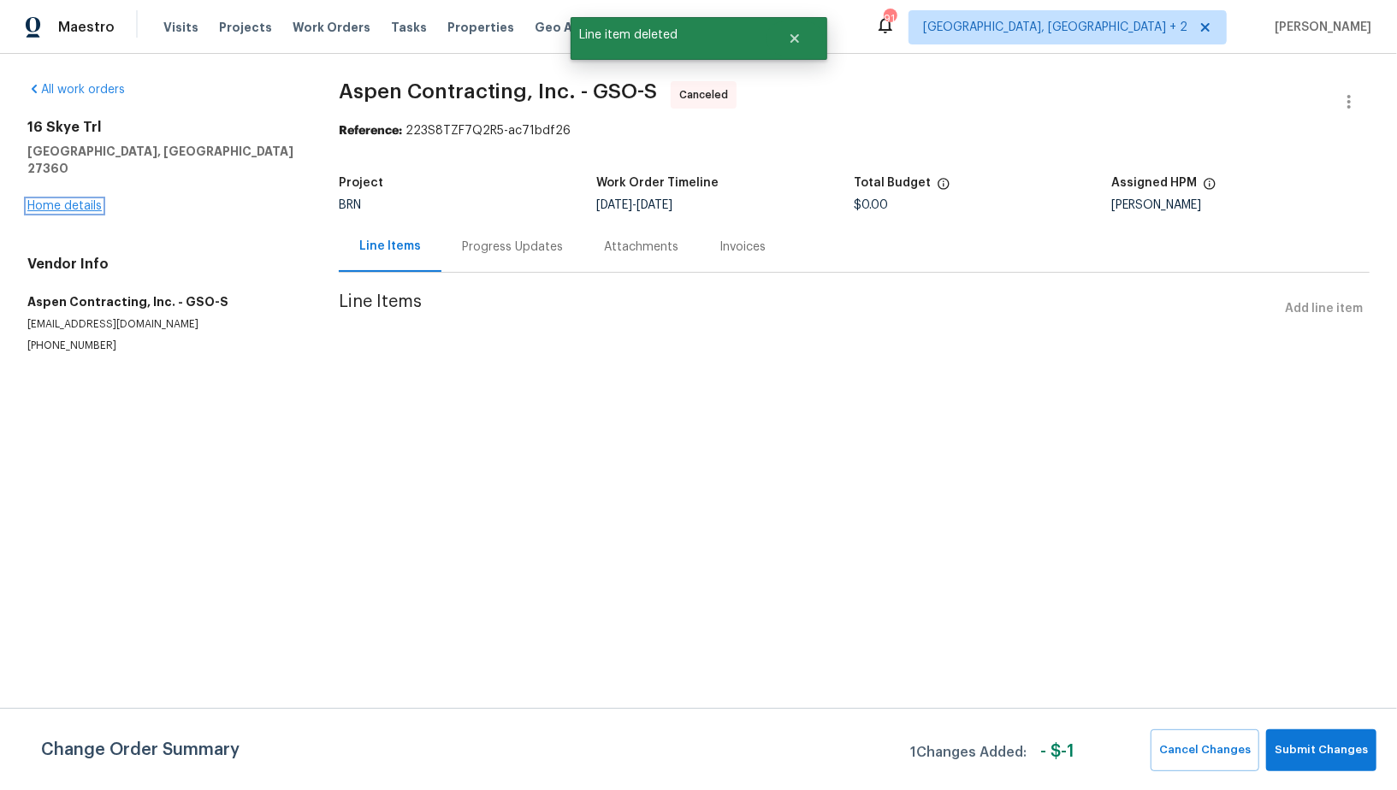
click at [76, 200] on link "Home details" at bounding box center [64, 206] width 74 height 12
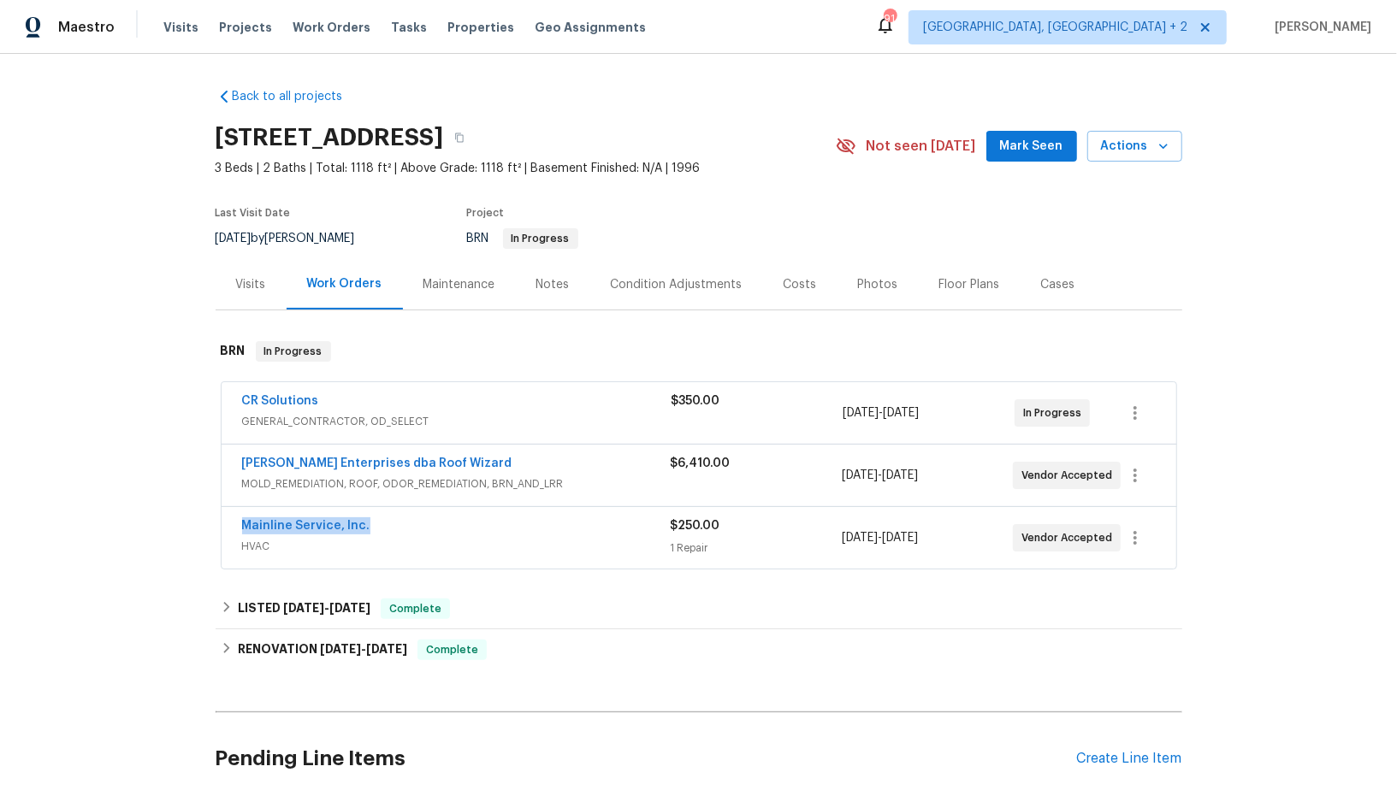
drag, startPoint x: 382, startPoint y: 523, endPoint x: 238, endPoint y: 521, distance: 143.7
click at [238, 521] on div "Mainline Service, Inc. HVAC $250.00 1 Repair [DATE] - [DATE] Vendor Accepted" at bounding box center [699, 538] width 955 height 62
copy link "Mainline Service, Inc."
